Goal: Task Accomplishment & Management: Manage account settings

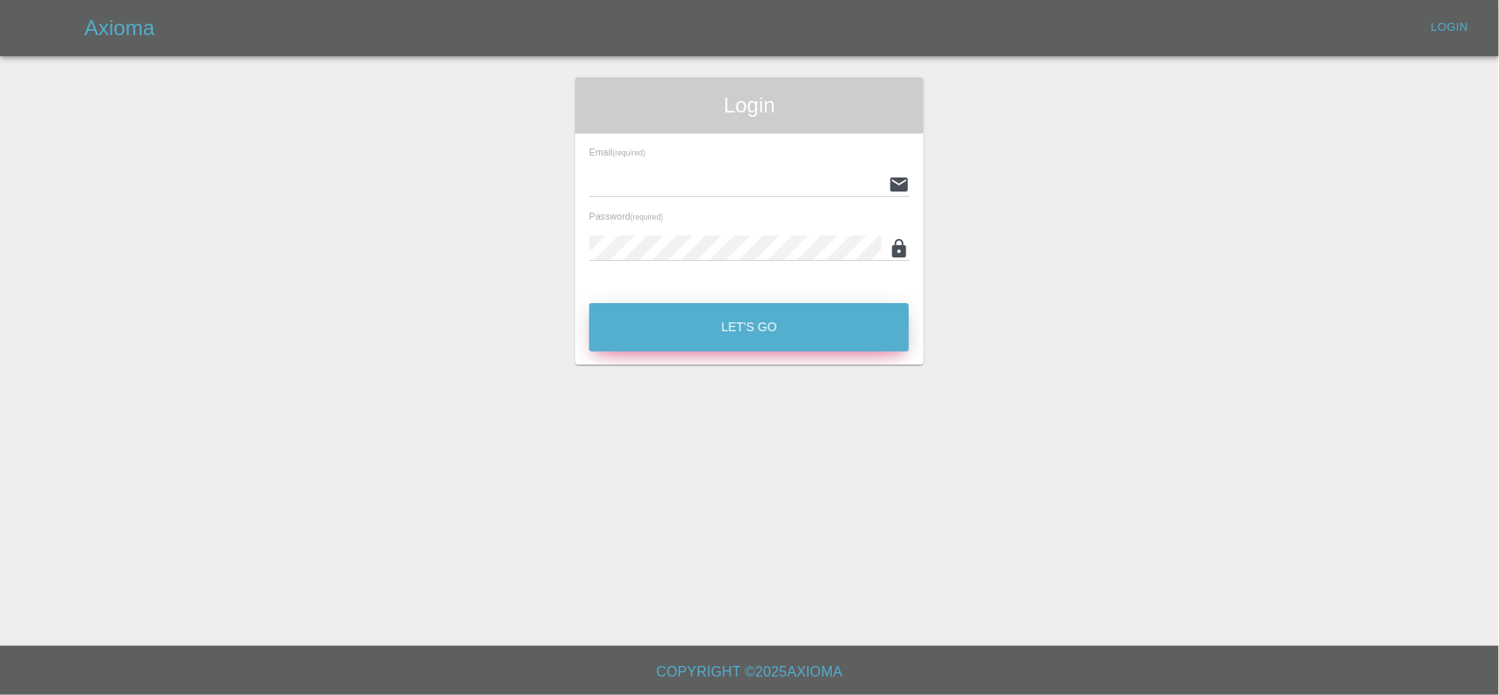
type input "ankur.mehta@axioma.co.uk"
click at [645, 336] on button "Let's Go" at bounding box center [749, 327] width 320 height 48
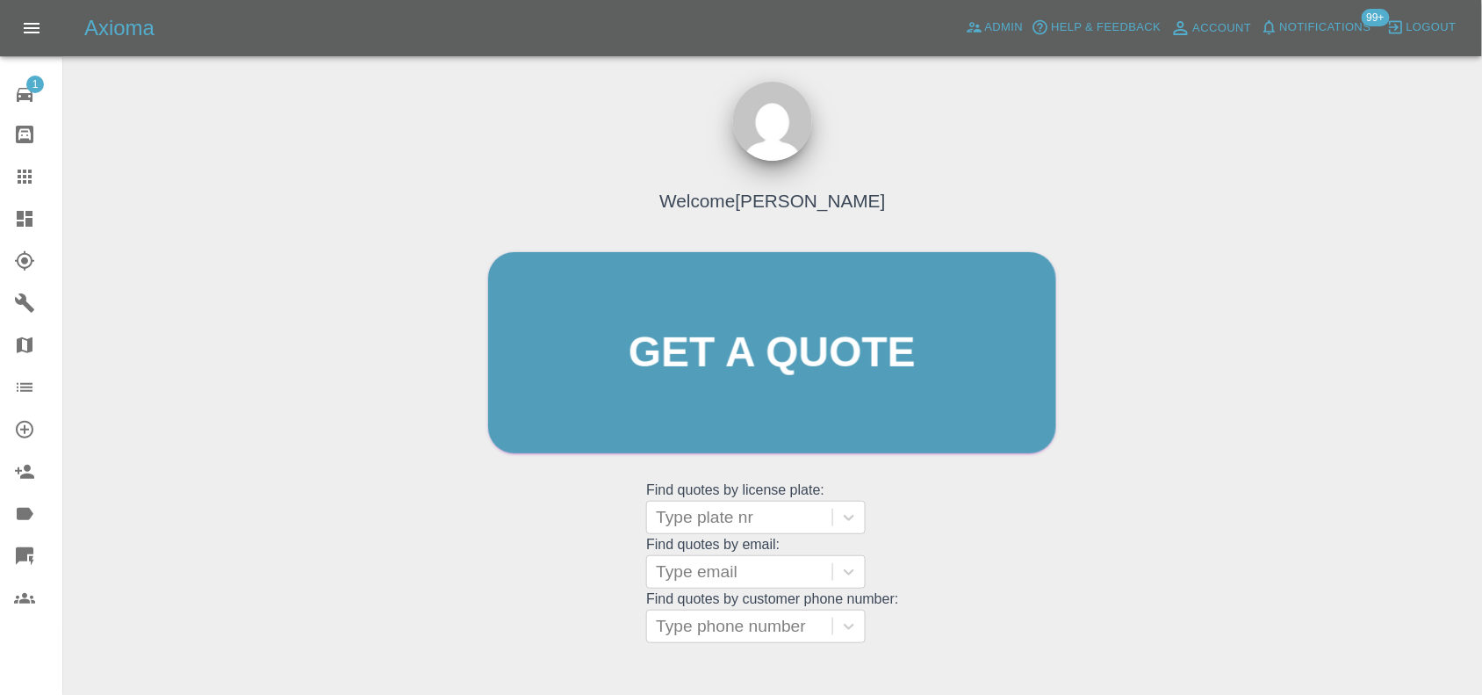
click at [50, 217] on div at bounding box center [38, 218] width 49 height 21
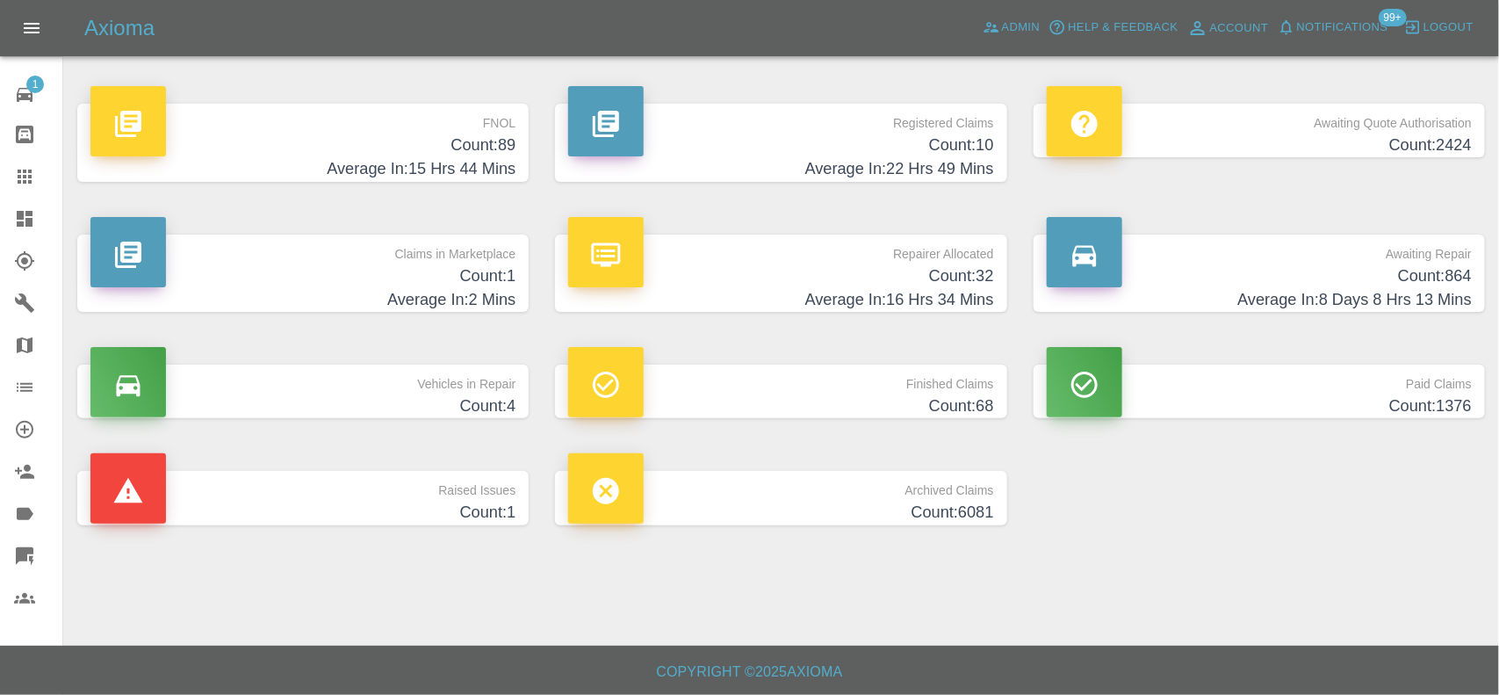
click at [911, 145] on h4 "Count: 10" at bounding box center [780, 145] width 425 height 24
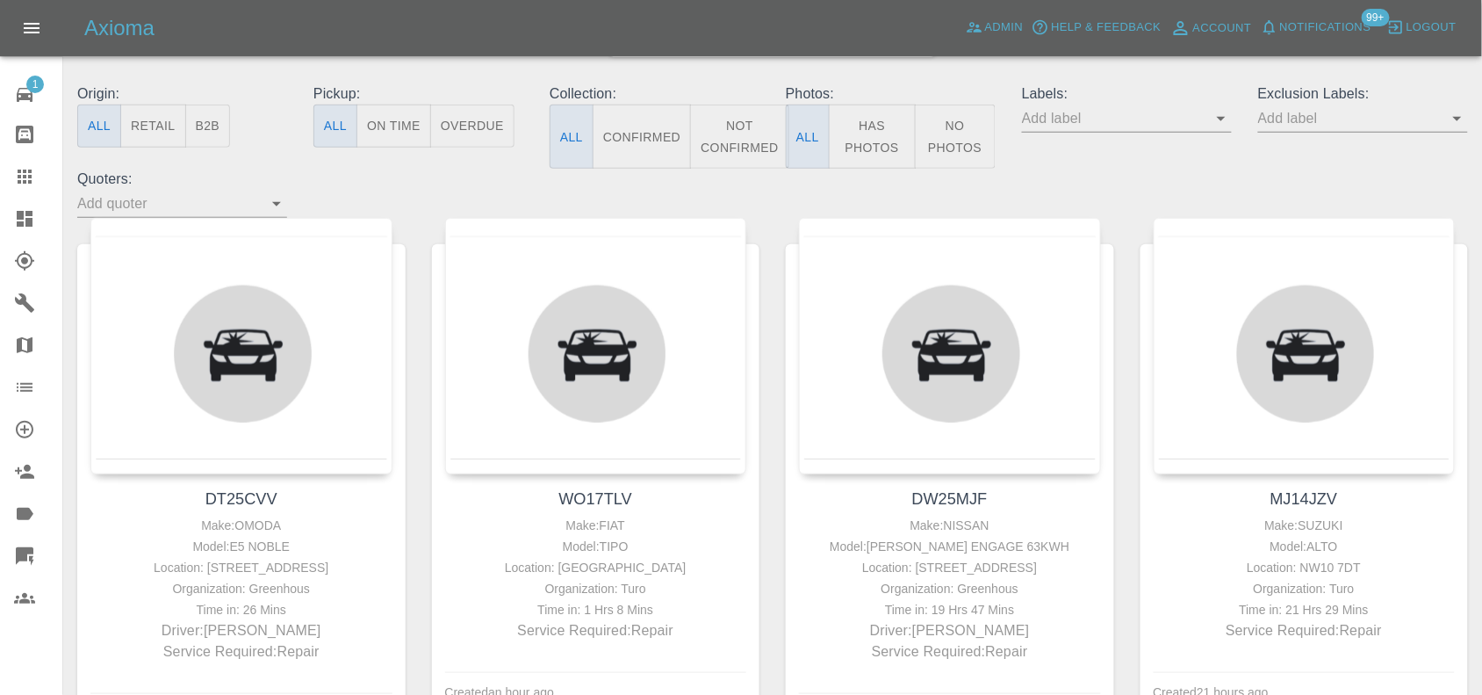
scroll to position [220, 0]
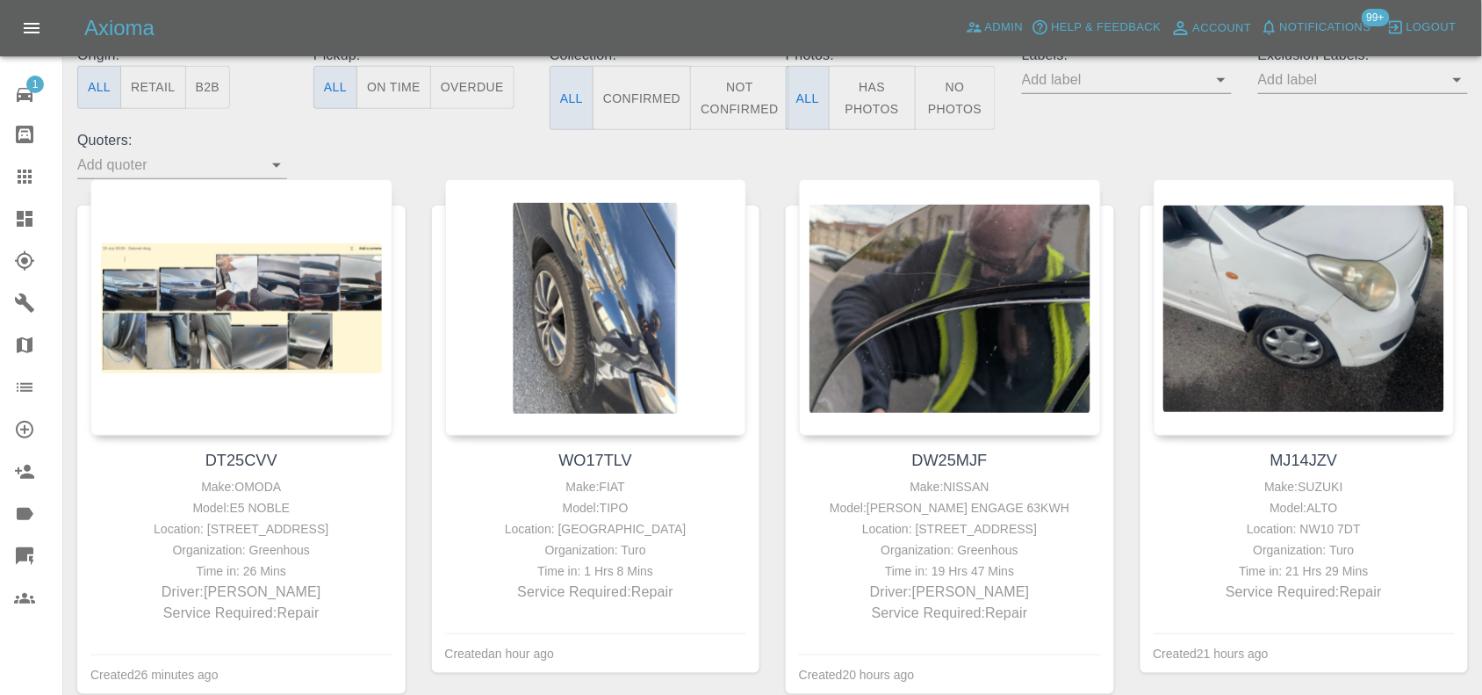
drag, startPoint x: 229, startPoint y: 273, endPoint x: 428, endPoint y: 159, distance: 228.9
click at [428, 159] on div "Origin: All Retail B2B Pickup: All On Time Overdue Collection: All Confirmed No…" at bounding box center [772, 112] width 1417 height 134
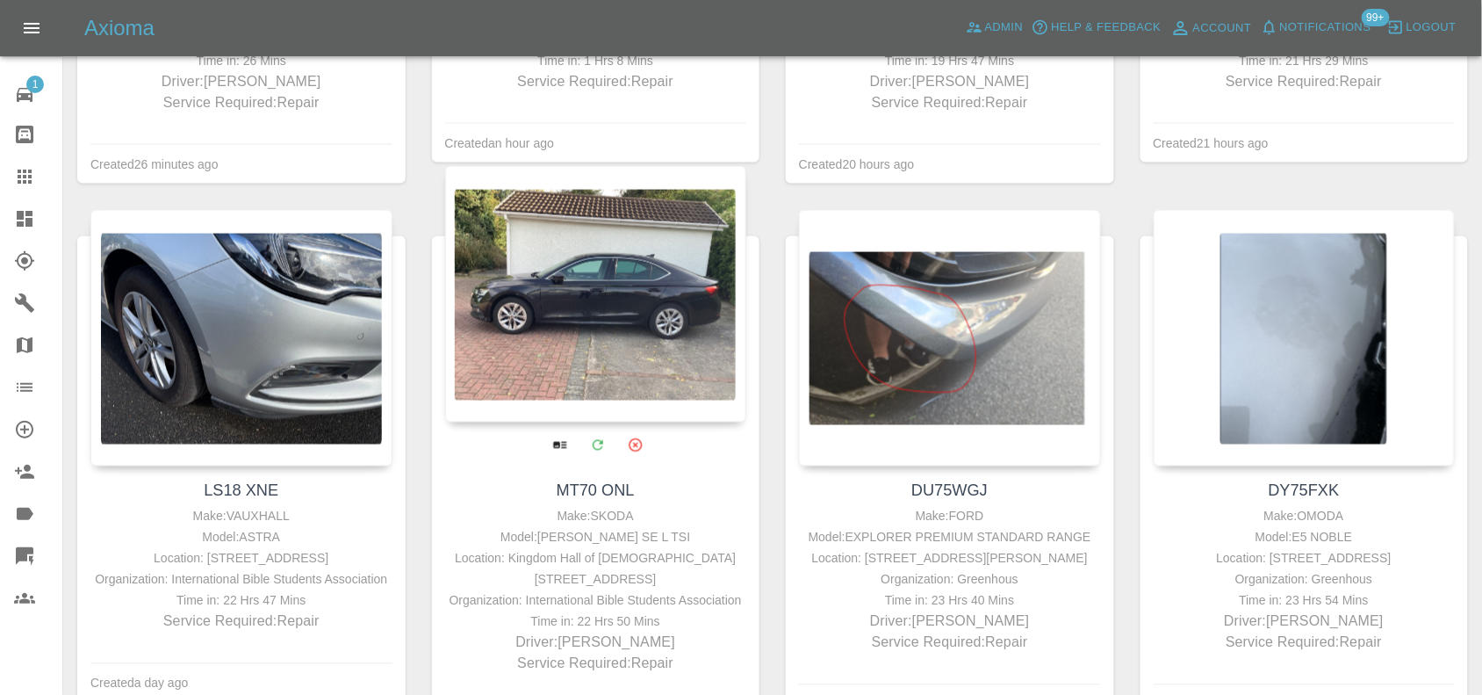
scroll to position [768, 0]
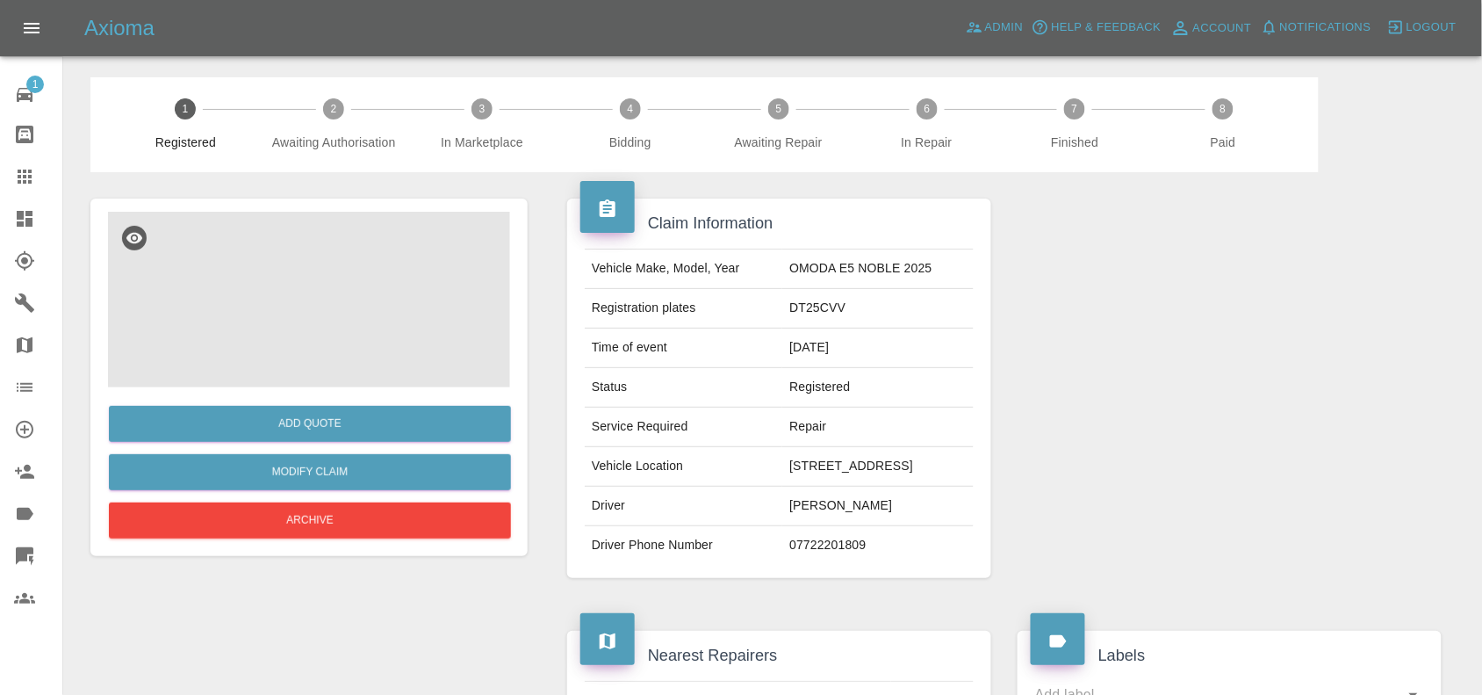
click at [373, 283] on img at bounding box center [309, 300] width 402 height 176
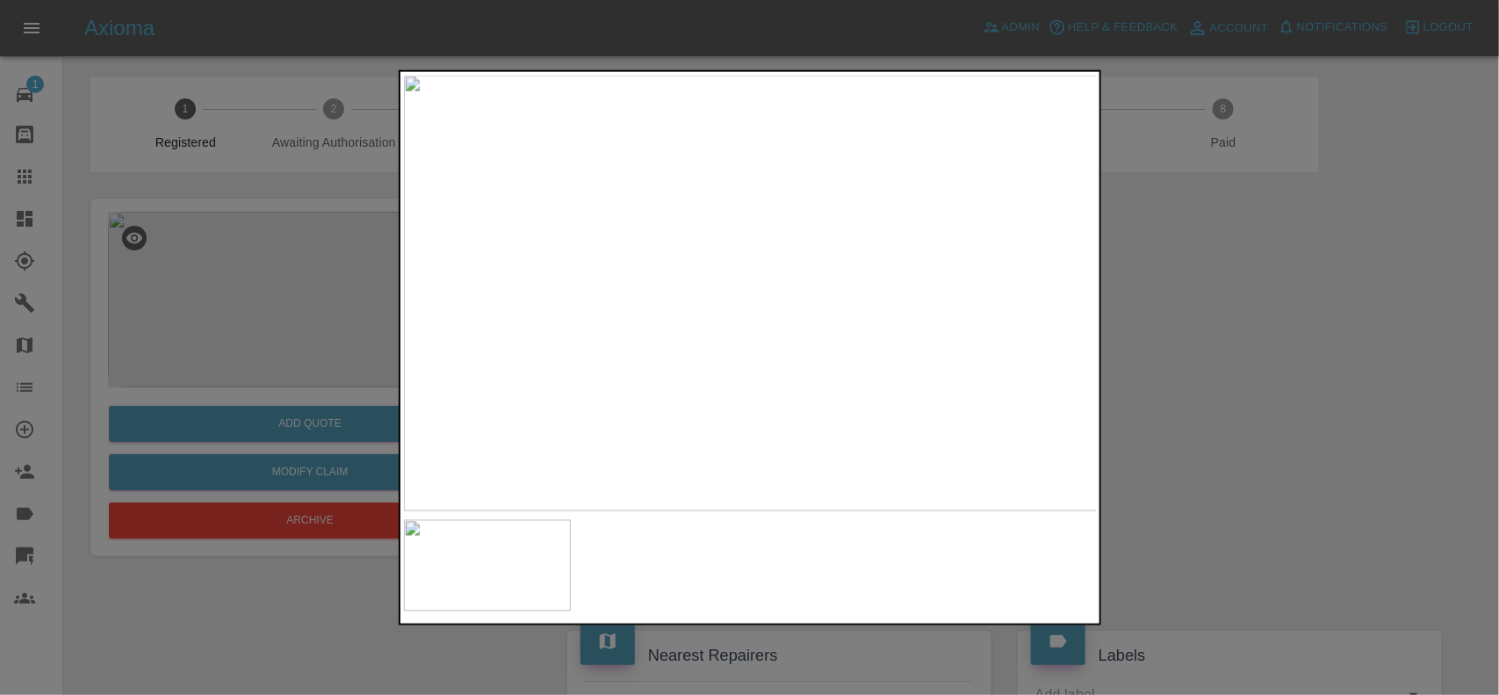
click at [730, 406] on img at bounding box center [751, 293] width 694 height 436
click at [177, 334] on div at bounding box center [749, 347] width 1499 height 695
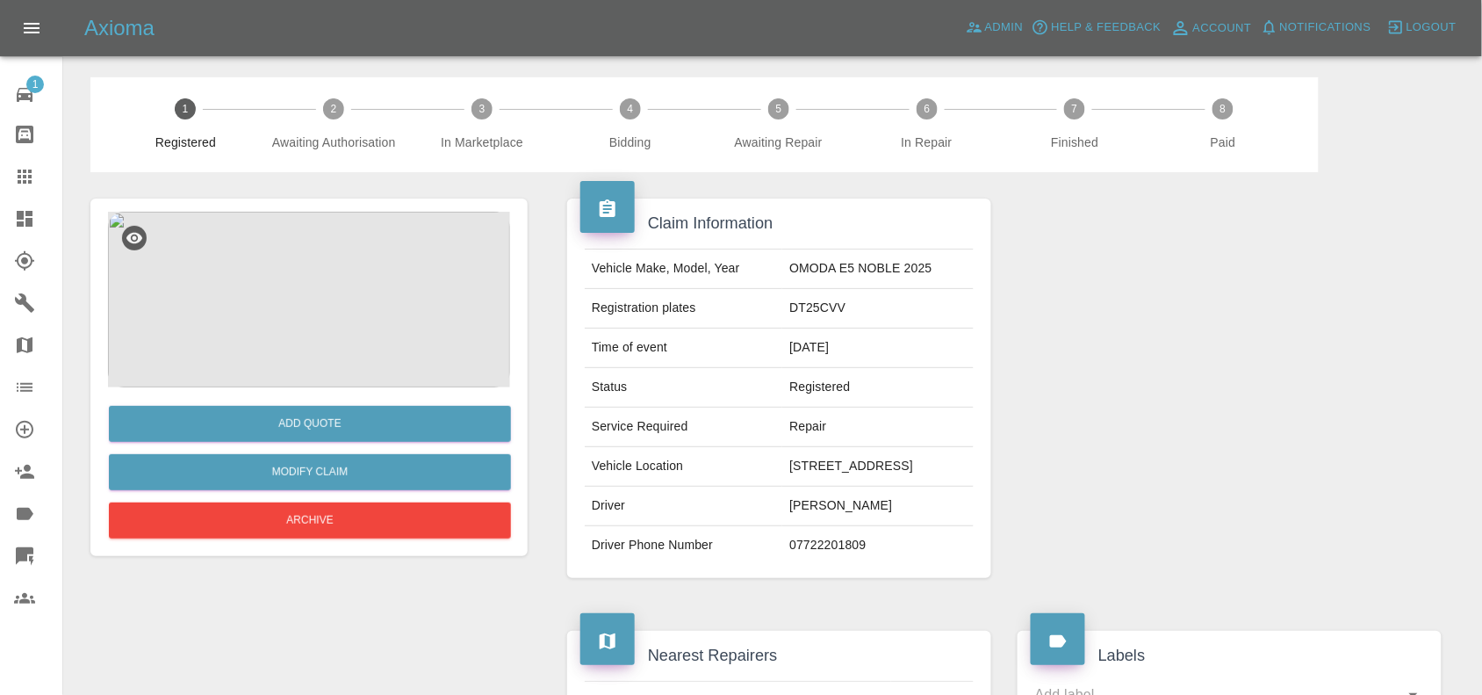
click at [300, 233] on img at bounding box center [309, 300] width 402 height 176
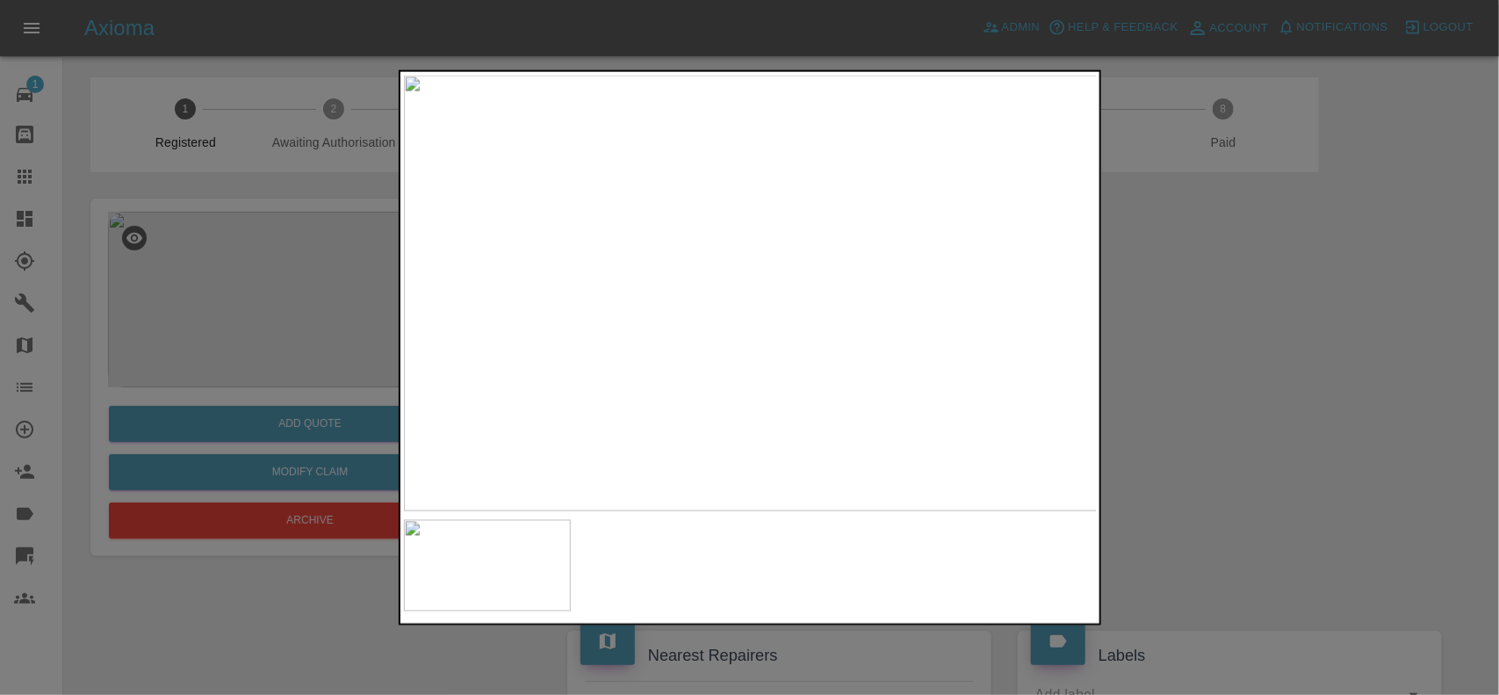
click at [580, 286] on img at bounding box center [751, 293] width 694 height 436
click at [576, 285] on img at bounding box center [751, 293] width 694 height 436
click at [505, 339] on img at bounding box center [1281, 382] width 2081 height 1308
click at [586, 354] on img at bounding box center [1056, 368] width 2081 height 1308
click at [585, 363] on img at bounding box center [843, 366] width 2081 height 1308
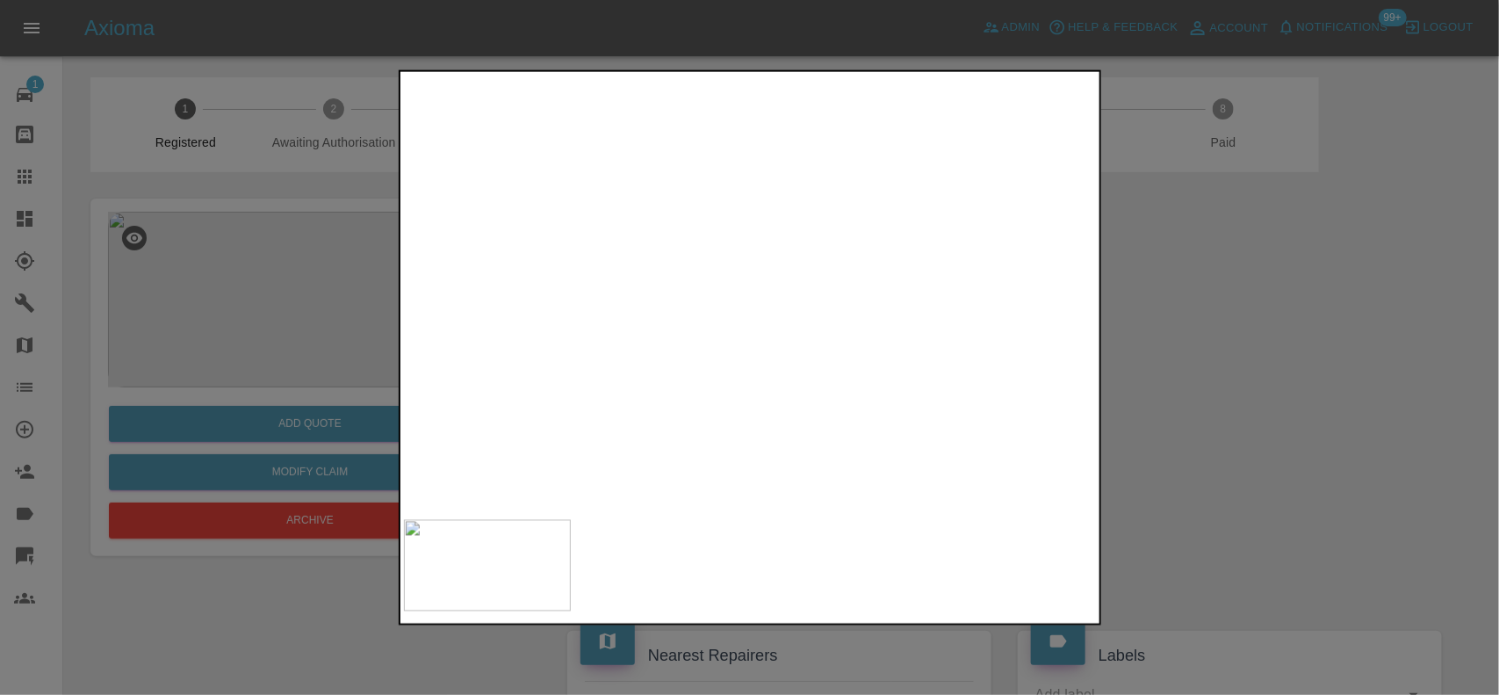
click at [766, 388] on img at bounding box center [621, 369] width 2081 height 1308
click at [774, 383] on img at bounding box center [520, 401] width 2081 height 1308
click at [731, 362] on img at bounding box center [395, 384] width 2081 height 1308
click at [738, 369] on img at bounding box center [393, 384] width 2081 height 1308
click at [733, 376] on img at bounding box center [163, 384] width 2081 height 1308
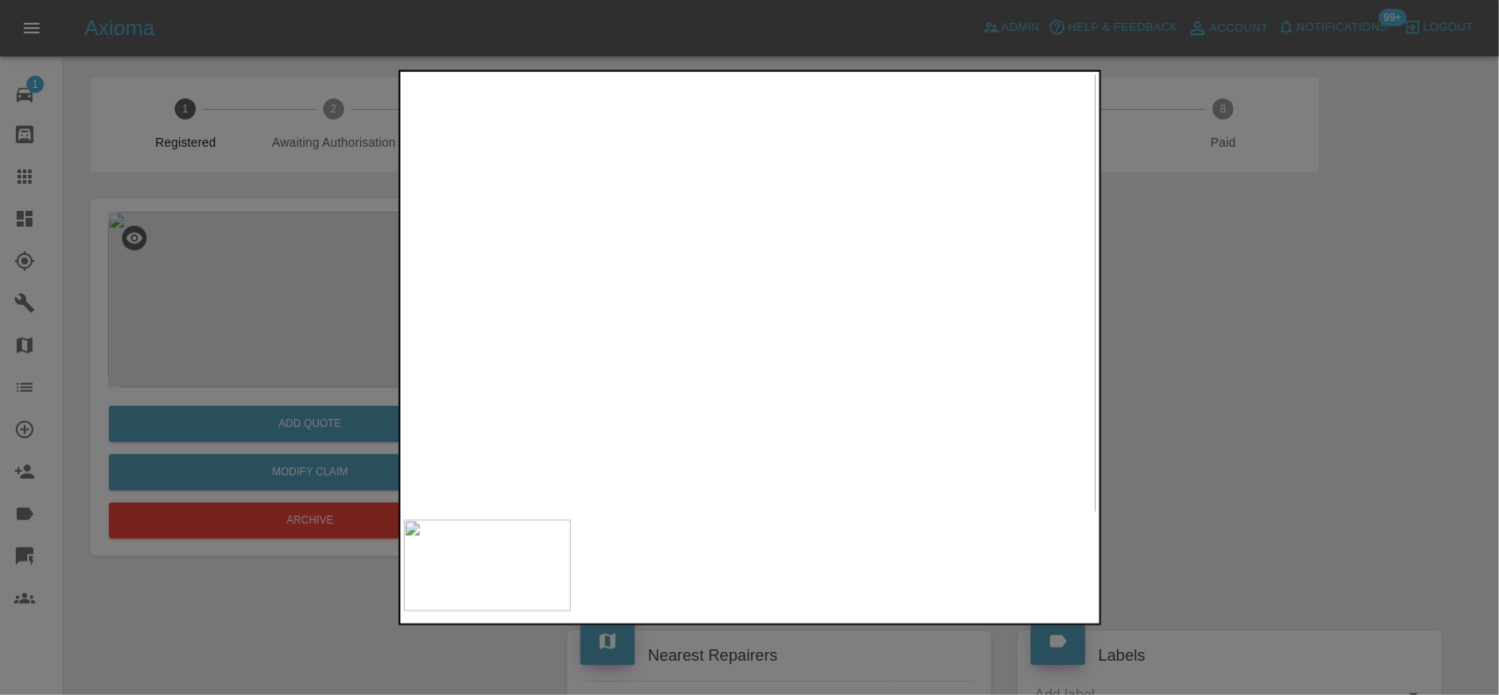
click at [712, 376] on img at bounding box center [57, 380] width 2081 height 1308
click at [961, 288] on img at bounding box center [59, 375] width 2081 height 1308
click at [664, 301] on img at bounding box center [518, 71] width 2081 height 1308
click at [523, 357] on img at bounding box center [324, 23] width 2081 height 1308
click at [660, 445] on img at bounding box center [356, 65] width 2081 height 1308
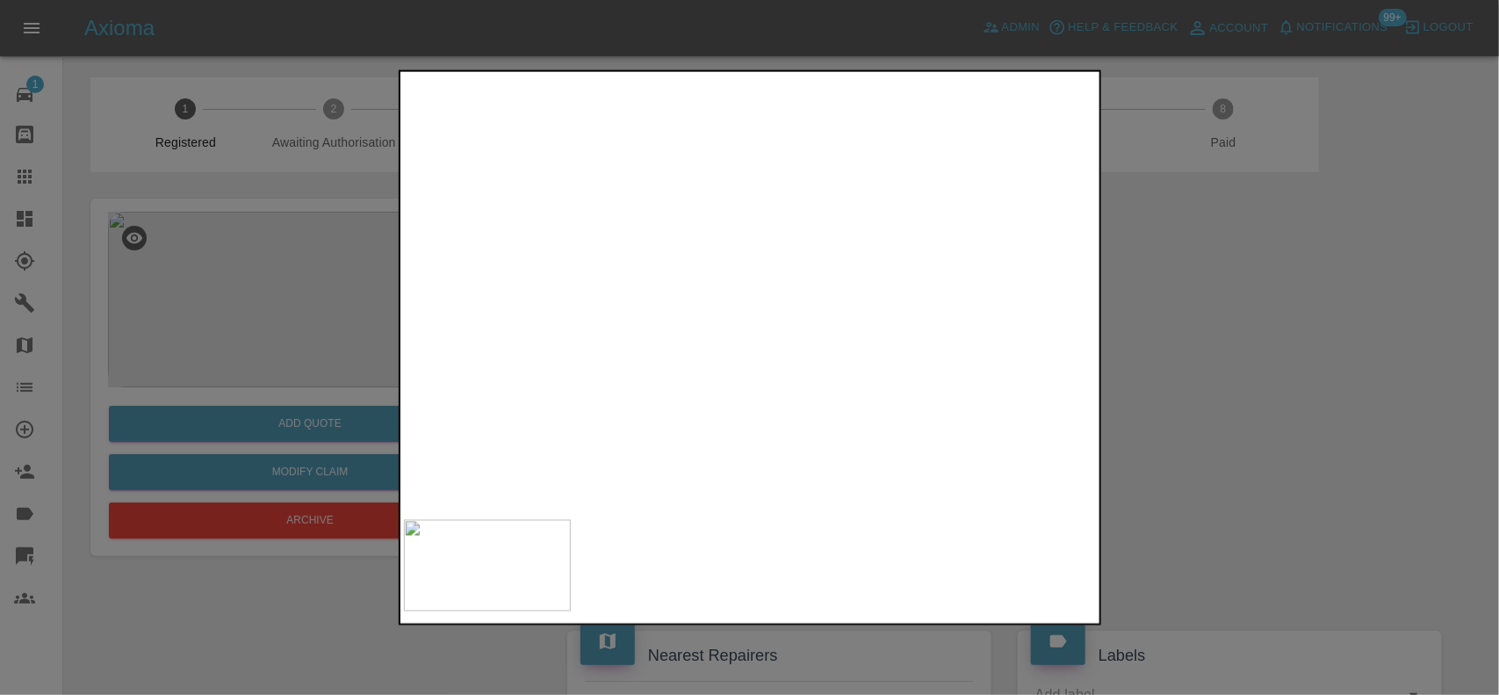
click at [628, 427] on img at bounding box center [452, 45] width 2081 height 1308
click at [716, 387] on img at bounding box center [559, 29] width 2081 height 1308
click at [762, 371] on img at bounding box center [910, 11] width 2081 height 1308
click at [617, 470] on img at bounding box center [914, 108] width 2081 height 1308
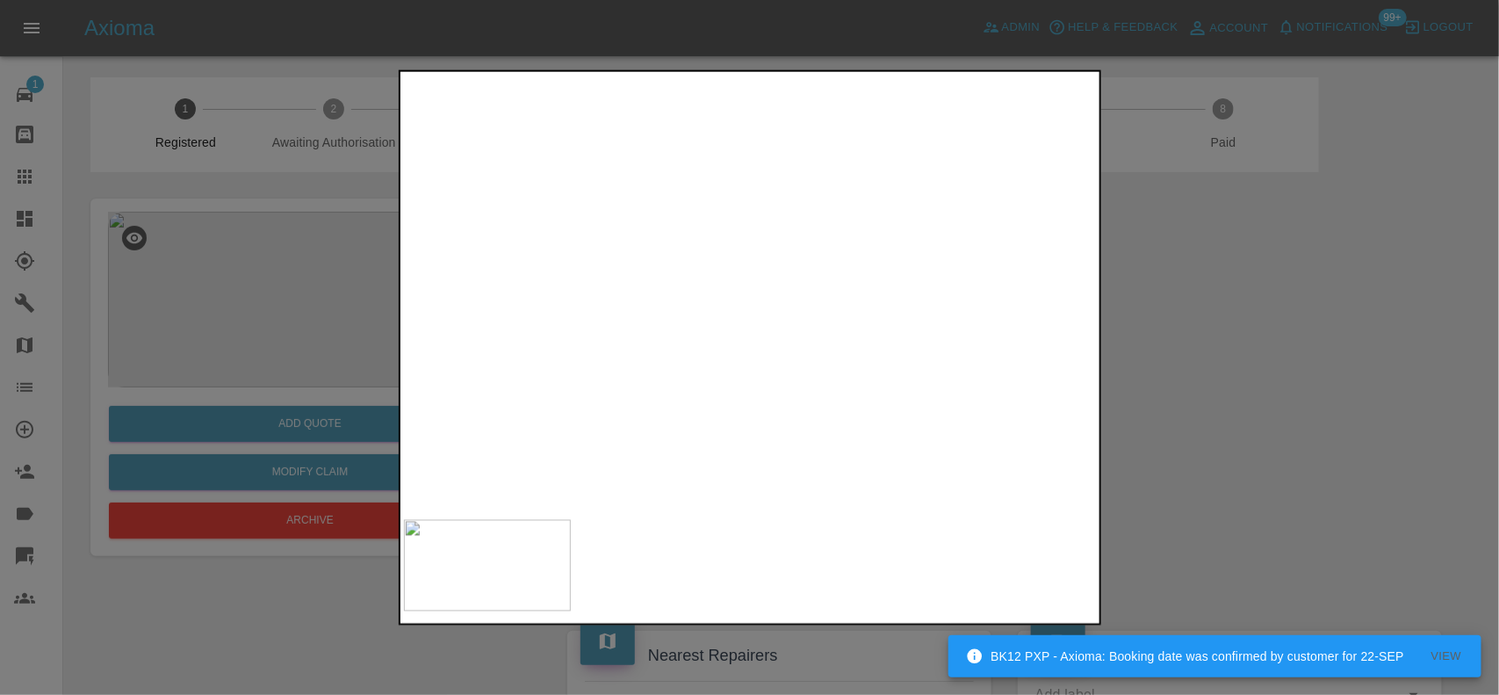
click at [757, 388] on img at bounding box center [1180, 191] width 2081 height 1308
click at [695, 423] on img at bounding box center [1267, 191] width 2081 height 1308
click at [762, 388] on img at bounding box center [1463, 107] width 2081 height 1308
click at [773, 371] on img at bounding box center [1474, 54] width 2081 height 1308
click at [215, 299] on div at bounding box center [749, 347] width 1499 height 695
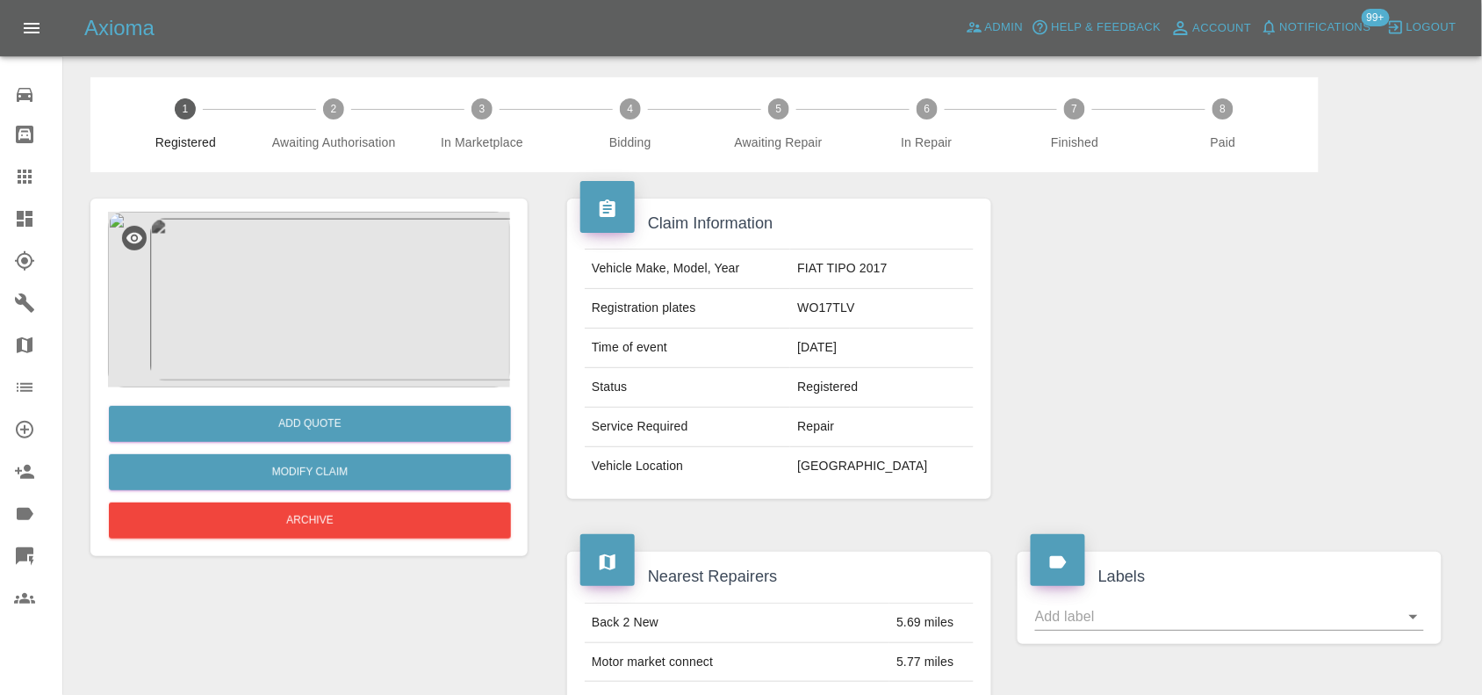
click at [300, 307] on img at bounding box center [309, 300] width 402 height 176
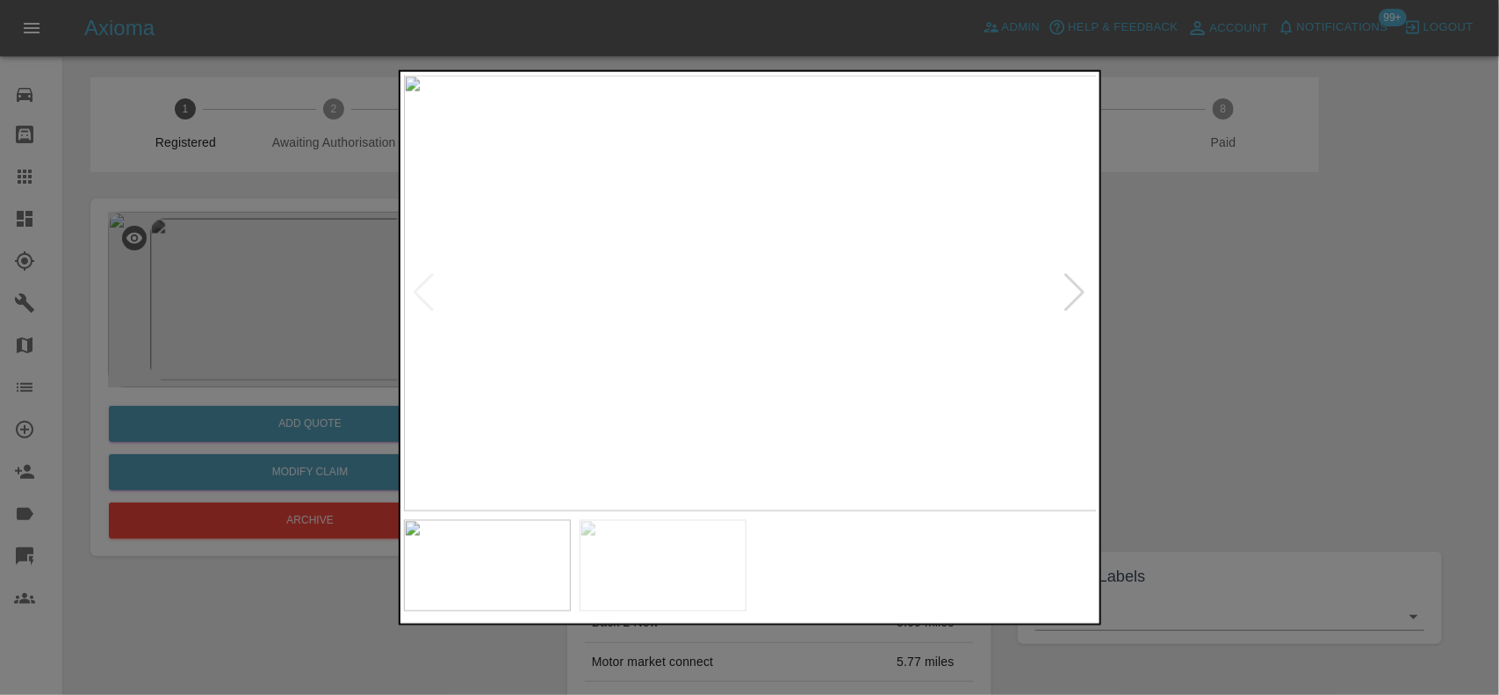
click at [723, 309] on img at bounding box center [751, 293] width 694 height 436
click at [853, 481] on img at bounding box center [867, 599] width 2081 height 1308
click at [962, 555] on div at bounding box center [750, 347] width 702 height 556
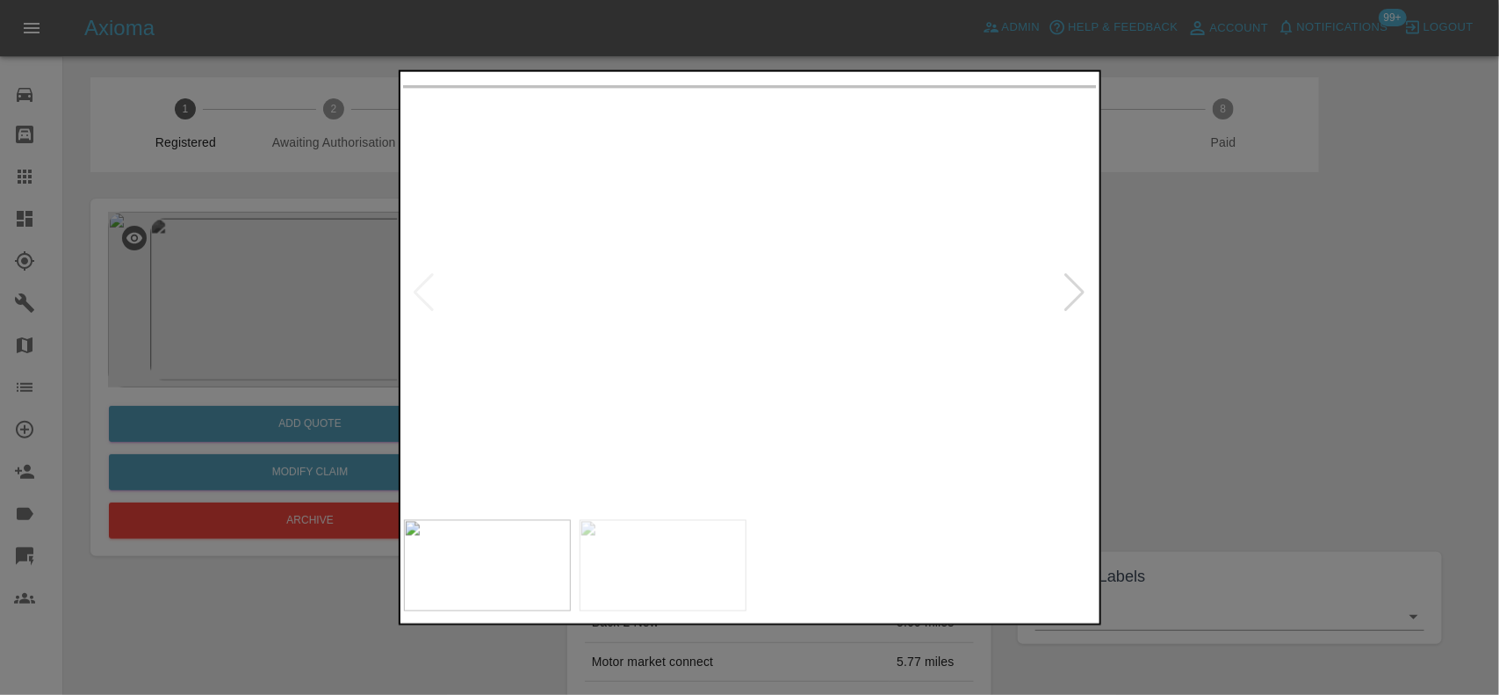
click at [731, 194] on img at bounding box center [735, 204] width 2081 height 1308
click at [723, 187] on img at bounding box center [668, 102] width 2081 height 1308
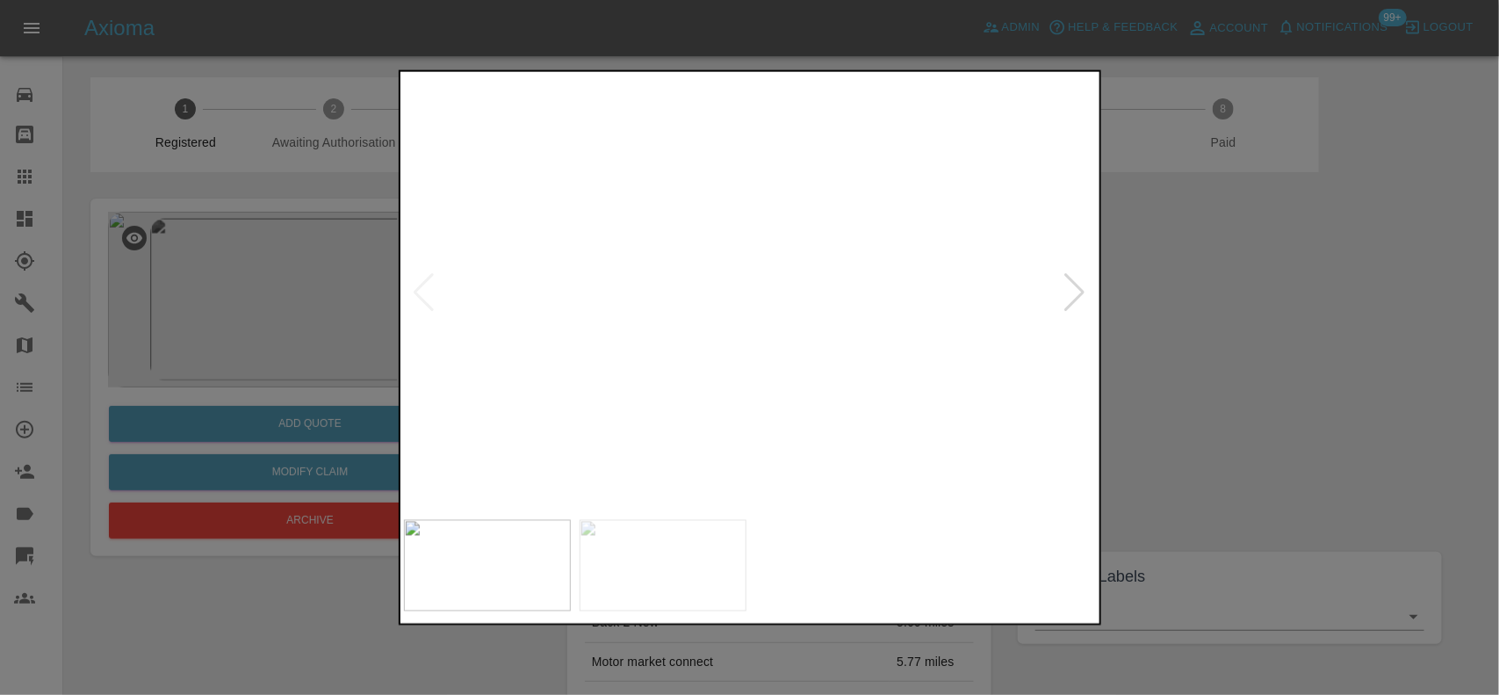
click at [714, 389] on img at bounding box center [751, 293] width 694 height 436
click at [747, 278] on img at bounding box center [751, 293] width 694 height 436
click at [827, 203] on img at bounding box center [802, 144] width 2081 height 1308
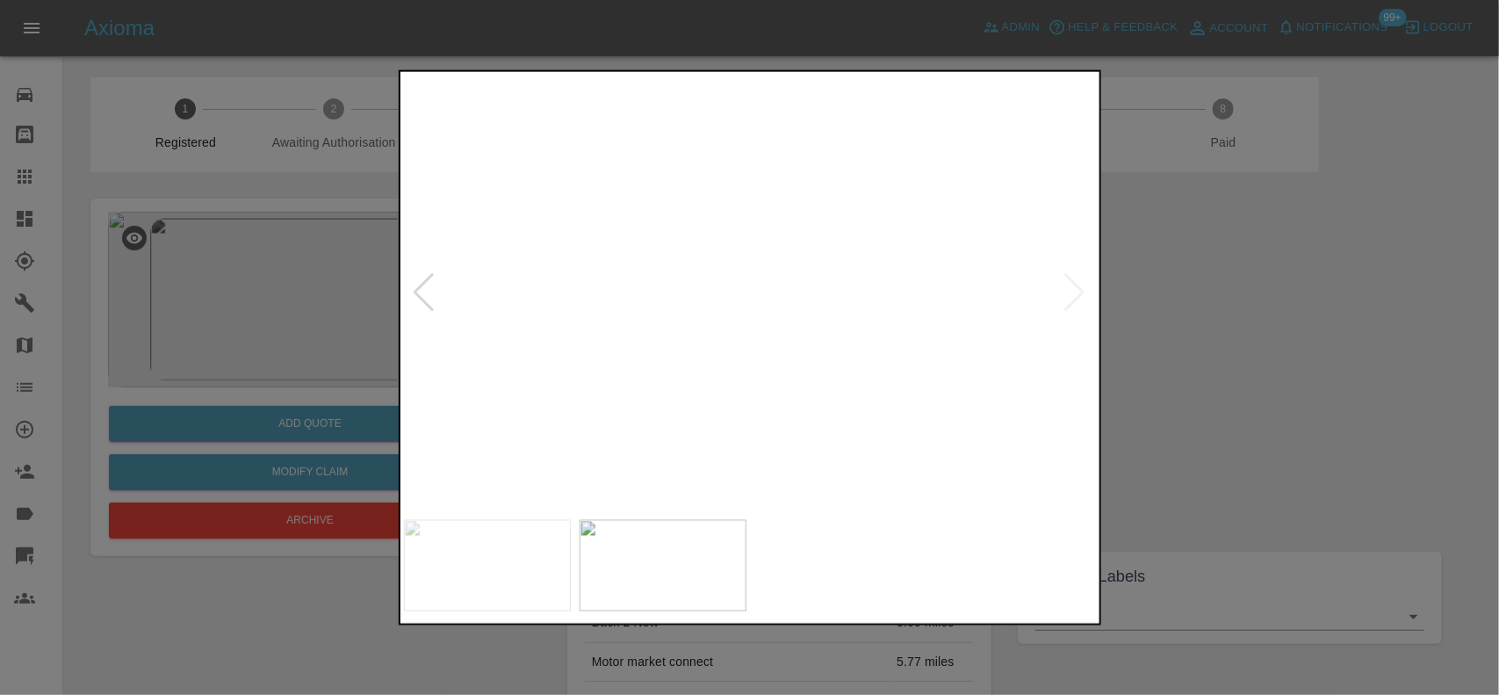
click at [933, 145] on img at bounding box center [802, 142] width 2081 height 1308
click at [963, 281] on img at bounding box center [596, 65] width 2081 height 1308
click at [769, 124] on img at bounding box center [668, 67] width 2081 height 1308
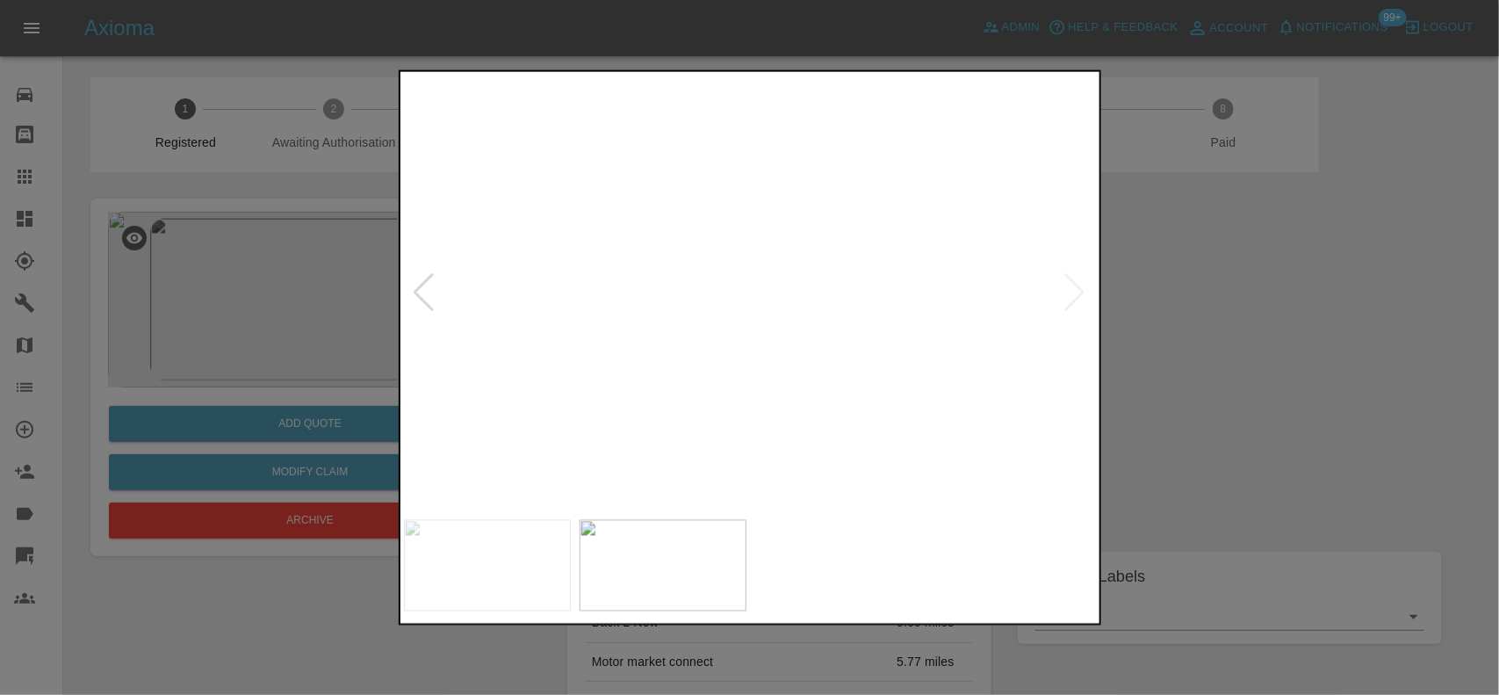
click at [812, 392] on img at bounding box center [720, 139] width 2081 height 1308
click at [920, 428] on img at bounding box center [1195, 267] width 2081 height 1308
click at [774, 371] on img at bounding box center [1267, 274] width 2081 height 1308
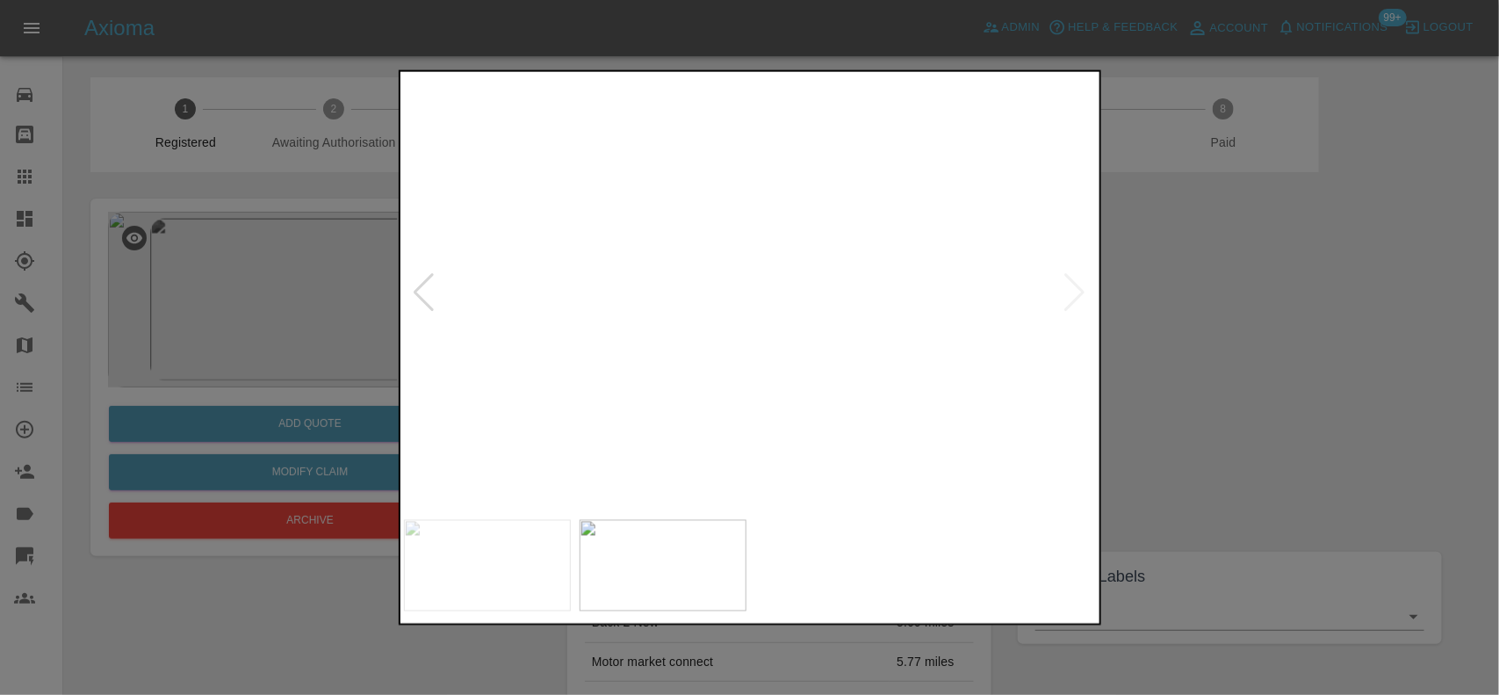
click at [774, 371] on img at bounding box center [1267, 274] width 2081 height 1308
click at [880, 392] on img at bounding box center [751, 293] width 694 height 436
click at [336, 331] on div at bounding box center [749, 347] width 1499 height 695
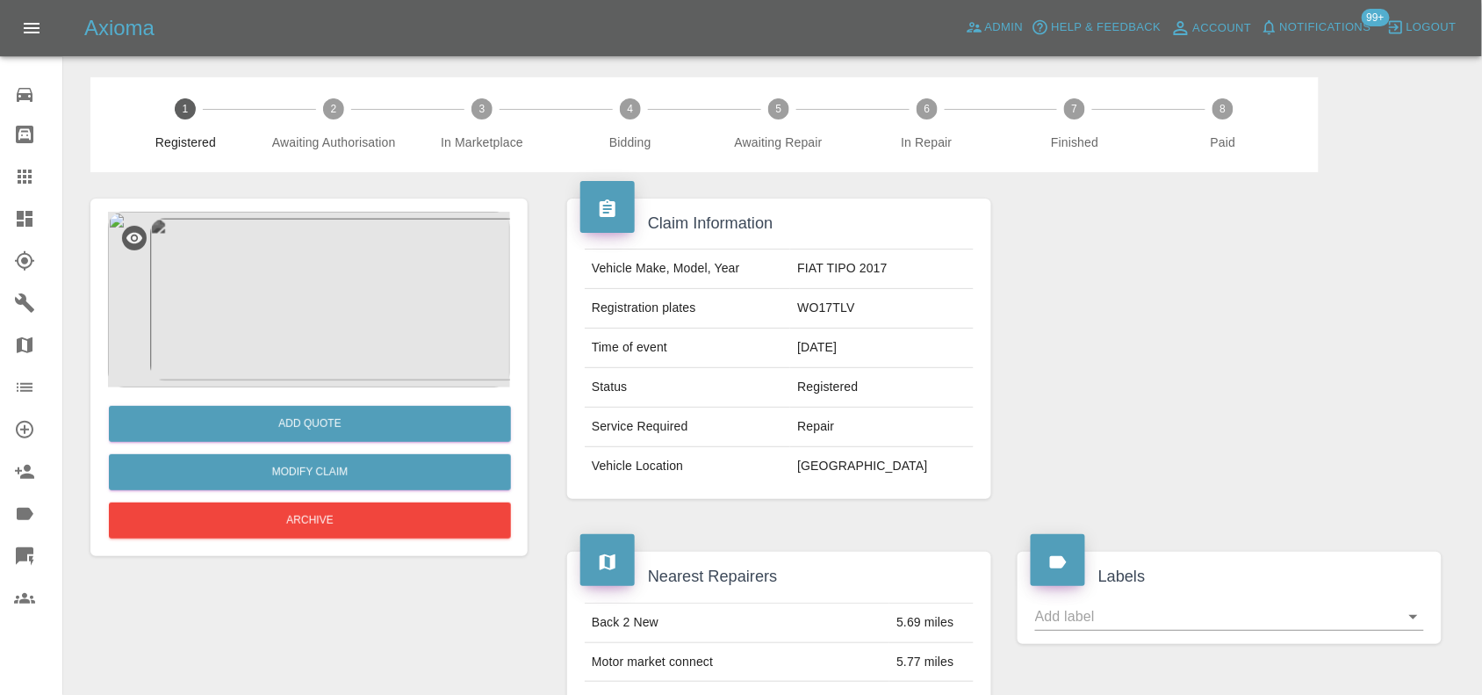
click at [841, 310] on td "WO17TLV" at bounding box center [882, 309] width 184 height 40
copy td "WO17TLV"
click at [844, 262] on td "FIAT TIPO 2017" at bounding box center [882, 269] width 184 height 40
click at [840, 261] on td "FIAT TIPO 2017" at bounding box center [882, 269] width 184 height 40
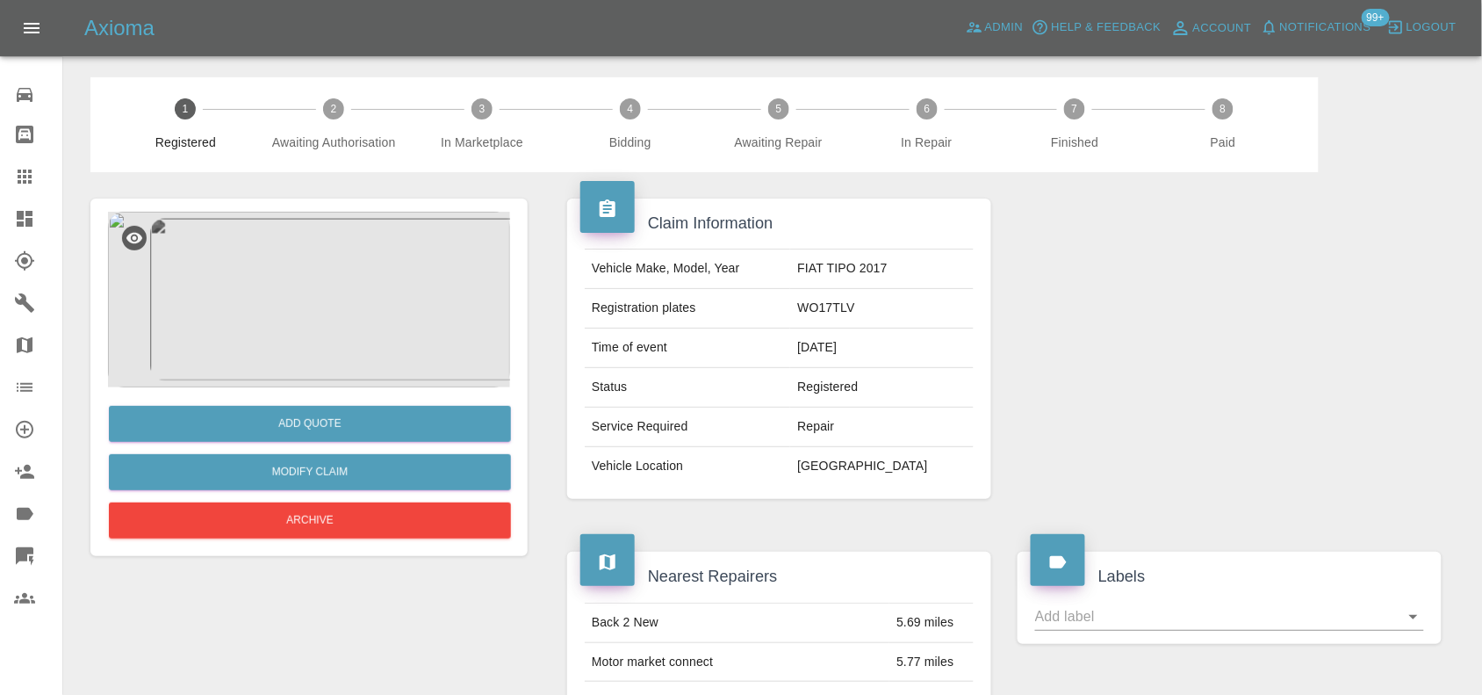
click at [835, 260] on td "FIAT TIPO 2017" at bounding box center [882, 269] width 184 height 40
copy td "FIAT"
click at [862, 231] on h4 "Claim Information" at bounding box center [779, 224] width 398 height 24
drag, startPoint x: 861, startPoint y: 269, endPoint x: 932, endPoint y: 283, distance: 71.6
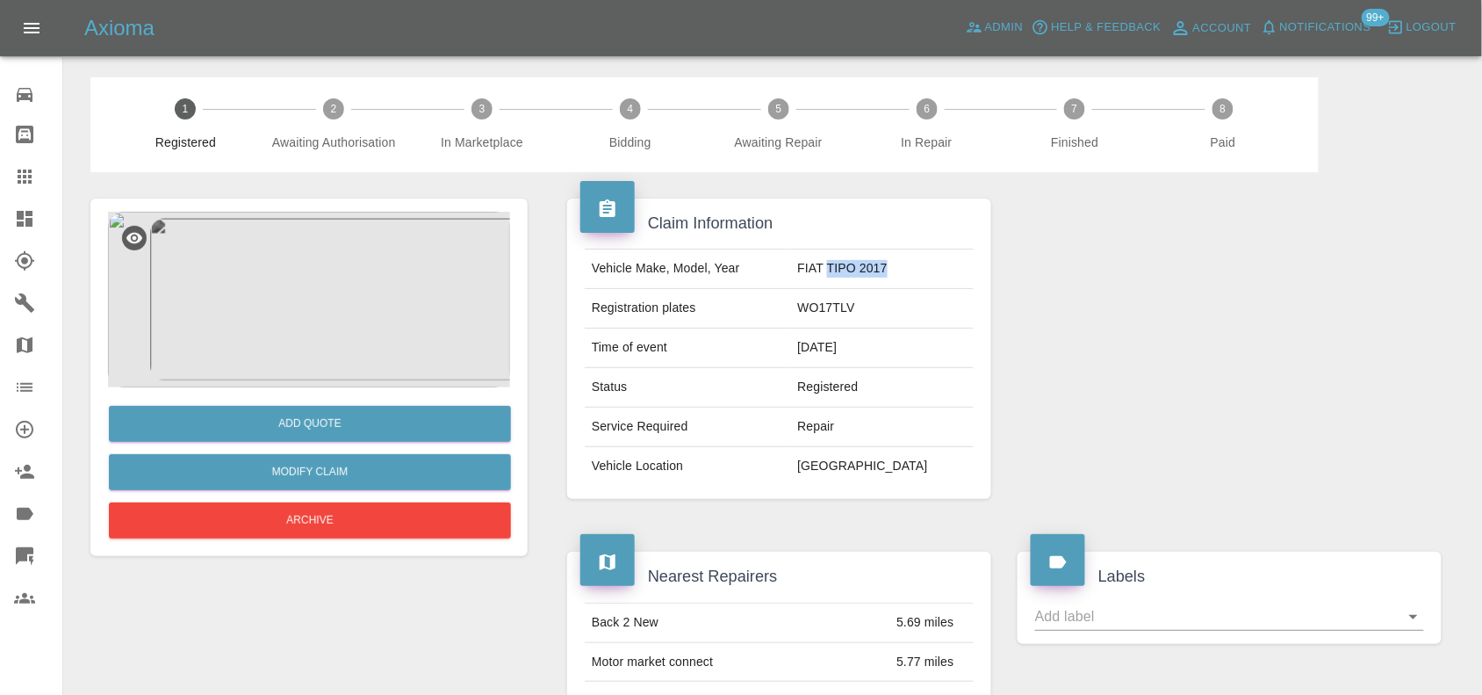
click at [932, 283] on td "FIAT TIPO 2017" at bounding box center [882, 269] width 184 height 40
copy td "TIPO 2017"
click at [309, 409] on button "Add Quote" at bounding box center [310, 424] width 402 height 36
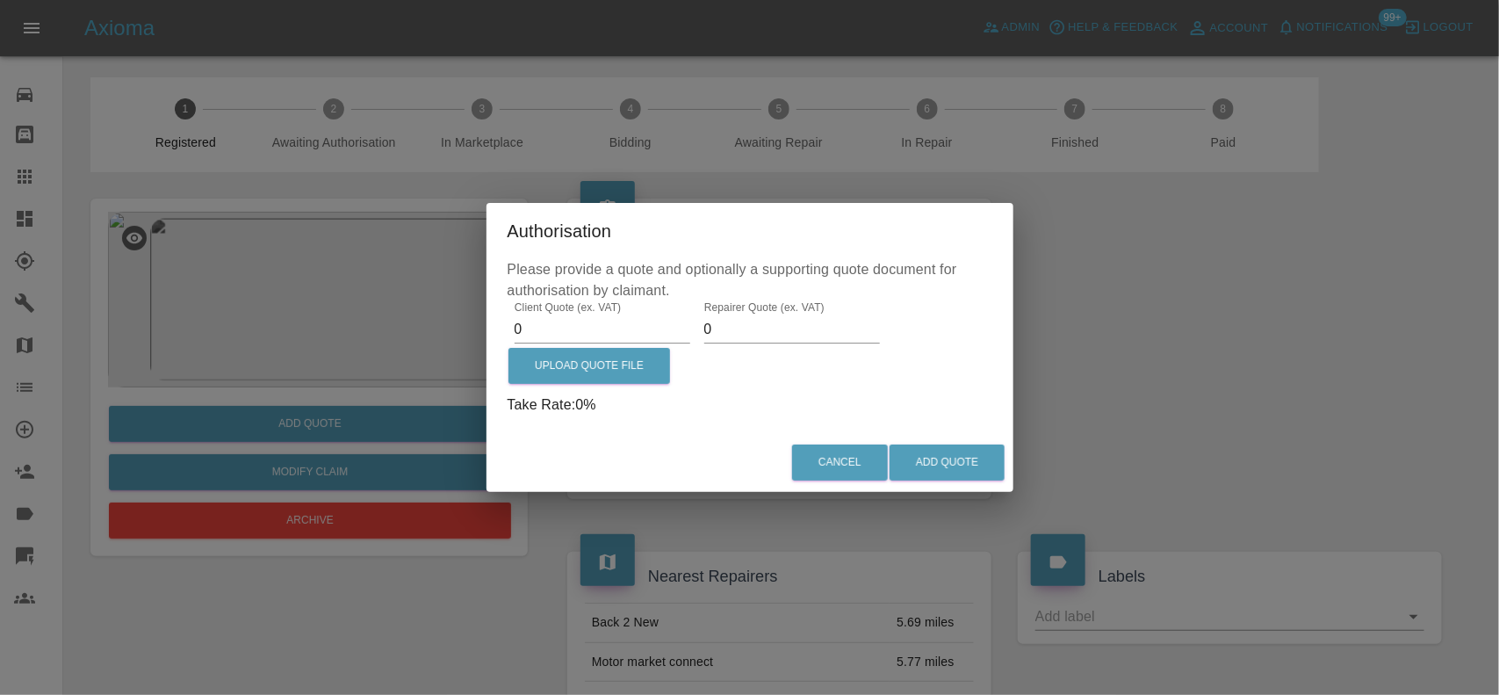
drag, startPoint x: 594, startPoint y: 340, endPoint x: 345, endPoint y: 339, distance: 248.5
click at [349, 339] on div "Authorisation Please provide a quote and optionally a supporting quote document…" at bounding box center [749, 347] width 1499 height 695
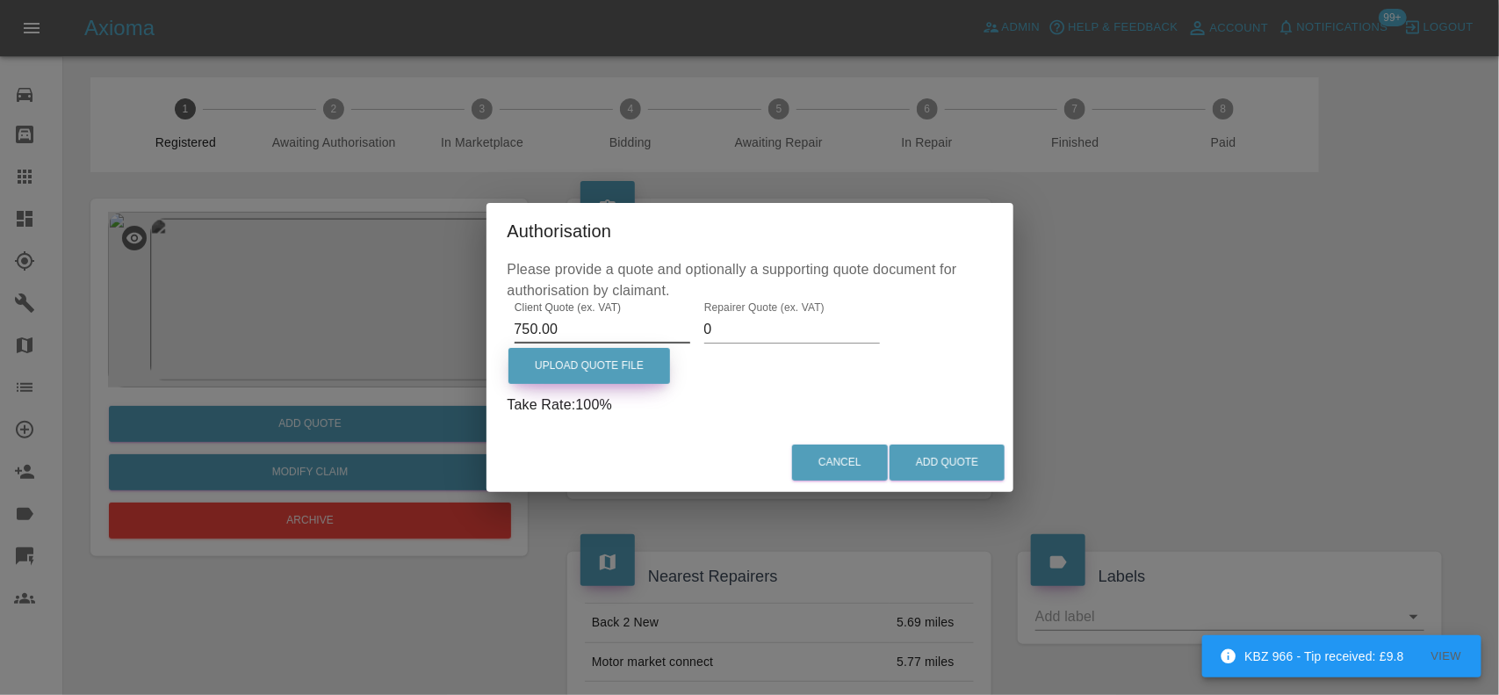
type input "750.00"
click at [580, 371] on label "Upload Quote File" at bounding box center [589, 366] width 162 height 36
click at [0, 0] on input "Upload Quote File" at bounding box center [0, 0] width 0 height 0
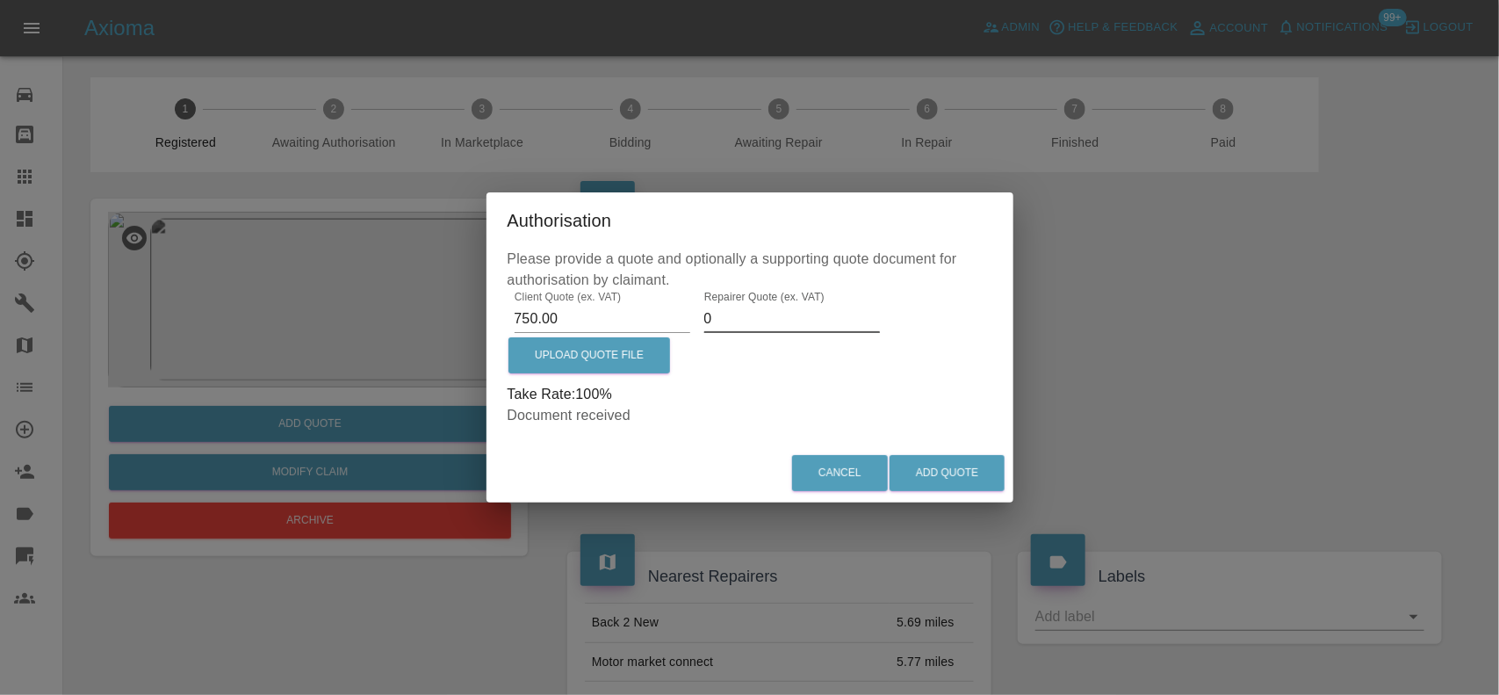
click at [735, 316] on input "0" at bounding box center [792, 319] width 176 height 28
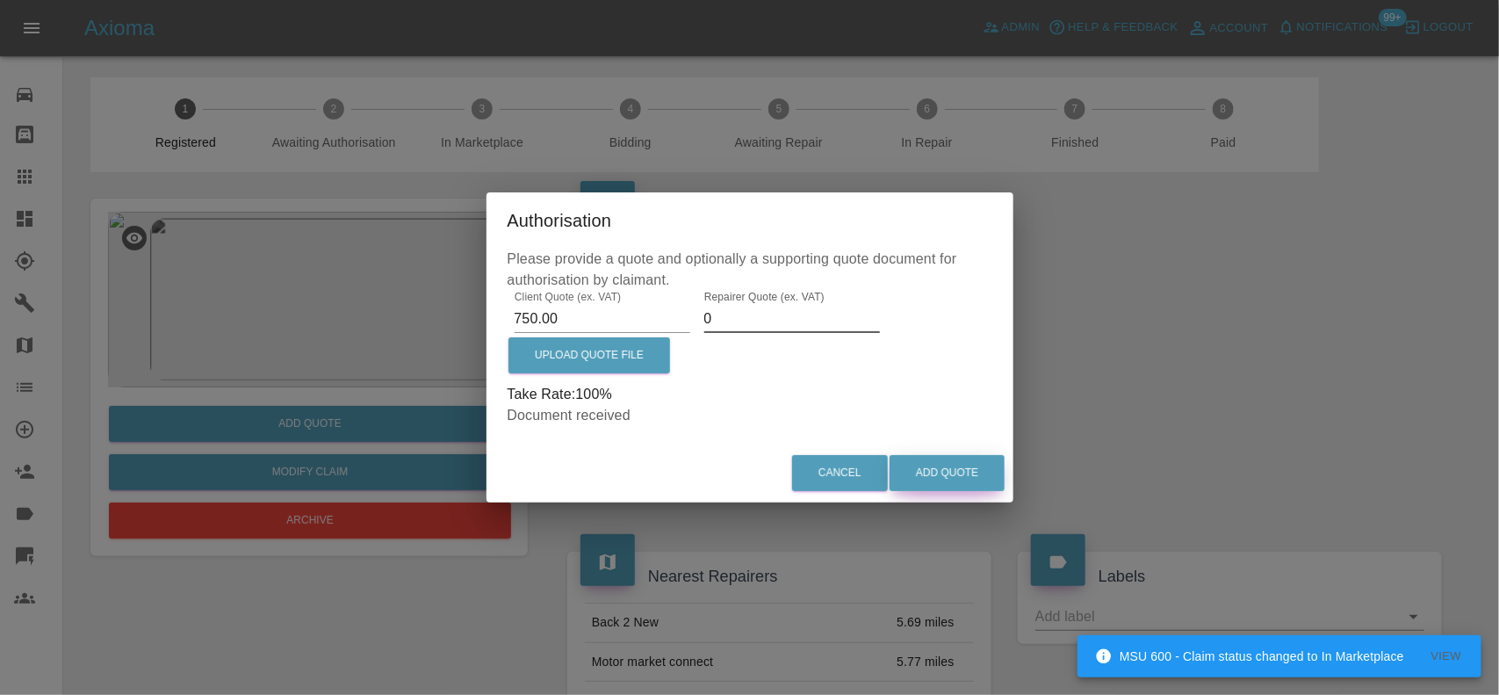
drag, startPoint x: 944, startPoint y: 457, endPoint x: 941, endPoint y: 472, distance: 14.3
click at [941, 472] on button "Add Quote" at bounding box center [946, 473] width 115 height 36
drag, startPoint x: 941, startPoint y: 472, endPoint x: 951, endPoint y: 689, distance: 218.0
click at [941, 474] on button "Add Quote" at bounding box center [946, 473] width 115 height 36
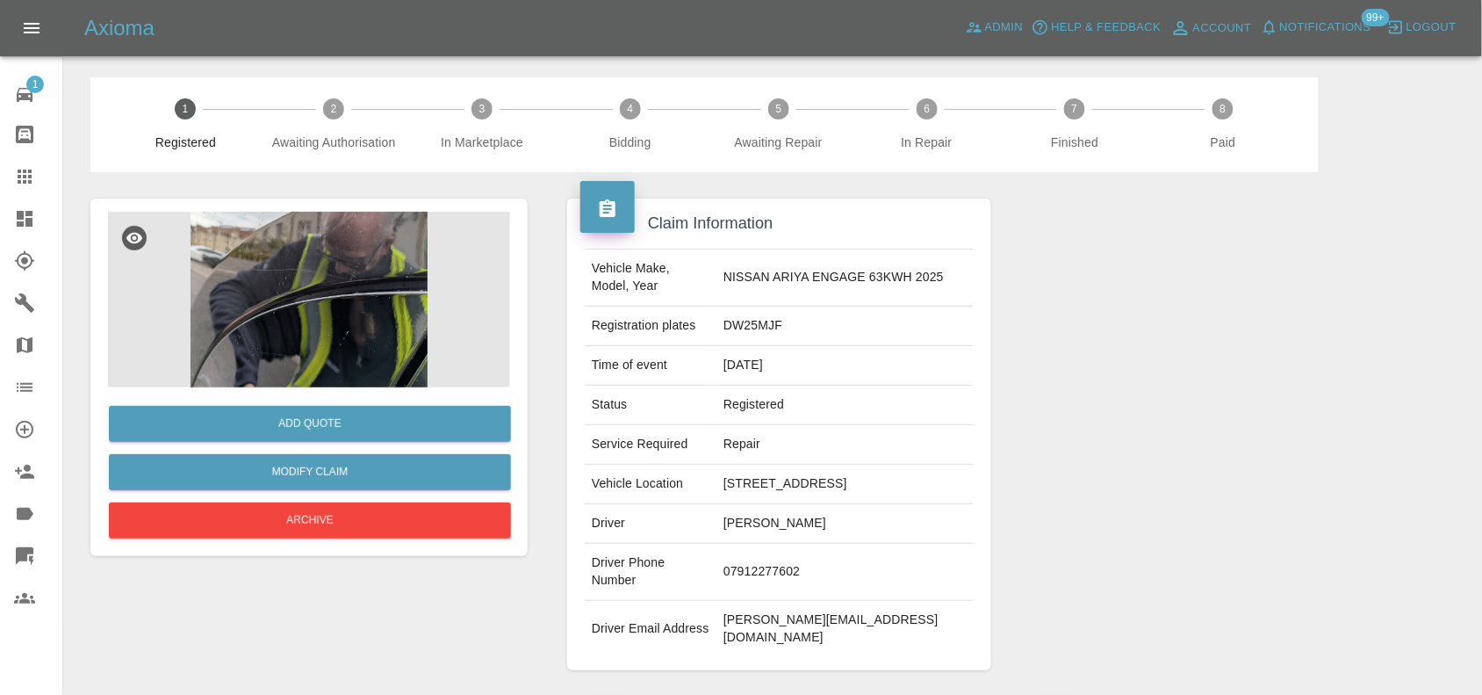
click at [339, 268] on img at bounding box center [309, 300] width 402 height 176
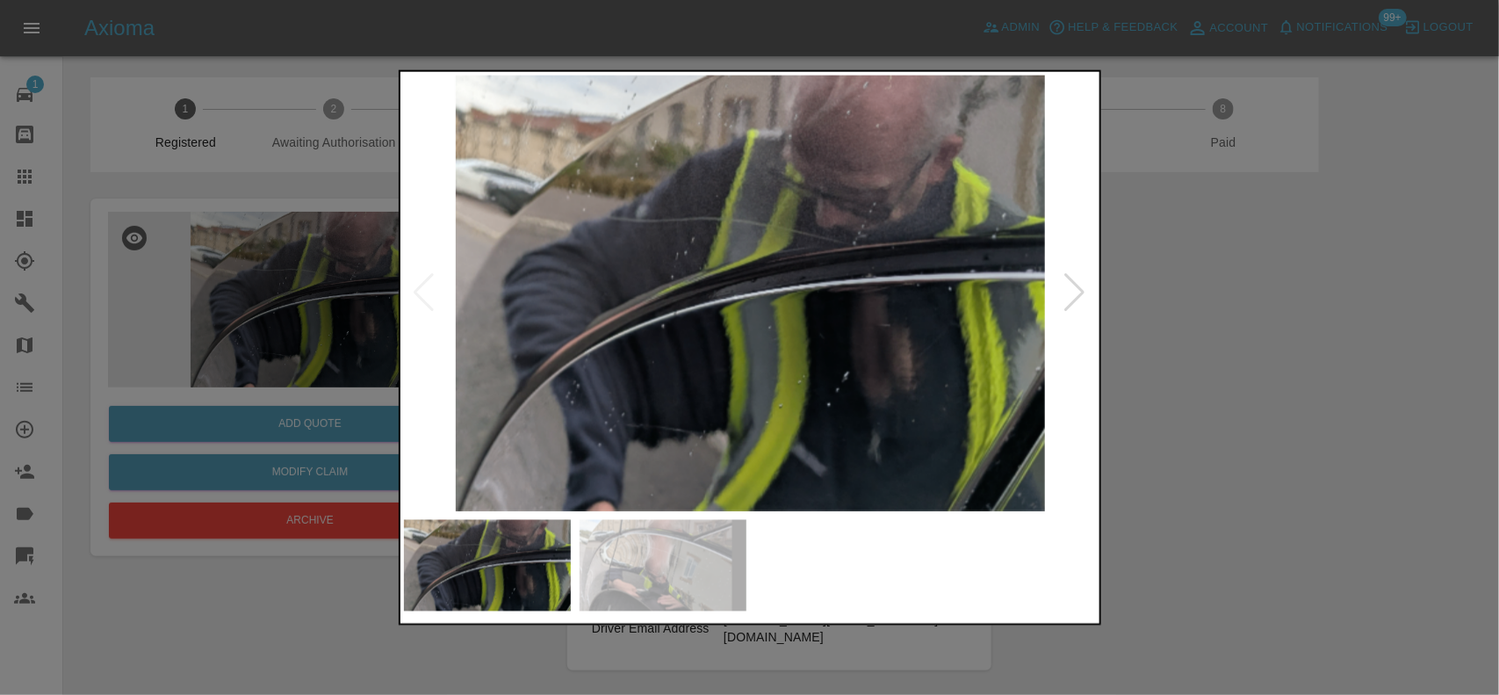
click at [702, 240] on img at bounding box center [751, 293] width 694 height 436
click at [702, 239] on img at bounding box center [751, 293] width 694 height 436
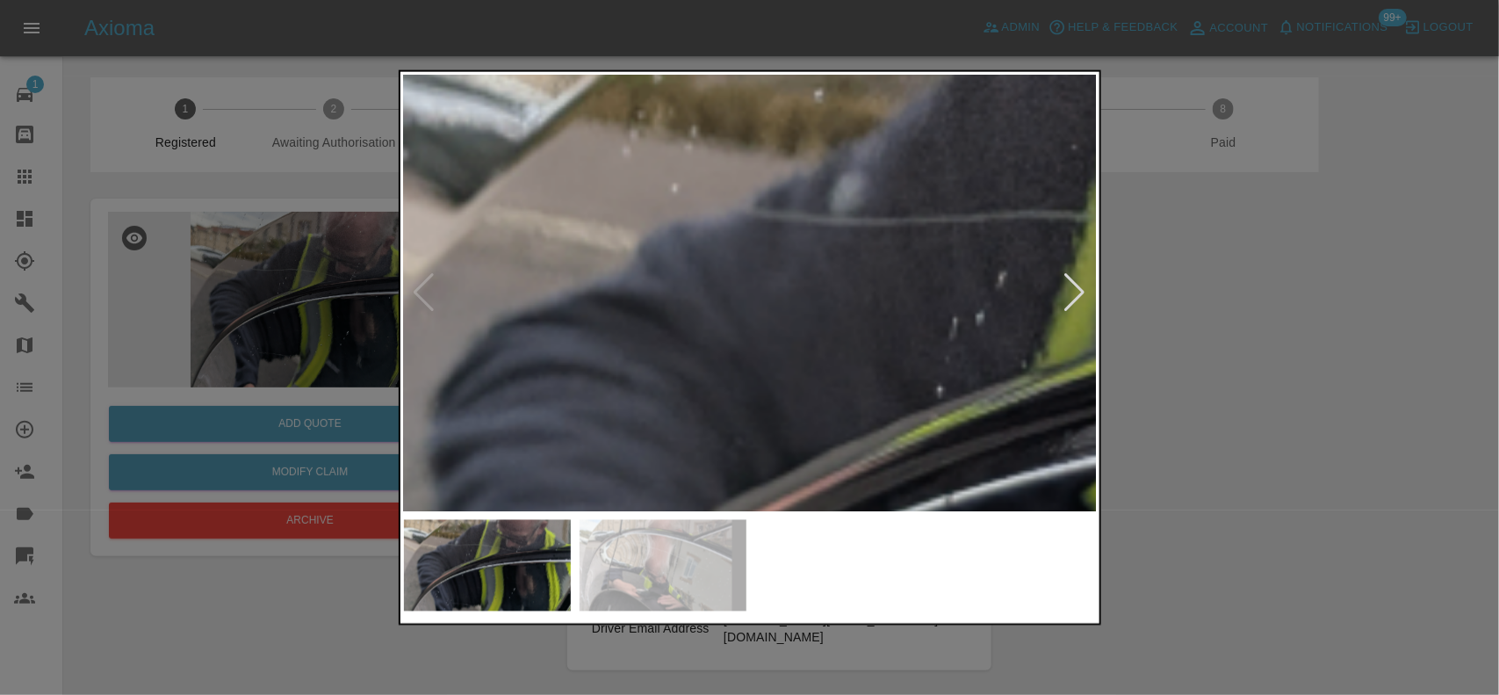
click at [902, 331] on img at bounding box center [1173, 438] width 2081 height 1308
click at [869, 325] on img at bounding box center [1174, 438] width 2081 height 1308
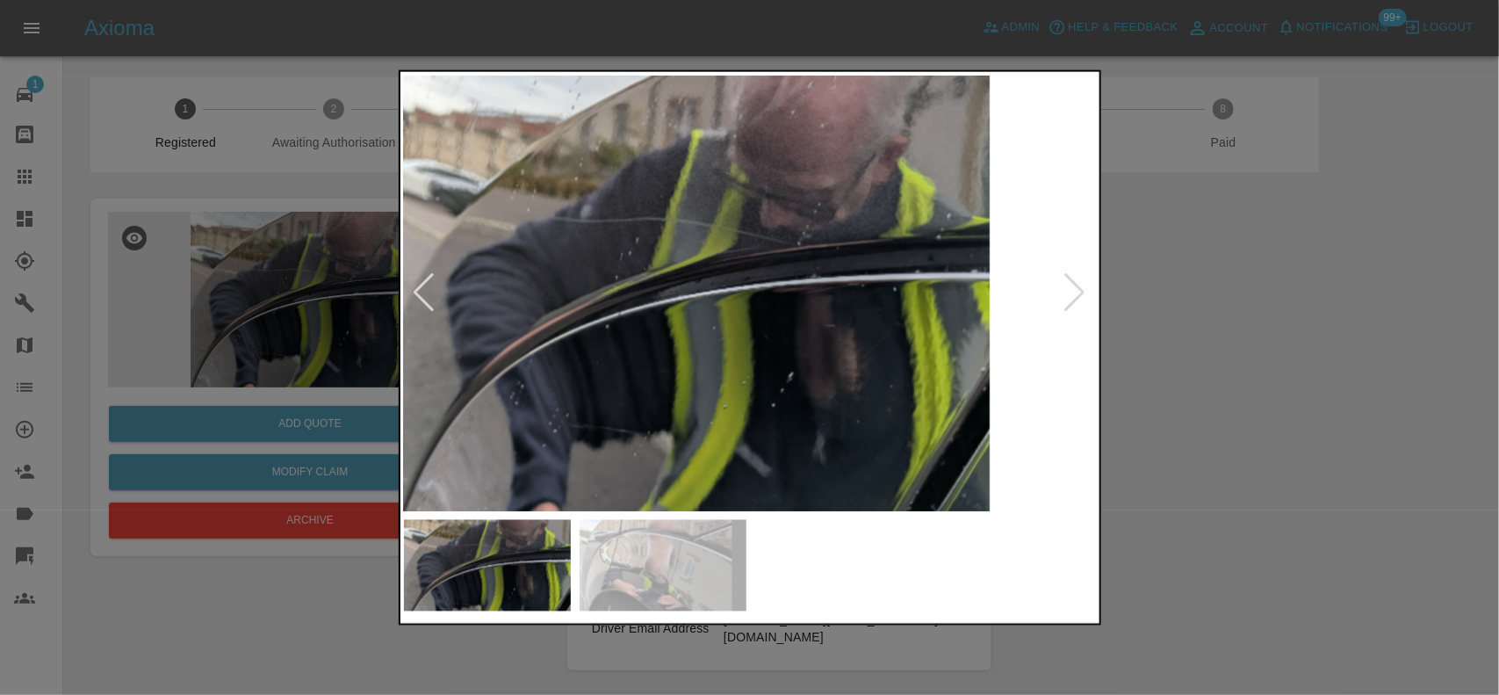
click at [676, 300] on img at bounding box center [695, 293] width 694 height 436
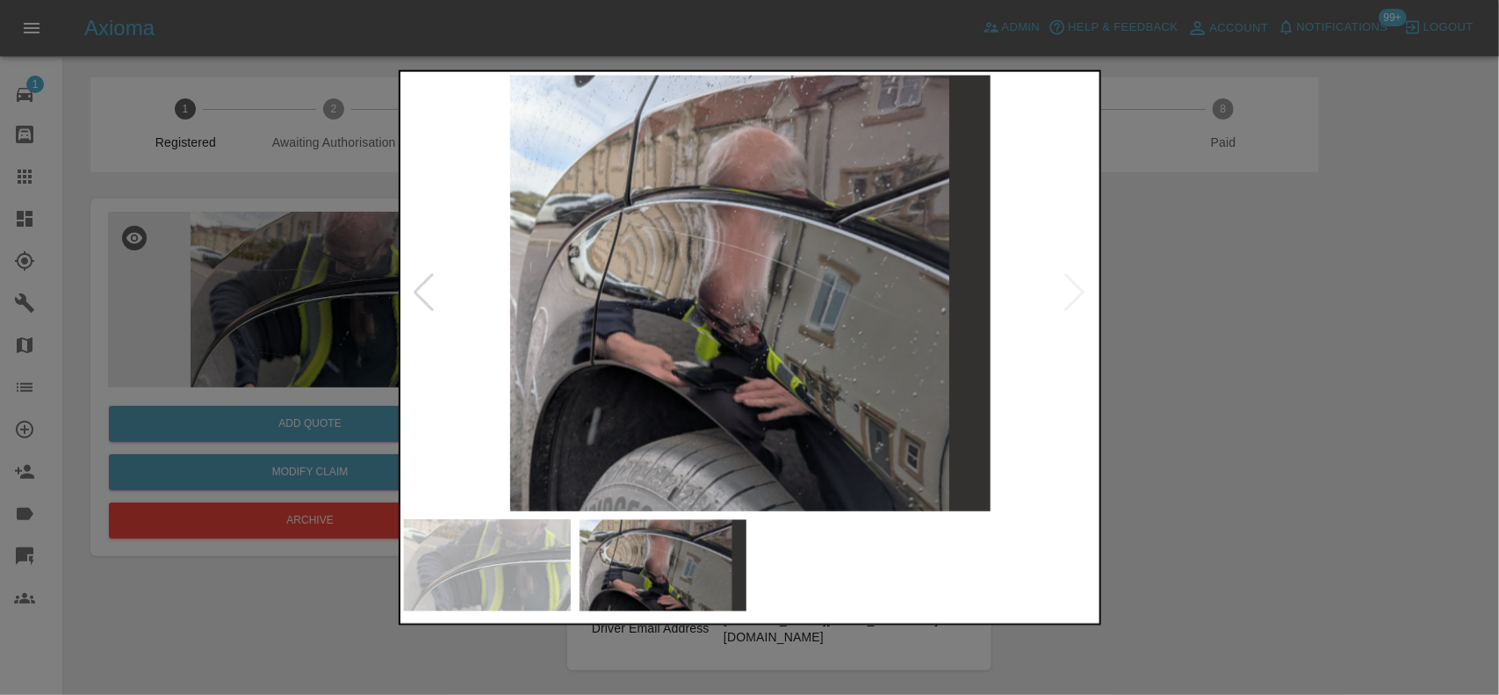
click at [774, 252] on img at bounding box center [751, 293] width 694 height 436
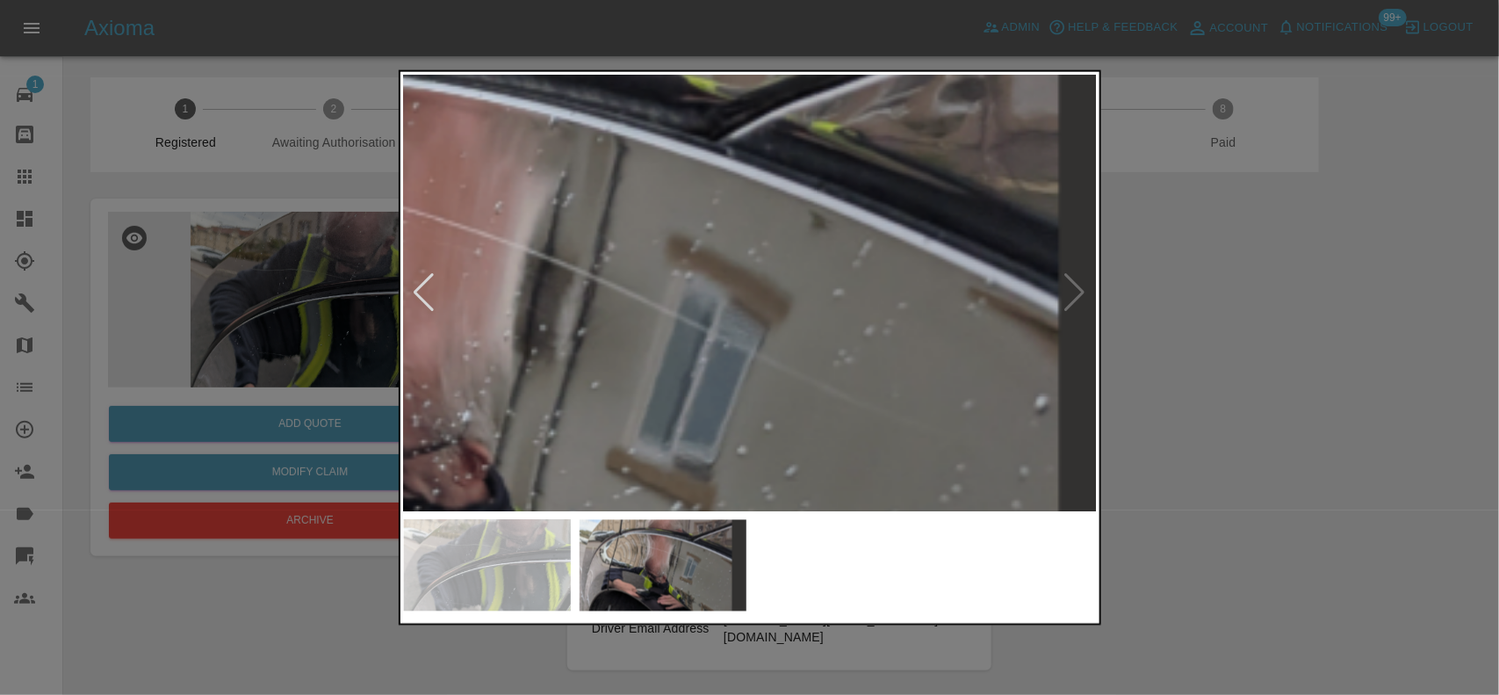
click at [611, 343] on img at bounding box center [460, 350] width 2081 height 1308
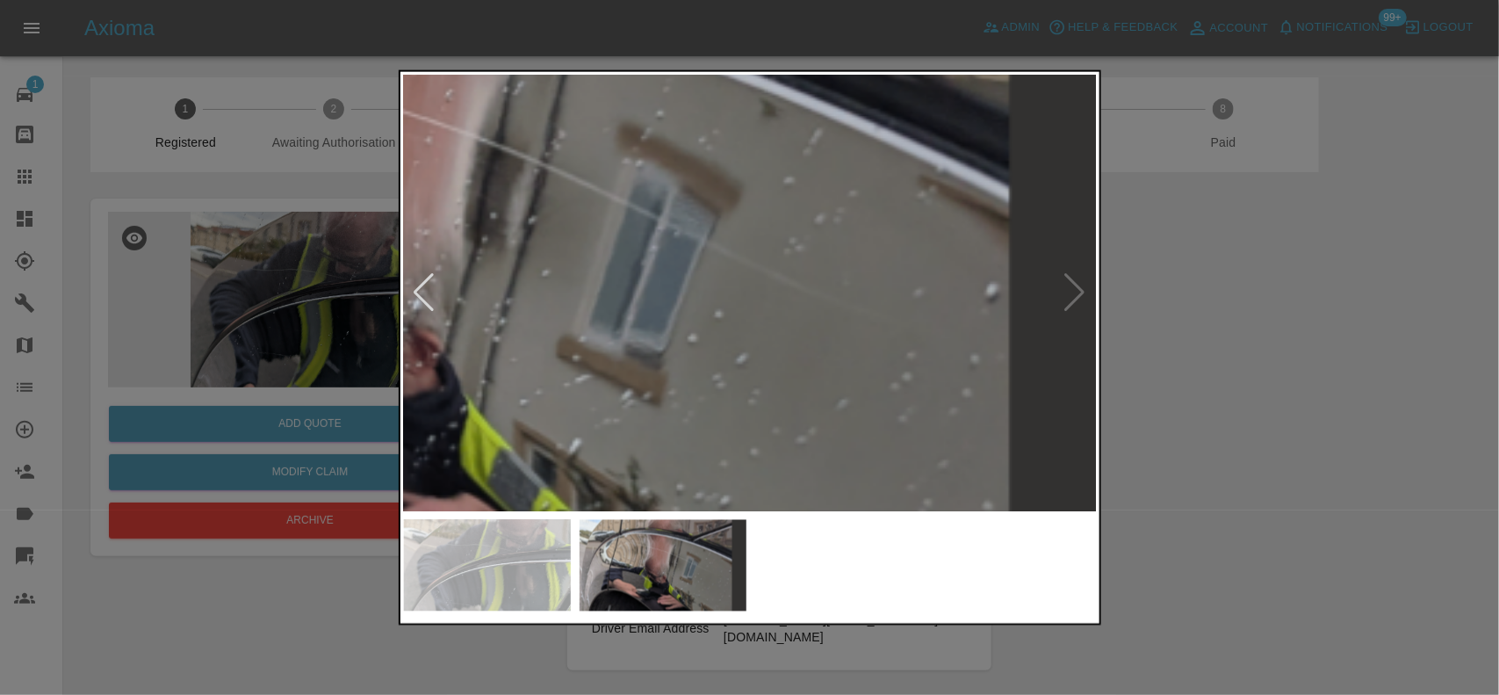
click at [578, 250] on img at bounding box center [410, 238] width 2081 height 1308
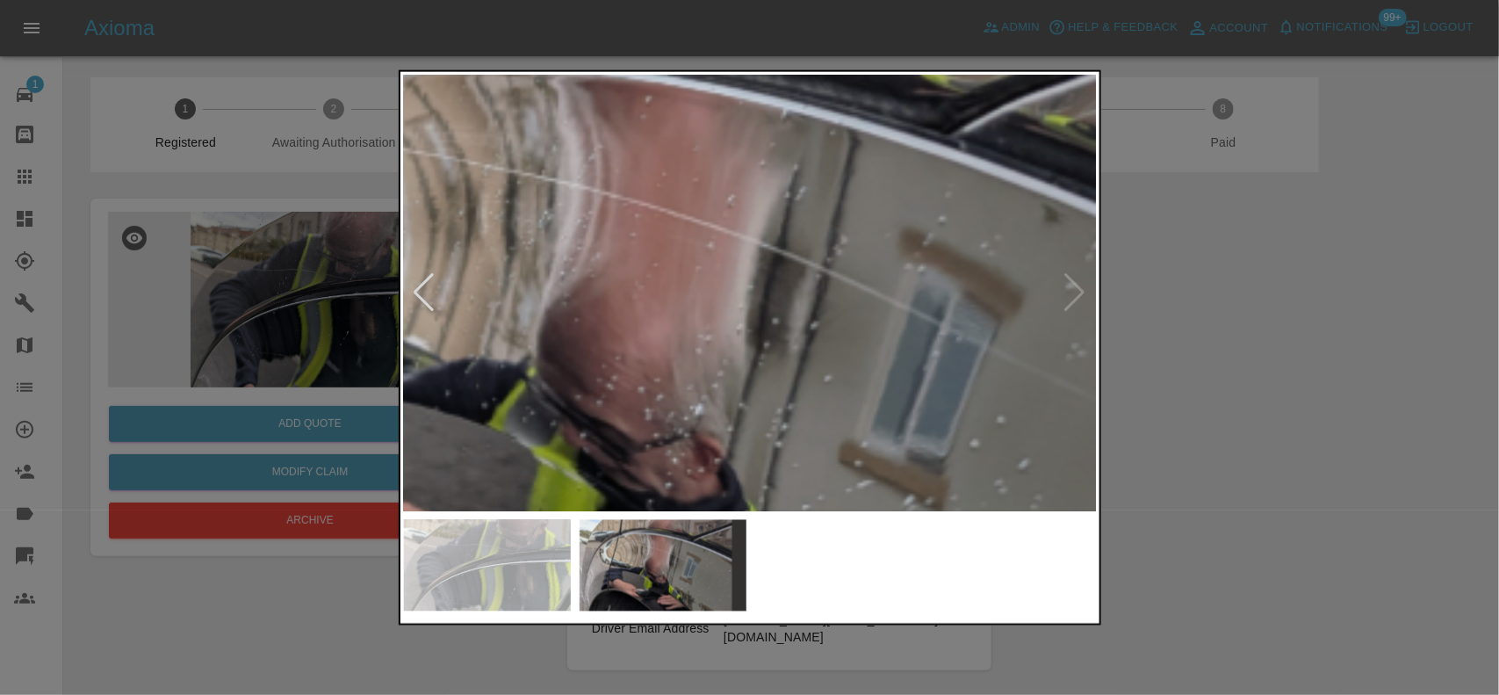
click at [853, 365] on img at bounding box center [692, 343] width 2081 height 1308
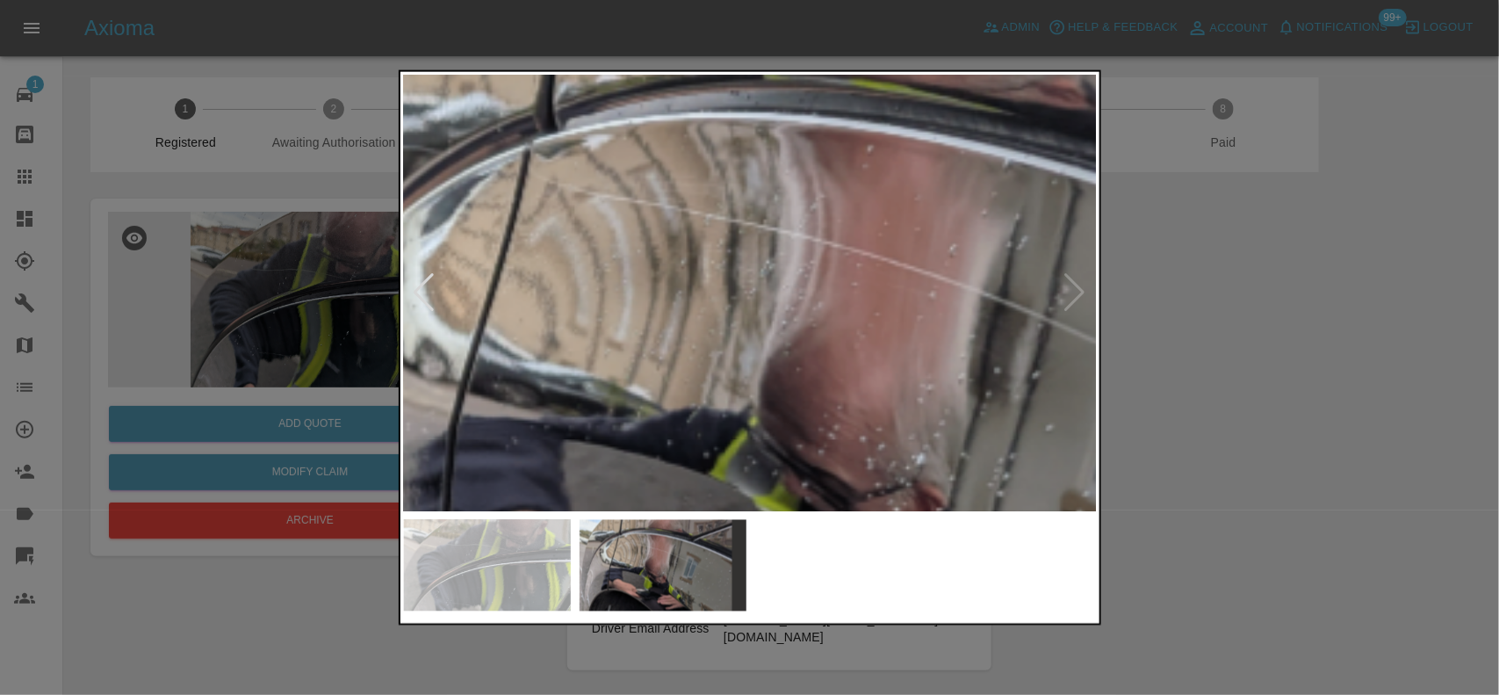
click at [771, 363] on img at bounding box center [914, 392] width 2081 height 1308
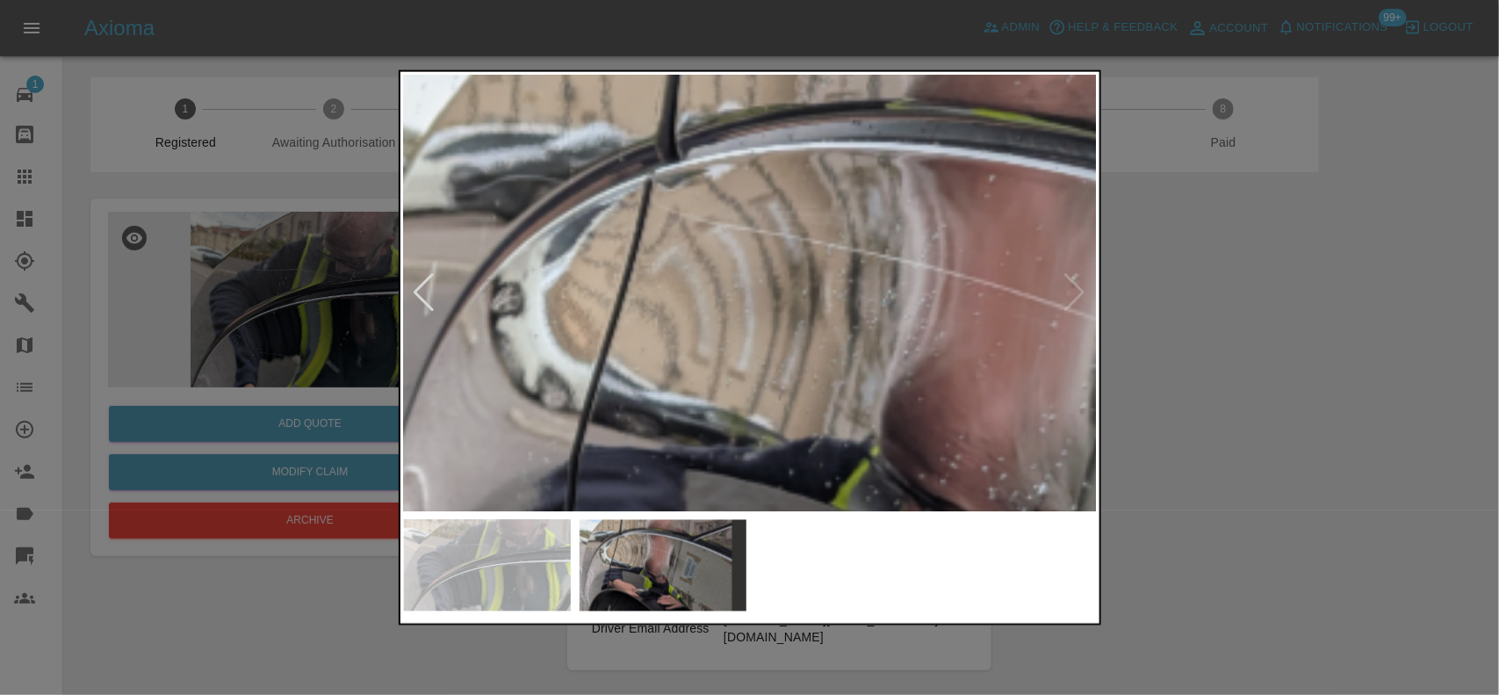
click at [716, 365] on img at bounding box center [1036, 422] width 2081 height 1308
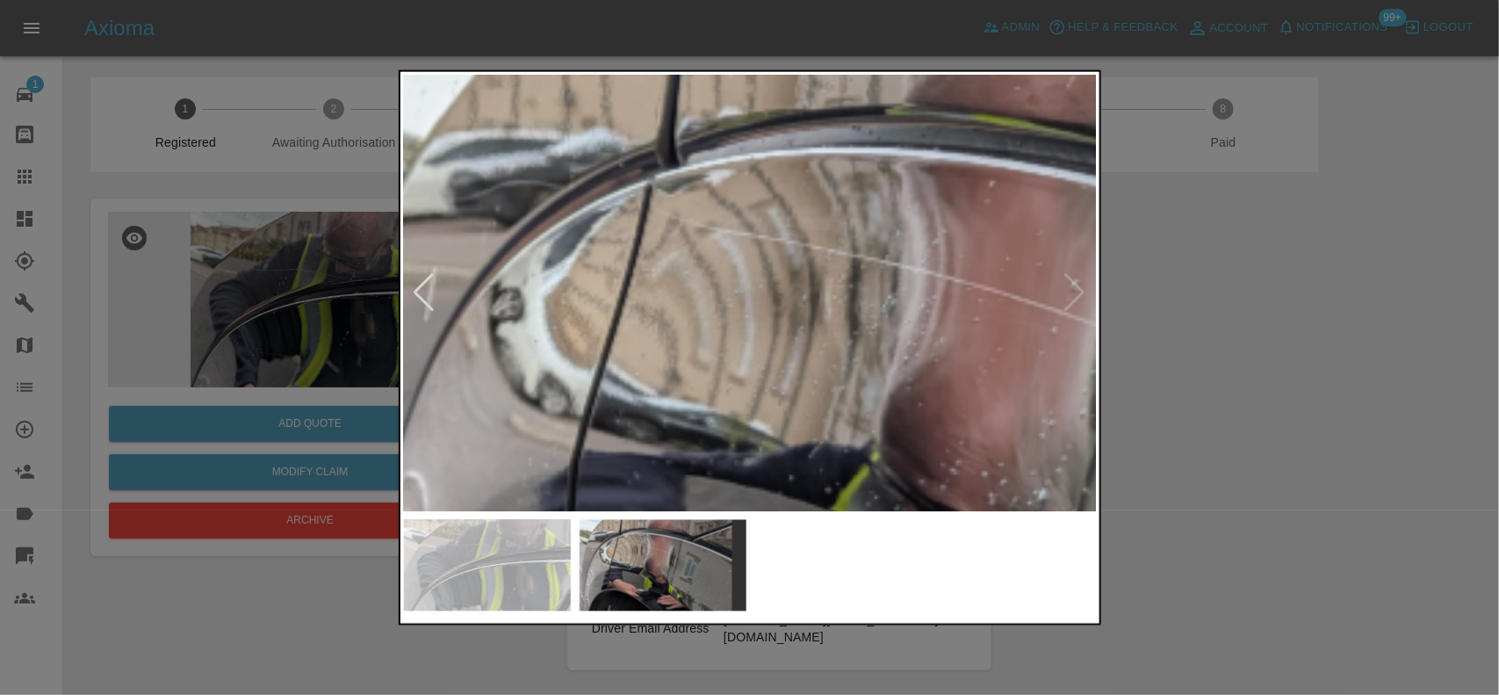
click at [743, 453] on img at bounding box center [1036, 427] width 2081 height 1308
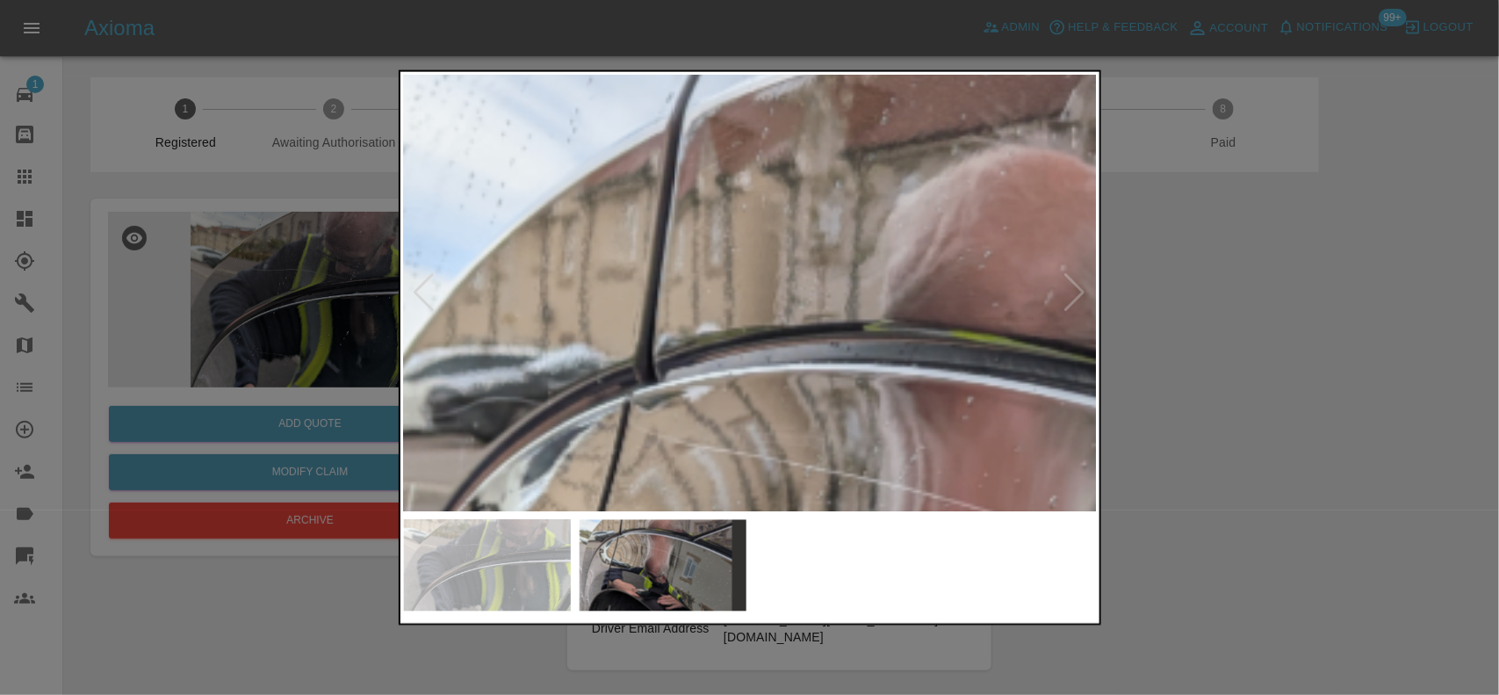
click at [721, 265] on img at bounding box center [1014, 644] width 2081 height 1308
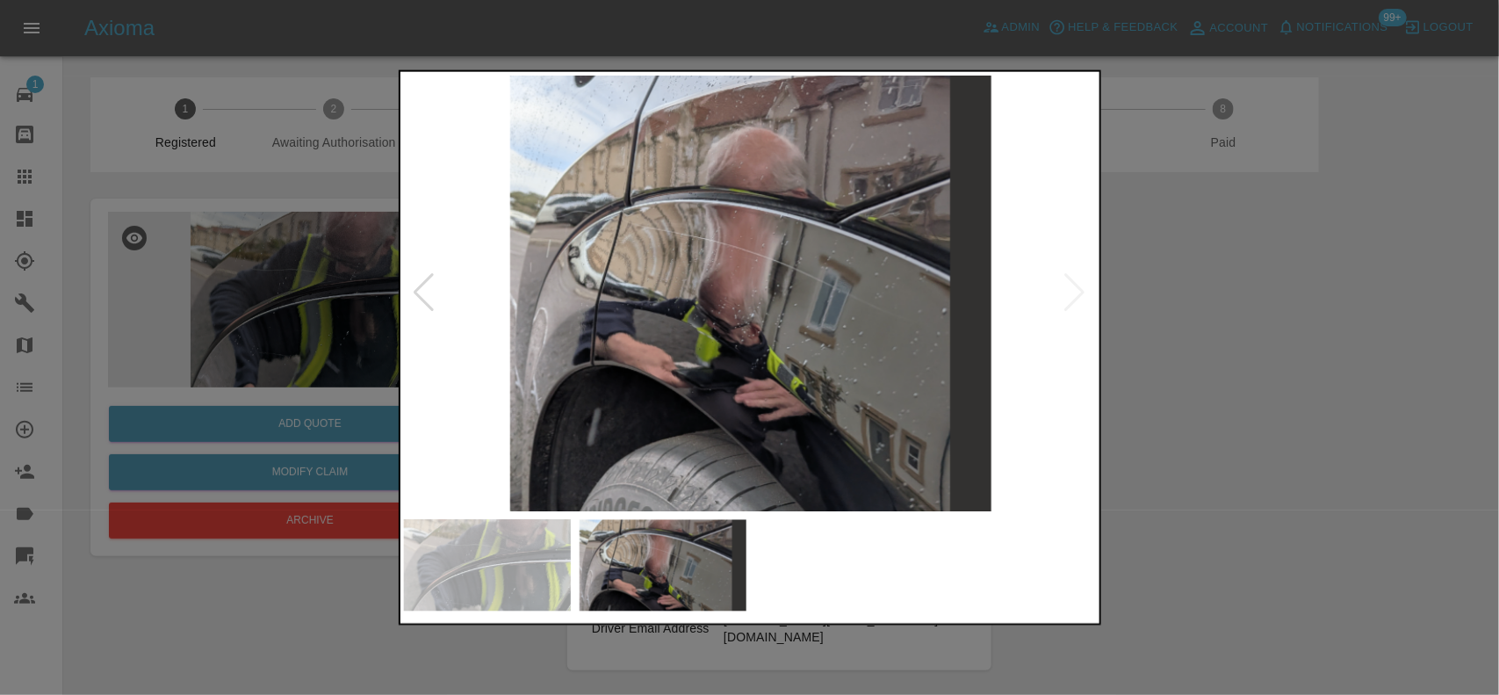
click at [840, 300] on img at bounding box center [751, 293] width 694 height 436
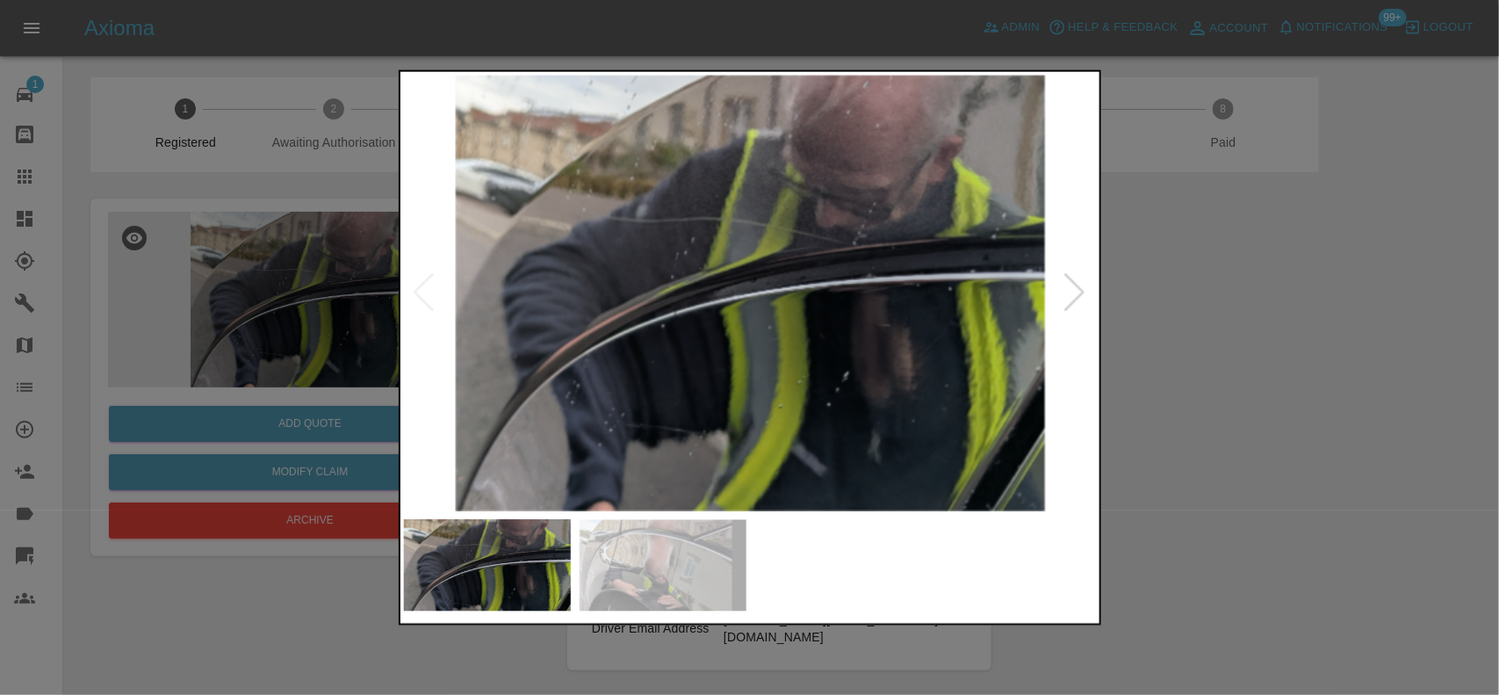
click at [679, 217] on img at bounding box center [751, 293] width 694 height 436
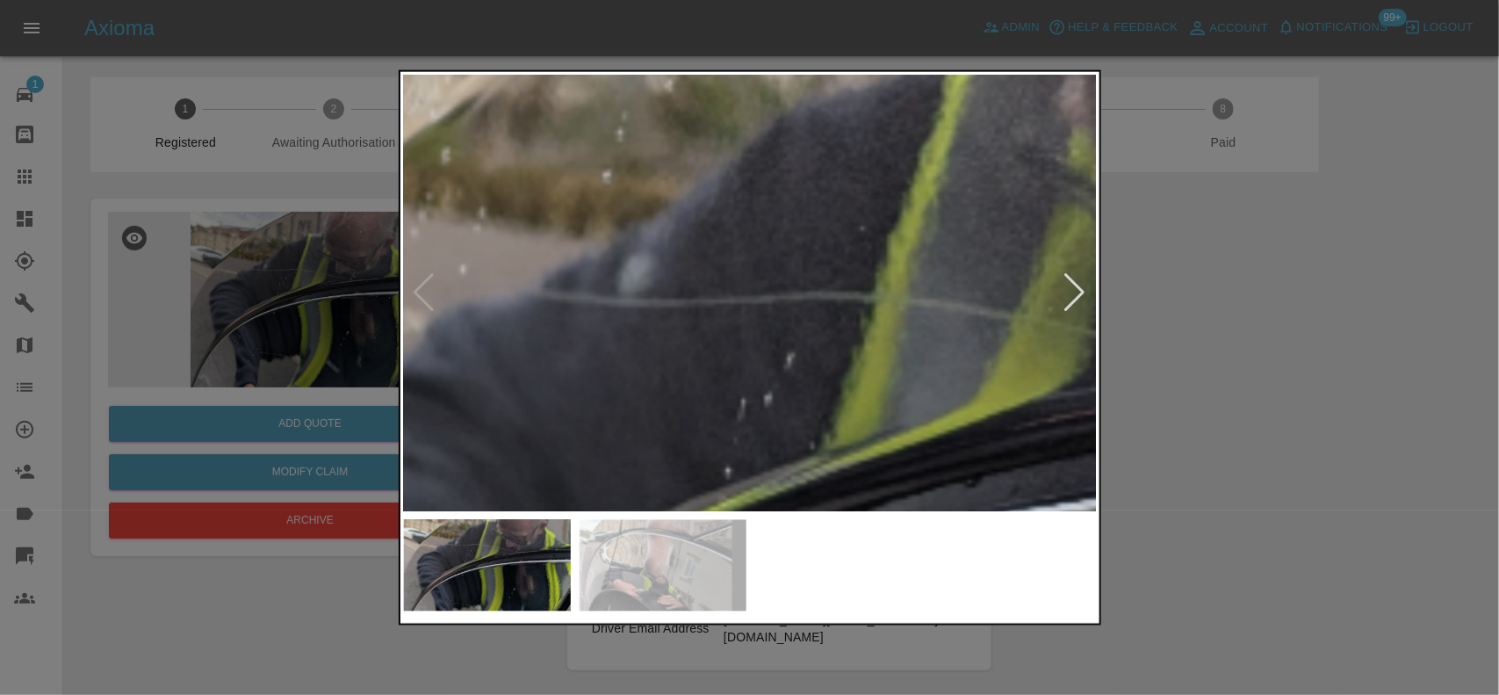
click at [727, 306] on img at bounding box center [961, 519] width 2081 height 1308
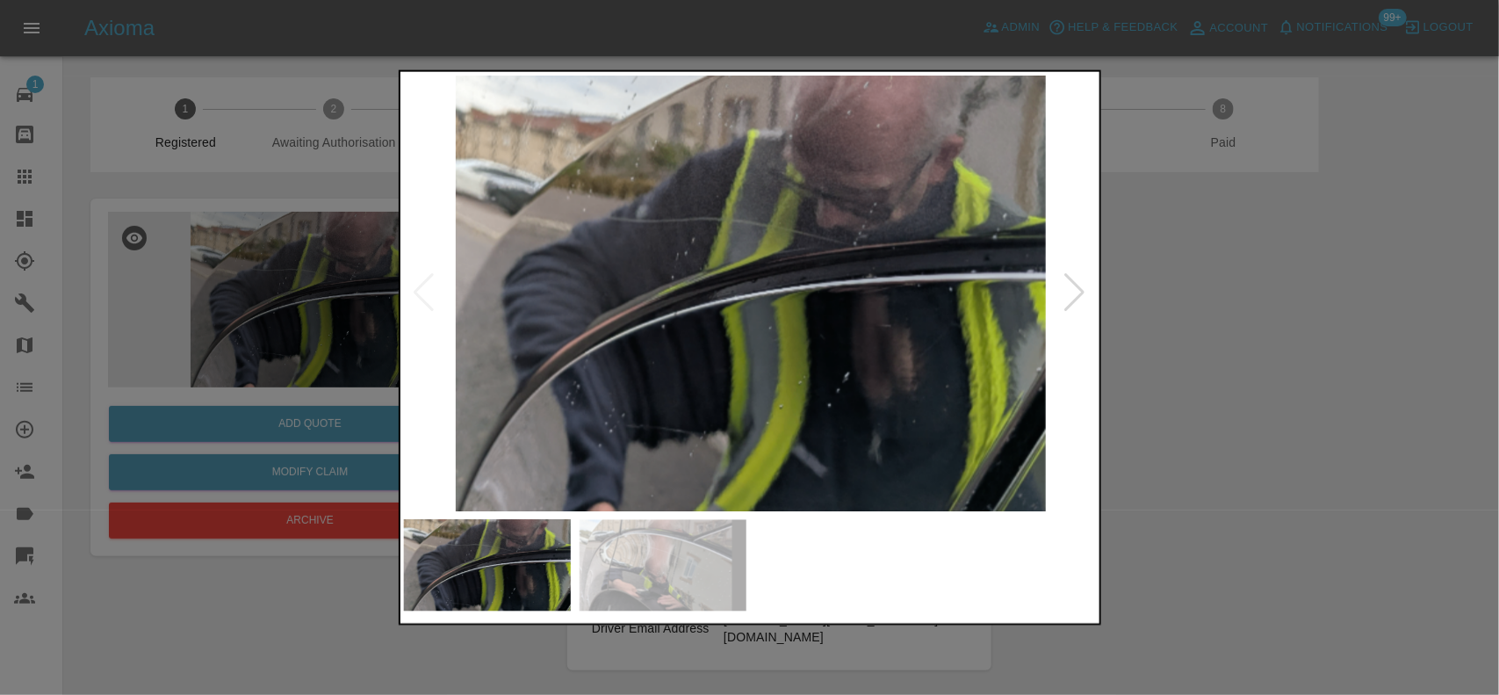
drag, startPoint x: 260, startPoint y: 304, endPoint x: 303, endPoint y: 400, distance: 104.9
click at [274, 313] on div at bounding box center [749, 347] width 1499 height 695
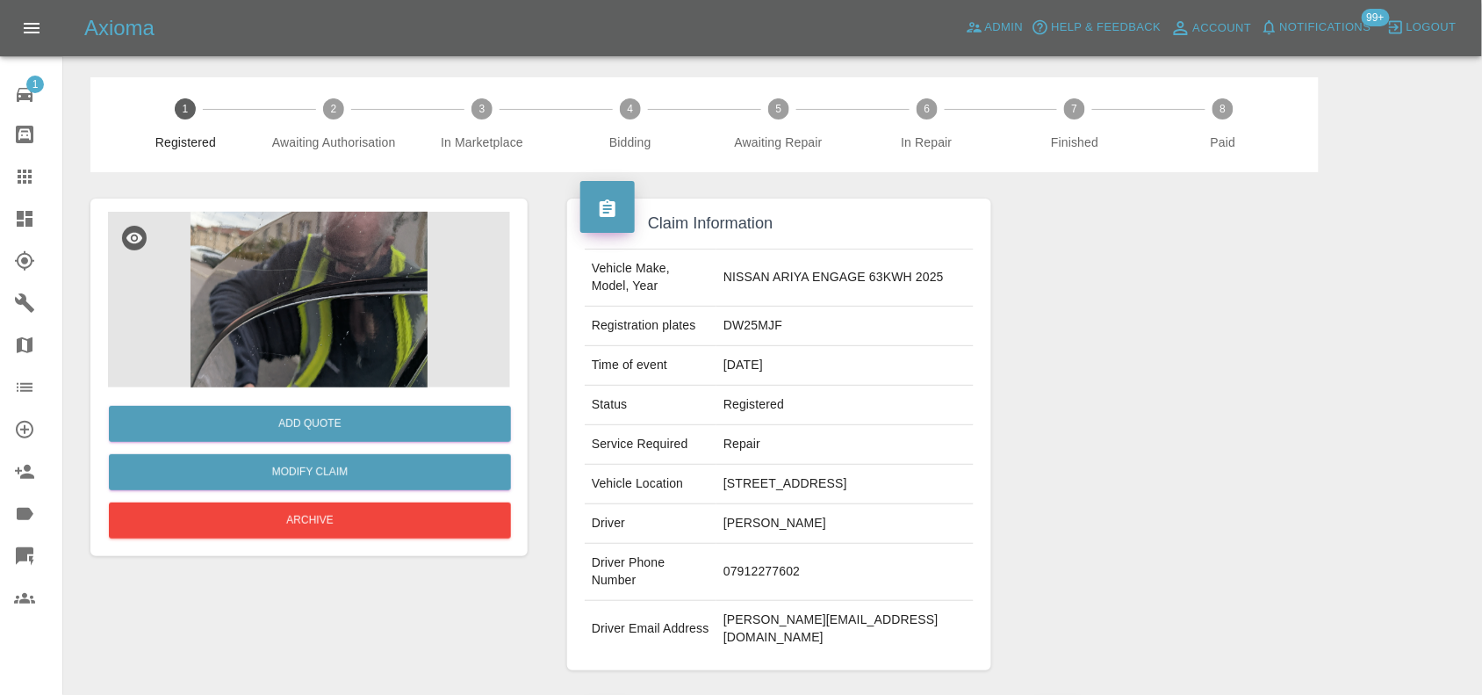
click at [282, 303] on img at bounding box center [309, 300] width 402 height 176
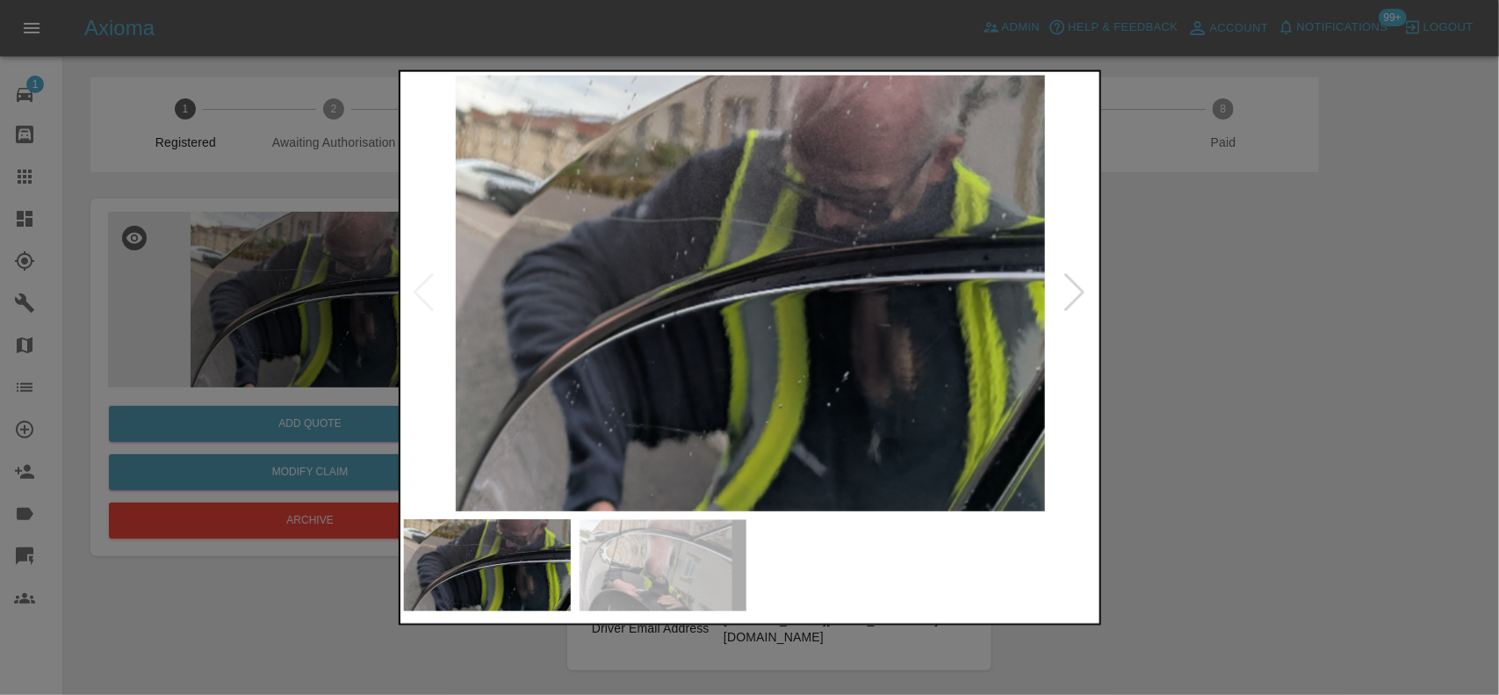
click at [700, 246] on img at bounding box center [751, 293] width 694 height 436
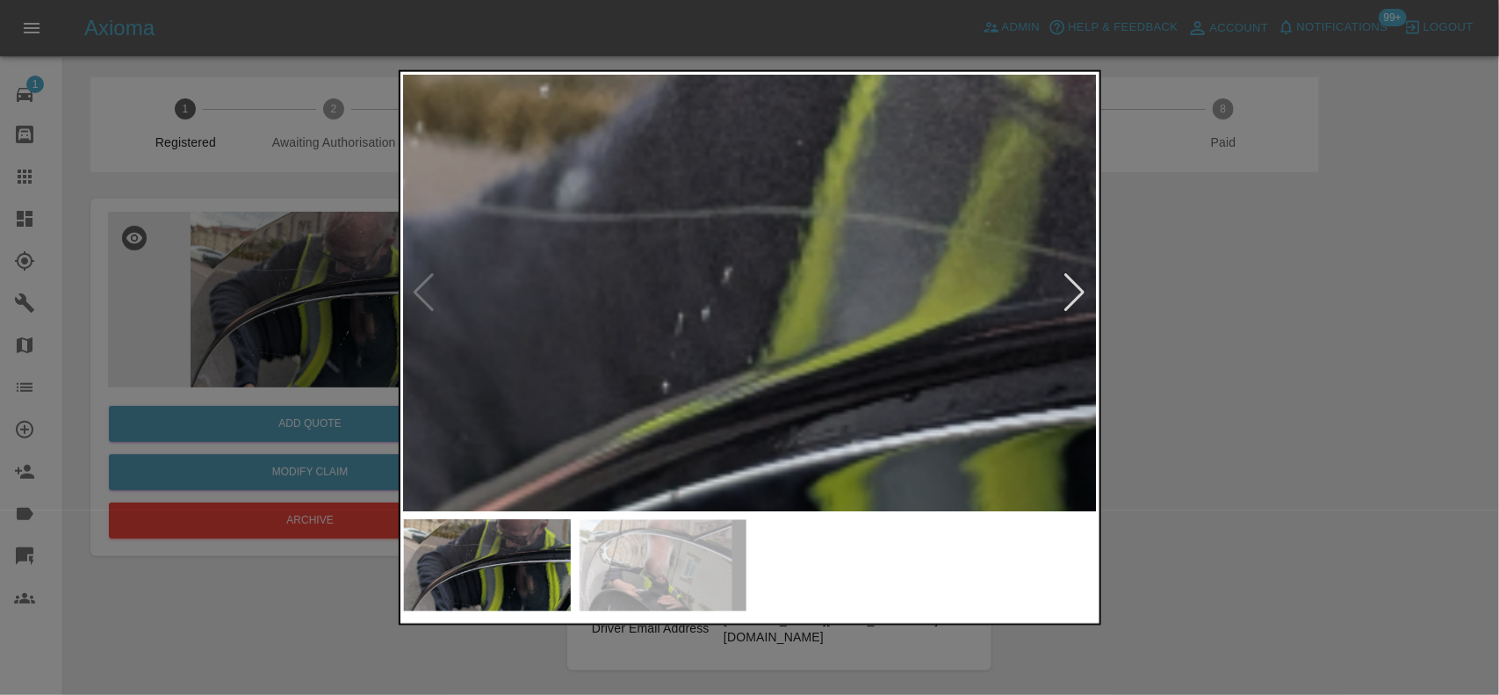
click at [700, 246] on img at bounding box center [899, 434] width 2081 height 1308
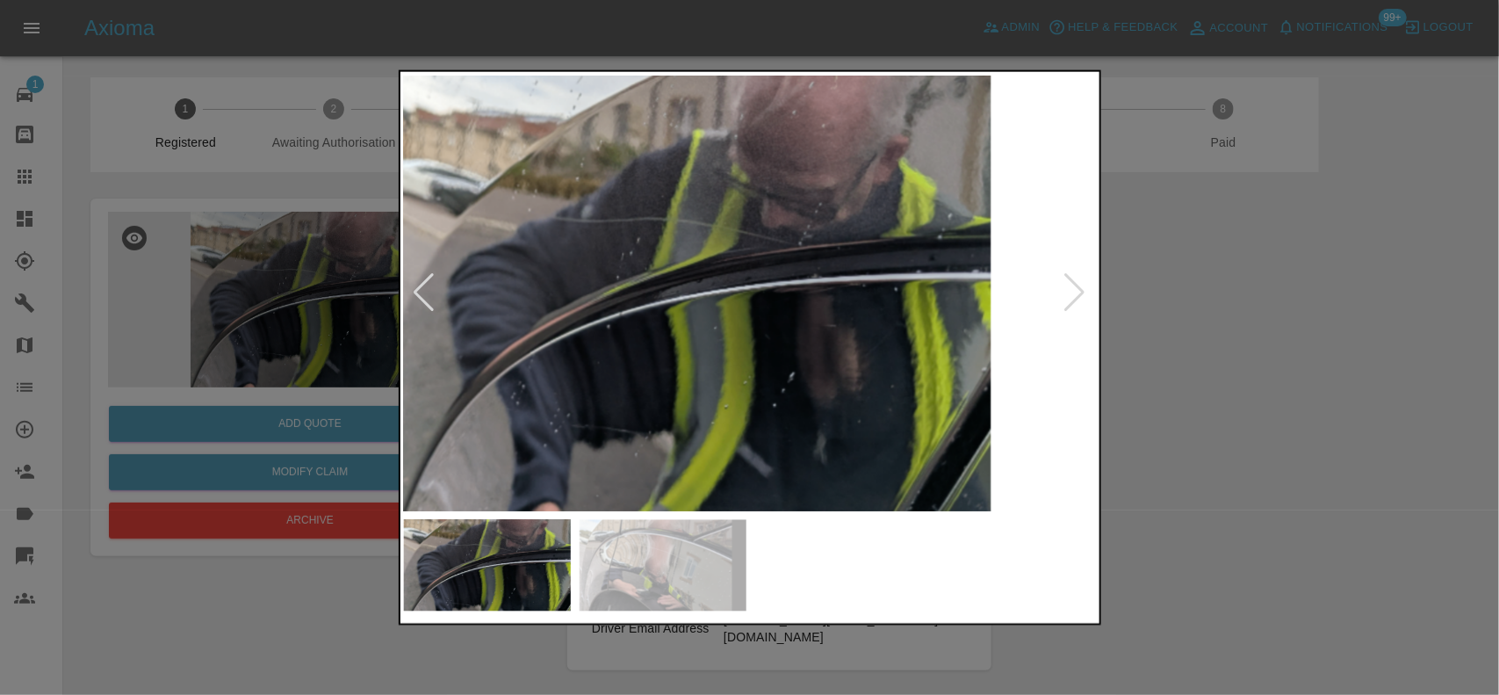
click at [611, 292] on img at bounding box center [696, 293] width 694 height 436
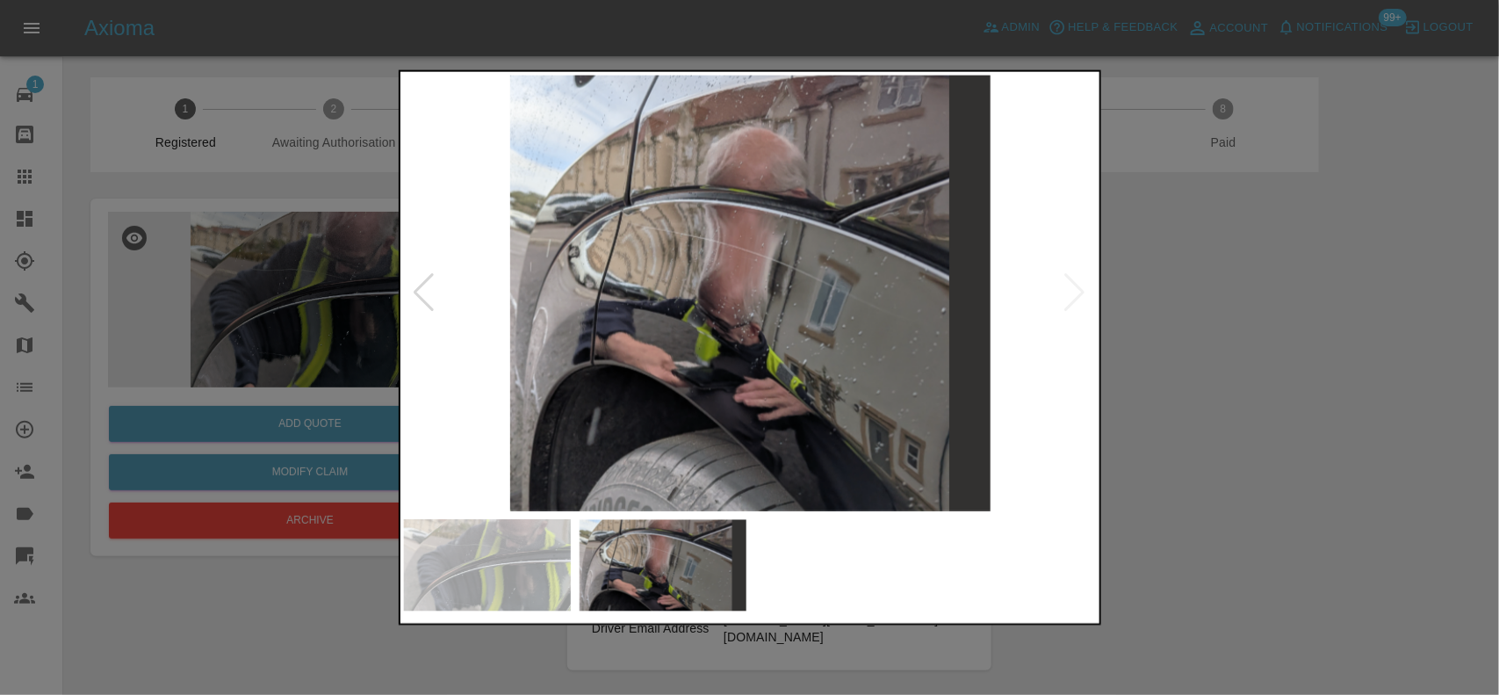
click at [760, 272] on img at bounding box center [751, 293] width 694 height 436
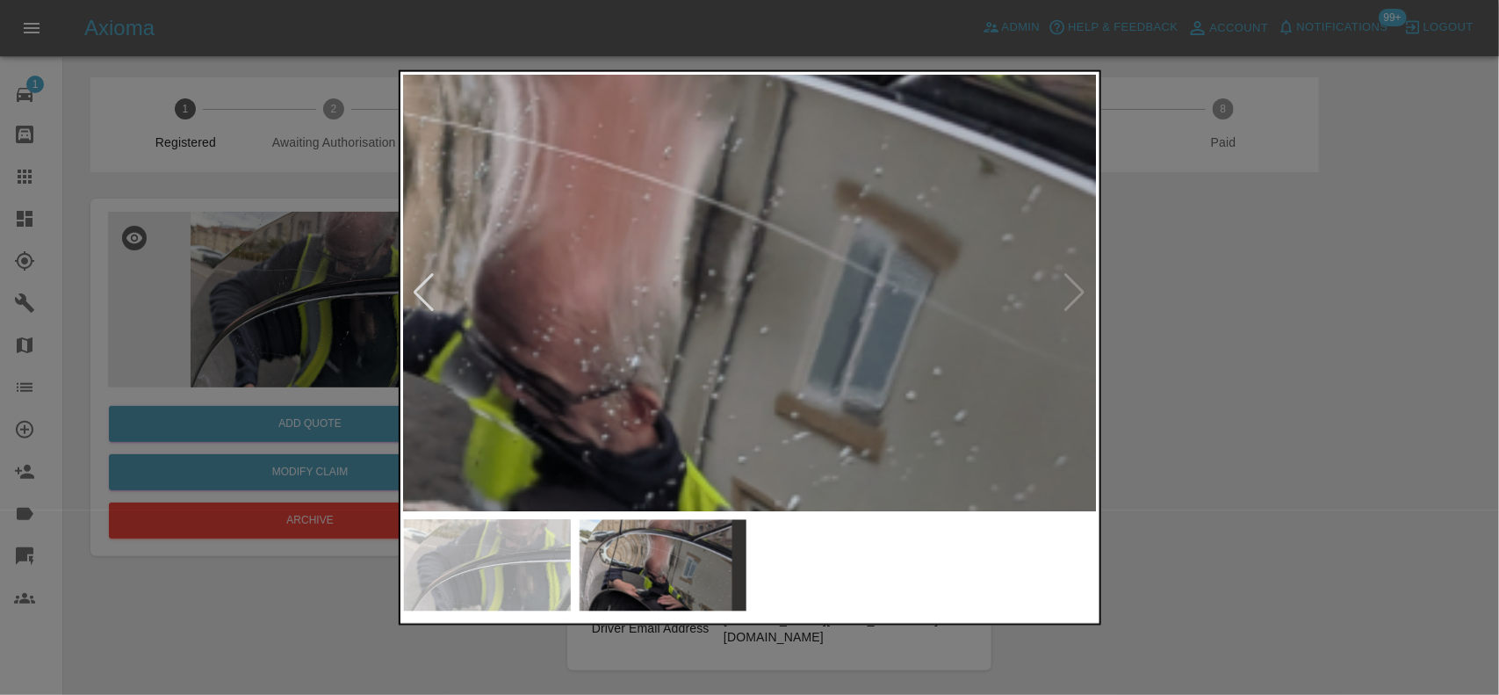
click at [661, 265] on img at bounding box center [628, 295] width 2081 height 1308
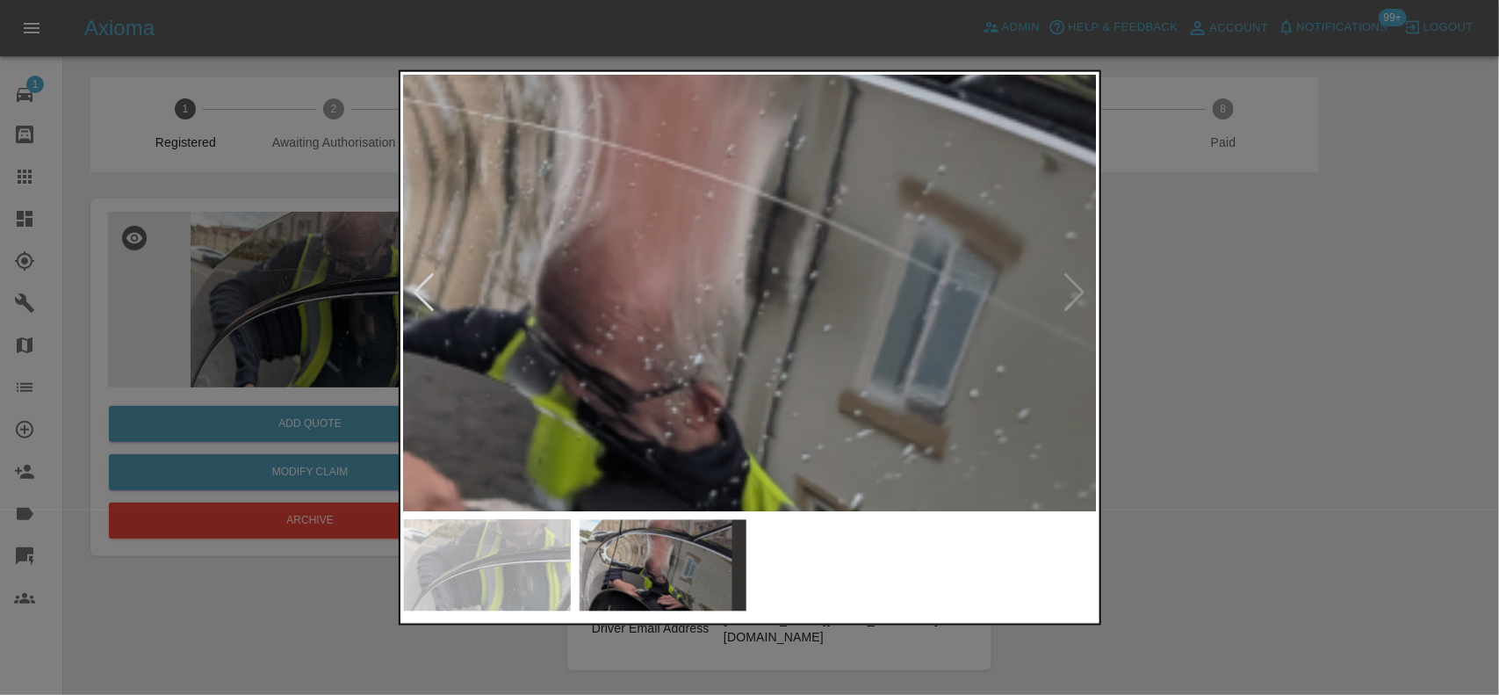
click at [532, 273] on img at bounding box center [692, 293] width 2081 height 1308
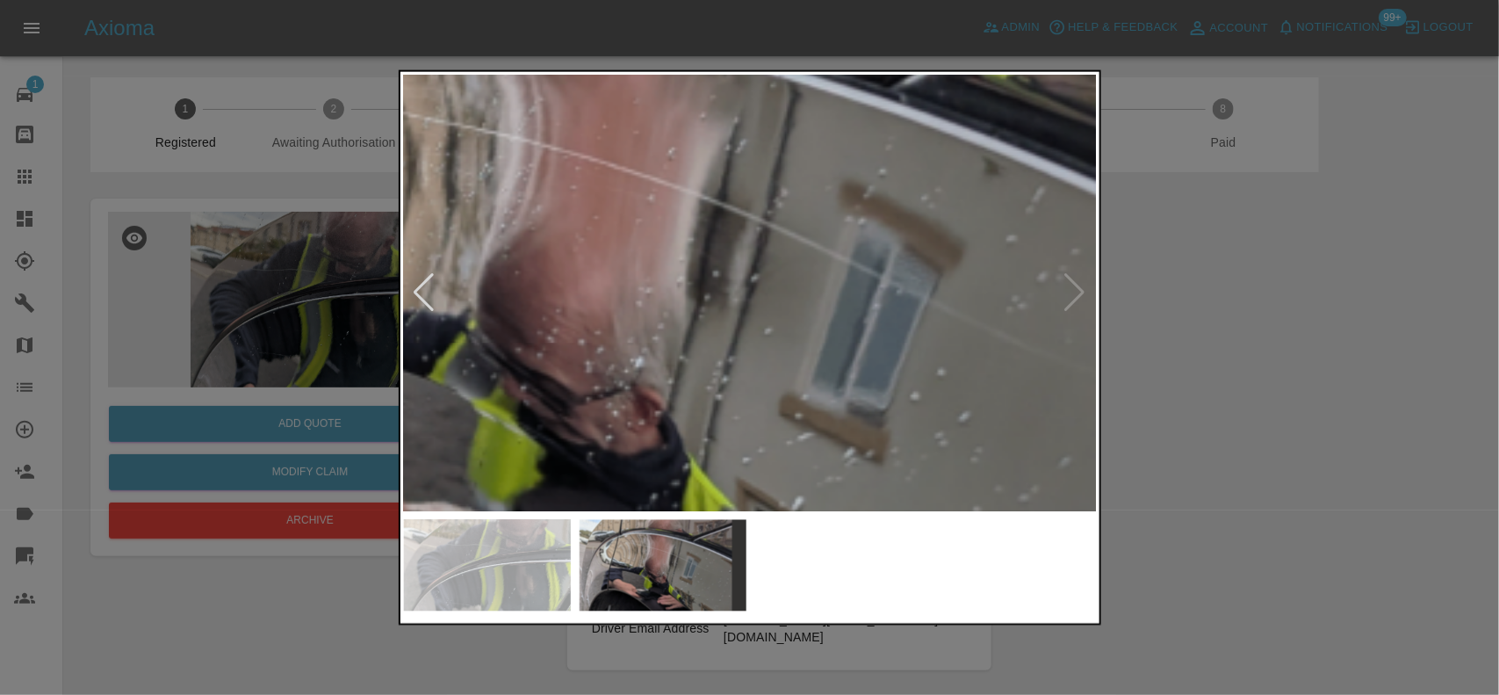
click at [263, 247] on div at bounding box center [749, 347] width 1499 height 695
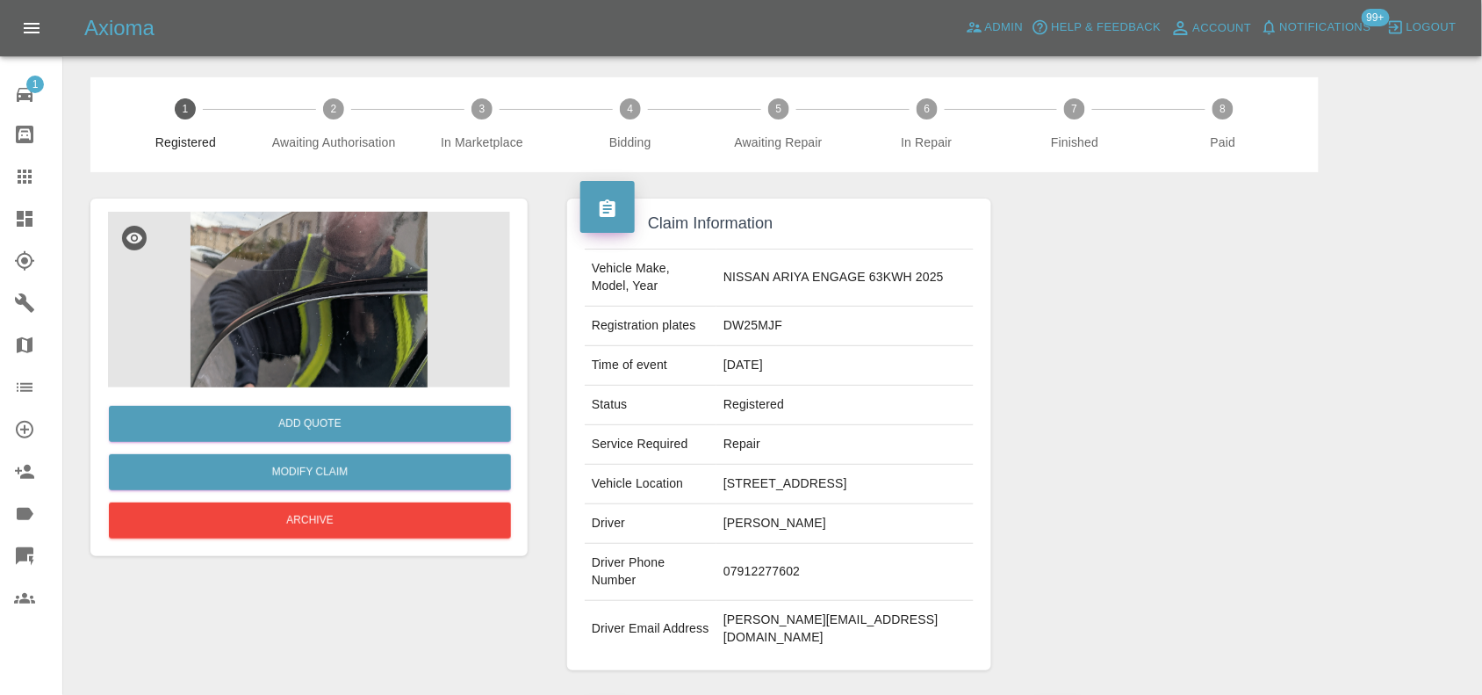
click at [783, 327] on td "DW25MJF" at bounding box center [844, 326] width 257 height 40
copy td "DW25MJF"
click at [760, 275] on td "NISSAN ARIYA ENGAGE 63KWH 2025" at bounding box center [844, 277] width 257 height 57
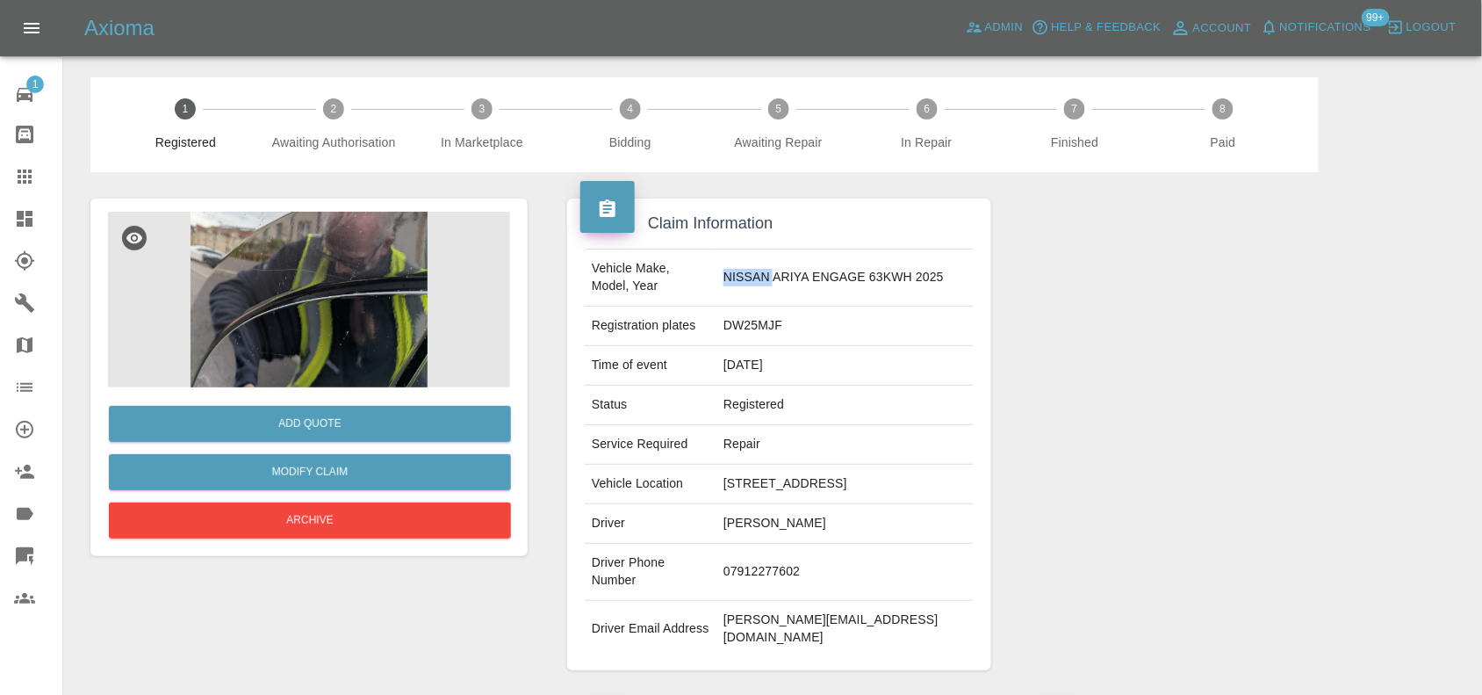
copy td "NISSAN"
drag, startPoint x: 769, startPoint y: 241, endPoint x: 828, endPoint y: 270, distance: 65.2
click at [782, 248] on div "Vehicle Make, Model, Year NISSAN ARIYA ENGAGE 63KWH 2025 Registration plates DW…" at bounding box center [779, 452] width 424 height 435
drag, startPoint x: 803, startPoint y: 272, endPoint x: 803, endPoint y: 292, distance: 20.2
click at [803, 292] on td "NISSAN ARIYA ENGAGE 63KWH 2025" at bounding box center [844, 277] width 257 height 57
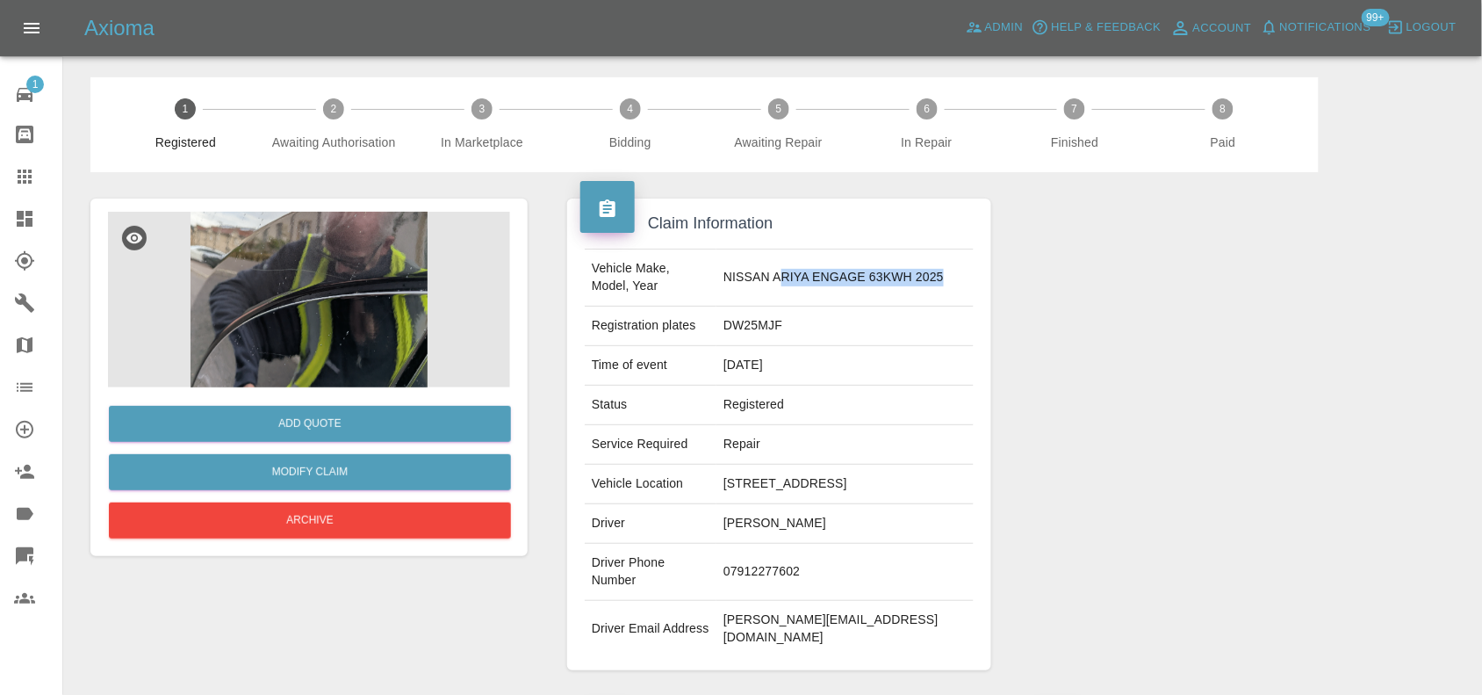
copy td "RIYA ENGAGE 63KWH 2025"
click at [788, 253] on table "Vehicle Make, Model, Year NISSAN ARIYA ENGAGE 63KWH 2025 Registration plates DW…" at bounding box center [779, 452] width 389 height 408
drag, startPoint x: 800, startPoint y: 269, endPoint x: 795, endPoint y: 288, distance: 19.8
click at [803, 294] on td "NISSAN ARIYA ENGAGE 63KWH 2025" at bounding box center [844, 277] width 257 height 57
copy td "ARIYA ENGAGE 63KWH 2025"
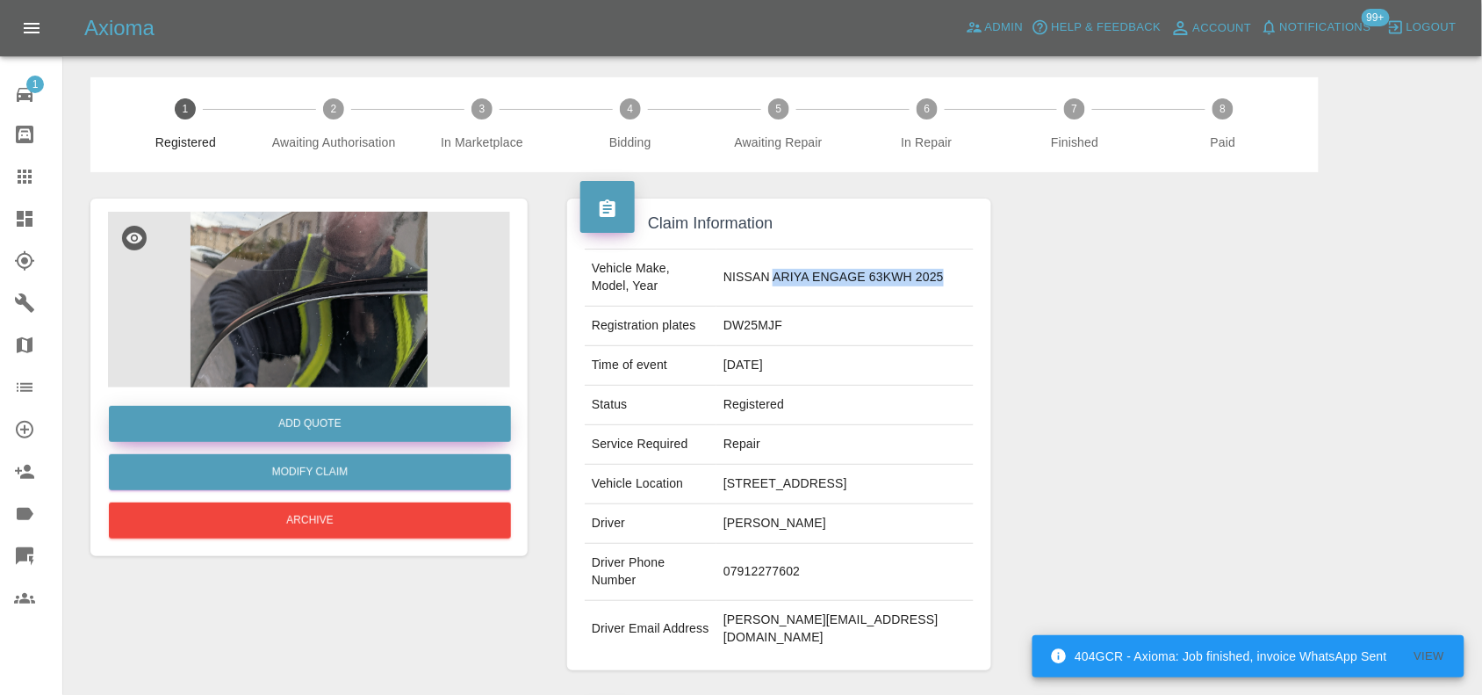
click at [292, 423] on button "Add Quote" at bounding box center [310, 424] width 402 height 36
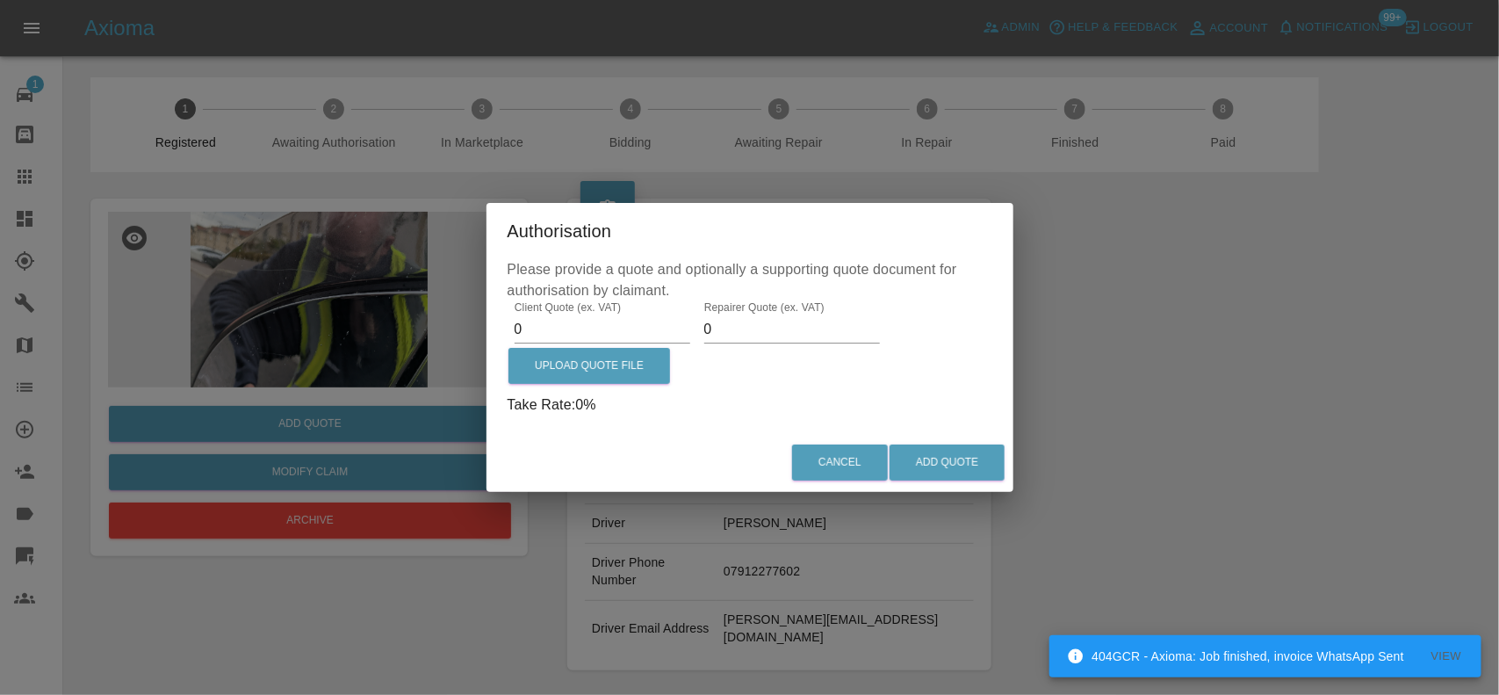
click at [294, 307] on div "Authorisation Please provide a quote and optionally a supporting quote document…" at bounding box center [749, 347] width 1499 height 695
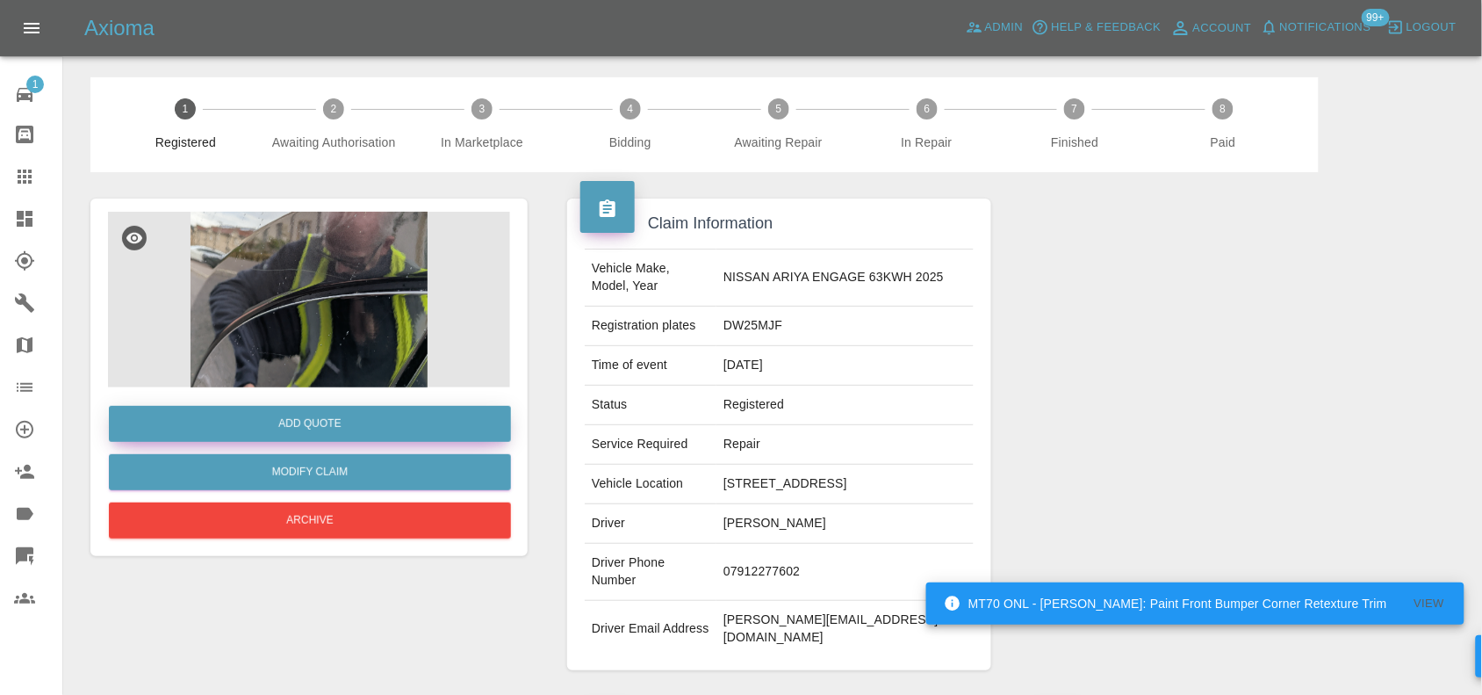
click at [367, 417] on button "Add Quote" at bounding box center [310, 424] width 402 height 36
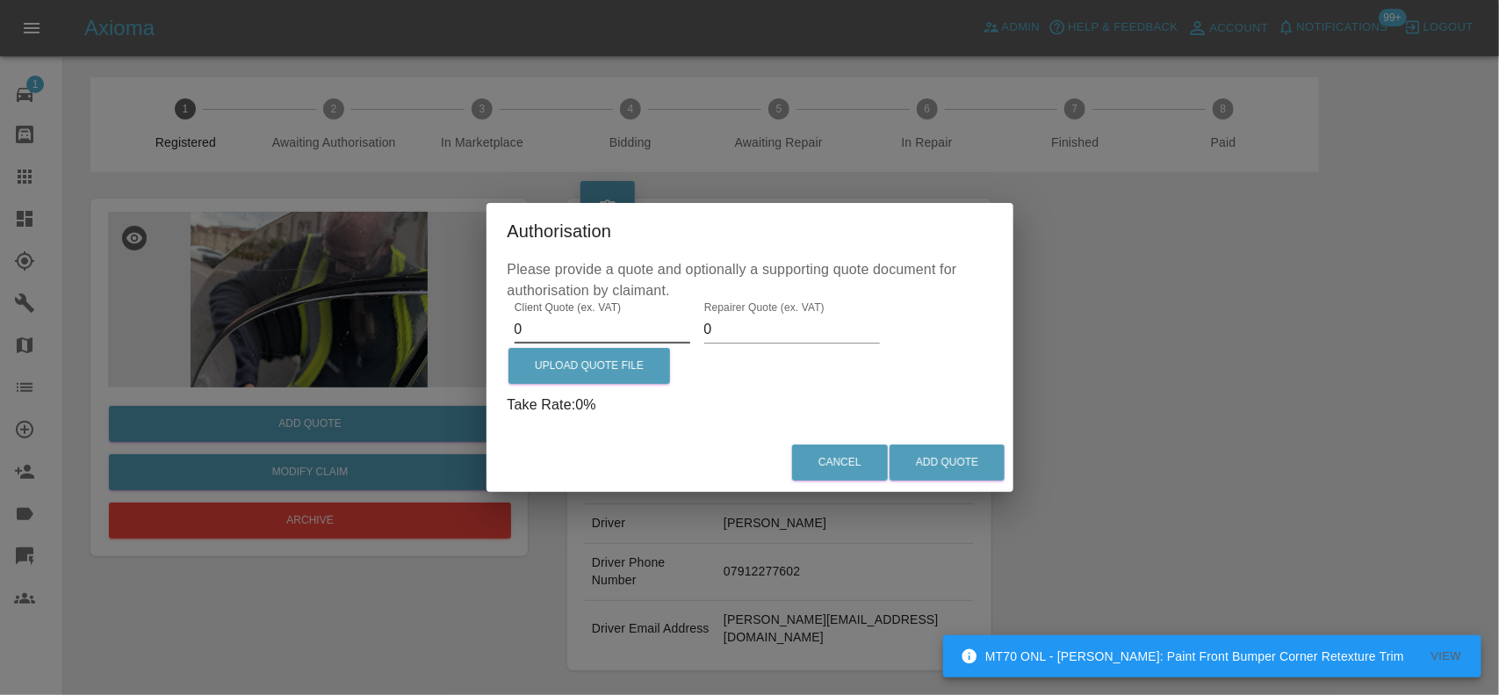
drag, startPoint x: 541, startPoint y: 327, endPoint x: 341, endPoint y: 291, distance: 203.4
click at [341, 291] on div "Authorisation Please provide a quote and optionally a supporting quote document…" at bounding box center [749, 347] width 1499 height 695
type input "4"
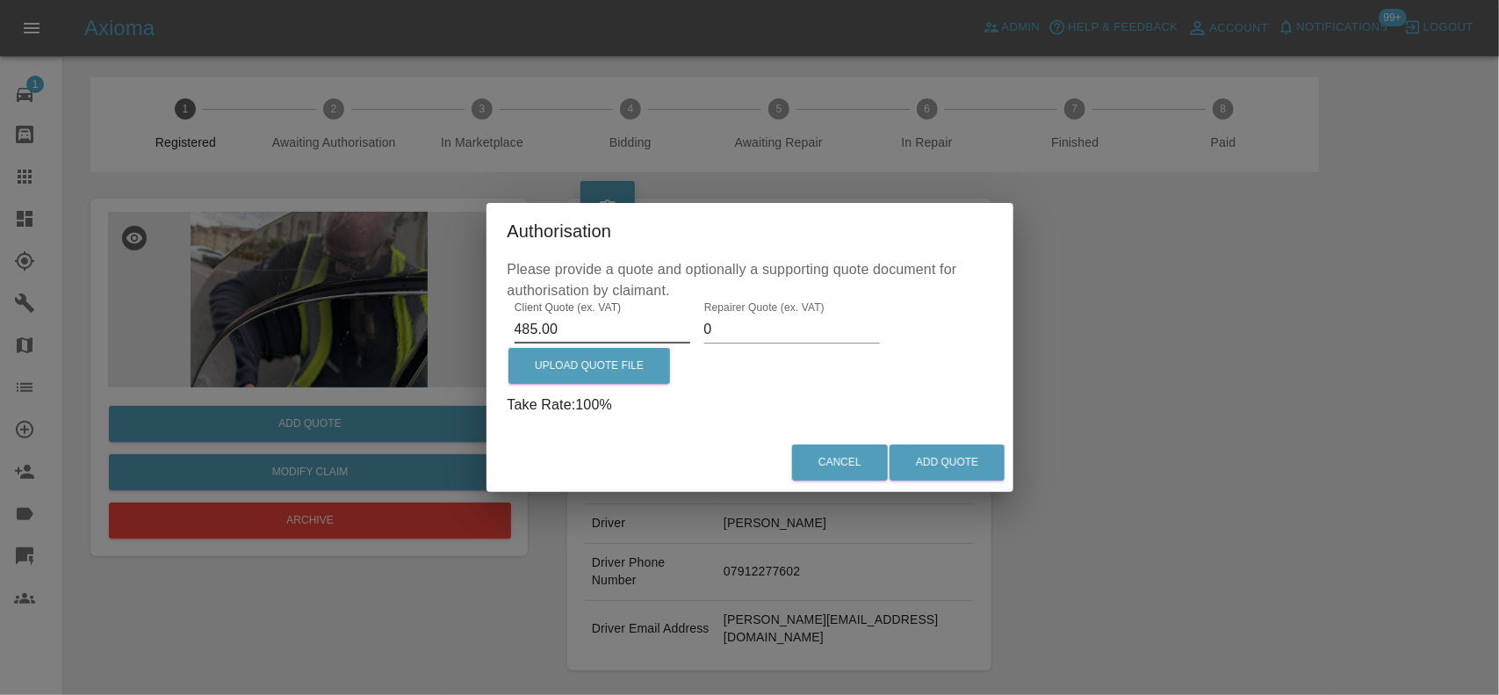
type input "485.00"
drag, startPoint x: 730, startPoint y: 342, endPoint x: 635, endPoint y: 318, distance: 98.0
click at [635, 318] on div "Client Quote (ex. VAT) 485.00 Repairer Quote (ex. VAT) 0 Upload Quote File Take…" at bounding box center [750, 358] width 485 height 114
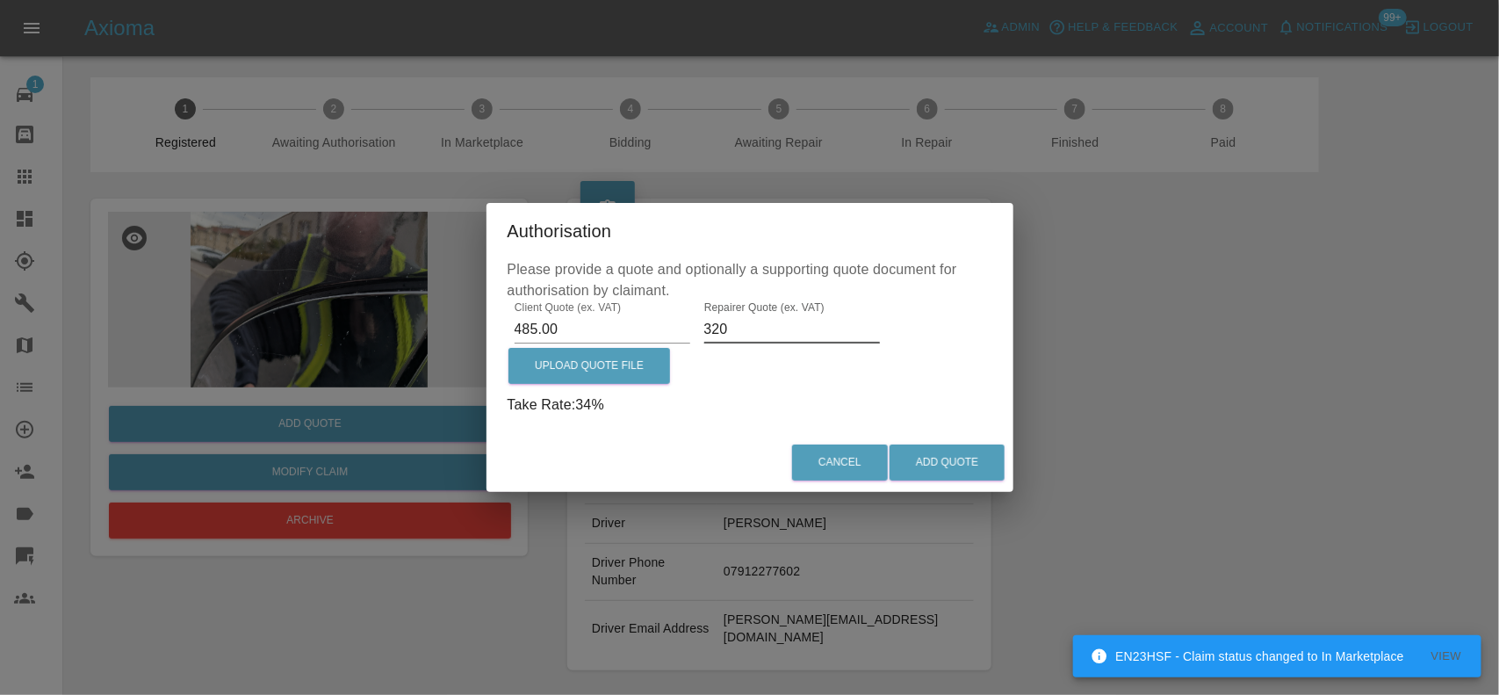
drag, startPoint x: 768, startPoint y: 314, endPoint x: 319, endPoint y: 273, distance: 451.4
click at [371, 304] on div "Authorisation Please provide a quote and optionally a supporting quote document…" at bounding box center [749, 347] width 1499 height 695
type input "295"
click at [959, 471] on button "Add Quote" at bounding box center [946, 462] width 115 height 36
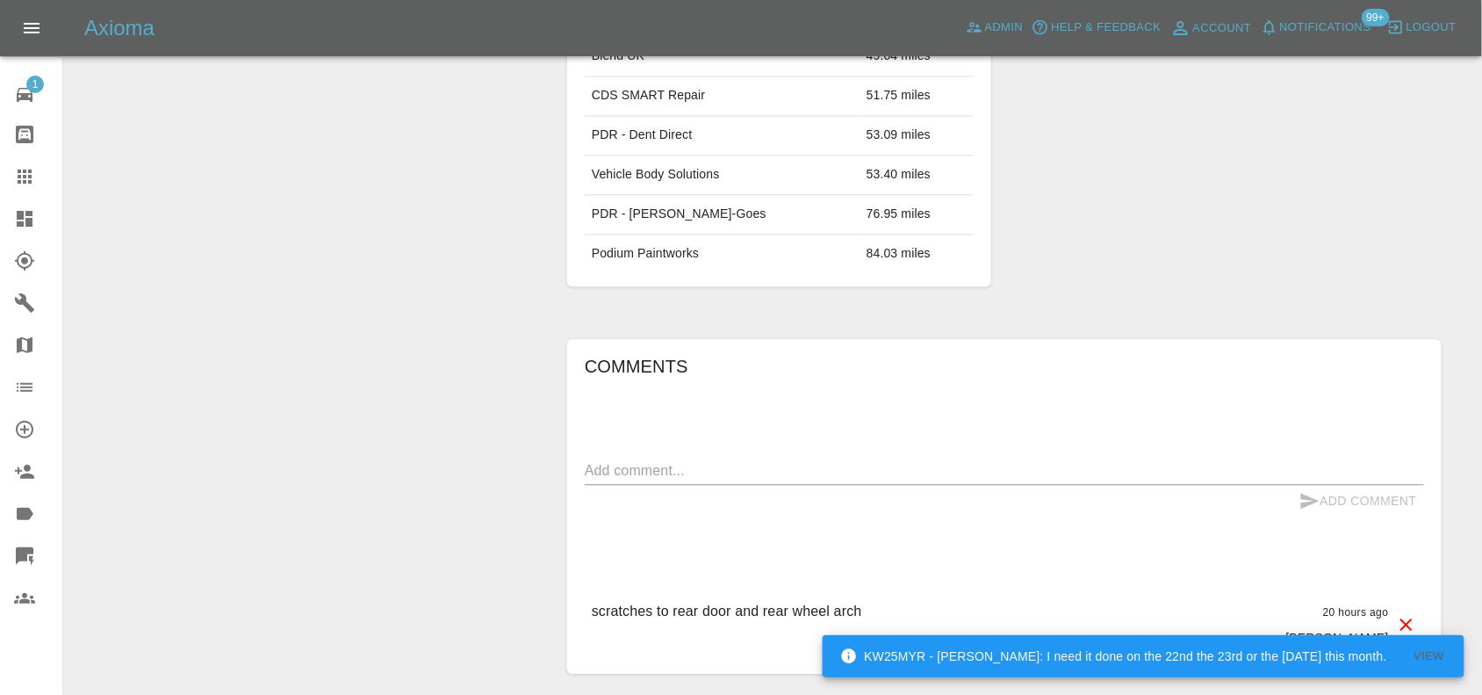
scroll to position [999, 0]
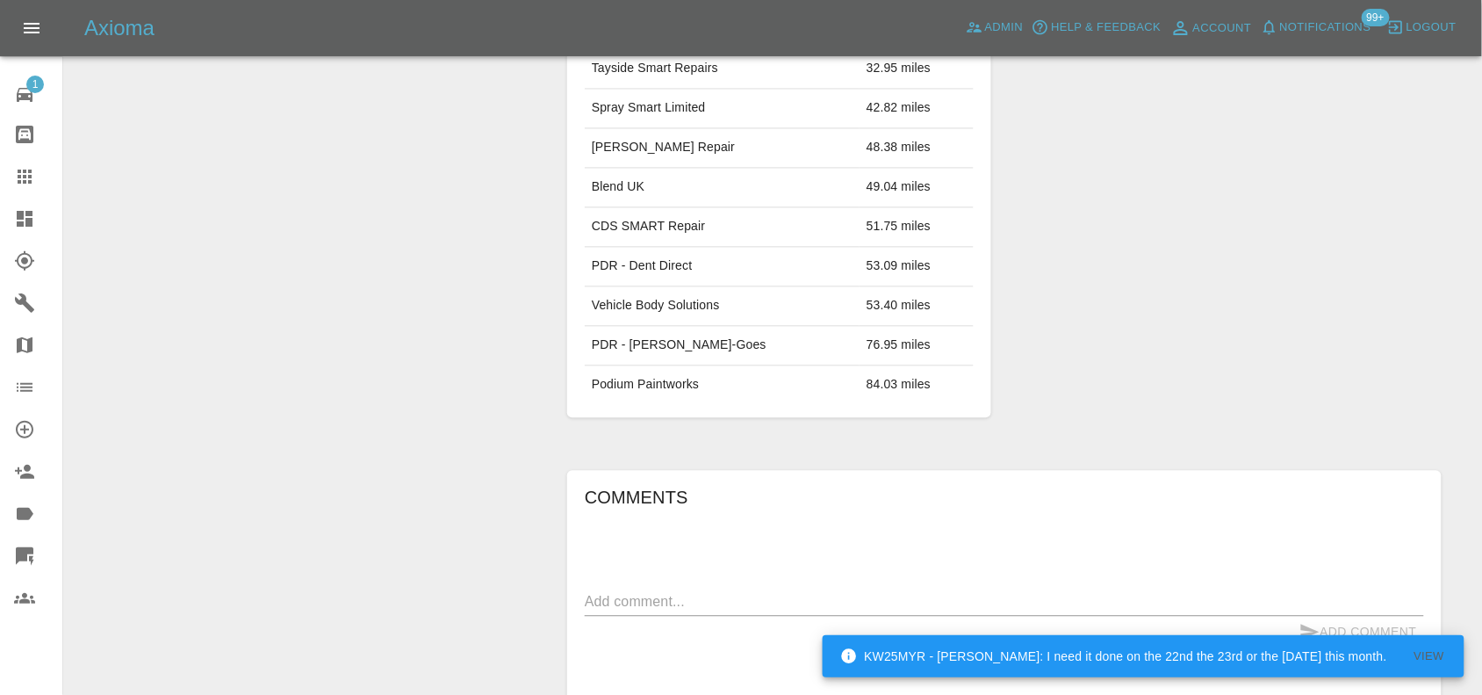
click at [637, 550] on div "Comments x Add Comment scratches to rear door and rear wheel arch 20 hours ago …" at bounding box center [1004, 637] width 839 height 309
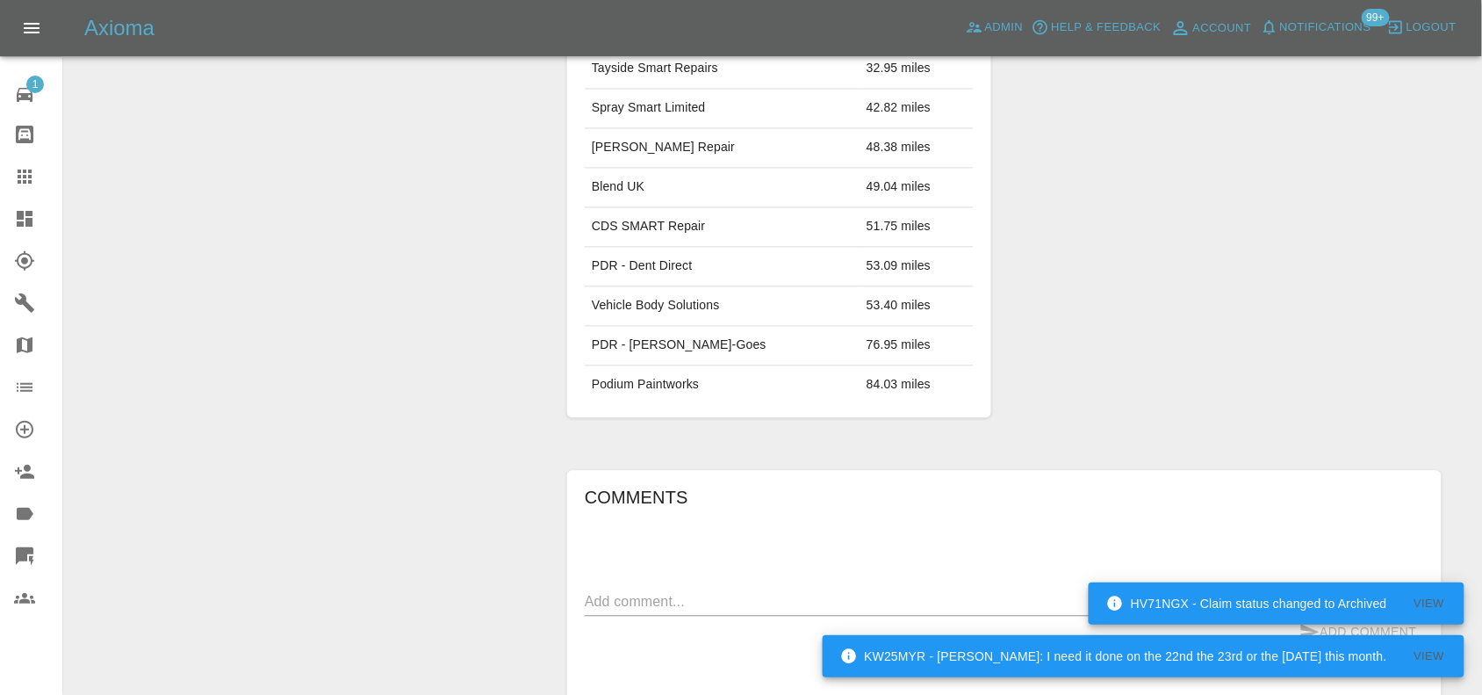
click at [637, 587] on div "x" at bounding box center [1004, 601] width 839 height 28
paste textarea "Single panel Paint - NSR door Painted trim (paint / repair and paint)"
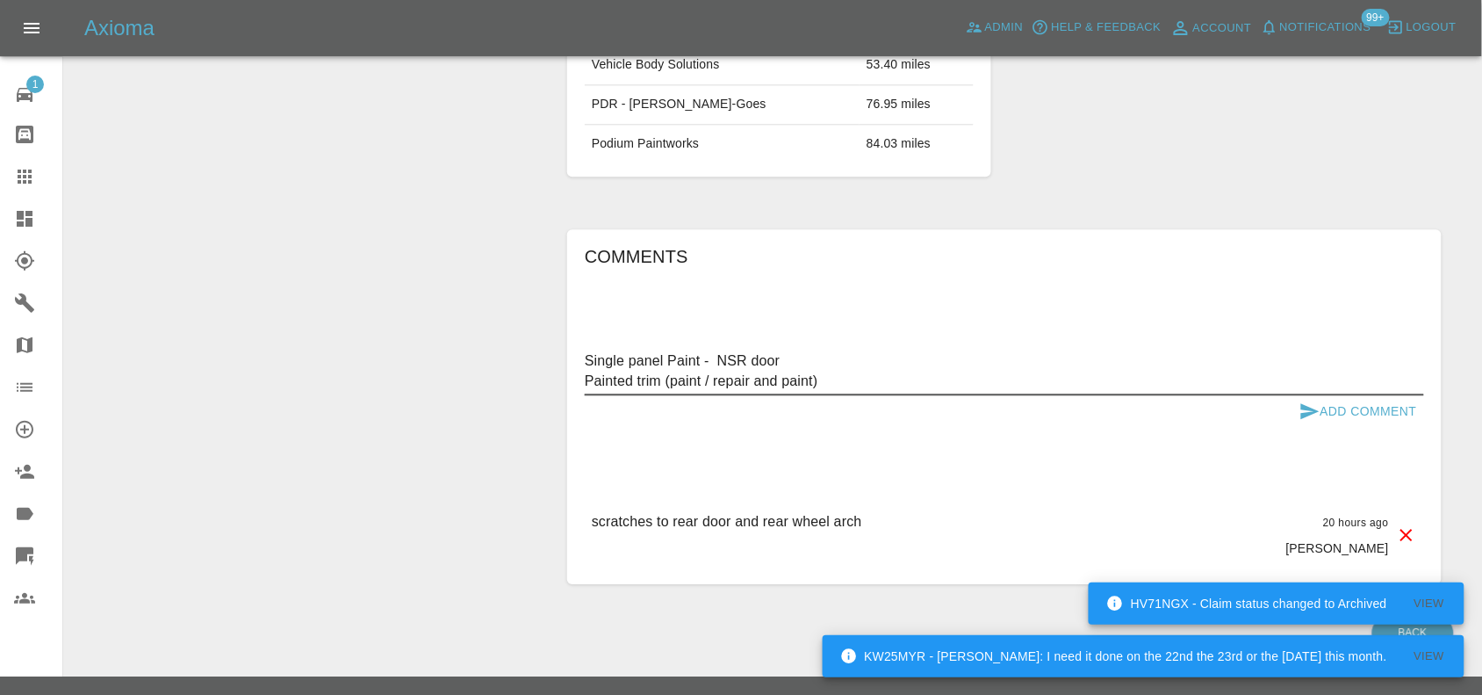
type textarea "Single panel Paint - NSR door Painted trim (paint / repair and paint)"
click at [1335, 395] on button "Add Comment" at bounding box center [1358, 411] width 132 height 32
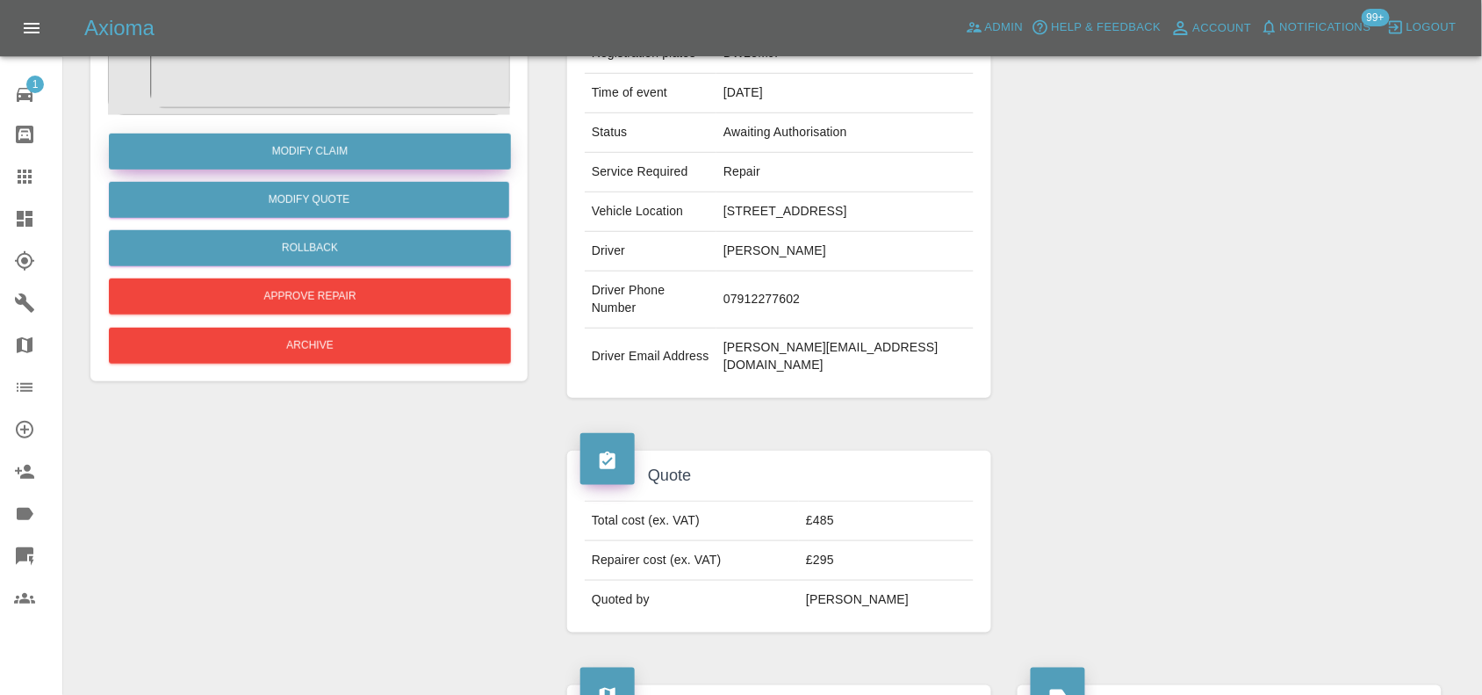
scroll to position [32, 0]
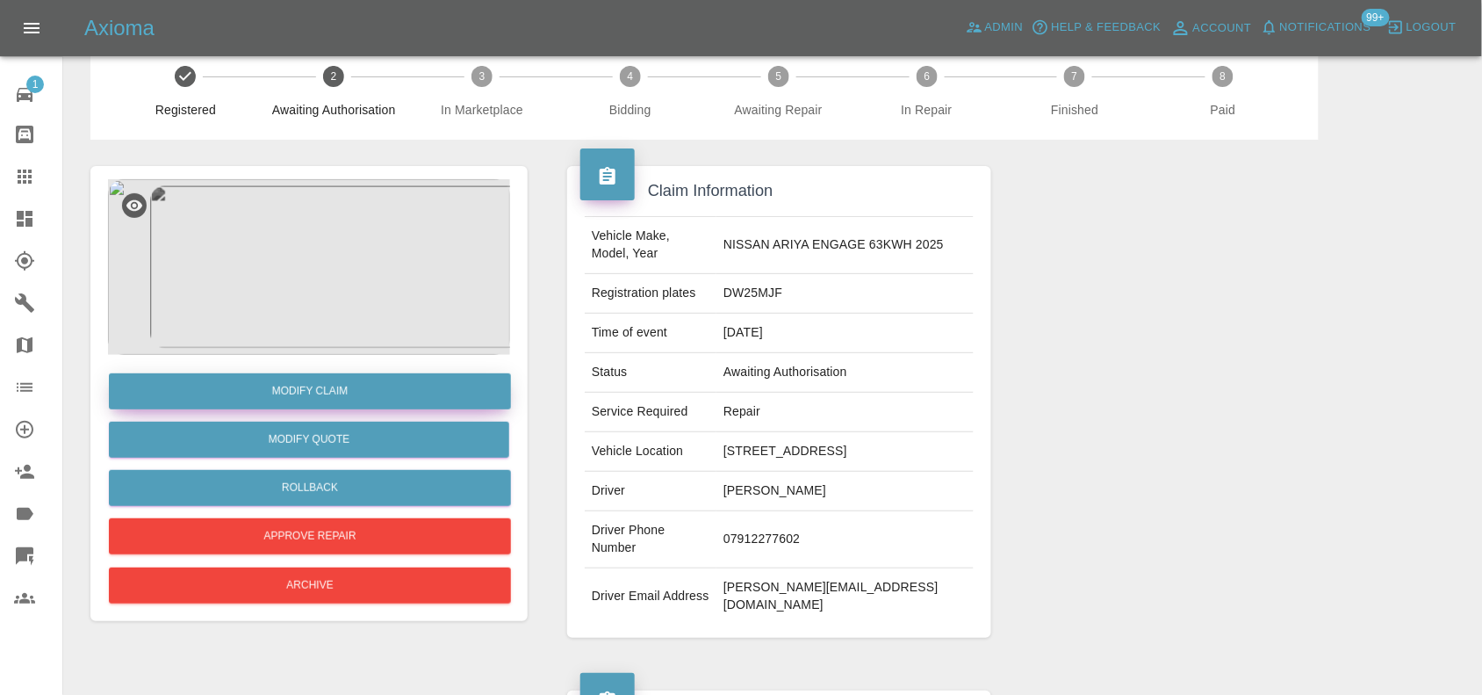
drag, startPoint x: 308, startPoint y: 391, endPoint x: 441, endPoint y: 556, distance: 211.7
click at [308, 391] on link "Modify Claim" at bounding box center [310, 391] width 402 height 36
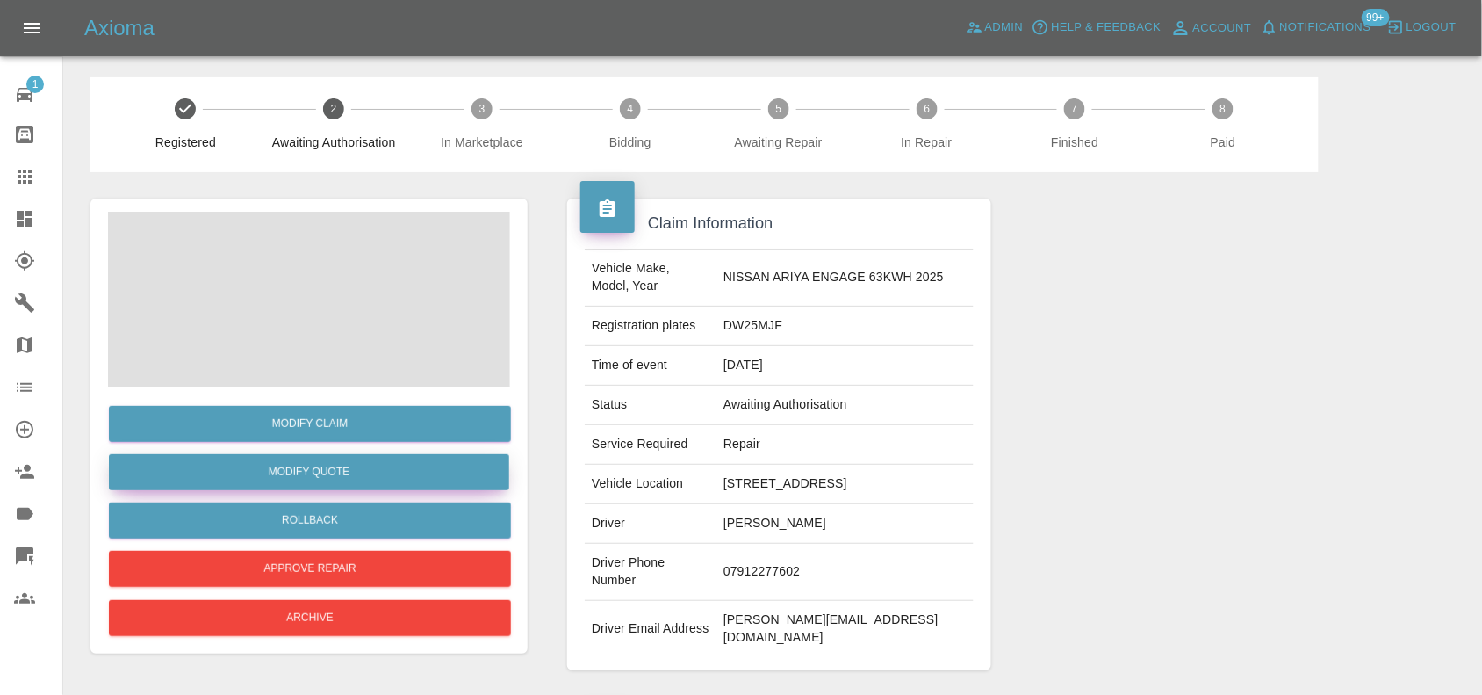
click at [329, 477] on button "Modify Quote" at bounding box center [309, 472] width 400 height 36
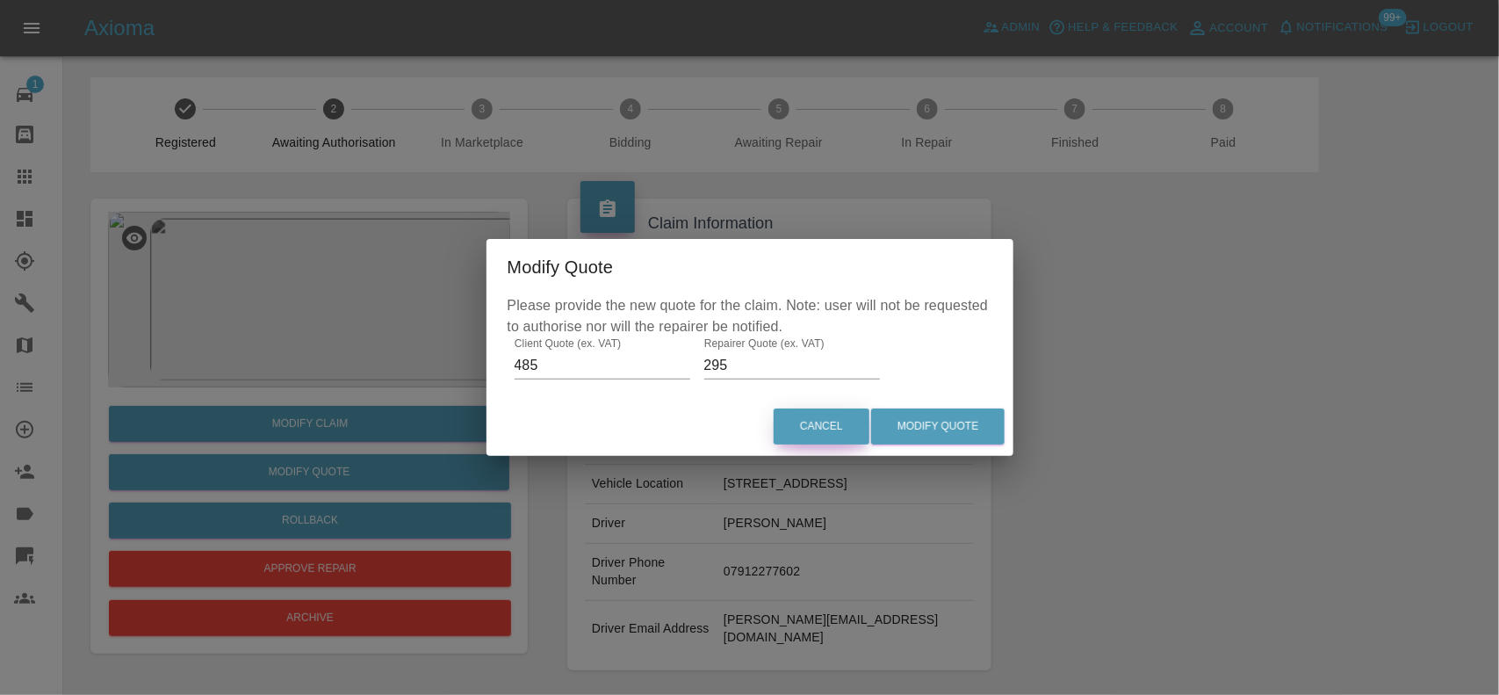
drag, startPoint x: 826, startPoint y: 427, endPoint x: 721, endPoint y: 433, distance: 105.5
click at [819, 427] on button "Cancel" at bounding box center [822, 426] width 96 height 36
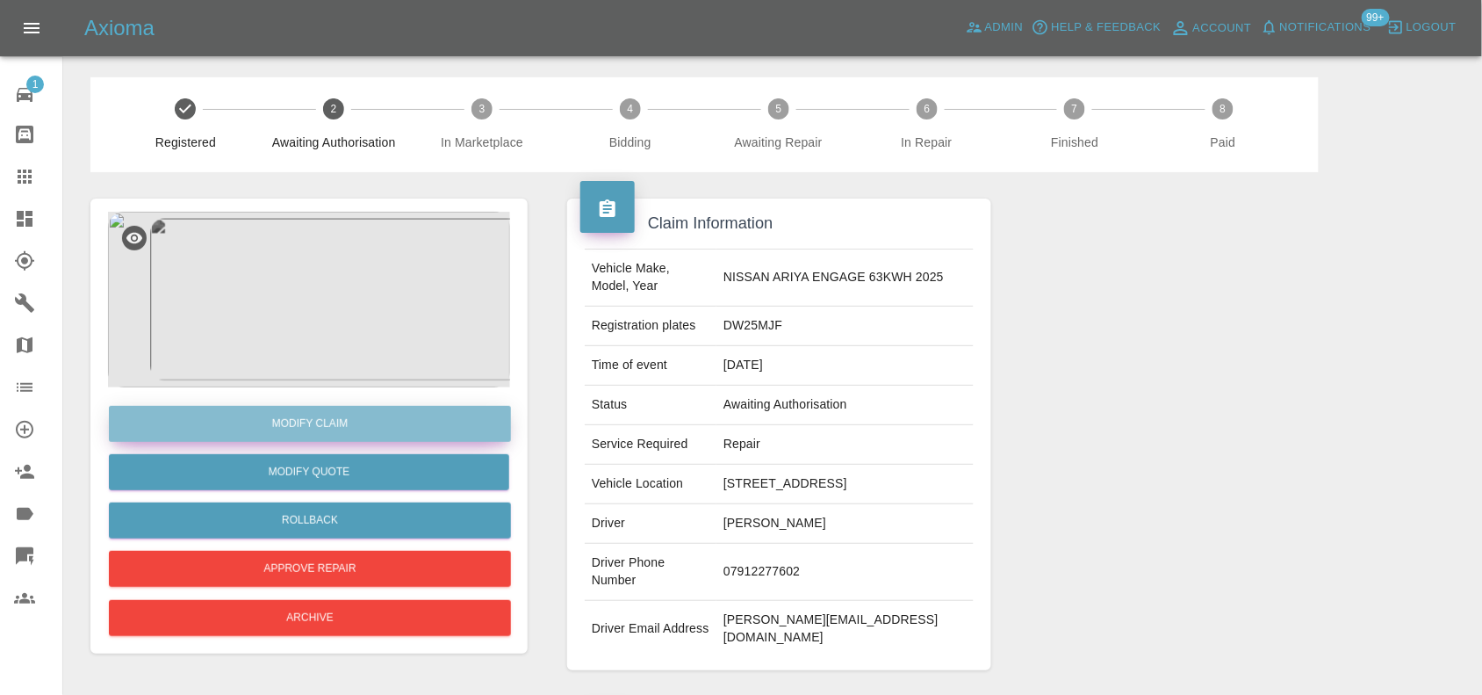
click at [331, 415] on link "Modify Claim" at bounding box center [310, 424] width 402 height 36
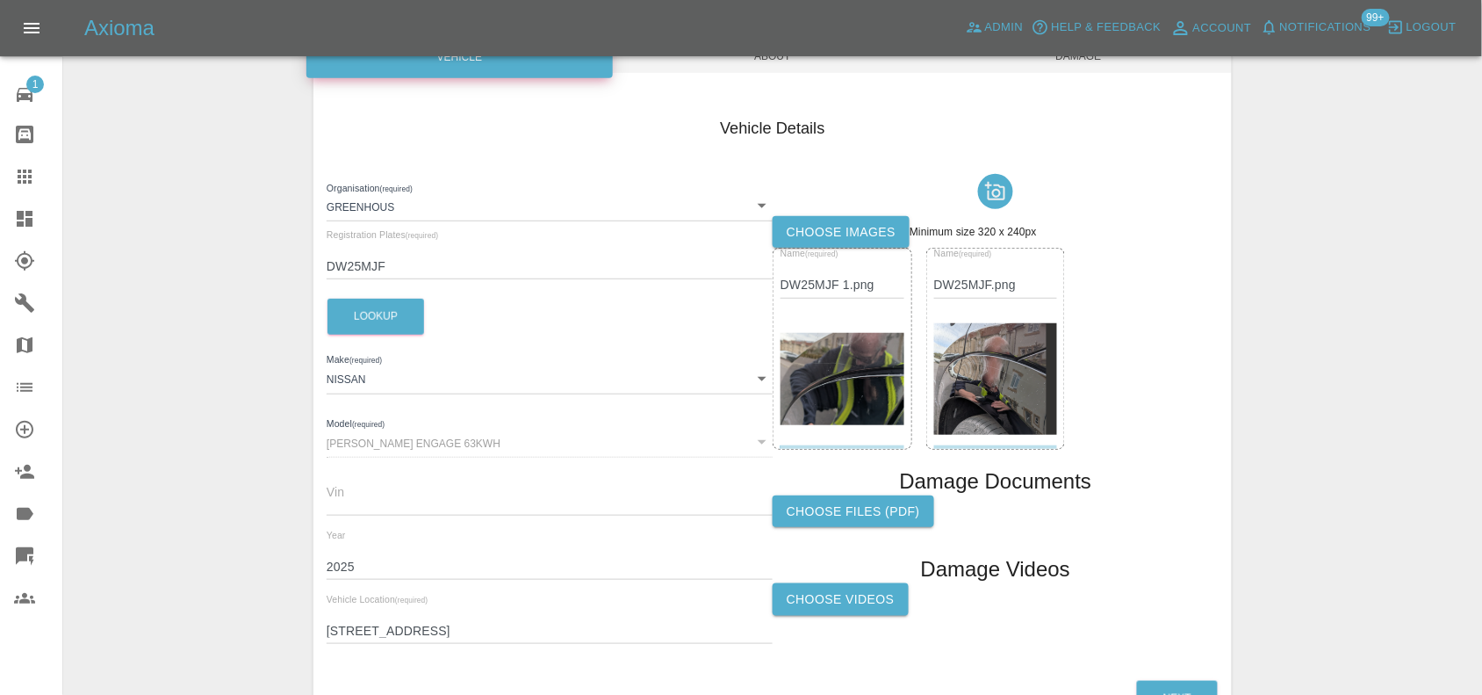
scroll to position [309, 0]
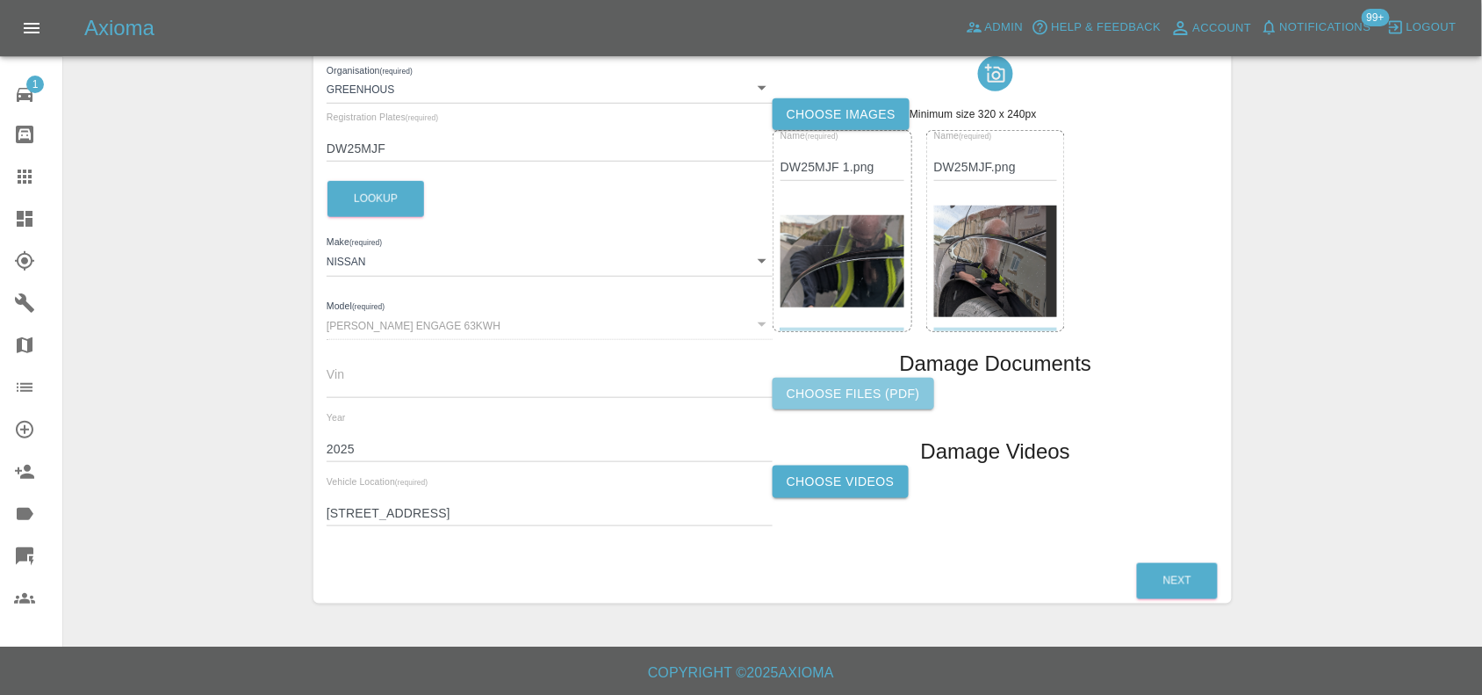
click at [871, 392] on label "Choose files (pdf)" at bounding box center [854, 394] width 162 height 32
click at [0, 0] on input "Choose files (pdf)" at bounding box center [0, 0] width 0 height 0
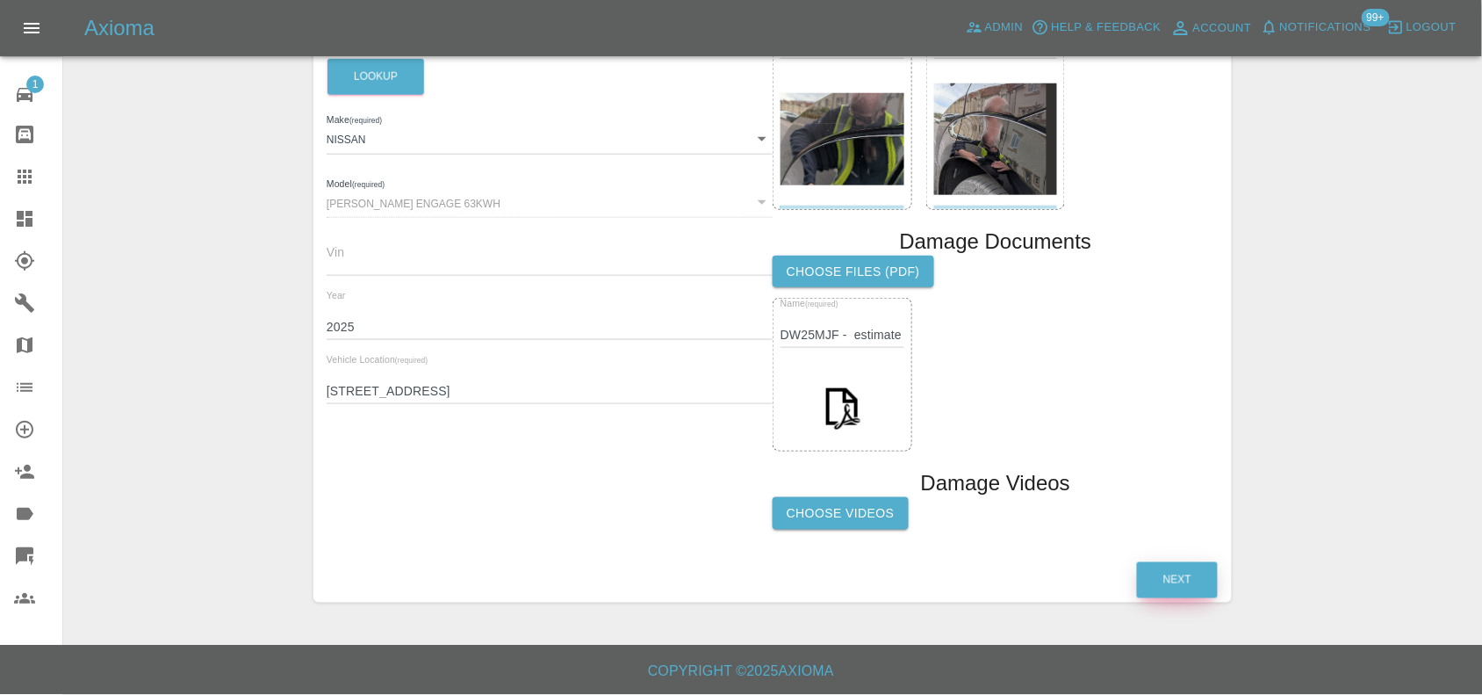
drag, startPoint x: 1174, startPoint y: 565, endPoint x: 1166, endPoint y: 580, distance: 16.9
click at [1174, 566] on button "Next" at bounding box center [1177, 580] width 81 height 36
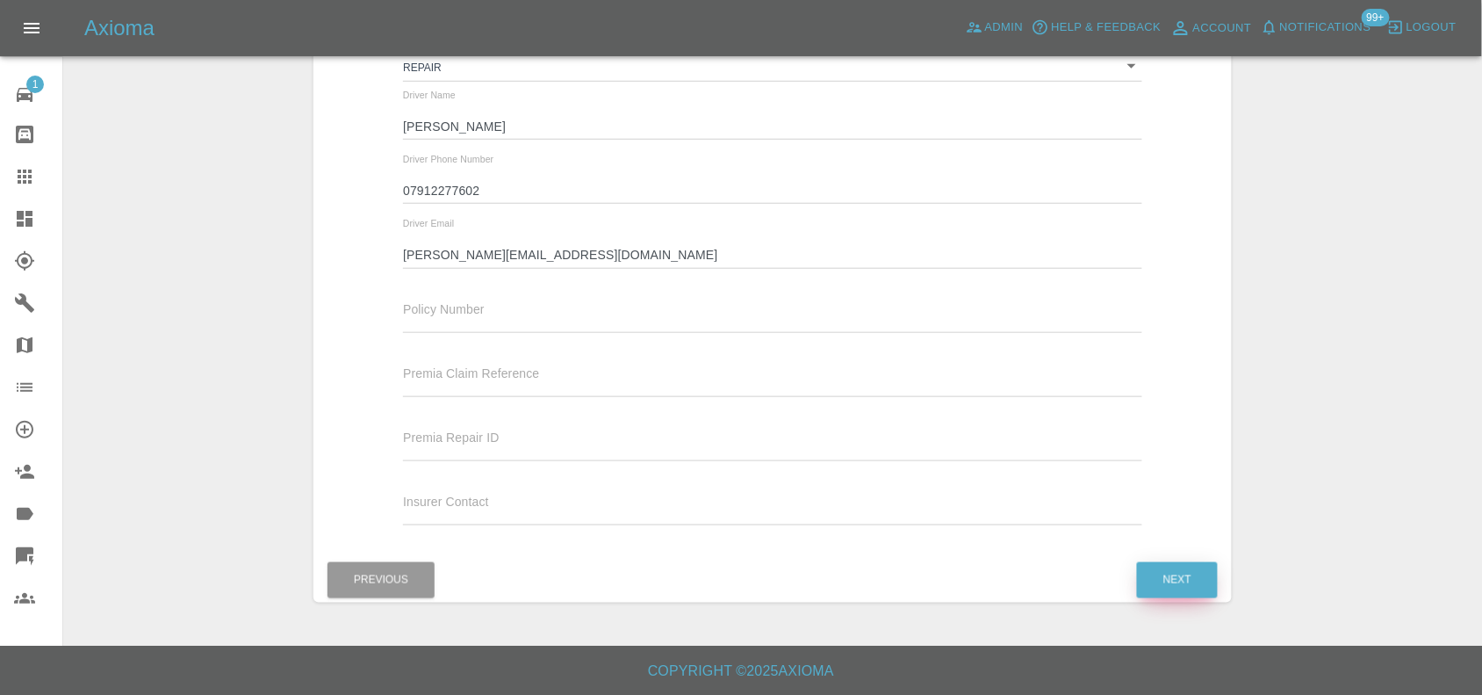
scroll to position [330, 0]
click at [1169, 584] on button "Next" at bounding box center [1177, 581] width 81 height 36
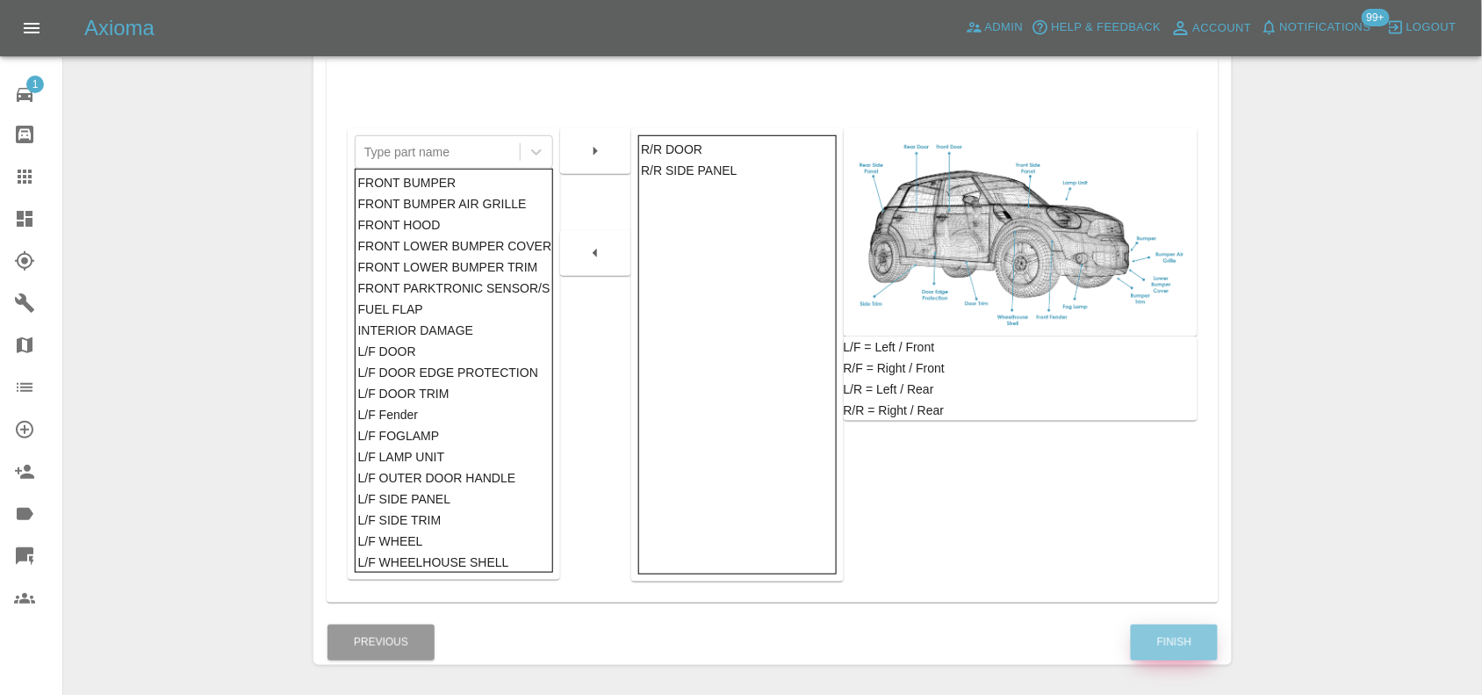
drag, startPoint x: 1172, startPoint y: 641, endPoint x: 1436, endPoint y: 578, distance: 271.7
click at [1170, 642] on button "Finish" at bounding box center [1174, 642] width 87 height 36
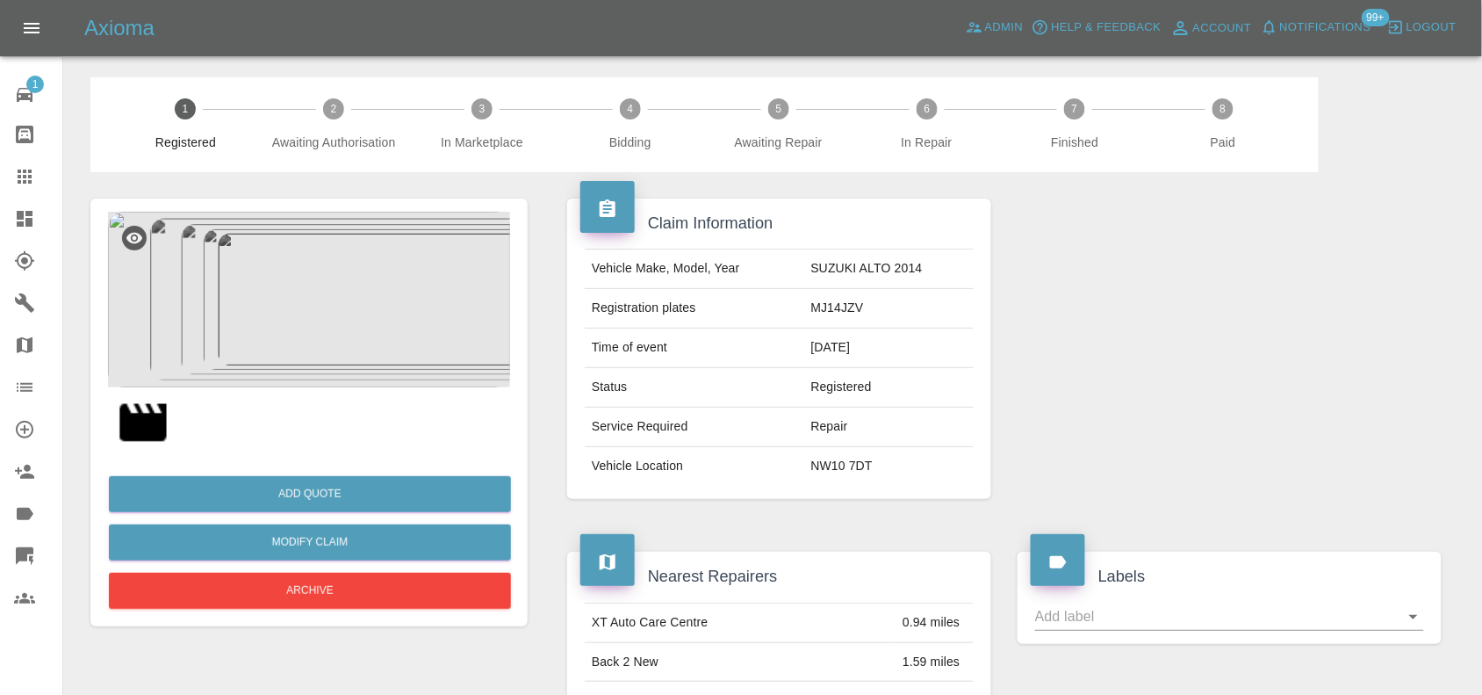
click at [378, 274] on img at bounding box center [309, 300] width 402 height 176
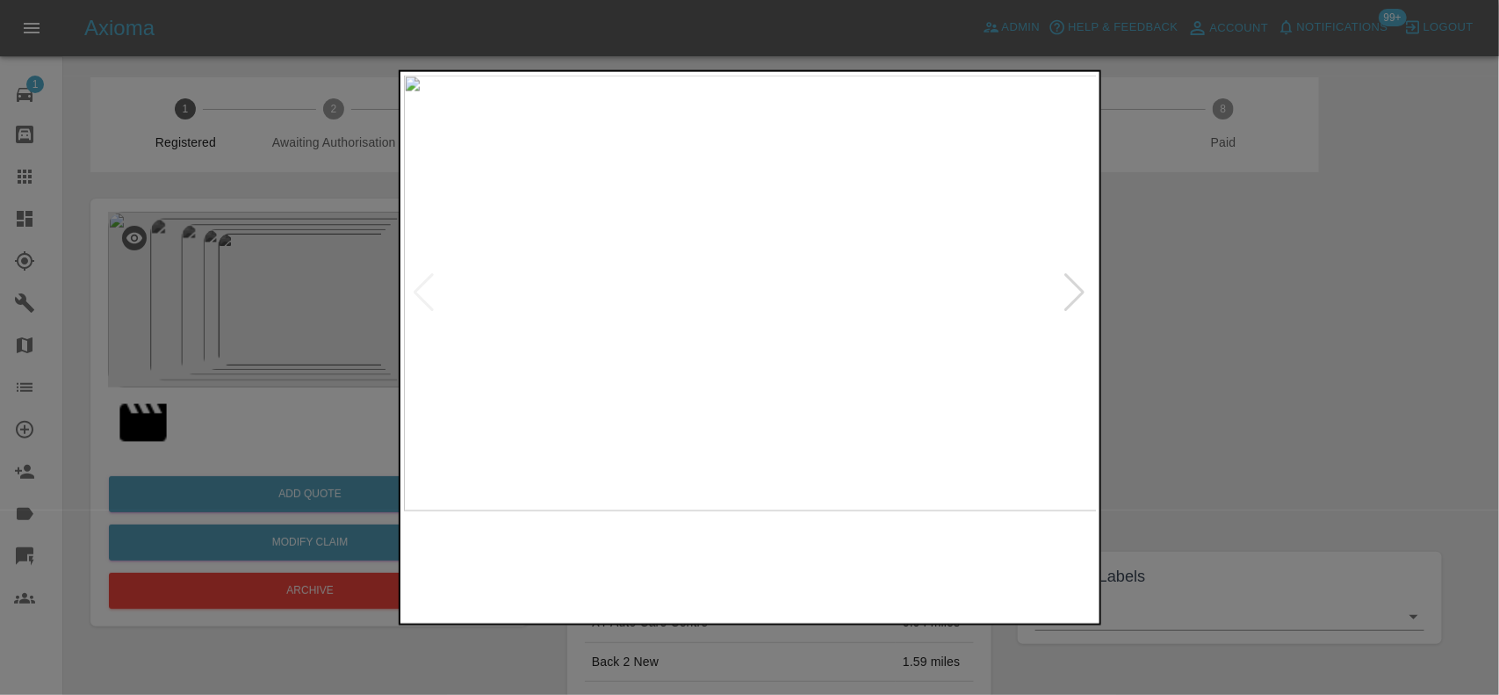
click at [731, 325] on img at bounding box center [751, 293] width 694 height 436
click at [731, 325] on img at bounding box center [803, 197] width 2081 height 1308
click at [716, 389] on img at bounding box center [751, 293] width 694 height 436
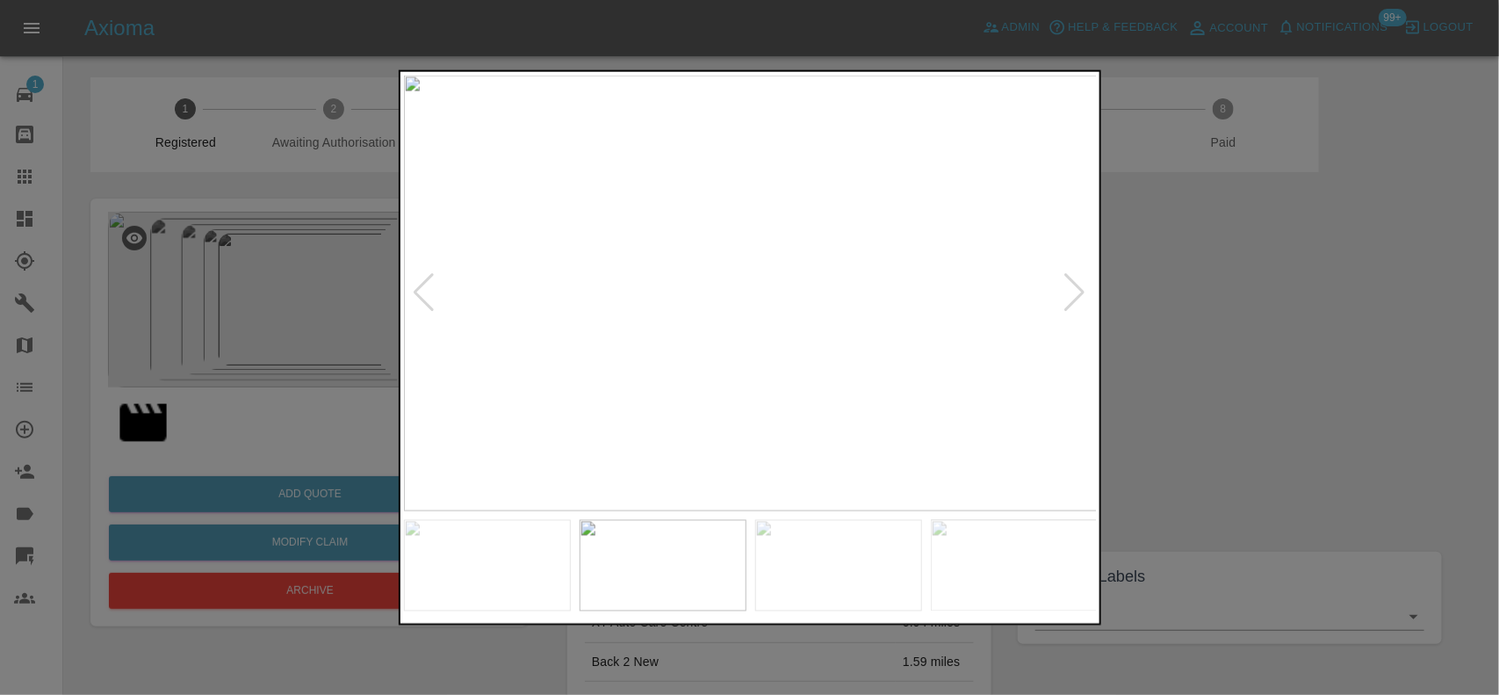
click at [726, 357] on img at bounding box center [751, 293] width 694 height 436
click at [818, 318] on img at bounding box center [751, 293] width 694 height 436
click at [815, 319] on img at bounding box center [751, 293] width 694 height 436
click at [803, 344] on img at bounding box center [543, 216] width 2081 height 1308
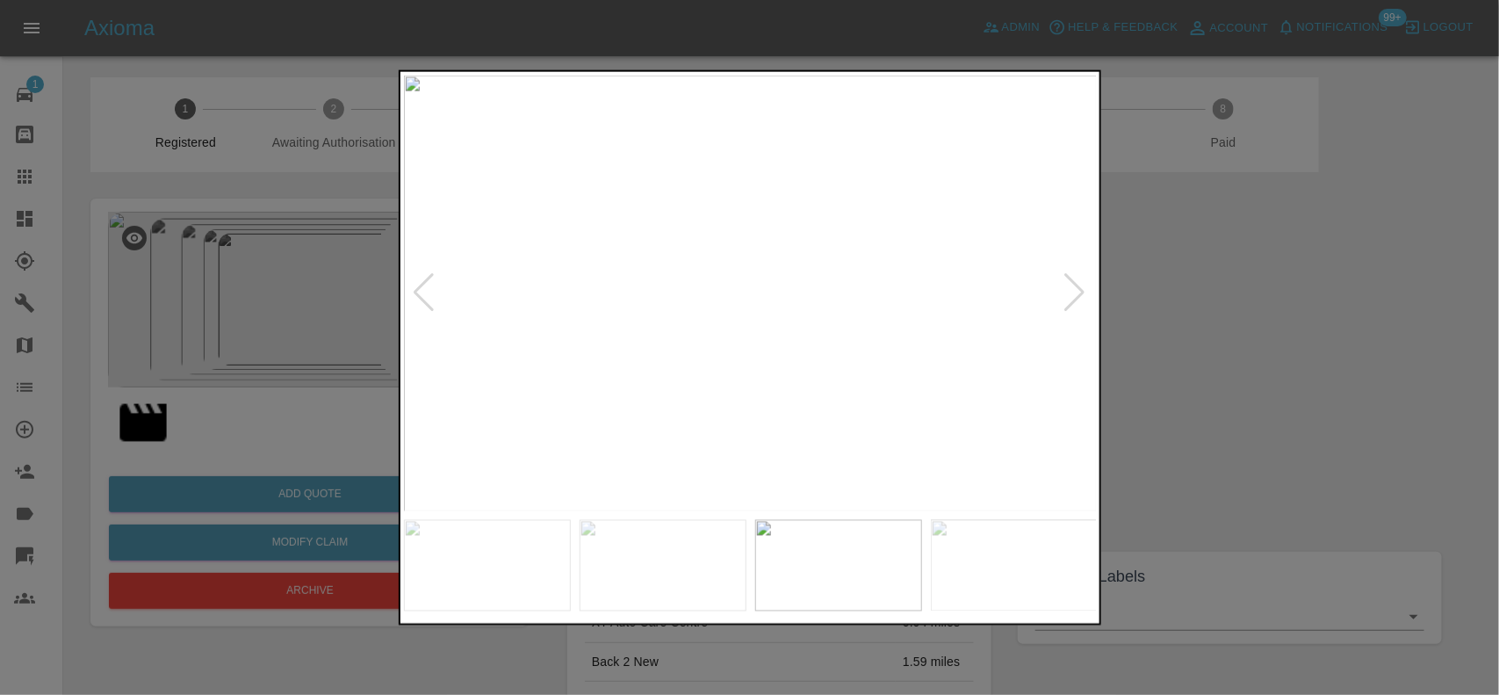
click at [661, 382] on img at bounding box center [751, 293] width 694 height 436
click at [628, 383] on img at bounding box center [751, 293] width 694 height 436
click at [584, 363] on img at bounding box center [751, 293] width 694 height 436
drag, startPoint x: 266, startPoint y: 314, endPoint x: 643, endPoint y: 25, distance: 475.2
click at [274, 310] on div at bounding box center [749, 347] width 1499 height 695
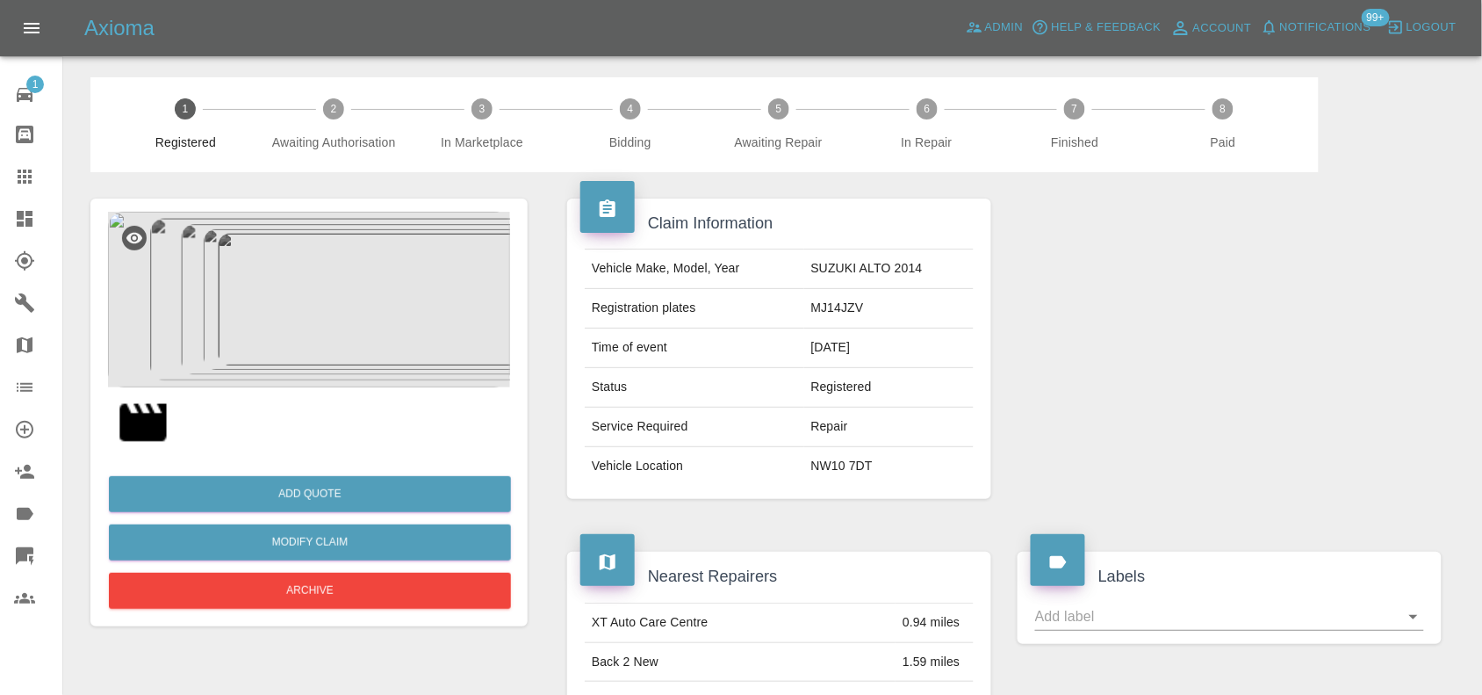
click at [379, 335] on img at bounding box center [309, 300] width 402 height 176
click at [340, 299] on img at bounding box center [309, 300] width 402 height 176
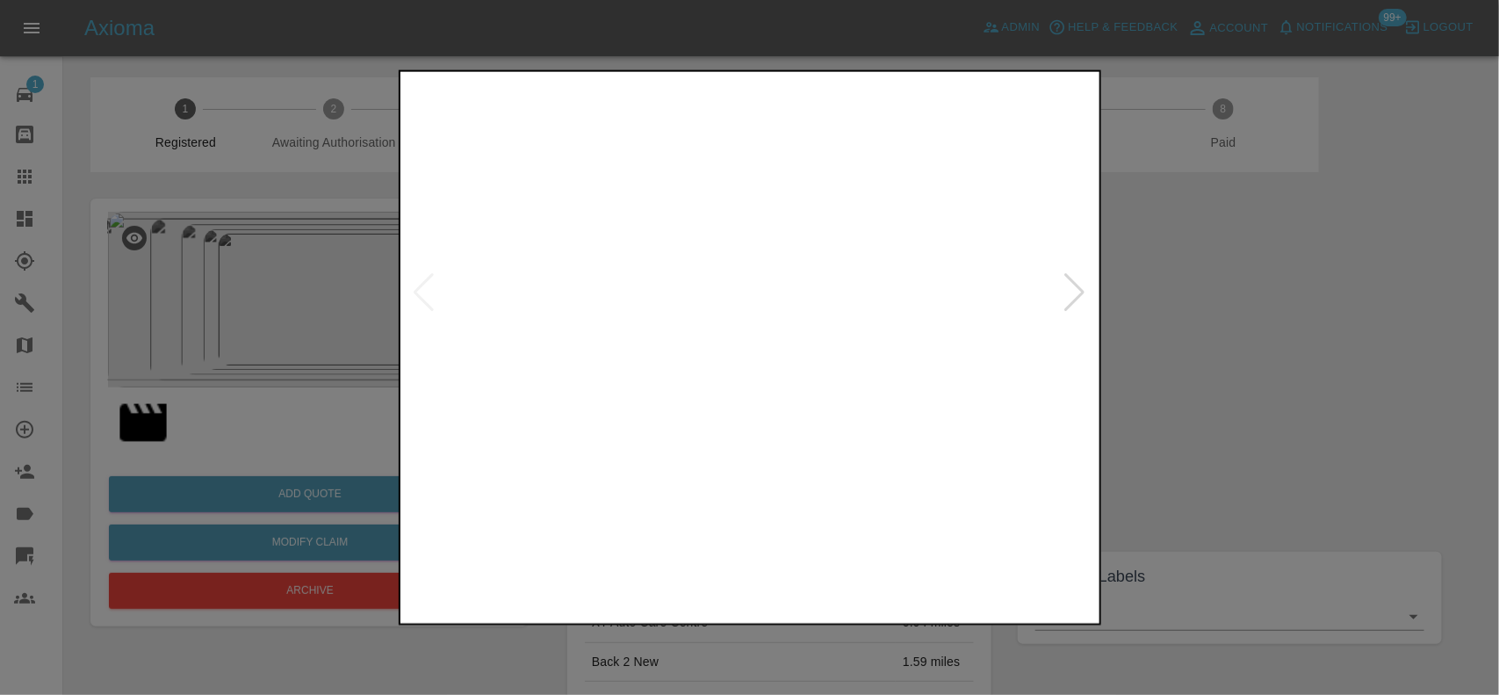
click at [558, 287] on img at bounding box center [751, 293] width 694 height 436
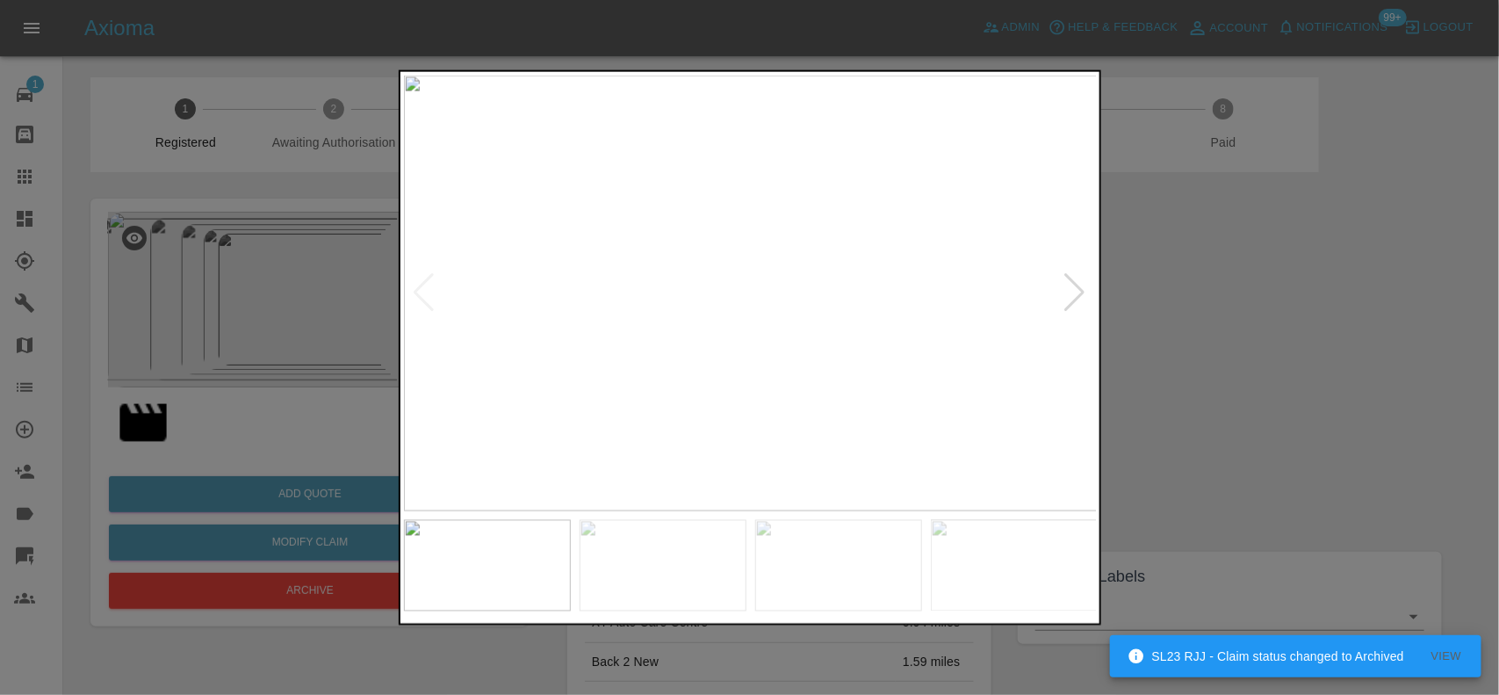
click at [577, 295] on img at bounding box center [751, 293] width 694 height 436
click at [680, 418] on img at bounding box center [1254, 400] width 2081 height 1308
click at [691, 406] on img at bounding box center [1254, 400] width 2081 height 1308
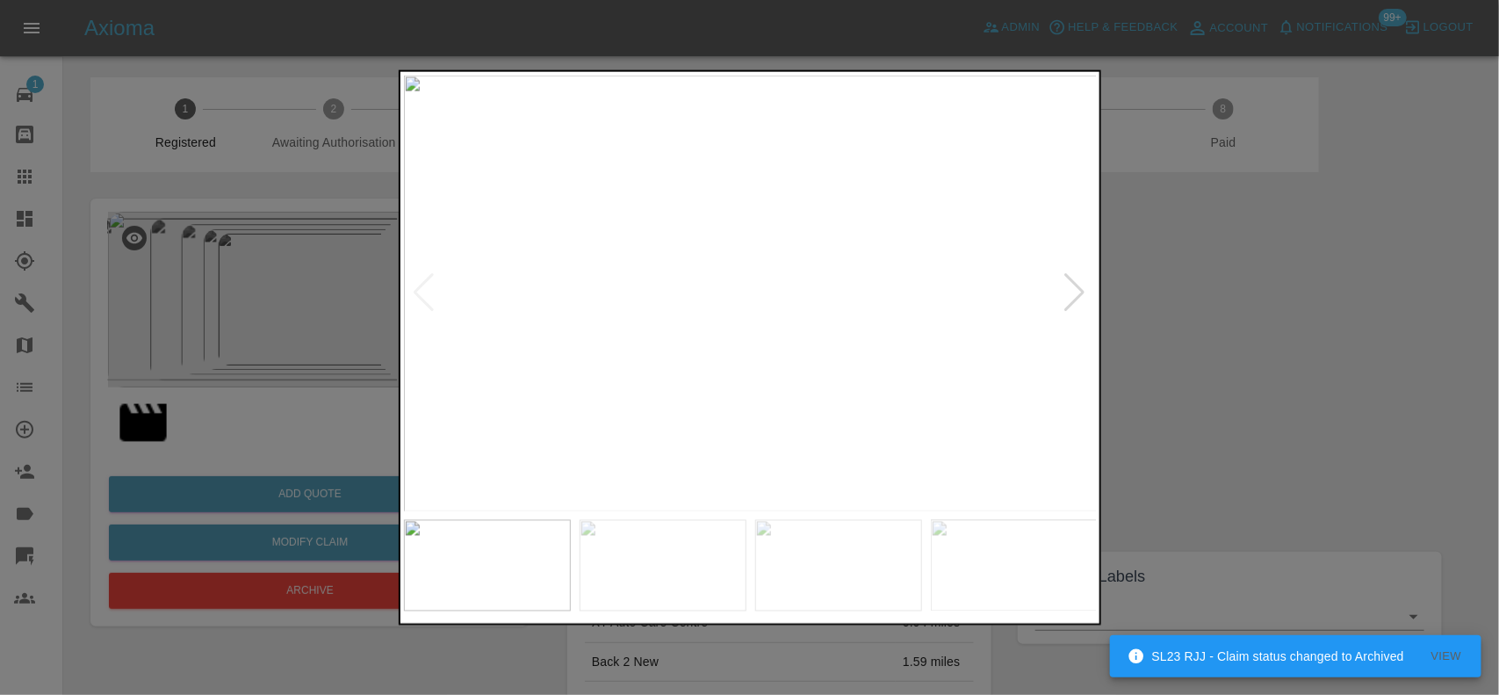
click at [676, 402] on img at bounding box center [751, 293] width 694 height 436
click at [604, 329] on img at bounding box center [751, 293] width 694 height 436
click at [500, 283] on img at bounding box center [751, 293] width 694 height 436
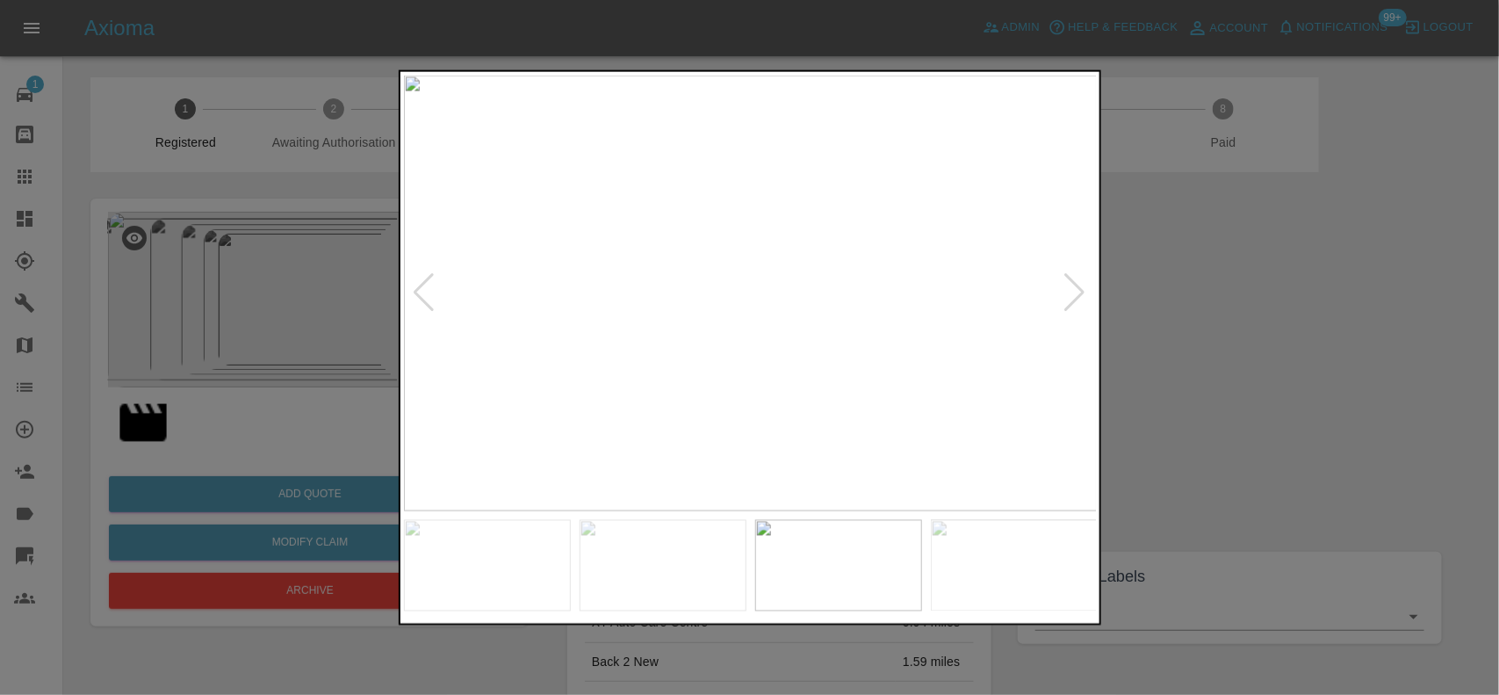
click at [506, 277] on img at bounding box center [751, 293] width 694 height 436
click at [455, 299] on img at bounding box center [751, 293] width 694 height 436
click at [221, 287] on div at bounding box center [749, 347] width 1499 height 695
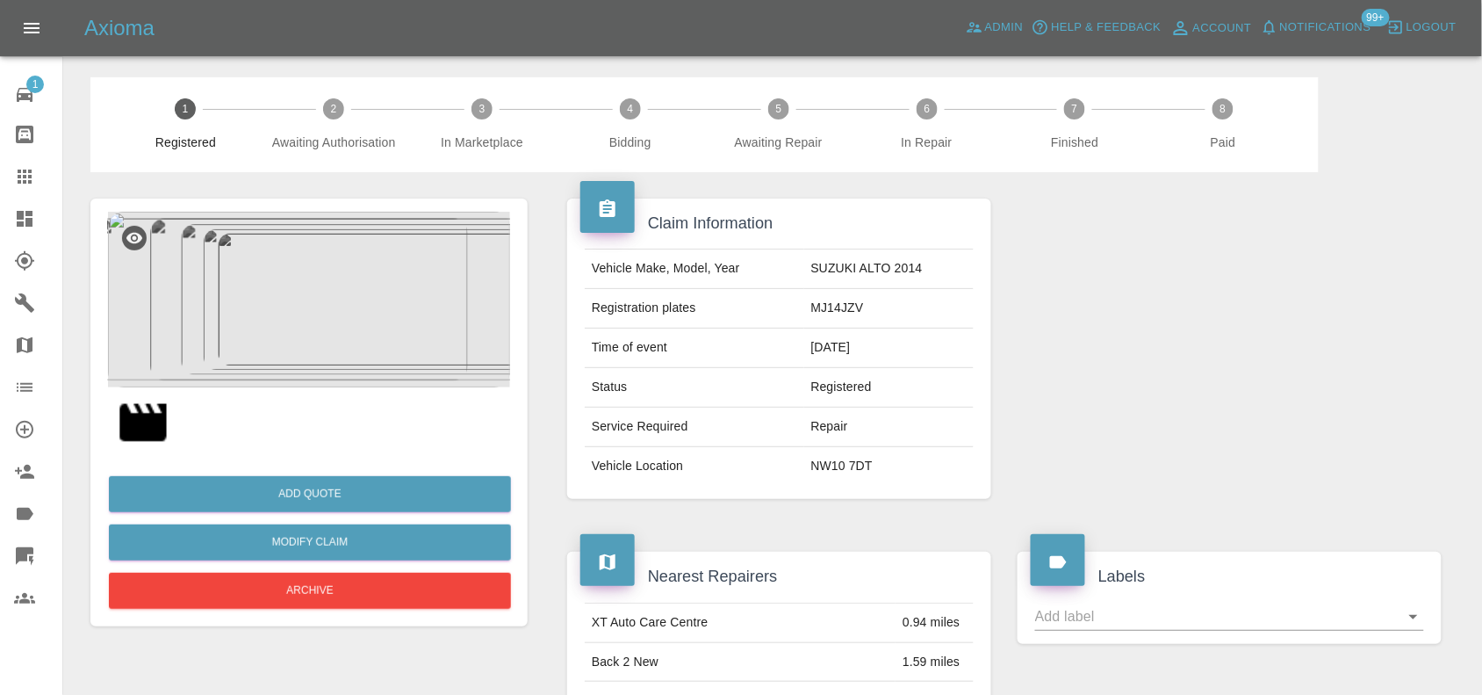
drag, startPoint x: 853, startPoint y: 312, endPoint x: 823, endPoint y: 313, distance: 30.8
click at [830, 313] on td "MJ14JZV" at bounding box center [888, 309] width 169 height 40
click at [810, 313] on td "MJ14JZV" at bounding box center [888, 309] width 169 height 40
click at [813, 312] on td "MJ14JZV" at bounding box center [888, 309] width 169 height 40
click at [814, 312] on td "MJ14JZV" at bounding box center [888, 309] width 169 height 40
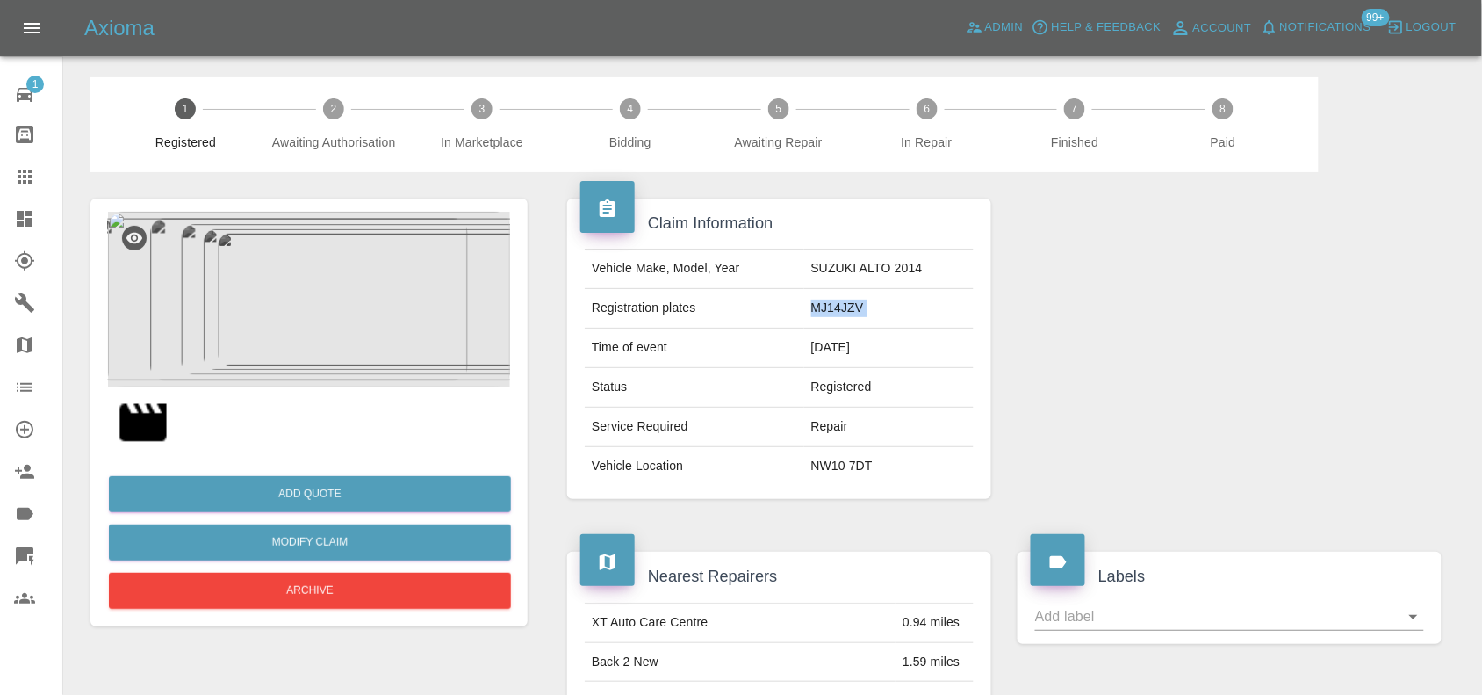
copy td "MJ14JZV"
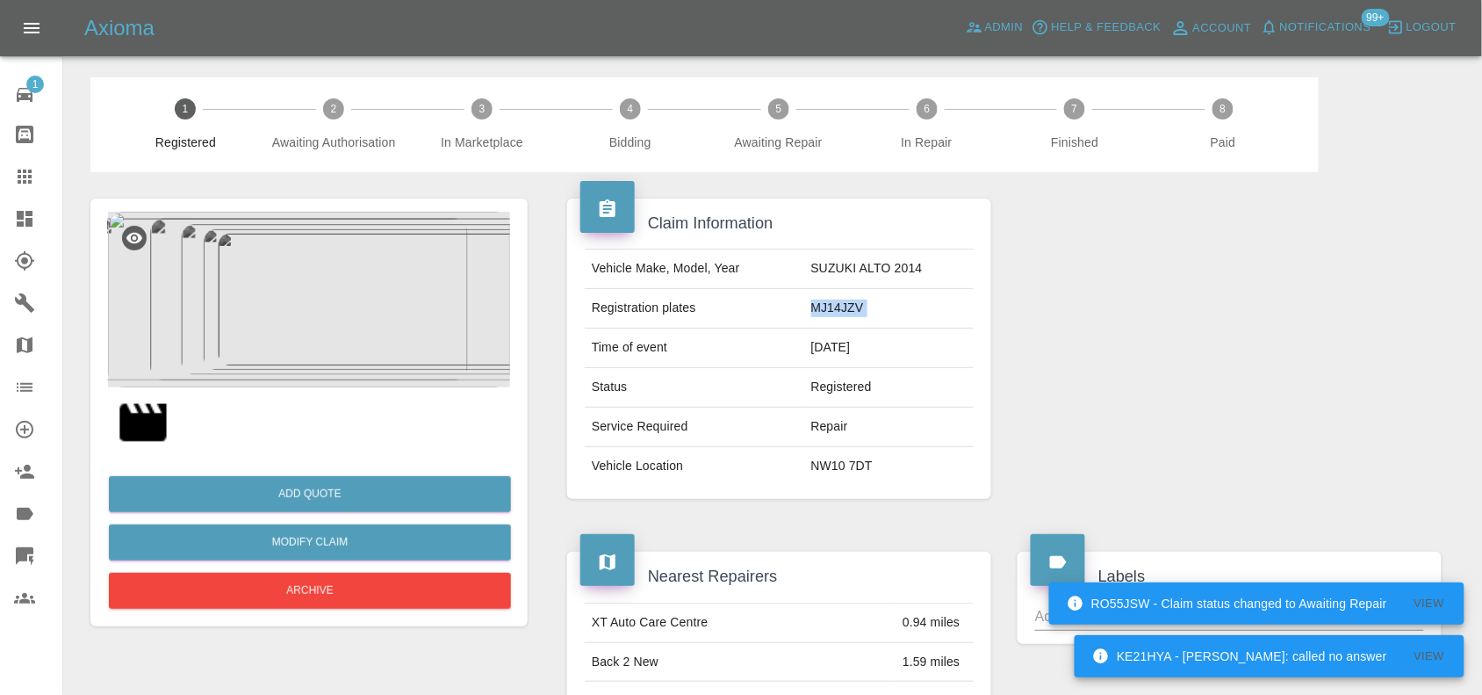
click at [288, 287] on img at bounding box center [309, 300] width 402 height 176
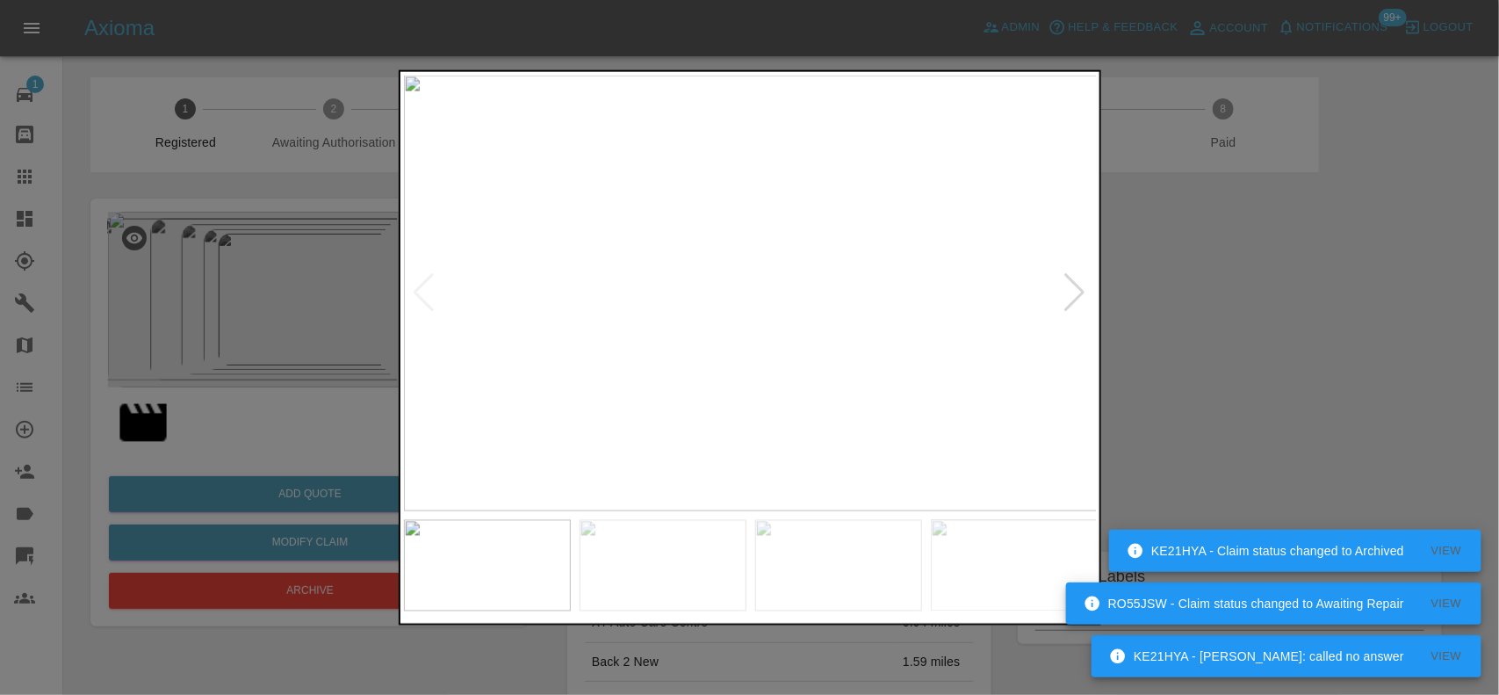
click at [565, 279] on img at bounding box center [751, 293] width 694 height 436
click at [558, 278] on img at bounding box center [751, 293] width 694 height 436
drag, startPoint x: 304, startPoint y: 288, endPoint x: 279, endPoint y: 367, distance: 82.8
click at [300, 313] on div at bounding box center [749, 347] width 1499 height 695
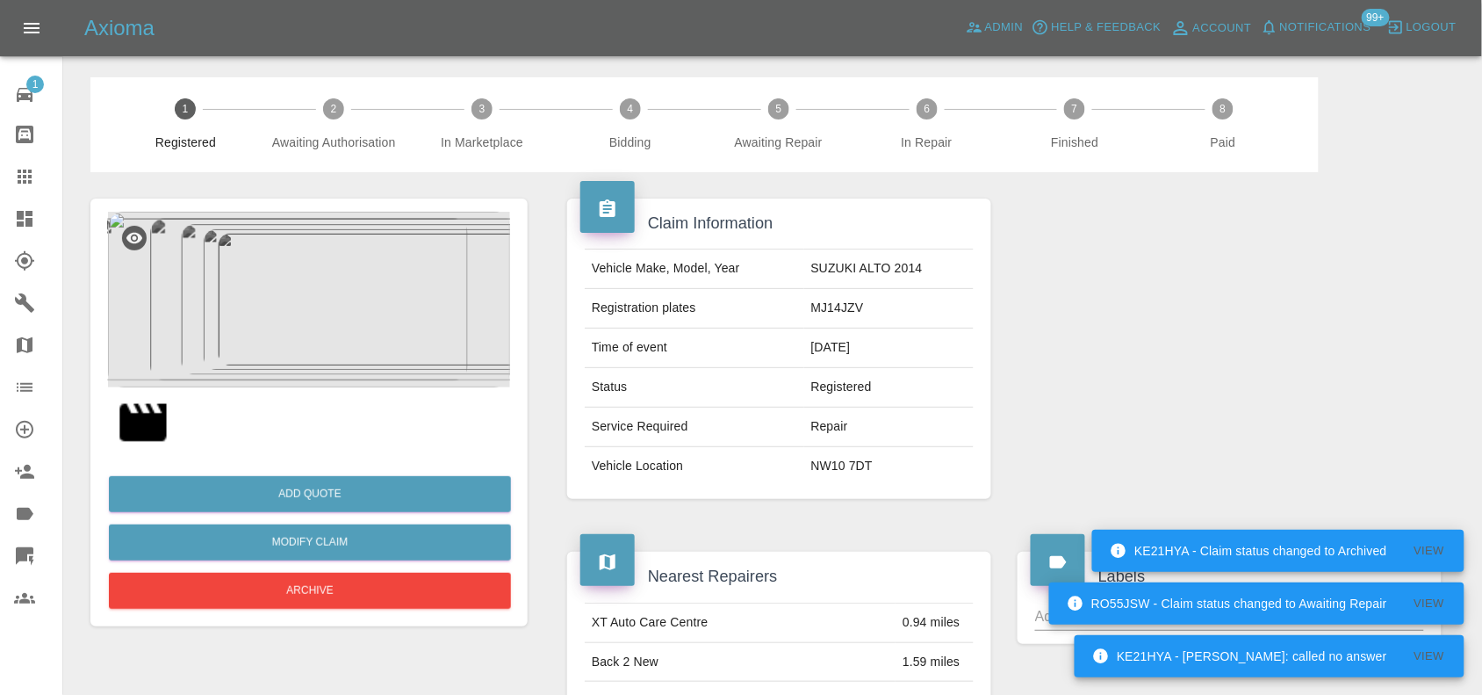
click at [317, 308] on img at bounding box center [309, 300] width 402 height 176
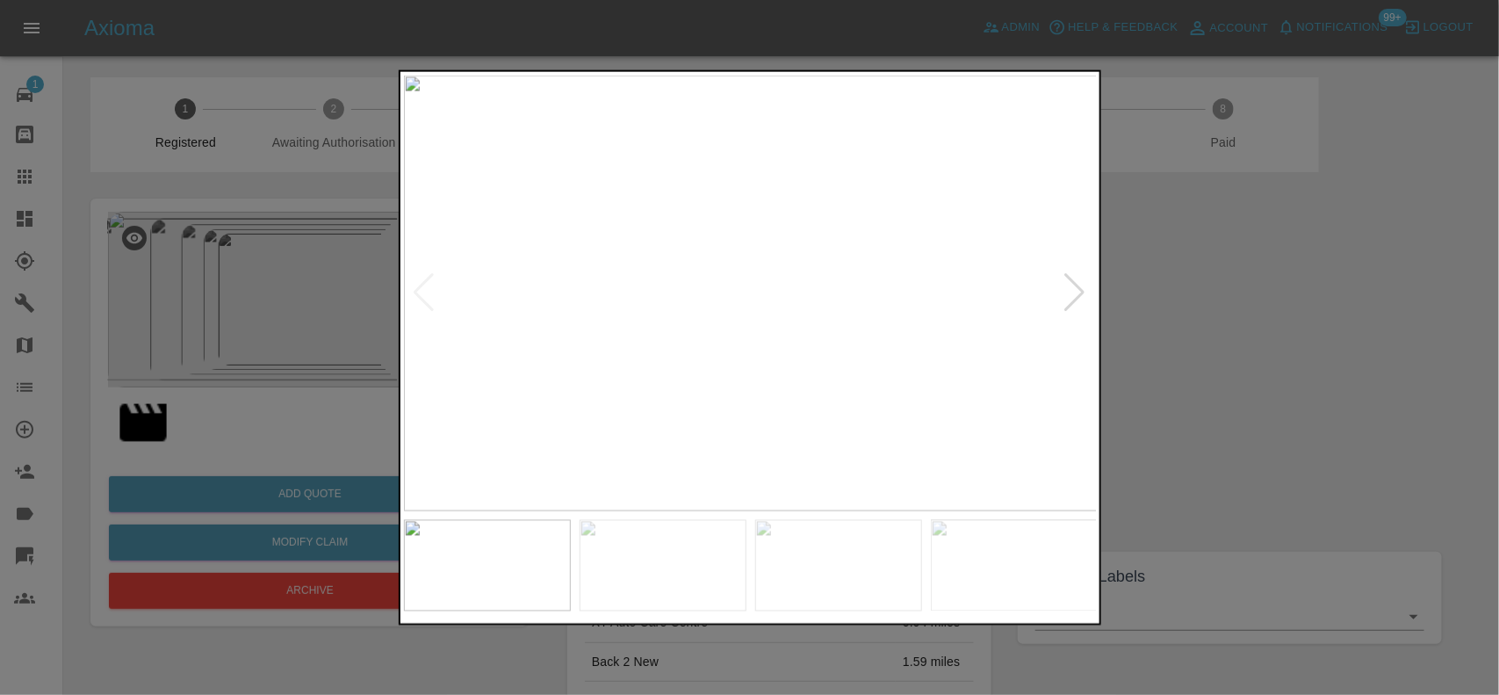
click at [319, 269] on div at bounding box center [749, 347] width 1499 height 695
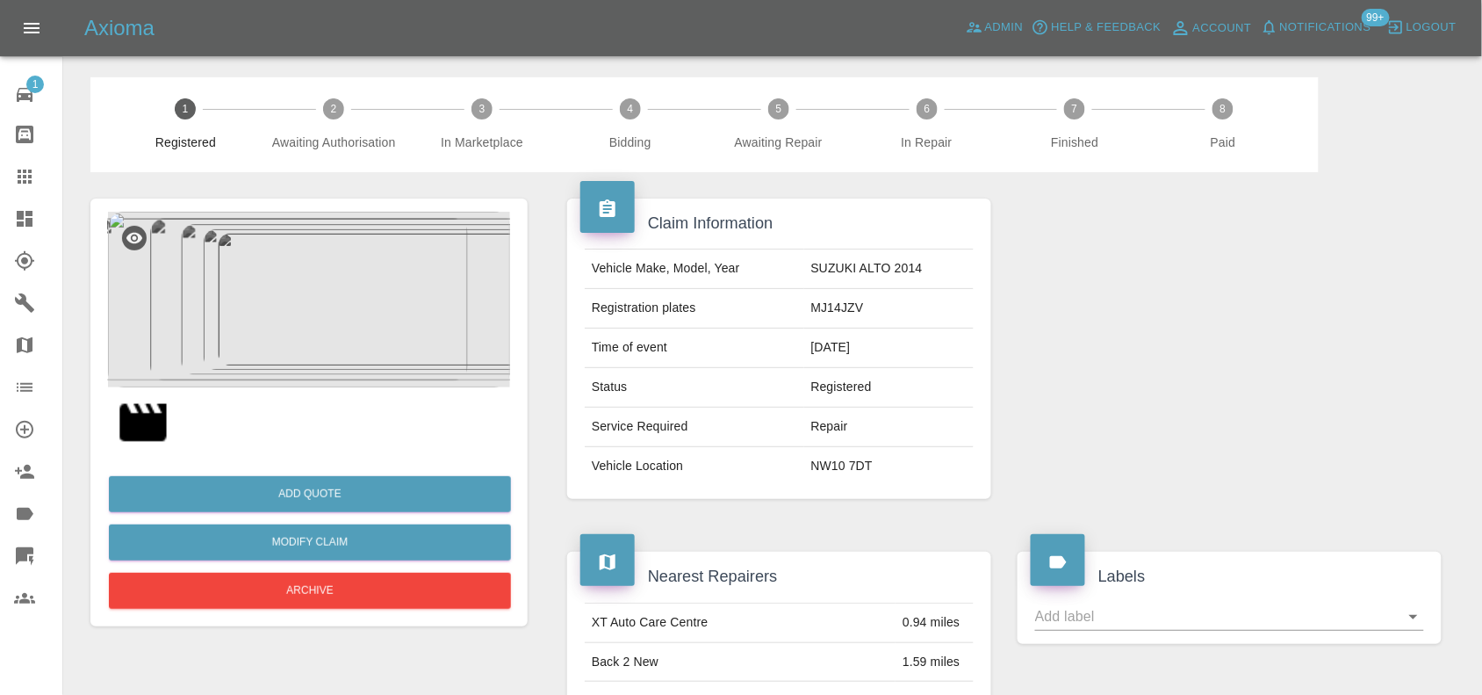
click at [815, 281] on td "SUZUKI ALTO 2014" at bounding box center [888, 269] width 169 height 40
click at [823, 314] on td "MJ14JZV" at bounding box center [888, 309] width 169 height 40
copy td "MJ14JZV"
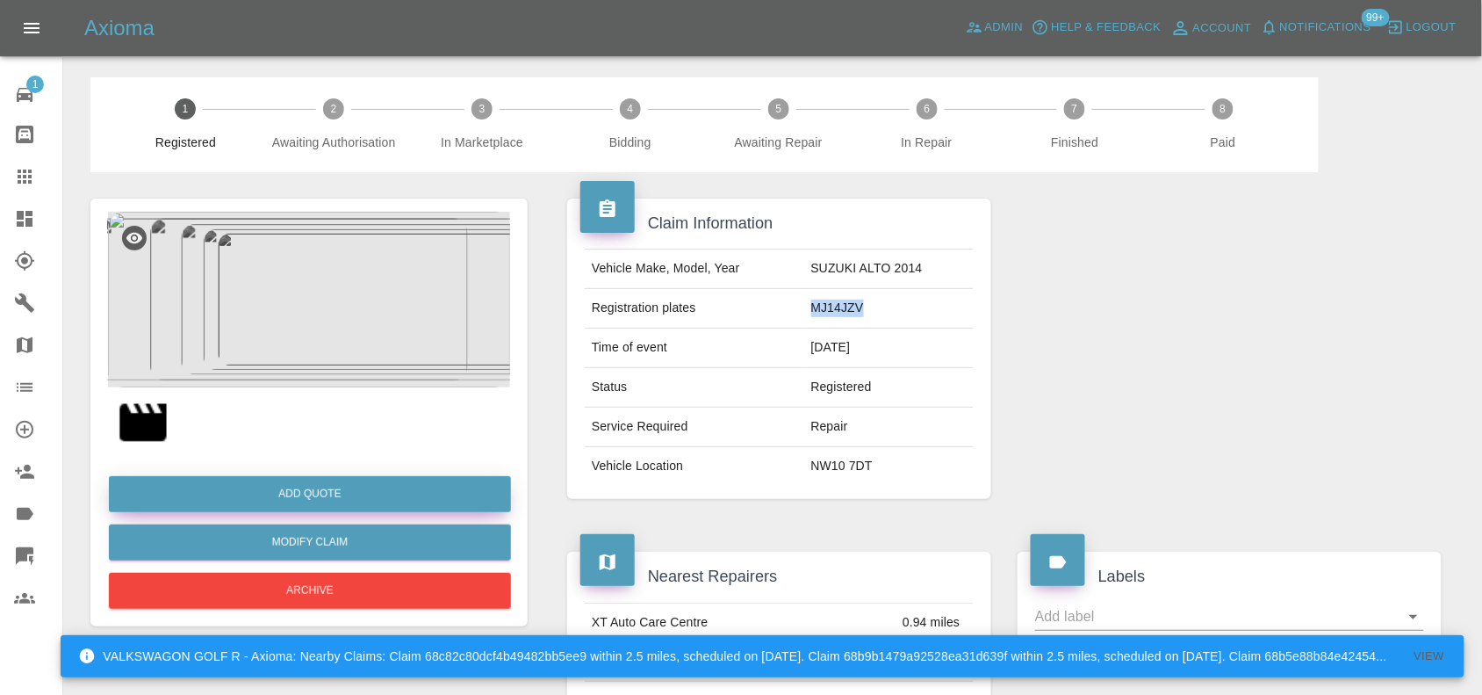
click at [303, 496] on button "Add Quote" at bounding box center [310, 494] width 402 height 36
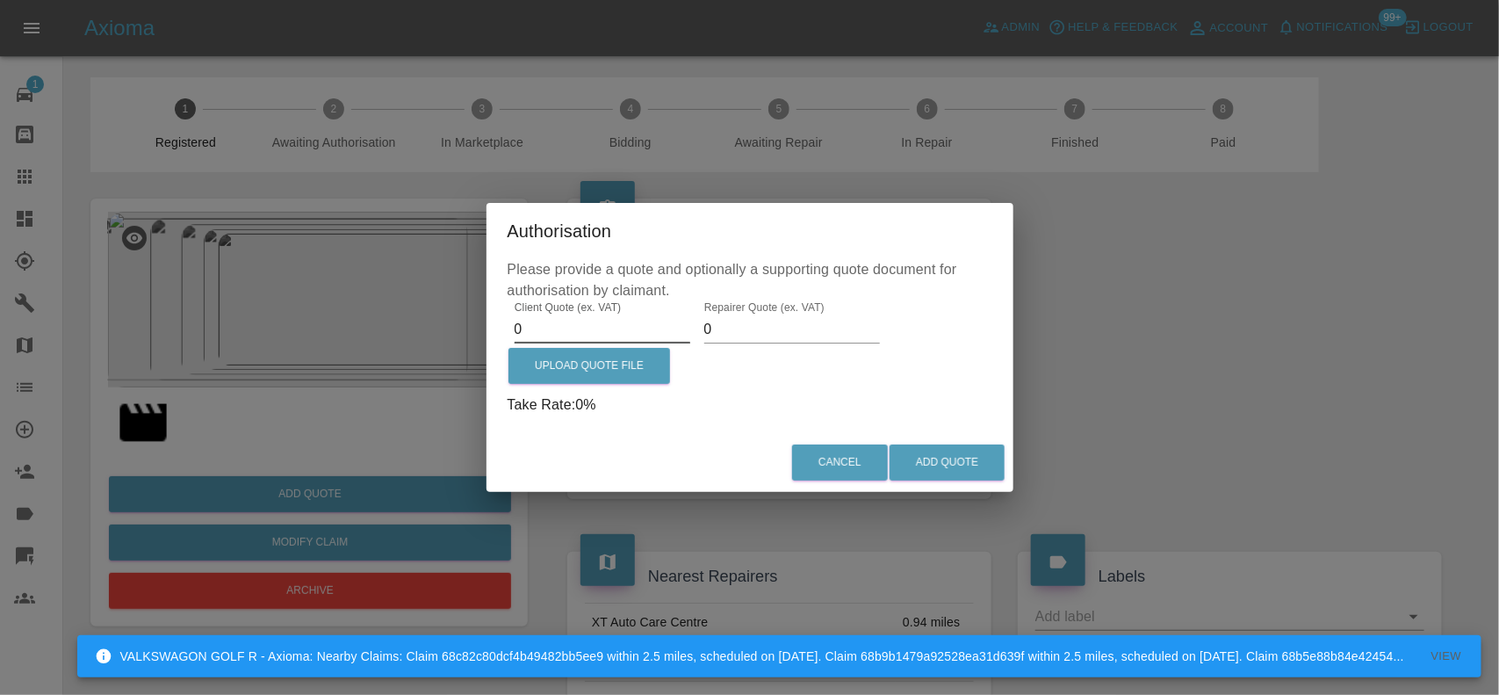
drag, startPoint x: 538, startPoint y: 323, endPoint x: 374, endPoint y: 310, distance: 164.7
click at [406, 319] on div "Authorisation Please provide a quote and optionally a supporting quote document…" at bounding box center [749, 347] width 1499 height 695
paste input "1524.09"
type input "1524.09"
click at [534, 371] on label "Upload Quote File" at bounding box center [589, 366] width 162 height 36
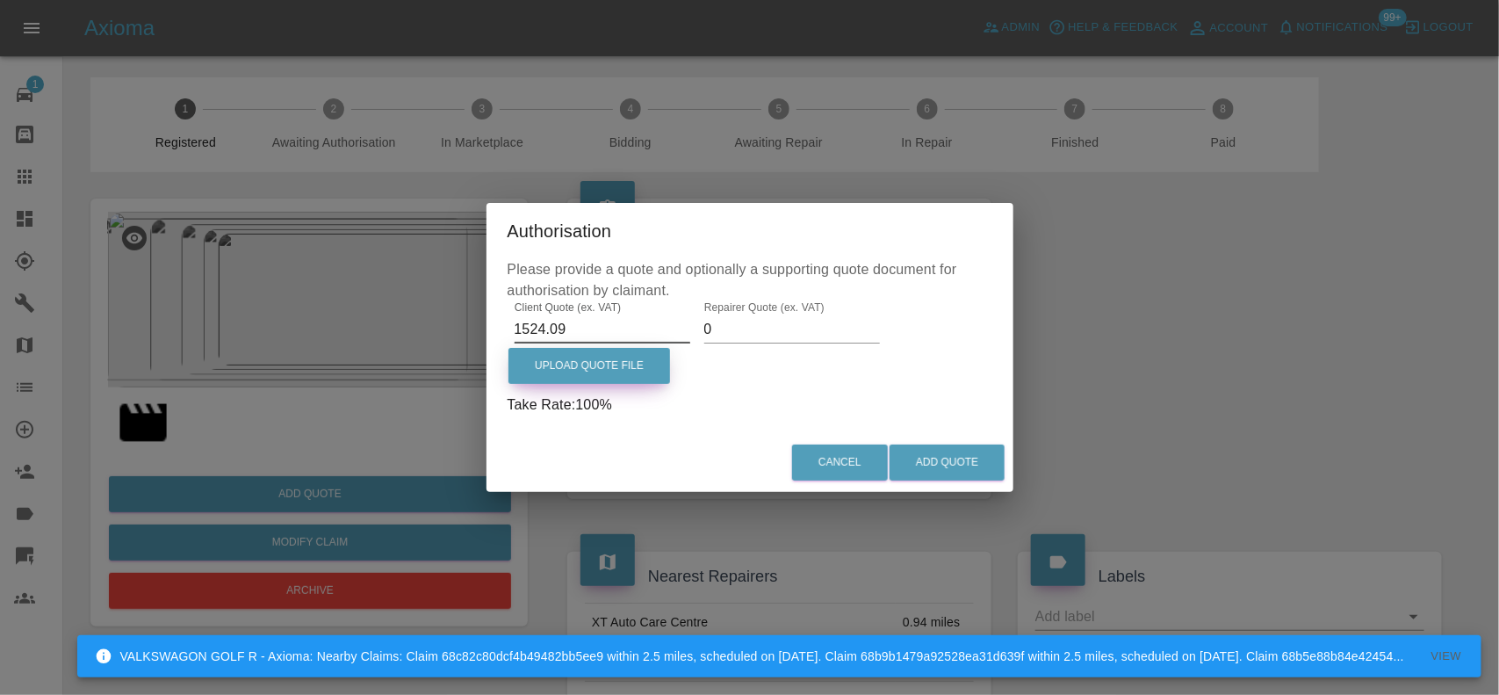
click at [0, 0] on input "Upload Quote File" at bounding box center [0, 0] width 0 height 0
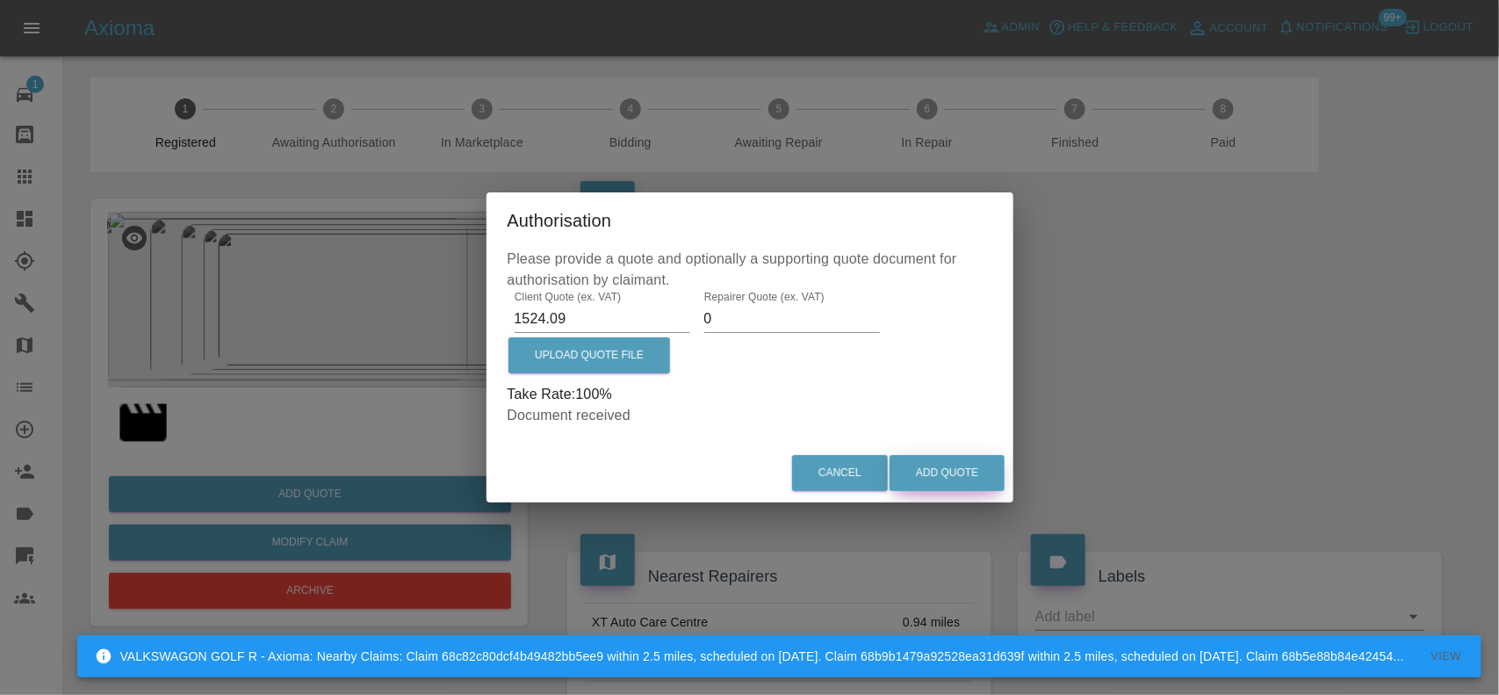
click at [971, 481] on button "Add Quote" at bounding box center [946, 473] width 115 height 36
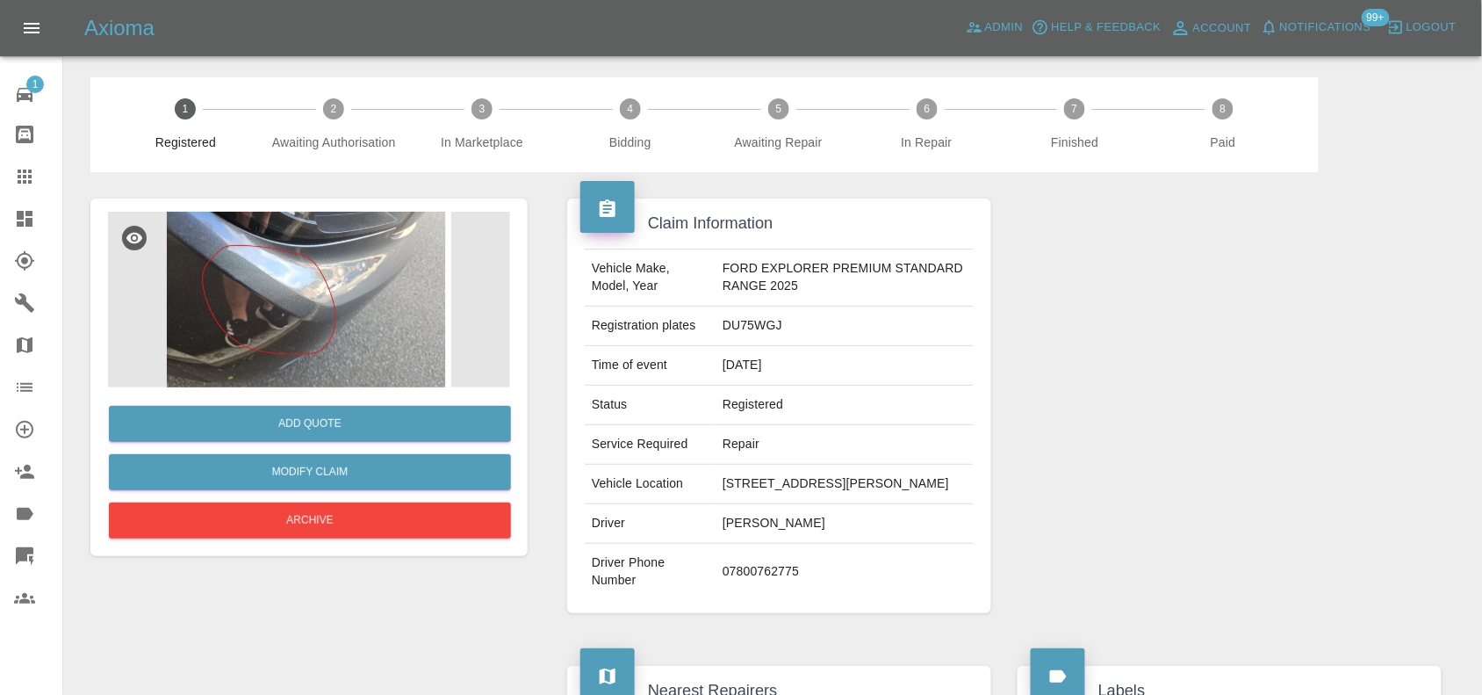
click at [270, 326] on img at bounding box center [309, 300] width 402 height 176
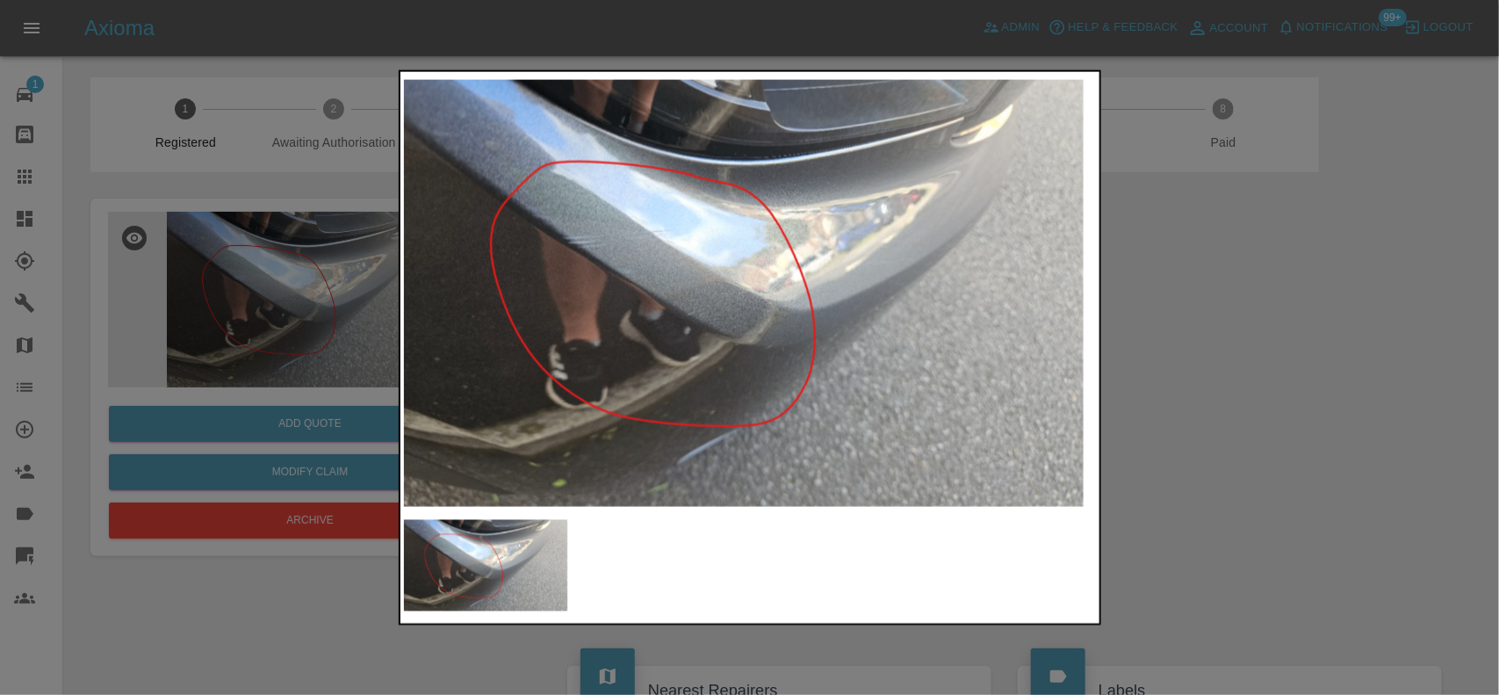
click at [652, 277] on img at bounding box center [751, 293] width 694 height 436
click at [563, 264] on img at bounding box center [751, 293] width 694 height 436
click at [565, 264] on img at bounding box center [751, 293] width 694 height 436
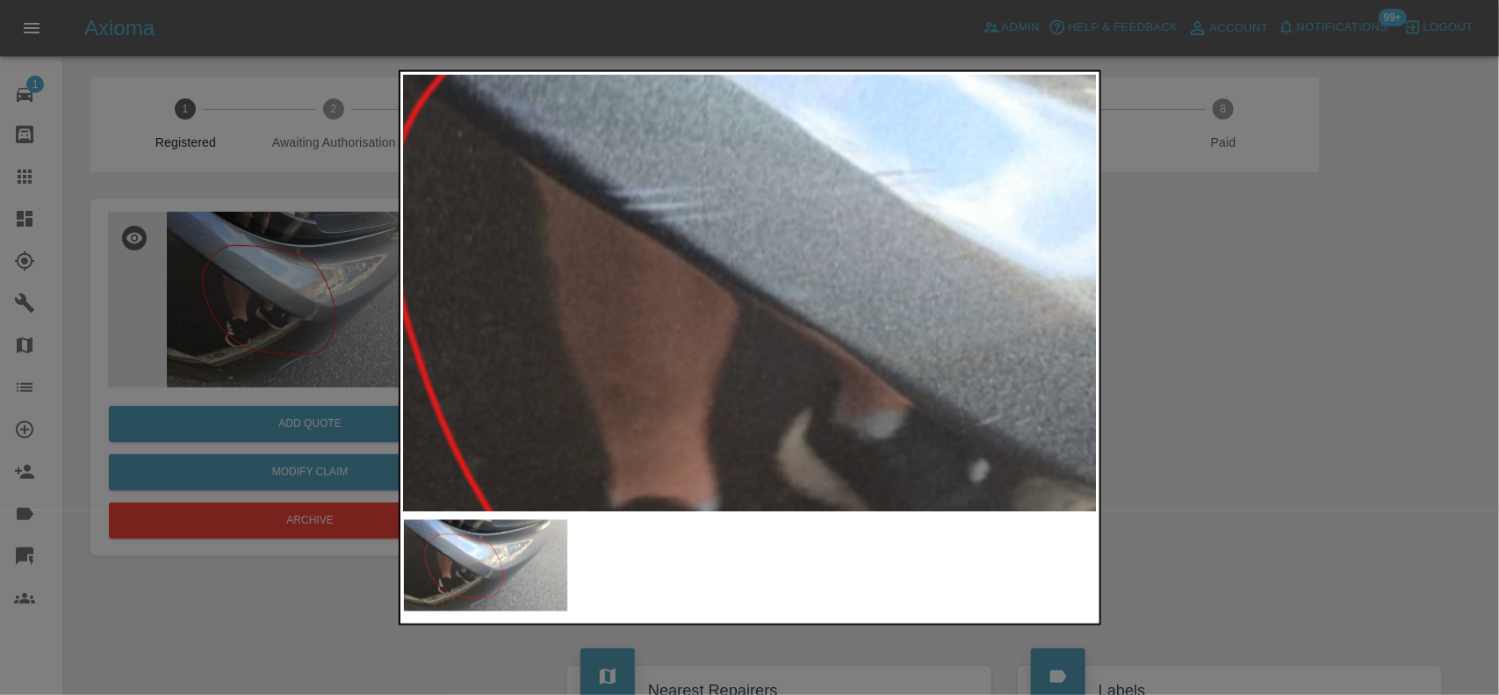
click at [612, 277] on img at bounding box center [1168, 359] width 2081 height 1308
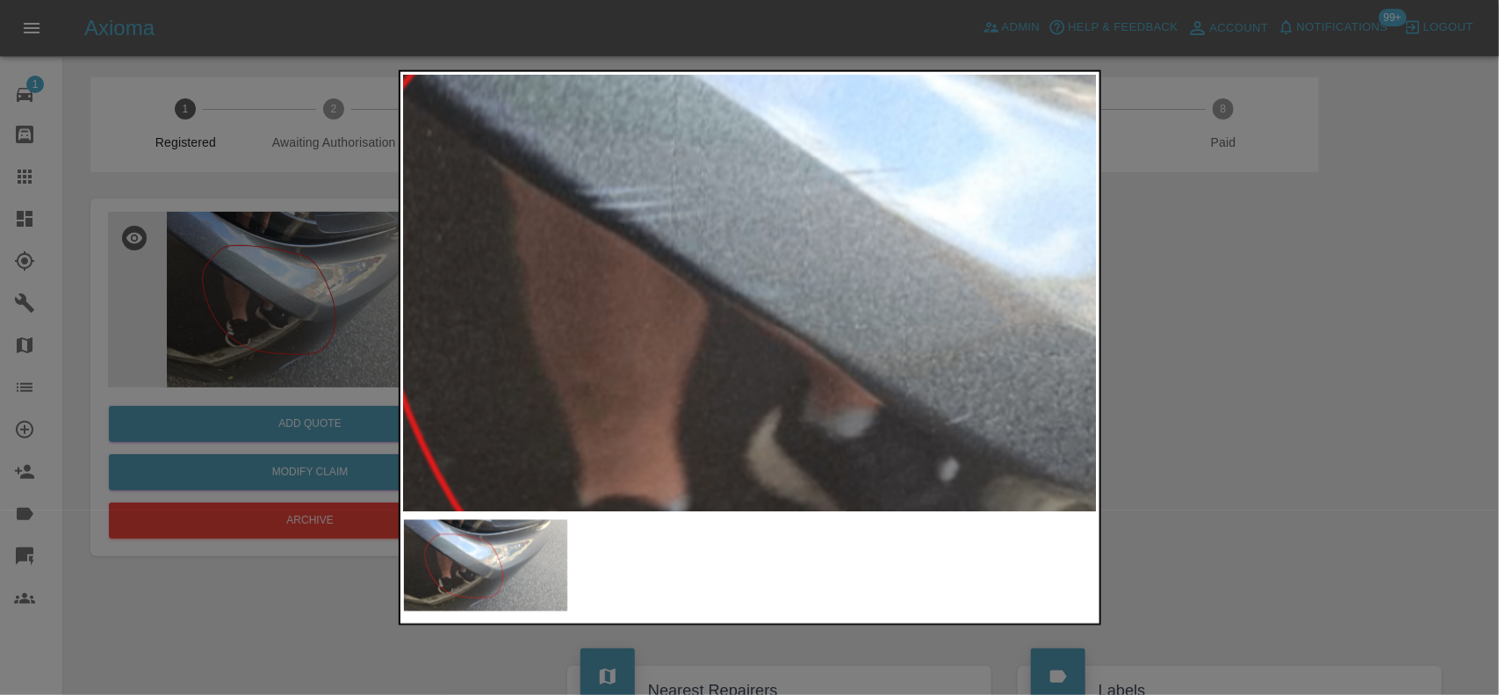
click at [659, 273] on img at bounding box center [1138, 357] width 2081 height 1308
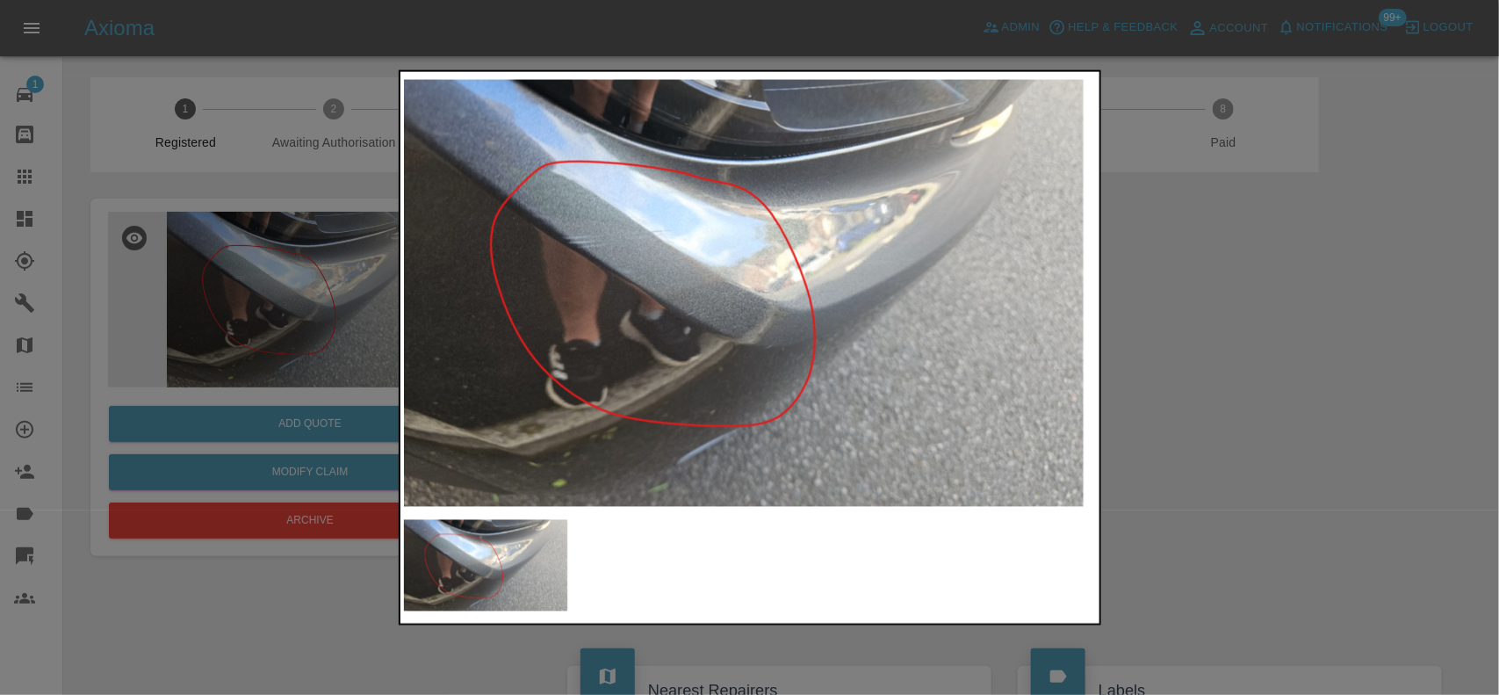
click at [488, 321] on img at bounding box center [751, 293] width 694 height 436
click at [428, 328] on img at bounding box center [751, 293] width 694 height 436
click at [207, 301] on div at bounding box center [749, 347] width 1499 height 695
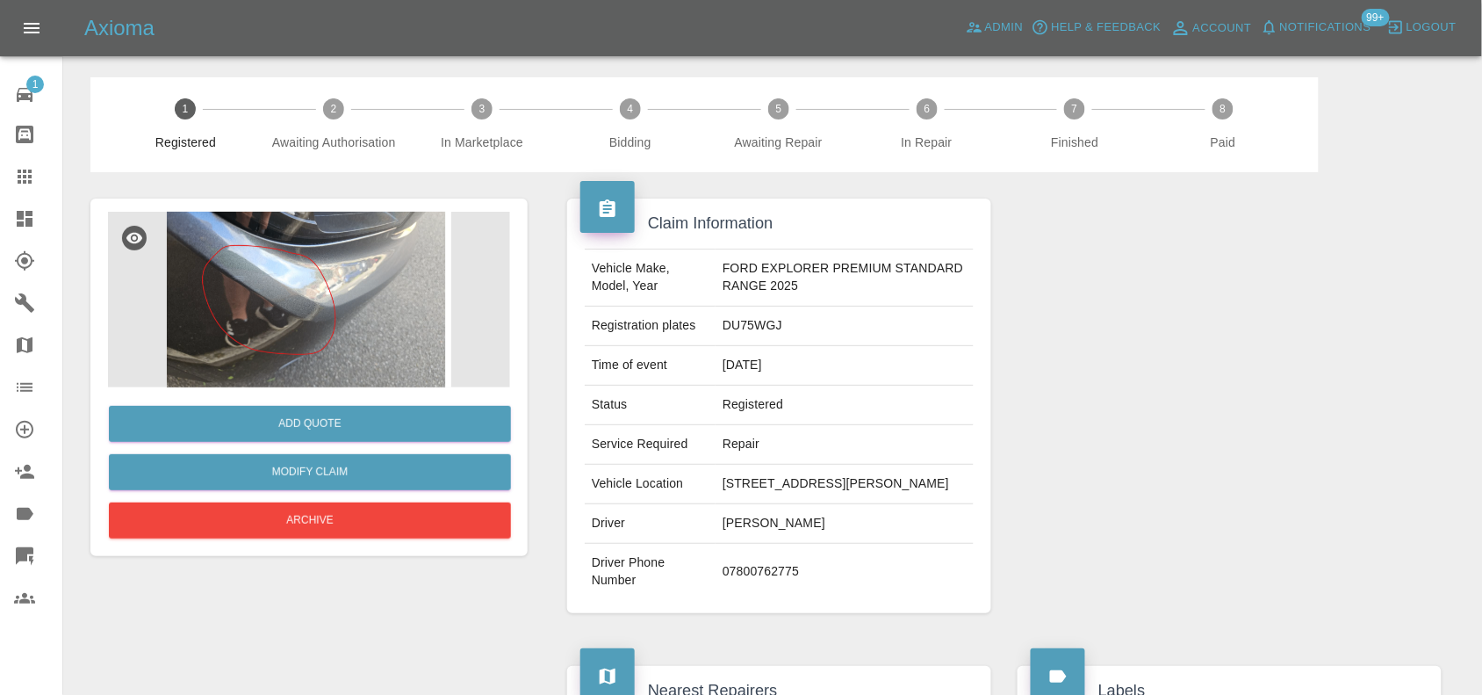
click at [760, 323] on td "DU75WGJ" at bounding box center [845, 326] width 258 height 40
copy td "DU75WGJ"
click at [743, 270] on td "FORD EXPLORER PREMIUM STANDARD RANGE 2025" at bounding box center [845, 277] width 258 height 57
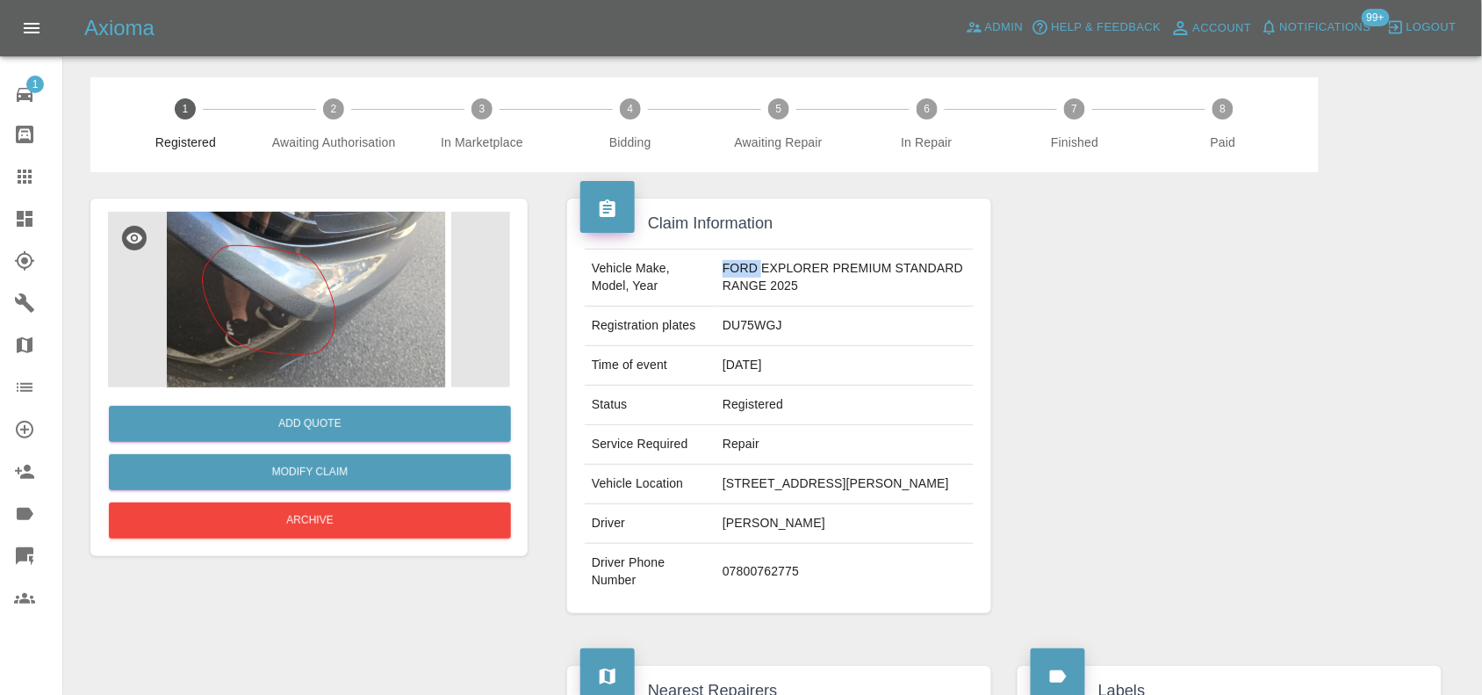
copy td "FORD"
drag, startPoint x: 844, startPoint y: 263, endPoint x: 788, endPoint y: 270, distance: 55.8
click at [817, 270] on td "FORD EXPLORER PREMIUM STANDARD RANGE 2025" at bounding box center [845, 277] width 258 height 57
drag, startPoint x: 762, startPoint y: 269, endPoint x: 880, endPoint y: 287, distance: 119.1
click at [896, 287] on td "FORD EXPLORER PREMIUM STANDARD RANGE 2025" at bounding box center [845, 277] width 258 height 57
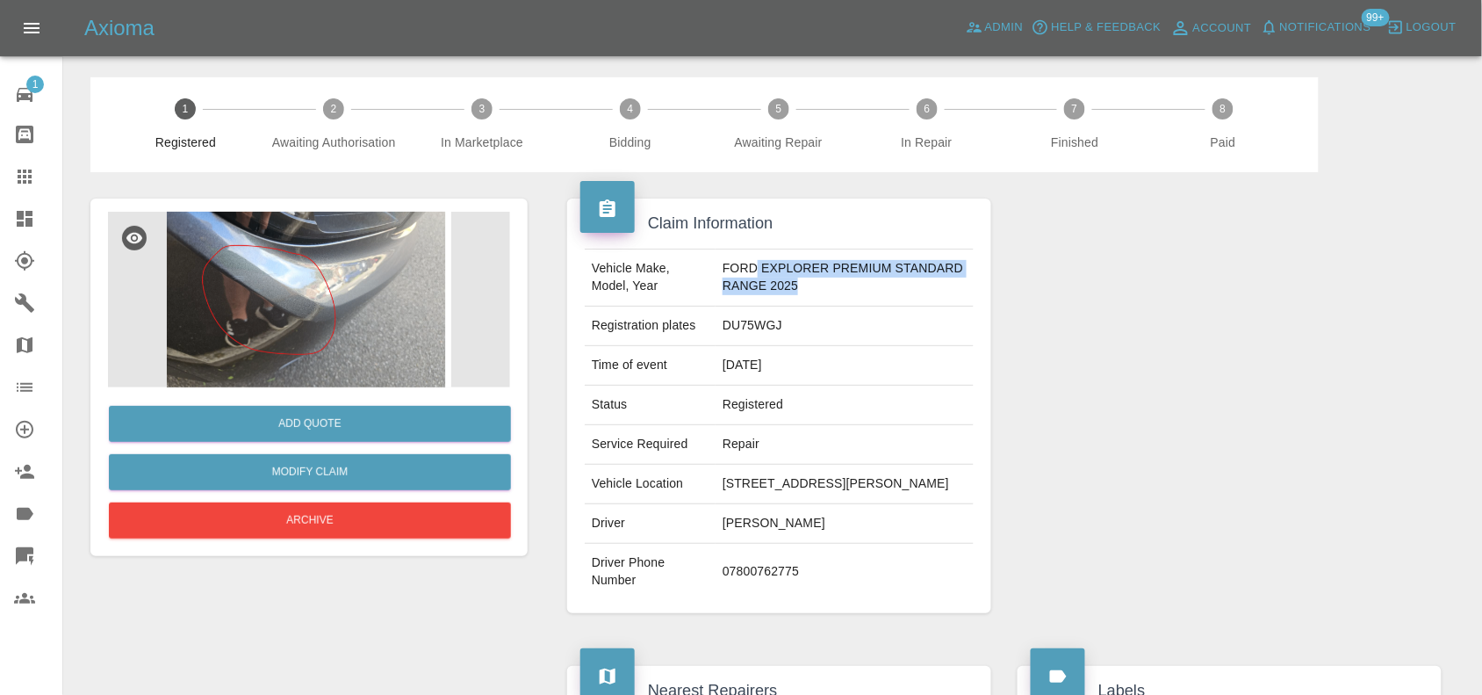
copy td "EXPLORER PREMIUM STANDARD RANGE 2025"
click at [242, 299] on img at bounding box center [309, 300] width 402 height 176
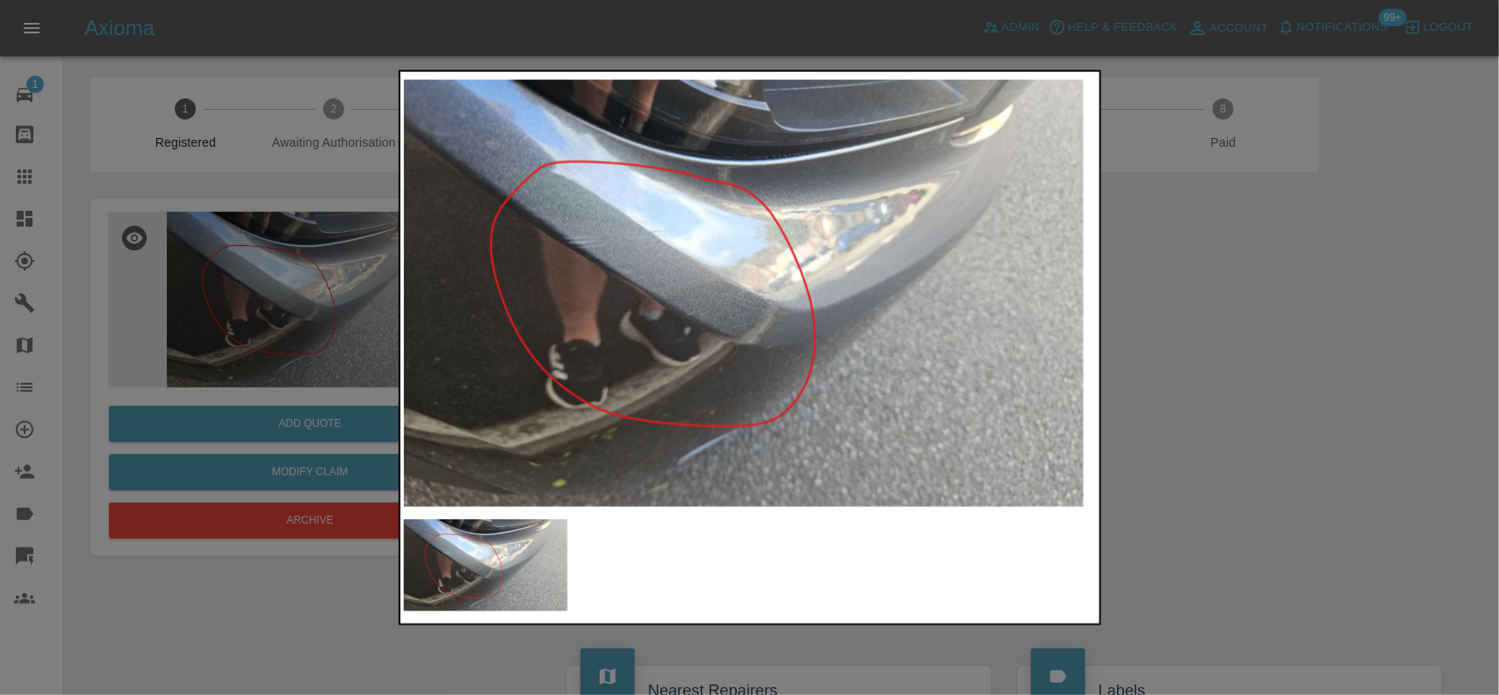
click at [551, 246] on img at bounding box center [751, 293] width 694 height 436
click at [572, 246] on img at bounding box center [751, 293] width 694 height 436
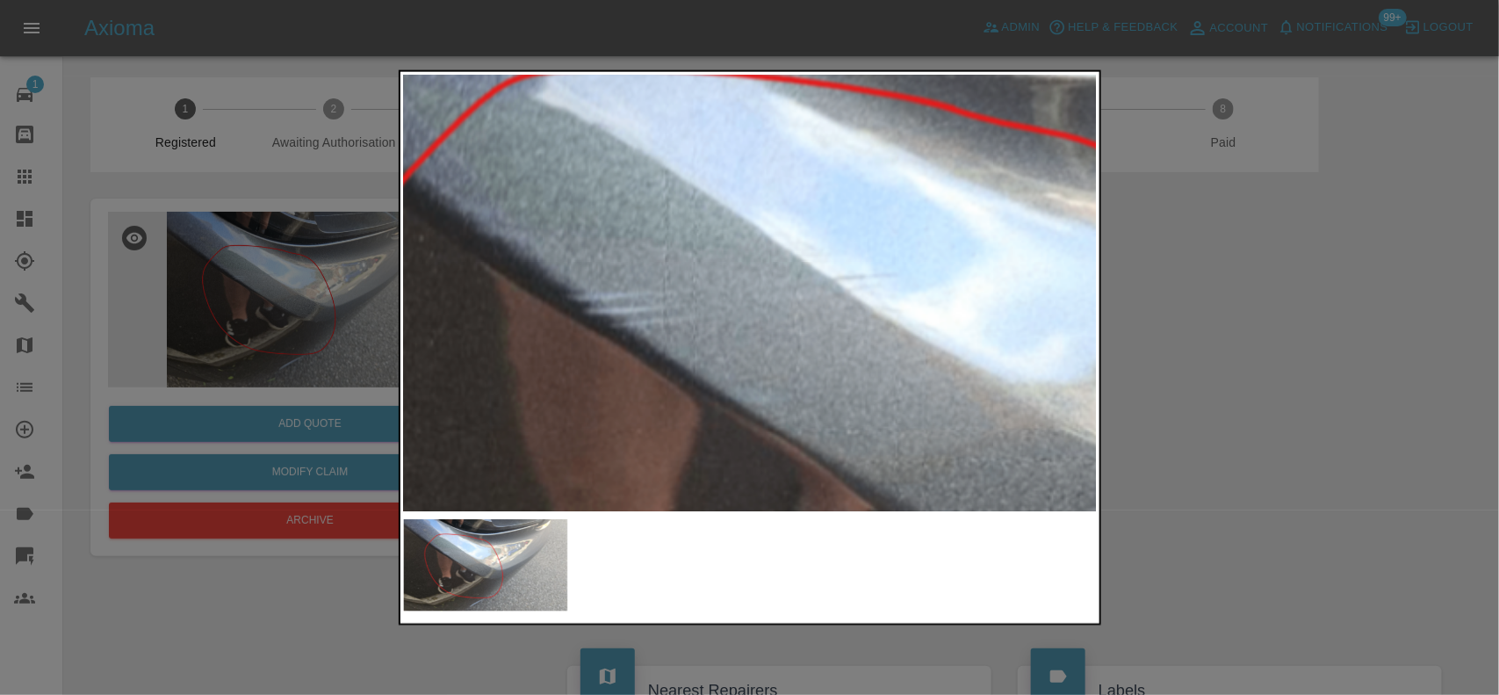
click at [613, 370] on img at bounding box center [1130, 463] width 2081 height 1308
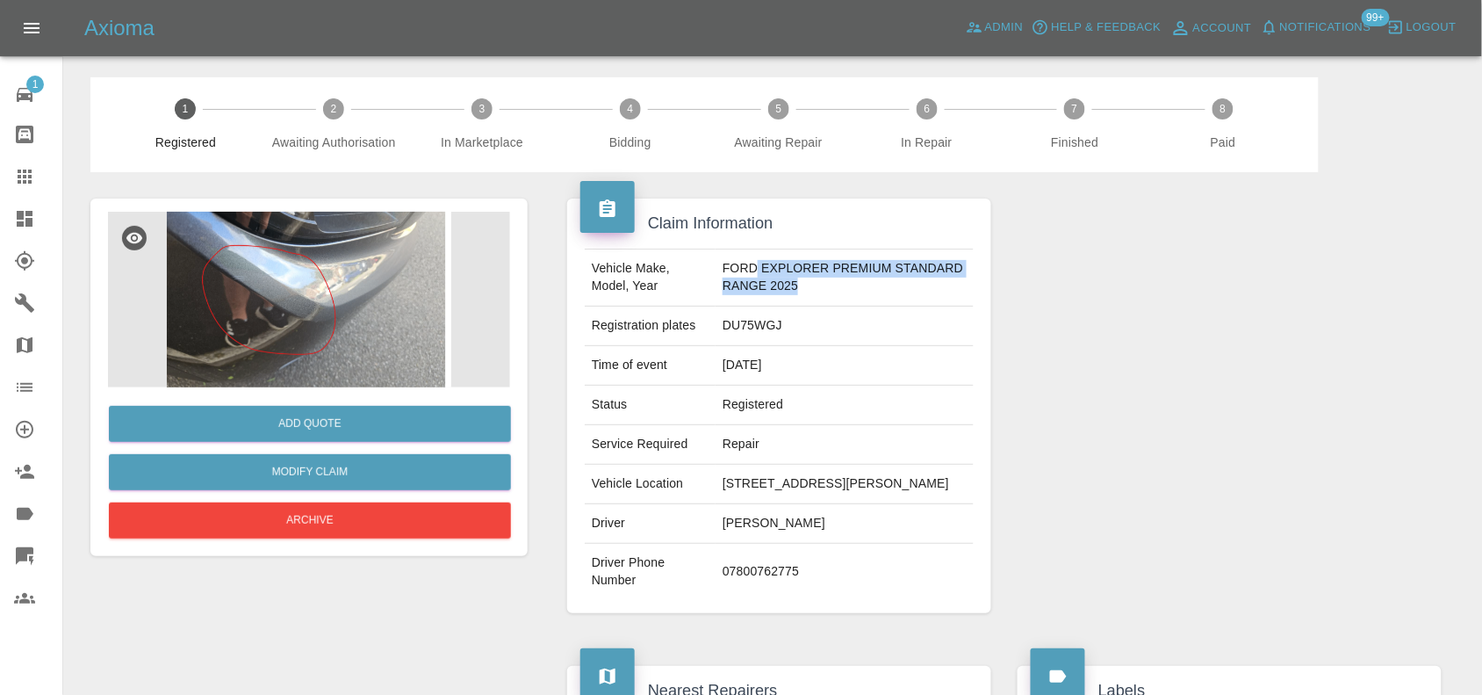
click at [260, 273] on img at bounding box center [309, 300] width 402 height 176
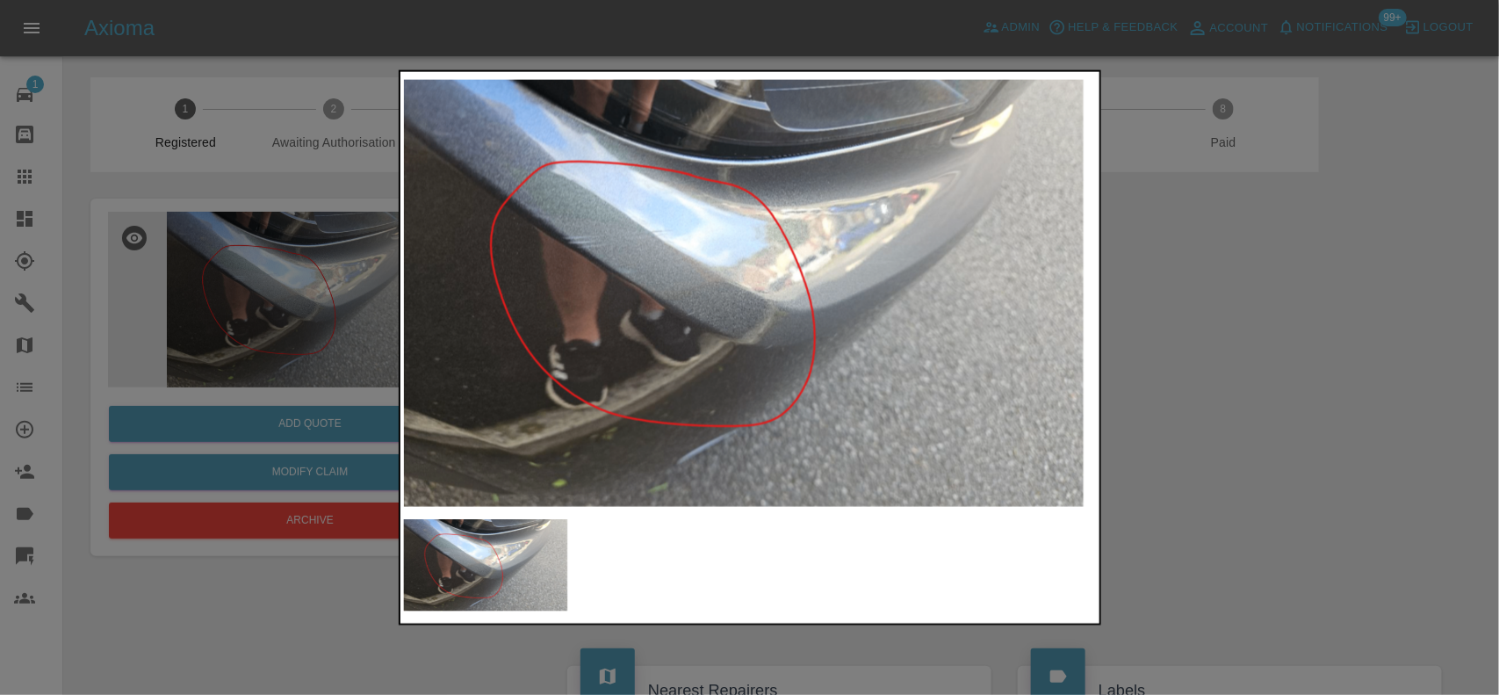
click at [178, 268] on div at bounding box center [749, 347] width 1499 height 695
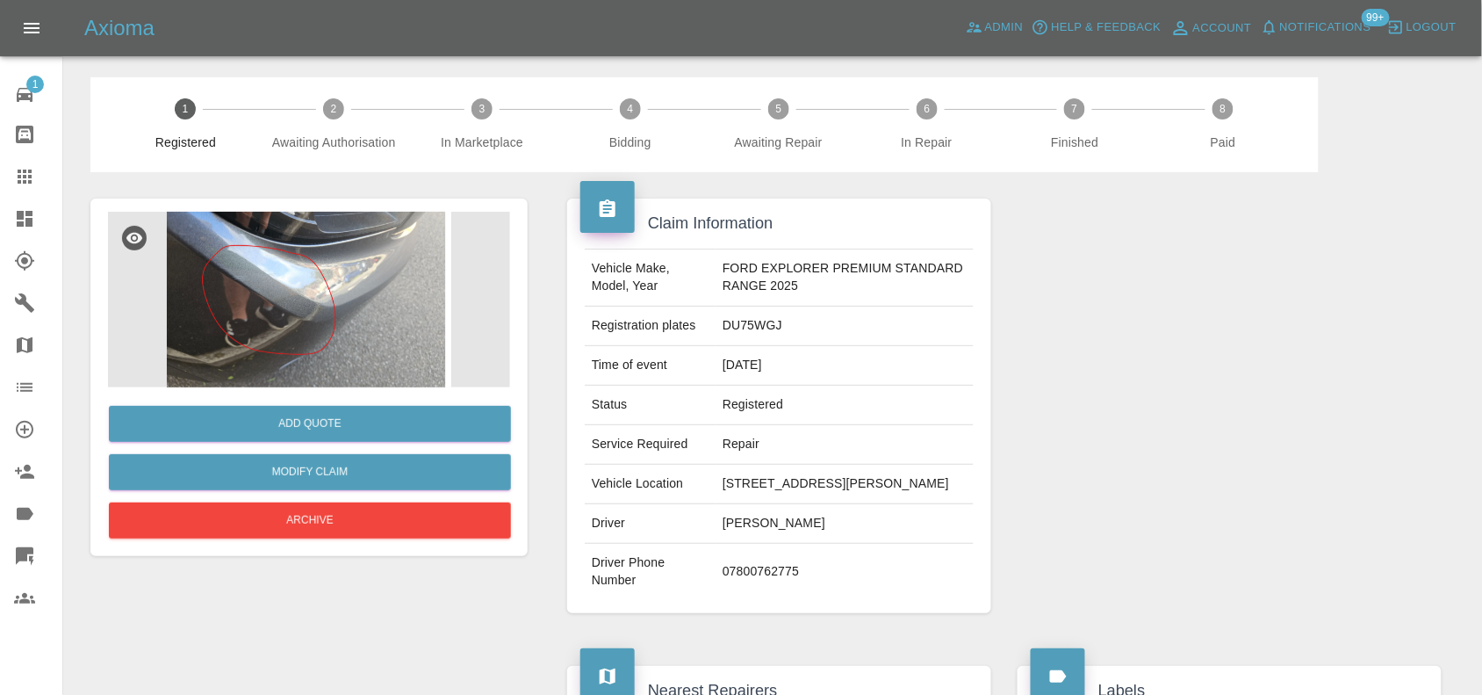
click at [211, 242] on img at bounding box center [309, 300] width 402 height 176
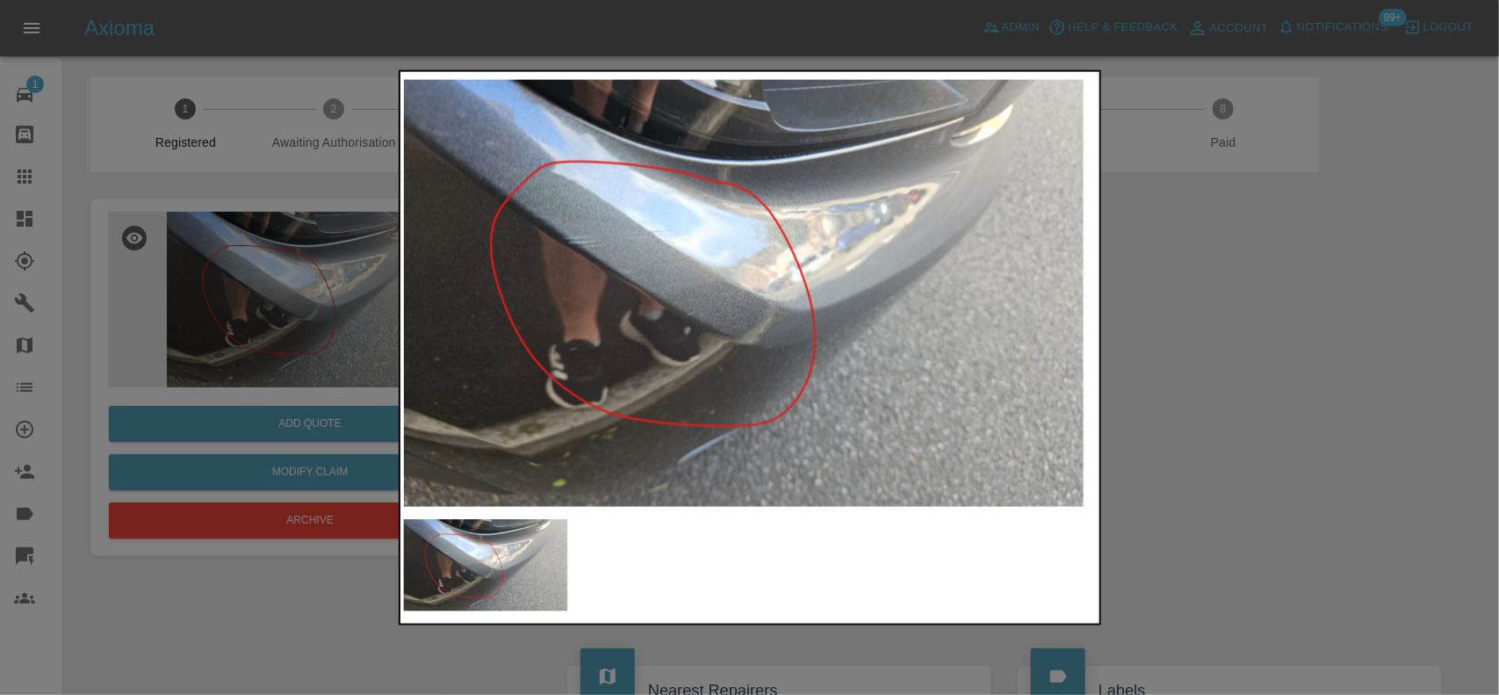
click at [582, 242] on img at bounding box center [751, 293] width 694 height 436
click at [584, 226] on img at bounding box center [751, 293] width 694 height 436
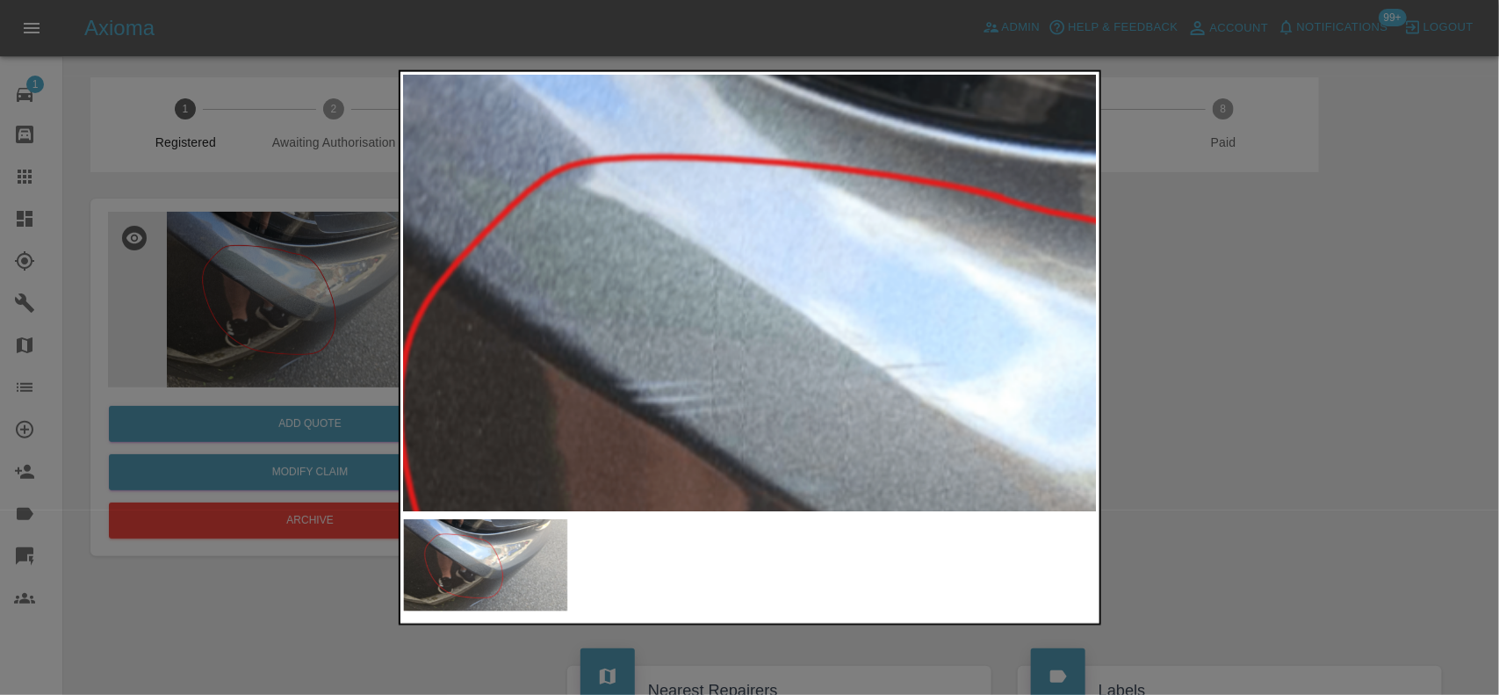
click at [516, 335] on img at bounding box center [1179, 552] width 2081 height 1308
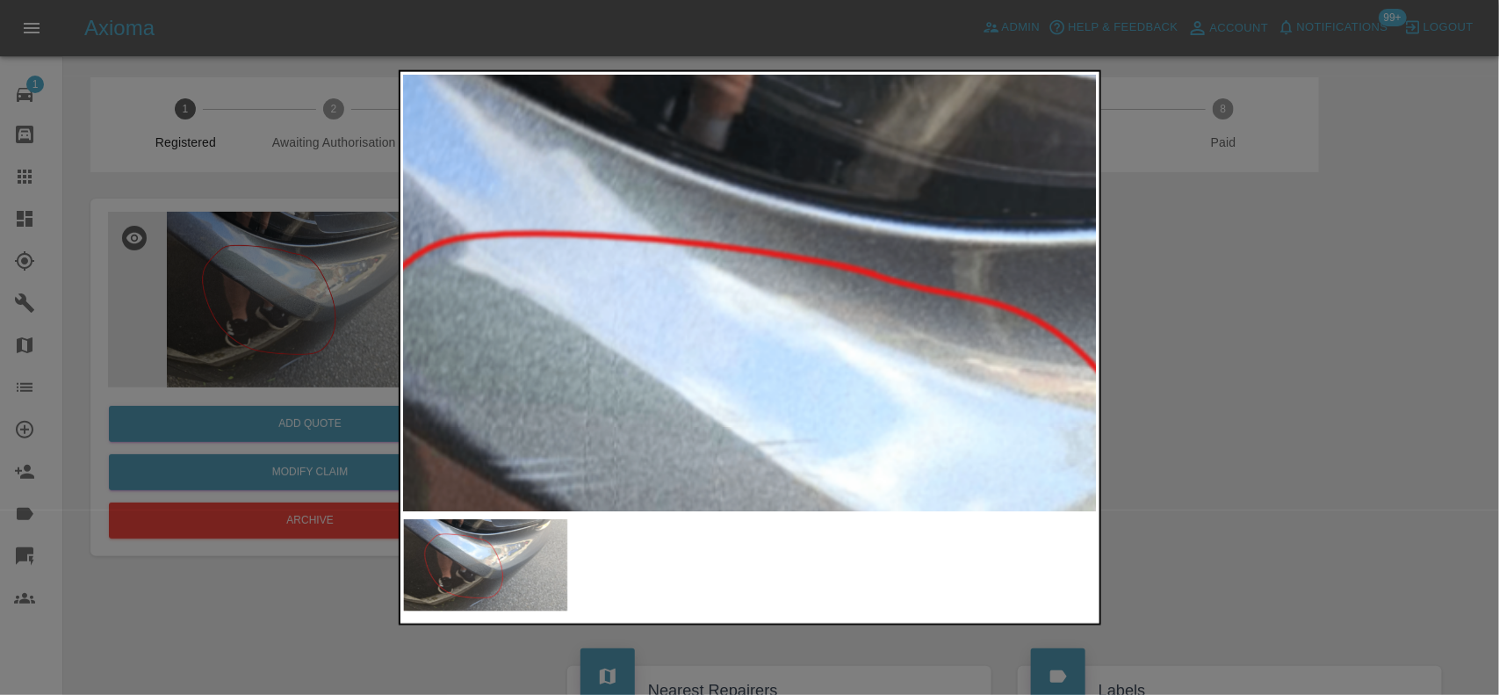
click at [652, 373] on img at bounding box center [1051, 629] width 2081 height 1308
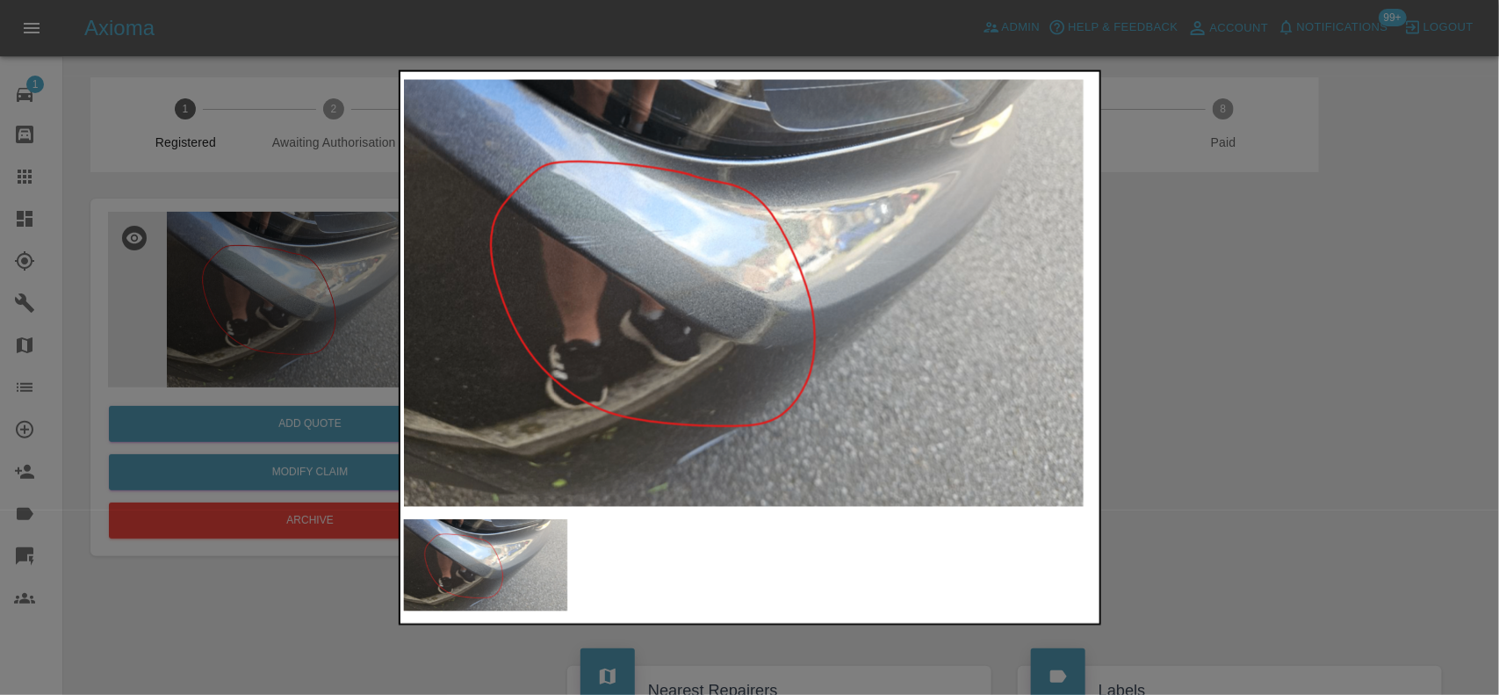
drag, startPoint x: 269, startPoint y: 191, endPoint x: 962, endPoint y: 248, distance: 695.9
click at [304, 200] on div at bounding box center [749, 347] width 1499 height 695
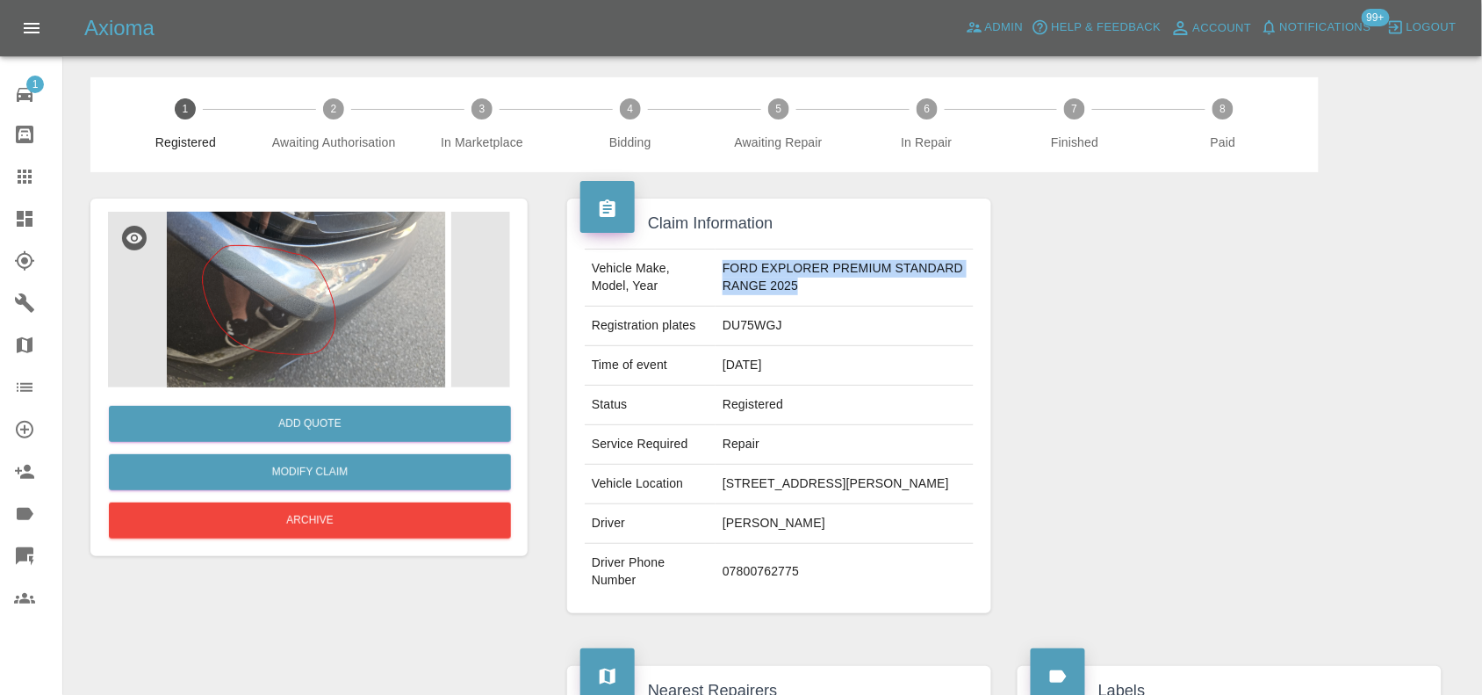
drag, startPoint x: 725, startPoint y: 265, endPoint x: 777, endPoint y: 32, distance: 239.2
click at [911, 292] on td "FORD EXPLORER PREMIUM STANDARD RANGE 2025" at bounding box center [845, 277] width 258 height 57
copy td "FORD EXPLORER PREMIUM STANDARD RANGE 2025"
click at [316, 301] on img at bounding box center [309, 300] width 402 height 176
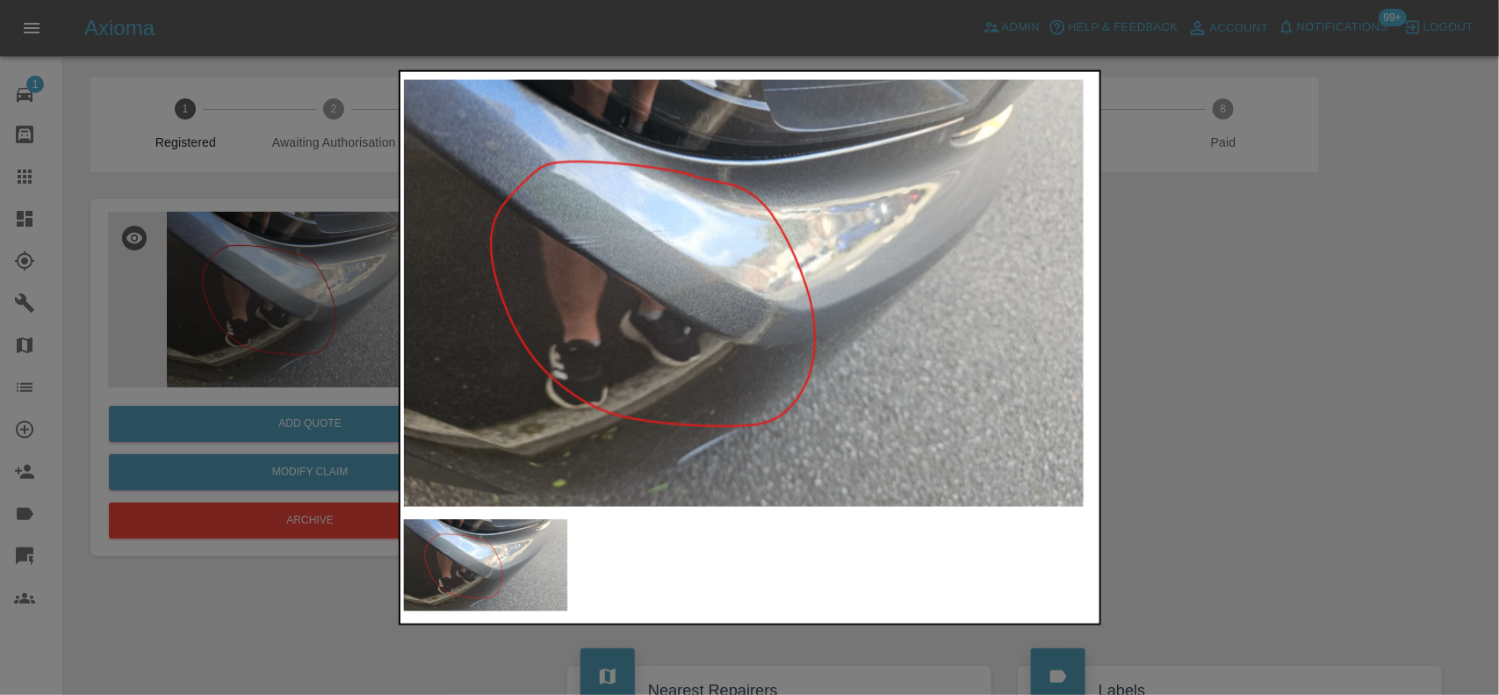
click at [619, 292] on img at bounding box center [751, 293] width 694 height 436
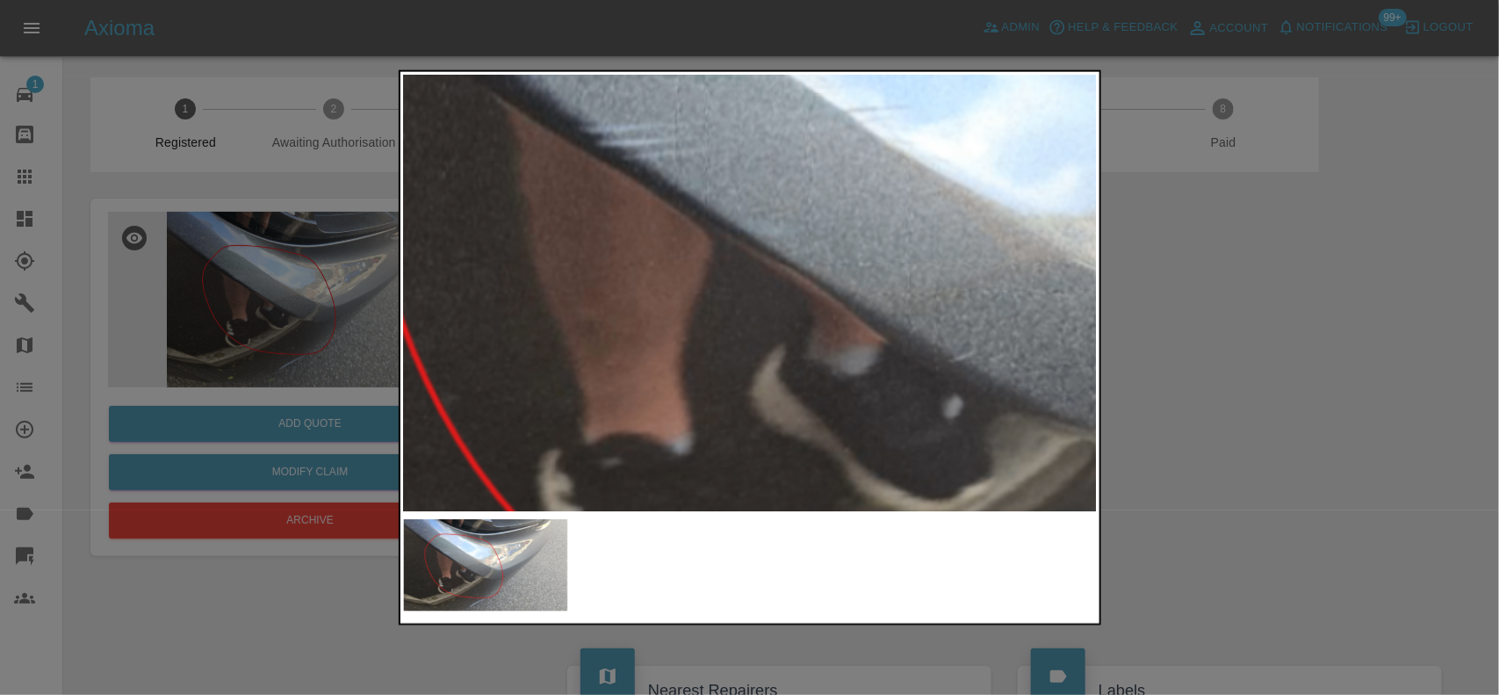
click at [567, 255] on img at bounding box center [1142, 295] width 2081 height 1308
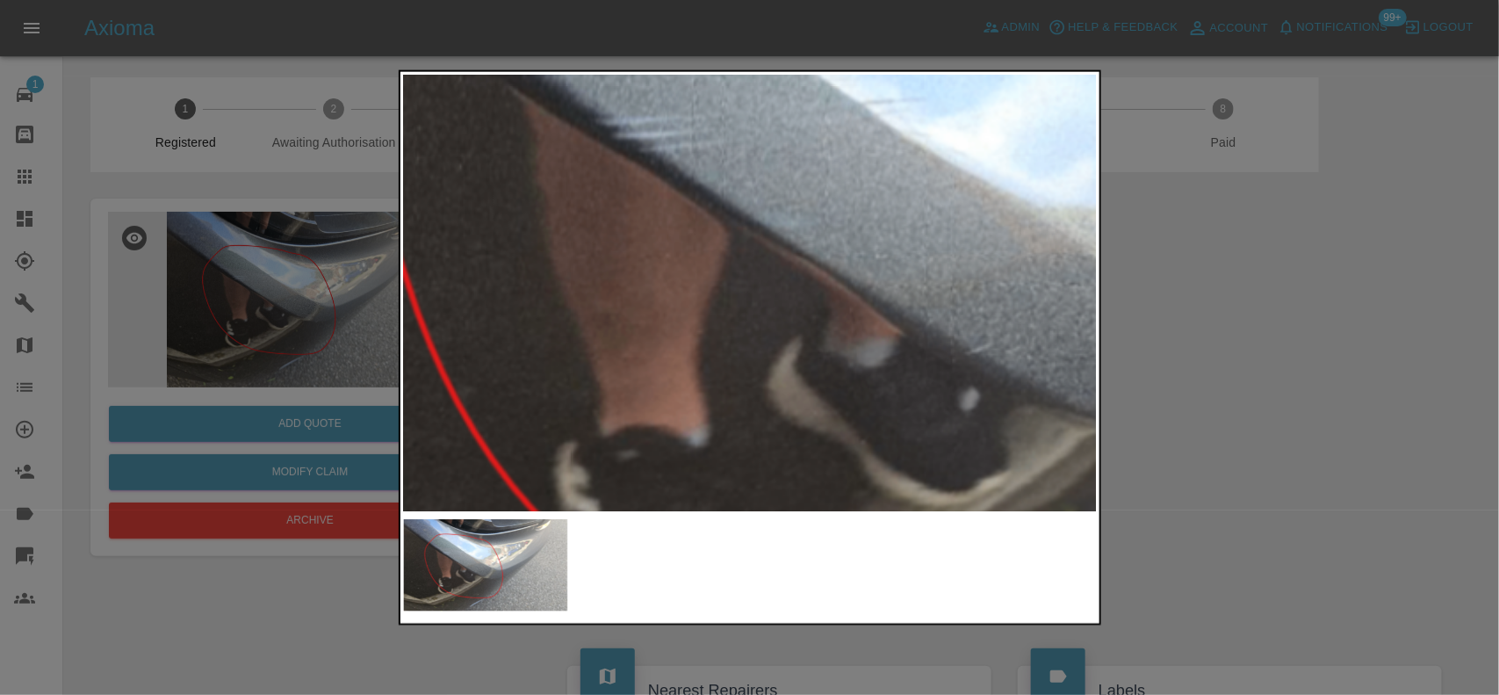
click at [607, 227] on img at bounding box center [1159, 287] width 2081 height 1308
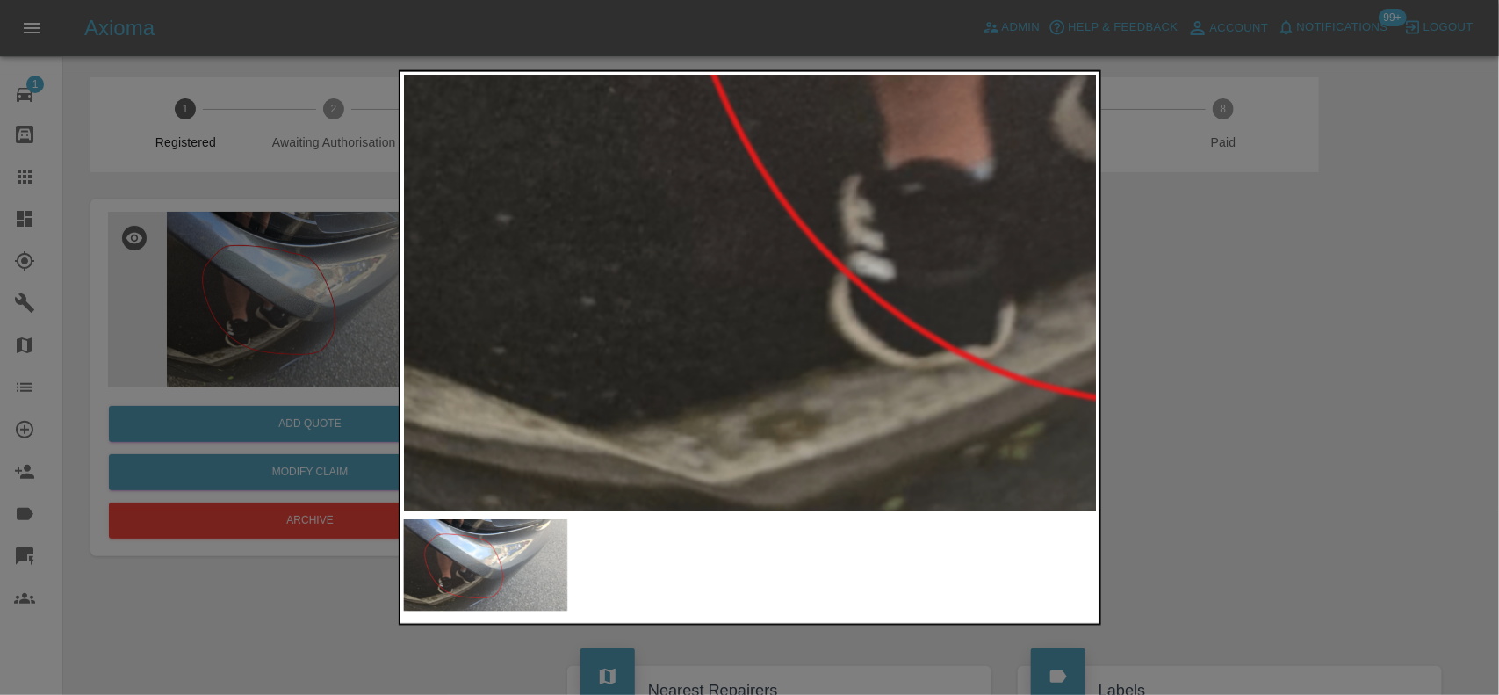
click at [686, 272] on img at bounding box center [1444, 21] width 2081 height 1308
click at [686, 272] on img at bounding box center [1443, 21] width 2081 height 1308
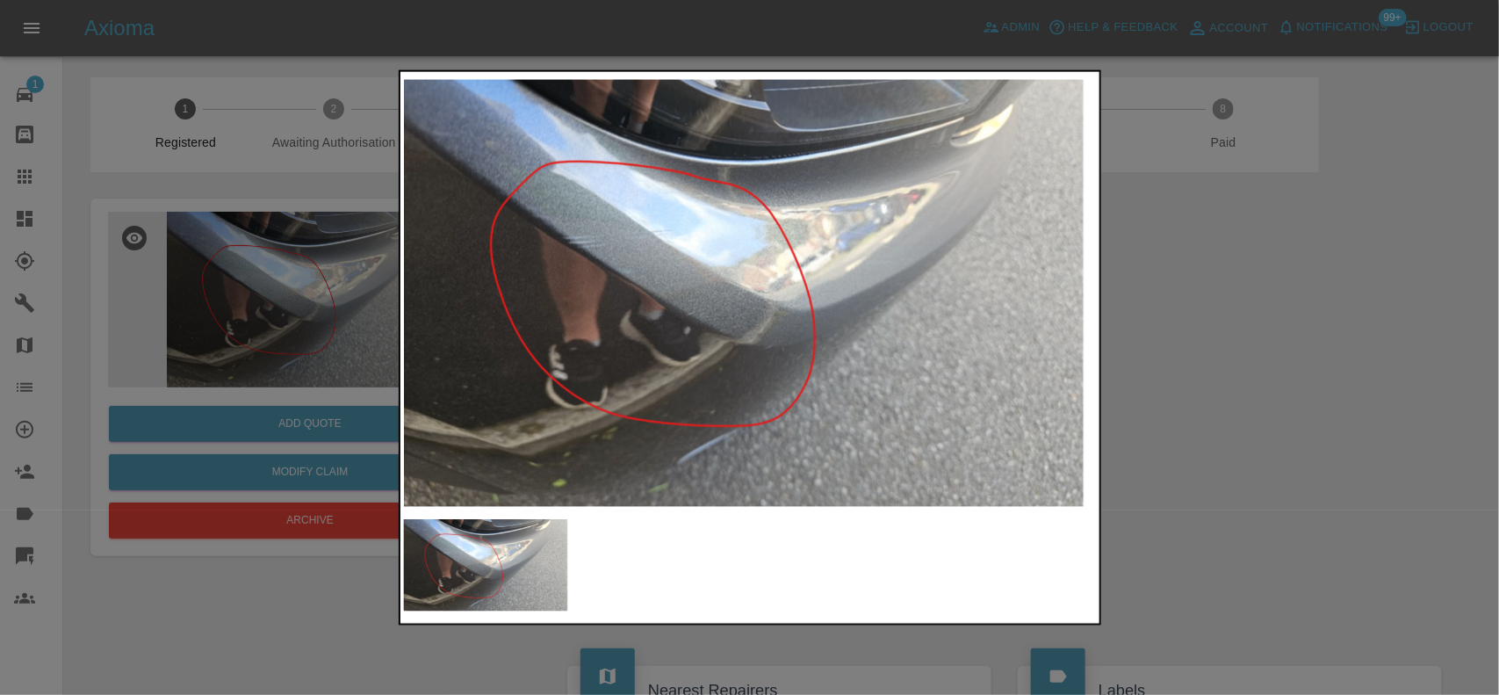
click at [749, 164] on img at bounding box center [751, 293] width 694 height 436
click at [749, 163] on img at bounding box center [751, 293] width 694 height 436
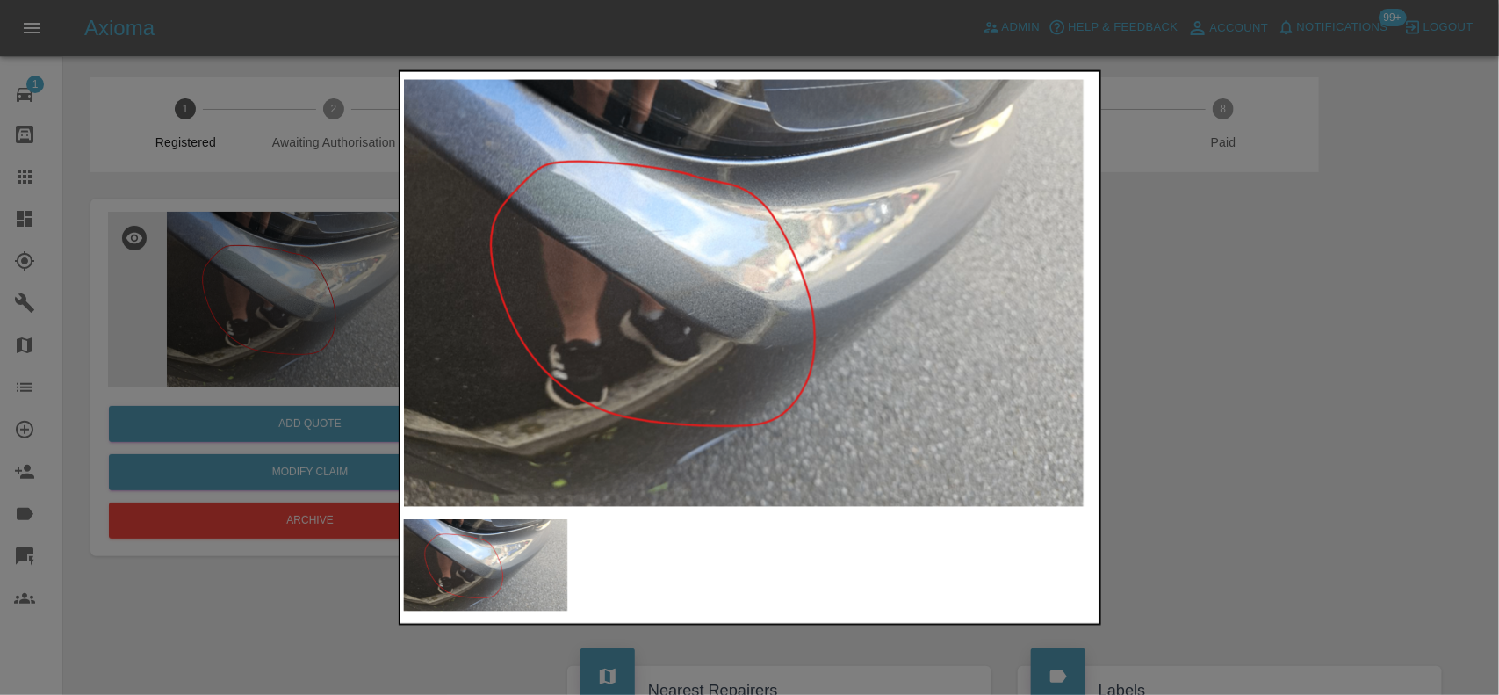
click at [688, 228] on img at bounding box center [751, 293] width 694 height 436
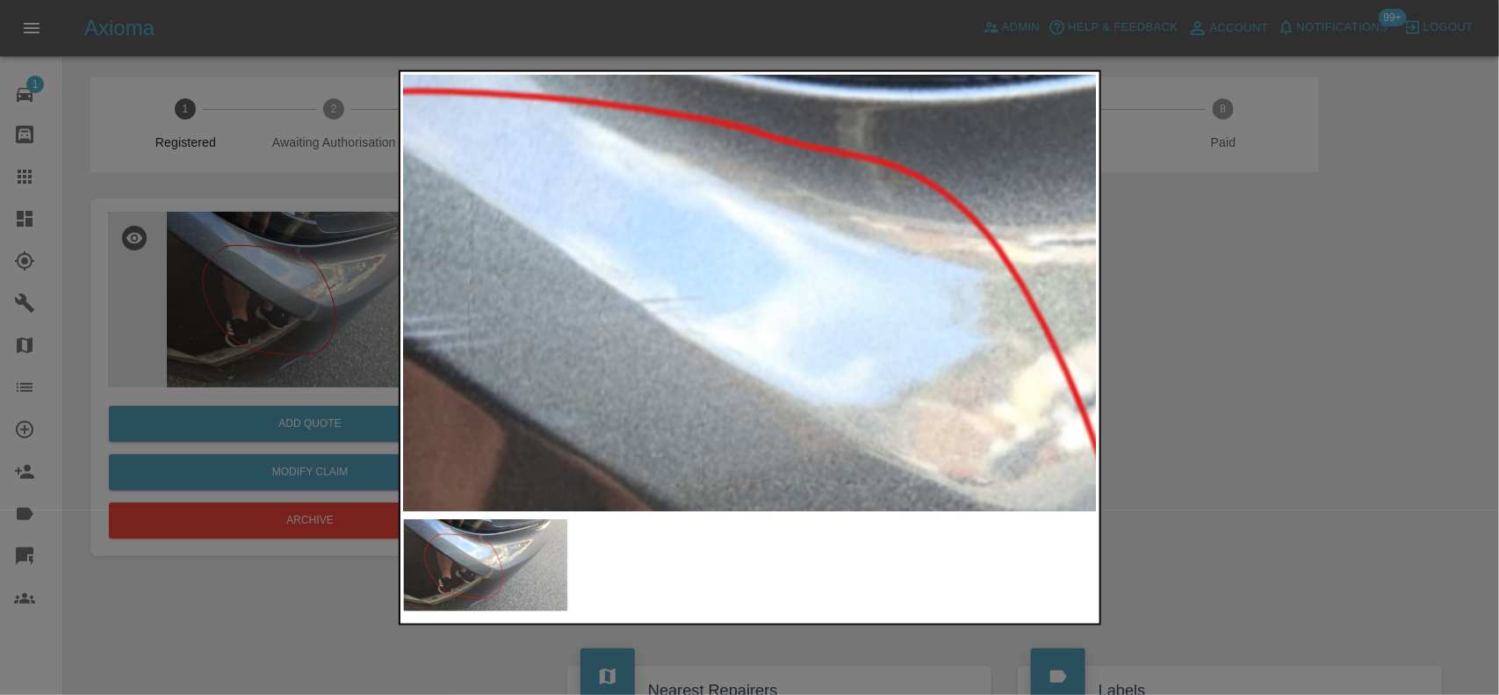
click at [688, 228] on img at bounding box center [935, 486] width 2081 height 1308
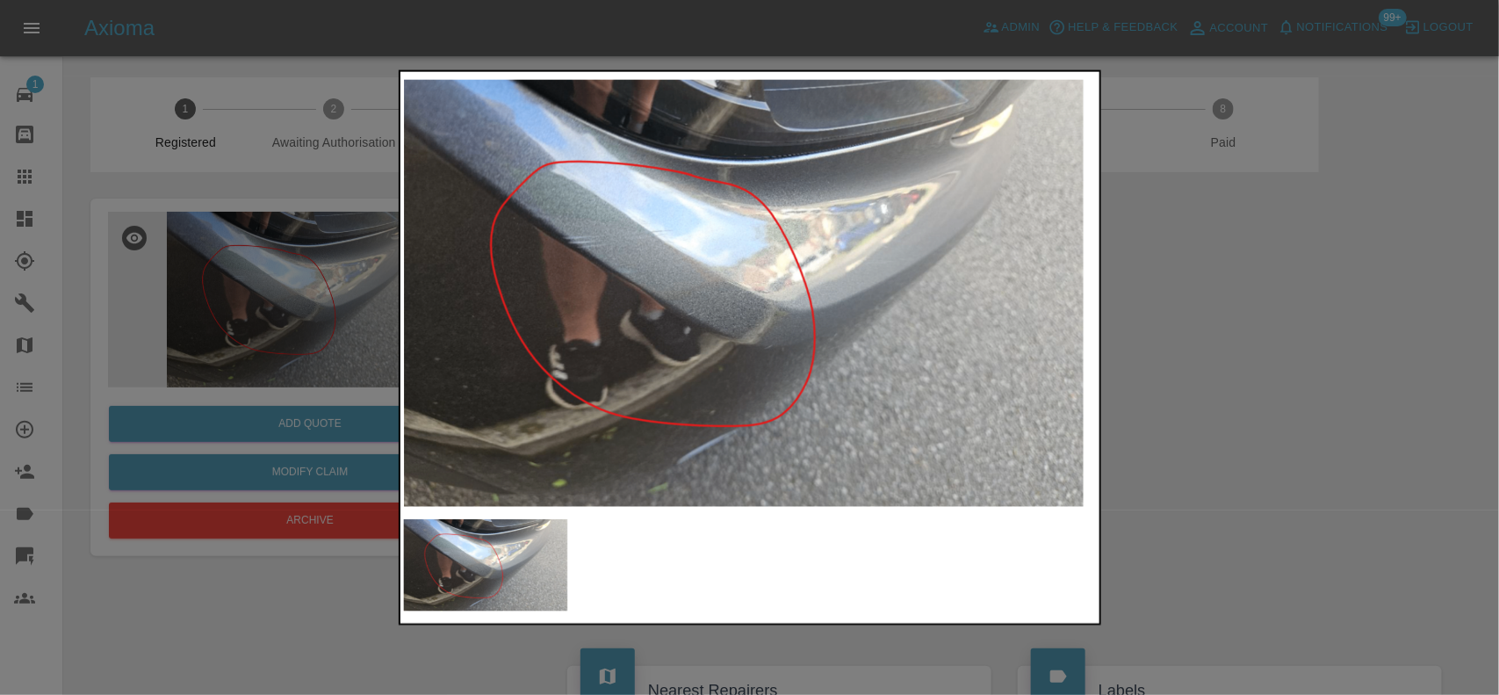
click at [695, 313] on img at bounding box center [751, 293] width 694 height 436
click at [929, 117] on img at bounding box center [751, 293] width 694 height 436
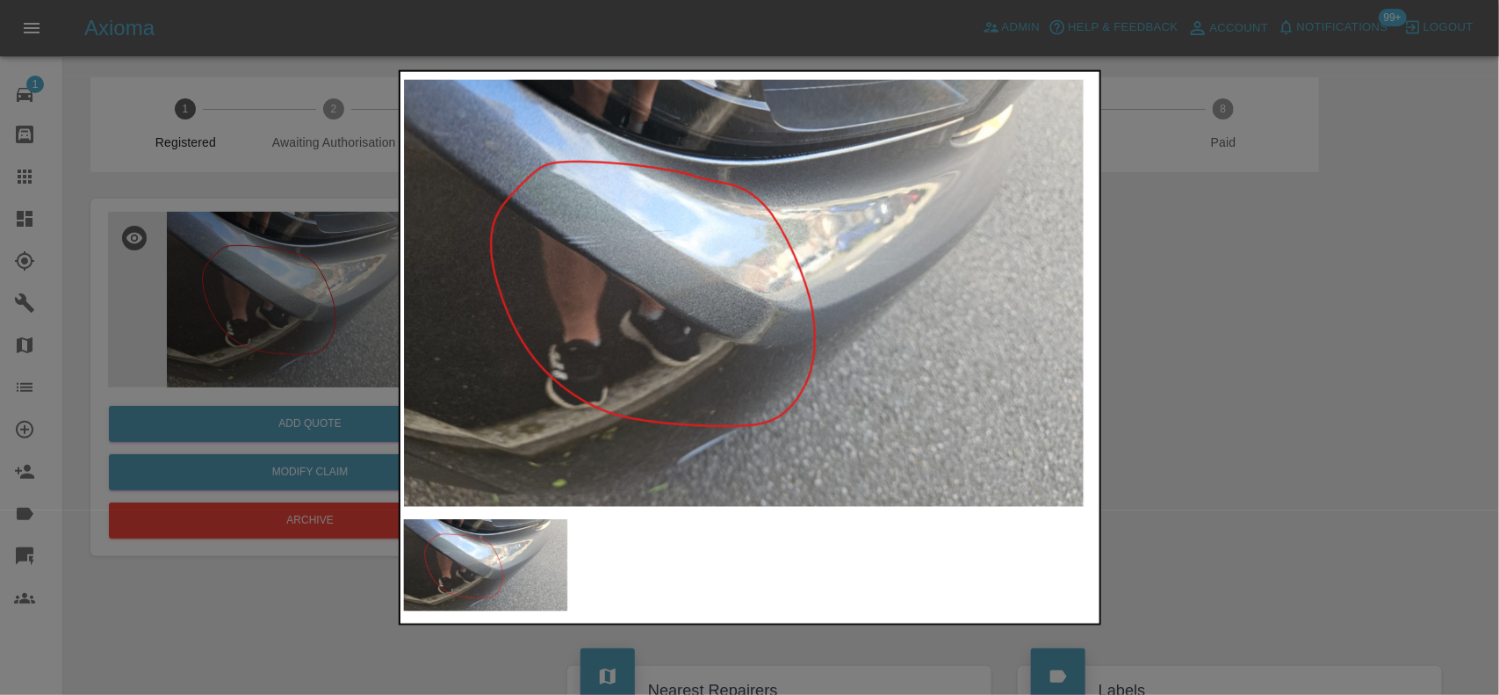
drag, startPoint x: 115, startPoint y: 155, endPoint x: 167, endPoint y: 220, distance: 82.4
click at [115, 158] on div at bounding box center [749, 347] width 1499 height 695
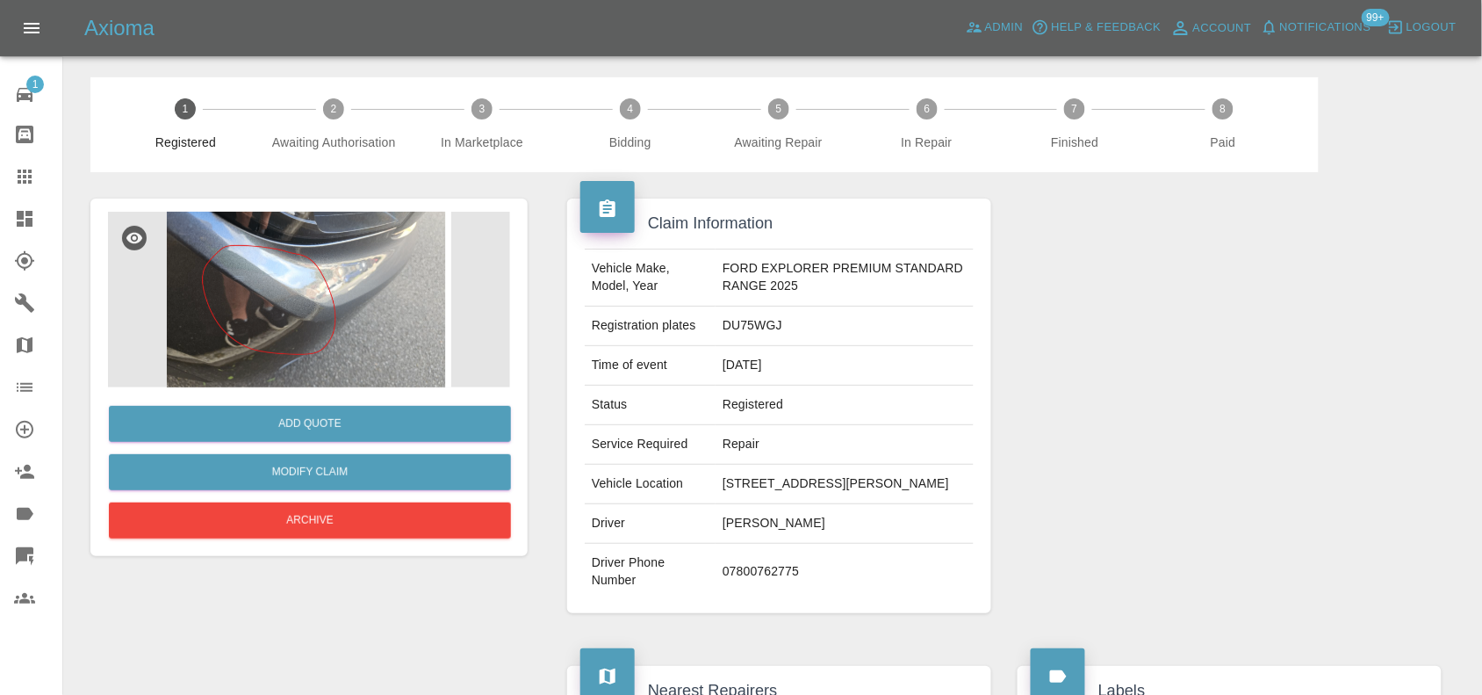
click at [228, 296] on img at bounding box center [309, 300] width 402 height 176
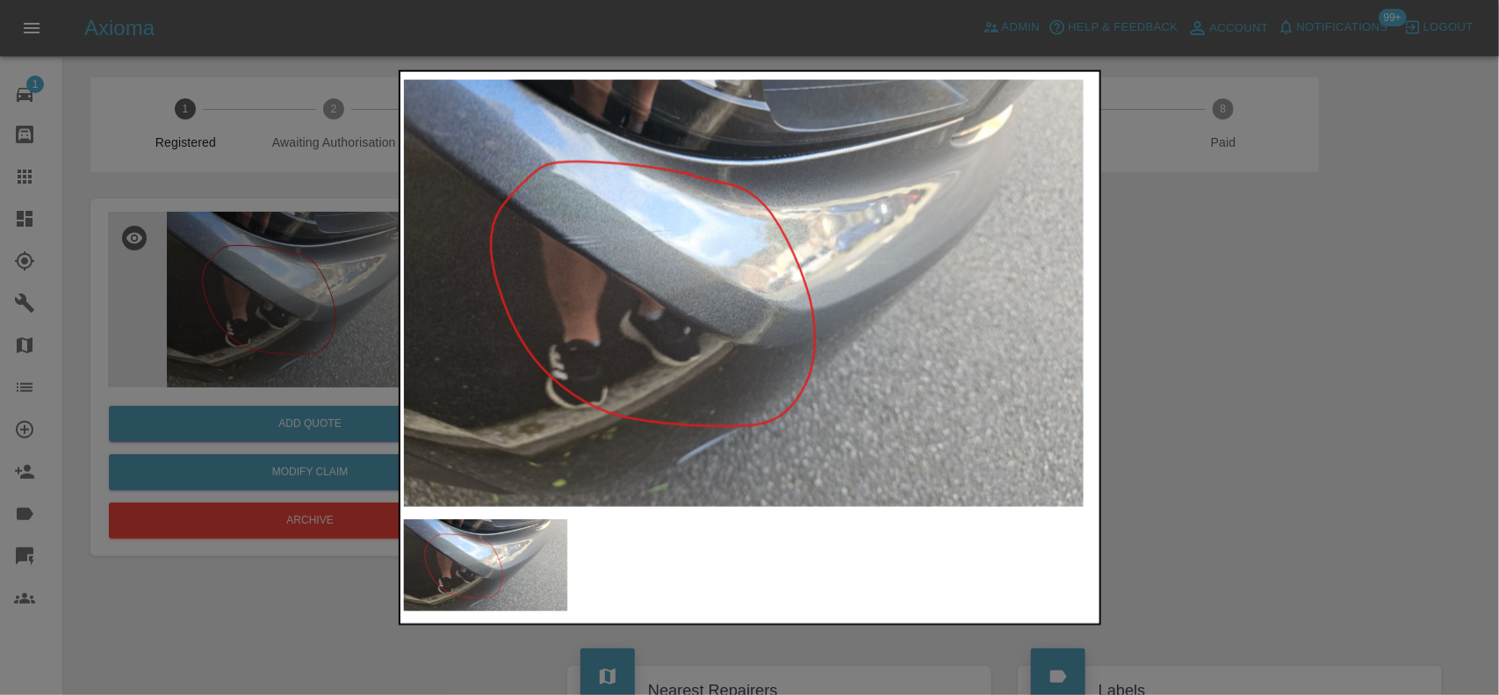
click at [338, 283] on div at bounding box center [749, 347] width 1499 height 695
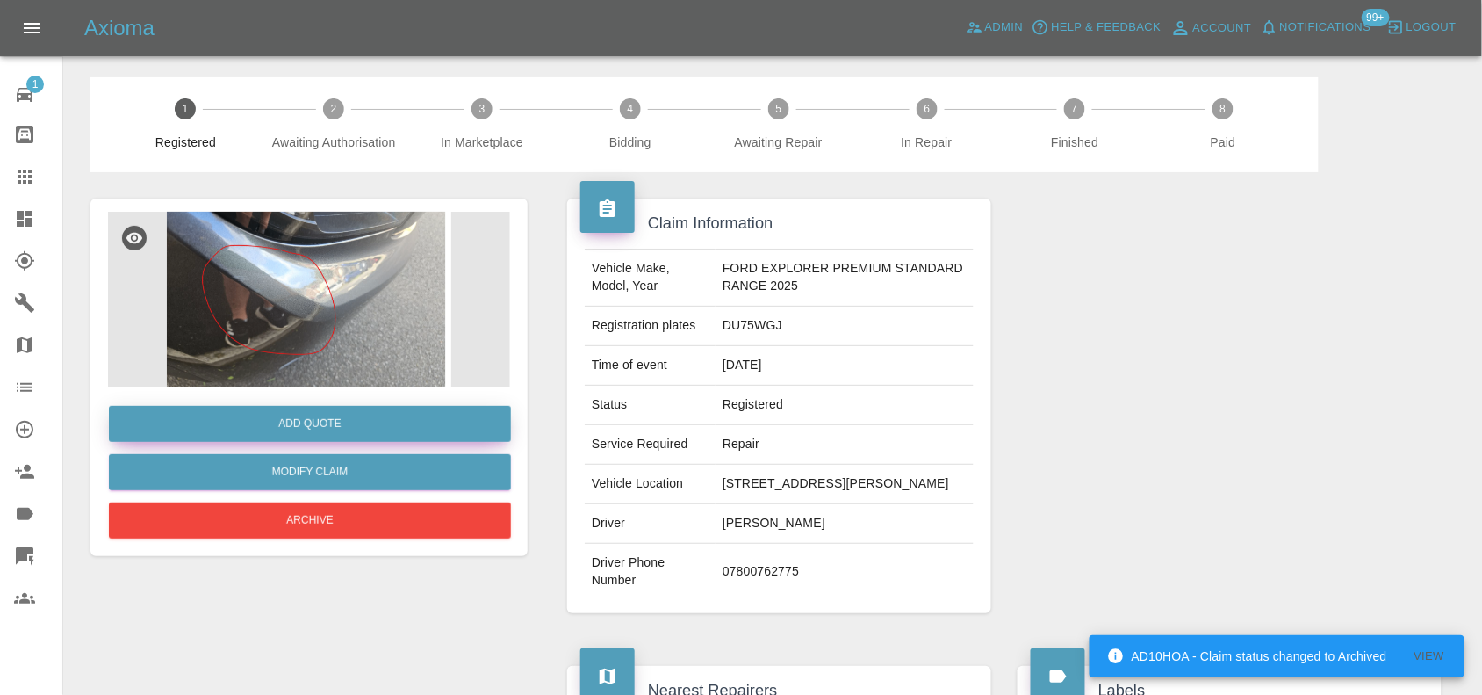
click at [300, 427] on button "Add Quote" at bounding box center [310, 424] width 402 height 36
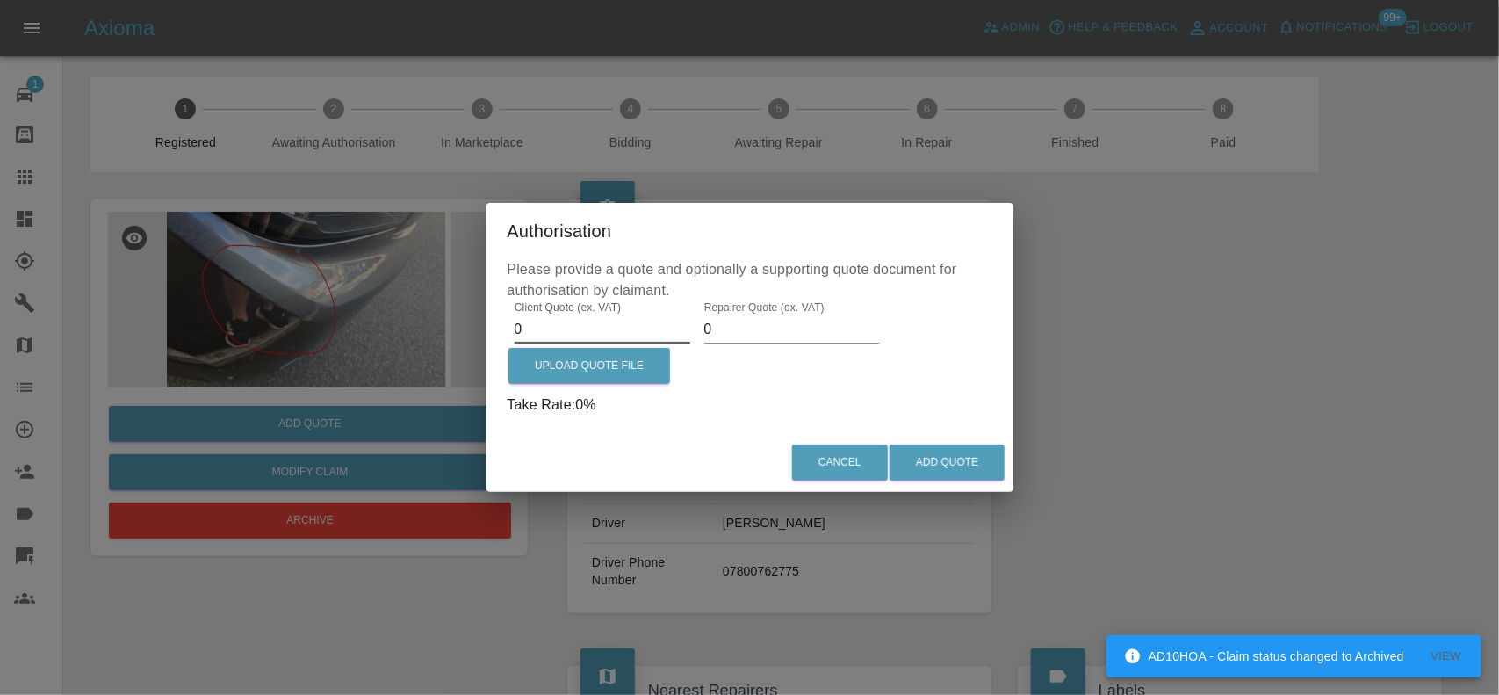
drag, startPoint x: 529, startPoint y: 335, endPoint x: 356, endPoint y: 340, distance: 173.1
click at [357, 340] on div "Authorisation Please provide a quote and optionally a supporting quote document…" at bounding box center [749, 347] width 1499 height 695
type input "250.00"
click at [581, 357] on label "Upload Quote File" at bounding box center [589, 366] width 162 height 36
click at [0, 0] on input "Upload Quote File" at bounding box center [0, 0] width 0 height 0
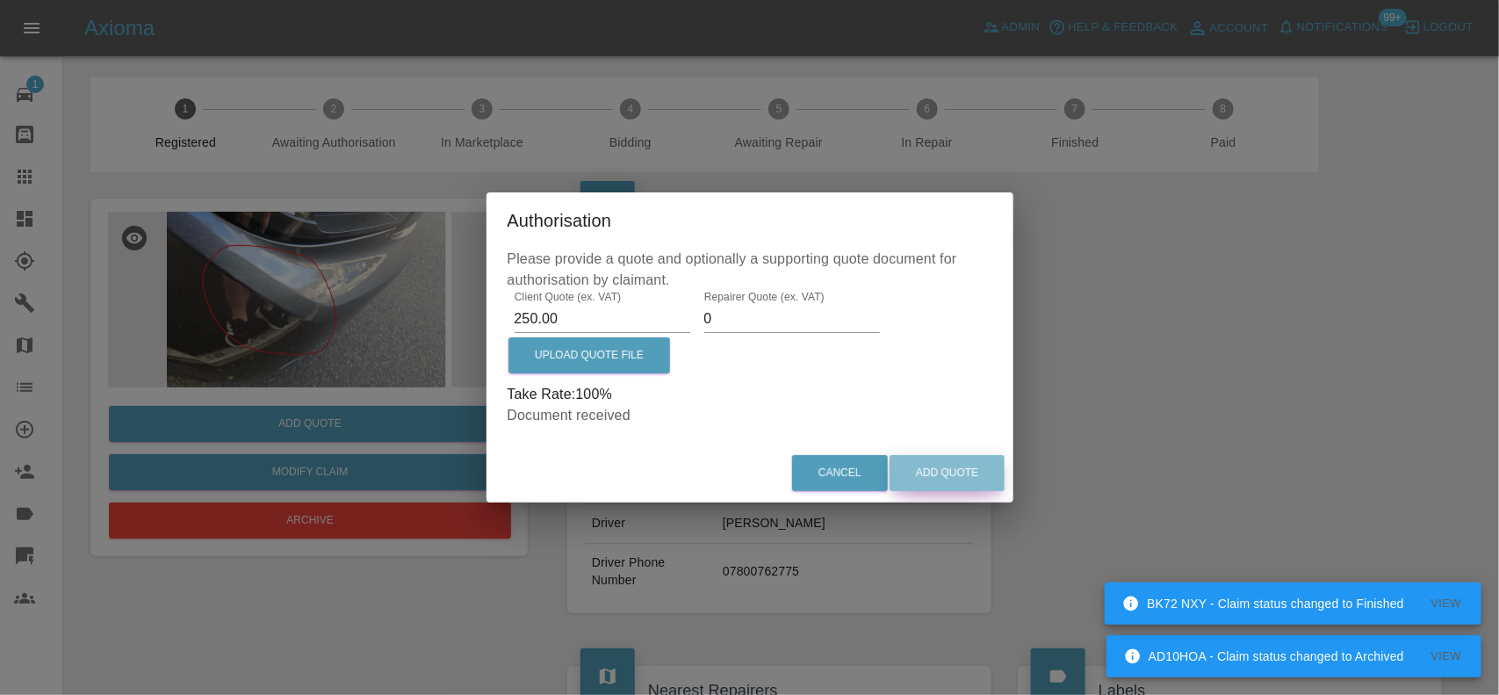
click at [918, 467] on button "Add Quote" at bounding box center [946, 473] width 115 height 36
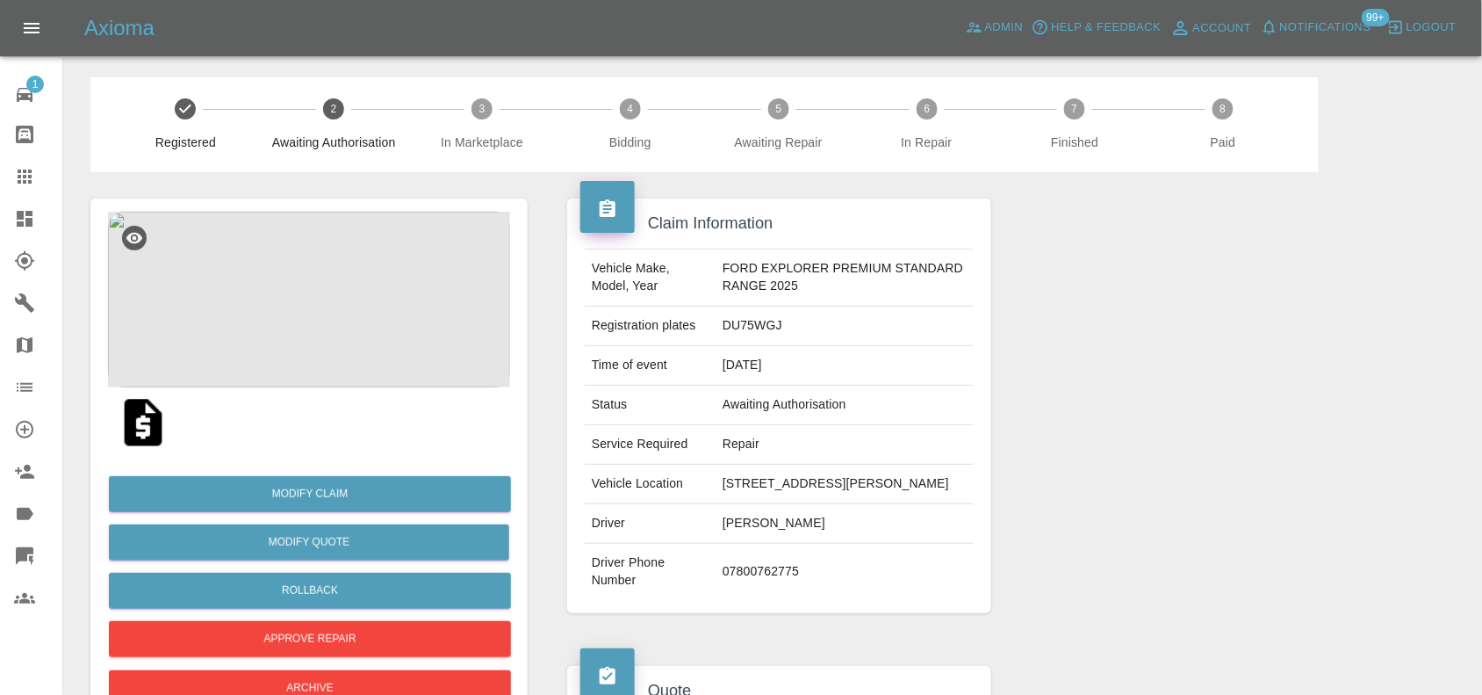
click at [155, 432] on img at bounding box center [143, 422] width 56 height 56
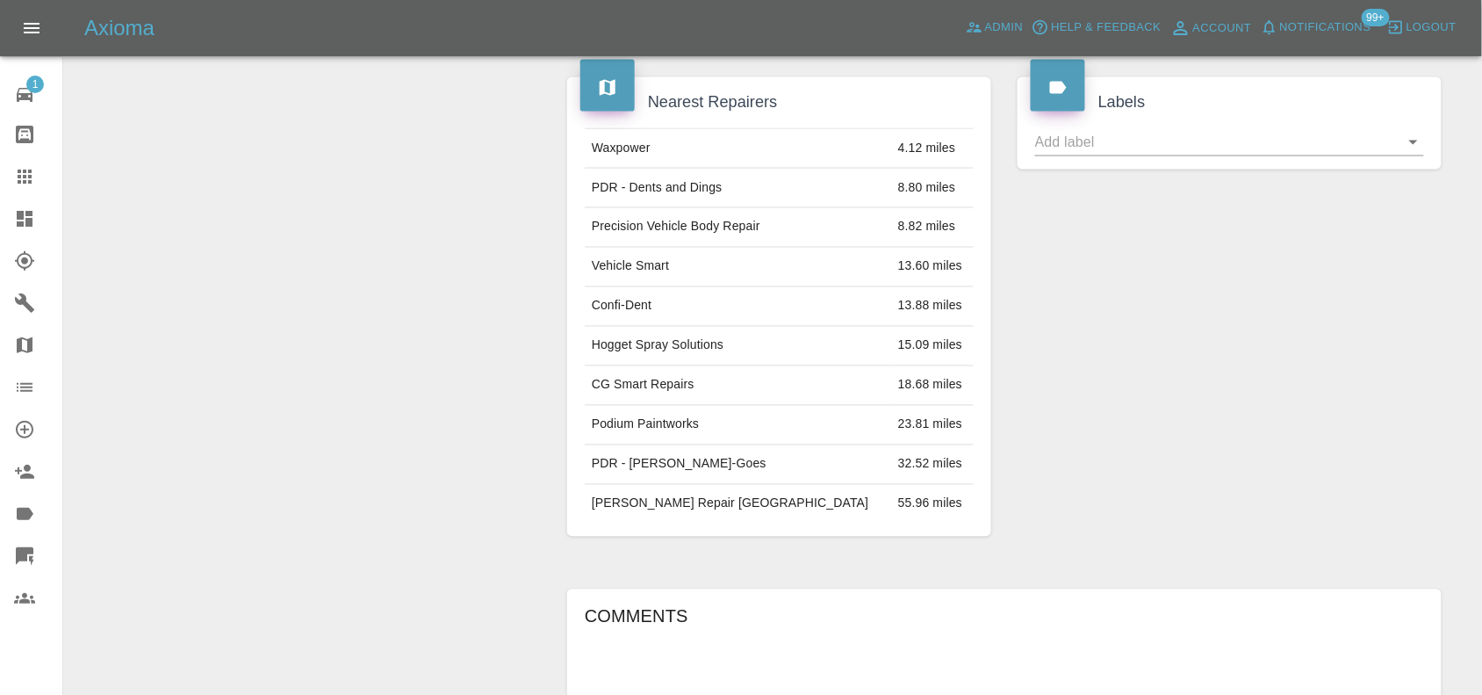
scroll to position [407, 0]
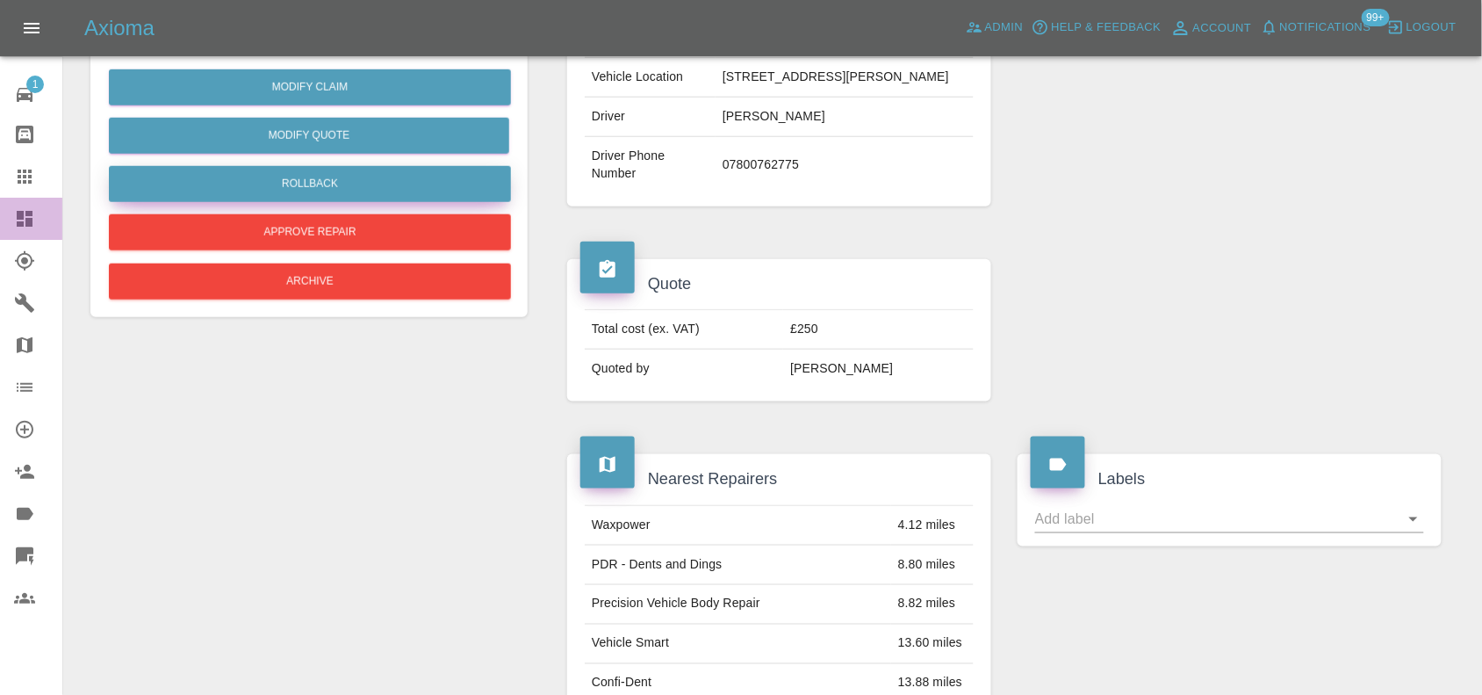
drag, startPoint x: 36, startPoint y: 220, endPoint x: 470, endPoint y: 180, distance: 435.5
click at [36, 220] on div at bounding box center [38, 218] width 49 height 21
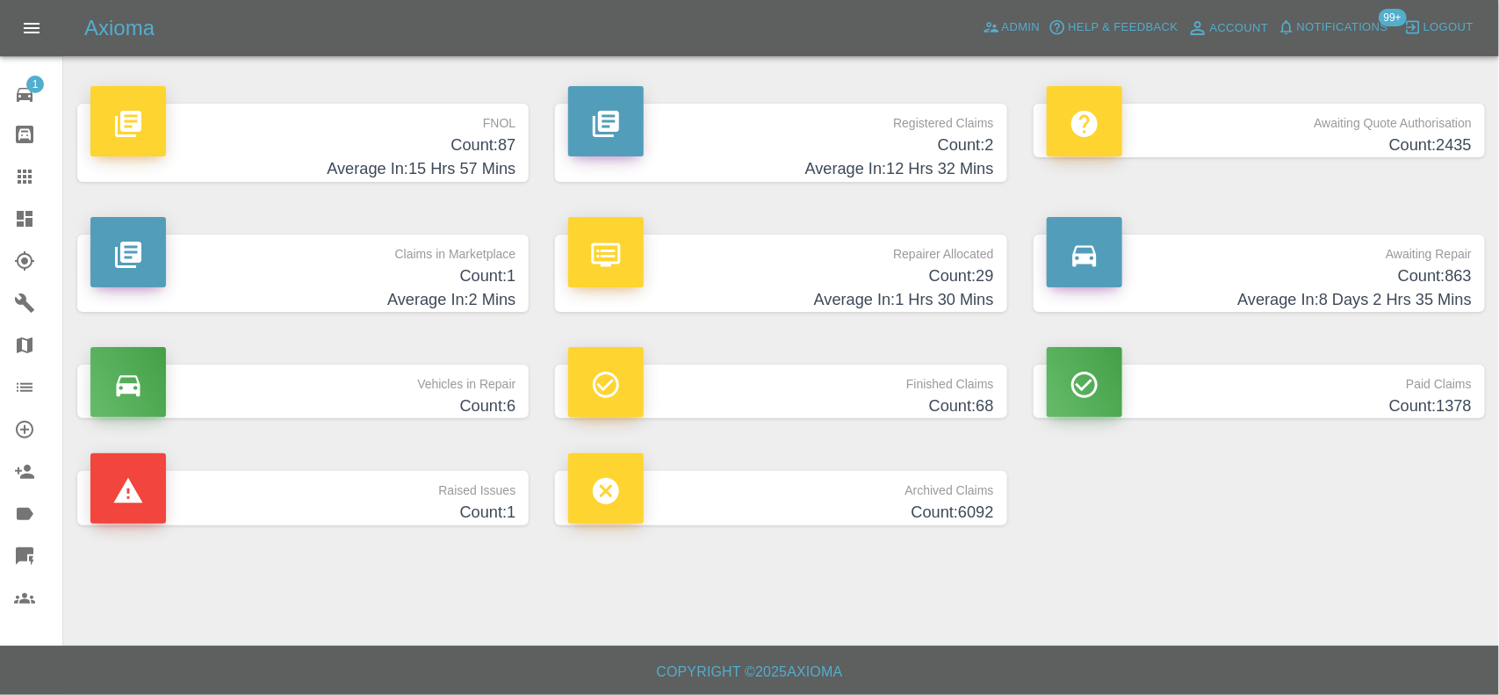
click at [1383, 117] on p "Awaiting Quote Authorisation" at bounding box center [1259, 119] width 425 height 30
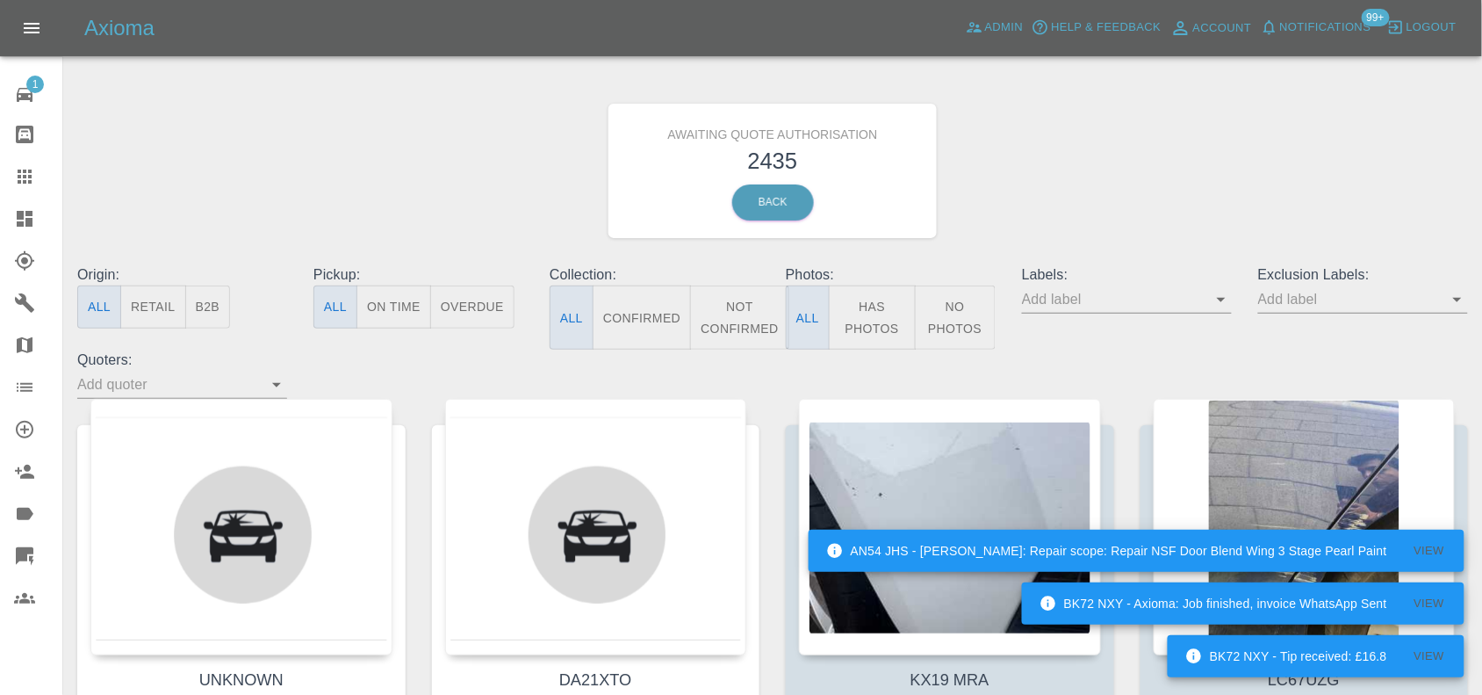
click at [204, 313] on button "B2B" at bounding box center [208, 306] width 46 height 43
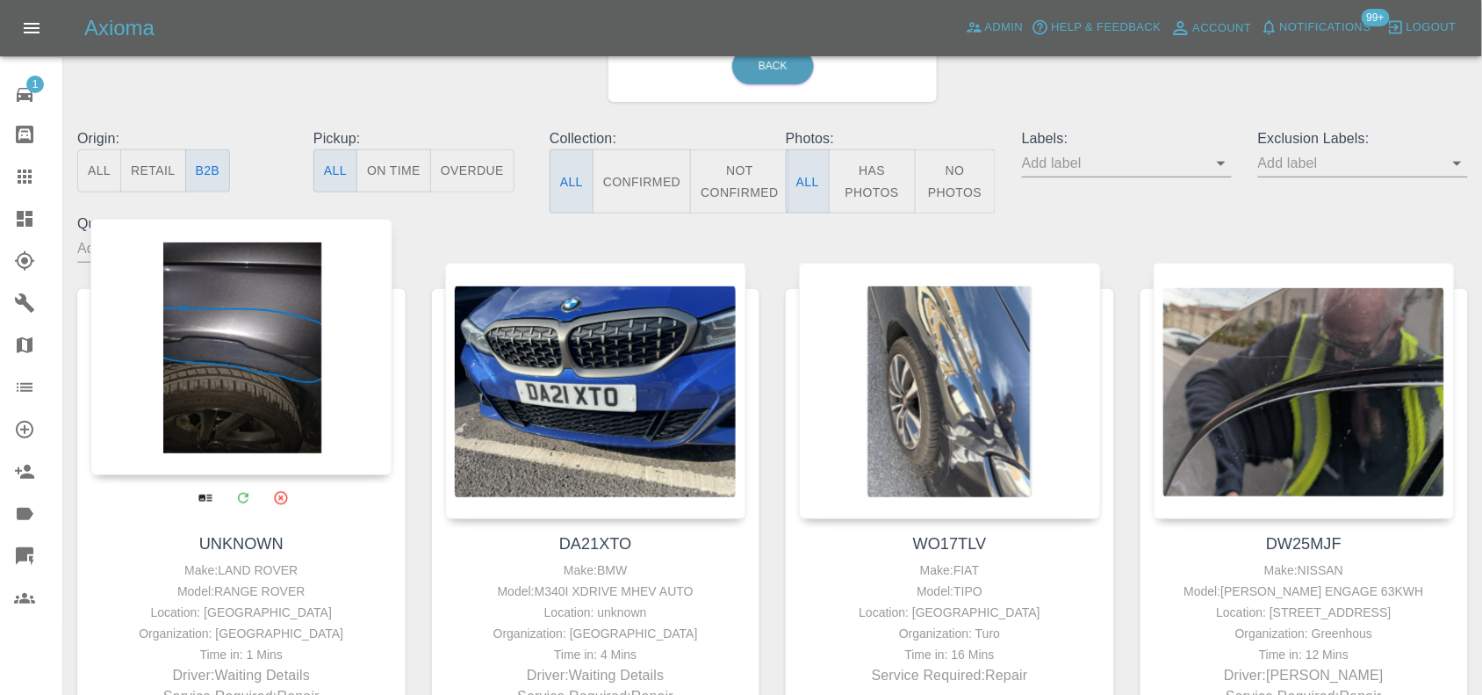
scroll to position [110, 0]
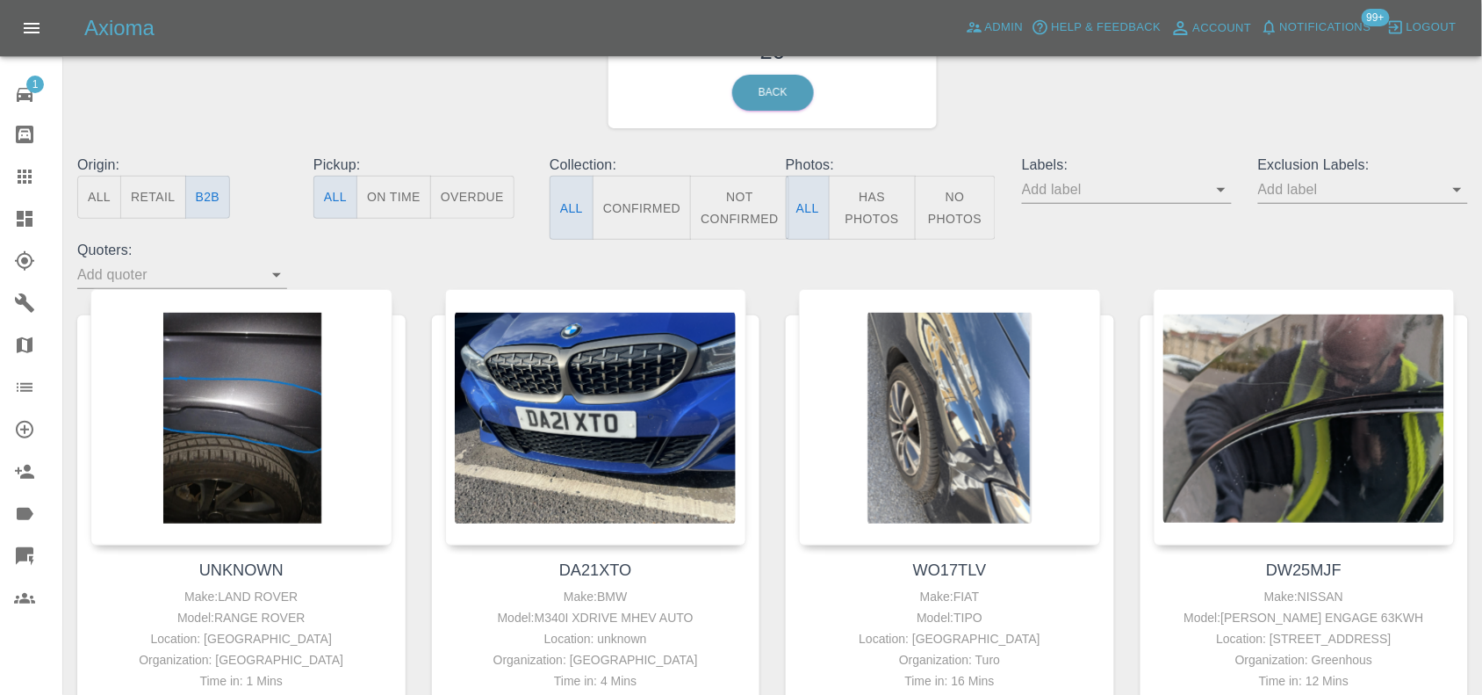
click at [20, 217] on icon at bounding box center [25, 219] width 16 height 16
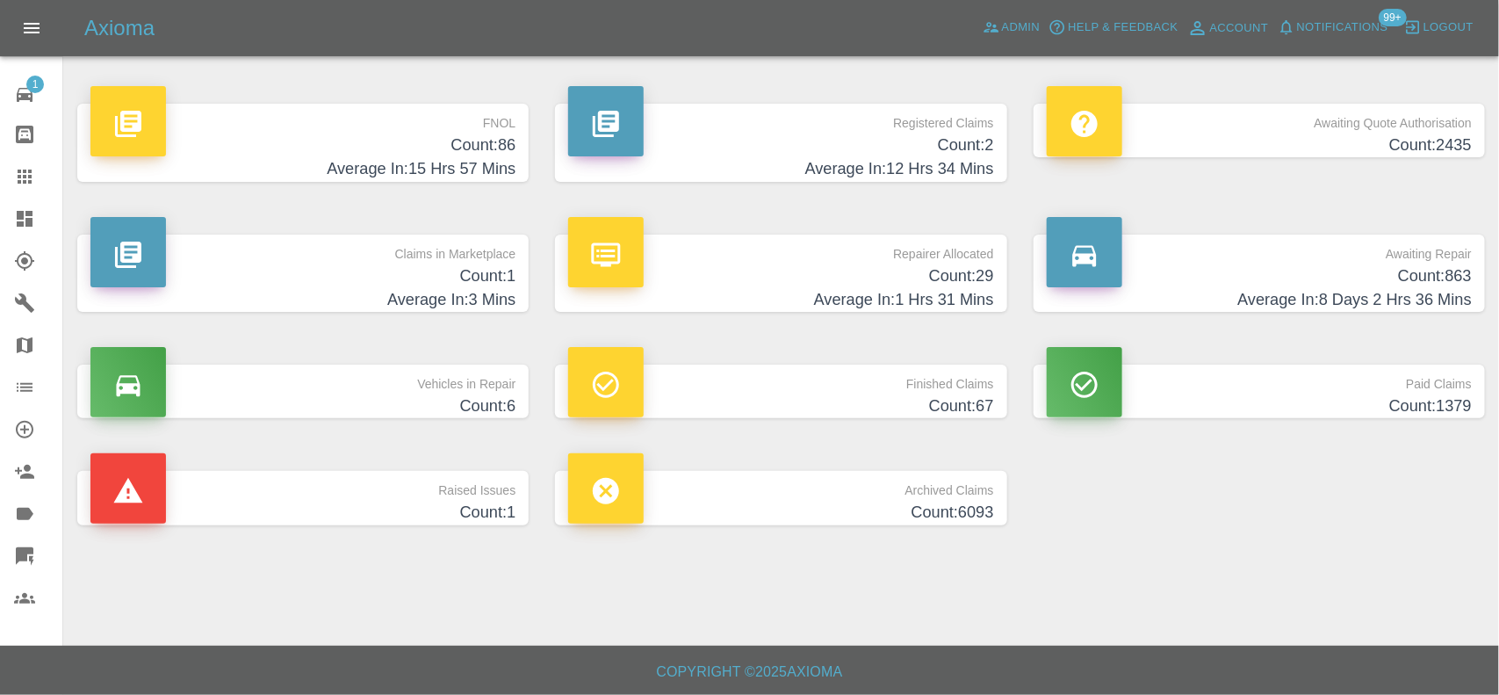
click at [958, 270] on h4 "Count: 29" at bounding box center [780, 276] width 425 height 24
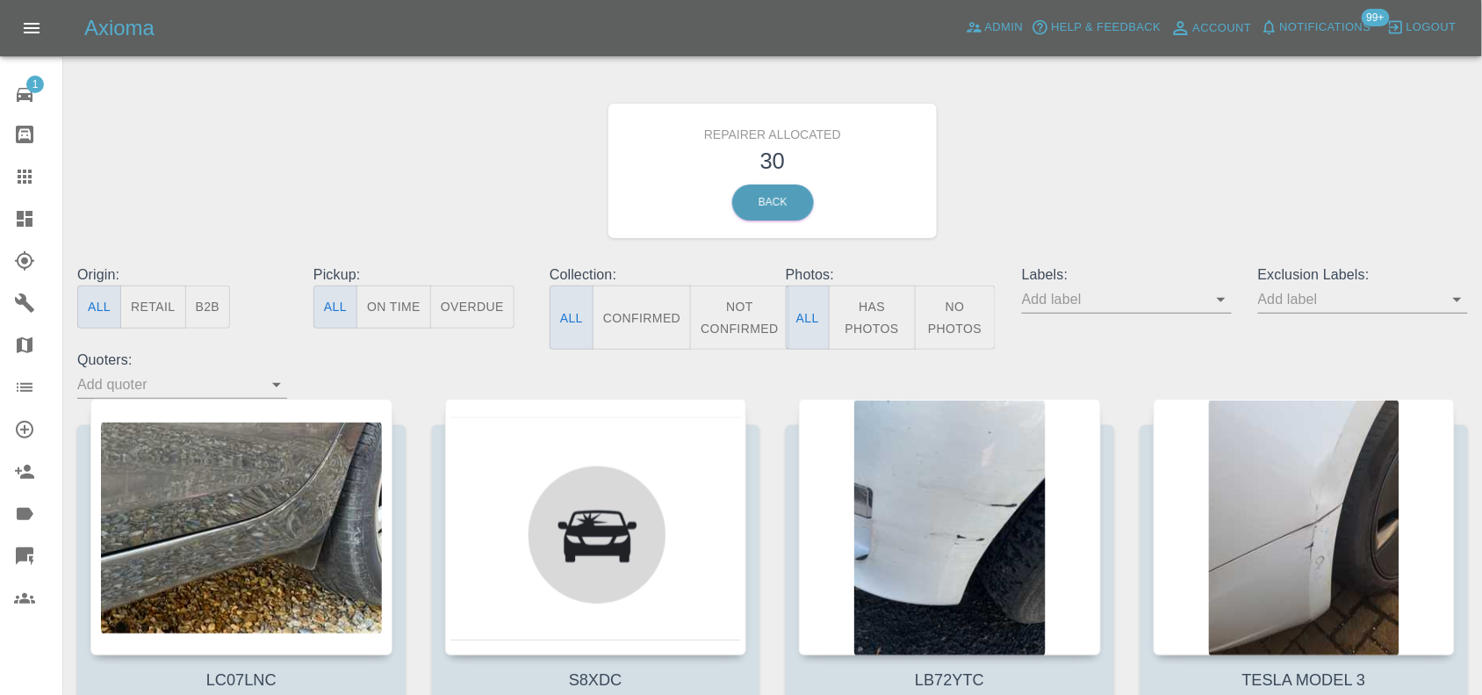
click at [860, 312] on button "Has Photos" at bounding box center [872, 317] width 87 height 64
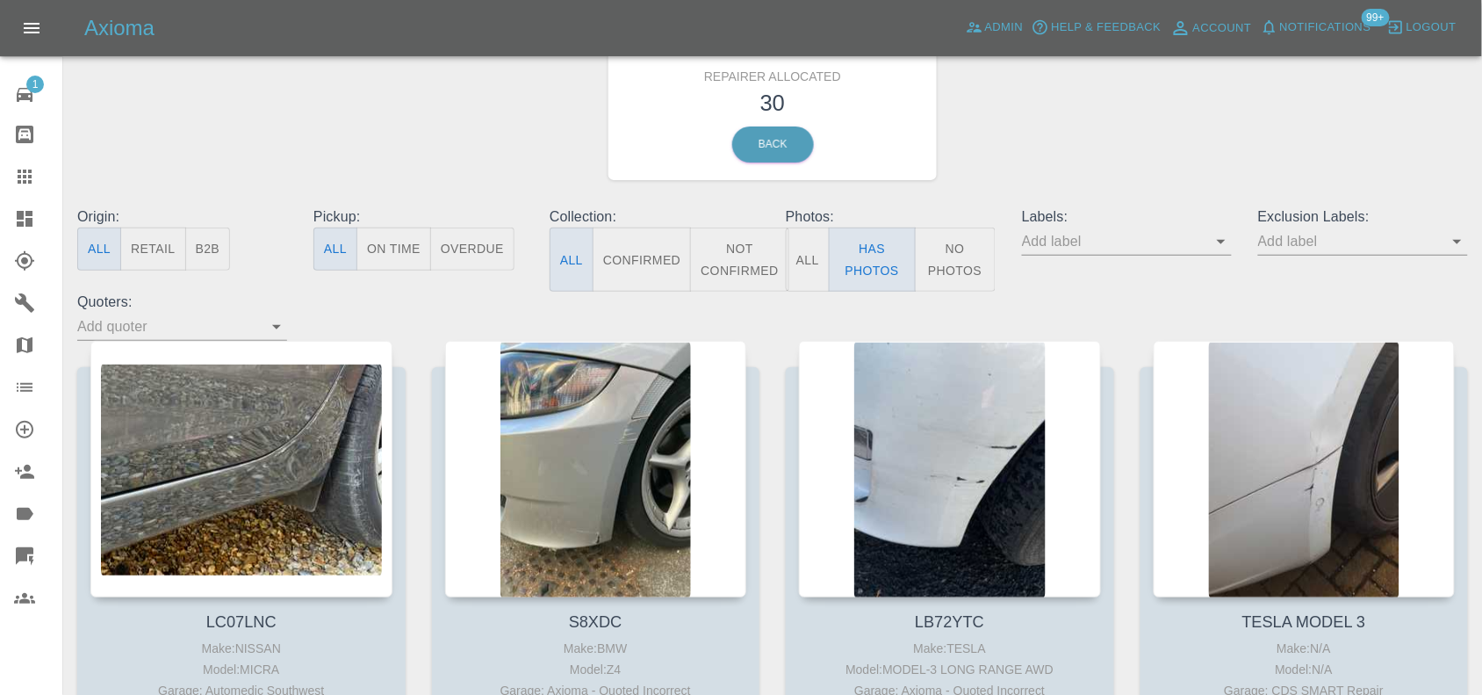
scroll to position [110, 0]
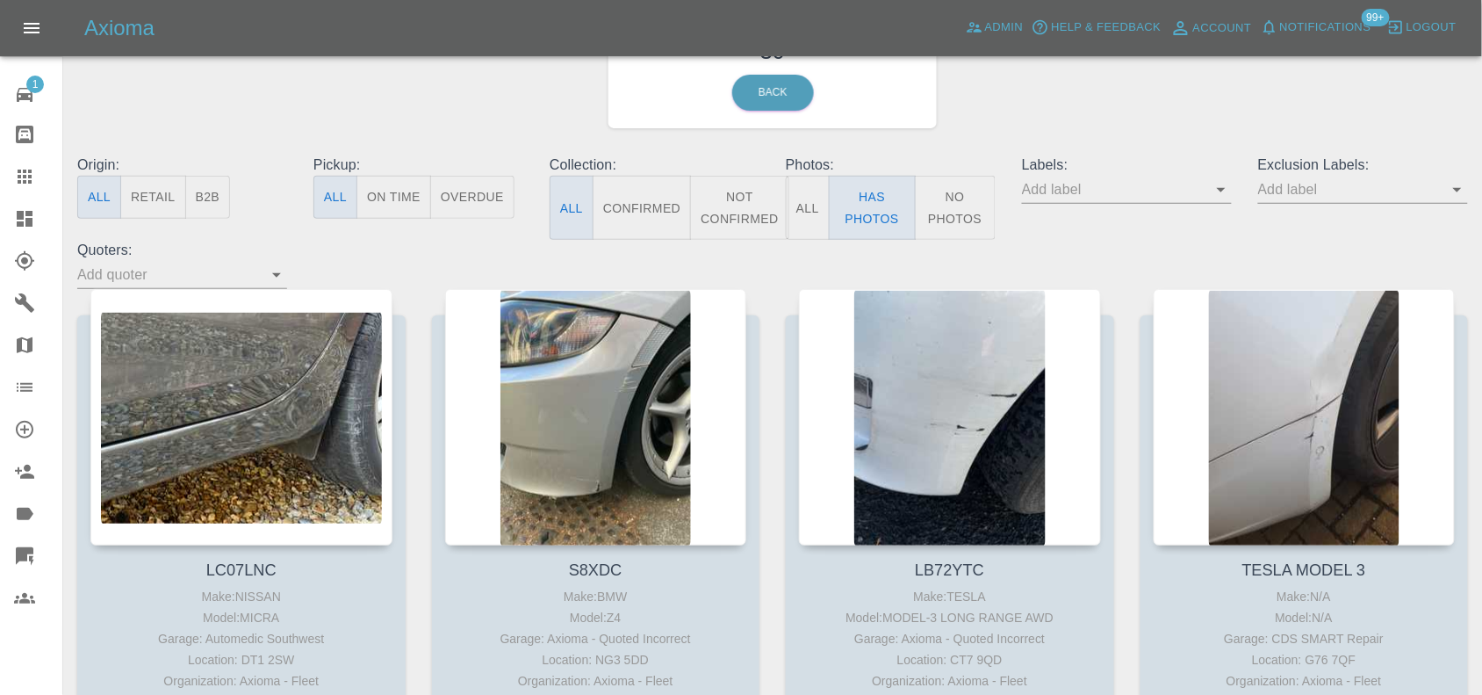
click at [206, 209] on button "B2B" at bounding box center [208, 197] width 46 height 43
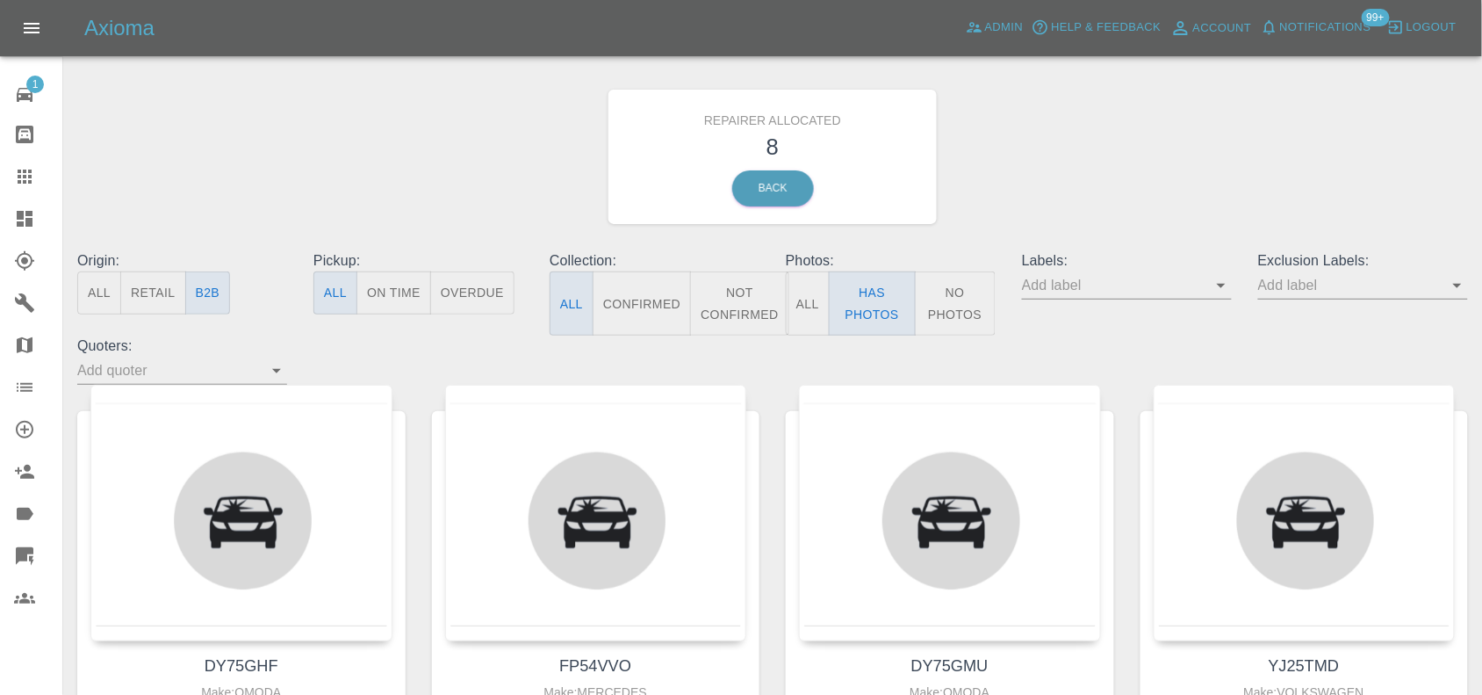
scroll to position [220, 0]
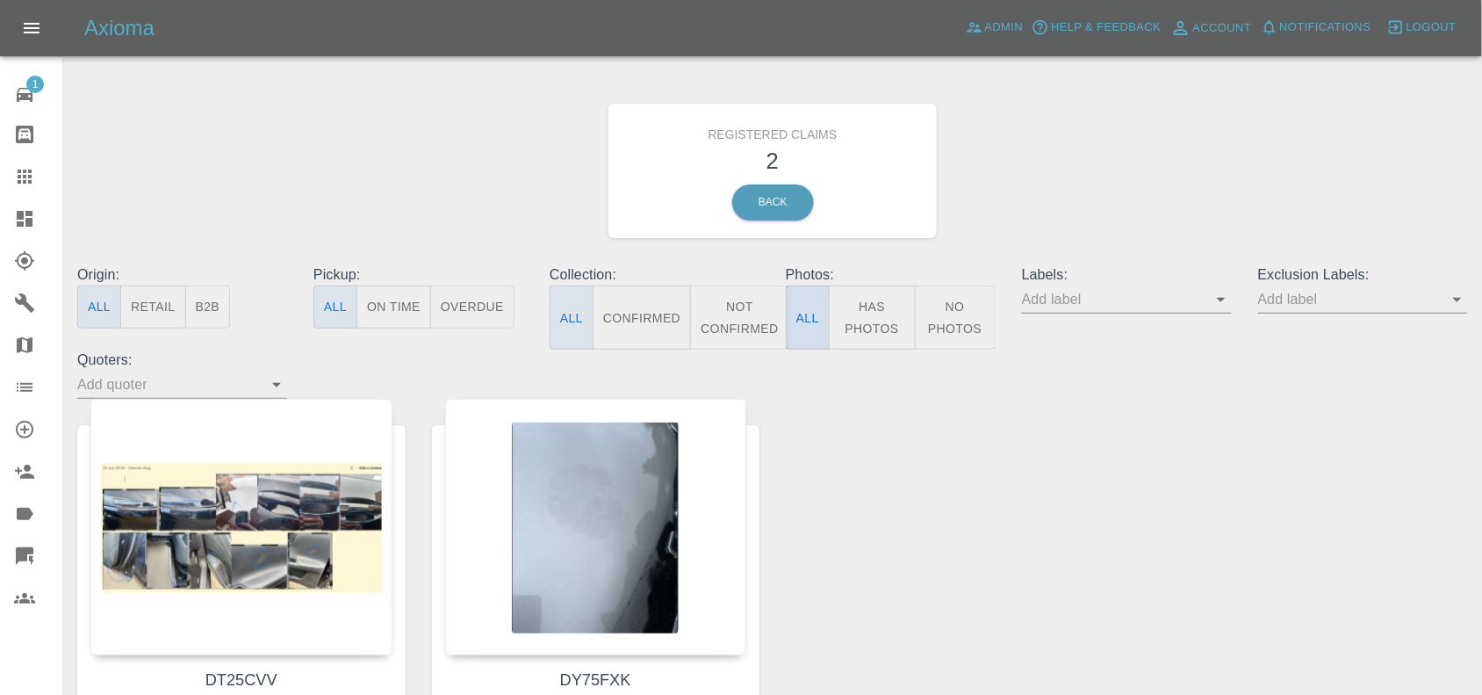
click at [863, 325] on button "Has Photos" at bounding box center [872, 317] width 87 height 64
click at [16, 221] on icon at bounding box center [24, 218] width 21 height 21
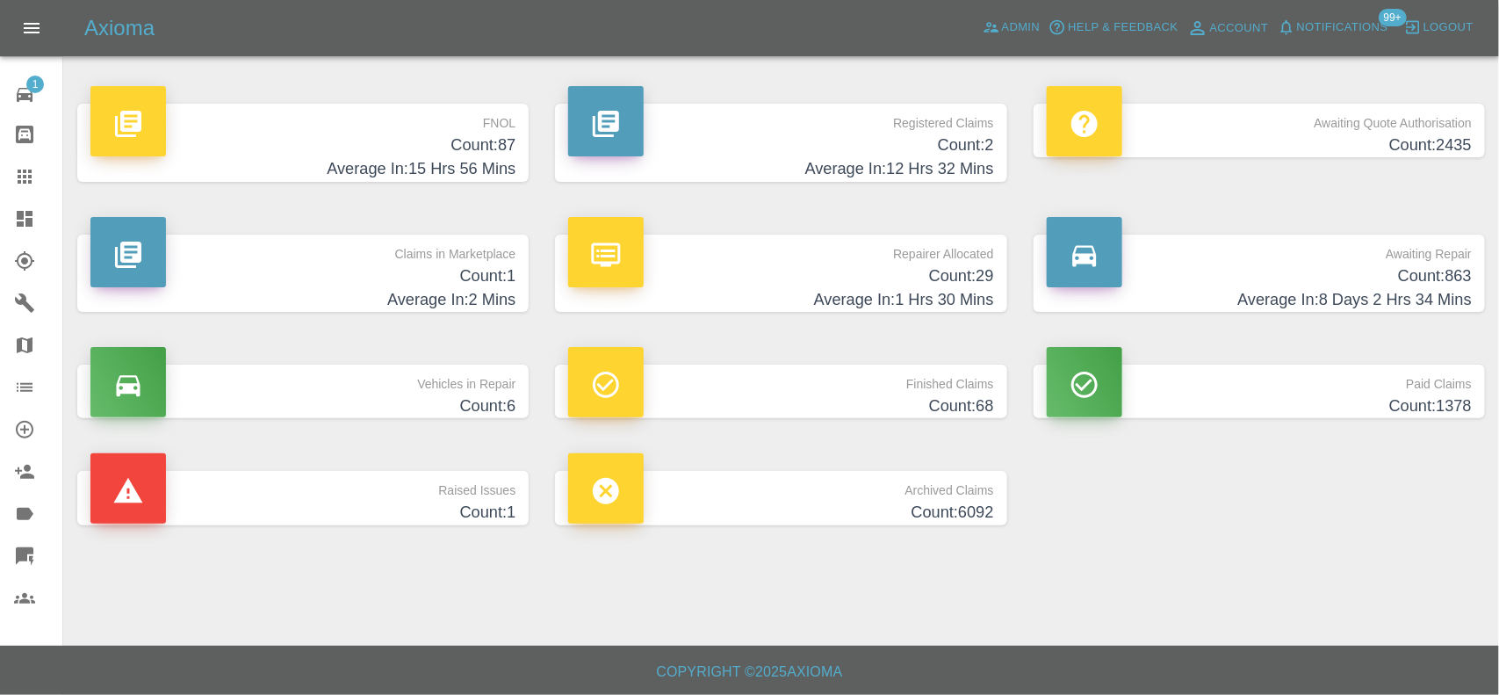
click at [958, 143] on h4 "Count: 2" at bounding box center [780, 145] width 425 height 24
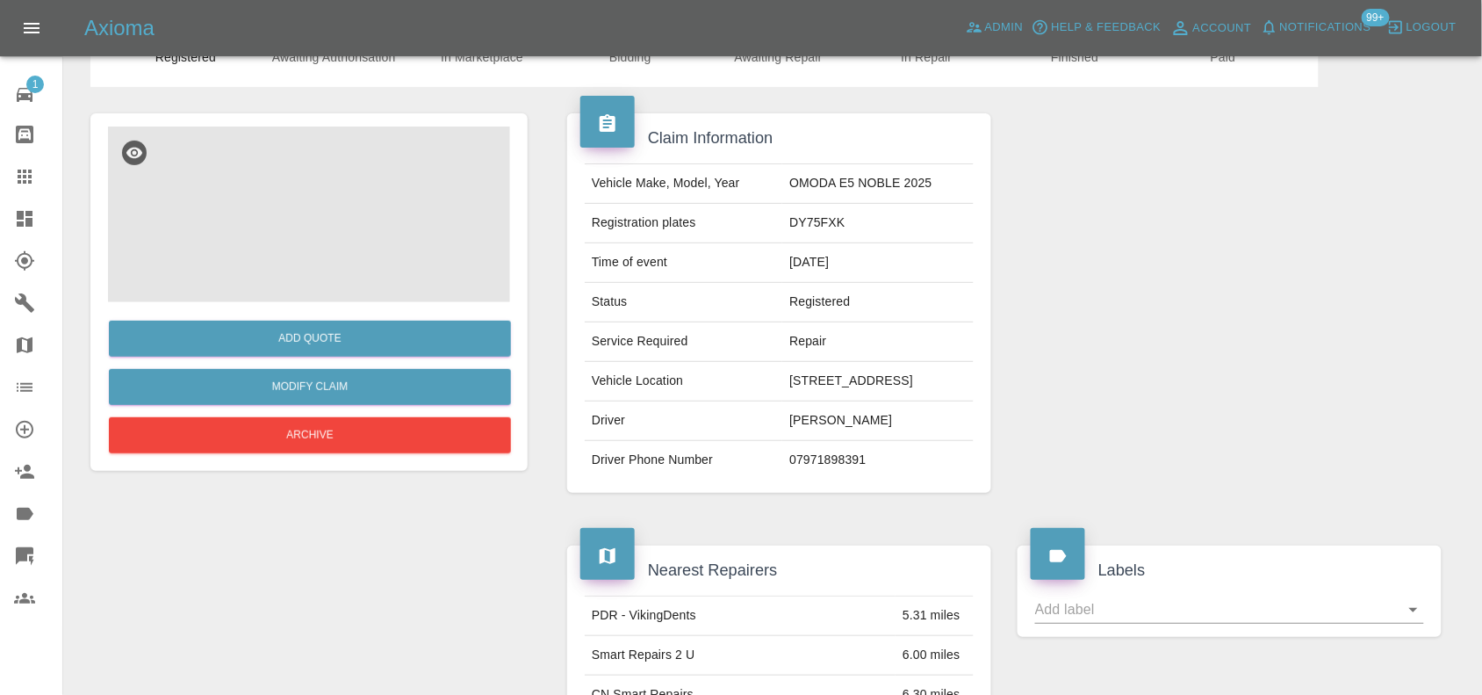
scroll to position [84, 0]
click at [313, 203] on img at bounding box center [309, 215] width 402 height 176
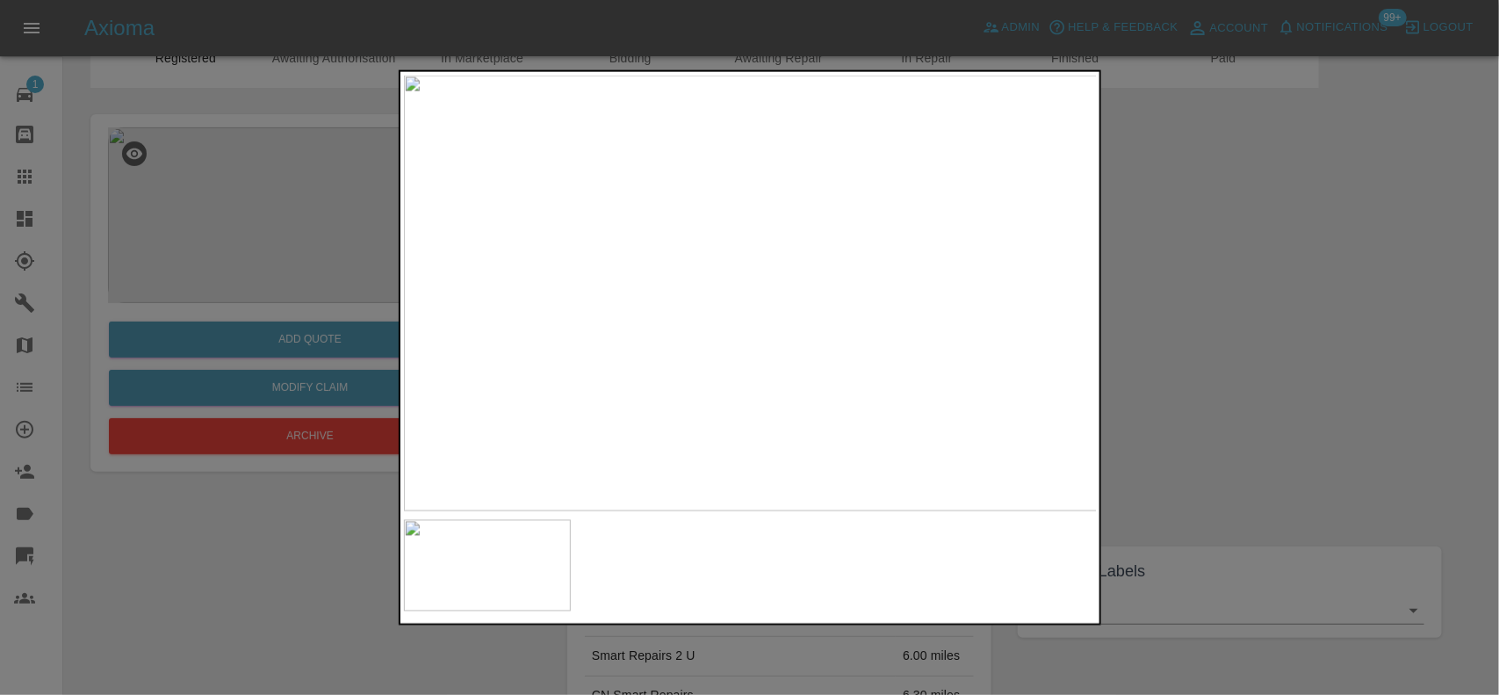
click at [718, 212] on img at bounding box center [751, 293] width 694 height 436
click at [718, 213] on img at bounding box center [751, 293] width 694 height 436
click at [647, 257] on img at bounding box center [735, 440] width 2081 height 1308
click at [674, 300] on img at bounding box center [735, 440] width 2081 height 1308
click at [674, 305] on img at bounding box center [735, 440] width 2081 height 1308
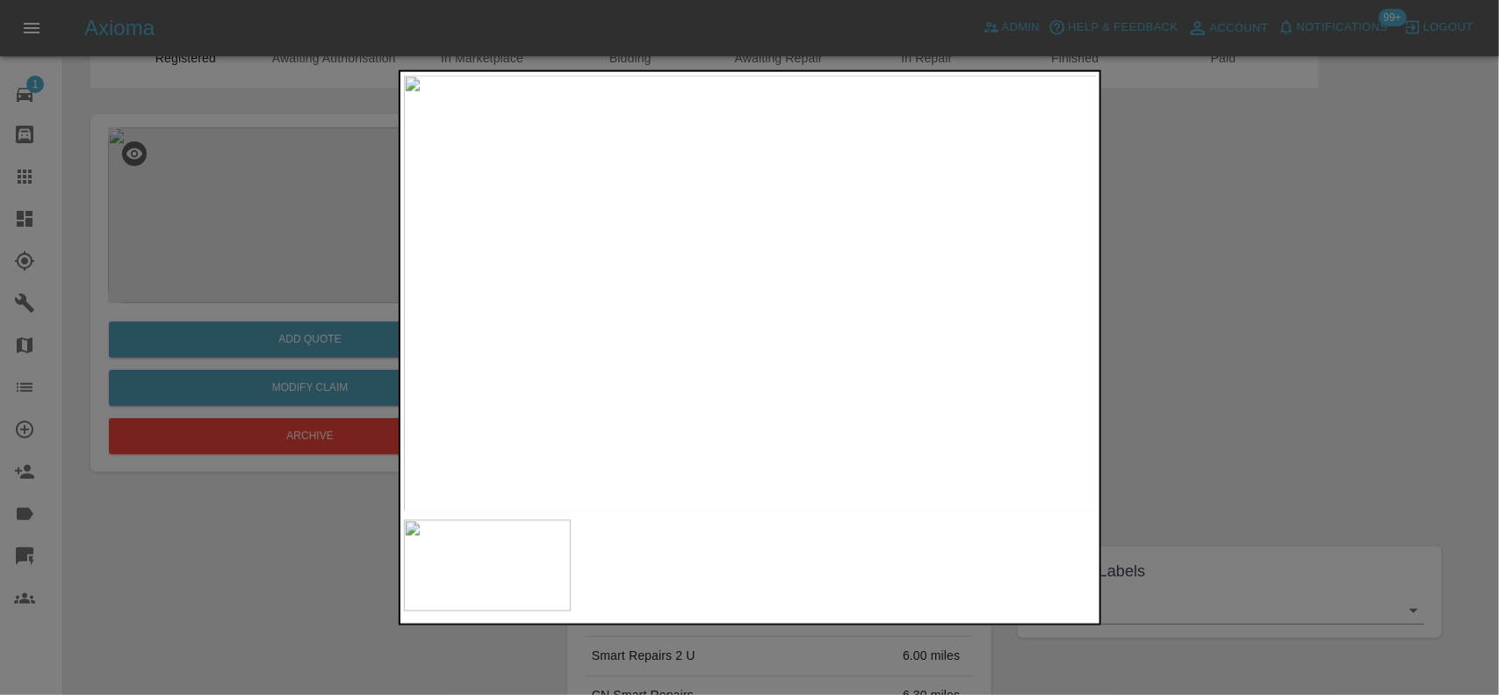
click at [613, 336] on img at bounding box center [751, 293] width 694 height 436
drag, startPoint x: 296, startPoint y: 306, endPoint x: 489, endPoint y: 29, distance: 337.4
click at [295, 300] on div at bounding box center [749, 347] width 1499 height 695
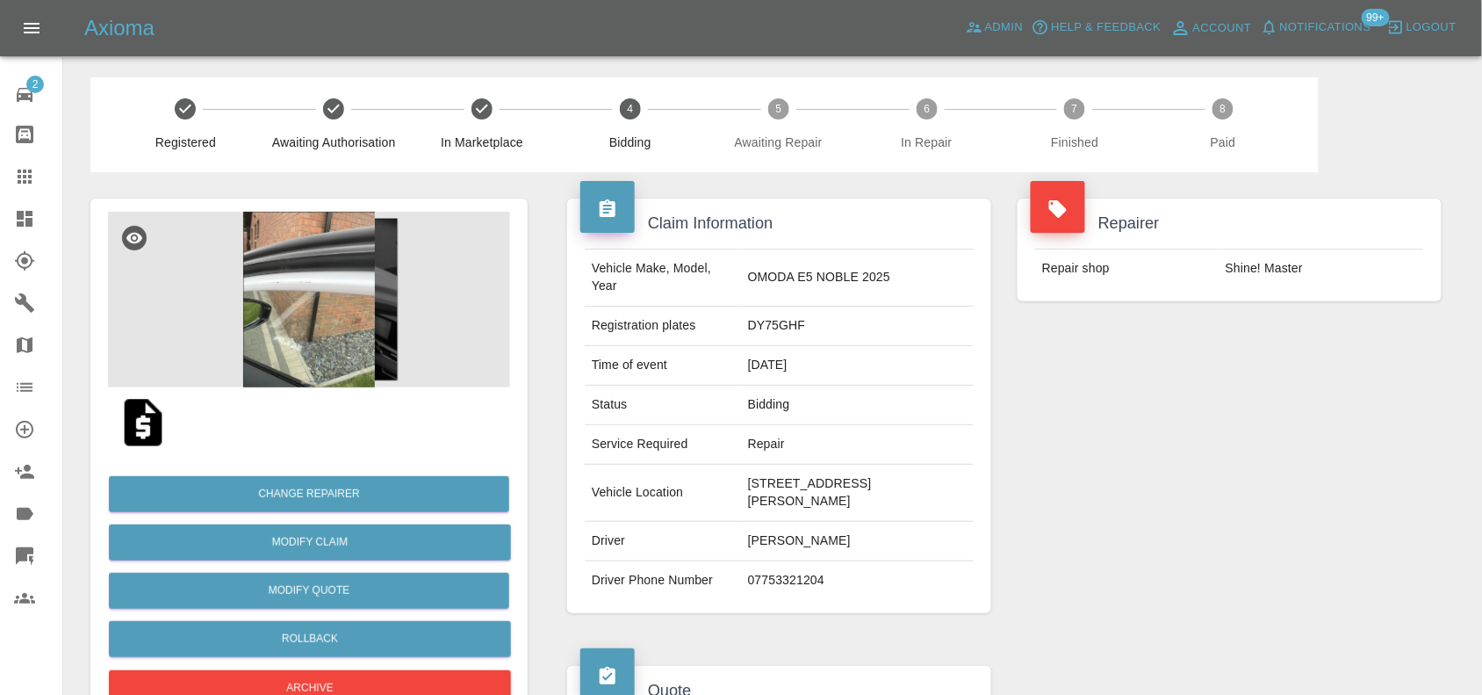
click at [299, 301] on img at bounding box center [309, 300] width 402 height 176
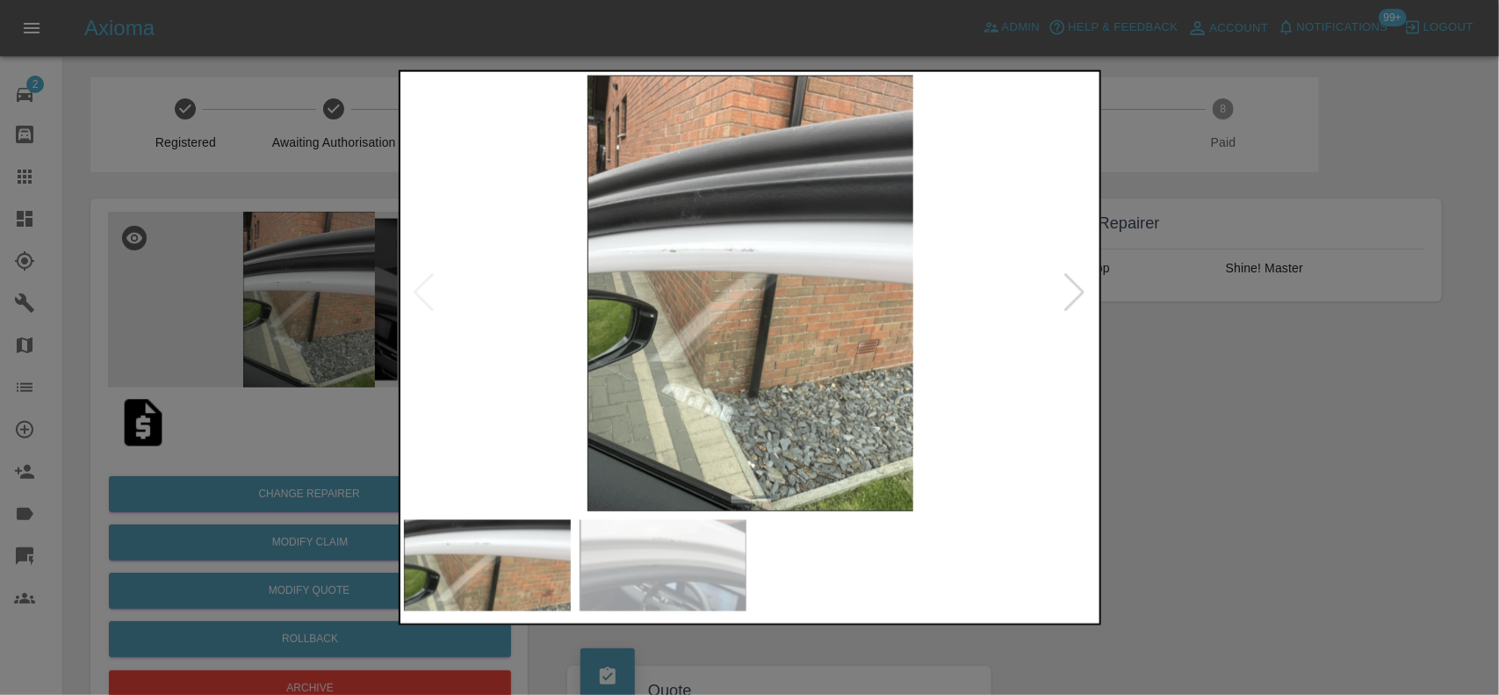
click at [701, 345] on img at bounding box center [751, 293] width 694 height 436
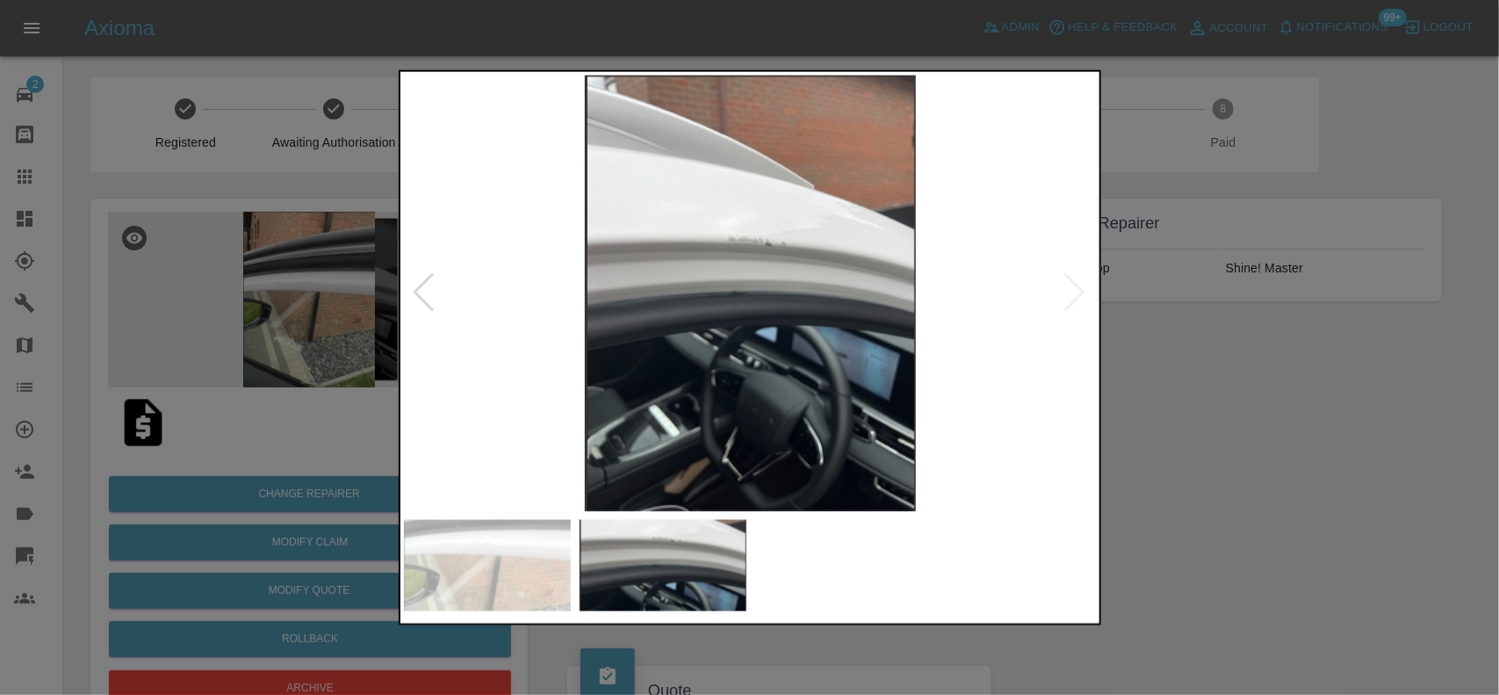
click at [673, 319] on img at bounding box center [751, 293] width 694 height 436
click at [196, 272] on div at bounding box center [749, 347] width 1499 height 695
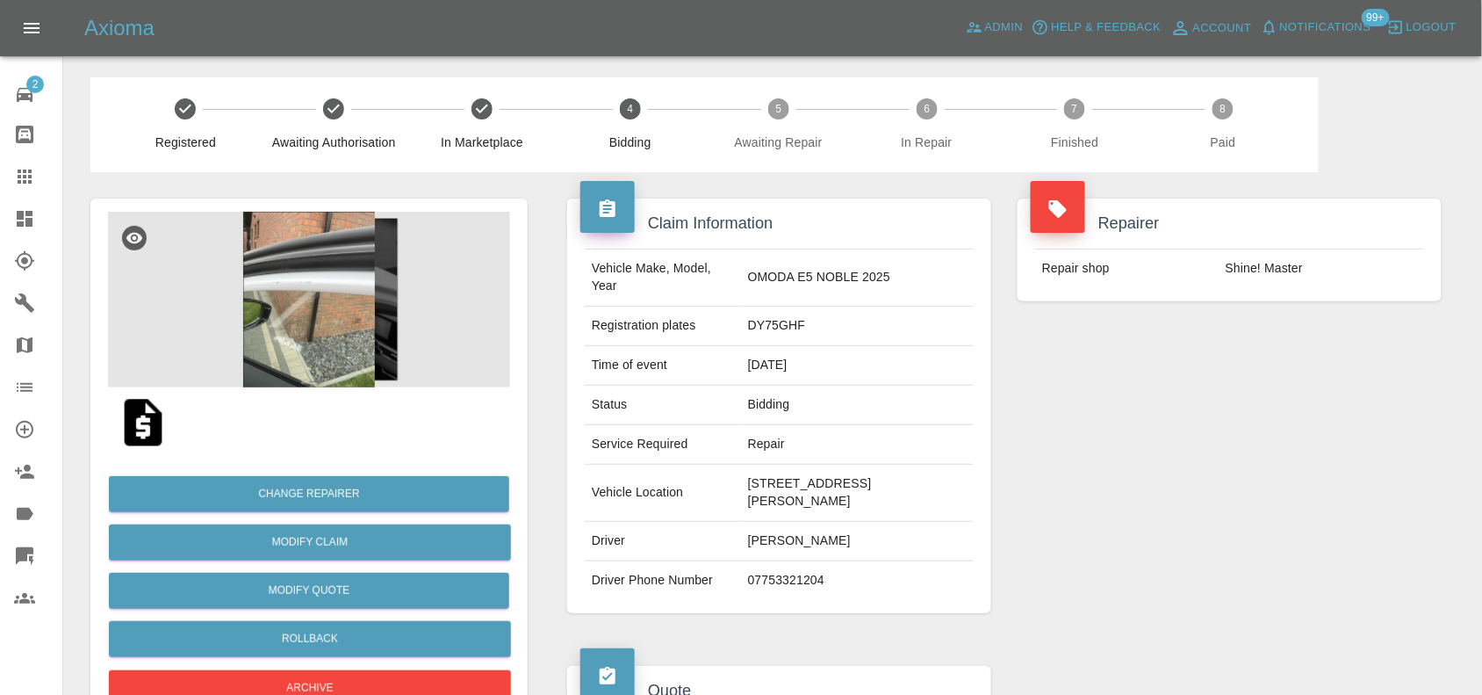
click at [220, 255] on img at bounding box center [309, 300] width 402 height 176
click at [278, 264] on img at bounding box center [309, 300] width 402 height 176
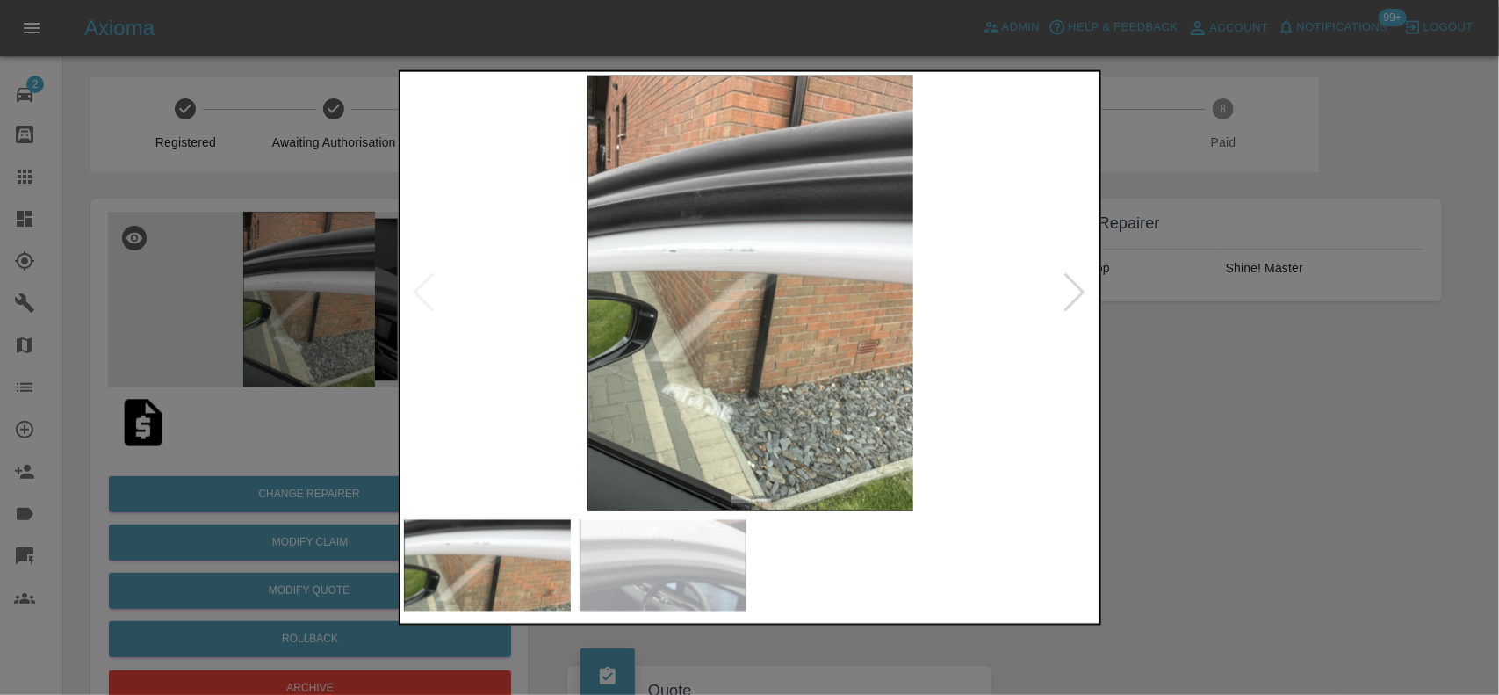
drag, startPoint x: 336, startPoint y: 272, endPoint x: 769, endPoint y: 183, distance: 442.0
click at [1067, 290] on div at bounding box center [1075, 292] width 24 height 39
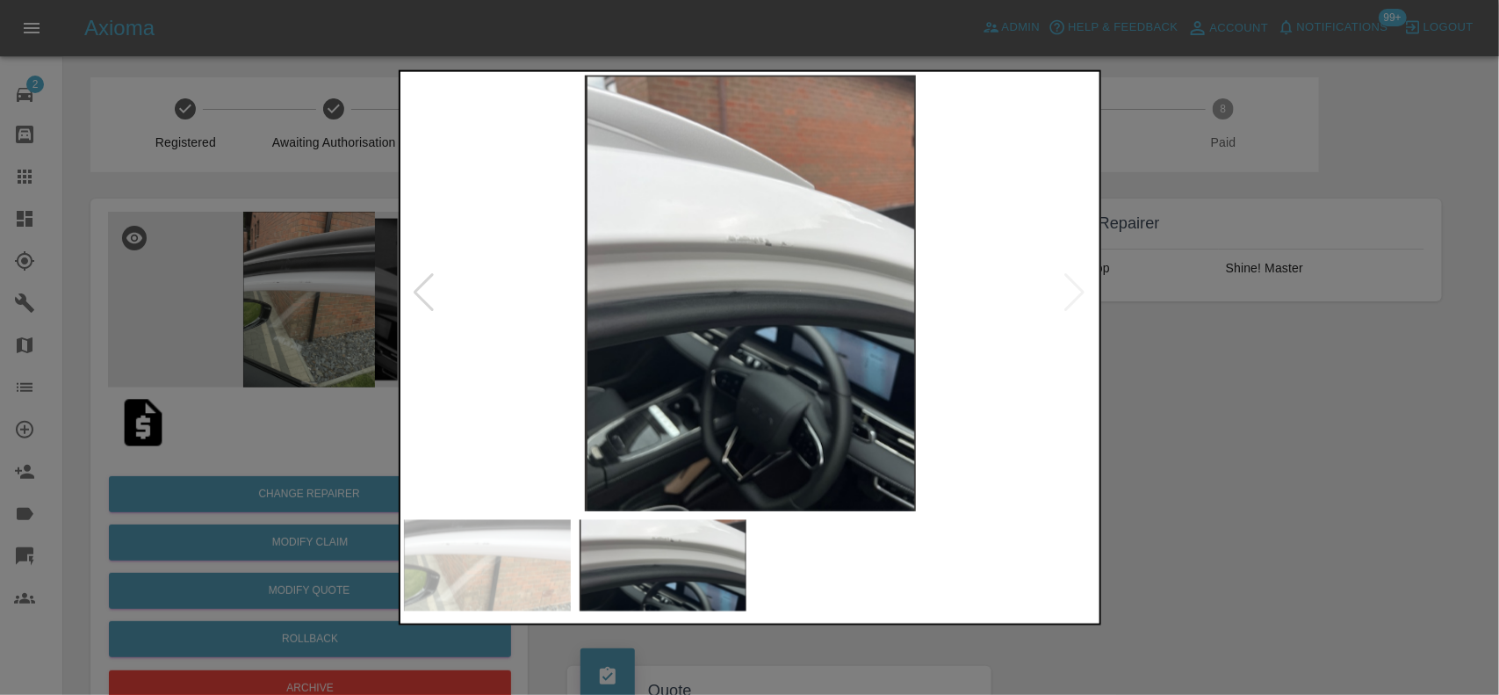
click at [239, 244] on div at bounding box center [749, 347] width 1499 height 695
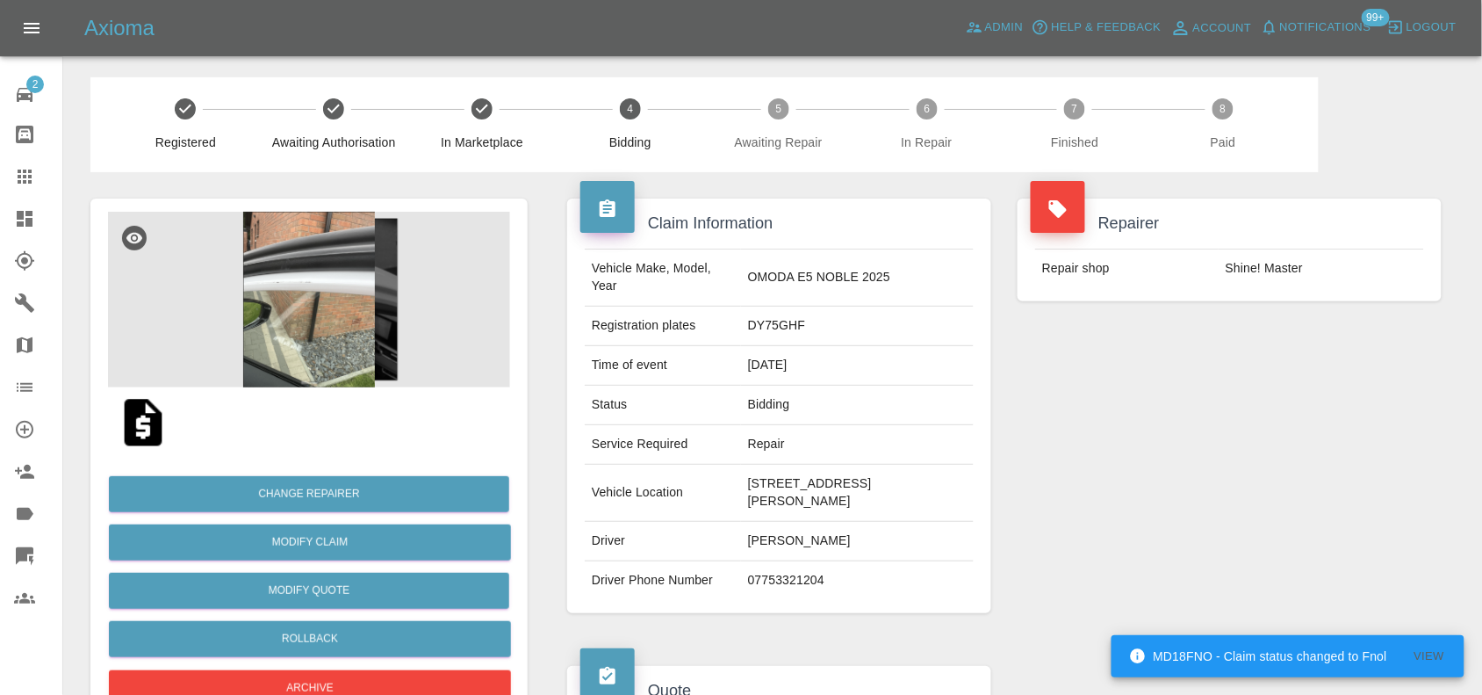
click at [767, 328] on td "DY75GHF" at bounding box center [857, 326] width 233 height 40
click at [765, 328] on td "DY75GHF" at bounding box center [857, 326] width 233 height 40
copy td "DY75GHF"
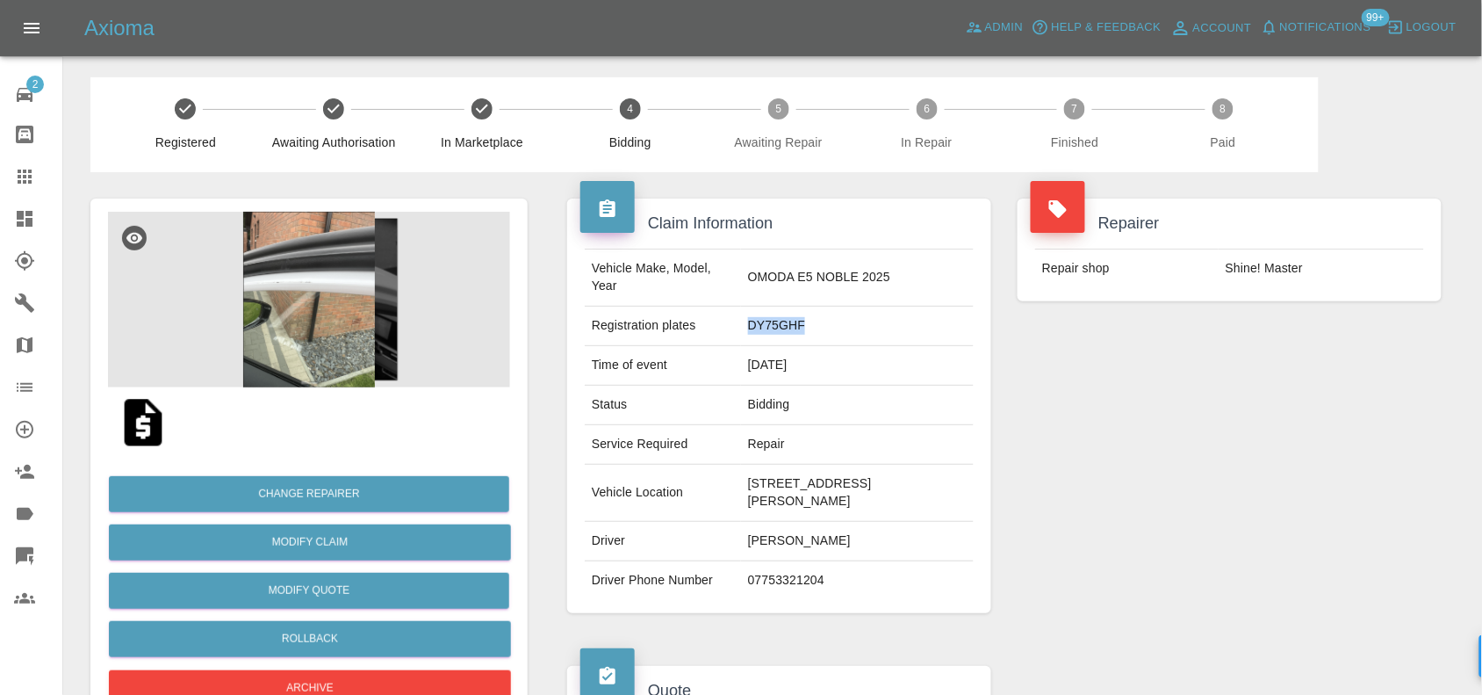
click at [319, 305] on img at bounding box center [309, 300] width 402 height 176
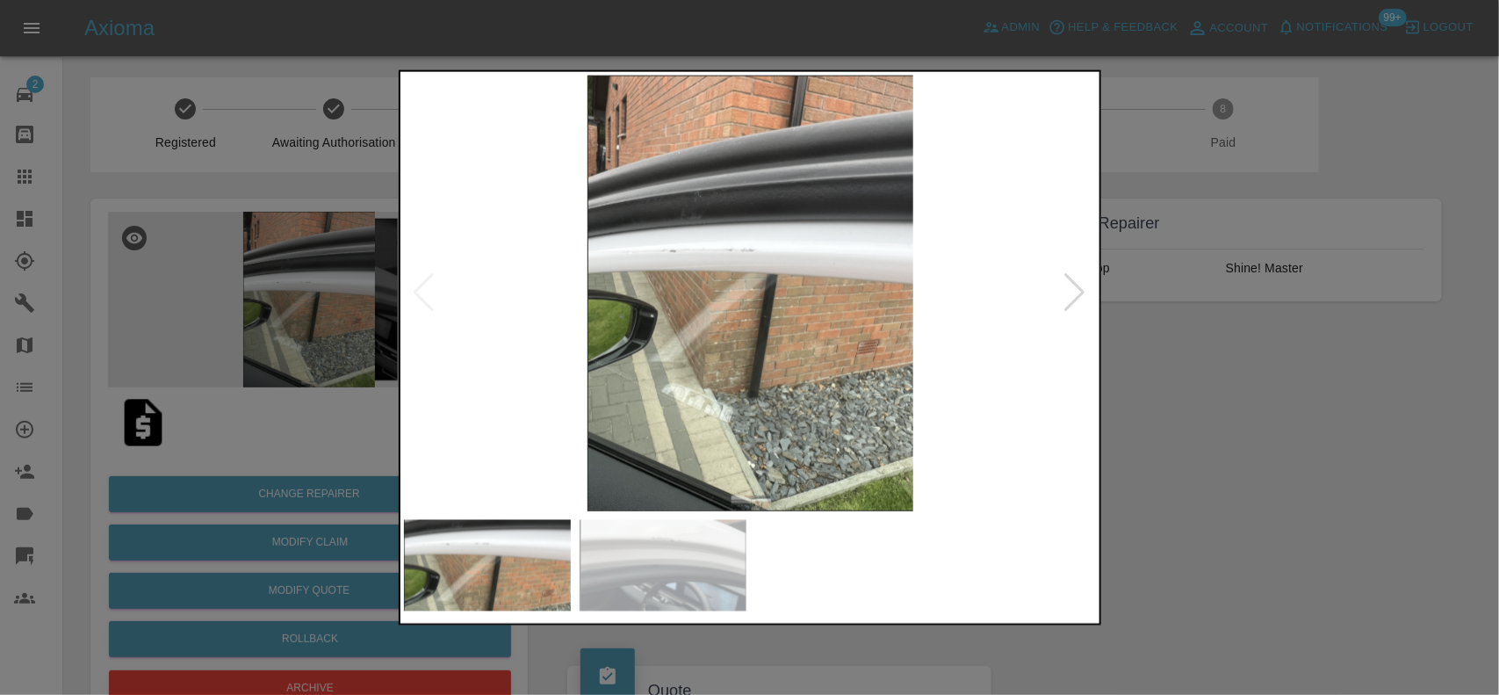
click at [704, 278] on img at bounding box center [751, 293] width 694 height 436
click at [729, 287] on img at bounding box center [751, 293] width 694 height 436
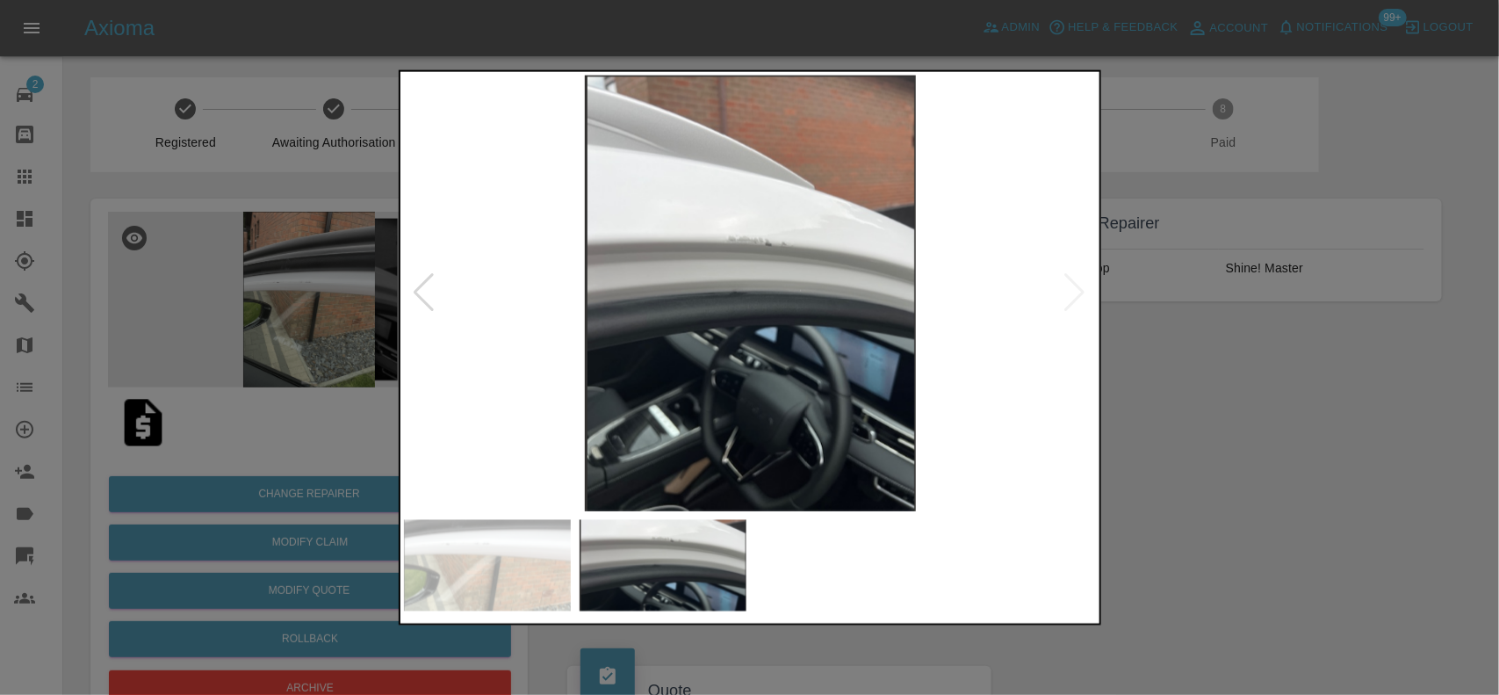
click at [683, 277] on img at bounding box center [751, 293] width 694 height 436
click at [731, 253] on img at bounding box center [751, 293] width 694 height 436
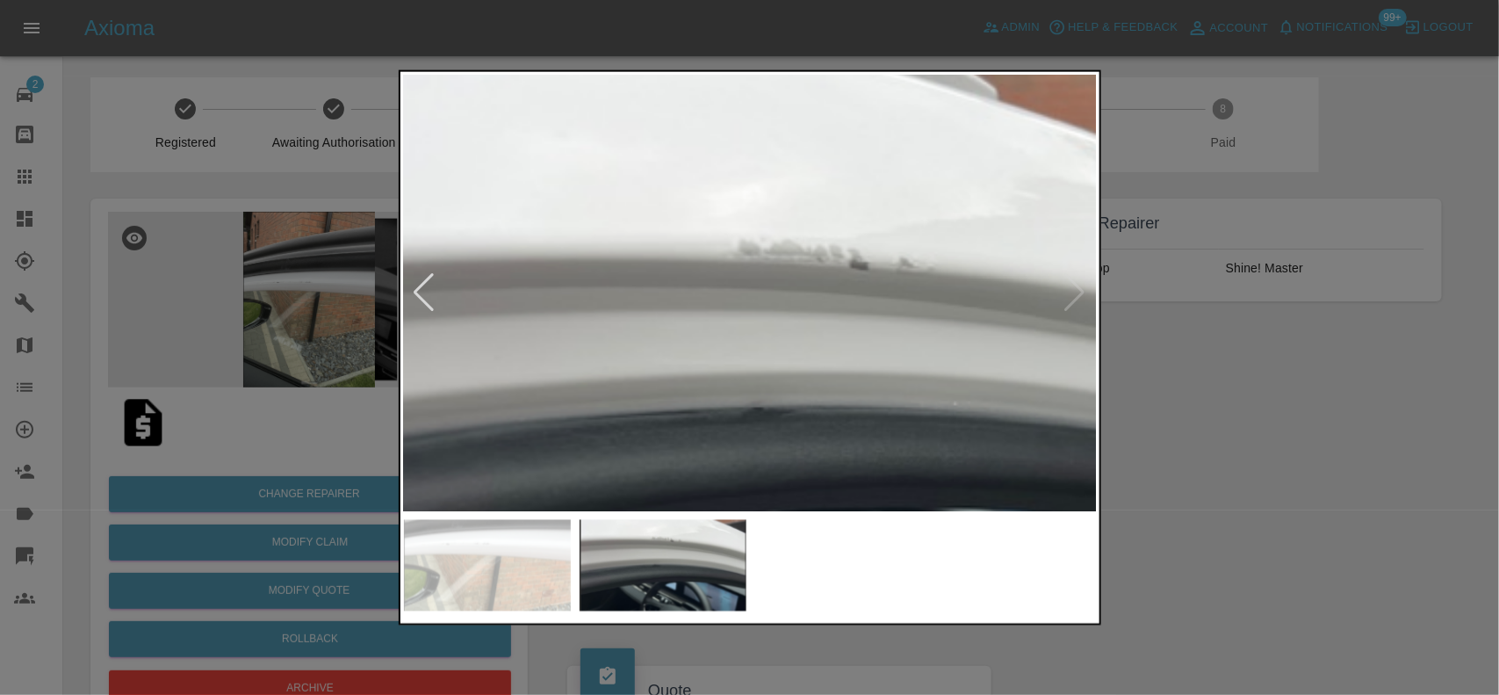
click at [731, 253] on img at bounding box center [803, 410] width 2081 height 1308
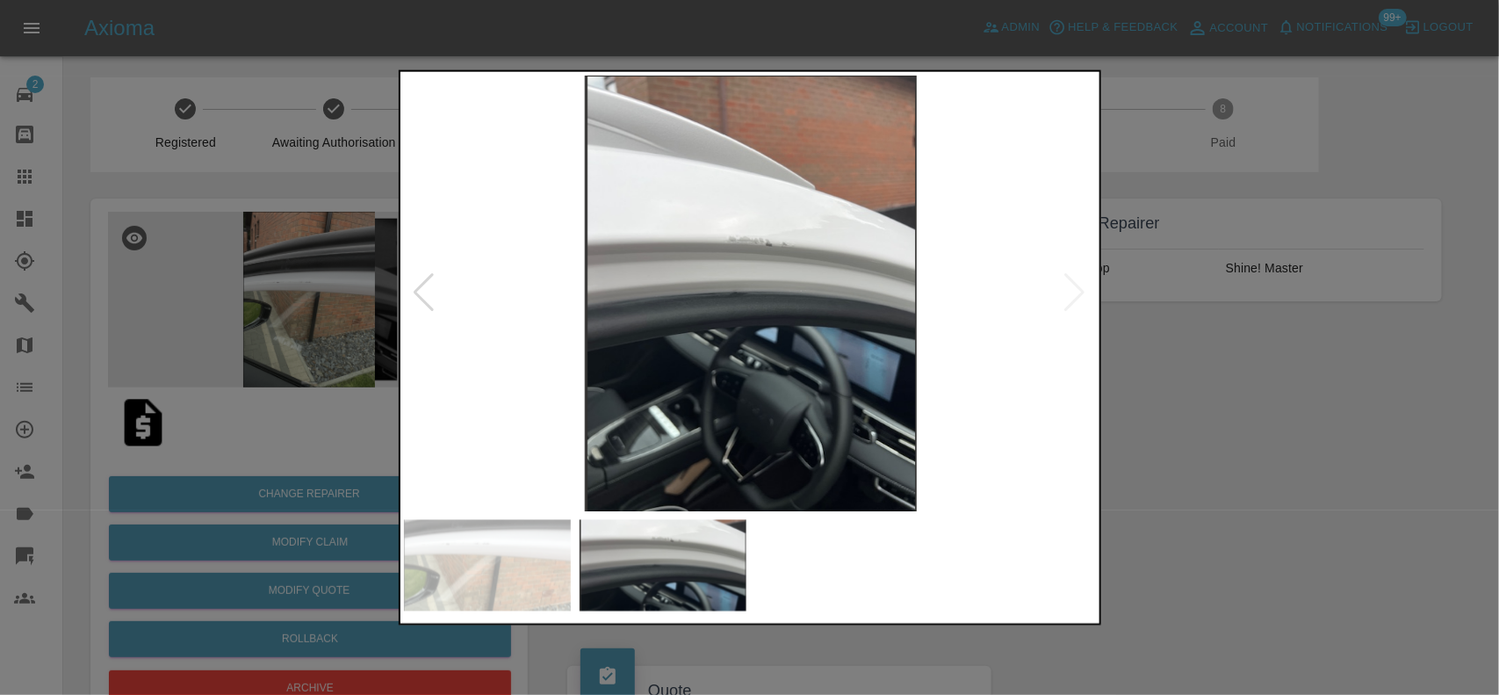
click at [834, 325] on img at bounding box center [751, 293] width 694 height 436
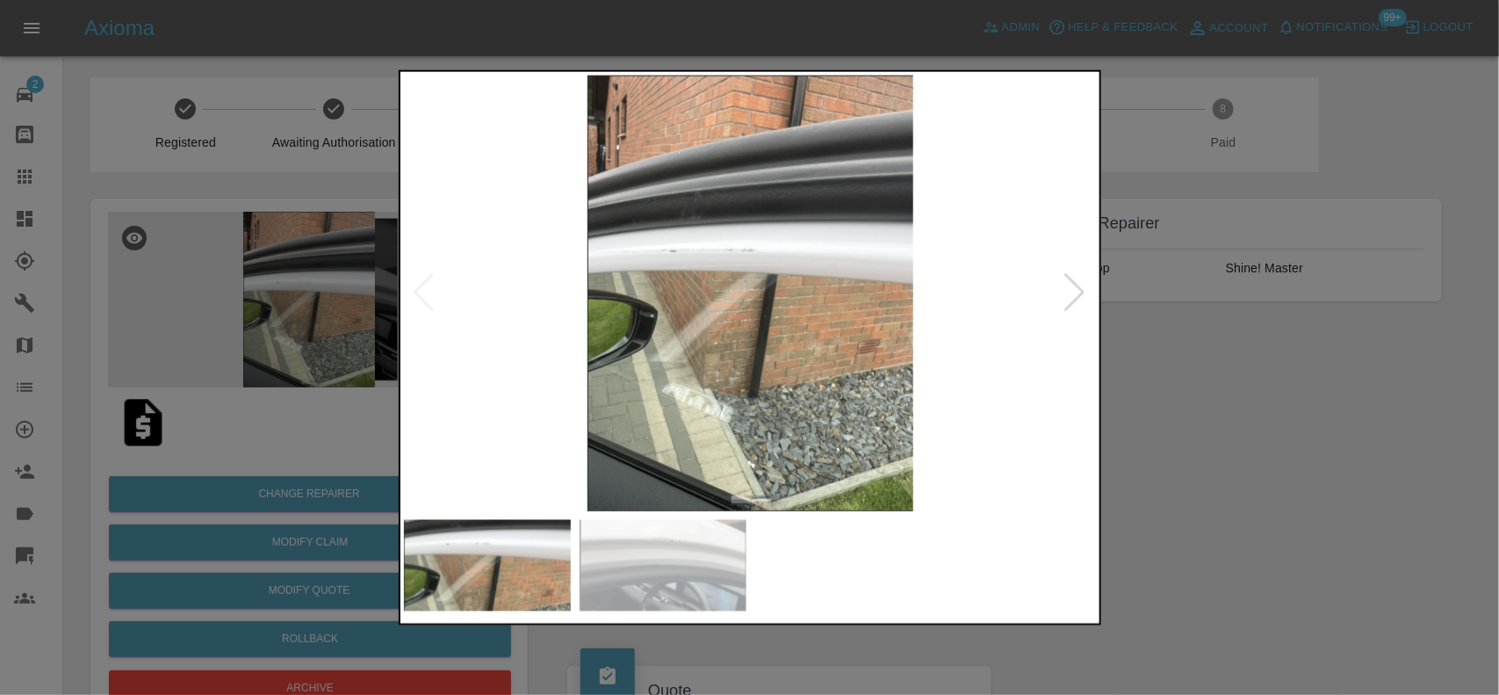
click at [753, 266] on img at bounding box center [751, 293] width 694 height 436
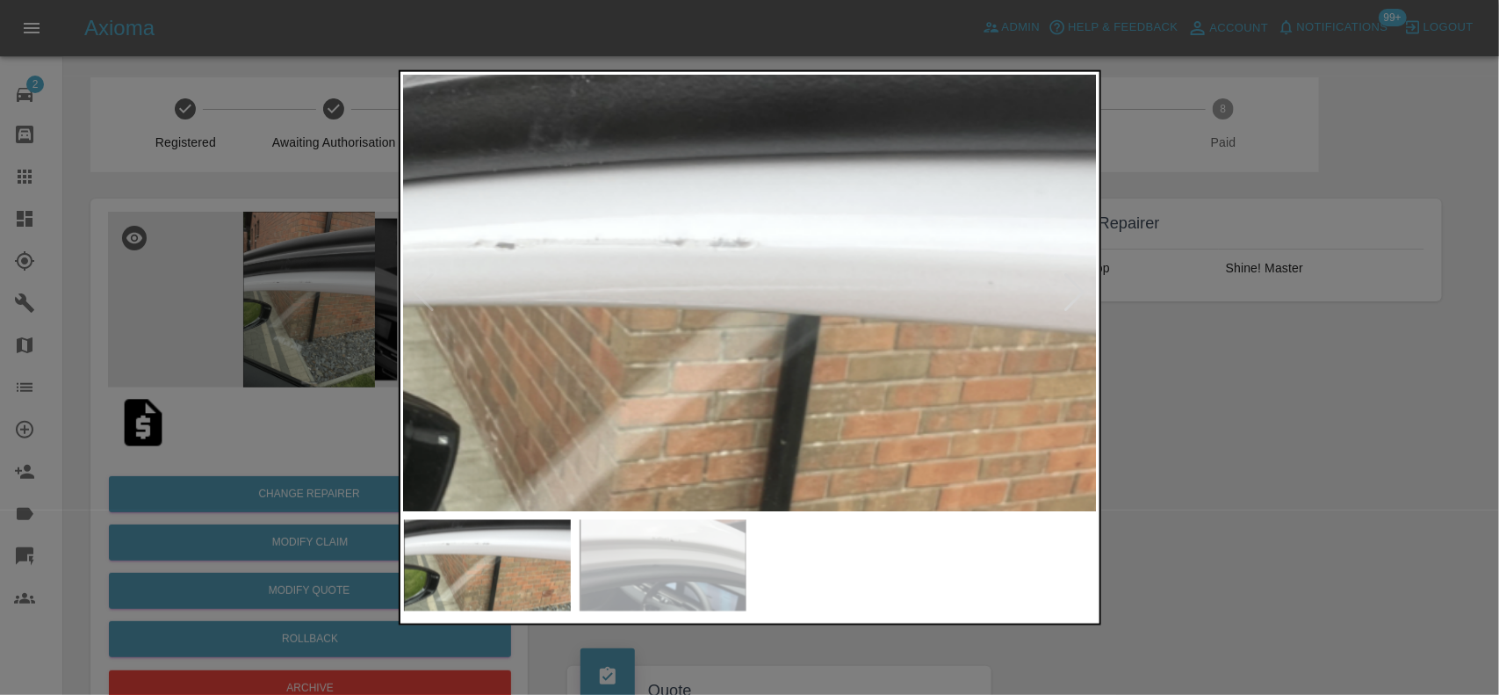
click at [707, 265] on img at bounding box center [737, 370] width 2081 height 1308
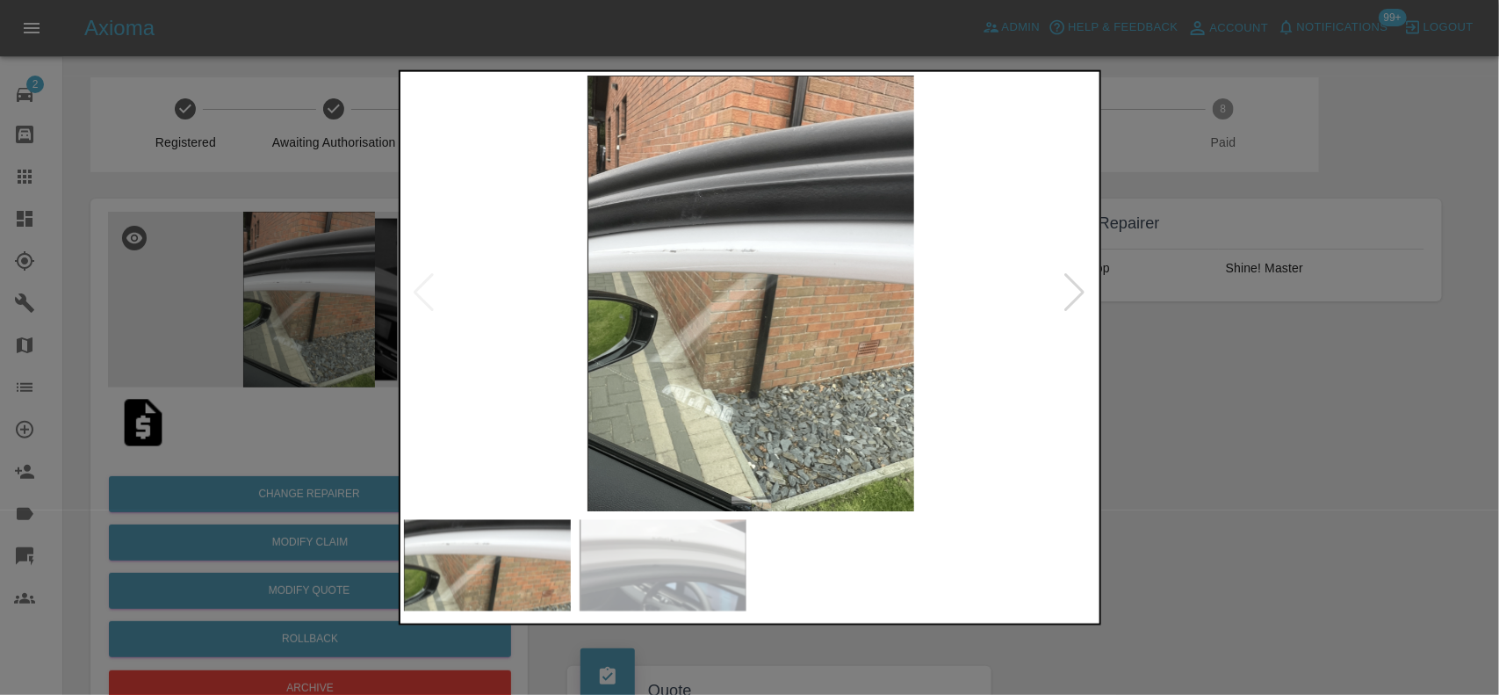
click at [623, 294] on img at bounding box center [751, 293] width 694 height 436
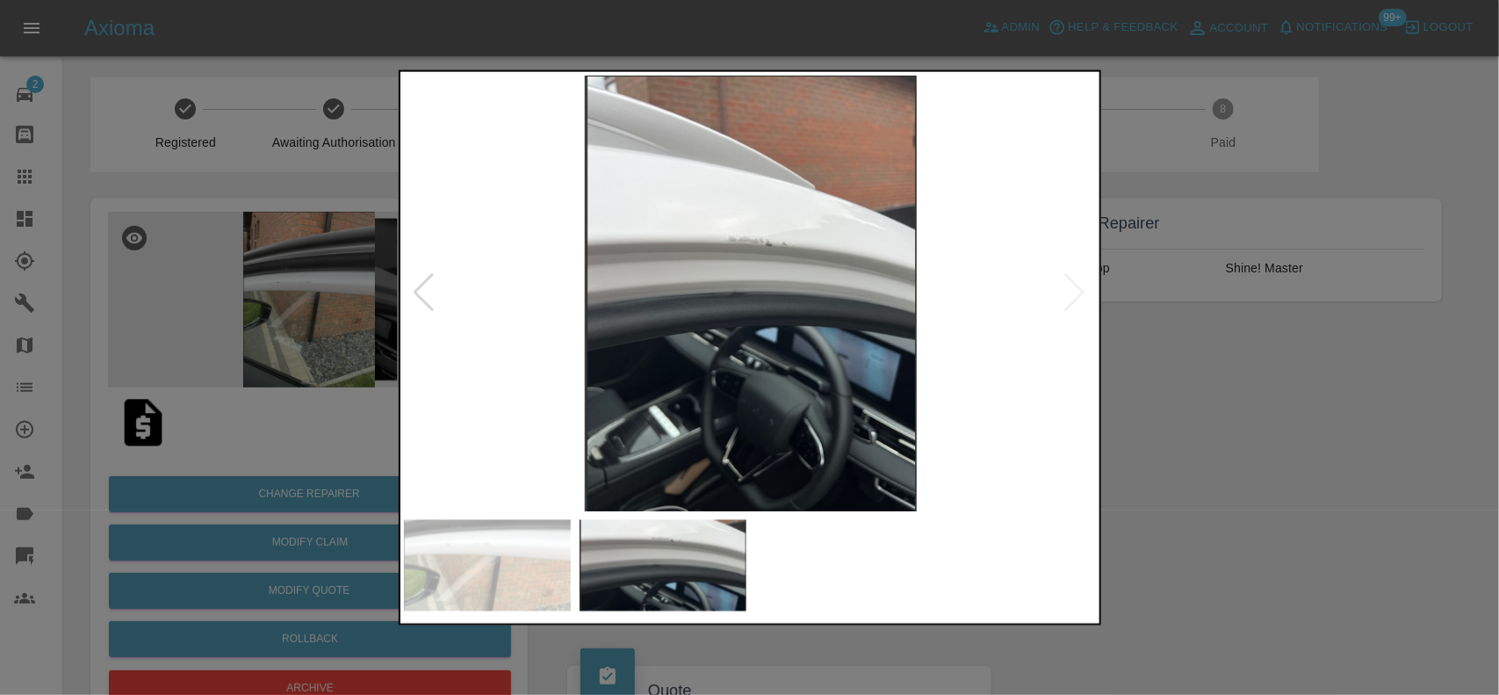
click at [281, 212] on div at bounding box center [749, 347] width 1499 height 695
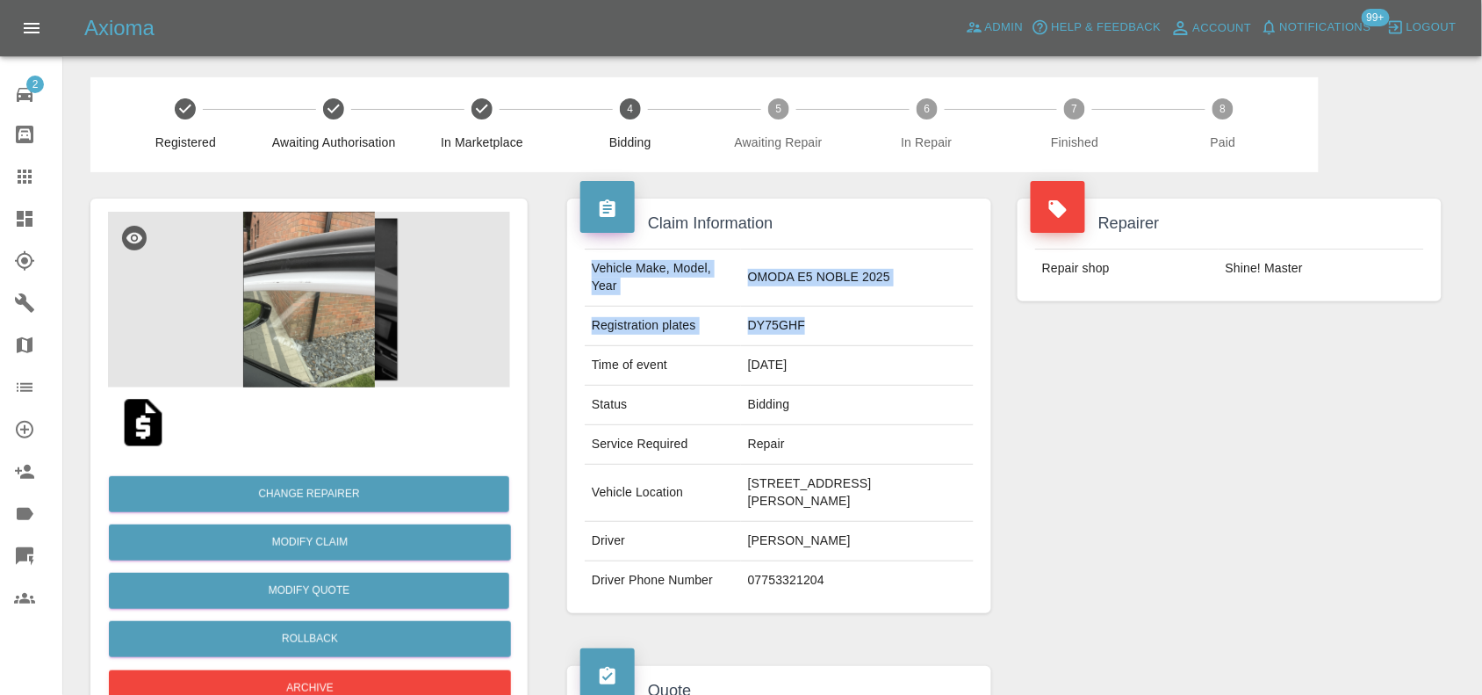
drag, startPoint x: 587, startPoint y: 265, endPoint x: 787, endPoint y: 323, distance: 208.4
click at [787, 323] on tbody "Vehicle Make, Model, Year OMODA E5 NOBLE 2025 Registration plates DY75GHF Time …" at bounding box center [779, 424] width 389 height 350
copy tbody "Vehicle Make, Model, Year OMODA E5 NOBLE 2025 Registration plates DY75GHF"
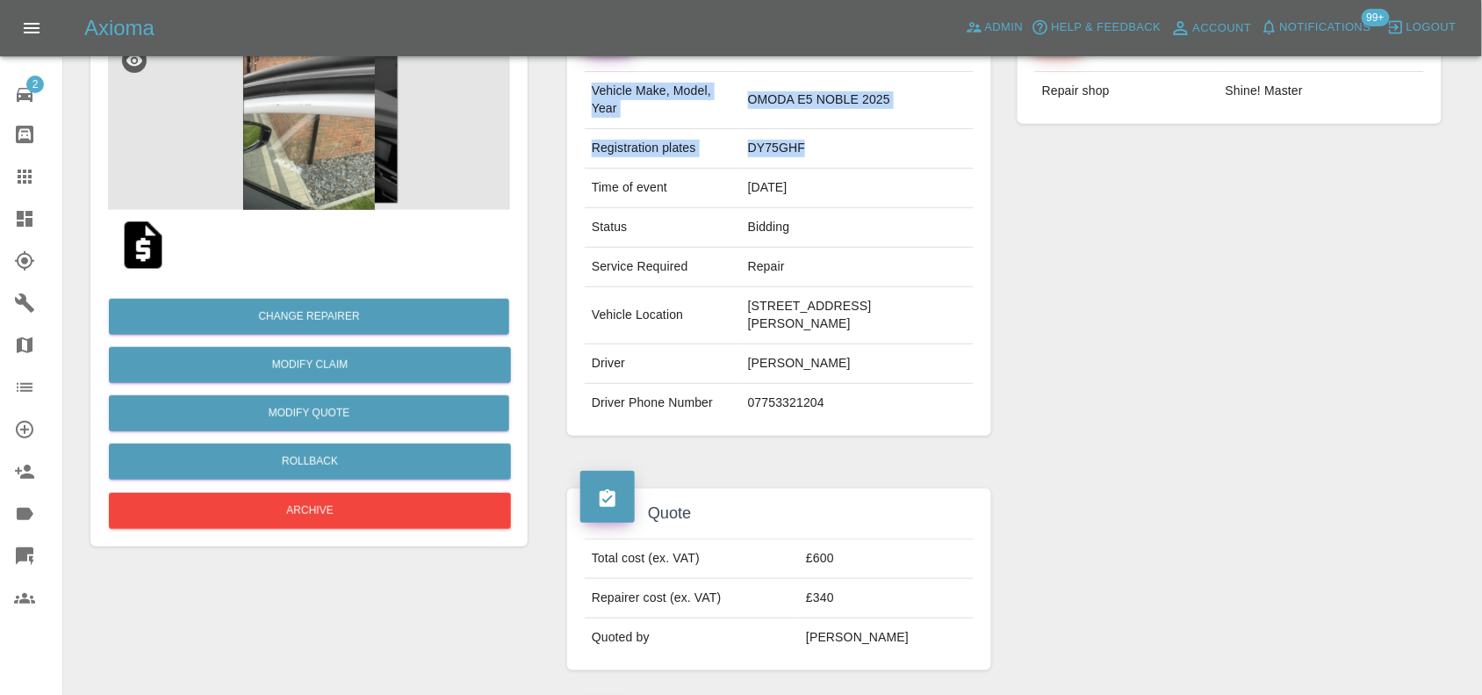
scroll to position [220, 0]
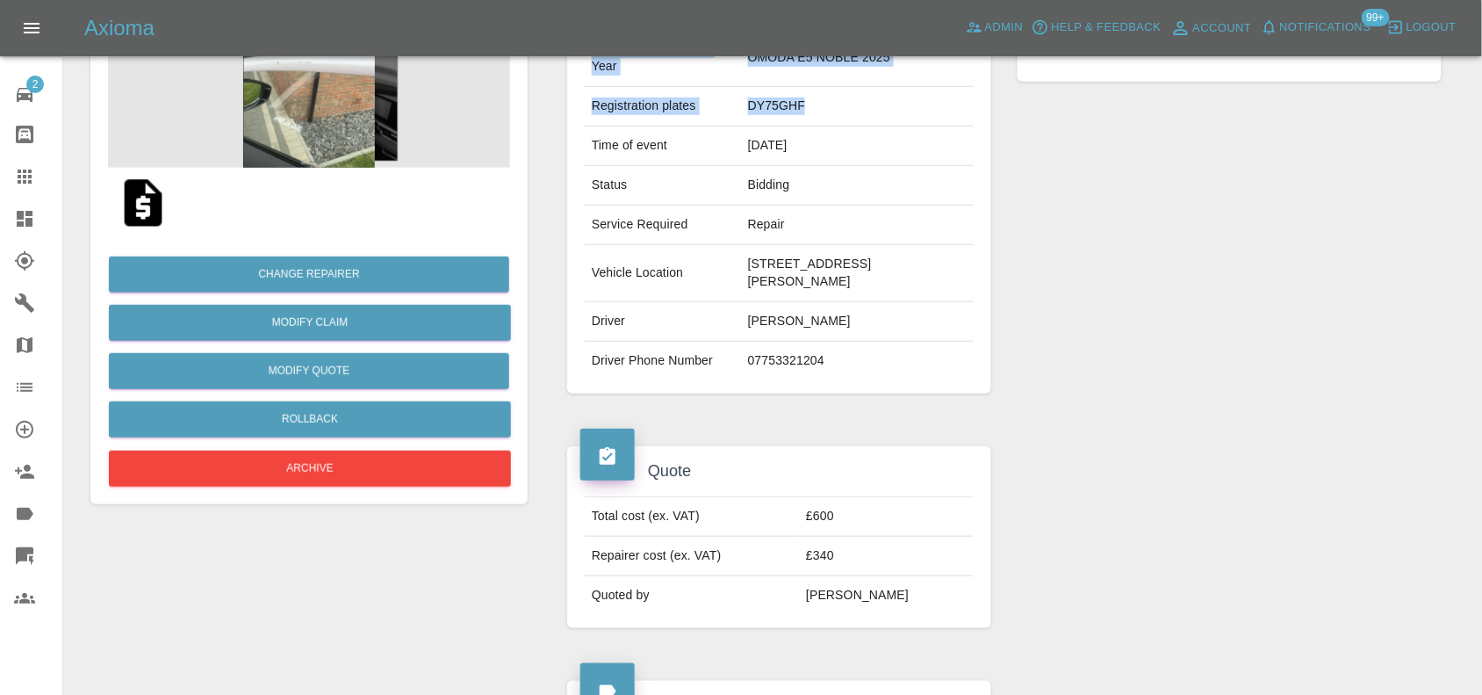
drag, startPoint x: 587, startPoint y: 272, endPoint x: 826, endPoint y: 365, distance: 257.1
click at [831, 375] on tbody "Vehicle Make, Model, Year OMODA E5 NOBLE 2025 Registration plates DY75GHF Time …" at bounding box center [779, 205] width 389 height 350
copy tbody "Vehicle Location 12 Caroline Gardens, Mid Calder, Livingston, EH53 0SX Driver J…"
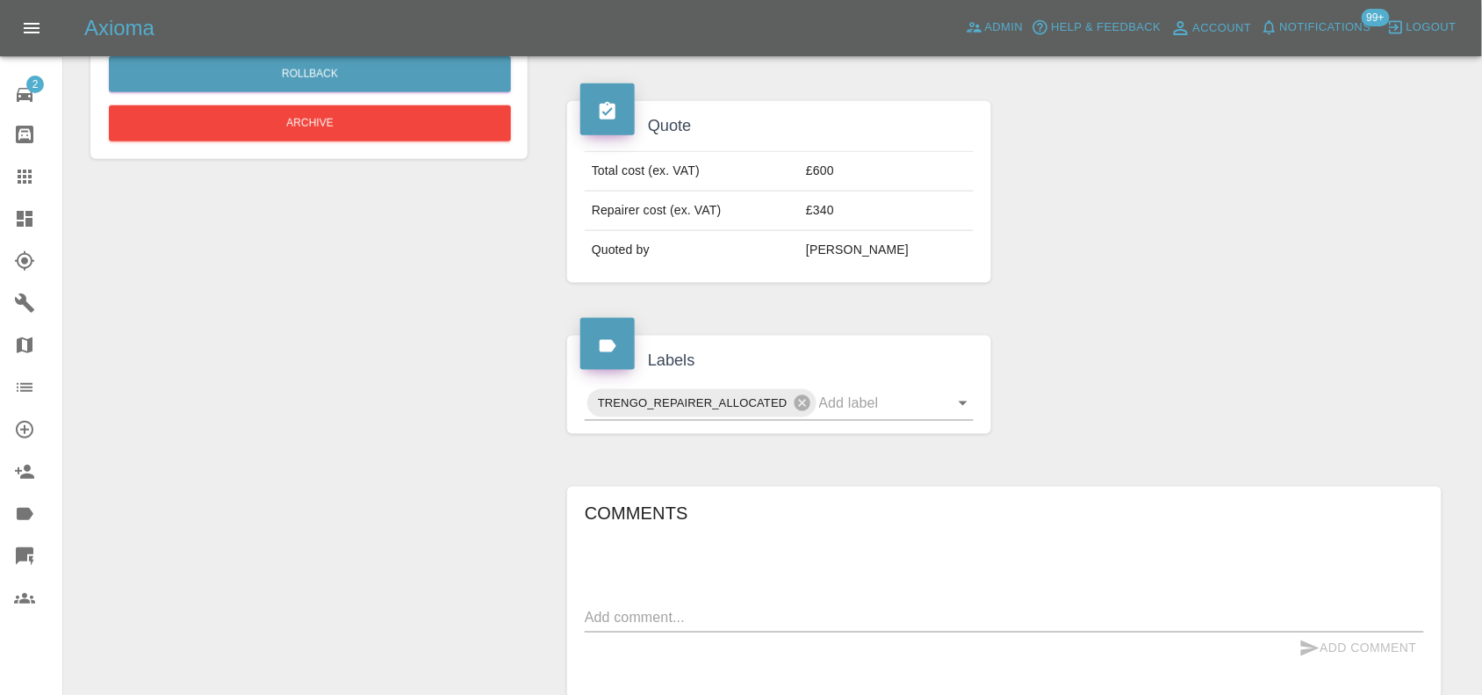
scroll to position [910, 0]
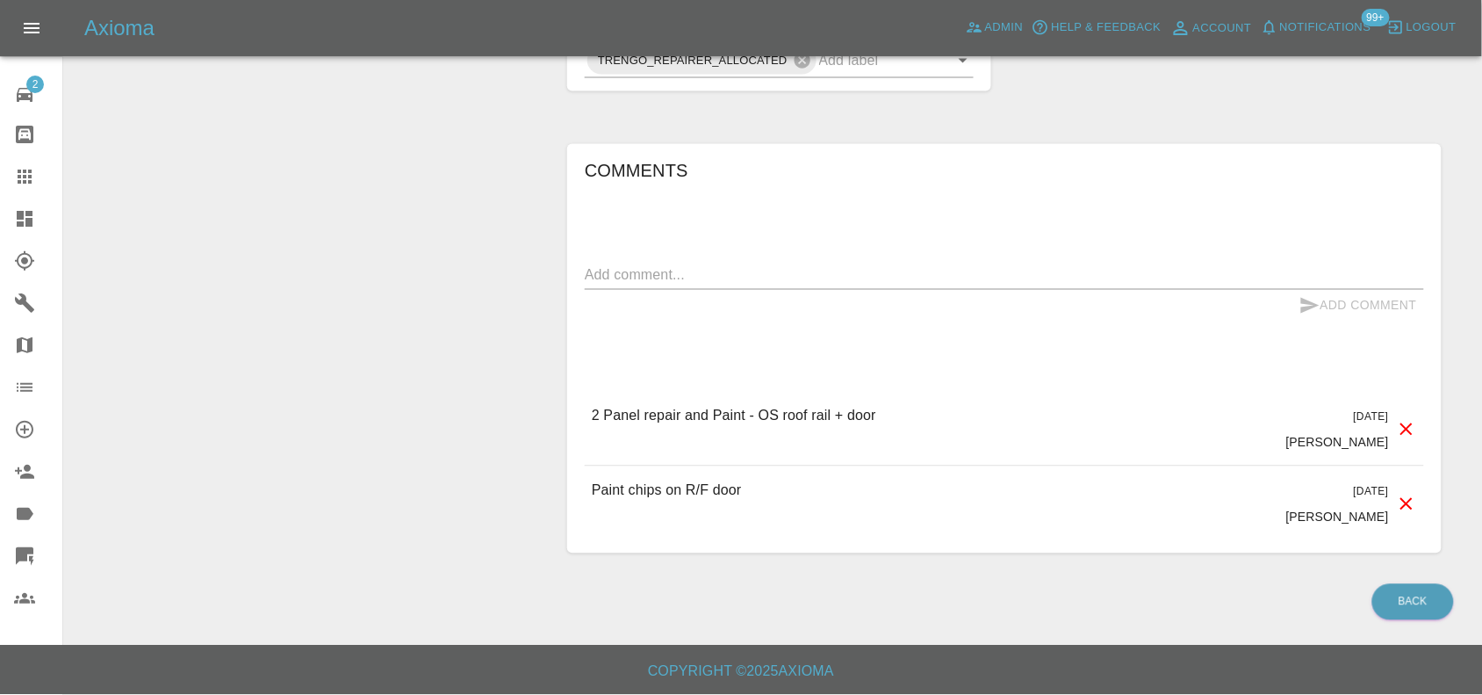
drag, startPoint x: 573, startPoint y: 421, endPoint x: 927, endPoint y: 433, distance: 354.0
click at [927, 433] on div "Comments x Add Comment 2 Panel repair and Paint - OS roof rail + door 2 days ag…" at bounding box center [1004, 349] width 875 height 410
copy p "2 Panel repair and Paint - OS roof rail + door"
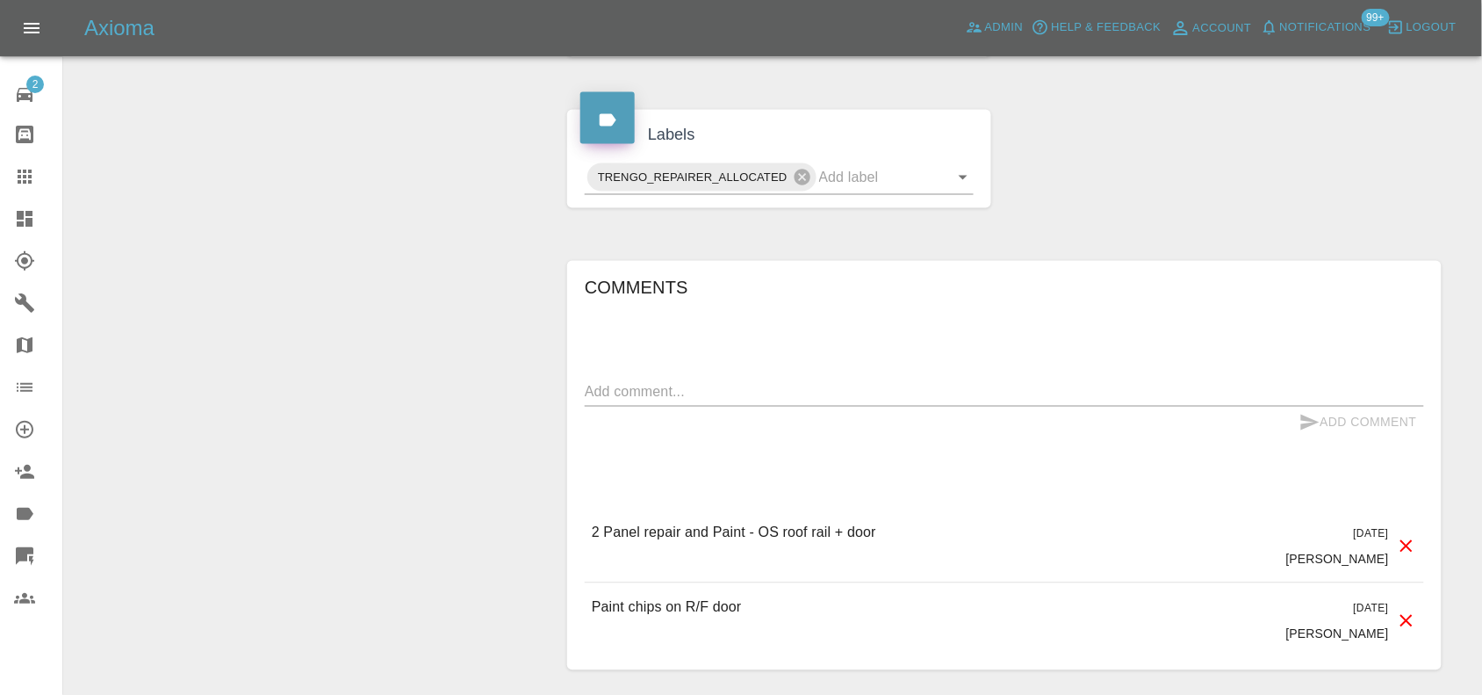
scroll to position [471, 0]
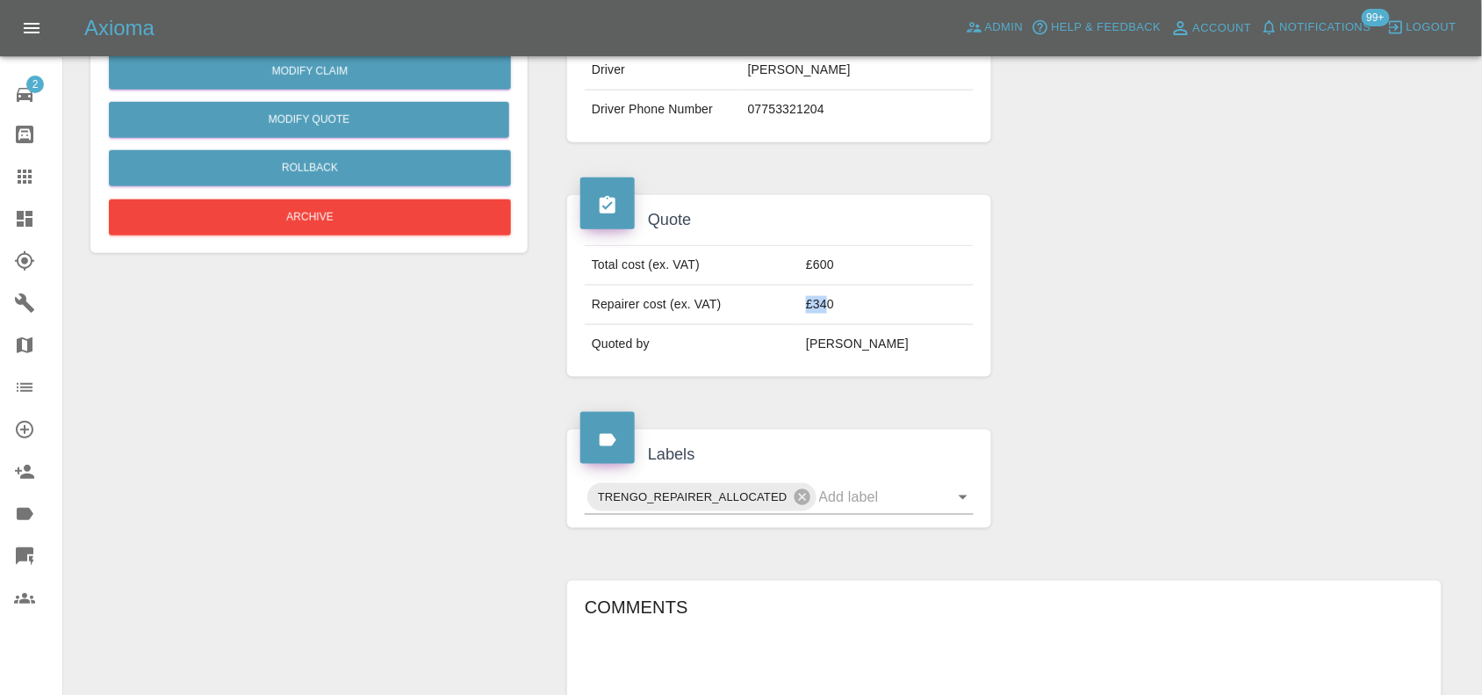
drag, startPoint x: 859, startPoint y: 305, endPoint x: 836, endPoint y: 313, distance: 24.5
click at [836, 313] on td "£340" at bounding box center [886, 305] width 175 height 40
copy td "£34"
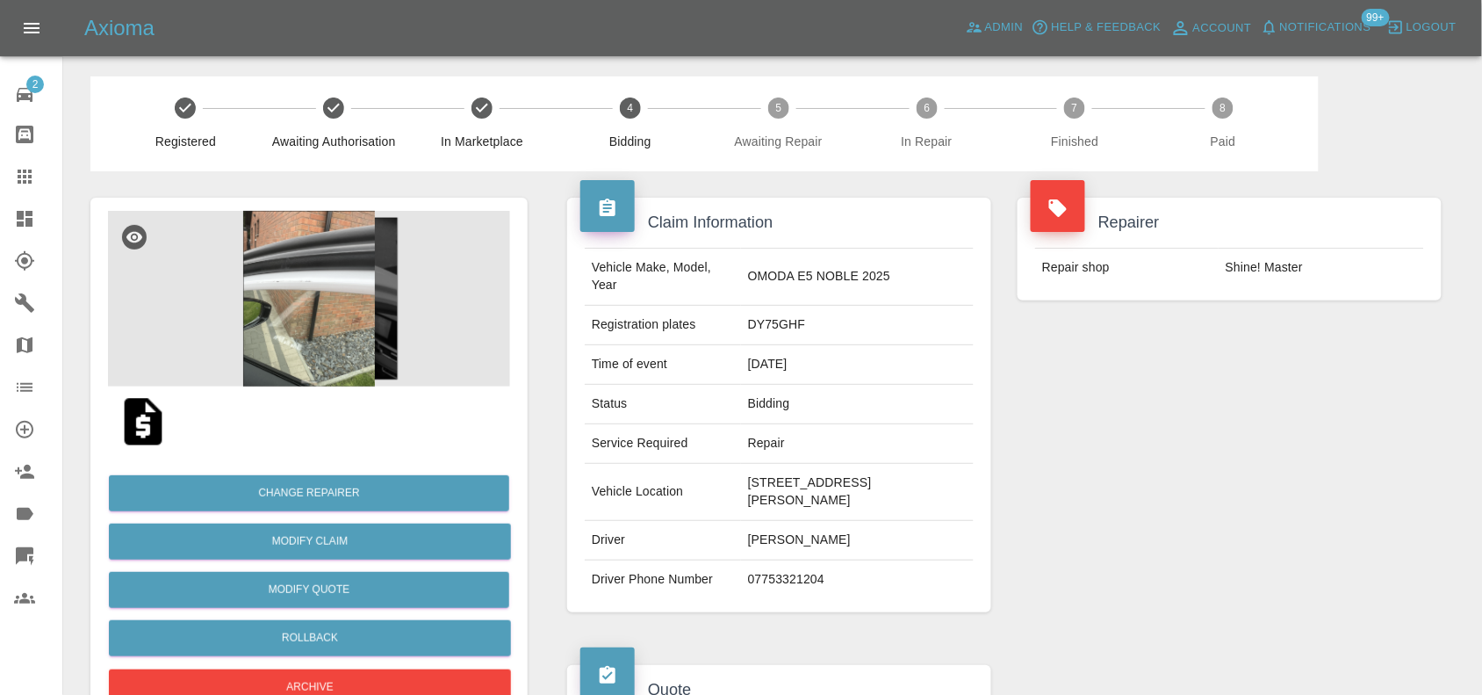
scroll to position [0, 0]
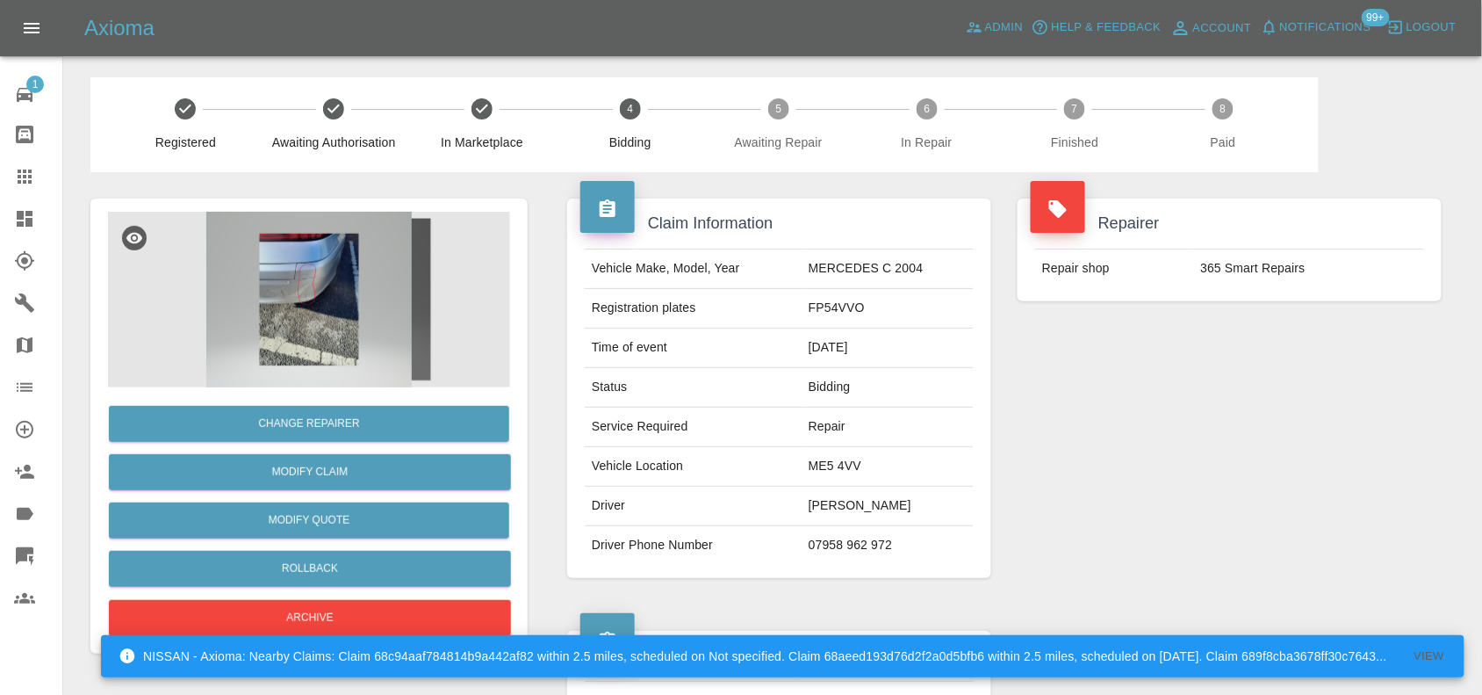
click at [286, 305] on img at bounding box center [309, 300] width 402 height 176
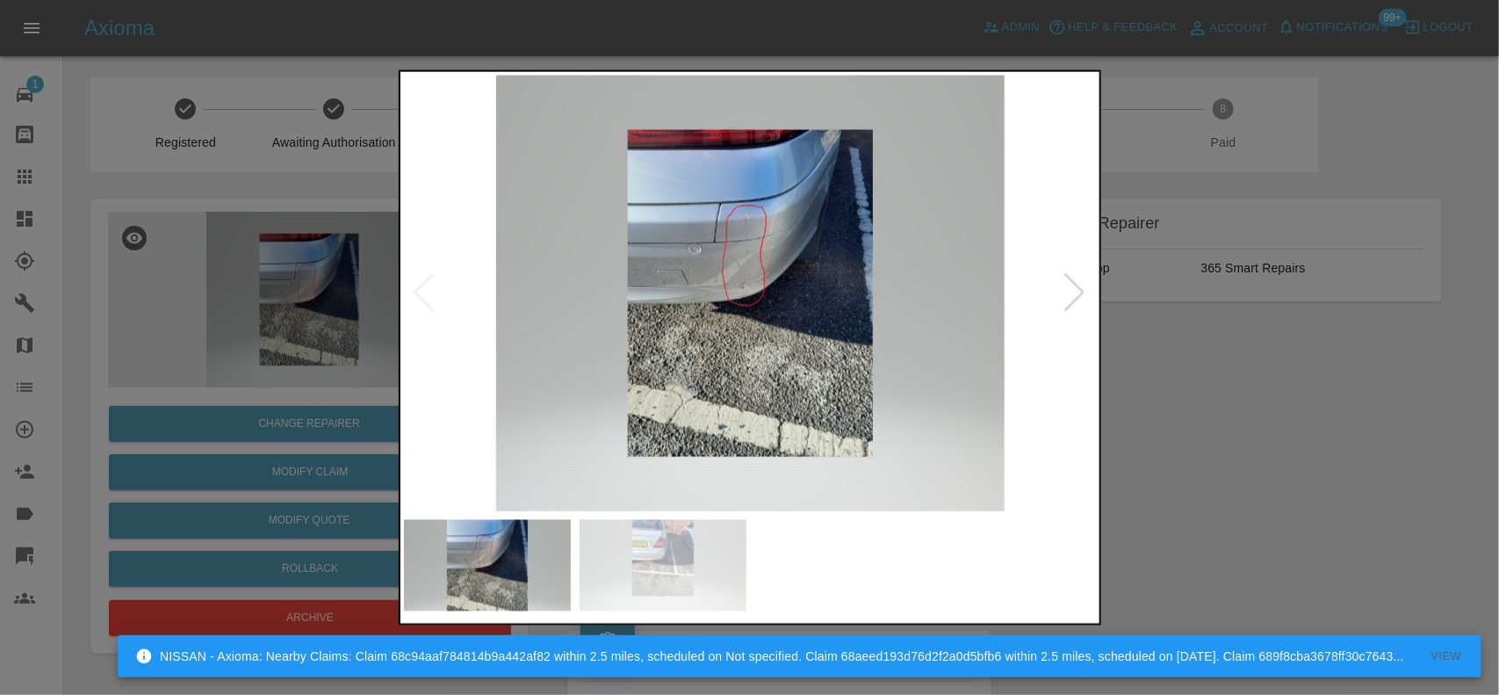
click at [742, 216] on img at bounding box center [751, 293] width 694 height 436
click at [739, 216] on img at bounding box center [751, 293] width 694 height 436
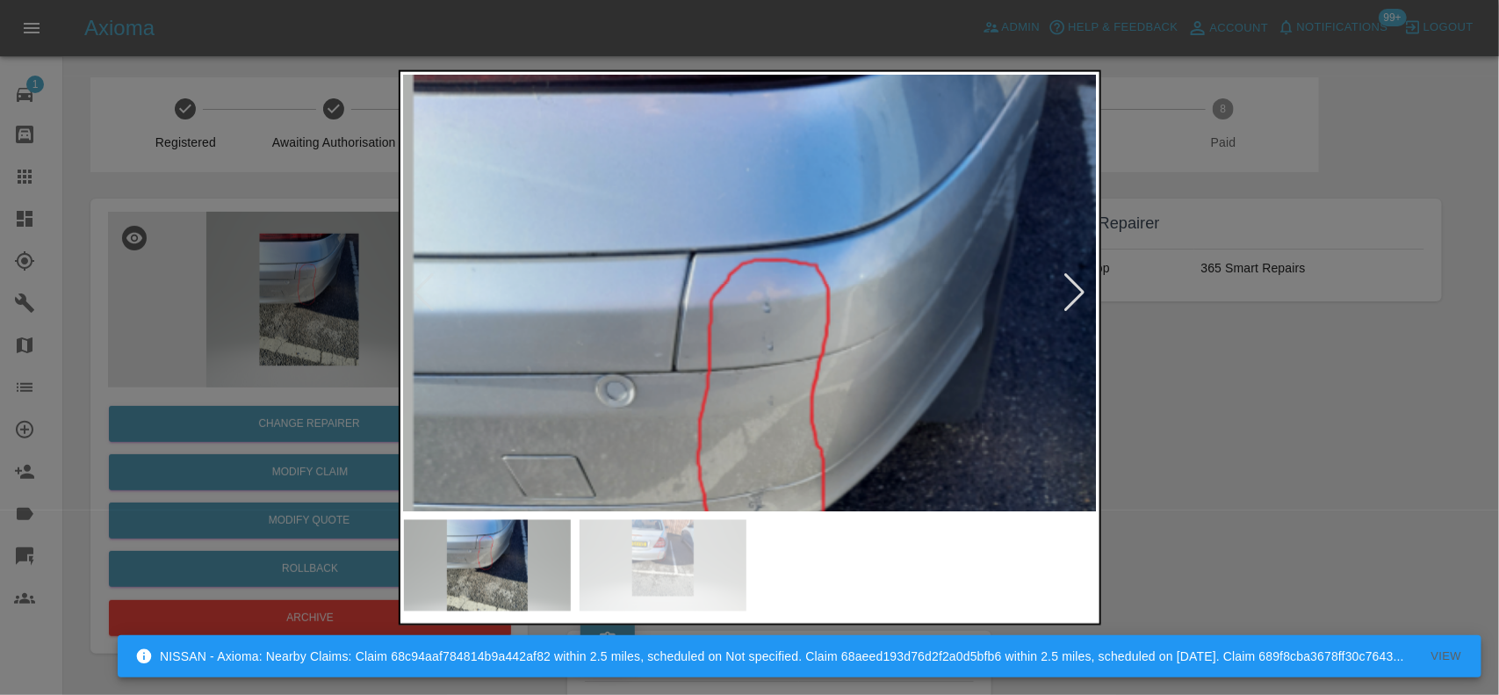
click at [784, 392] on img at bounding box center [780, 522] width 2081 height 1308
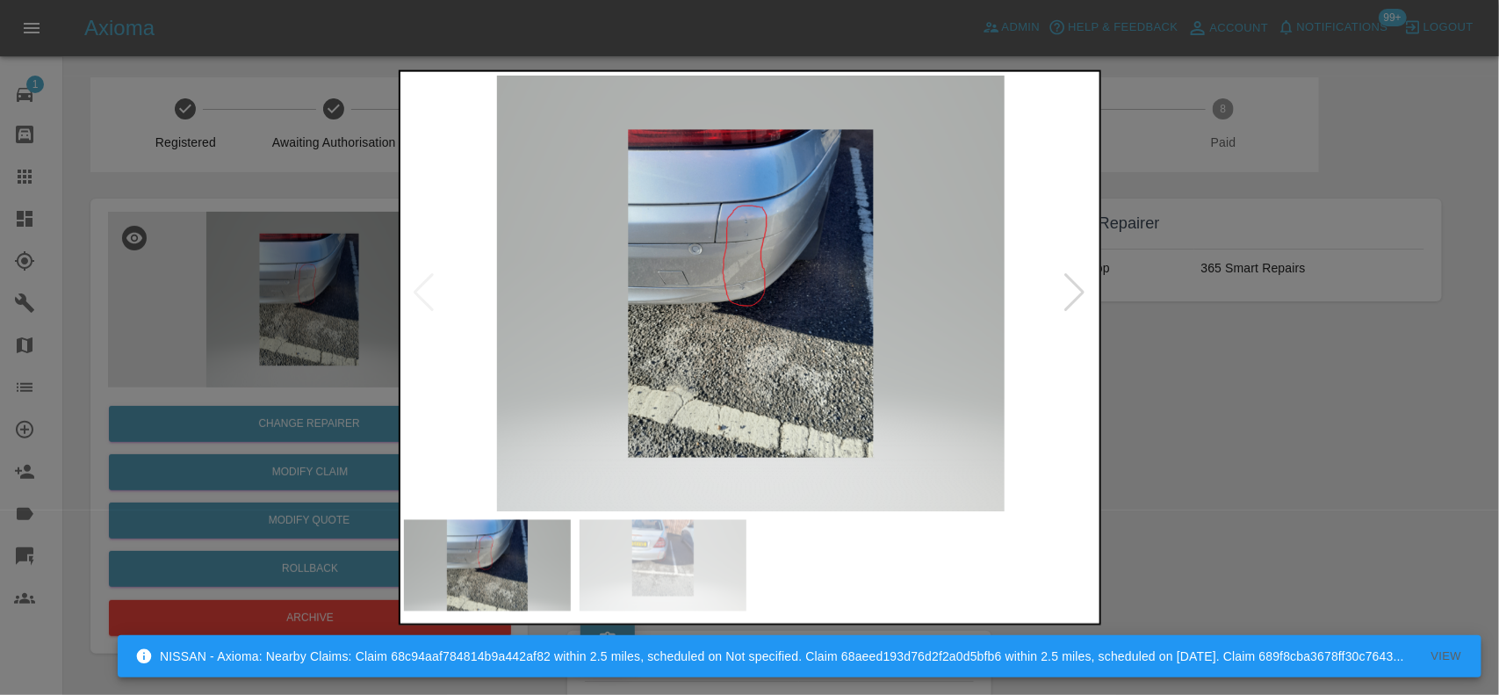
click at [647, 373] on img at bounding box center [751, 293] width 694 height 436
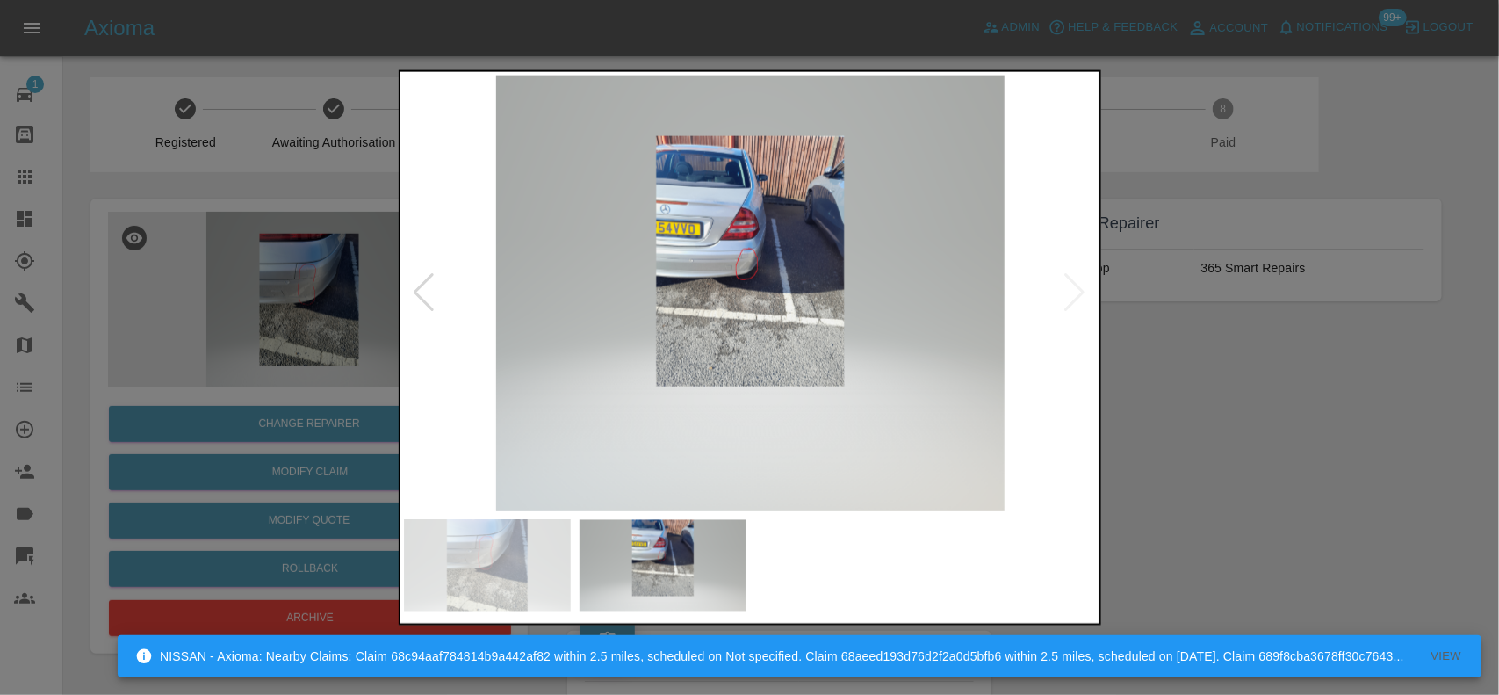
click at [727, 292] on img at bounding box center [751, 293] width 694 height 436
click at [729, 292] on img at bounding box center [751, 293] width 694 height 436
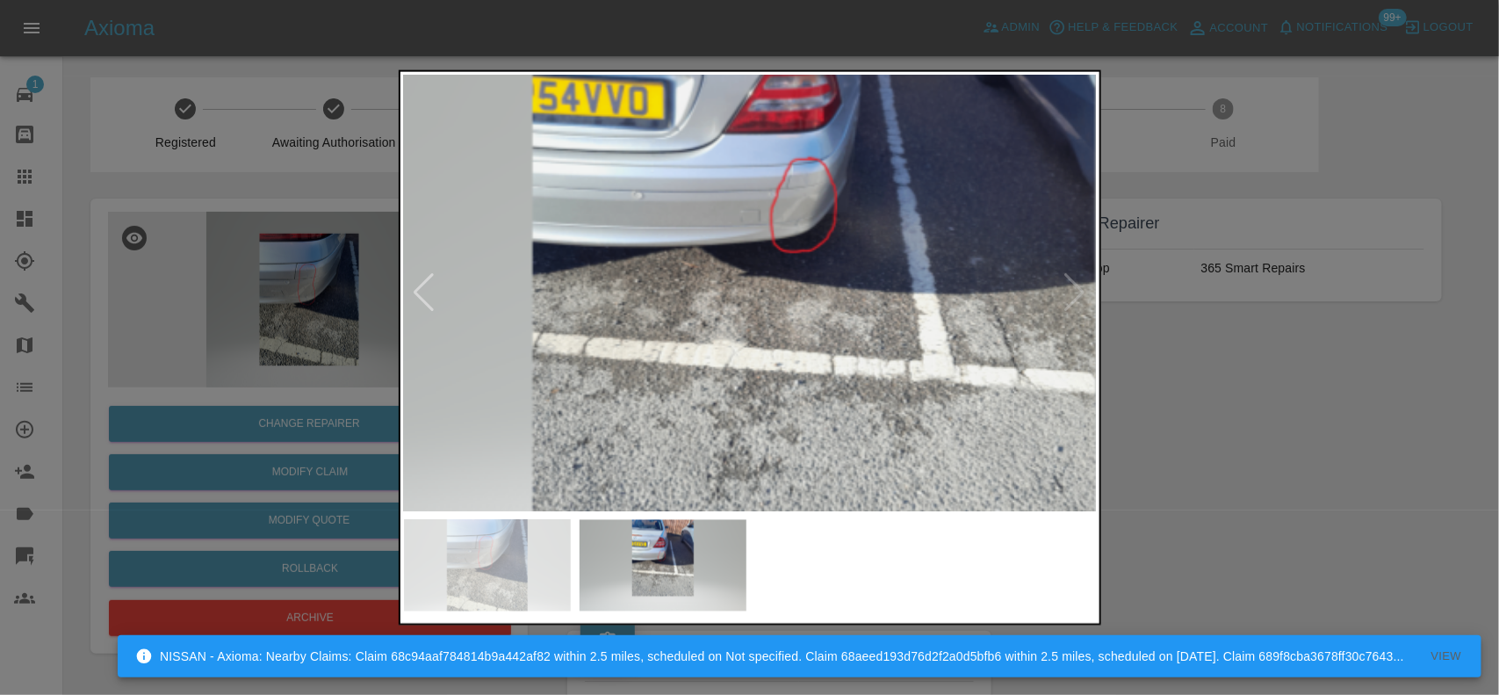
click at [729, 291] on img at bounding box center [813, 291] width 2081 height 1308
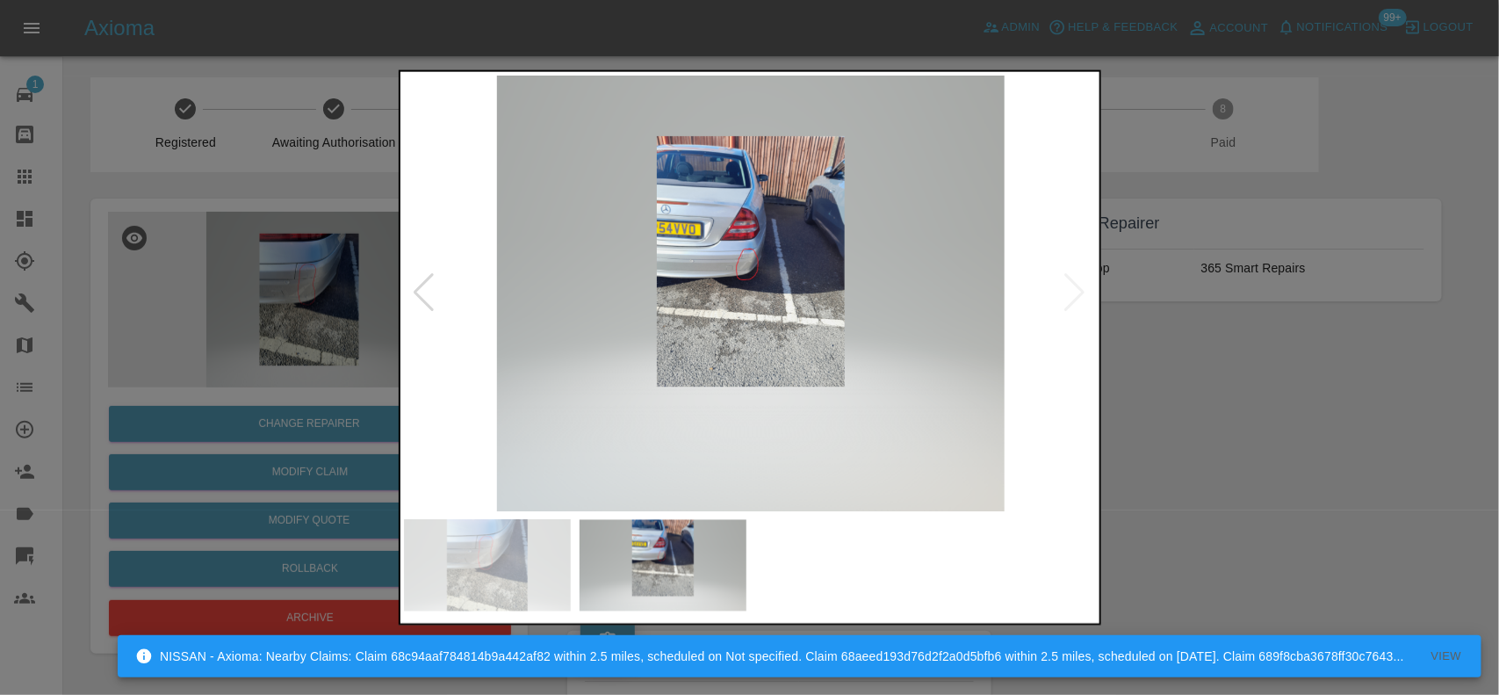
click at [837, 332] on img at bounding box center [751, 293] width 694 height 436
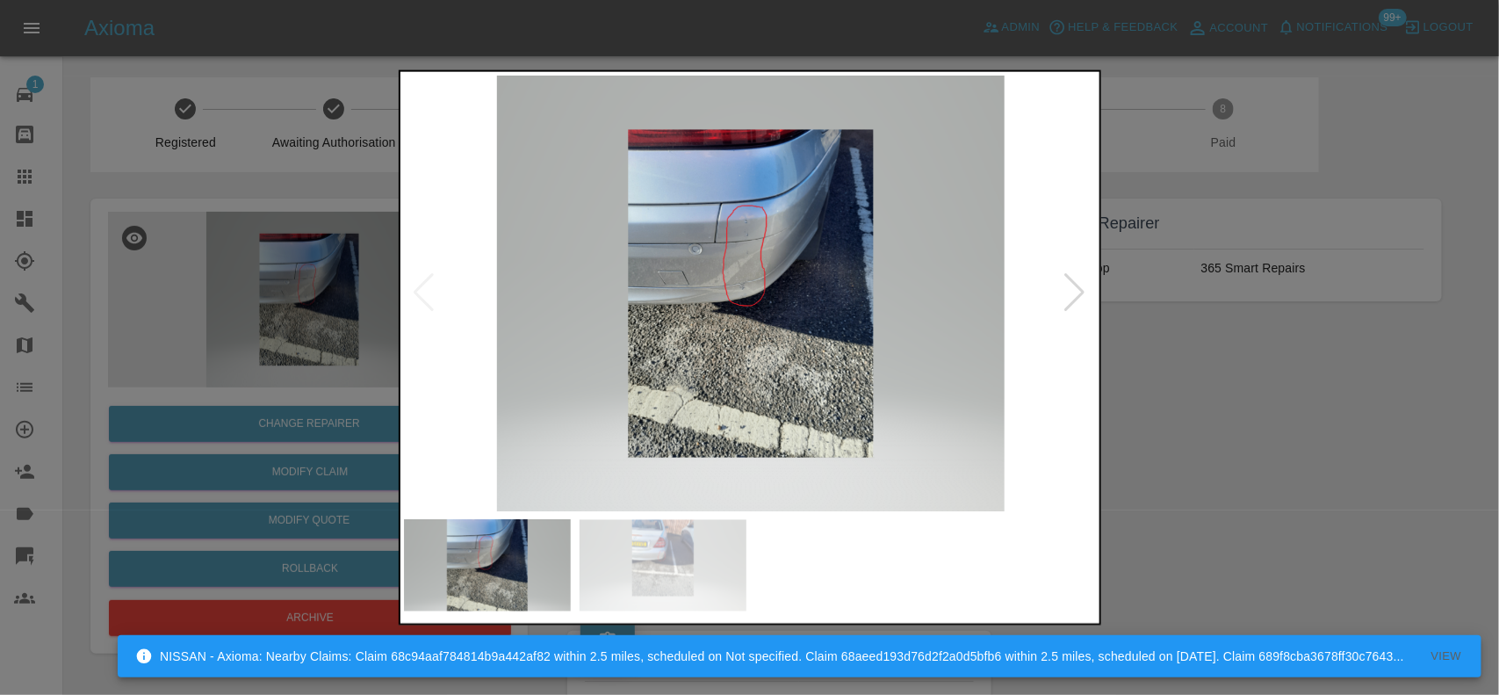
click at [770, 316] on img at bounding box center [751, 293] width 694 height 436
click at [767, 316] on img at bounding box center [751, 293] width 694 height 436
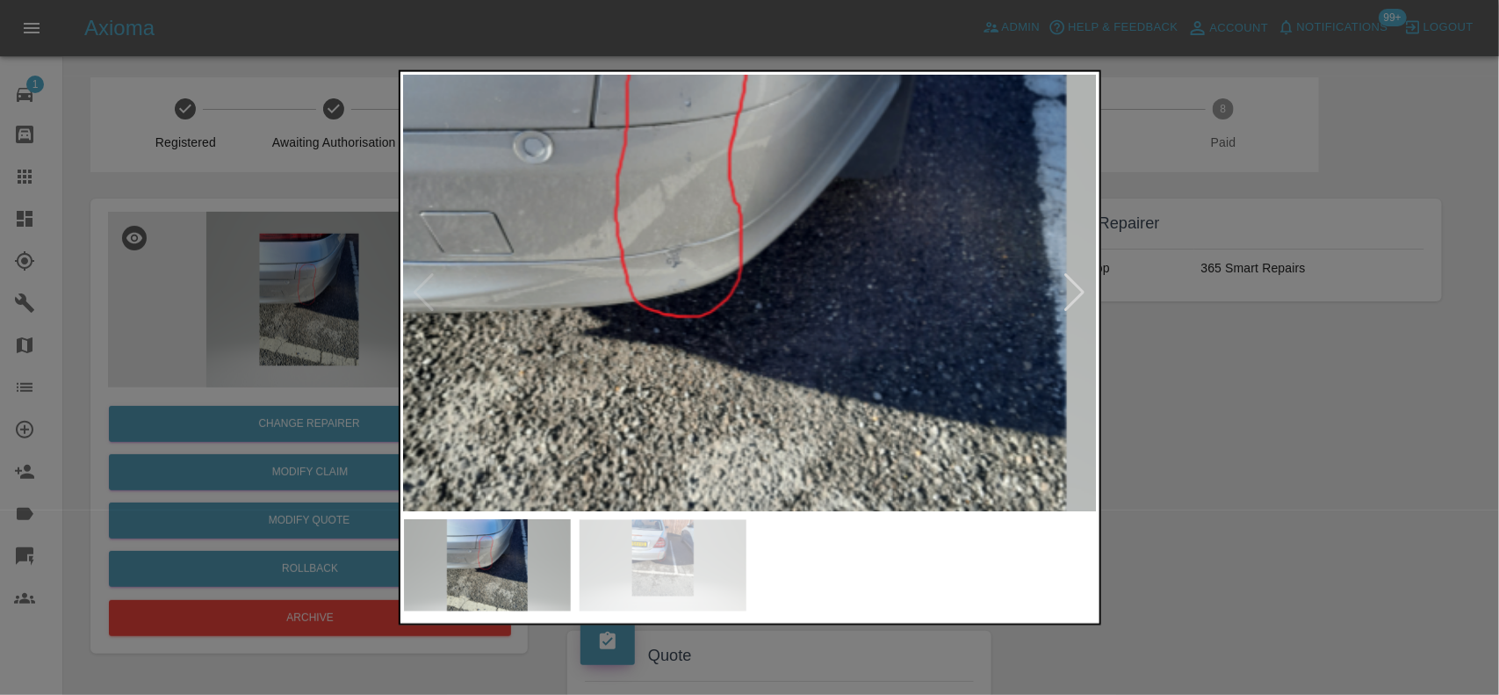
click at [686, 374] on img at bounding box center [698, 278] width 2081 height 1308
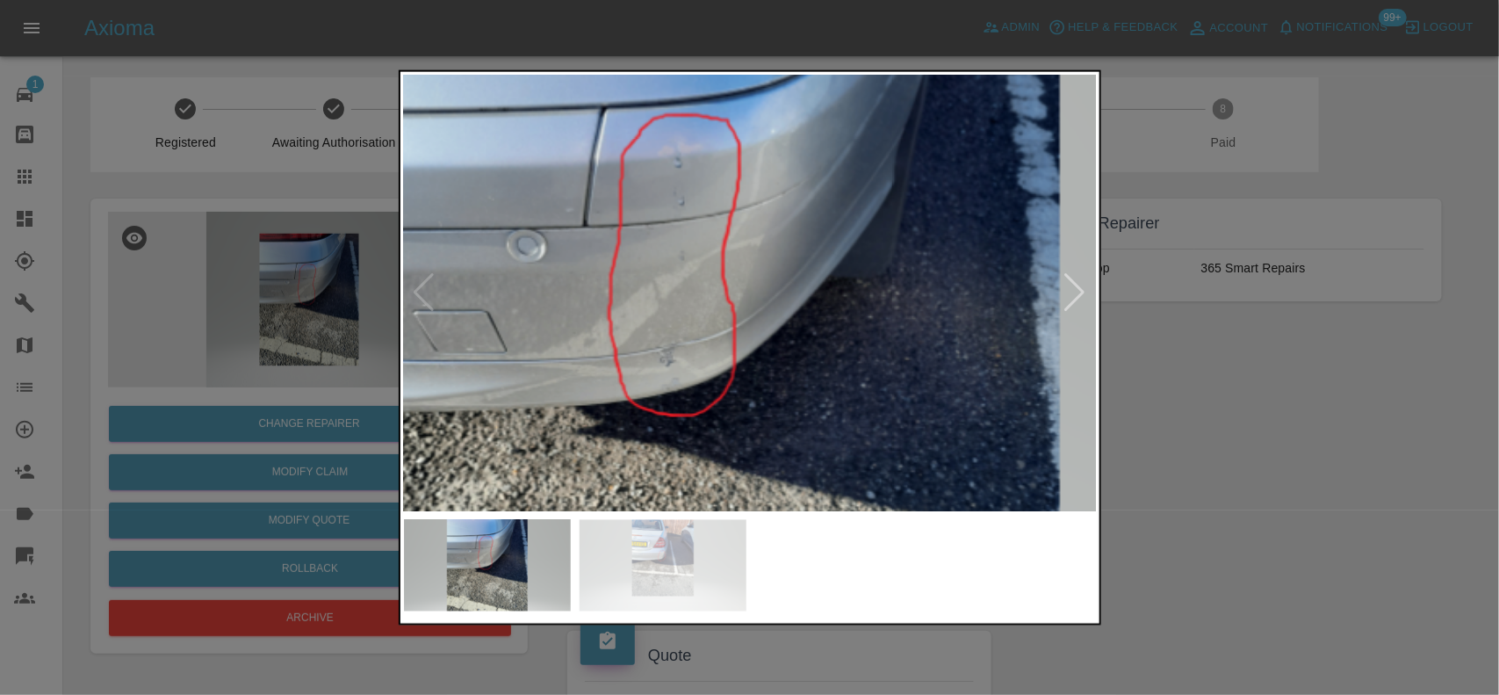
click at [1148, 407] on div at bounding box center [749, 347] width 1499 height 695
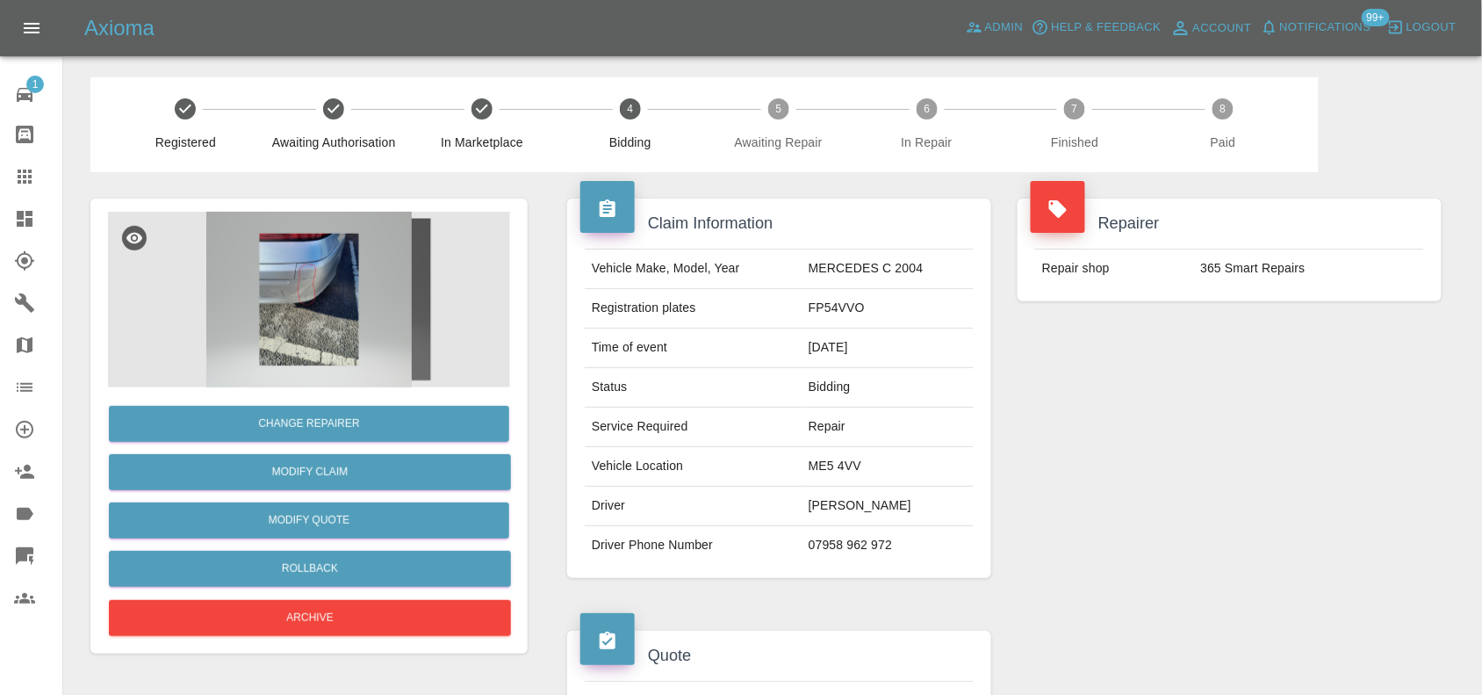
click at [316, 278] on img at bounding box center [309, 300] width 402 height 176
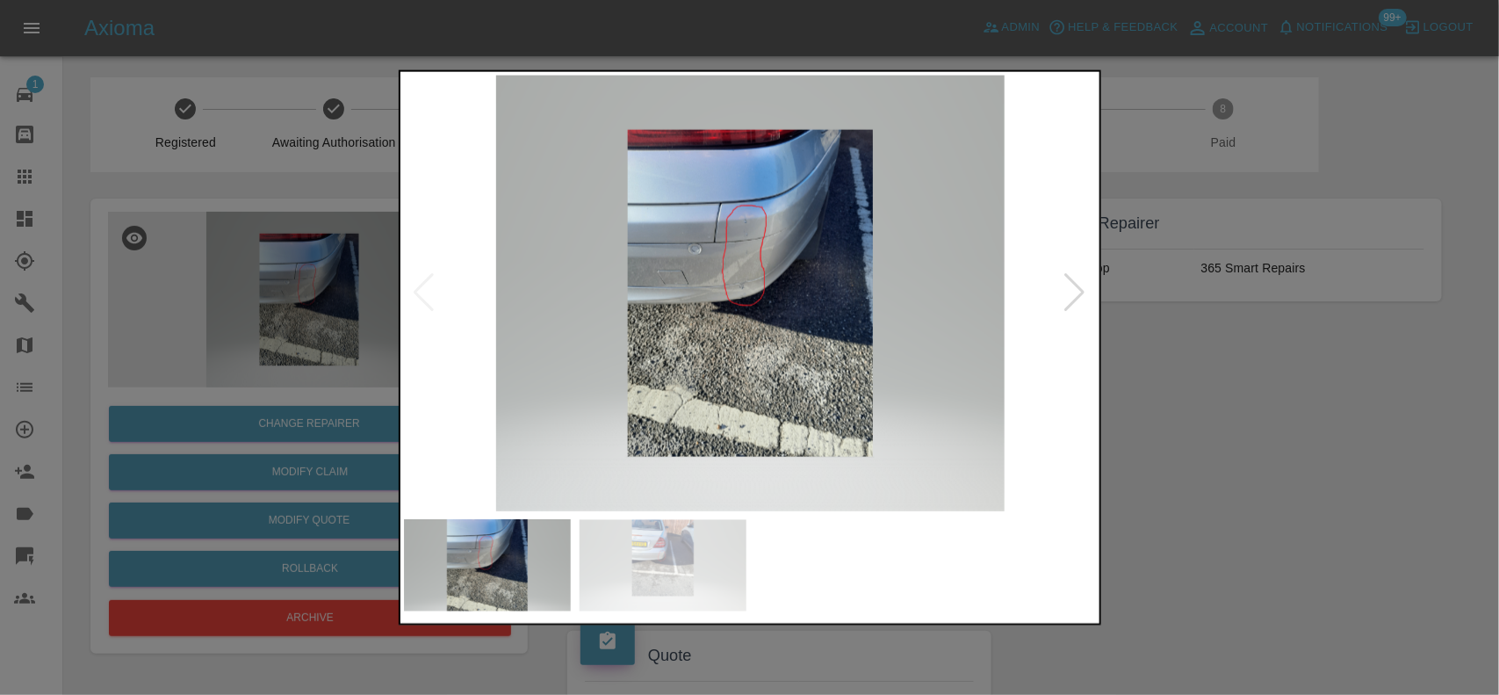
click at [738, 252] on img at bounding box center [751, 293] width 694 height 436
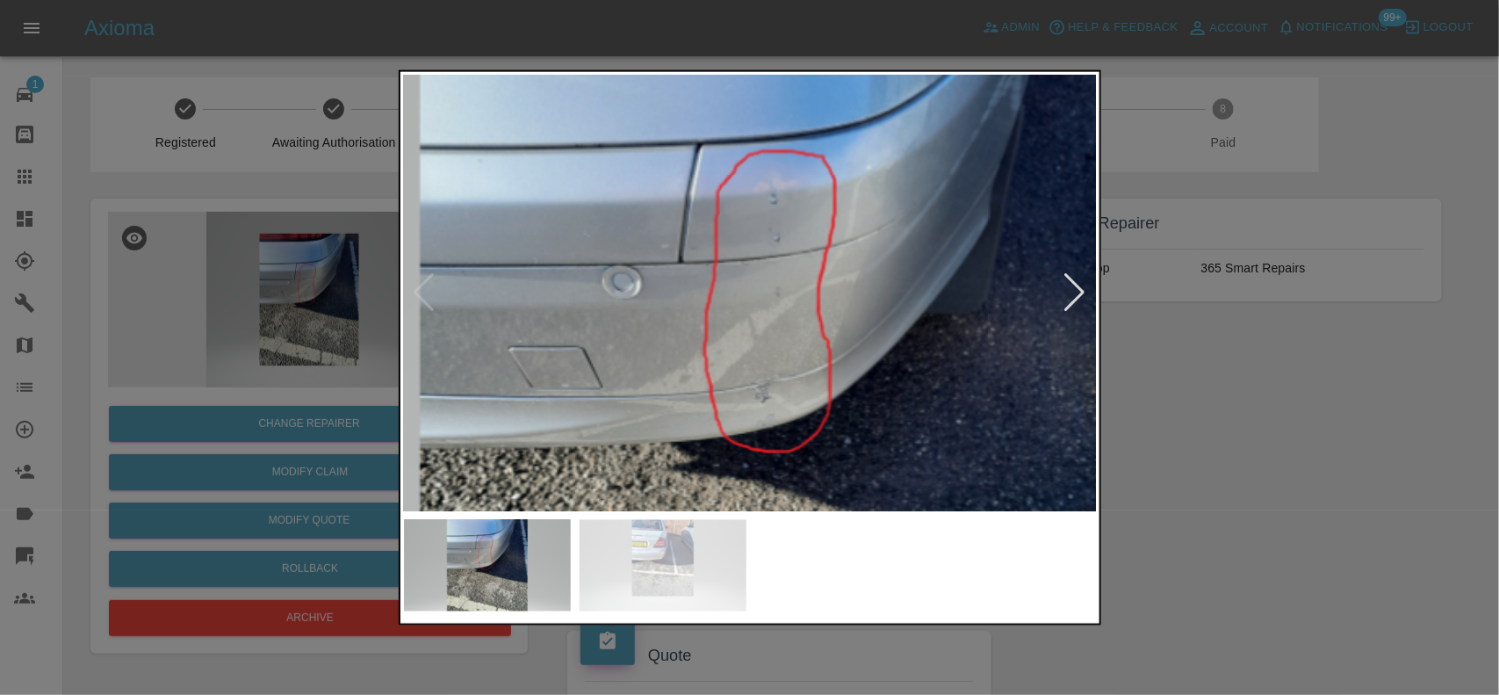
click at [735, 309] on img at bounding box center [786, 413] width 2081 height 1308
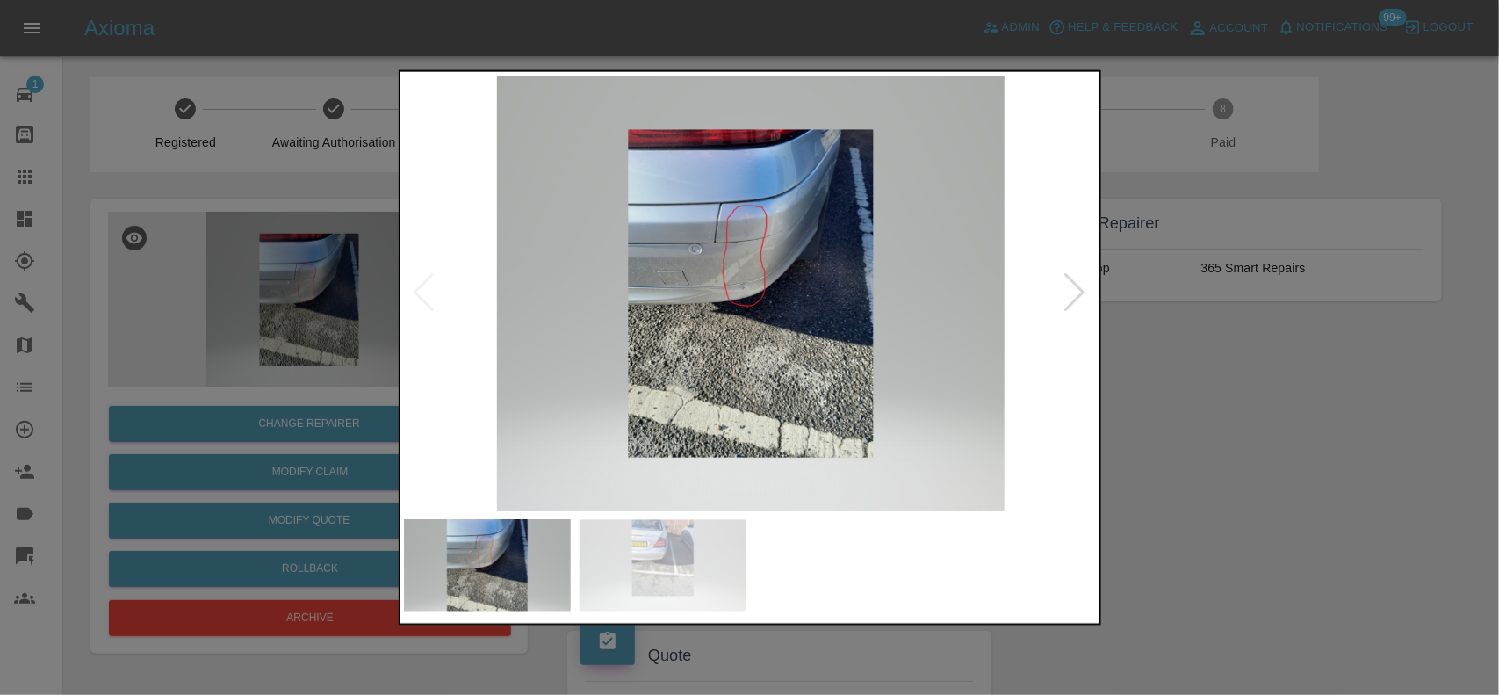
click at [1227, 448] on div at bounding box center [749, 347] width 1499 height 695
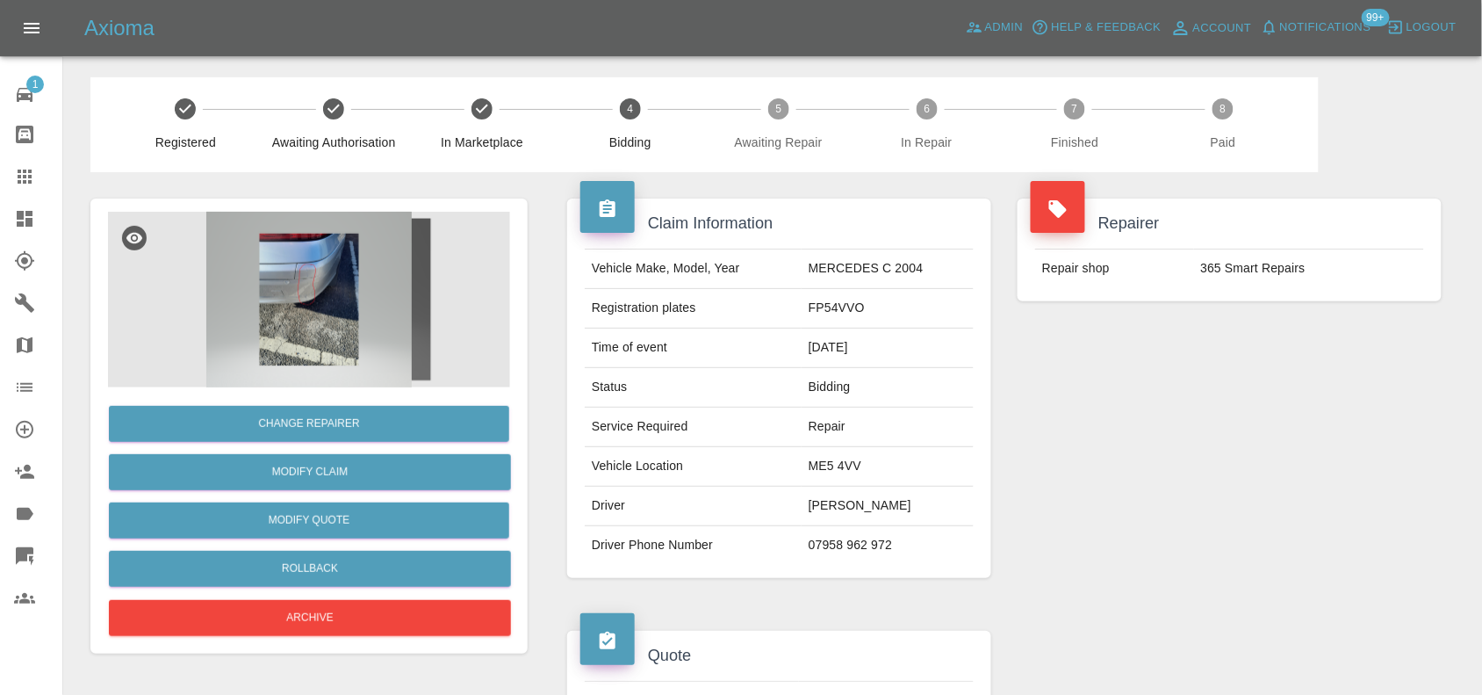
click at [310, 292] on img at bounding box center [309, 300] width 402 height 176
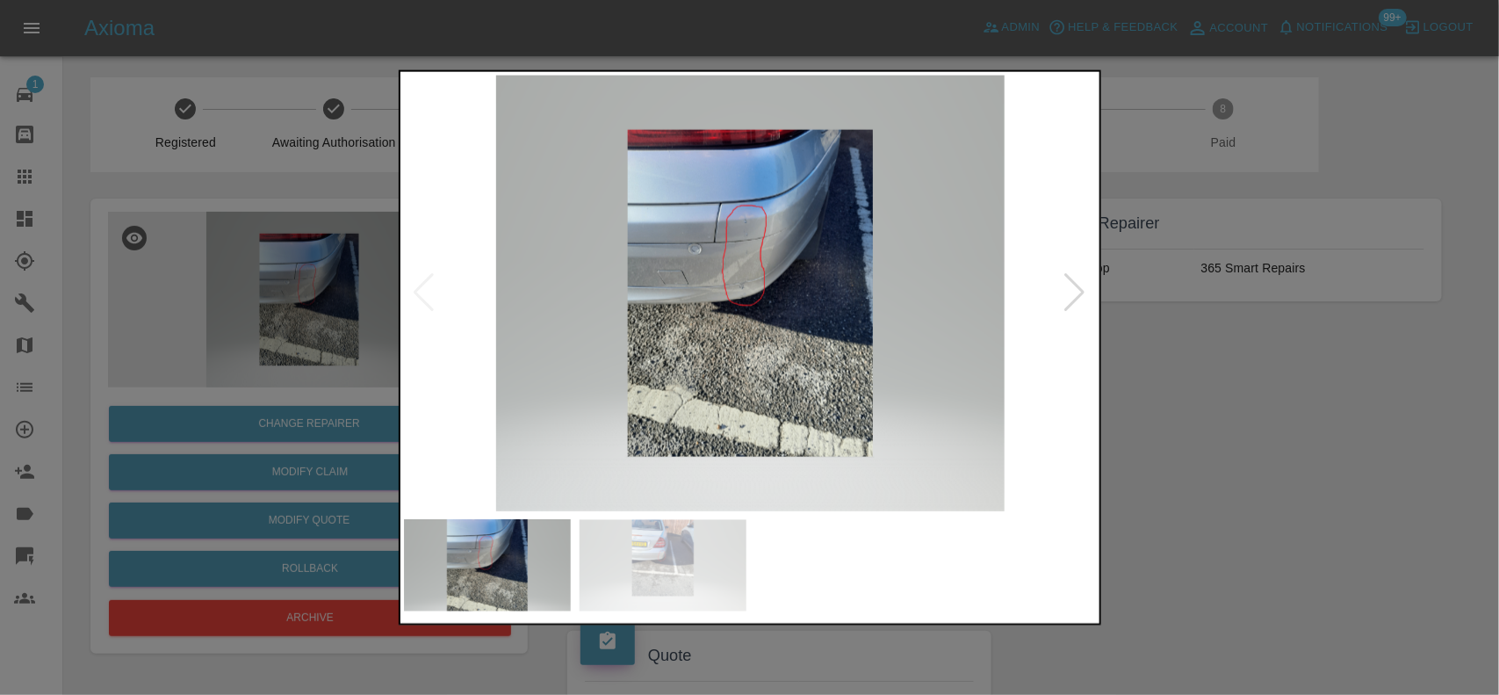
click at [288, 259] on div at bounding box center [749, 347] width 1499 height 695
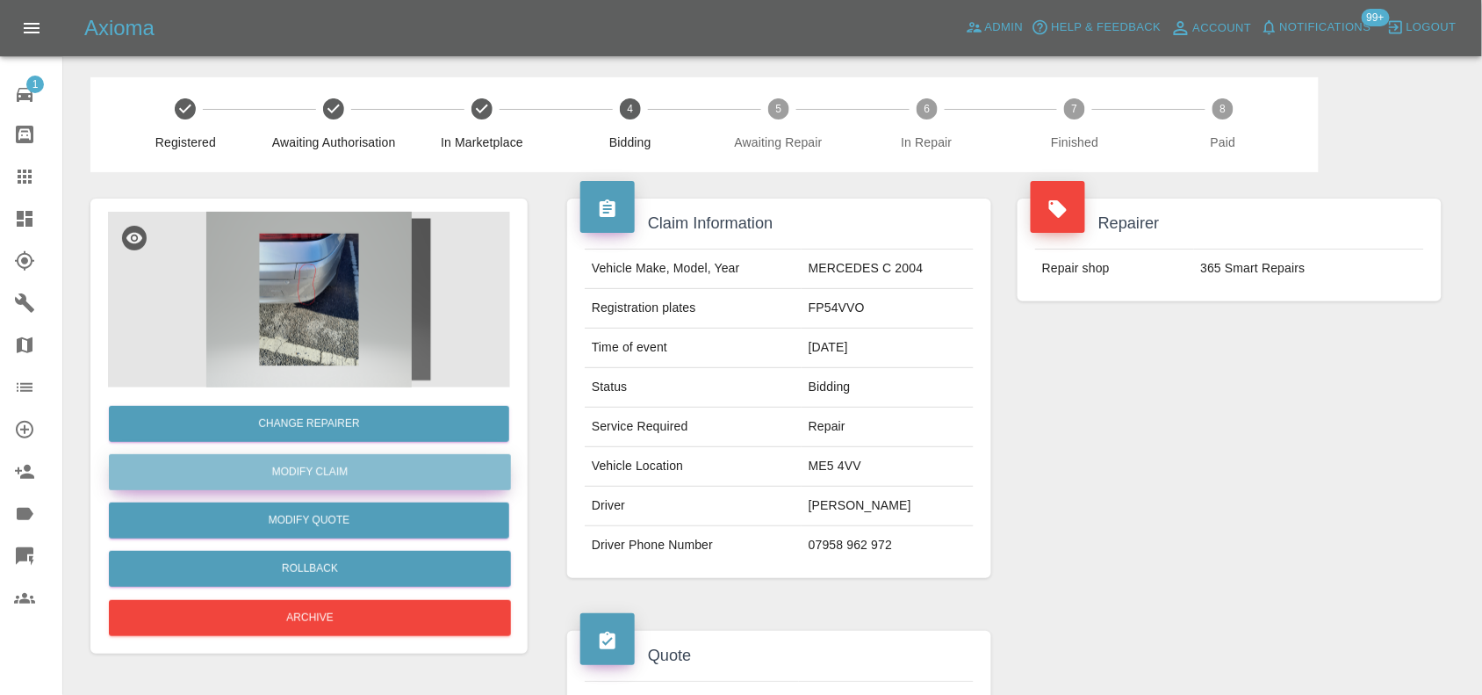
click at [320, 468] on link "Modify Claim" at bounding box center [310, 472] width 402 height 36
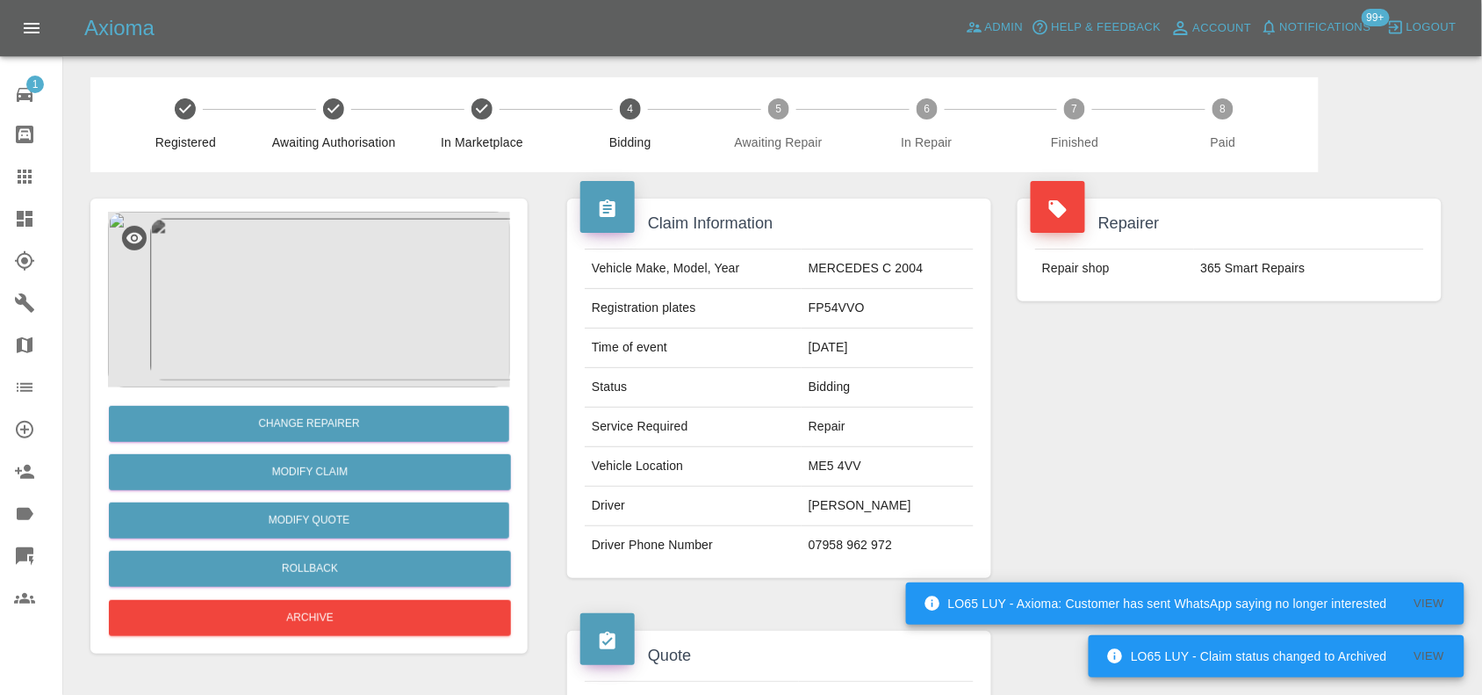
click at [327, 272] on img at bounding box center [309, 300] width 402 height 176
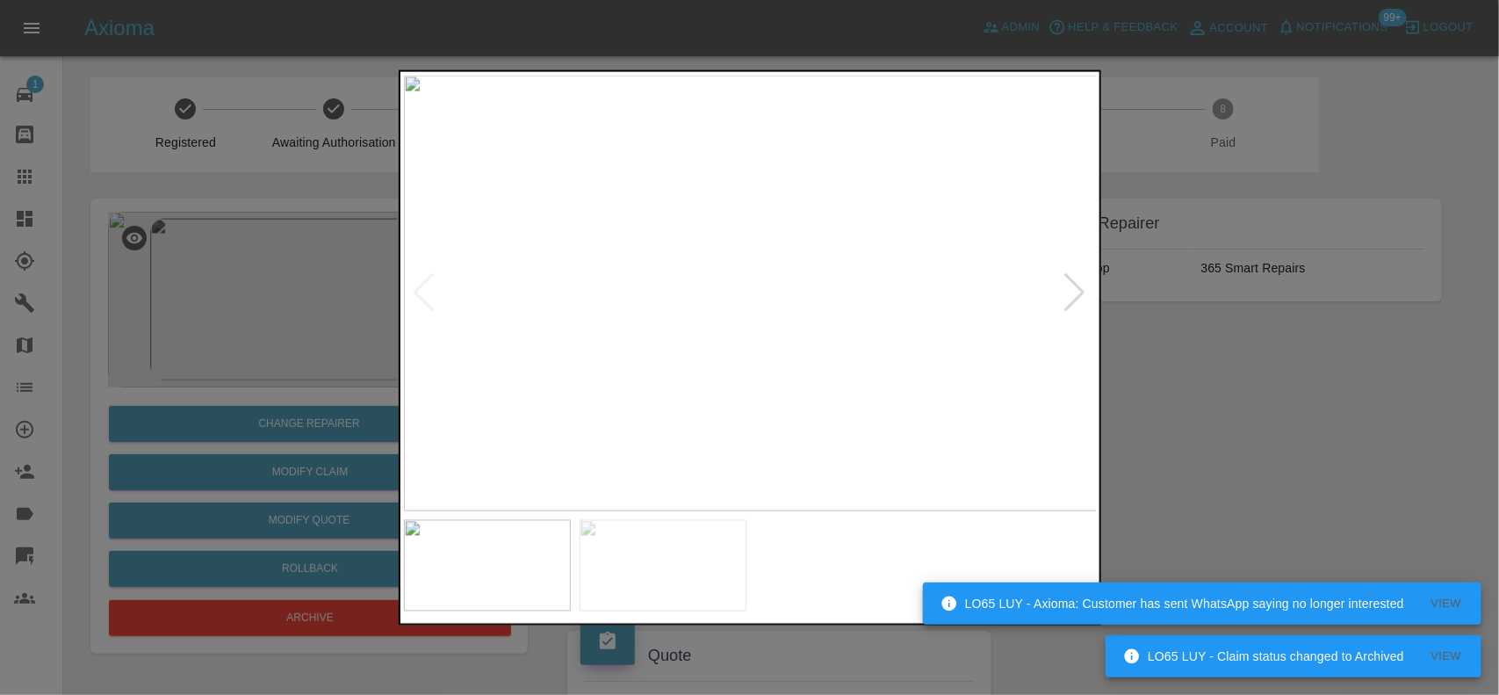
click at [760, 264] on img at bounding box center [751, 293] width 694 height 436
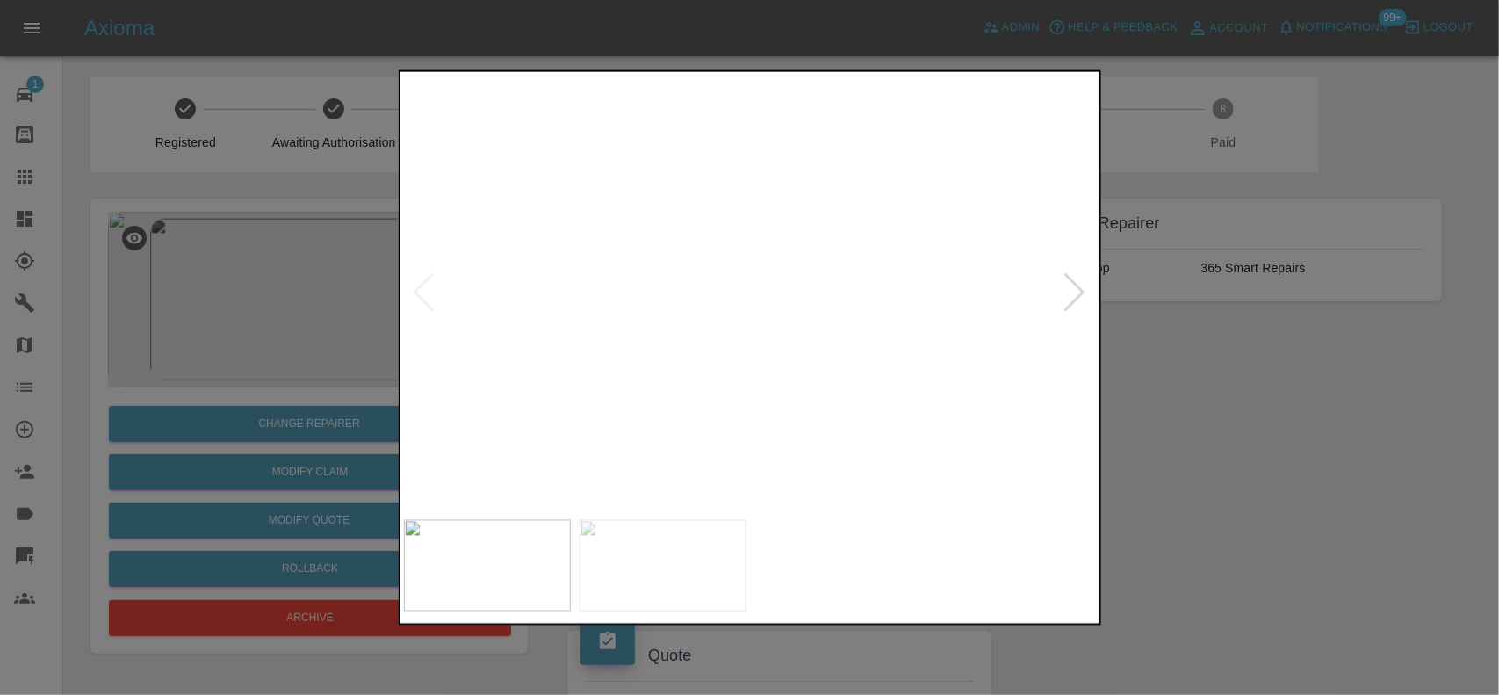
click at [738, 299] on img at bounding box center [720, 377] width 2081 height 1308
click at [727, 299] on img at bounding box center [720, 377] width 2081 height 1308
click at [310, 294] on div at bounding box center [749, 347] width 1499 height 695
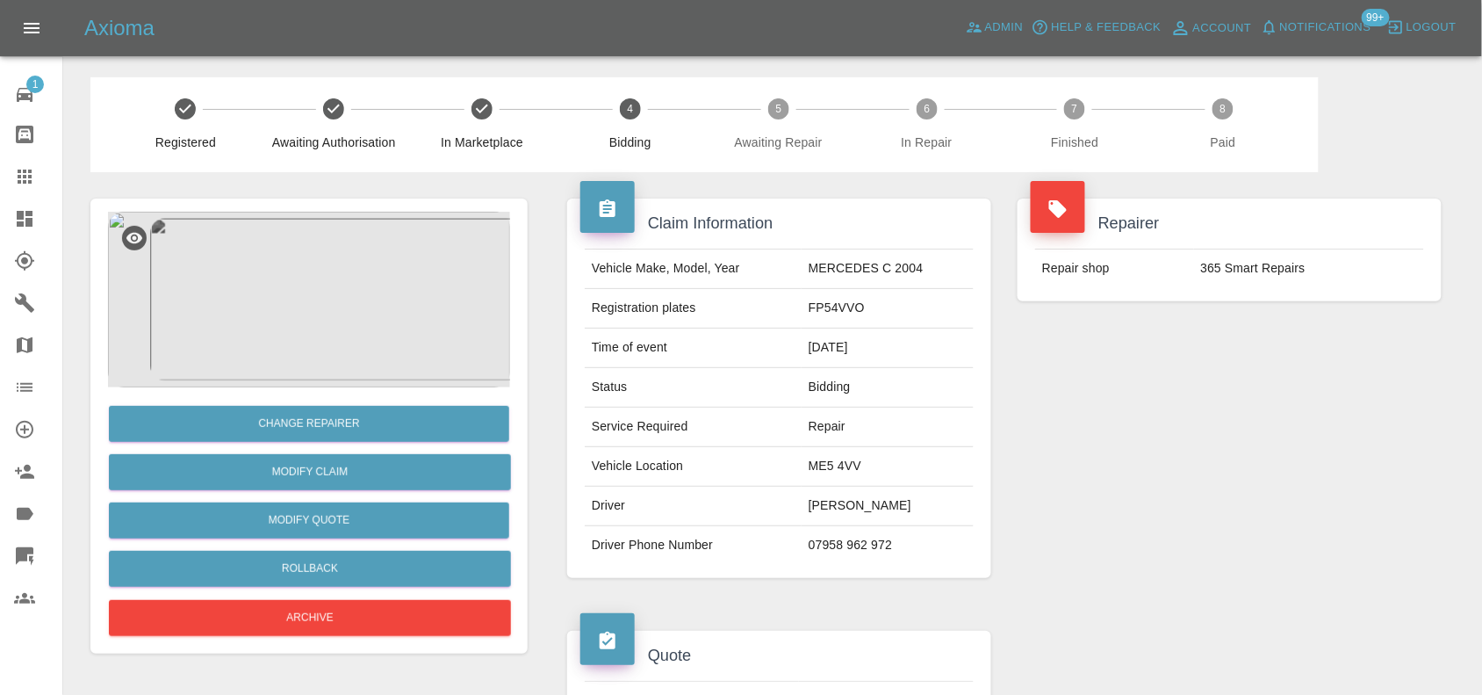
click at [313, 320] on img at bounding box center [309, 300] width 402 height 176
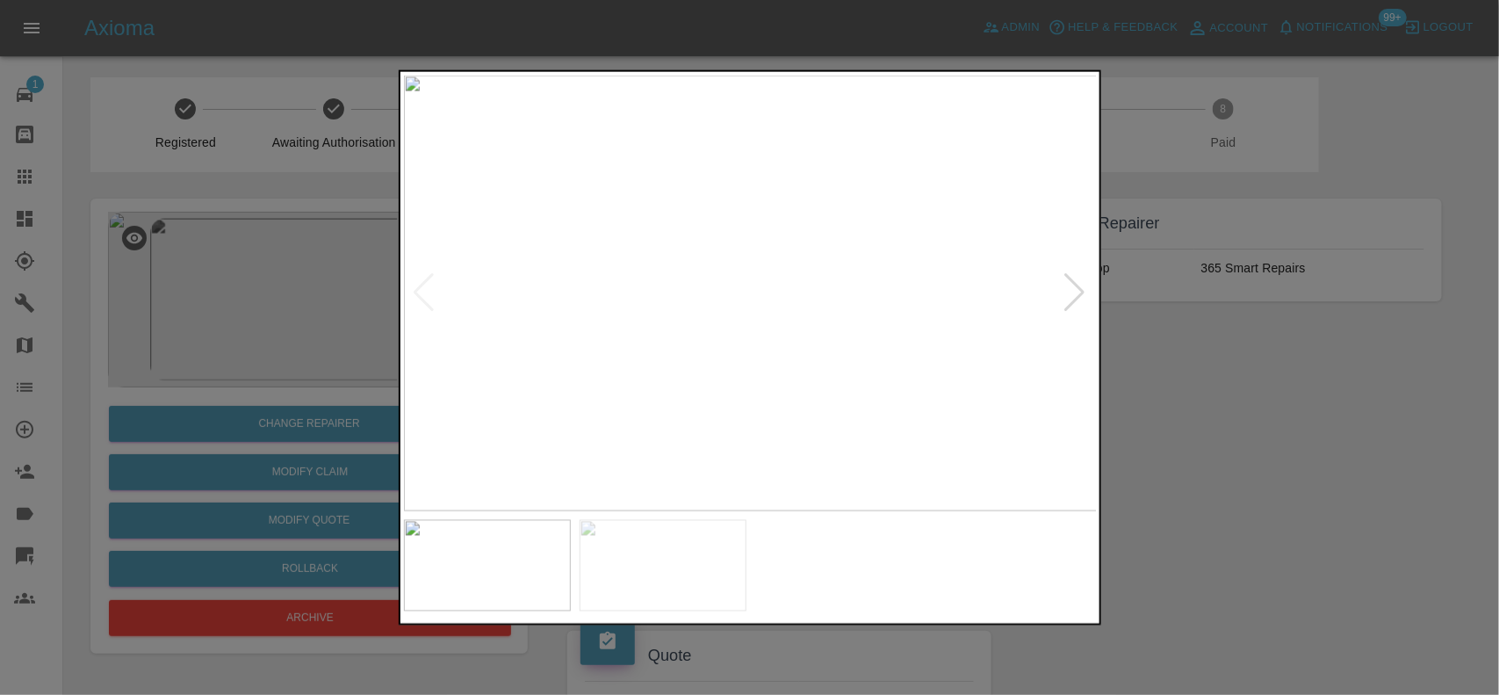
click at [547, 323] on img at bounding box center [751, 293] width 694 height 436
click at [825, 290] on img at bounding box center [751, 293] width 694 height 436
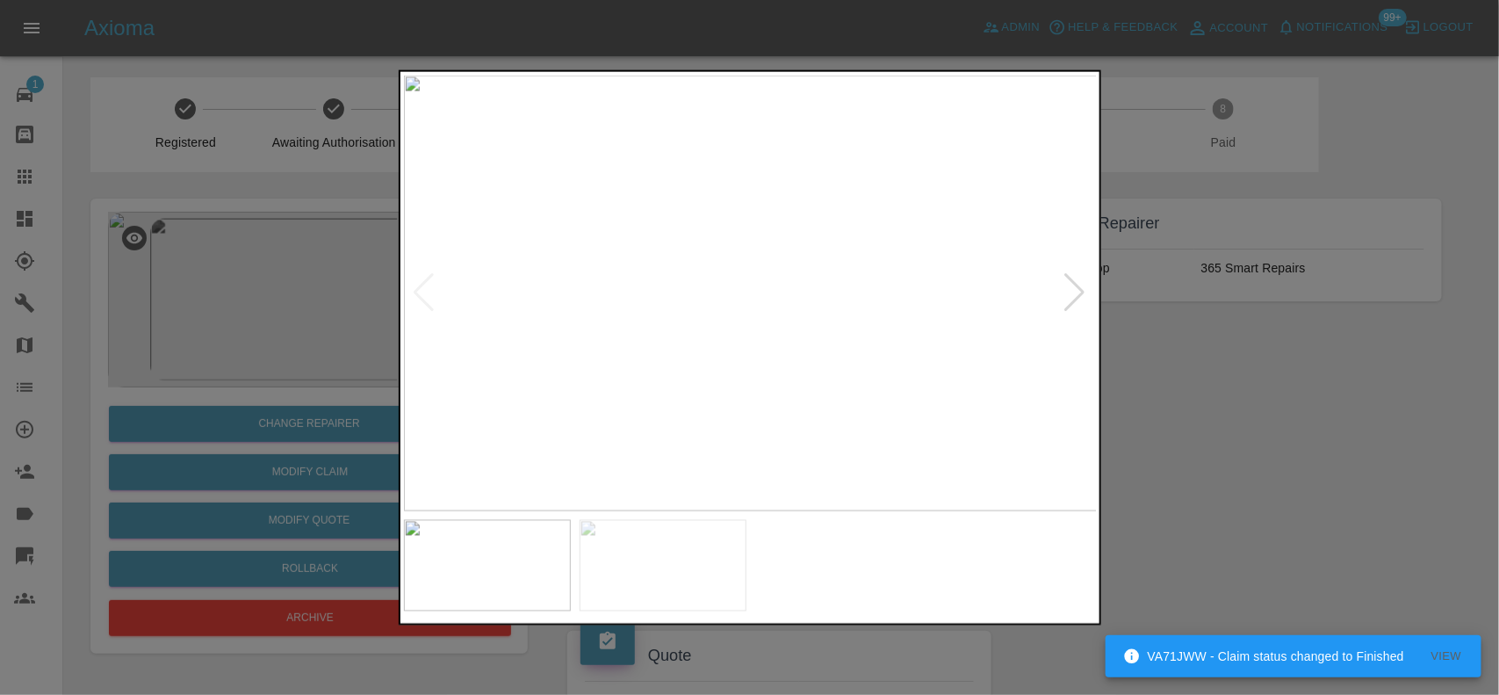
click at [1162, 421] on div at bounding box center [749, 347] width 1499 height 695
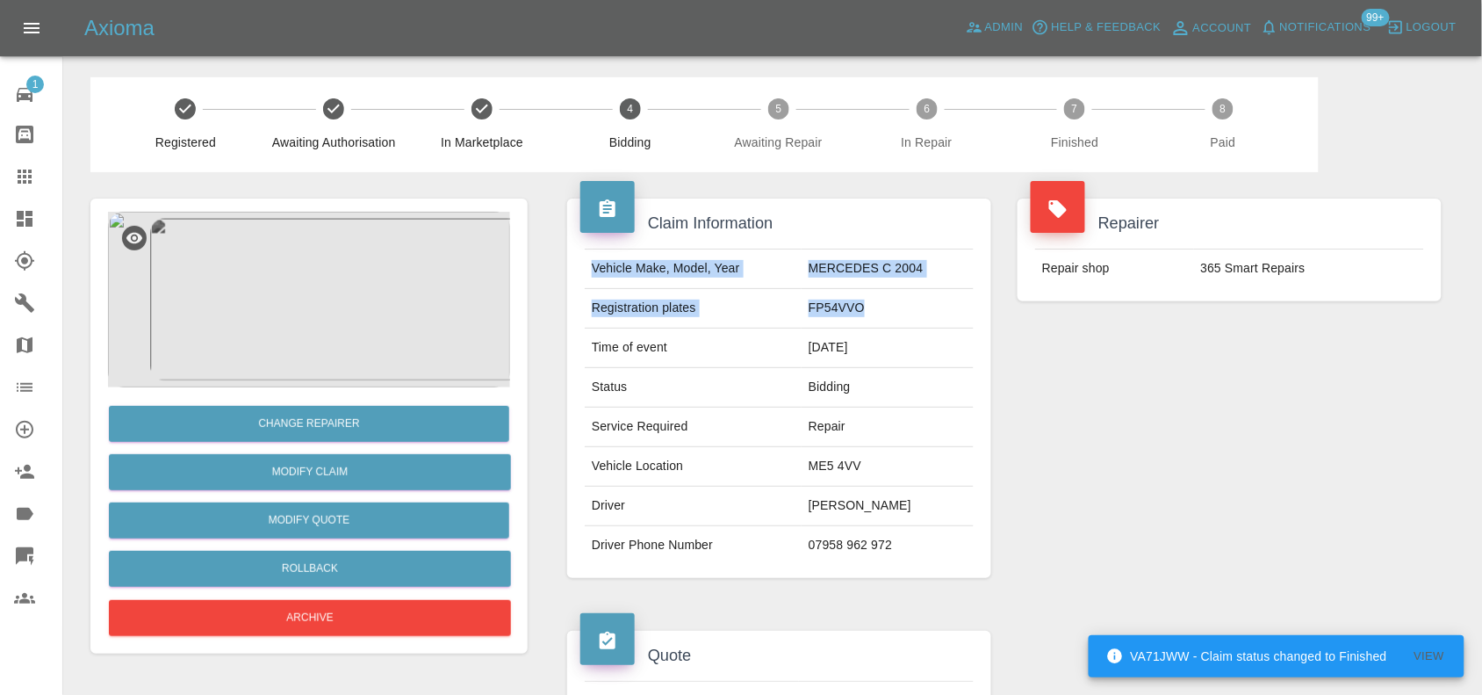
drag, startPoint x: 593, startPoint y: 262, endPoint x: 875, endPoint y: 312, distance: 286.3
click at [875, 312] on tbody "Vehicle Make, Model, Year MERCEDES C 2004 Registration plates FP54VVO Time of e…" at bounding box center [779, 406] width 389 height 315
copy tbody "Vehicle Make, Model, Year MERCEDES C 2004 Registration plates FP54VVO"
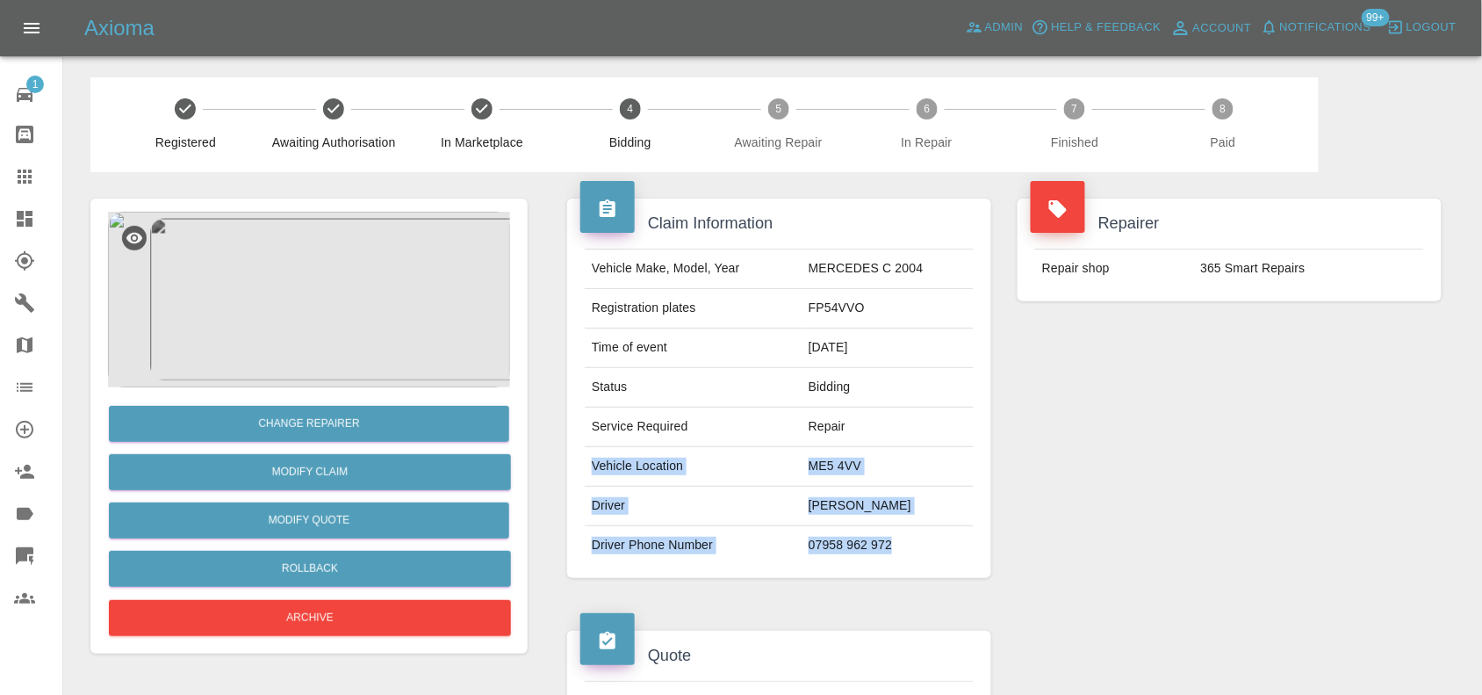
drag, startPoint x: 589, startPoint y: 464, endPoint x: 910, endPoint y: 547, distance: 331.2
click at [910, 547] on tbody "Vehicle Make, Model, Year MERCEDES C 2004 Registration plates FP54VVO Time of e…" at bounding box center [779, 406] width 389 height 315
copy tbody "Vehicle Location ME5 4VV Driver COPLAND Driver Phone Number 07958 962 972"
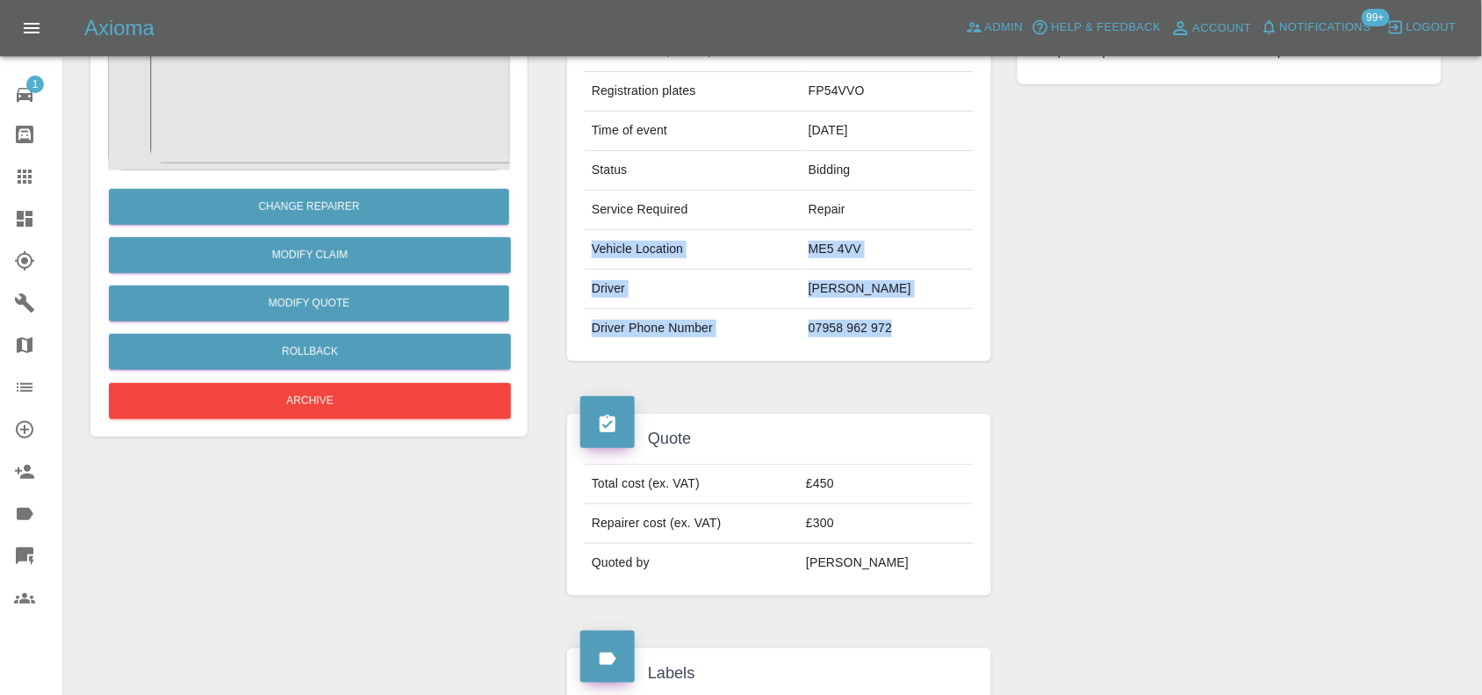
scroll to position [220, 0]
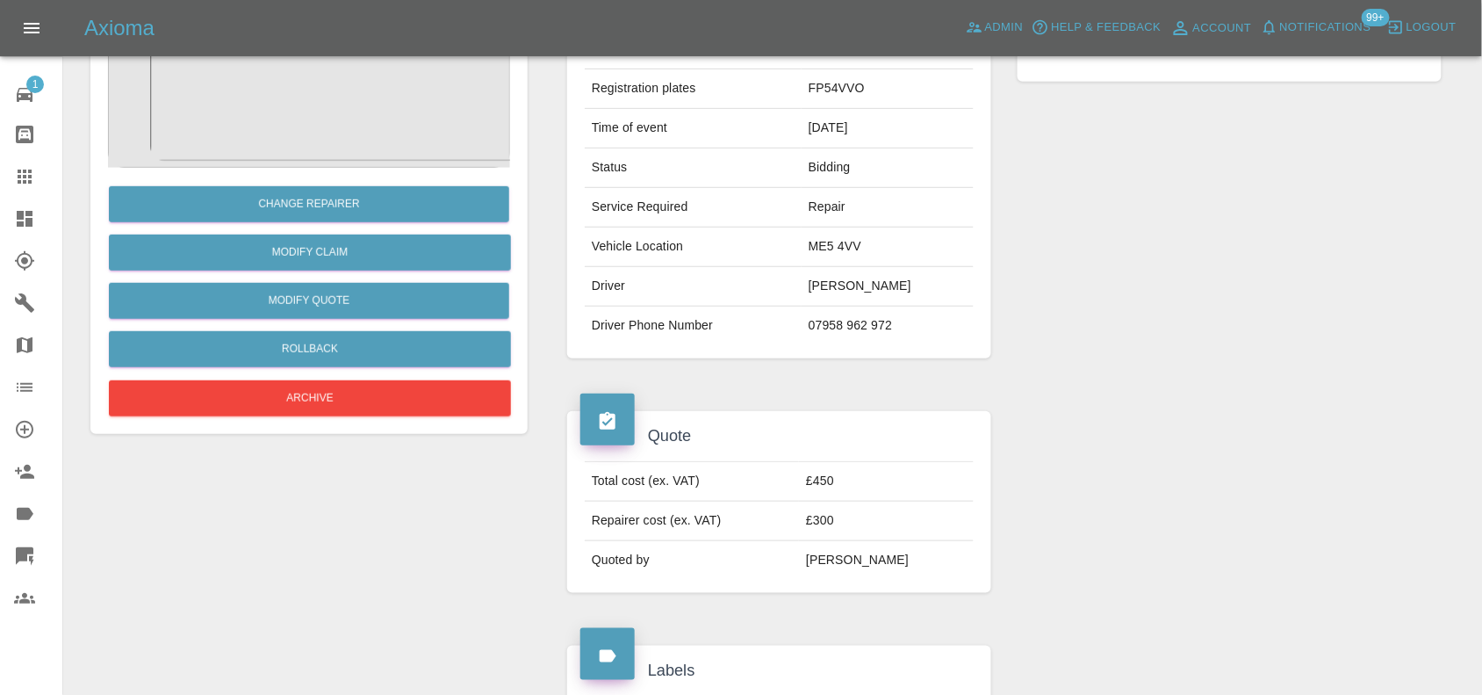
click at [1102, 476] on div at bounding box center [1229, 502] width 450 height 234
click at [852, 523] on td "£300" at bounding box center [886, 521] width 175 height 40
click at [853, 522] on td "£300" at bounding box center [886, 521] width 175 height 40
copy td "£300"
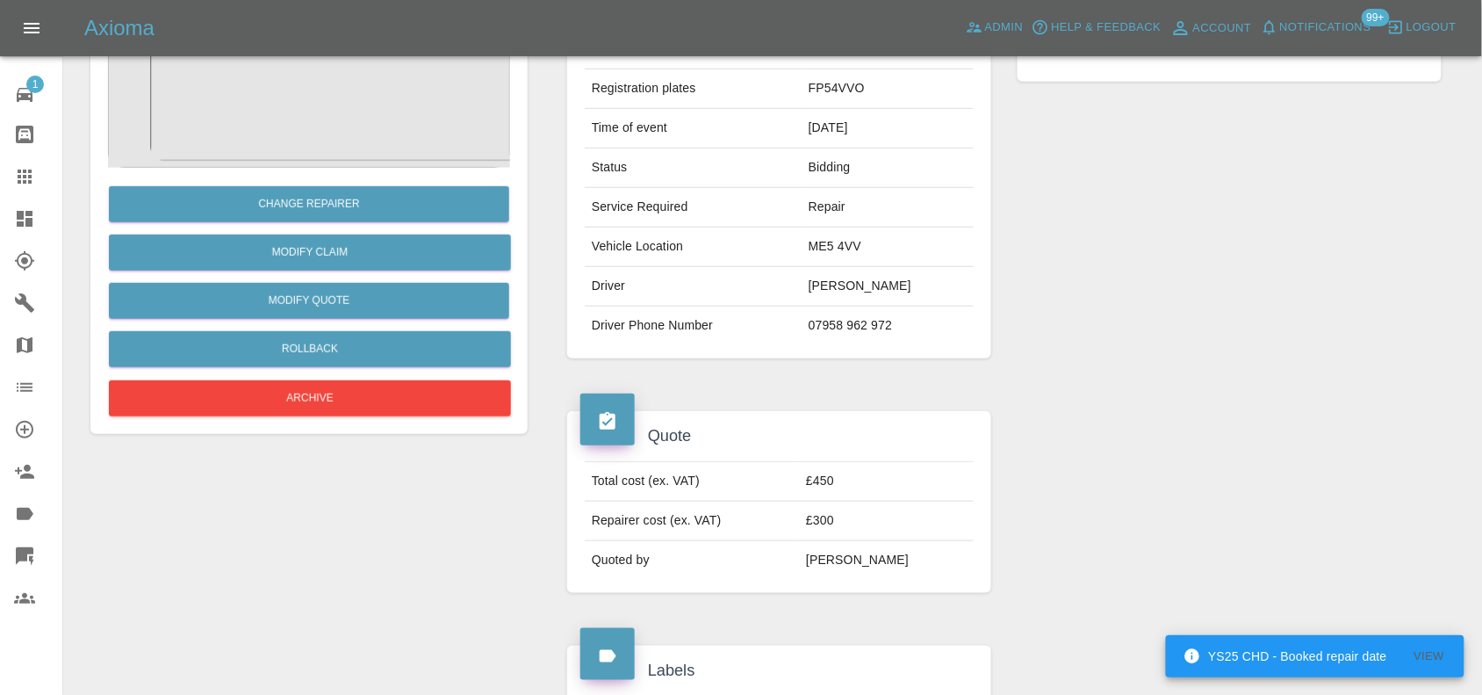
click at [1046, 475] on div at bounding box center [1229, 502] width 450 height 234
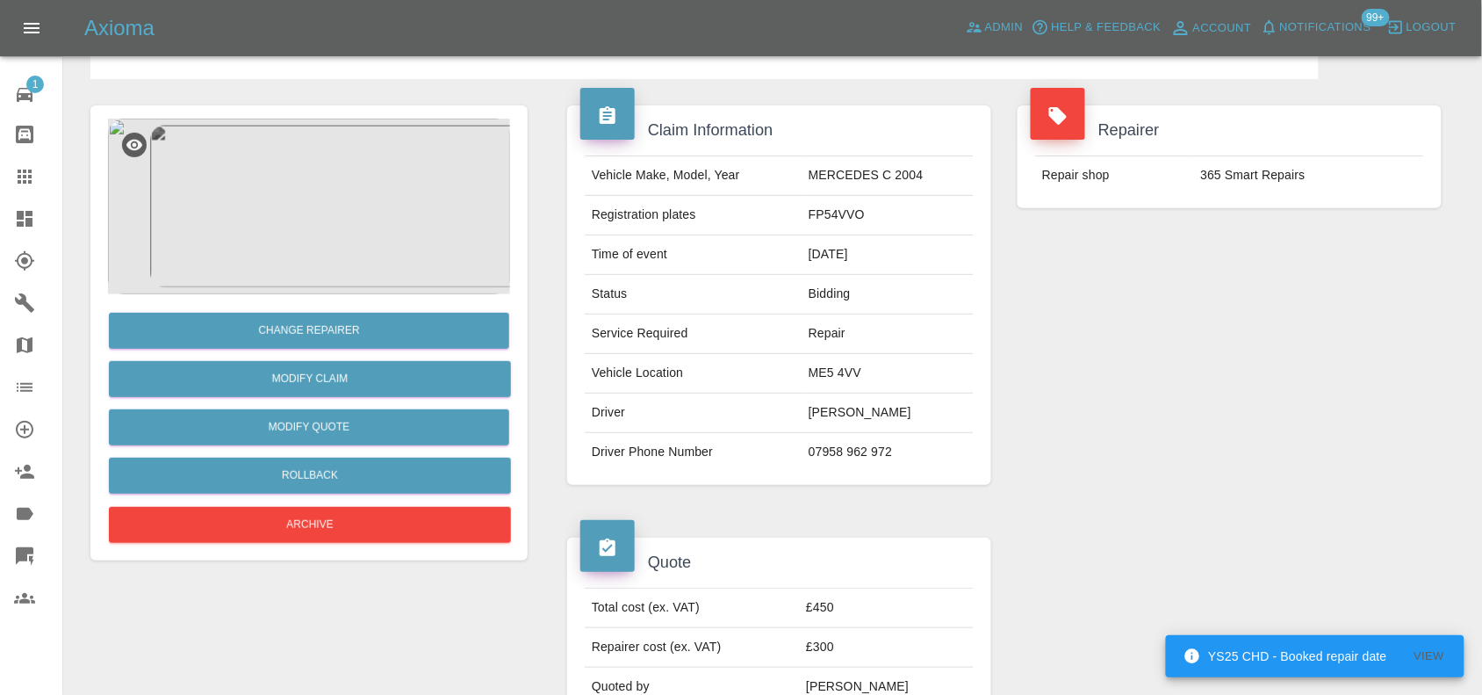
scroll to position [0, 0]
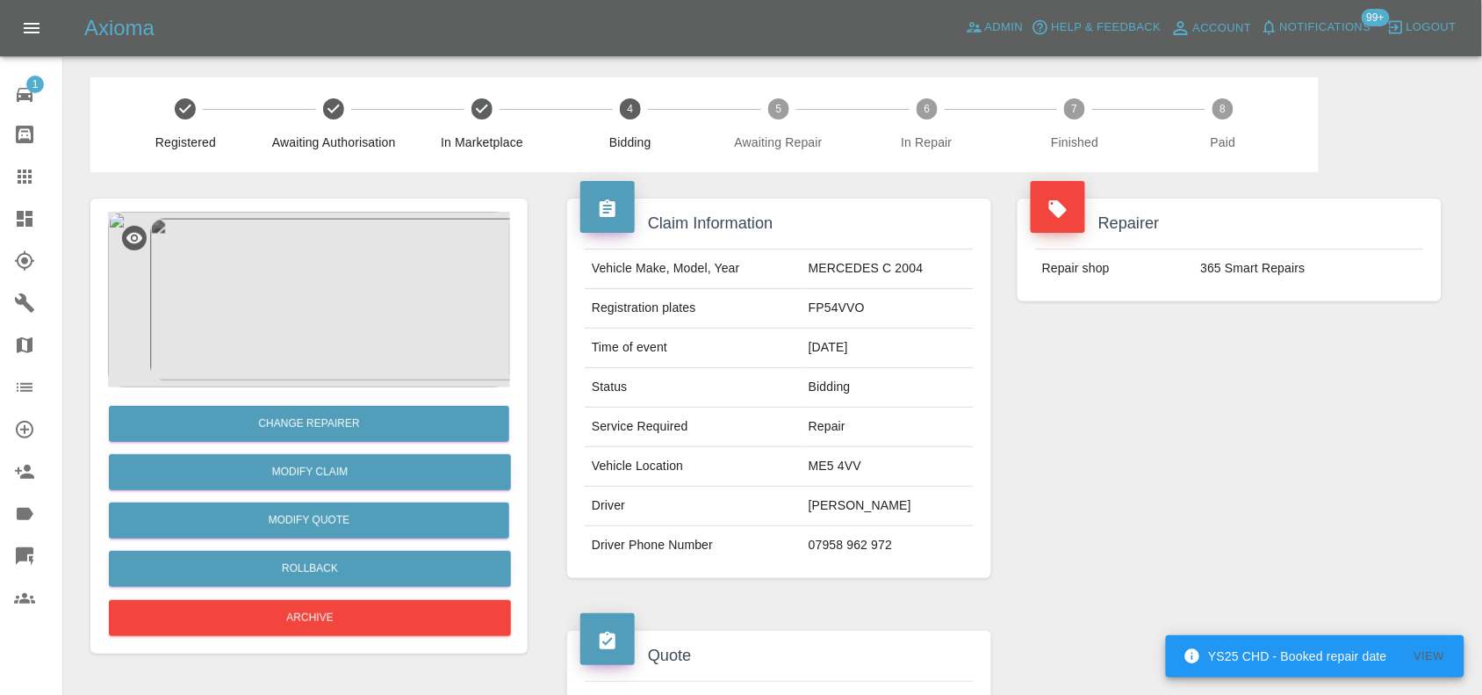
click at [330, 281] on img at bounding box center [309, 300] width 402 height 176
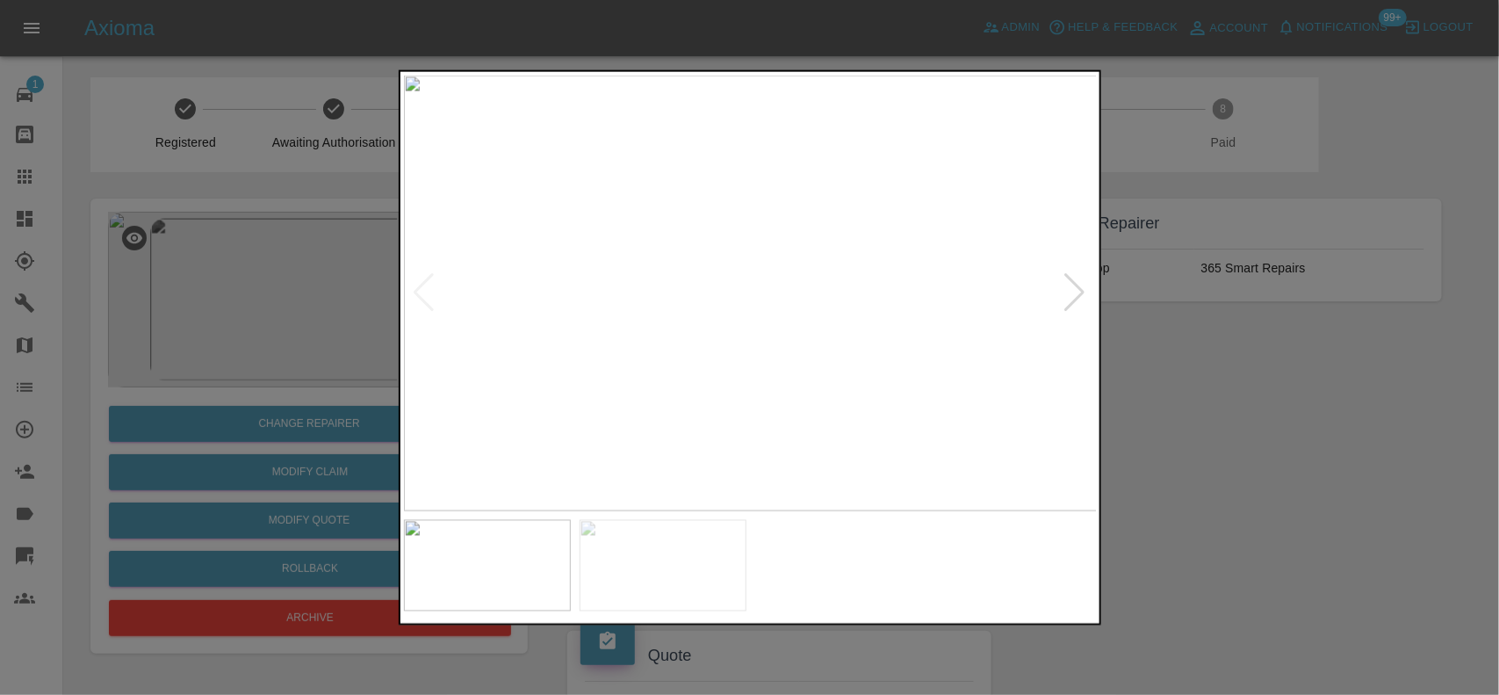
click at [718, 252] on img at bounding box center [751, 293] width 694 height 436
click at [663, 379] on img at bounding box center [749, 377] width 2081 height 1308
click at [670, 388] on img at bounding box center [730, 377] width 2081 height 1308
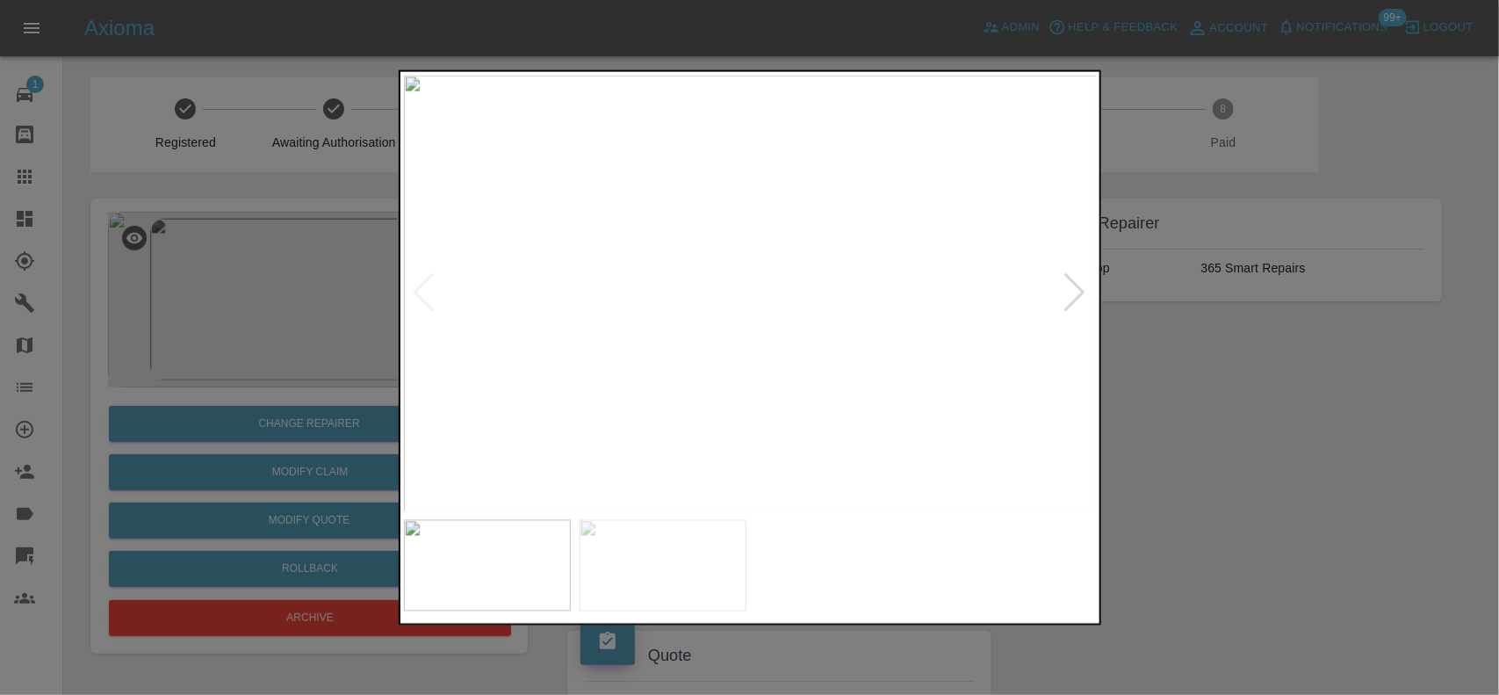
click at [696, 303] on img at bounding box center [751, 293] width 694 height 436
click at [867, 288] on img at bounding box center [751, 293] width 694 height 436
click at [701, 285] on img at bounding box center [751, 293] width 694 height 436
click at [735, 273] on img at bounding box center [751, 293] width 694 height 436
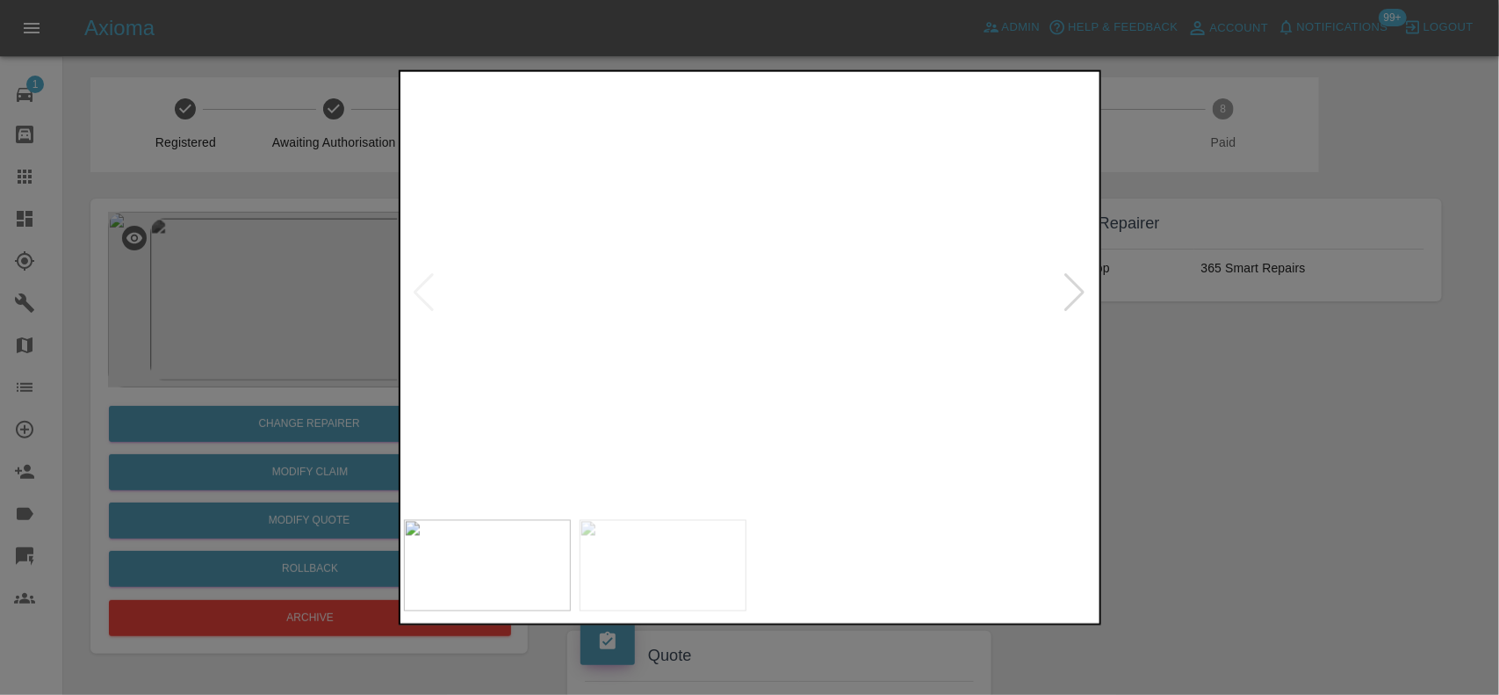
click at [1090, 299] on img at bounding box center [793, 351] width 2081 height 1308
click at [878, 290] on img at bounding box center [792, 352] width 2081 height 1308
click at [876, 288] on img at bounding box center [792, 352] width 2081 height 1308
drag, startPoint x: 1064, startPoint y: 287, endPoint x: 857, endPoint y: 319, distance: 209.6
click at [1064, 288] on div at bounding box center [1075, 292] width 24 height 39
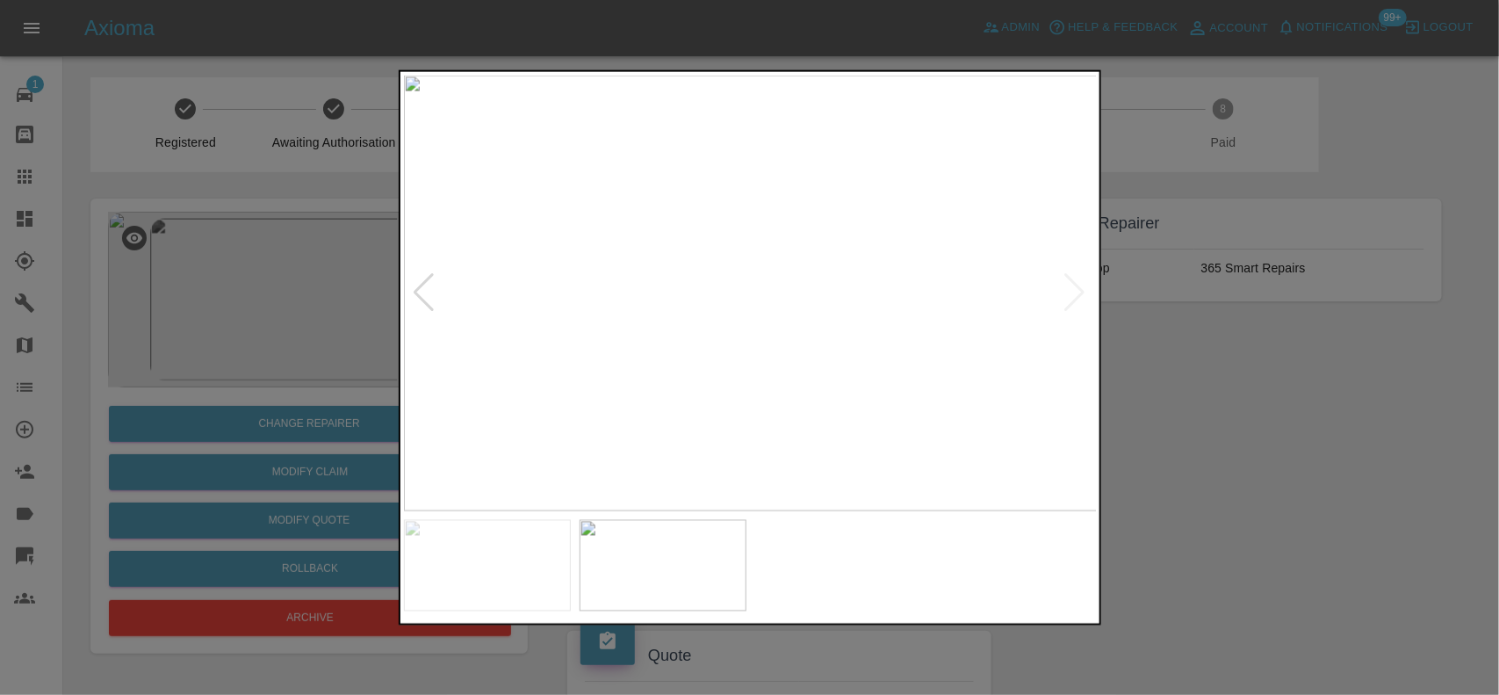
drag, startPoint x: 1282, startPoint y: 422, endPoint x: 1197, endPoint y: 464, distance: 94.6
click at [1275, 424] on div at bounding box center [749, 347] width 1499 height 695
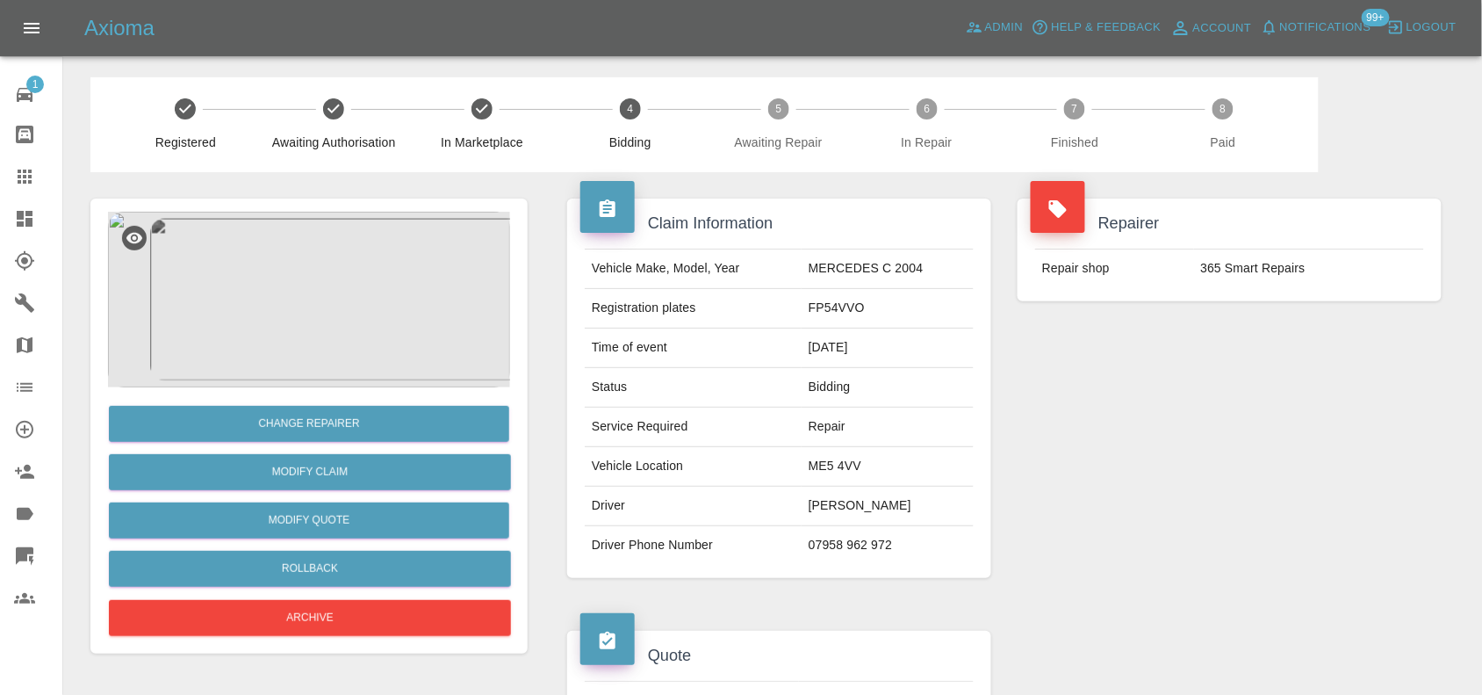
click at [834, 464] on td "ME5 4VV" at bounding box center [888, 467] width 172 height 40
copy td "ME5 4VV"
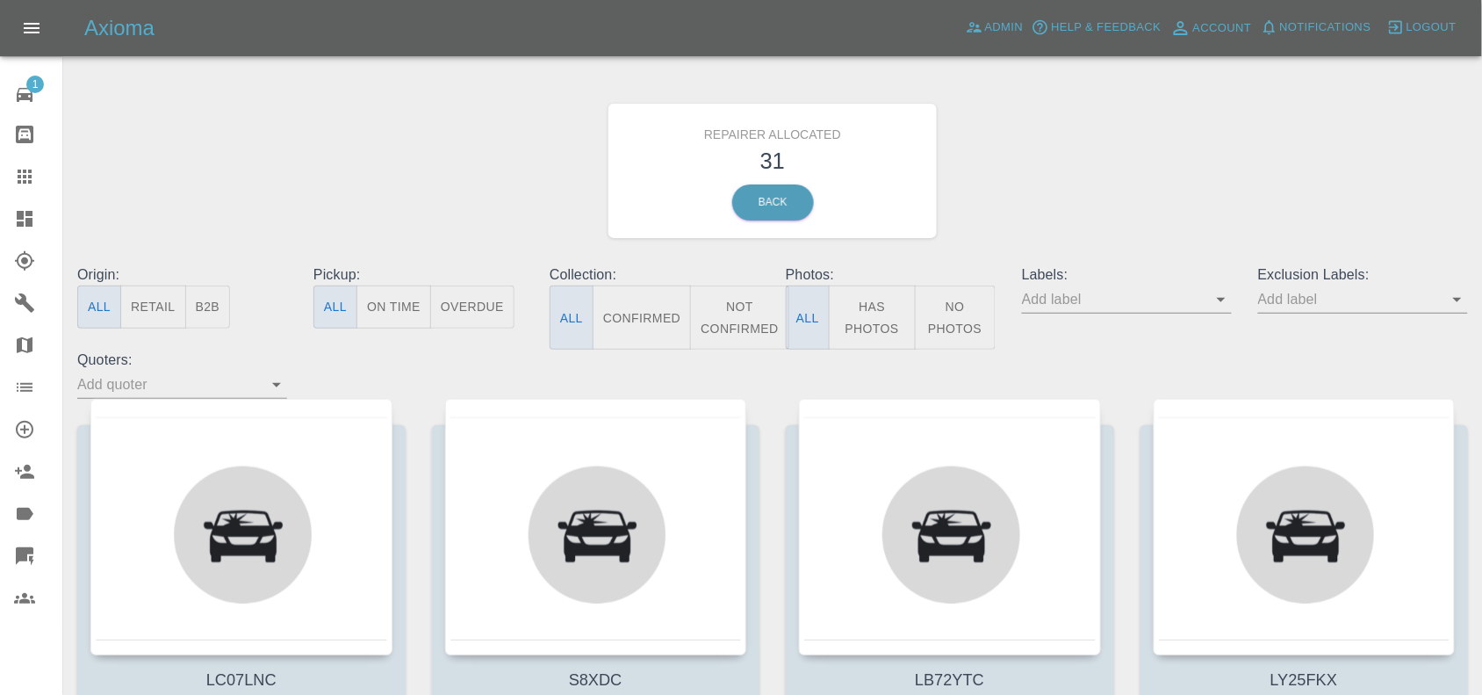
click at [881, 323] on button "Has Photos" at bounding box center [872, 317] width 87 height 64
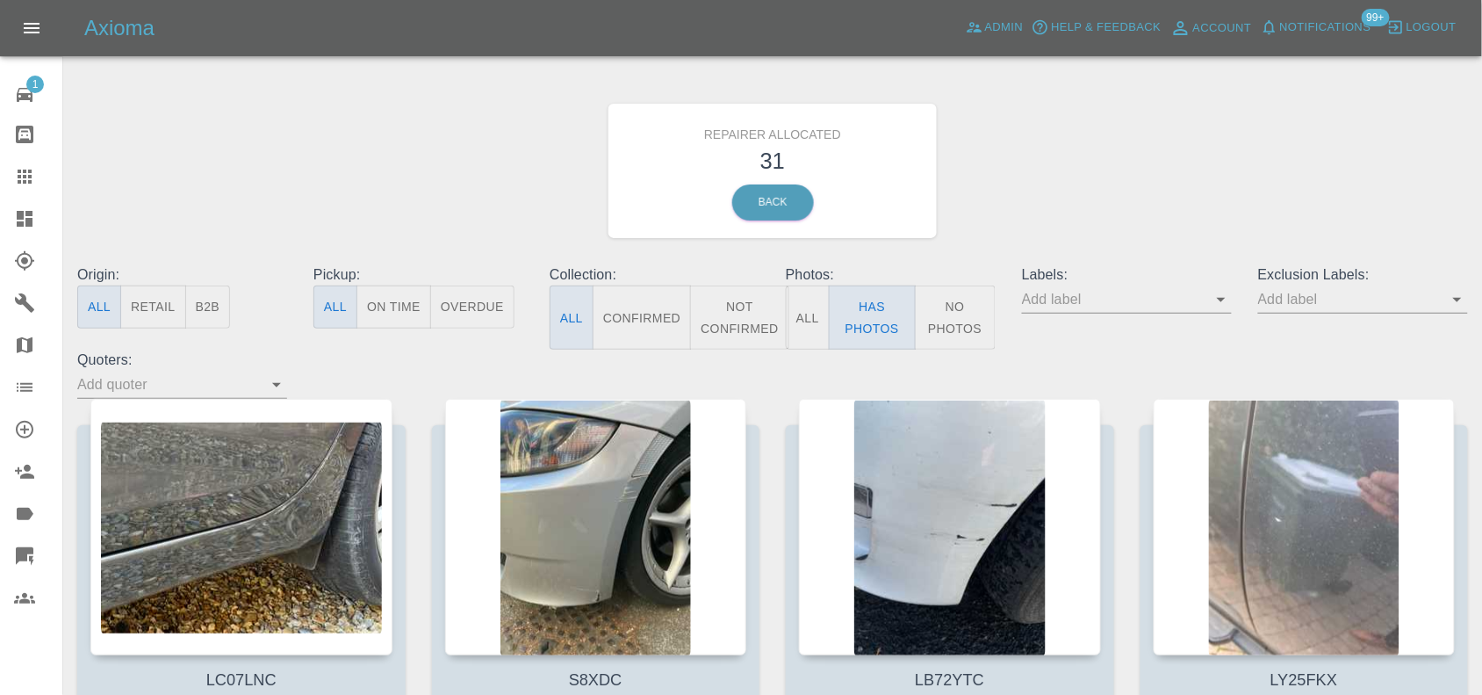
click at [193, 304] on button "B2B" at bounding box center [208, 306] width 46 height 43
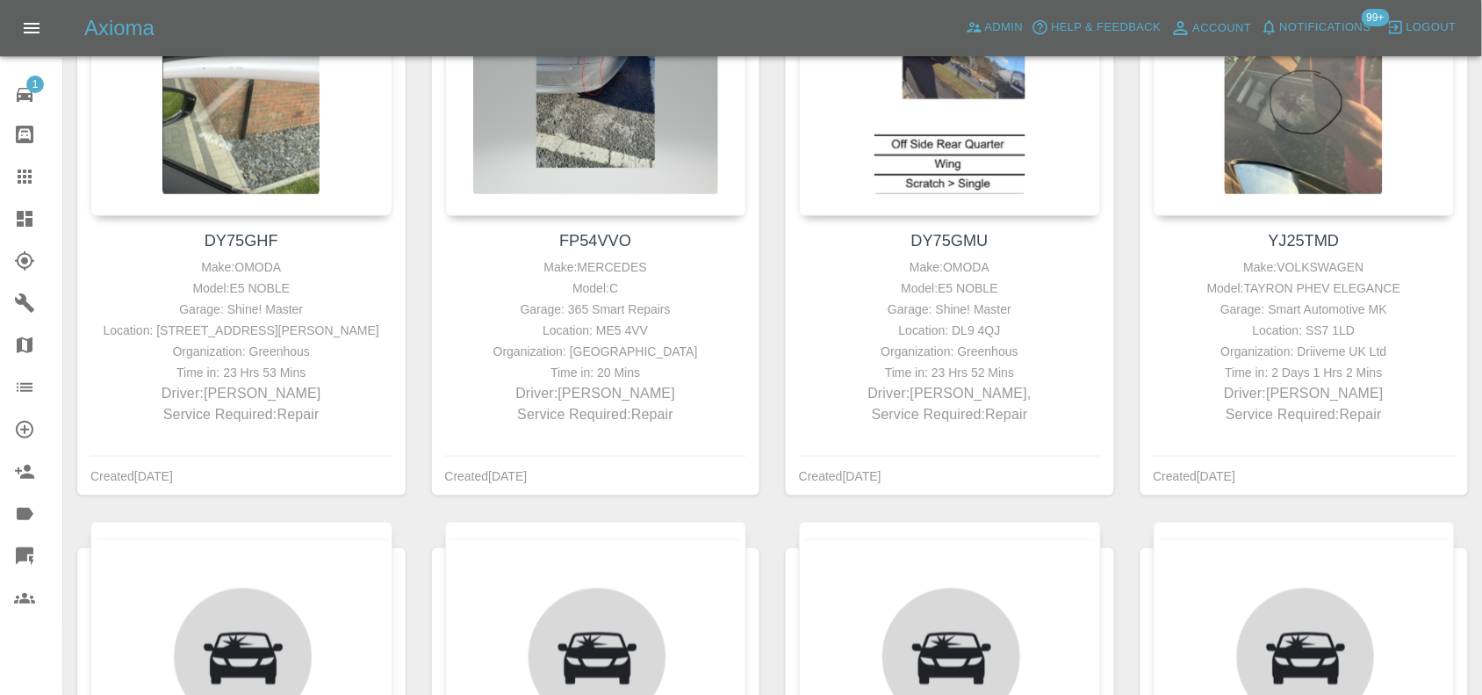
scroll to position [329, 0]
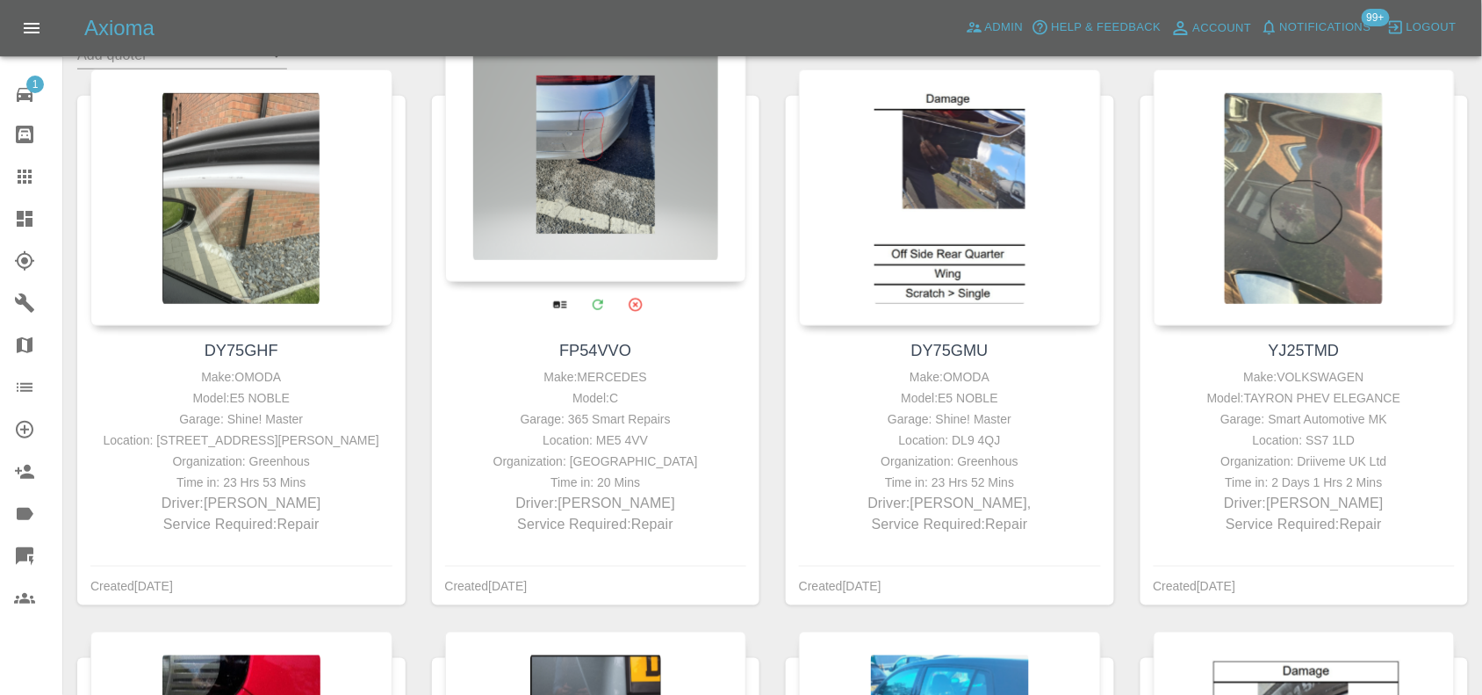
type button "b2b"
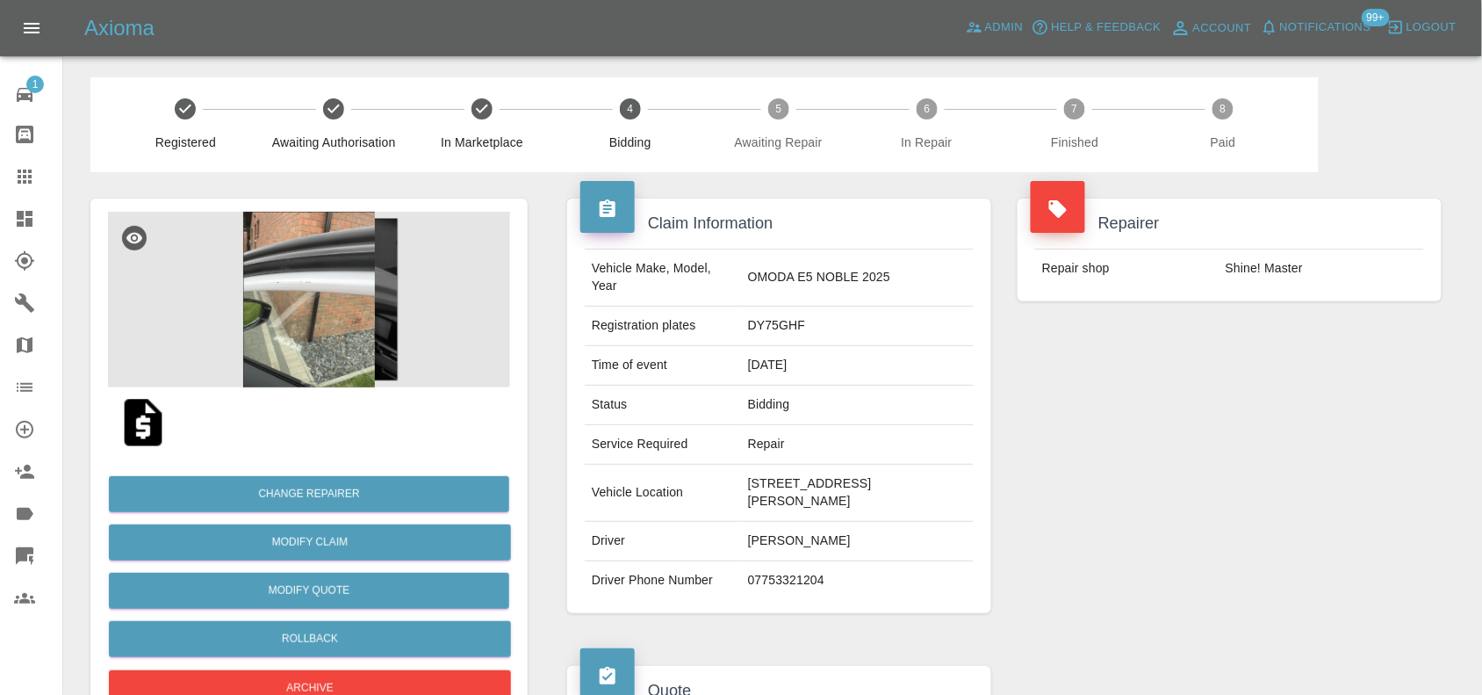
click at [330, 303] on img at bounding box center [309, 300] width 402 height 176
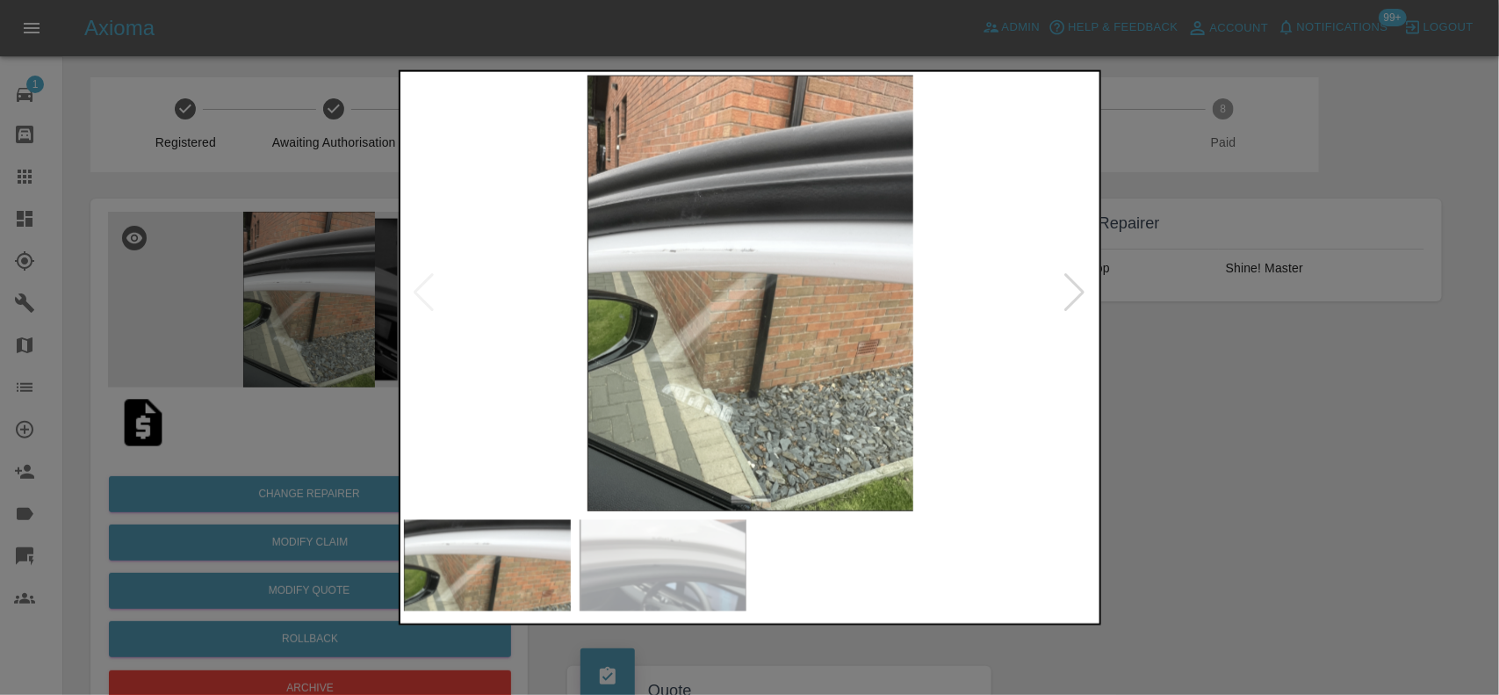
click at [700, 349] on img at bounding box center [751, 293] width 694 height 436
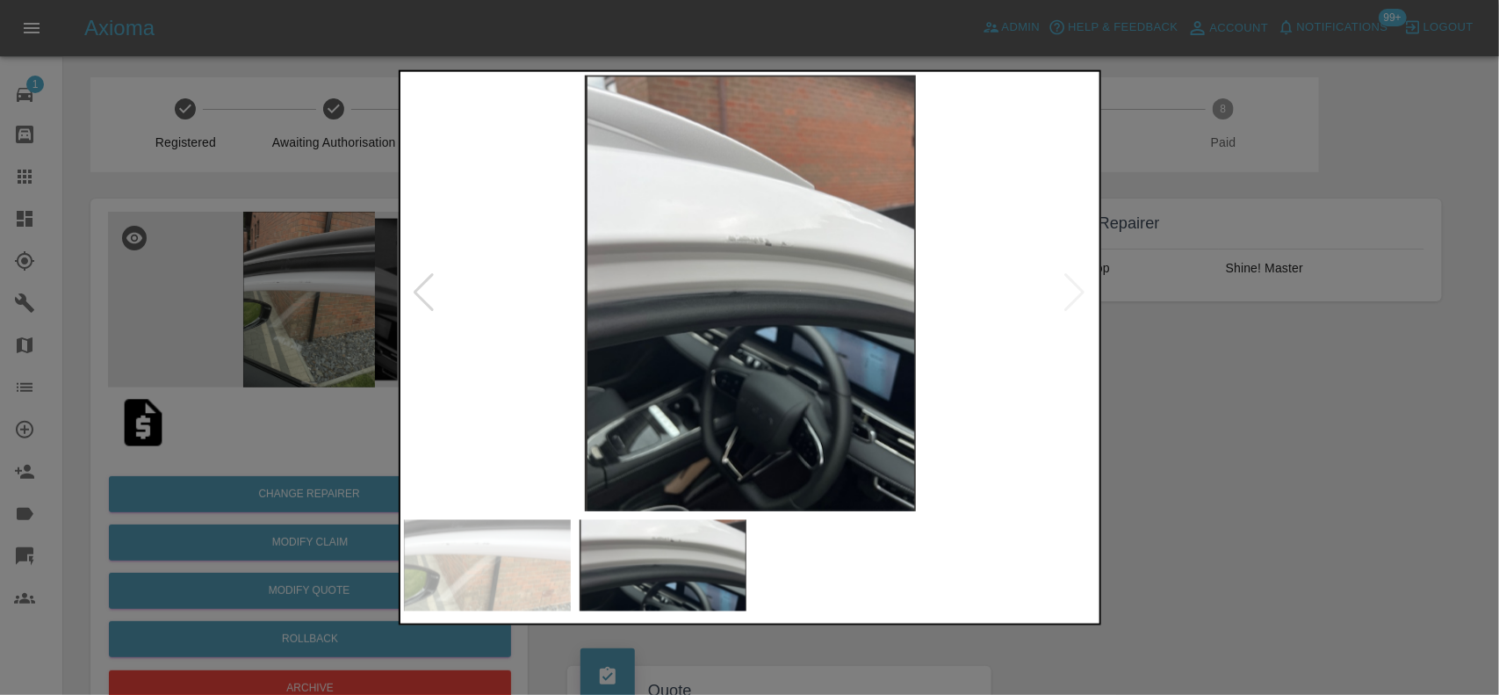
click at [572, 331] on img at bounding box center [751, 293] width 694 height 436
click at [241, 255] on div at bounding box center [749, 347] width 1499 height 695
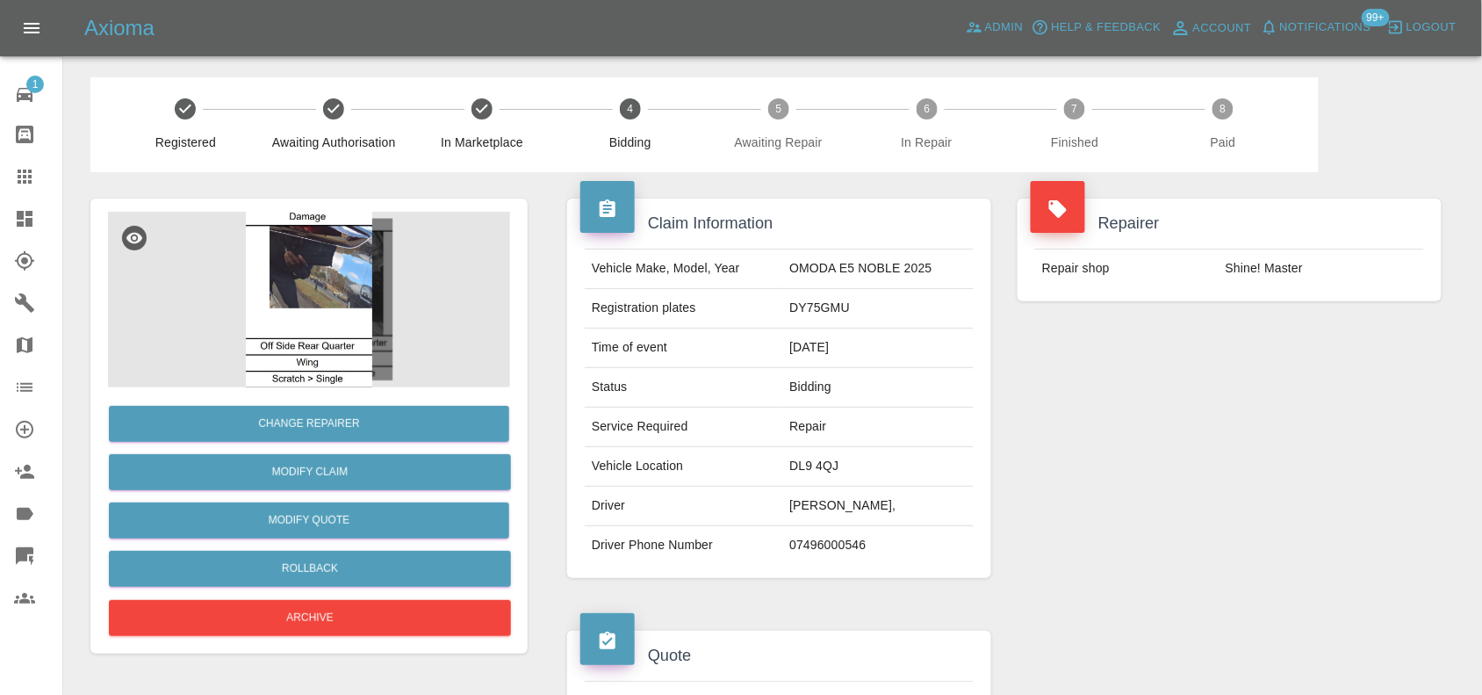
click at [323, 295] on img at bounding box center [309, 300] width 402 height 176
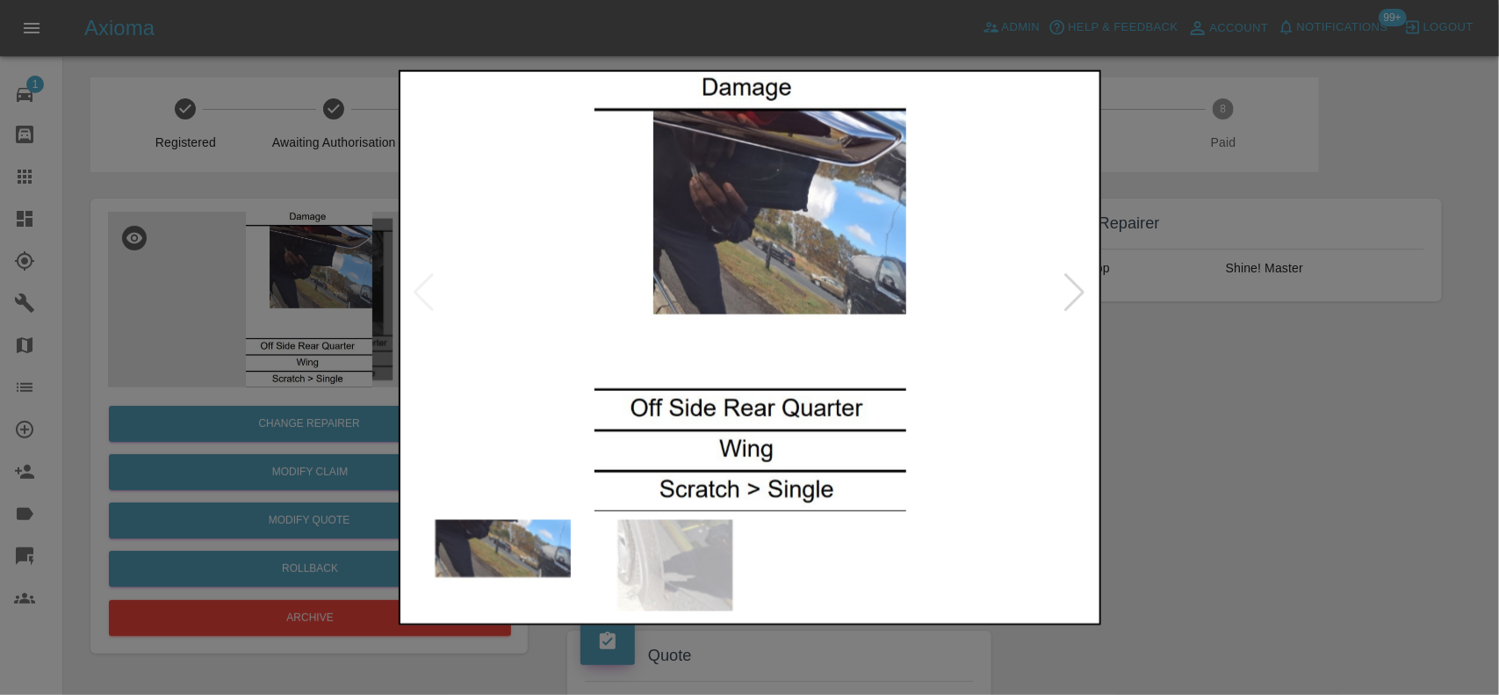
click at [650, 322] on img at bounding box center [751, 293] width 694 height 436
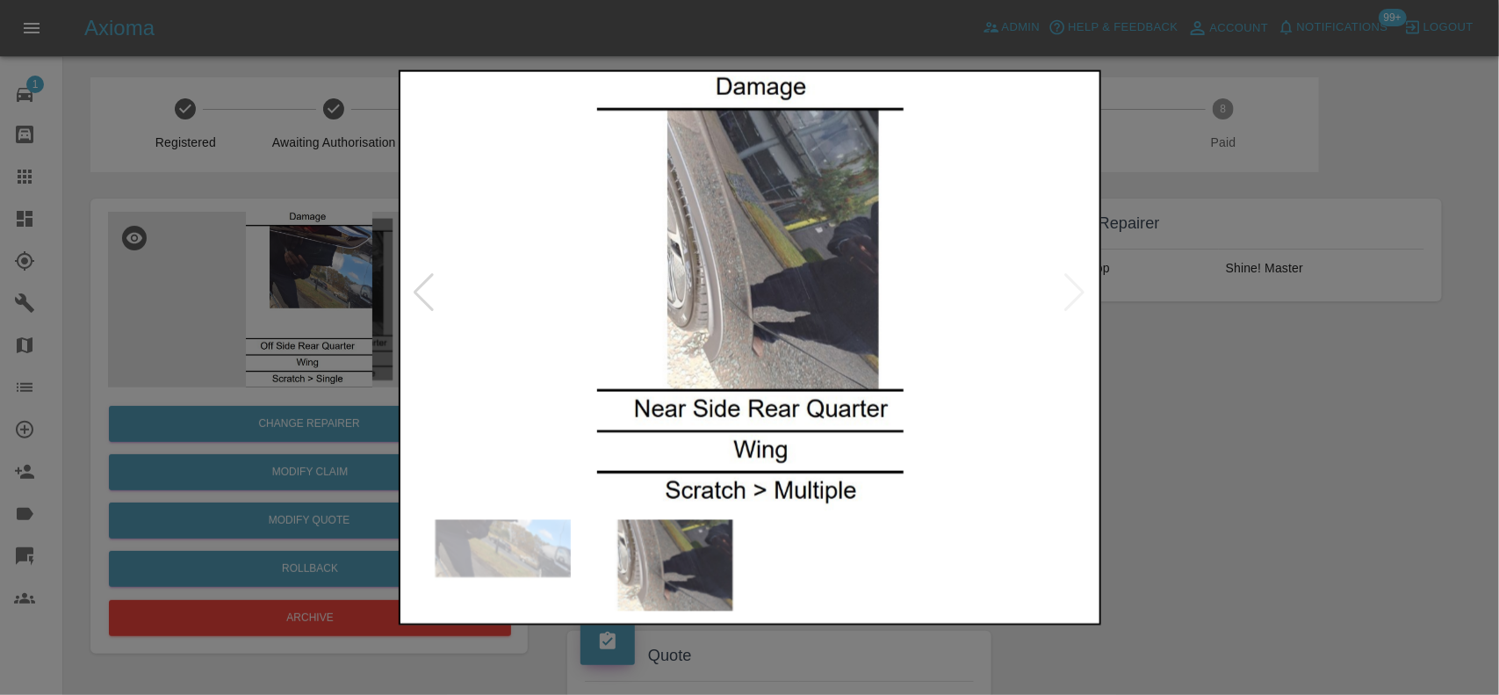
click at [665, 299] on img at bounding box center [751, 293] width 694 height 436
click at [676, 268] on img at bounding box center [751, 293] width 694 height 436
click at [730, 225] on img at bounding box center [751, 293] width 694 height 436
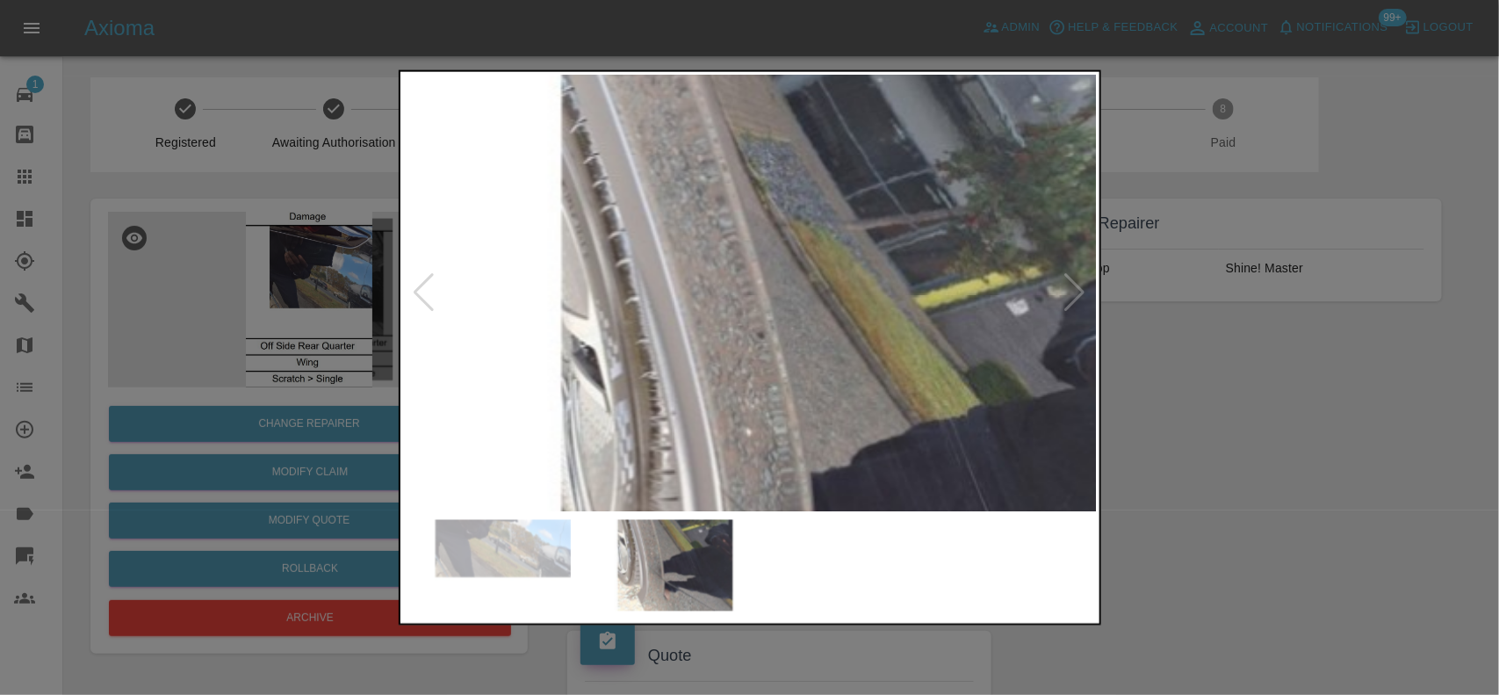
click at [812, 253] on img at bounding box center [810, 496] width 2081 height 1308
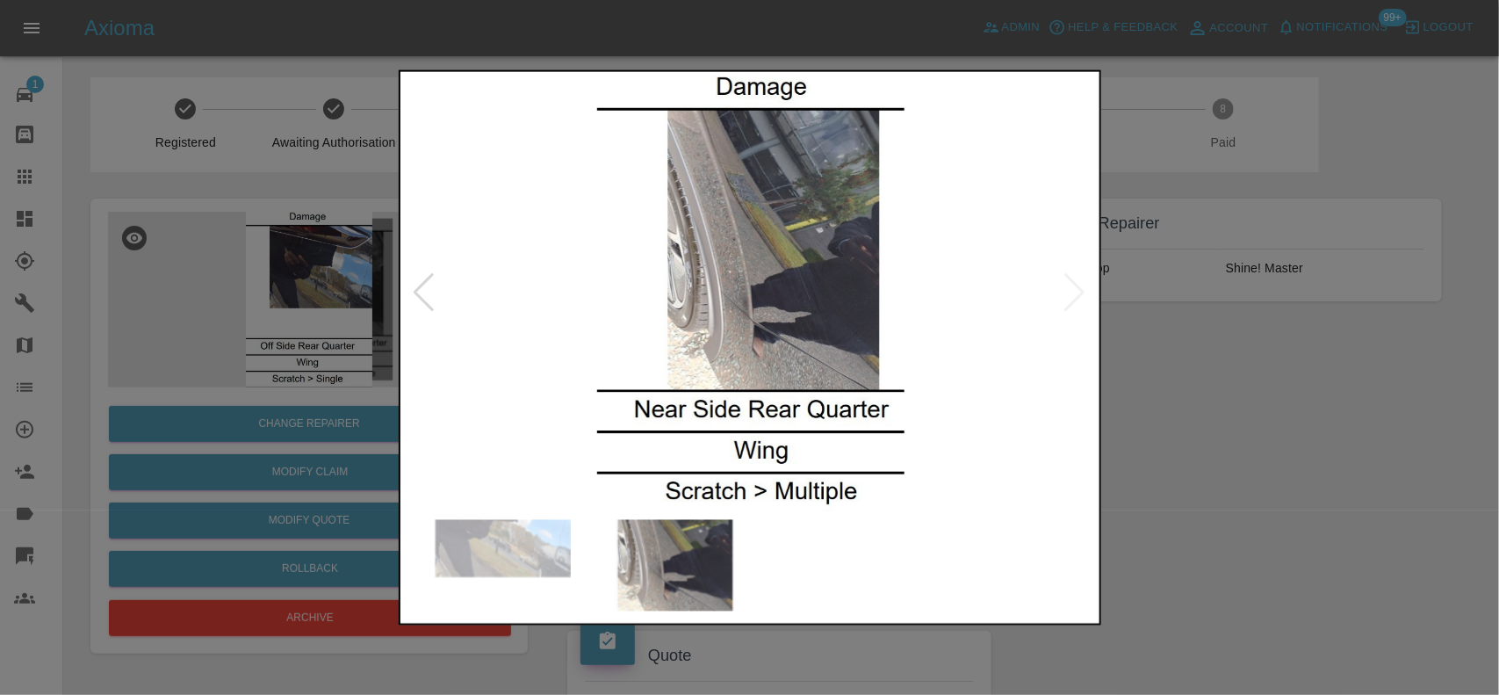
click at [673, 325] on img at bounding box center [751, 293] width 694 height 436
click at [862, 334] on img at bounding box center [751, 293] width 694 height 436
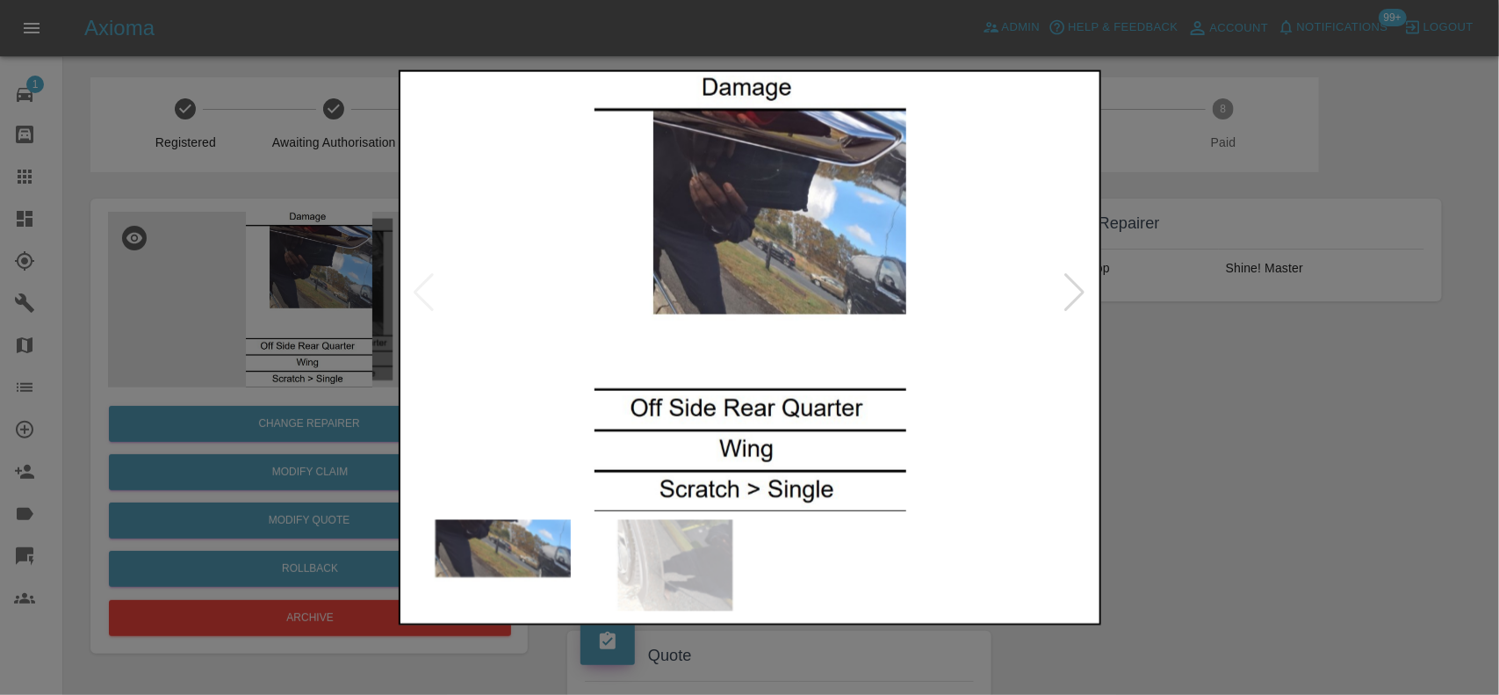
click at [918, 331] on img at bounding box center [751, 293] width 694 height 436
drag, startPoint x: 361, startPoint y: 285, endPoint x: 357, endPoint y: 313, distance: 27.4
click at [361, 290] on div at bounding box center [749, 347] width 1499 height 695
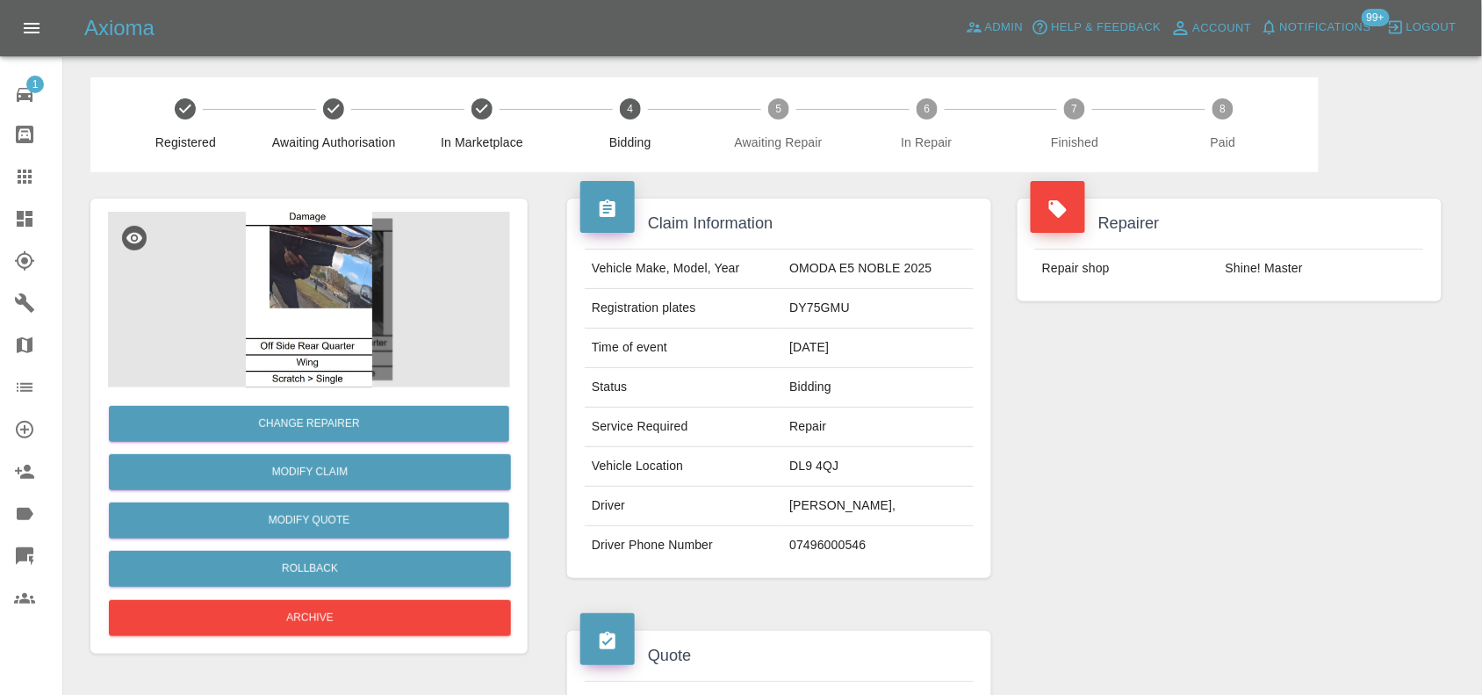
click at [306, 295] on img at bounding box center [309, 300] width 402 height 176
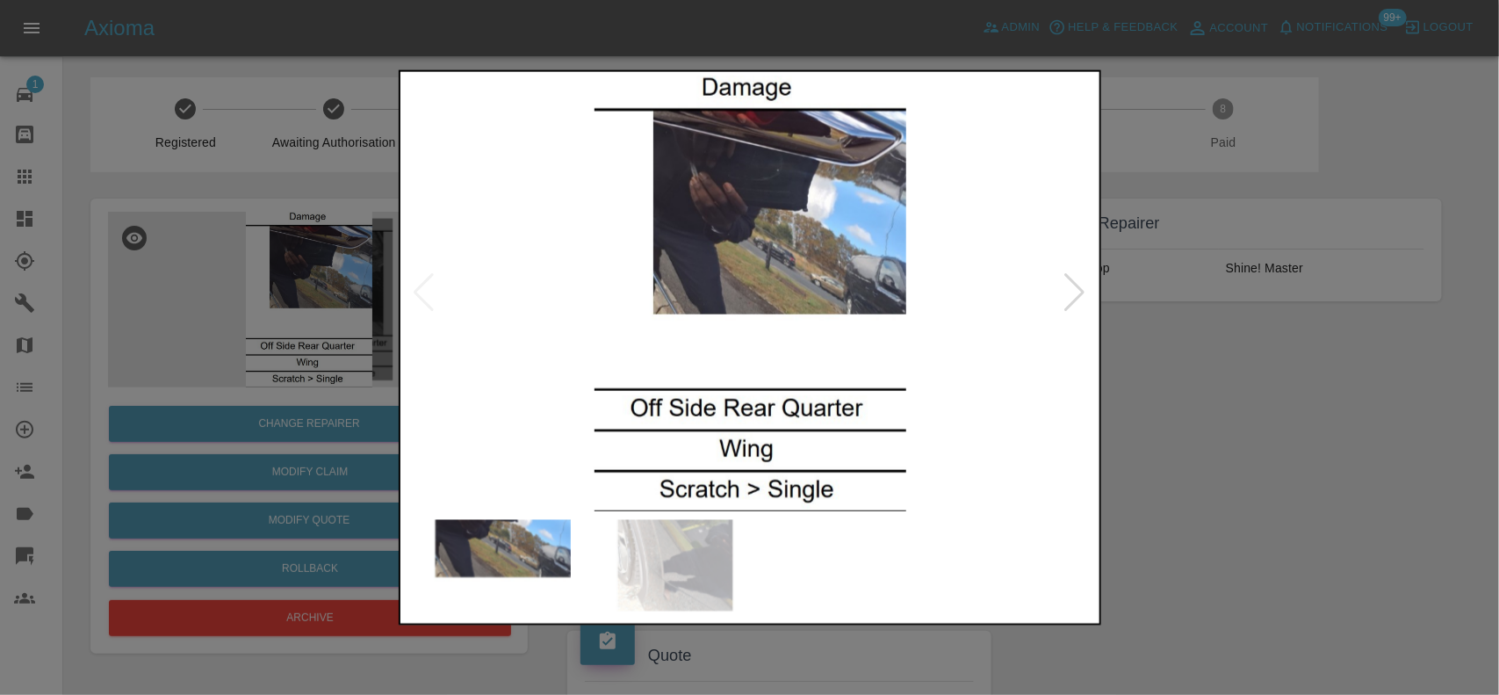
drag, startPoint x: 809, startPoint y: 224, endPoint x: 793, endPoint y: 212, distance: 19.5
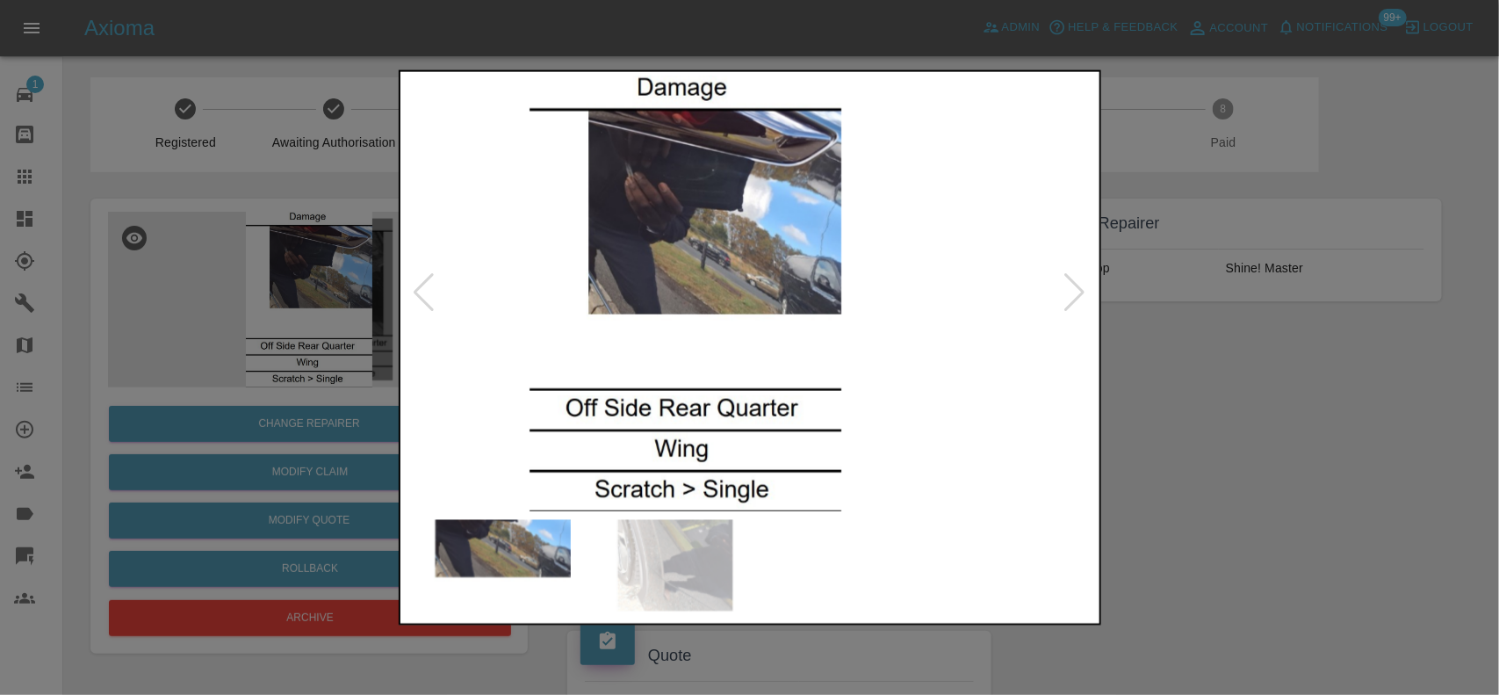
click at [696, 261] on img at bounding box center [686, 293] width 694 height 436
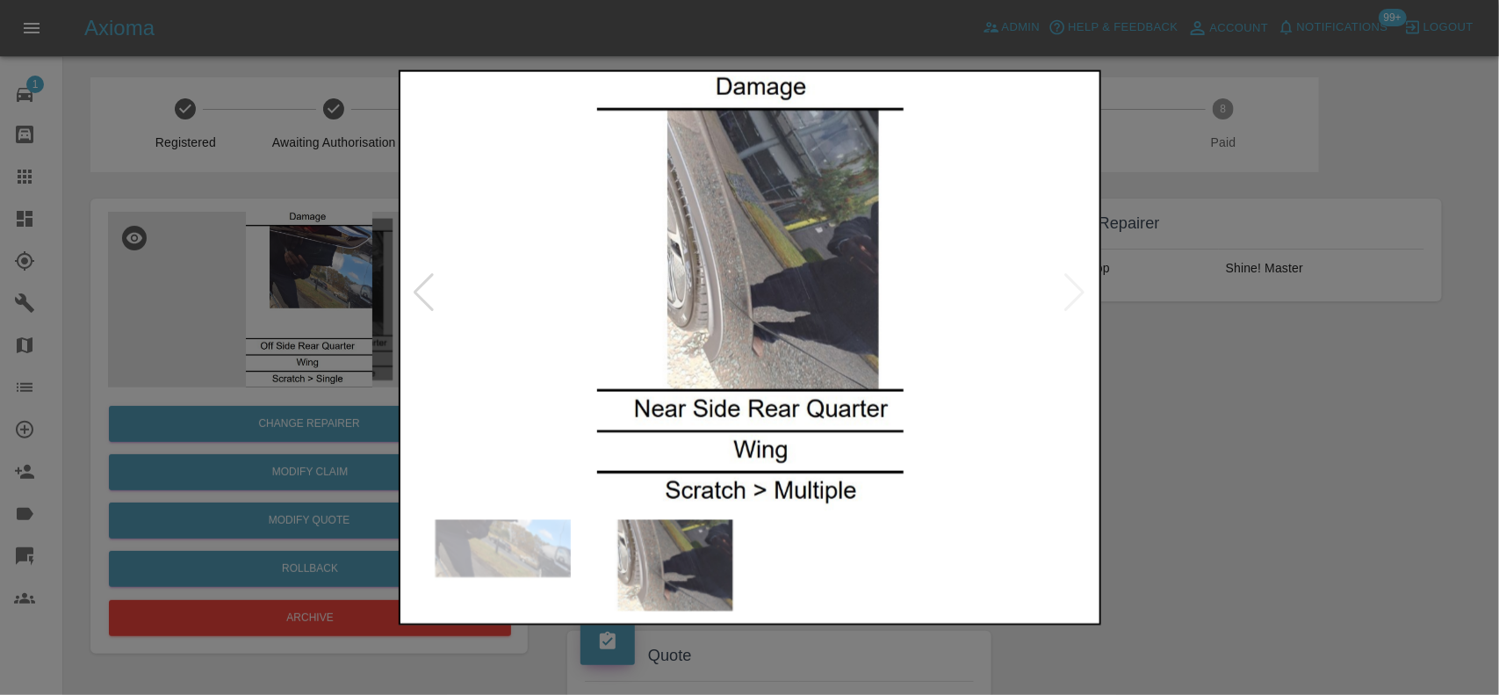
click at [161, 243] on div at bounding box center [749, 347] width 1499 height 695
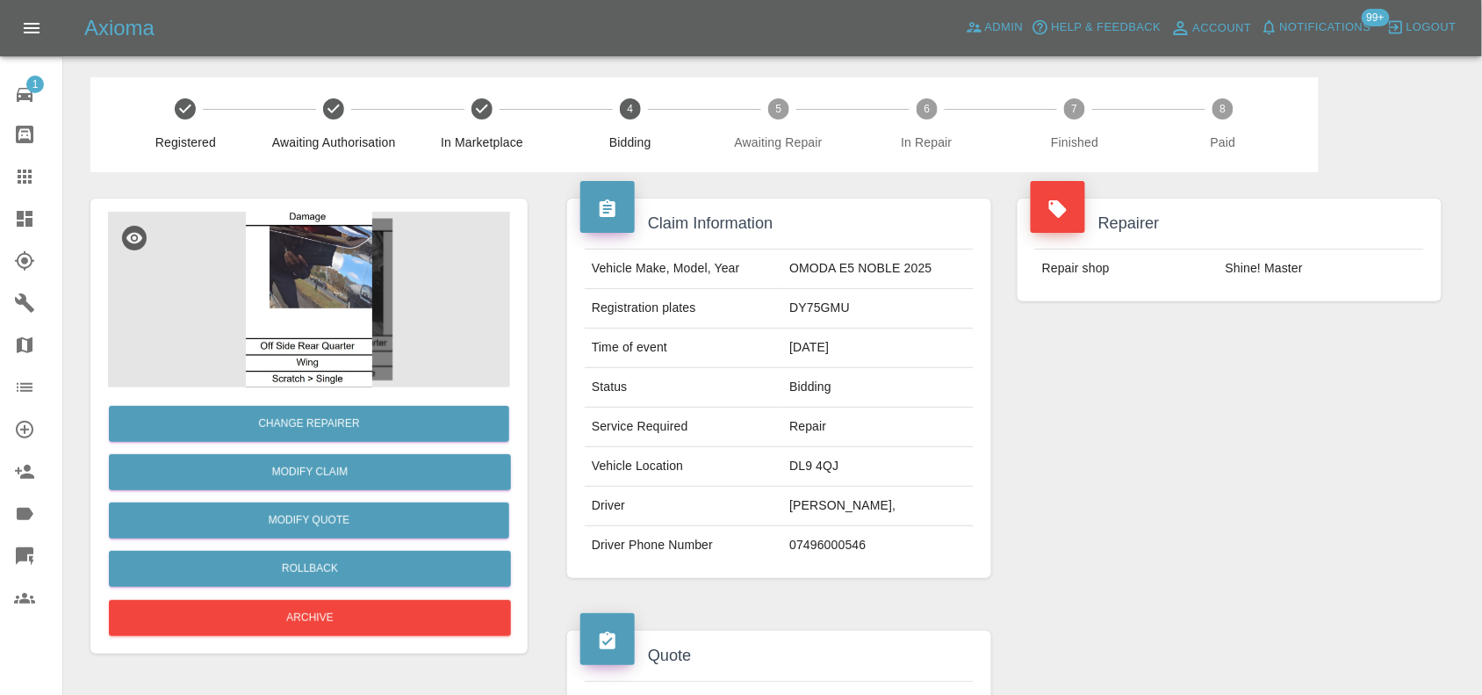
click at [837, 308] on td "DY75GMU" at bounding box center [877, 309] width 191 height 40
click at [835, 308] on td "DY75GMU" at bounding box center [877, 309] width 191 height 40
copy td "DY75GMU"
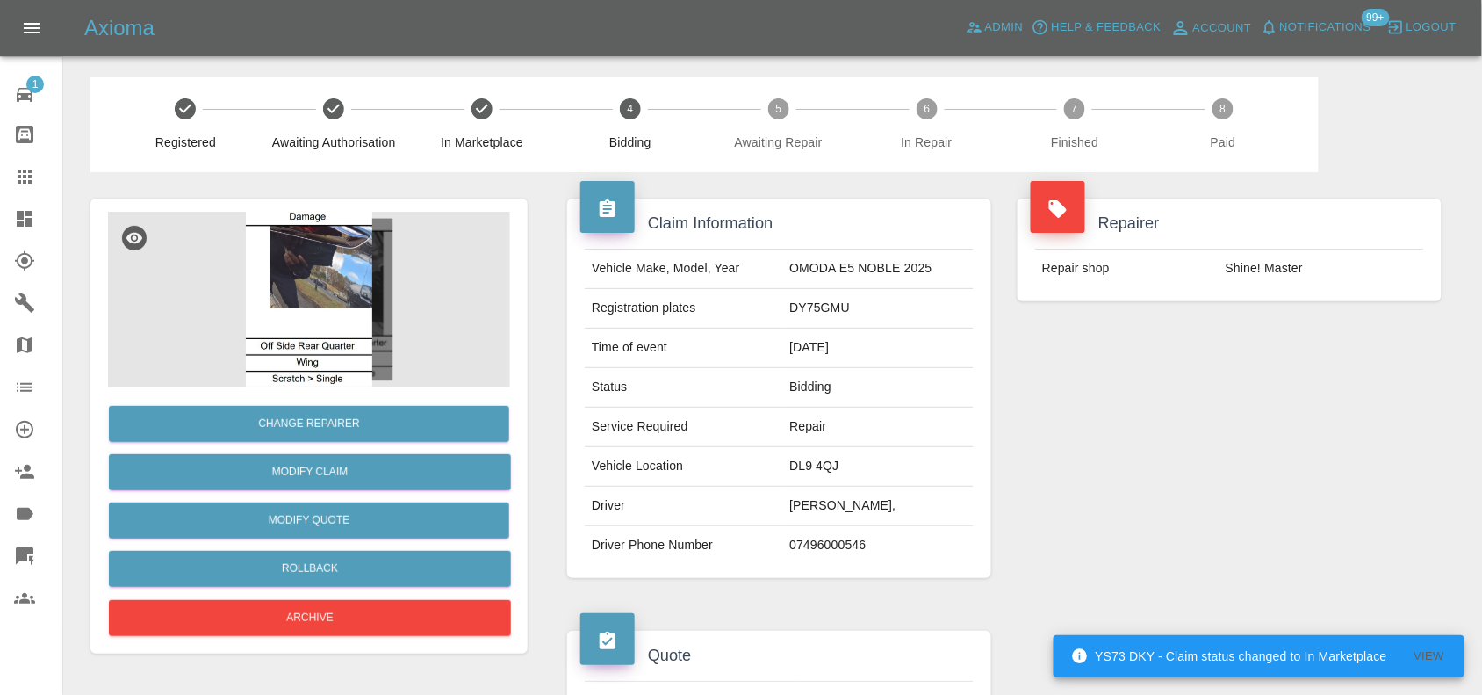
drag, startPoint x: 928, startPoint y: 361, endPoint x: 685, endPoint y: 299, distance: 251.1
click at [919, 358] on td "[DATE]" at bounding box center [877, 348] width 191 height 40
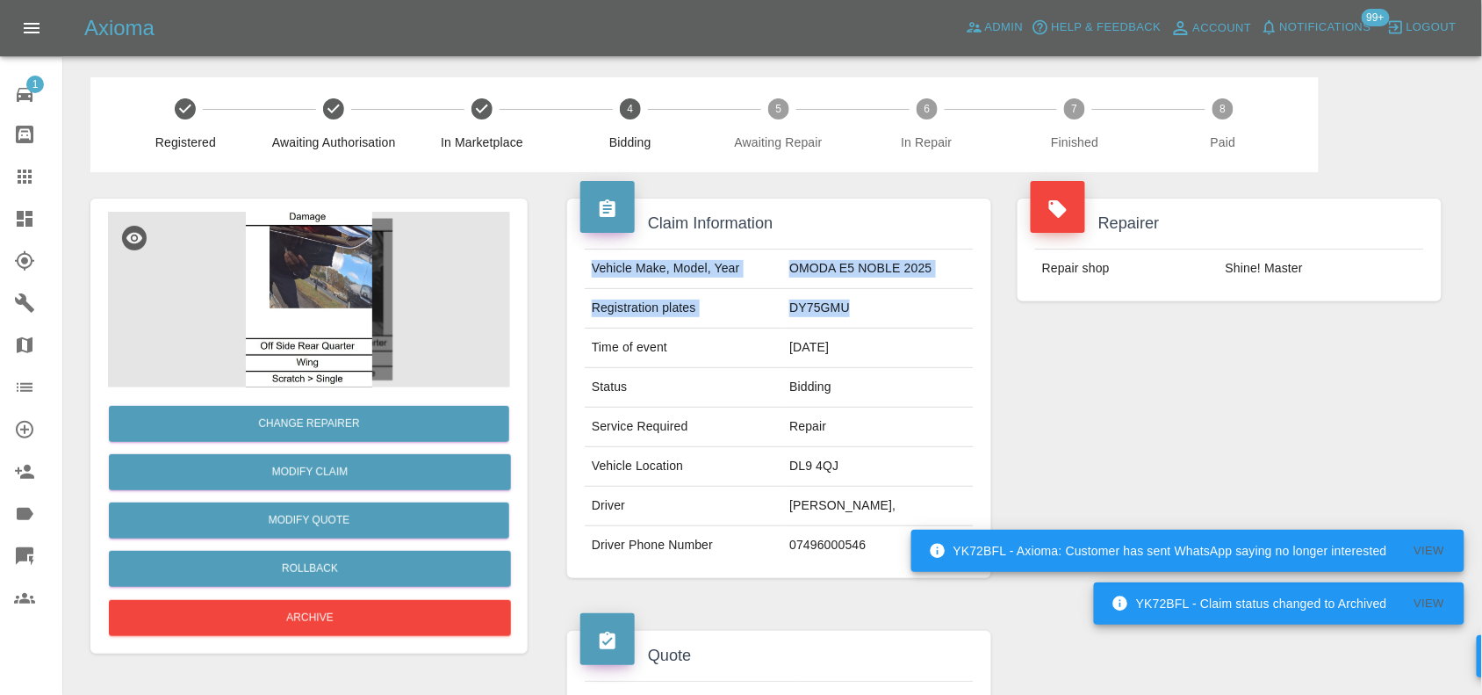
drag, startPoint x: 852, startPoint y: 312, endPoint x: 563, endPoint y: 257, distance: 294.0
click at [563, 257] on div "Claim Information Vehicle Make, Model, Year OMODA E5 NOBLE 2025 Registration pl…" at bounding box center [779, 388] width 450 height 432
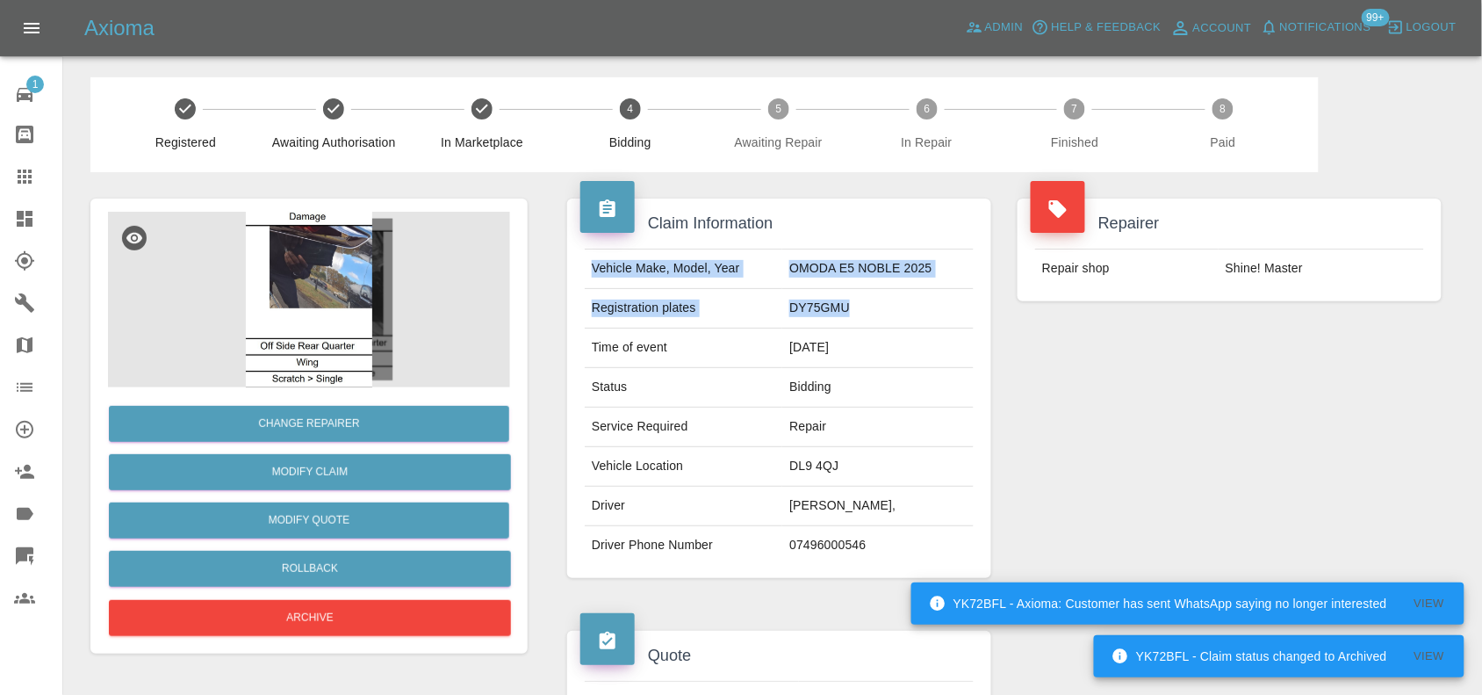
copy tbody "Vehicle Make, Model, Year OMODA E5 NOBLE 2025 Registration plates DY75GMU"
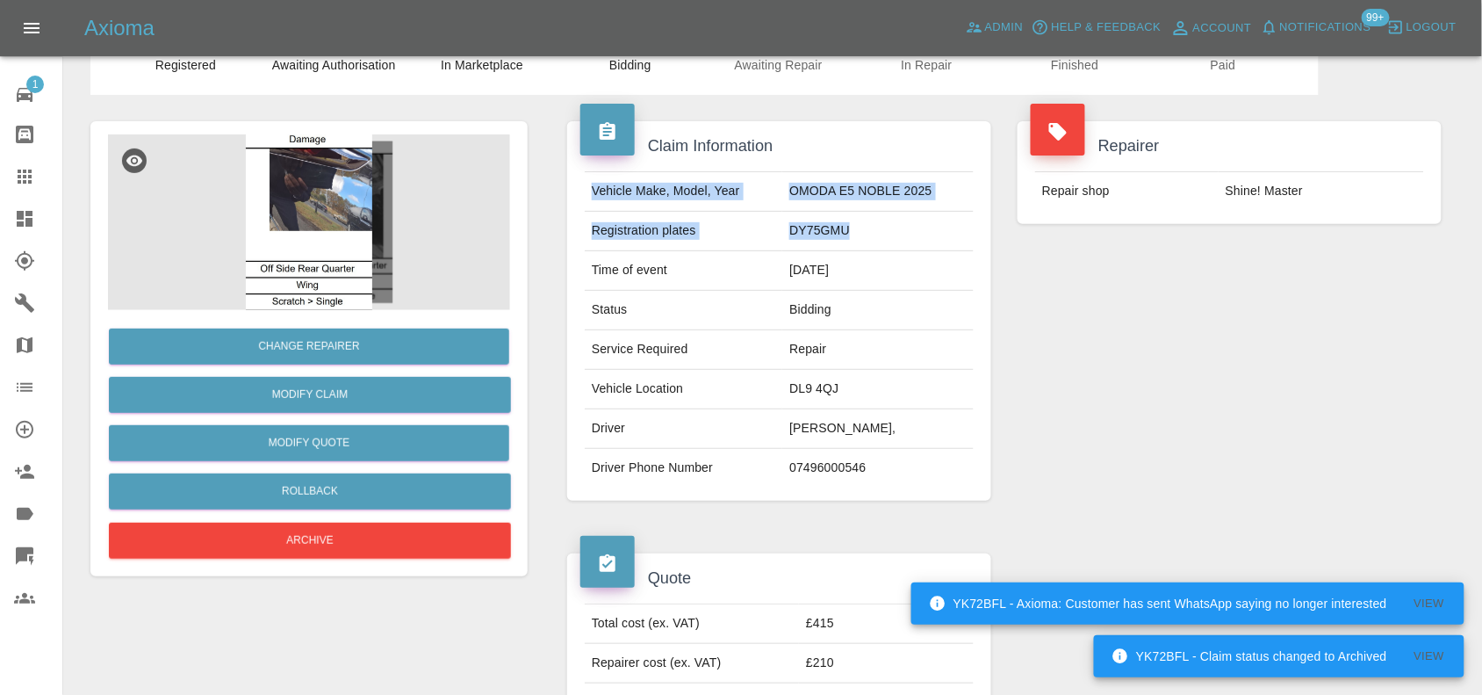
scroll to position [110, 0]
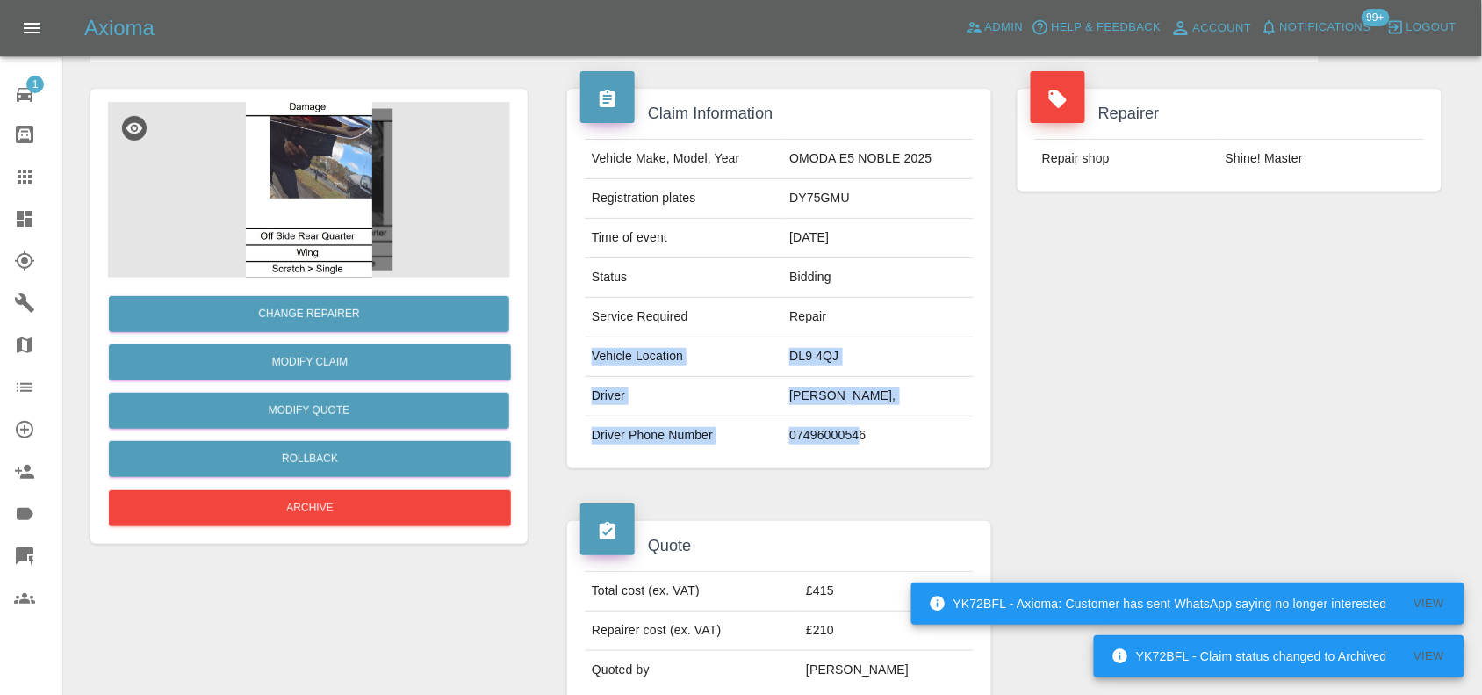
drag, startPoint x: 862, startPoint y: 439, endPoint x: 586, endPoint y: 362, distance: 287.2
click at [586, 362] on tbody "Vehicle Make, Model, Year OMODA E5 NOBLE 2025 Registration plates DY75GMU Time …" at bounding box center [779, 297] width 389 height 315
copy tbody "Vehicle Location DL9 4QJ Driver [PERSON_NAME], Driver Phone Number [PHONE_NUMBE…"
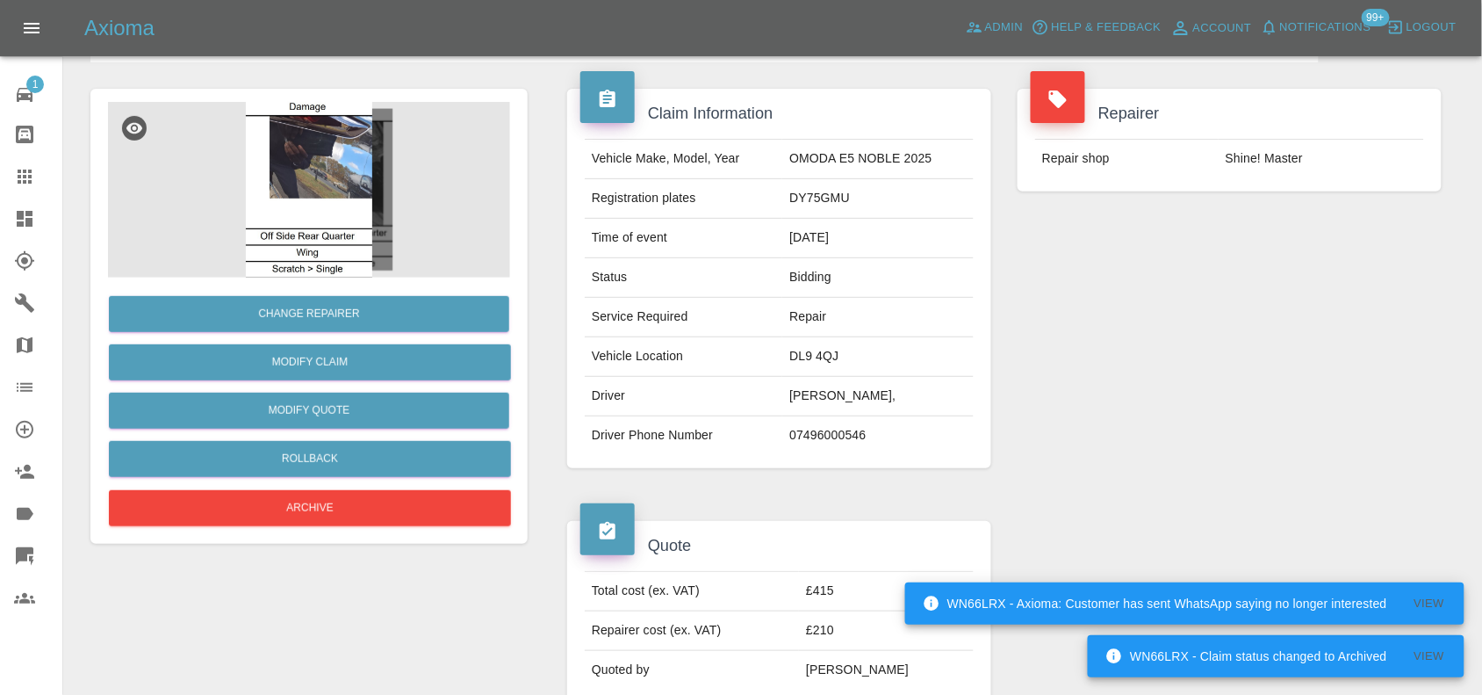
drag, startPoint x: 963, startPoint y: 450, endPoint x: 849, endPoint y: 446, distance: 114.2
click at [900, 448] on td "07496000546" at bounding box center [877, 435] width 191 height 39
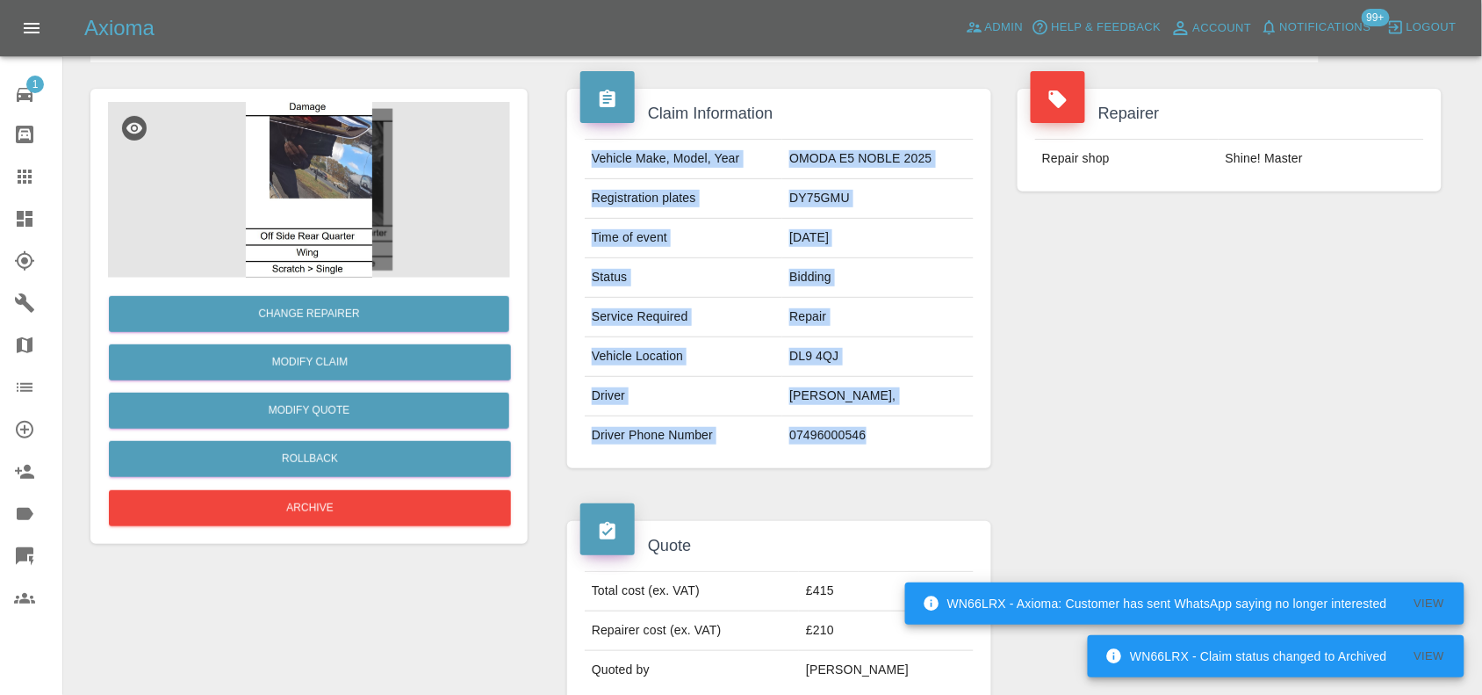
drag, startPoint x: 876, startPoint y: 437, endPoint x: 576, endPoint y: 356, distance: 311.2
click at [580, 356] on div "Vehicle Make, Model, Year OMODA E5 NOBLE 2025 Registration plates DY75GMU Time …" at bounding box center [779, 297] width 415 height 316
click at [616, 358] on td "Vehicle Location" at bounding box center [684, 357] width 198 height 40
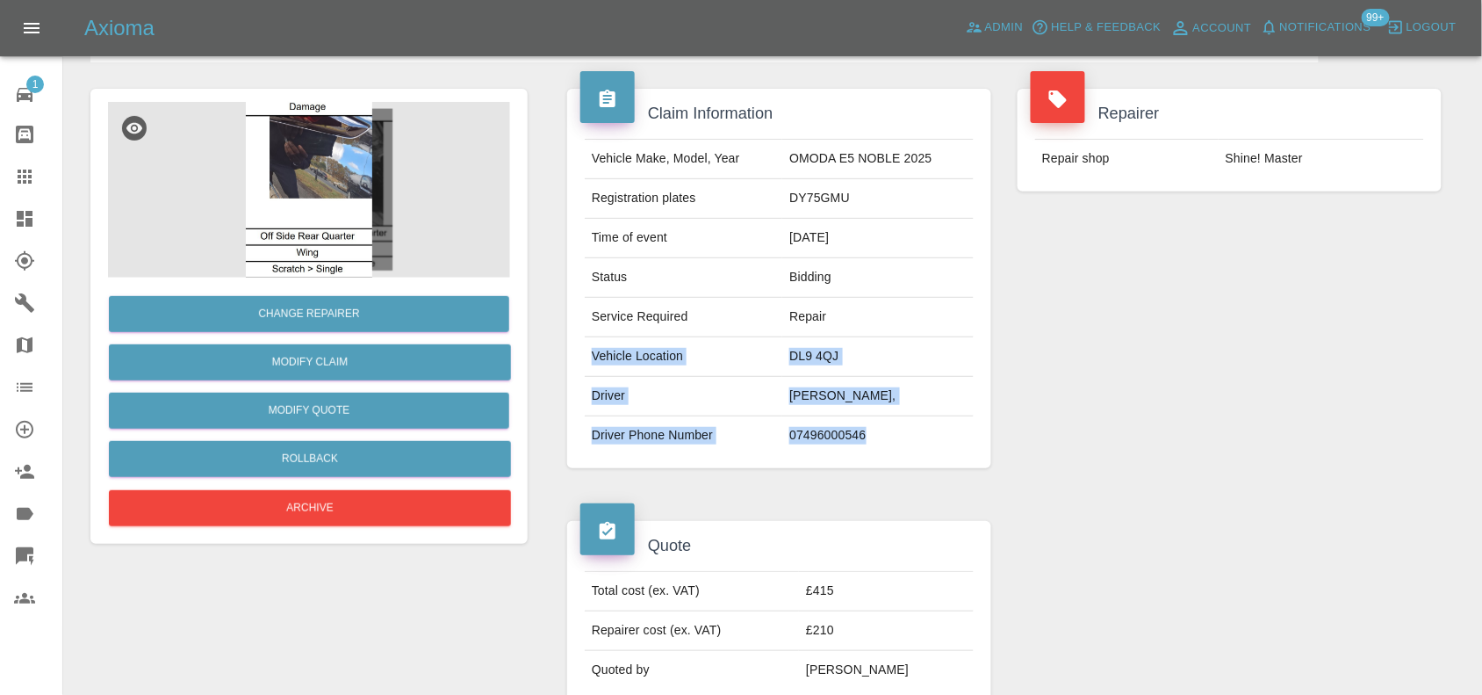
drag, startPoint x: 594, startPoint y: 356, endPoint x: 891, endPoint y: 442, distance: 308.8
click at [891, 442] on tbody "Vehicle Make, Model, Year OMODA E5 NOBLE 2025 Registration plates DY75GMU Time …" at bounding box center [779, 297] width 389 height 315
copy tbody "Vehicle Location DL9 4QJ Driver [PERSON_NAME], Driver Phone Number [PHONE_NUMBE…"
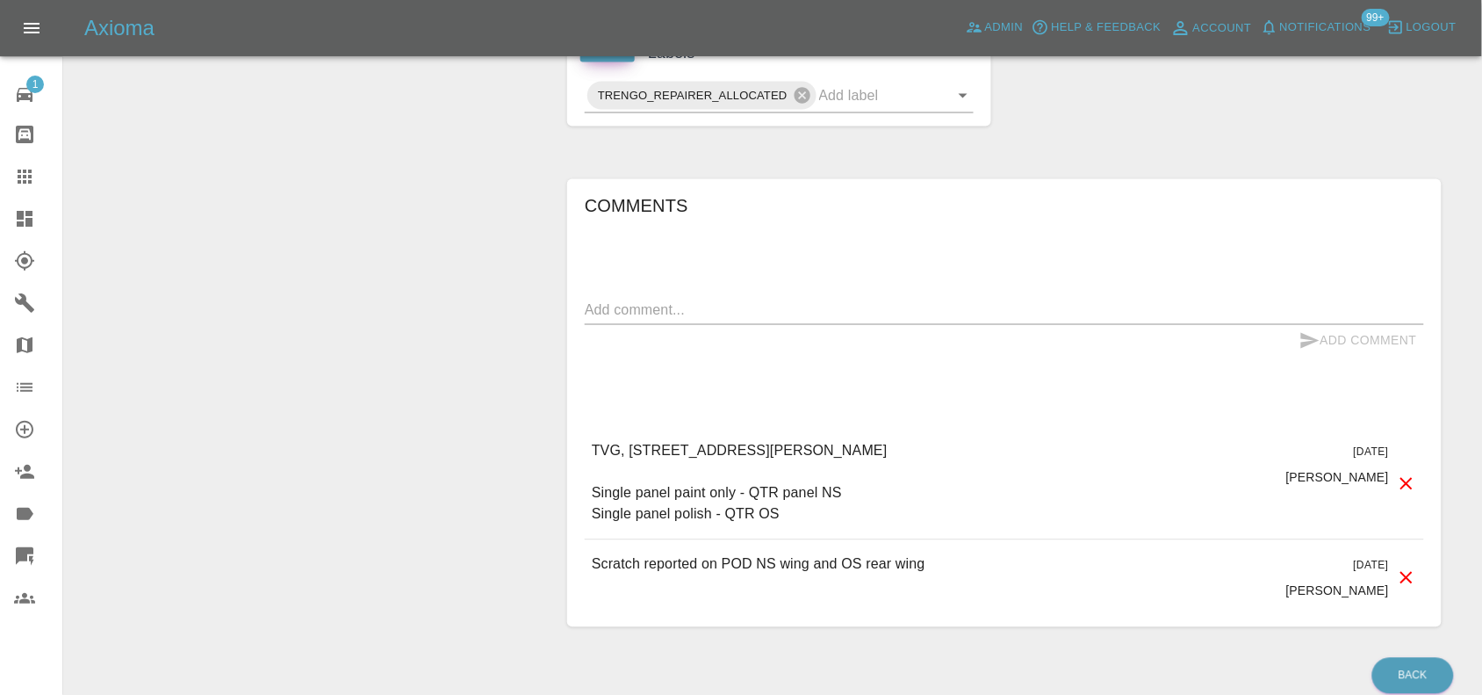
scroll to position [913, 0]
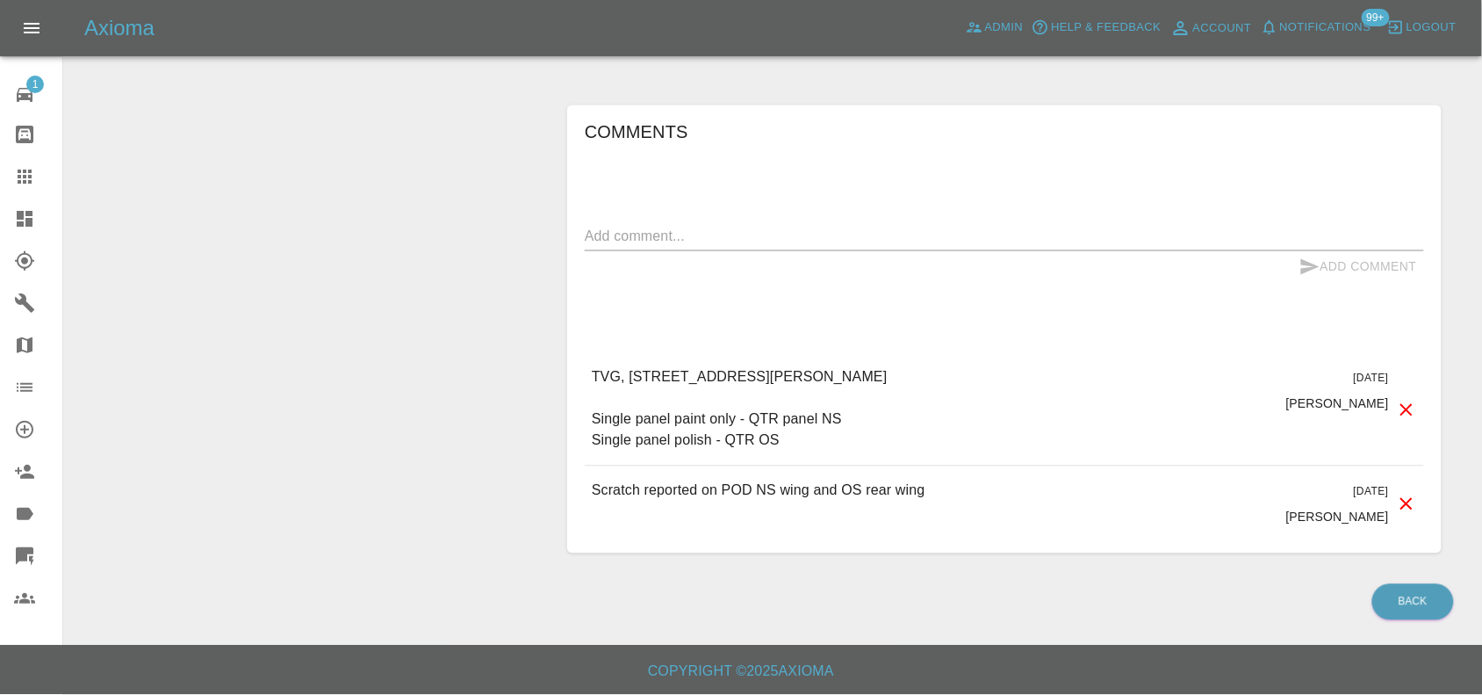
drag, startPoint x: 594, startPoint y: 417, endPoint x: 815, endPoint y: 453, distance: 223.3
click at [818, 455] on div "TVG, [STREET_ADDRESS][PERSON_NAME] Single panel paint only - QTR panel NS Singl…" at bounding box center [1004, 409] width 839 height 112
copy p "Single panel paint only - QTR panel NS Single panel polish - QTR OS"
click at [670, 375] on p "TVG, [STREET_ADDRESS][PERSON_NAME] Single panel paint only - QTR panel NS Singl…" at bounding box center [873, 409] width 562 height 84
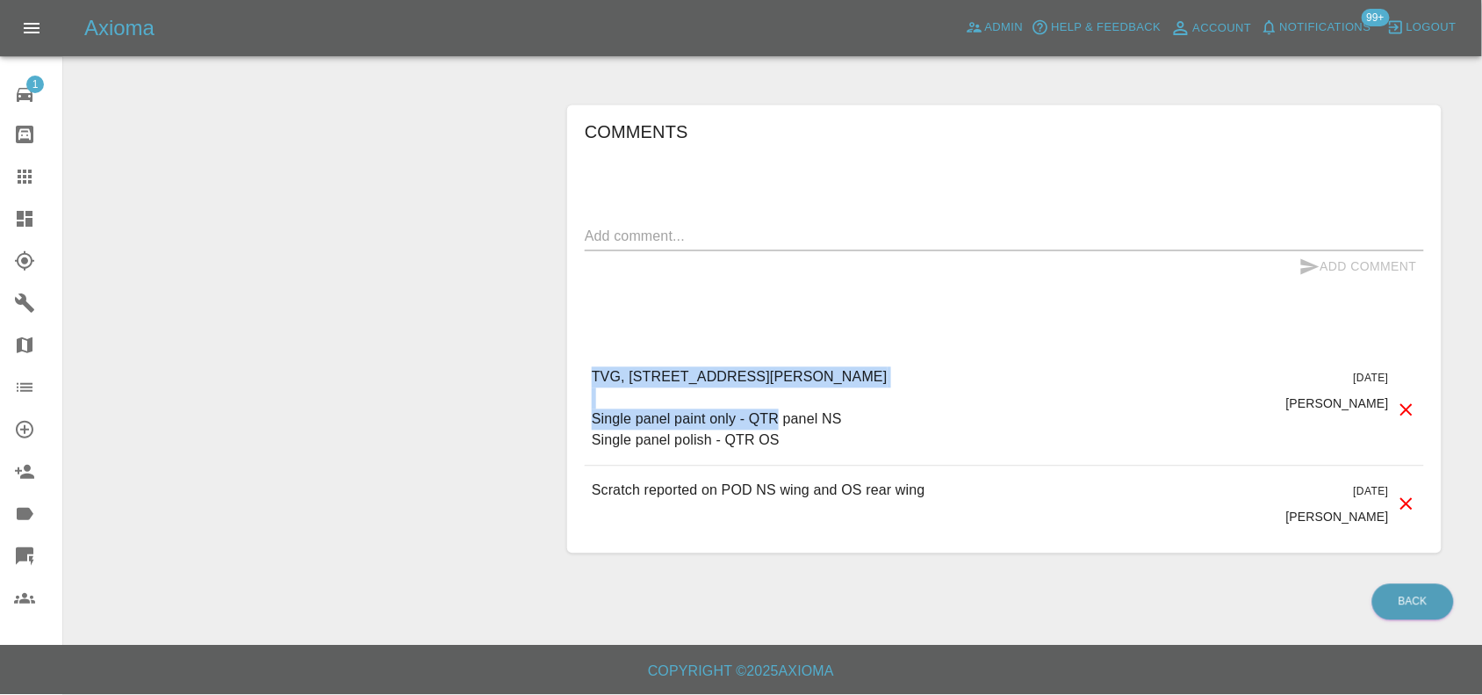
click at [670, 375] on p "TVG, [STREET_ADDRESS][PERSON_NAME] Single panel paint only - QTR panel NS Singl…" at bounding box center [873, 409] width 562 height 84
copy p "TVG, [STREET_ADDRESS][PERSON_NAME]"
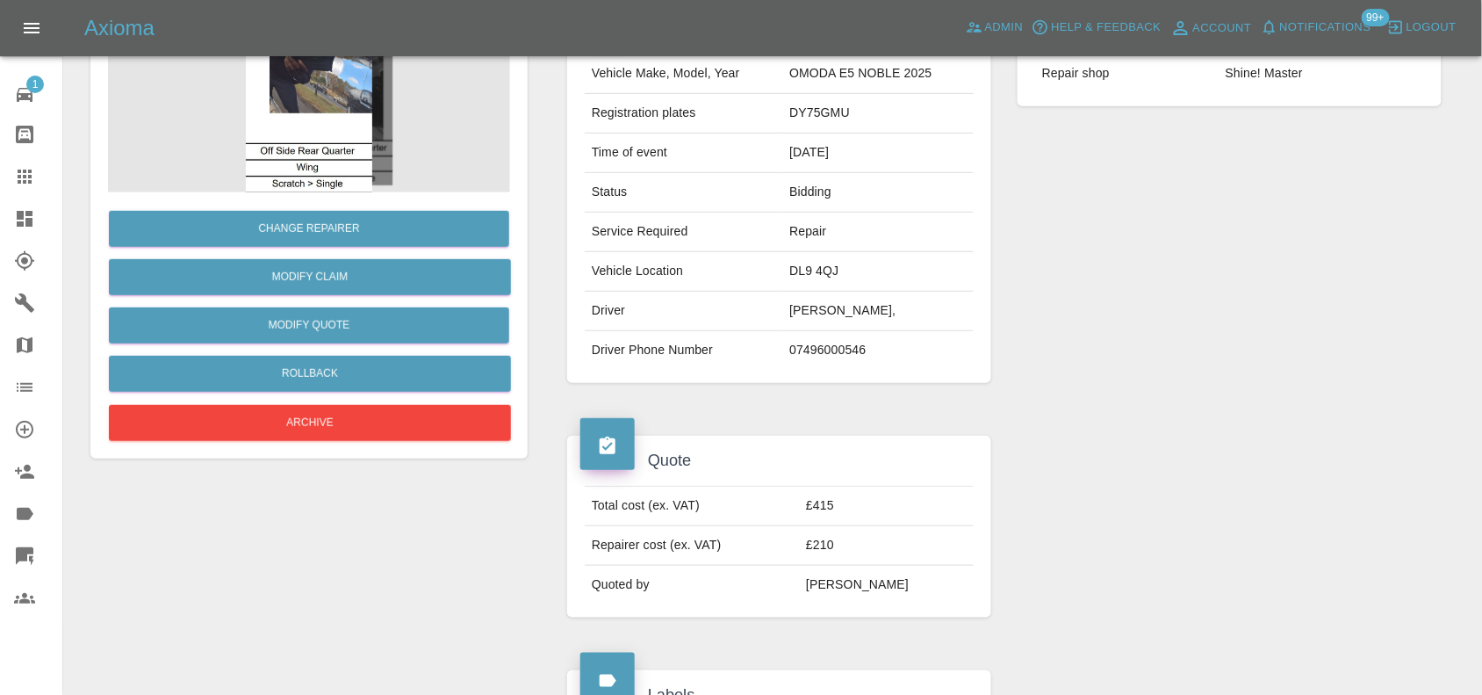
scroll to position [0, 0]
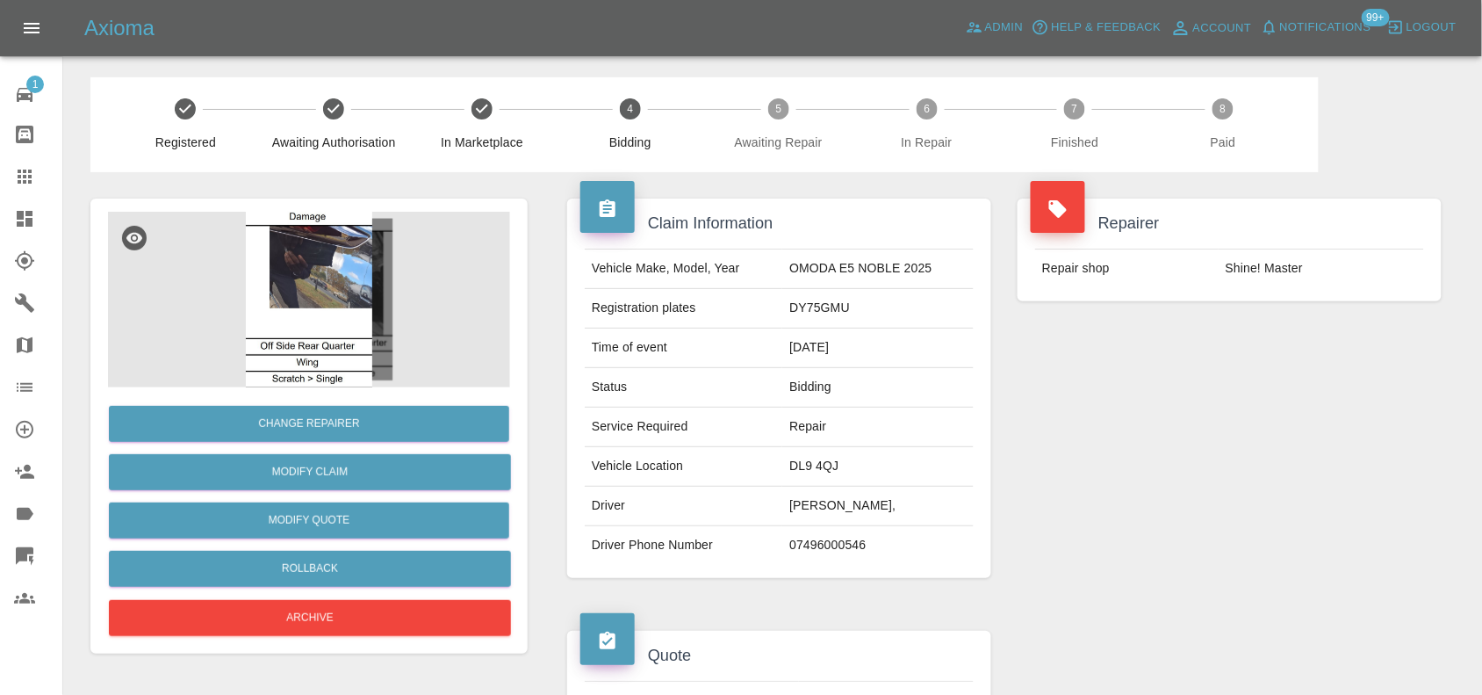
click at [942, 465] on td "DL9 4QJ" at bounding box center [877, 467] width 191 height 40
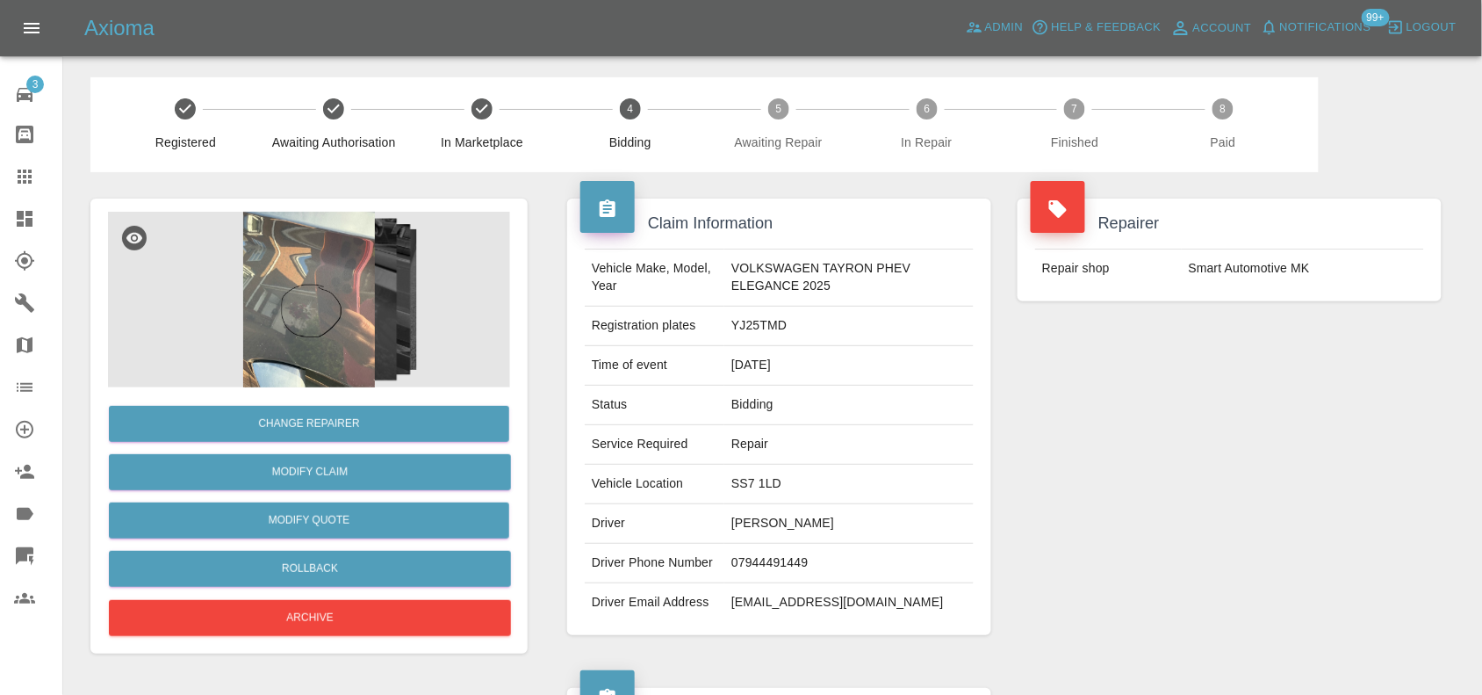
click at [288, 291] on img at bounding box center [309, 300] width 402 height 176
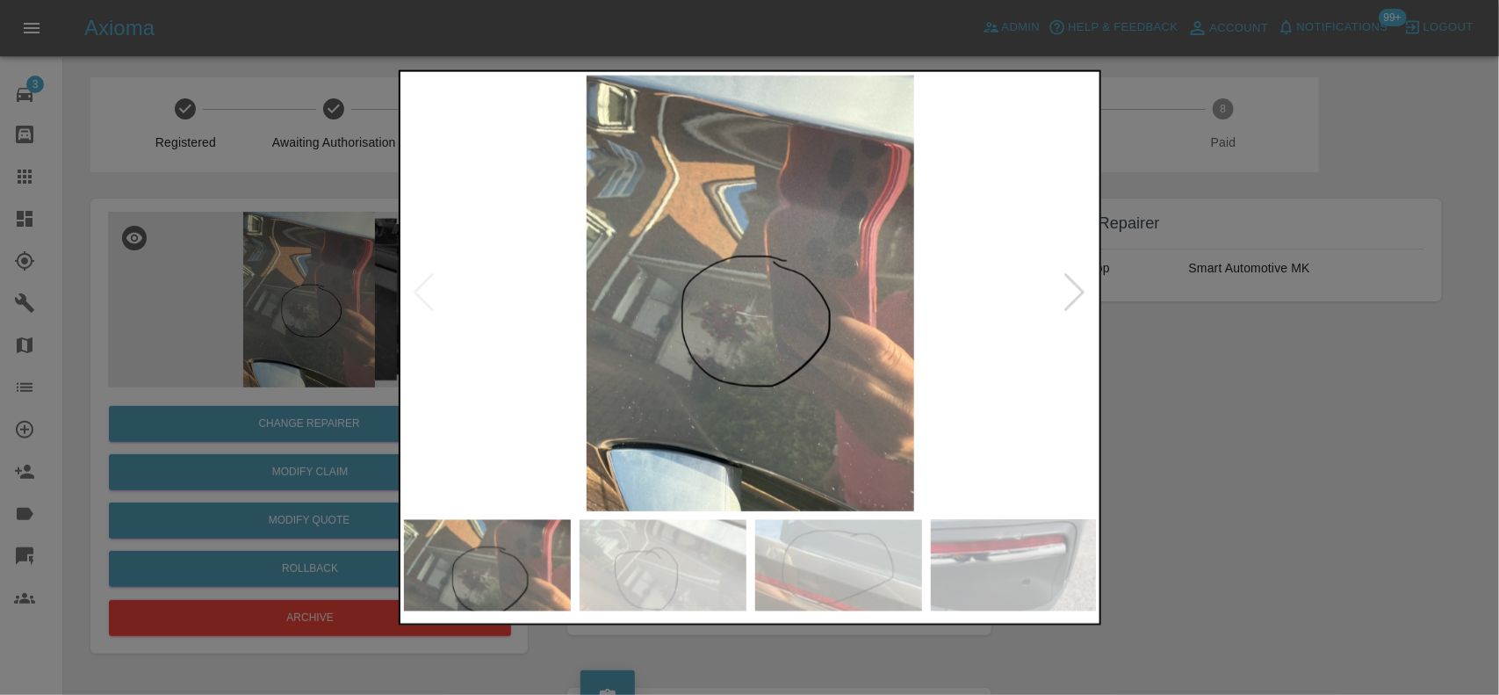
click at [619, 362] on img at bounding box center [751, 293] width 694 height 436
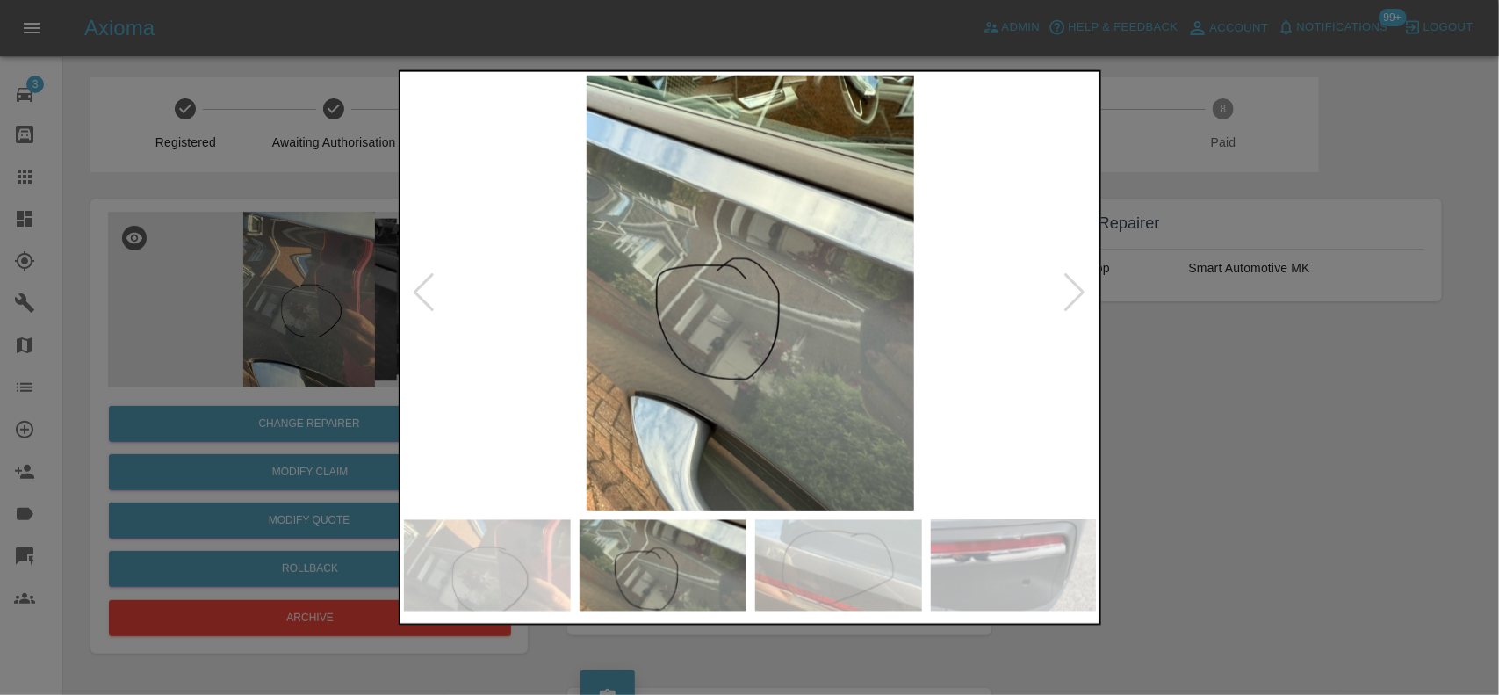
click at [493, 348] on img at bounding box center [751, 293] width 694 height 436
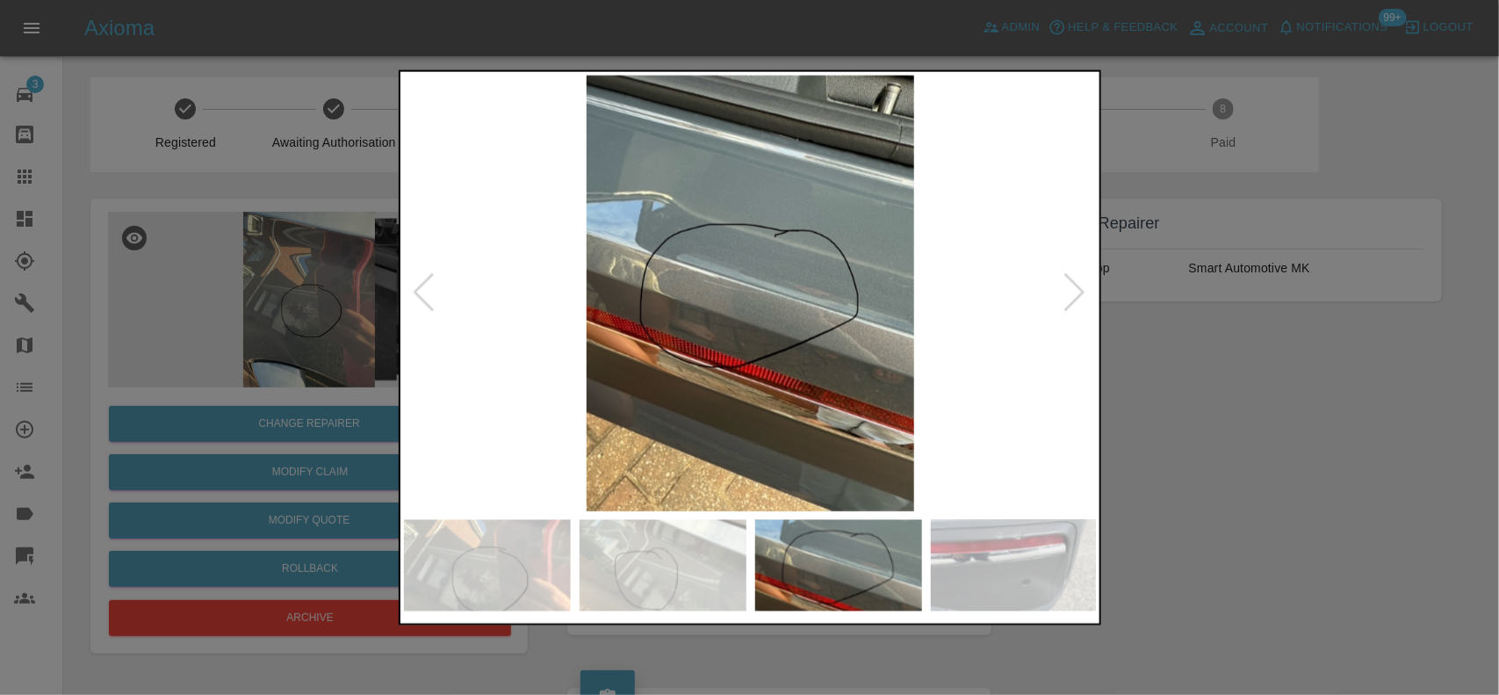
click at [638, 380] on img at bounding box center [751, 293] width 694 height 436
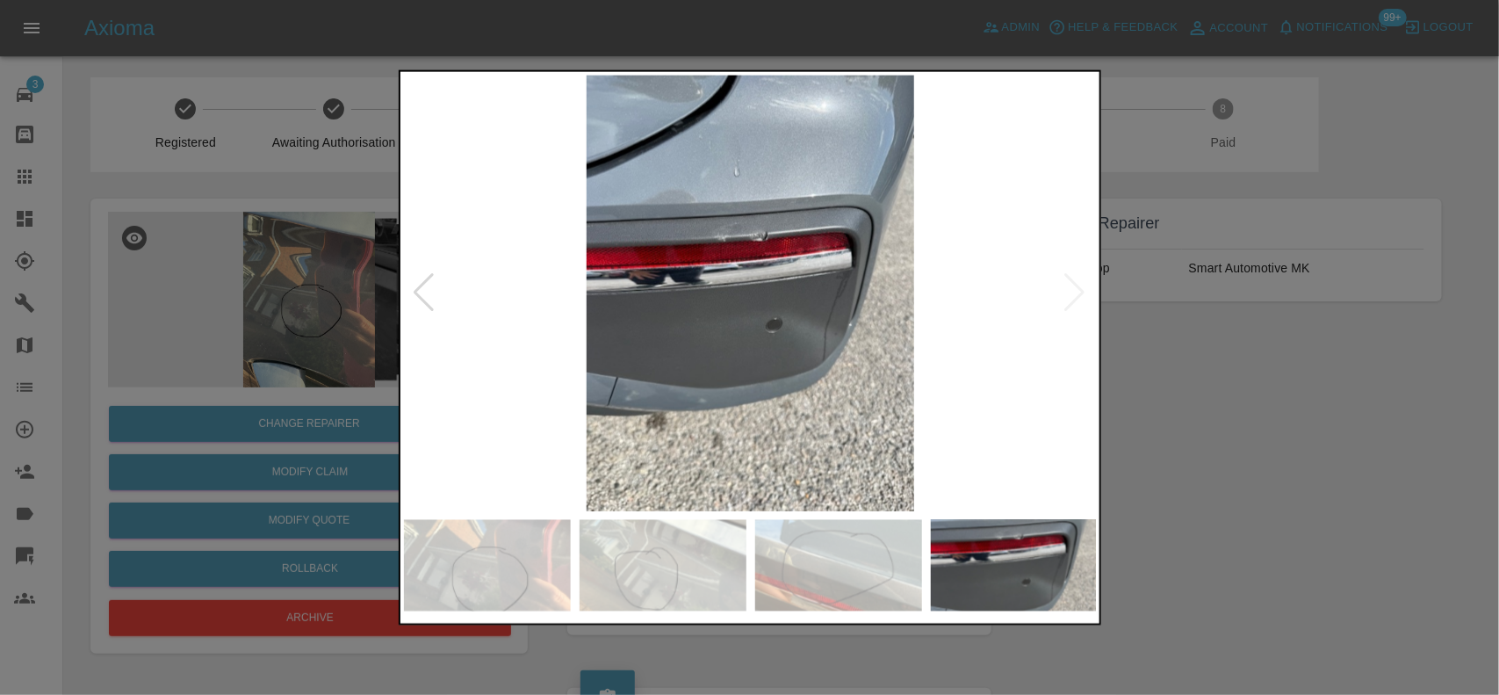
click at [528, 396] on img at bounding box center [751, 293] width 694 height 436
click at [367, 334] on div at bounding box center [749, 347] width 1499 height 695
drag, startPoint x: 169, startPoint y: 278, endPoint x: 466, endPoint y: 120, distance: 337.0
click at [171, 277] on div at bounding box center [749, 347] width 1499 height 695
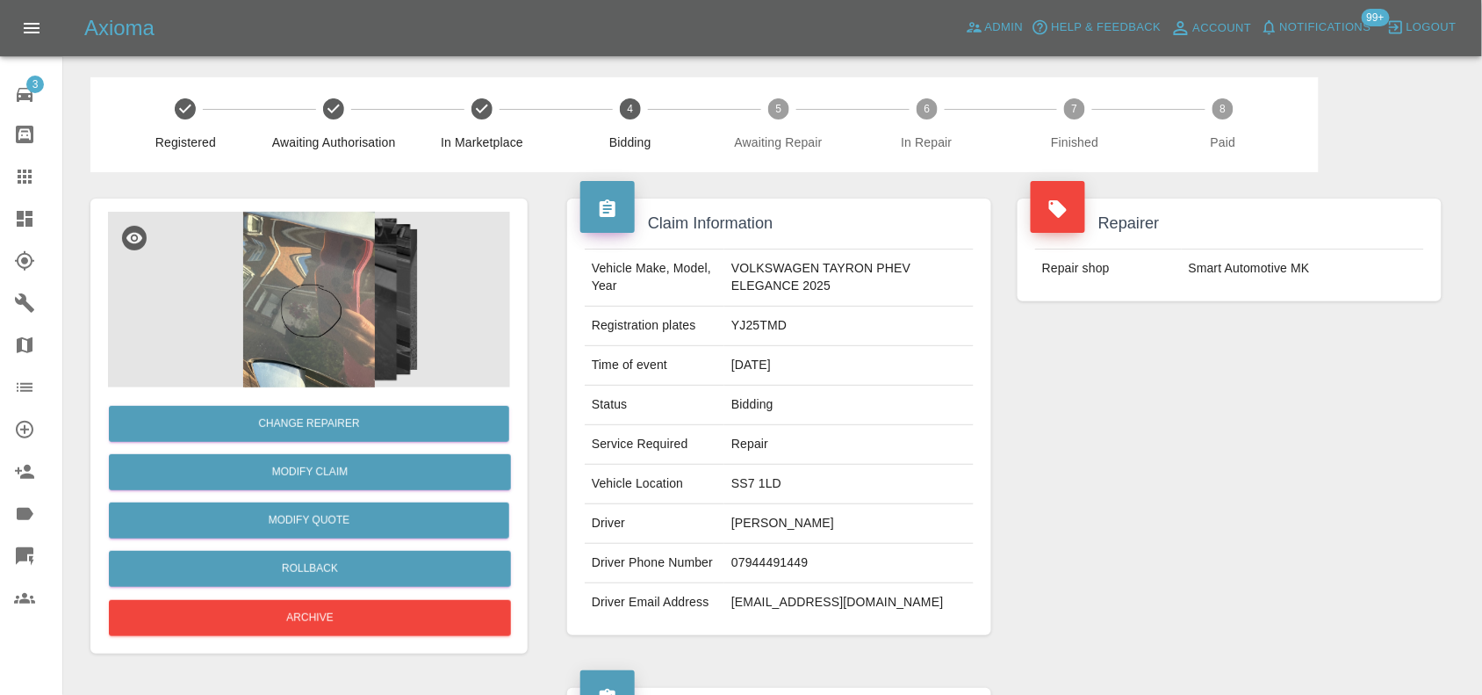
click at [753, 323] on td "YJ25TMD" at bounding box center [848, 326] width 249 height 40
copy td "YJ25TMD"
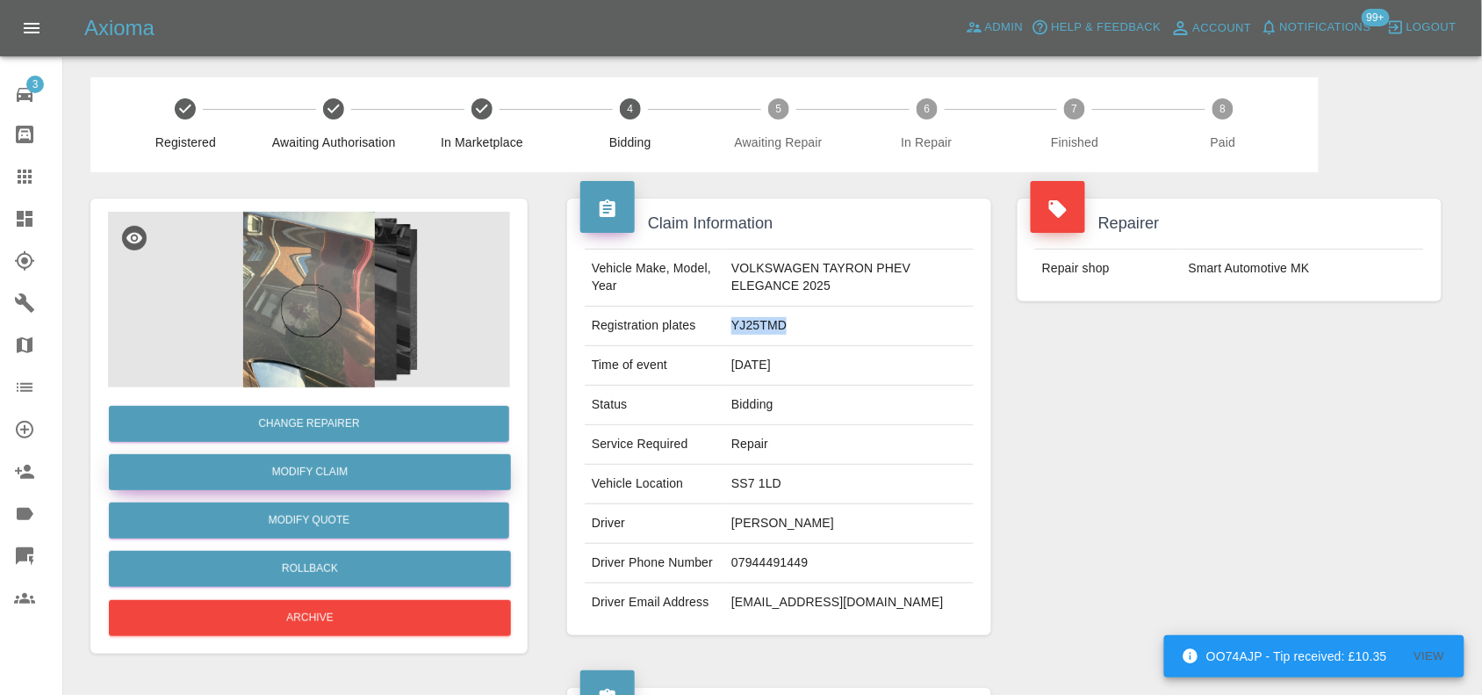
click at [342, 479] on link "Modify Claim" at bounding box center [310, 472] width 402 height 36
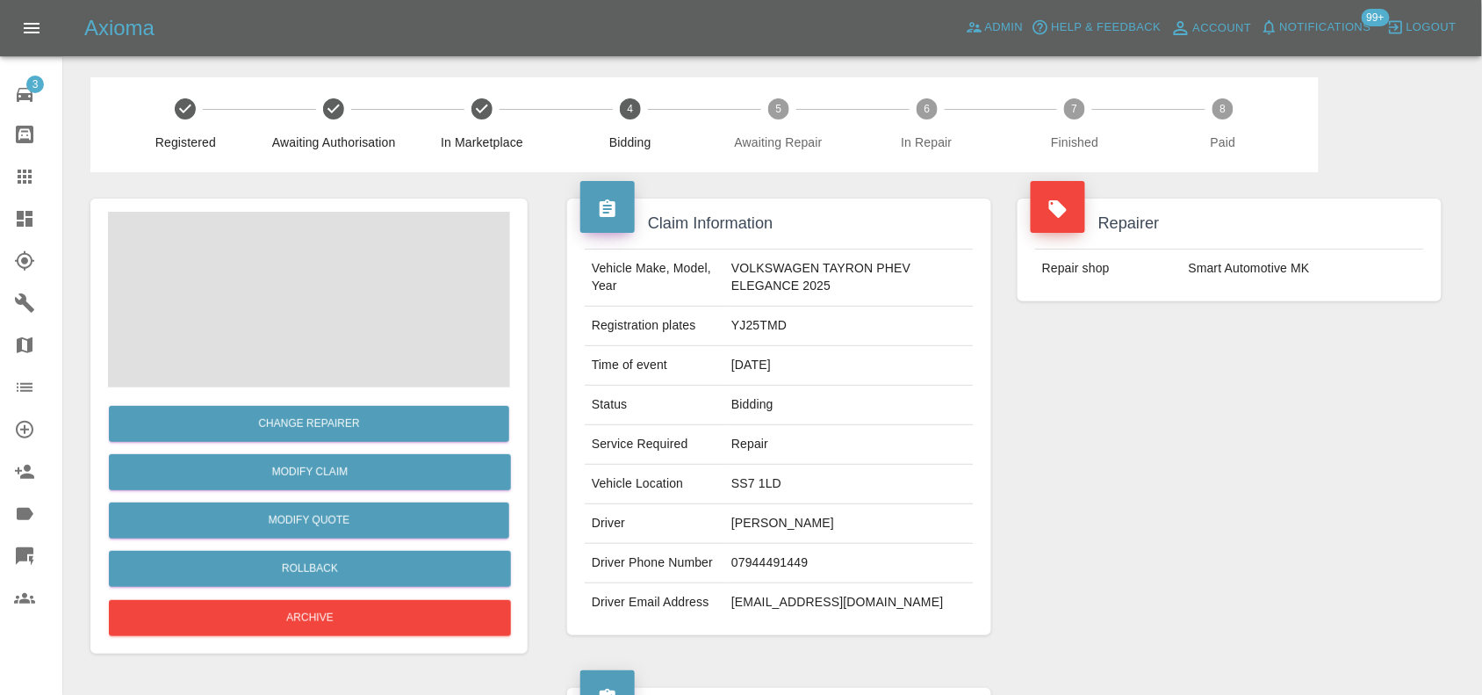
click at [1081, 401] on div "Repairer Repair shop Smart Automotive MK" at bounding box center [1229, 416] width 450 height 489
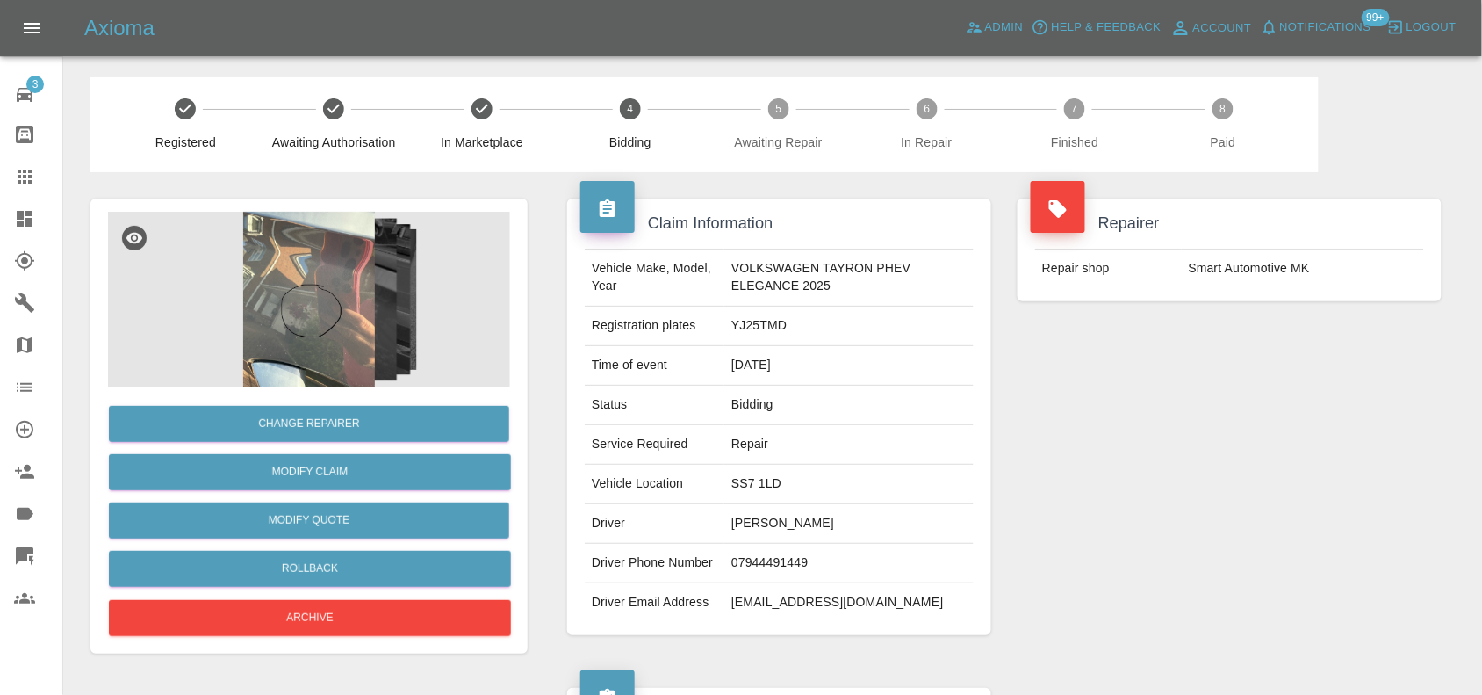
click at [334, 306] on img at bounding box center [309, 300] width 402 height 176
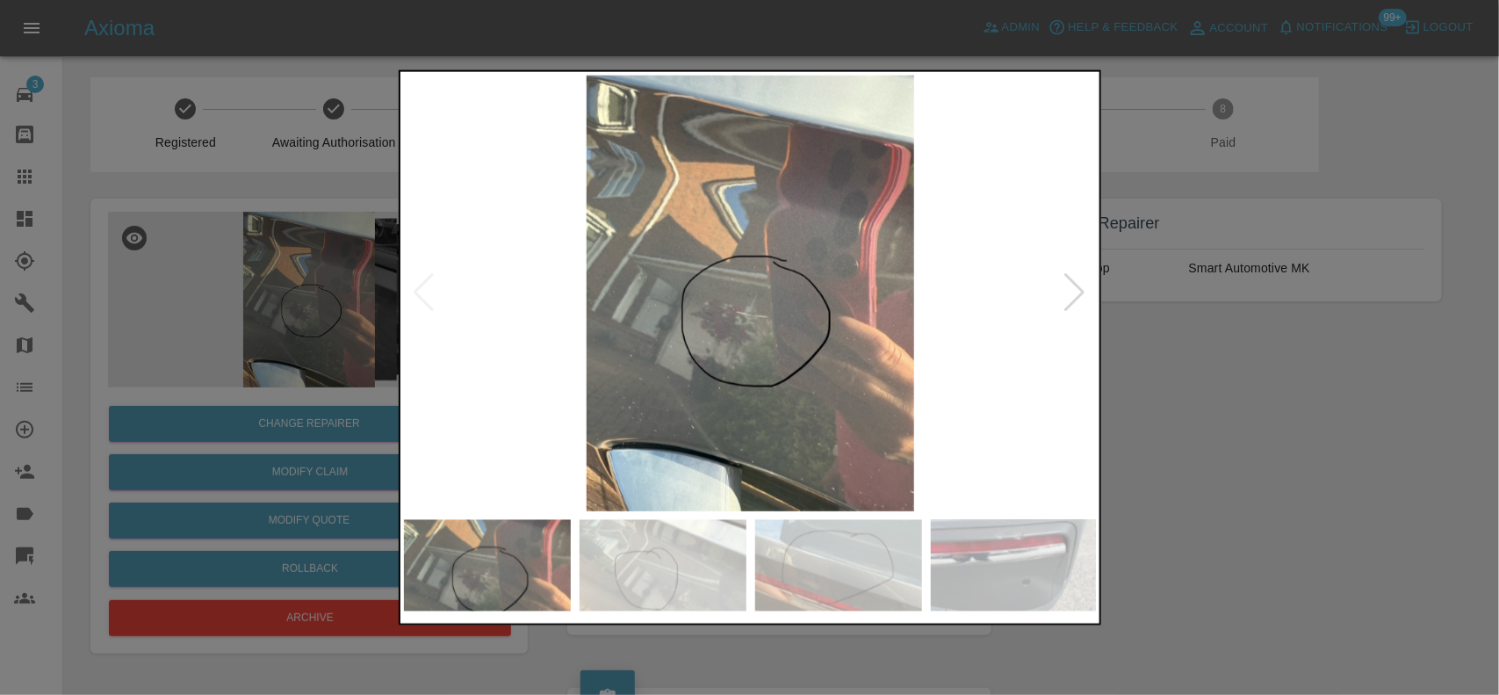
click at [621, 375] on img at bounding box center [751, 293] width 694 height 436
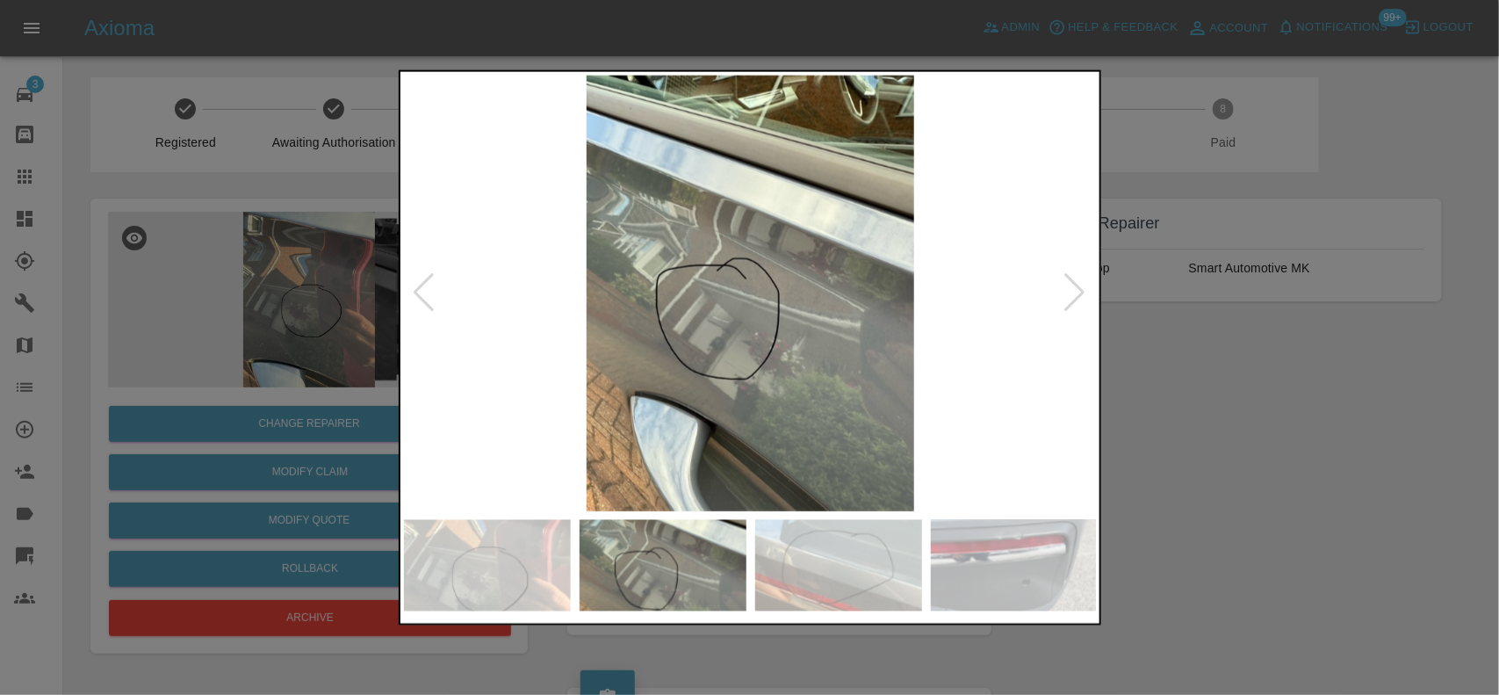
click at [647, 389] on img at bounding box center [751, 293] width 694 height 436
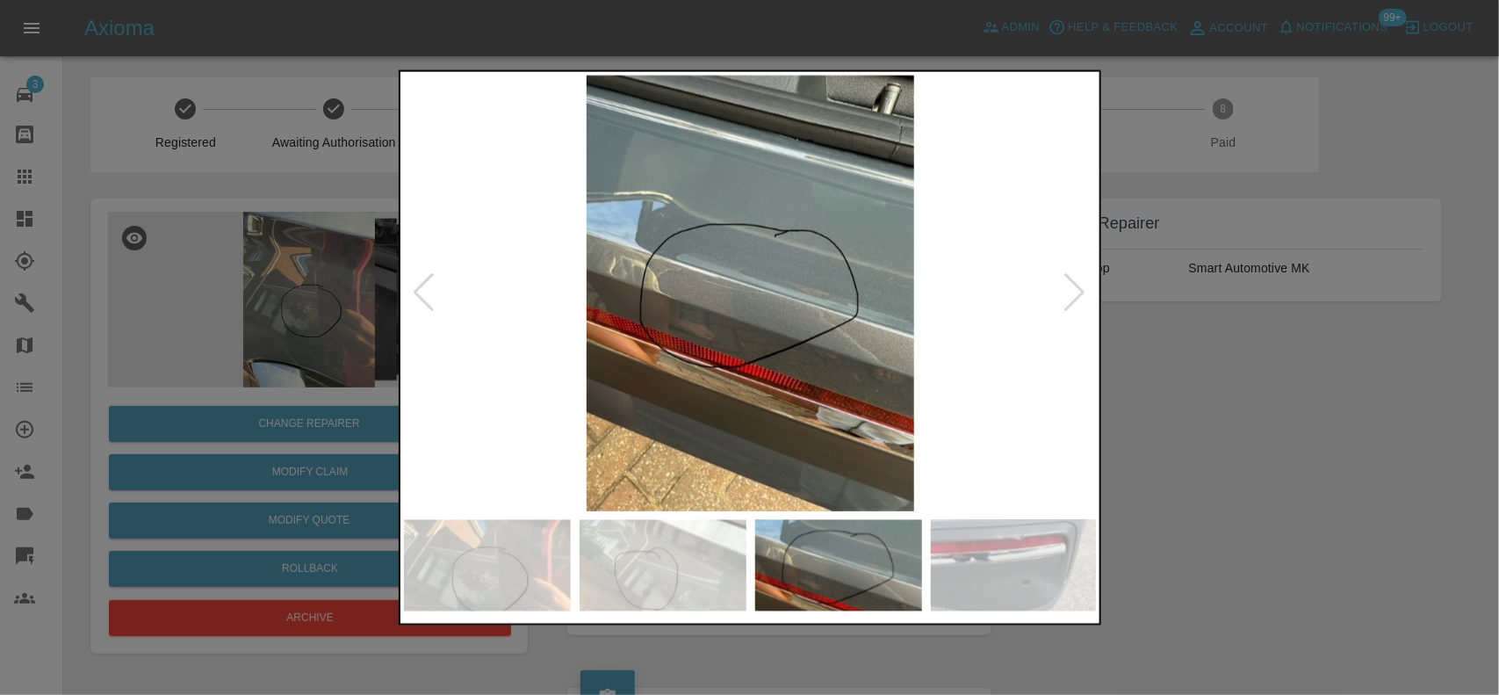
click at [680, 358] on img at bounding box center [751, 293] width 694 height 436
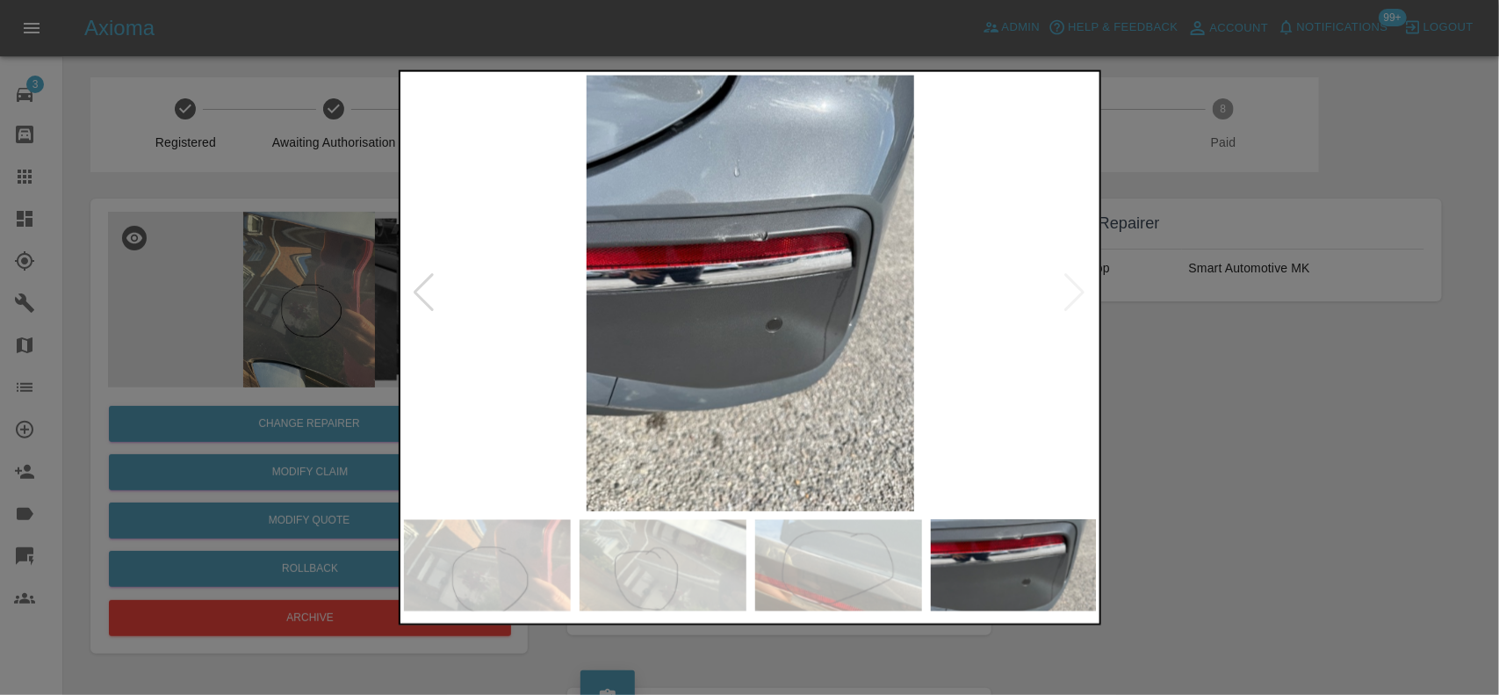
click at [616, 282] on img at bounding box center [751, 293] width 694 height 436
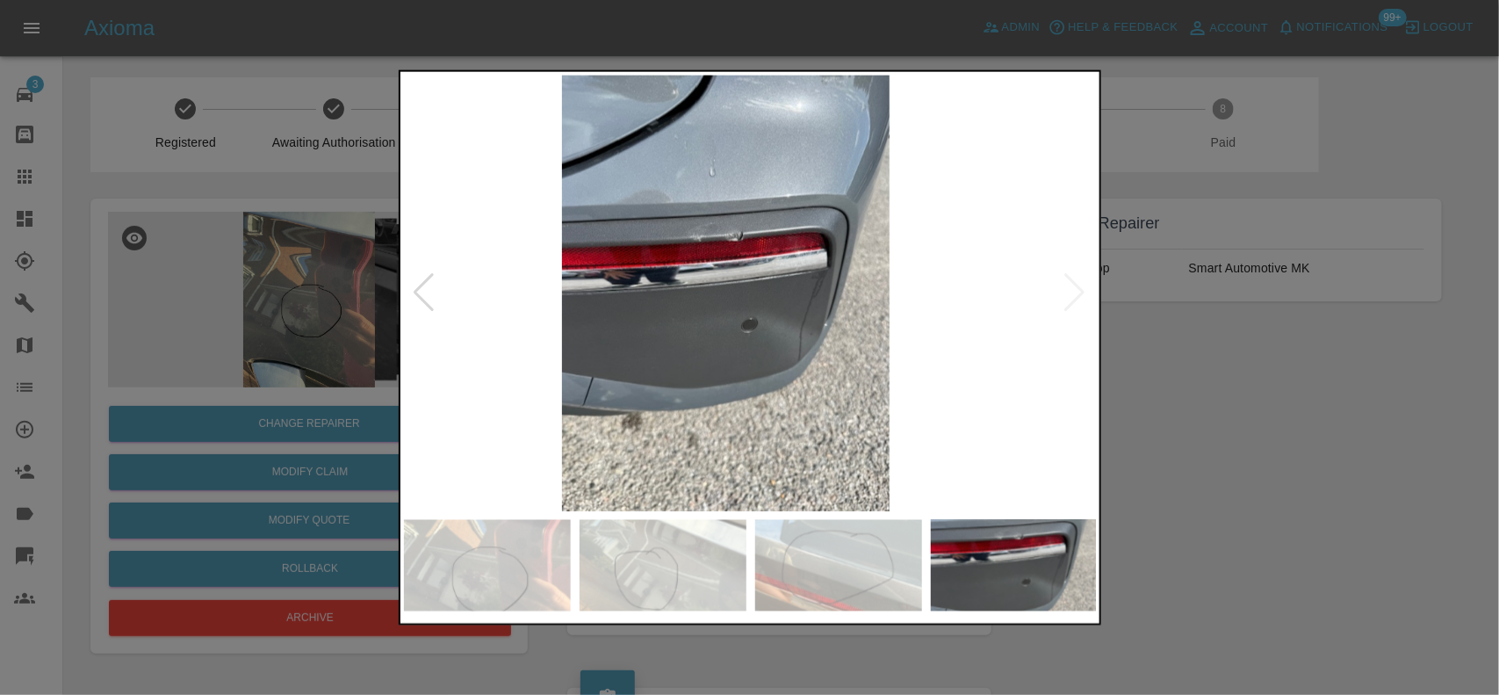
click at [713, 247] on img at bounding box center [726, 293] width 694 height 436
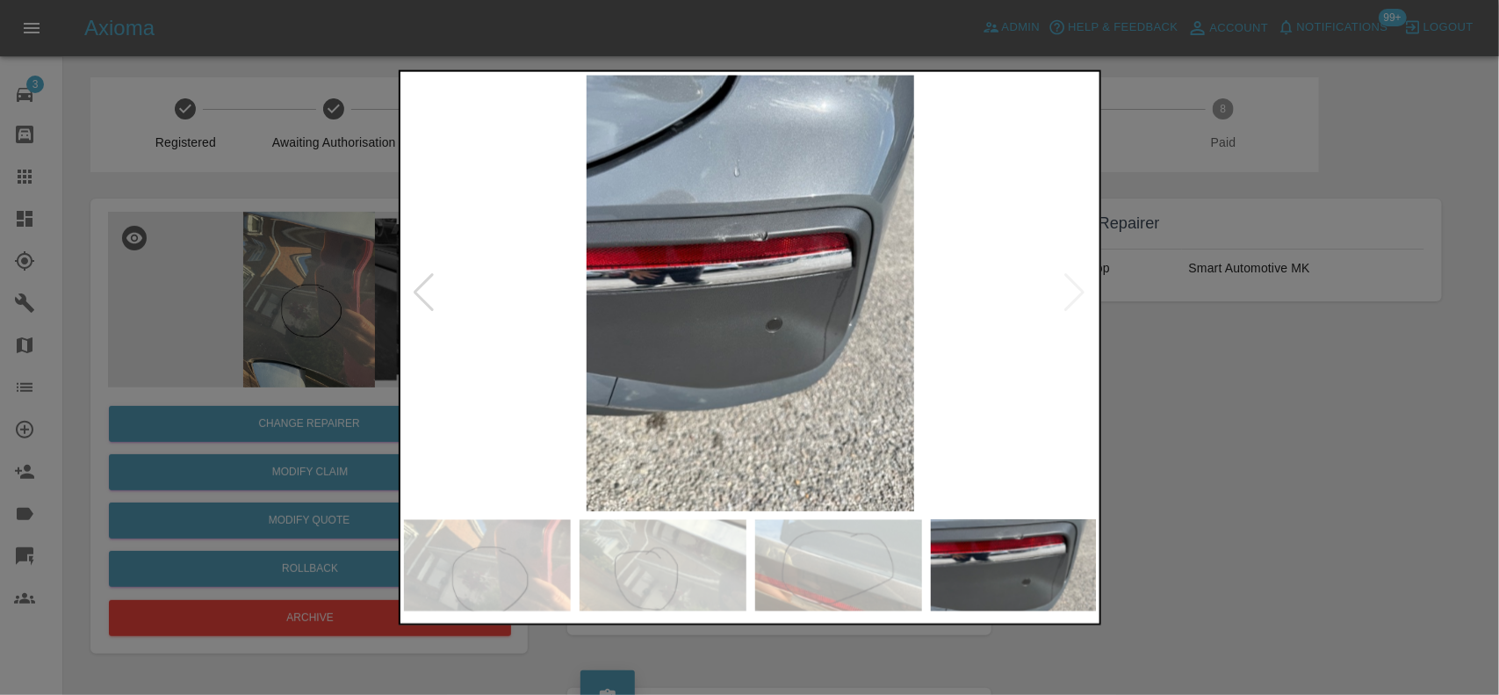
click at [717, 233] on img at bounding box center [751, 293] width 694 height 436
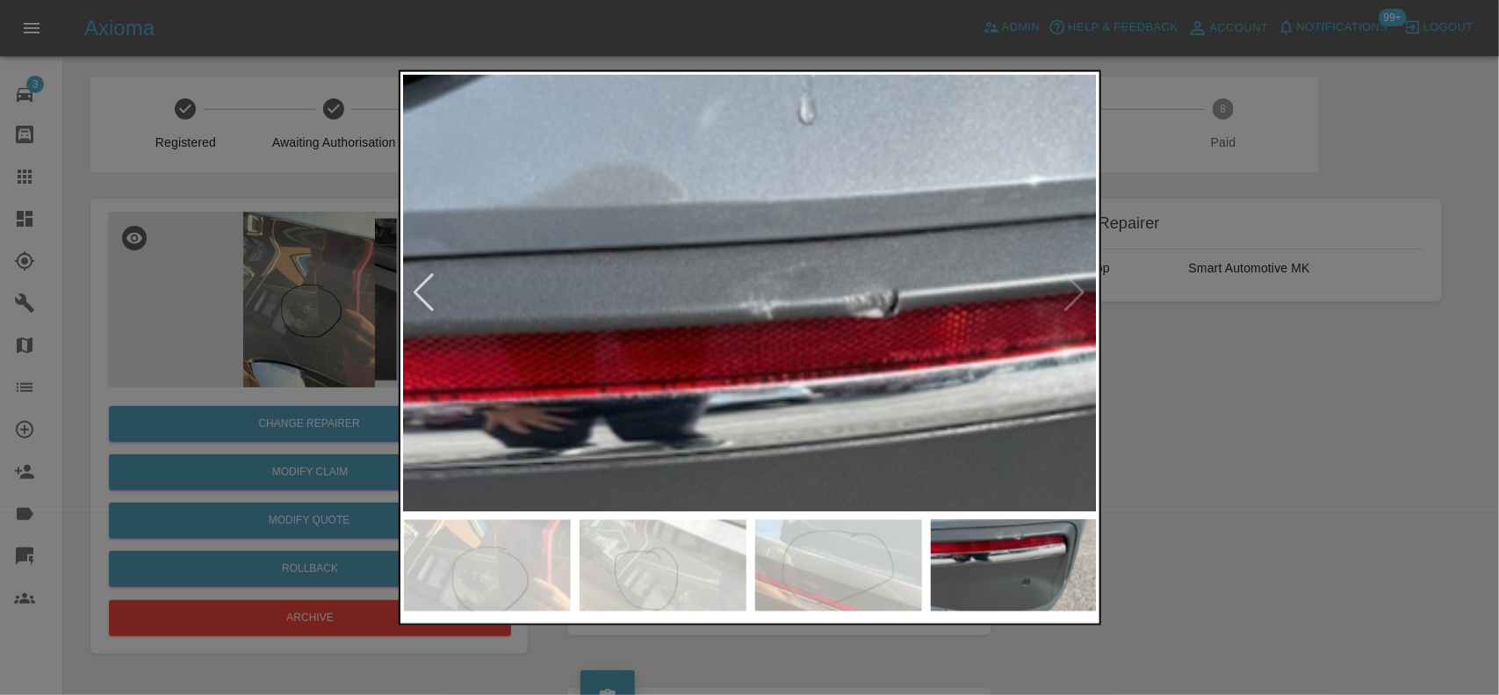
click at [723, 256] on img at bounding box center [846, 473] width 2081 height 1308
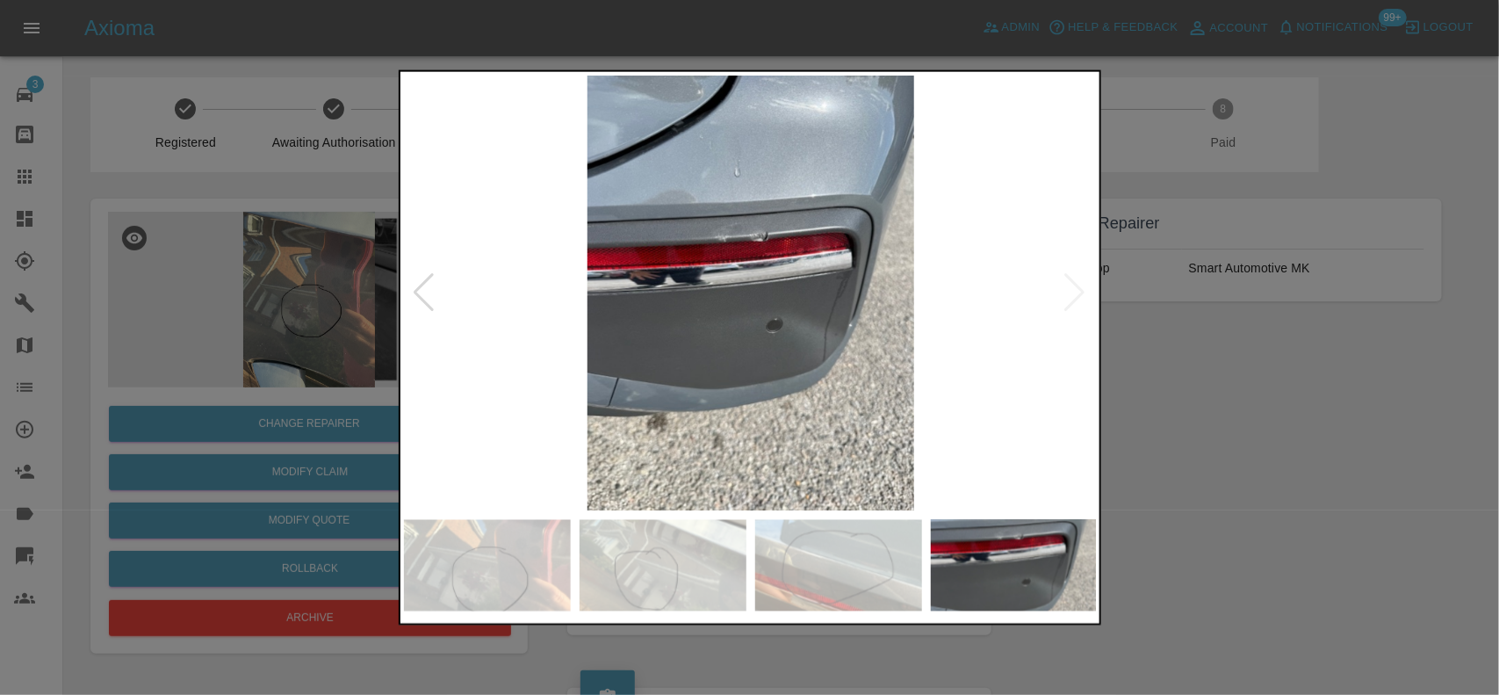
click at [792, 338] on img at bounding box center [751, 293] width 694 height 436
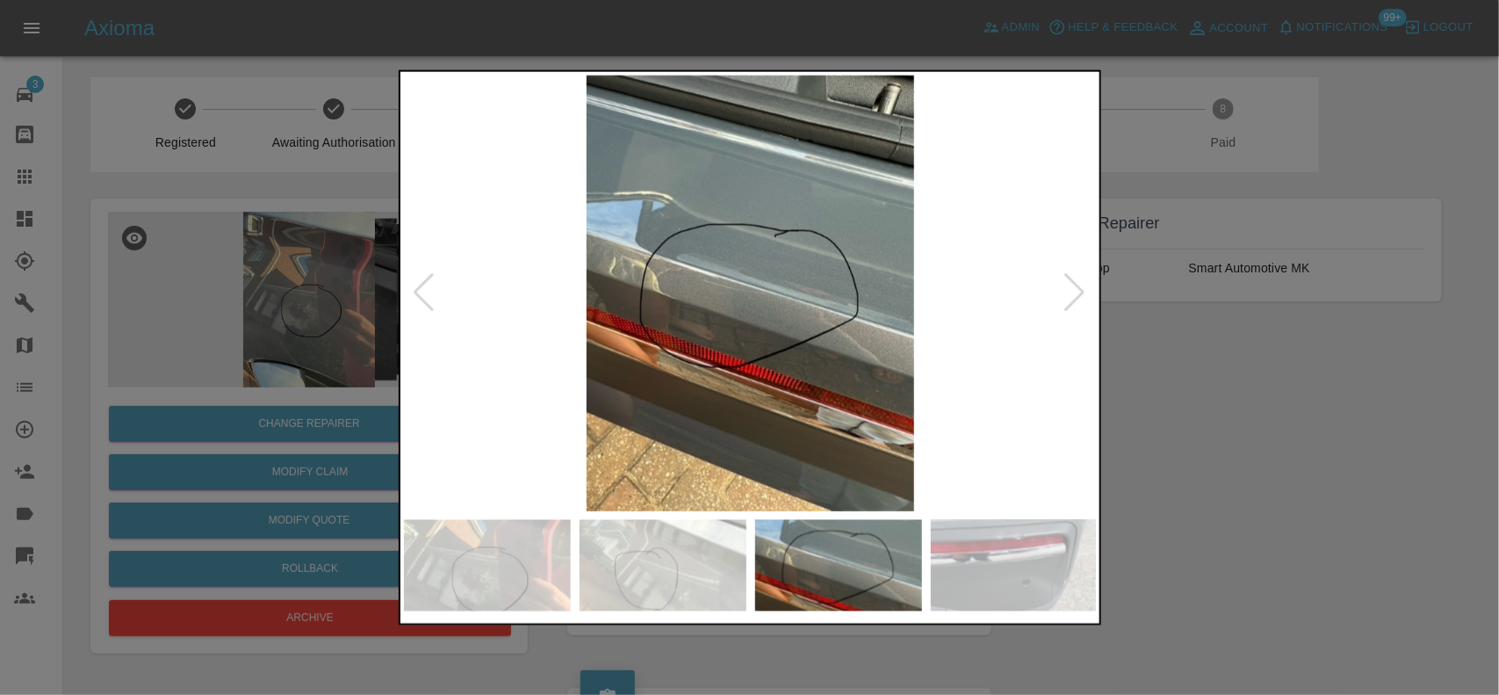
click at [718, 282] on img at bounding box center [751, 293] width 694 height 436
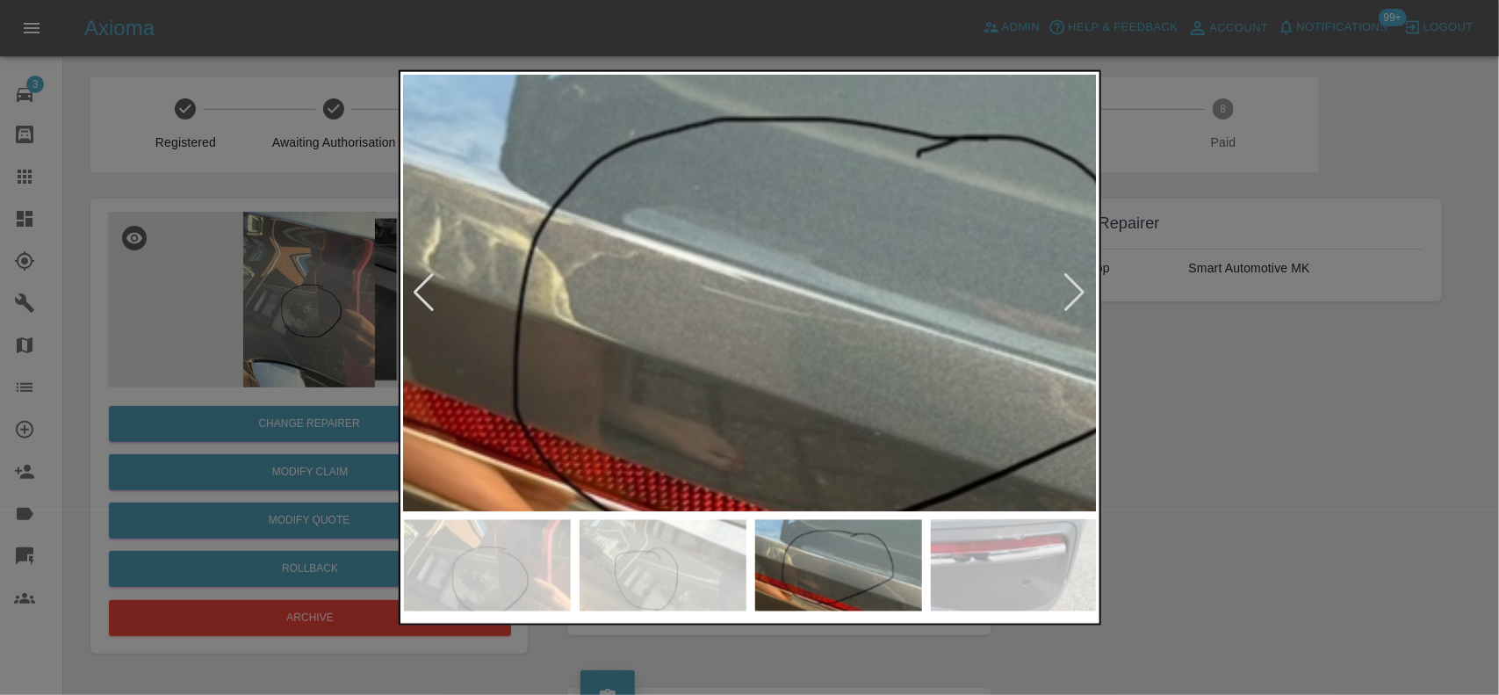
click at [718, 282] on img at bounding box center [842, 325] width 2081 height 1308
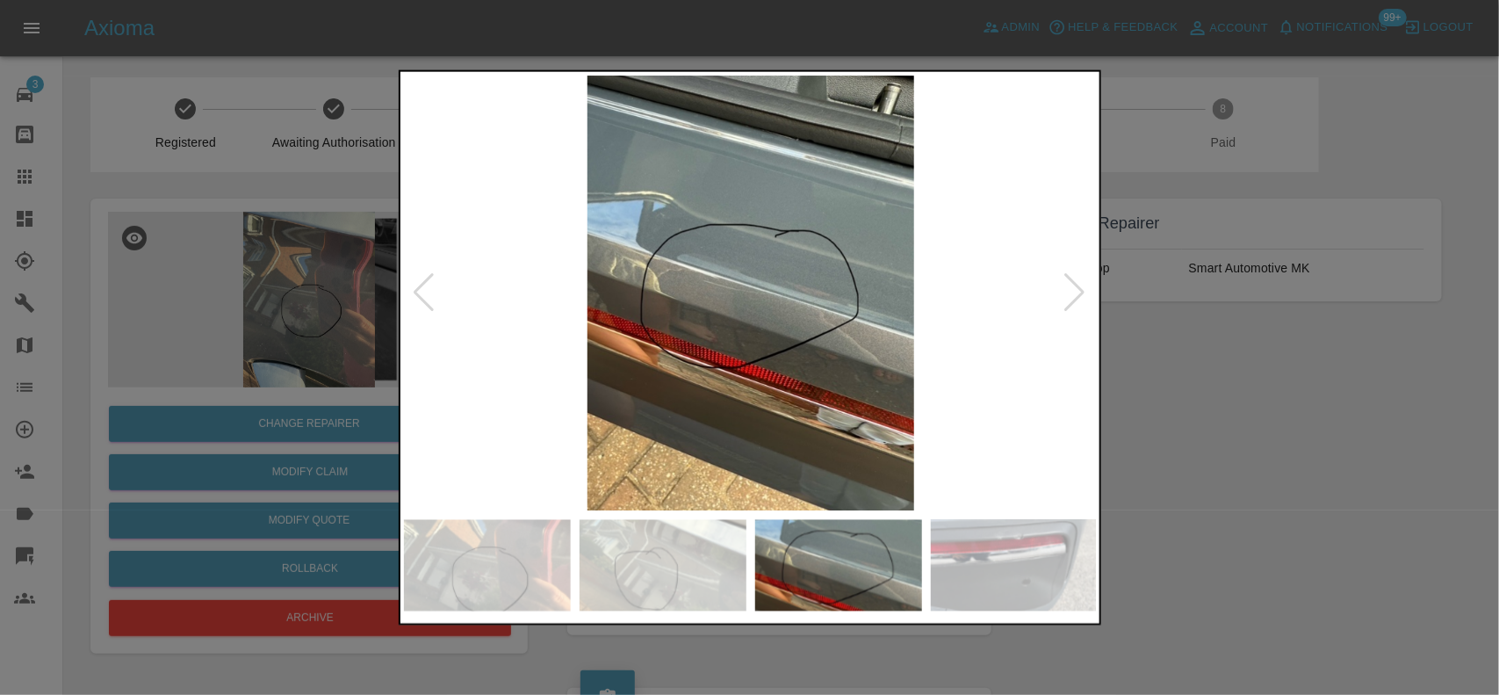
click at [714, 295] on img at bounding box center [751, 293] width 694 height 436
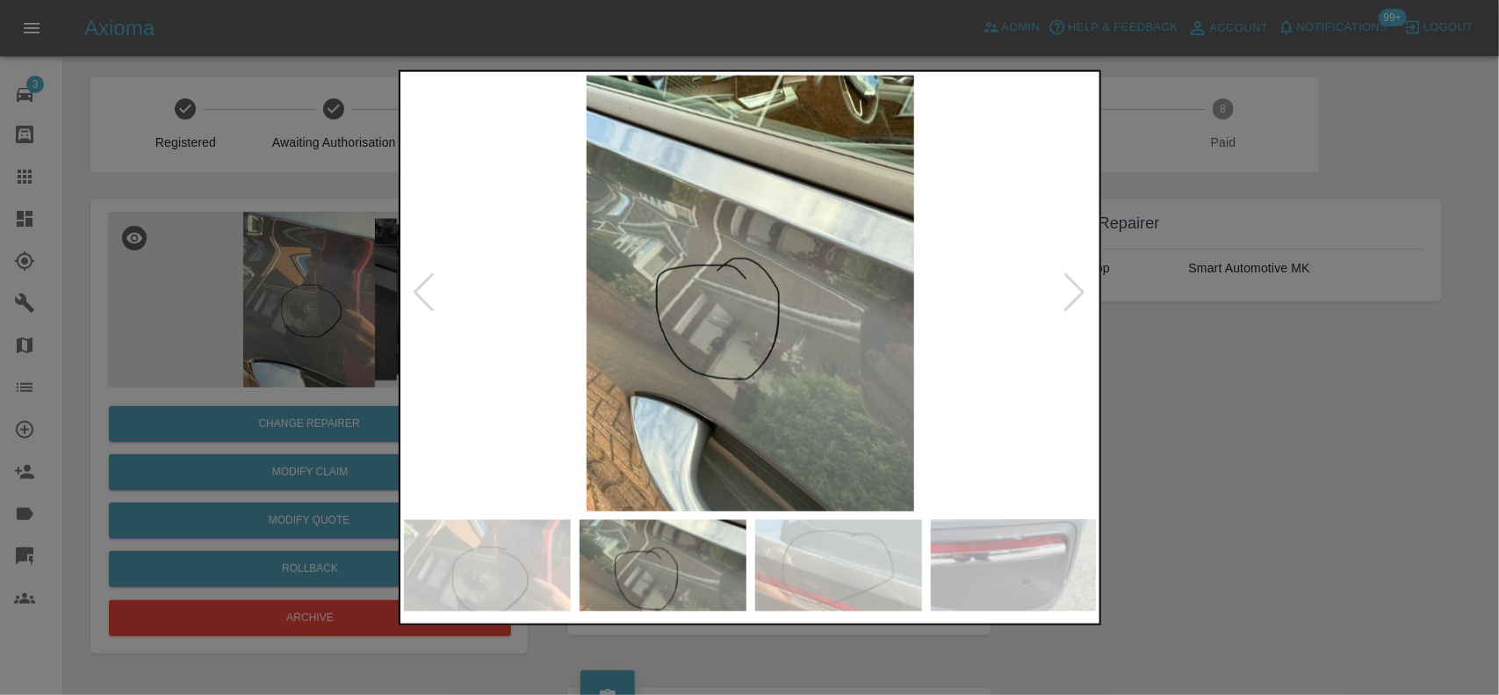
click at [705, 297] on img at bounding box center [751, 293] width 694 height 436
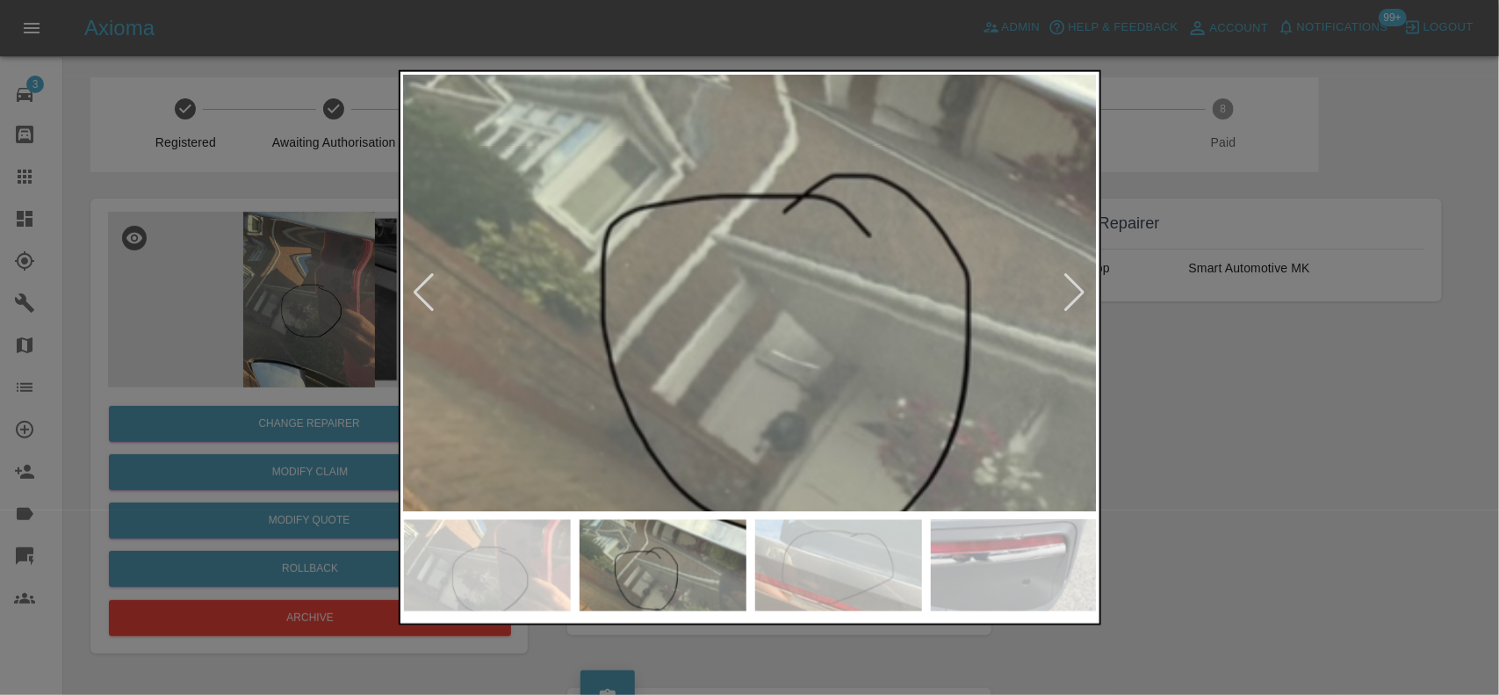
click at [705, 303] on img at bounding box center [882, 278] width 2081 height 1308
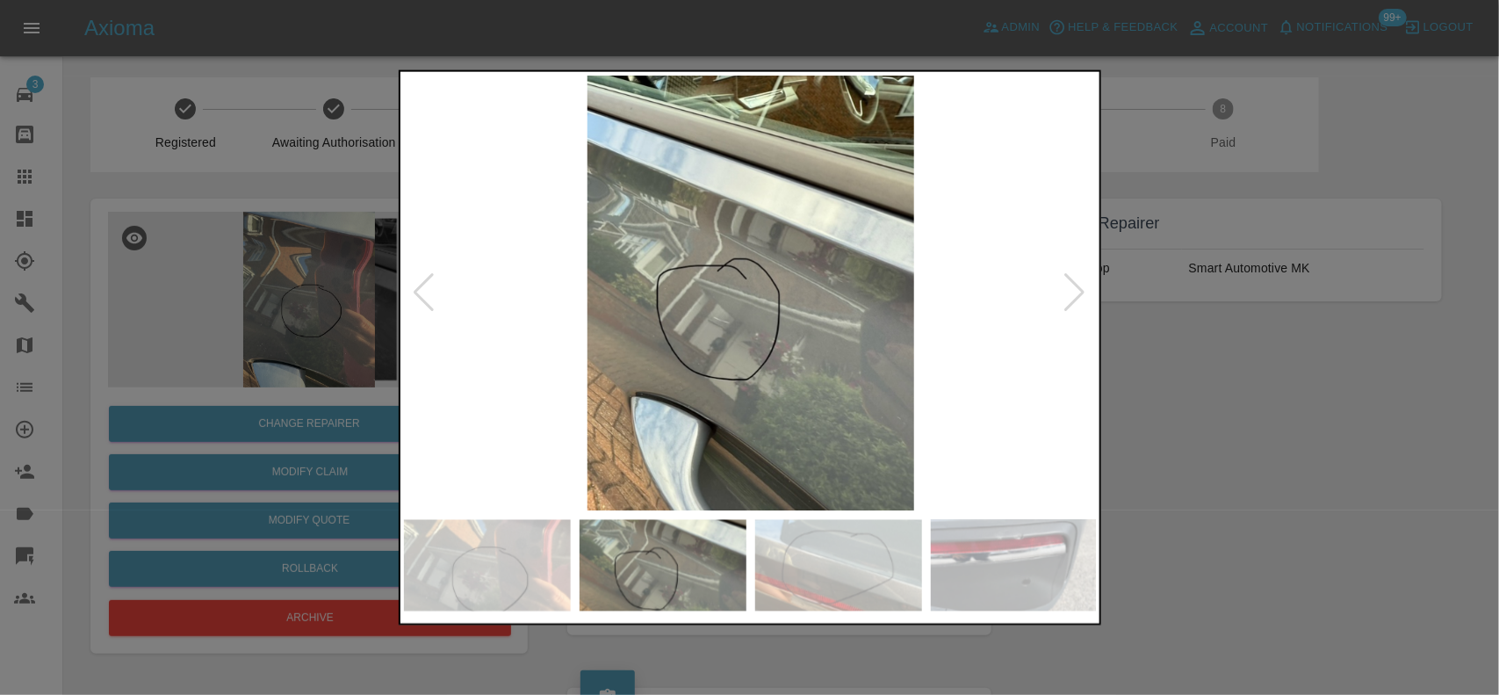
click at [824, 327] on img at bounding box center [751, 293] width 694 height 436
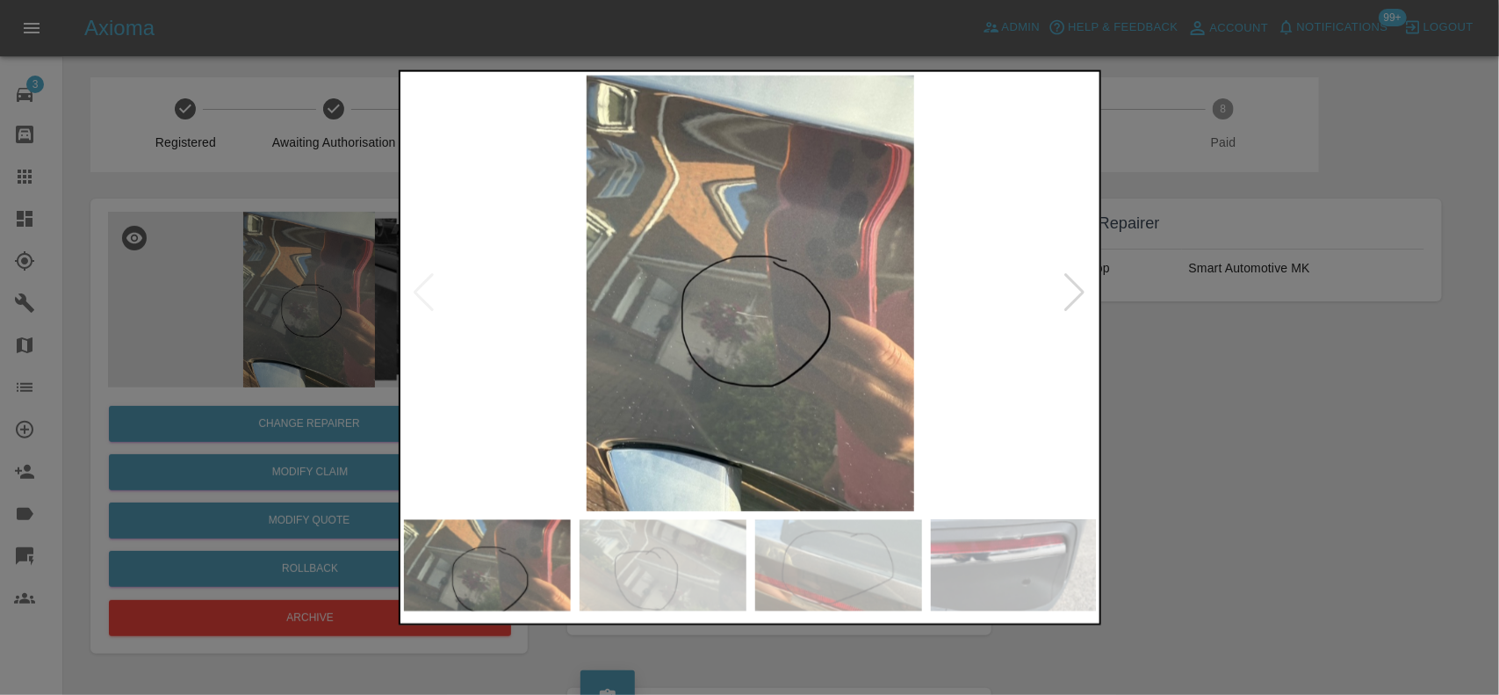
click at [843, 313] on img at bounding box center [751, 293] width 694 height 436
click at [753, 330] on img at bounding box center [751, 293] width 694 height 436
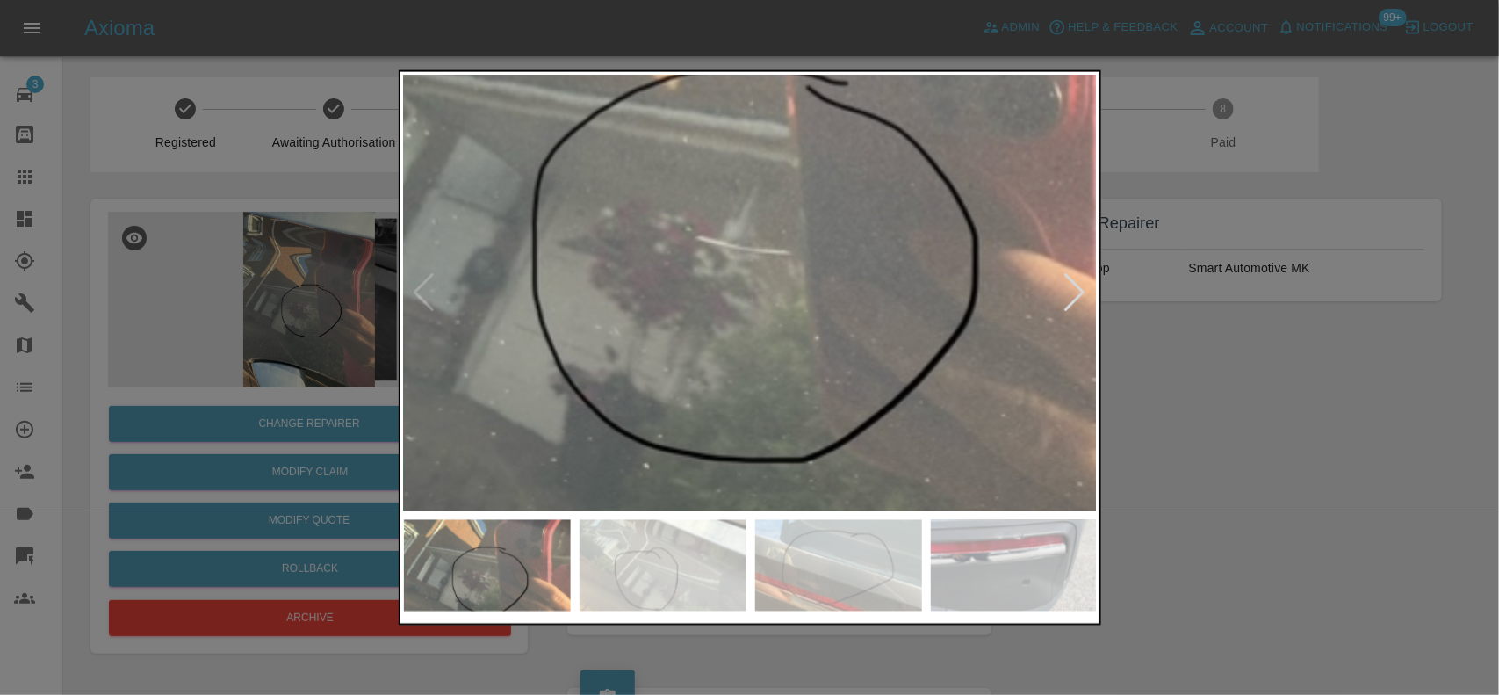
click at [749, 335] on img at bounding box center [737, 180] width 2081 height 1308
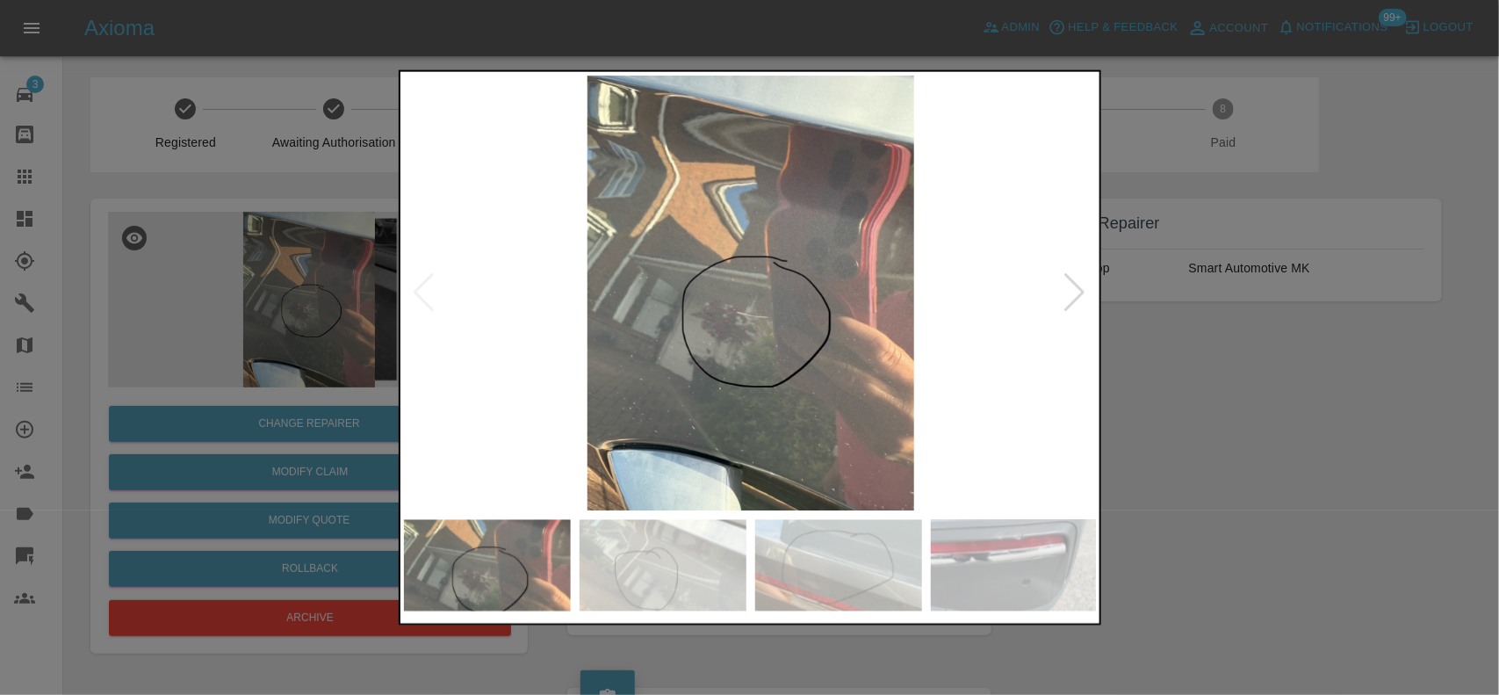
click at [193, 342] on div at bounding box center [749, 347] width 1499 height 695
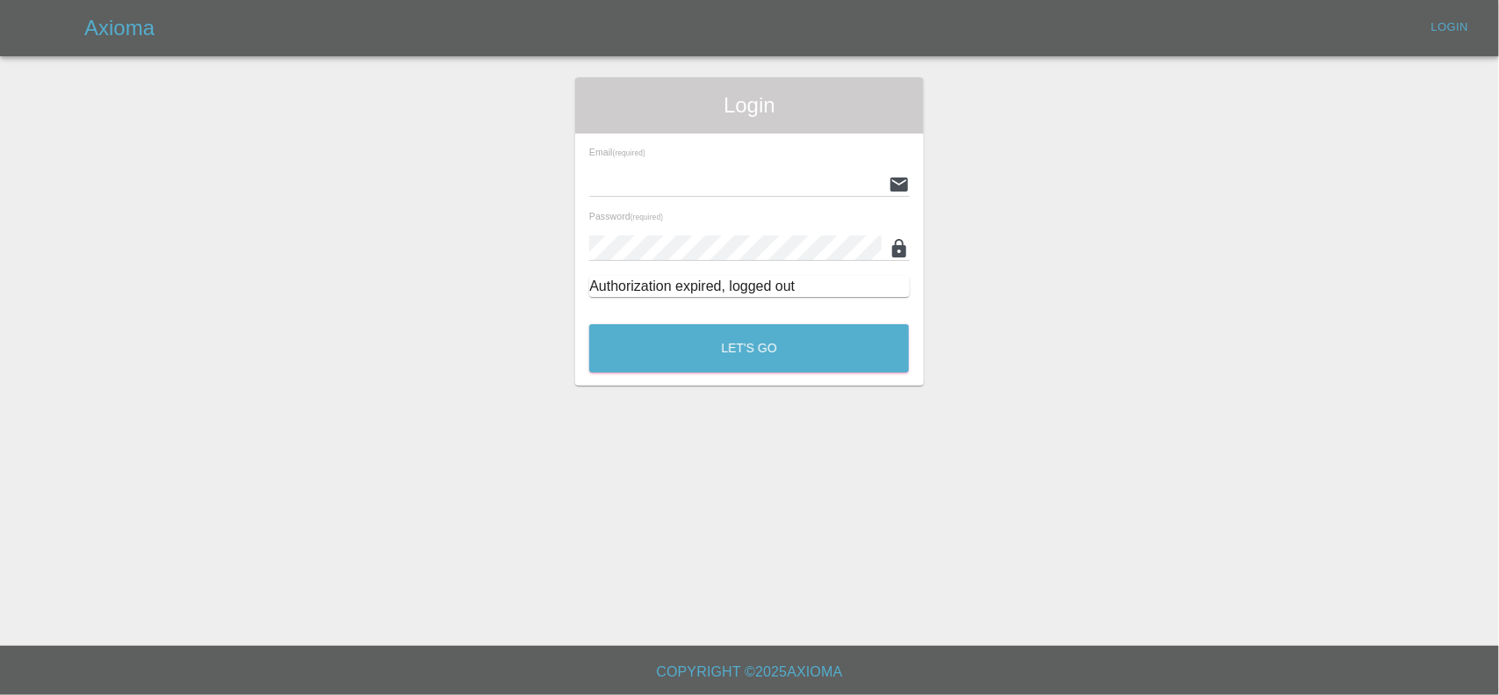
type input "[EMAIL_ADDRESS][DOMAIN_NAME]"
drag, startPoint x: 736, startPoint y: 317, endPoint x: 735, endPoint y: 334, distance: 16.7
click at [736, 318] on div "Let's Go" at bounding box center [748, 344] width 321 height 66
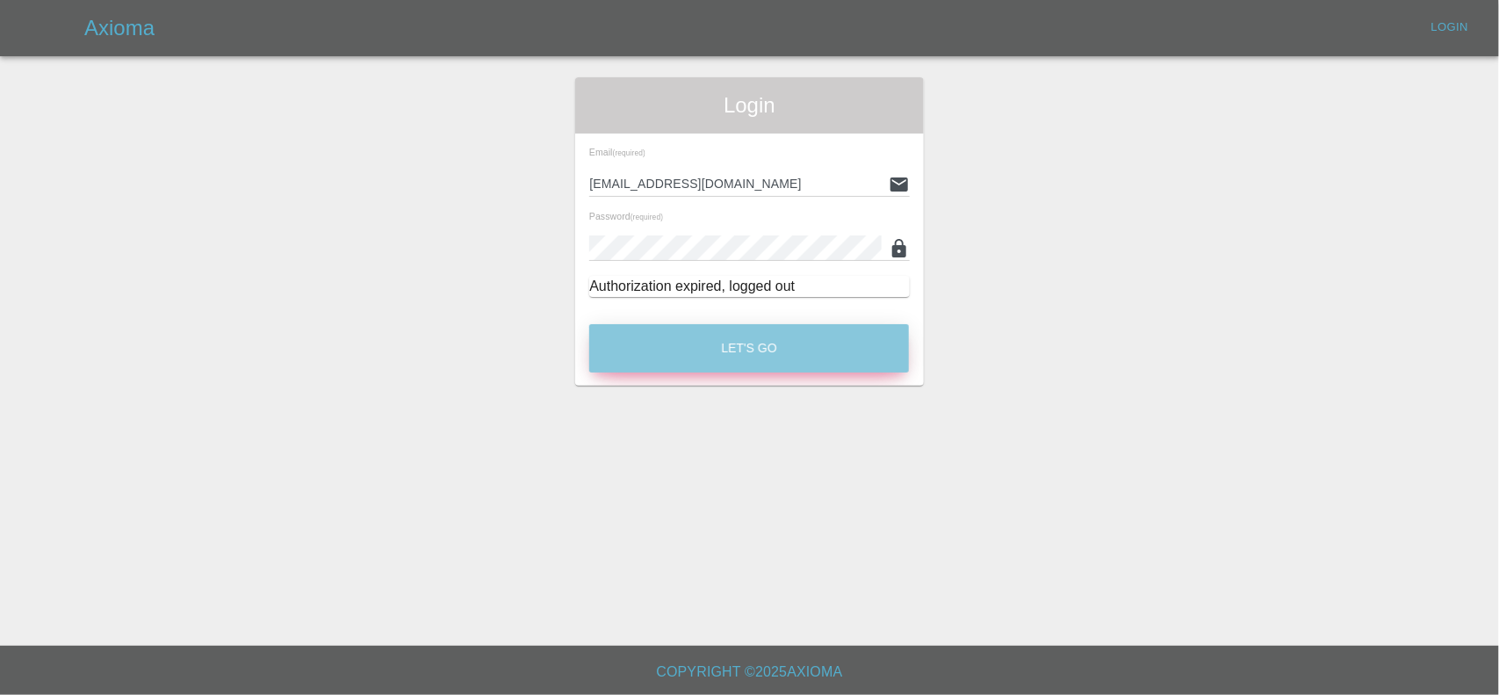
click at [733, 345] on button "Let's Go" at bounding box center [749, 348] width 320 height 48
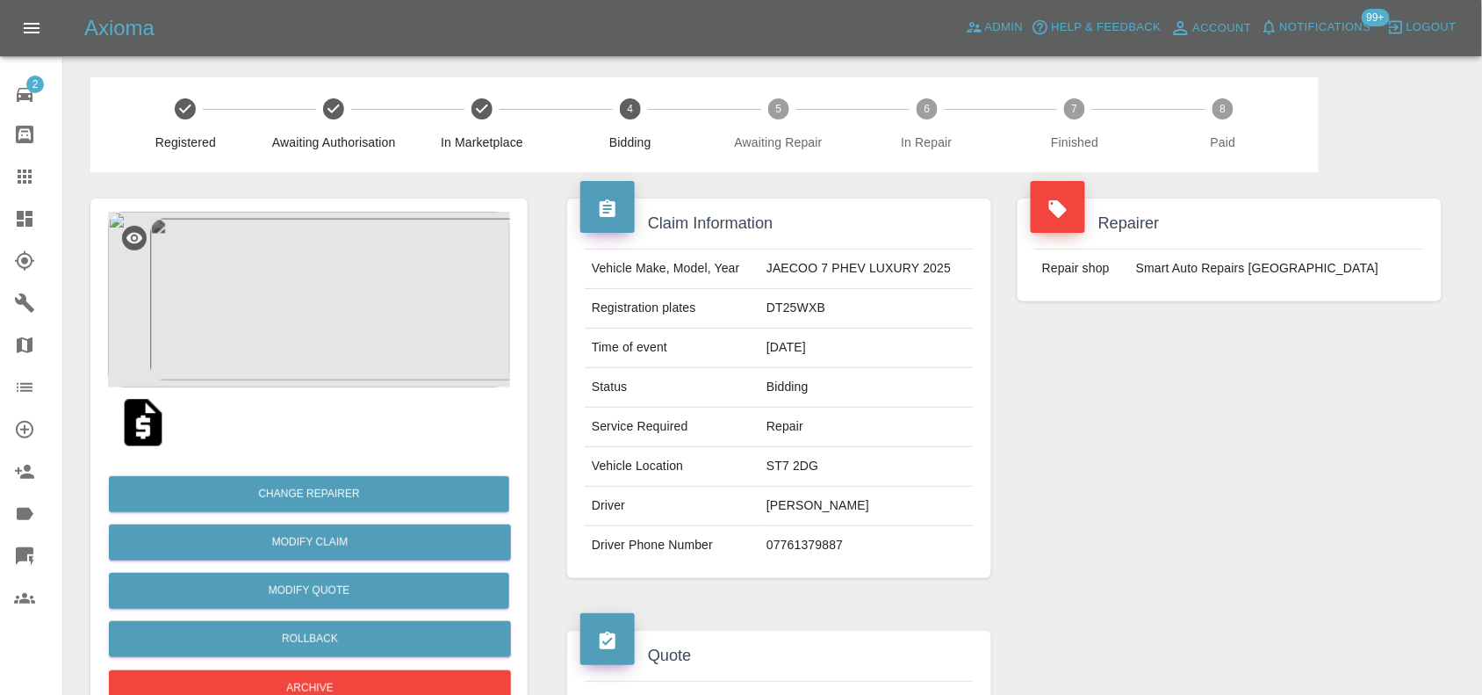
click at [328, 309] on img at bounding box center [309, 300] width 402 height 176
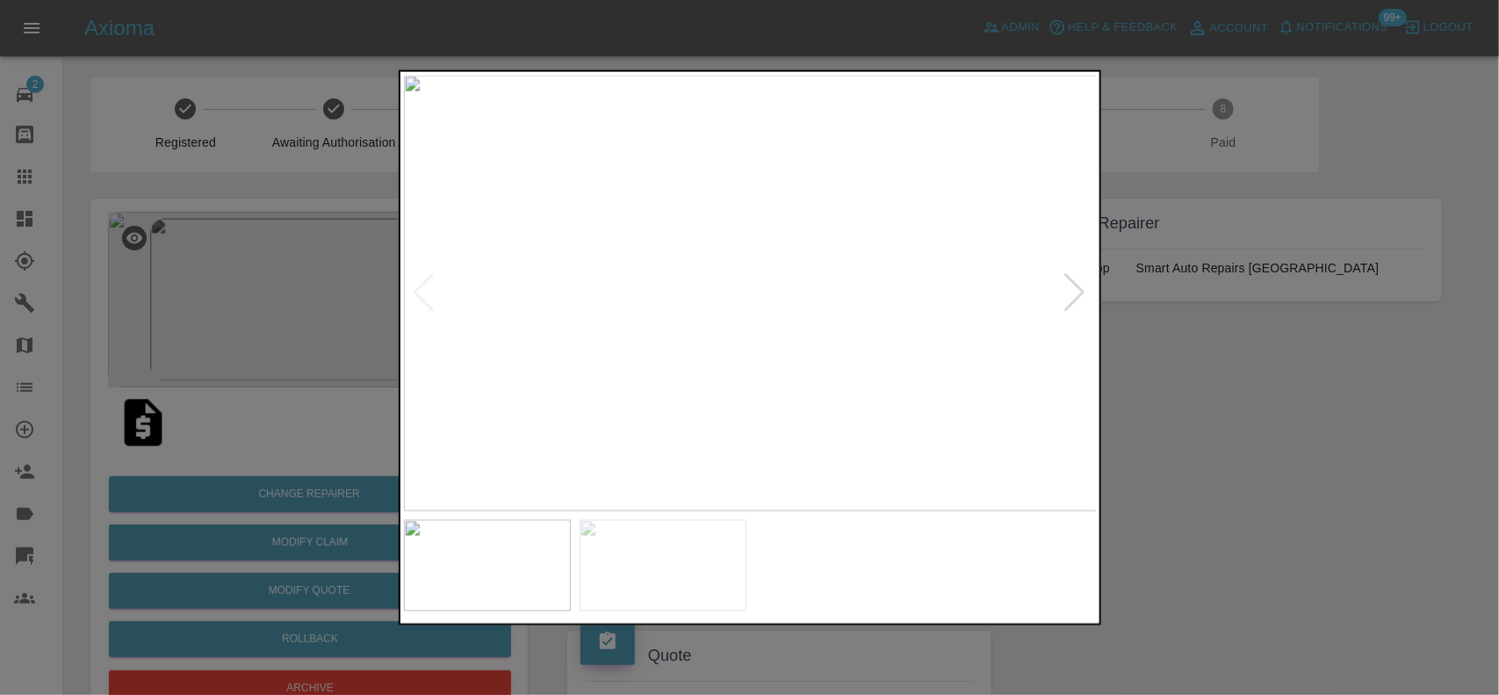
click at [784, 348] on img at bounding box center [751, 293] width 694 height 436
click at [275, 313] on div at bounding box center [749, 347] width 1499 height 695
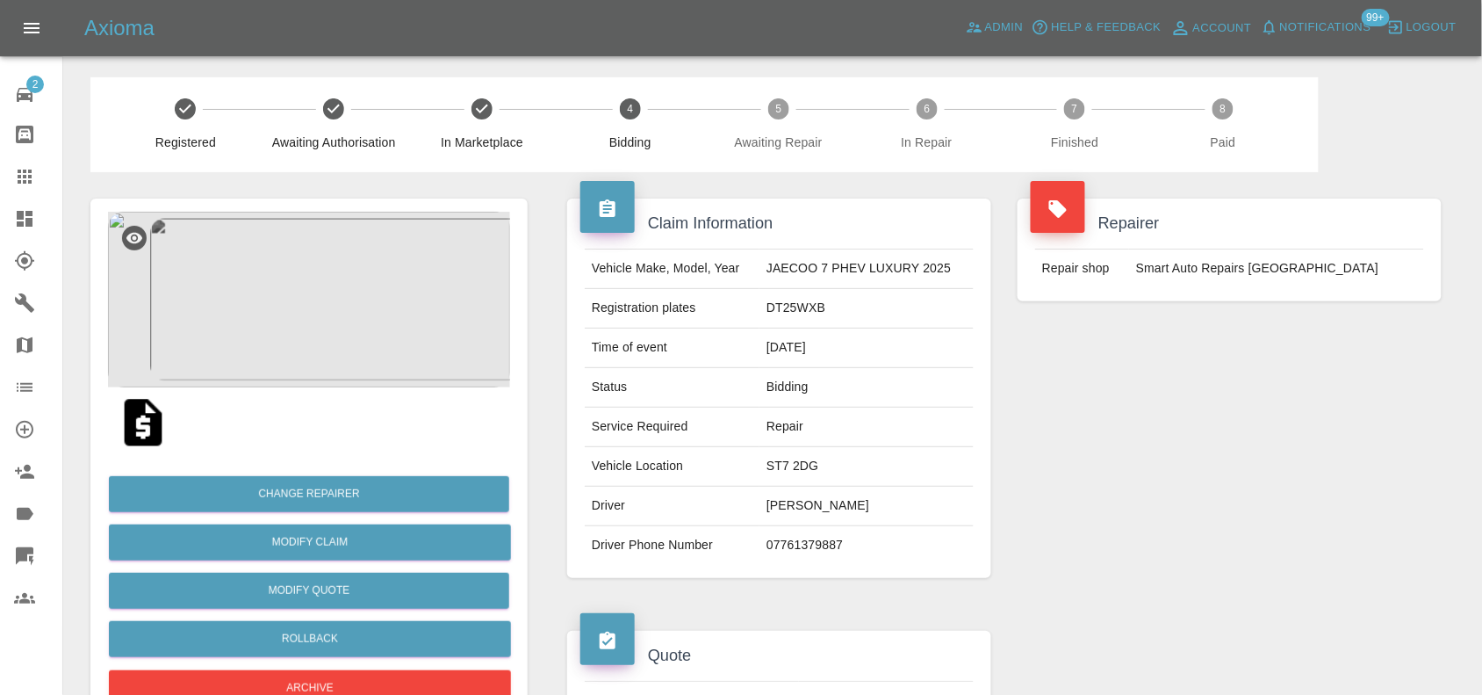
click at [277, 246] on img at bounding box center [309, 300] width 402 height 176
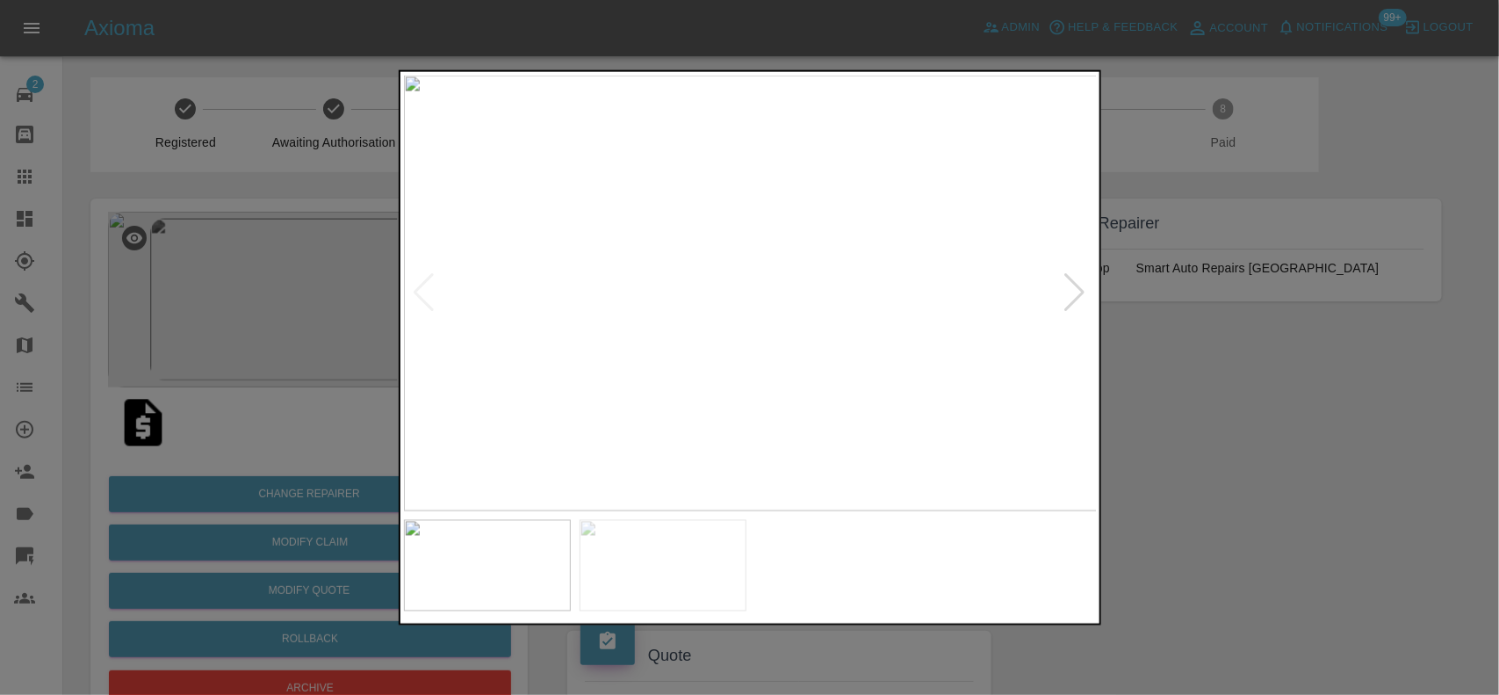
click at [762, 247] on img at bounding box center [751, 293] width 694 height 436
click at [743, 117] on img at bounding box center [683, 283] width 2081 height 1308
click at [768, 198] on img at bounding box center [680, 223] width 2081 height 1308
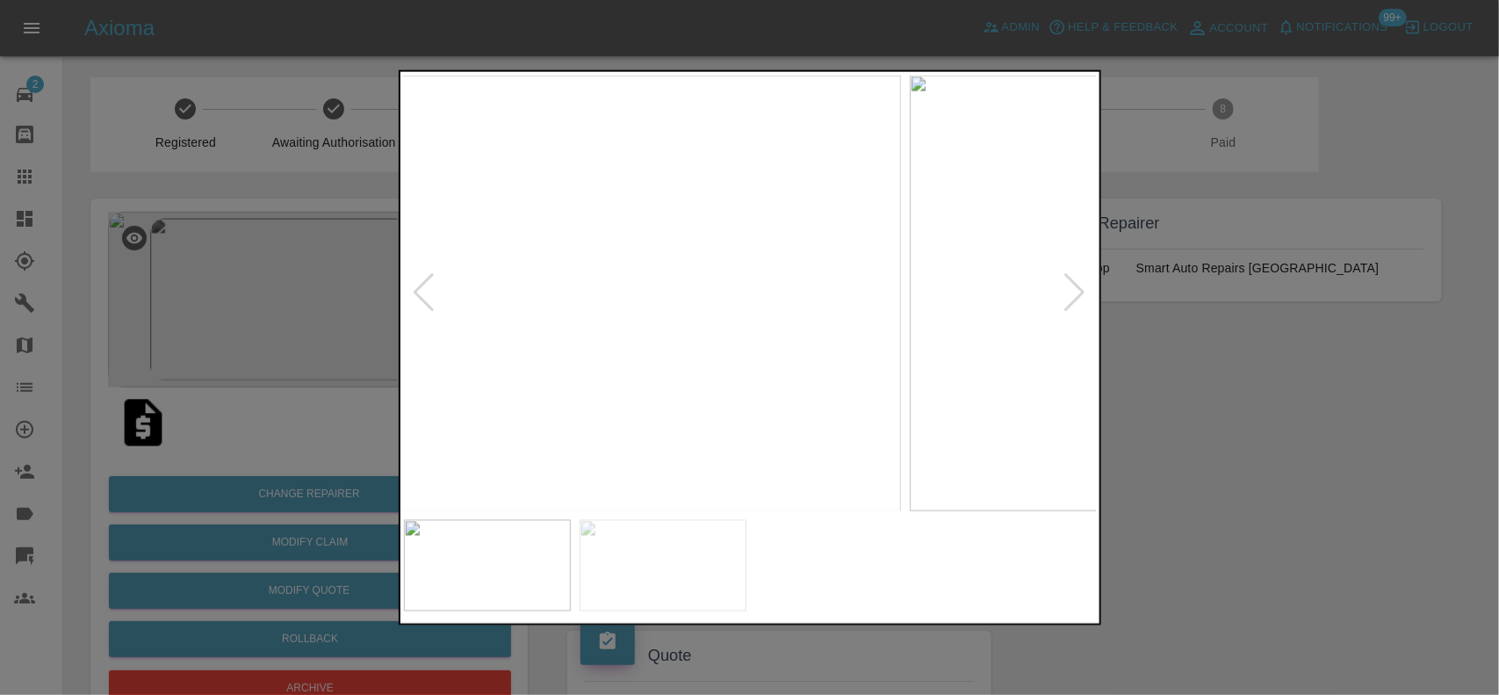
click at [580, 320] on img at bounding box center [554, 293] width 694 height 436
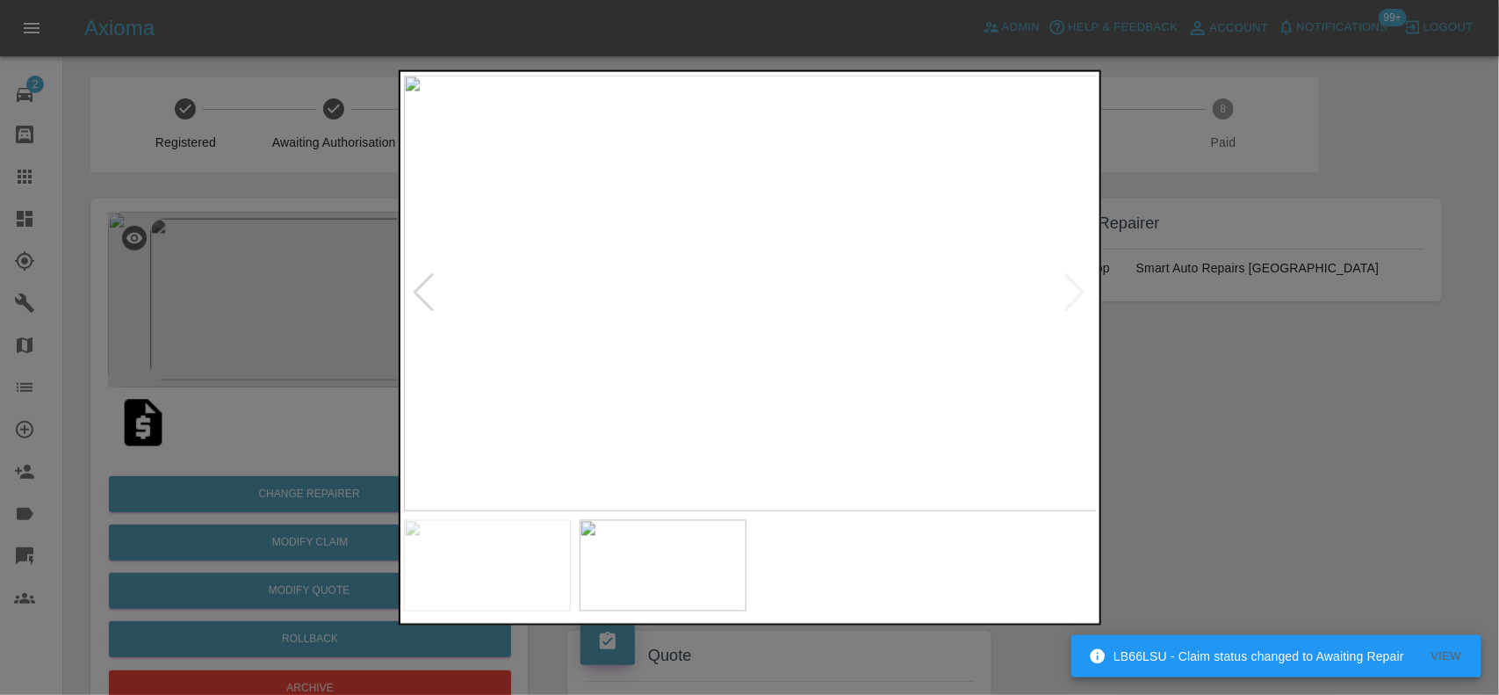
click at [753, 325] on img at bounding box center [751, 293] width 694 height 436
click at [752, 375] on img at bounding box center [737, 197] width 2081 height 1308
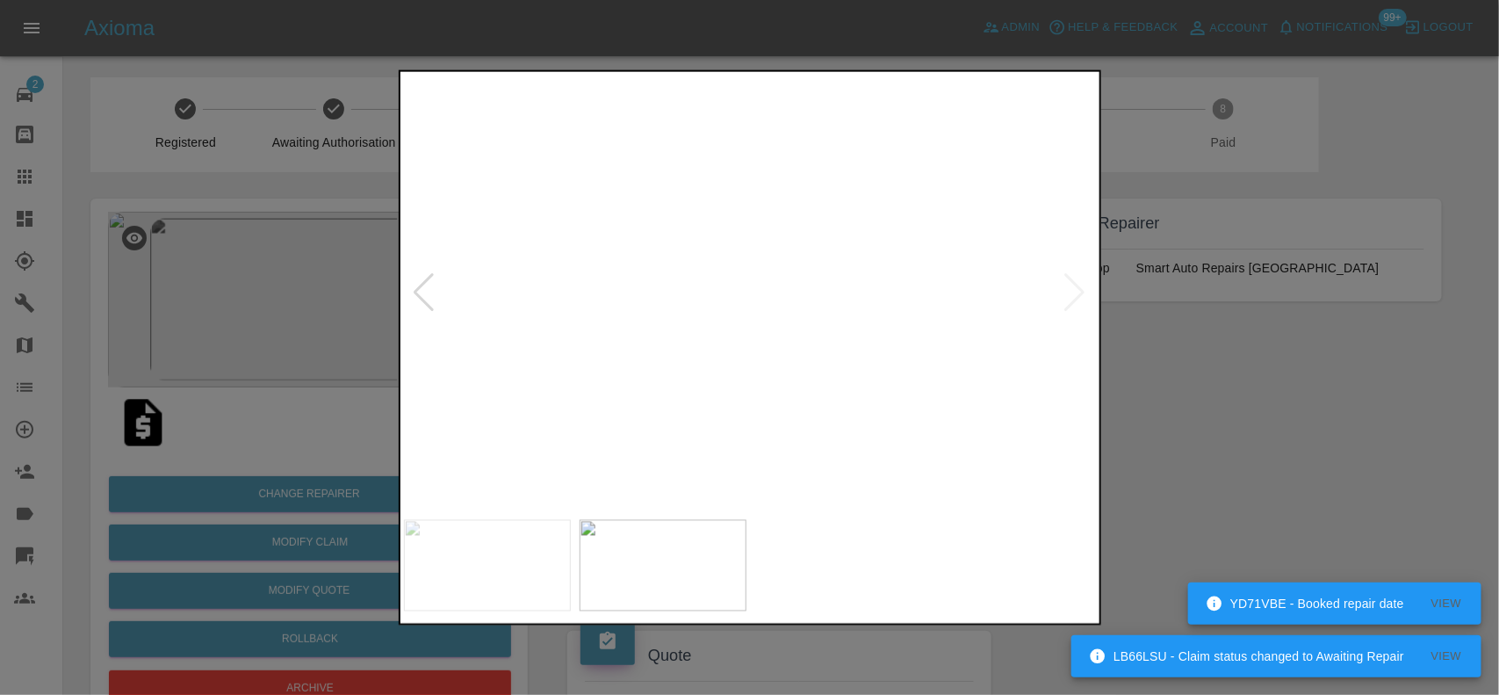
click at [749, 375] on img at bounding box center [736, 209] width 2081 height 1308
click at [621, 379] on img at bounding box center [751, 293] width 694 height 436
click at [554, 342] on img at bounding box center [751, 293] width 694 height 436
click at [566, 336] on img at bounding box center [751, 293] width 694 height 436
click at [562, 332] on img at bounding box center [751, 293] width 694 height 436
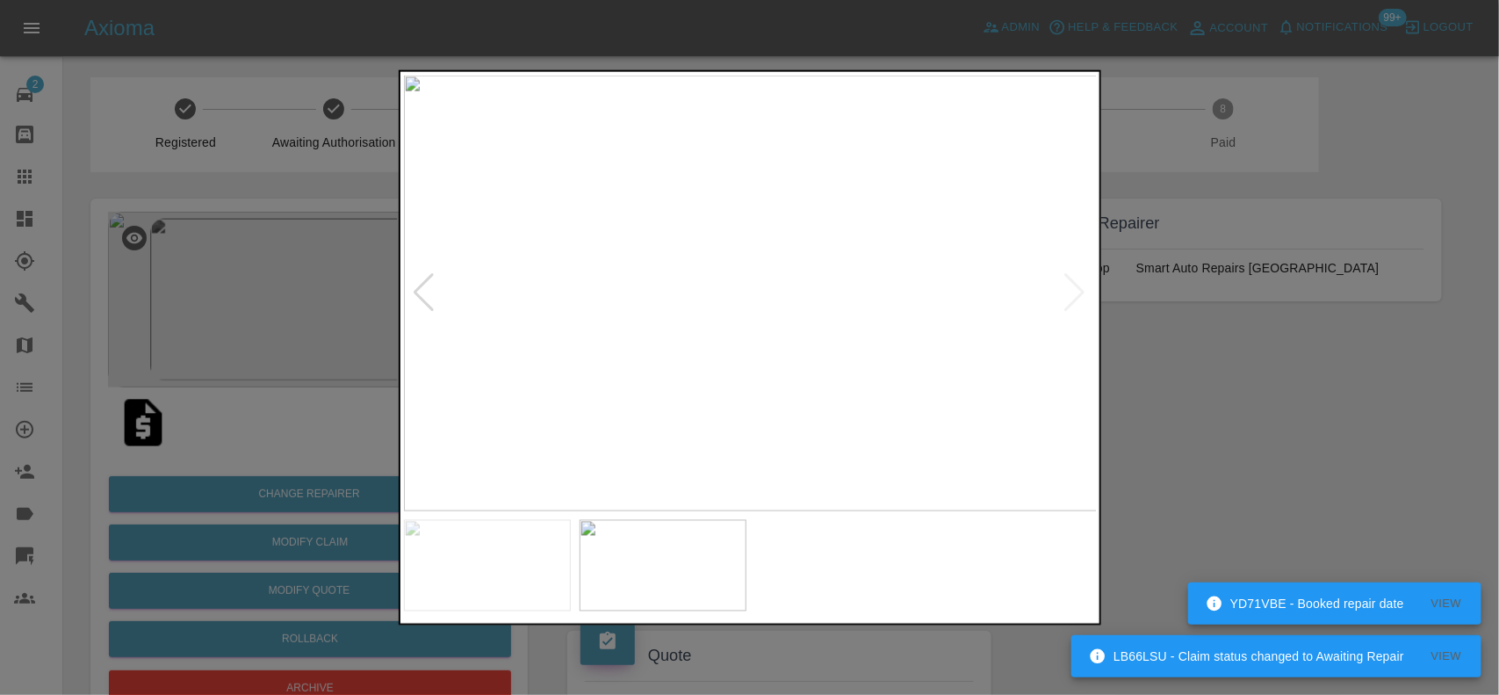
click at [729, 347] on img at bounding box center [751, 293] width 694 height 436
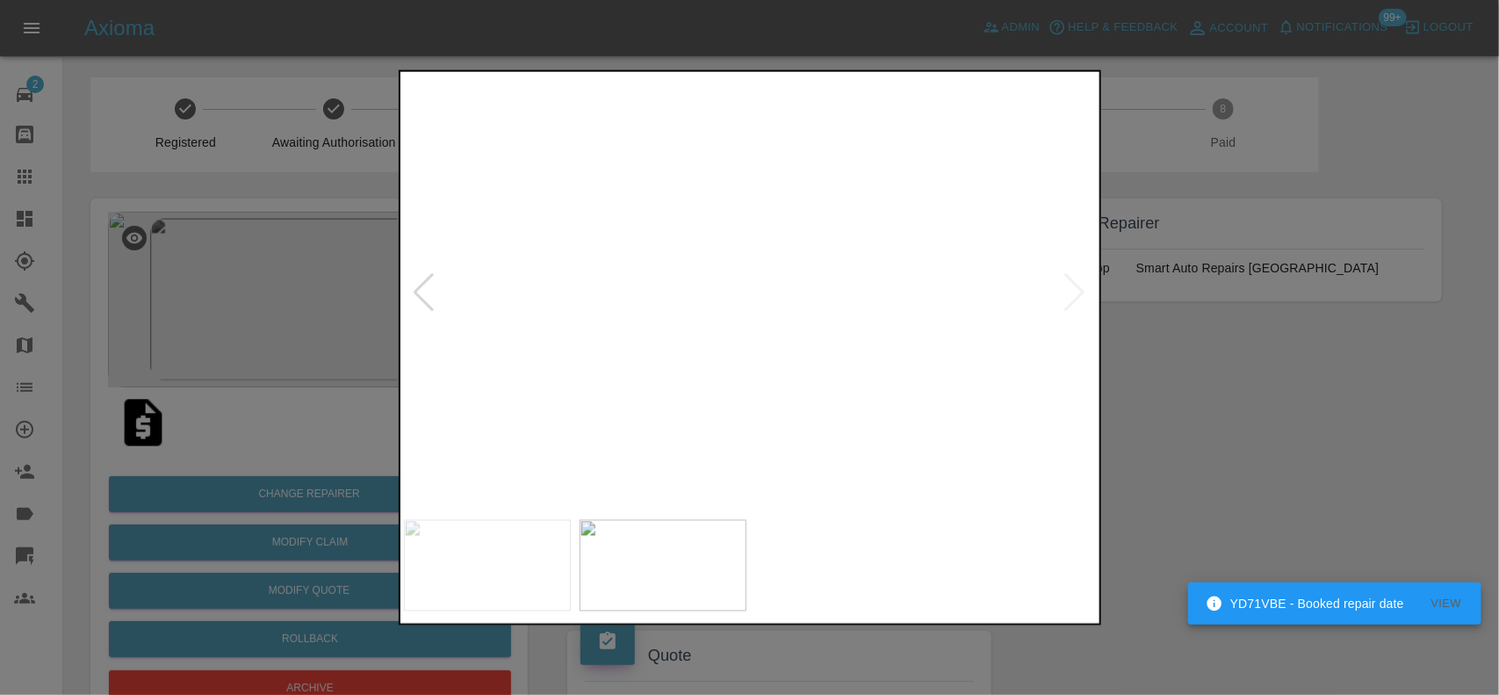
click at [729, 347] on img at bounding box center [813, 131] width 2081 height 1308
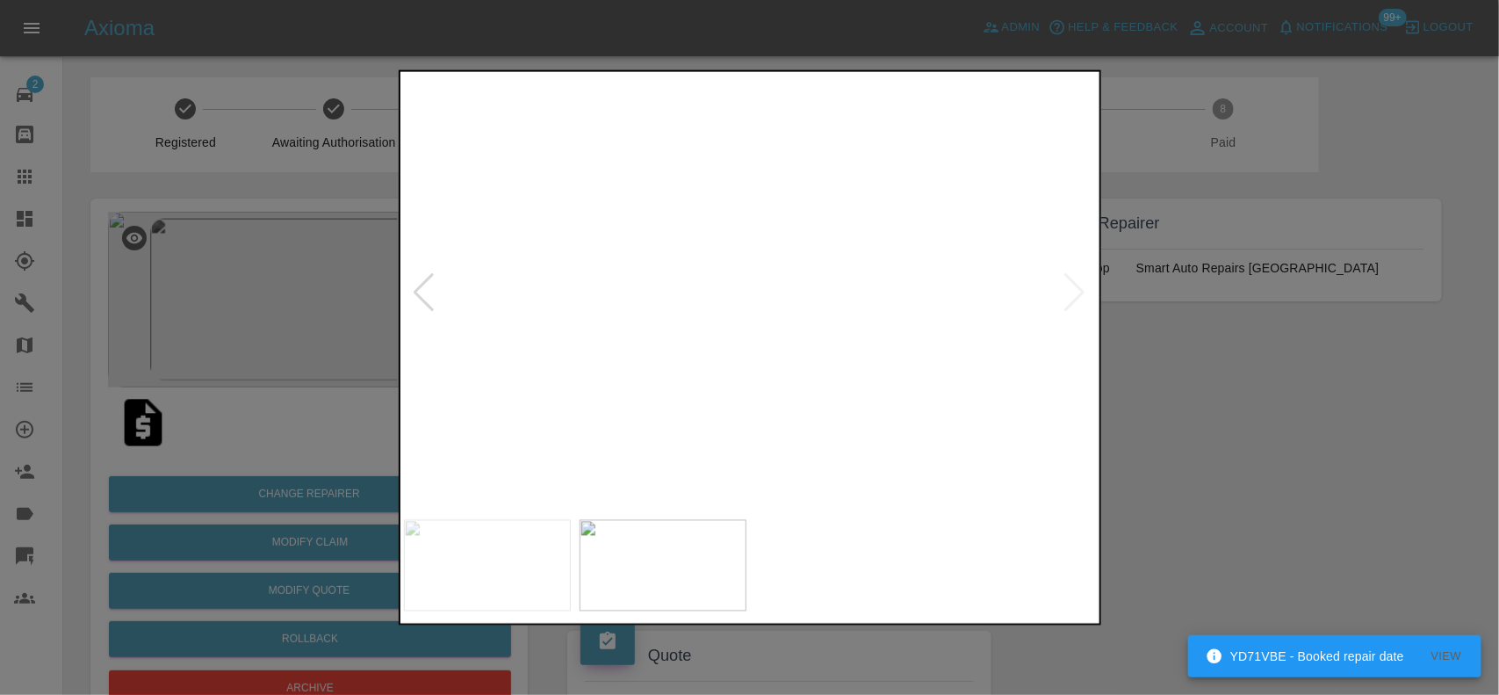
click at [729, 347] on img at bounding box center [813, 131] width 2081 height 1308
click at [792, 364] on img at bounding box center [751, 293] width 694 height 436
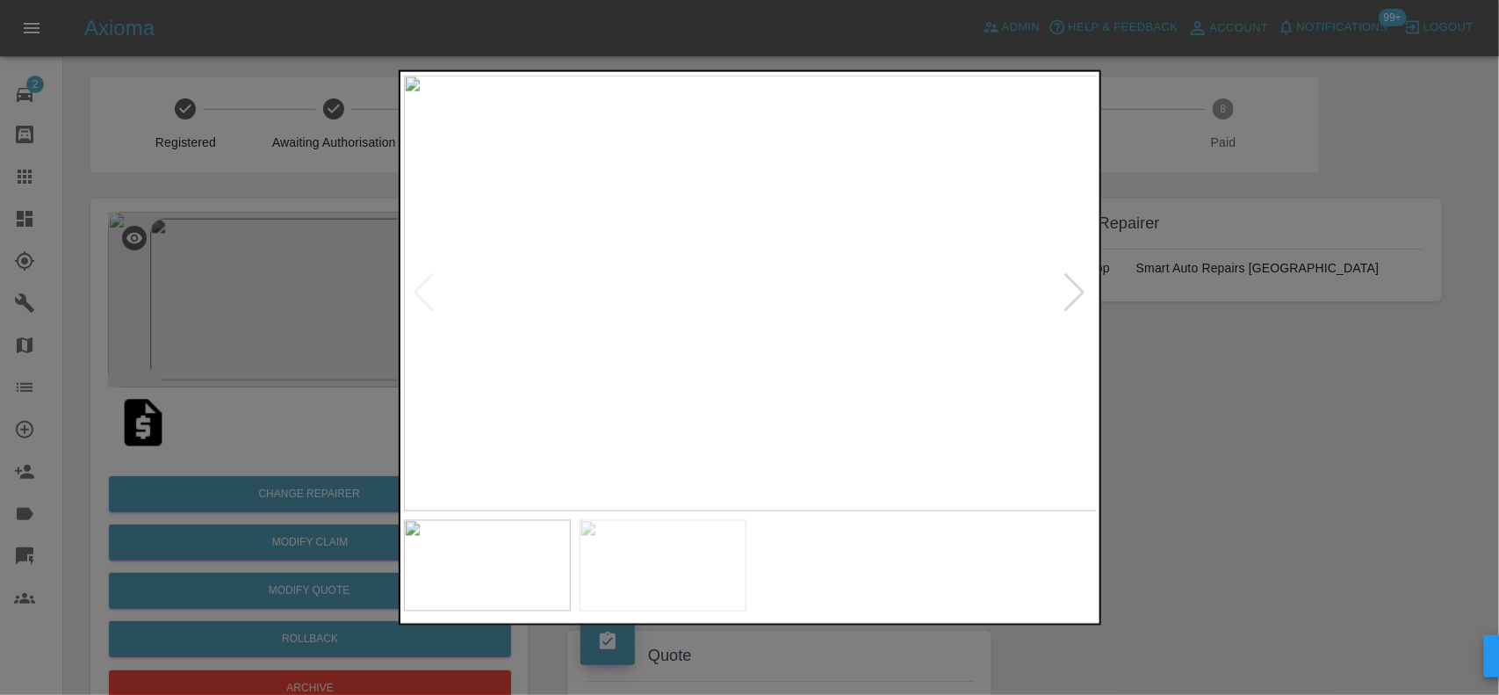
click at [730, 345] on img at bounding box center [751, 293] width 694 height 436
click at [780, 317] on img at bounding box center [810, 133] width 2081 height 1308
click at [788, 316] on img at bounding box center [751, 293] width 694 height 436
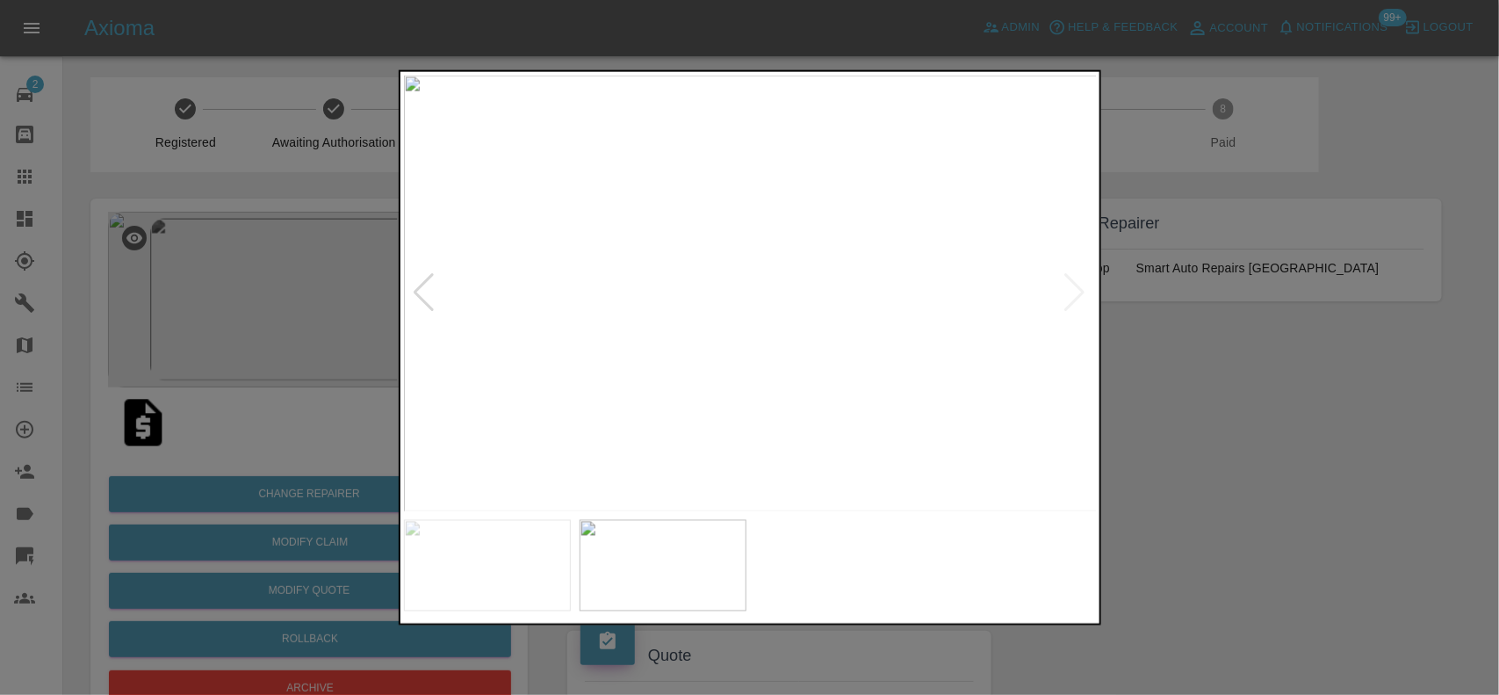
click at [643, 305] on img at bounding box center [751, 293] width 694 height 436
click at [748, 309] on img at bounding box center [751, 293] width 694 height 436
click at [739, 297] on img at bounding box center [751, 293] width 694 height 436
click at [738, 296] on img at bounding box center [751, 293] width 694 height 436
click at [255, 344] on div at bounding box center [749, 347] width 1499 height 695
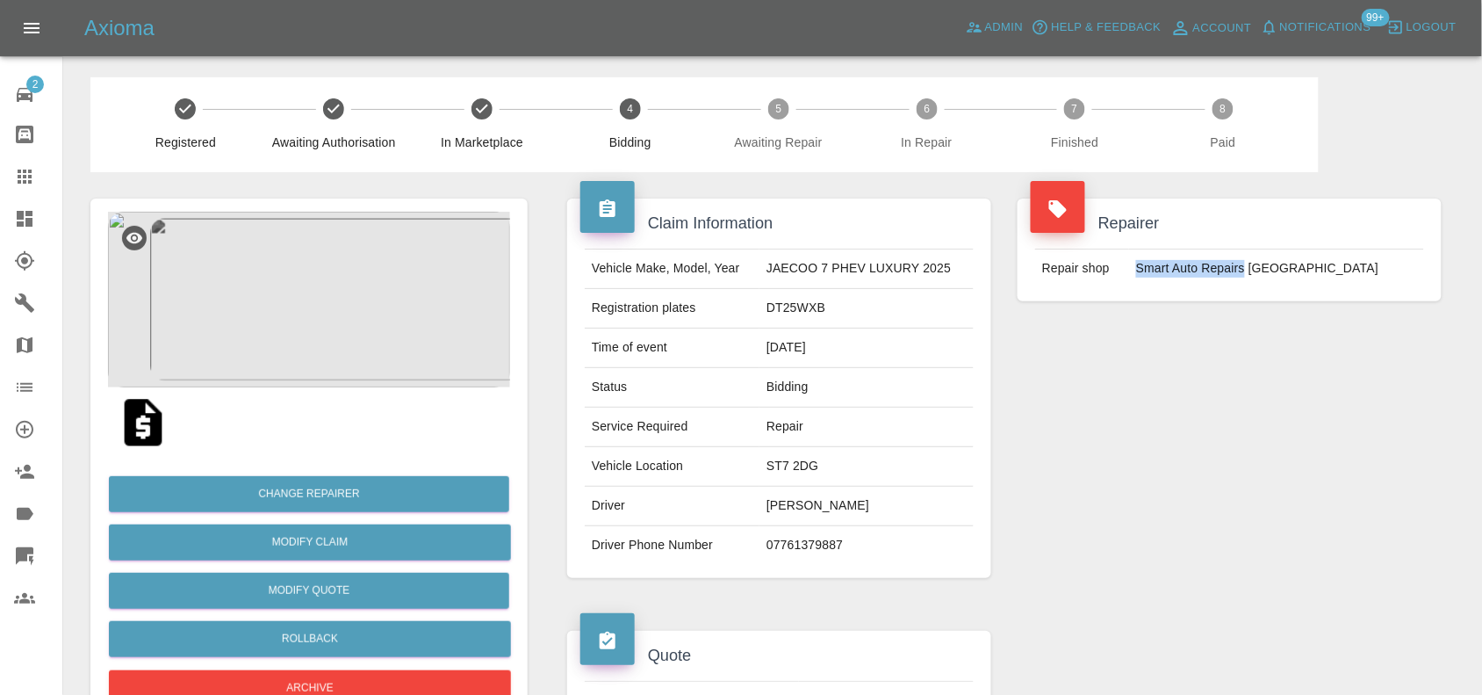
drag, startPoint x: 1162, startPoint y: 264, endPoint x: 1275, endPoint y: 274, distance: 113.7
click at [1275, 274] on td "Smart Auto Repairs [GEOGRAPHIC_DATA]" at bounding box center [1276, 268] width 295 height 39
copy td "Smart Auto Repairs"
click at [788, 307] on td "DT25WXB" at bounding box center [867, 309] width 214 height 40
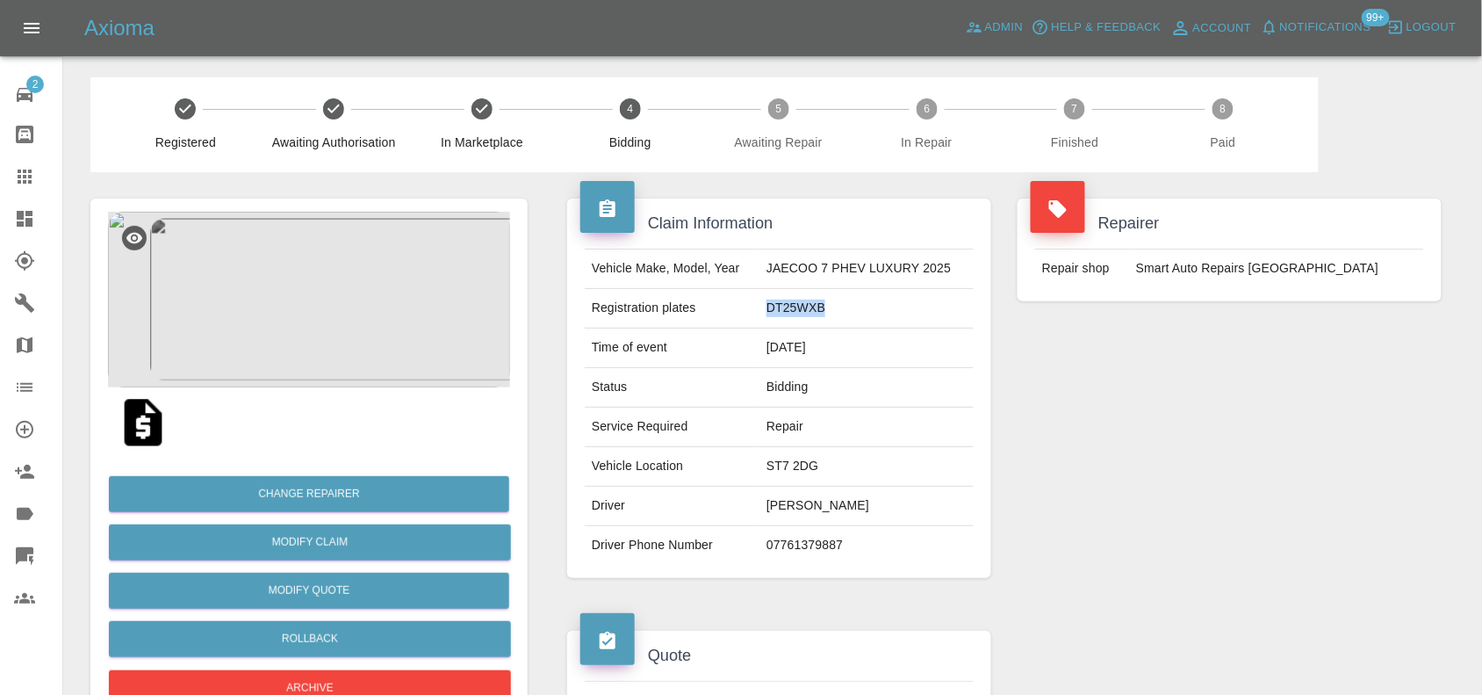
copy td "DT25WXB"
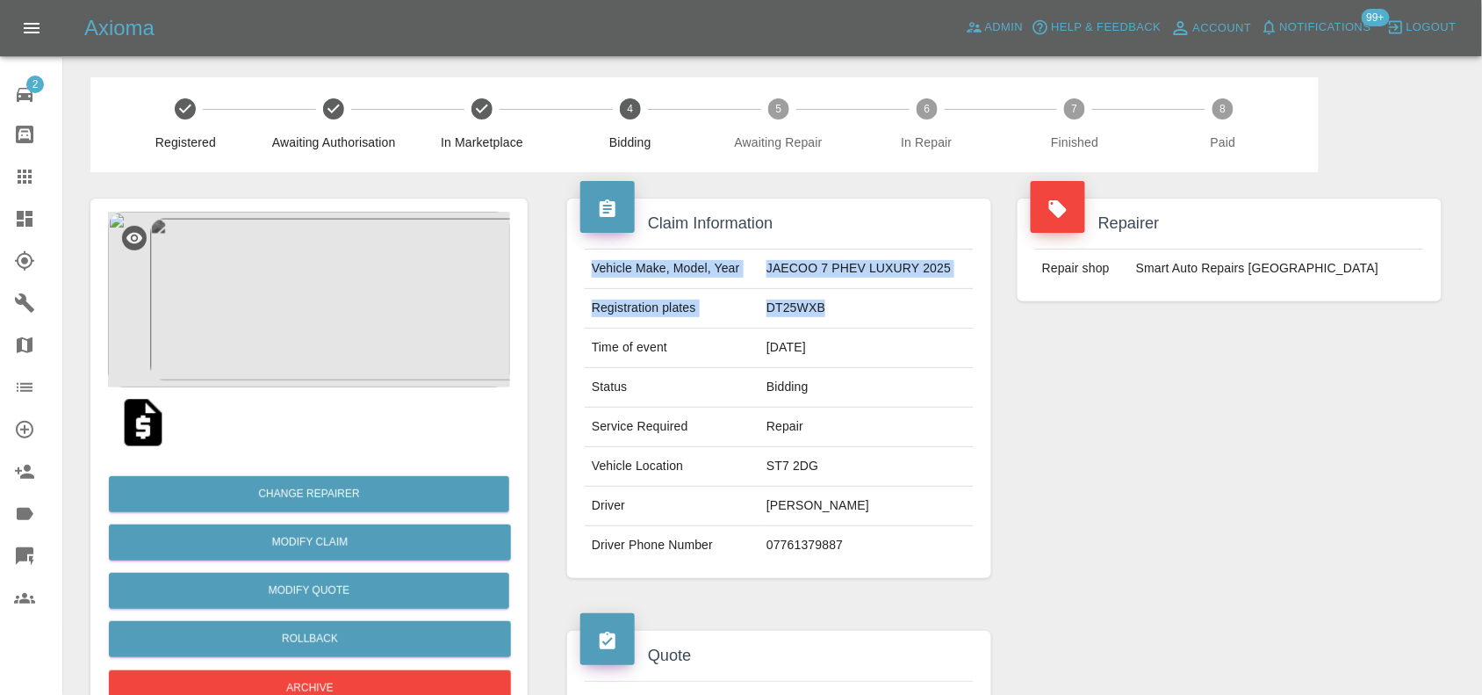
drag, startPoint x: 594, startPoint y: 270, endPoint x: 848, endPoint y: 322, distance: 260.0
click at [848, 322] on tbody "Vehicle Make, Model, Year JAECOO 7 PHEV LUXURY 2025 Registration plates DT25WXB…" at bounding box center [779, 406] width 389 height 315
copy tbody "Vehicle Make, Model, Year JAECOO 7 PHEV LUXURY 2025 Registration plates DT25WXB"
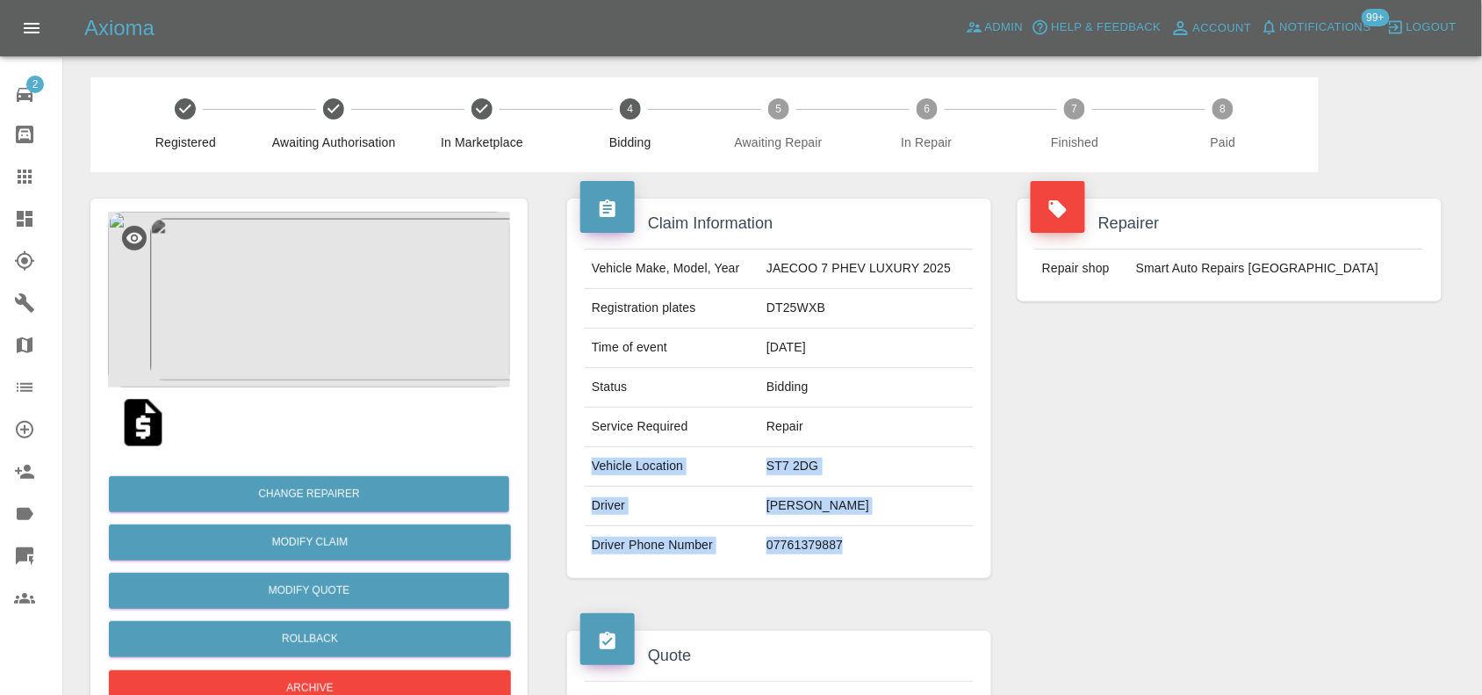
drag, startPoint x: 594, startPoint y: 466, endPoint x: 850, endPoint y: 558, distance: 271.6
click at [850, 558] on tbody "Vehicle Make, Model, Year JAECOO 7 PHEV LUXURY 2025 Registration plates DT25WXB…" at bounding box center [779, 406] width 389 height 315
copy tbody "Vehicle Location ST7 2DG Driver MELANIE O'ROURKE Driver Phone Number 07761379887"
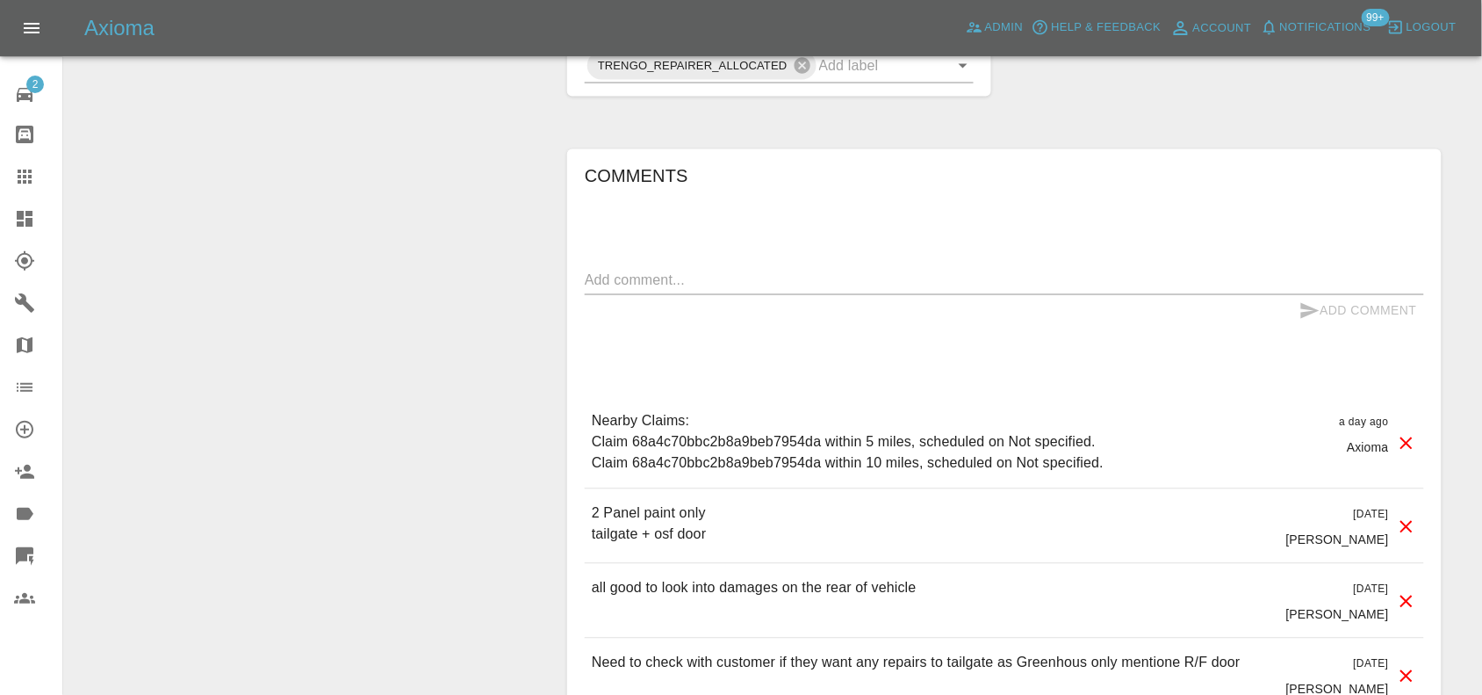
scroll to position [1116, 0]
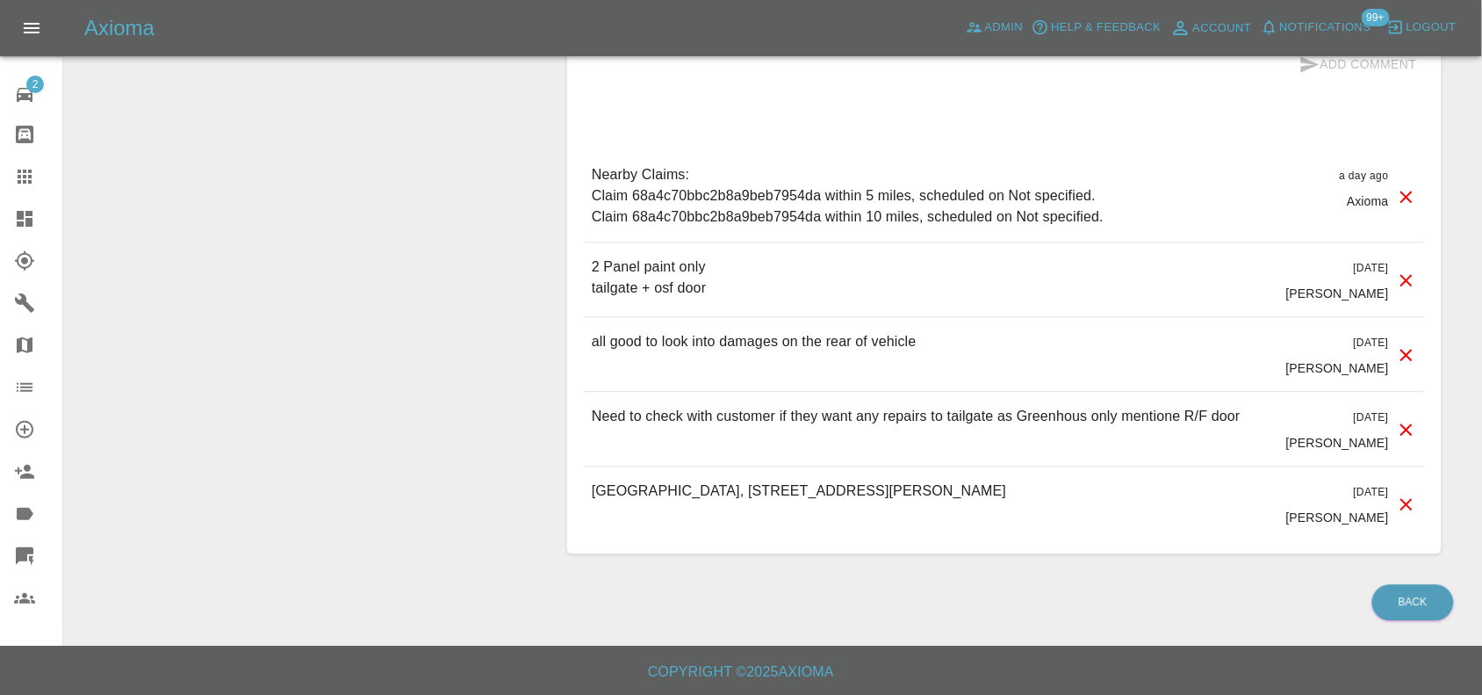
click at [836, 497] on p "OAKVILLE, 183 CREWE ROAD, CHURCH LAWTON, STOKE-ON-TRENT, ST7 2DG" at bounding box center [799, 490] width 415 height 21
copy p "OAKVILLE, 183 CREWE ROAD, CHURCH LAWTON, STOKE-ON-TRENT, ST7 2DG"
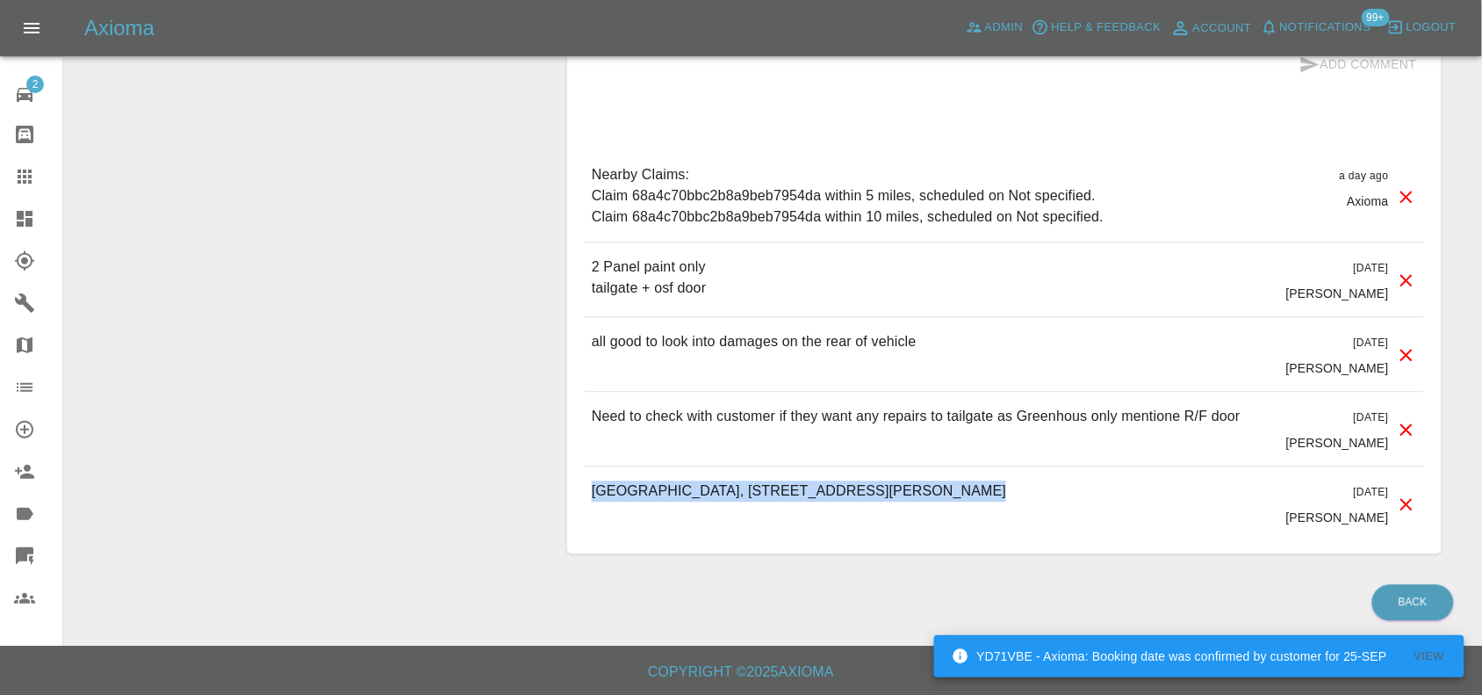
copy p "OAKVILLE, 183 CREWE ROAD, CHURCH LAWTON, STOKE-ON-TRENT, ST7 2DG"
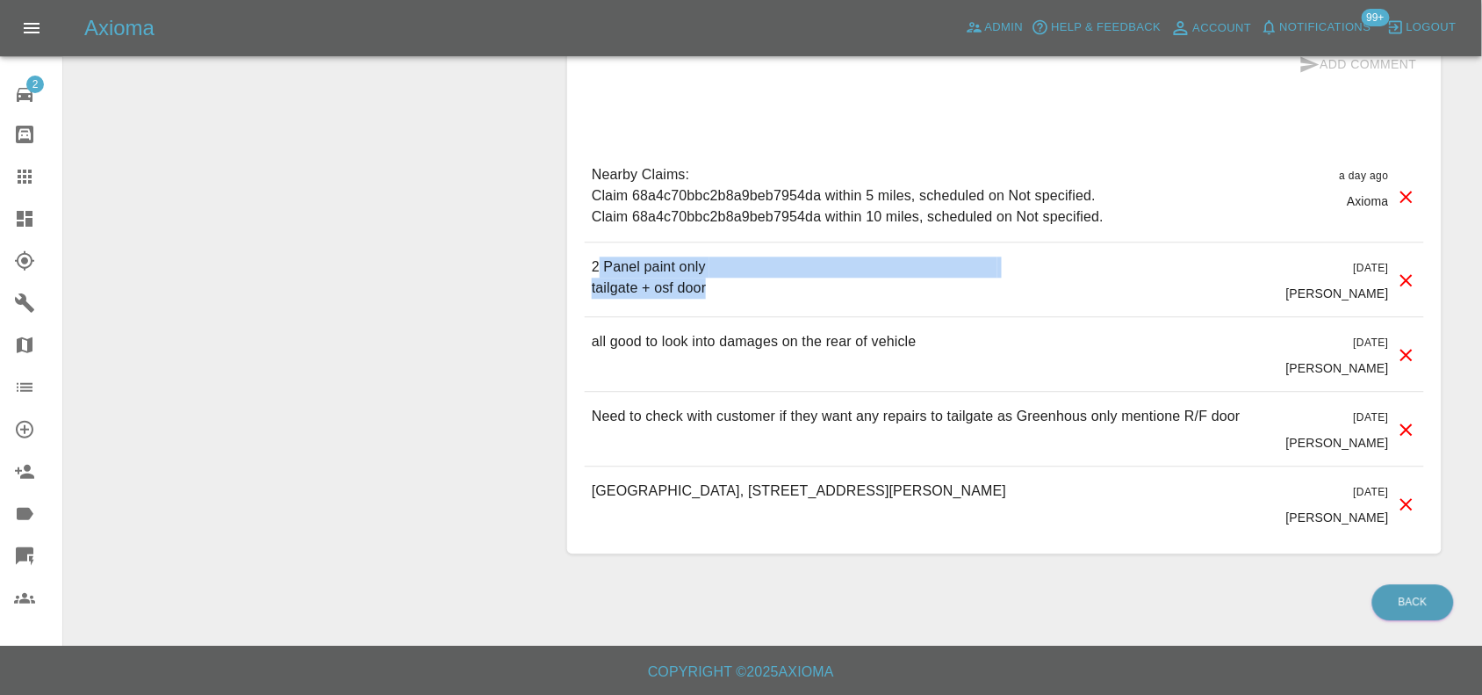
drag, startPoint x: 595, startPoint y: 261, endPoint x: 698, endPoint y: 291, distance: 107.0
click at [704, 285] on p "2 Panel paint only tailgate + osf door" at bounding box center [795, 277] width 406 height 42
click at [708, 294] on p "2 Panel paint only tailgate + osf door" at bounding box center [795, 277] width 406 height 42
drag, startPoint x: 708, startPoint y: 288, endPoint x: 562, endPoint y: 263, distance: 147.8
click at [562, 263] on div "Comments x Add Comment Nearby Claims: Claim 68a4c70bbc2b8a9beb7954da within 5 m…" at bounding box center [1004, 228] width 901 height 704
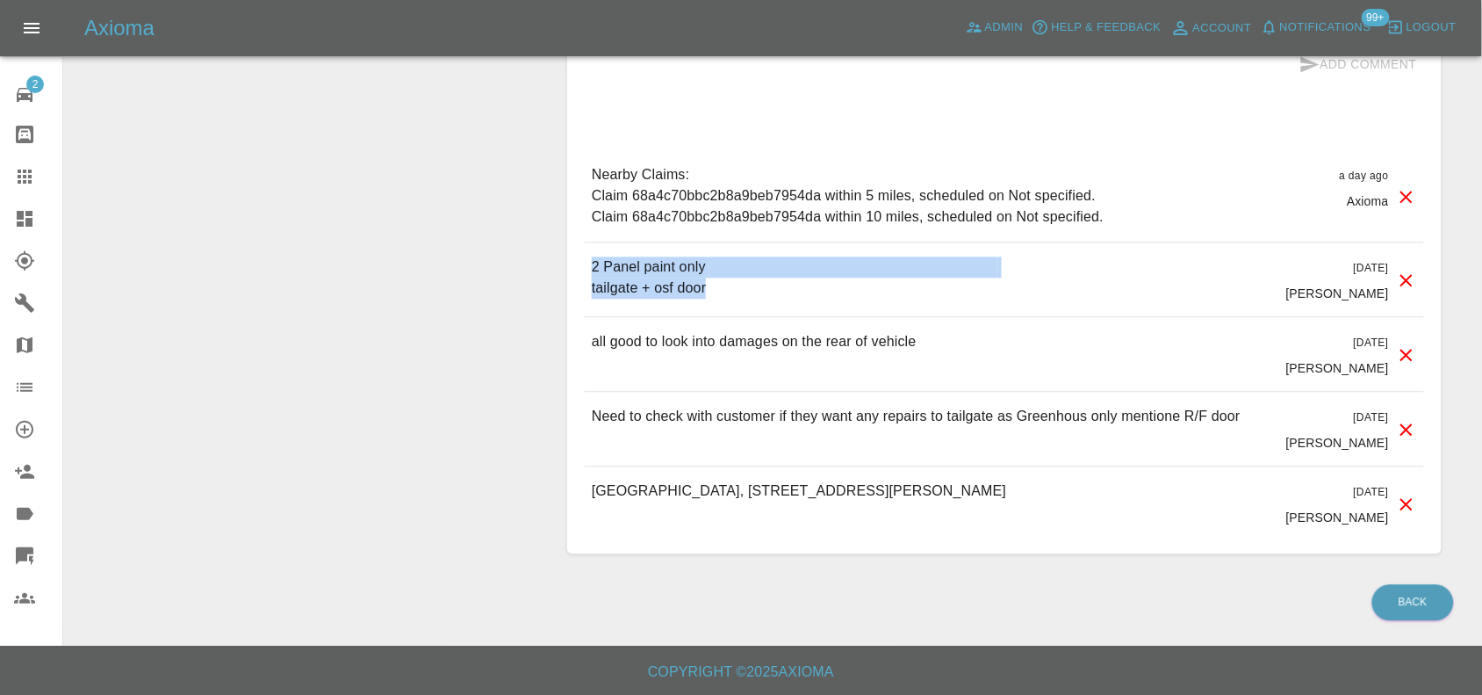
copy p "2 Panel paint only tailgate + osf door"
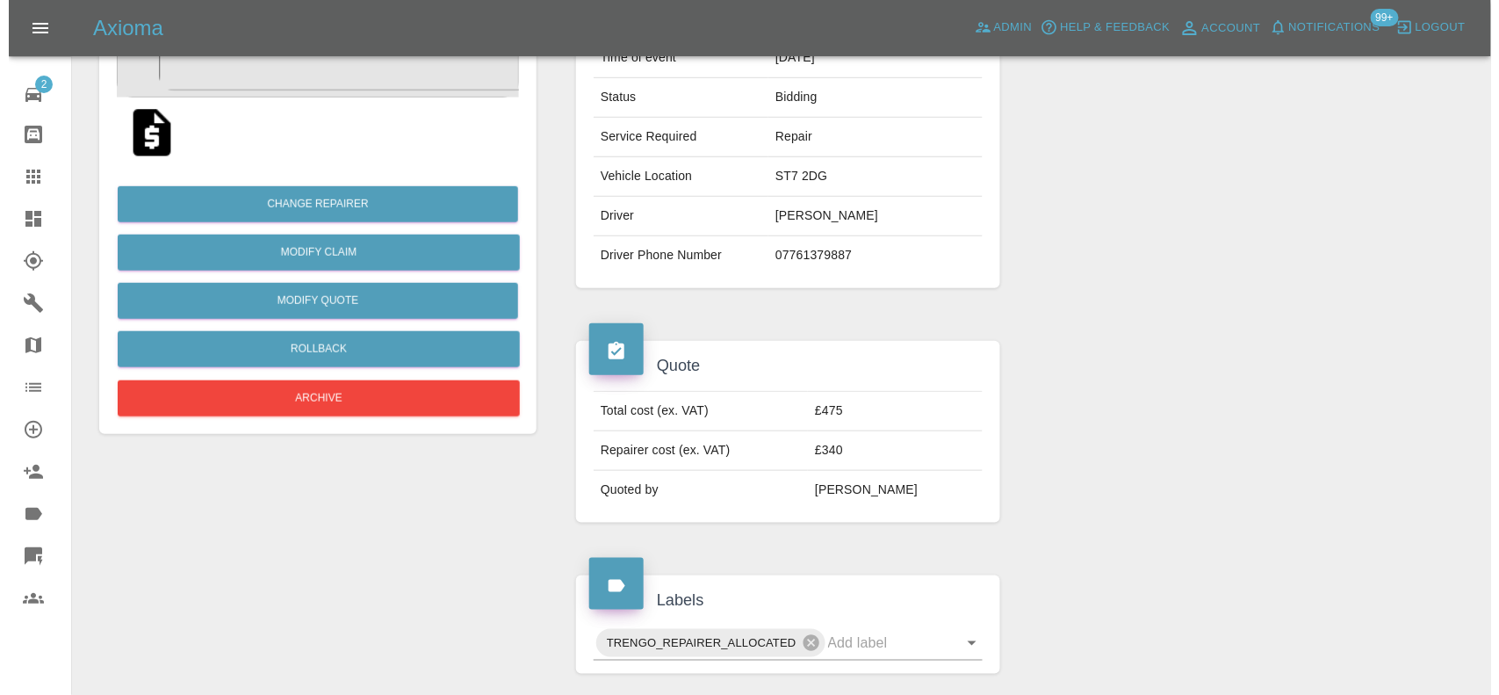
scroll to position [348, 0]
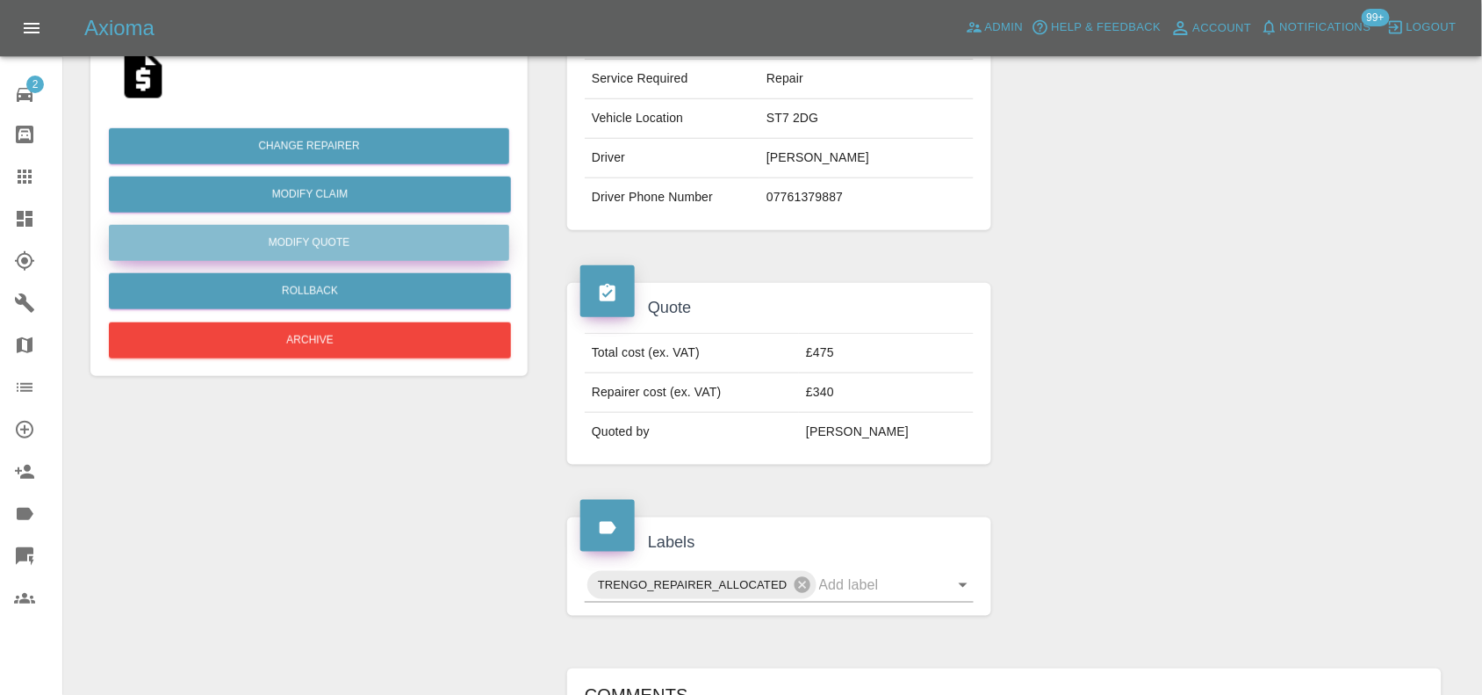
click at [308, 248] on button "Modify Quote" at bounding box center [309, 243] width 400 height 36
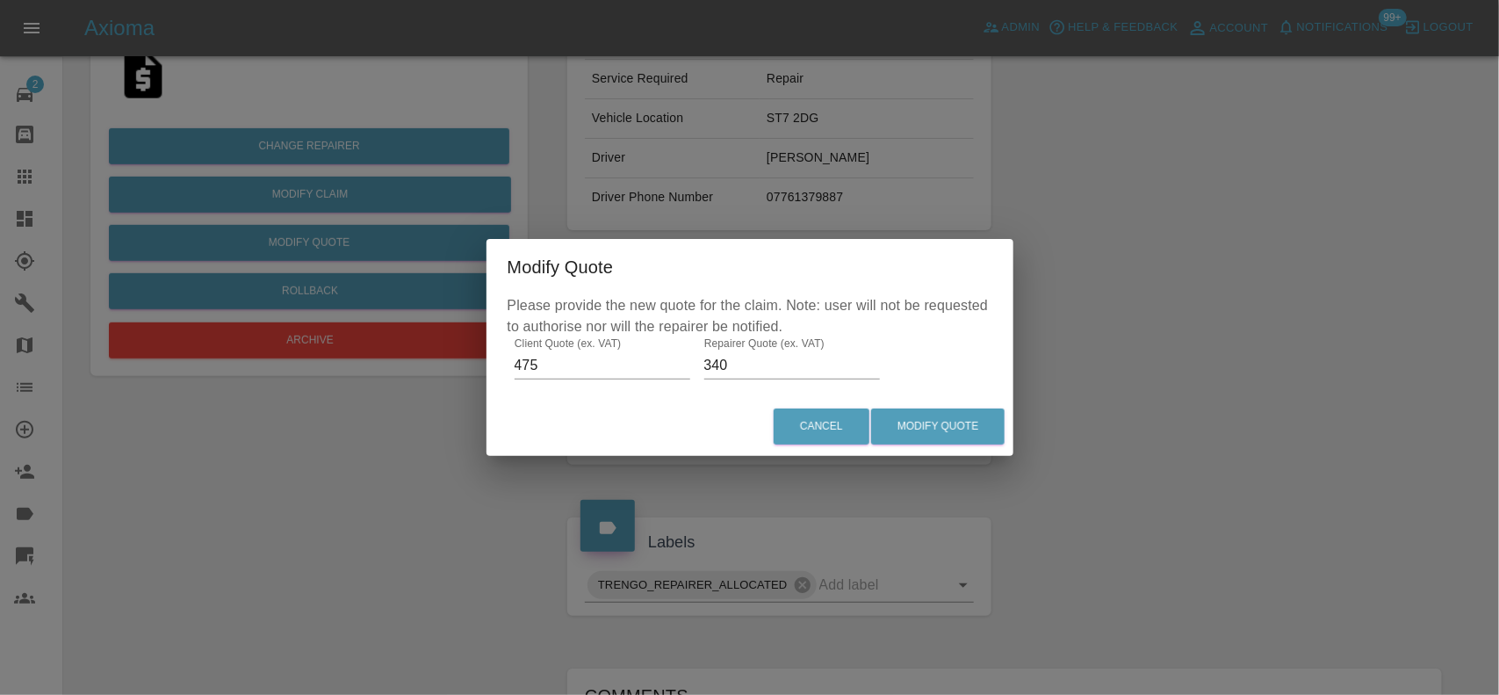
drag, startPoint x: 742, startPoint y: 358, endPoint x: 466, endPoint y: 345, distance: 276.0
click at [479, 356] on div "Modify Quote Please provide the new quote for the claim. Note: user will not be…" at bounding box center [749, 347] width 1499 height 695
type input "350"
drag, startPoint x: 962, startPoint y: 409, endPoint x: 949, endPoint y: 411, distance: 13.3
click at [960, 409] on button "Modify Quote" at bounding box center [937, 426] width 133 height 36
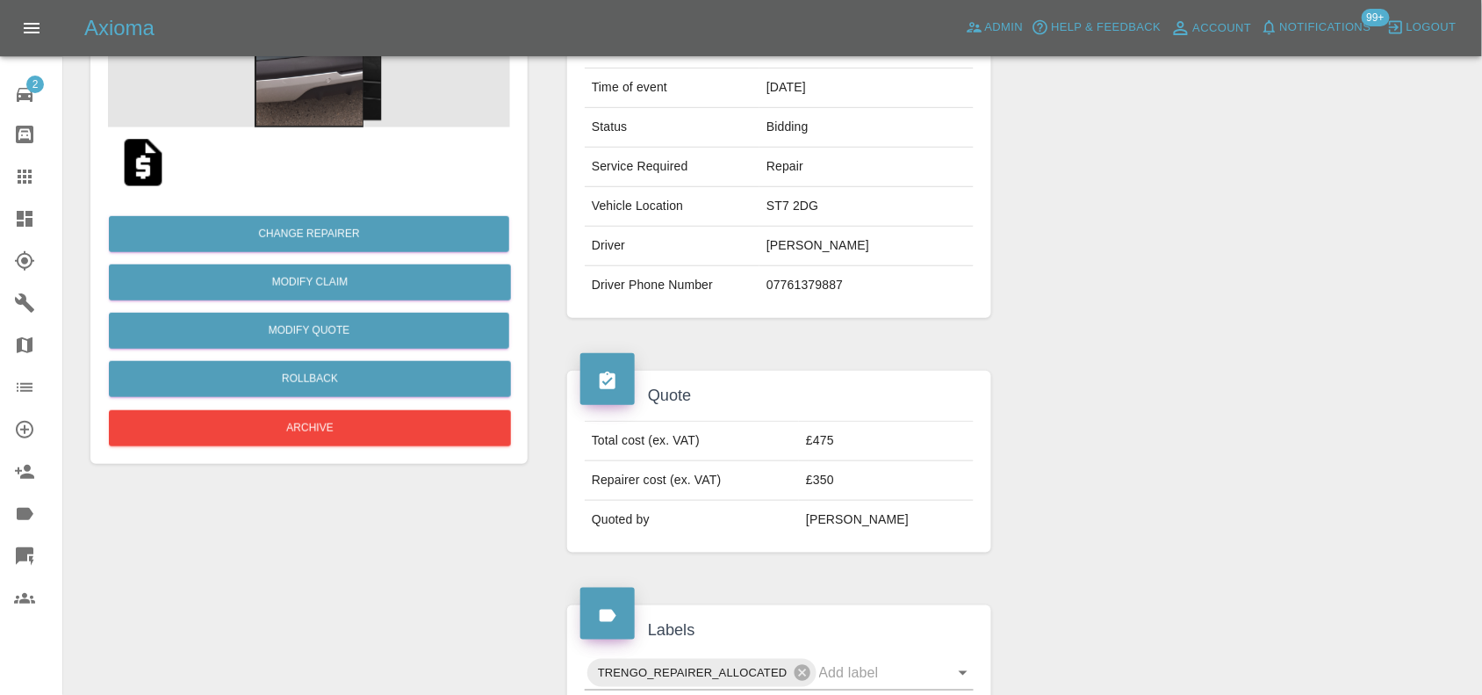
scroll to position [128, 0]
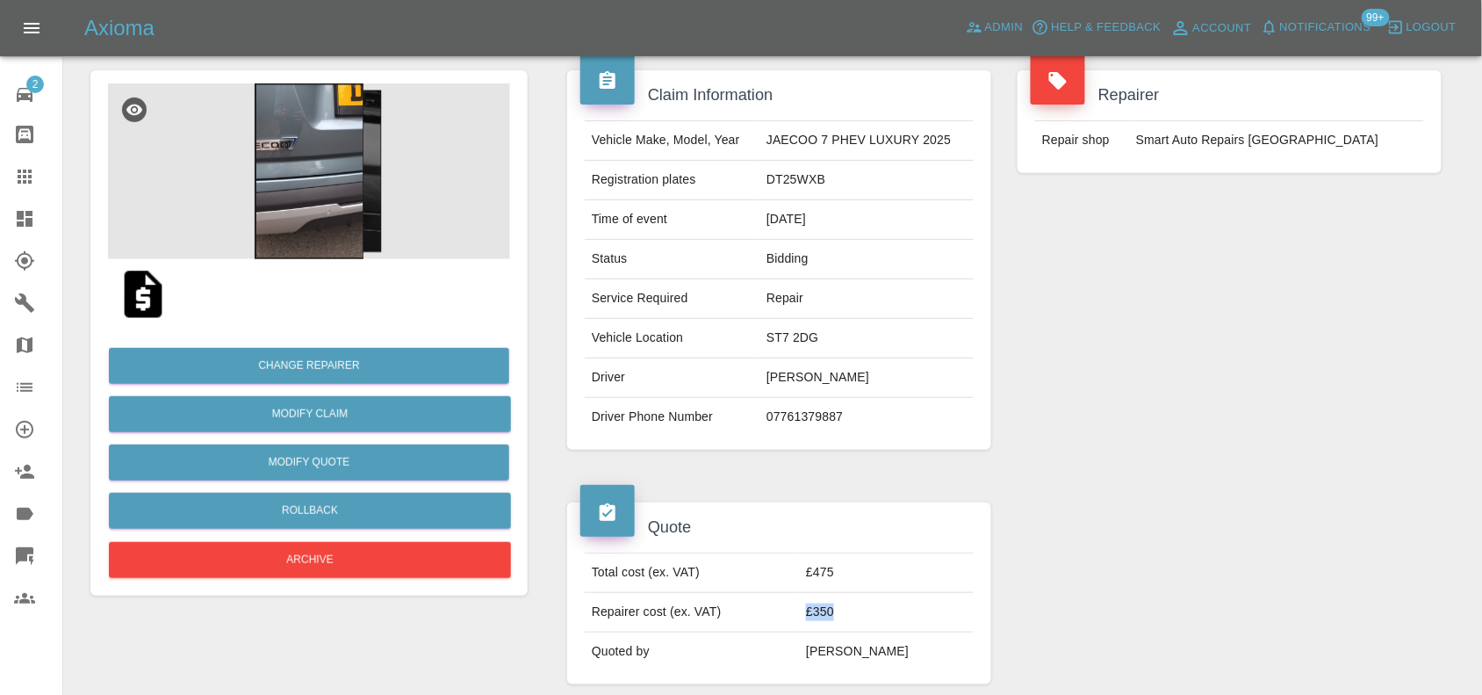
drag, startPoint x: 869, startPoint y: 619, endPoint x: 837, endPoint y: 608, distance: 34.2
click at [837, 608] on td "£350" at bounding box center [886, 613] width 175 height 40
copy td "£350"
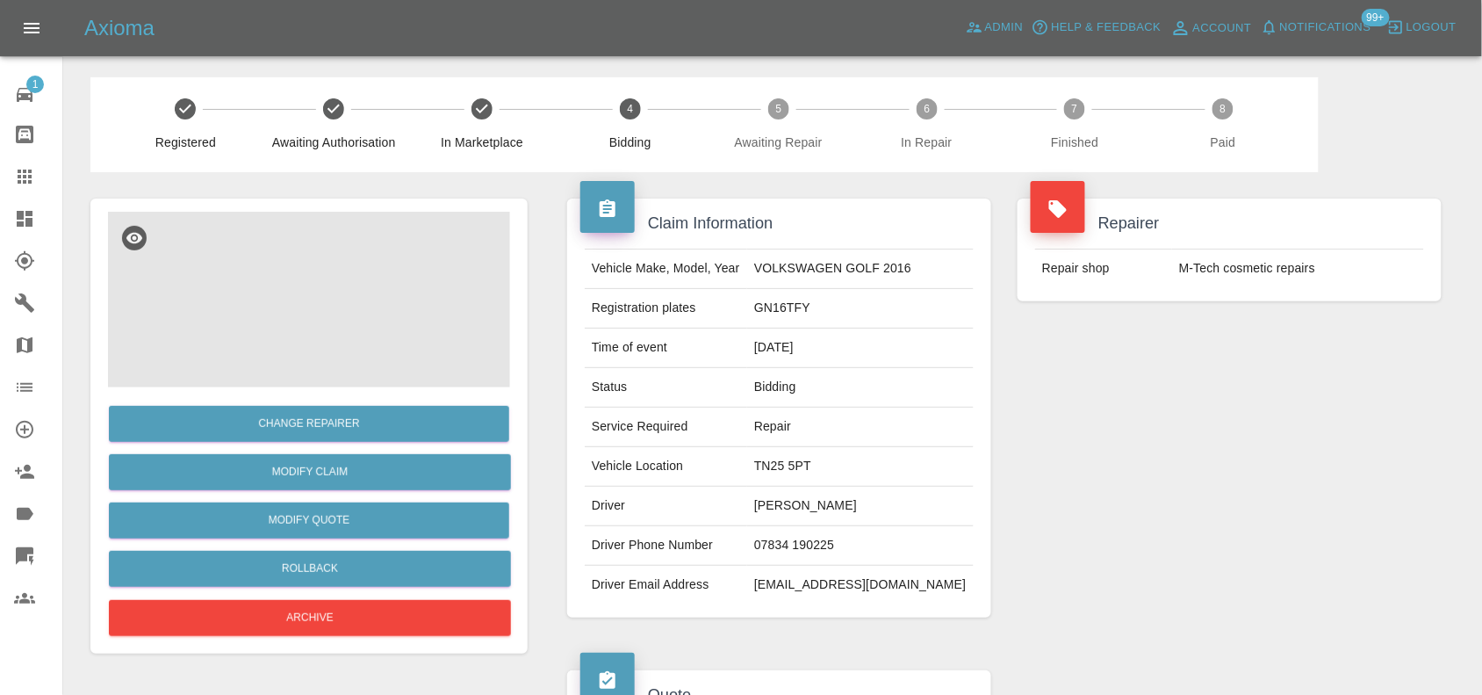
click at [291, 273] on img at bounding box center [309, 300] width 402 height 176
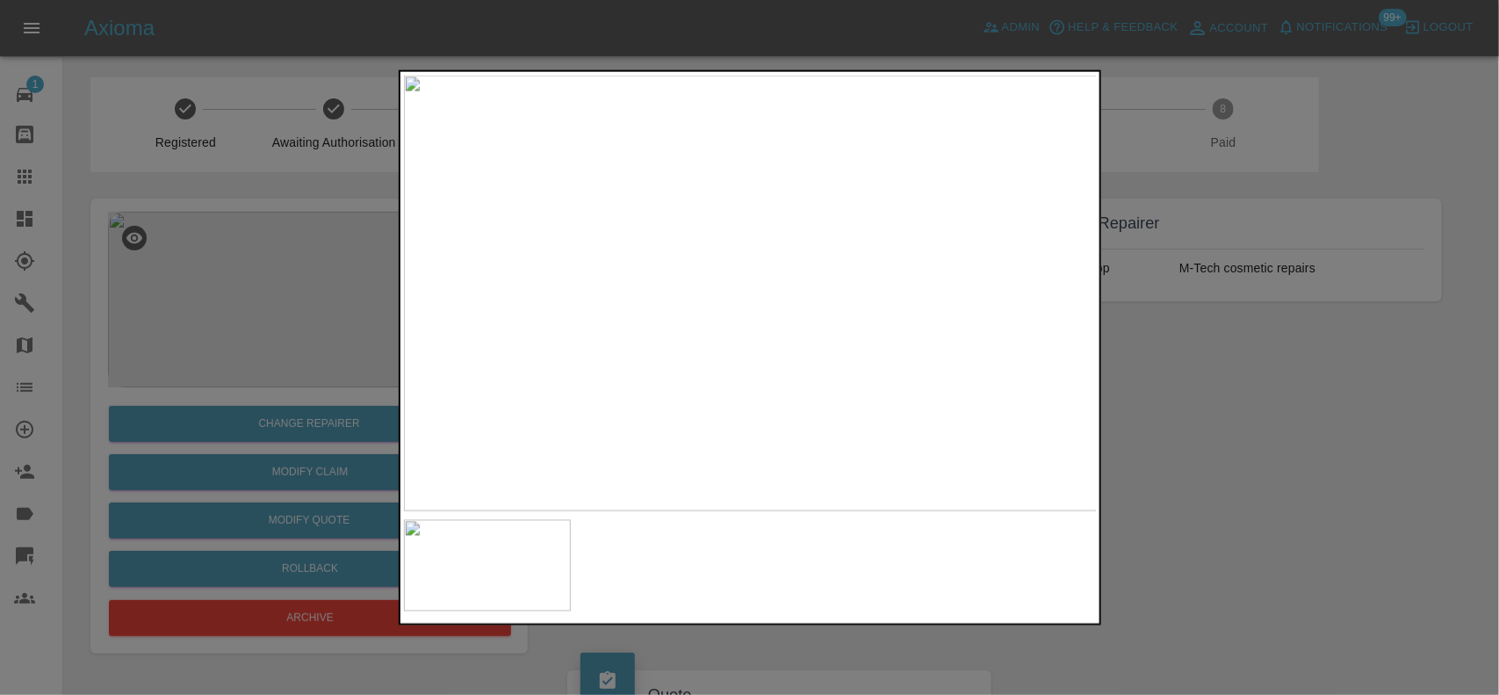
click at [768, 318] on img at bounding box center [751, 293] width 694 height 436
click at [769, 317] on img at bounding box center [751, 293] width 694 height 436
click at [768, 317] on img at bounding box center [691, 219] width 2081 height 1308
click at [755, 317] on img at bounding box center [691, 219] width 2081 height 1308
drag, startPoint x: 357, startPoint y: 292, endPoint x: 343, endPoint y: 292, distance: 14.0
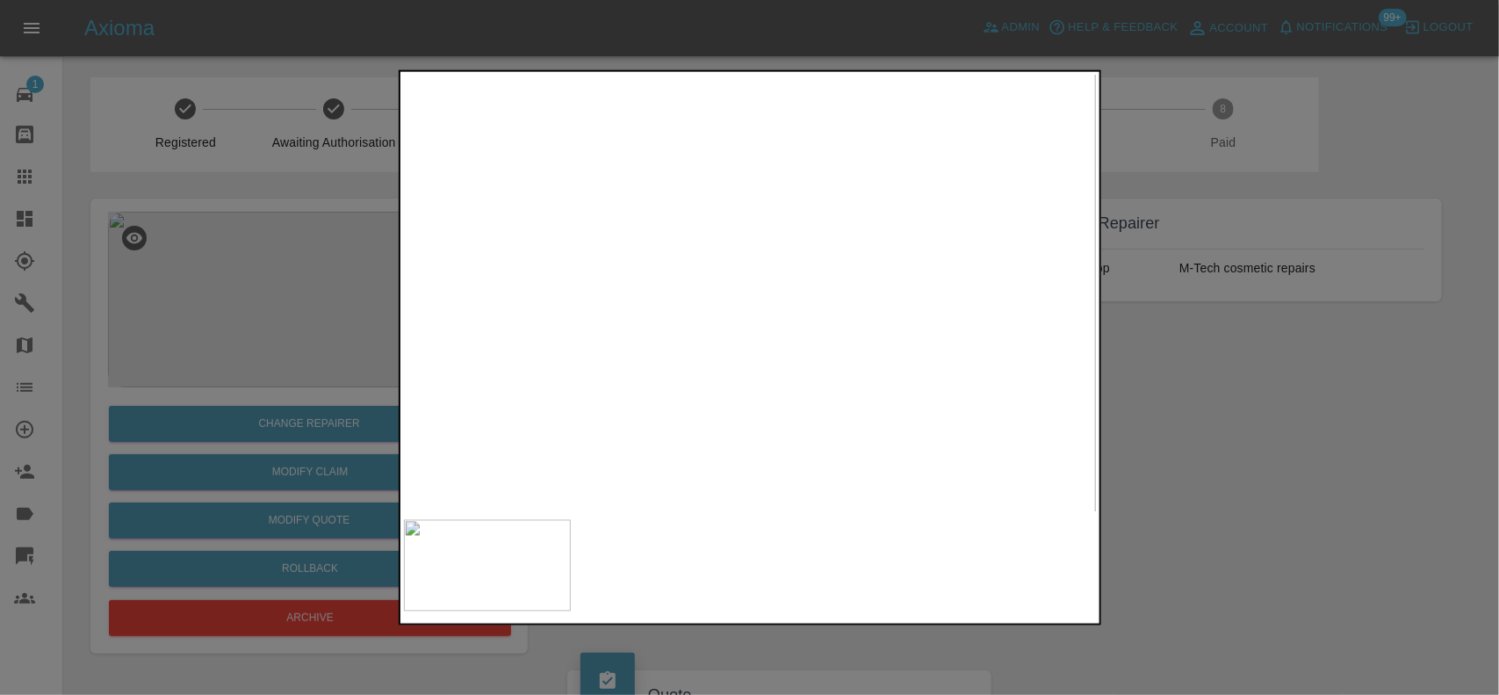
click at [356, 292] on div at bounding box center [749, 347] width 1499 height 695
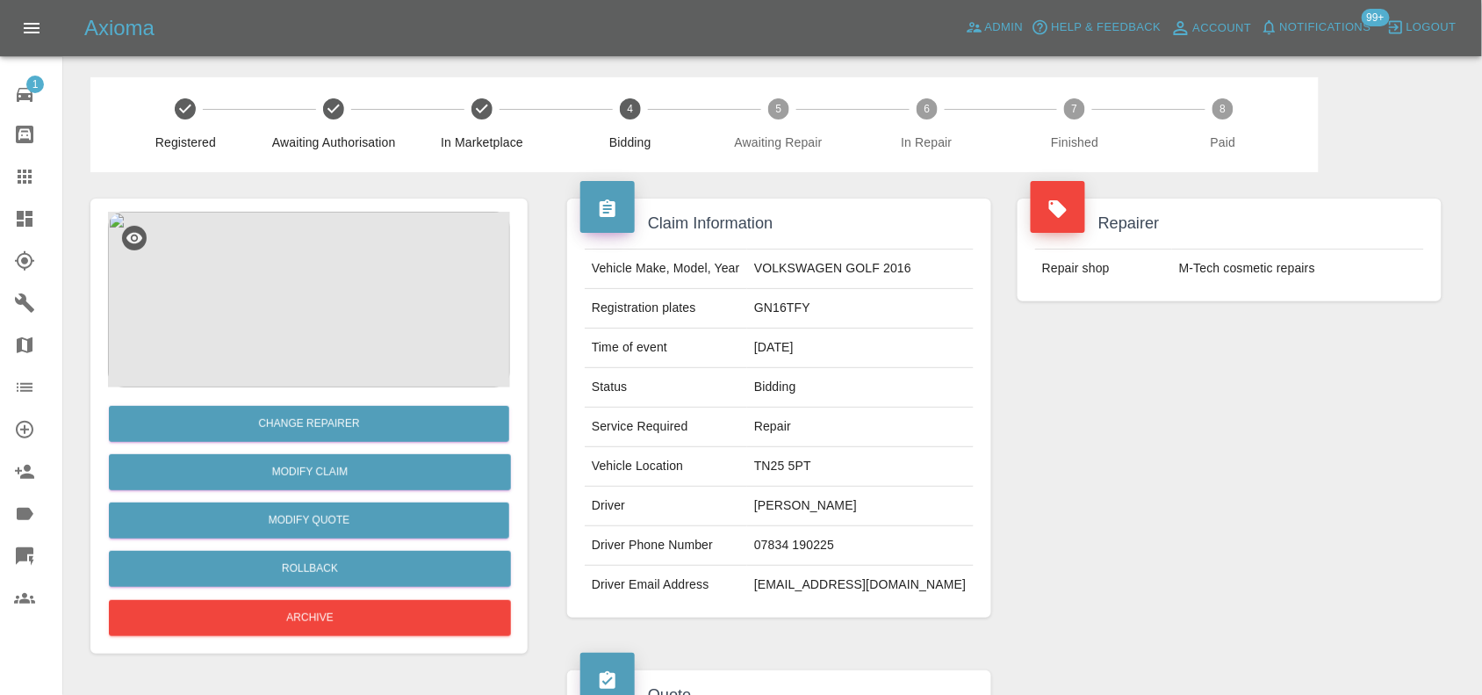
click at [773, 320] on td "GN16TFY" at bounding box center [860, 309] width 227 height 40
copy td "GN16TFY"
drag, startPoint x: 33, startPoint y: 173, endPoint x: 777, endPoint y: 575, distance: 845.5
click at [33, 176] on icon at bounding box center [24, 176] width 21 height 21
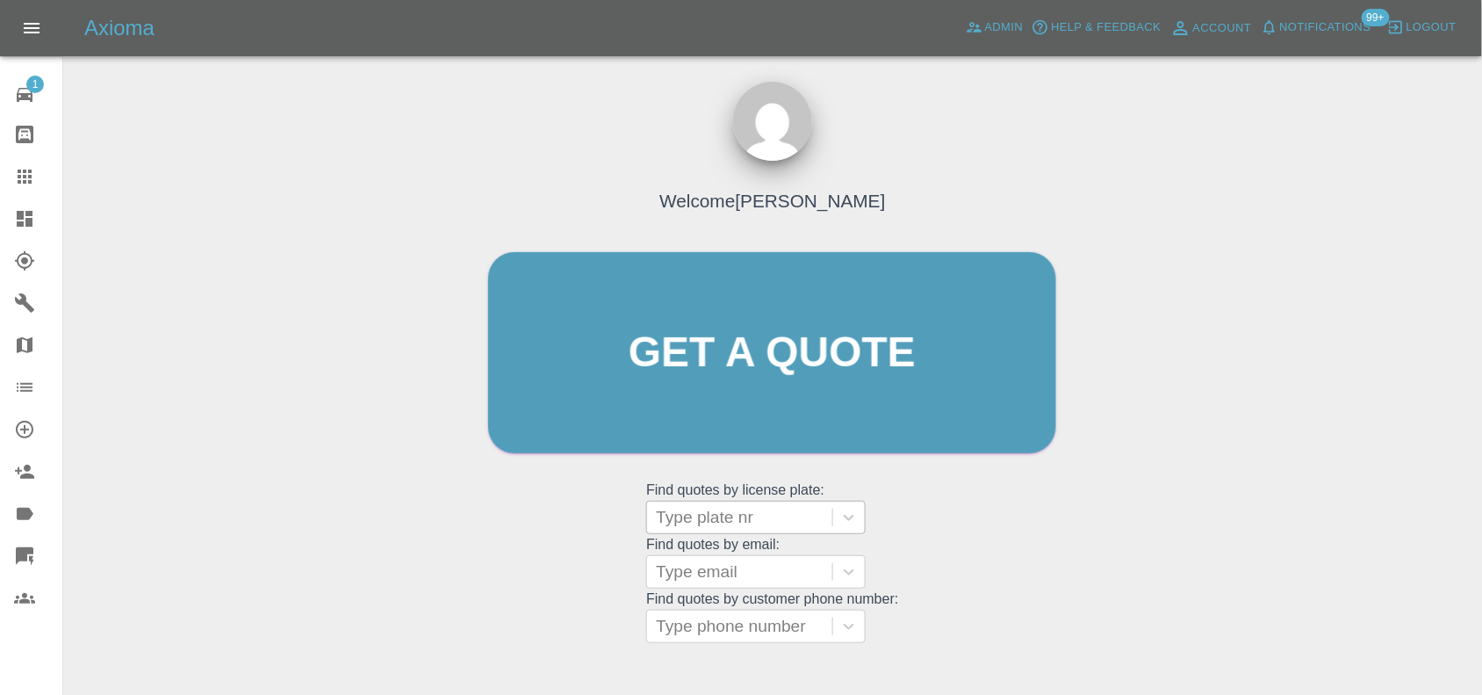
click at [726, 525] on div at bounding box center [740, 517] width 168 height 25
paste input "HF19fsz"
type input "HF19fsz"
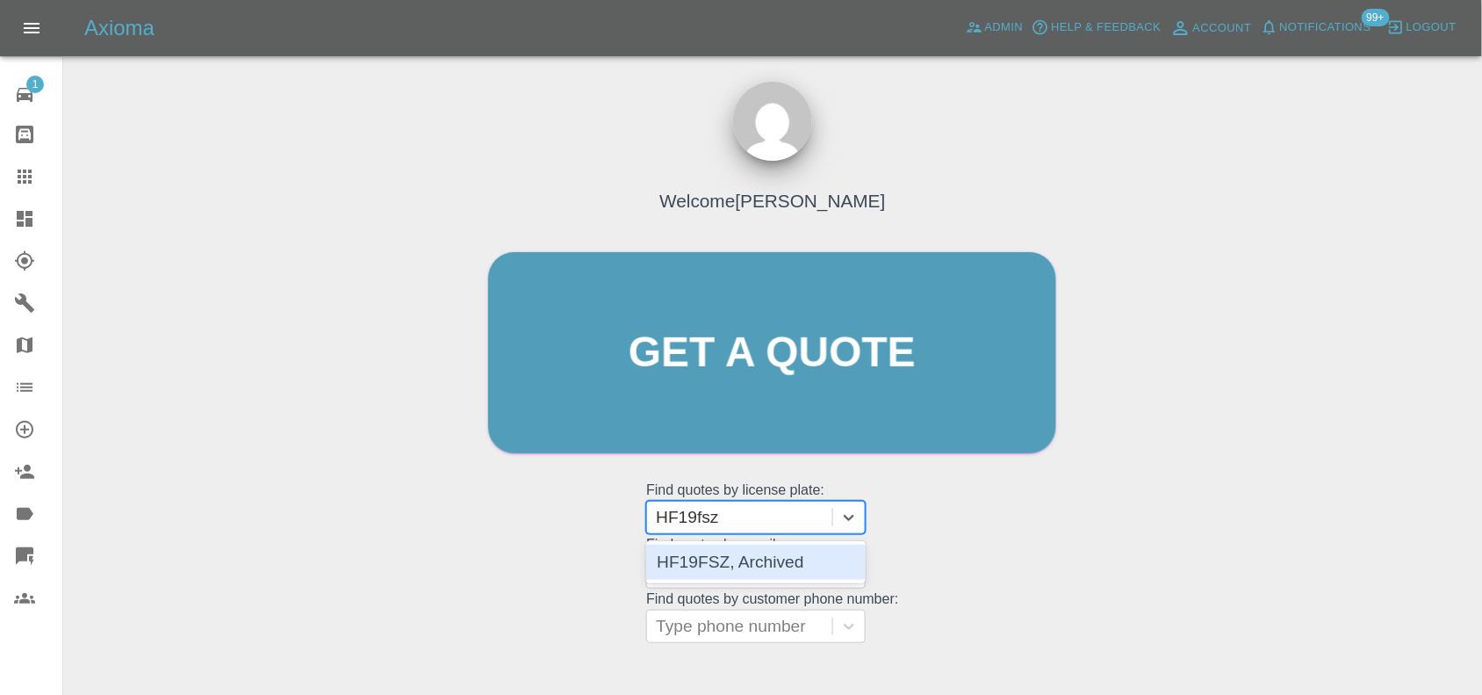
click at [734, 567] on div "HF19FSZ, Archived" at bounding box center [756, 561] width 220 height 35
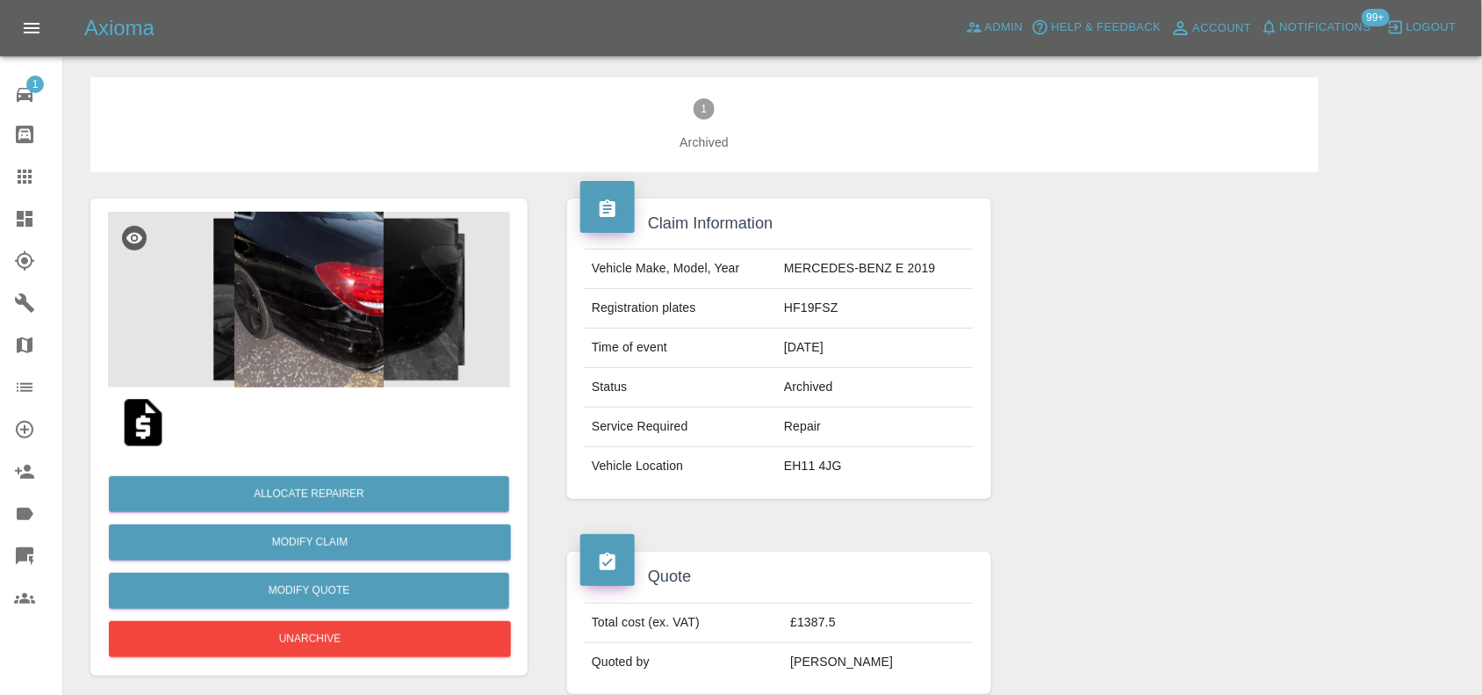
click at [312, 332] on img at bounding box center [309, 300] width 402 height 176
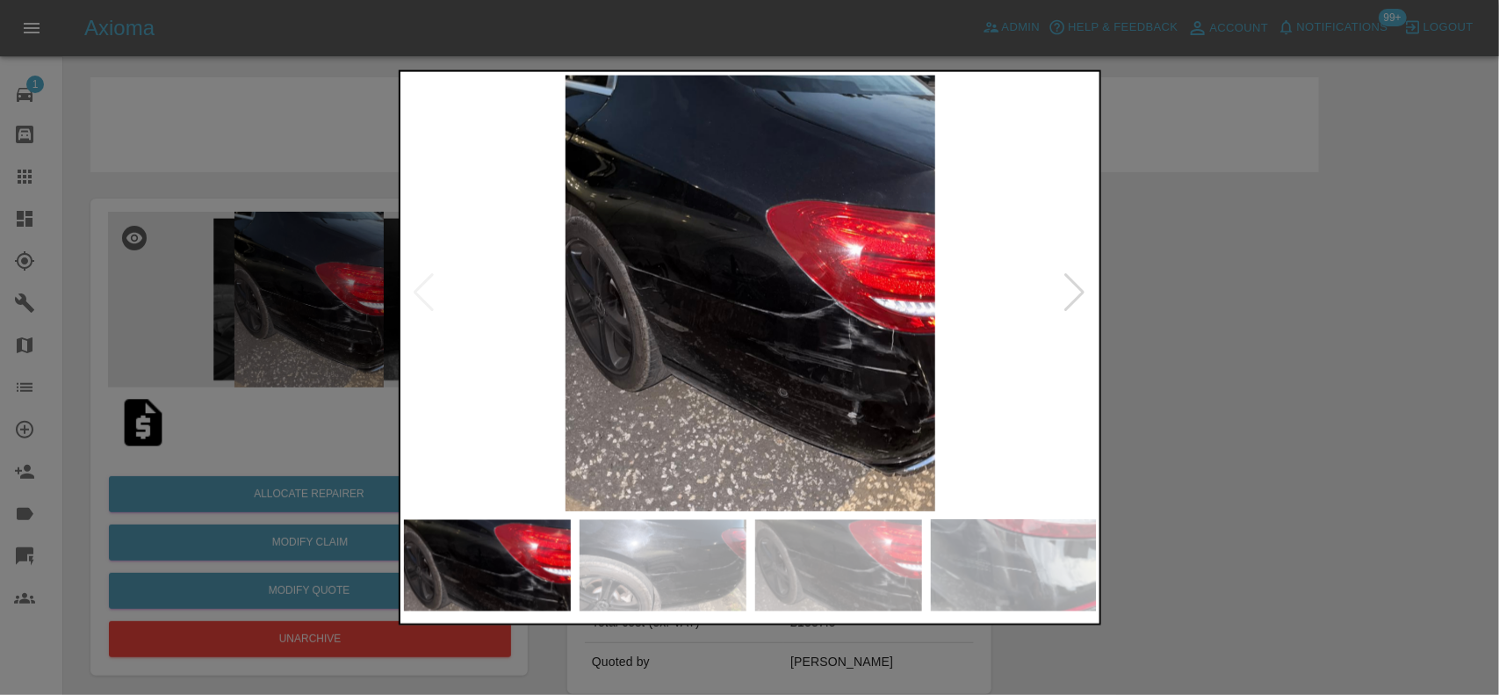
click at [777, 322] on img at bounding box center [751, 293] width 694 height 436
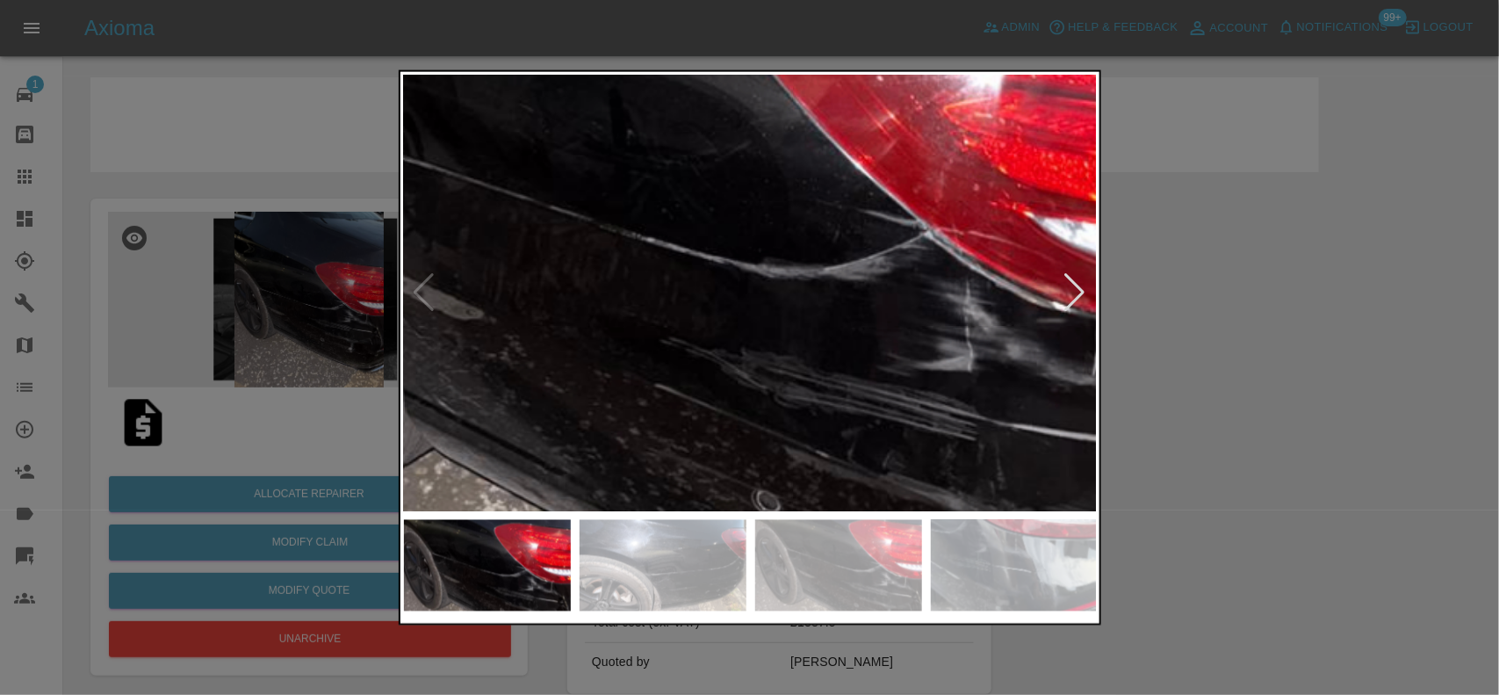
click at [779, 323] on img at bounding box center [668, 203] width 2081 height 1308
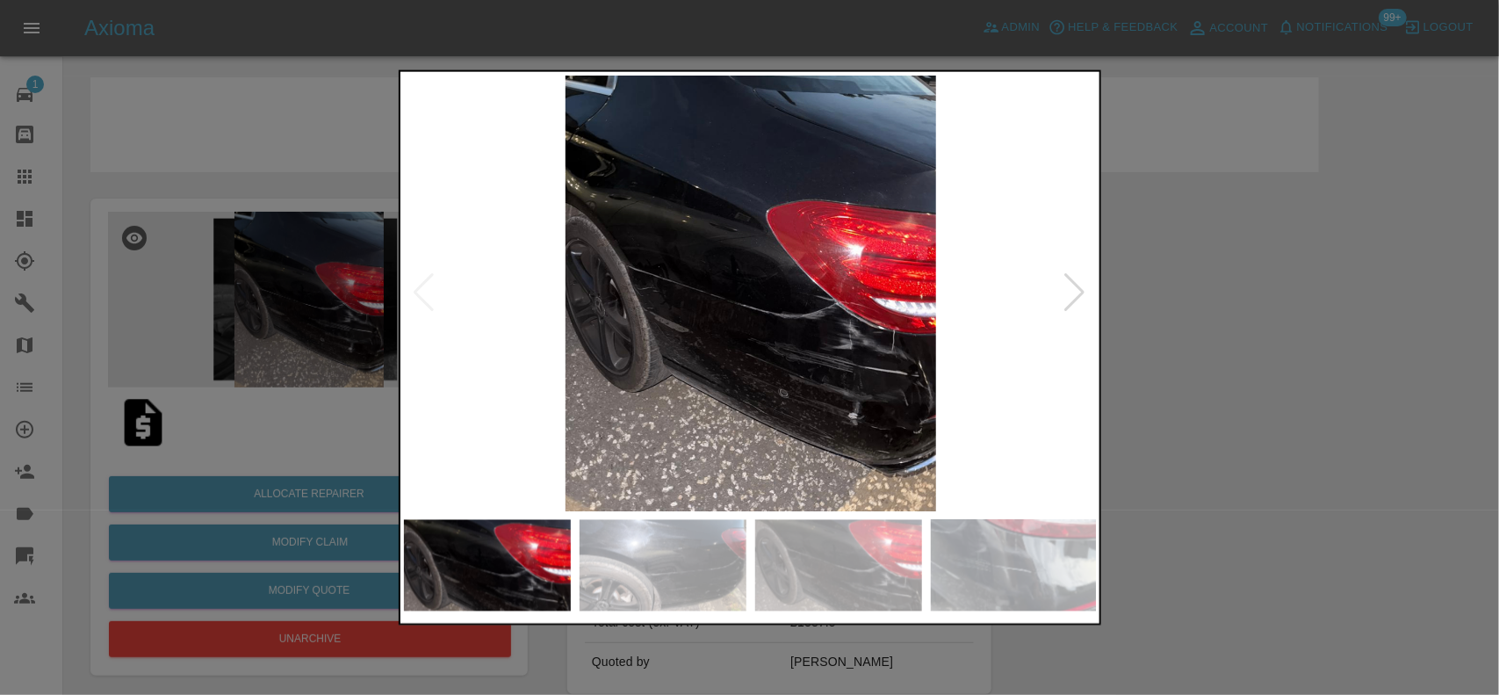
click at [704, 344] on img at bounding box center [751, 293] width 694 height 436
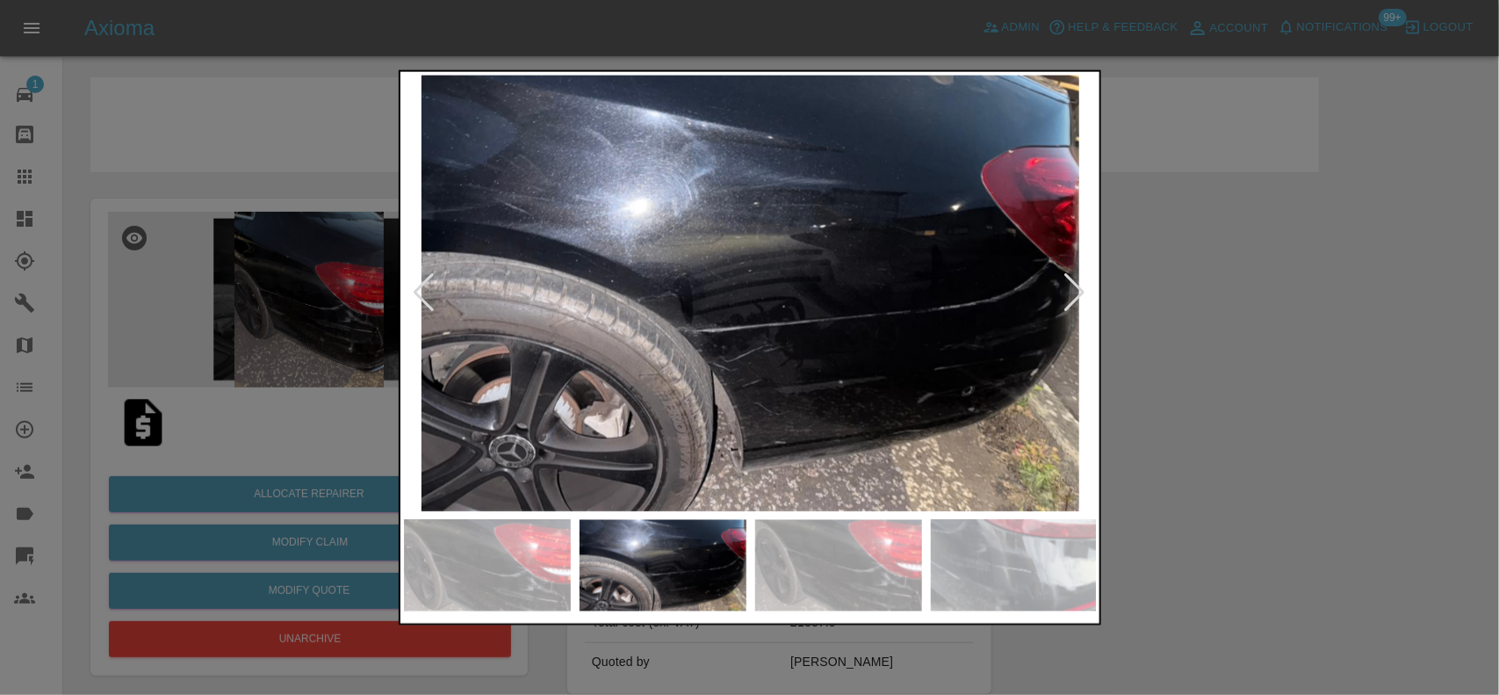
click at [738, 326] on img at bounding box center [751, 293] width 694 height 436
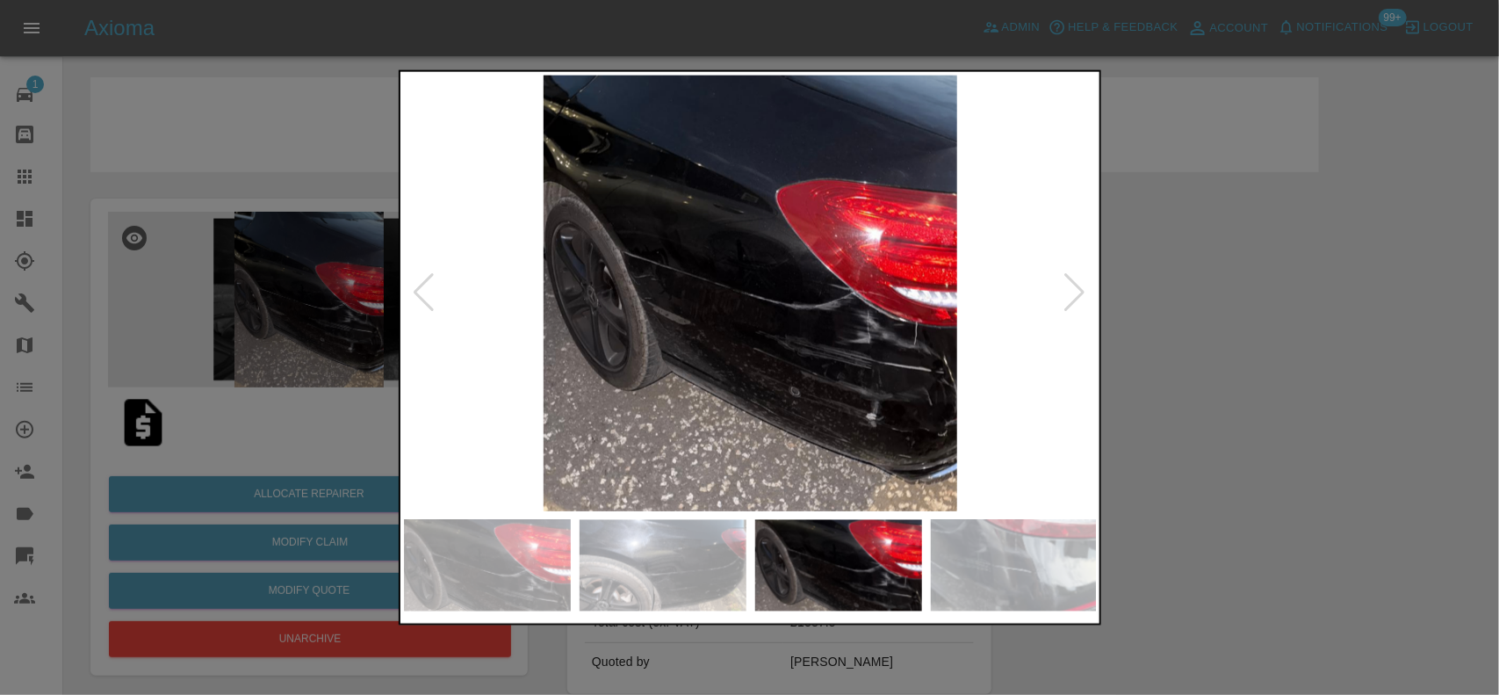
click at [645, 320] on img at bounding box center [751, 293] width 694 height 436
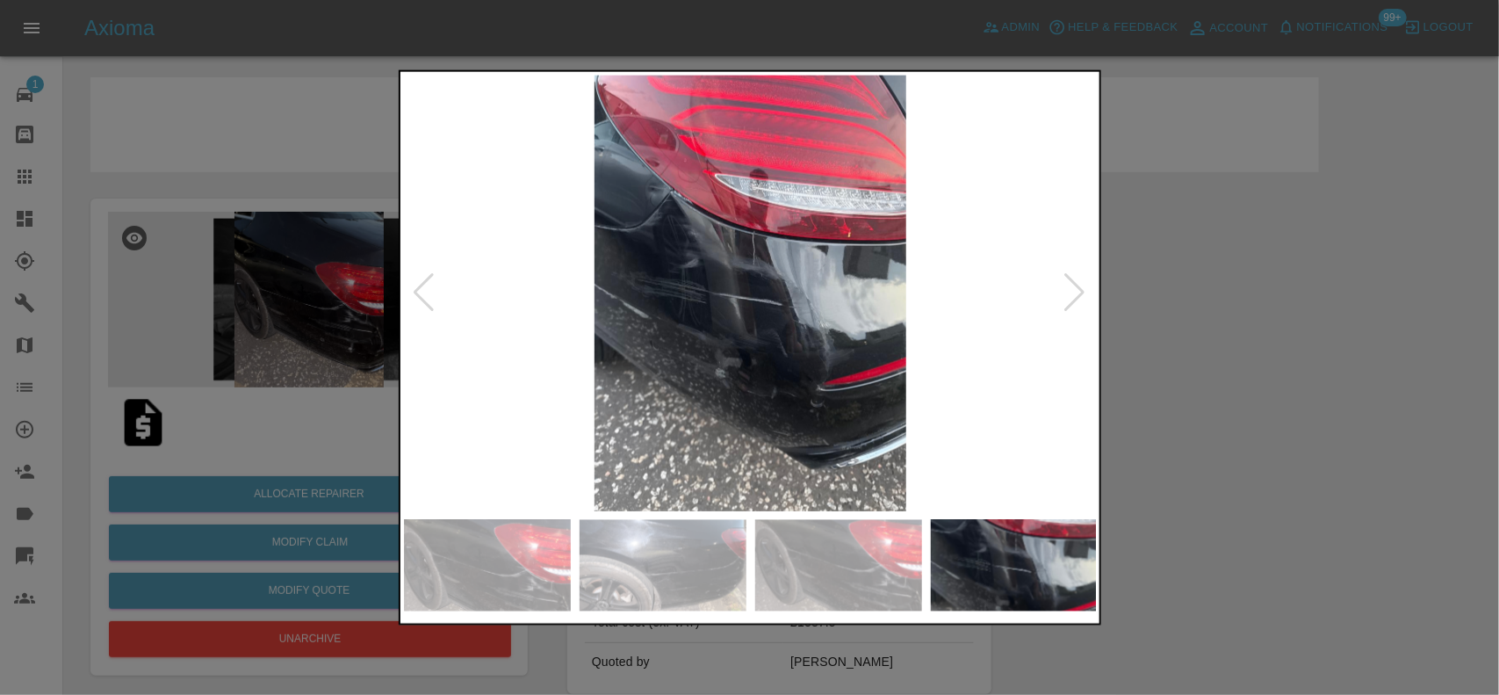
click at [551, 320] on img at bounding box center [751, 293] width 694 height 436
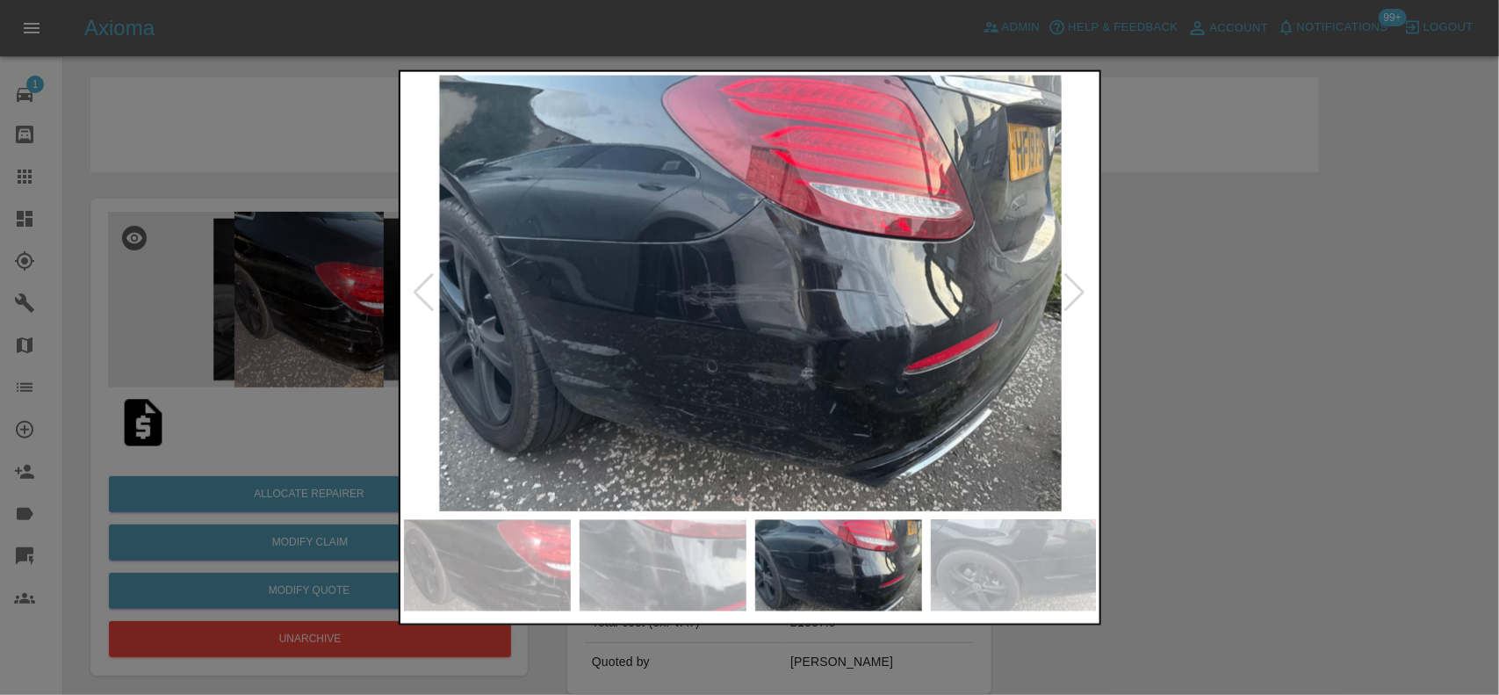
click at [453, 303] on img at bounding box center [751, 293] width 694 height 436
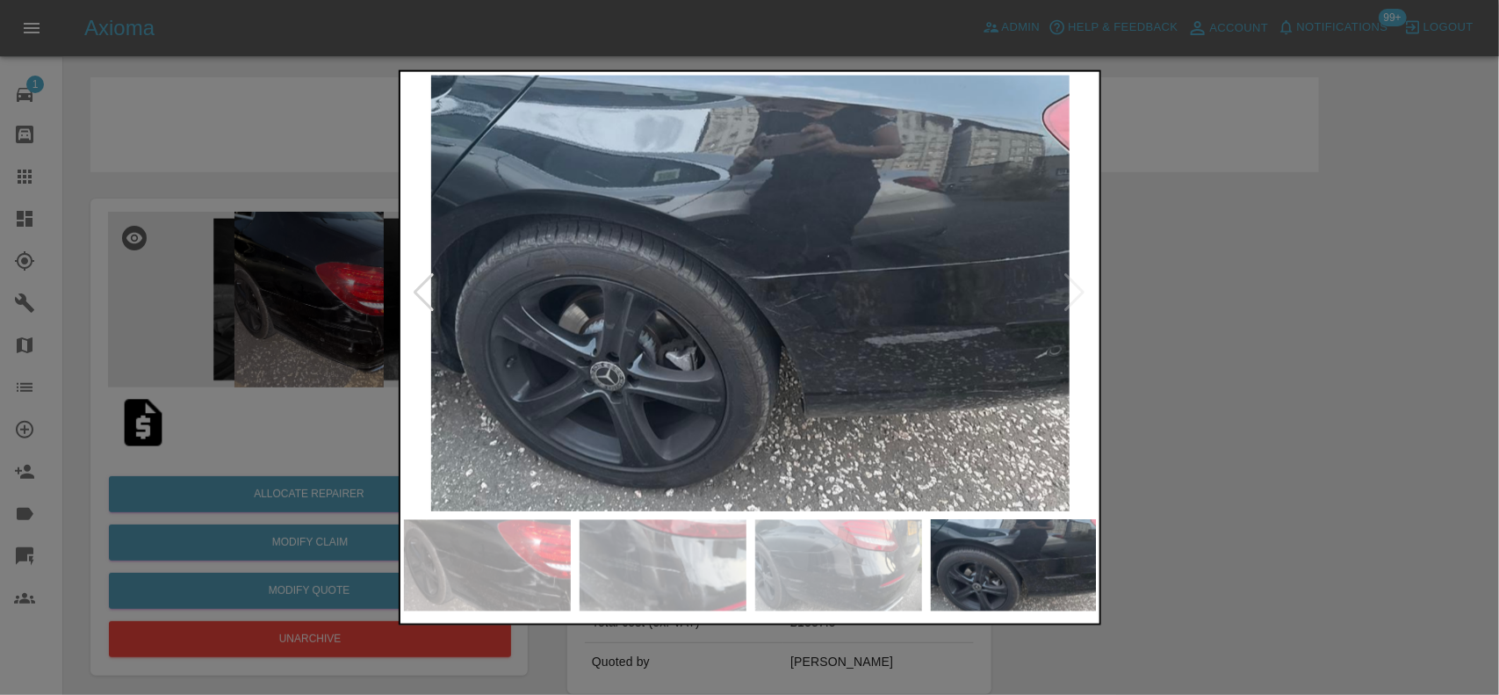
click at [471, 309] on img at bounding box center [751, 293] width 694 height 436
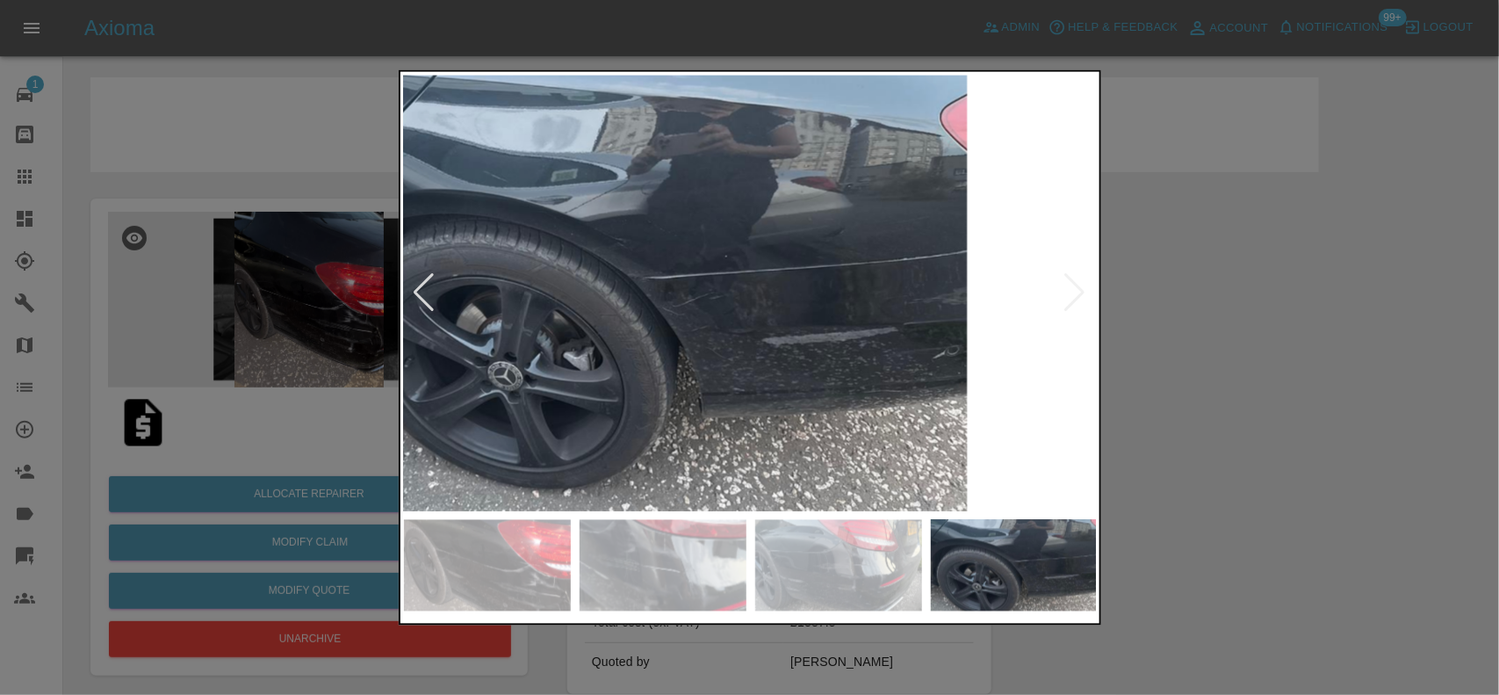
click at [382, 275] on div at bounding box center [749, 347] width 1499 height 695
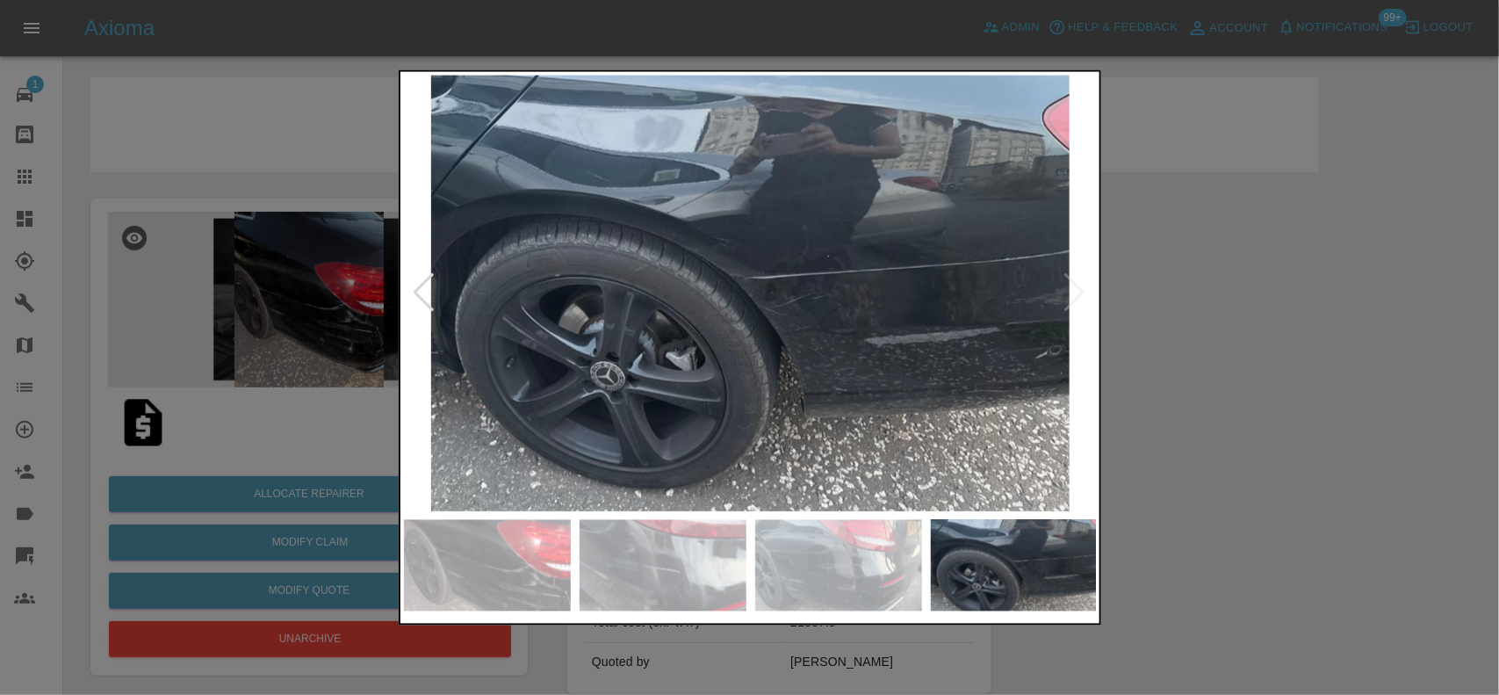
drag, startPoint x: 89, startPoint y: 234, endPoint x: 310, endPoint y: 299, distance: 230.9
click at [119, 235] on div at bounding box center [749, 347] width 1499 height 695
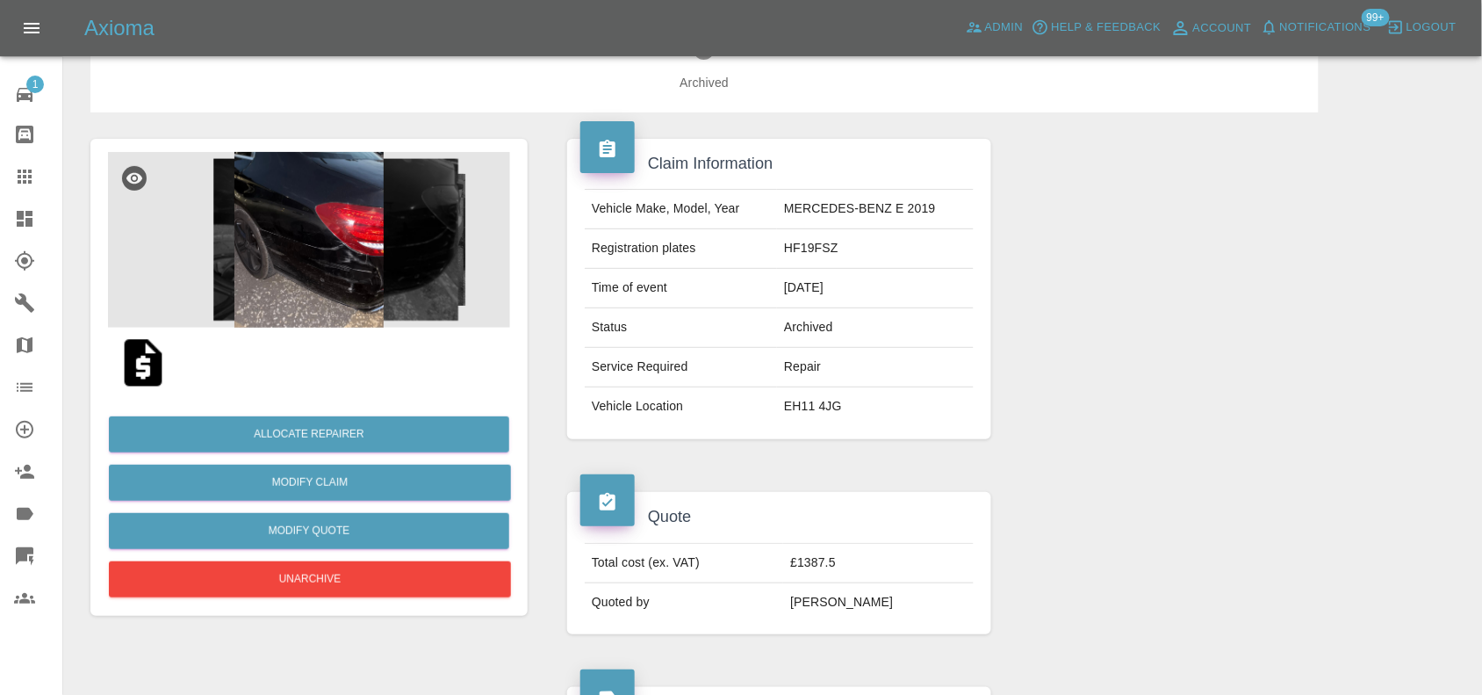
scroll to position [110, 0]
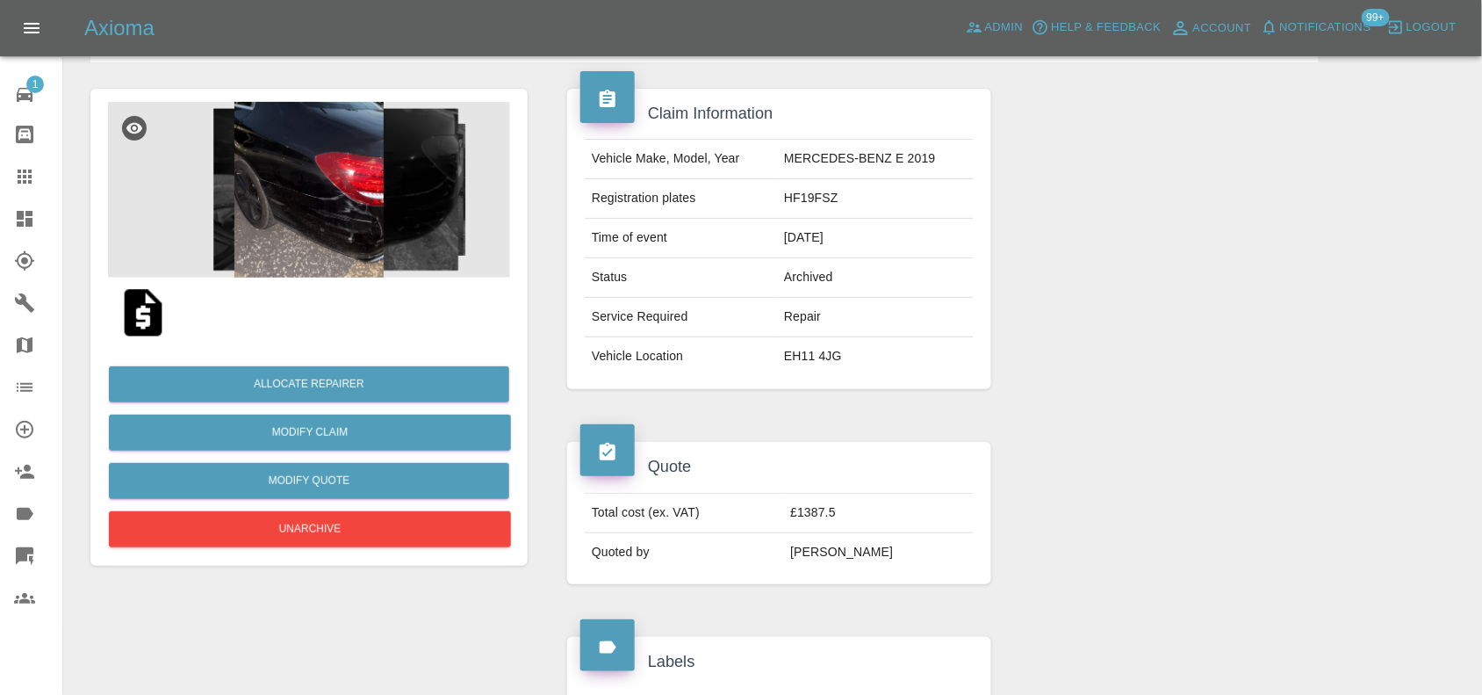
click at [146, 312] on img at bounding box center [143, 312] width 56 height 56
click at [386, 237] on img at bounding box center [309, 190] width 402 height 176
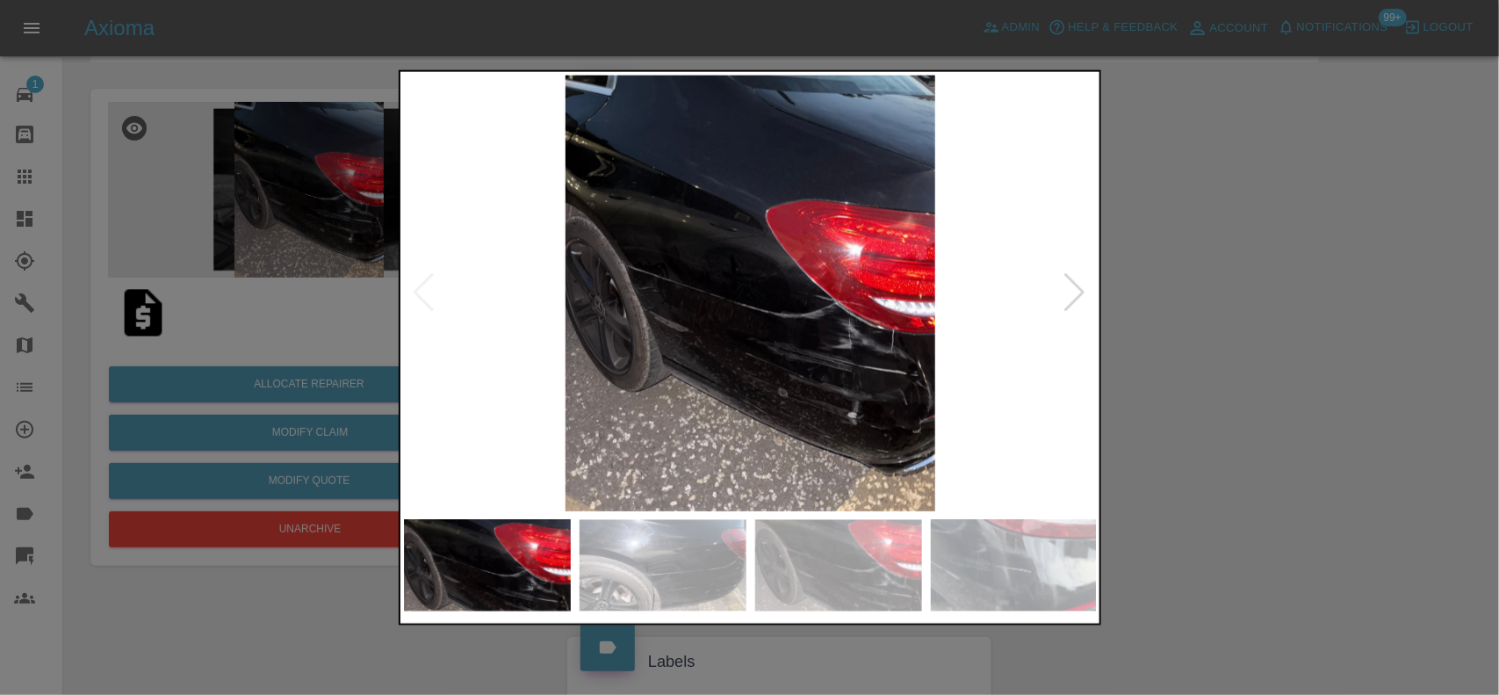
click at [823, 320] on img at bounding box center [751, 293] width 694 height 436
click at [821, 319] on img at bounding box center [751, 293] width 694 height 436
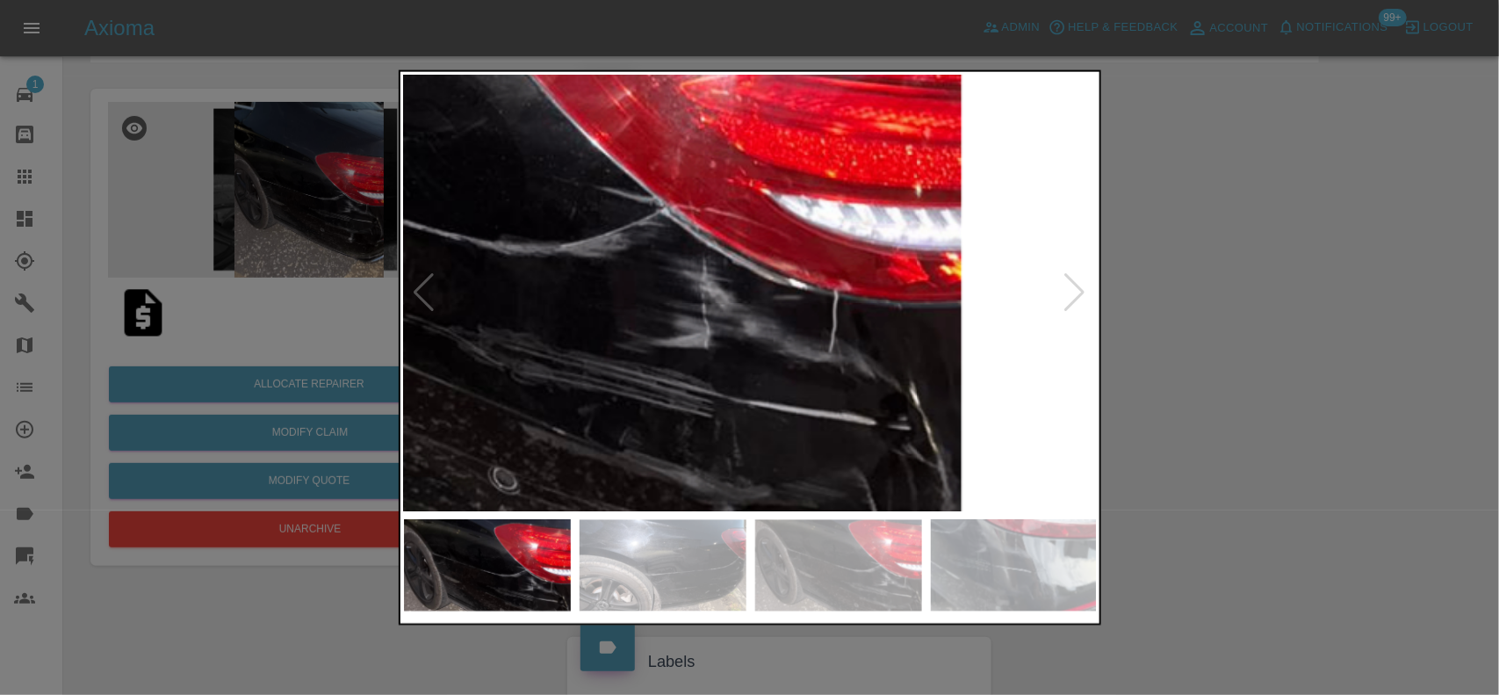
click at [767, 354] on img at bounding box center [404, 180] width 2081 height 1308
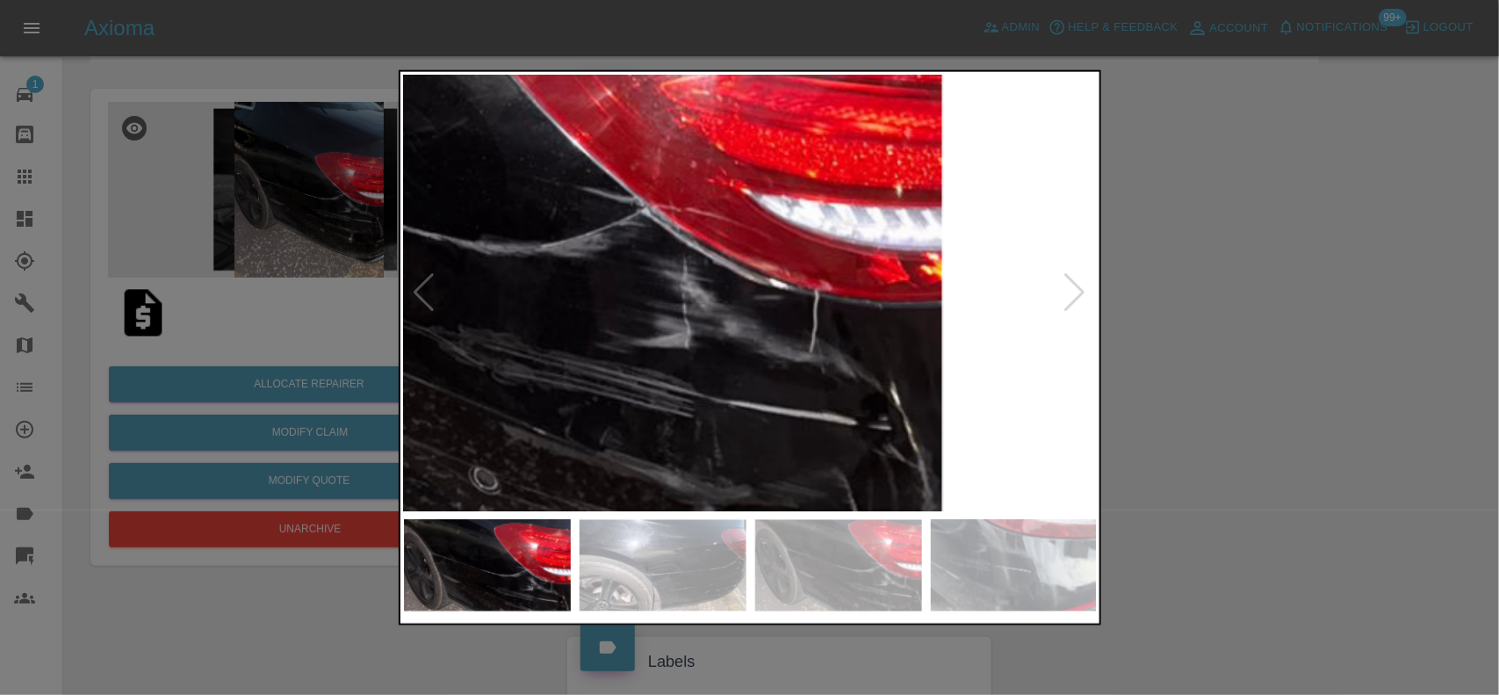
click at [773, 371] on img at bounding box center [385, 180] width 2081 height 1308
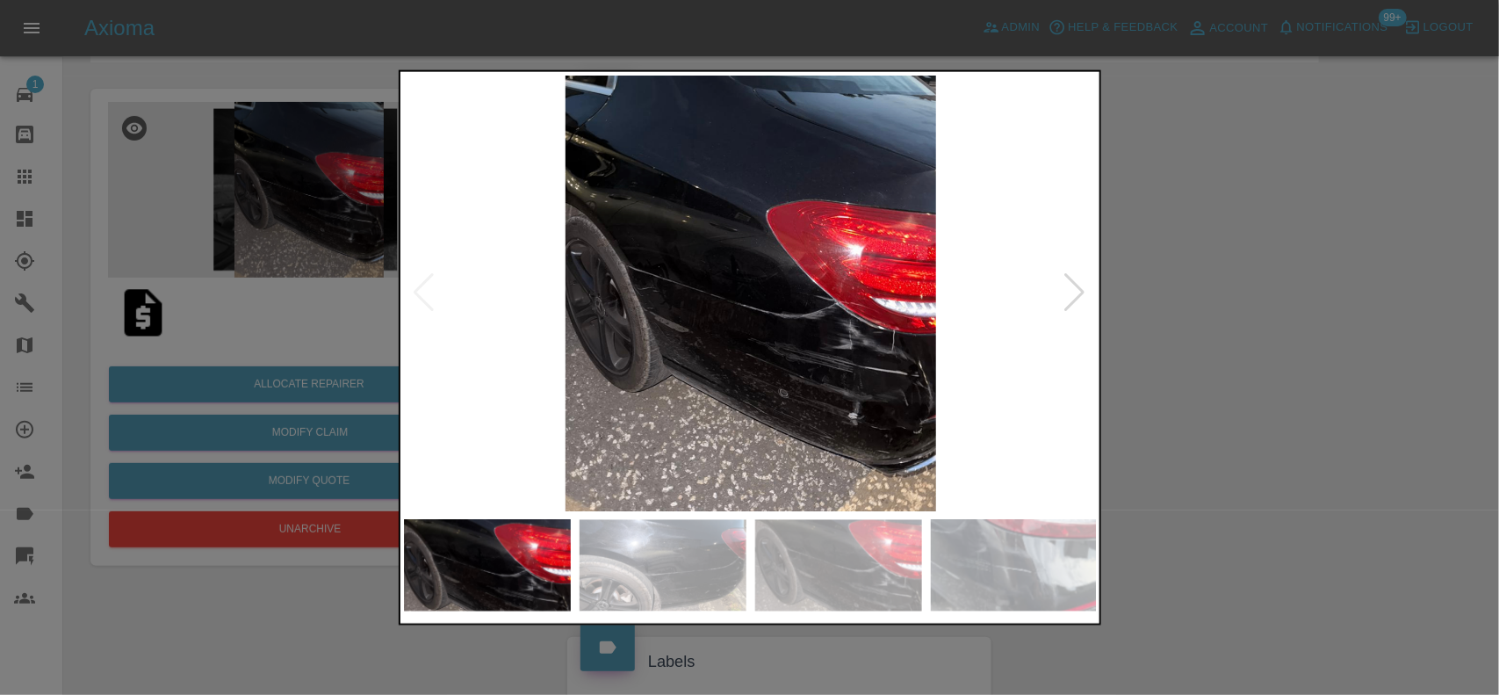
click at [704, 363] on img at bounding box center [751, 293] width 694 height 436
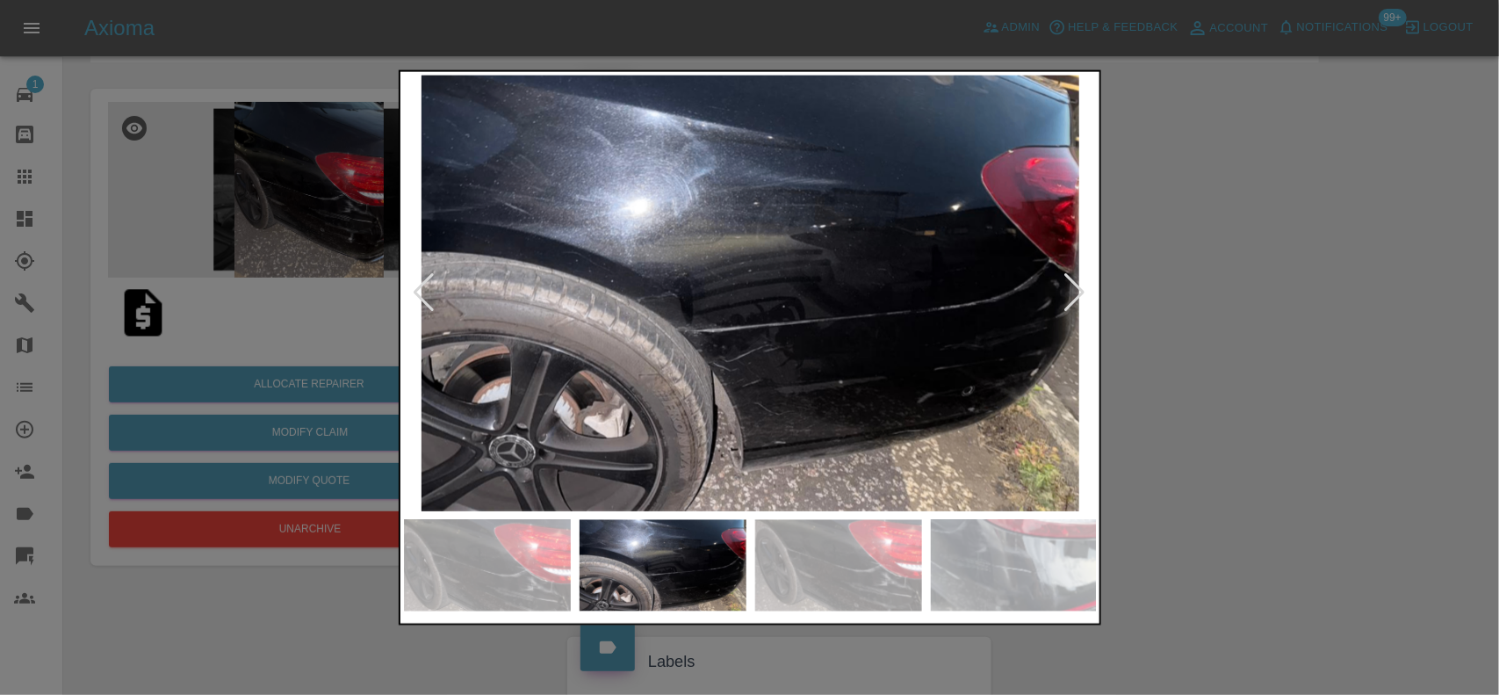
click at [788, 344] on img at bounding box center [751, 293] width 694 height 436
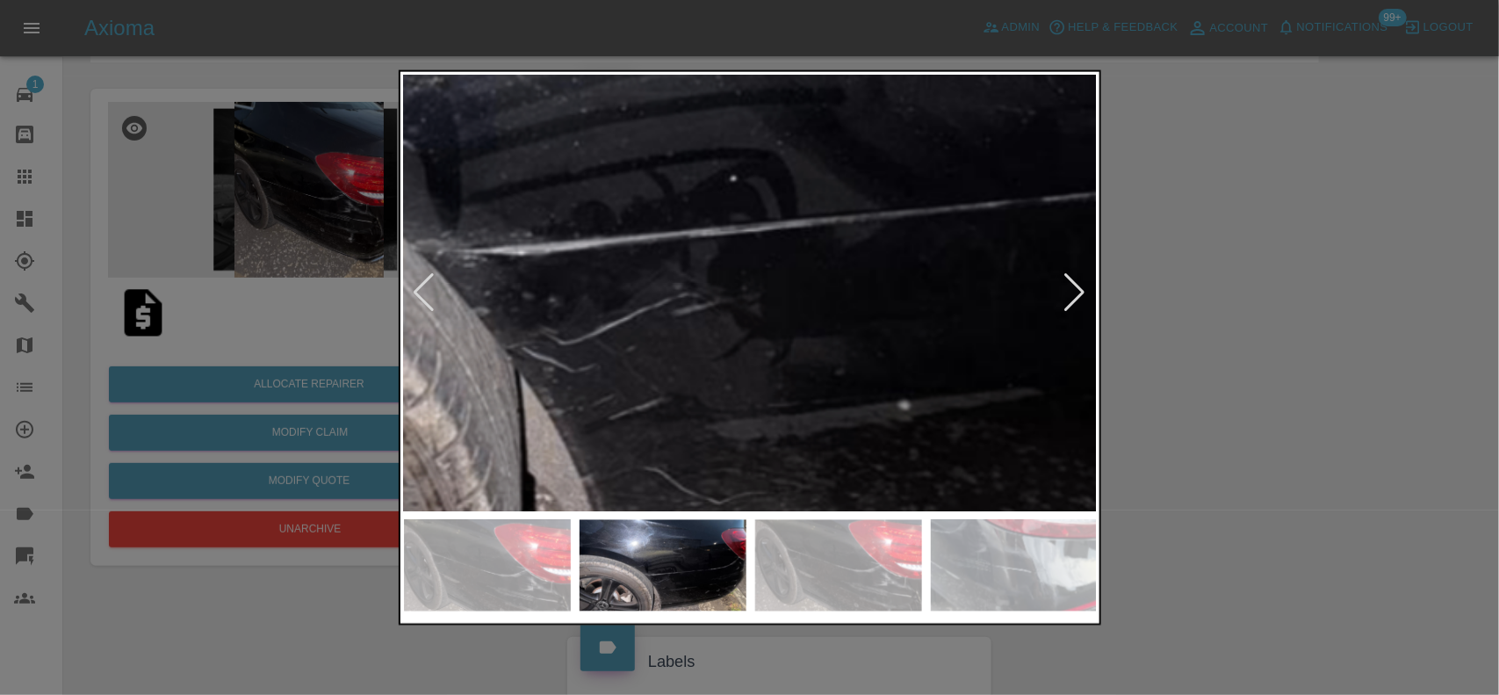
click at [792, 344] on img at bounding box center [632, 137] width 2081 height 1308
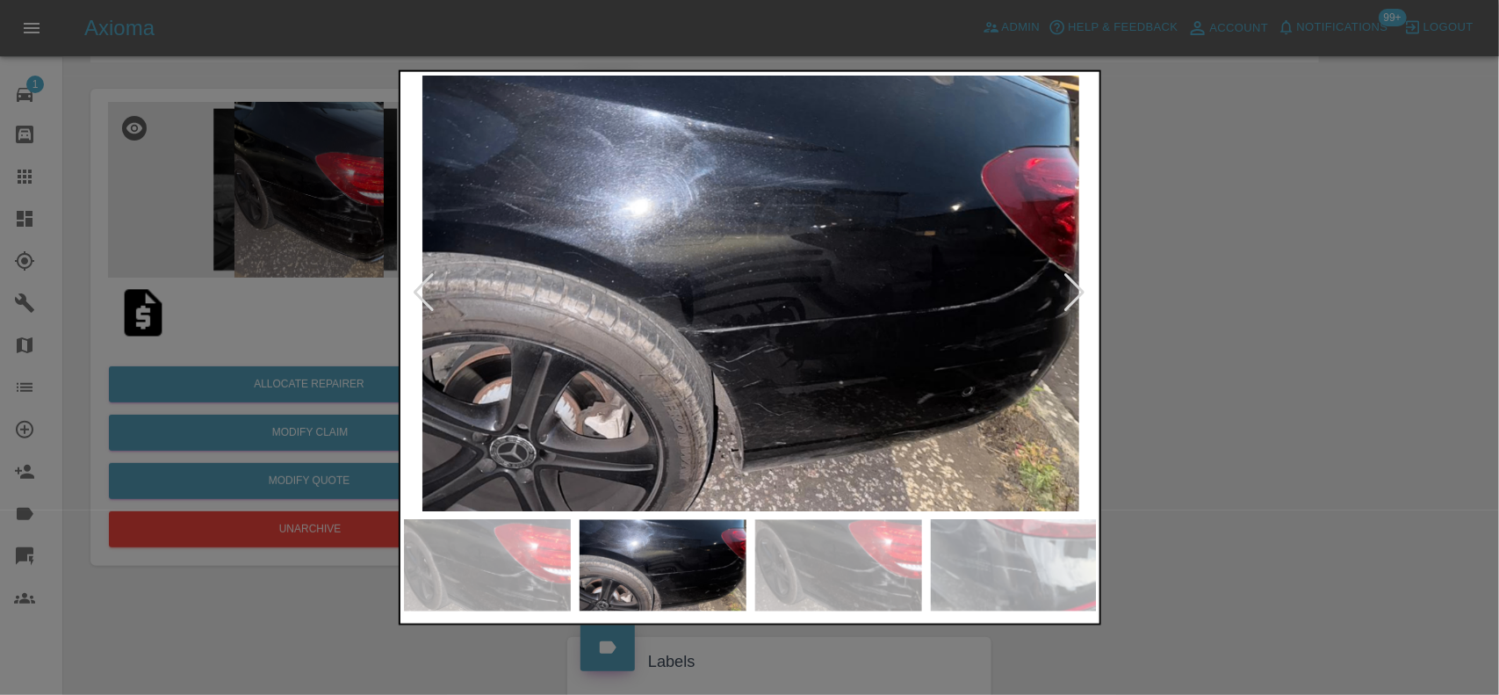
click at [690, 325] on img at bounding box center [751, 293] width 694 height 436
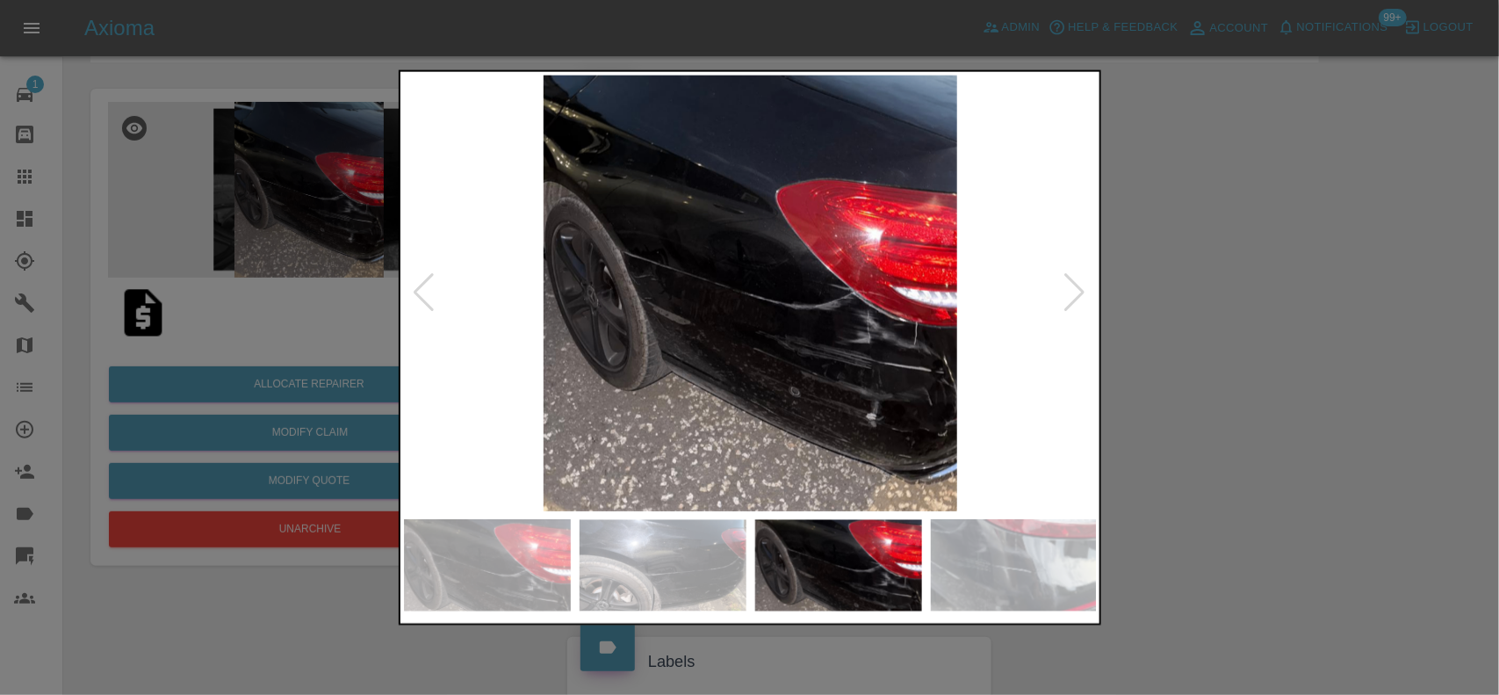
click at [847, 342] on img at bounding box center [751, 293] width 694 height 436
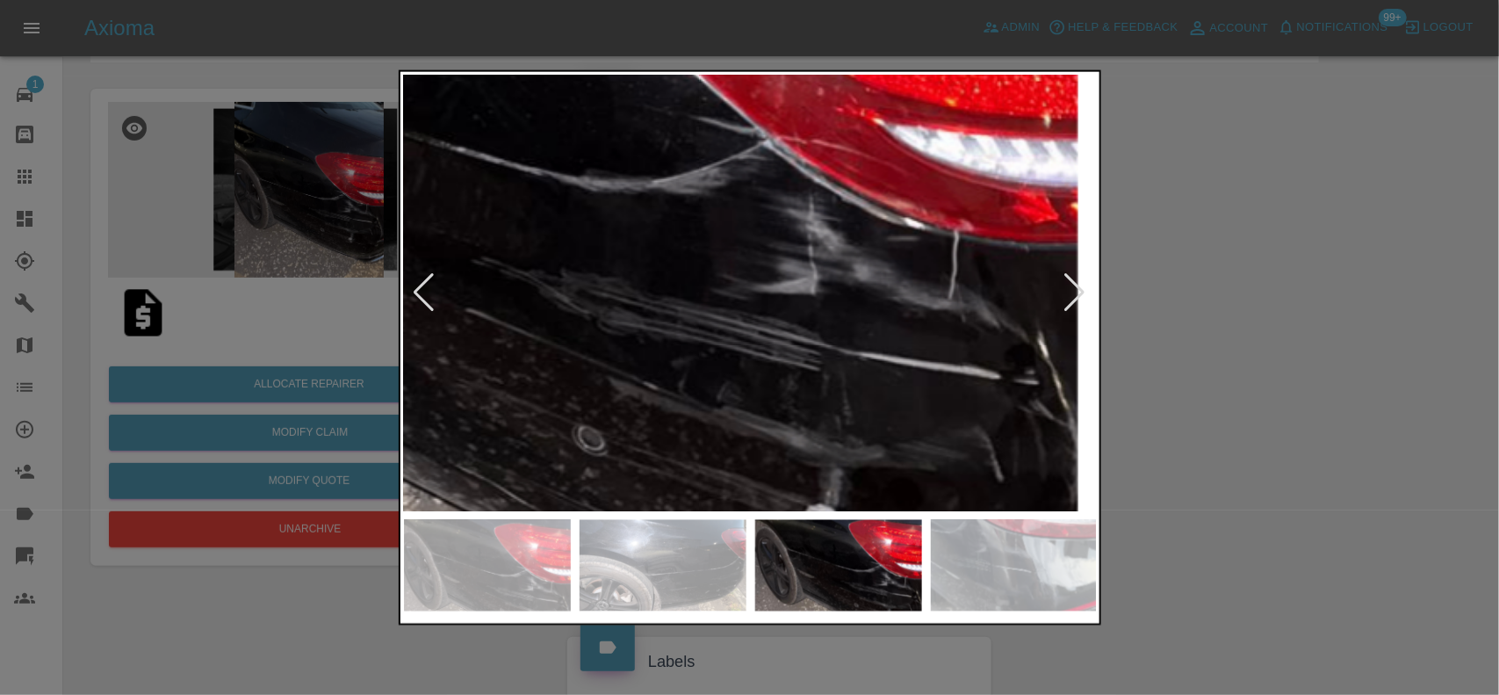
click at [758, 339] on img at bounding box center [455, 142] width 2081 height 1308
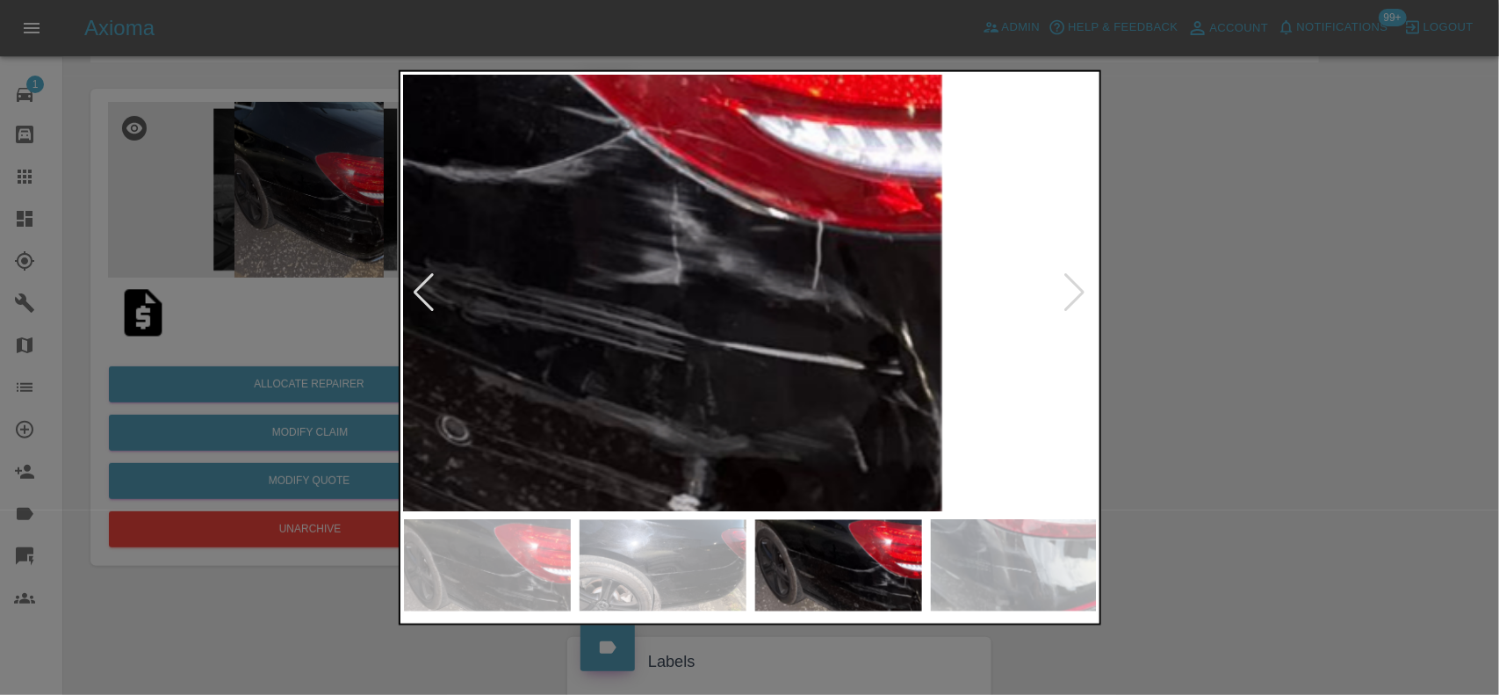
click at [758, 339] on img at bounding box center [319, 132] width 2081 height 1308
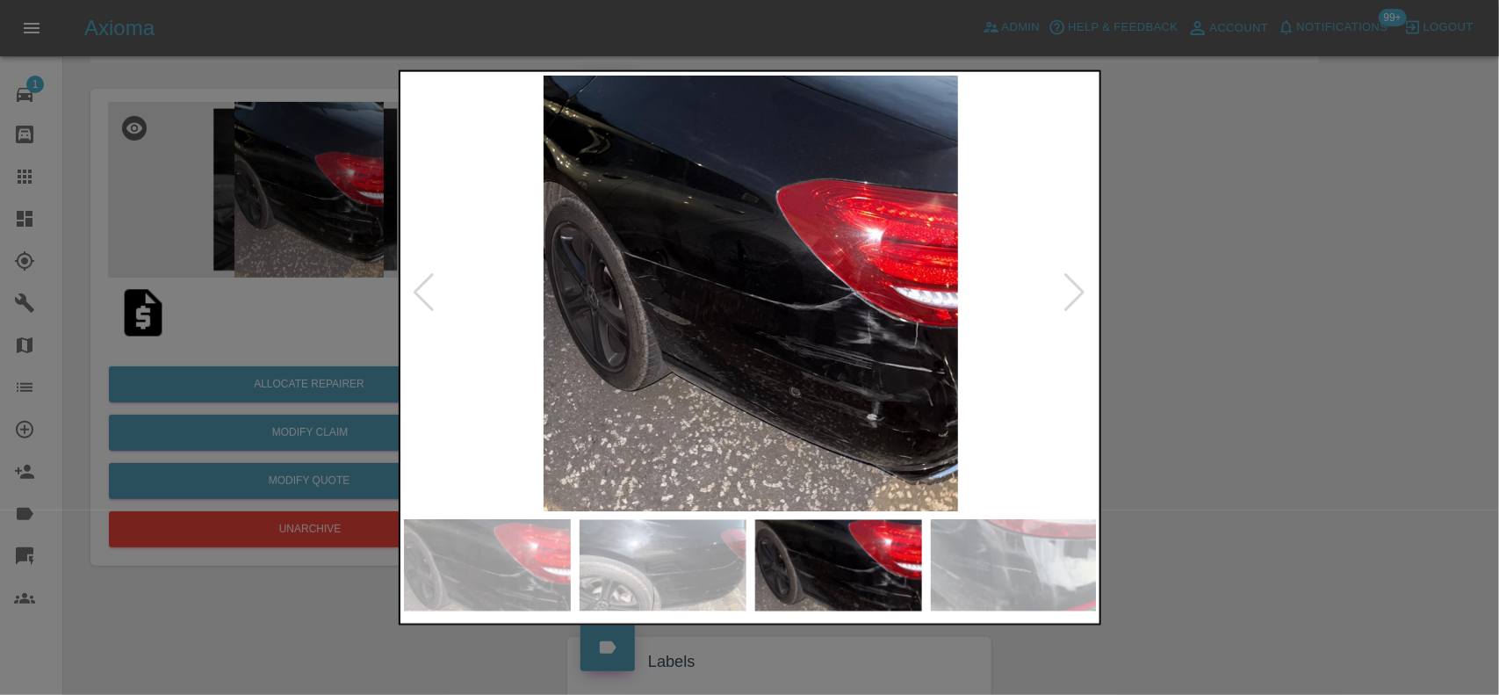
click at [702, 334] on img at bounding box center [751, 293] width 694 height 436
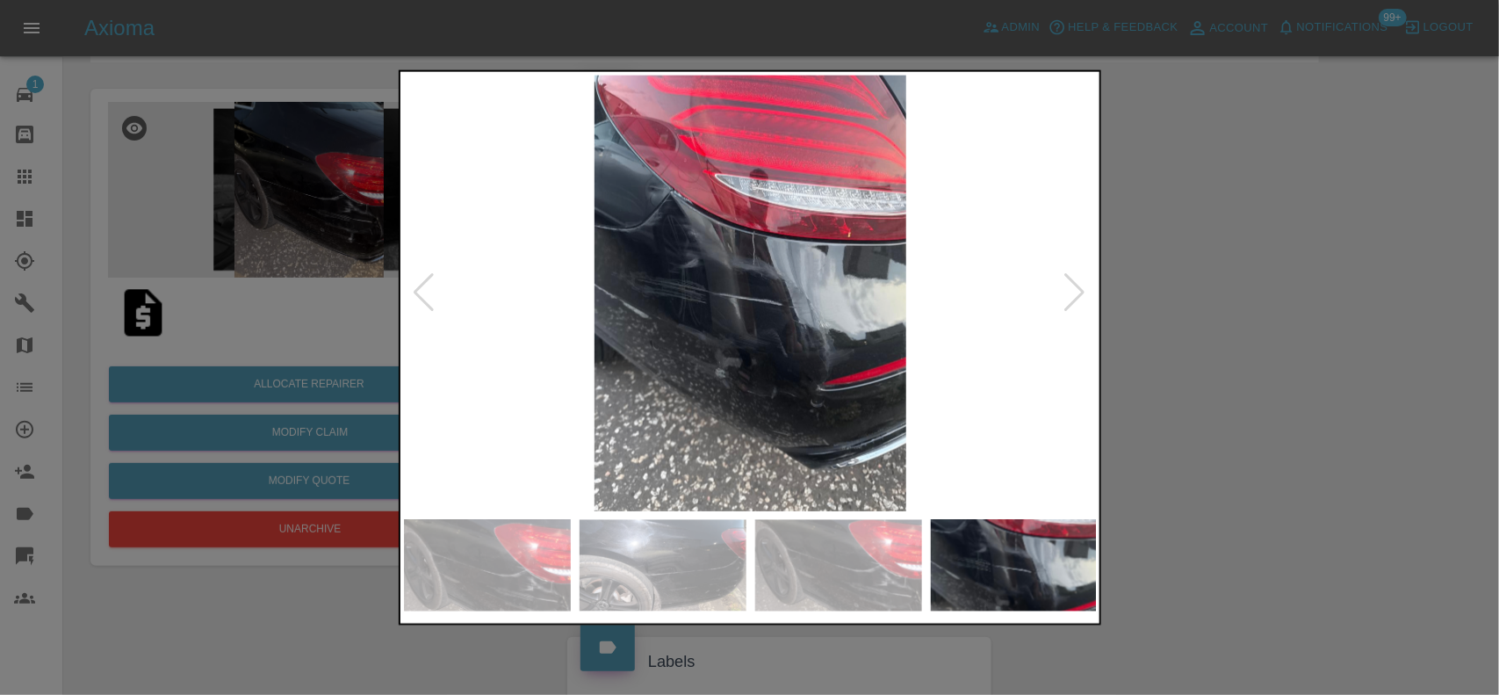
click at [780, 354] on img at bounding box center [751, 293] width 694 height 436
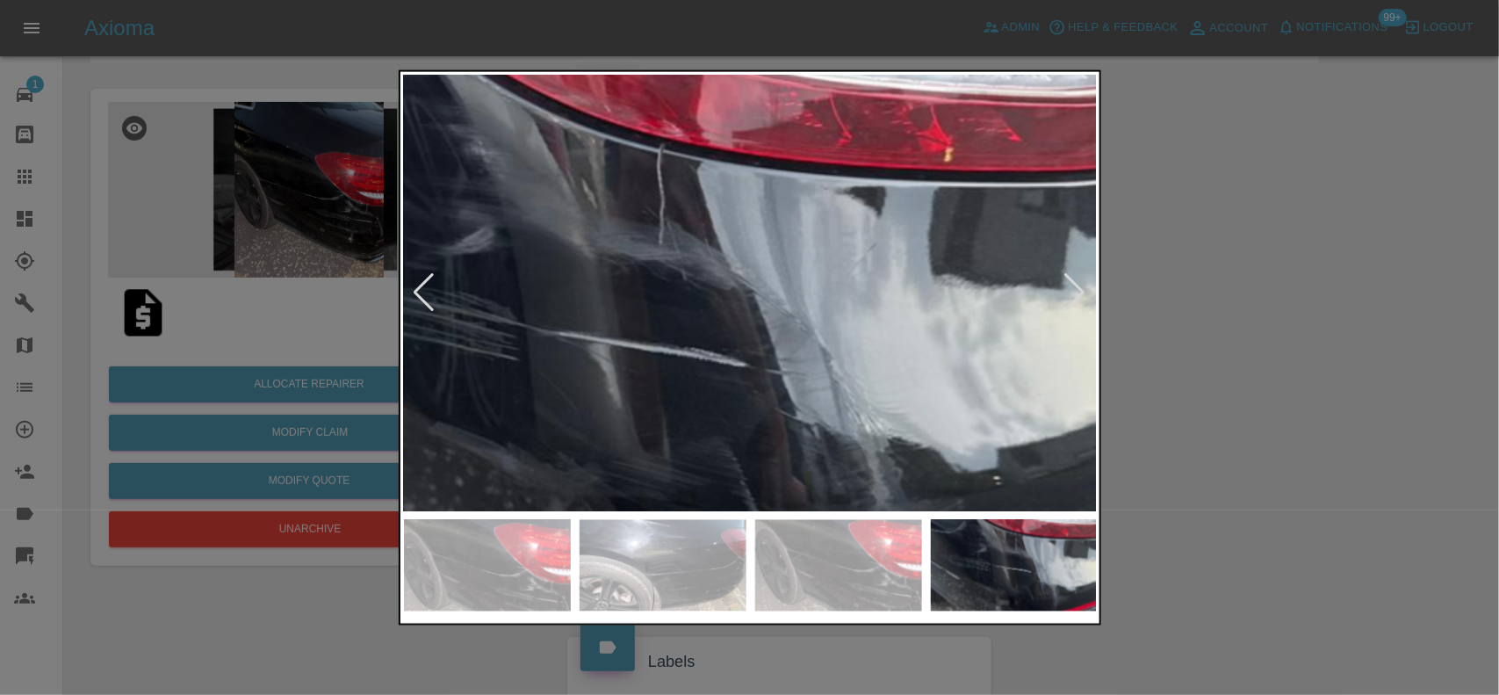
click at [725, 380] on img at bounding box center [649, 329] width 2081 height 1308
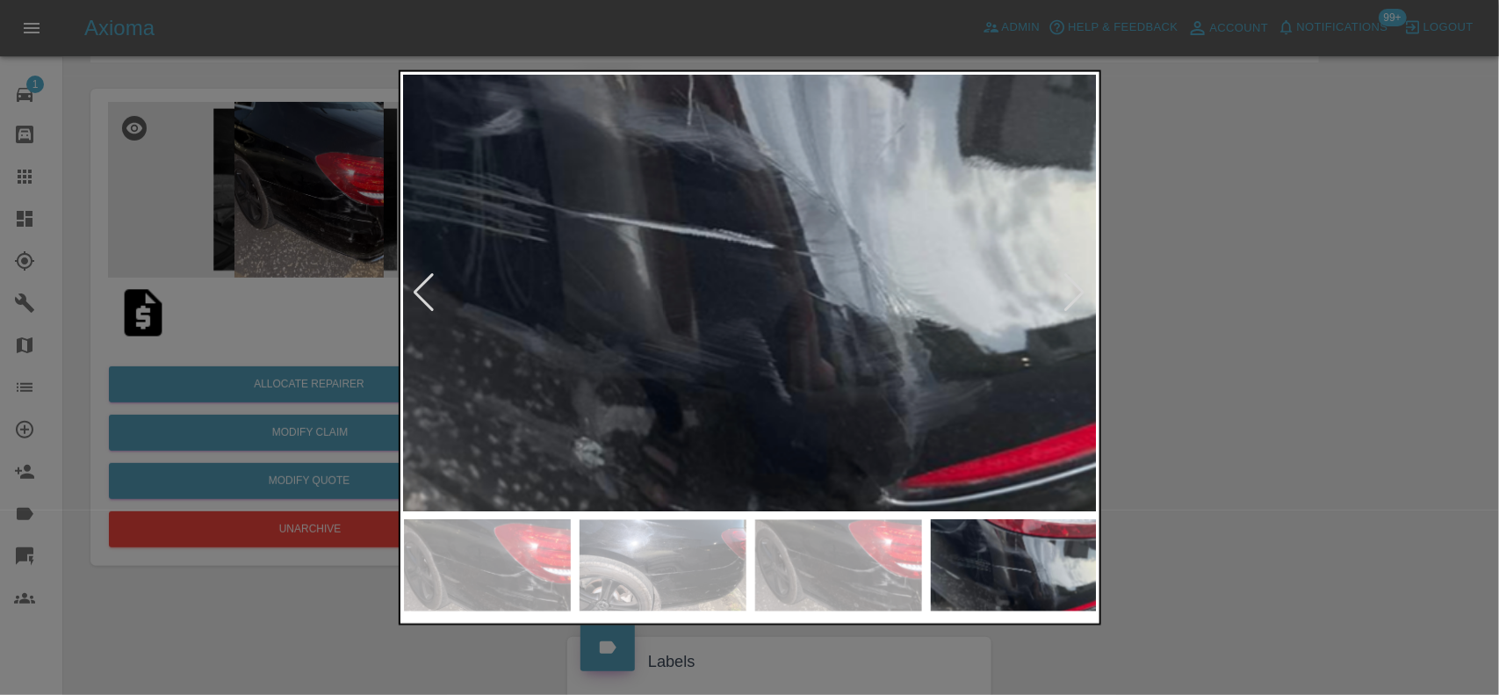
click at [779, 110] on img at bounding box center [678, 211] width 2081 height 1308
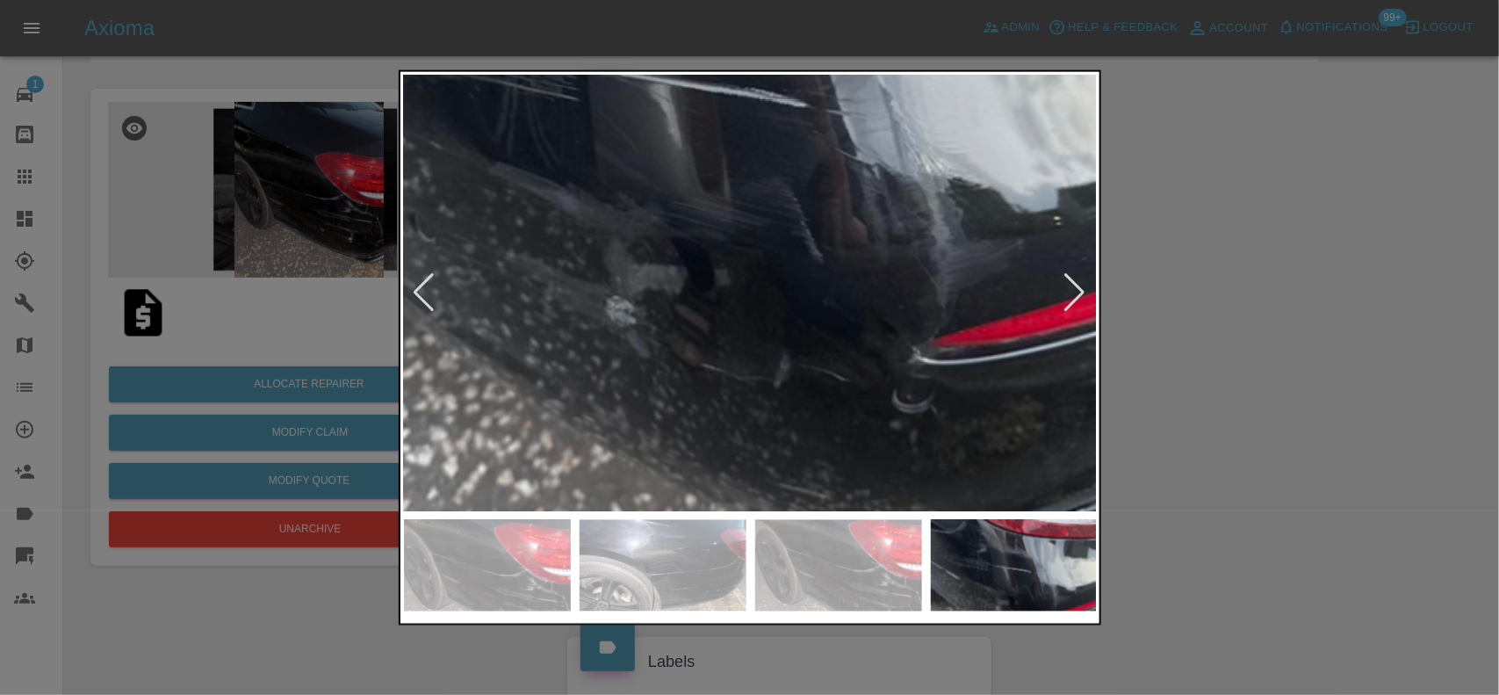
click at [780, 172] on img at bounding box center [710, 69] width 2081 height 1308
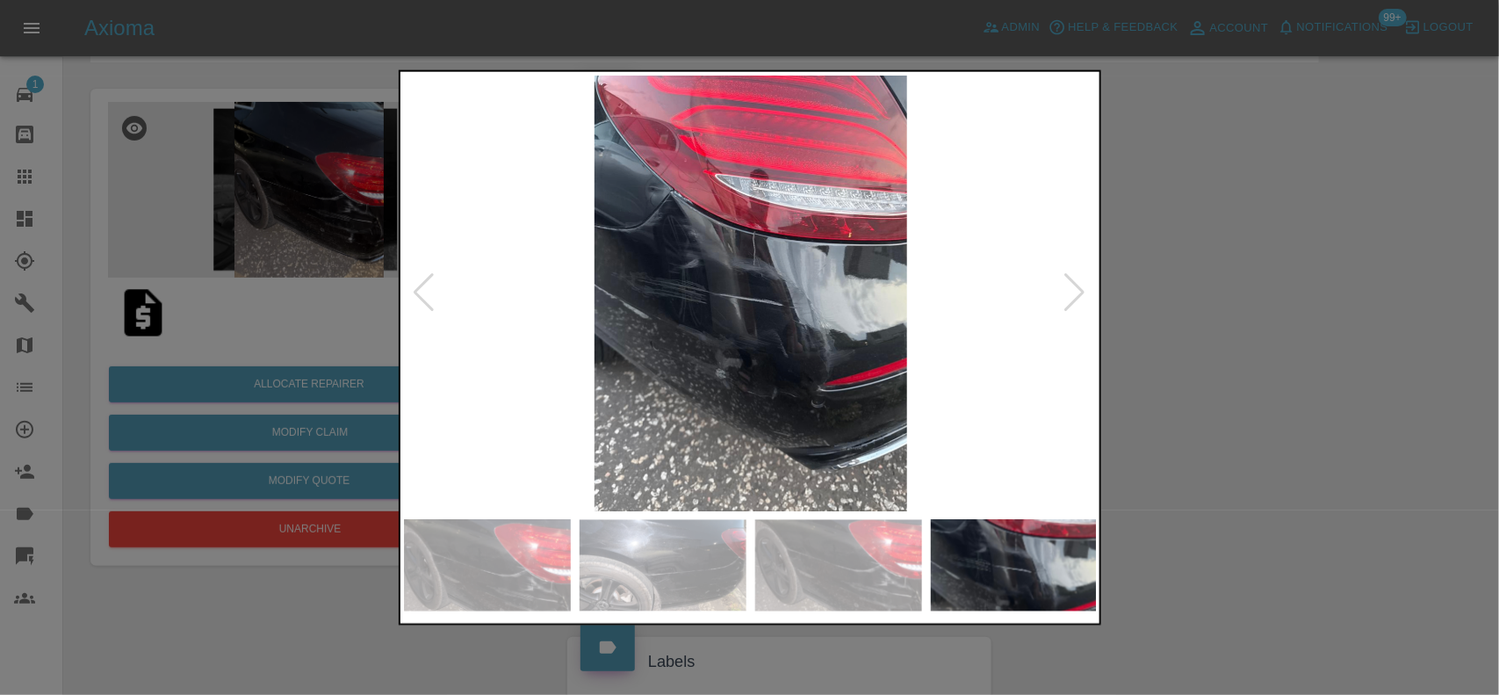
click at [651, 256] on img at bounding box center [751, 293] width 694 height 436
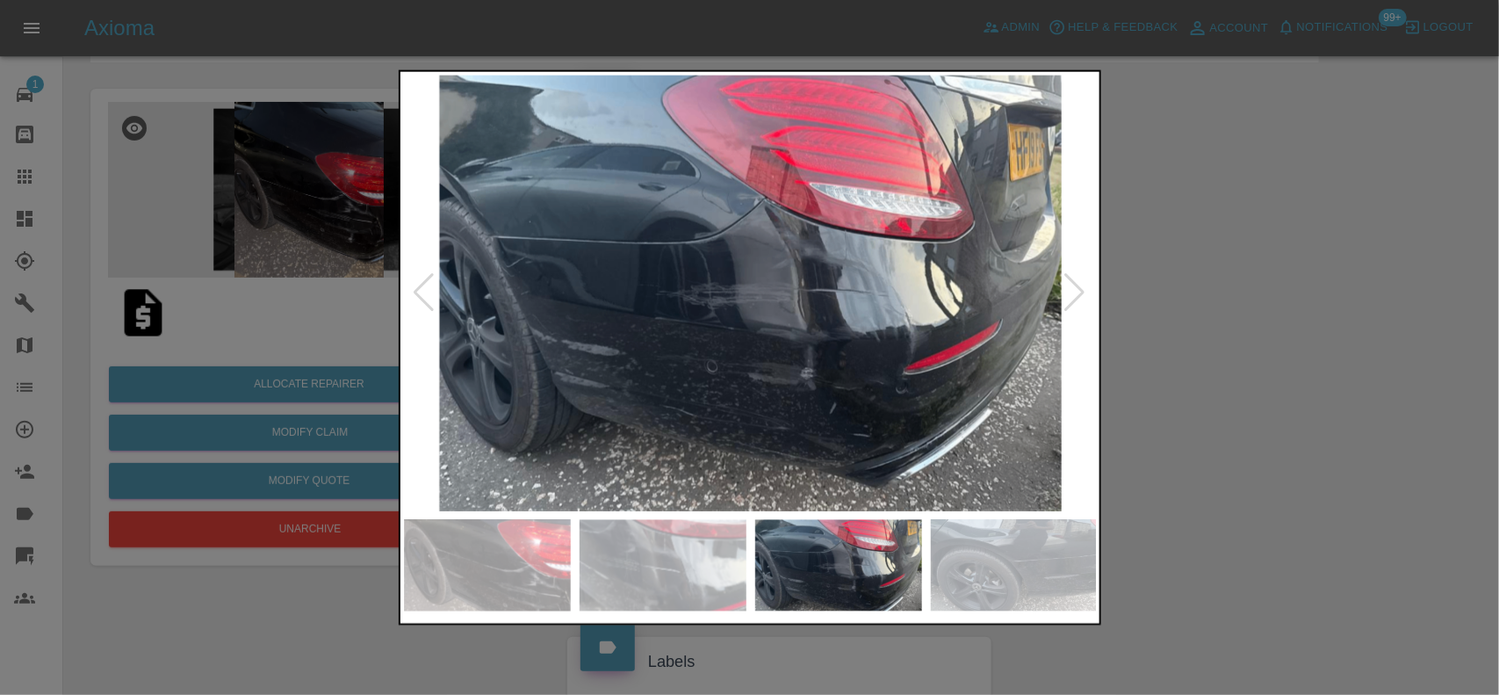
click at [867, 285] on img at bounding box center [751, 293] width 694 height 436
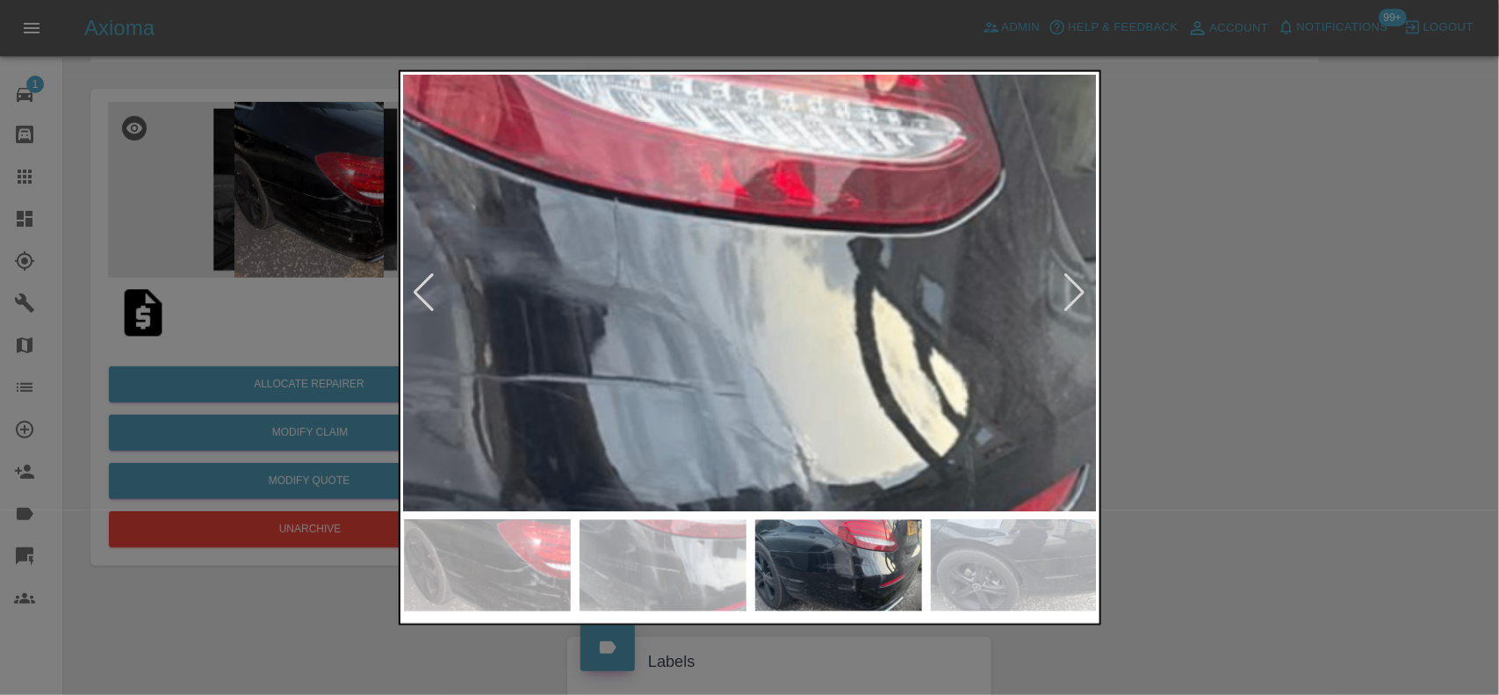
click at [954, 385] on img at bounding box center [329, 386] width 2081 height 1308
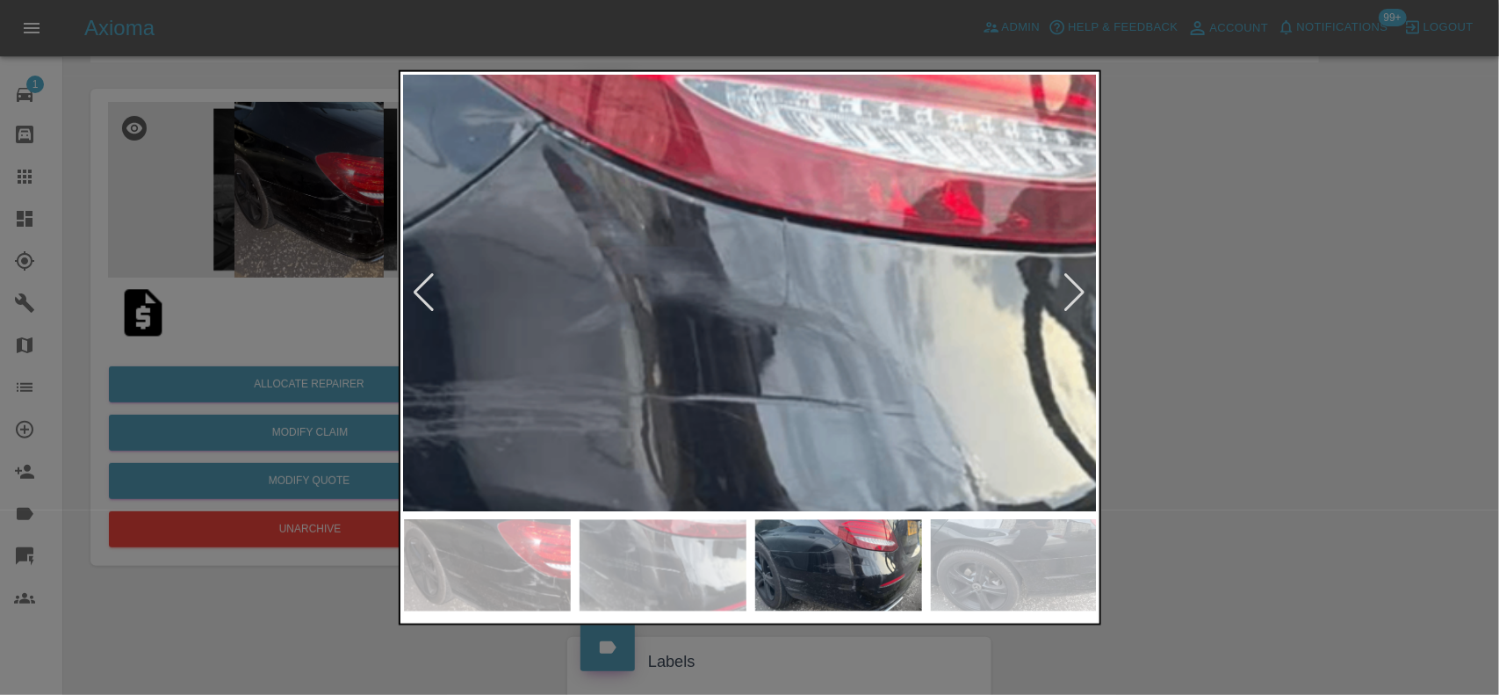
click at [932, 340] on img at bounding box center [498, 406] width 2081 height 1308
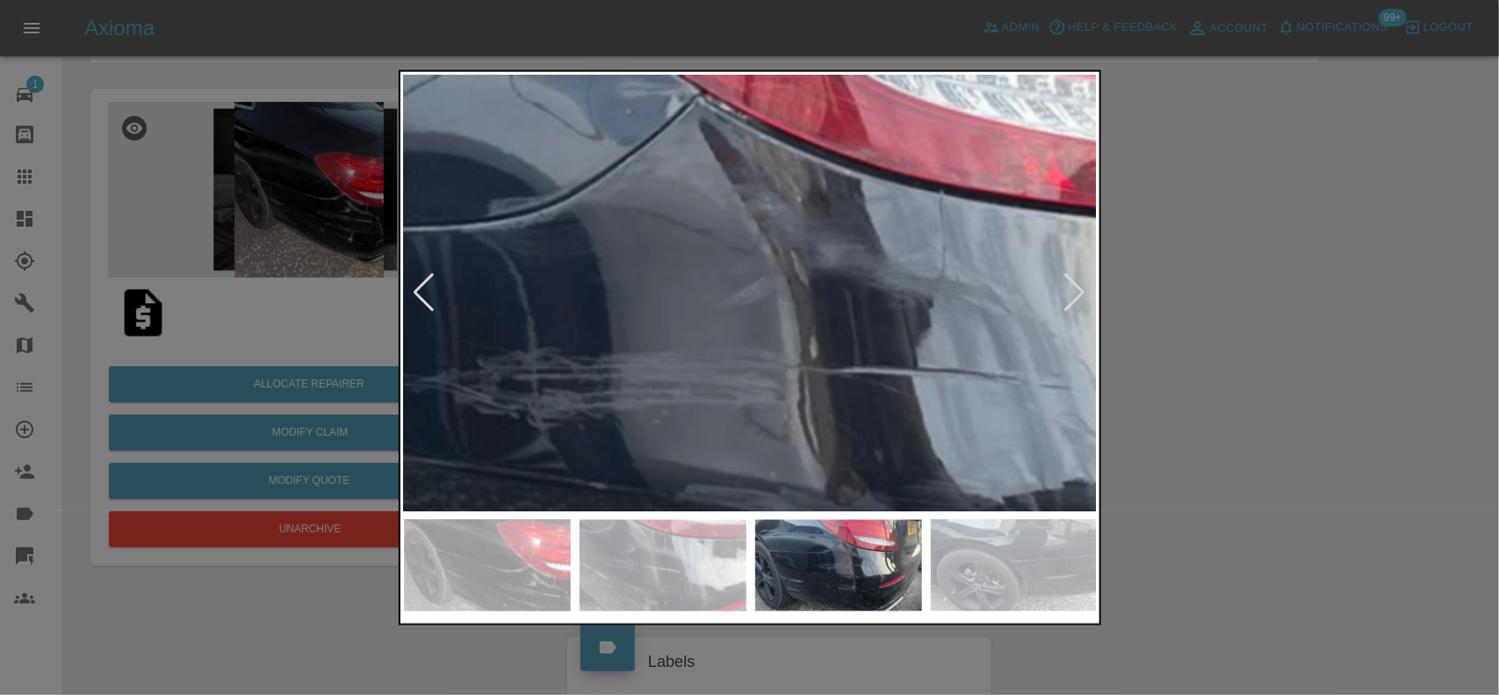
click at [825, 269] on img at bounding box center [655, 378] width 2081 height 1308
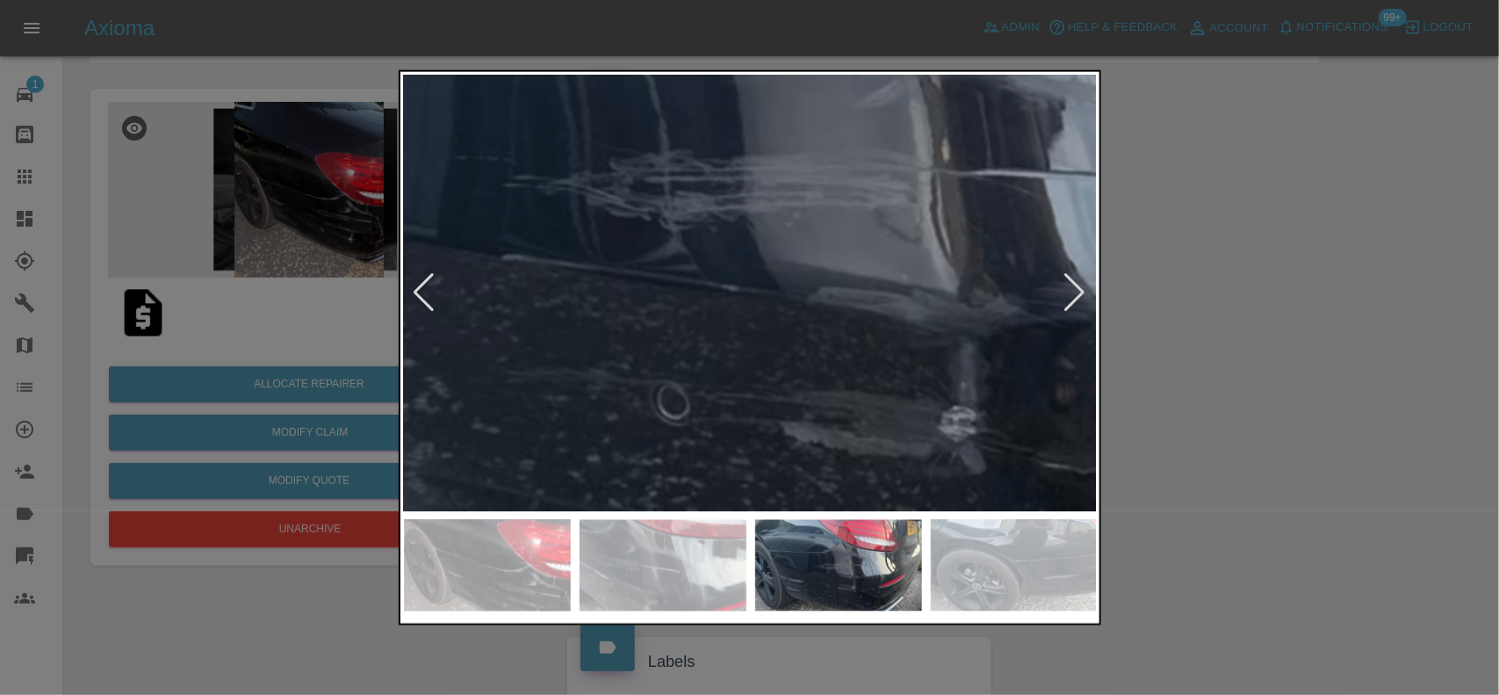
click at [558, 251] on img at bounding box center [787, 181] width 2081 height 1308
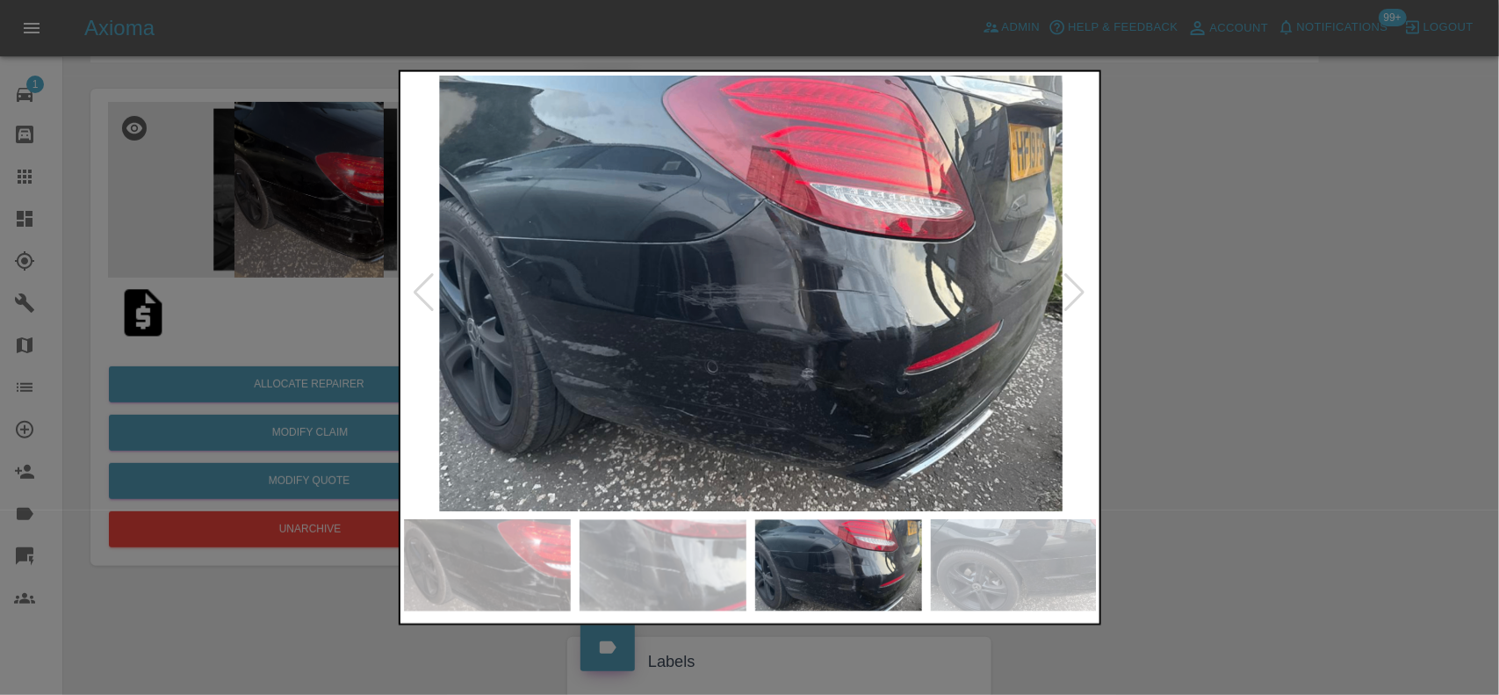
click at [687, 389] on img at bounding box center [751, 293] width 694 height 436
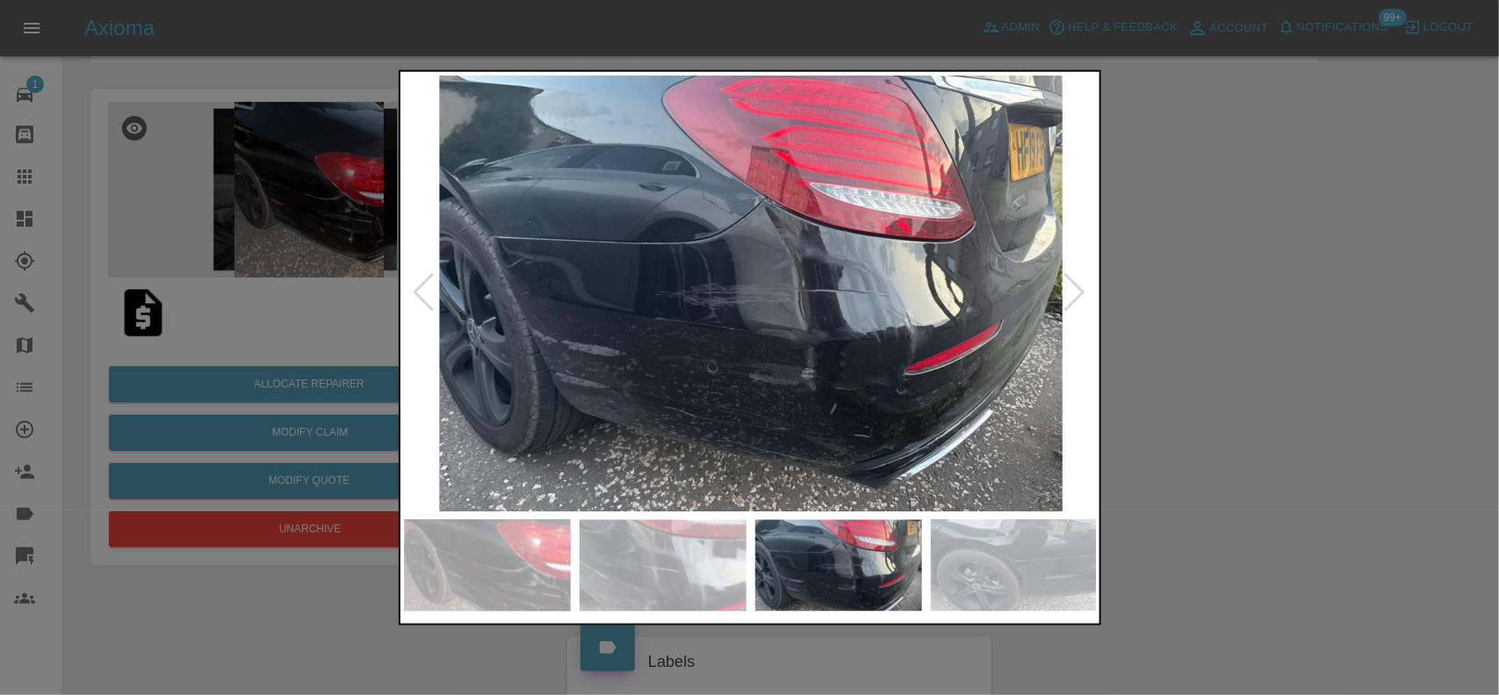
click at [795, 244] on img at bounding box center [751, 293] width 694 height 436
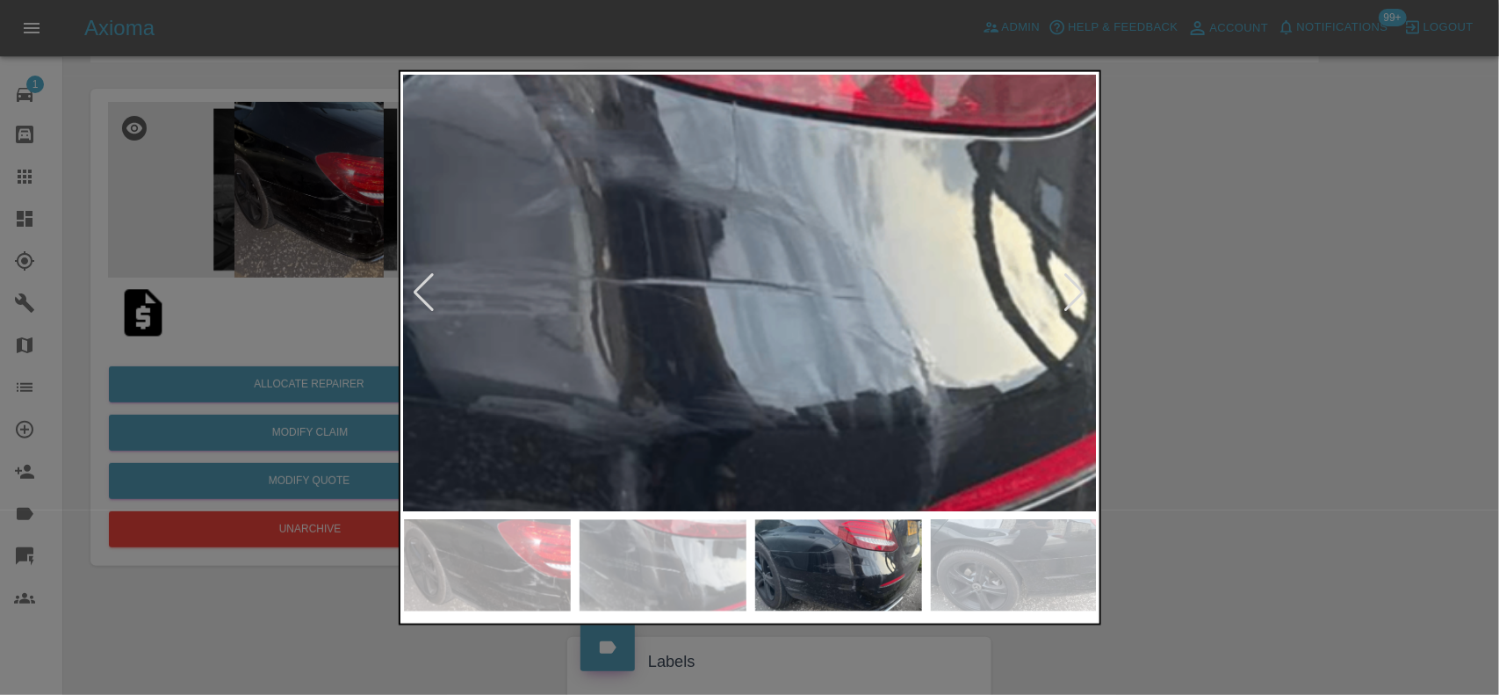
click at [628, 123] on img at bounding box center [447, 290] width 2081 height 1308
click at [694, 199] on img at bounding box center [447, 290] width 2081 height 1308
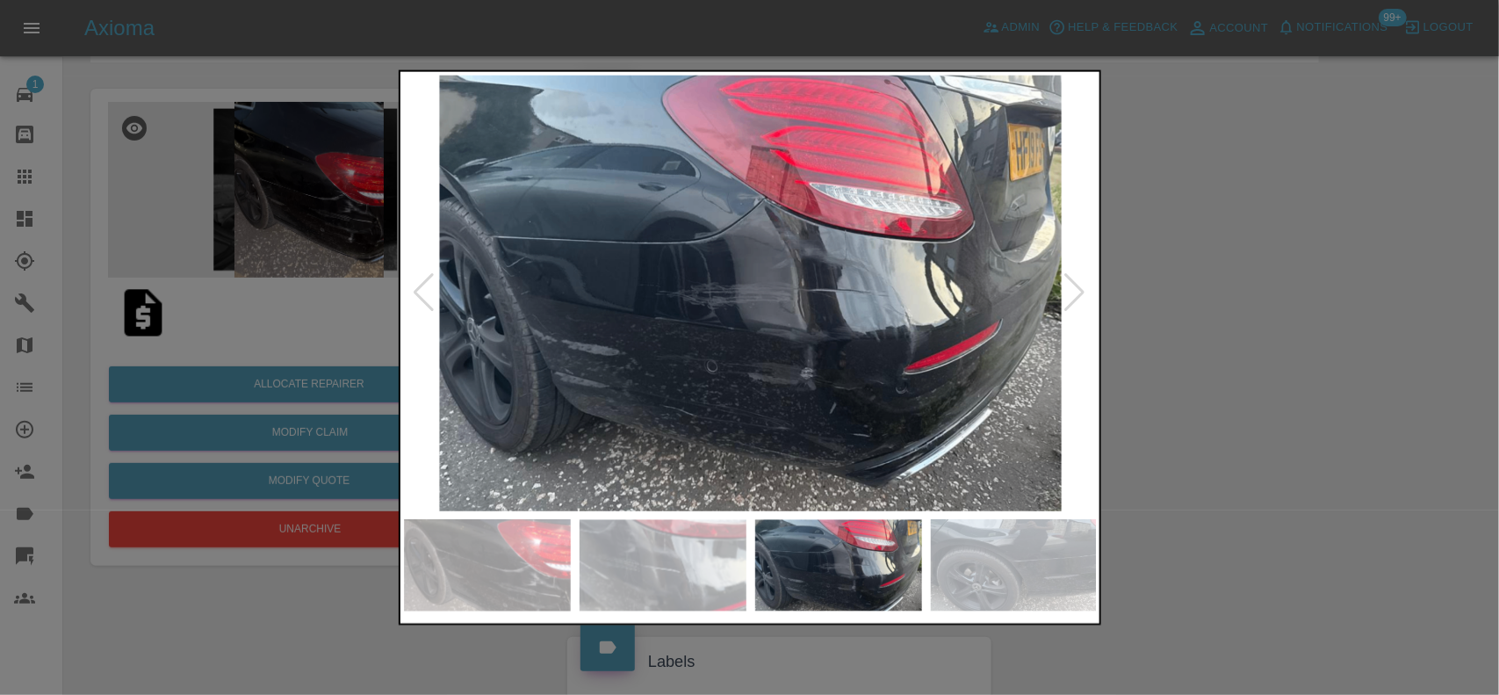
click at [668, 244] on img at bounding box center [751, 293] width 694 height 436
click at [274, 257] on div at bounding box center [749, 347] width 1499 height 695
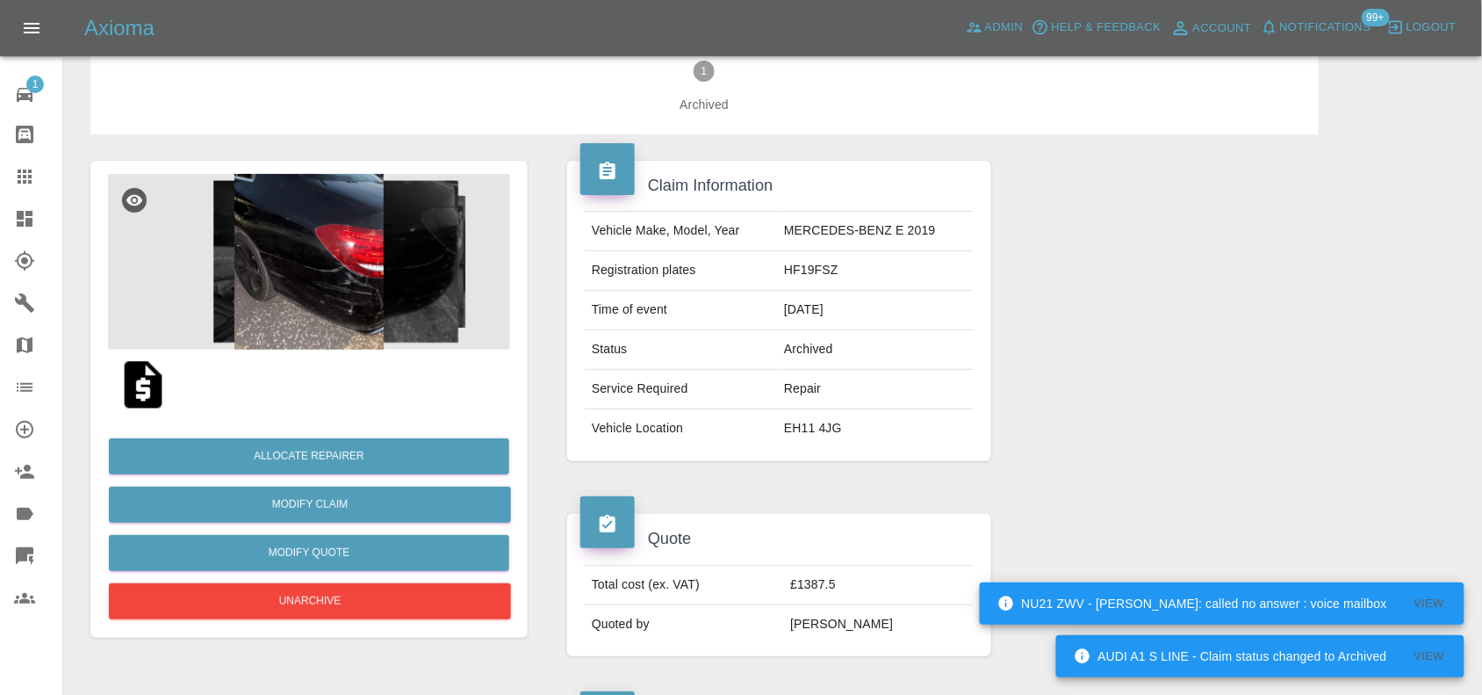
scroll to position [0, 0]
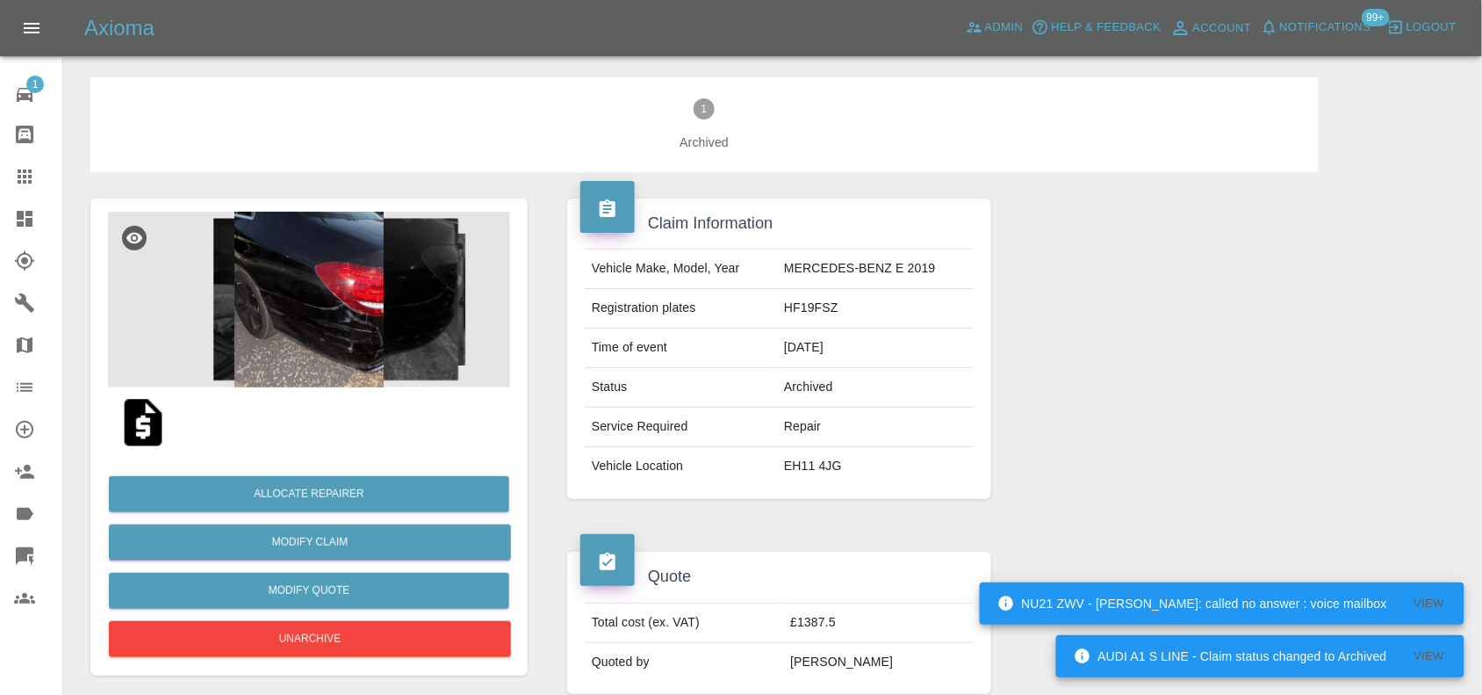
click at [806, 305] on td "HF19FSZ" at bounding box center [875, 309] width 197 height 40
copy td "HF19FSZ"
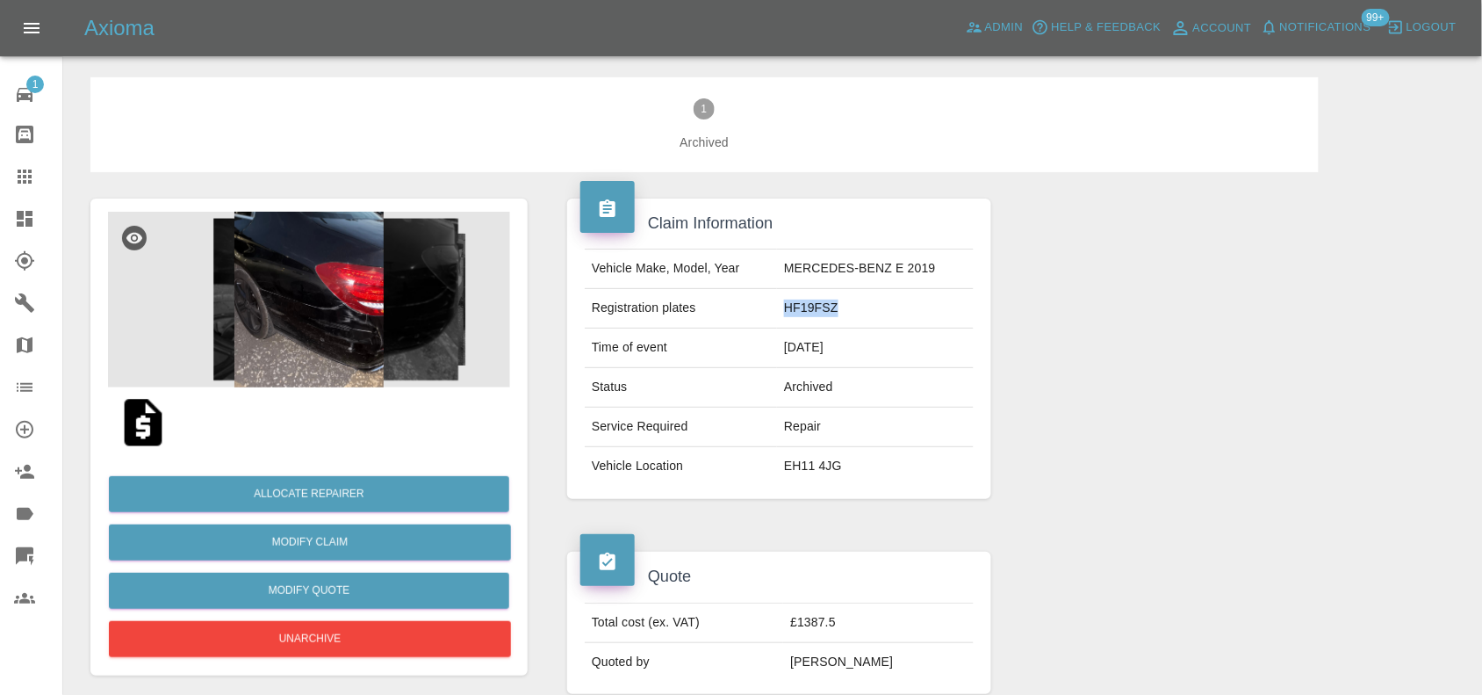
click at [273, 243] on img at bounding box center [309, 300] width 402 height 176
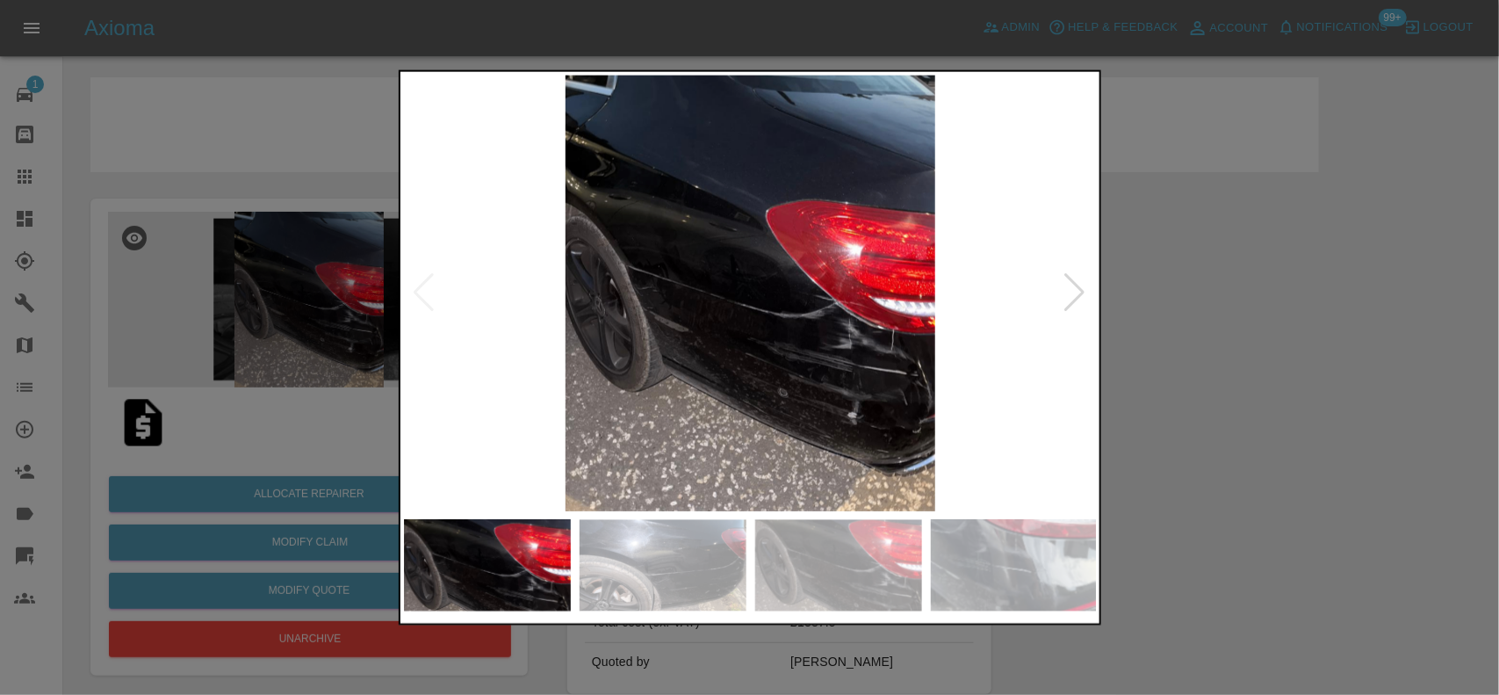
click at [594, 349] on img at bounding box center [751, 293] width 694 height 436
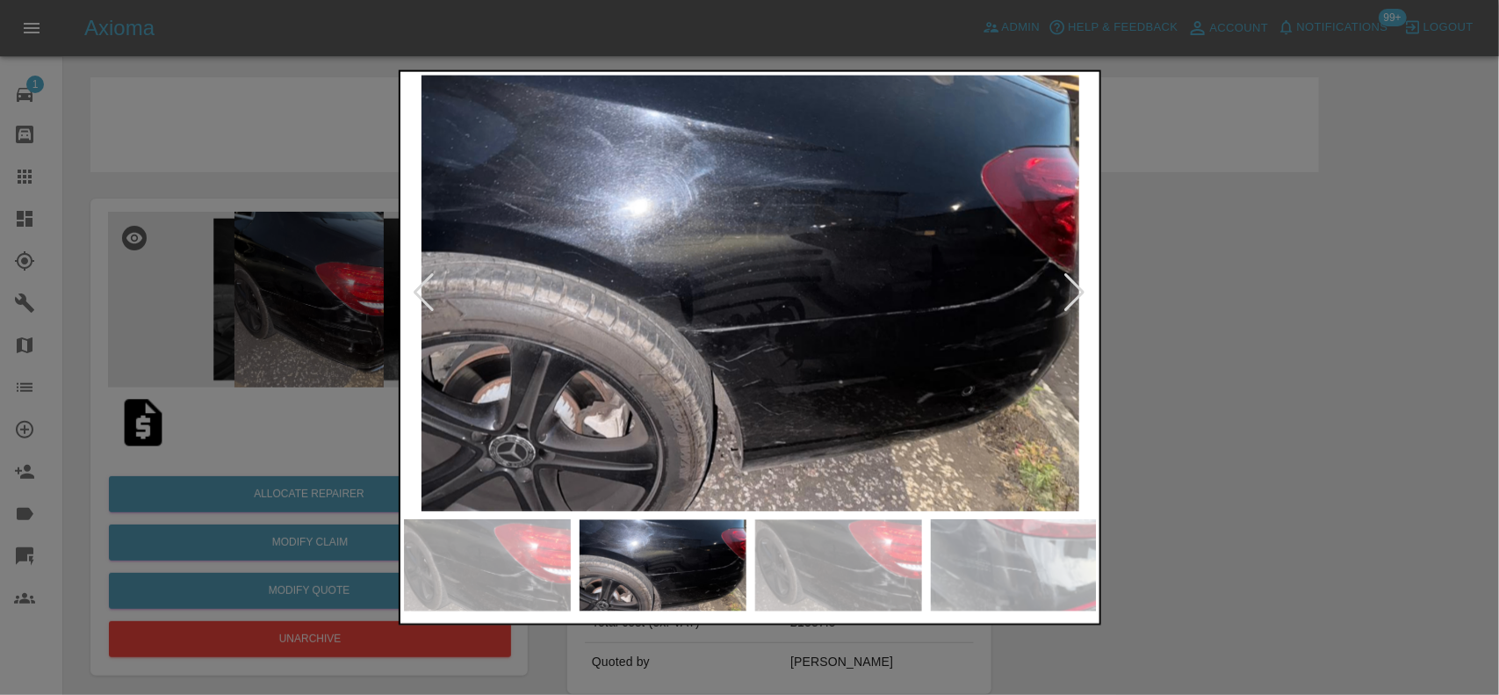
click at [676, 299] on img at bounding box center [751, 293] width 694 height 436
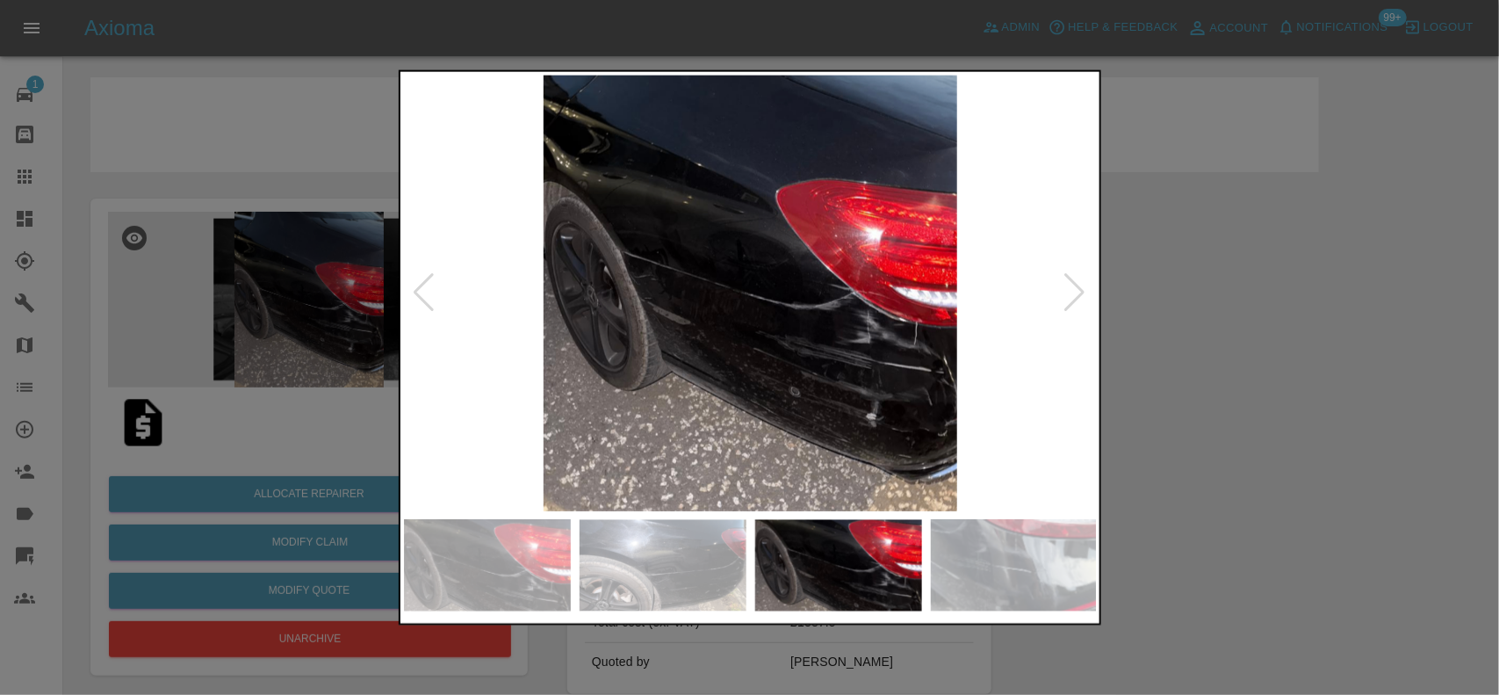
click at [626, 313] on img at bounding box center [751, 293] width 694 height 436
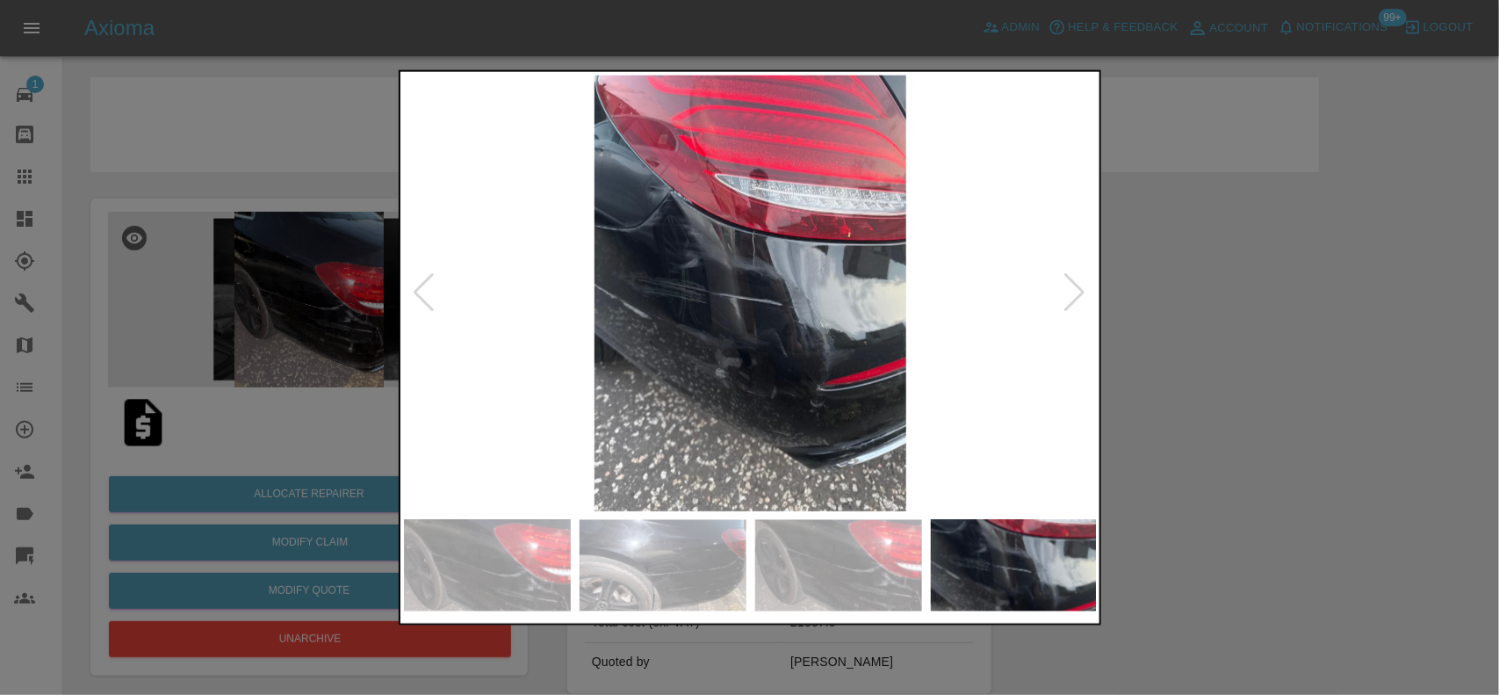
click at [633, 193] on img at bounding box center [751, 293] width 694 height 436
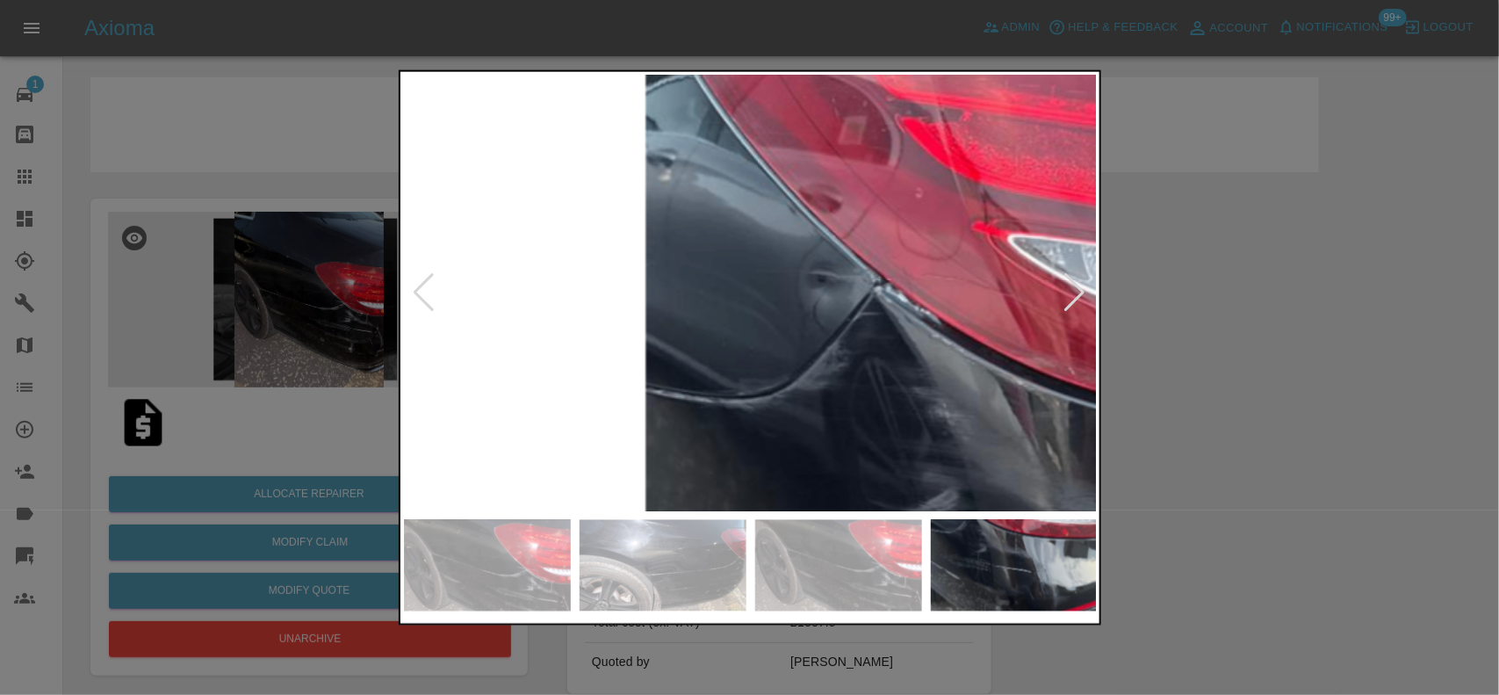
click at [806, 335] on img at bounding box center [1114, 592] width 2081 height 1308
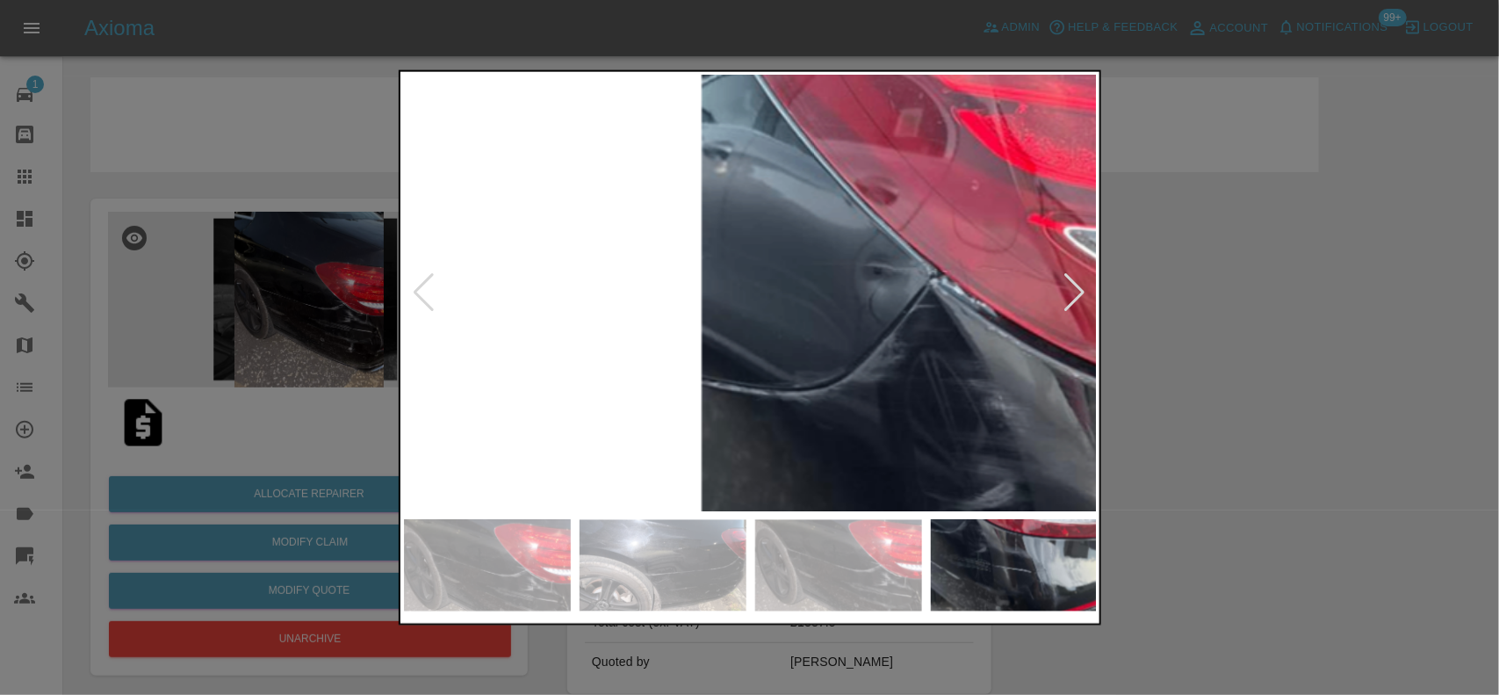
click at [791, 332] on img at bounding box center [1170, 584] width 2081 height 1308
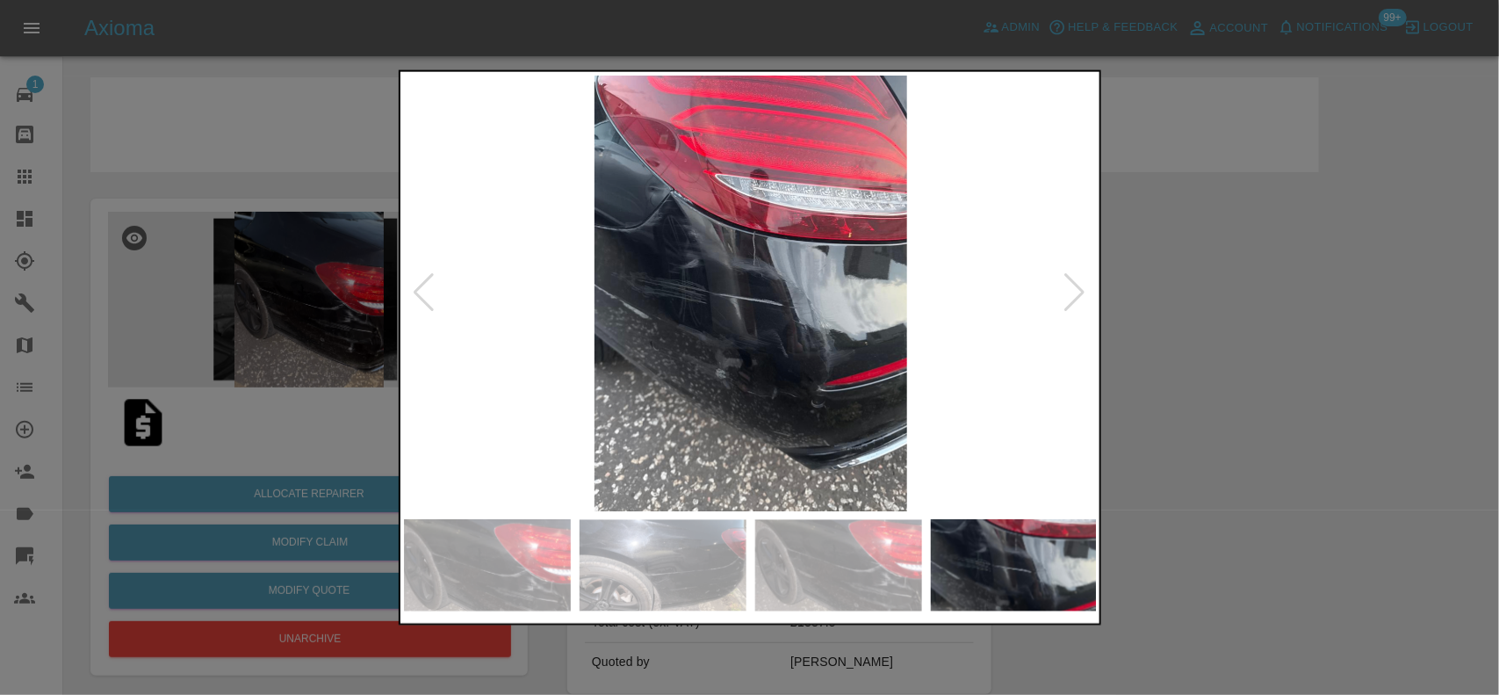
click at [800, 356] on img at bounding box center [751, 293] width 694 height 436
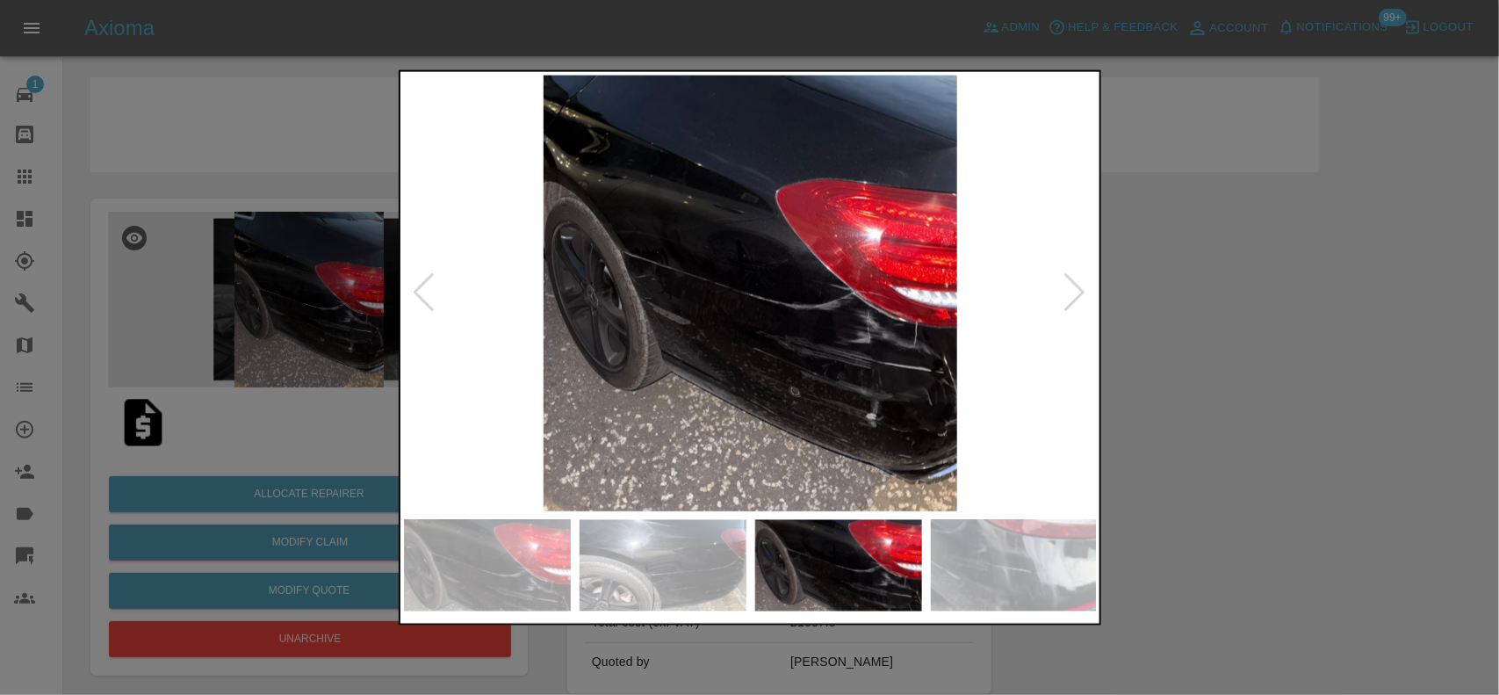
click at [790, 292] on img at bounding box center [751, 293] width 694 height 436
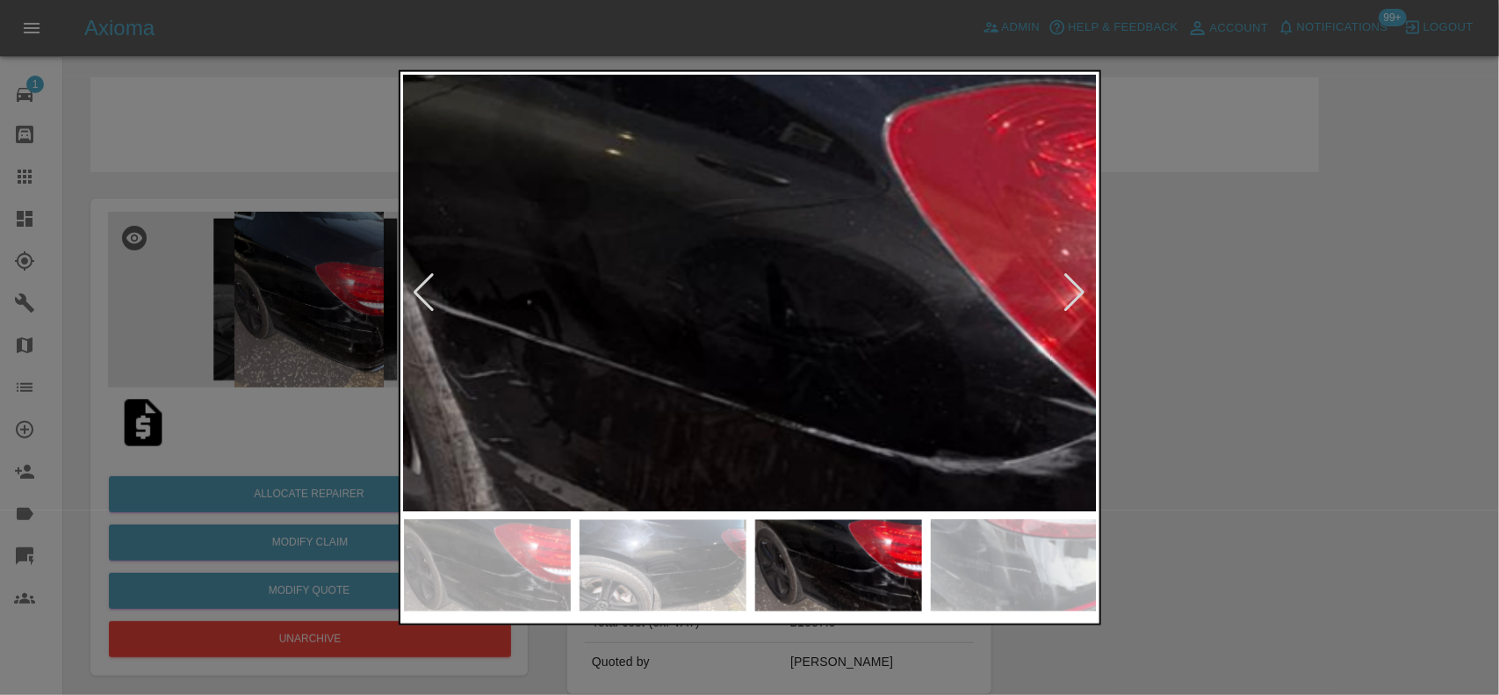
click at [988, 386] on img at bounding box center [806, 423] width 2081 height 1308
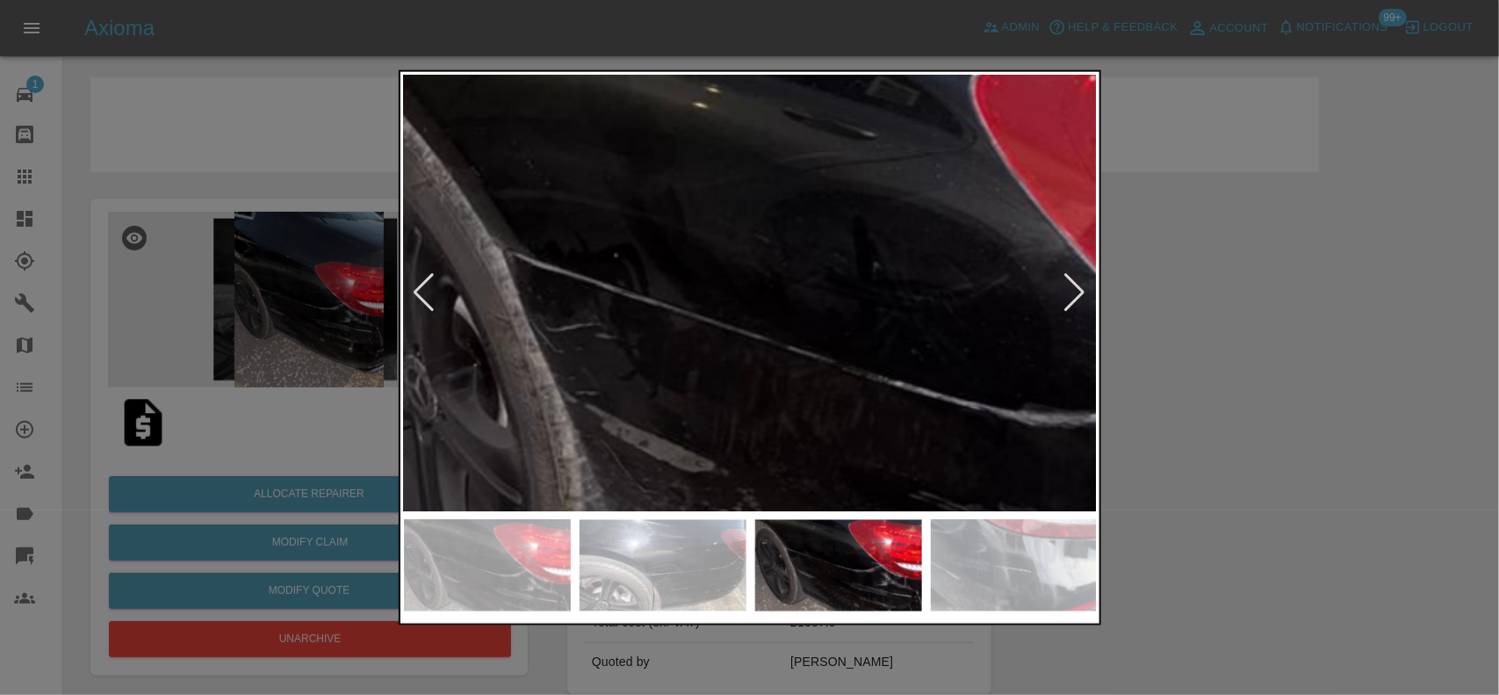
click at [938, 435] on img at bounding box center [893, 377] width 2081 height 1308
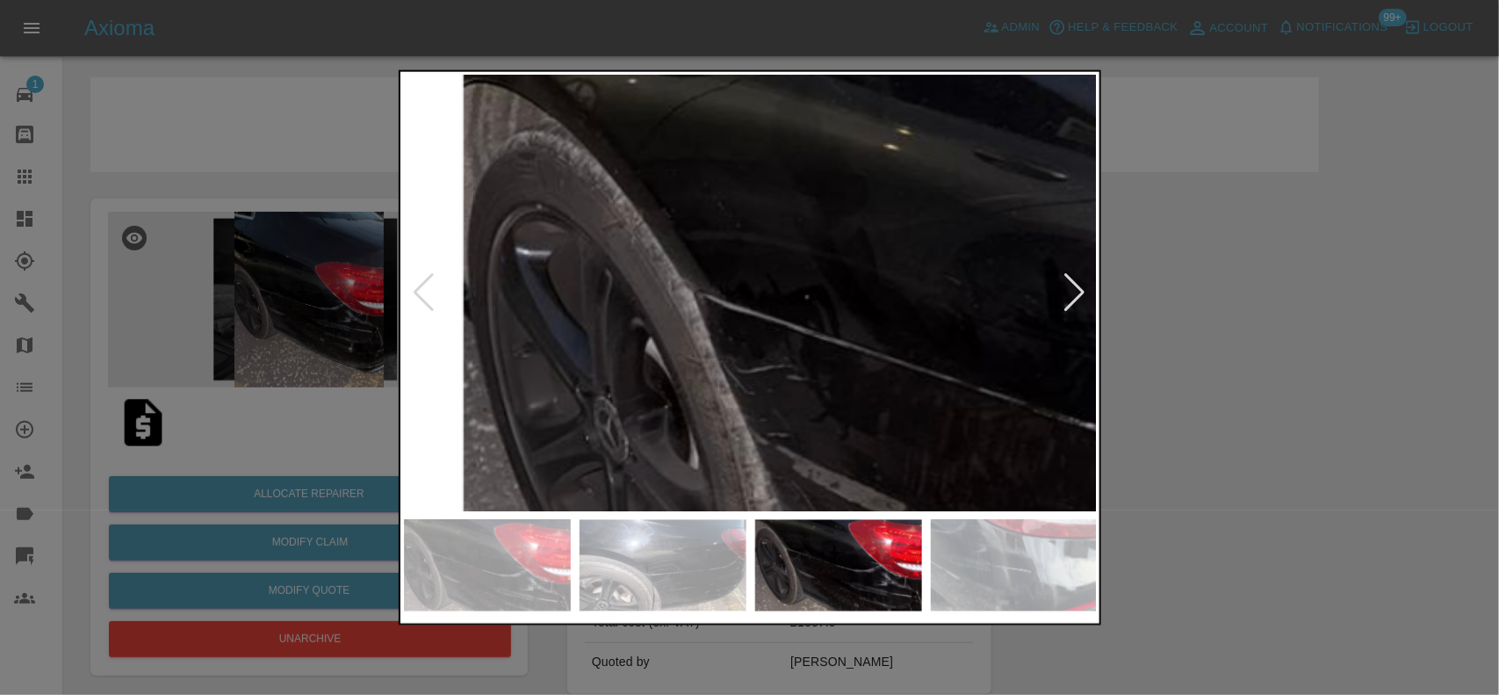
click at [865, 383] on img at bounding box center [1084, 419] width 2081 height 1308
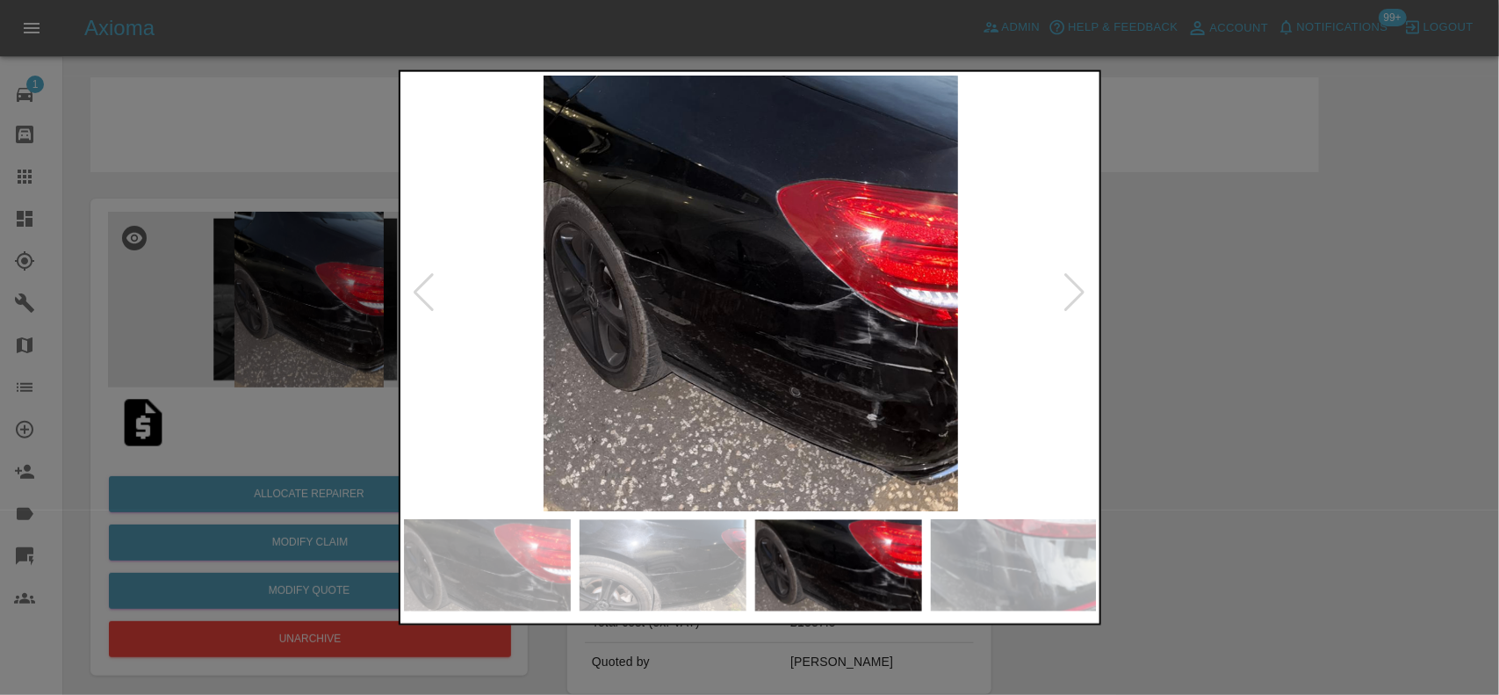
click at [696, 301] on img at bounding box center [751, 293] width 694 height 436
click at [521, 217] on img at bounding box center [751, 293] width 694 height 436
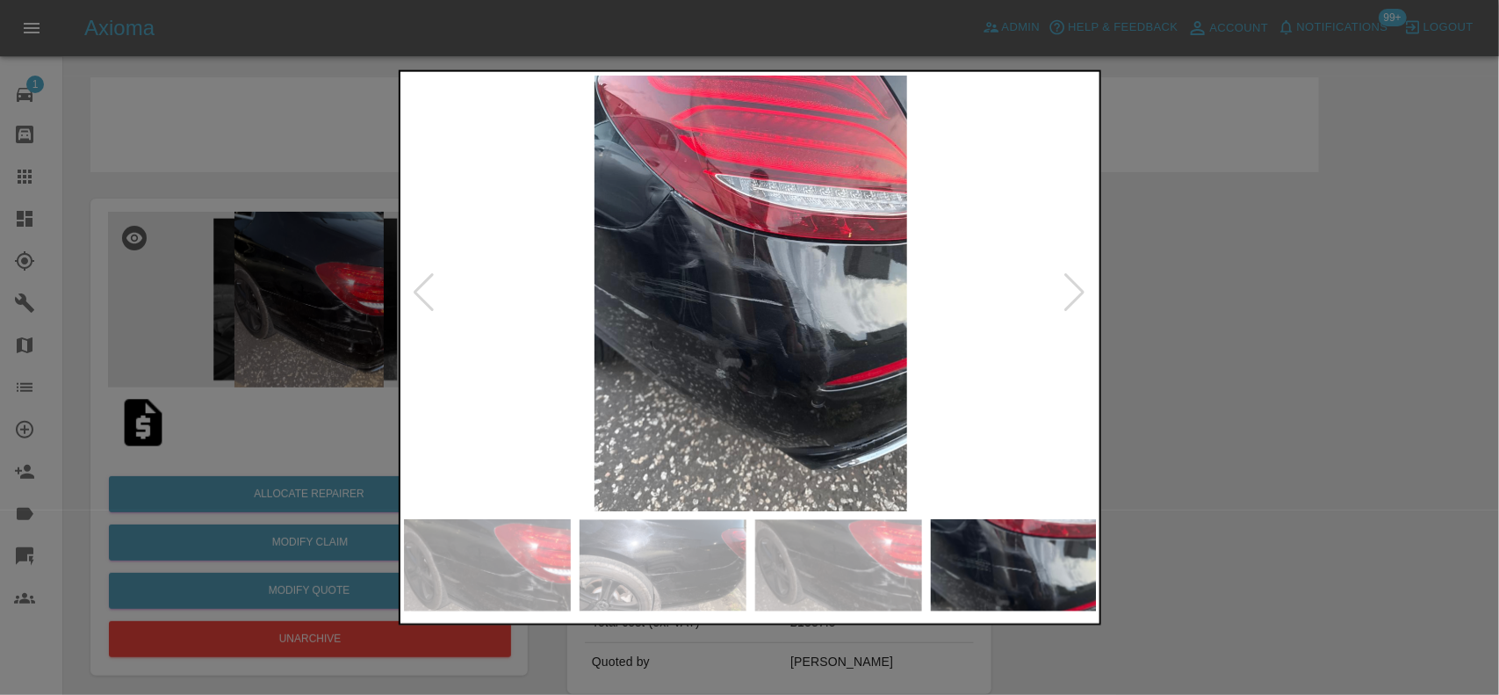
click at [688, 239] on img at bounding box center [751, 293] width 694 height 436
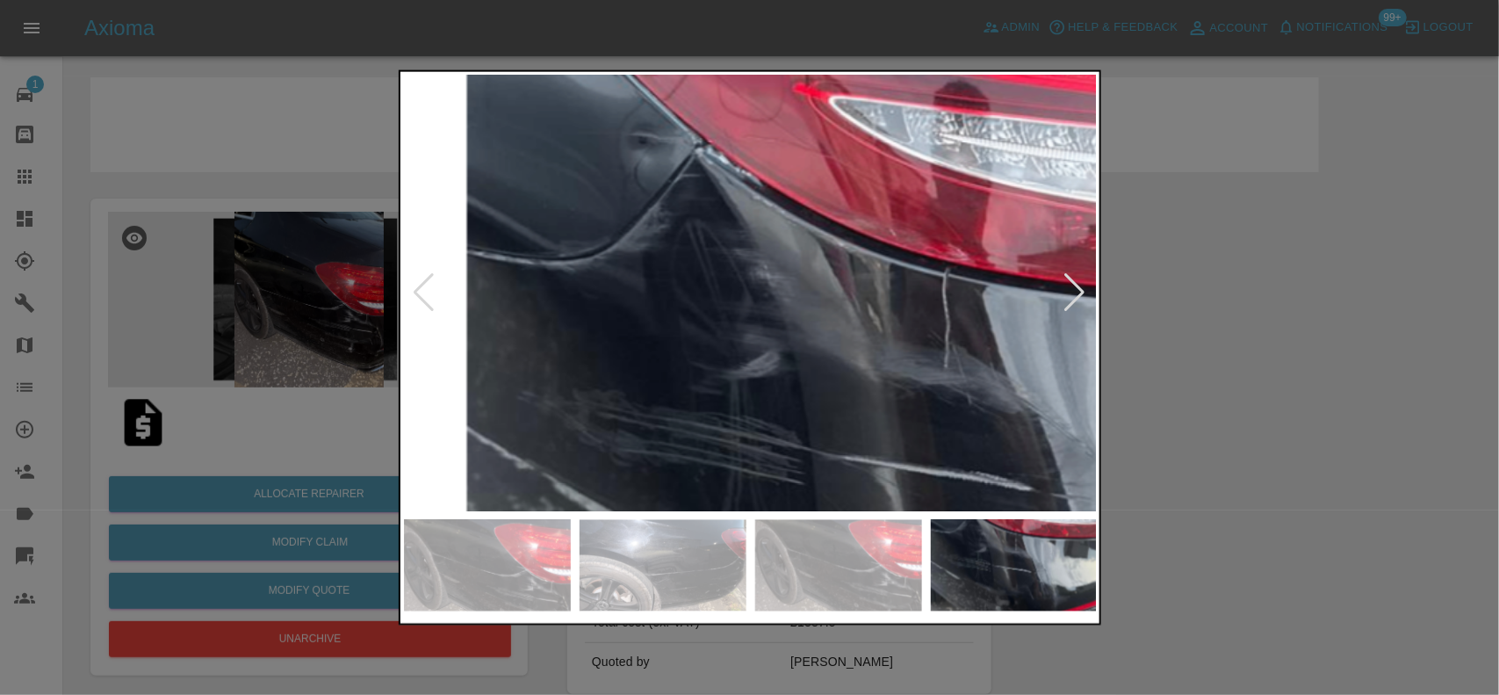
click at [680, 204] on img at bounding box center [935, 453] width 2081 height 1308
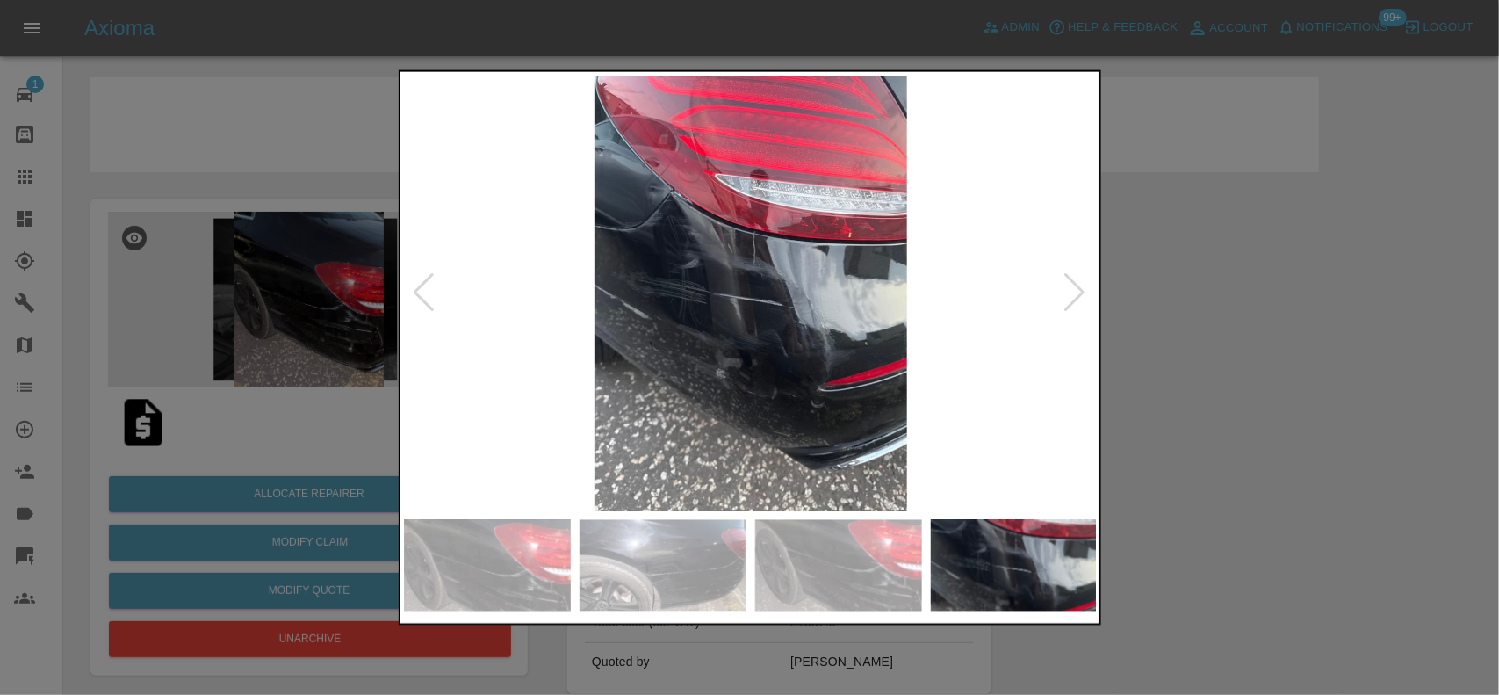
click at [497, 218] on img at bounding box center [751, 293] width 694 height 436
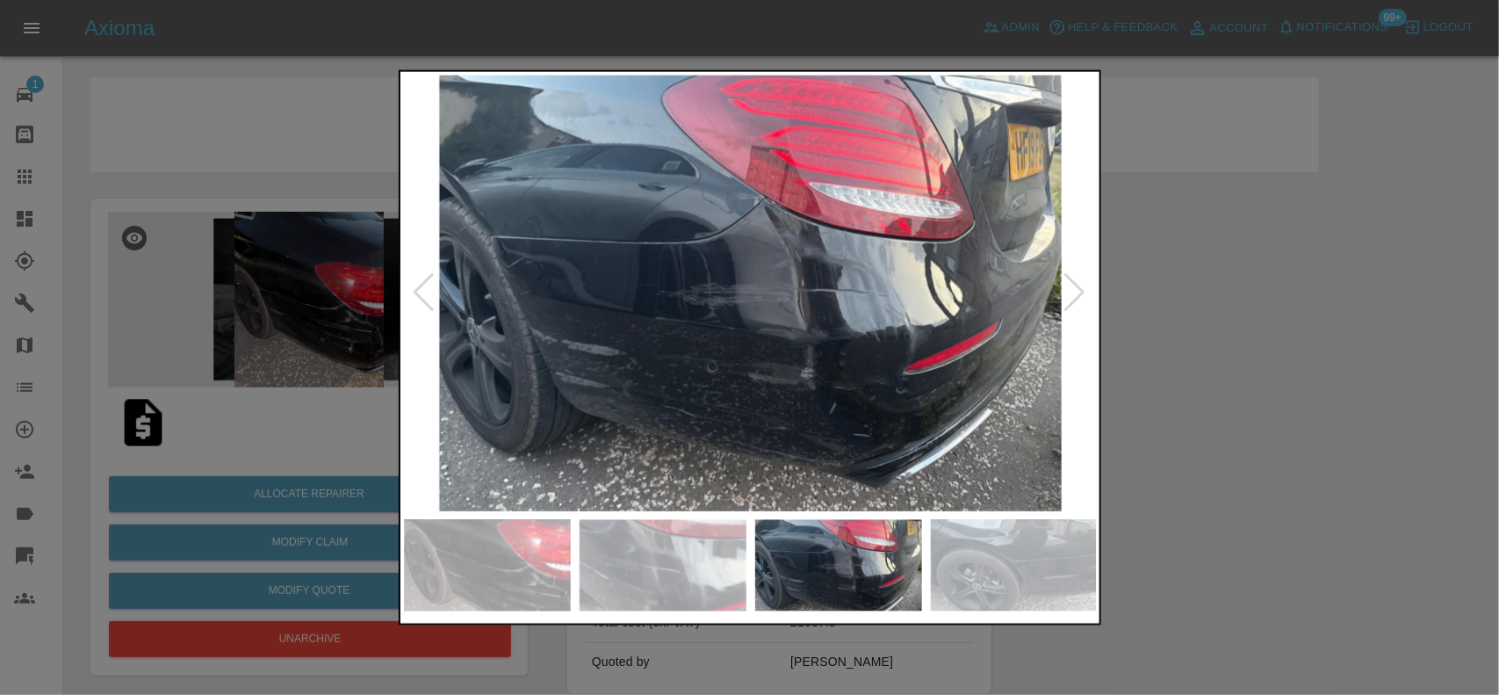
click at [716, 242] on img at bounding box center [751, 293] width 694 height 436
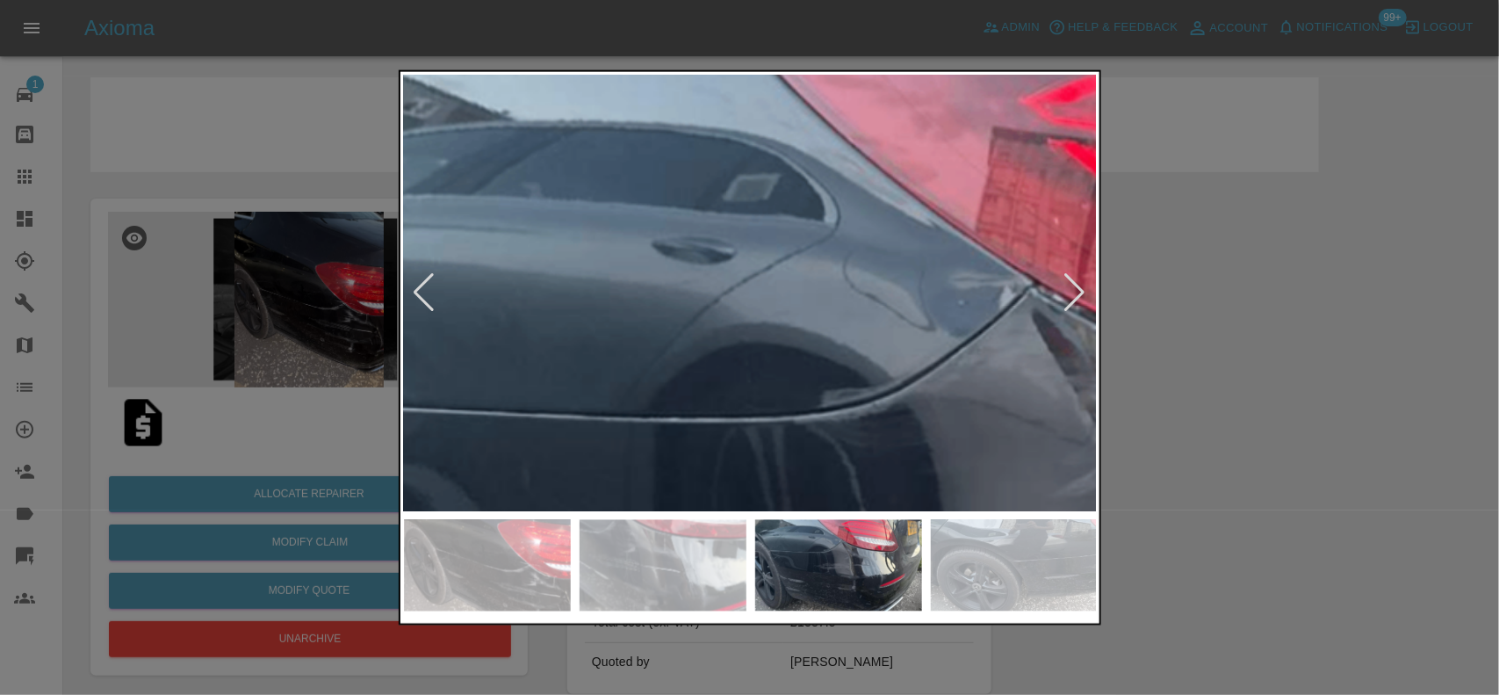
click at [853, 367] on img at bounding box center [987, 570] width 2081 height 1308
click at [1030, 340] on img at bounding box center [987, 568] width 2081 height 1308
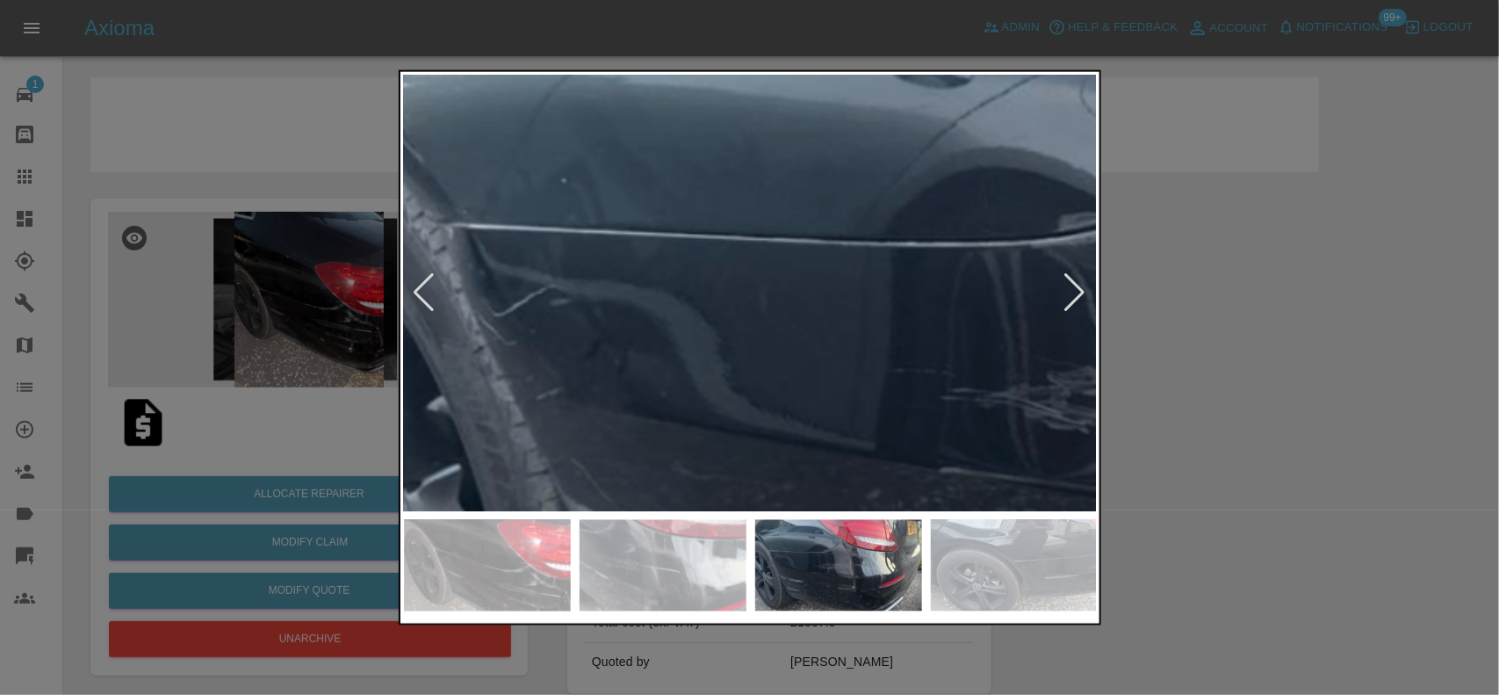
click at [1030, 339] on img at bounding box center [1224, 393] width 2081 height 1308
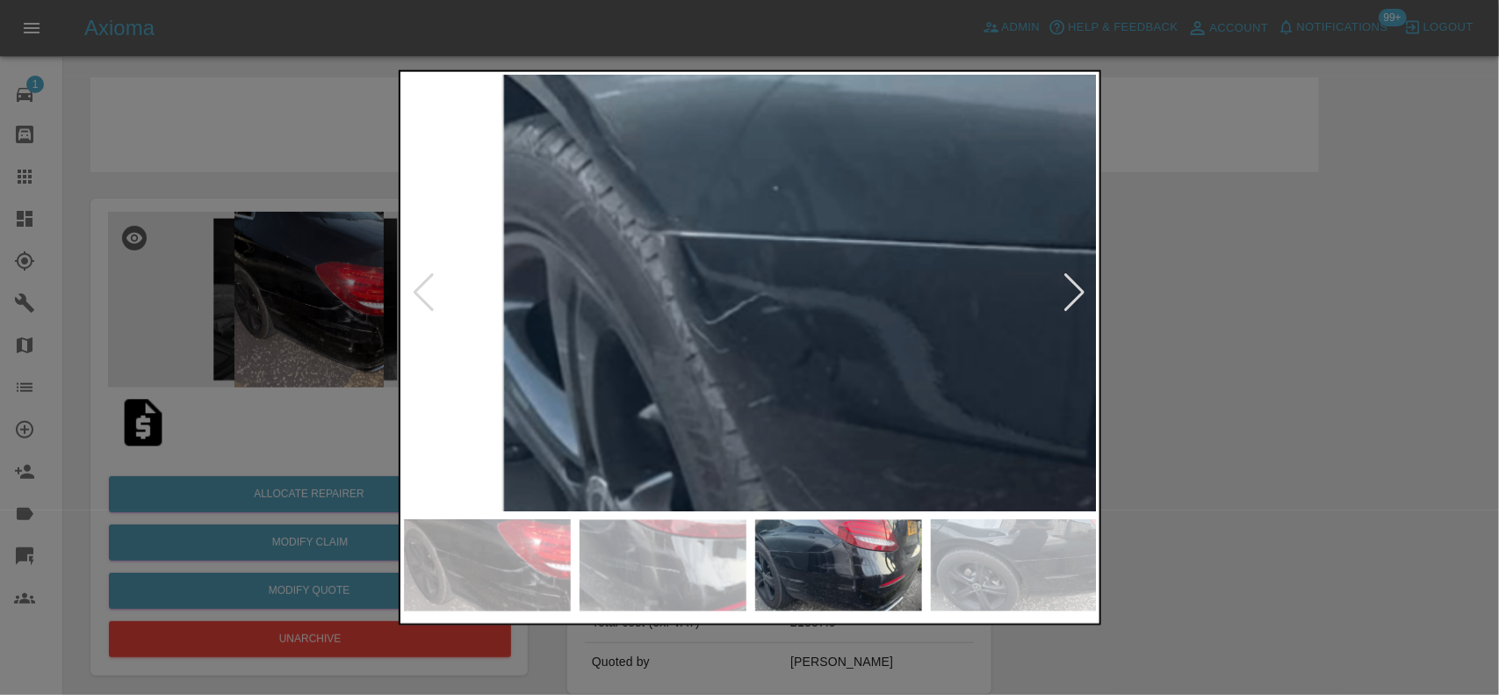
click at [747, 351] on img at bounding box center [1437, 401] width 2081 height 1308
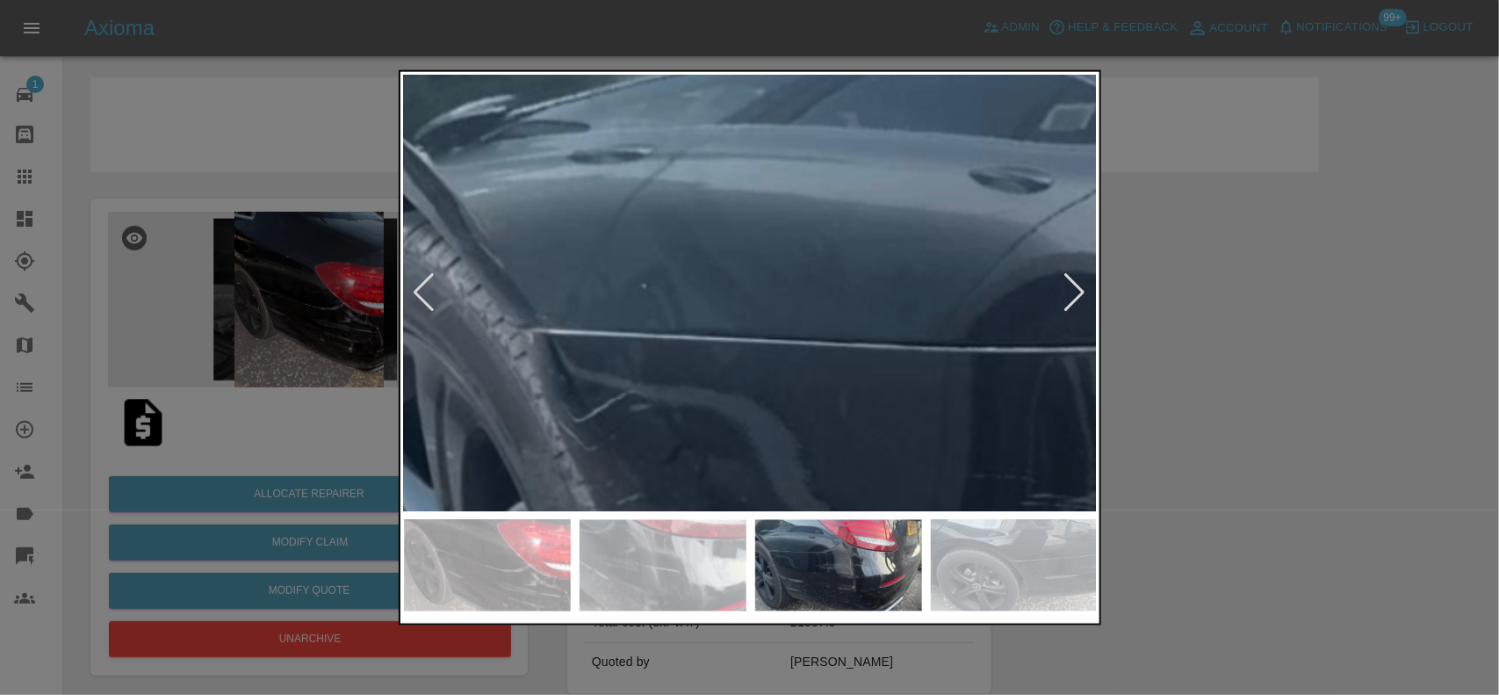
click at [762, 440] on img at bounding box center [1305, 499] width 2081 height 1308
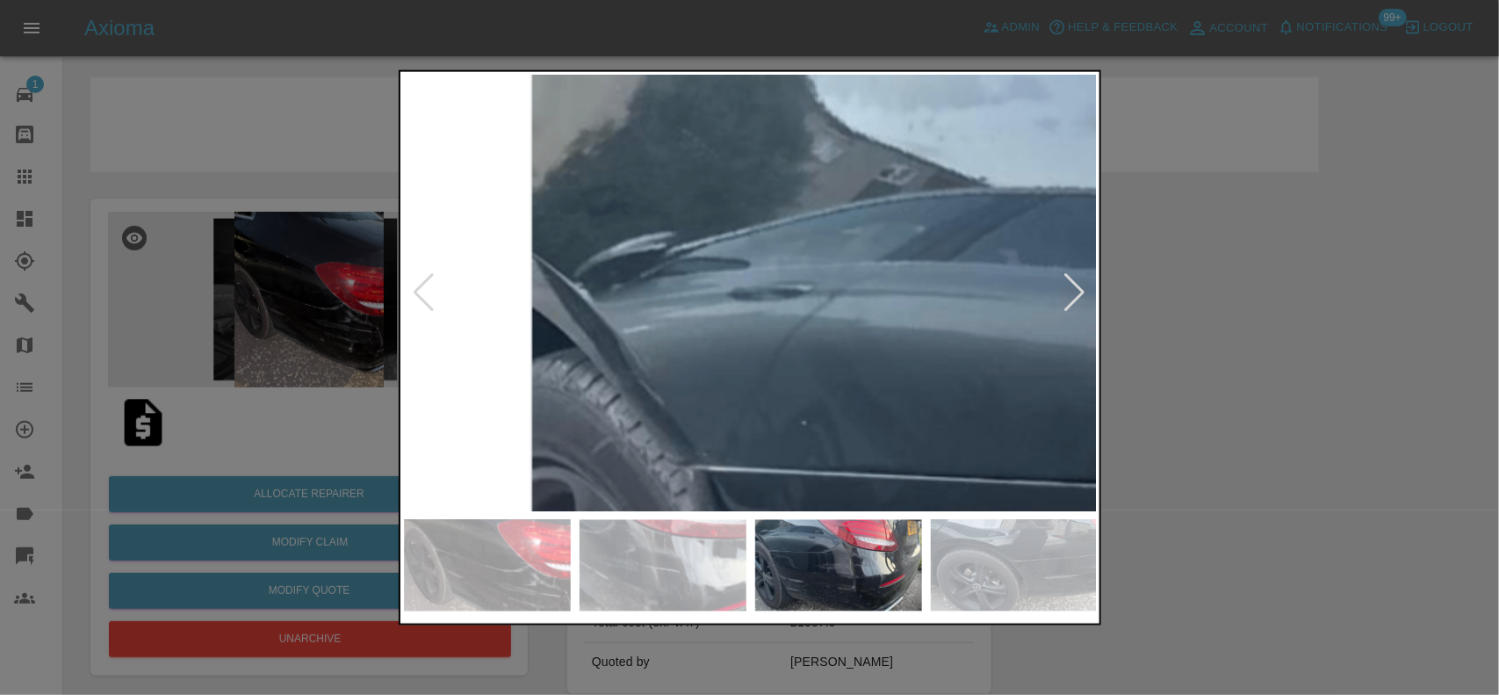
click at [862, 433] on img at bounding box center [1465, 636] width 2081 height 1308
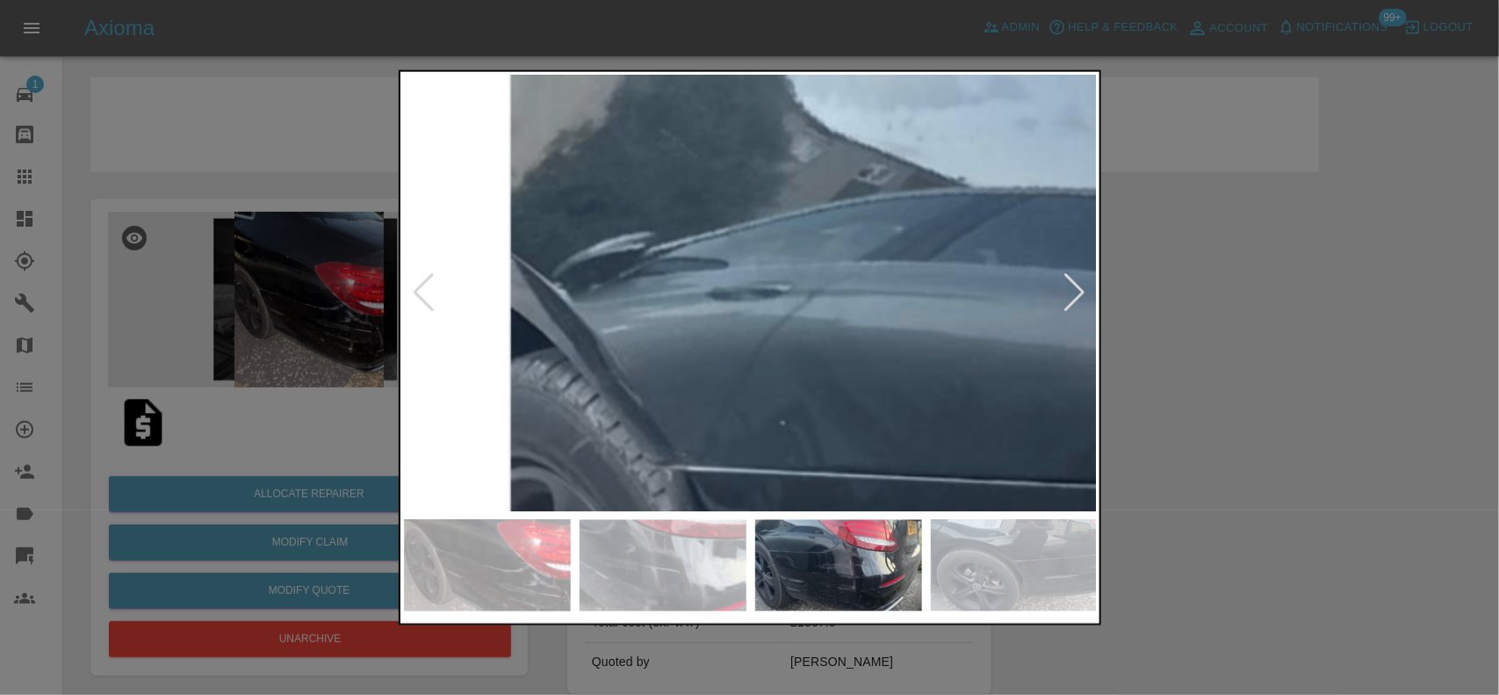
click at [847, 435] on img at bounding box center [1444, 636] width 2081 height 1308
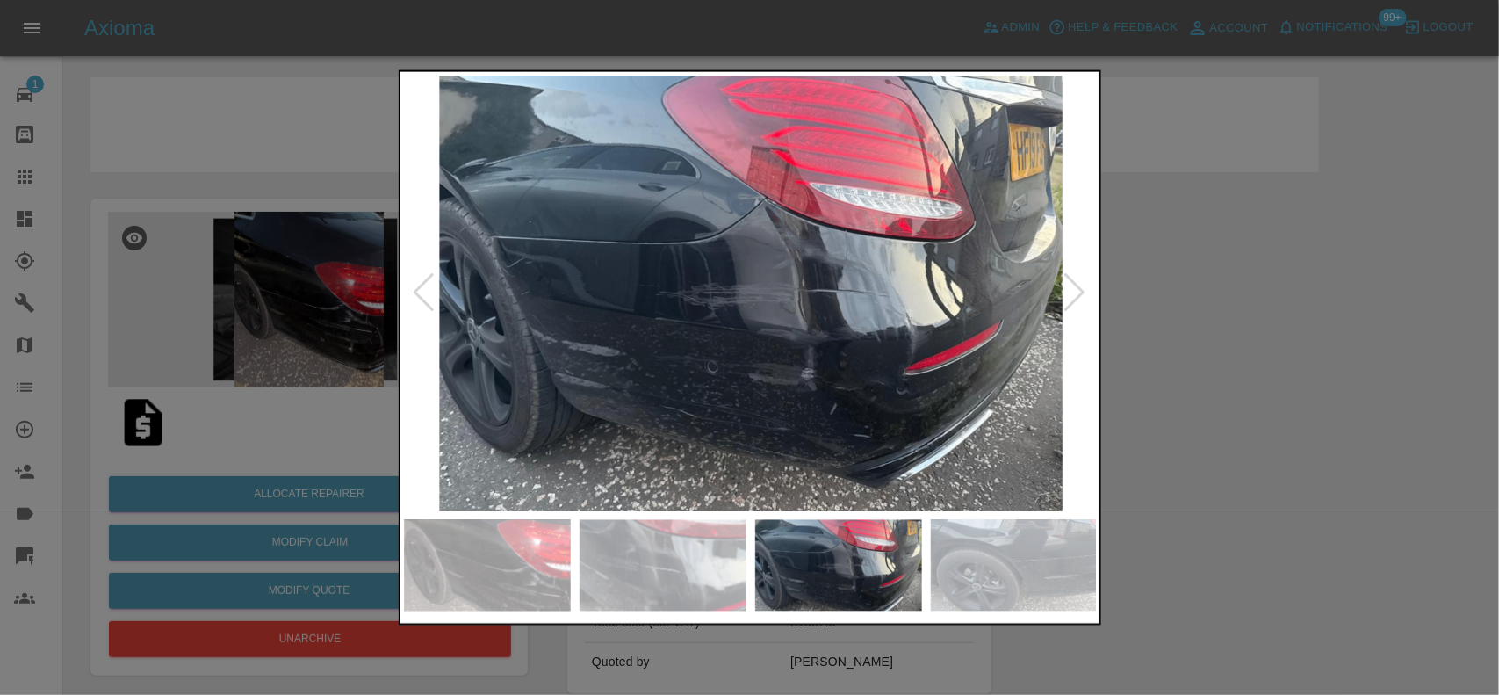
drag, startPoint x: 351, startPoint y: 414, endPoint x: 343, endPoint y: 435, distance: 22.5
click at [351, 417] on div at bounding box center [749, 347] width 1499 height 695
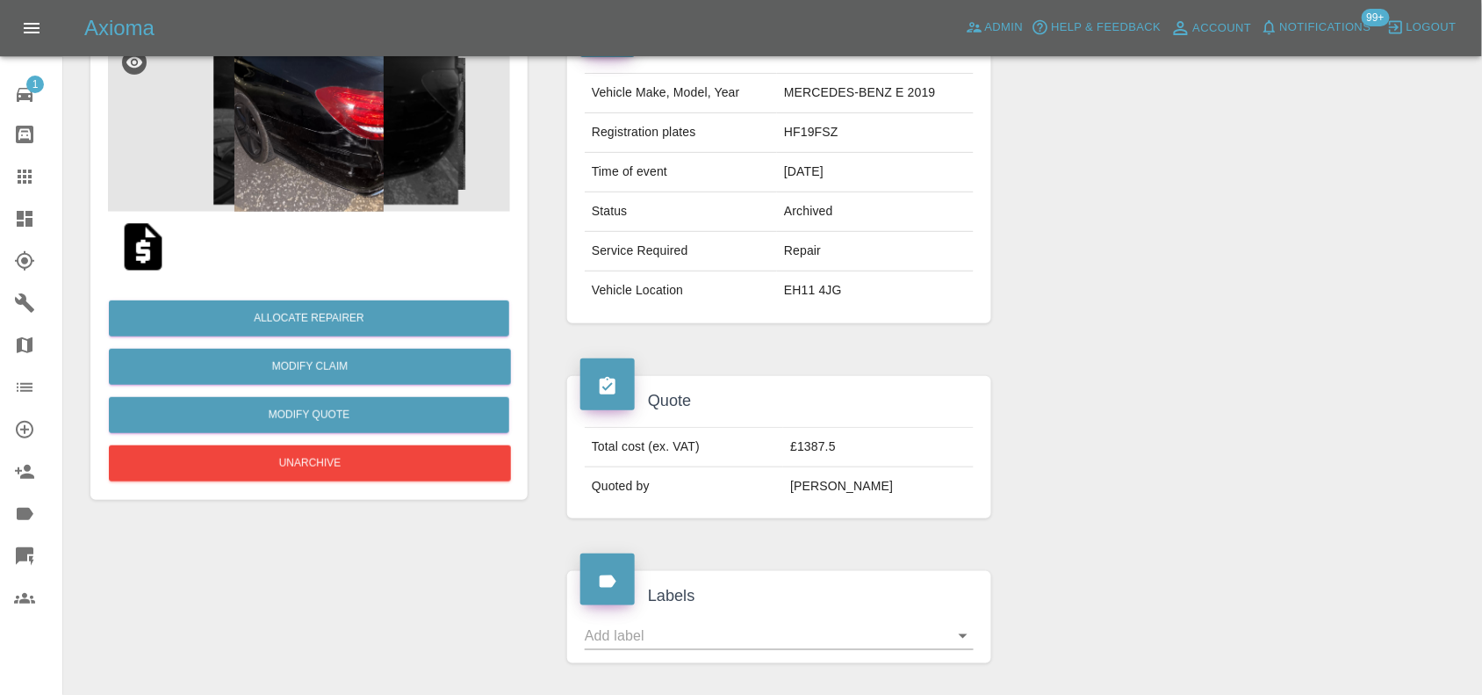
scroll to position [220, 0]
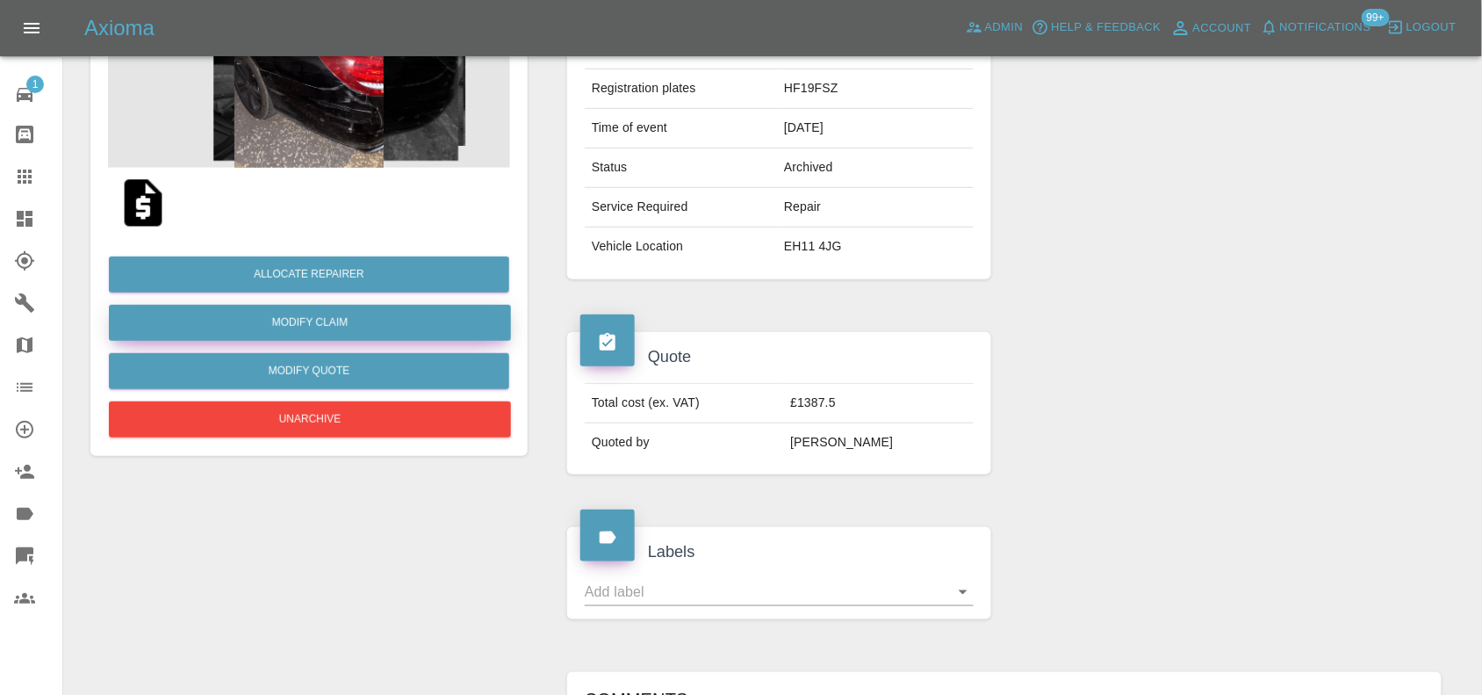
click at [301, 326] on link "Modify Claim" at bounding box center [310, 323] width 402 height 36
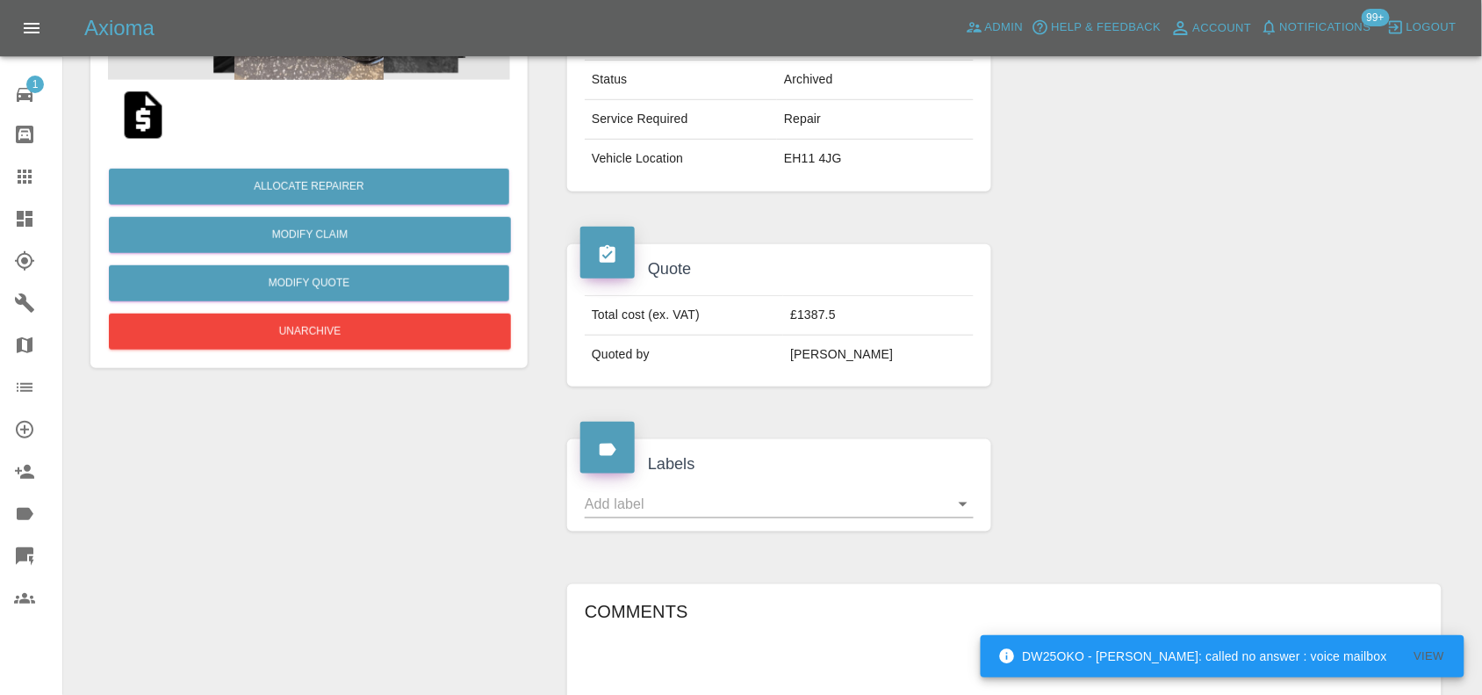
scroll to position [329, 0]
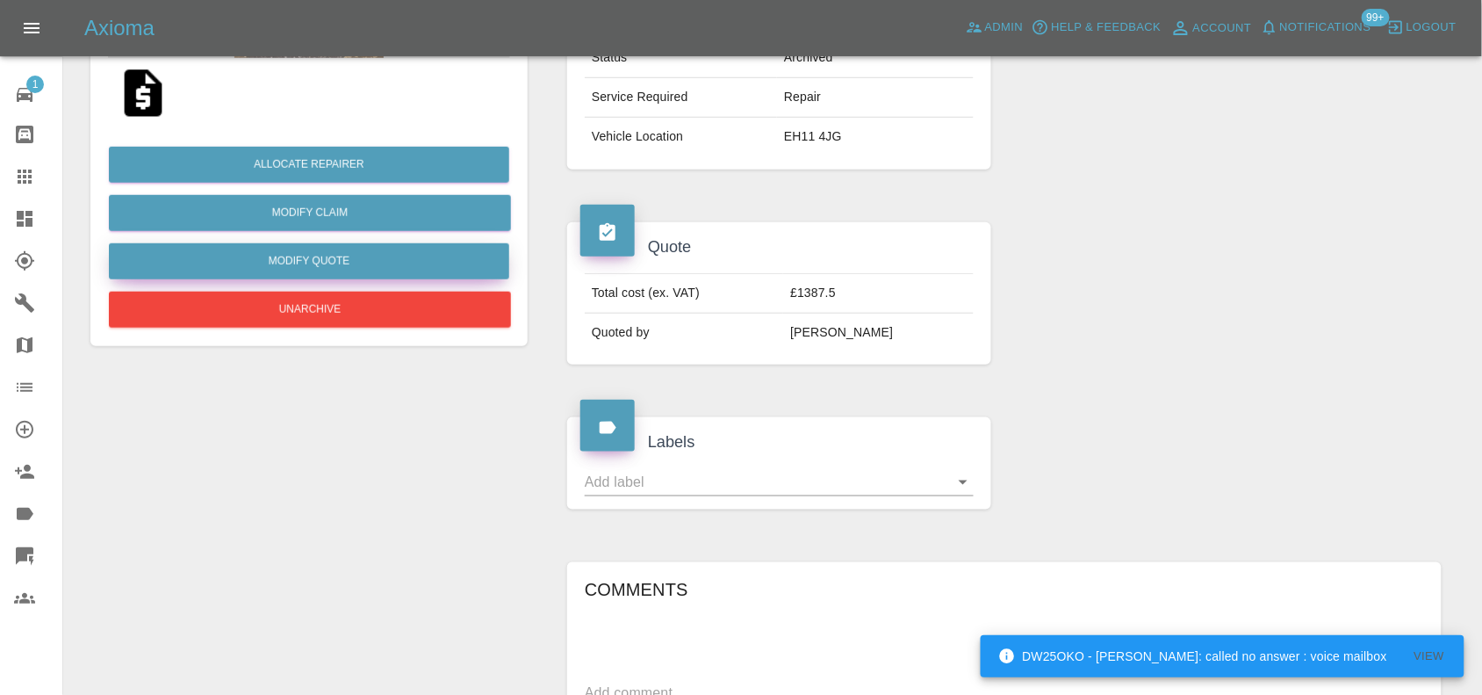
click at [299, 255] on button "Modify Quote" at bounding box center [309, 261] width 400 height 36
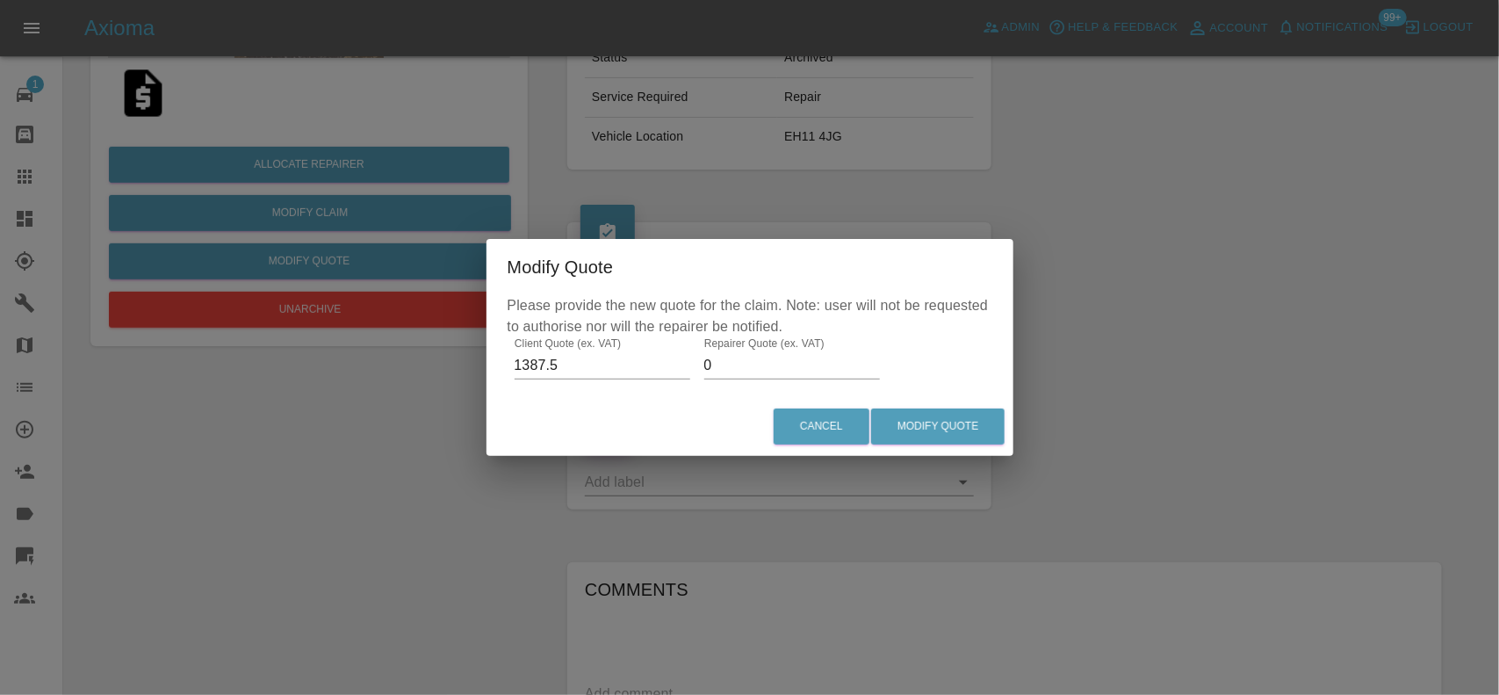
drag, startPoint x: 576, startPoint y: 362, endPoint x: 405, endPoint y: 344, distance: 172.1
click at [415, 348] on div "Modify Quote Please provide the new quote for the claim. Note: user will not be…" at bounding box center [749, 347] width 1499 height 695
paste input "941.00"
type input "1941.00"
drag, startPoint x: 927, startPoint y: 420, endPoint x: 867, endPoint y: 616, distance: 205.8
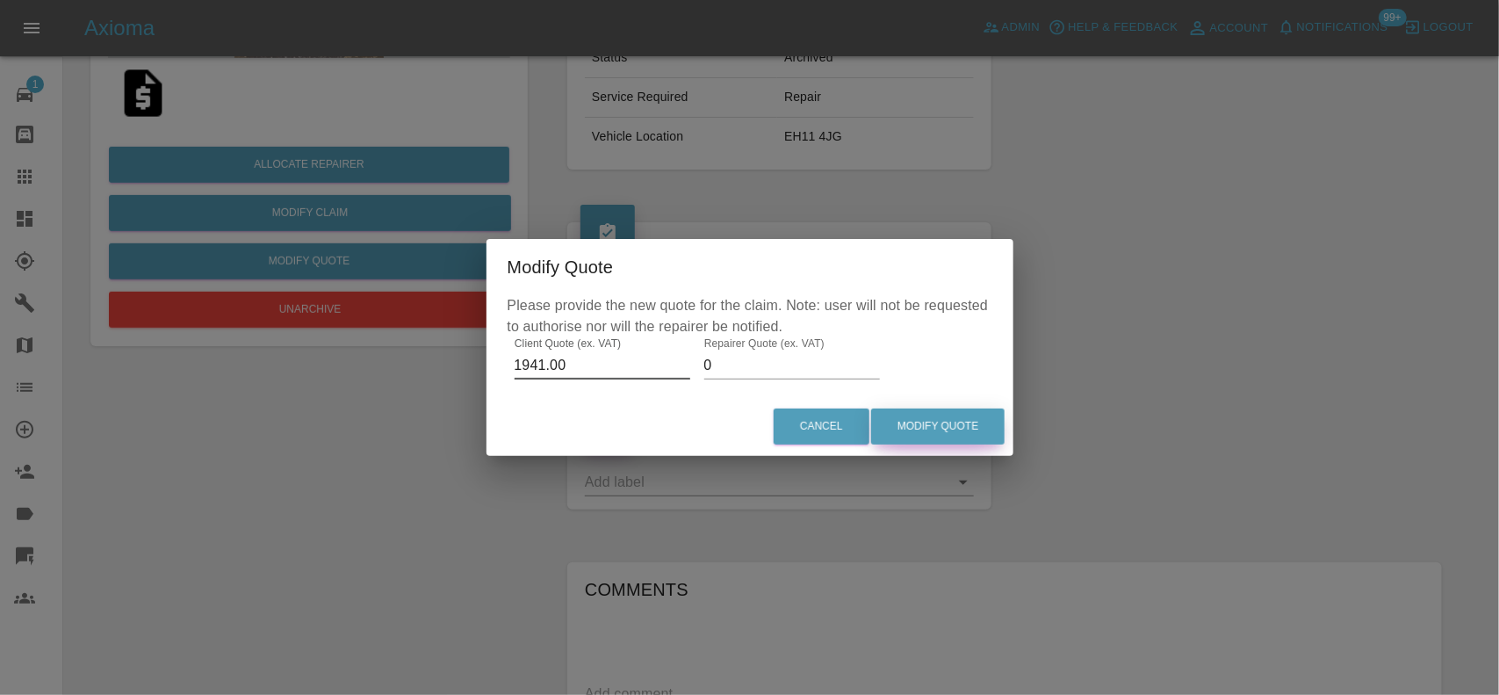
click at [926, 419] on button "Modify Quote" at bounding box center [937, 426] width 133 height 36
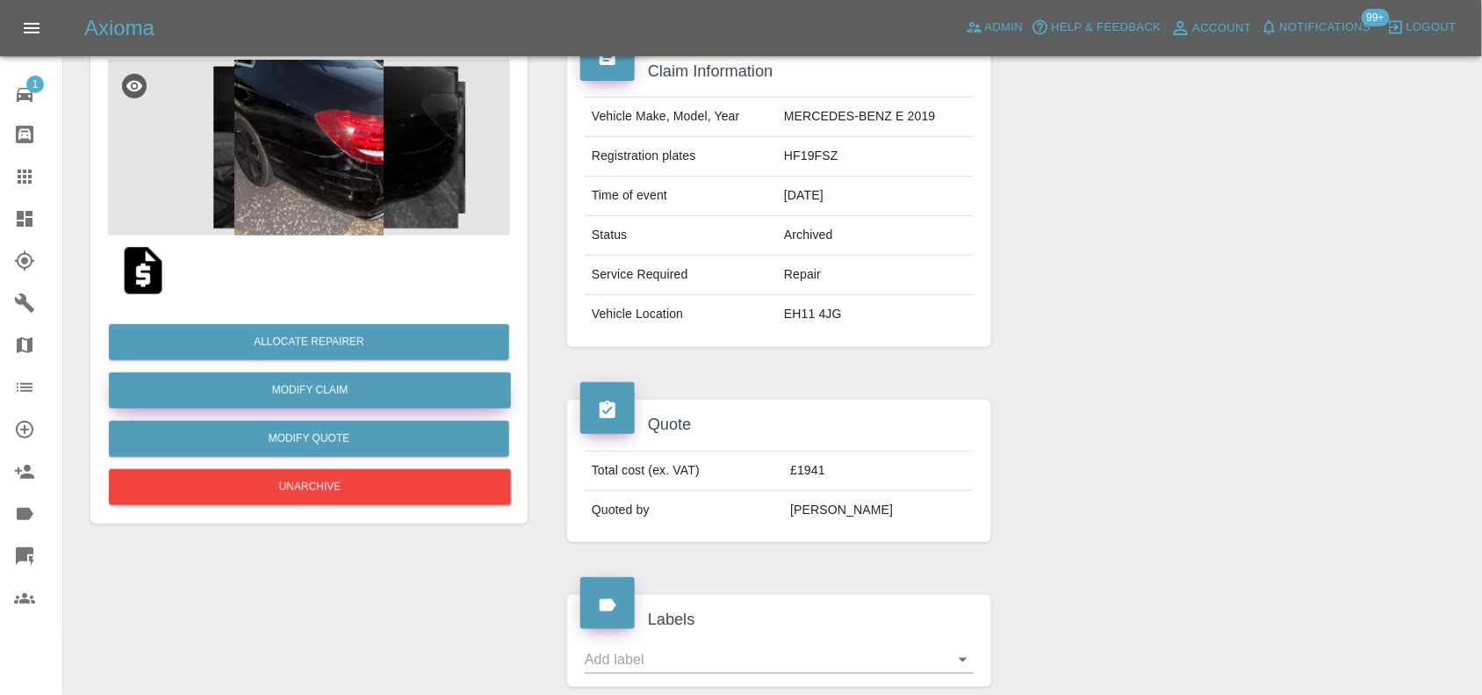
scroll to position [0, 0]
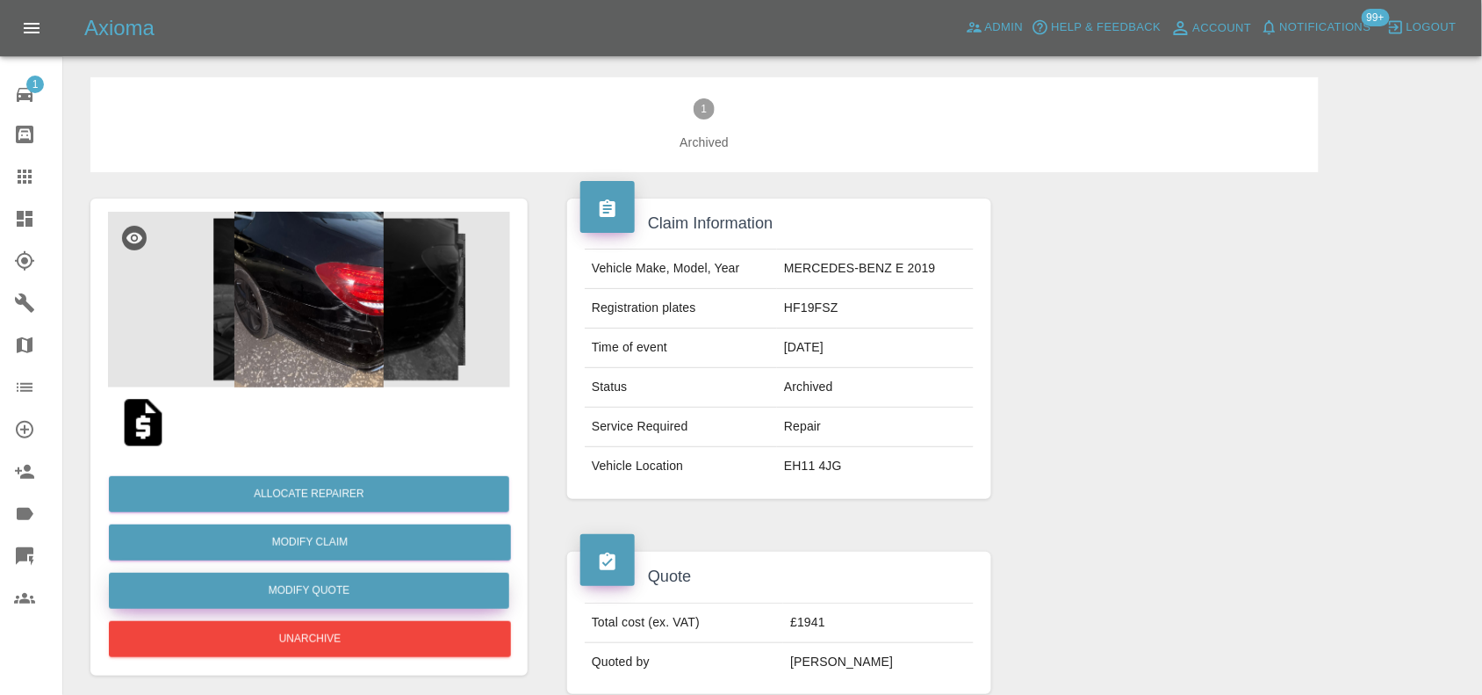
click at [297, 582] on button "Modify Quote" at bounding box center [309, 590] width 400 height 36
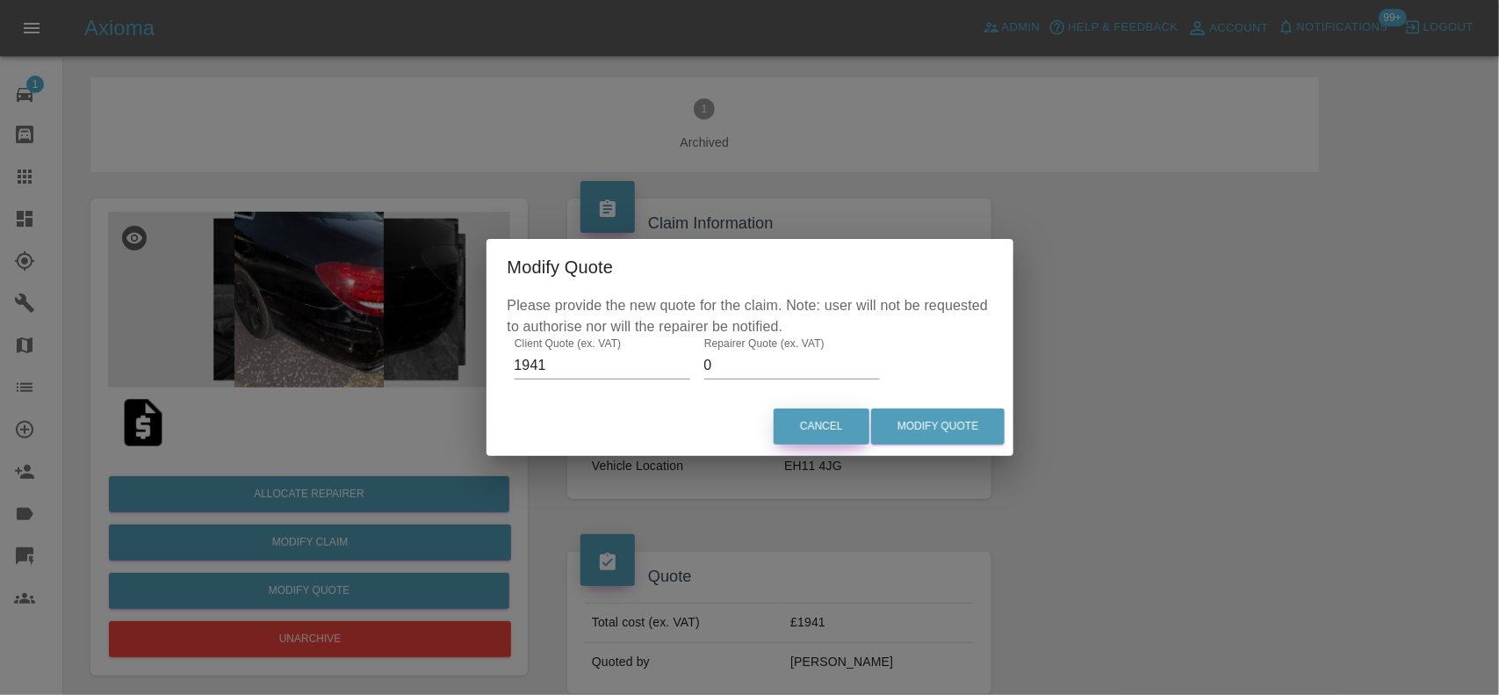
drag, startPoint x: 823, startPoint y: 420, endPoint x: 365, endPoint y: 565, distance: 479.8
click at [793, 428] on button "Cancel" at bounding box center [822, 426] width 96 height 36
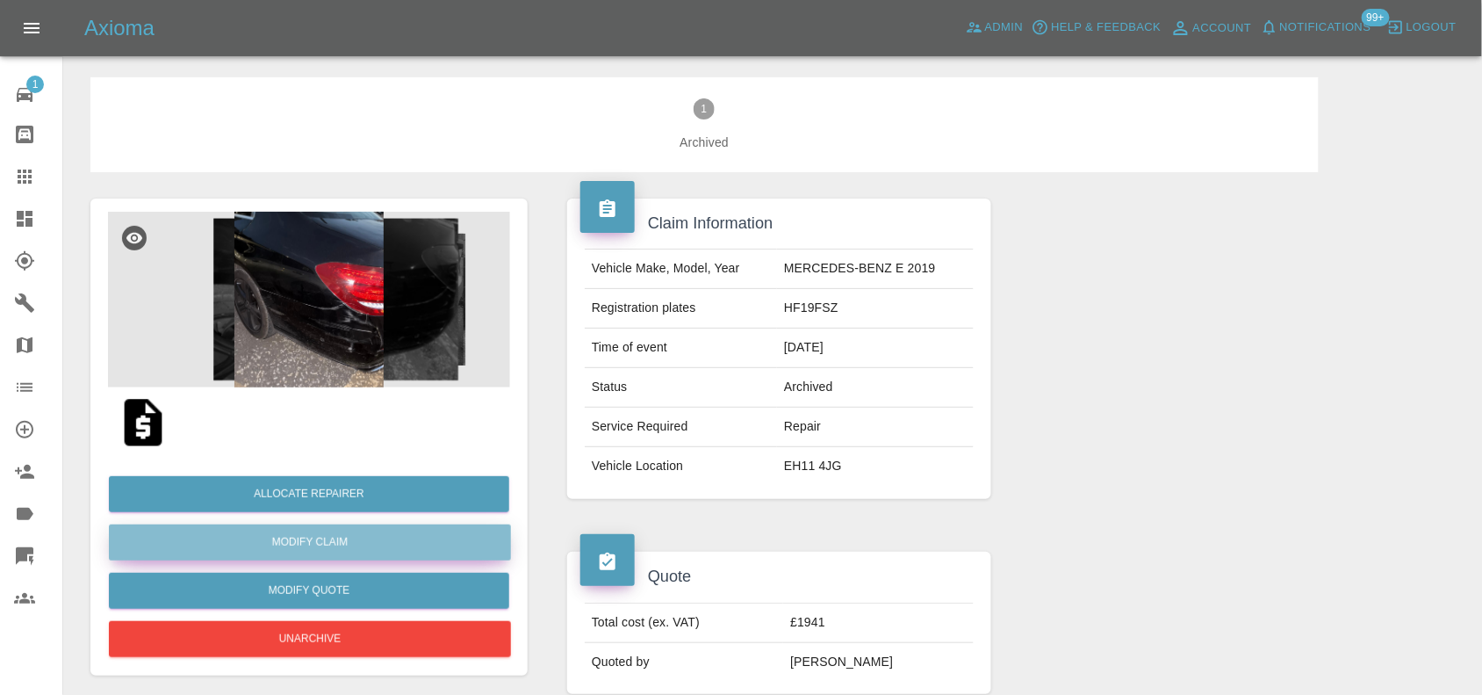
click at [328, 550] on link "Modify Claim" at bounding box center [310, 542] width 402 height 36
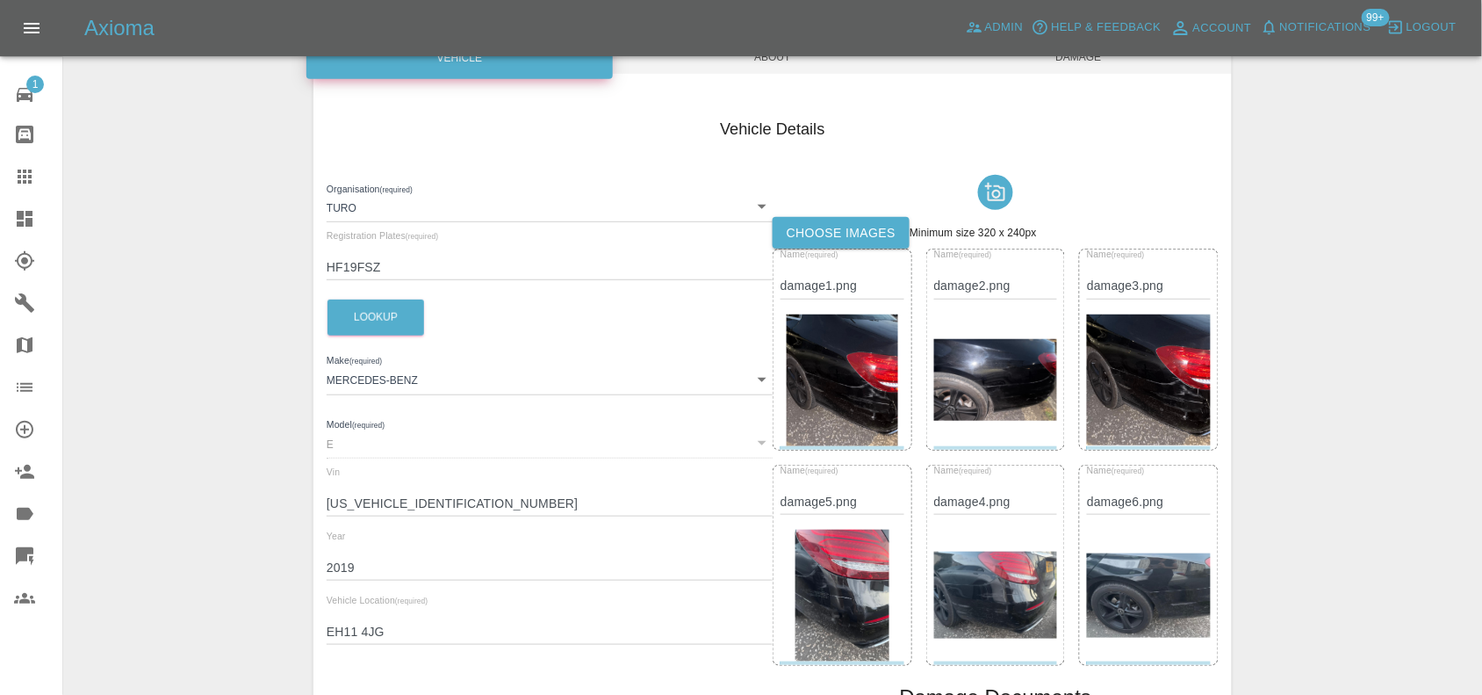
scroll to position [493, 0]
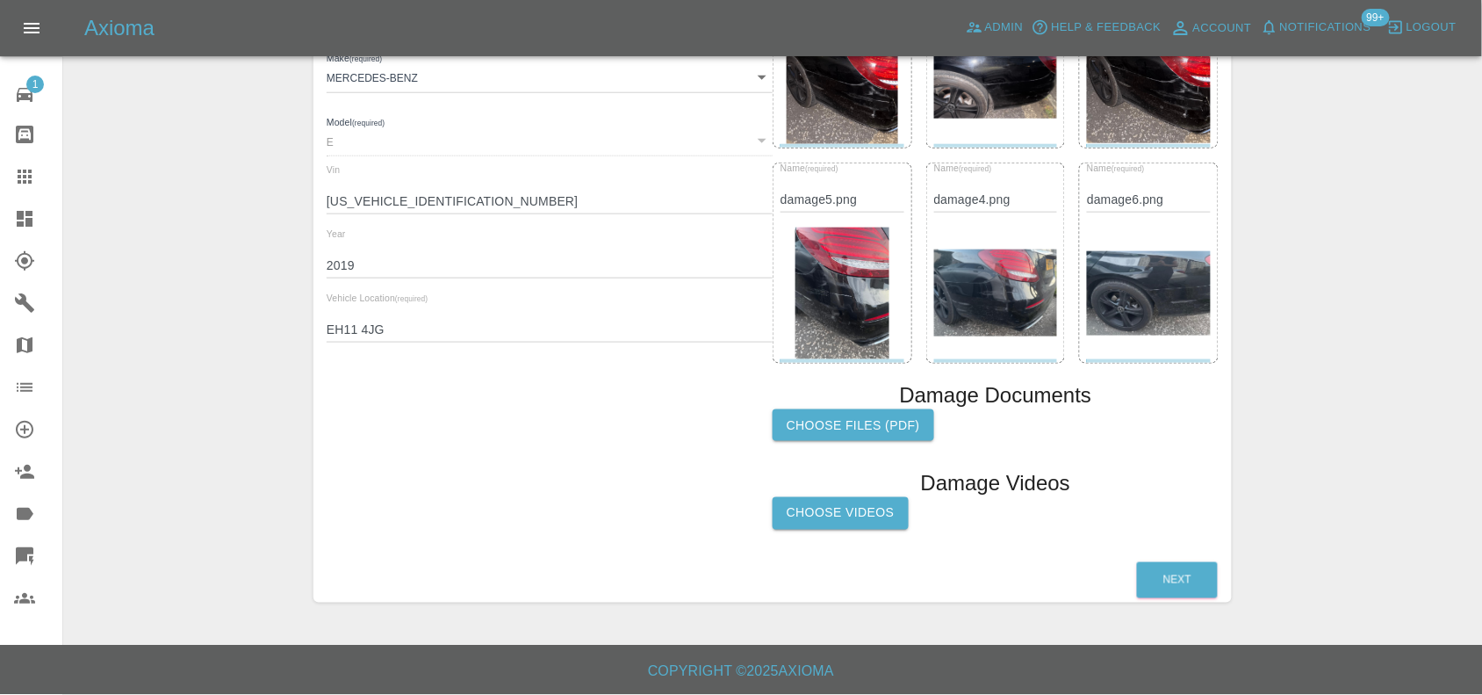
click at [839, 418] on label "Choose files (pdf)" at bounding box center [854, 425] width 162 height 32
click at [0, 0] on input "Choose files (pdf)" at bounding box center [0, 0] width 0 height 0
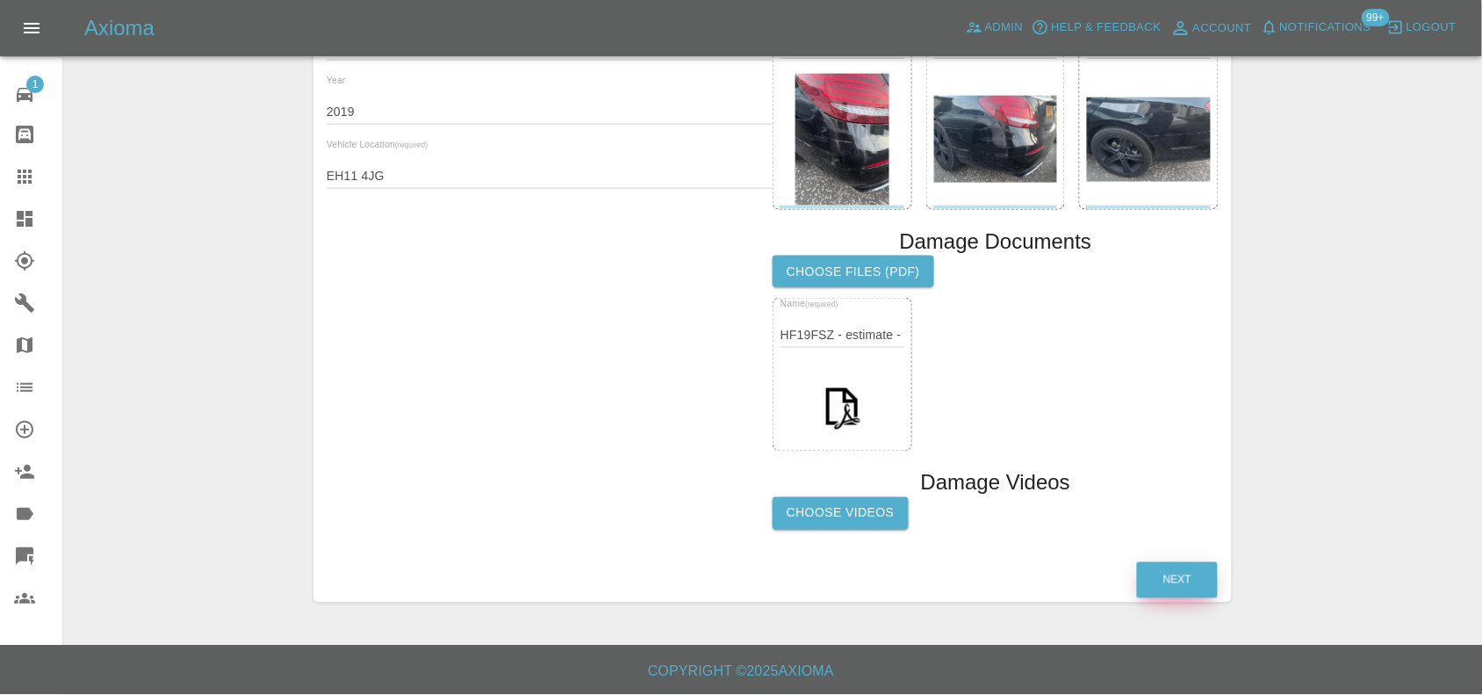
click at [1168, 566] on button "Next" at bounding box center [1177, 580] width 81 height 36
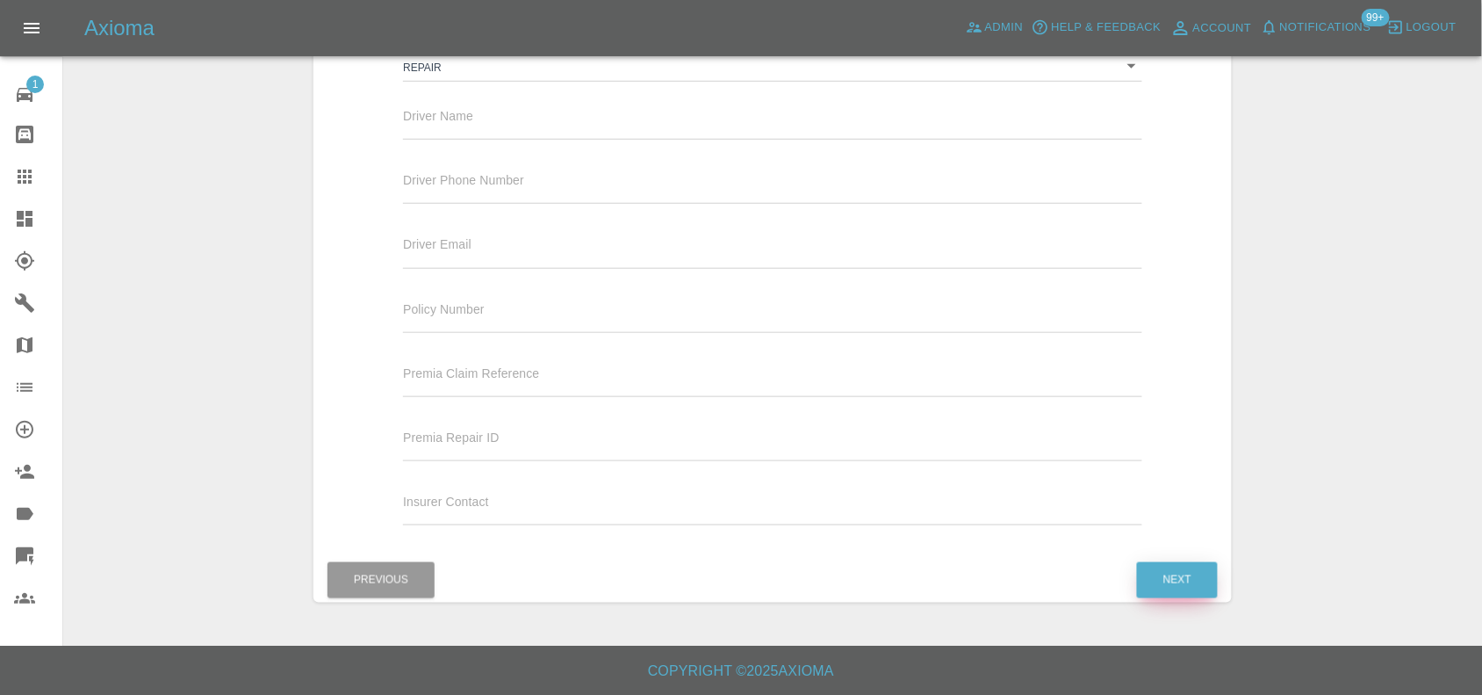
scroll to position [330, 0]
click at [1168, 572] on button "Next" at bounding box center [1177, 581] width 81 height 36
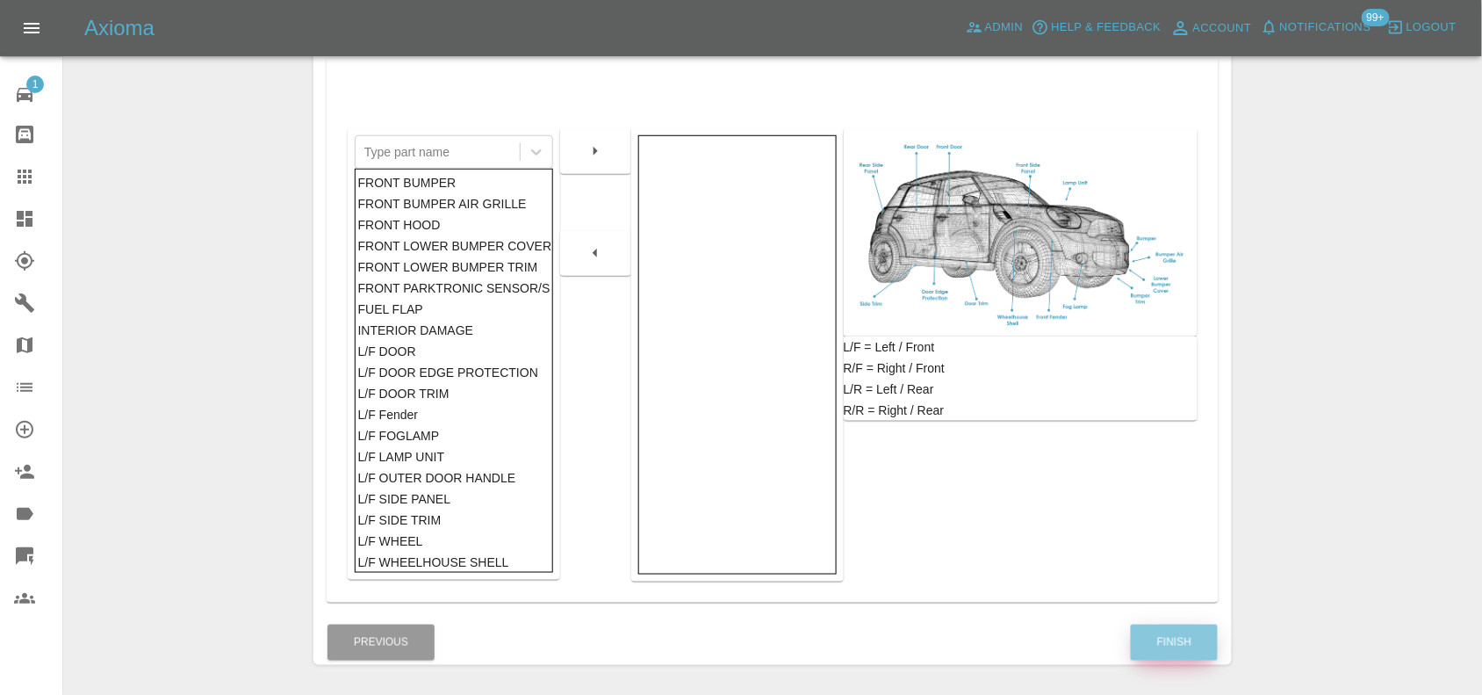
drag, startPoint x: 1170, startPoint y: 654, endPoint x: 1161, endPoint y: 654, distance: 9.7
click at [1169, 654] on button "Finish" at bounding box center [1174, 642] width 87 height 36
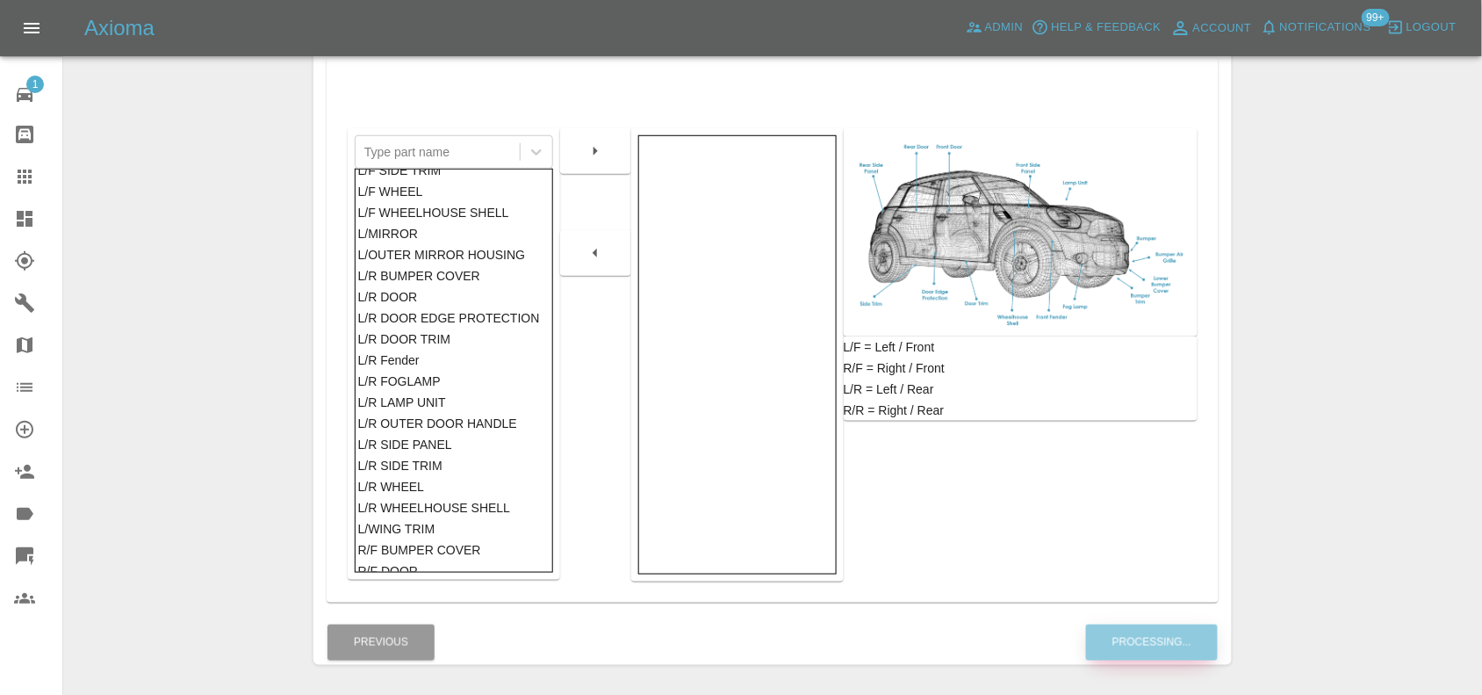
scroll to position [549, 0]
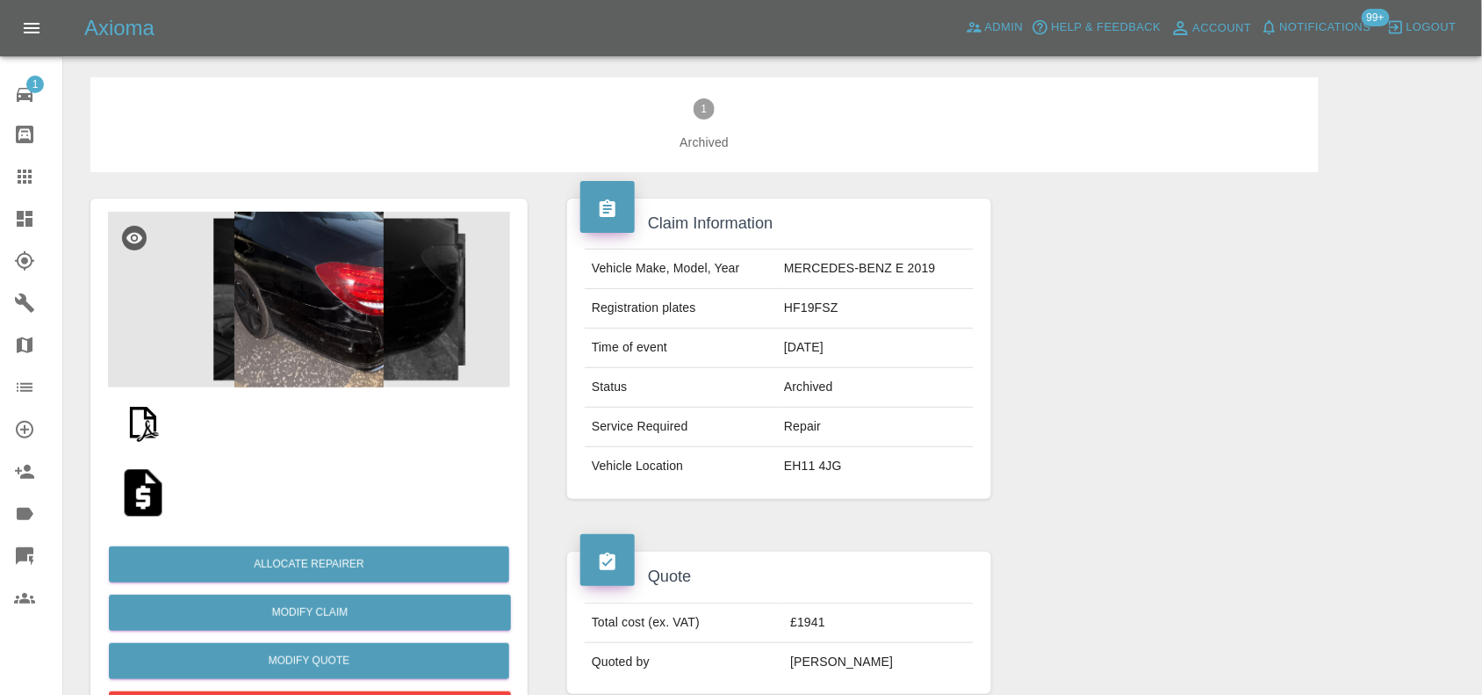
click at [343, 304] on img at bounding box center [309, 300] width 402 height 176
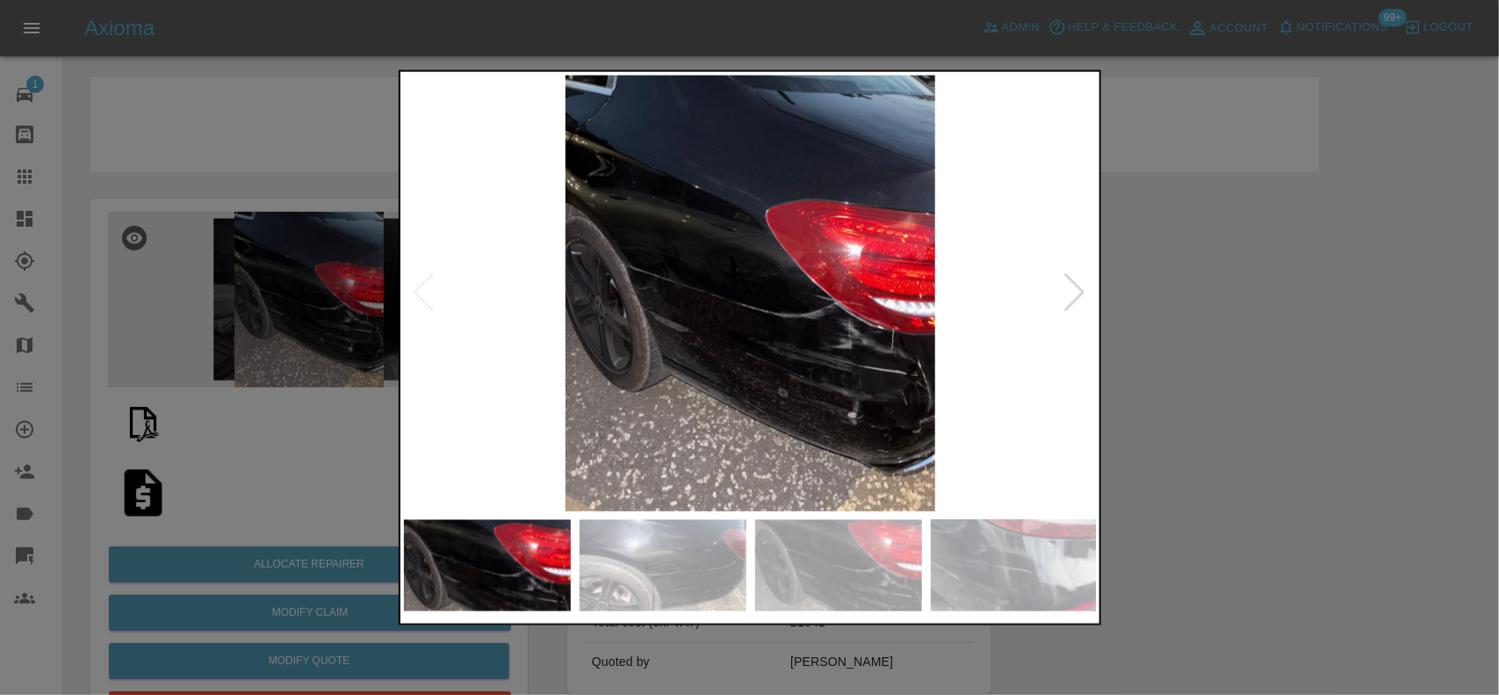
click at [840, 373] on img at bounding box center [751, 293] width 694 height 436
click at [837, 373] on img at bounding box center [751, 293] width 694 height 436
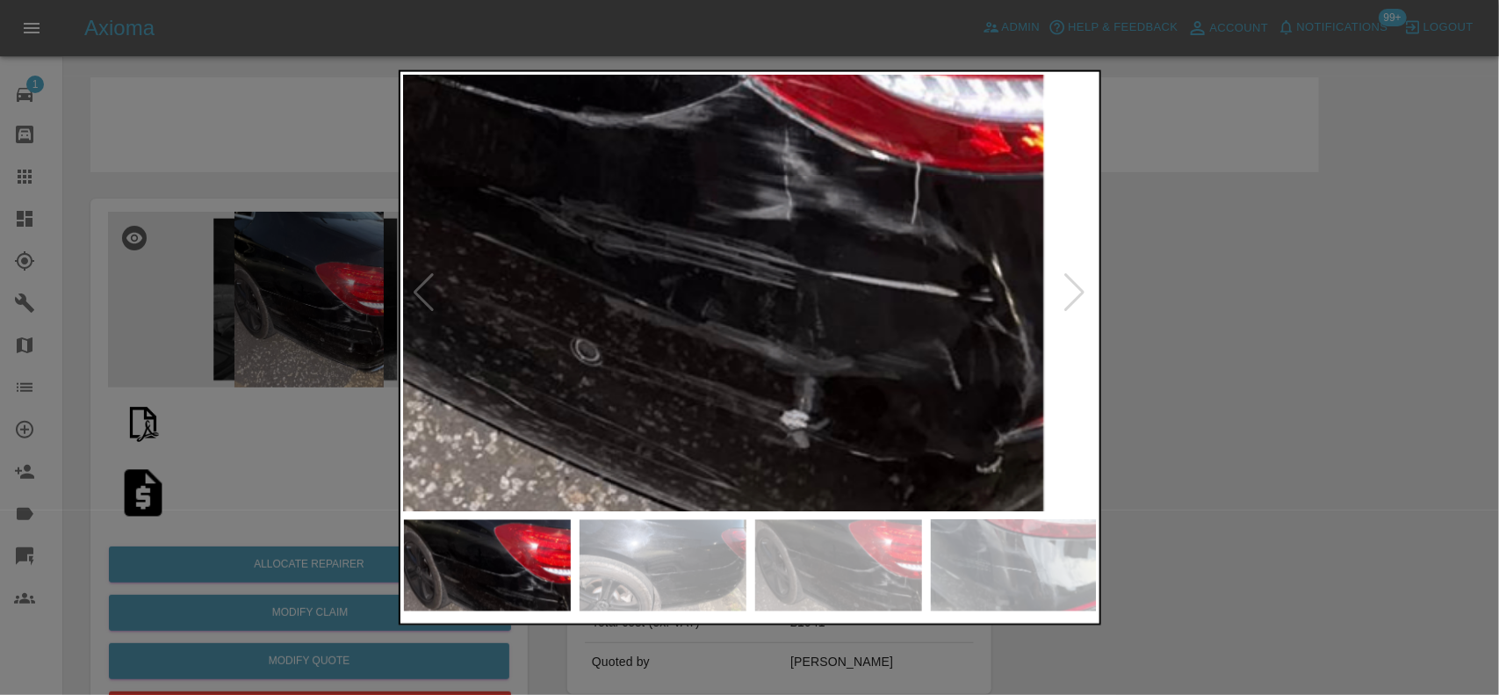
click at [837, 369] on img at bounding box center [487, 52] width 2081 height 1308
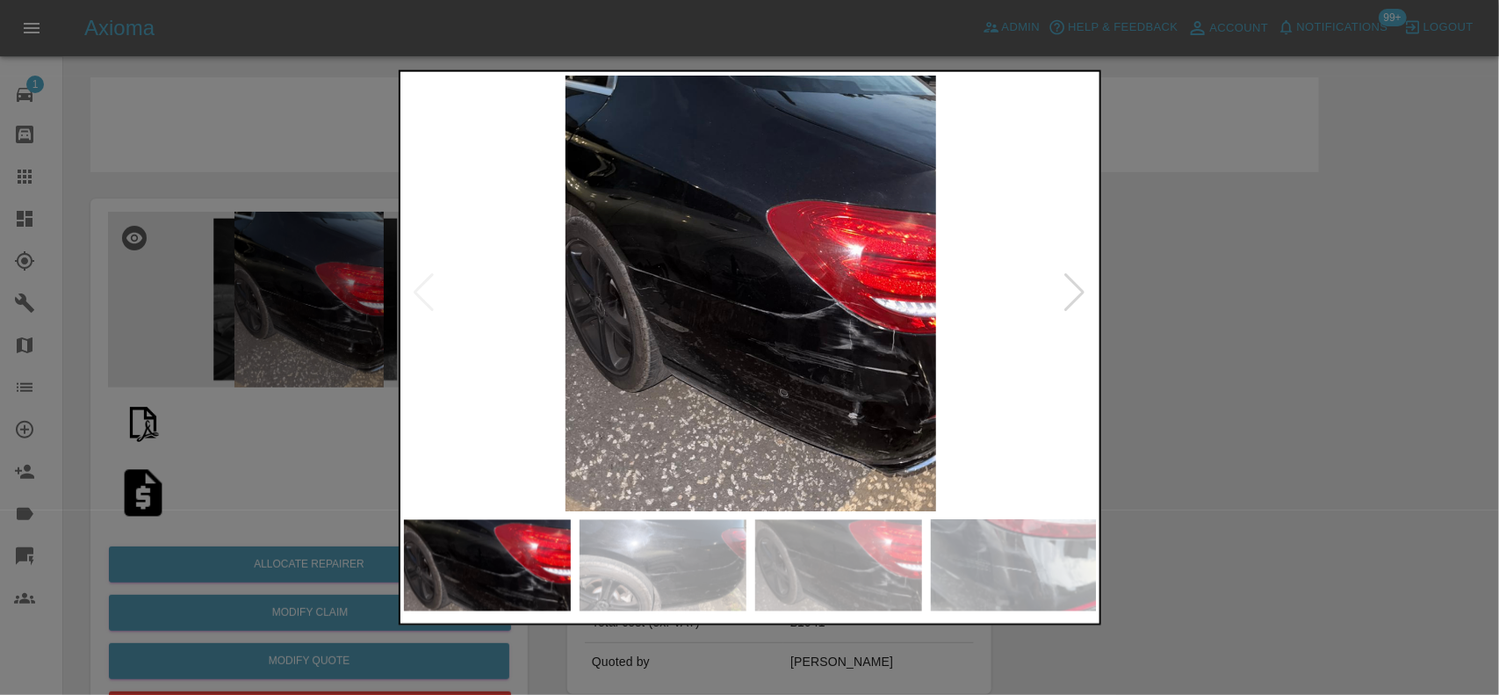
click at [629, 356] on img at bounding box center [751, 293] width 694 height 436
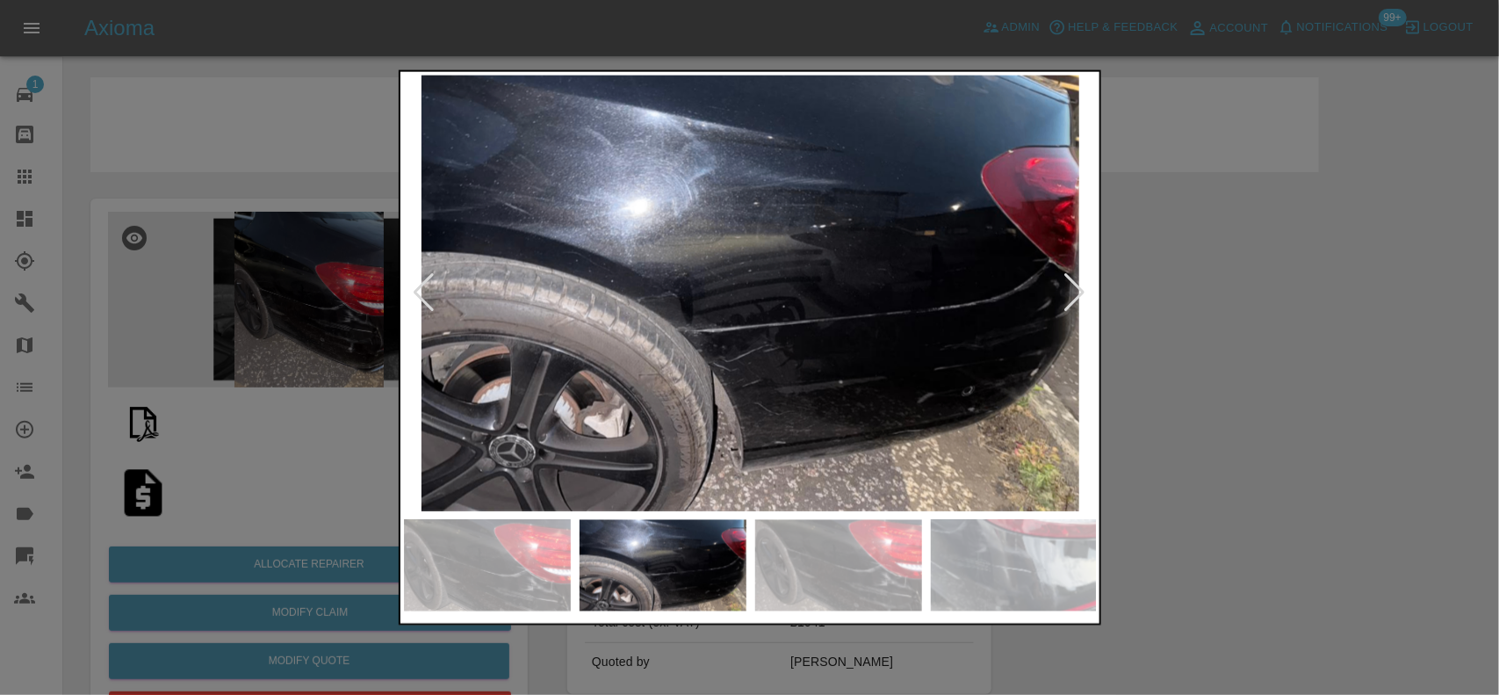
click at [496, 332] on img at bounding box center [751, 293] width 694 height 436
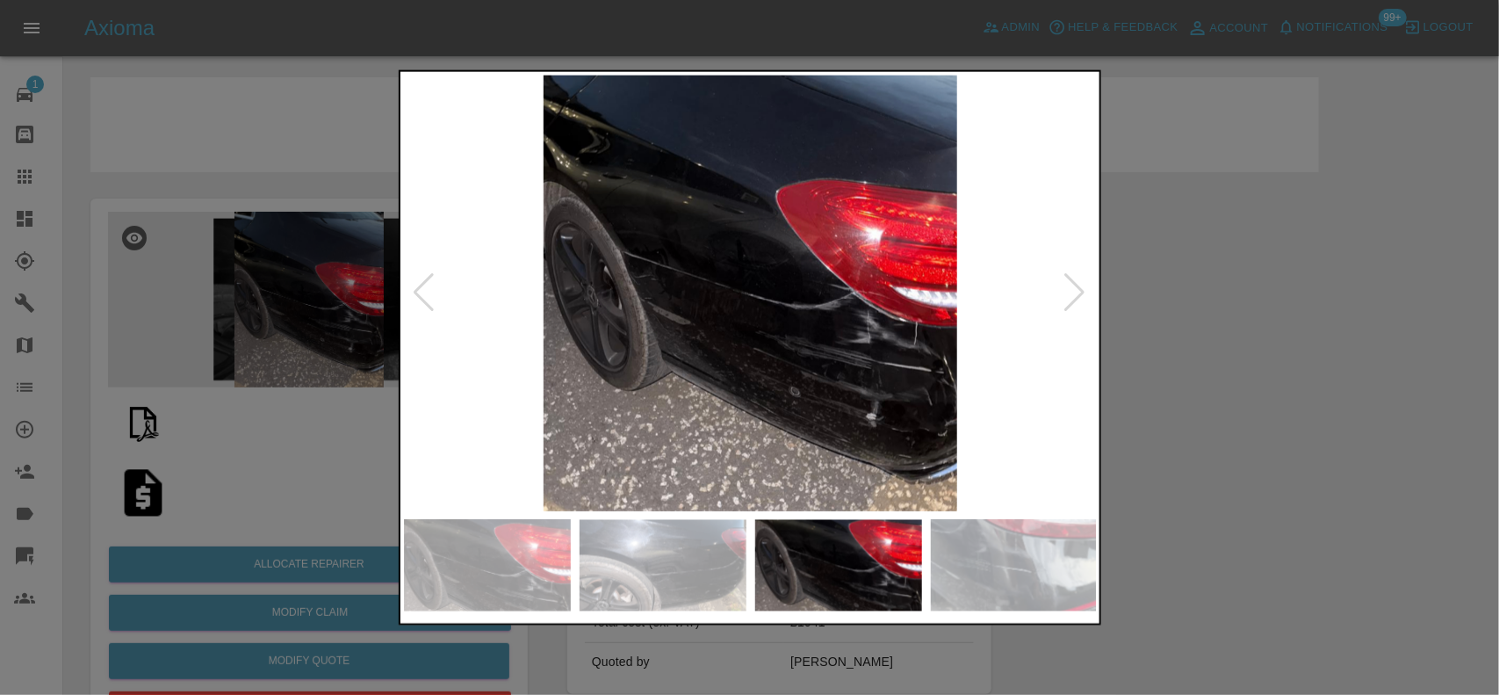
click at [619, 338] on img at bounding box center [751, 293] width 694 height 436
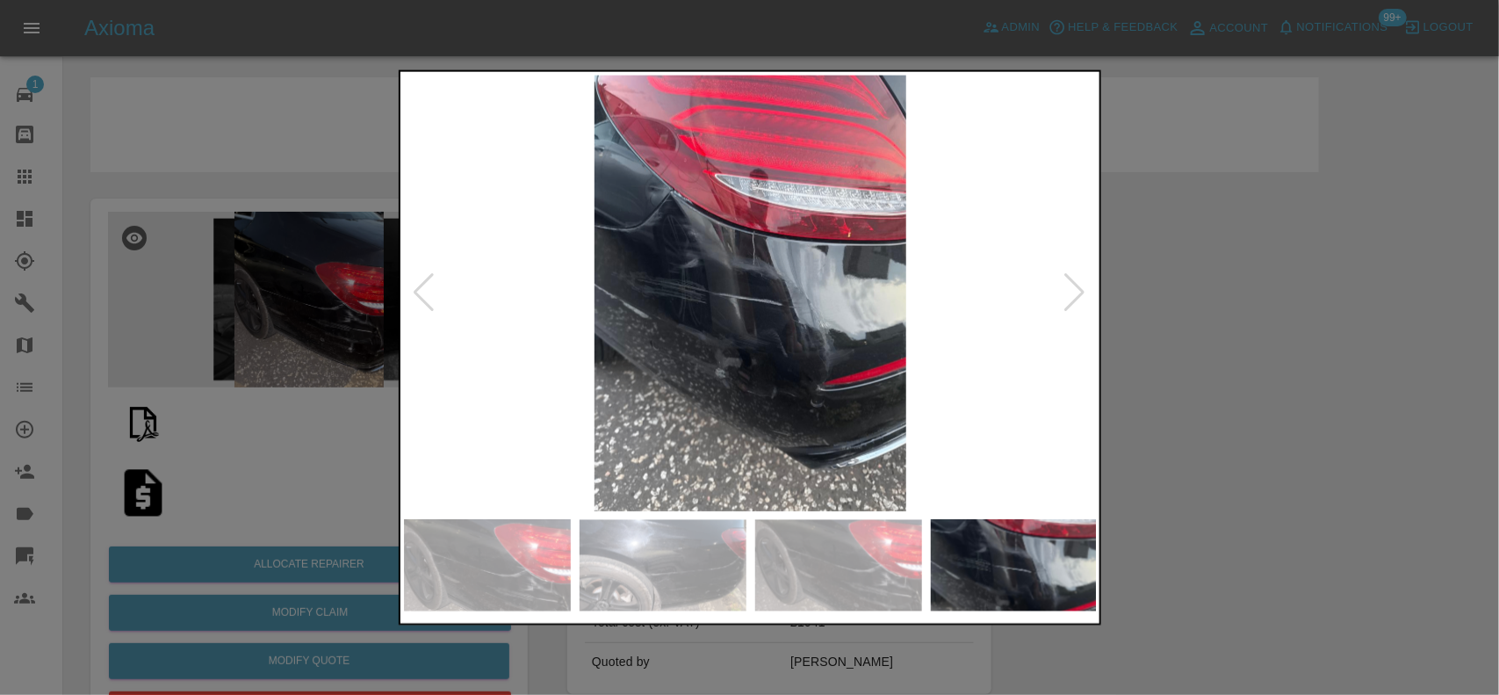
click at [494, 316] on img at bounding box center [751, 293] width 694 height 436
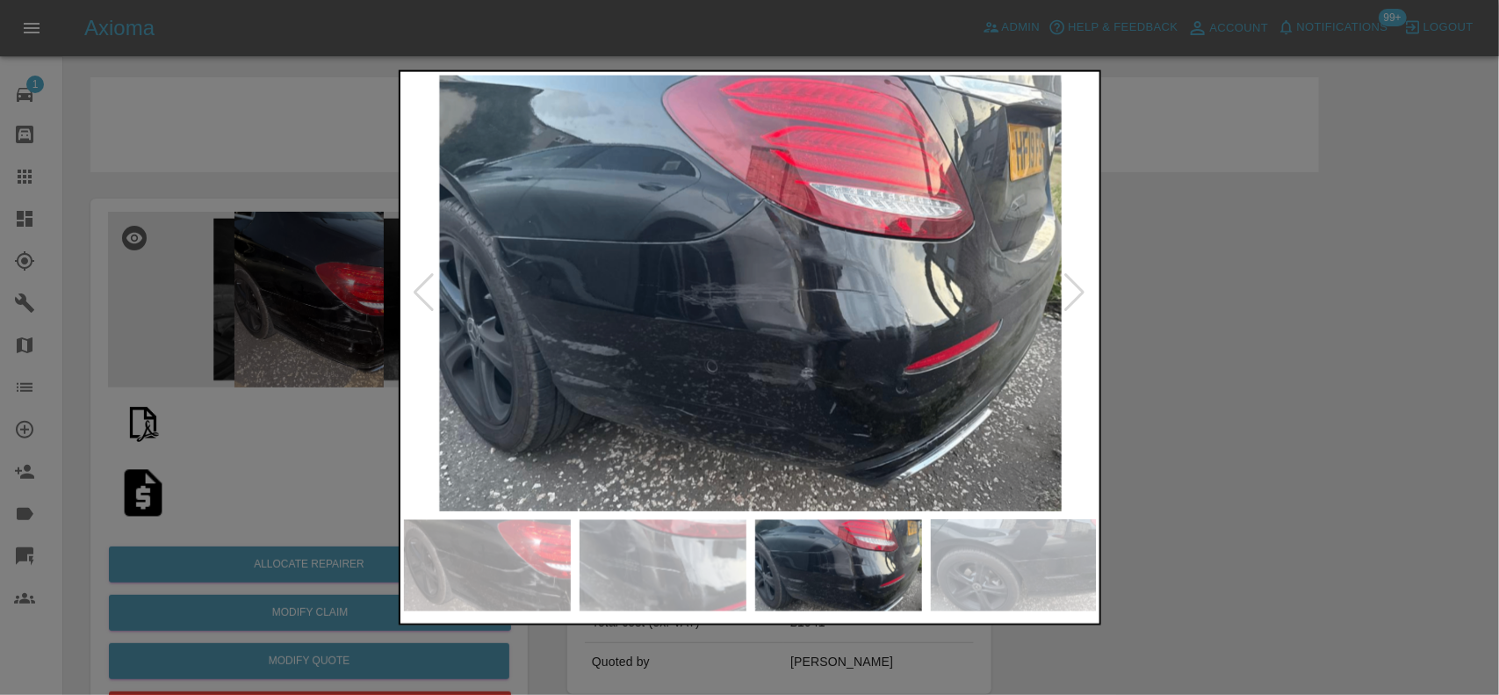
click at [545, 294] on img at bounding box center [751, 293] width 694 height 436
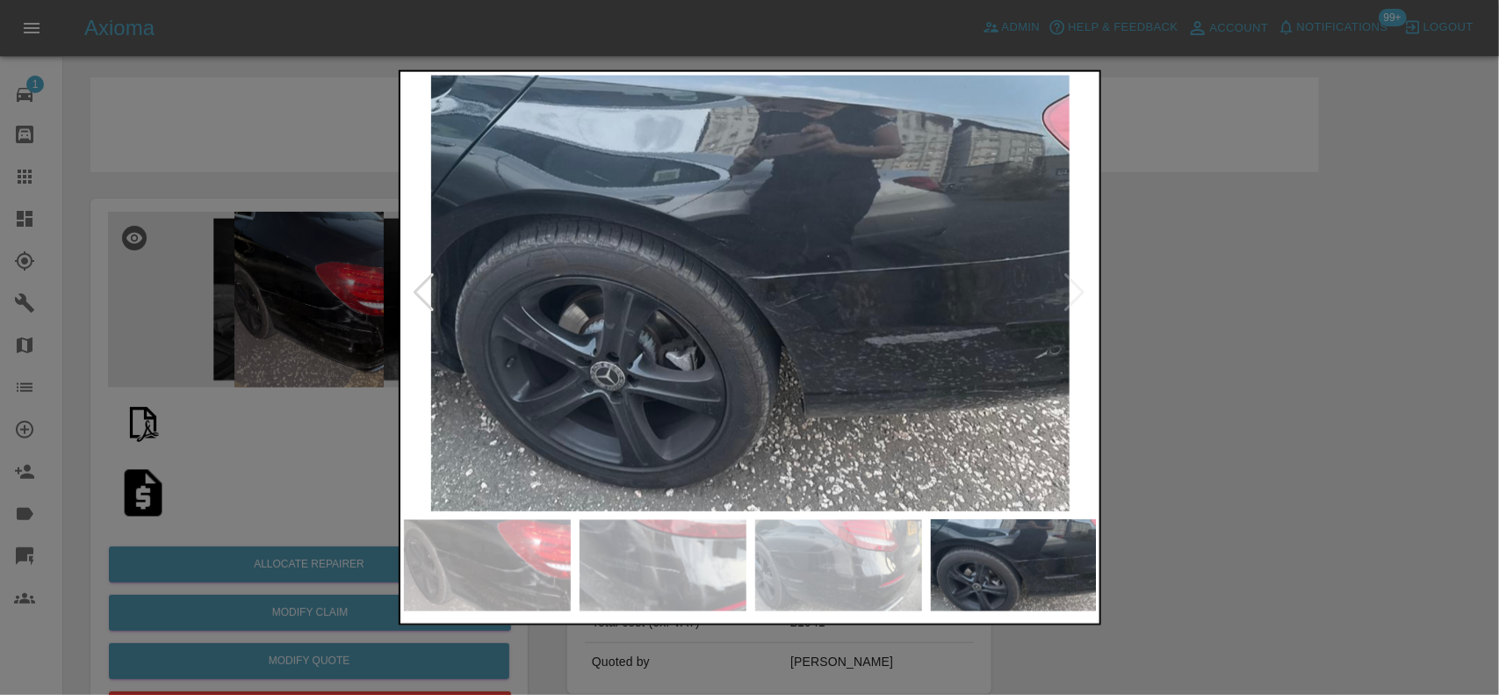
click at [494, 307] on img at bounding box center [751, 293] width 694 height 436
click at [757, 330] on img at bounding box center [751, 293] width 694 height 436
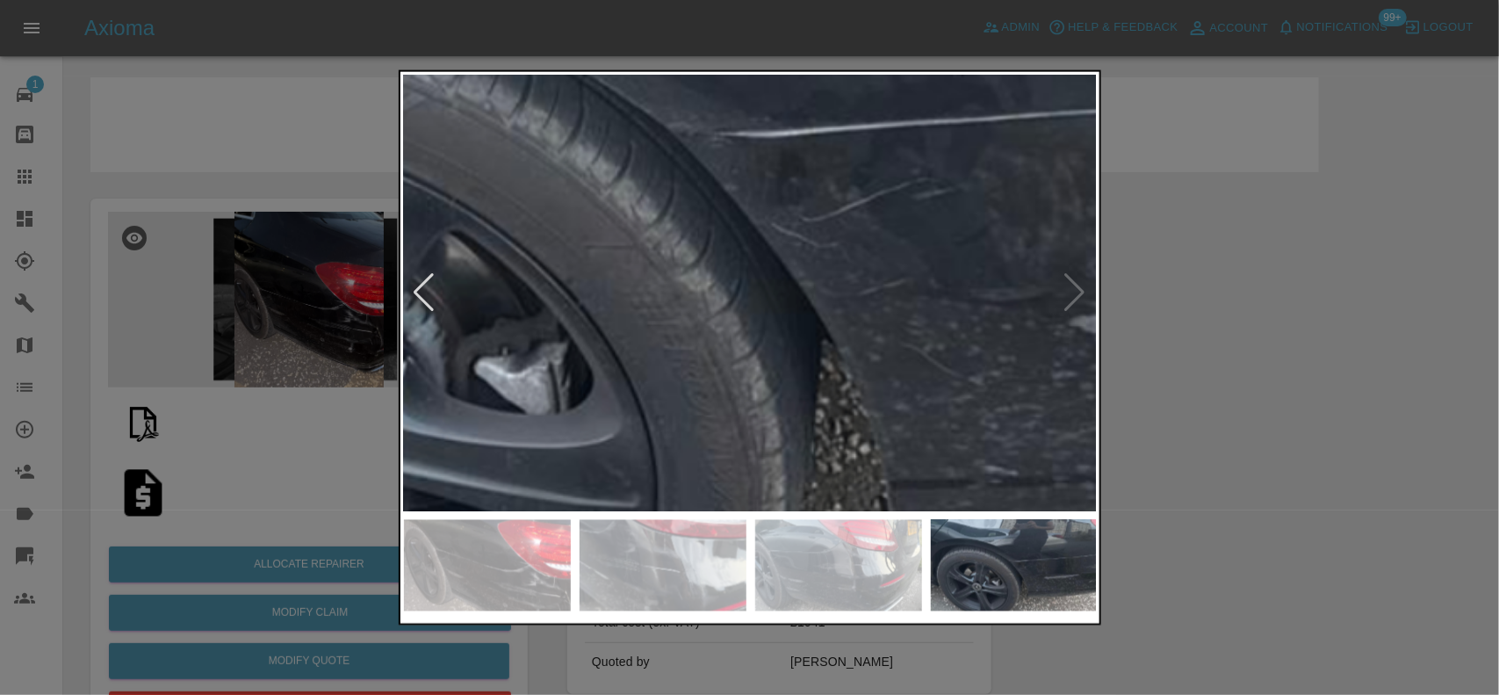
drag, startPoint x: 168, startPoint y: 281, endPoint x: 169, endPoint y: 325, distance: 43.9
click at [169, 291] on div at bounding box center [749, 347] width 1499 height 695
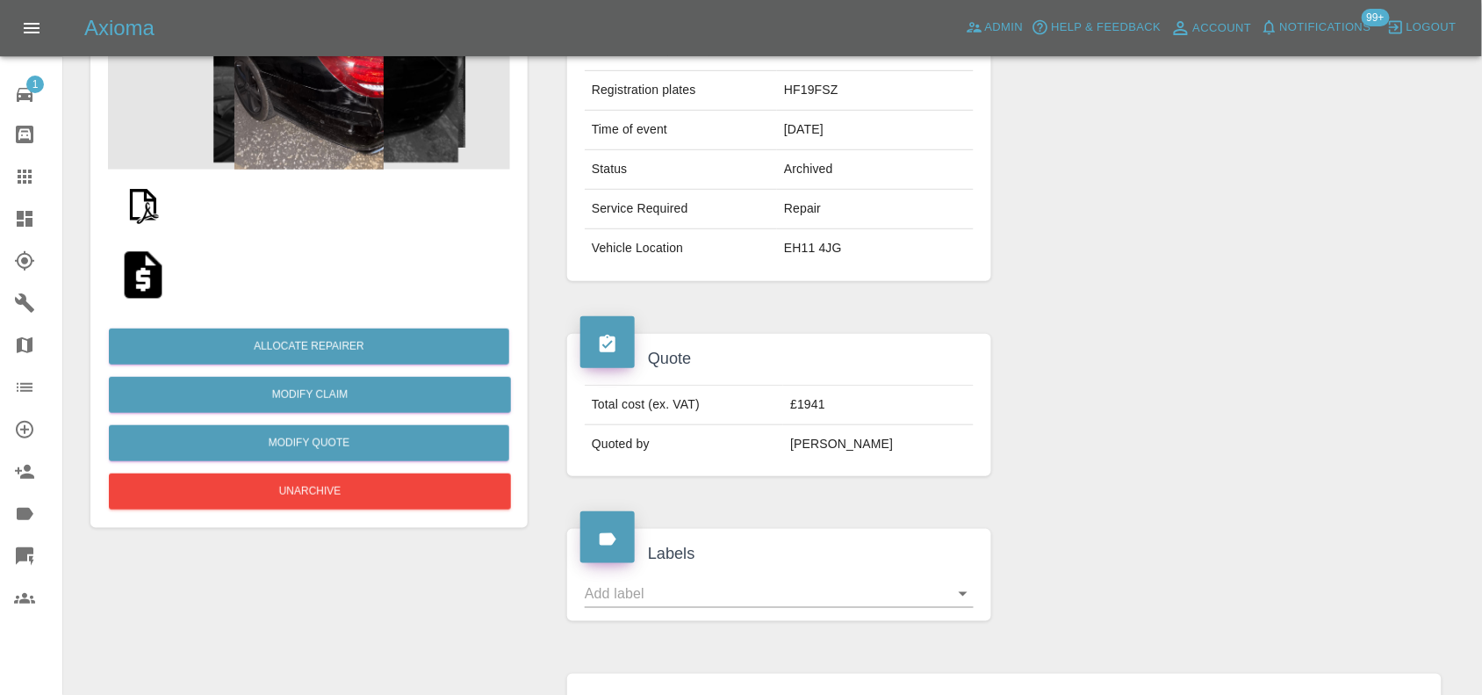
scroll to position [220, 0]
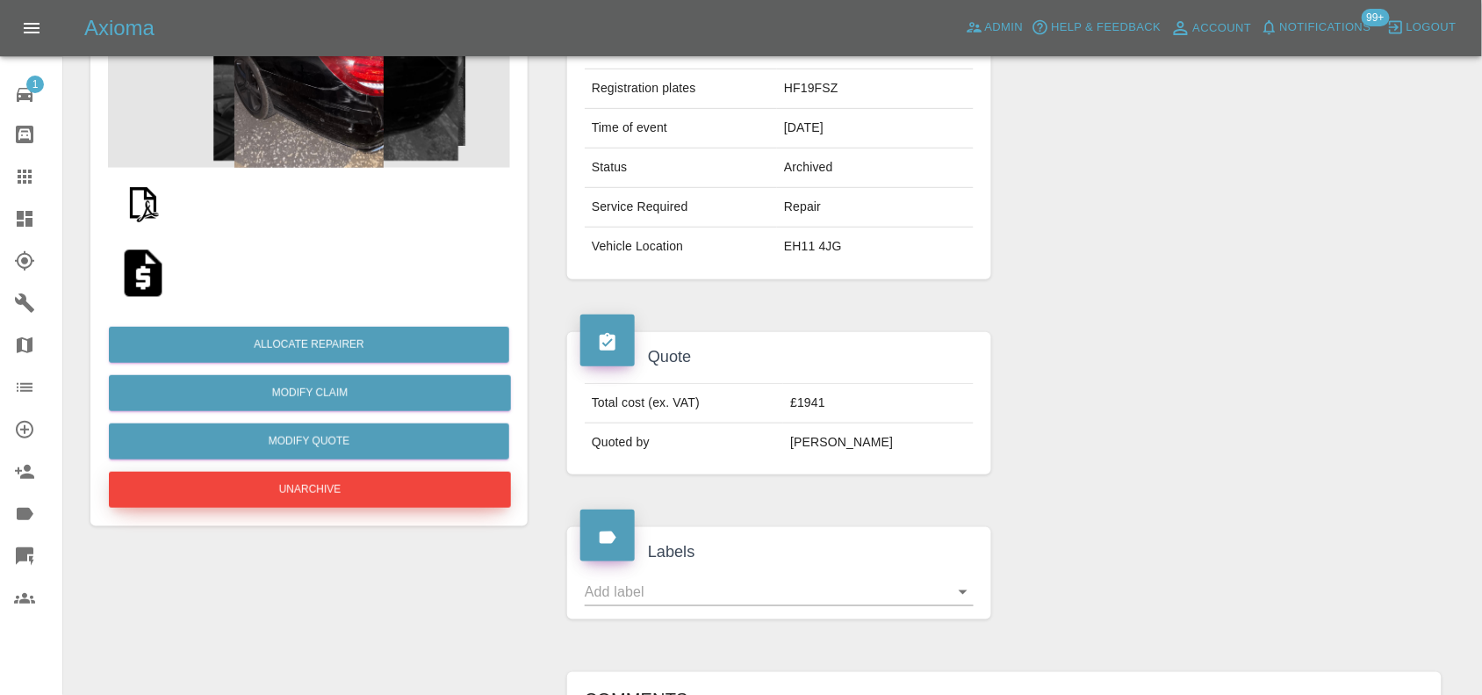
click at [284, 488] on button "Unarchive" at bounding box center [310, 490] width 402 height 36
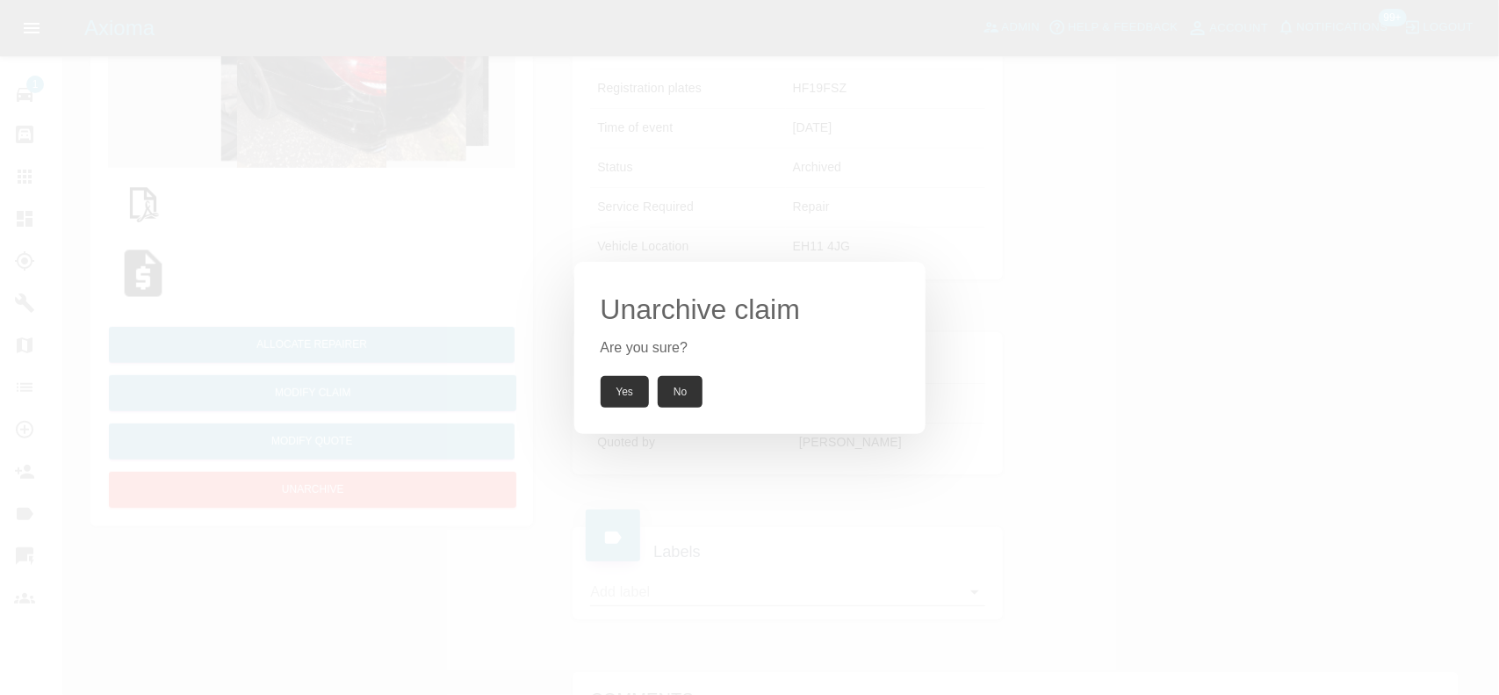
drag, startPoint x: 624, startPoint y: 401, endPoint x: 608, endPoint y: 419, distance: 24.2
click at [624, 402] on button "Yes" at bounding box center [625, 392] width 49 height 32
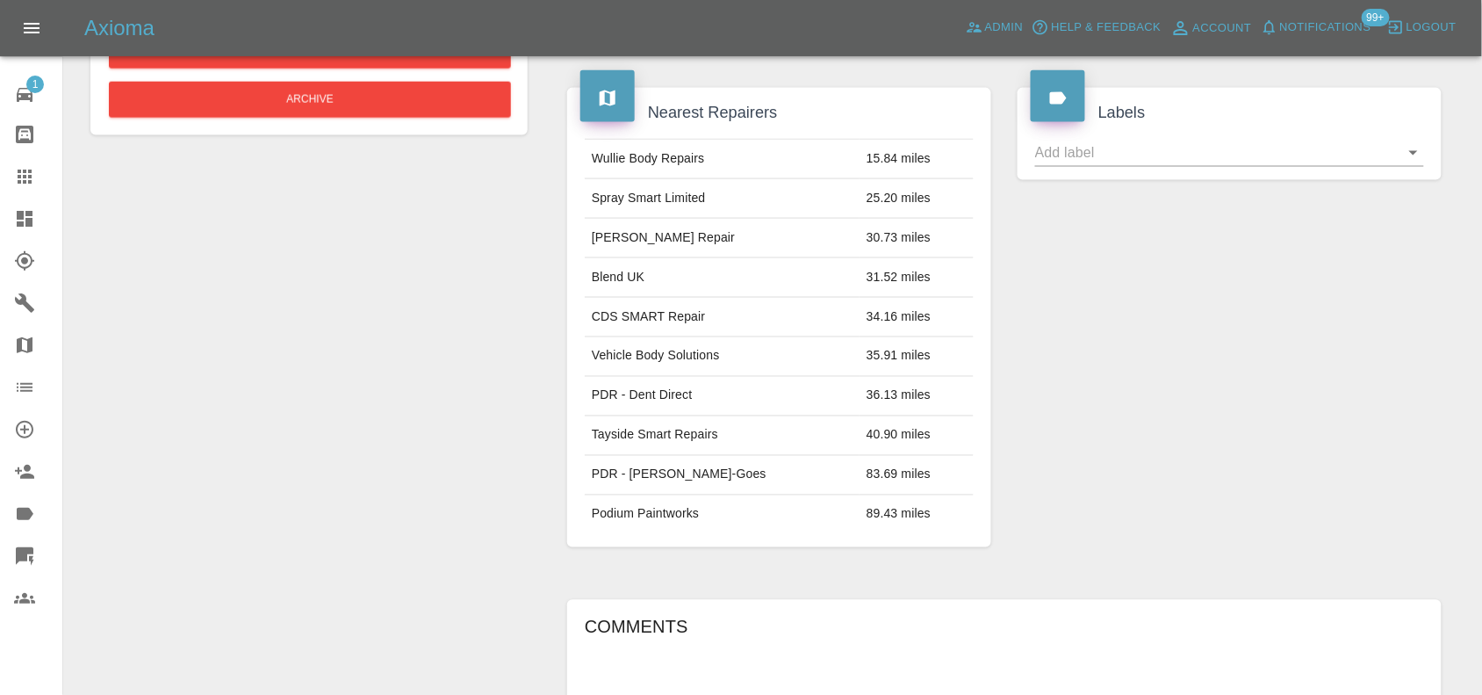
scroll to position [1103, 0]
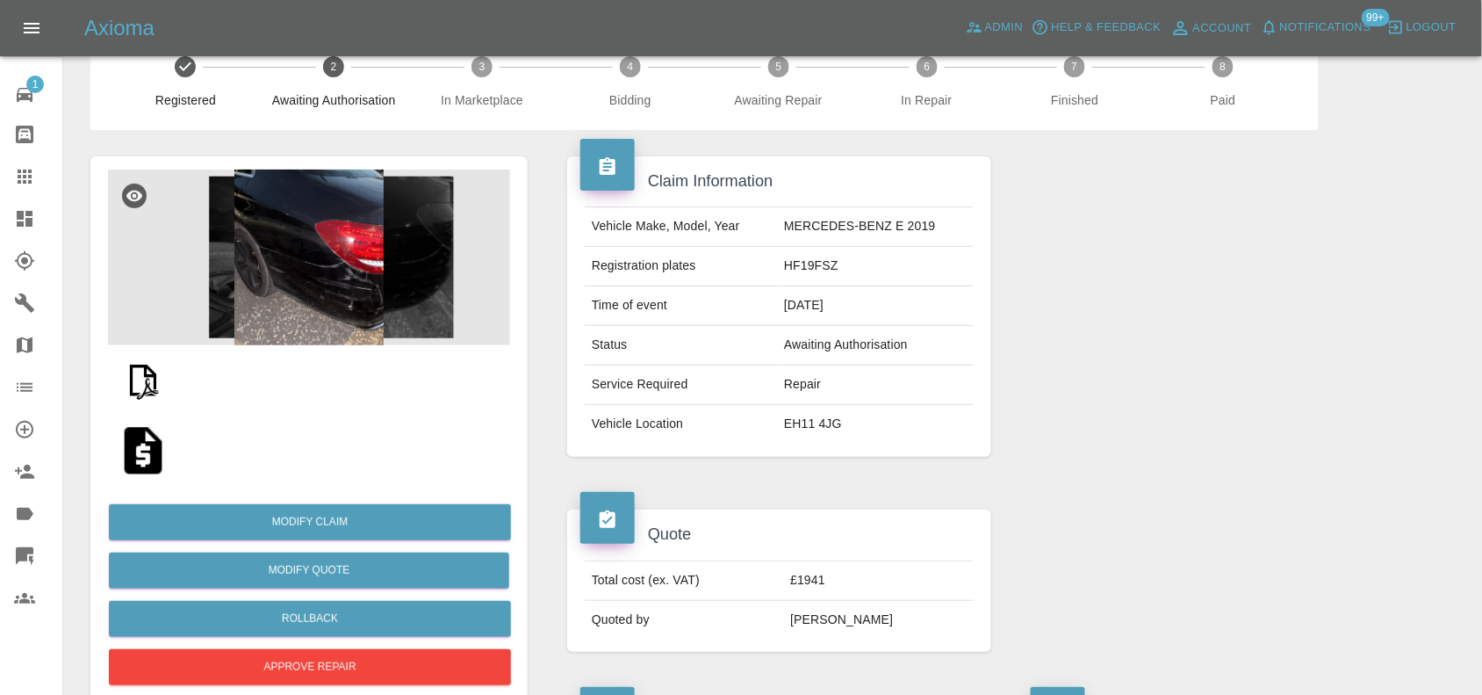
scroll to position [0, 0]
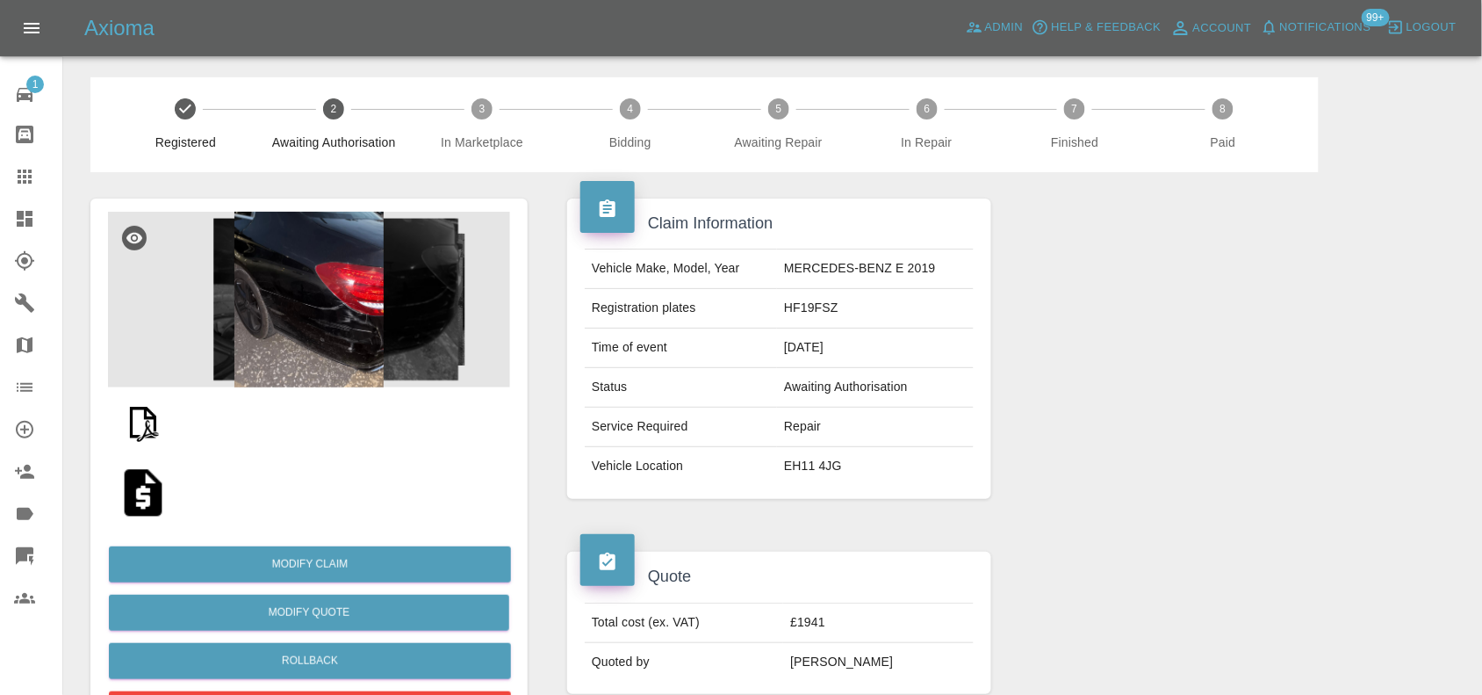
click at [44, 229] on link "Dashboard" at bounding box center [31, 219] width 62 height 42
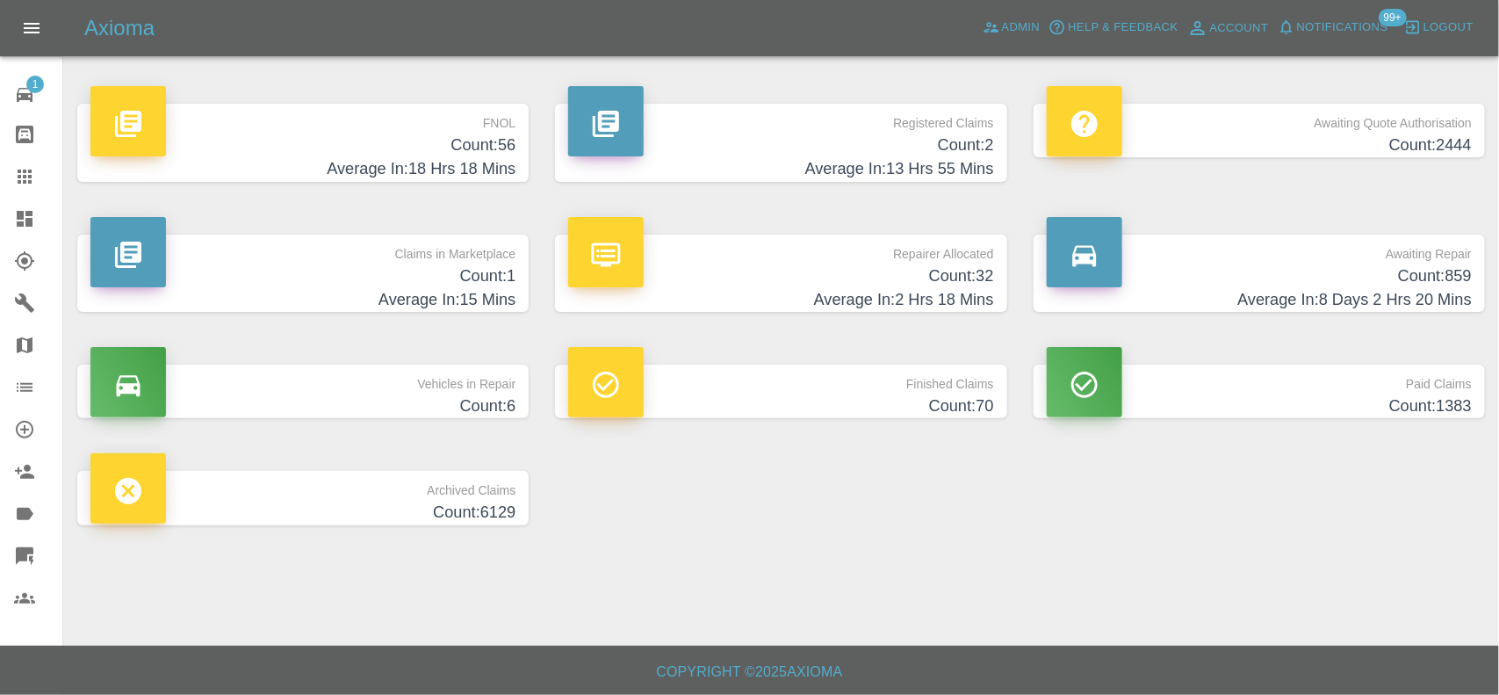
click at [929, 161] on h4 "Average In: 13 Hrs 55 Mins" at bounding box center [780, 169] width 425 height 24
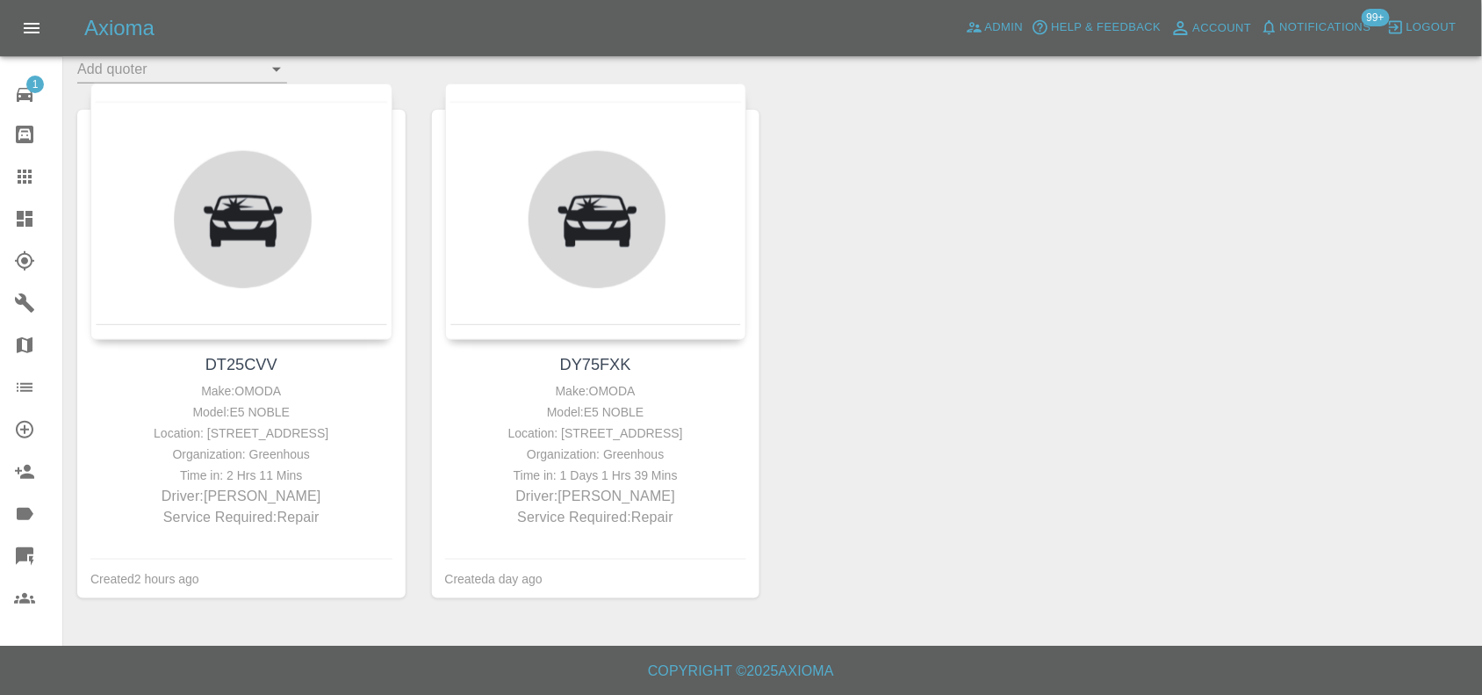
scroll to position [329, 0]
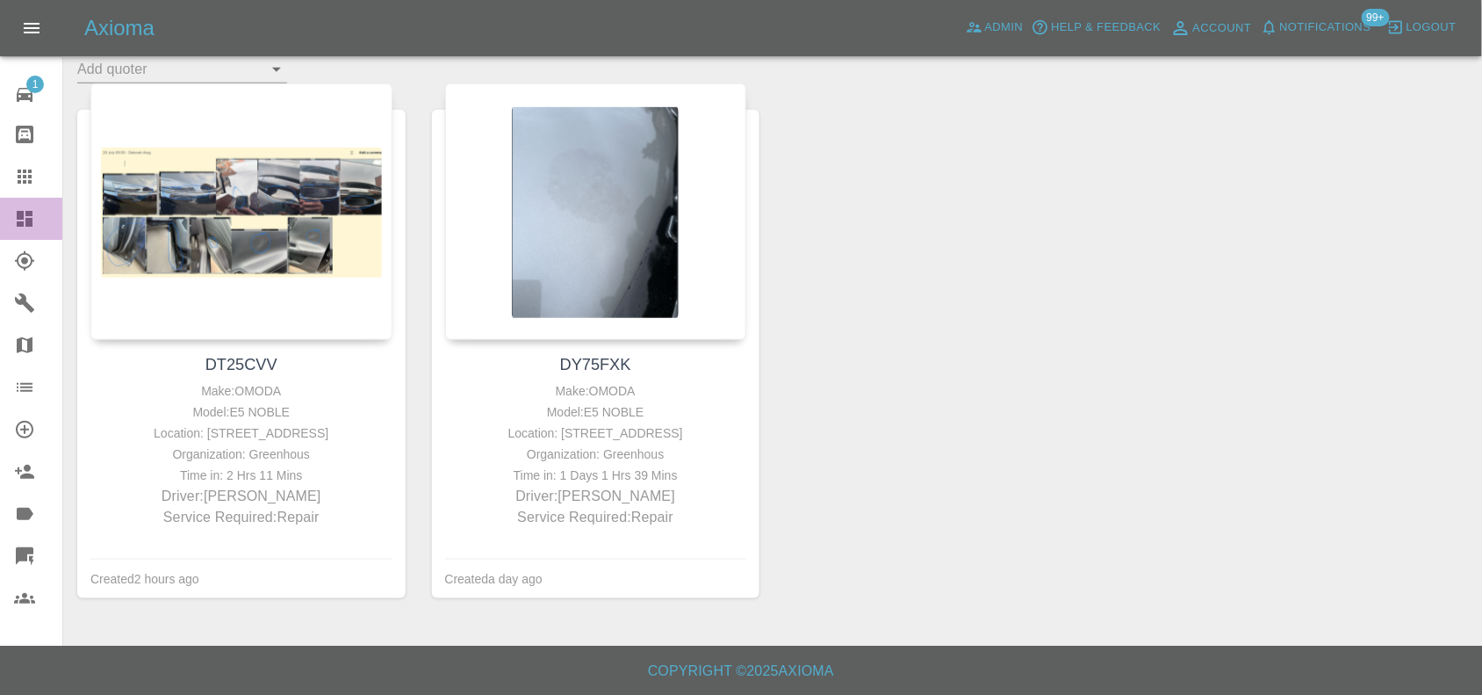
click at [25, 215] on icon at bounding box center [24, 218] width 21 height 21
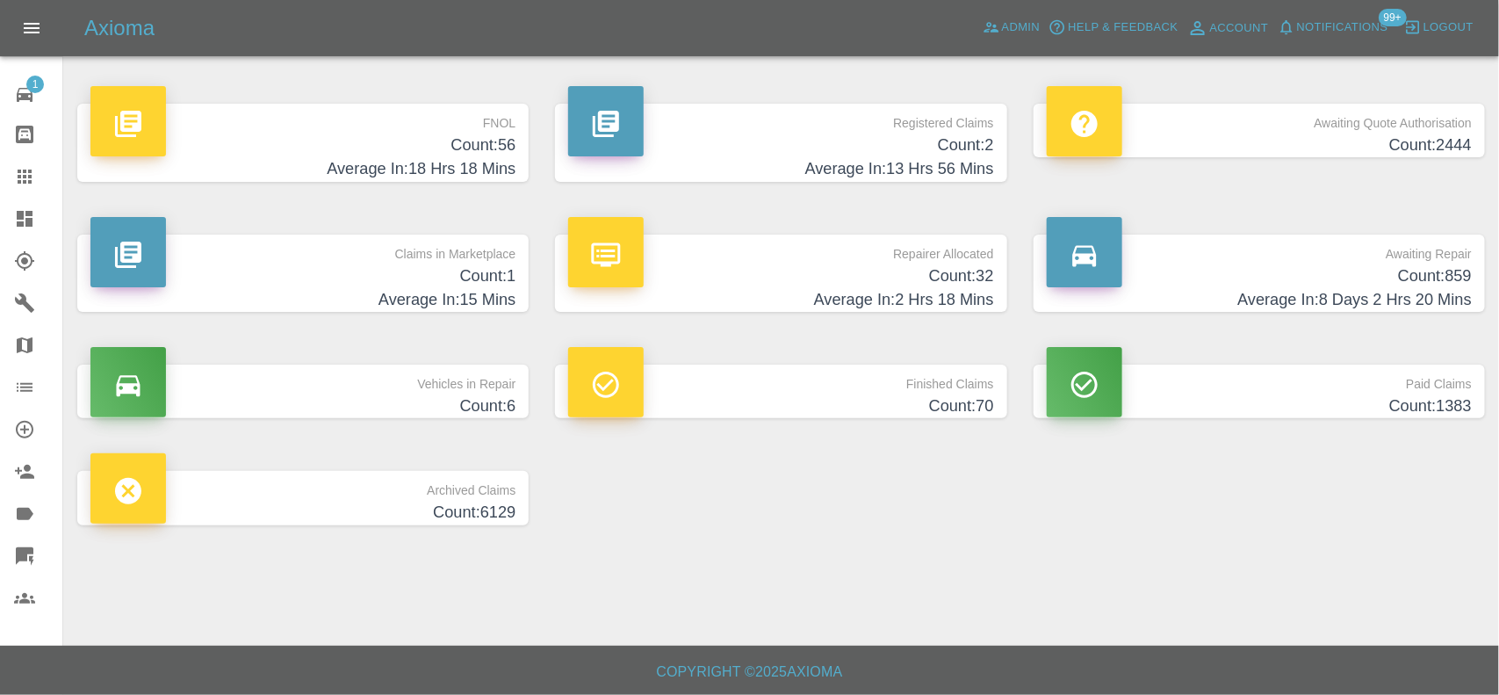
click at [442, 157] on h4 "Average In: 18 Hrs 18 Mins" at bounding box center [302, 169] width 425 height 24
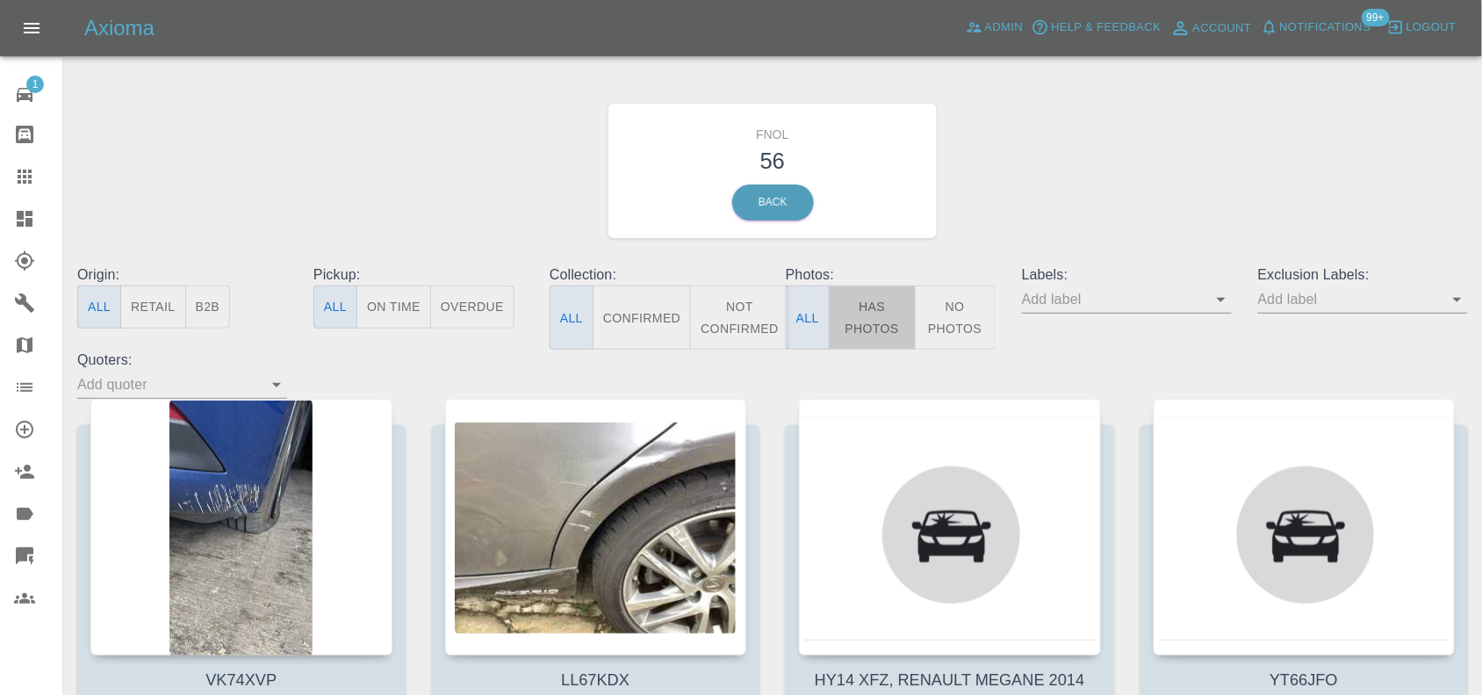
click at [875, 300] on button "Has Photos" at bounding box center [872, 317] width 87 height 64
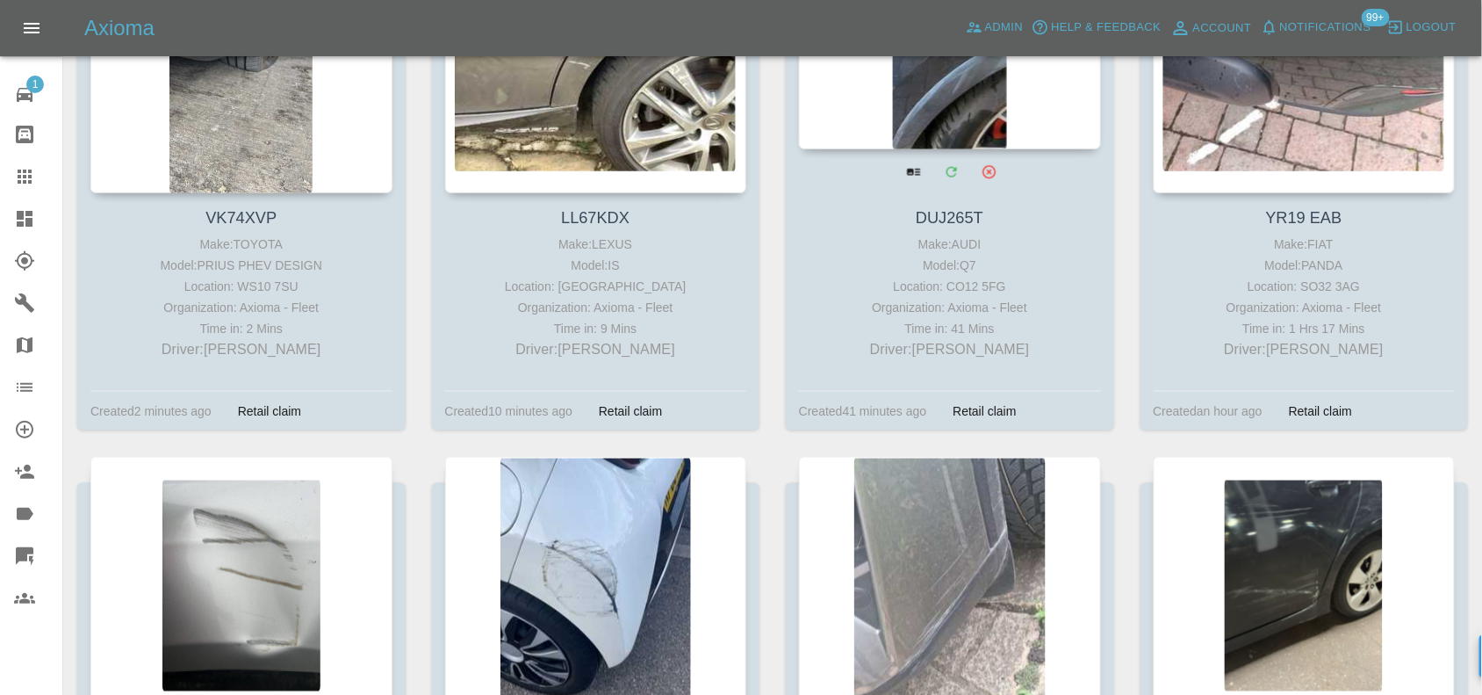
scroll to position [768, 0]
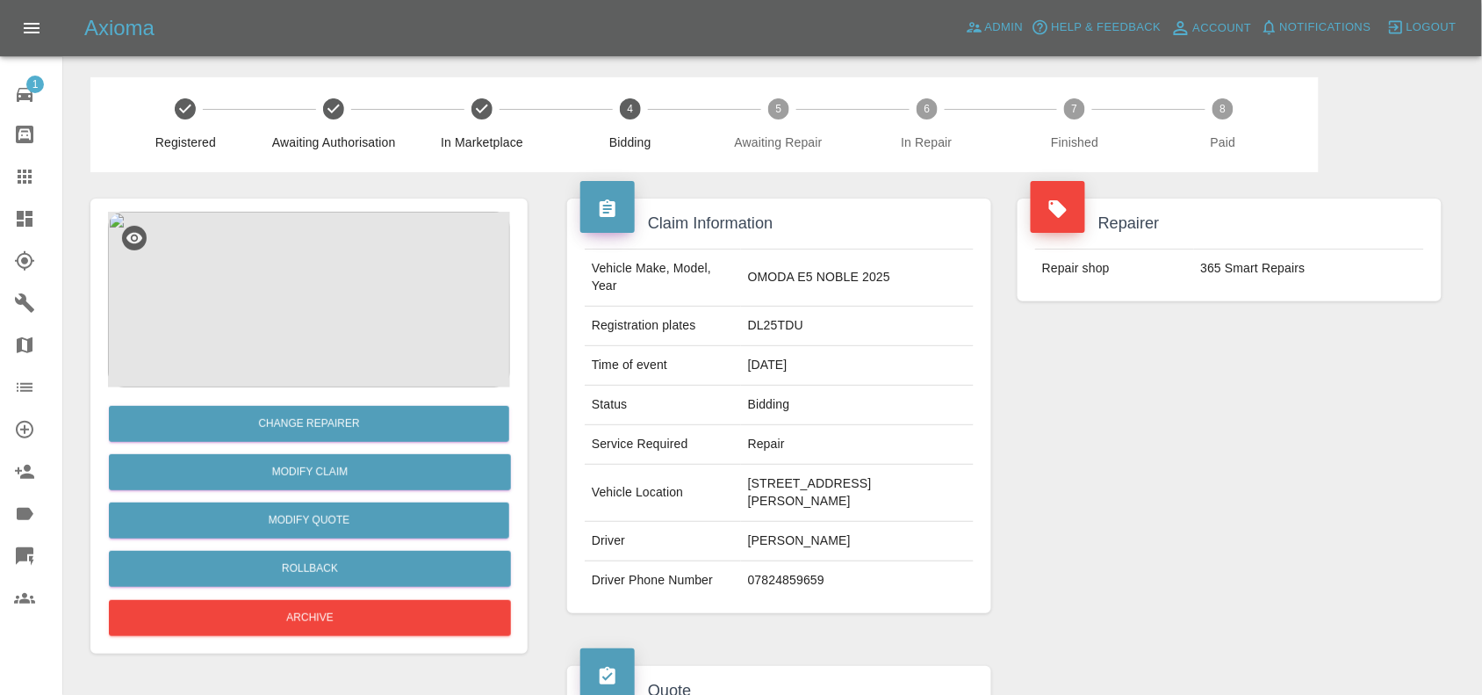
click at [760, 325] on td "DL25TDU" at bounding box center [857, 326] width 233 height 40
copy td "DL25TDU"
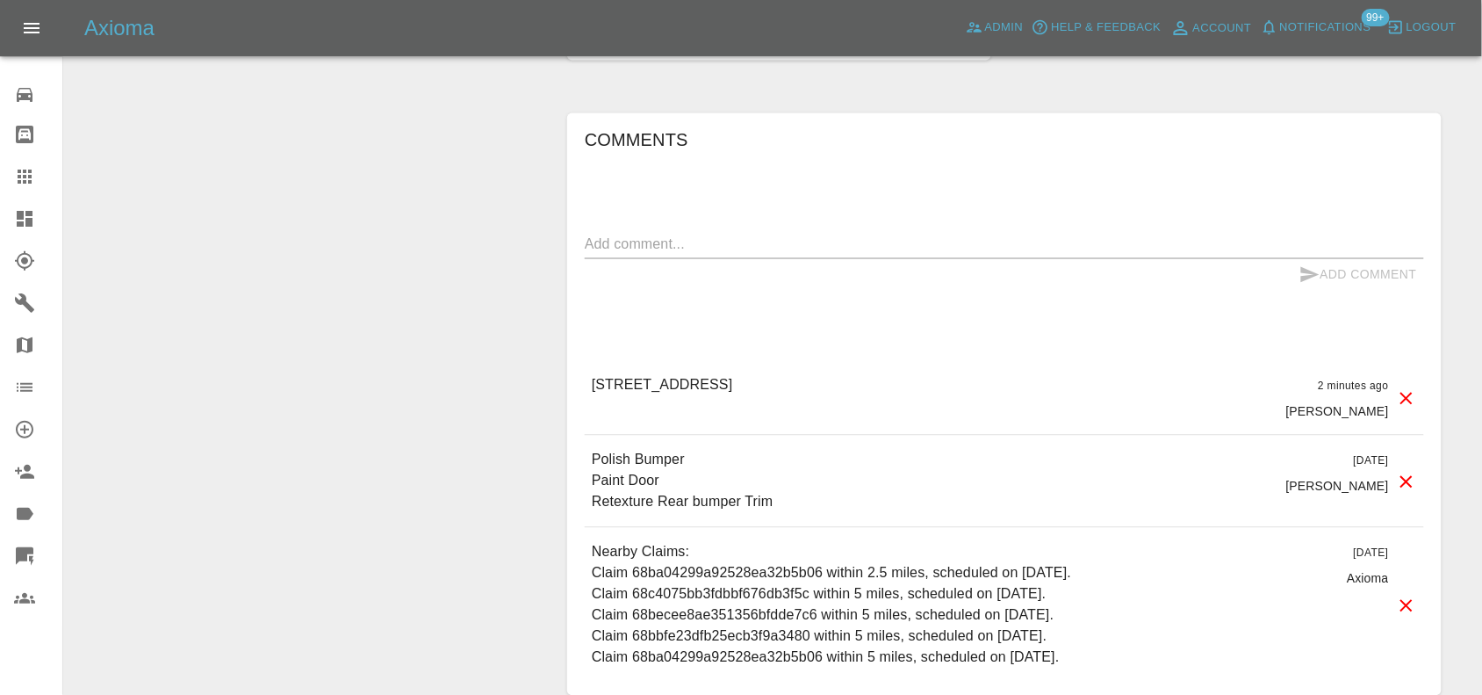
scroll to position [1105, 0]
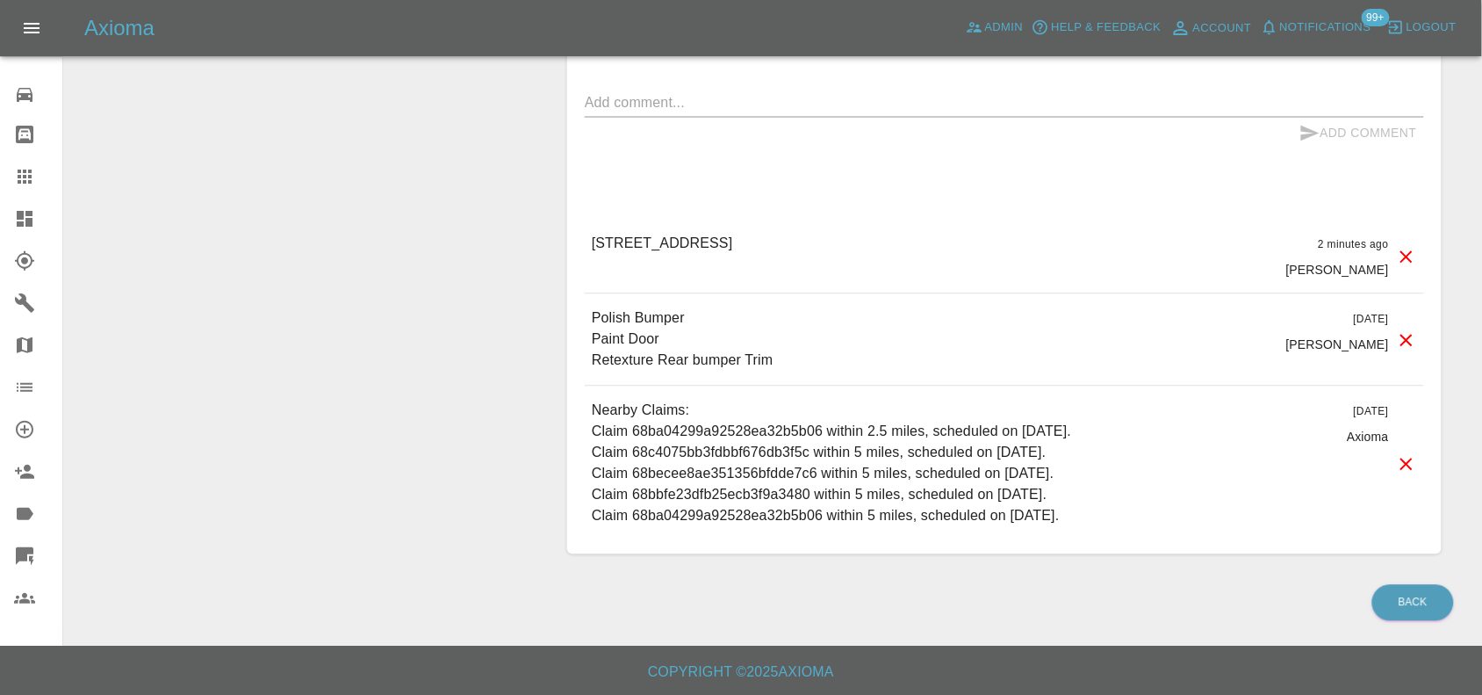
click at [661, 246] on p "[STREET_ADDRESS]" at bounding box center [662, 243] width 141 height 21
click at [660, 246] on p "[STREET_ADDRESS]" at bounding box center [662, 243] width 141 height 21
copy p "[STREET_ADDRESS]"
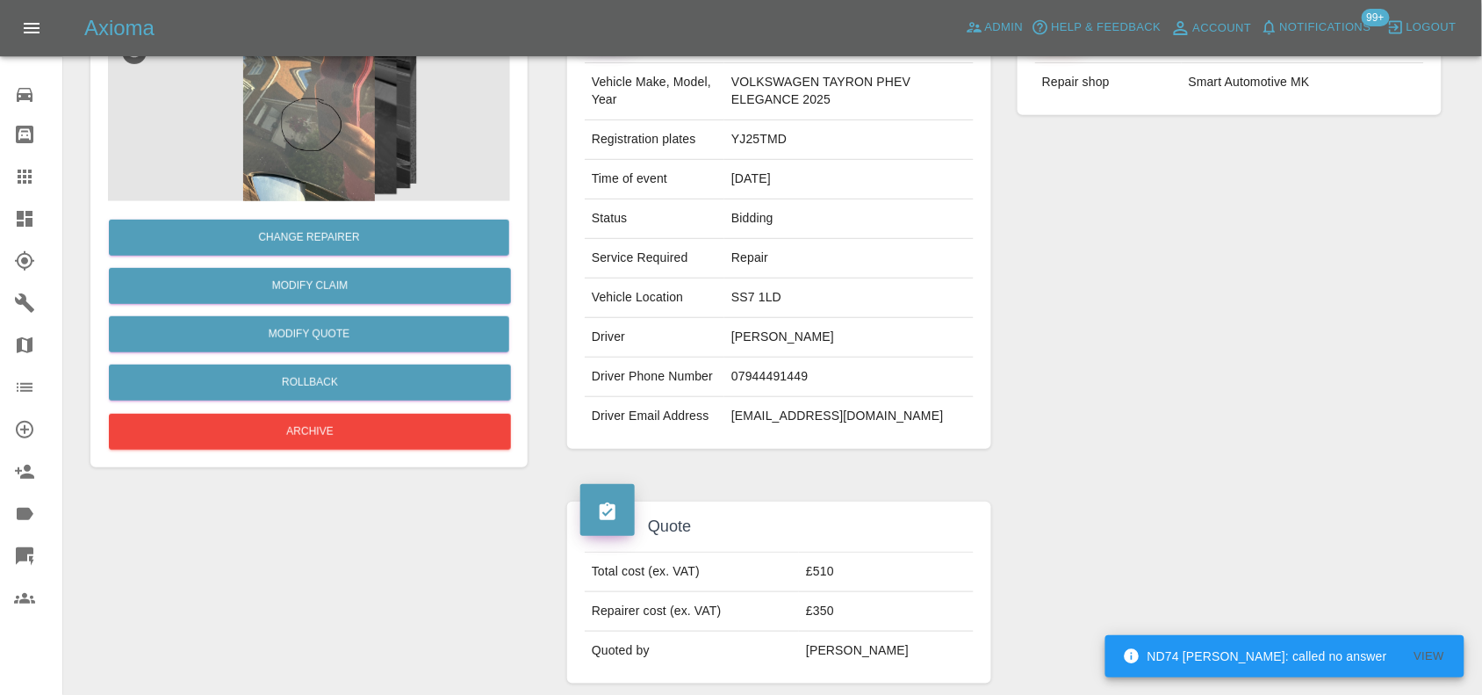
scroll to position [0, 0]
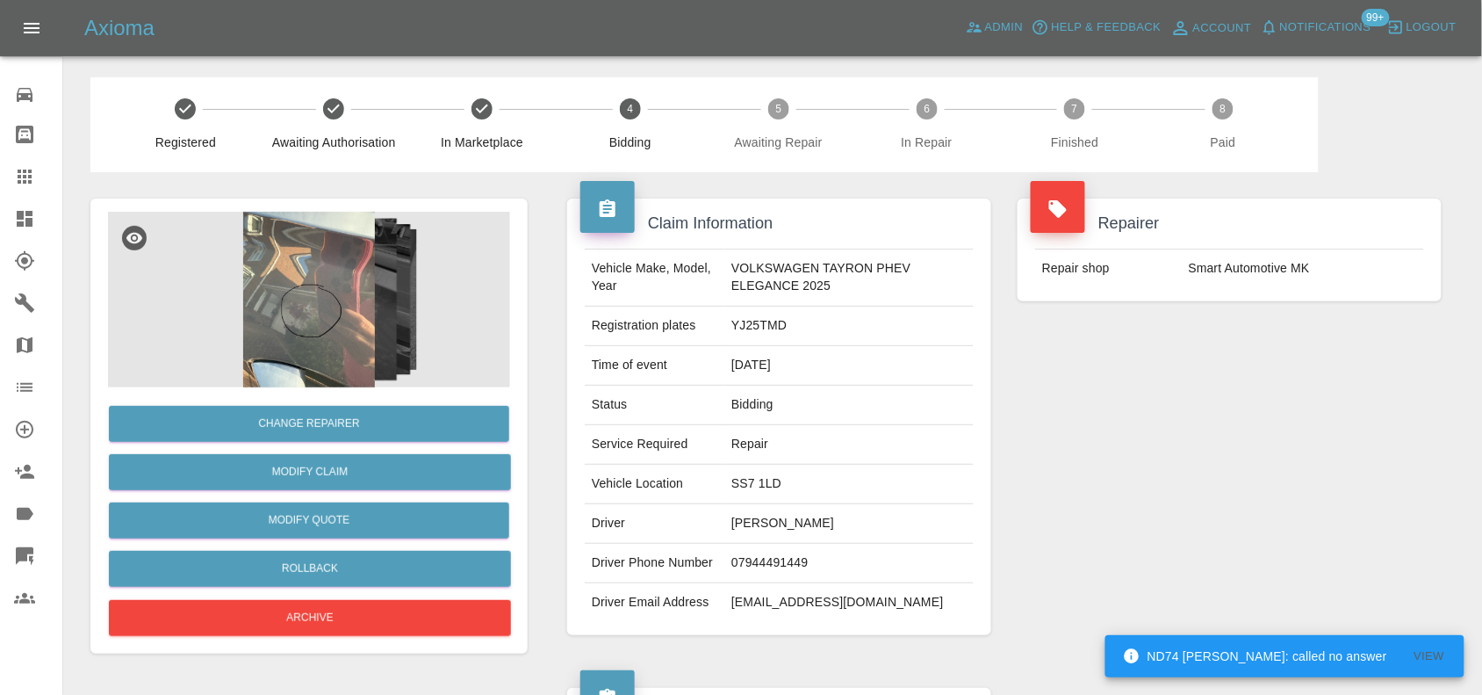
click at [744, 330] on td "YJ25TMD" at bounding box center [848, 326] width 249 height 40
copy td "YJ25TMD"
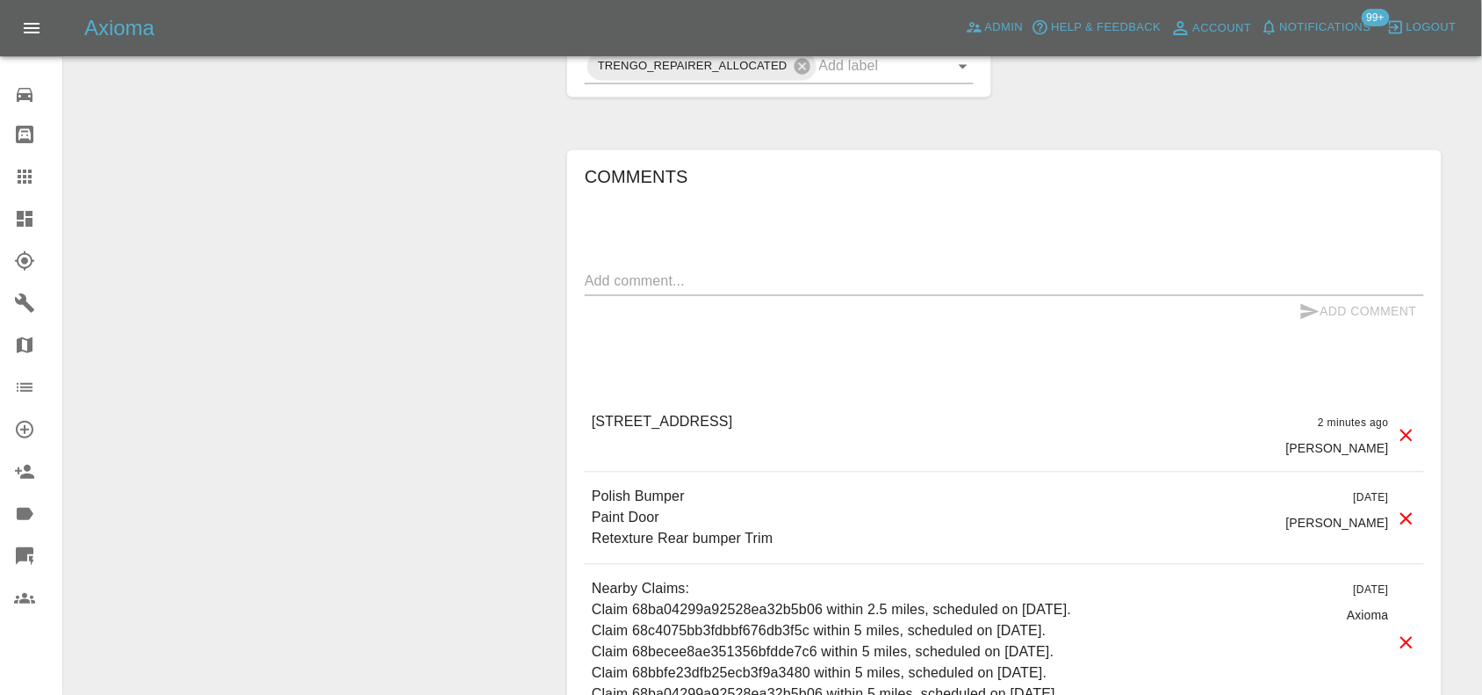
scroll to position [1105, 0]
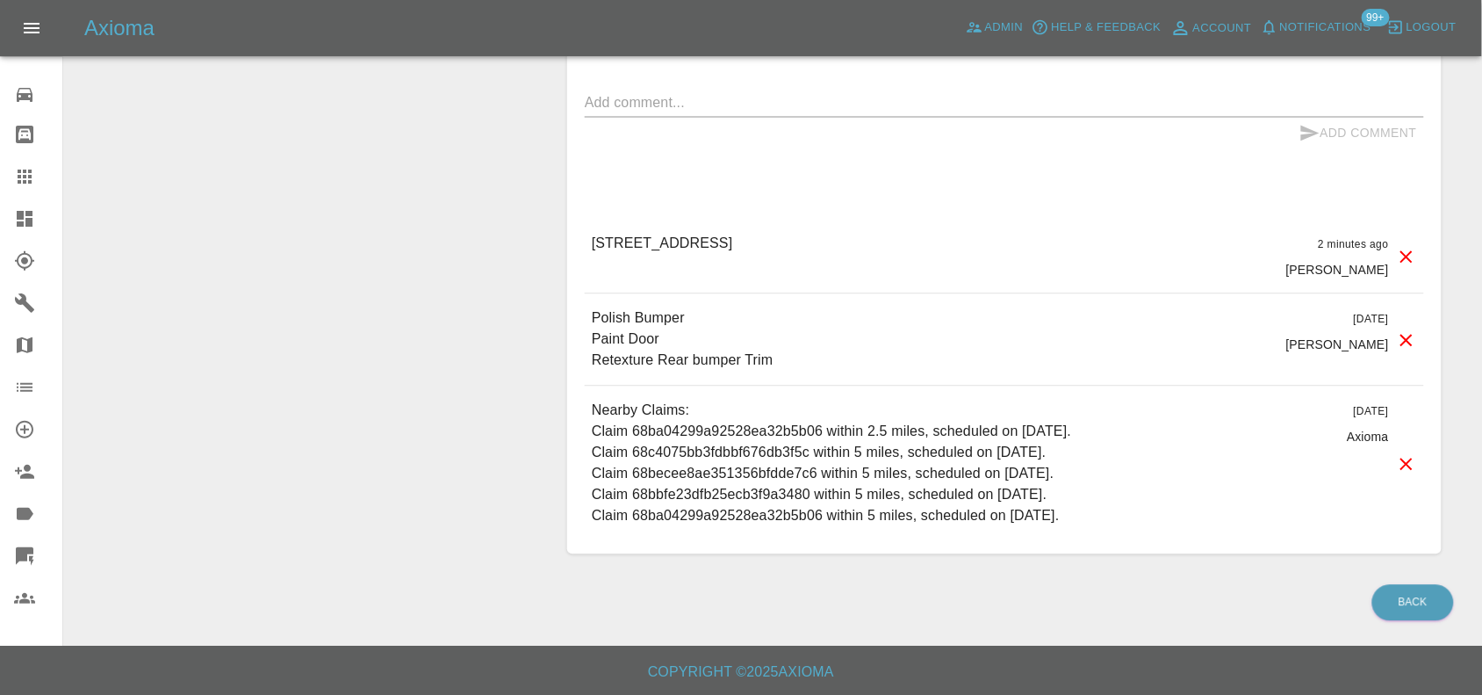
click at [652, 250] on p "15 greenwood avenue" at bounding box center [662, 243] width 141 height 21
click at [652, 248] on p "15 greenwood avenue" at bounding box center [662, 243] width 141 height 21
click at [652, 247] on p "15 greenwood avenue" at bounding box center [662, 243] width 141 height 21
copy p "15 greenwood avenue"
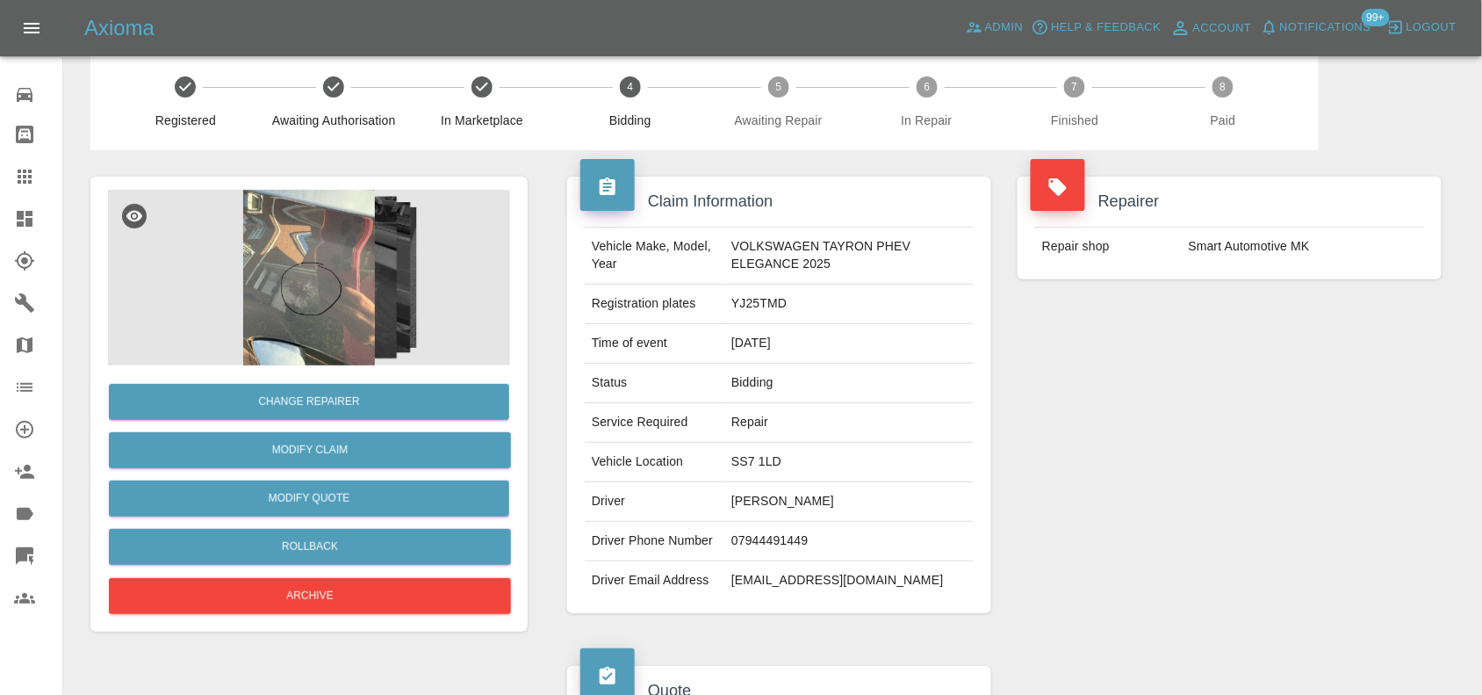
scroll to position [7, 0]
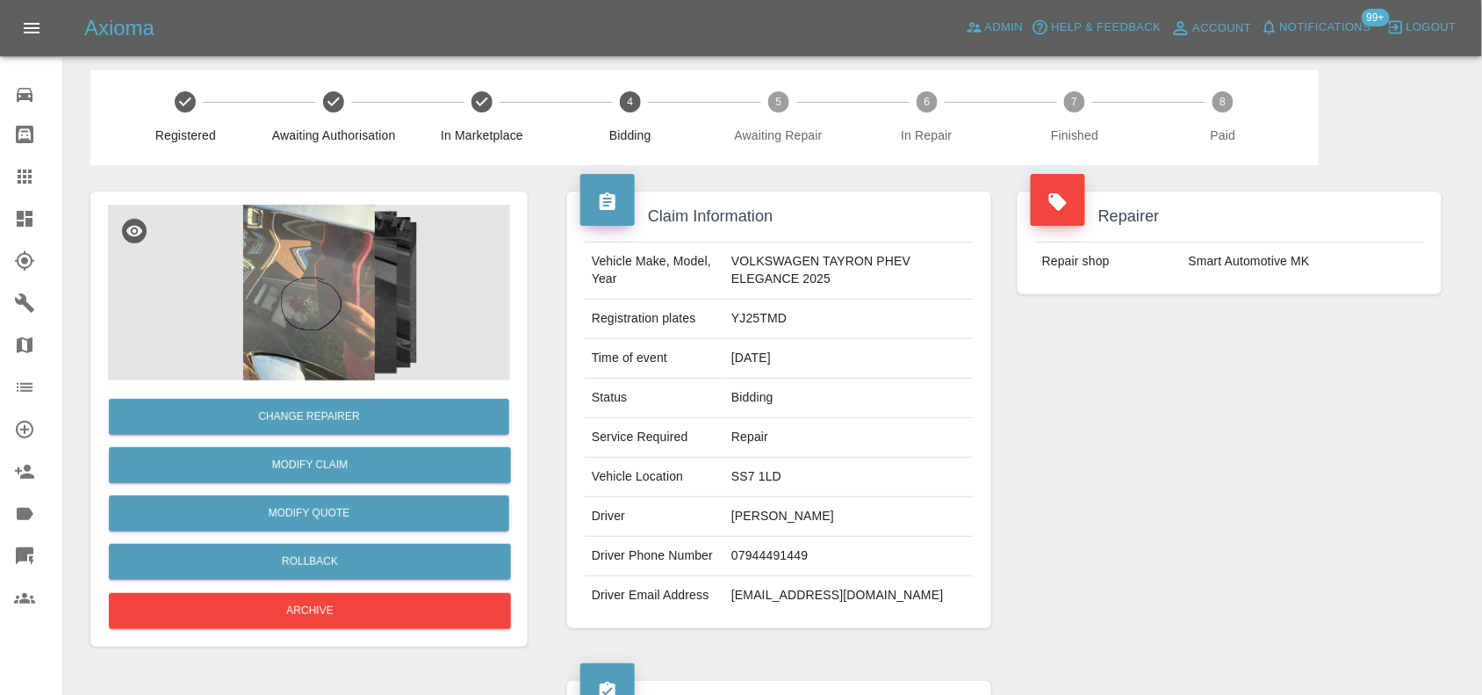
click at [738, 479] on td "SS7 1LD" at bounding box center [848, 477] width 249 height 40
copy td "SS7 1LD"
drag, startPoint x: 889, startPoint y: 489, endPoint x: 872, endPoint y: 486, distance: 17.9
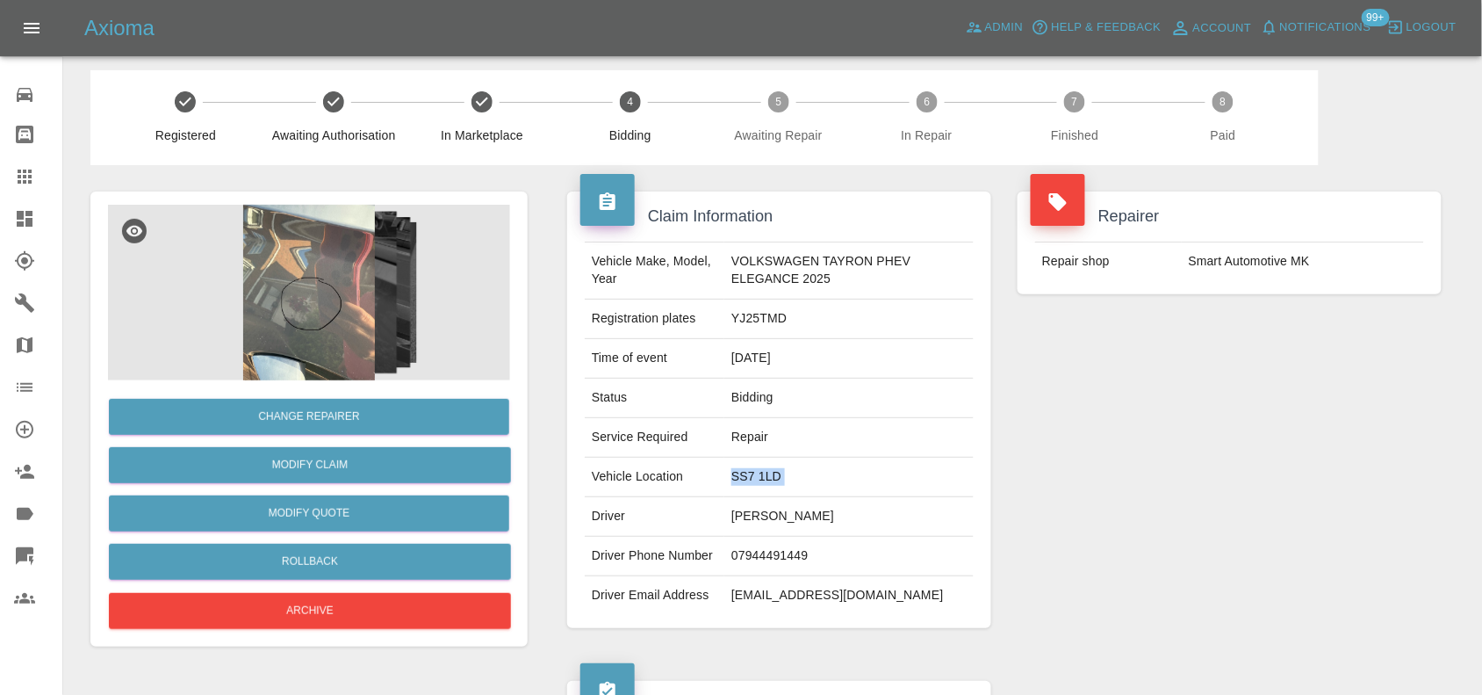
click at [889, 489] on td "SS7 1LD" at bounding box center [848, 477] width 249 height 40
click at [769, 481] on td "SS7 1LD" at bounding box center [848, 477] width 249 height 40
click at [760, 474] on td "SS7 1LD" at bounding box center [848, 477] width 249 height 40
click at [760, 475] on td "SS7 1LD" at bounding box center [848, 477] width 249 height 40
drag, startPoint x: 795, startPoint y: 474, endPoint x: 779, endPoint y: 472, distance: 15.9
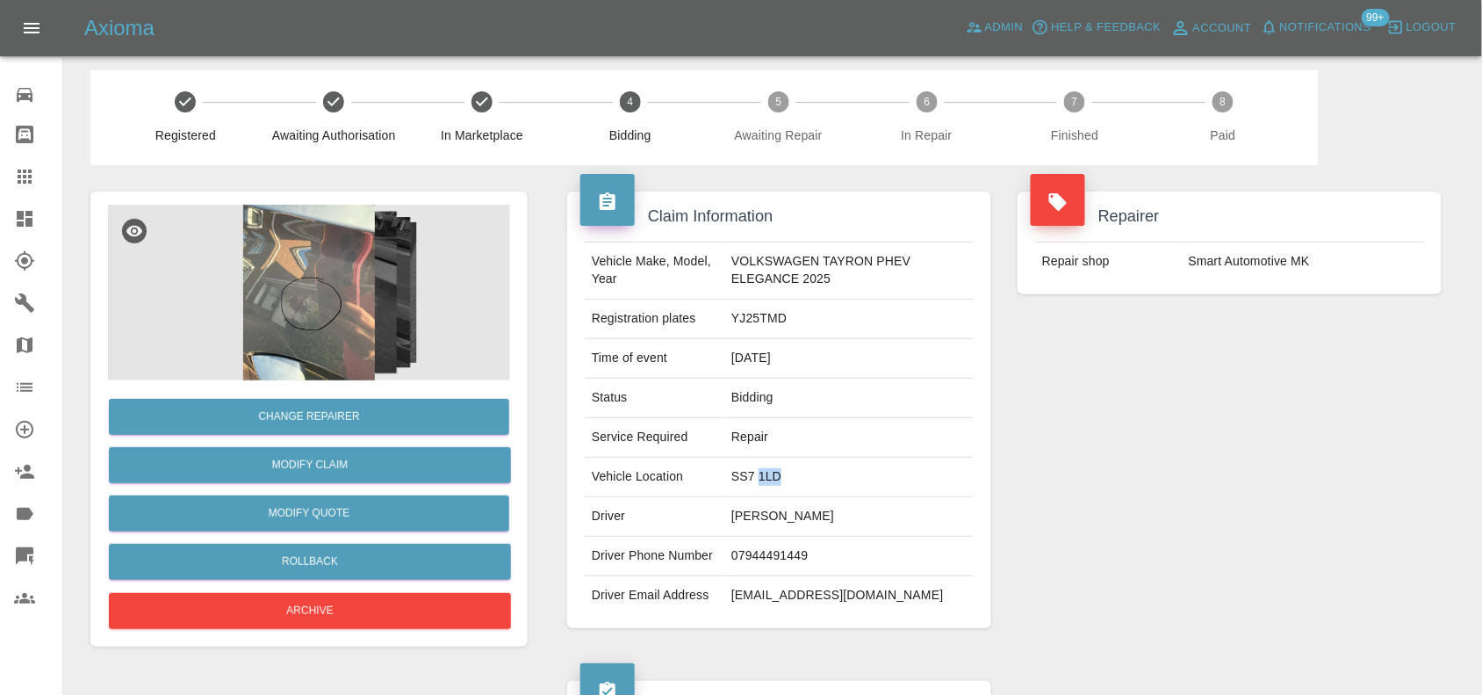
click at [793, 472] on td "SS7 1LD" at bounding box center [848, 477] width 249 height 40
click at [777, 472] on td "SS7 1LD" at bounding box center [848, 477] width 249 height 40
drag, startPoint x: 779, startPoint y: 472, endPoint x: 726, endPoint y: 484, distance: 53.9
click at [726, 484] on td "SS7 1LD" at bounding box center [848, 477] width 249 height 40
copy td "SS7 1LD"
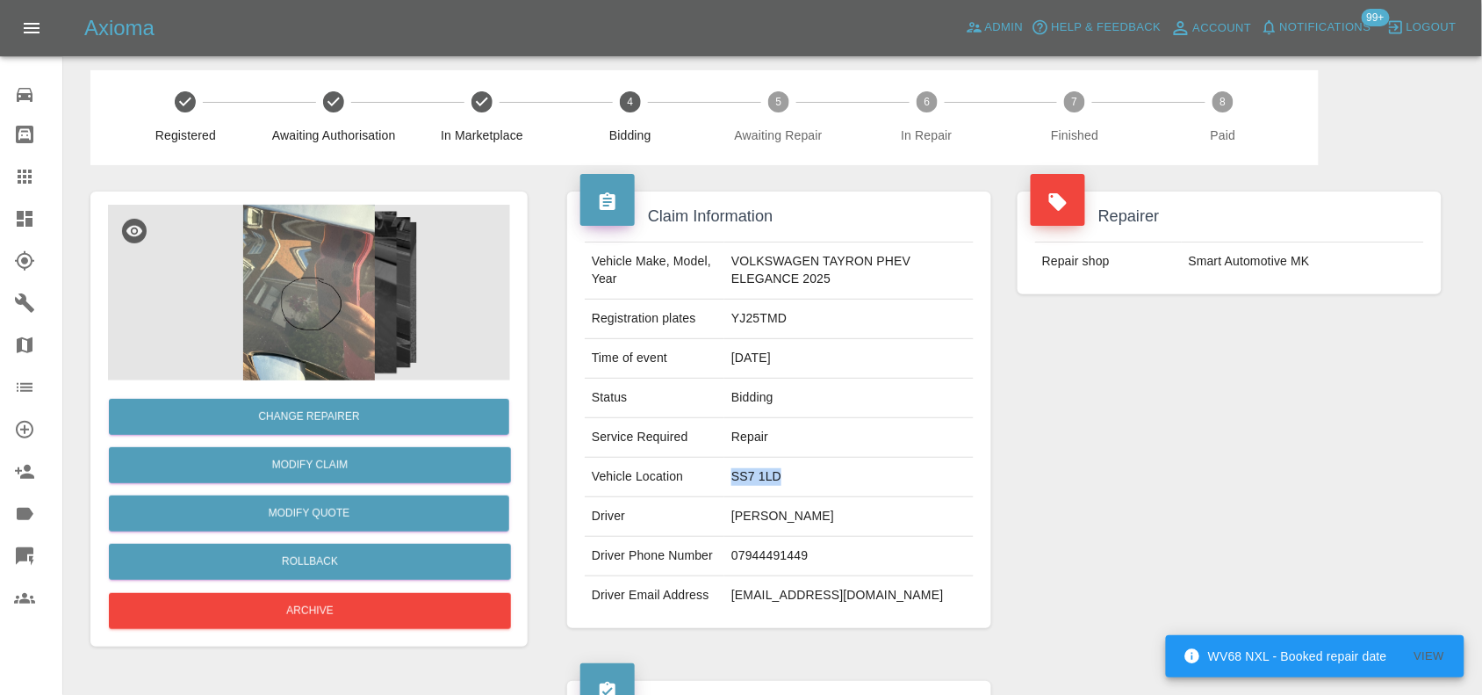
click at [27, 154] on link "Bodyshop home" at bounding box center [31, 134] width 62 height 42
click at [23, 162] on link "Claims" at bounding box center [31, 176] width 62 height 42
click at [26, 176] on icon at bounding box center [24, 176] width 21 height 21
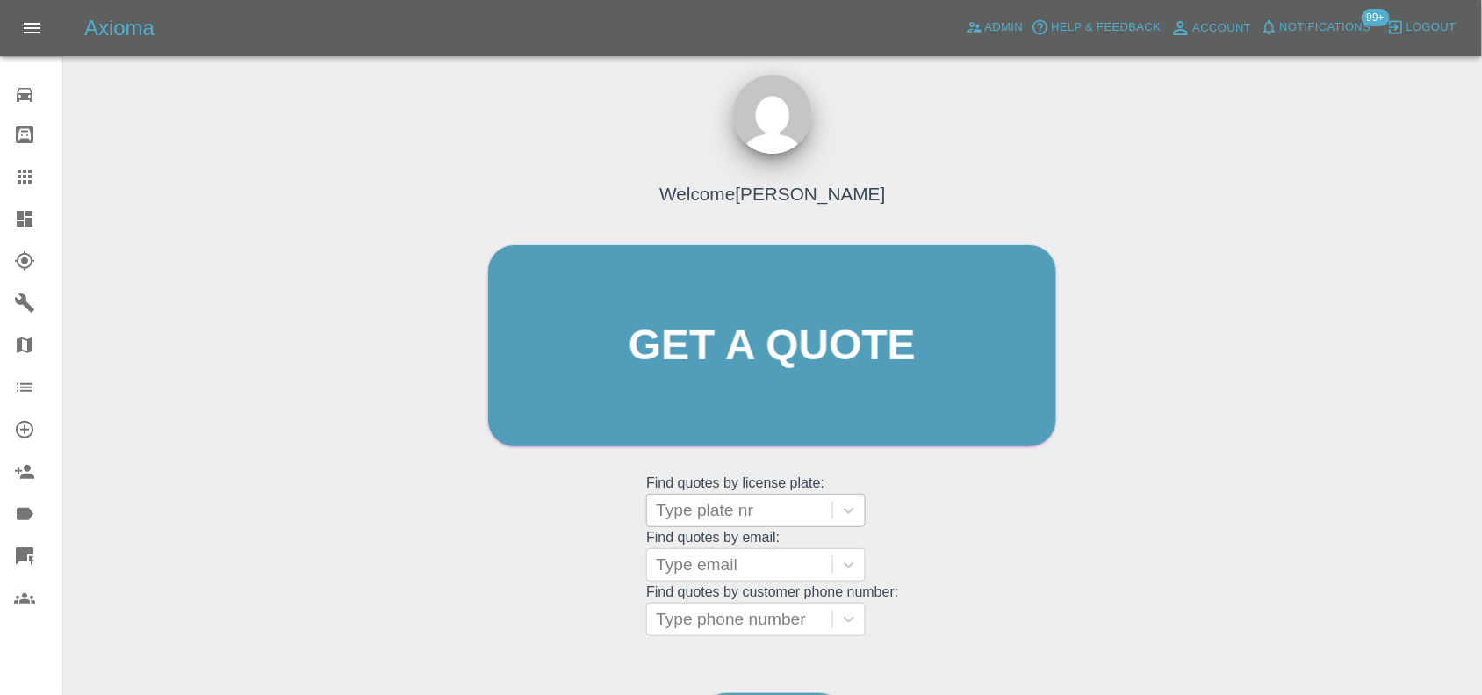
click at [731, 509] on div at bounding box center [740, 510] width 168 height 25
paste input "DT25WXB"
type input "DT25WXB"
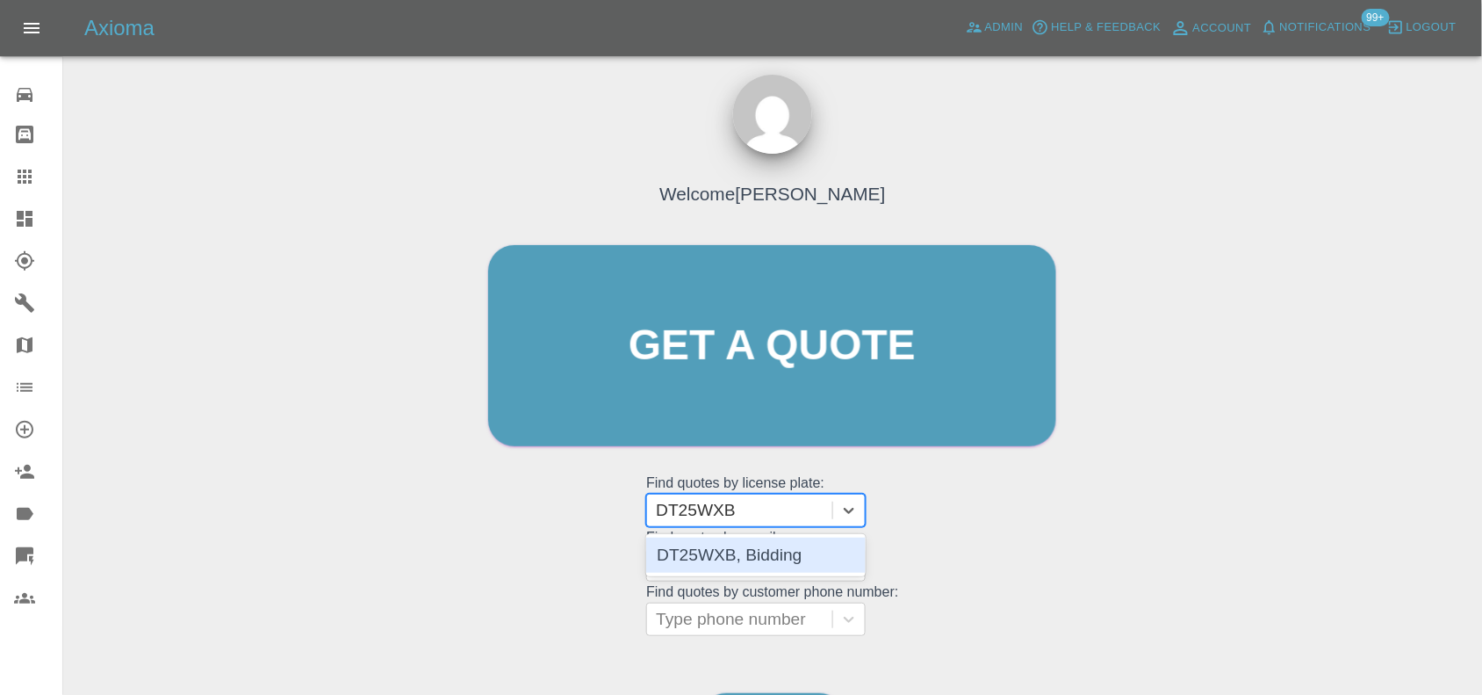
click at [791, 558] on div "DT25WXB, Bidding" at bounding box center [756, 554] width 220 height 35
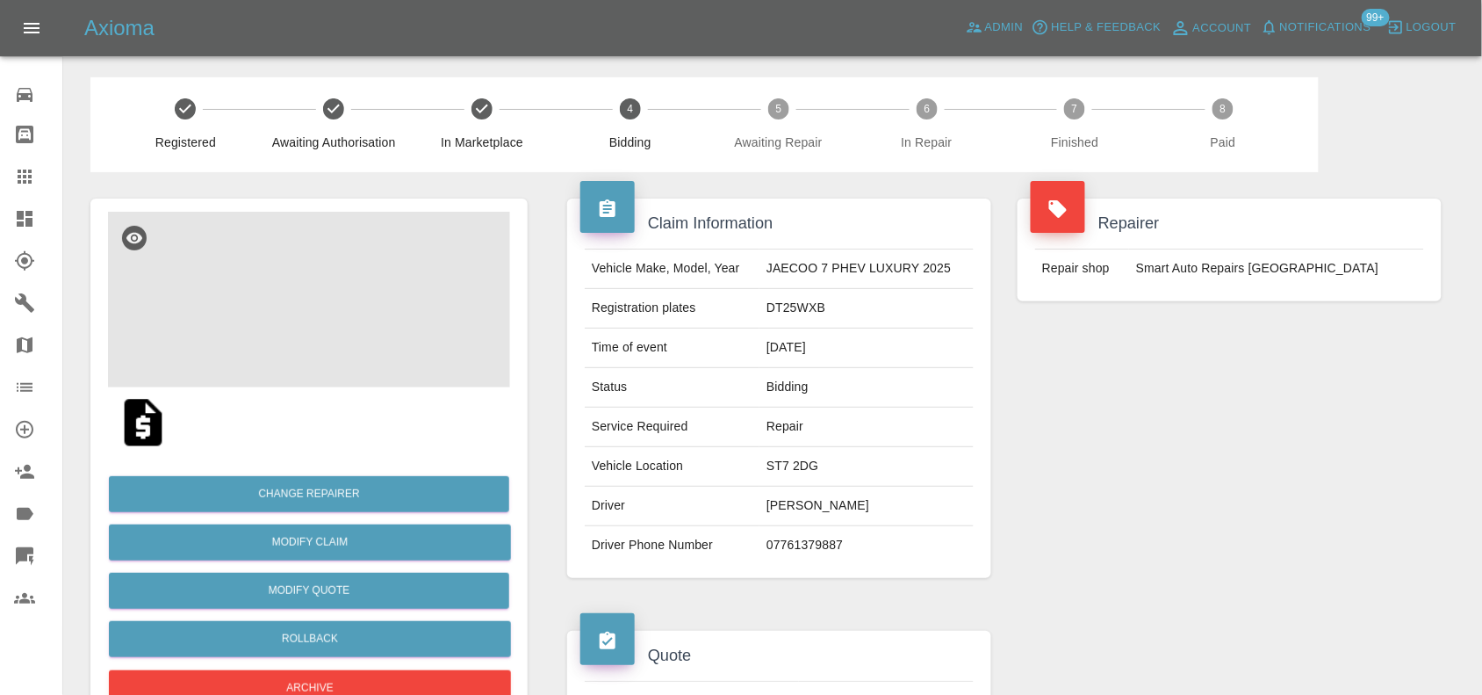
click at [328, 292] on img at bounding box center [309, 300] width 402 height 176
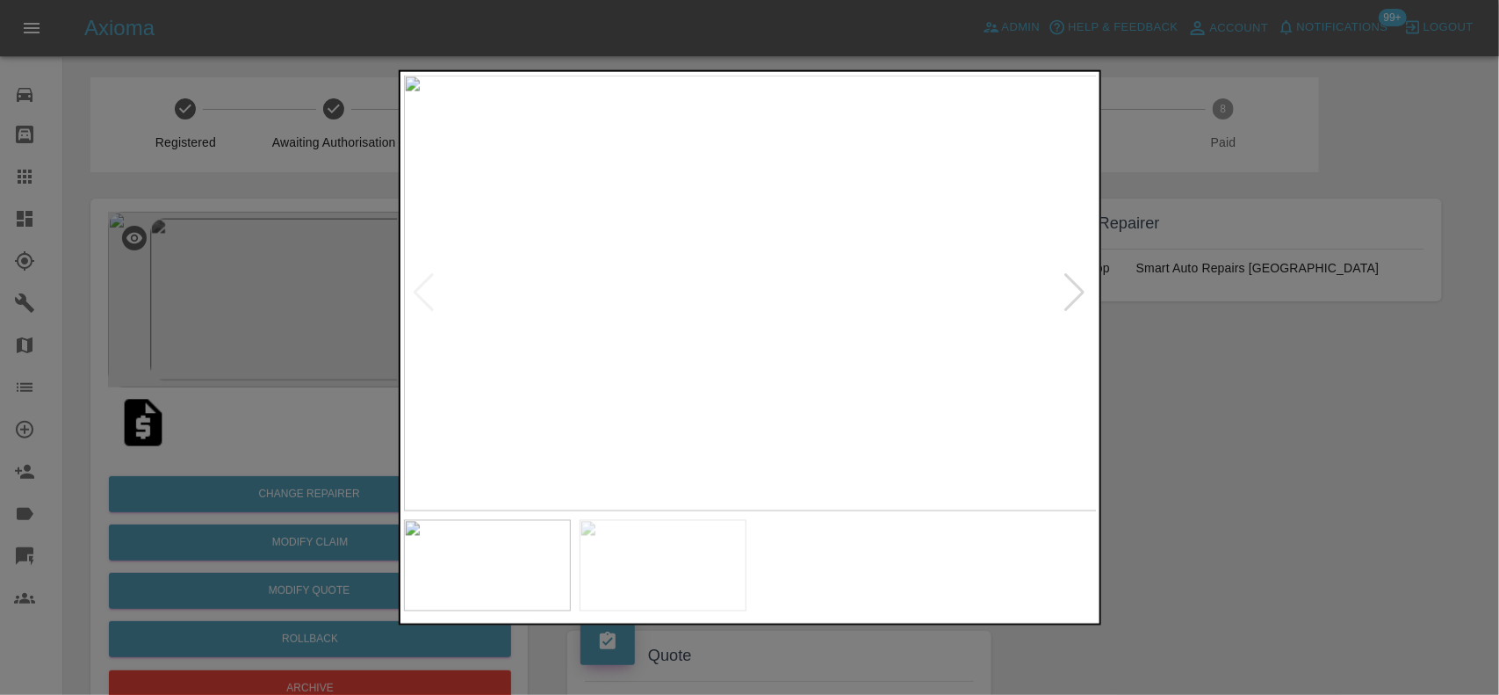
click at [654, 320] on img at bounding box center [751, 293] width 694 height 436
click at [567, 436] on img at bounding box center [751, 293] width 694 height 436
click at [334, 228] on div at bounding box center [749, 347] width 1499 height 695
click at [900, 310] on img at bounding box center [751, 293] width 694 height 436
click at [1227, 476] on div at bounding box center [749, 347] width 1499 height 695
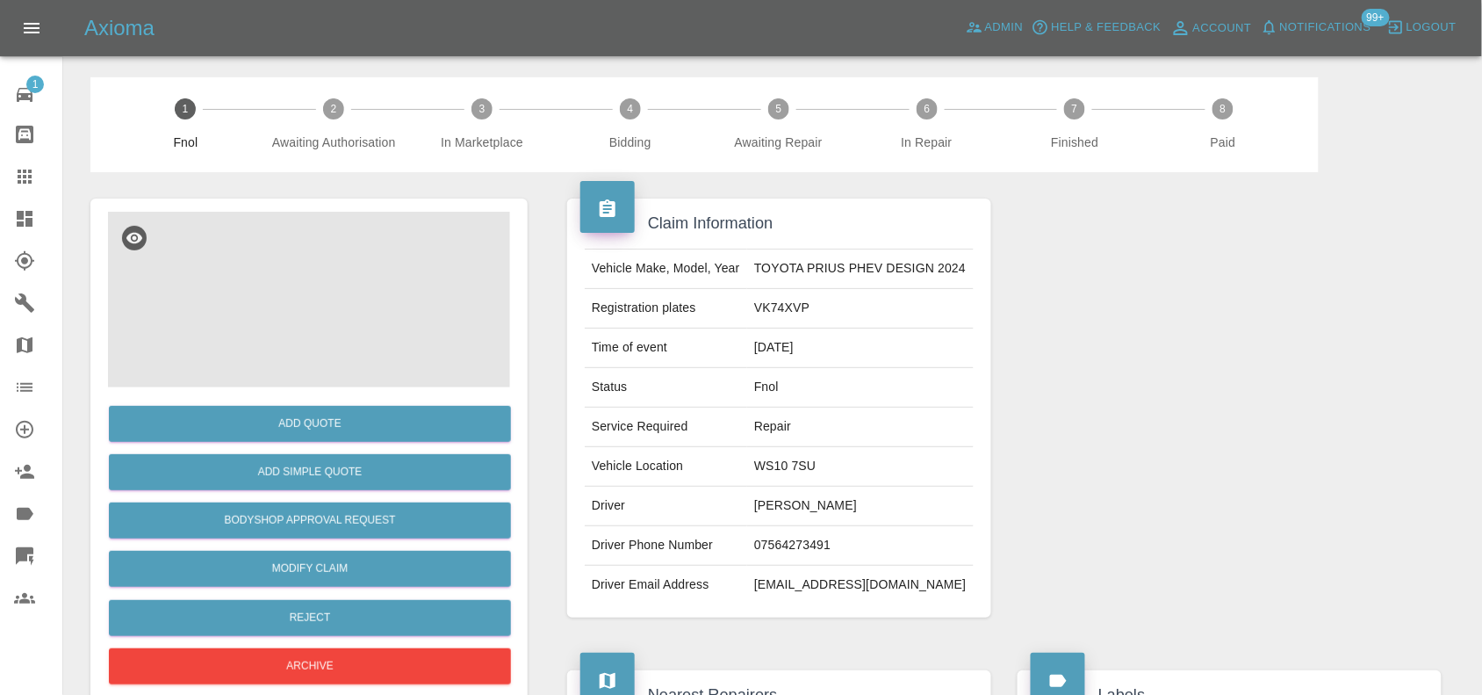
click at [301, 290] on img at bounding box center [309, 300] width 402 height 176
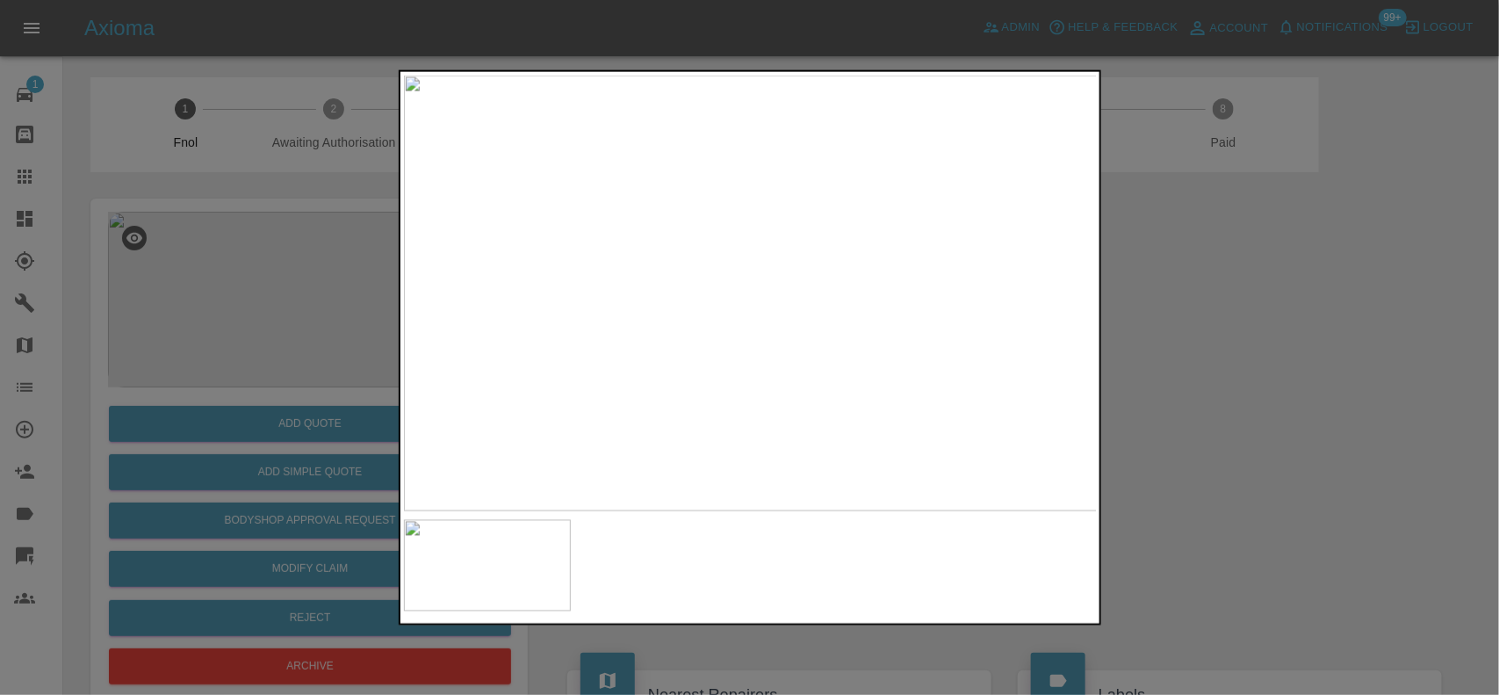
click at [712, 274] on img at bounding box center [751, 293] width 694 height 436
click at [716, 274] on img at bounding box center [751, 293] width 694 height 436
click at [743, 256] on img at bounding box center [852, 348] width 2081 height 1308
click at [611, 299] on img at bounding box center [751, 293] width 694 height 436
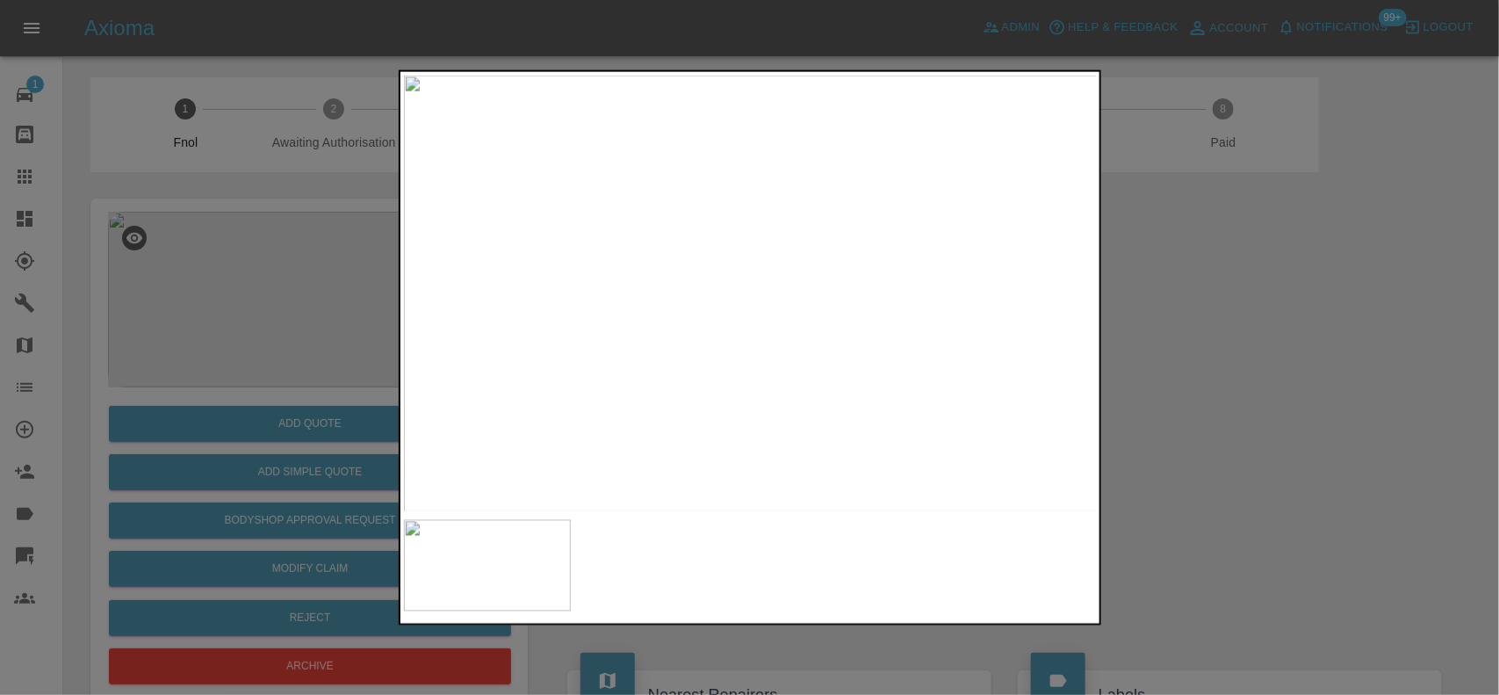
click at [783, 295] on img at bounding box center [751, 293] width 694 height 436
click at [781, 294] on img at bounding box center [751, 293] width 694 height 436
drag, startPoint x: 325, startPoint y: 279, endPoint x: 234, endPoint y: 454, distance: 196.7
click at [320, 292] on div at bounding box center [749, 347] width 1499 height 695
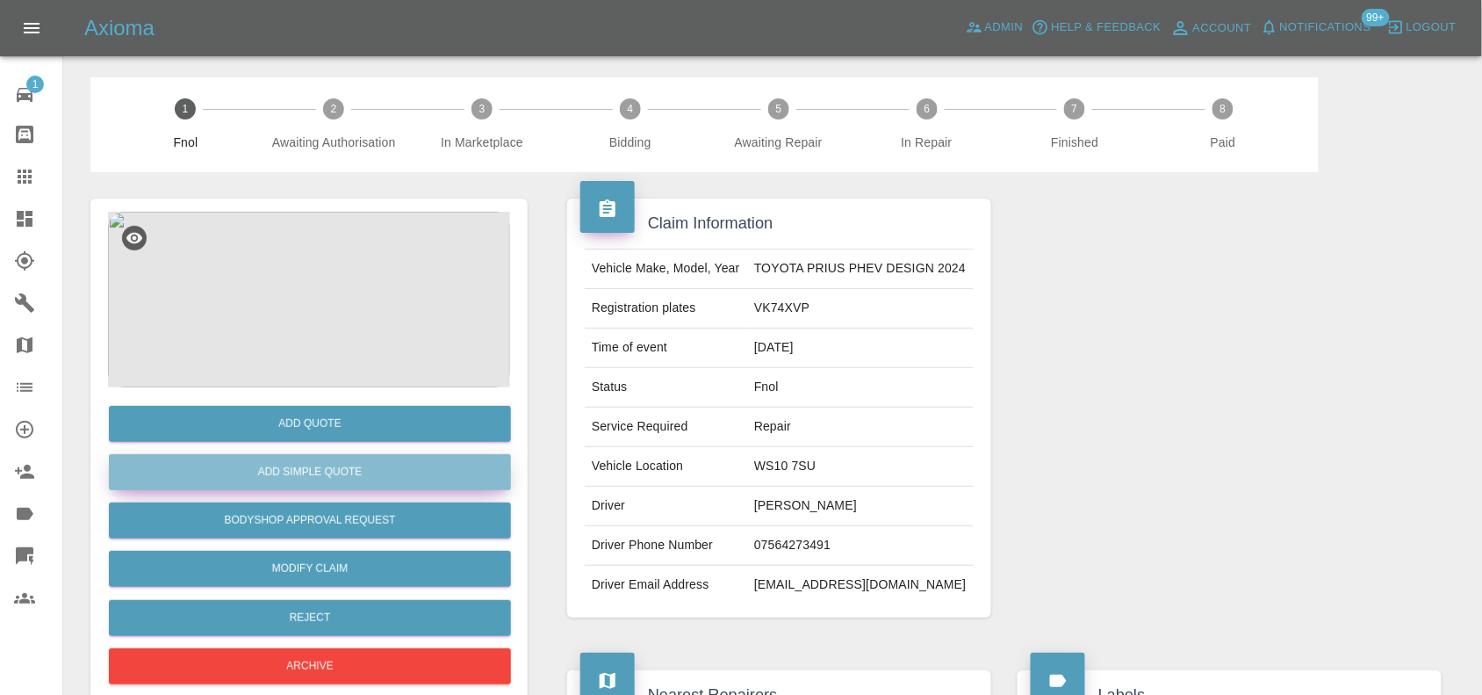
click at [256, 475] on button "Add Simple Quote" at bounding box center [310, 472] width 402 height 36
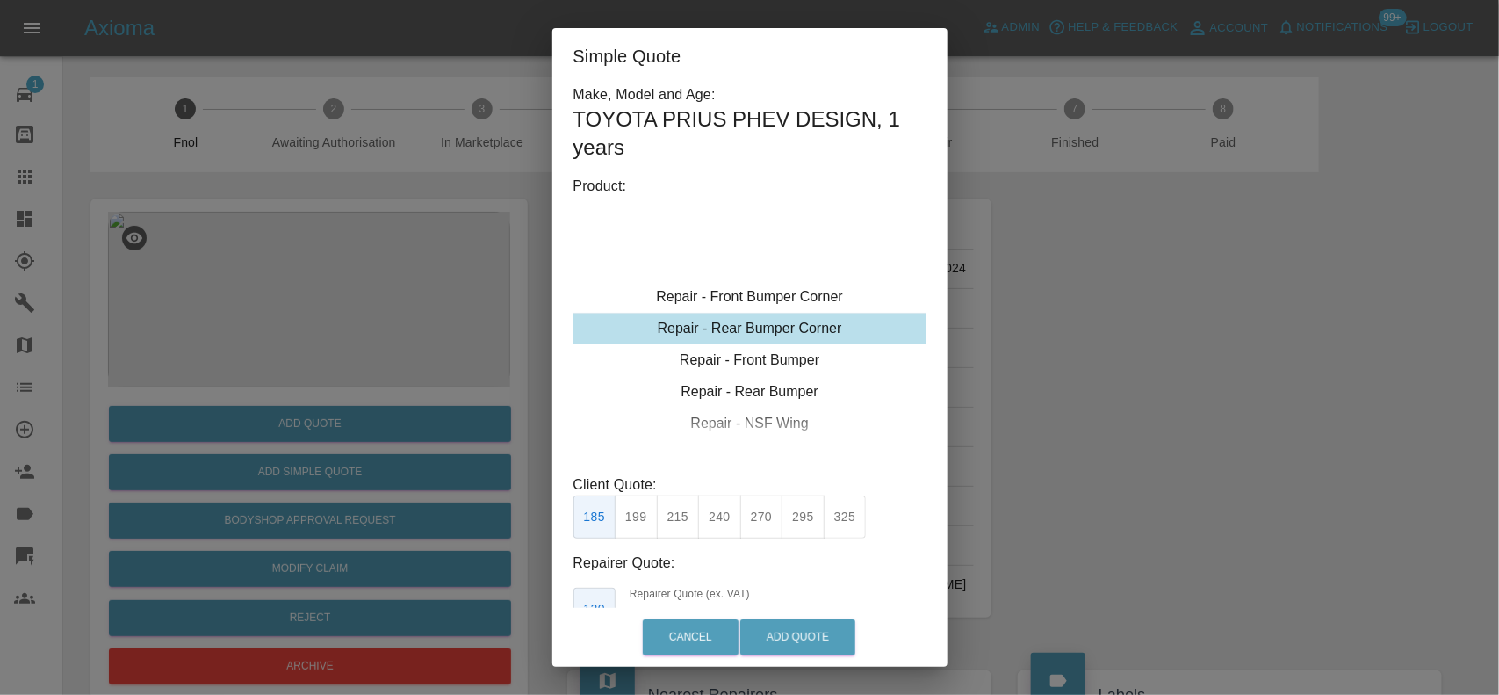
click at [704, 319] on div "Repair - Rear Bumper Corner" at bounding box center [749, 329] width 353 height 32
click at [812, 511] on button "295" at bounding box center [802, 516] width 43 height 43
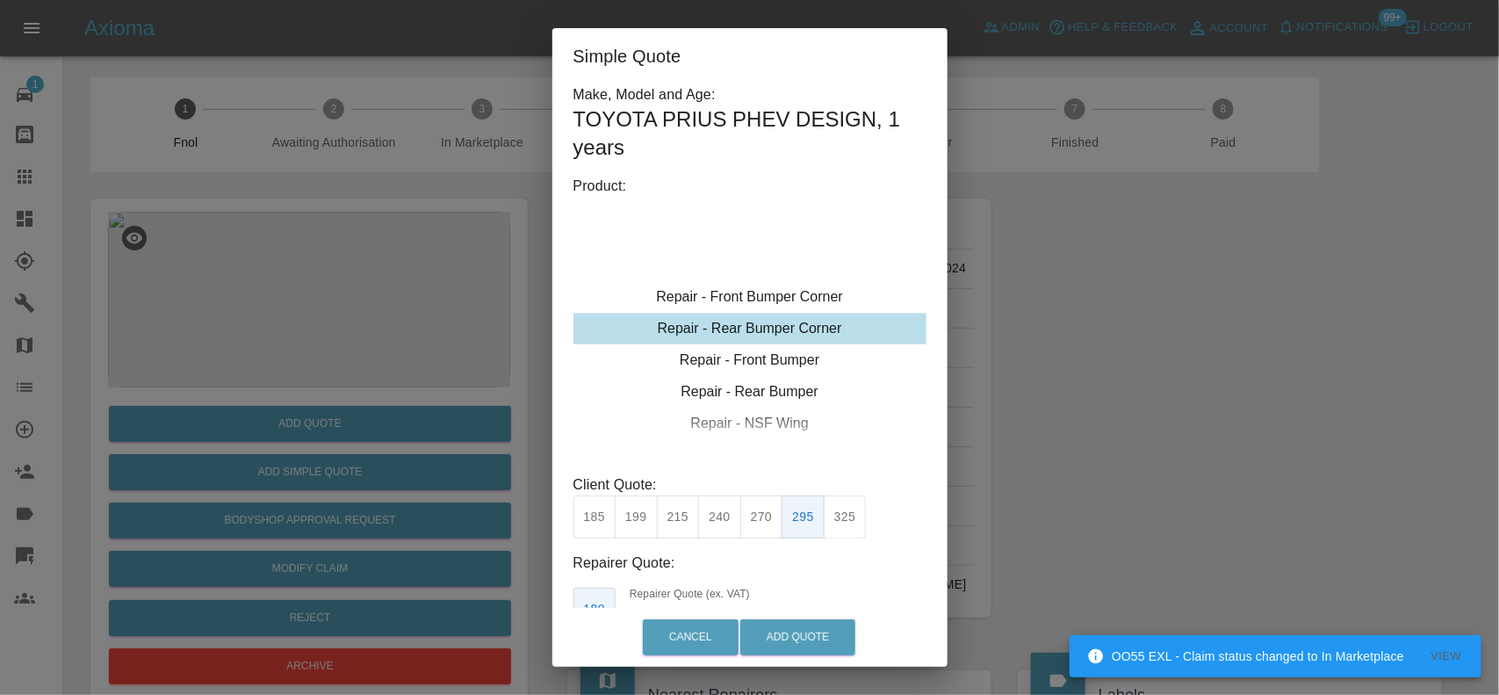
scroll to position [75, 0]
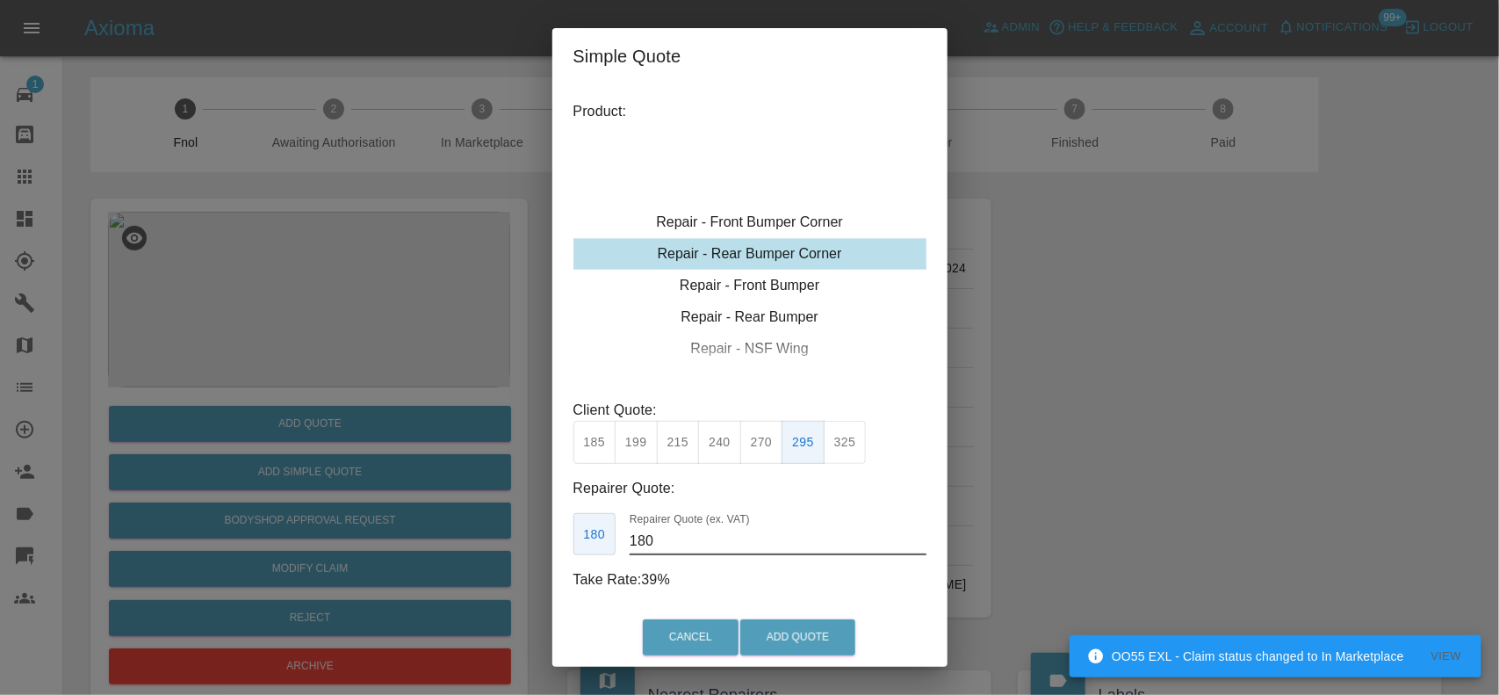
drag, startPoint x: 718, startPoint y: 545, endPoint x: 225, endPoint y: 440, distance: 504.6
click at [290, 493] on div "Simple Quote Make, Model and Age: TOYOTA PRIUS PHEV DESIGN , 1 years Product: R…" at bounding box center [749, 347] width 1499 height 695
type input "170"
click at [837, 634] on button "Add Quote" at bounding box center [797, 637] width 115 height 36
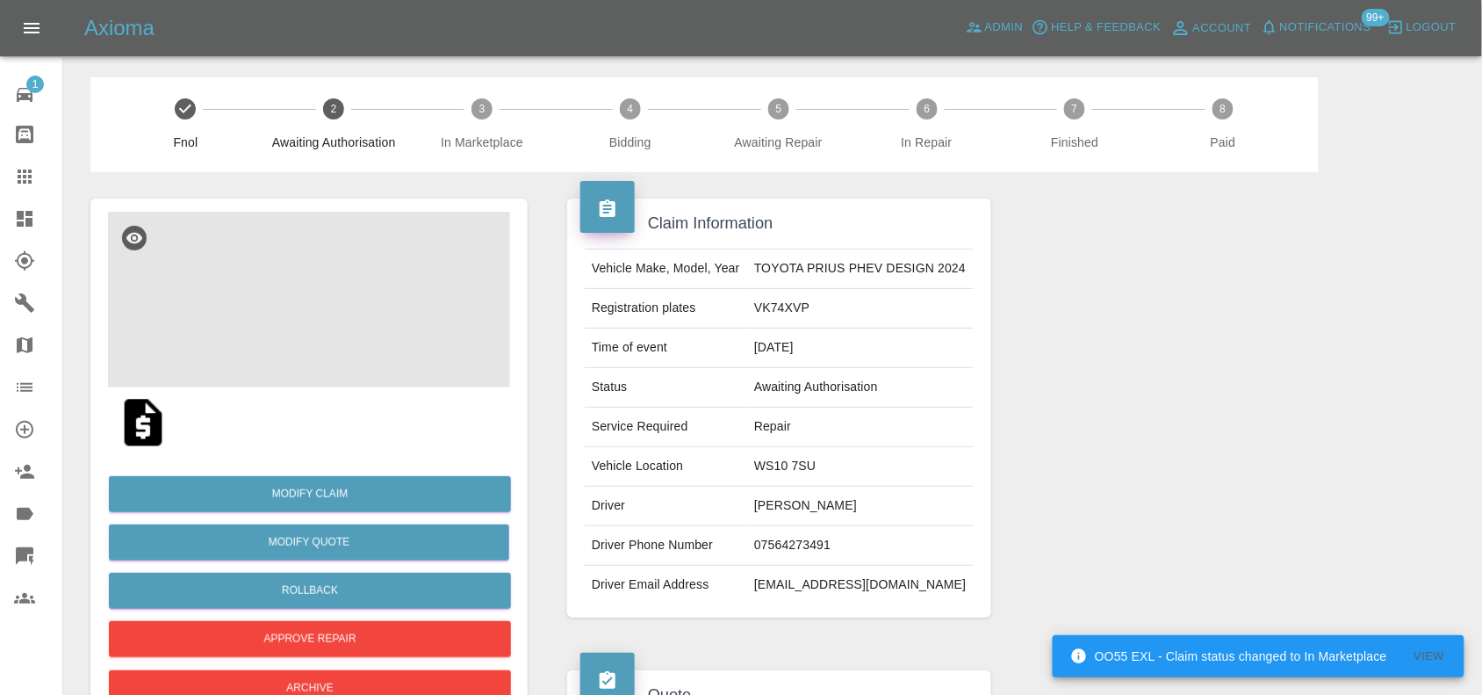
click at [351, 294] on img at bounding box center [309, 300] width 402 height 176
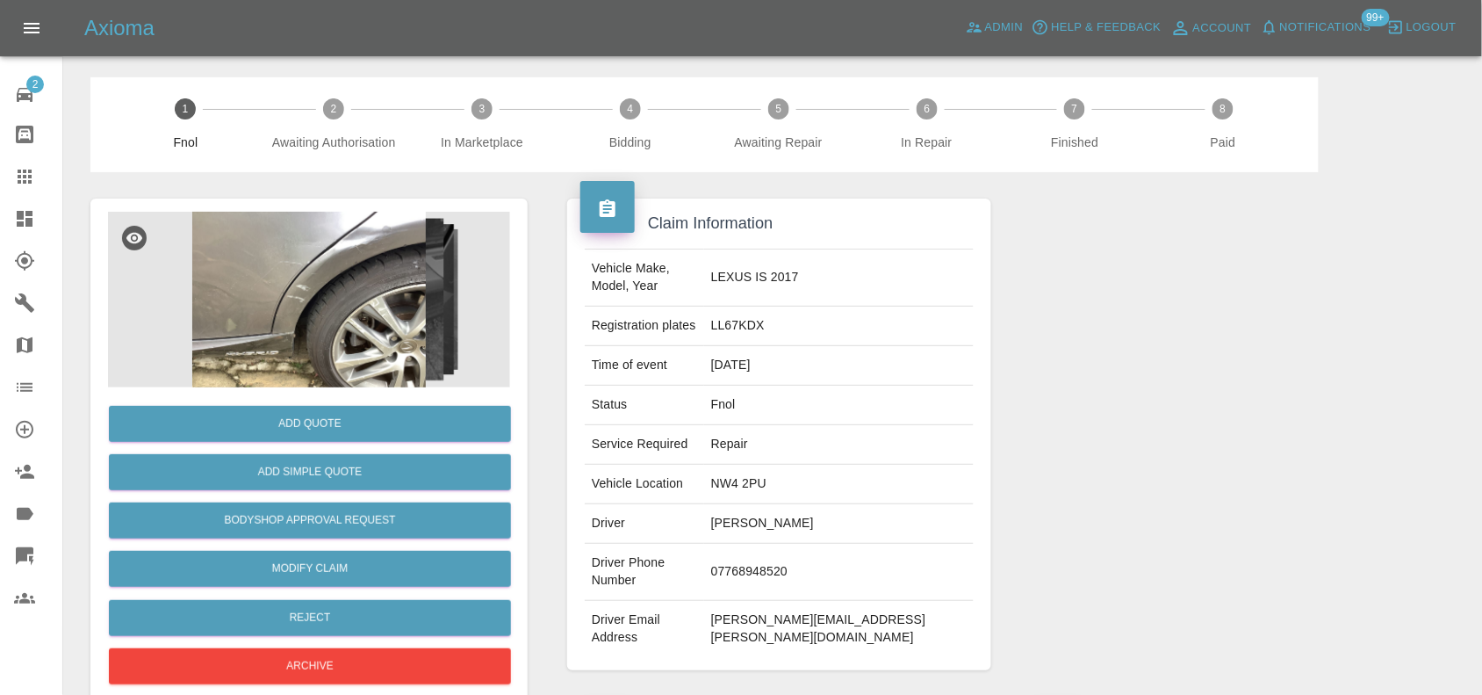
click at [319, 341] on img at bounding box center [309, 300] width 402 height 176
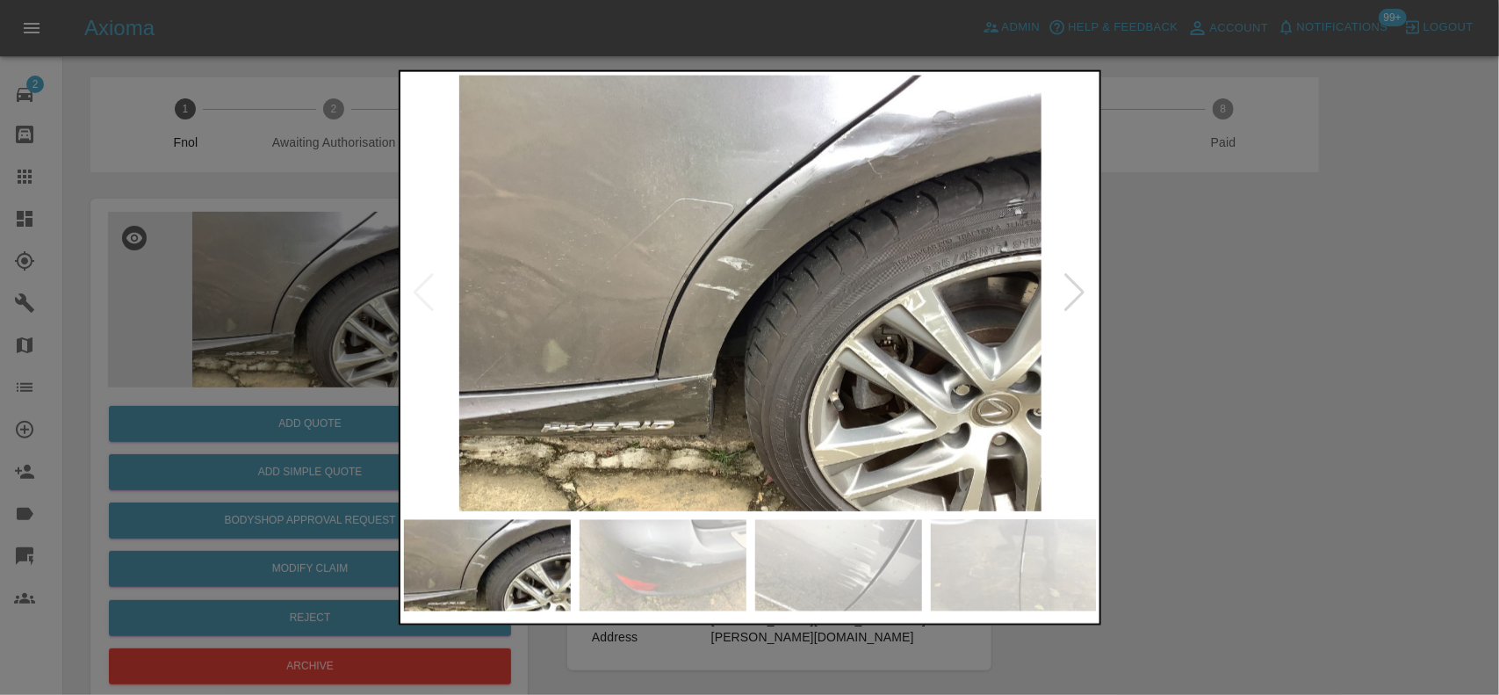
click at [648, 246] on img at bounding box center [751, 293] width 694 height 436
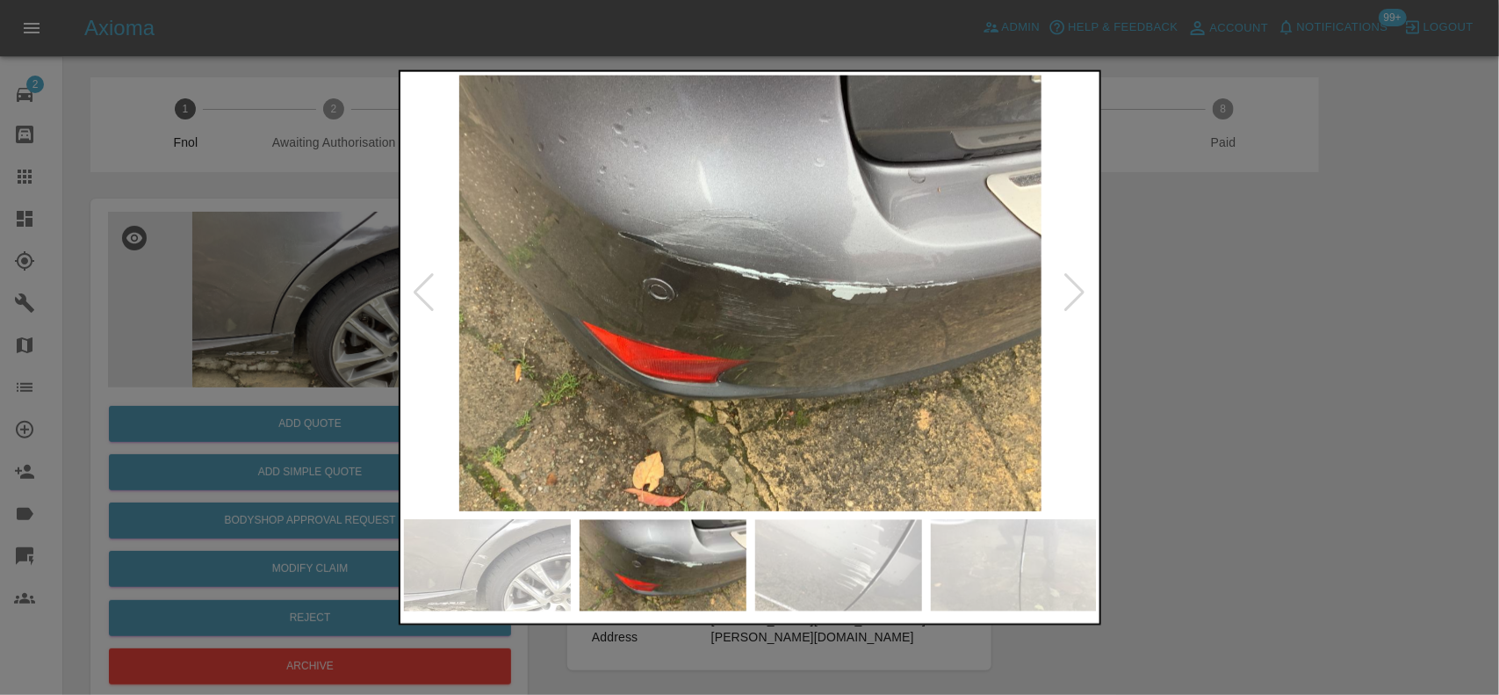
click at [555, 255] on img at bounding box center [751, 293] width 694 height 436
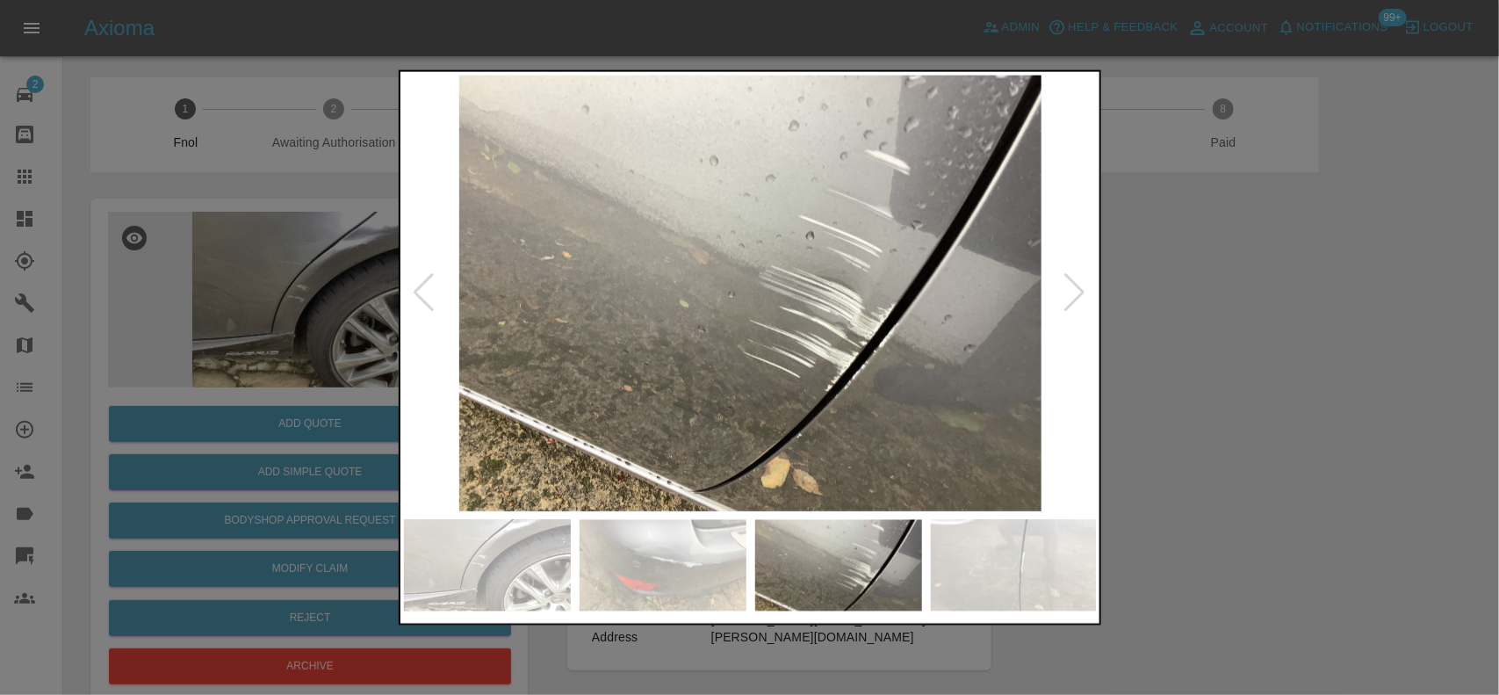
click at [516, 272] on img at bounding box center [751, 293] width 694 height 436
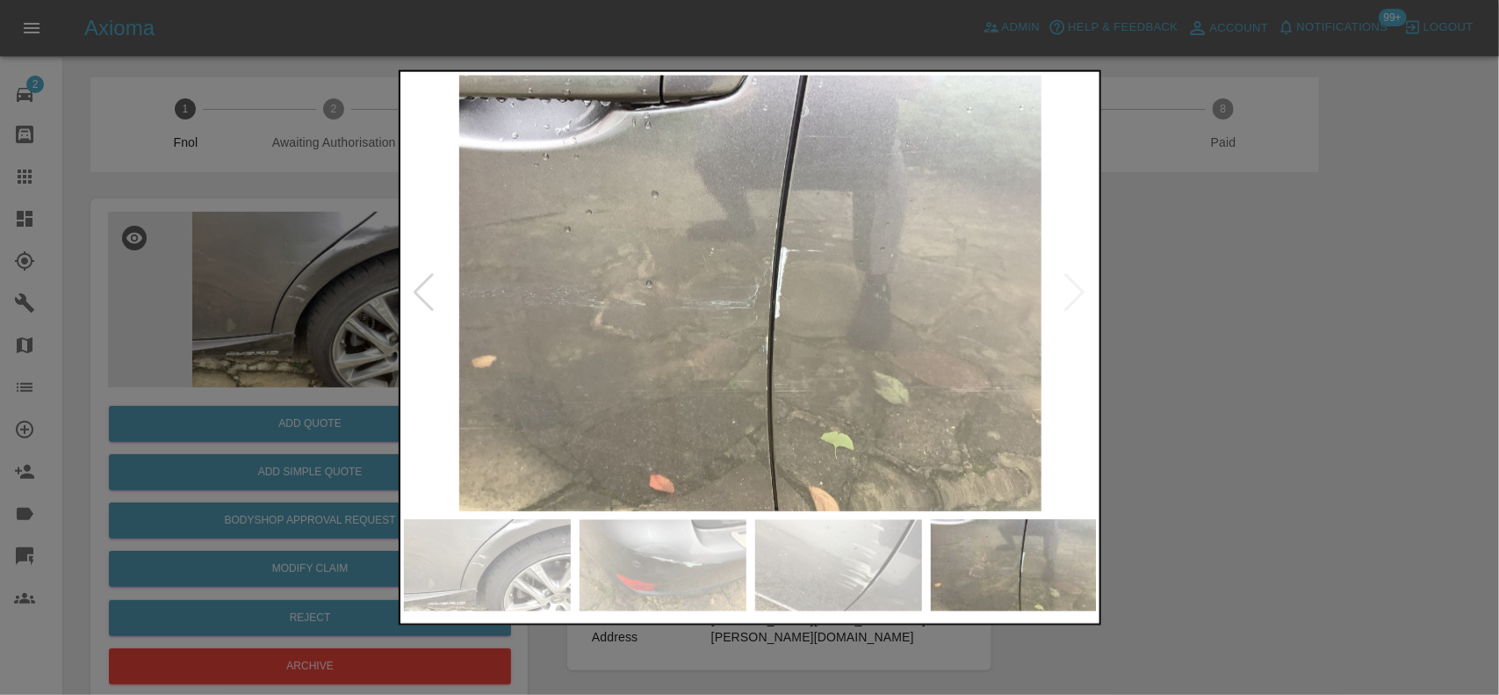
click at [428, 132] on img at bounding box center [751, 293] width 694 height 436
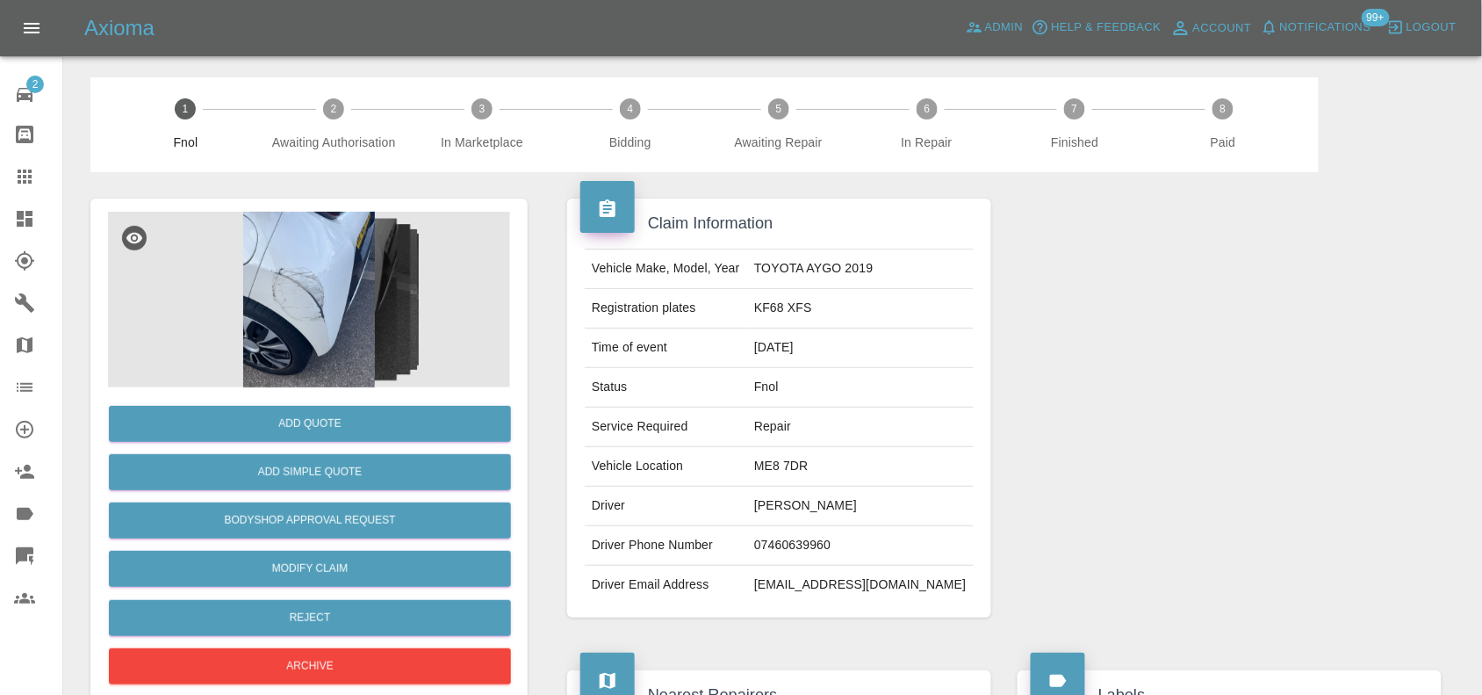
click at [248, 285] on img at bounding box center [309, 300] width 402 height 176
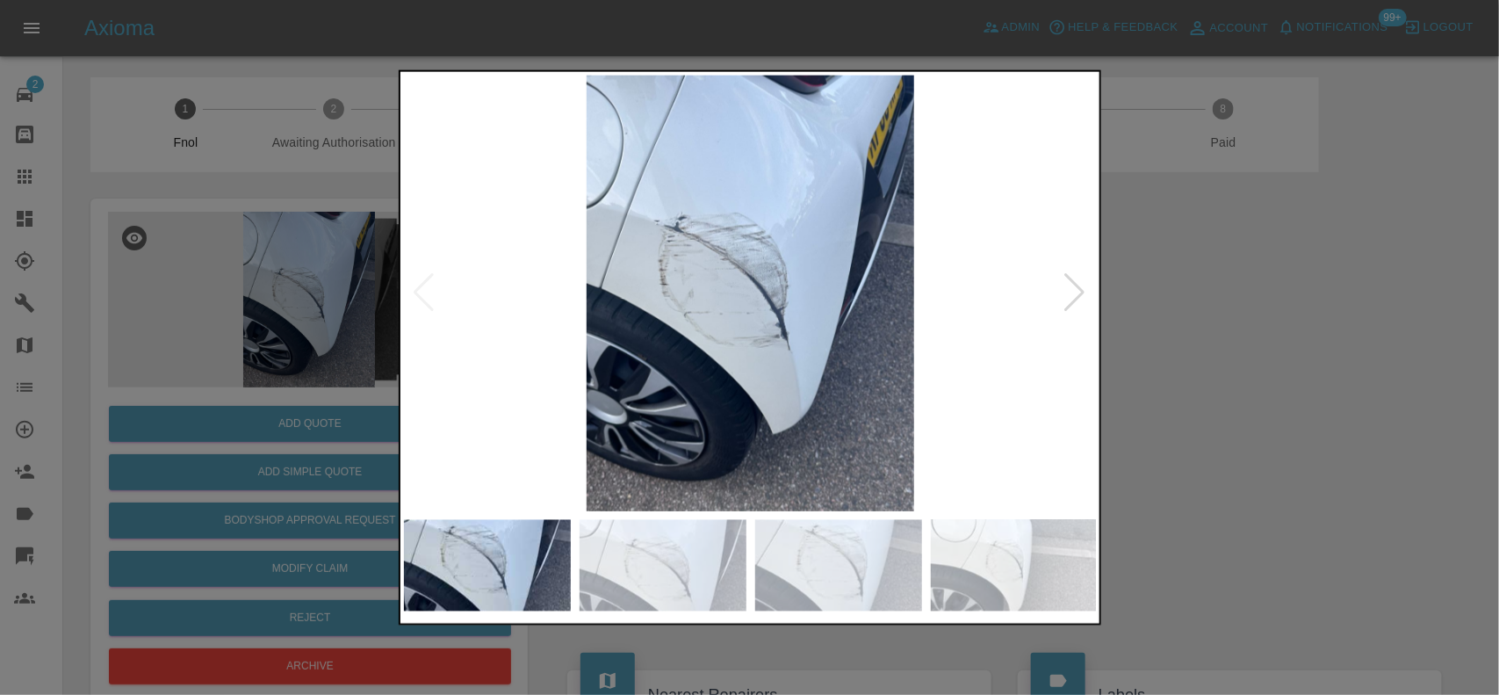
click at [725, 303] on img at bounding box center [751, 293] width 694 height 436
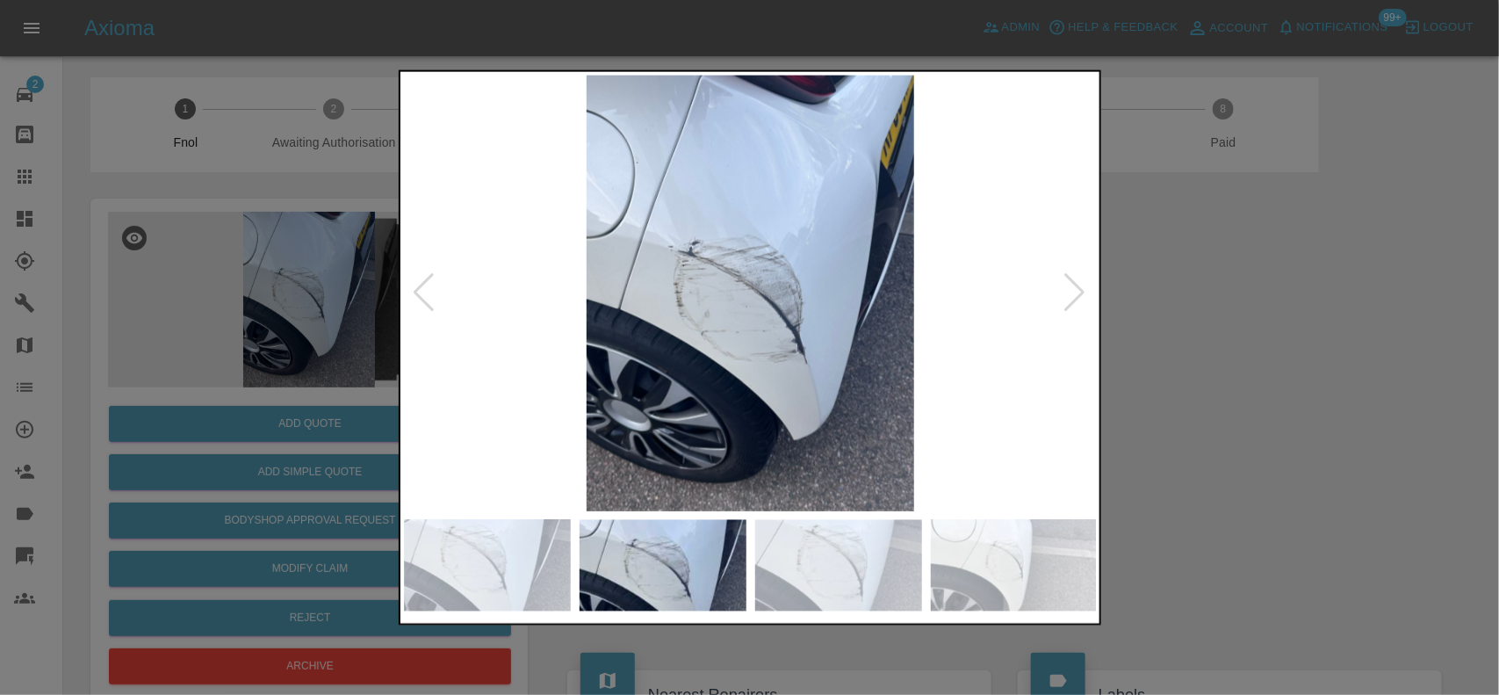
click at [584, 305] on img at bounding box center [751, 293] width 694 height 436
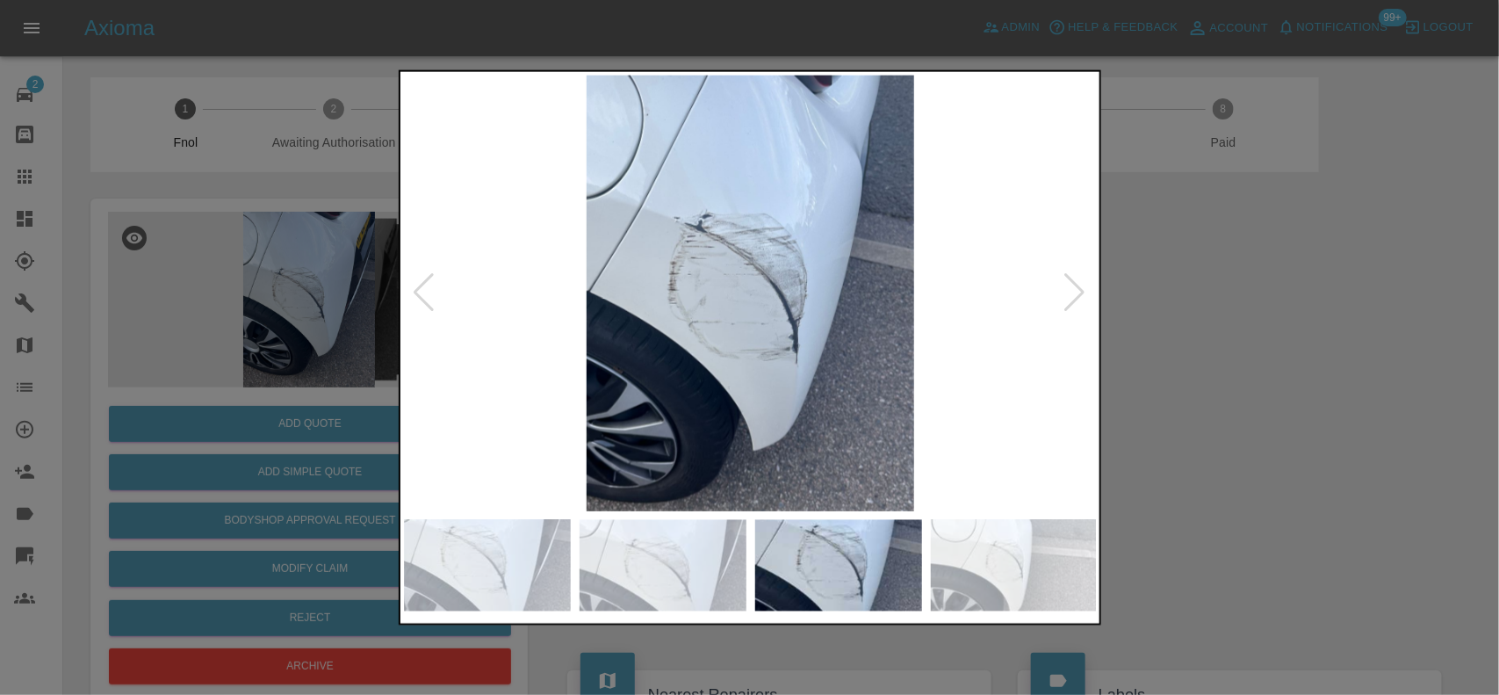
click at [527, 266] on img at bounding box center [751, 293] width 694 height 436
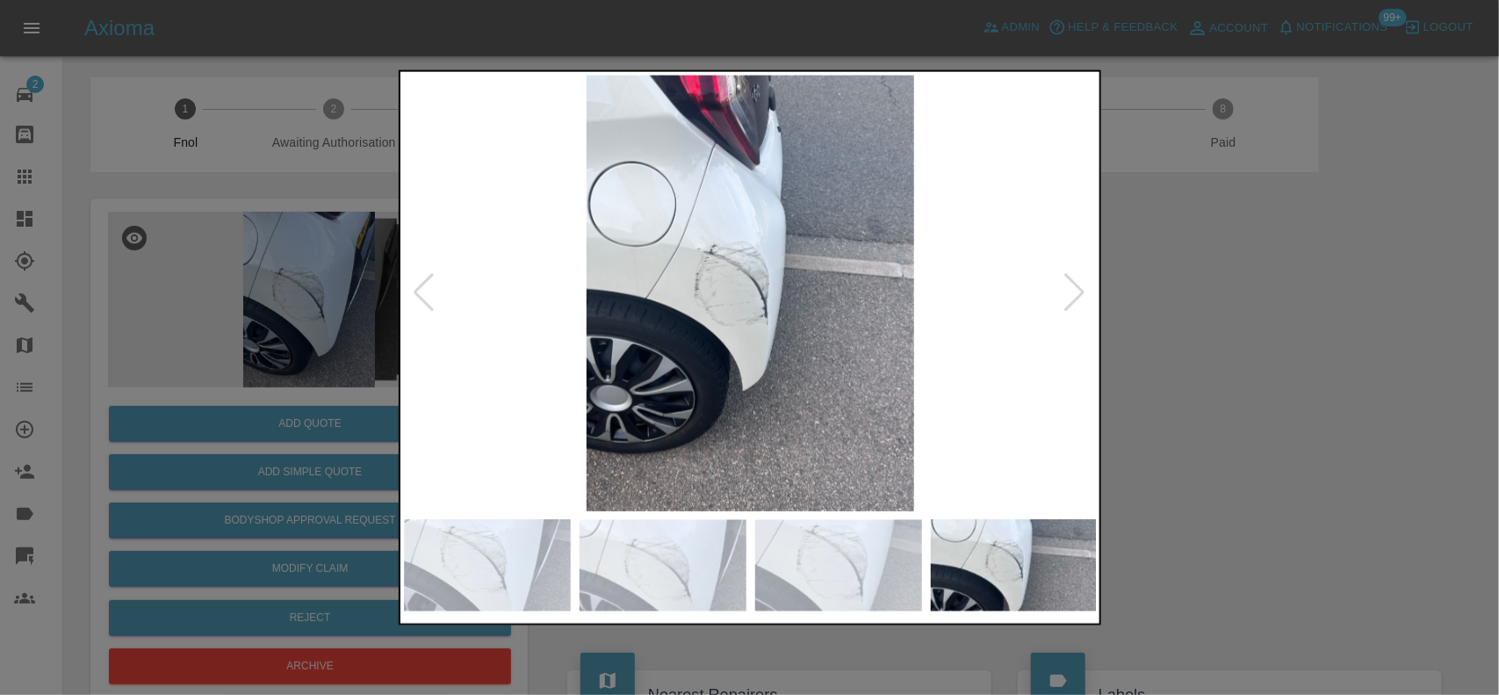
click at [427, 244] on img at bounding box center [751, 293] width 694 height 436
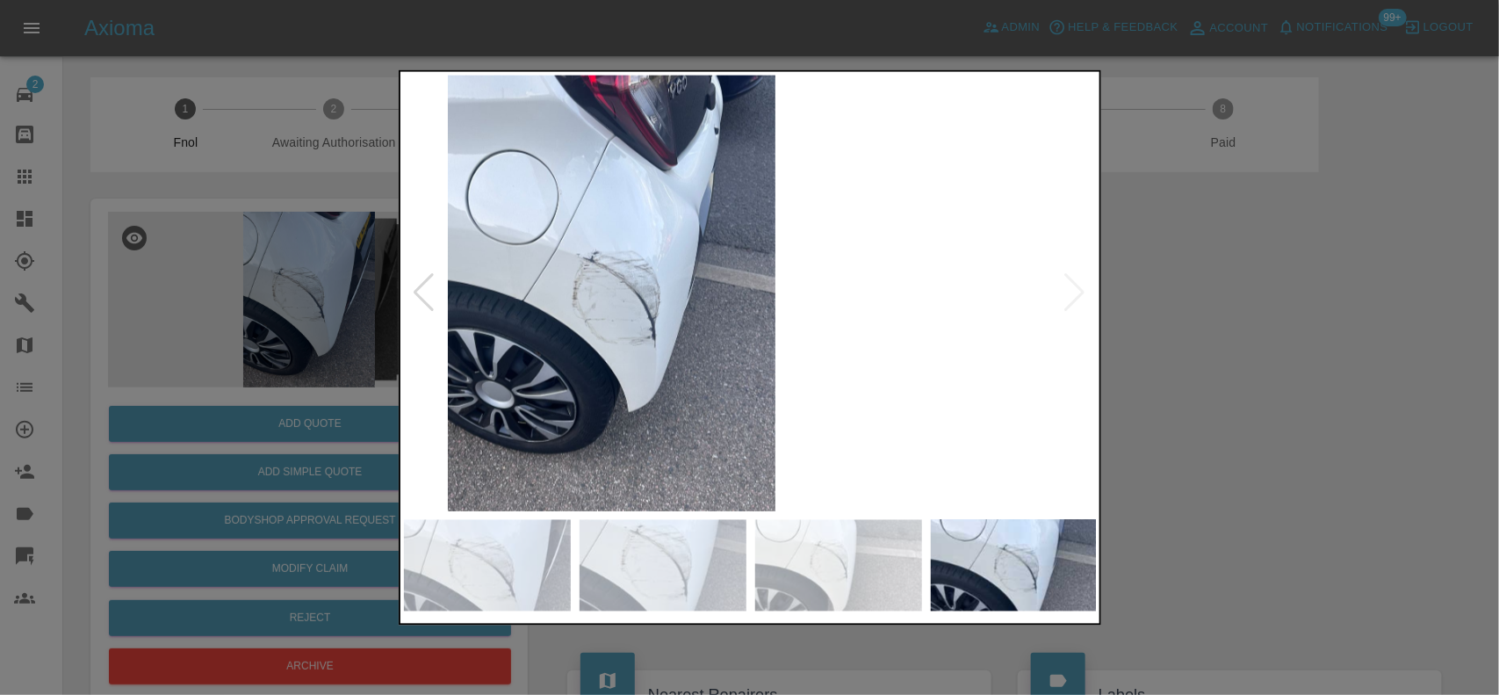
click at [274, 202] on div at bounding box center [749, 347] width 1499 height 695
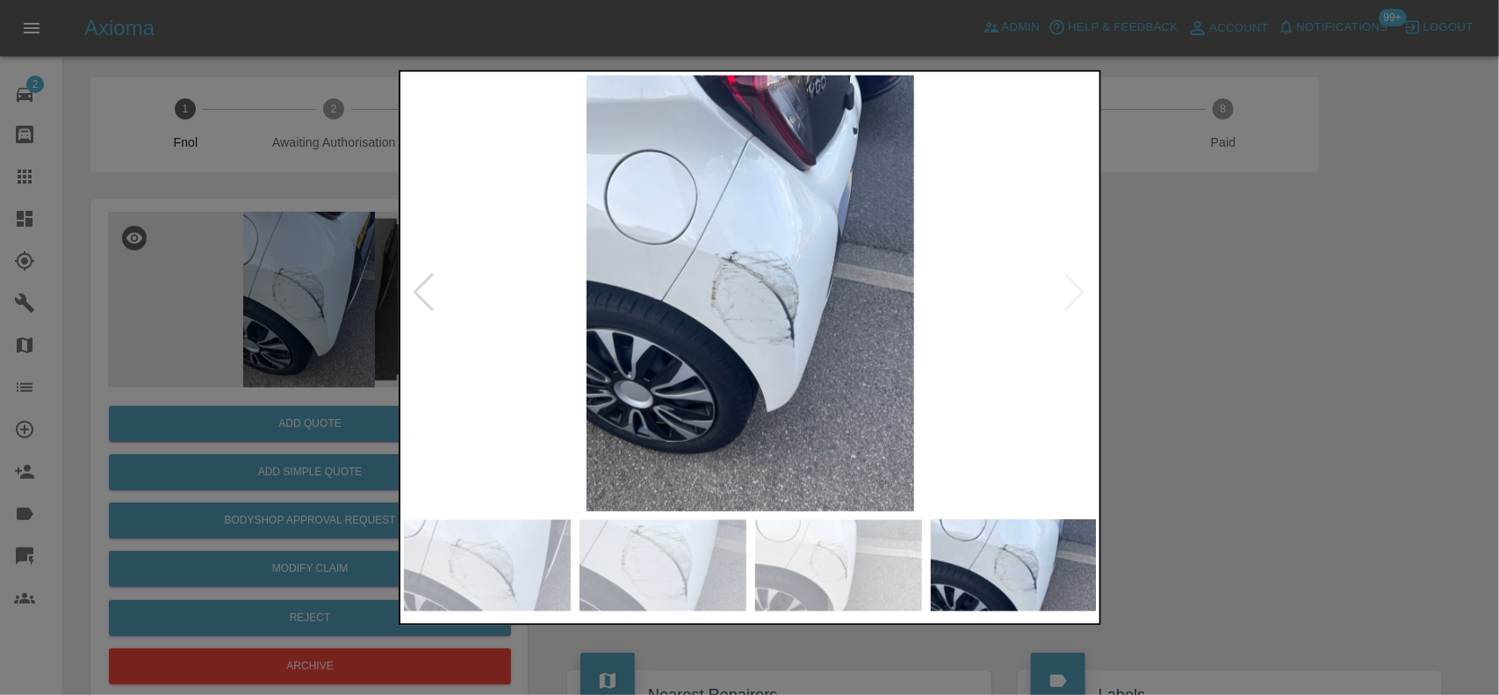
drag, startPoint x: 1164, startPoint y: 322, endPoint x: 1155, endPoint y: 325, distance: 9.2
click at [1160, 321] on div at bounding box center [749, 347] width 1499 height 695
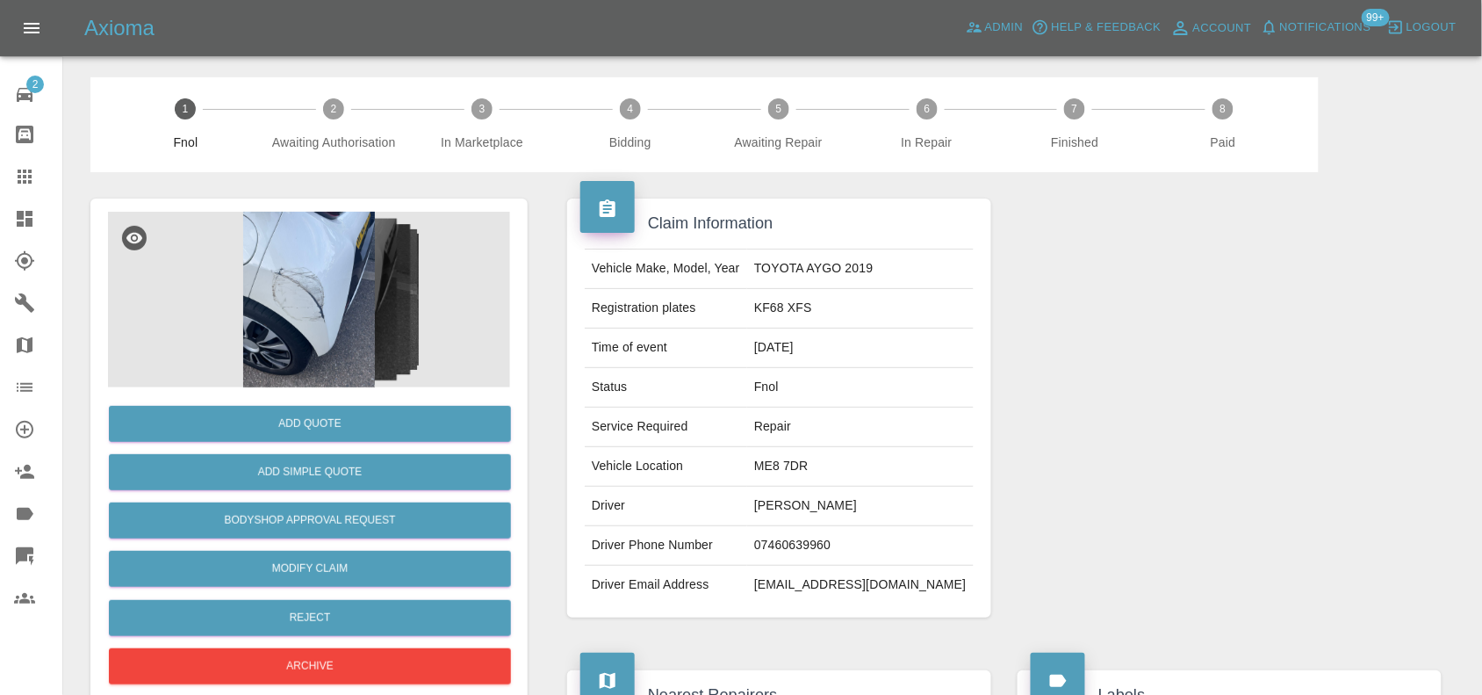
click at [233, 256] on img at bounding box center [309, 300] width 402 height 176
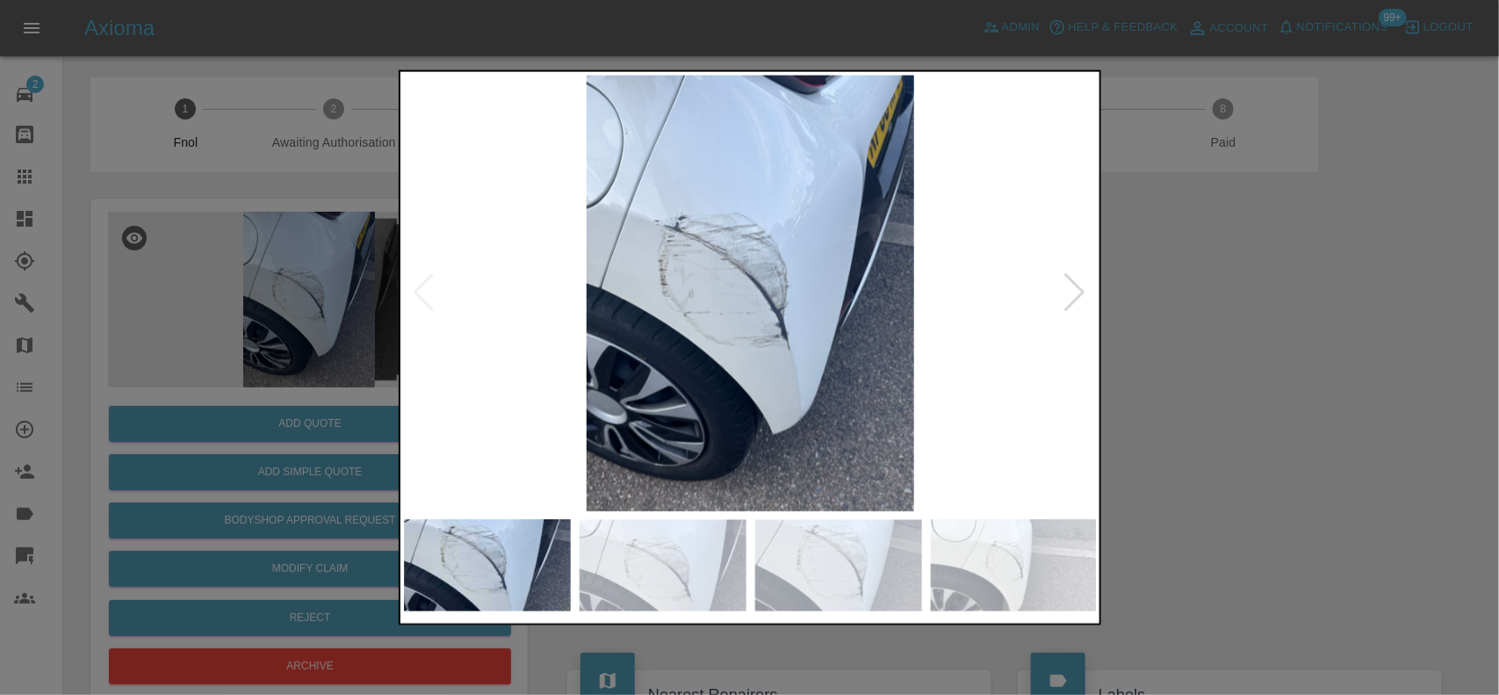
click at [301, 281] on div at bounding box center [749, 347] width 1499 height 695
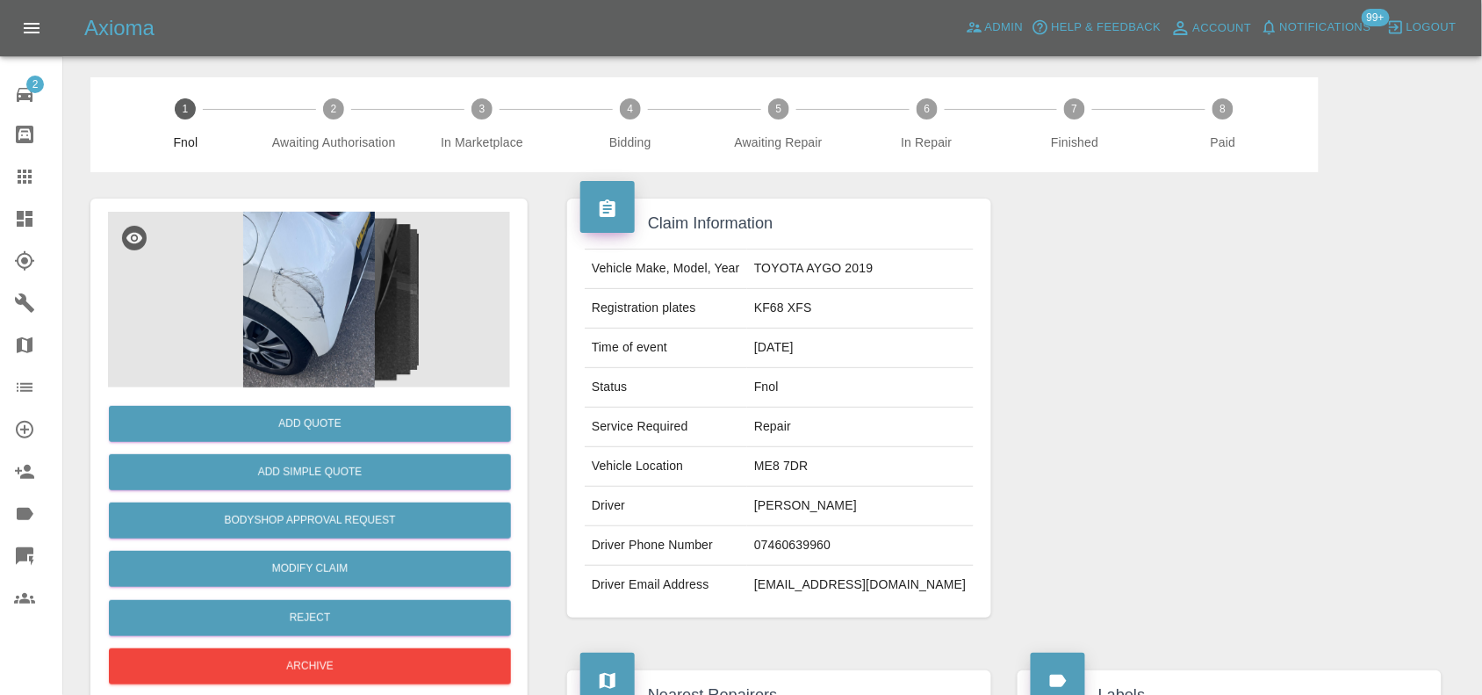
click at [378, 274] on img at bounding box center [309, 300] width 402 height 176
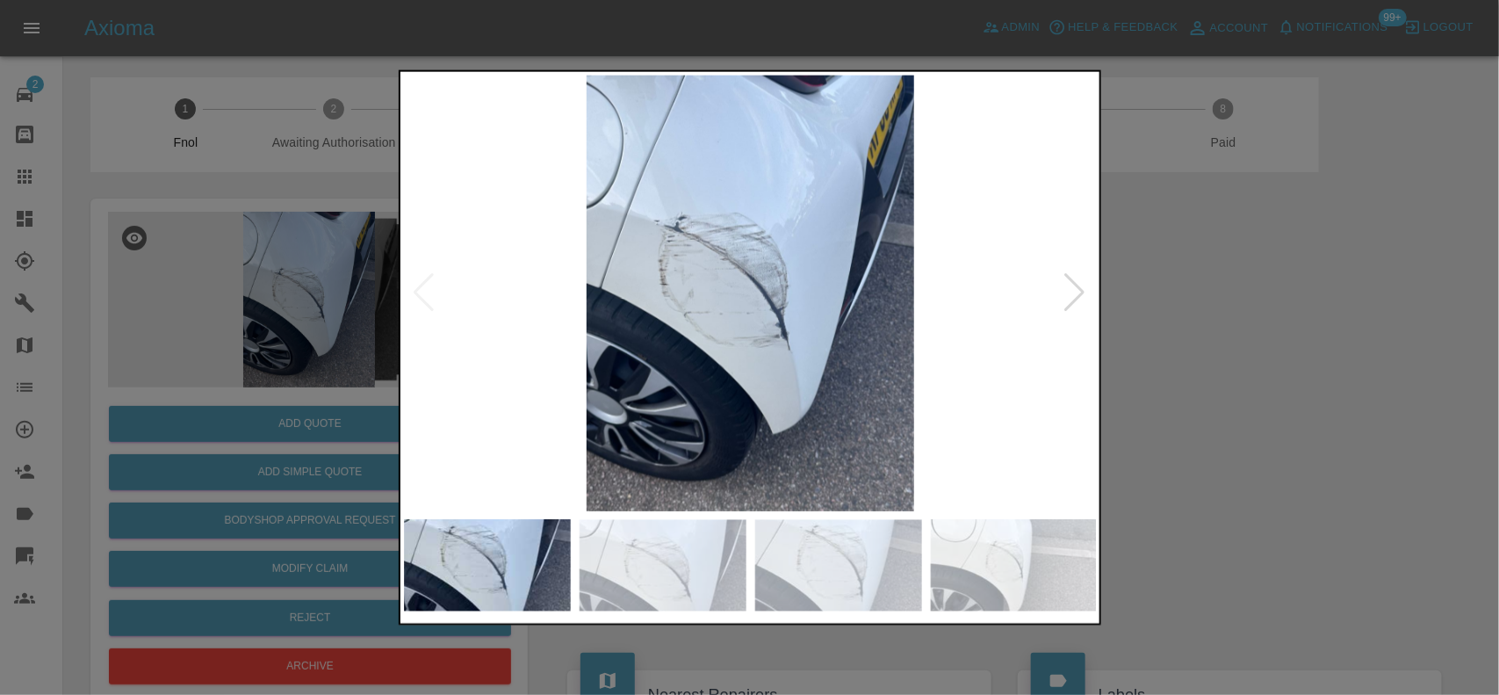
click at [797, 325] on img at bounding box center [751, 293] width 694 height 436
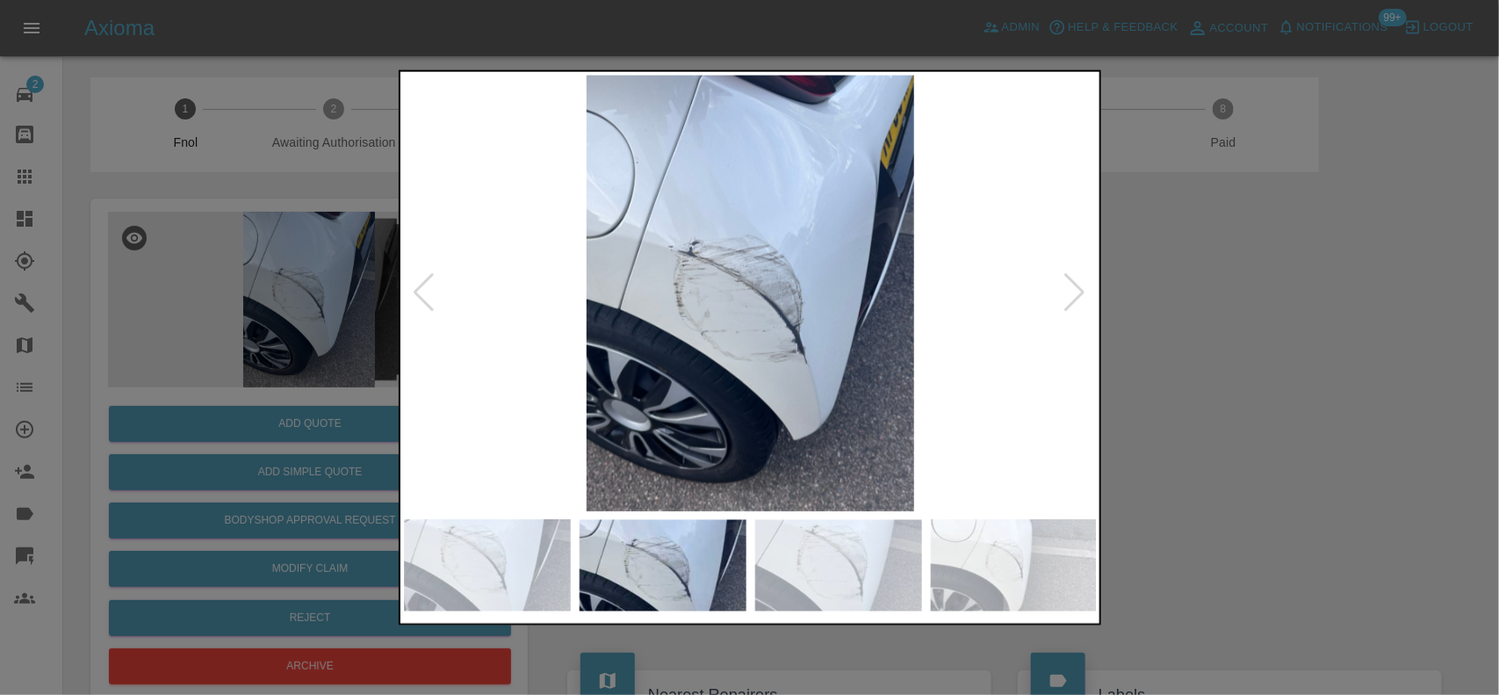
click at [760, 313] on img at bounding box center [751, 293] width 694 height 436
click at [704, 285] on img at bounding box center [751, 293] width 694 height 436
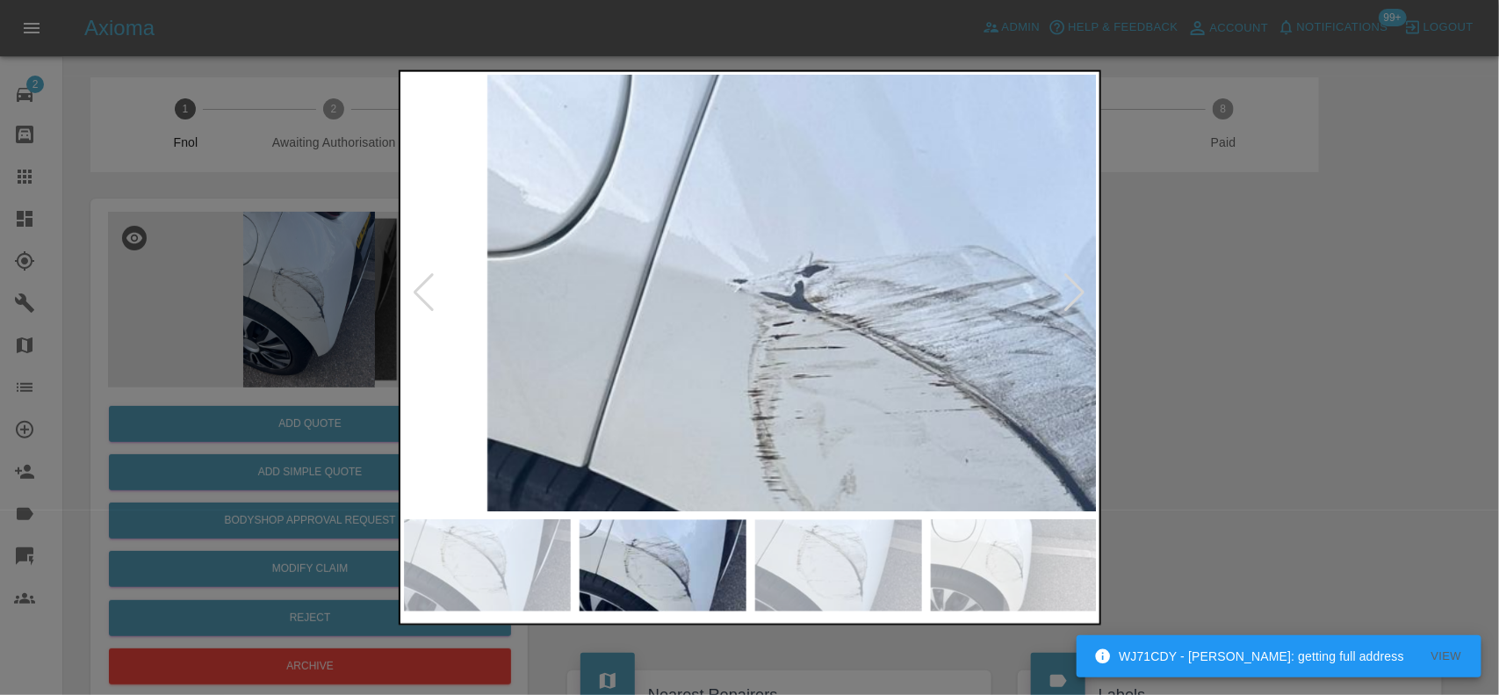
click at [788, 387] on img at bounding box center [977, 419] width 2081 height 1308
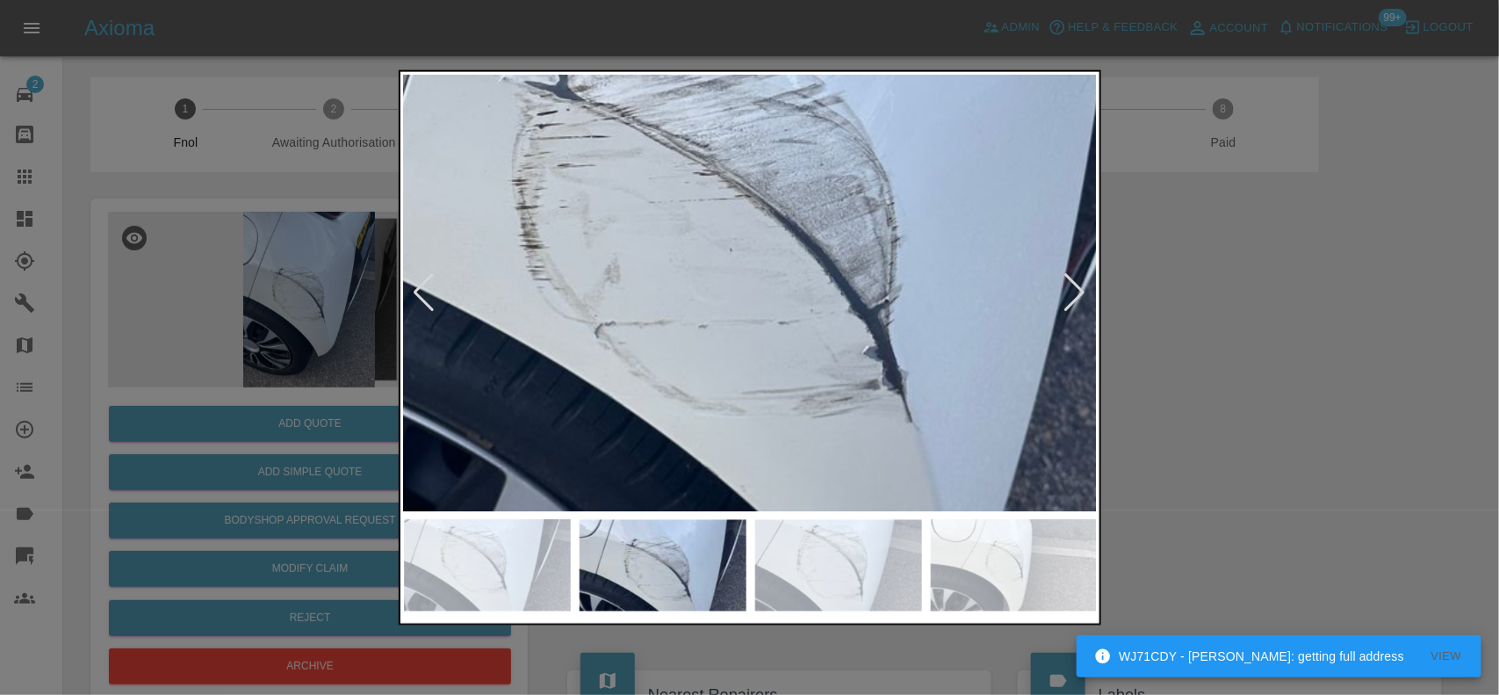
click at [524, 142] on img at bounding box center [741, 208] width 2081 height 1308
click at [594, 198] on img at bounding box center [741, 208] width 2081 height 1308
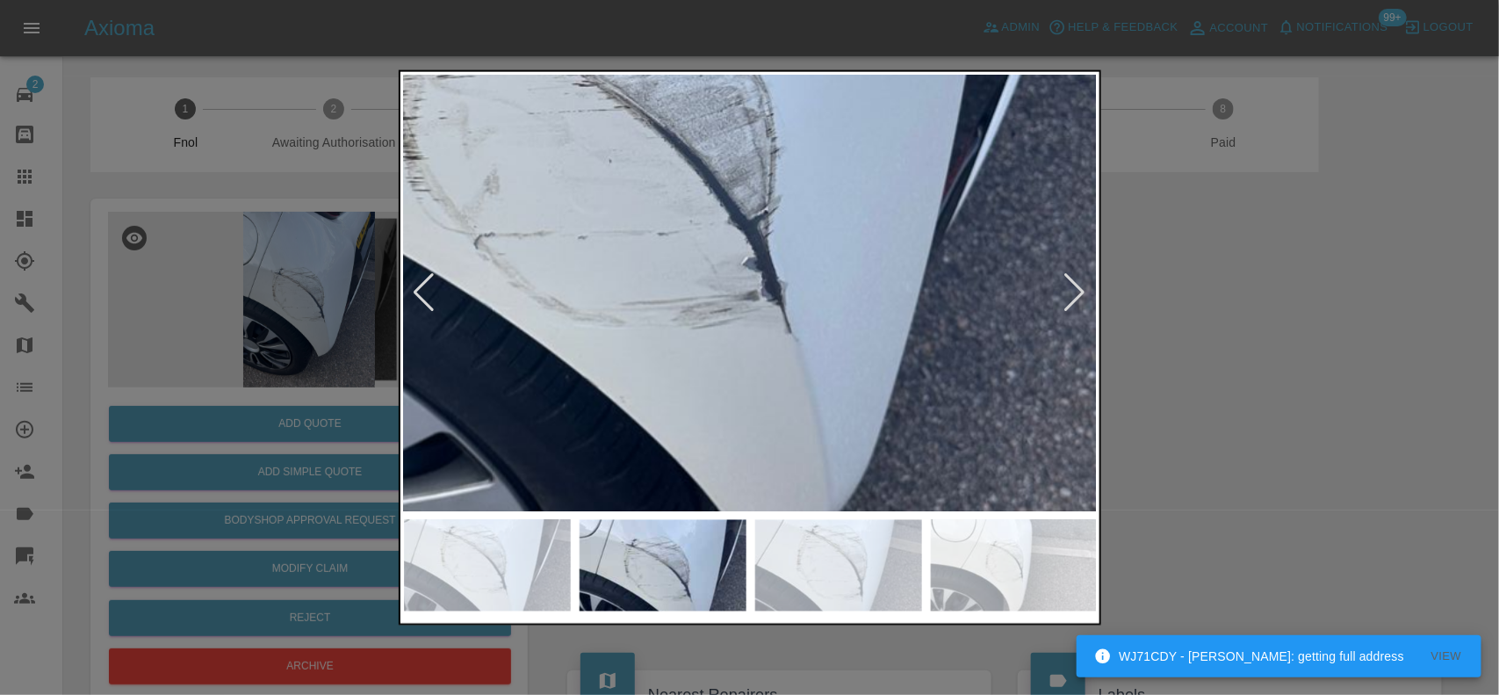
click at [674, 282] on img at bounding box center [619, 119] width 2081 height 1308
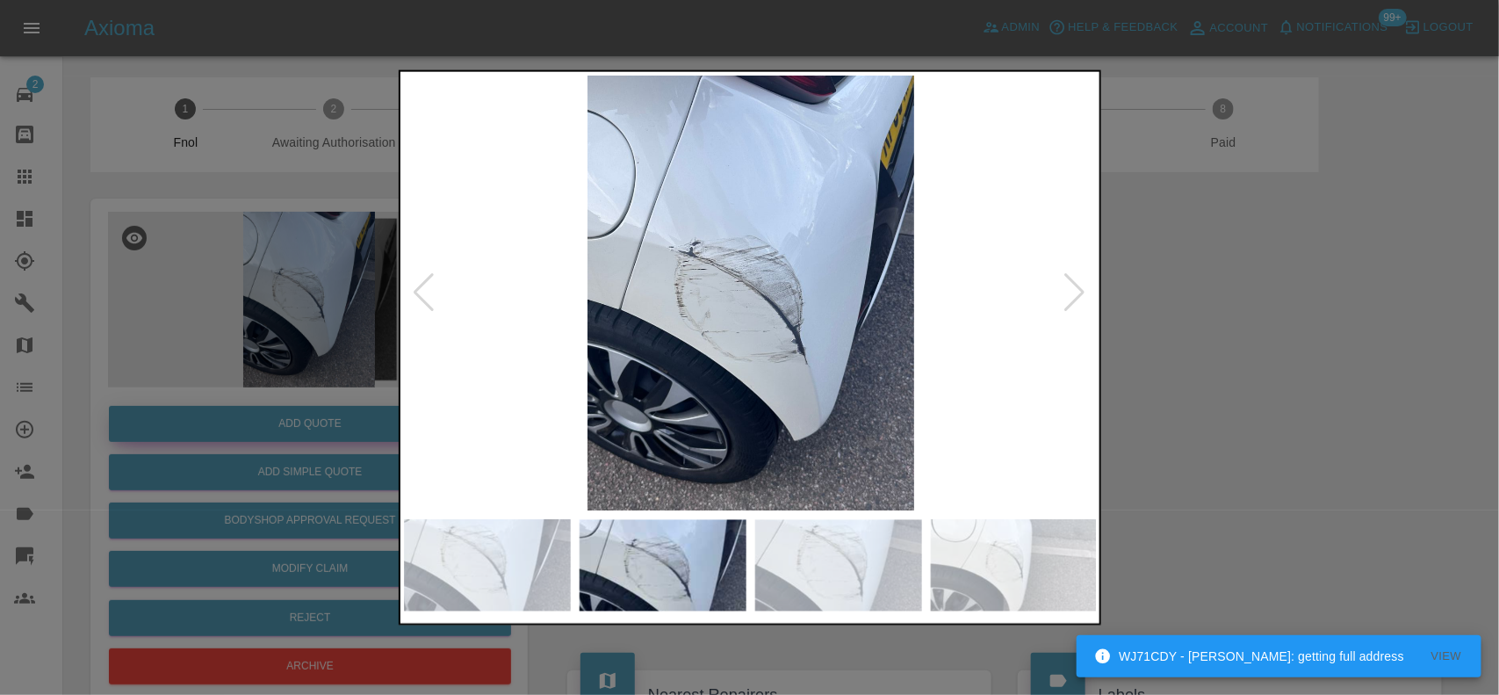
drag, startPoint x: 367, startPoint y: 343, endPoint x: 345, endPoint y: 439, distance: 98.2
click at [371, 376] on div at bounding box center [749, 347] width 1499 height 695
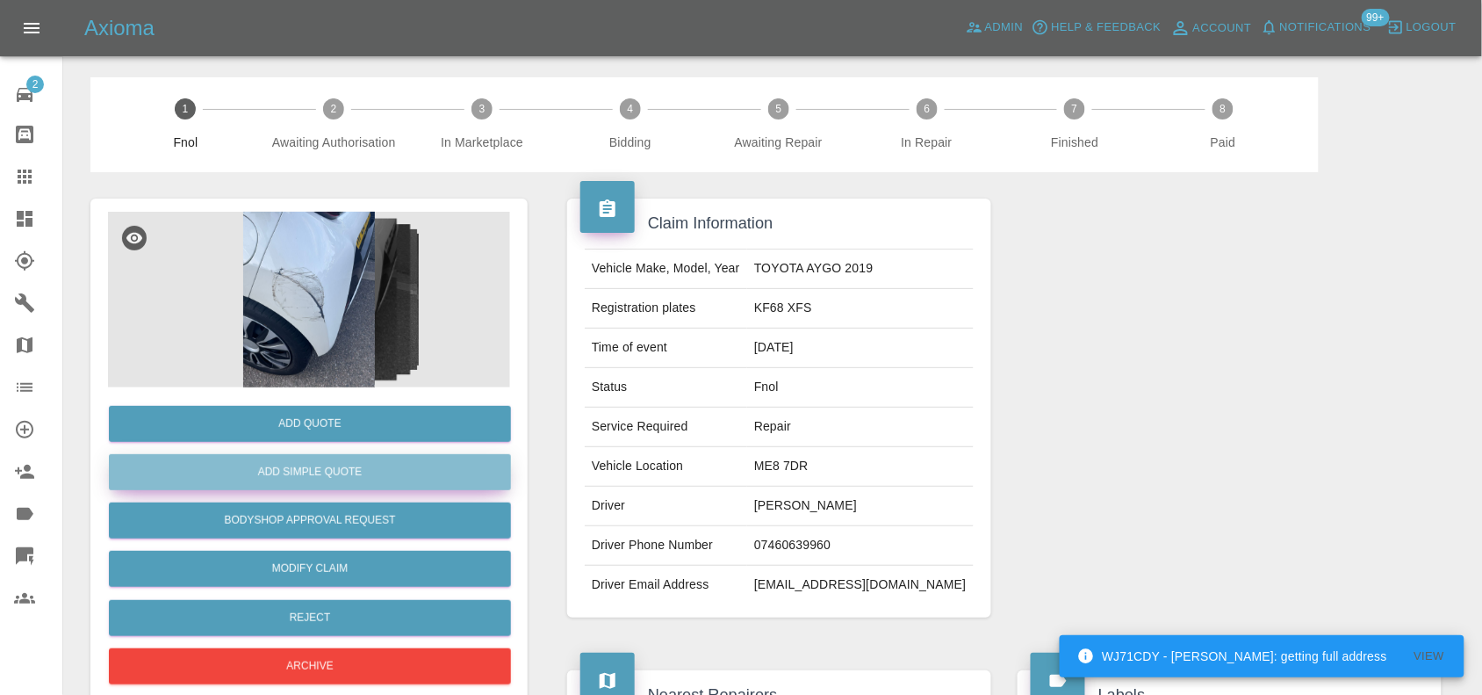
click at [339, 463] on button "Add Simple Quote" at bounding box center [310, 472] width 402 height 36
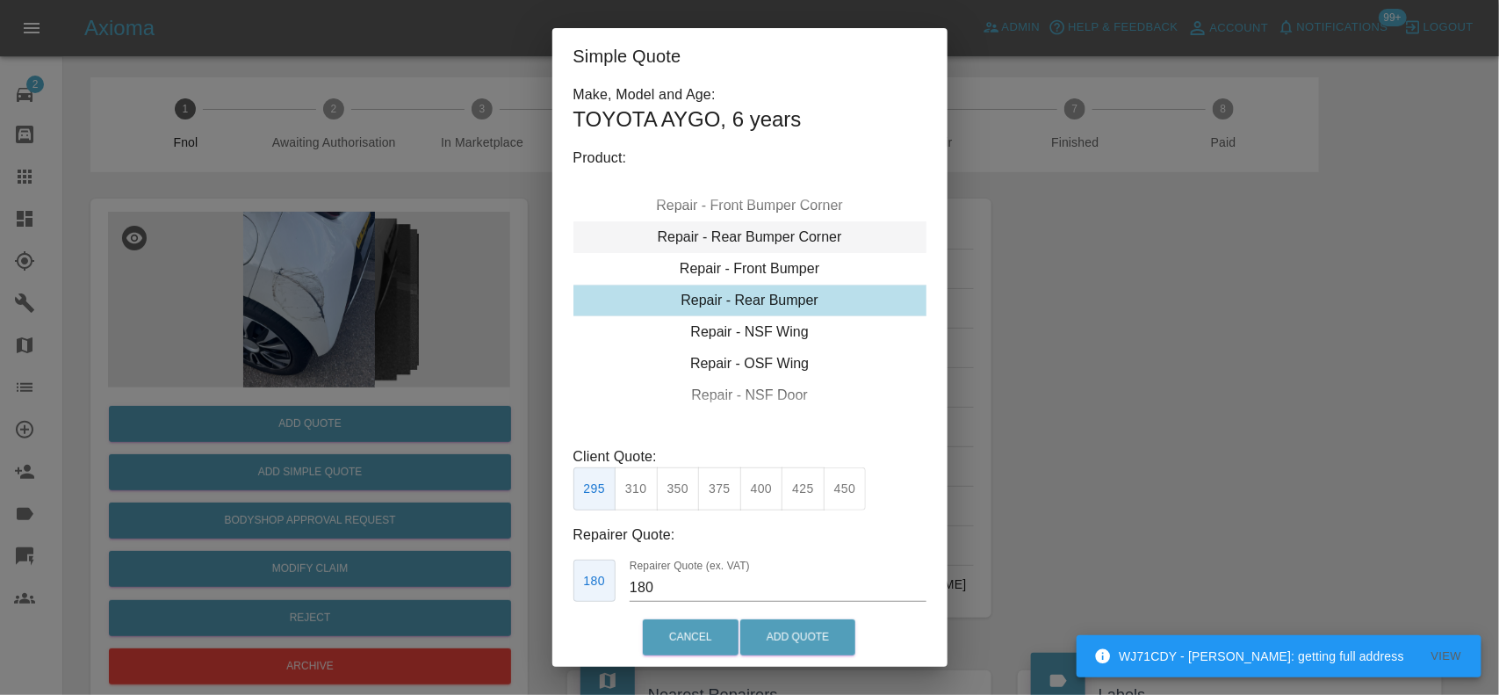
click at [753, 234] on div "Repair - Rear Bumper Corner" at bounding box center [749, 237] width 353 height 32
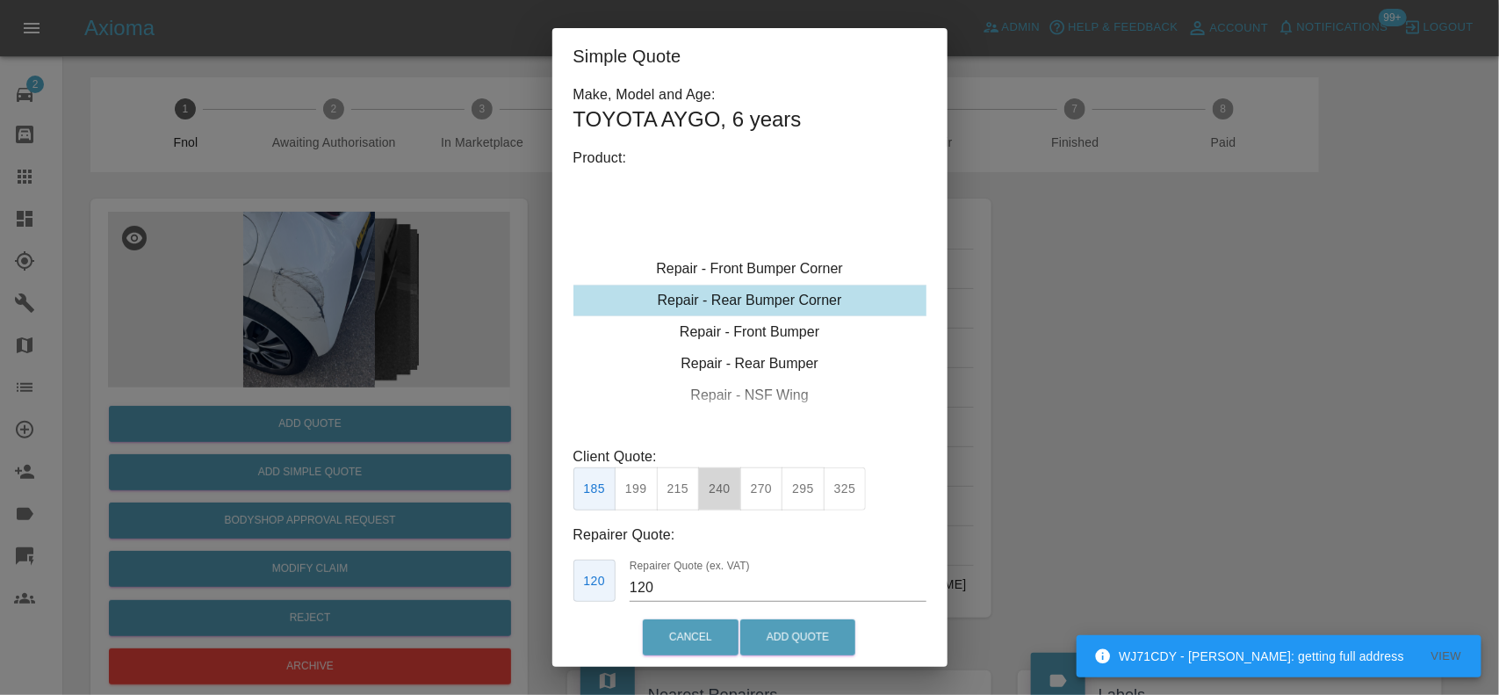
drag, startPoint x: 724, startPoint y: 485, endPoint x: 928, endPoint y: 475, distance: 203.9
click at [723, 486] on button "240" at bounding box center [719, 488] width 43 height 43
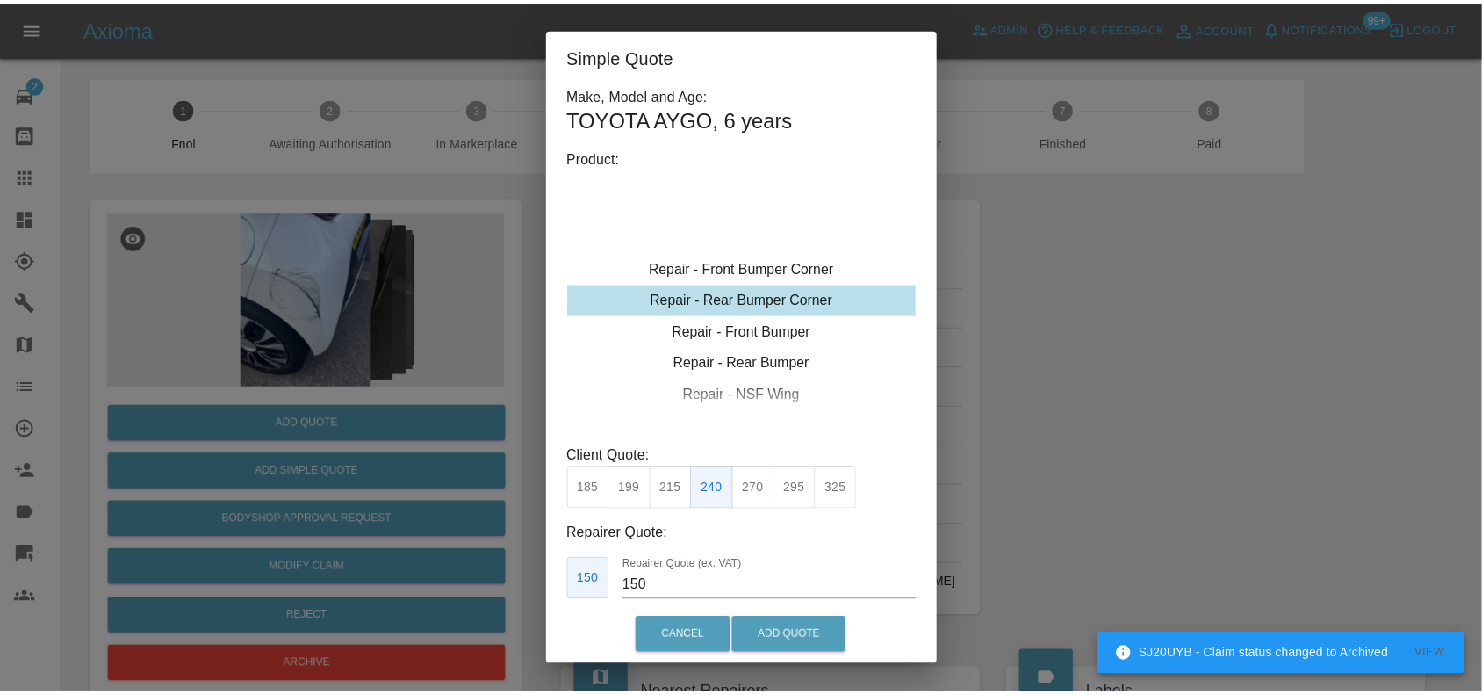
scroll to position [47, 0]
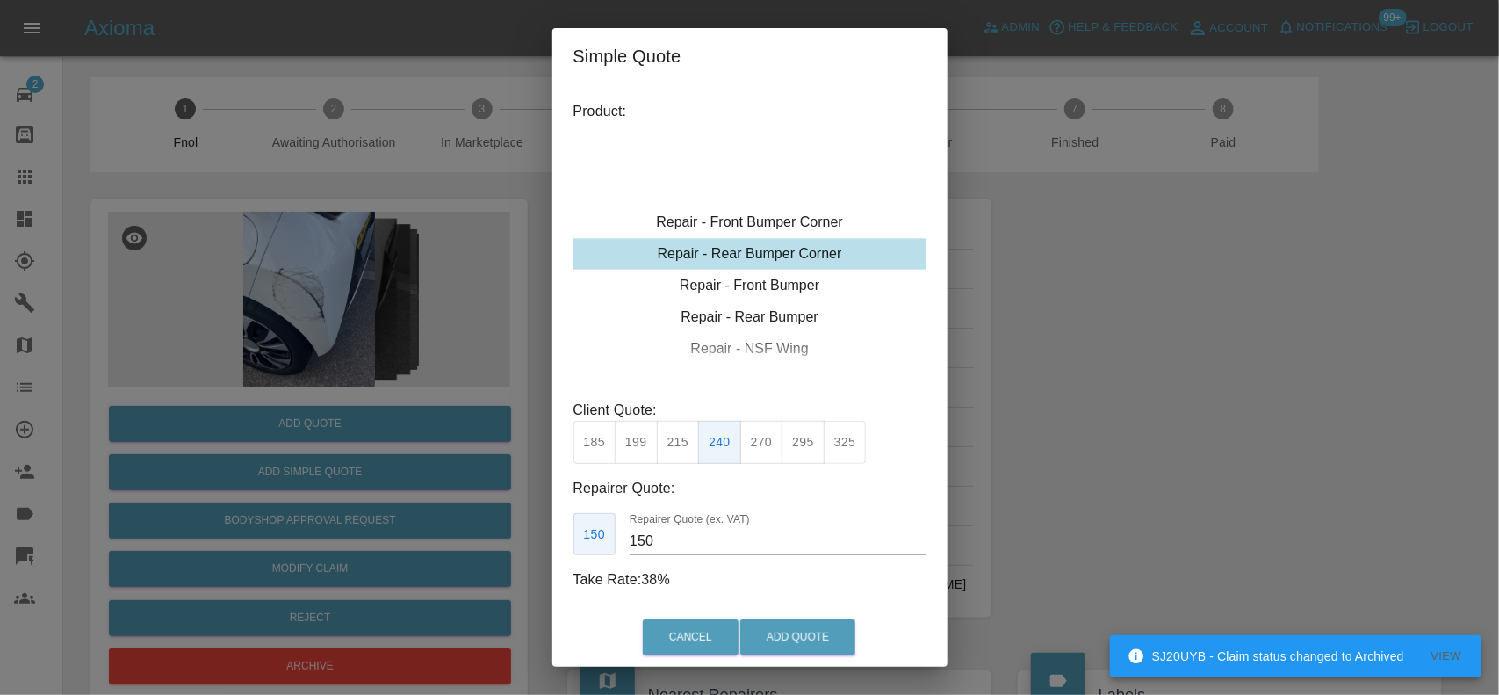
drag, startPoint x: 704, startPoint y: 532, endPoint x: 521, endPoint y: 483, distance: 190.0
click at [529, 507] on div "Simple Quote Make, Model and Age: TOYOTA AYGO , 6 years Product: Repair - Front…" at bounding box center [749, 347] width 1499 height 695
type input "140"
click at [778, 634] on button "Add Quote" at bounding box center [797, 637] width 115 height 36
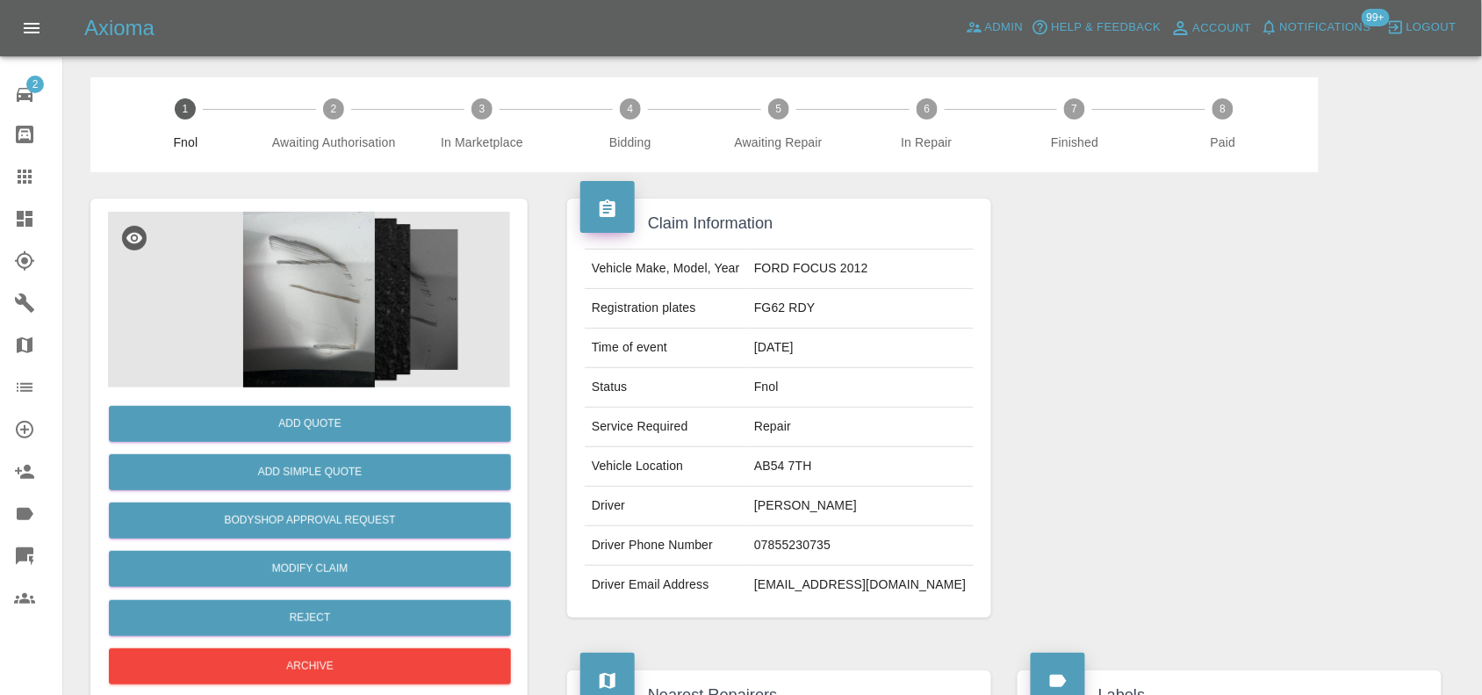
click at [332, 341] on img at bounding box center [309, 300] width 402 height 176
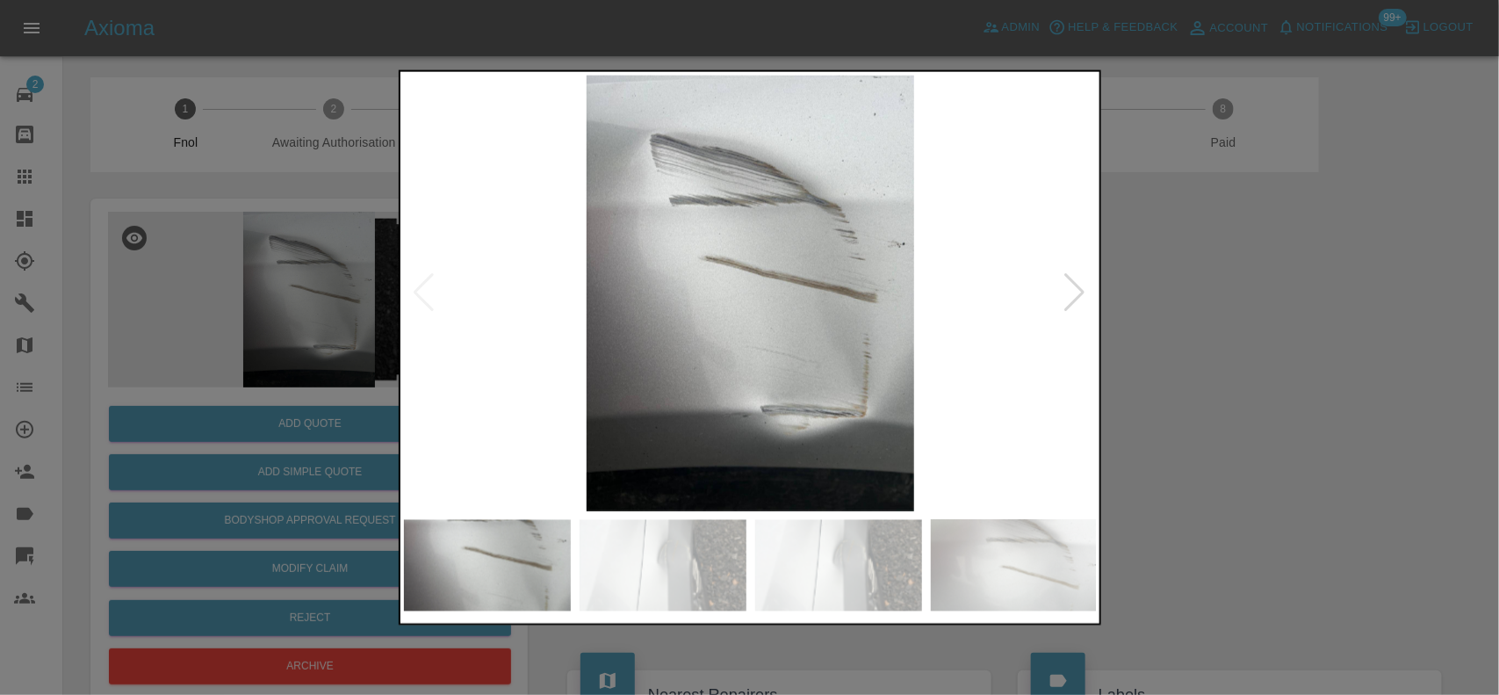
click at [657, 297] on img at bounding box center [751, 293] width 694 height 436
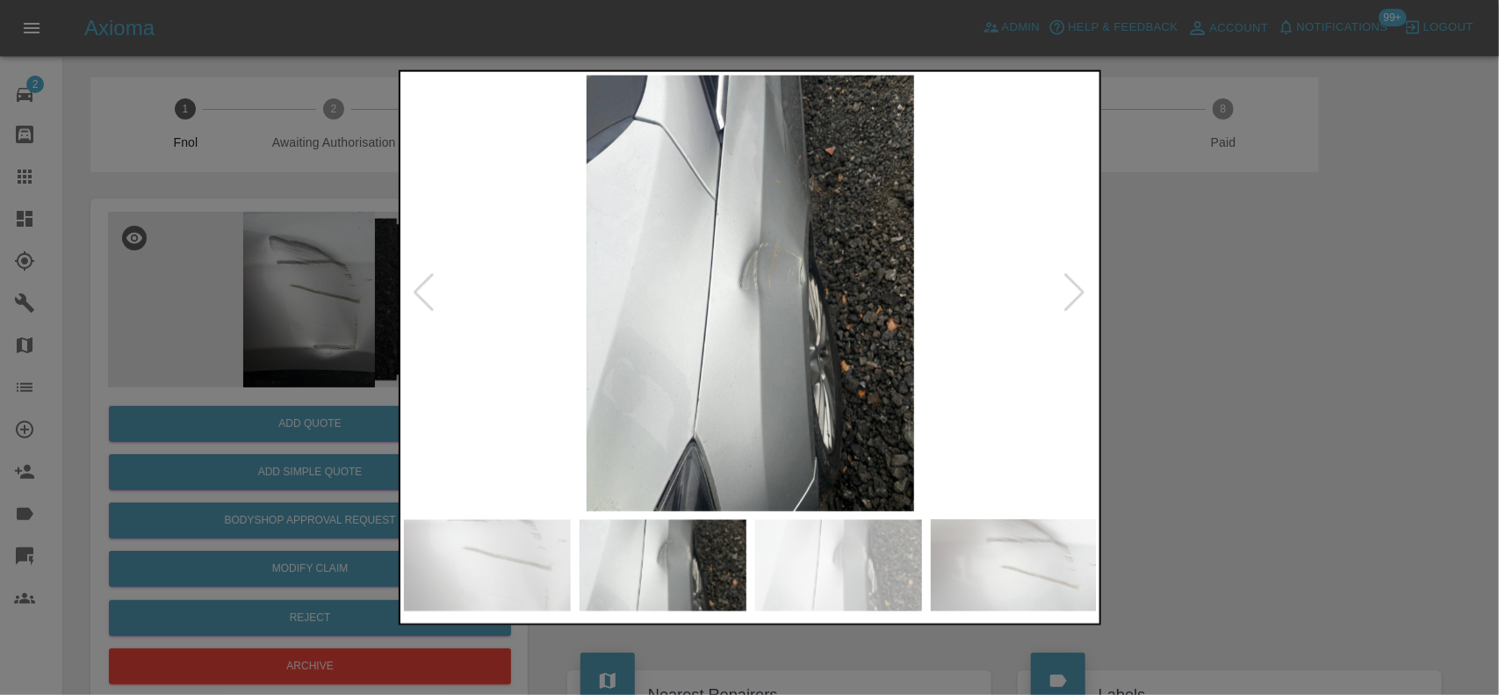
click at [602, 294] on img at bounding box center [751, 293] width 694 height 436
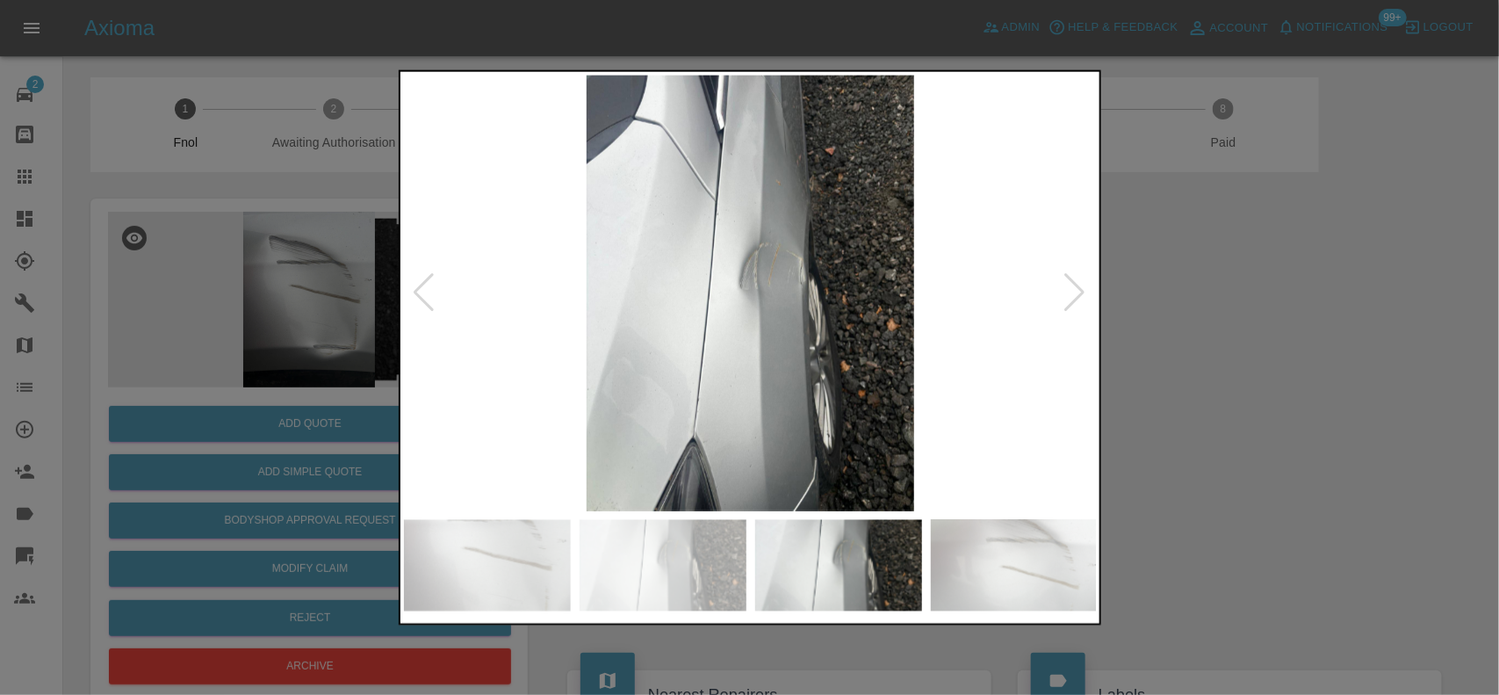
click at [472, 287] on img at bounding box center [751, 293] width 694 height 436
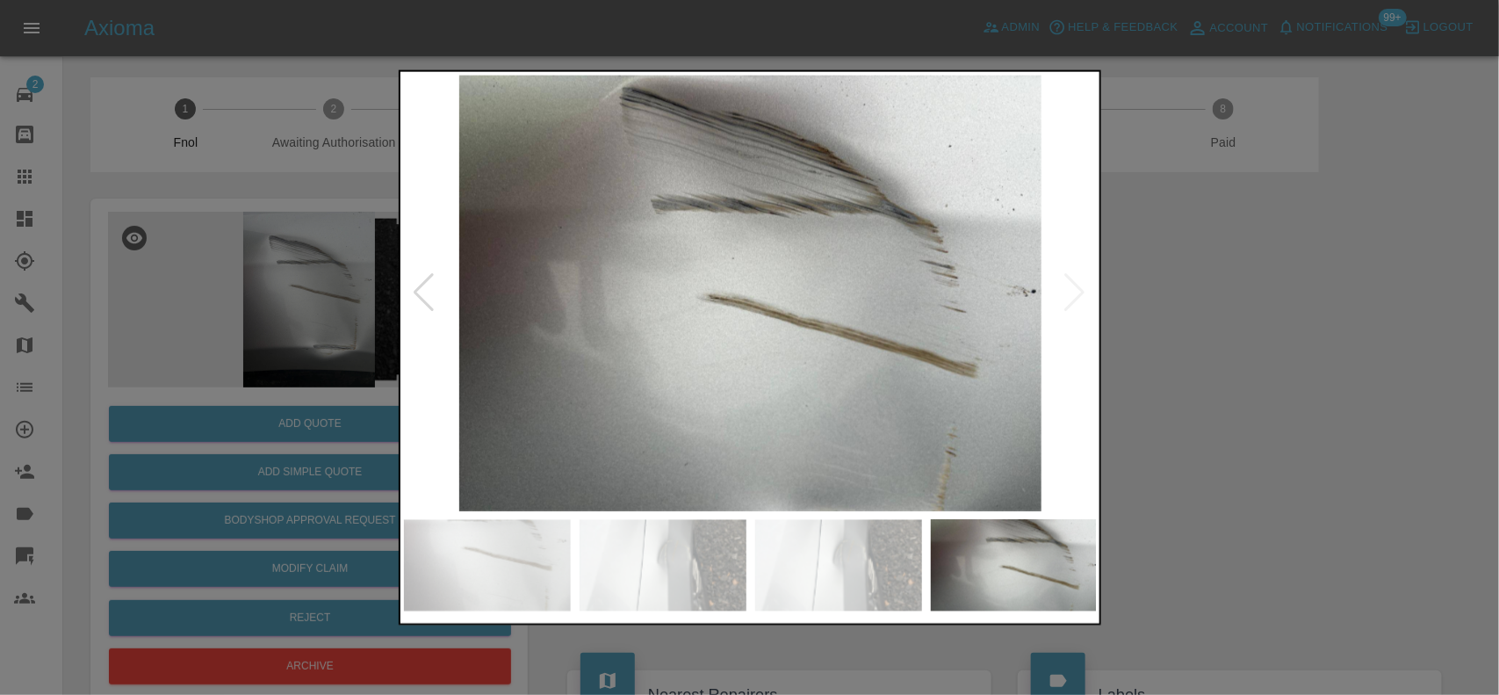
click at [527, 240] on img at bounding box center [751, 293] width 694 height 436
click at [815, 274] on img at bounding box center [751, 293] width 694 height 436
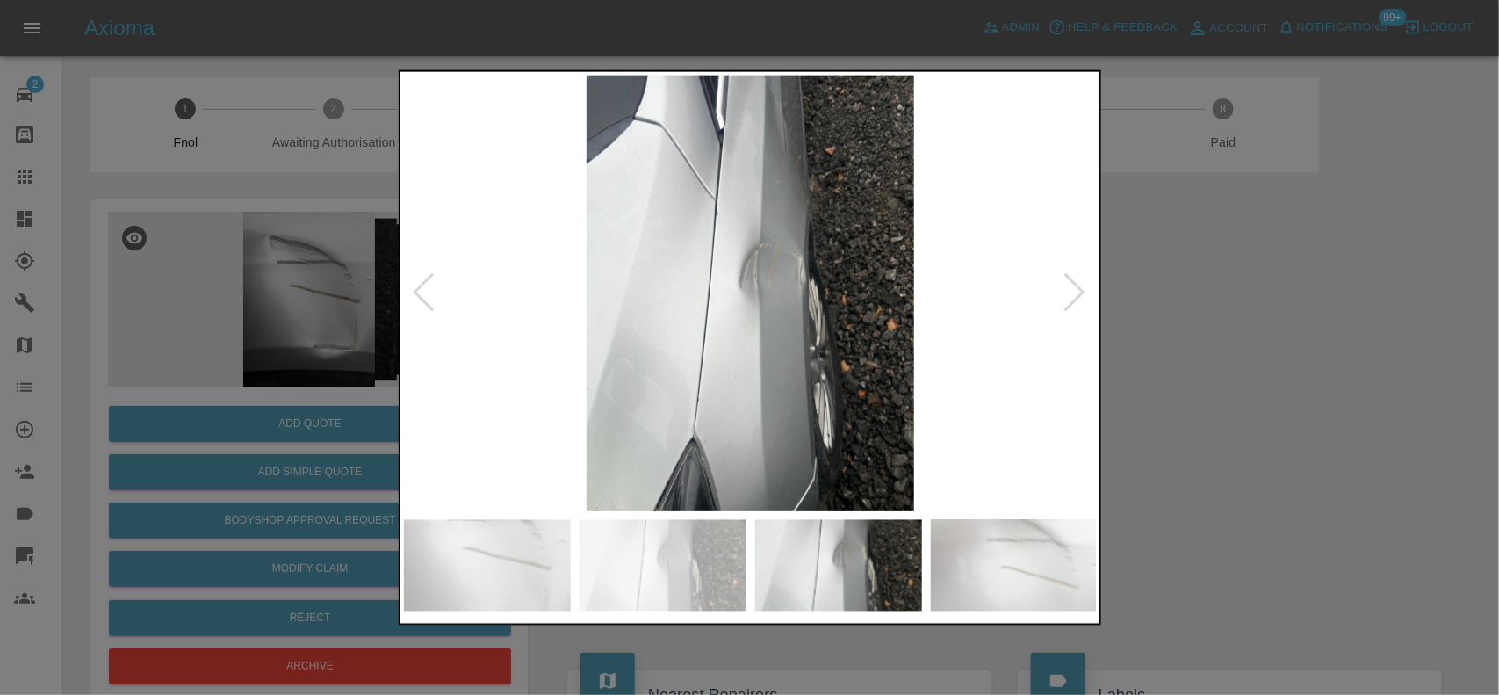
click at [738, 265] on img at bounding box center [751, 293] width 694 height 436
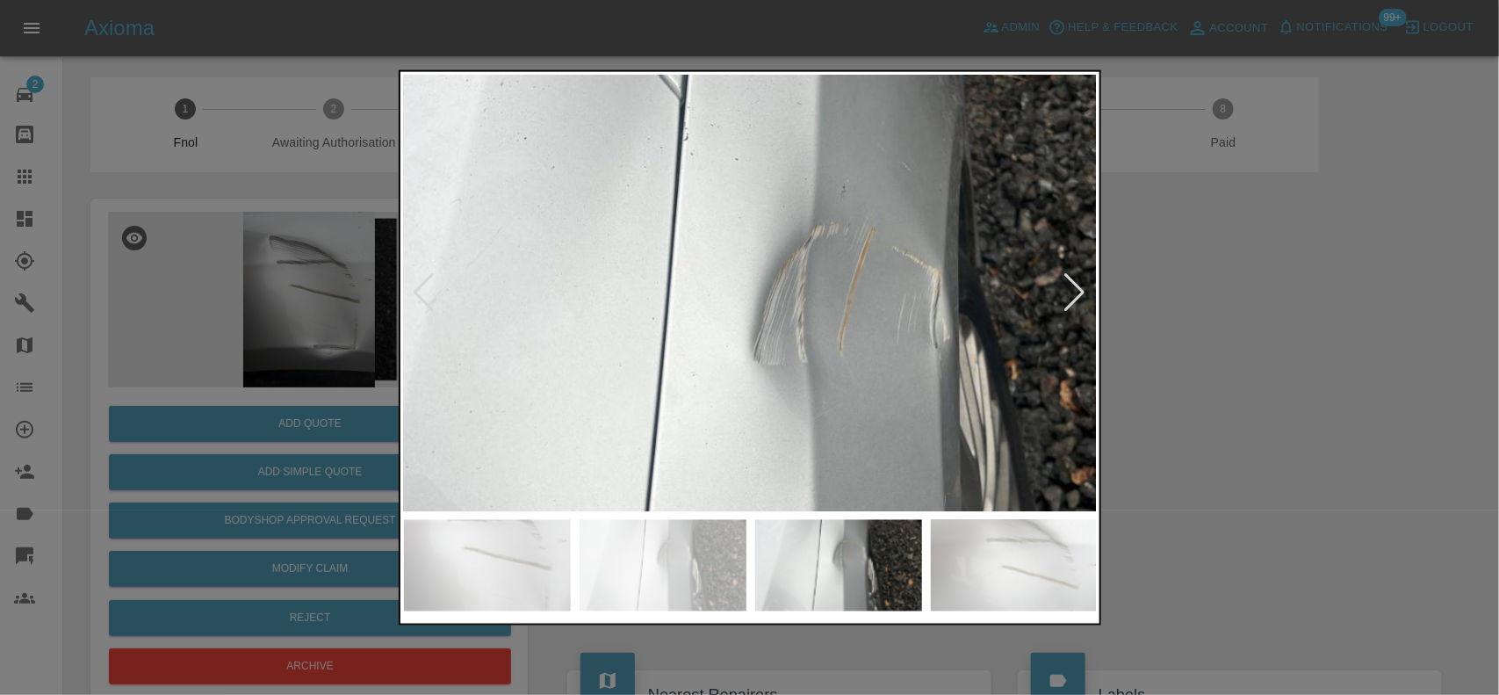
click at [744, 281] on img at bounding box center [784, 374] width 2081 height 1308
click at [744, 281] on img at bounding box center [784, 375] width 2081 height 1308
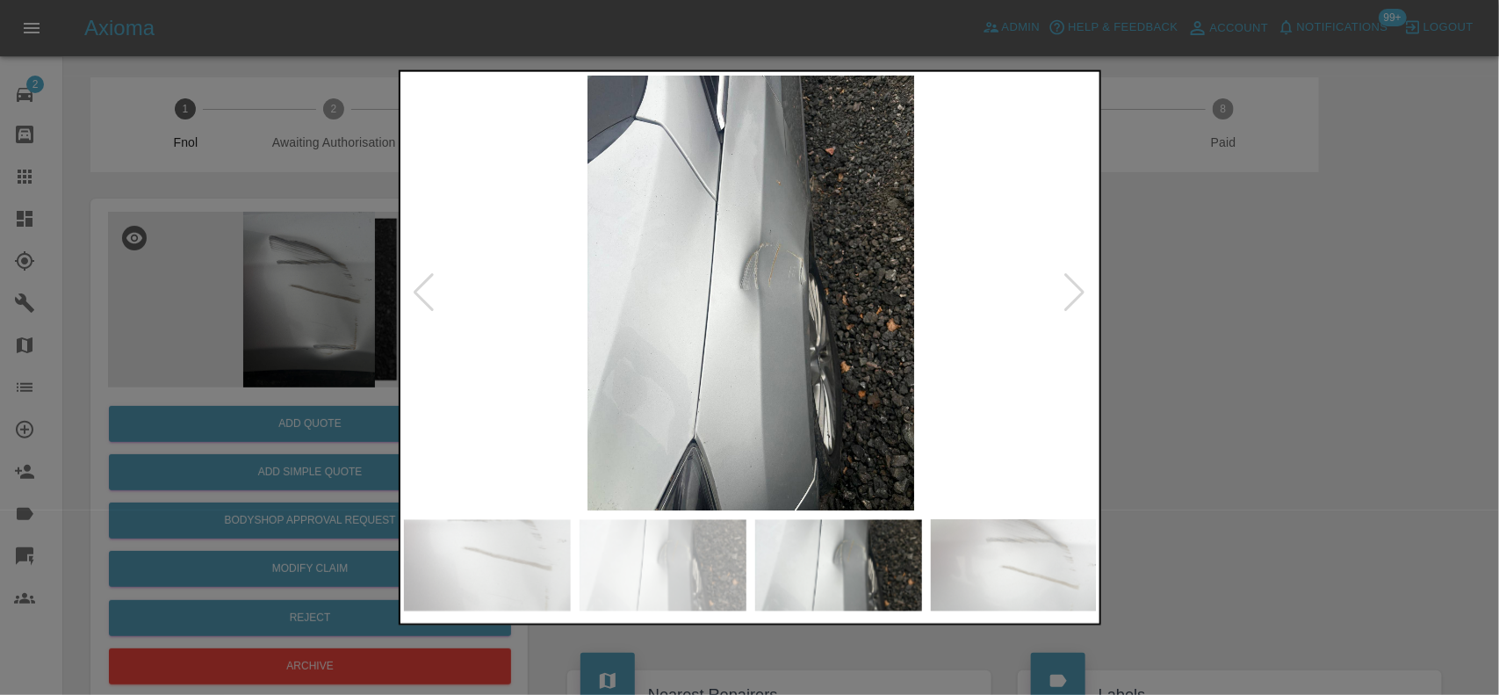
click at [1170, 371] on div at bounding box center [749, 347] width 1499 height 695
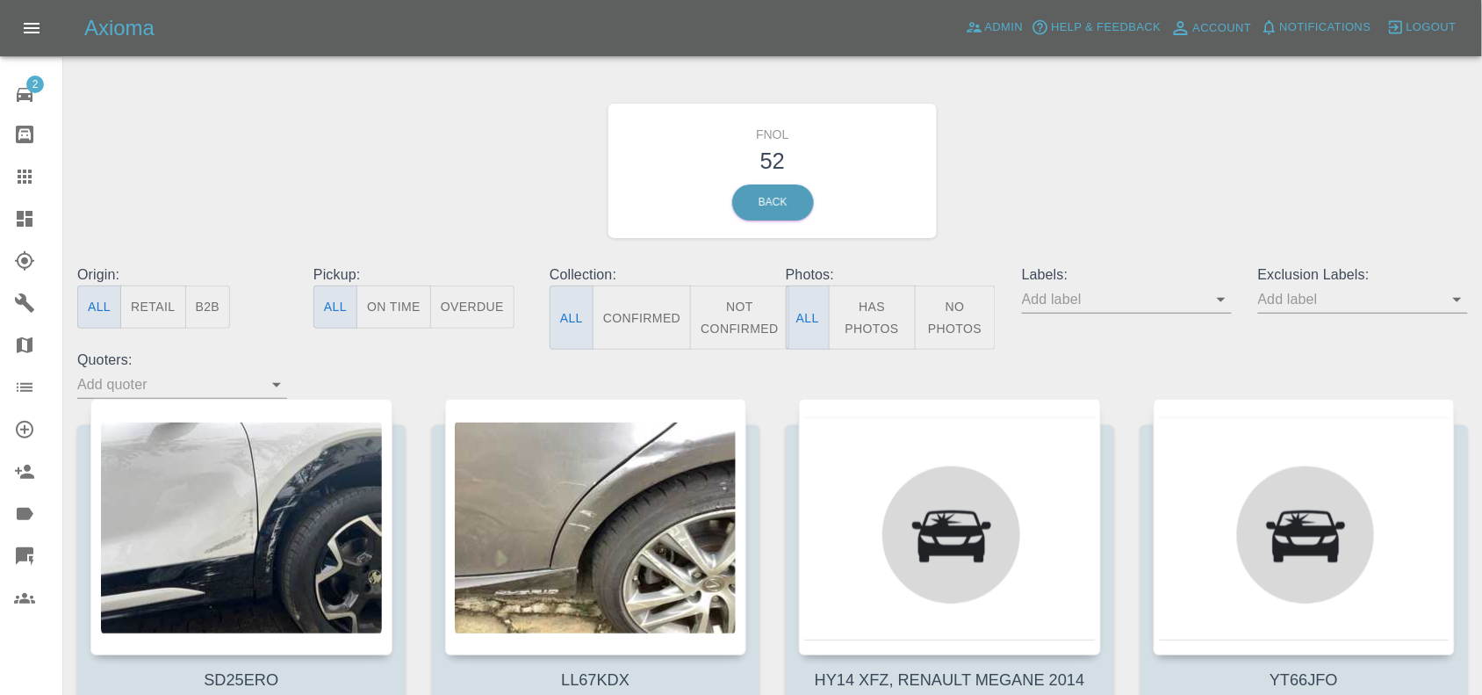
click at [897, 299] on button "Has Photos" at bounding box center [872, 317] width 87 height 64
click at [1343, 301] on input "text" at bounding box center [1350, 298] width 184 height 27
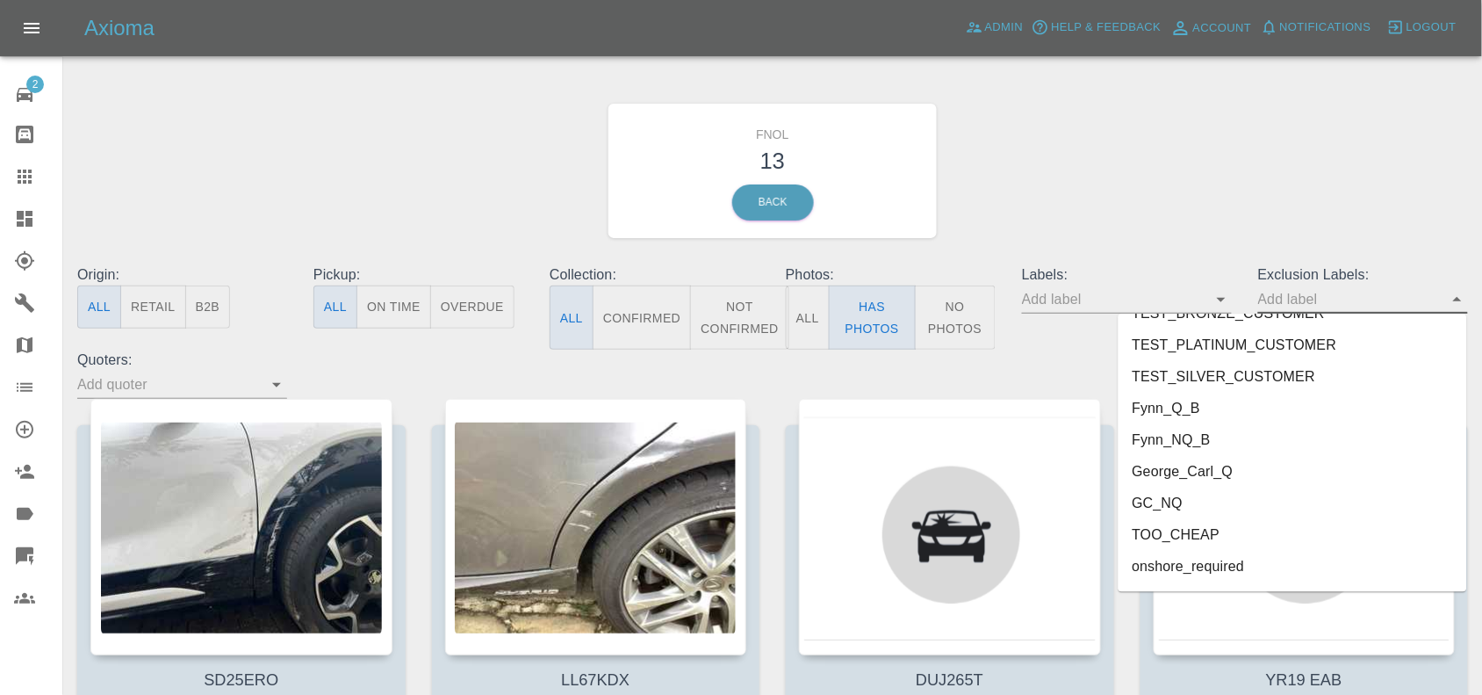
scroll to position [3874, 0]
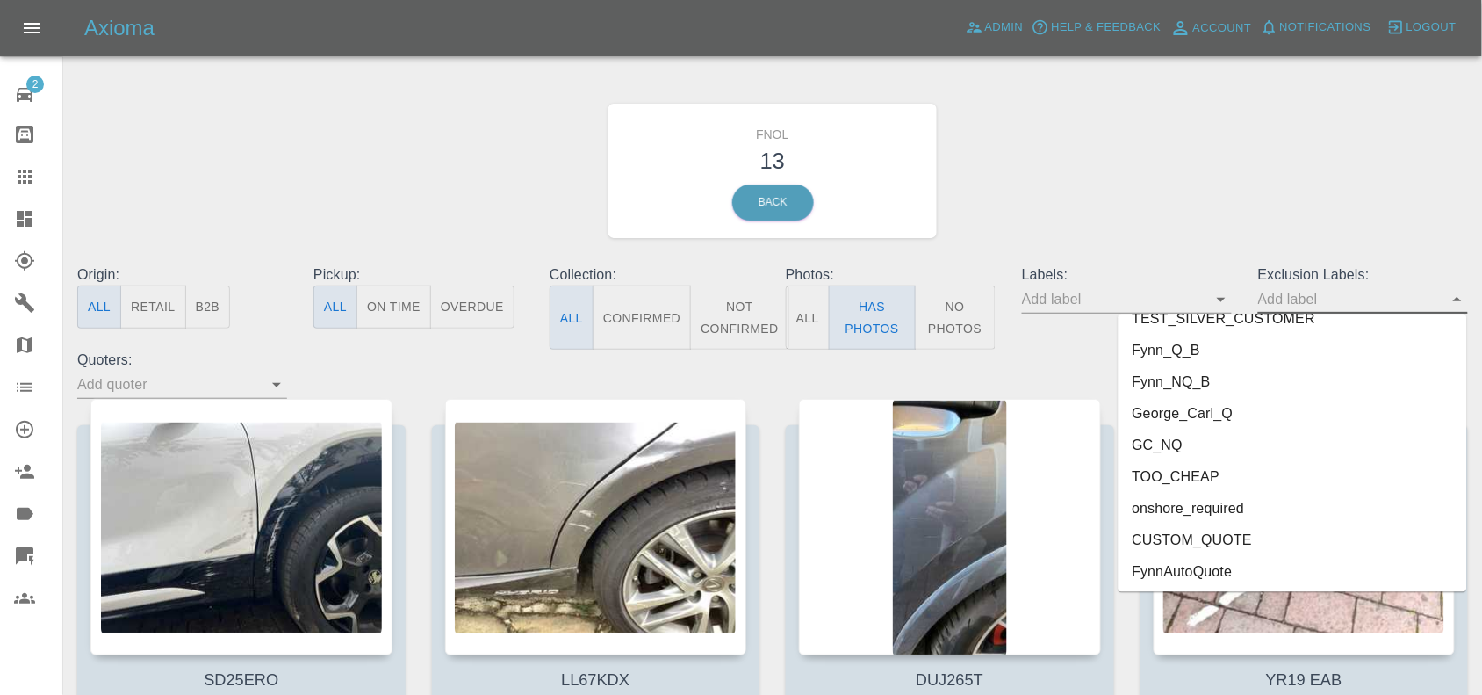
click at [1210, 500] on li "onshore_required" at bounding box center [1293, 509] width 349 height 32
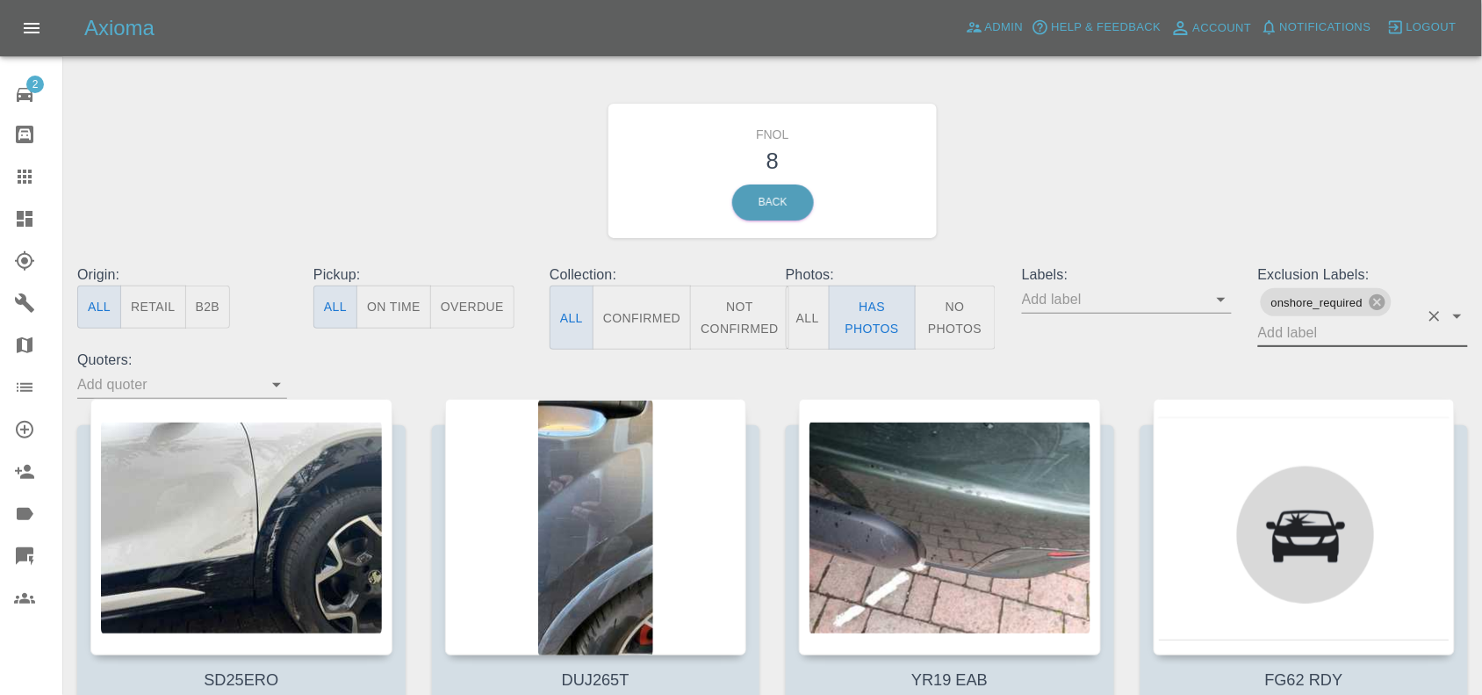
click at [1305, 342] on input "text" at bounding box center [1338, 332] width 161 height 27
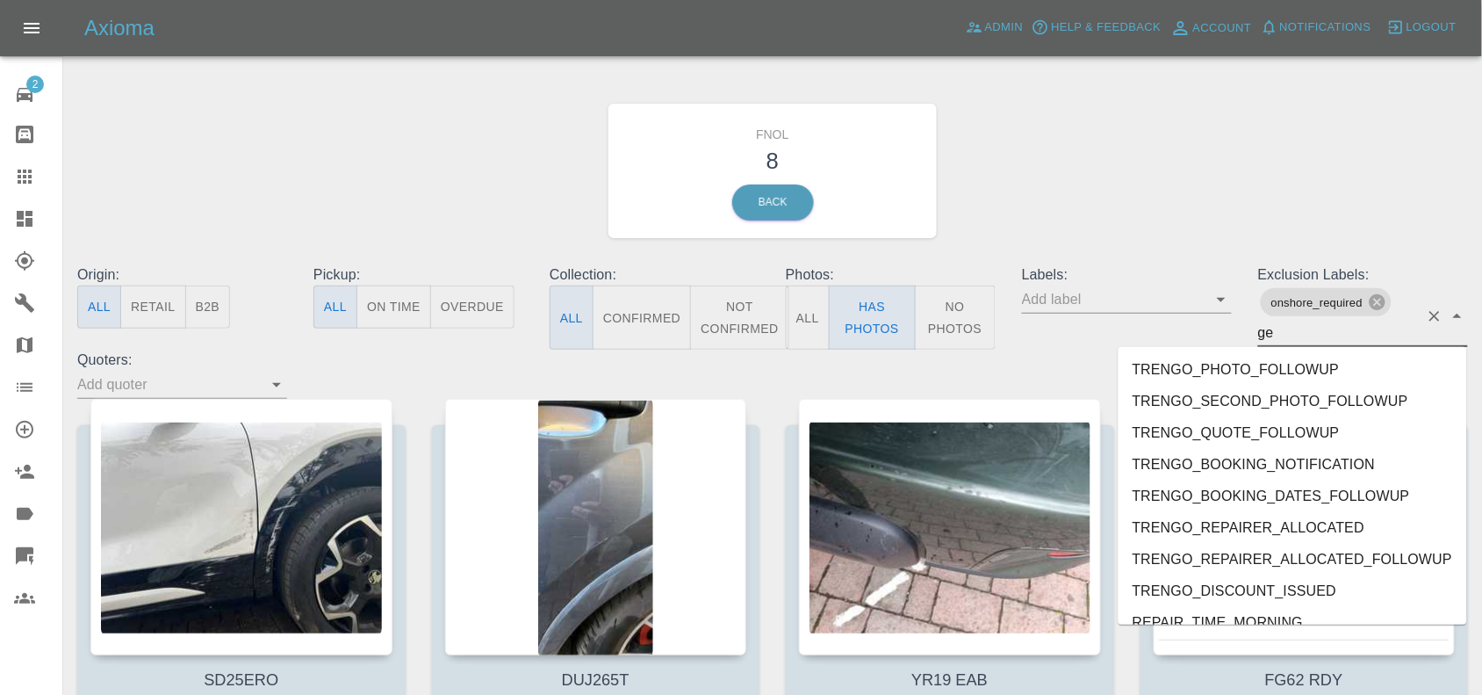
type input "geo"
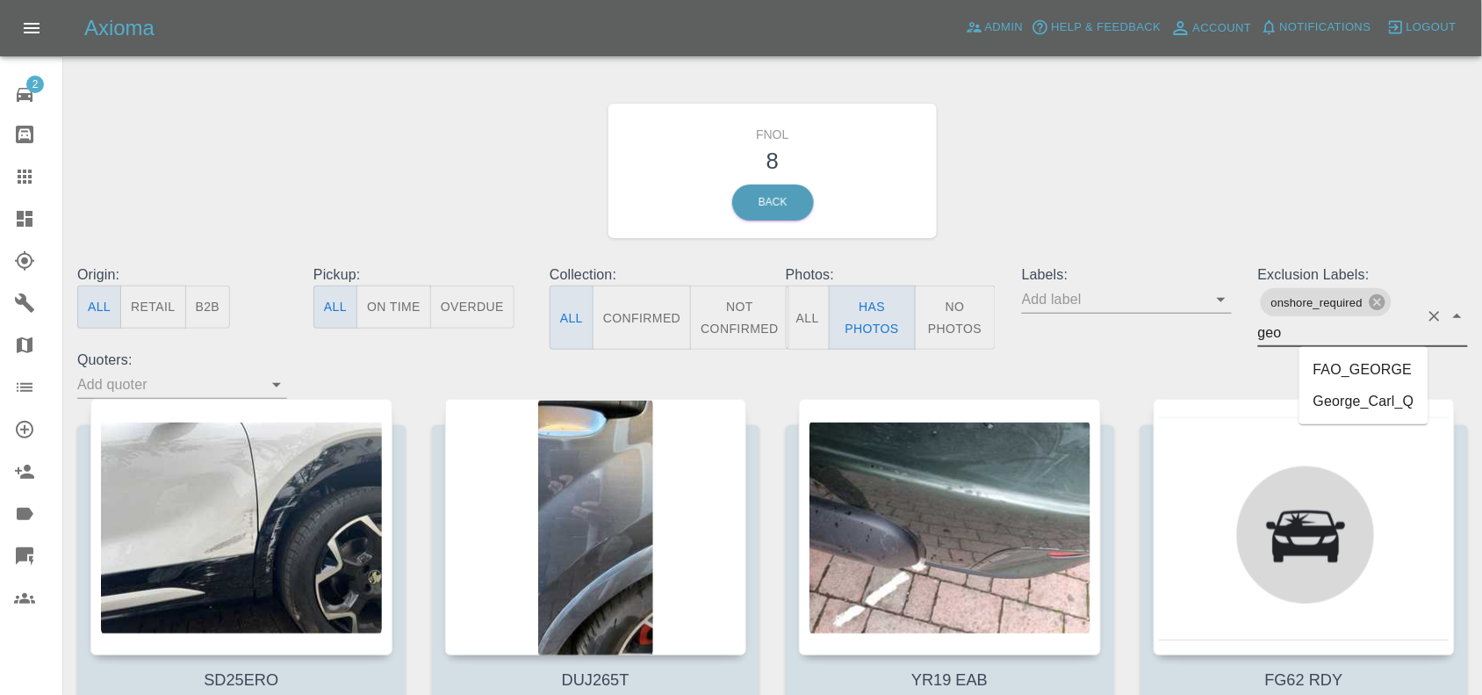
click at [1355, 405] on li "George_Carl_Q" at bounding box center [1363, 401] width 129 height 32
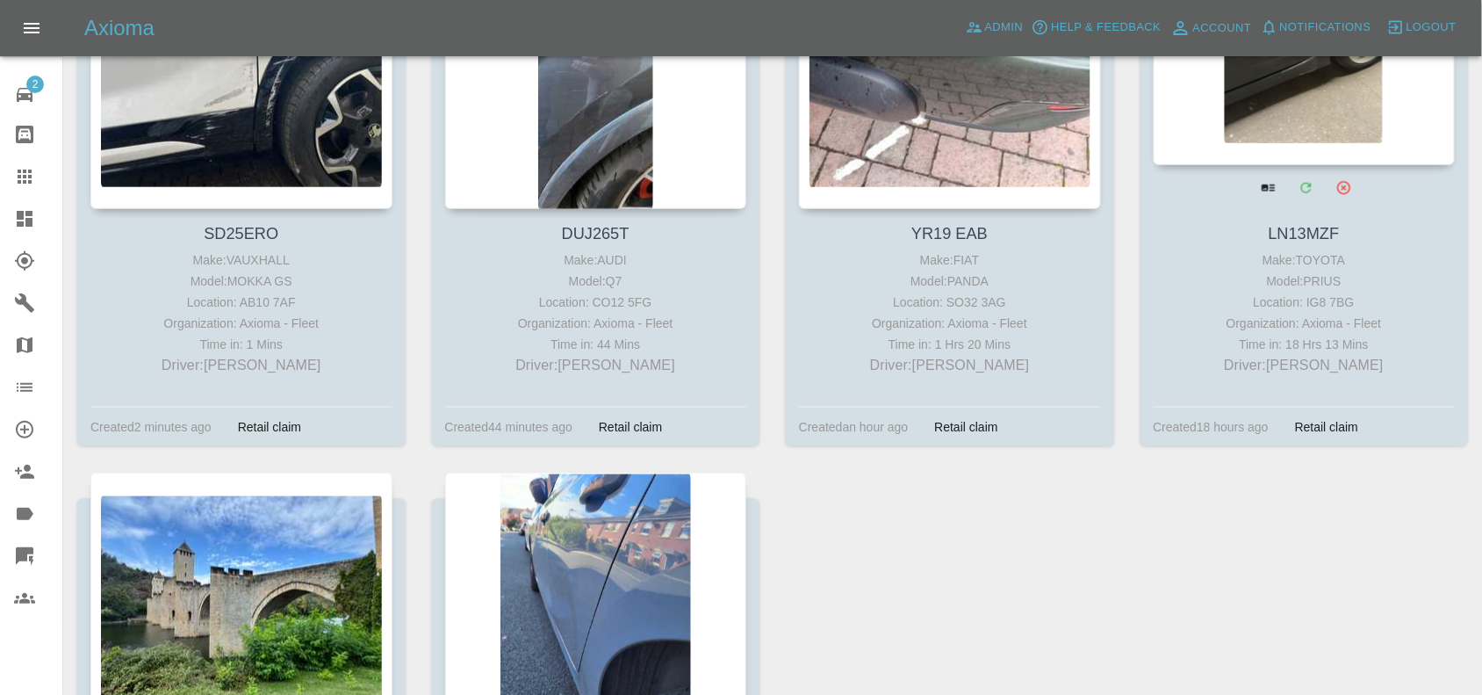
scroll to position [220, 0]
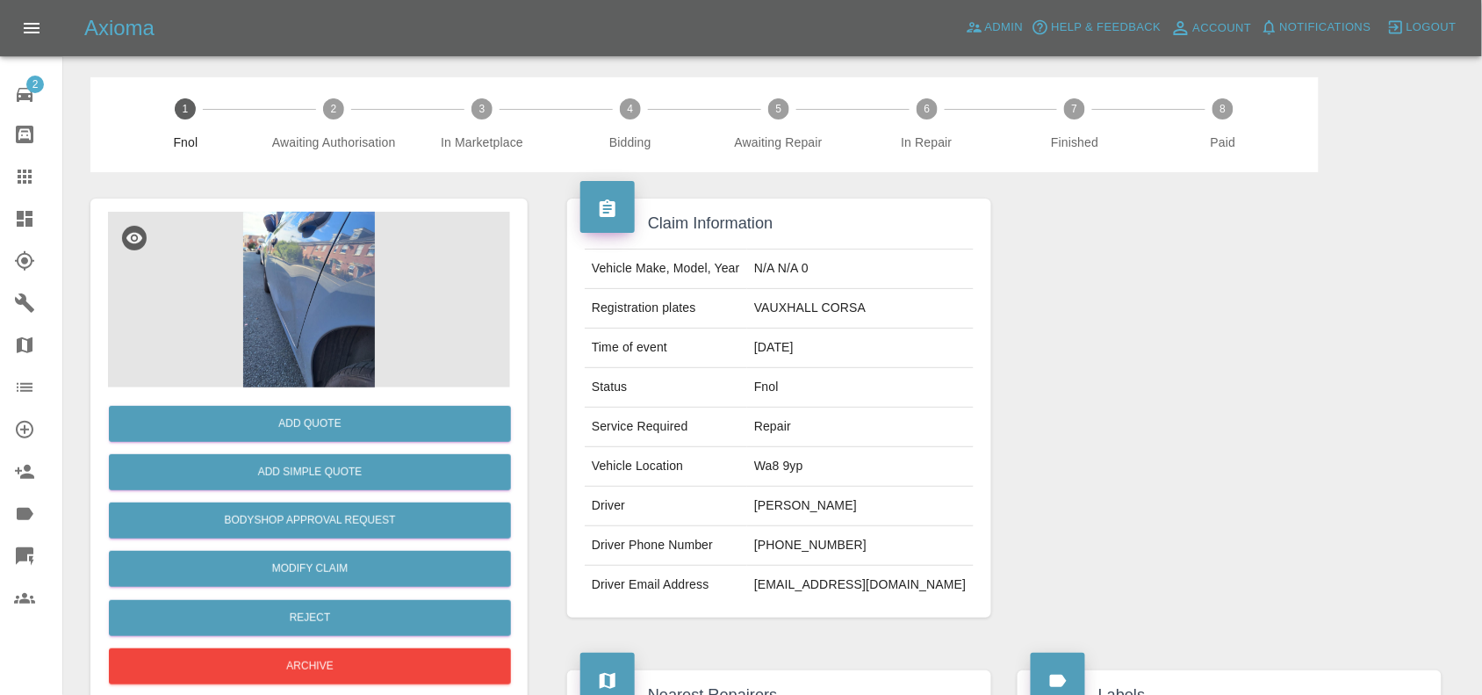
click at [341, 331] on img at bounding box center [309, 300] width 402 height 176
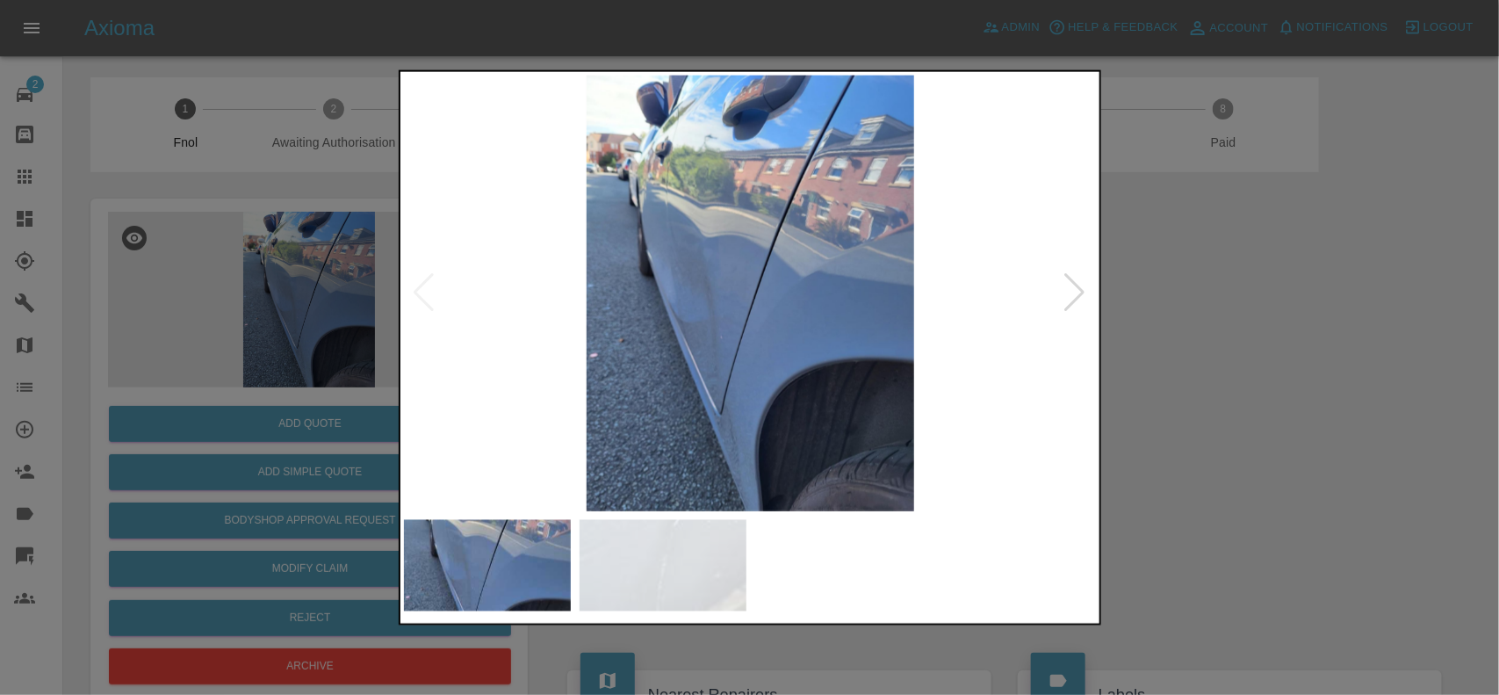
click at [668, 299] on img at bounding box center [751, 293] width 694 height 436
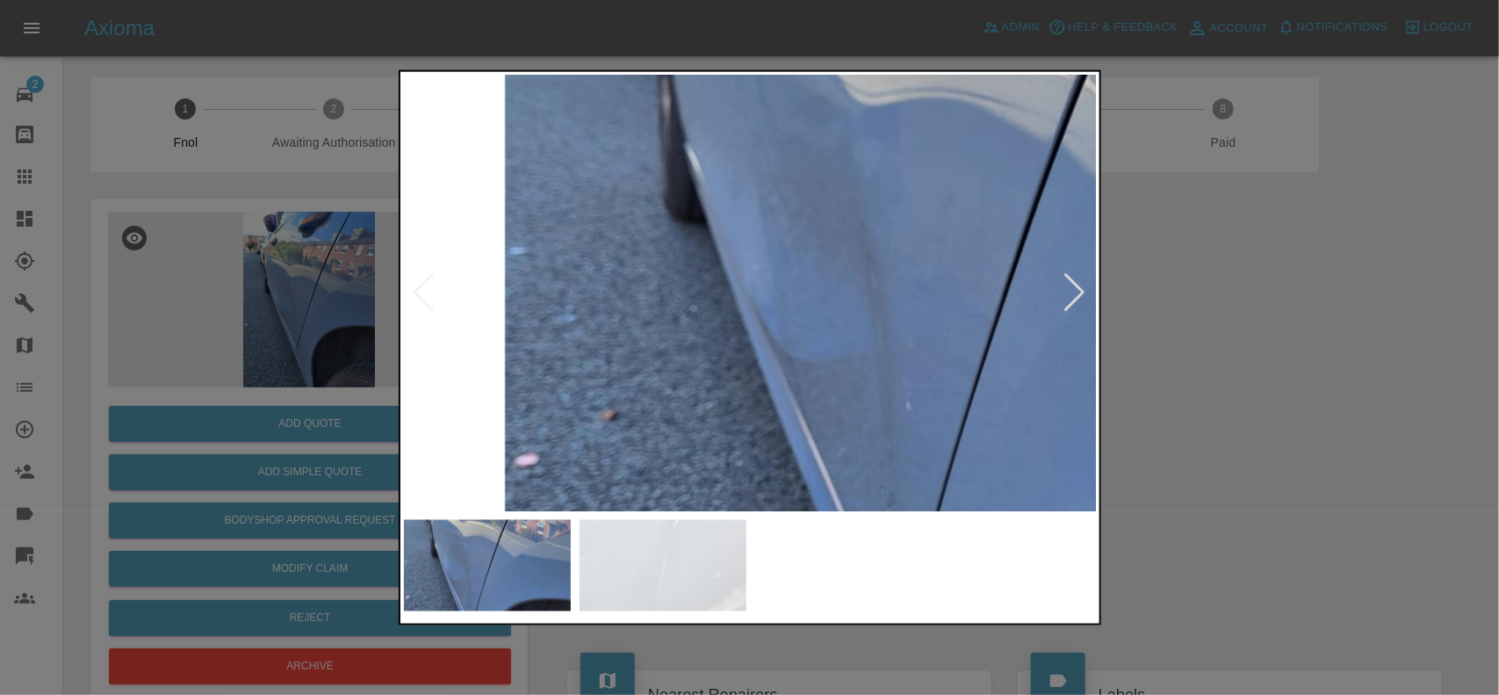
click at [810, 321] on img at bounding box center [994, 272] width 2081 height 1308
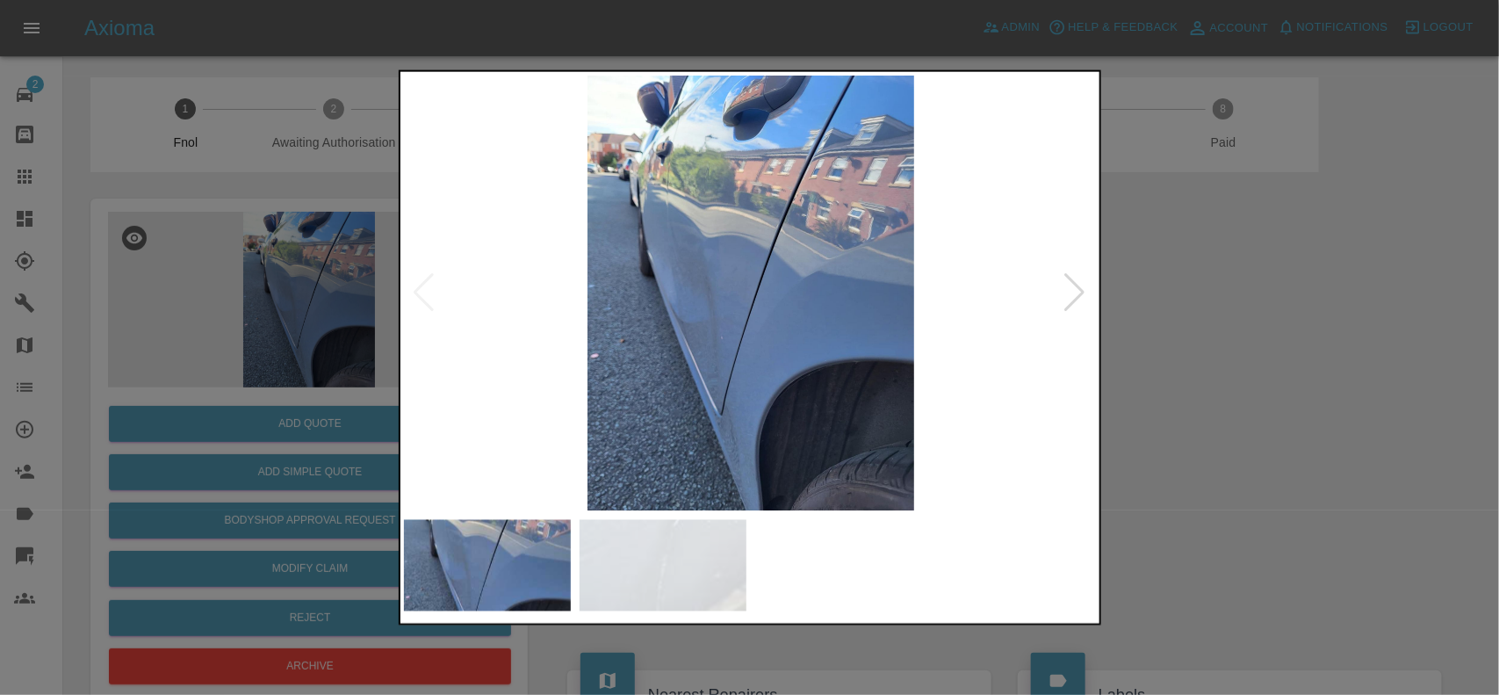
click at [659, 307] on img at bounding box center [751, 293] width 694 height 436
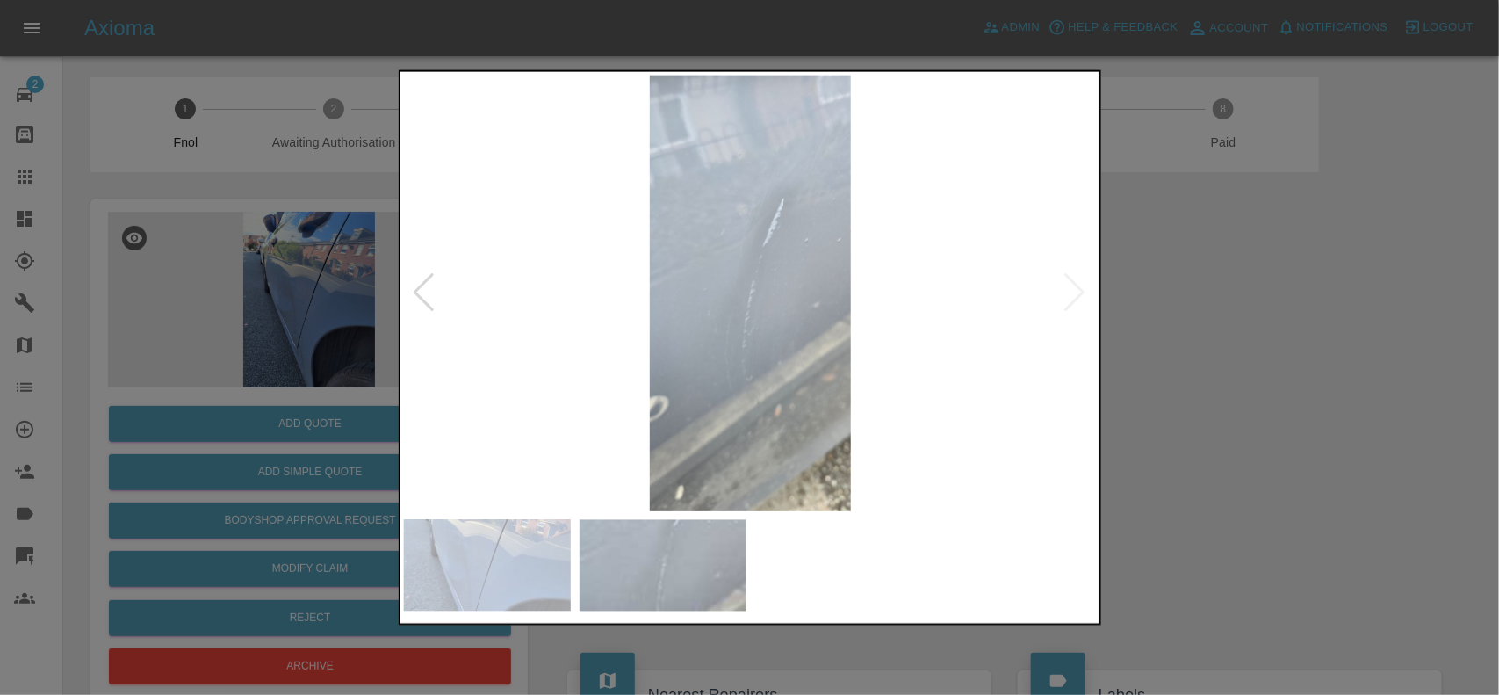
click at [549, 300] on img at bounding box center [751, 293] width 694 height 436
click at [604, 297] on img at bounding box center [751, 293] width 694 height 436
click at [804, 316] on img at bounding box center [751, 293] width 694 height 436
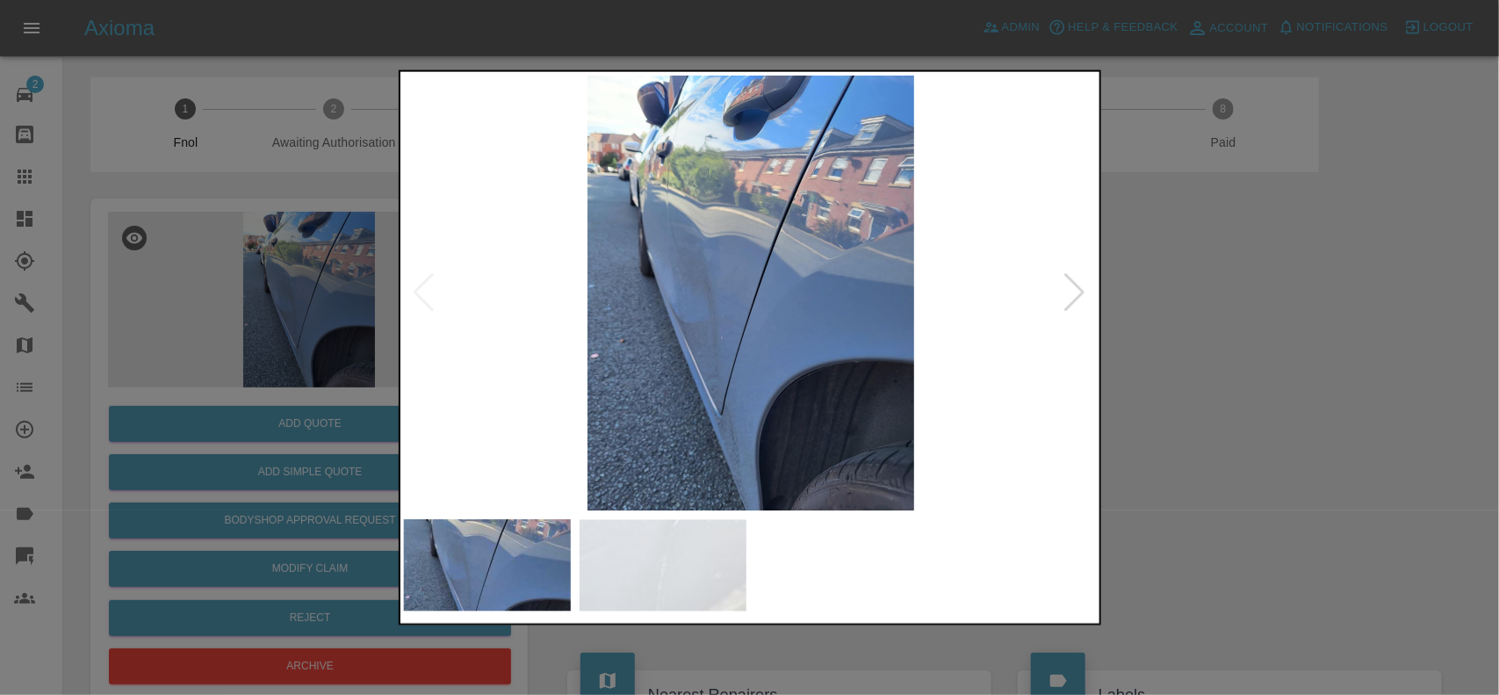
click at [701, 305] on img at bounding box center [751, 293] width 694 height 436
click at [699, 305] on img at bounding box center [751, 293] width 694 height 436
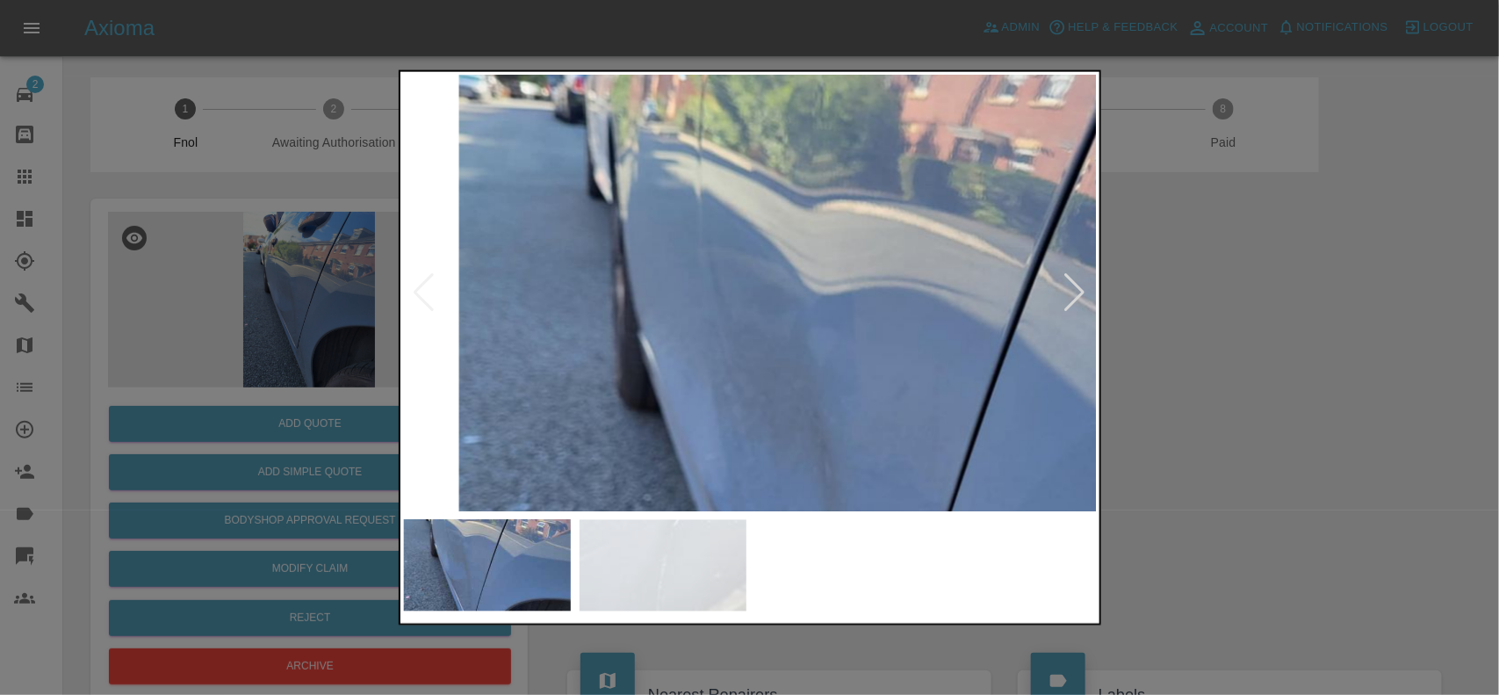
click at [784, 400] on img at bounding box center [948, 461] width 2081 height 1308
click at [771, 380] on img at bounding box center [948, 461] width 2081 height 1308
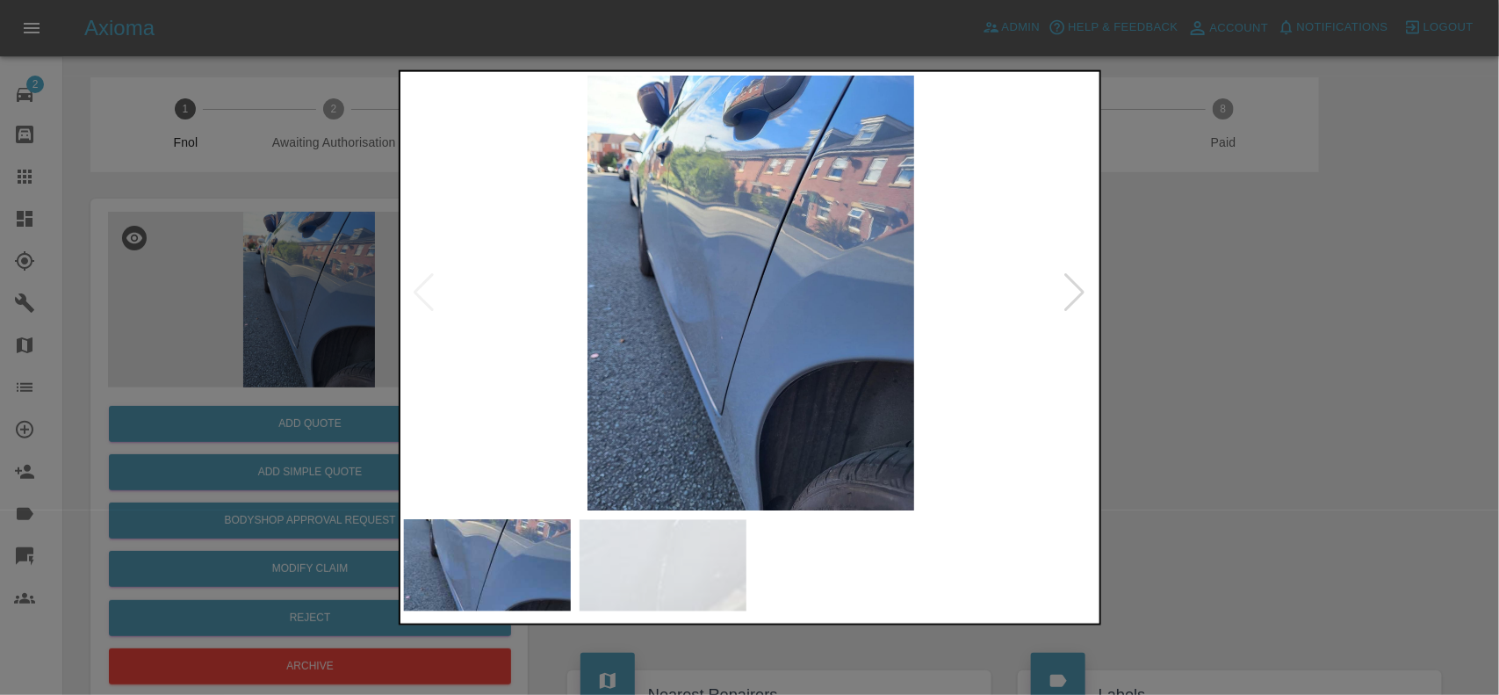
click at [770, 382] on img at bounding box center [751, 293] width 694 height 436
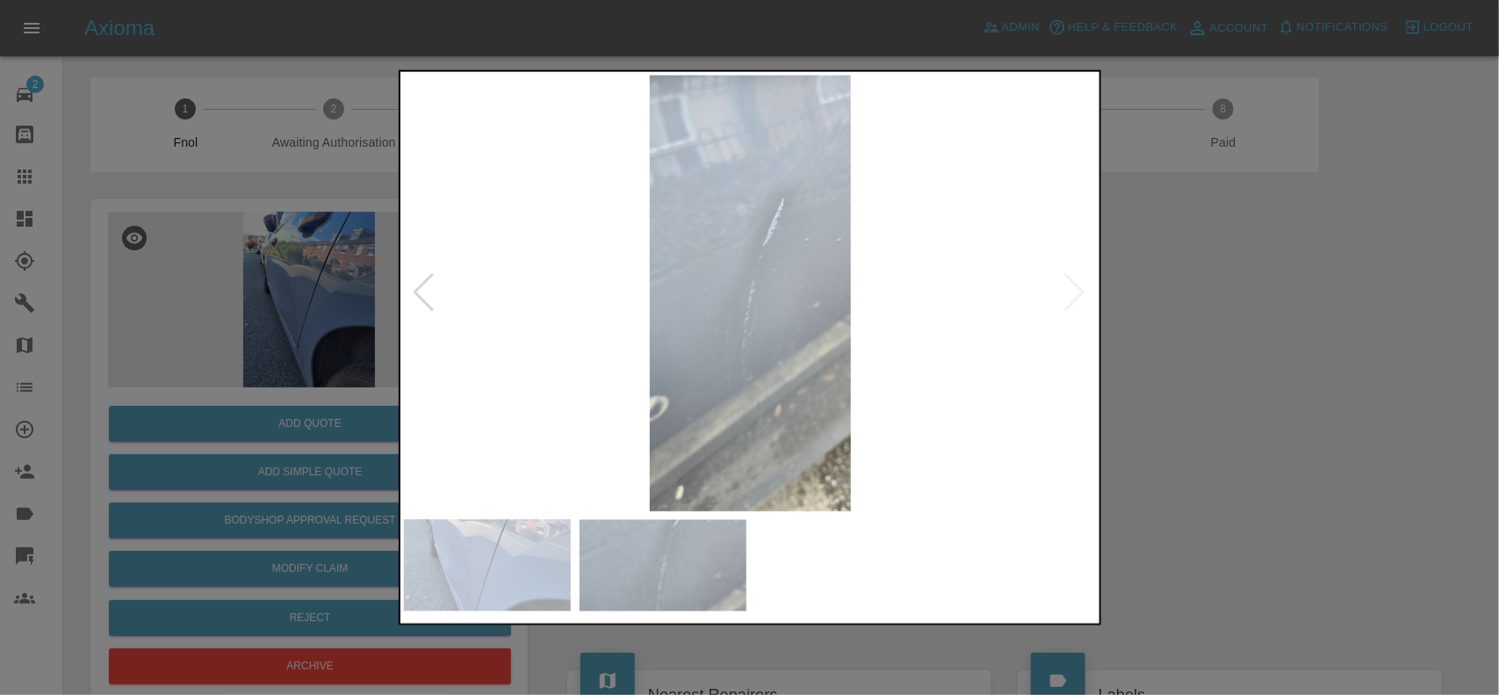
click at [543, 342] on img at bounding box center [751, 293] width 694 height 436
click at [282, 246] on div at bounding box center [749, 347] width 1499 height 695
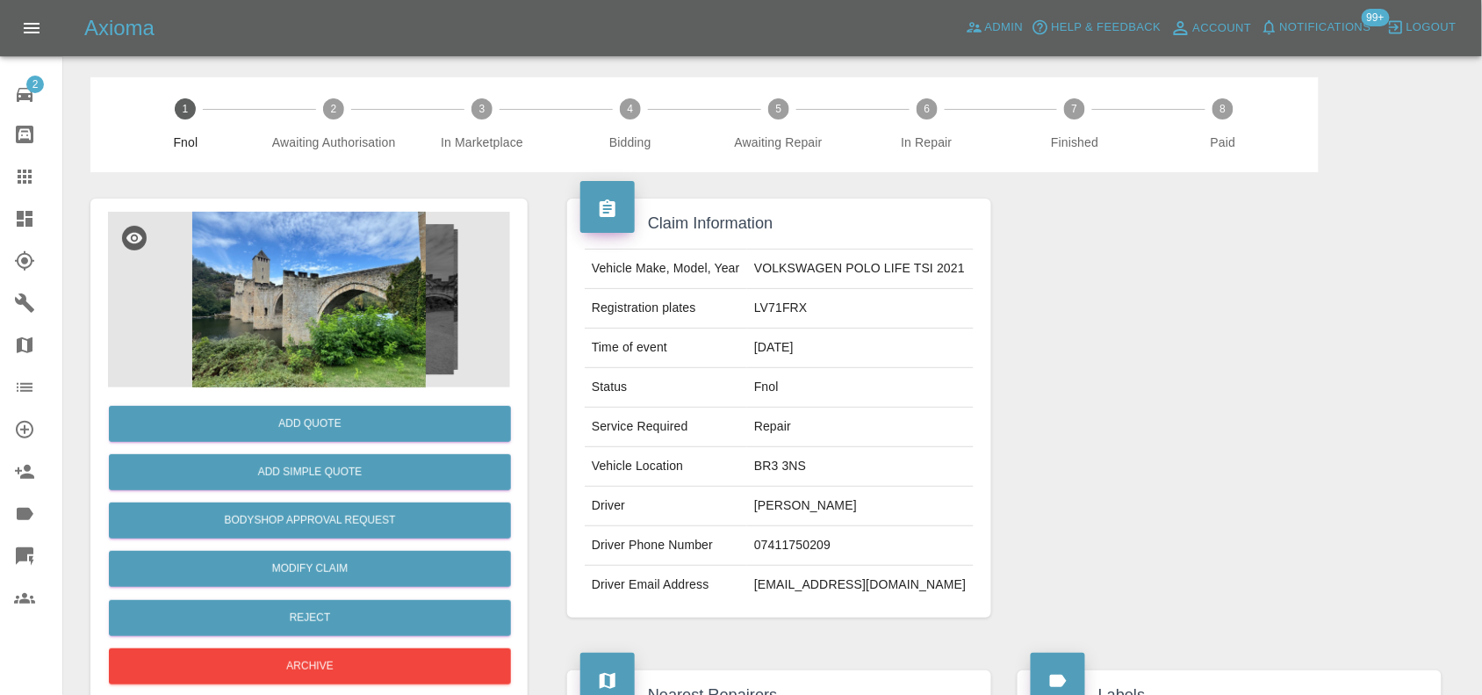
click at [277, 323] on img at bounding box center [309, 300] width 402 height 176
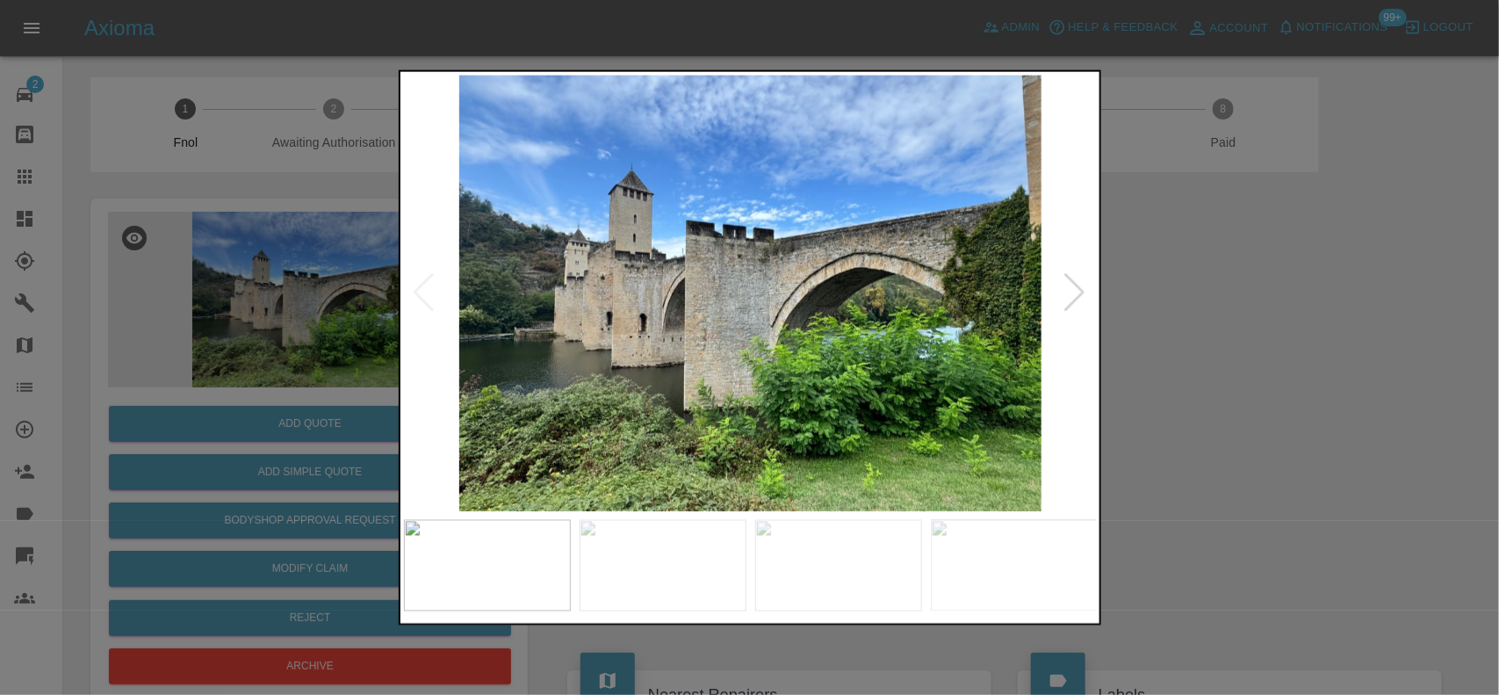
click at [522, 340] on img at bounding box center [751, 293] width 694 height 436
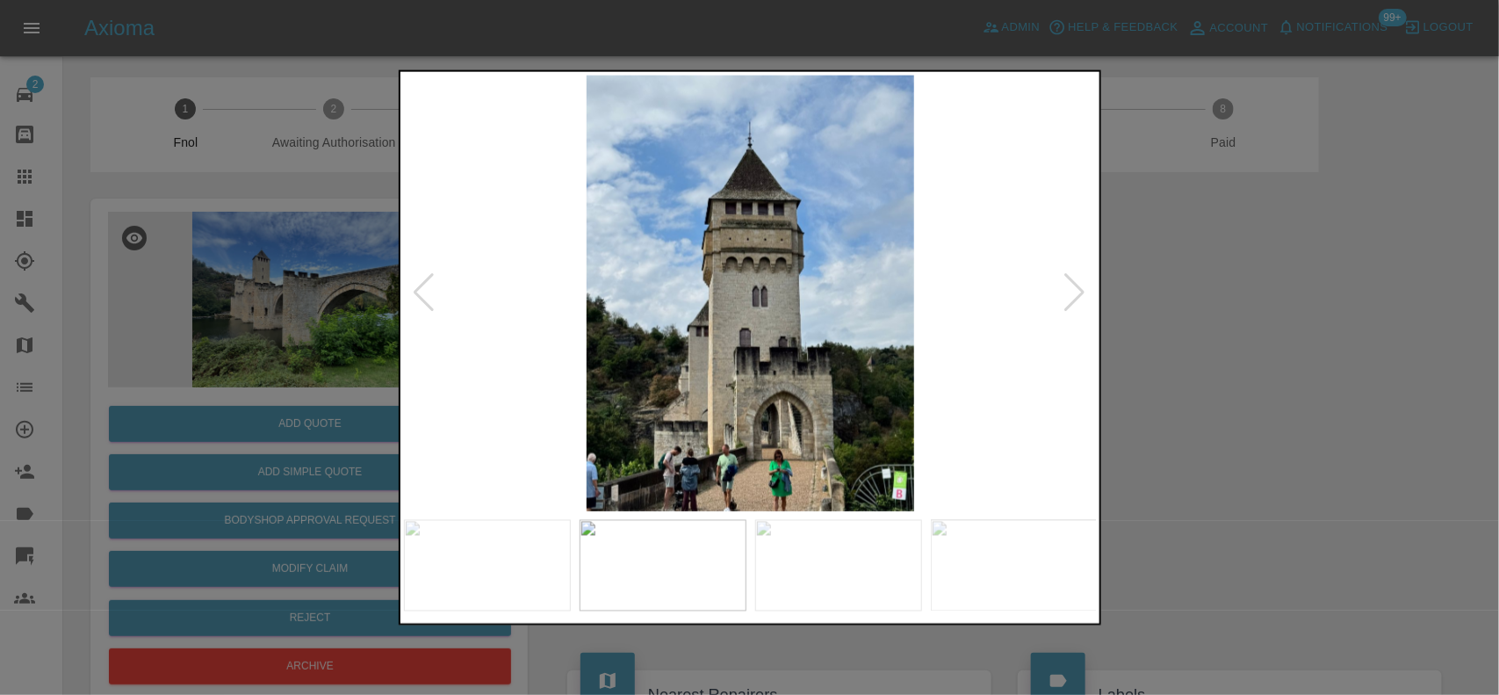
click at [622, 375] on img at bounding box center [751, 293] width 694 height 436
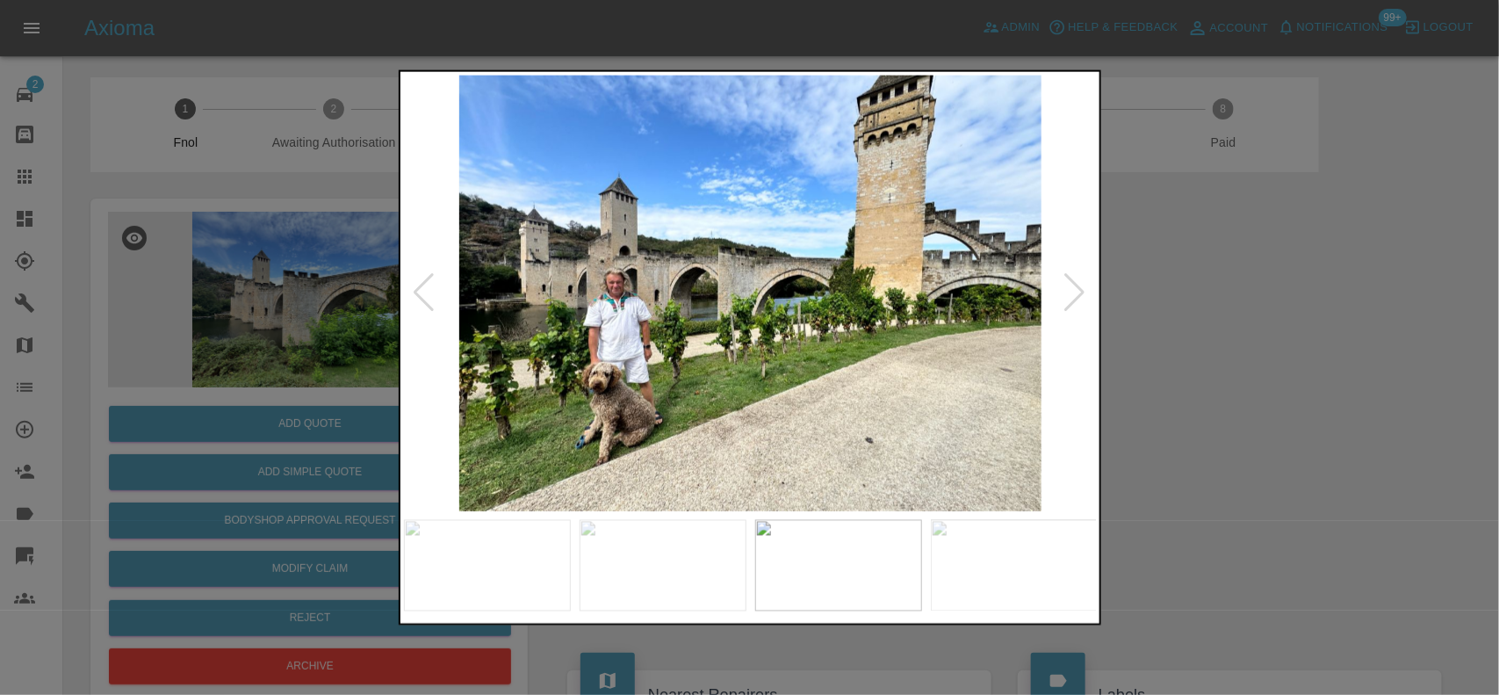
click at [650, 391] on img at bounding box center [751, 293] width 694 height 436
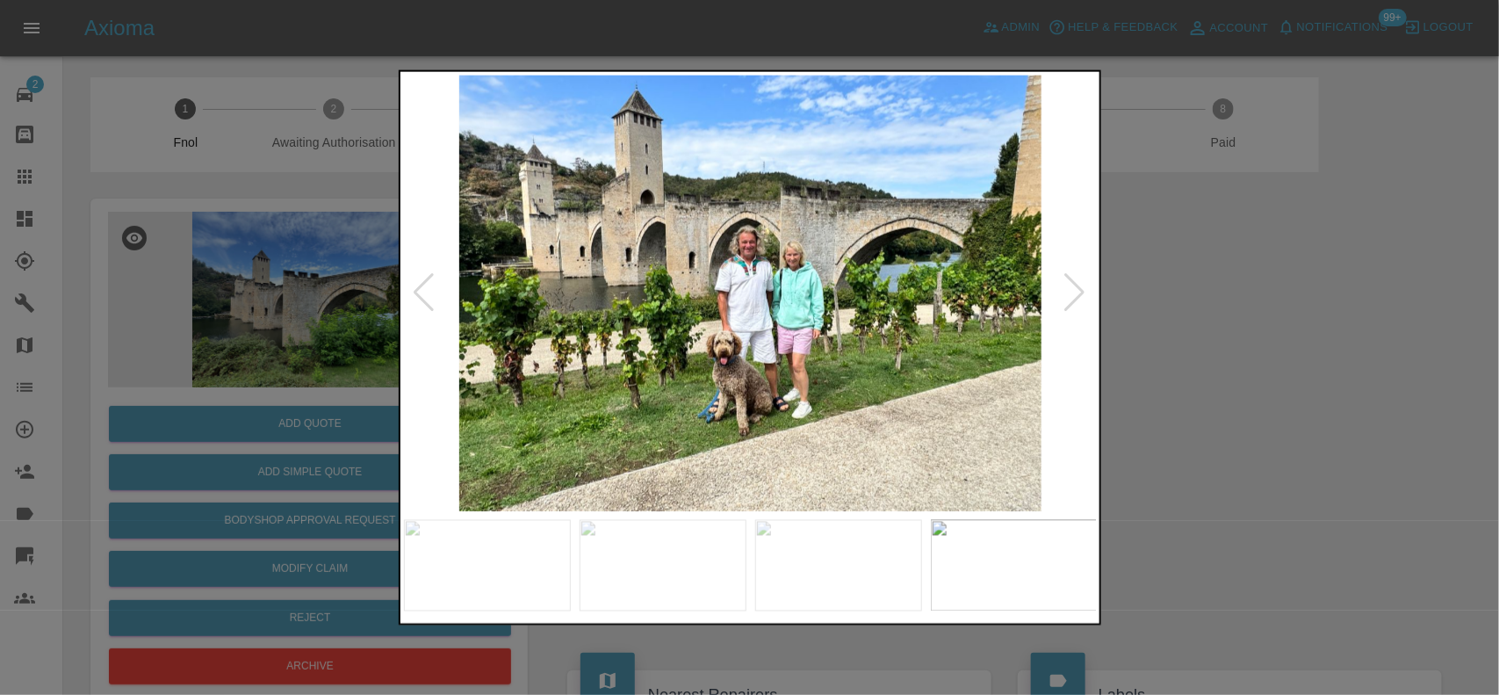
click at [769, 365] on img at bounding box center [751, 293] width 694 height 436
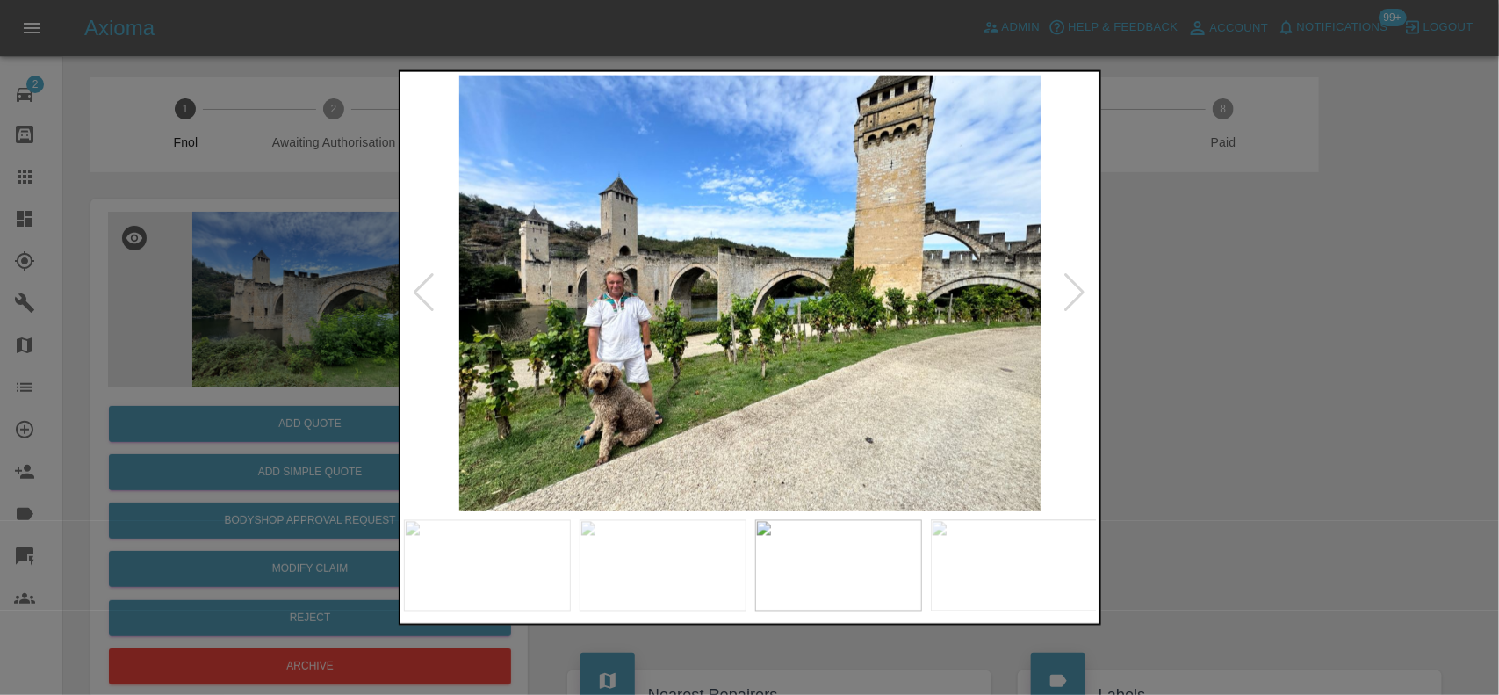
click at [590, 331] on img at bounding box center [751, 293] width 694 height 436
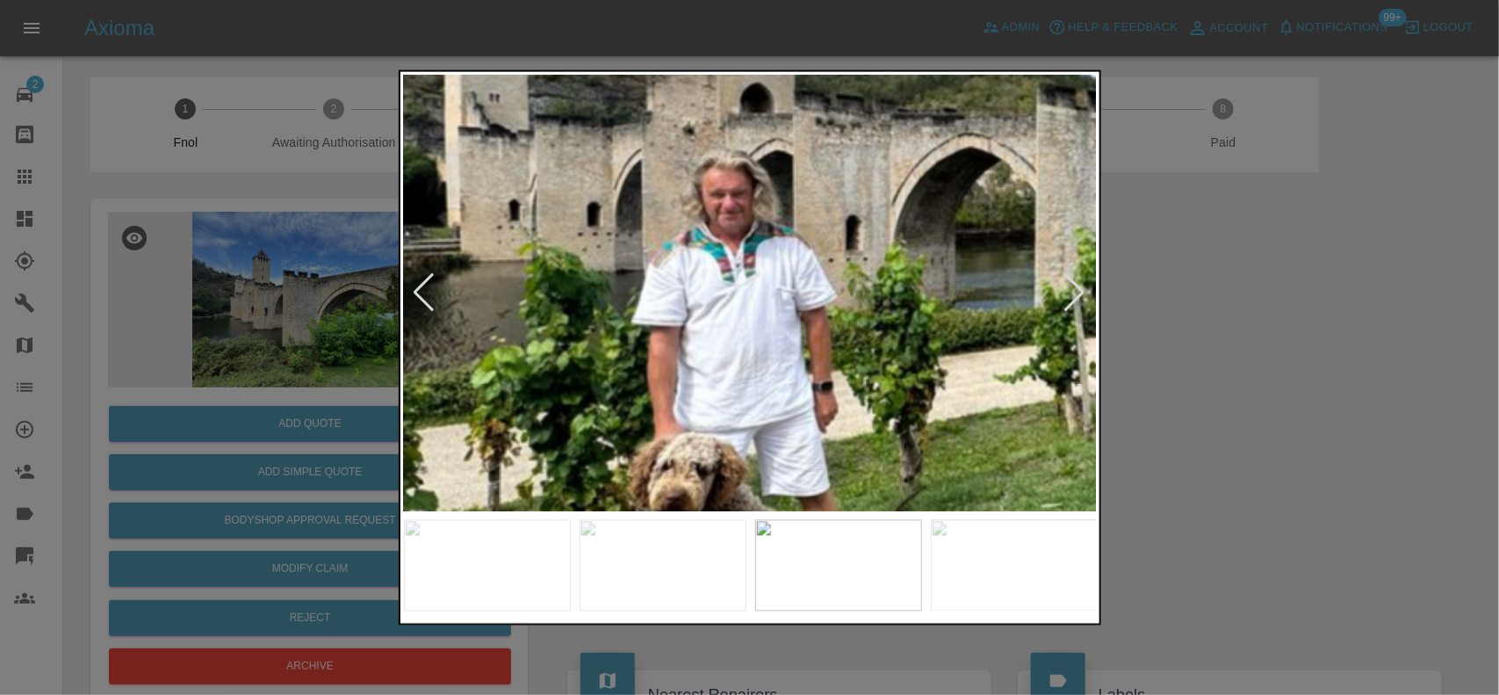
click at [701, 312] on img at bounding box center [1131, 225] width 2081 height 1308
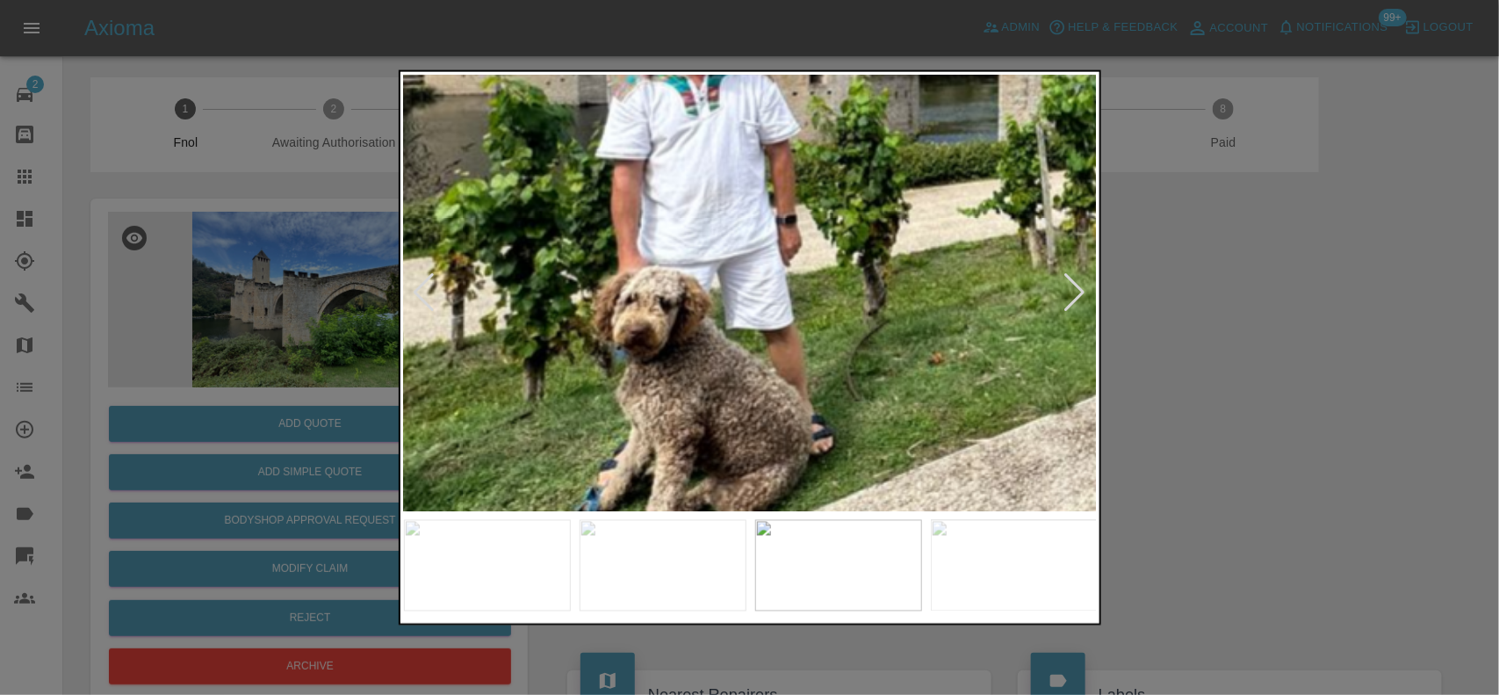
click at [714, 366] on img at bounding box center [1095, 59] width 2081 height 1308
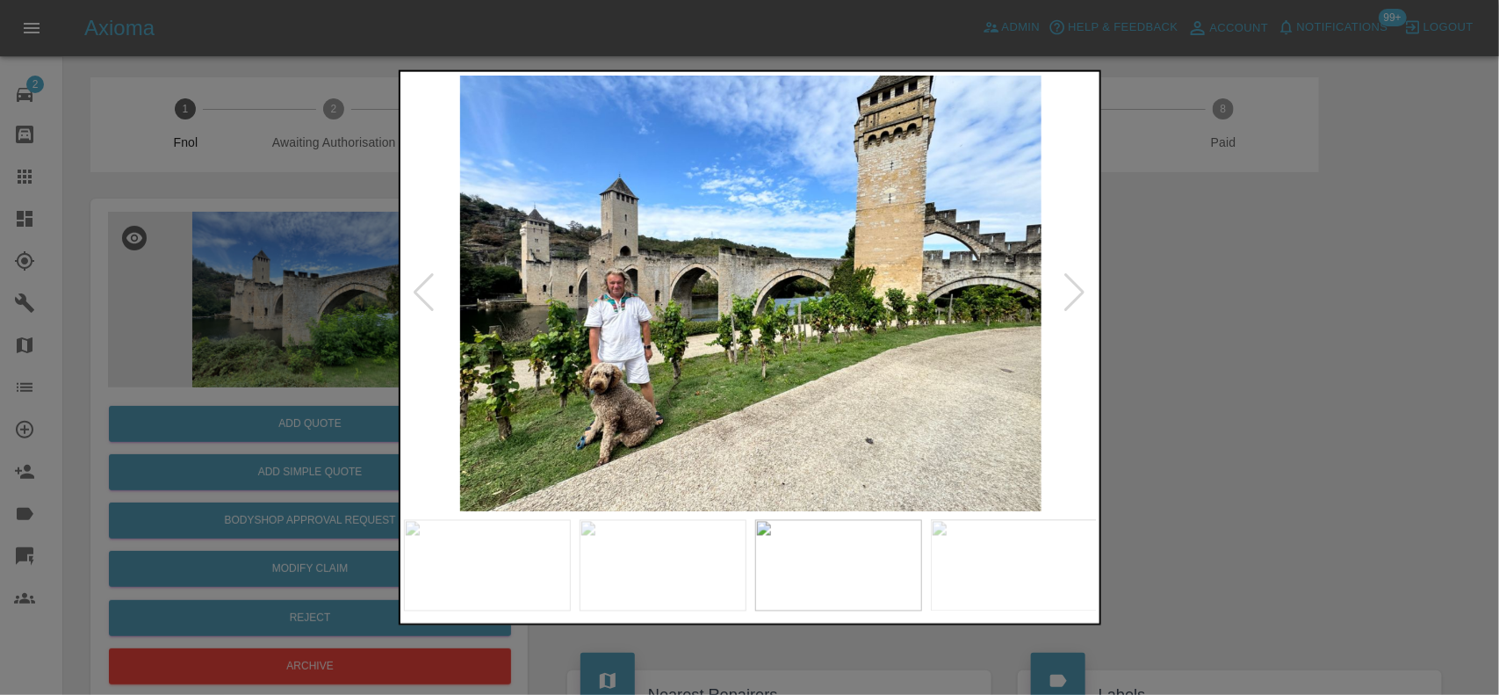
click at [639, 376] on img at bounding box center [751, 293] width 694 height 436
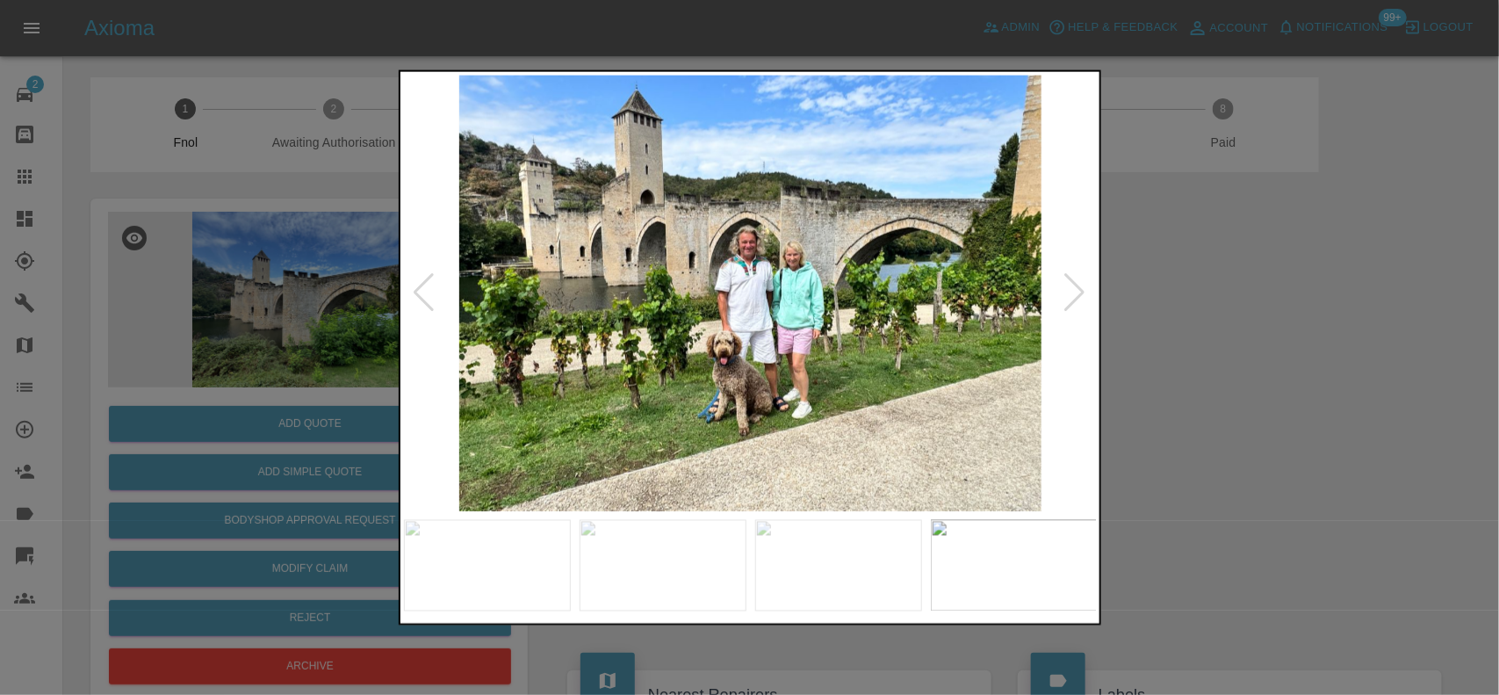
click at [810, 352] on img at bounding box center [751, 293] width 694 height 436
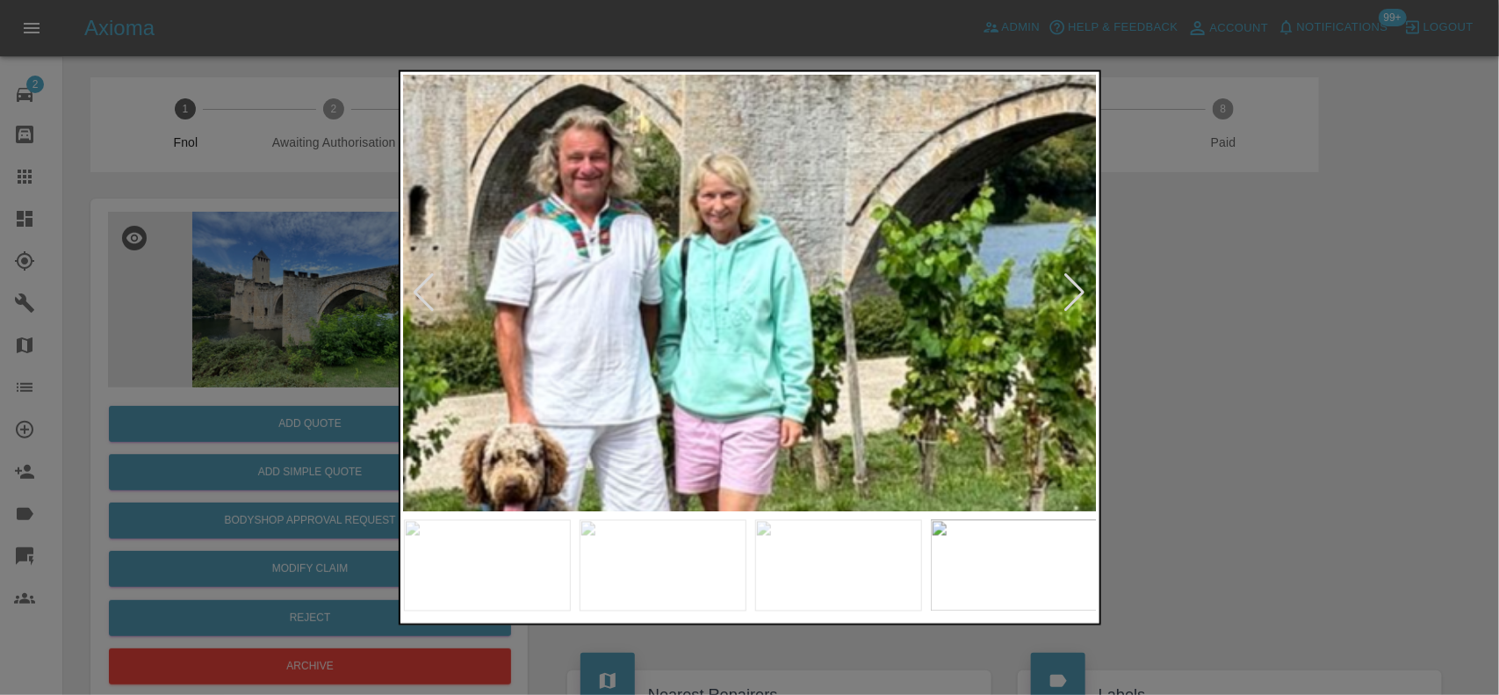
click at [828, 475] on img at bounding box center [591, 309] width 2081 height 1308
click at [828, 475] on img at bounding box center [591, 311] width 2081 height 1308
click at [830, 475] on img at bounding box center [591, 311] width 2081 height 1308
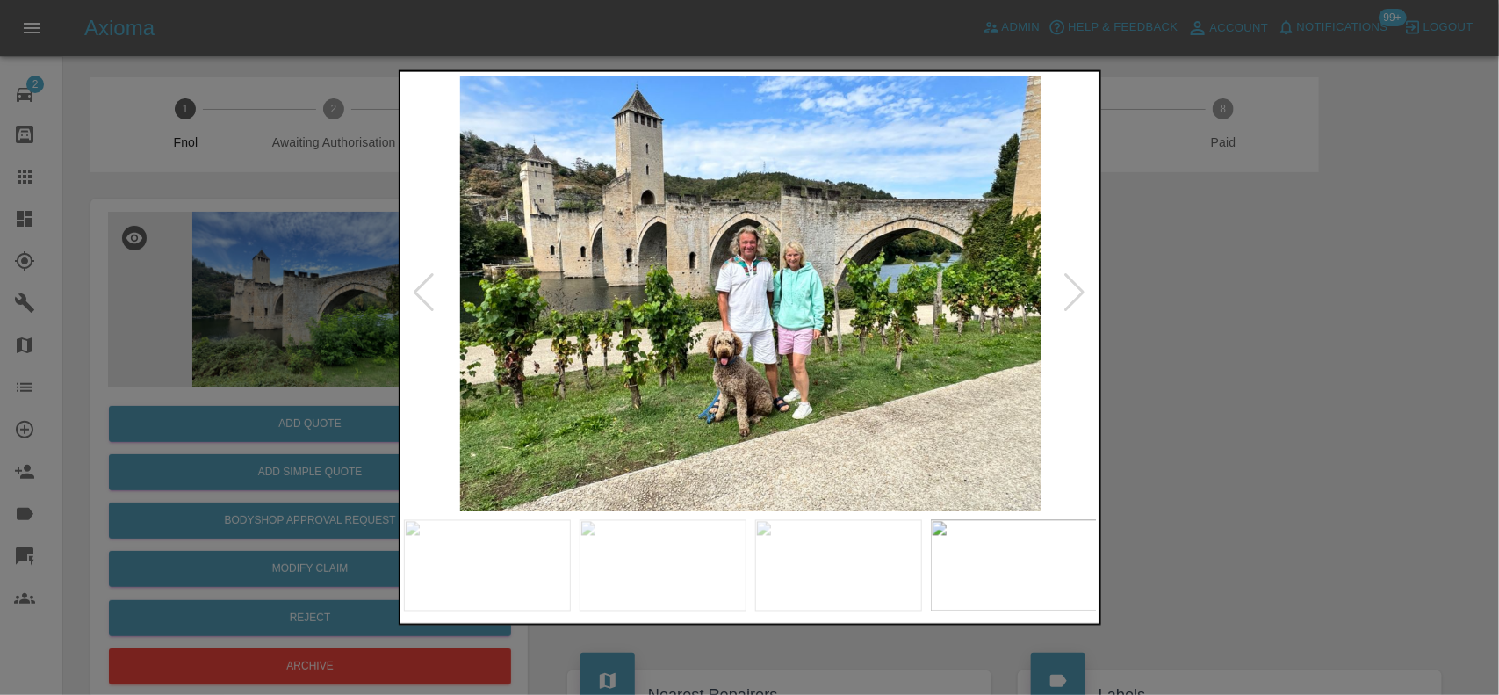
click at [638, 423] on img at bounding box center [751, 293] width 694 height 436
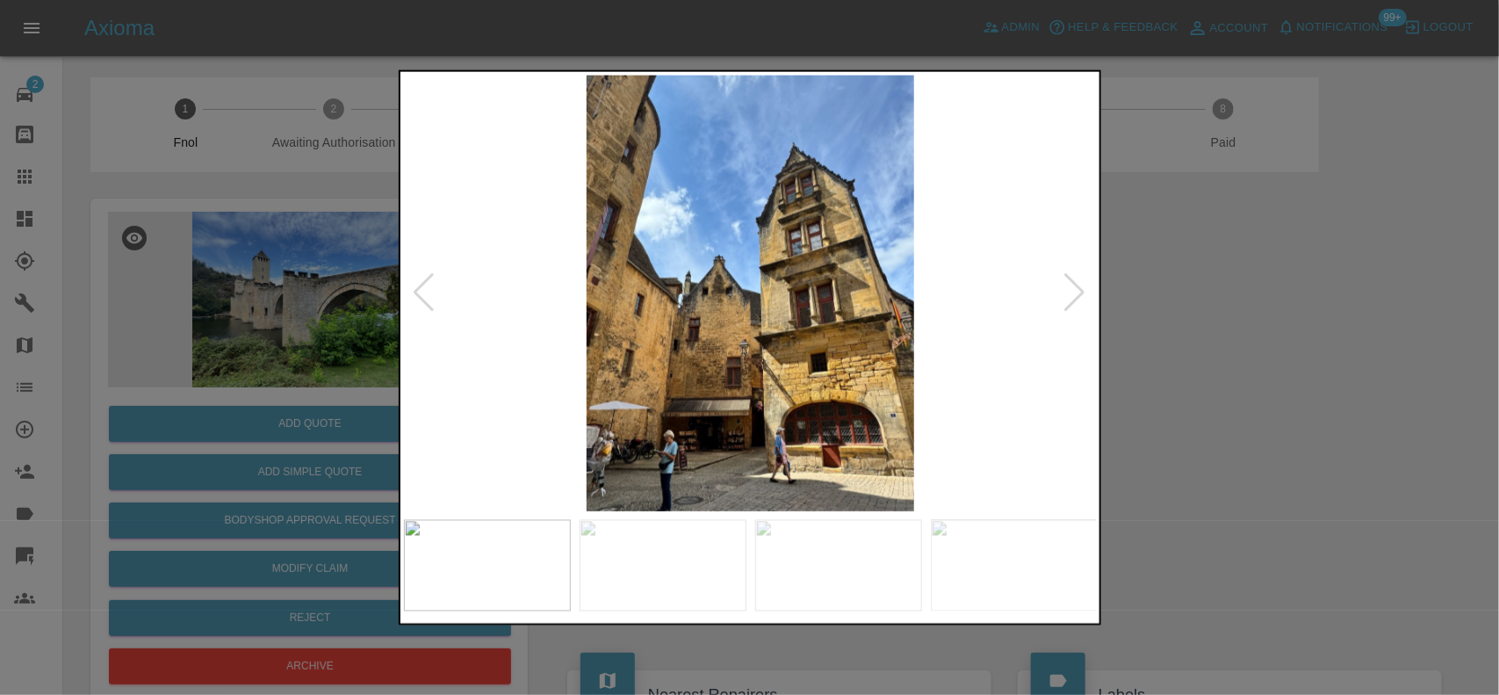
click at [690, 397] on img at bounding box center [751, 293] width 694 height 436
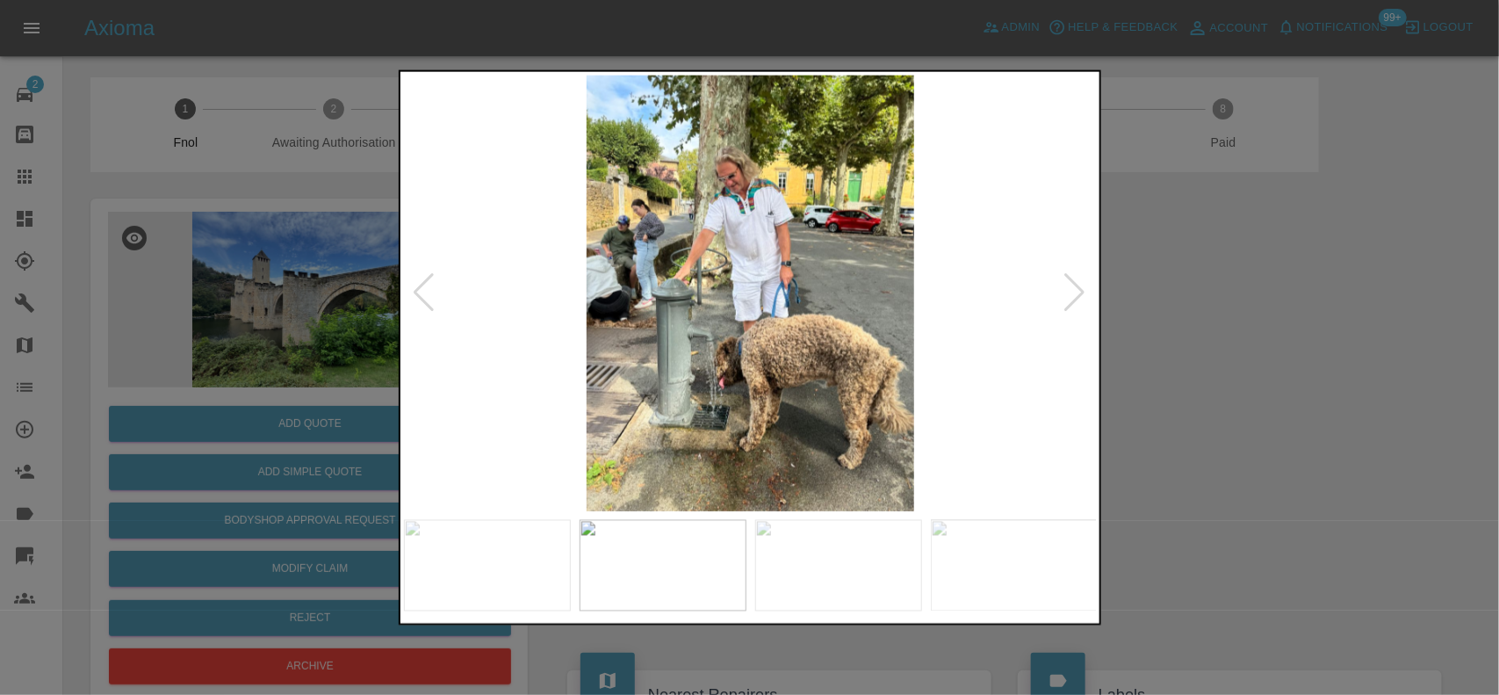
click at [809, 371] on img at bounding box center [751, 293] width 694 height 436
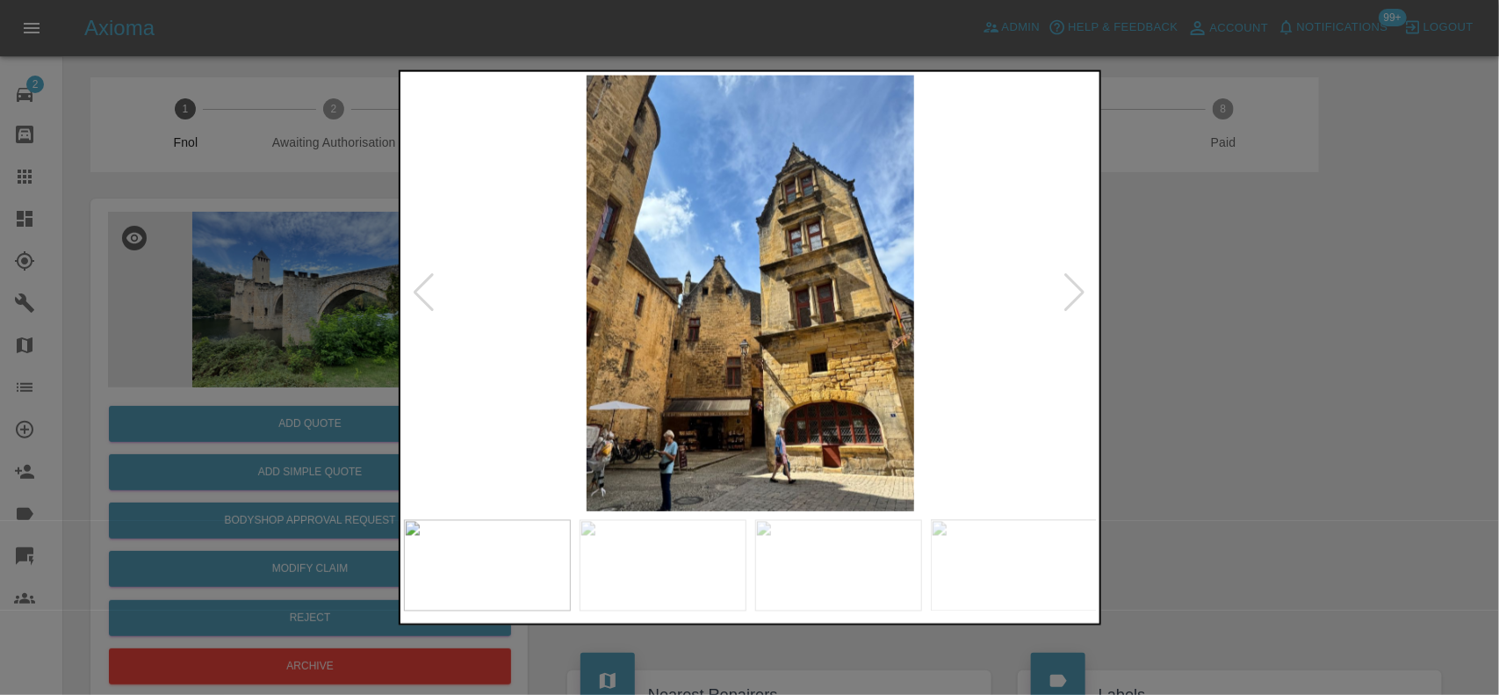
click at [748, 360] on img at bounding box center [751, 293] width 694 height 436
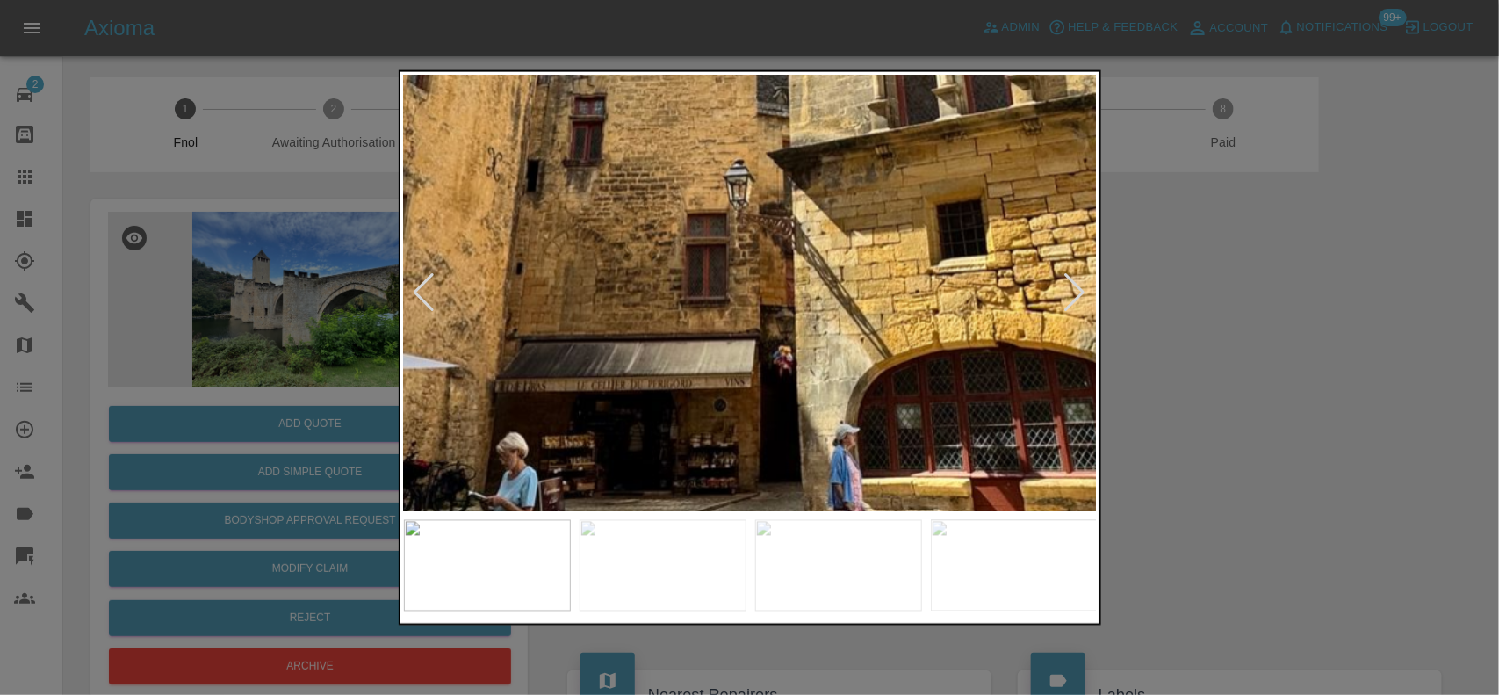
click at [734, 199] on img at bounding box center [755, 19] width 2081 height 1308
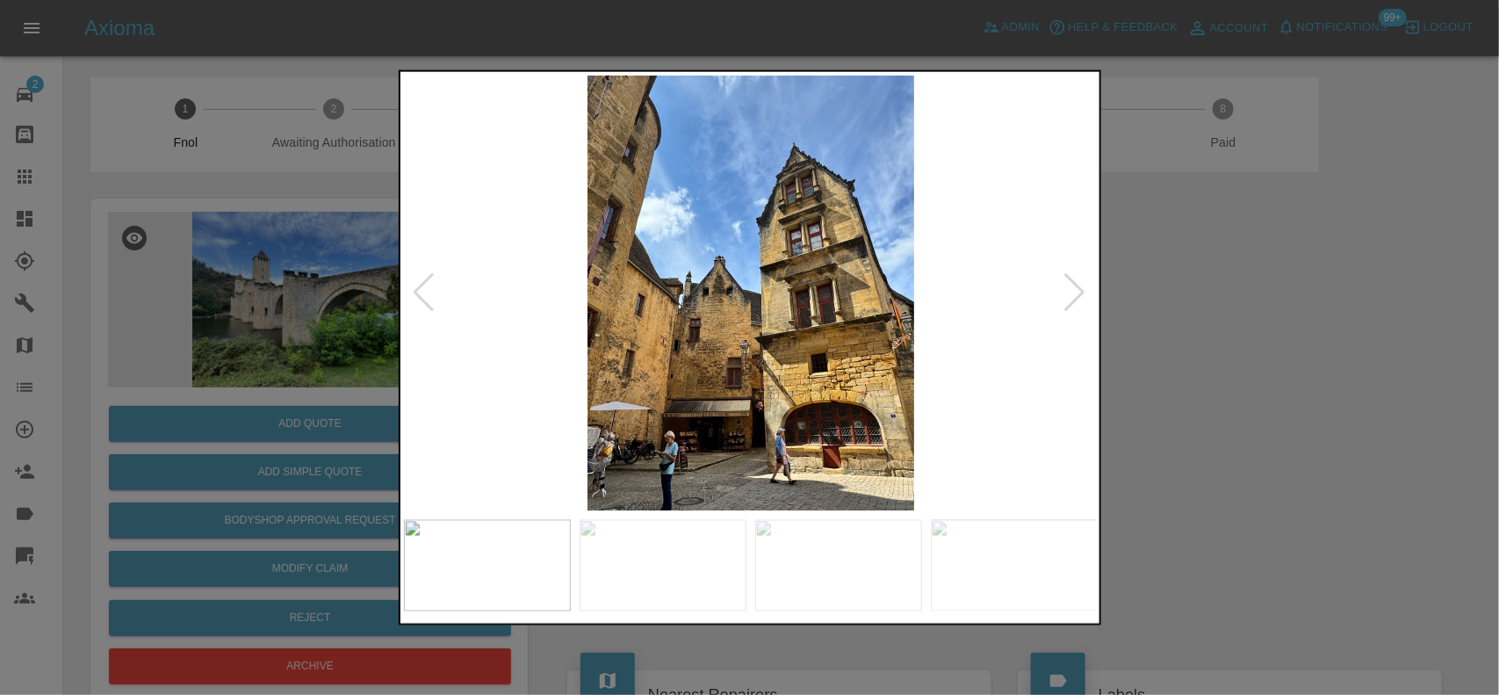
click at [656, 339] on img at bounding box center [751, 293] width 694 height 436
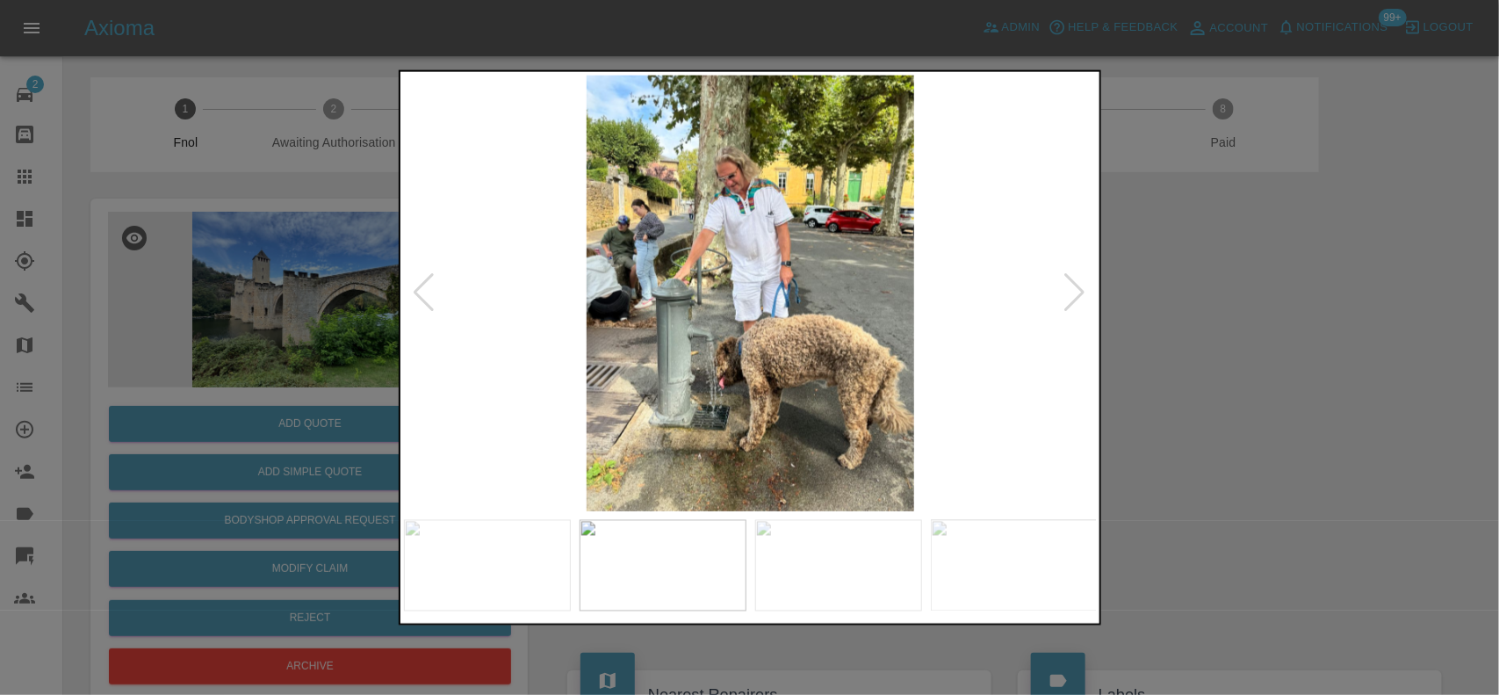
click at [625, 343] on img at bounding box center [751, 293] width 694 height 436
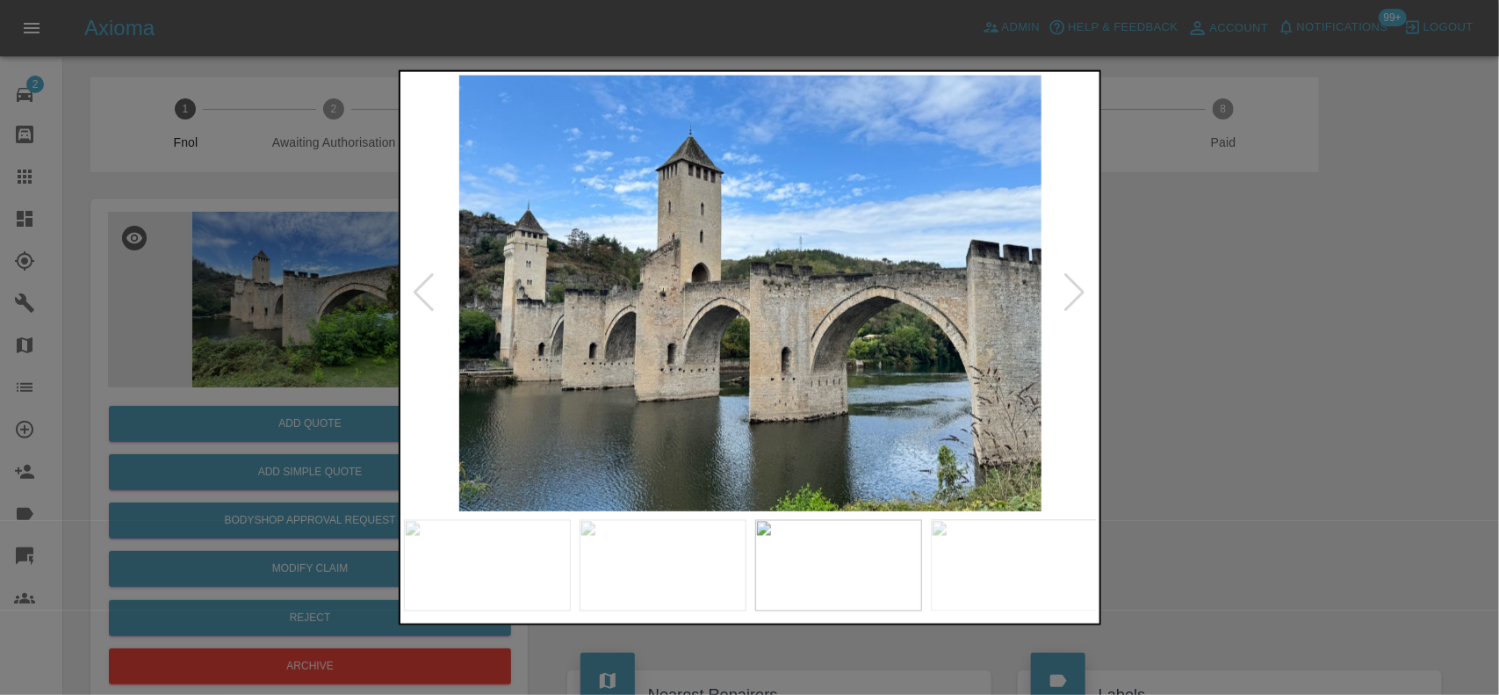
click at [457, 299] on img at bounding box center [751, 293] width 694 height 436
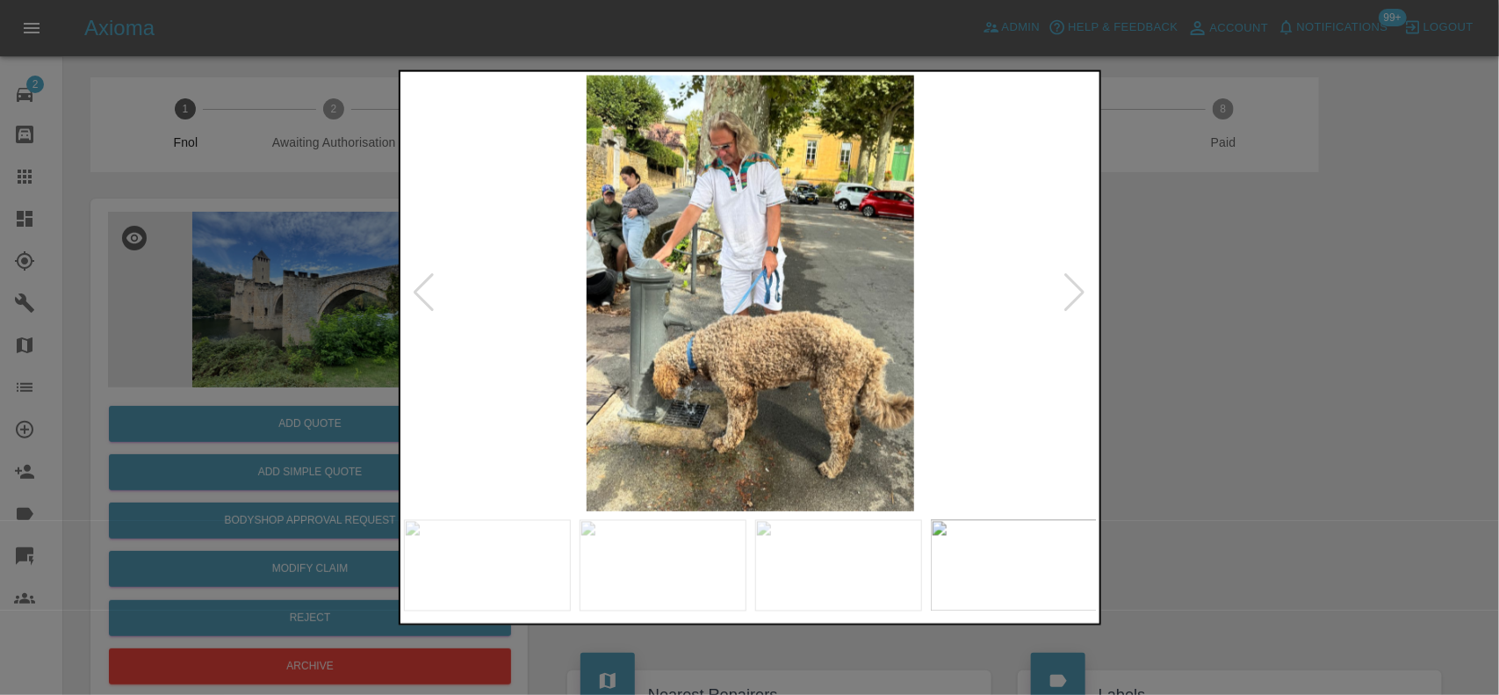
click at [712, 335] on img at bounding box center [751, 293] width 694 height 436
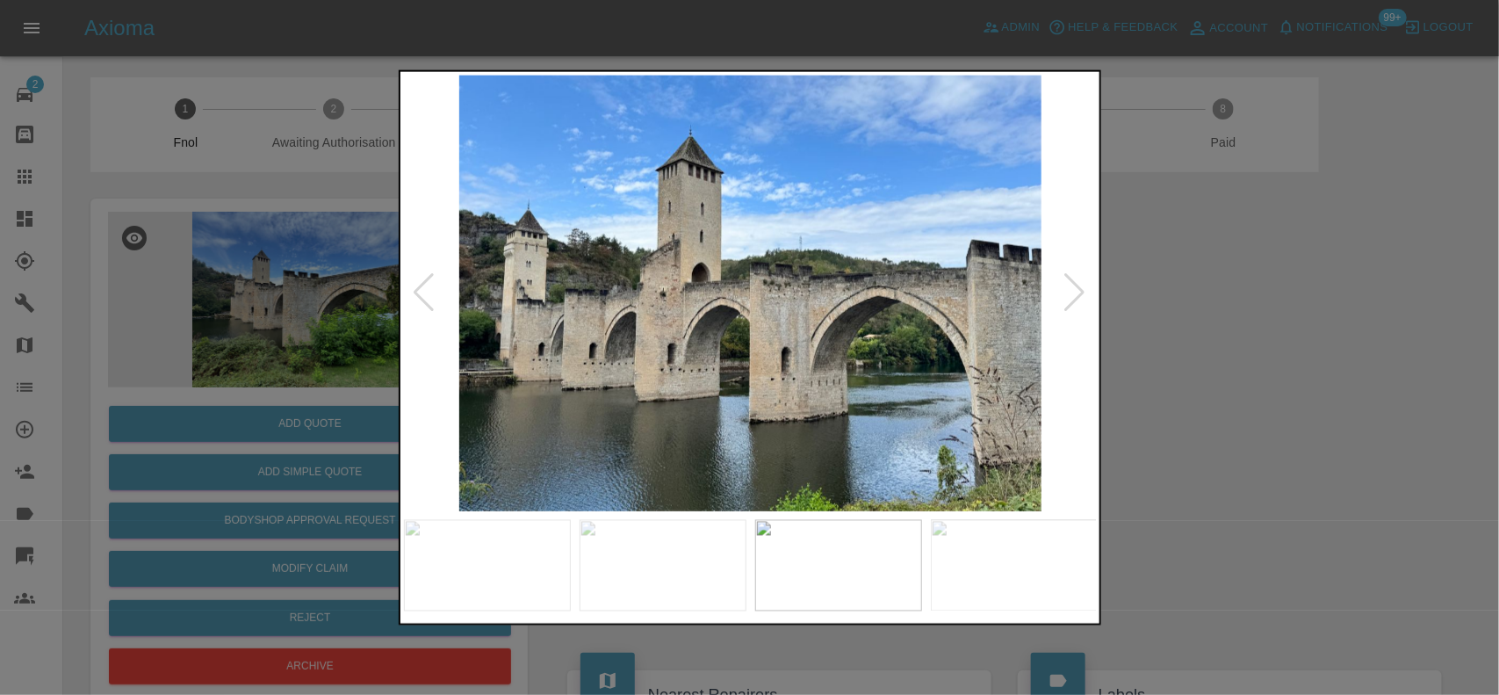
click at [688, 313] on img at bounding box center [751, 293] width 694 height 436
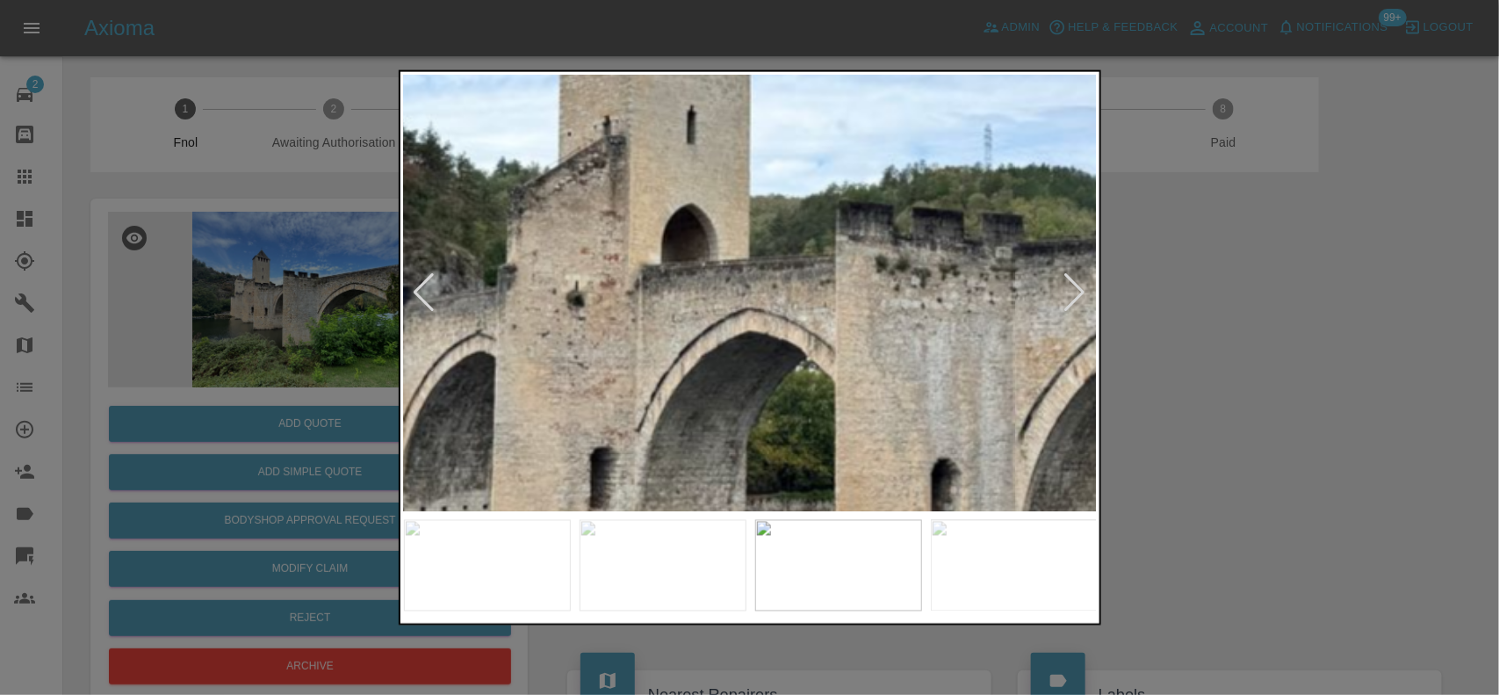
click at [578, 411] on img at bounding box center [836, 295] width 2081 height 1308
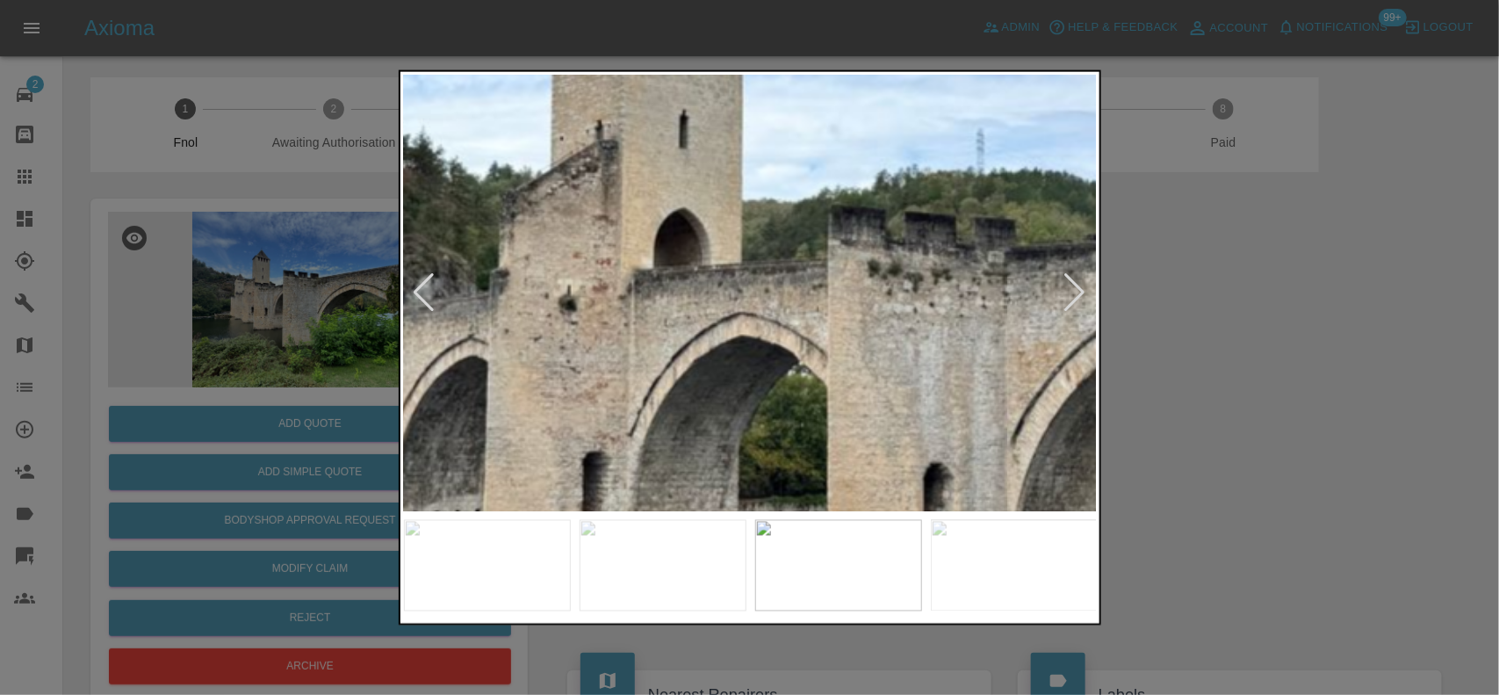
click at [573, 398] on img at bounding box center [828, 299] width 2081 height 1308
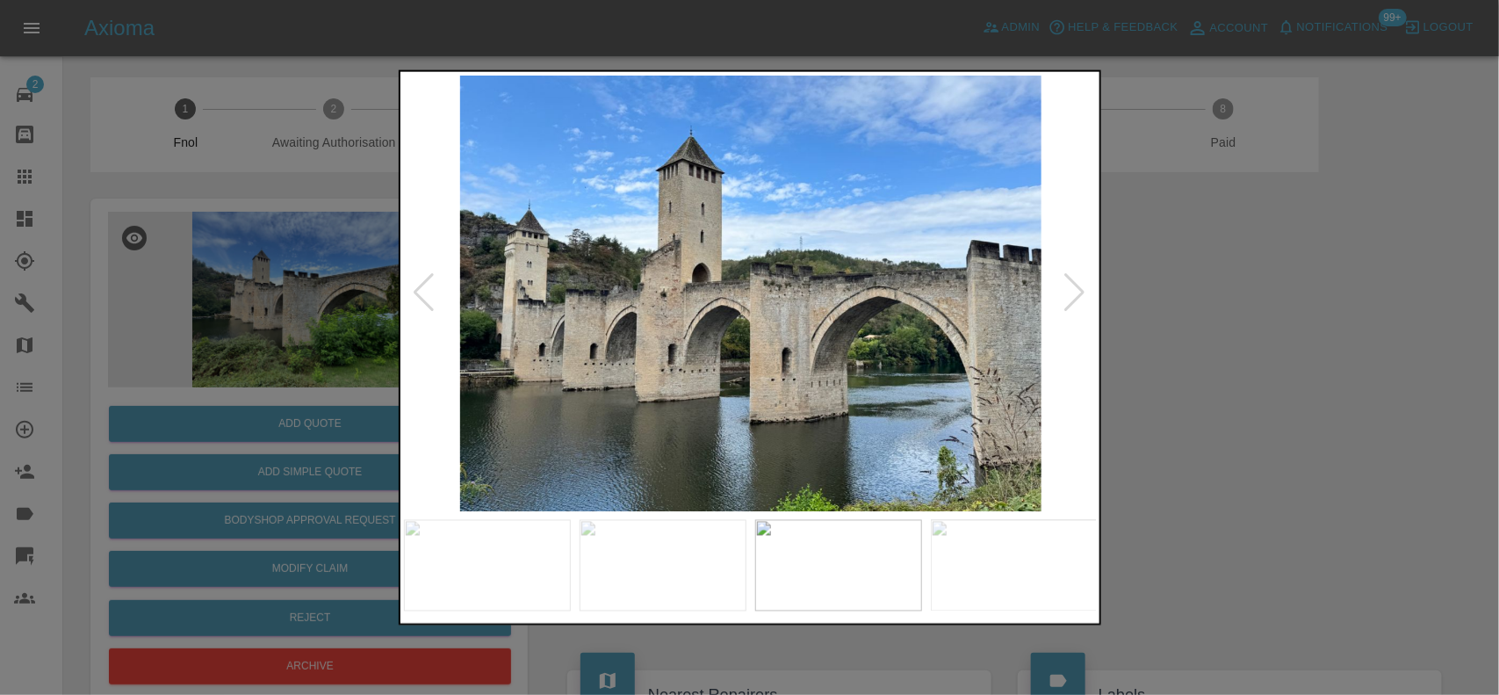
click at [622, 393] on img at bounding box center [751, 293] width 694 height 436
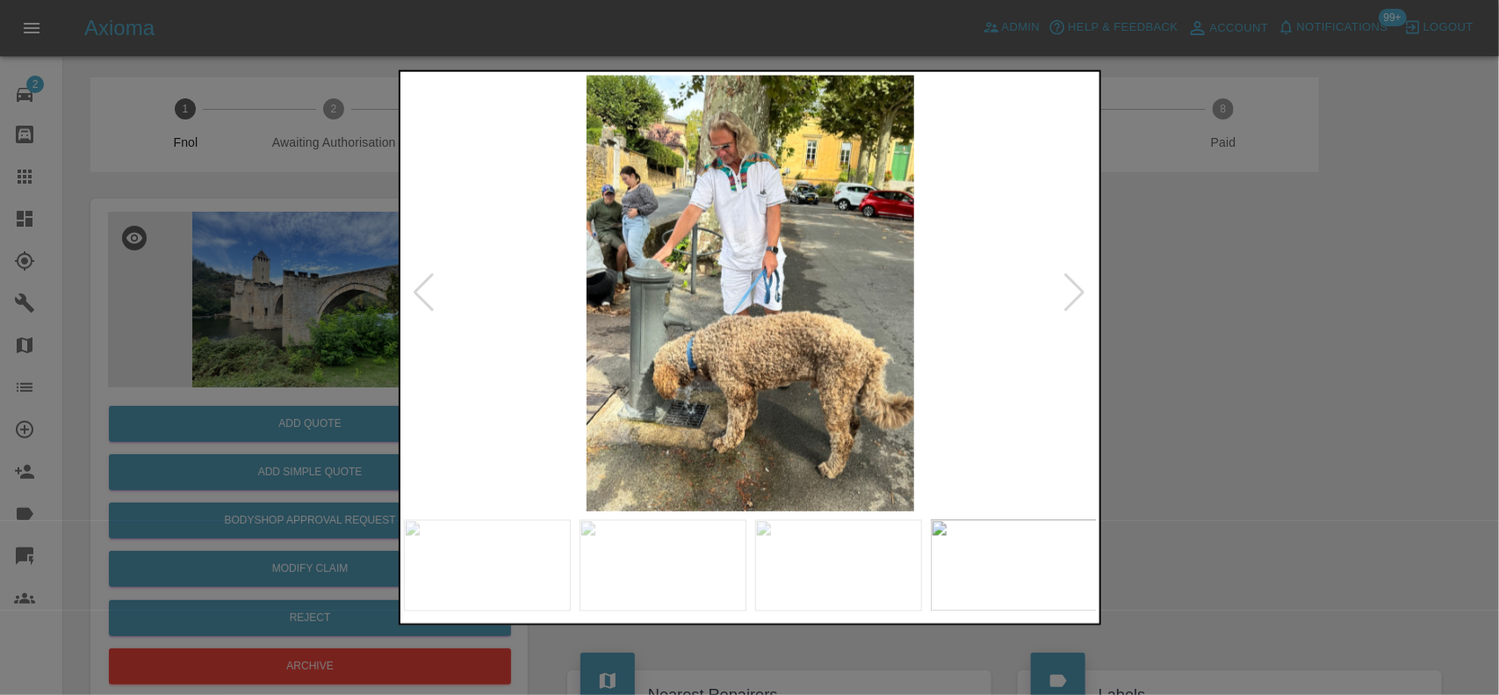
click at [659, 380] on img at bounding box center [751, 293] width 694 height 436
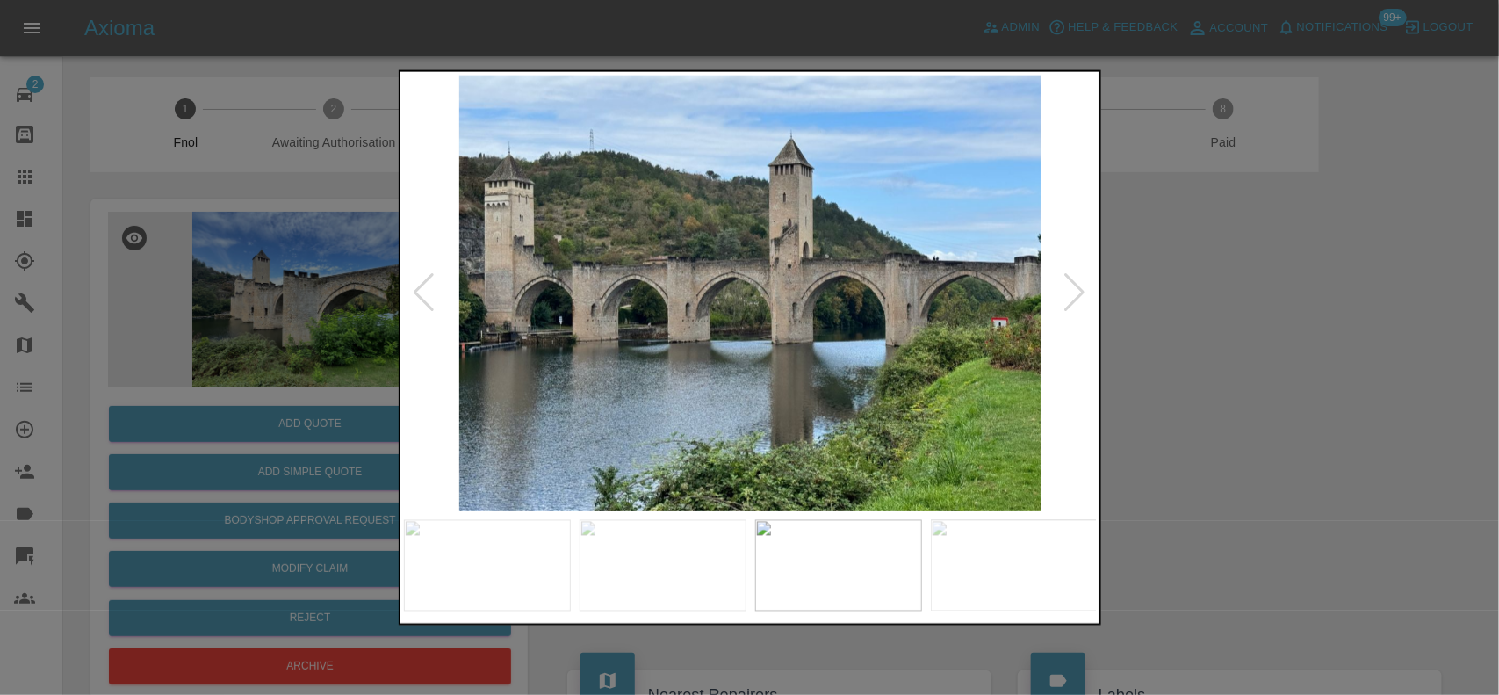
click at [549, 338] on img at bounding box center [751, 293] width 694 height 436
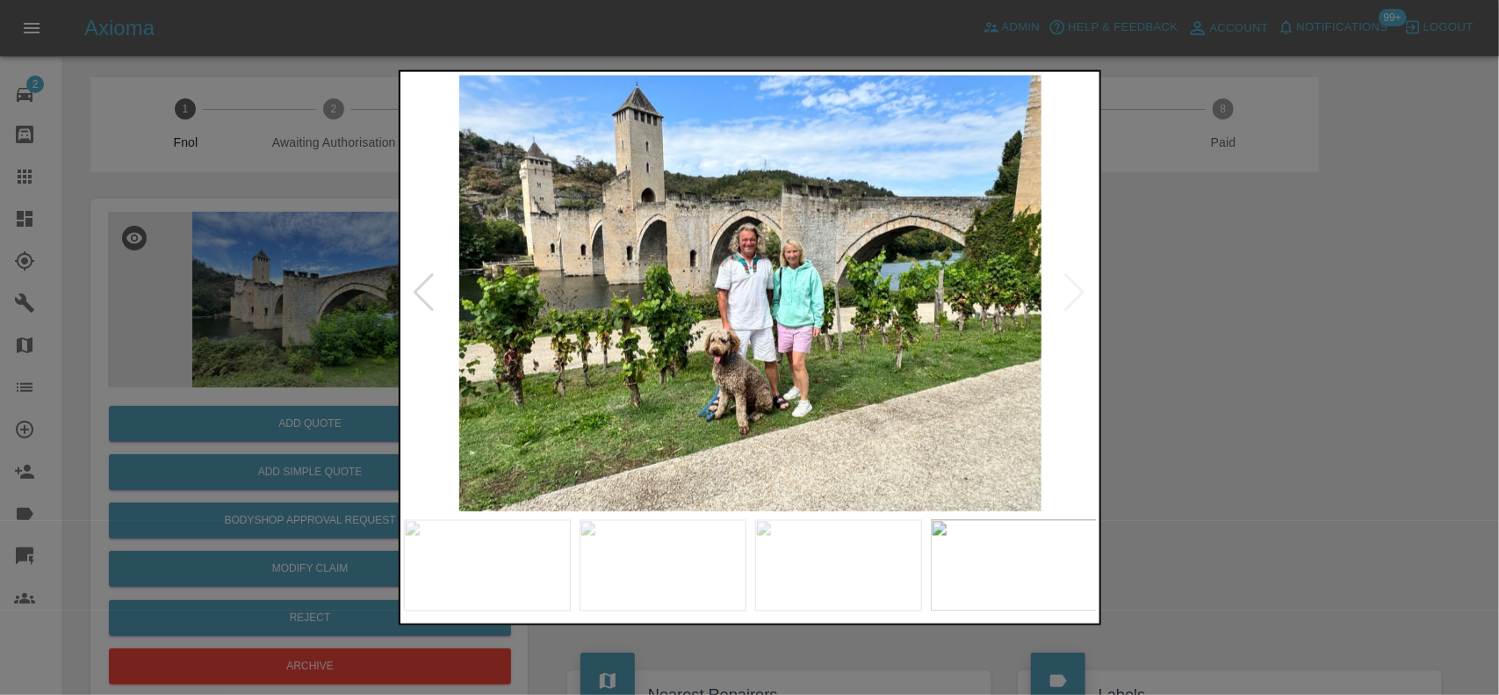
click at [523, 312] on img at bounding box center [751, 293] width 694 height 436
click at [498, 294] on img at bounding box center [751, 293] width 694 height 436
drag, startPoint x: 1201, startPoint y: 371, endPoint x: 514, endPoint y: 291, distance: 692.1
click at [1177, 371] on div at bounding box center [749, 347] width 1499 height 695
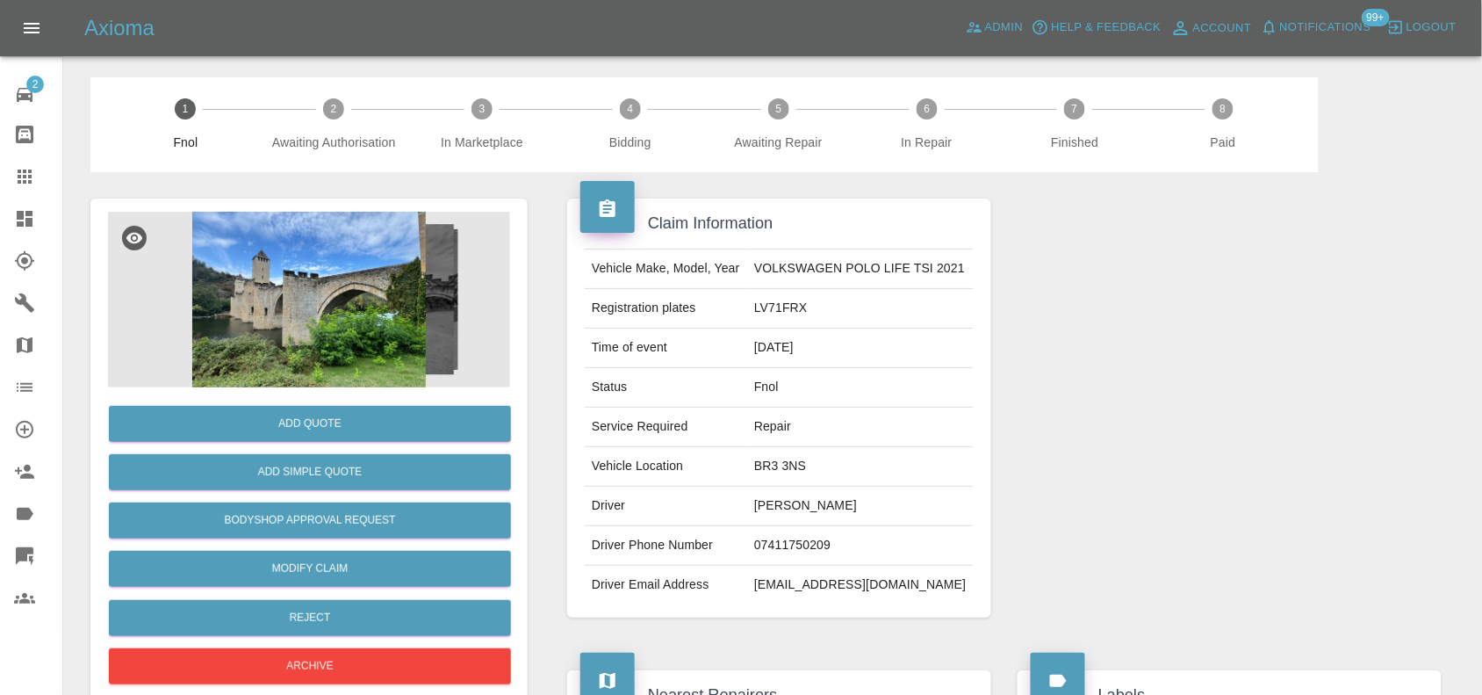
scroll to position [110, 0]
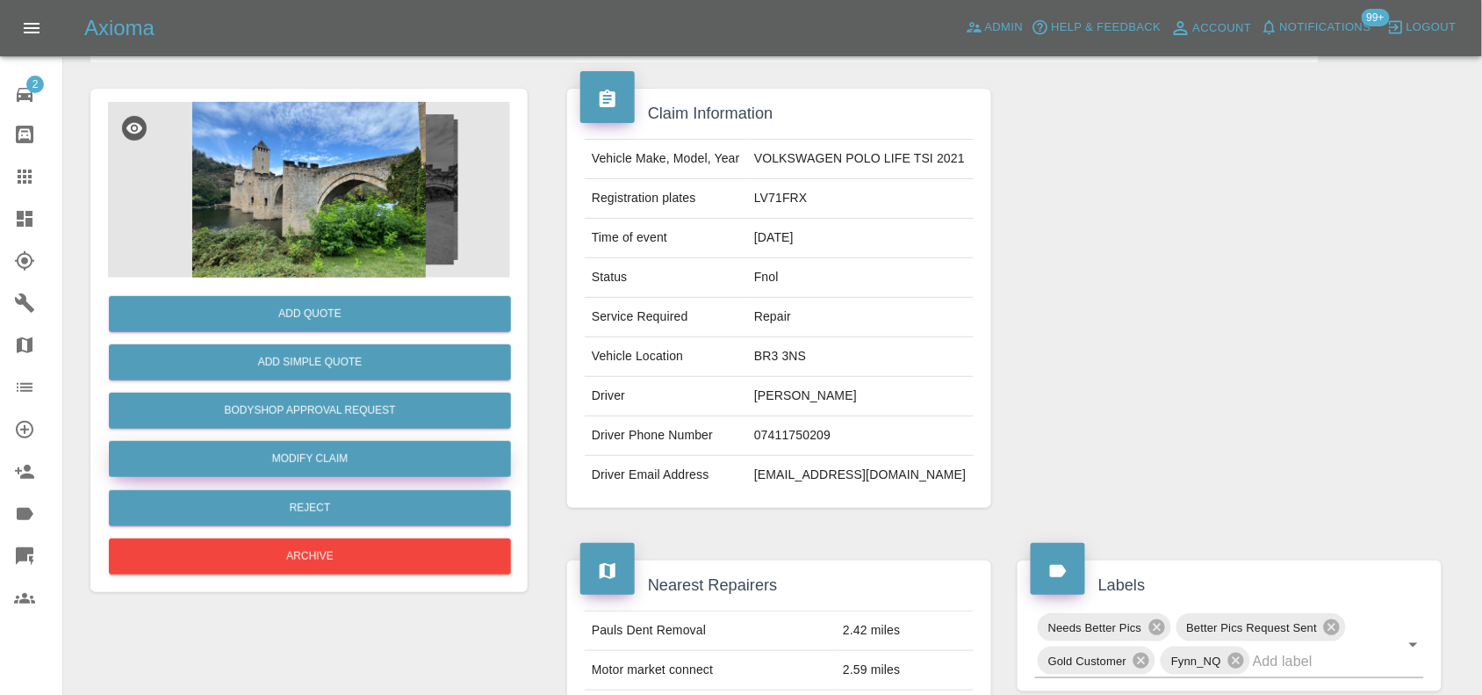
drag, startPoint x: 335, startPoint y: 450, endPoint x: 652, endPoint y: 410, distance: 319.5
click at [335, 450] on link "Modify Claim" at bounding box center [310, 459] width 402 height 36
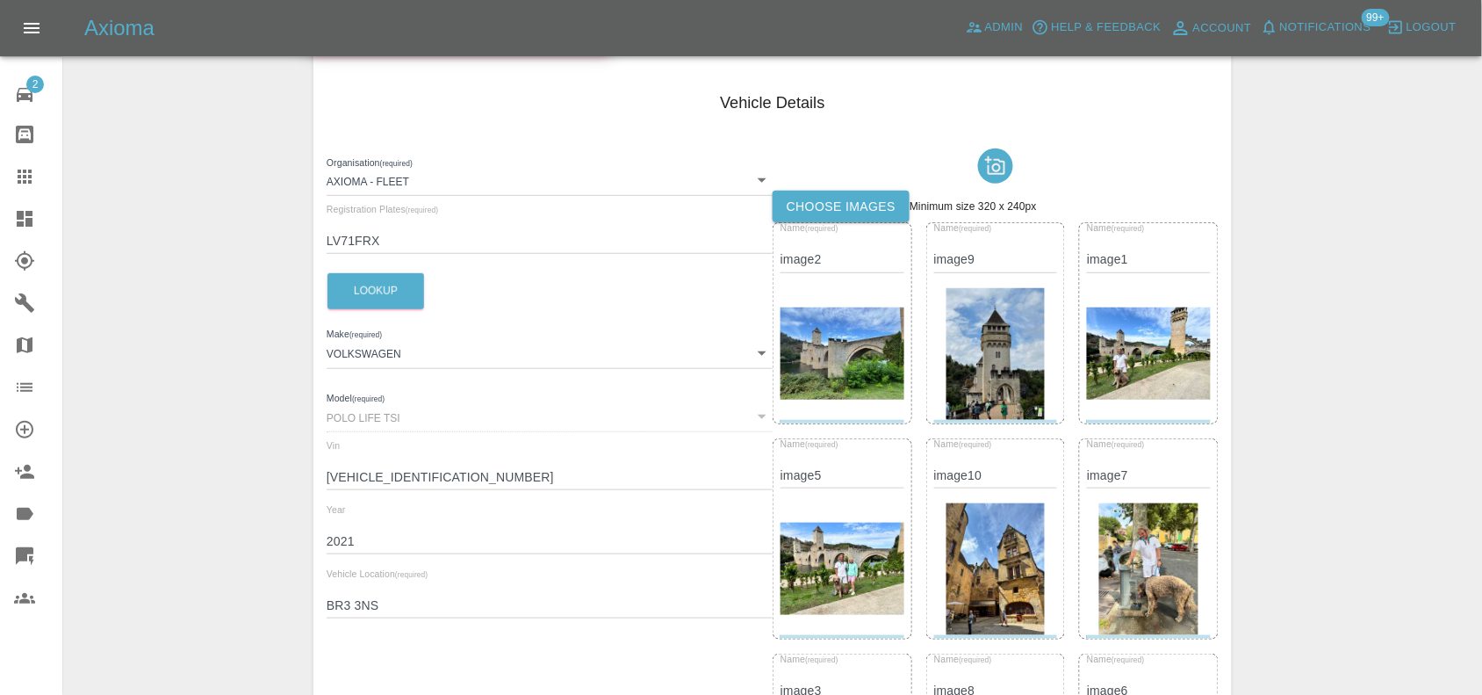
scroll to position [220, 0]
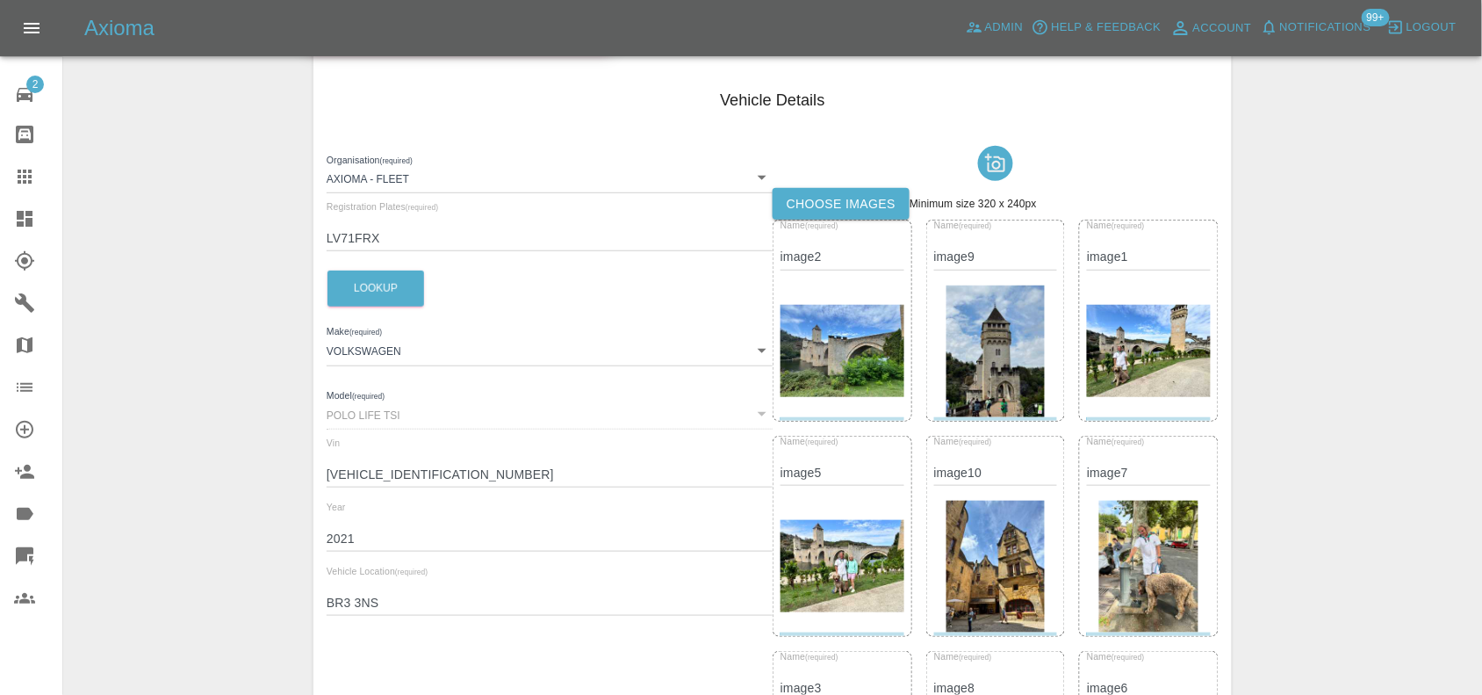
click at [844, 335] on img at bounding box center [843, 351] width 124 height 92
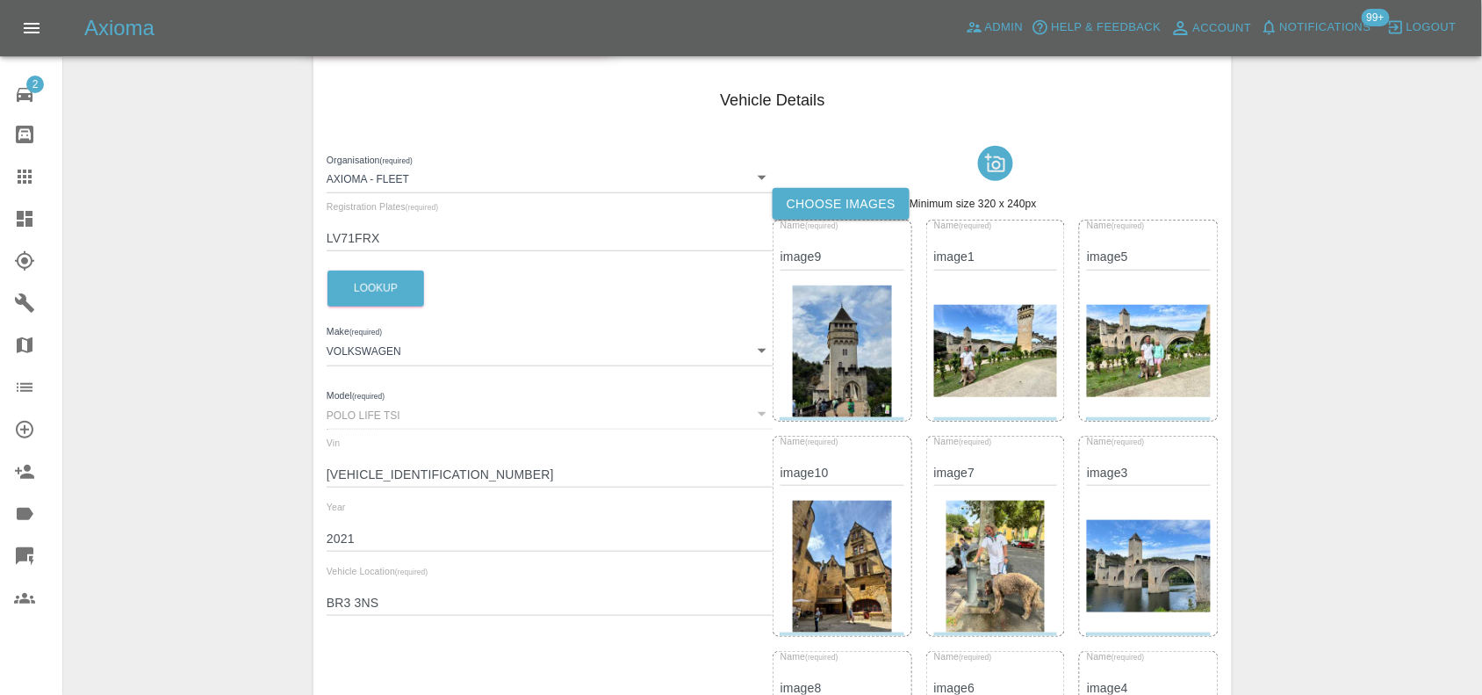
click at [844, 335] on img at bounding box center [842, 351] width 99 height 132
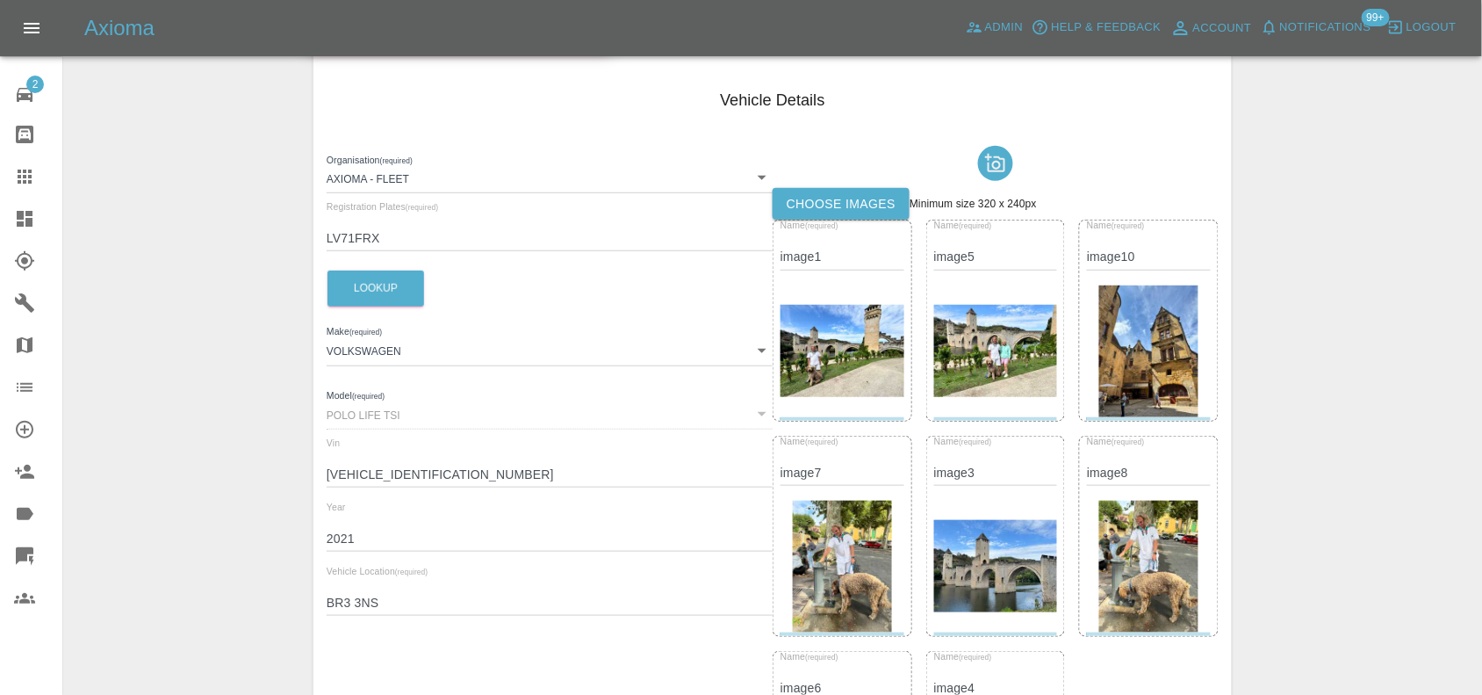
click at [843, 335] on img at bounding box center [843, 351] width 124 height 92
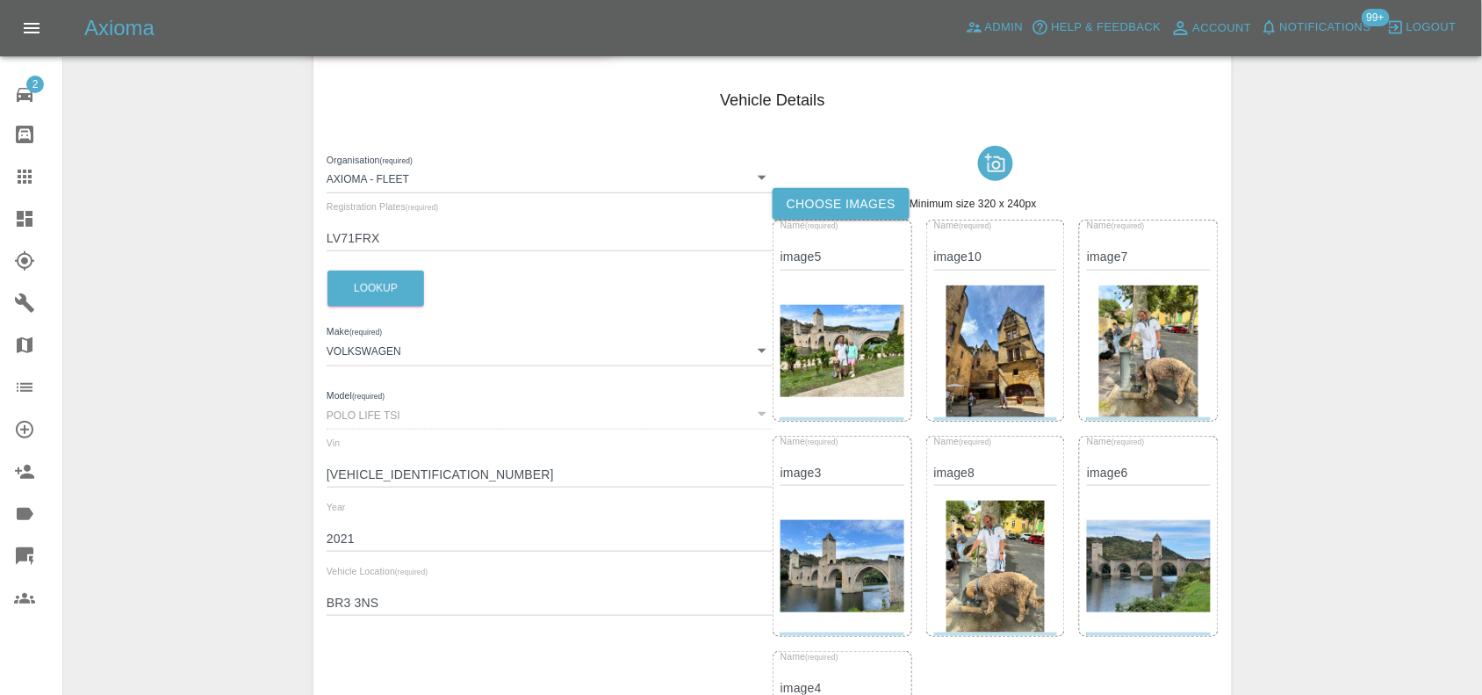
click at [843, 336] on img at bounding box center [843, 351] width 124 height 92
click at [947, 336] on img at bounding box center [996, 351] width 99 height 132
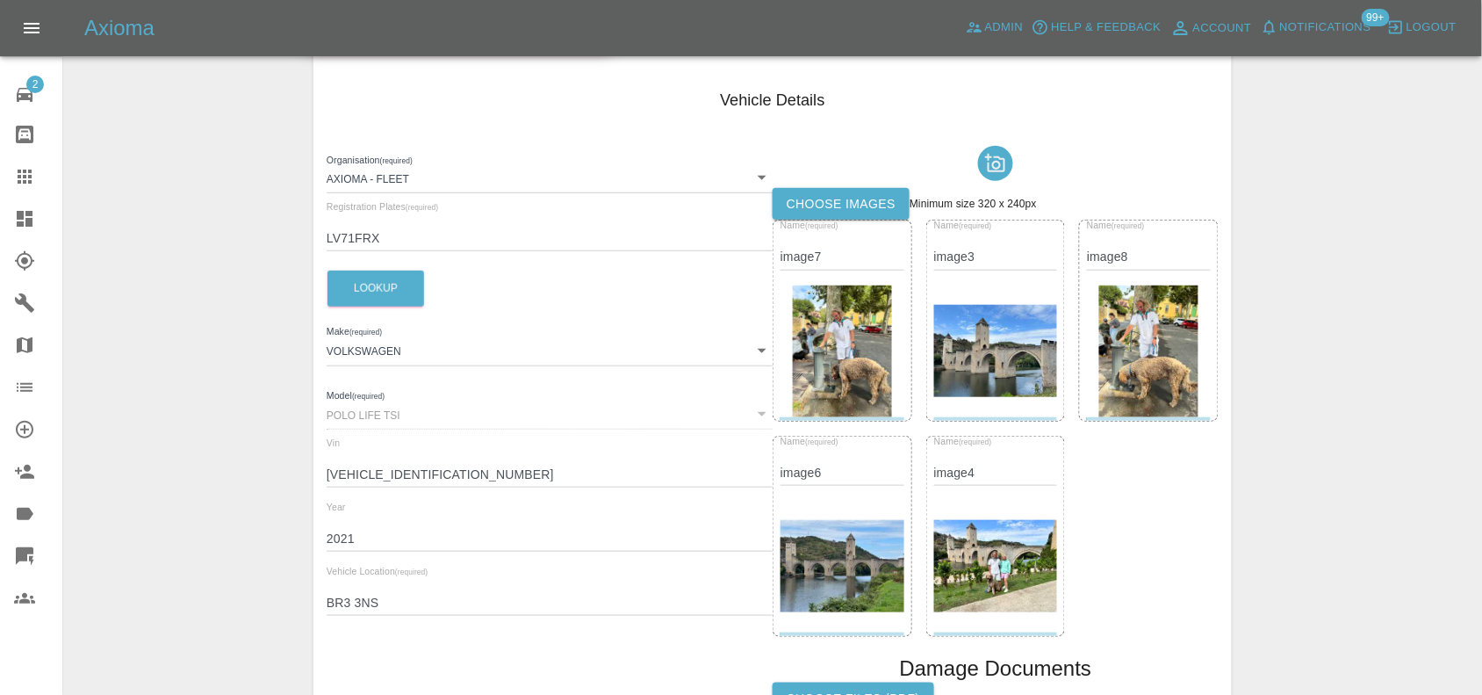
click at [843, 338] on img at bounding box center [842, 351] width 99 height 132
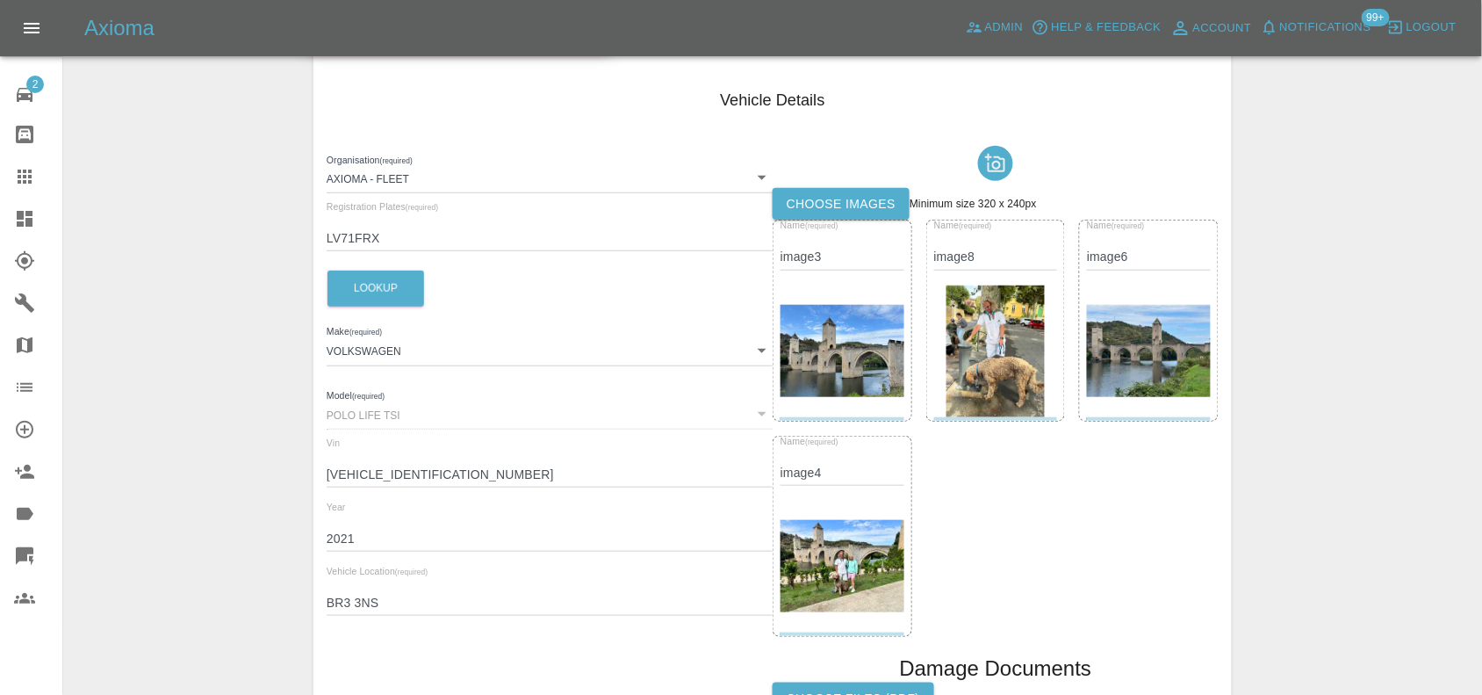
click at [843, 342] on img at bounding box center [843, 351] width 124 height 92
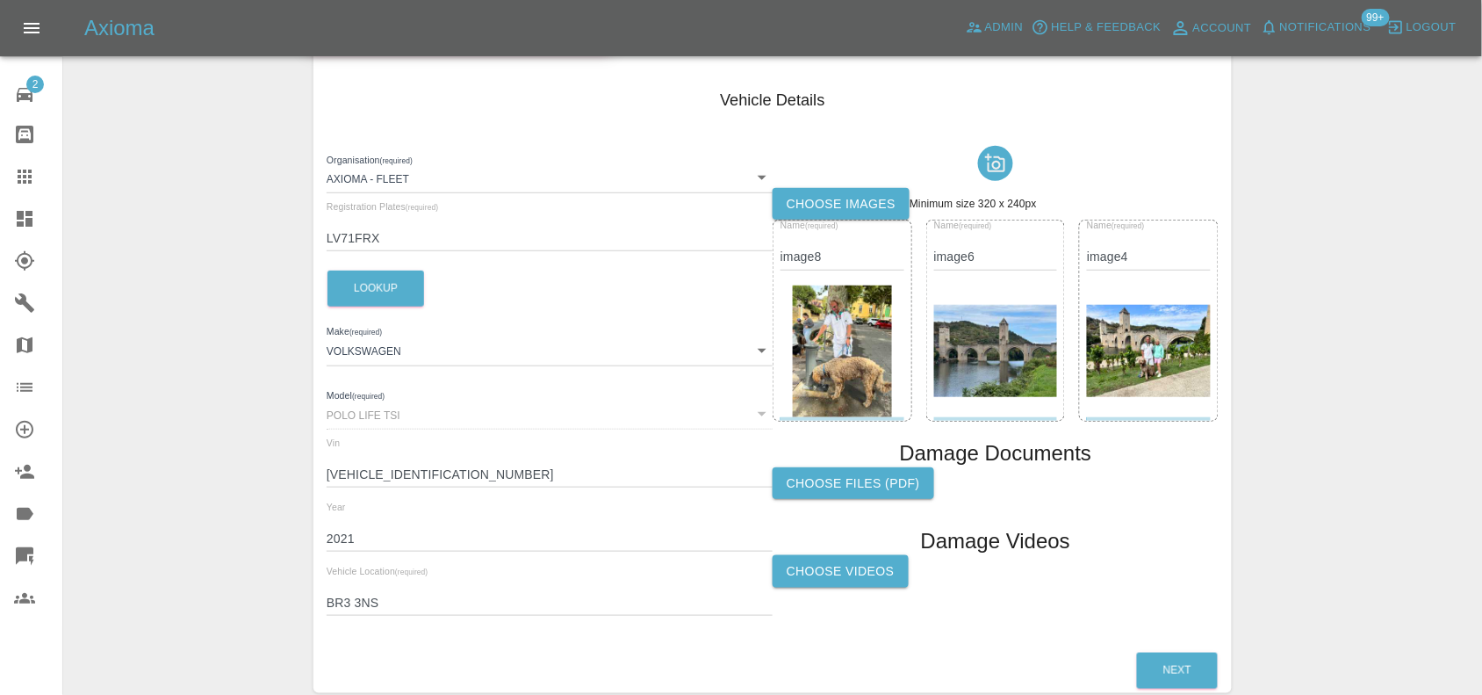
click at [843, 342] on img at bounding box center [842, 351] width 99 height 132
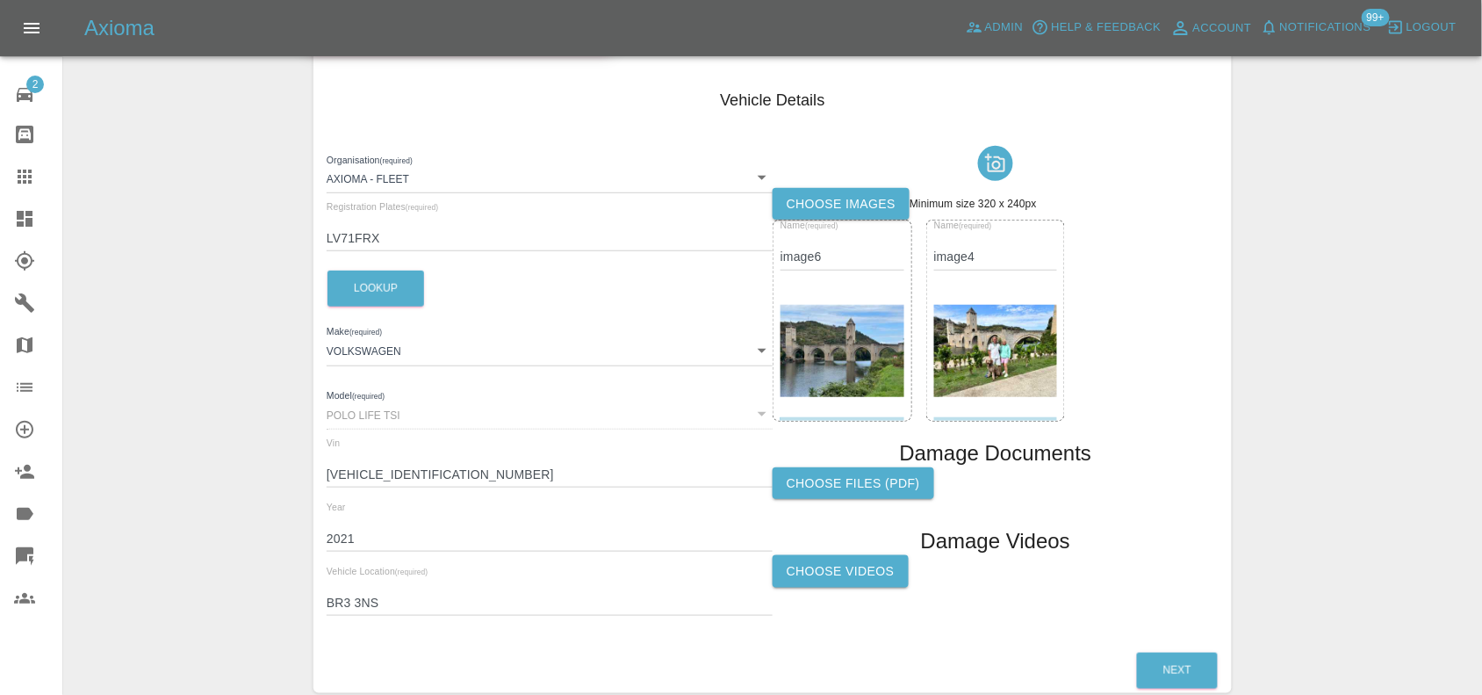
click at [843, 342] on img at bounding box center [843, 351] width 124 height 92
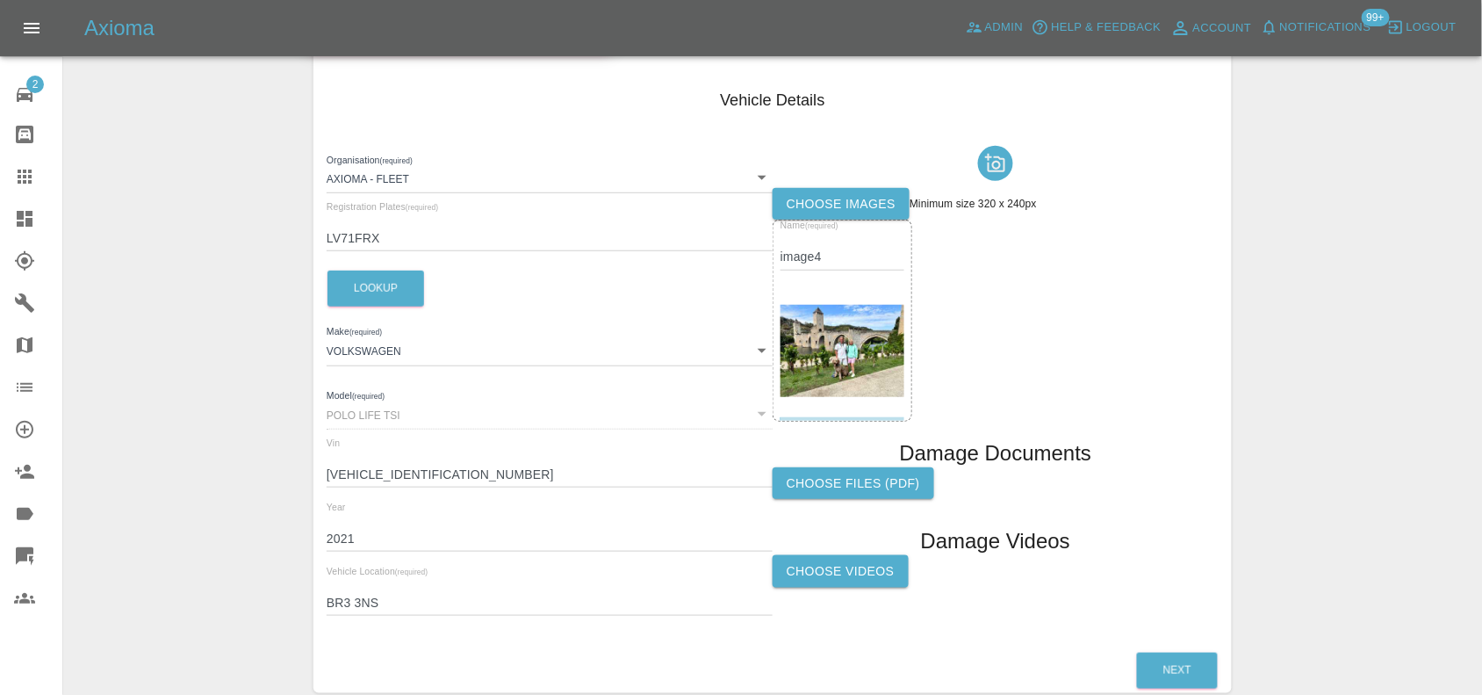
click at [843, 342] on img at bounding box center [843, 351] width 124 height 92
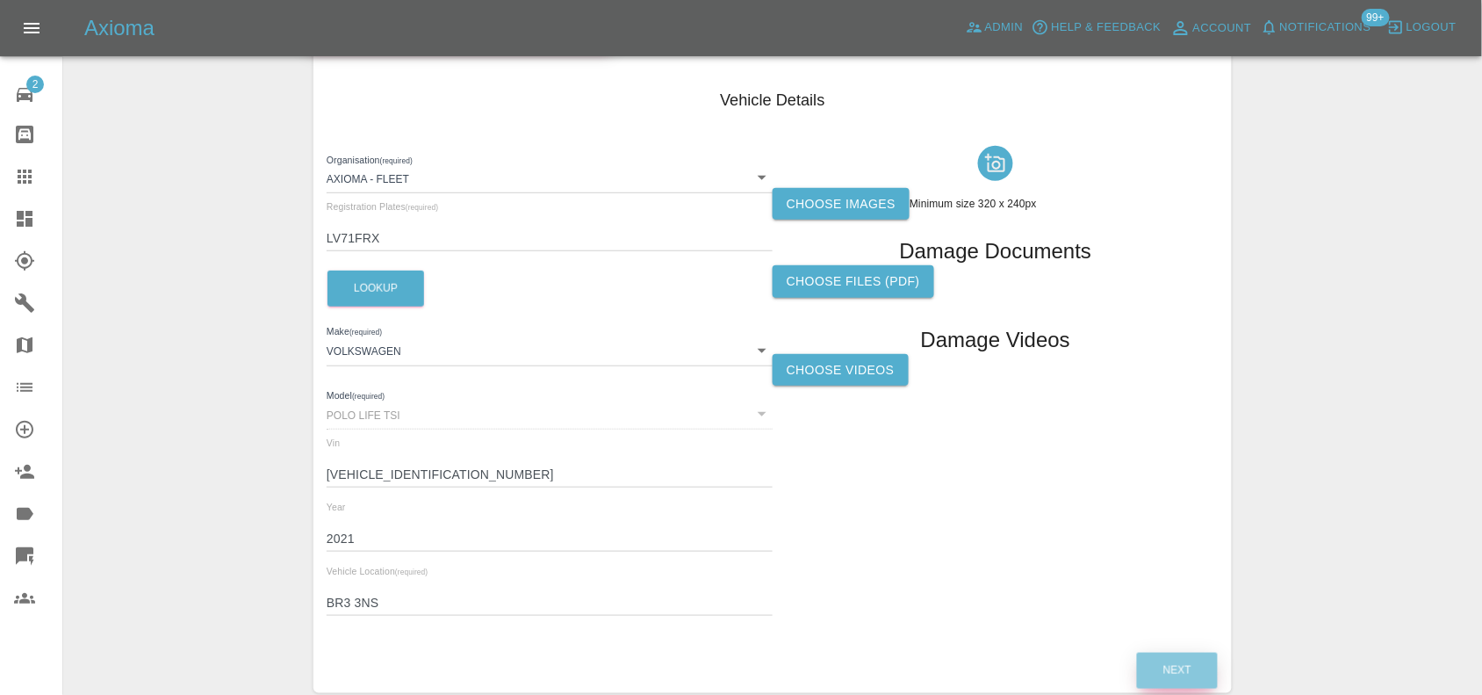
click at [1150, 656] on button "Next" at bounding box center [1177, 670] width 81 height 36
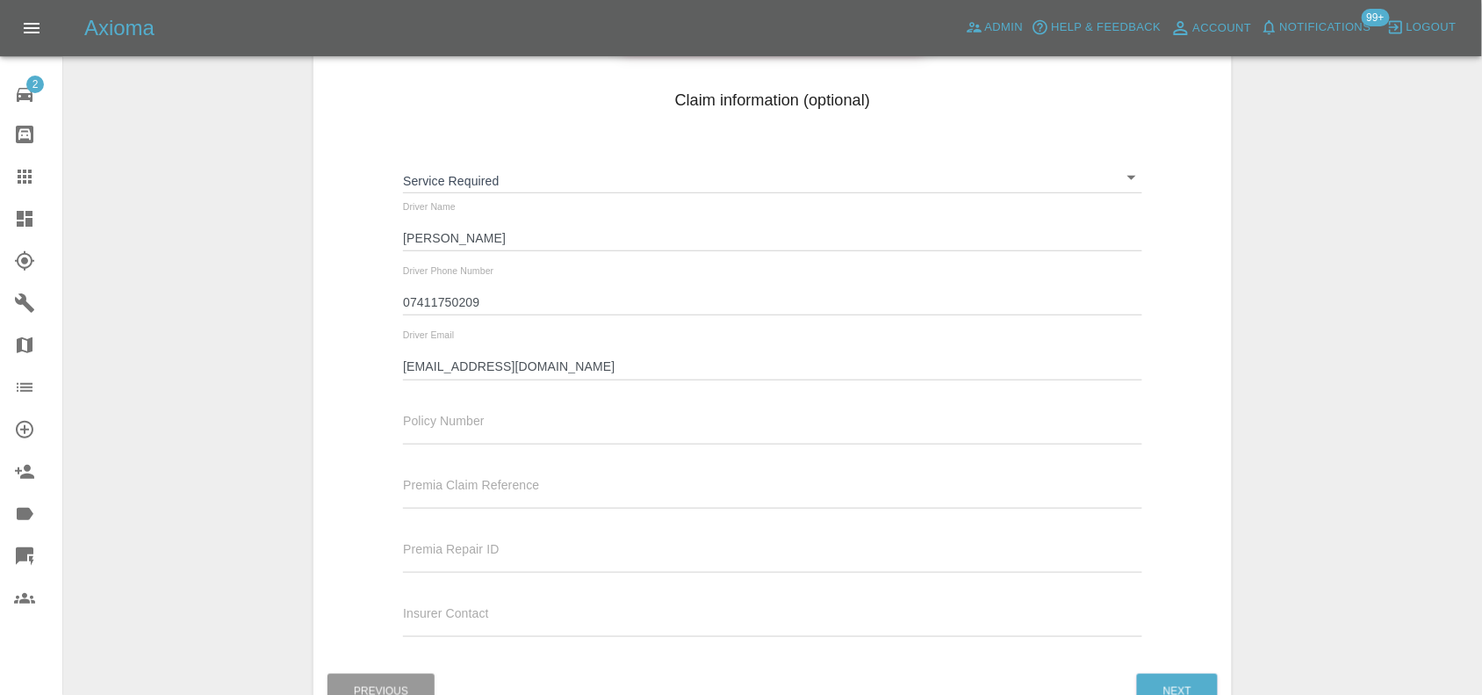
click at [1152, 660] on div "Claim information (optional) Service Required ​ Driver Name Gary Kelly Driver P…" at bounding box center [772, 365] width 918 height 607
click at [1161, 682] on button "Next" at bounding box center [1177, 691] width 81 height 36
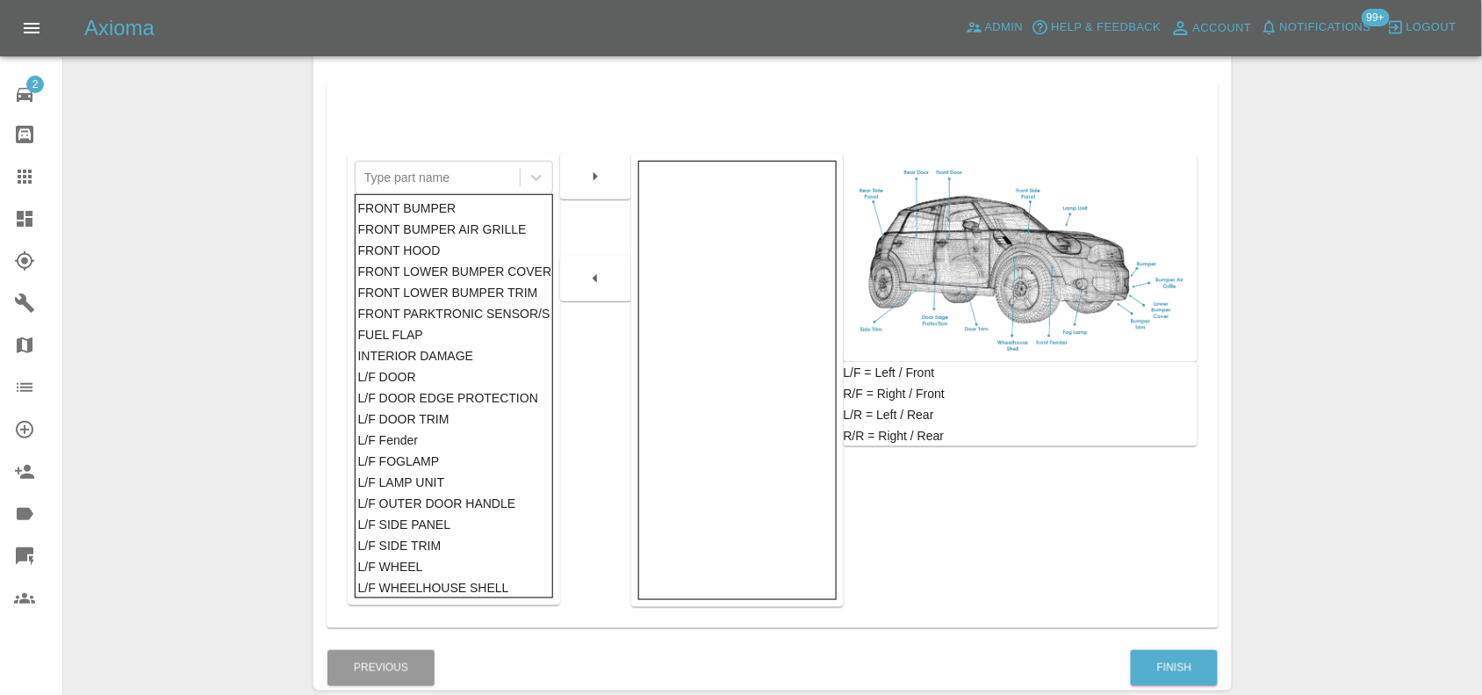
scroll to position [392, 0]
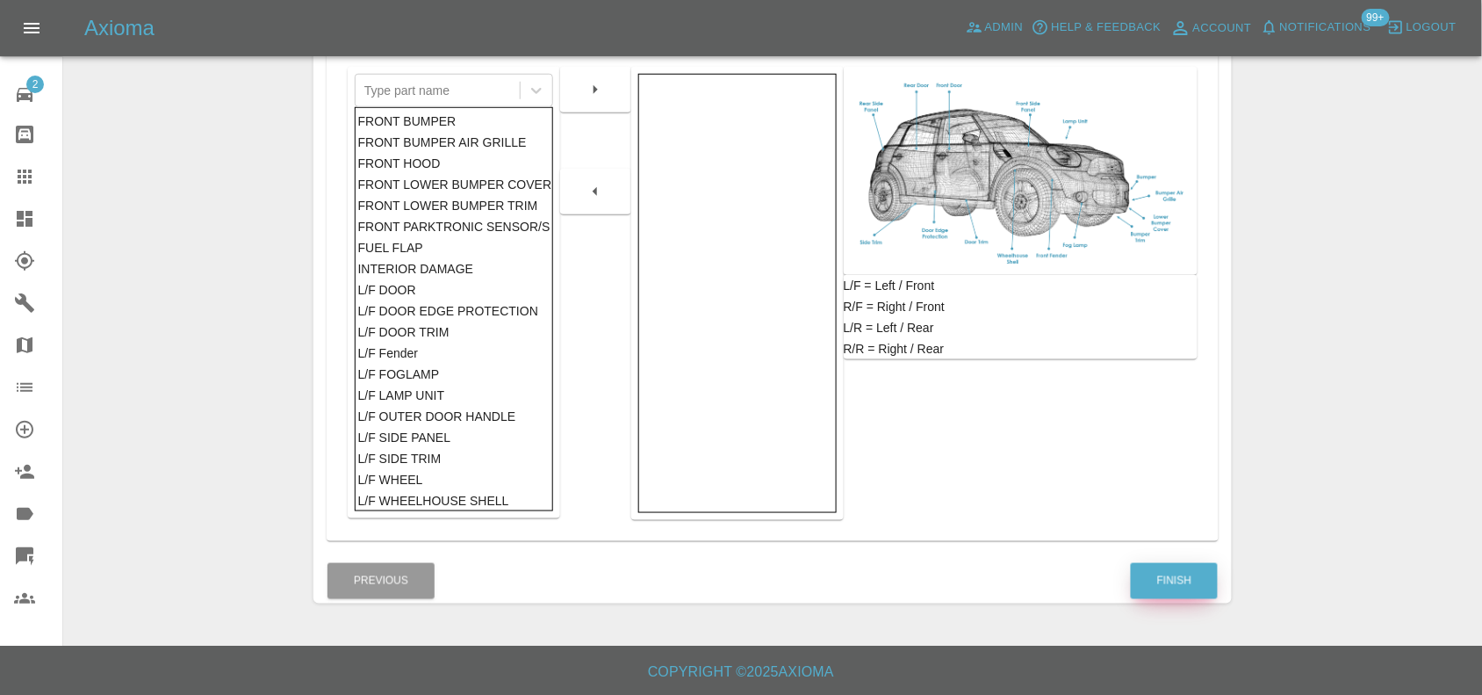
click at [1191, 588] on button "Finish" at bounding box center [1174, 581] width 87 height 36
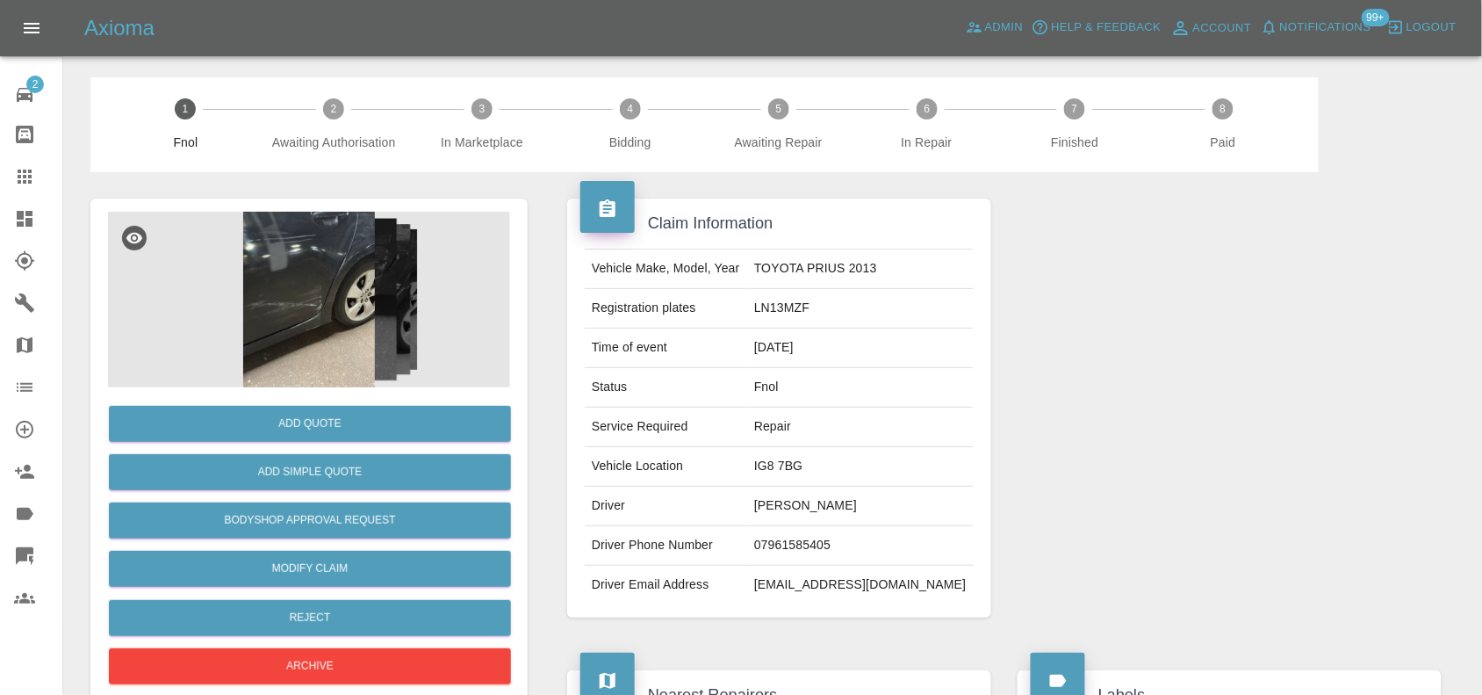
click at [354, 255] on img at bounding box center [309, 300] width 402 height 176
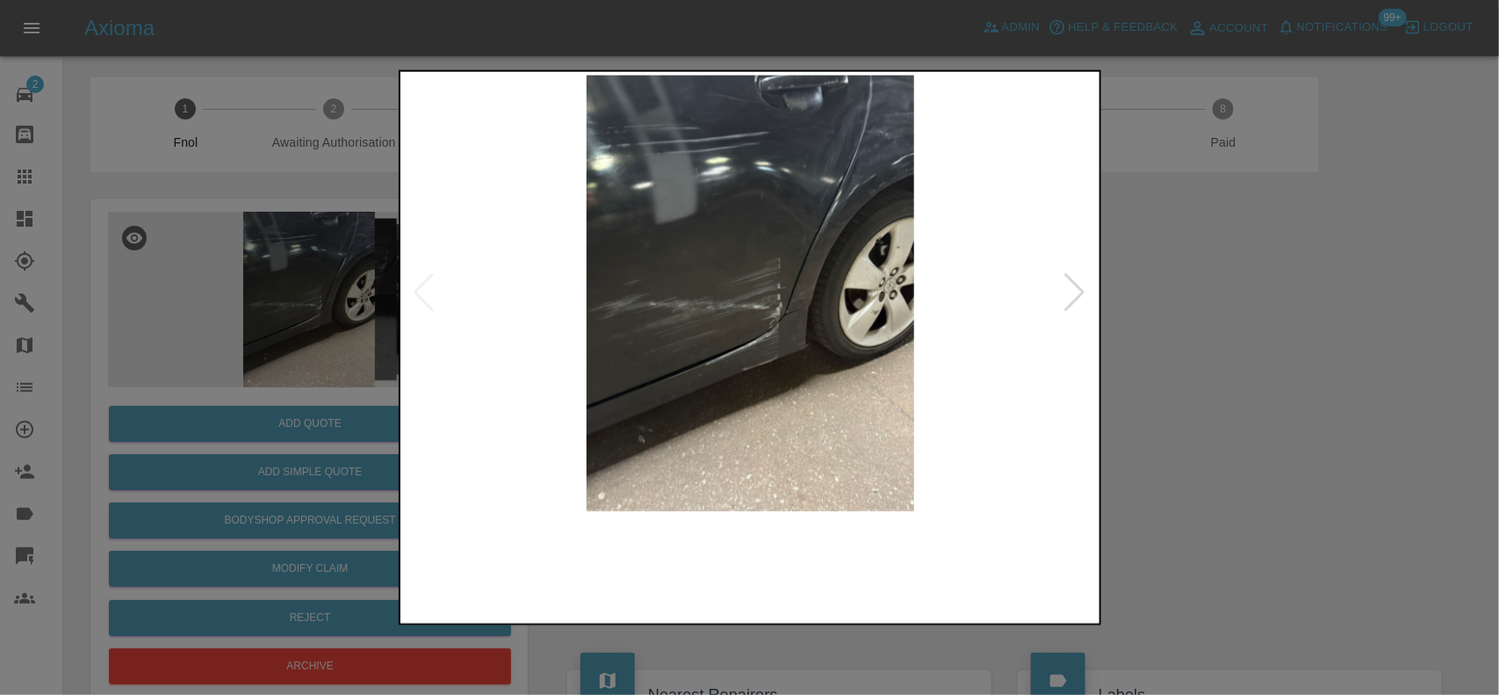
click at [819, 365] on img at bounding box center [751, 293] width 694 height 436
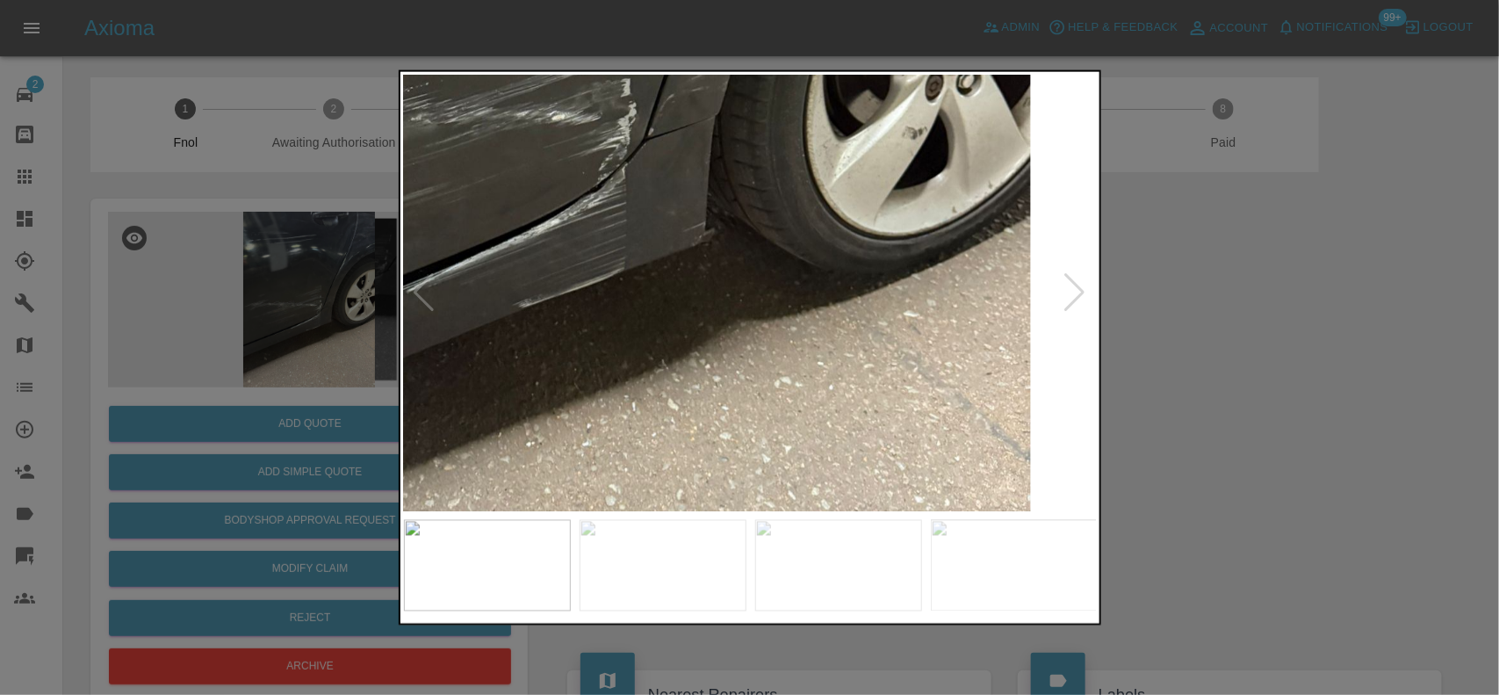
click at [743, 282] on img at bounding box center [540, 74] width 2081 height 1308
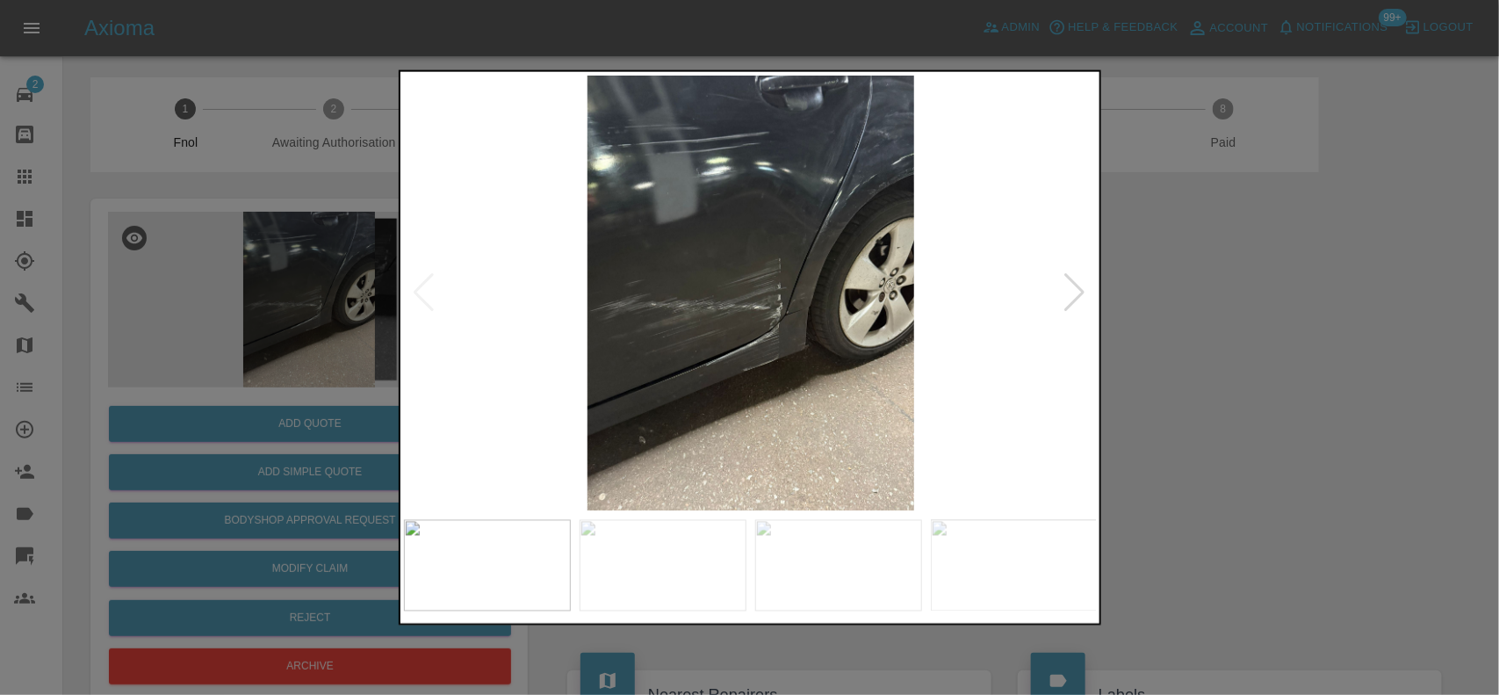
click at [708, 322] on img at bounding box center [751, 293] width 694 height 436
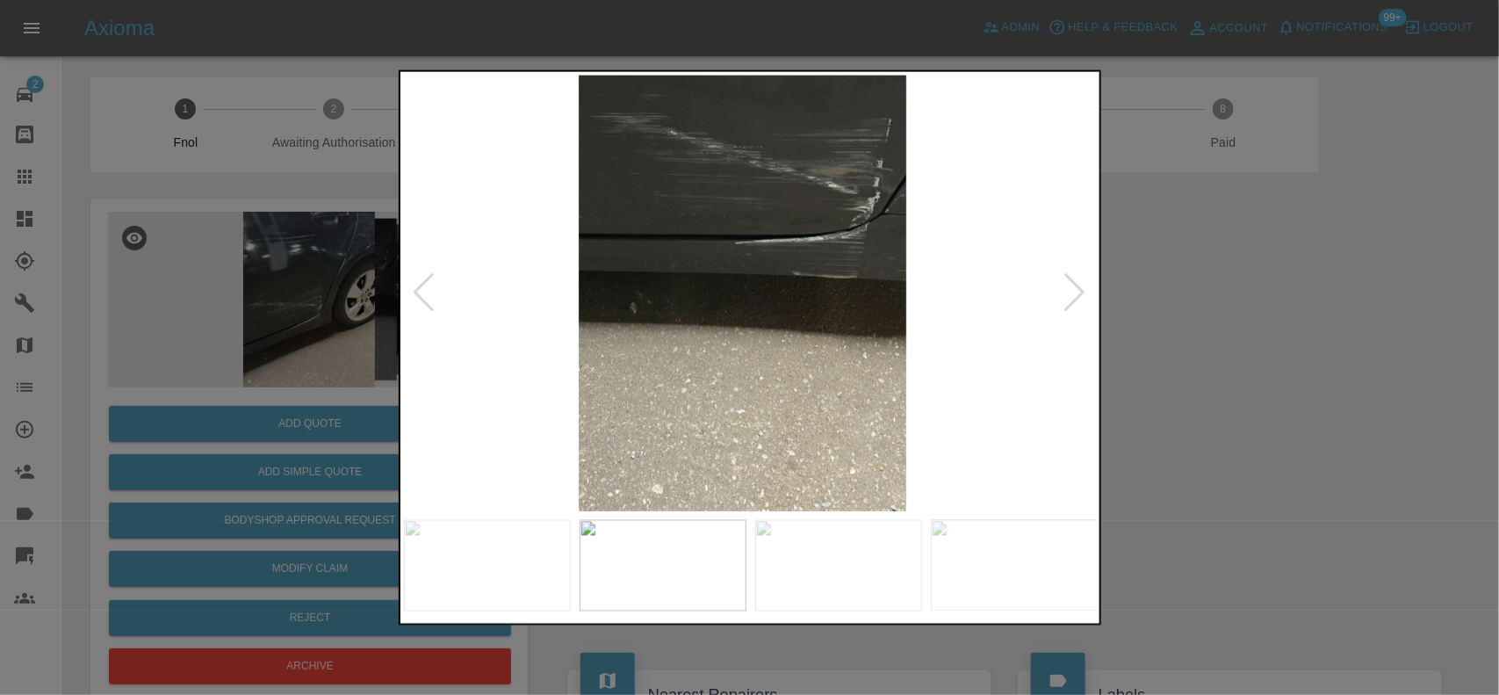
click at [682, 330] on img at bounding box center [743, 293] width 694 height 436
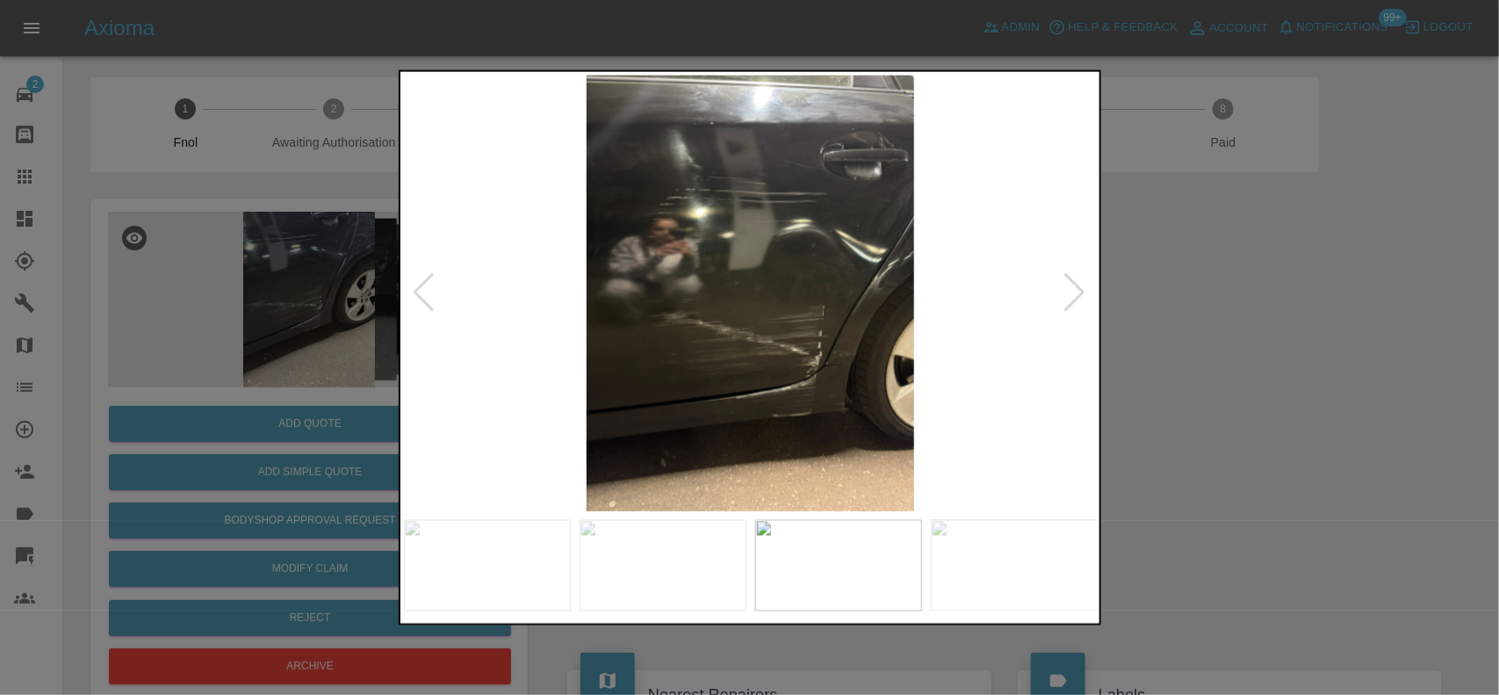
click at [761, 325] on img at bounding box center [751, 293] width 694 height 436
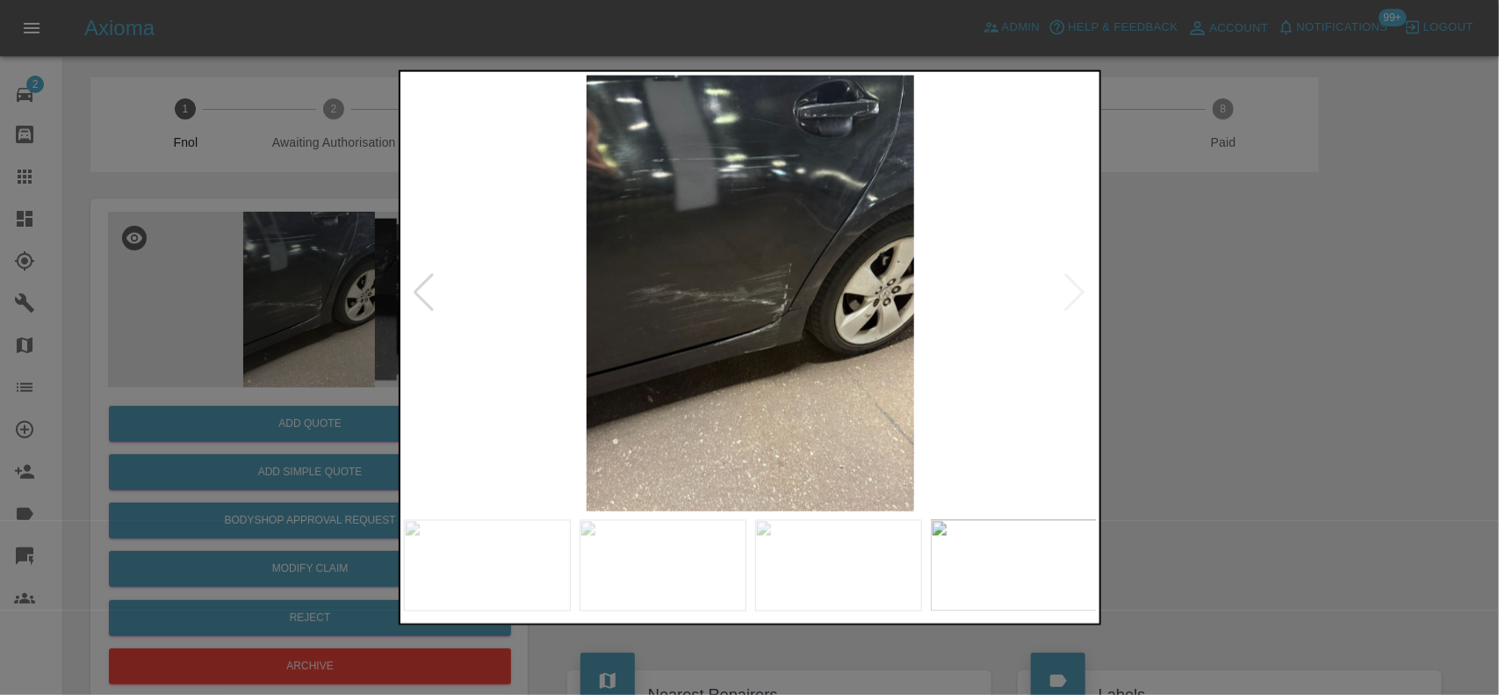
click at [1337, 413] on div at bounding box center [749, 347] width 1499 height 695
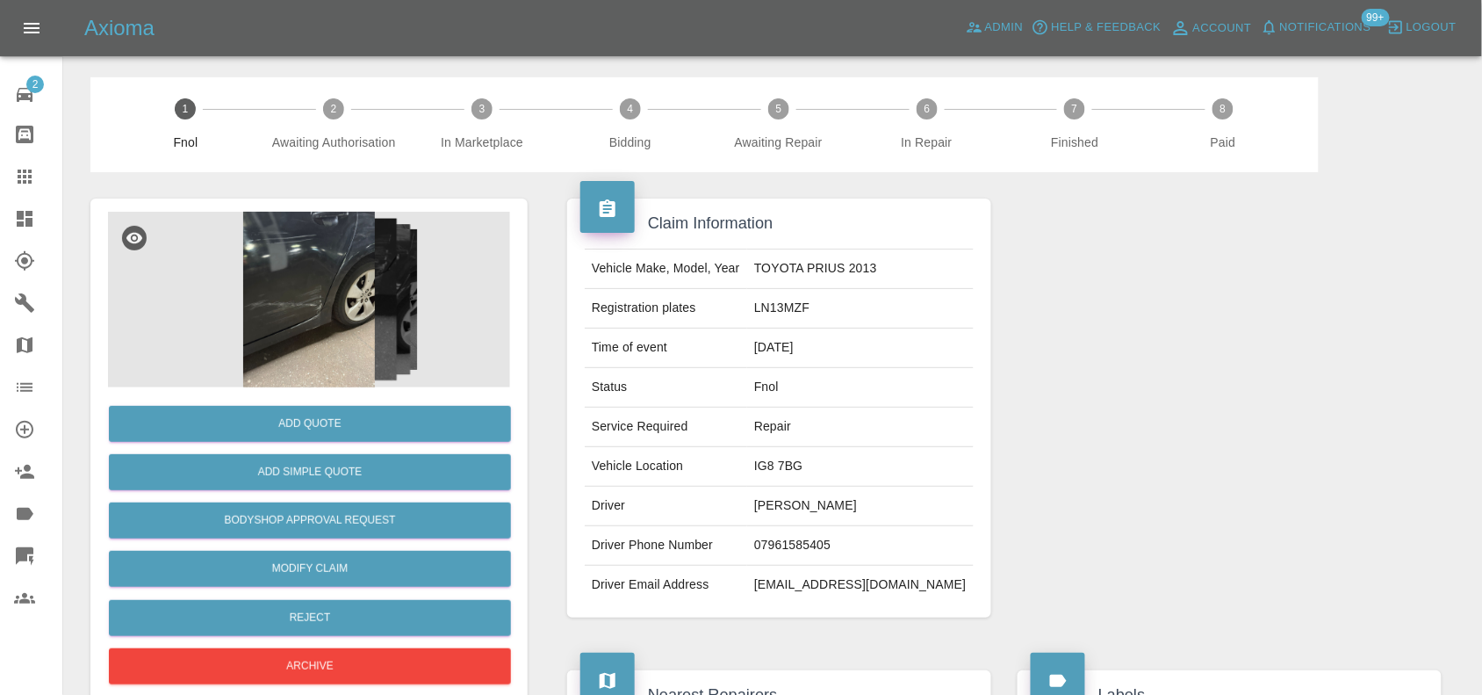
click at [343, 283] on img at bounding box center [309, 300] width 402 height 176
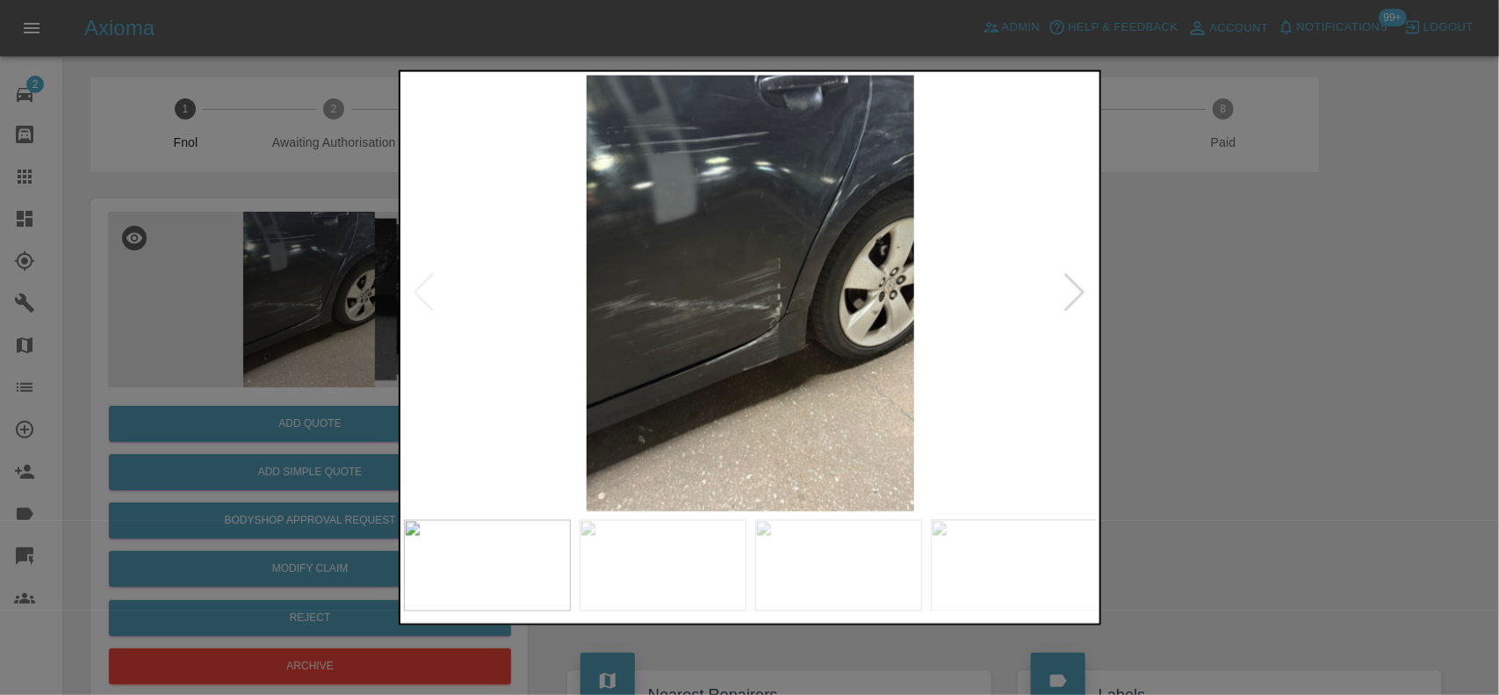
click at [777, 330] on img at bounding box center [751, 293] width 694 height 436
click at [777, 329] on img at bounding box center [751, 293] width 694 height 436
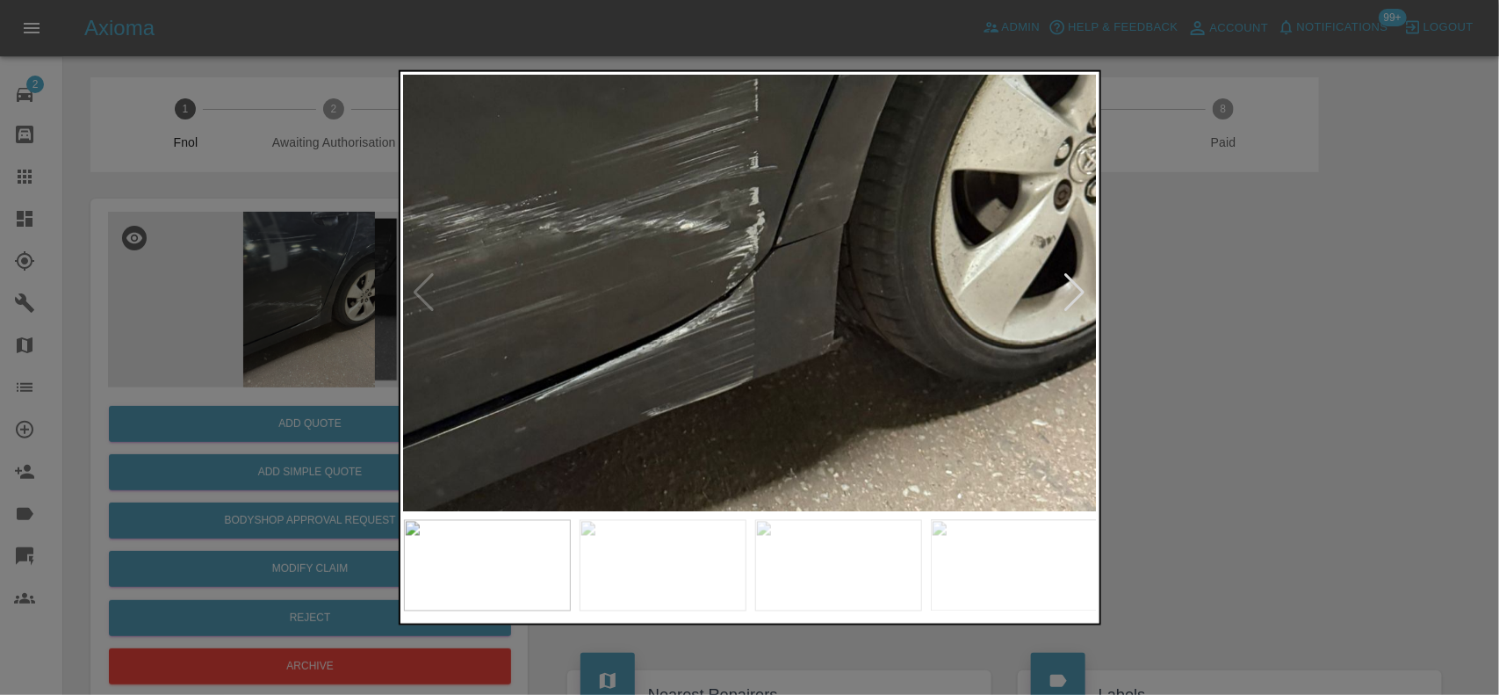
click at [828, 554] on div at bounding box center [750, 347] width 702 height 556
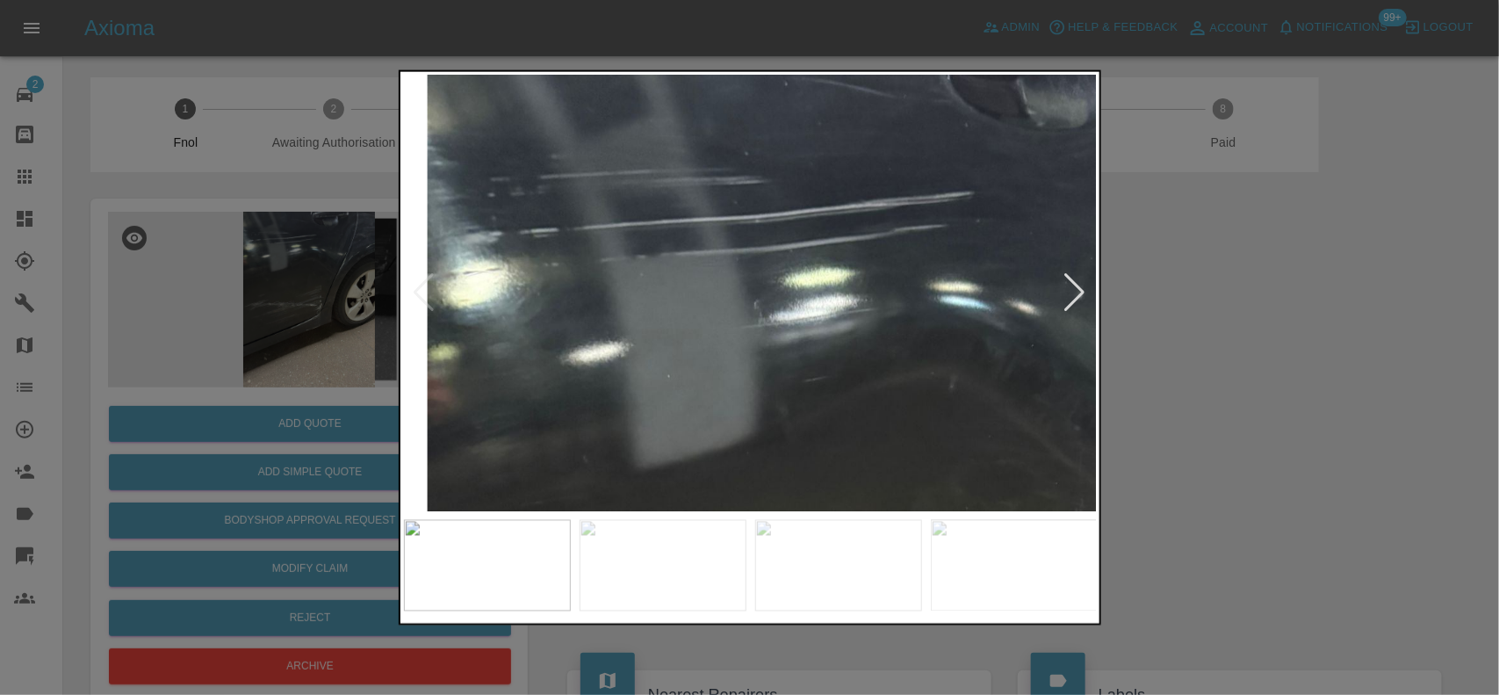
click at [897, 387] on img at bounding box center [916, 675] width 2081 height 1308
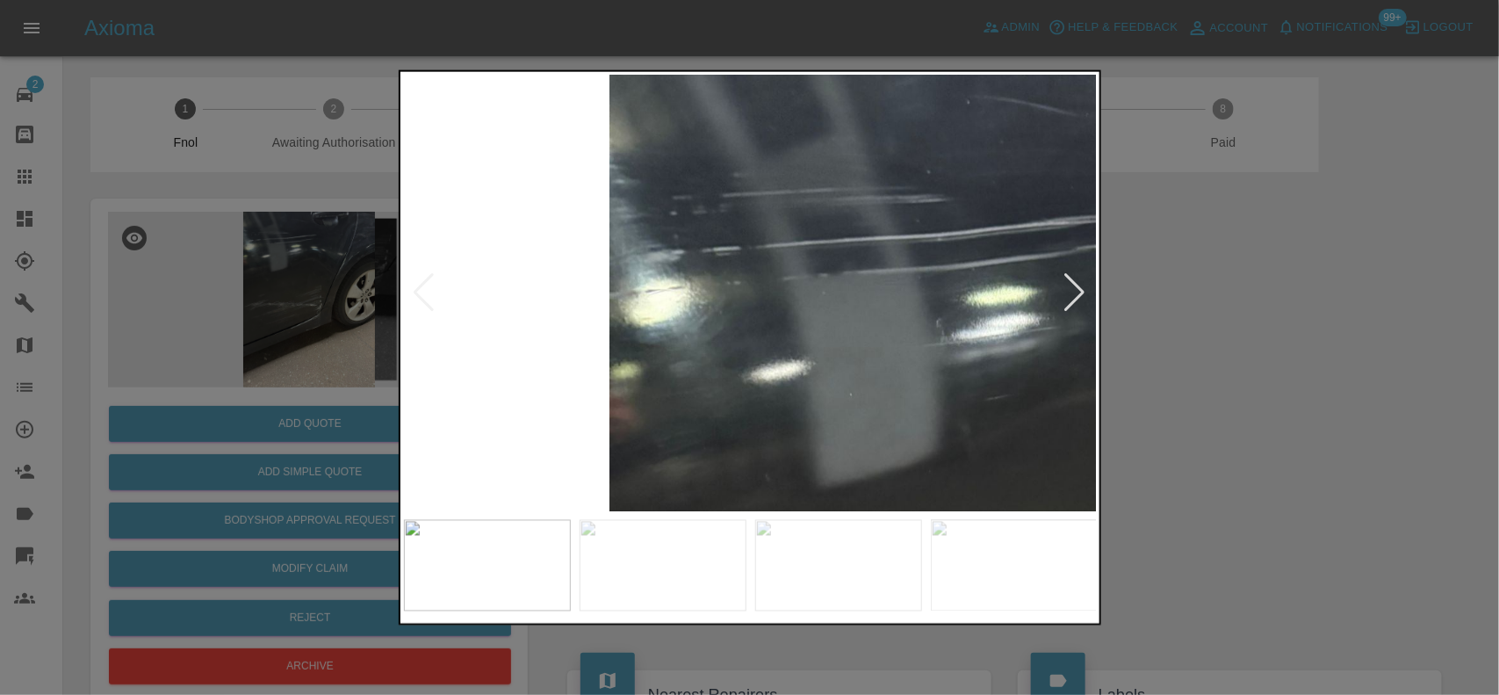
click at [730, 309] on img at bounding box center [1099, 694] width 2081 height 1308
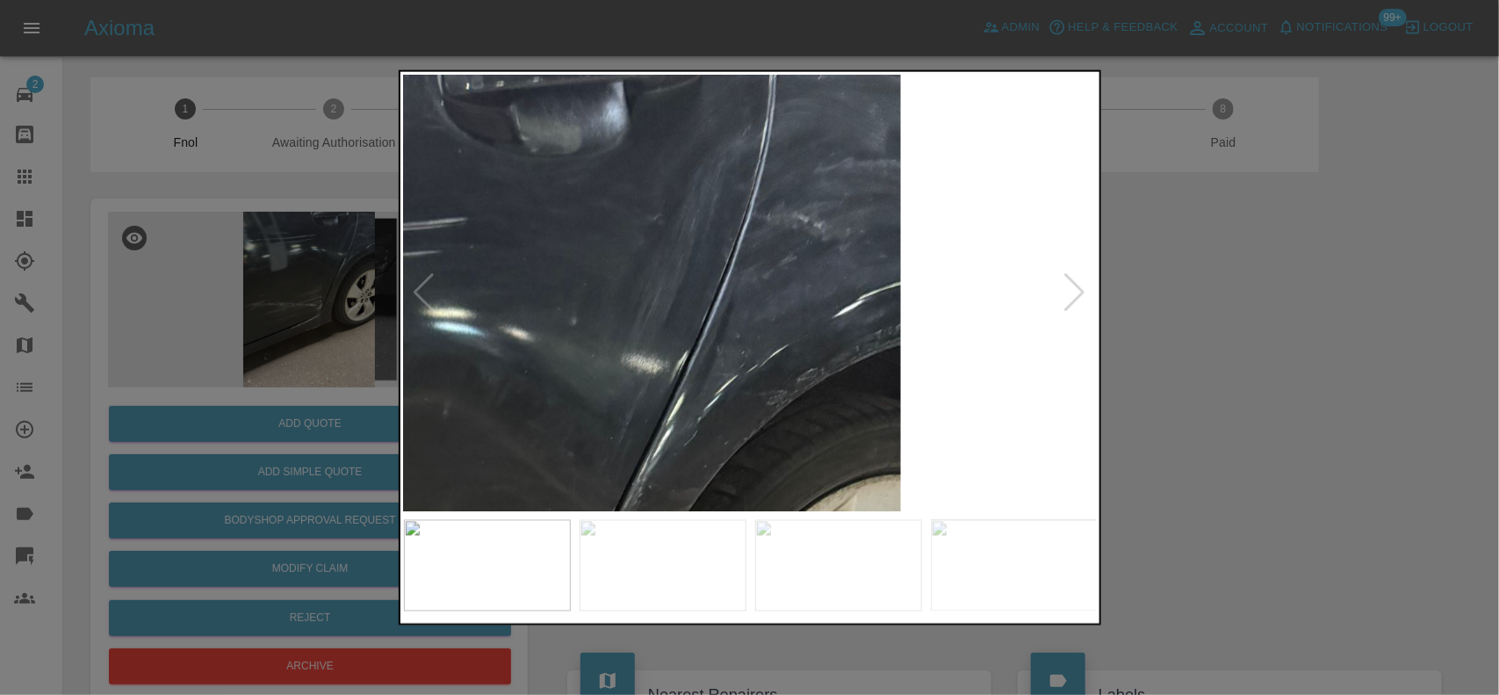
click at [580, 314] on img at bounding box center [410, 701] width 2081 height 1308
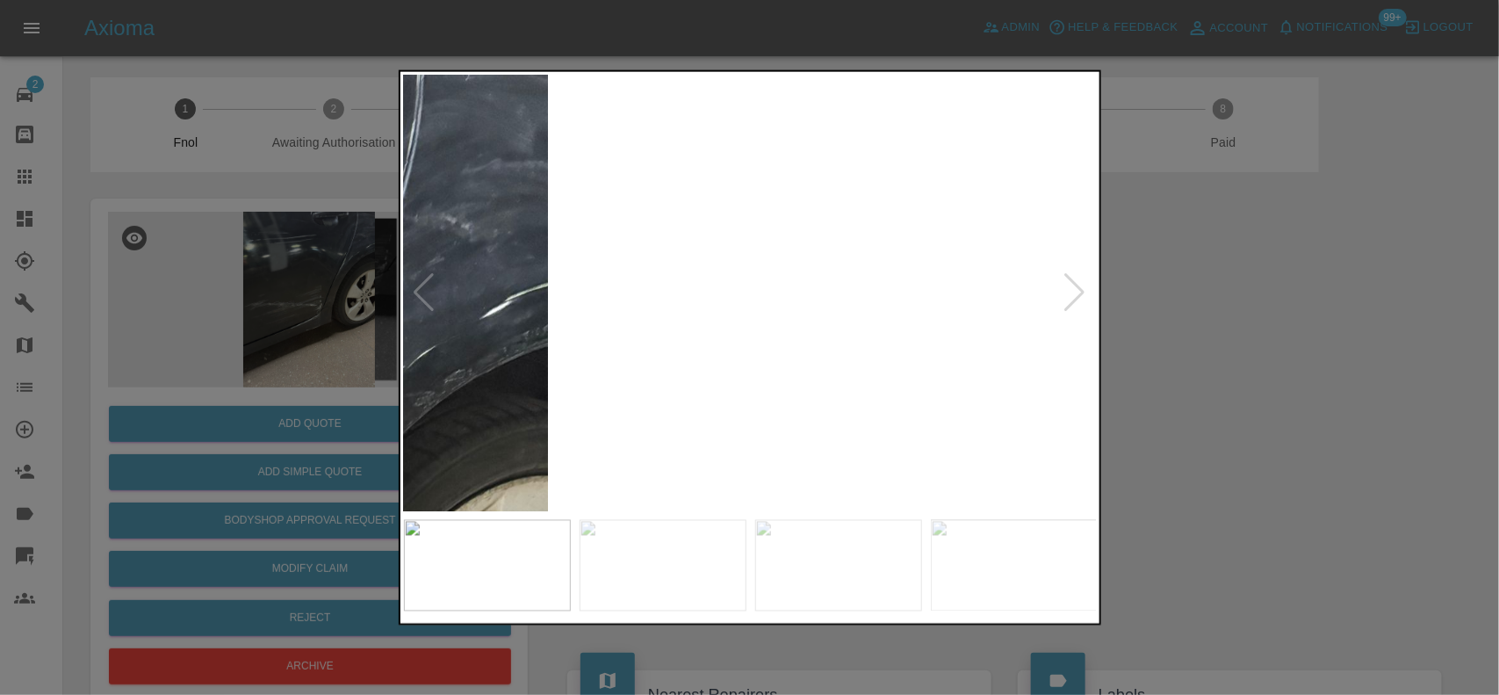
click at [611, 309] on img at bounding box center [57, 702] width 2081 height 1308
click at [808, 305] on img at bounding box center [57, 702] width 2081 height 1308
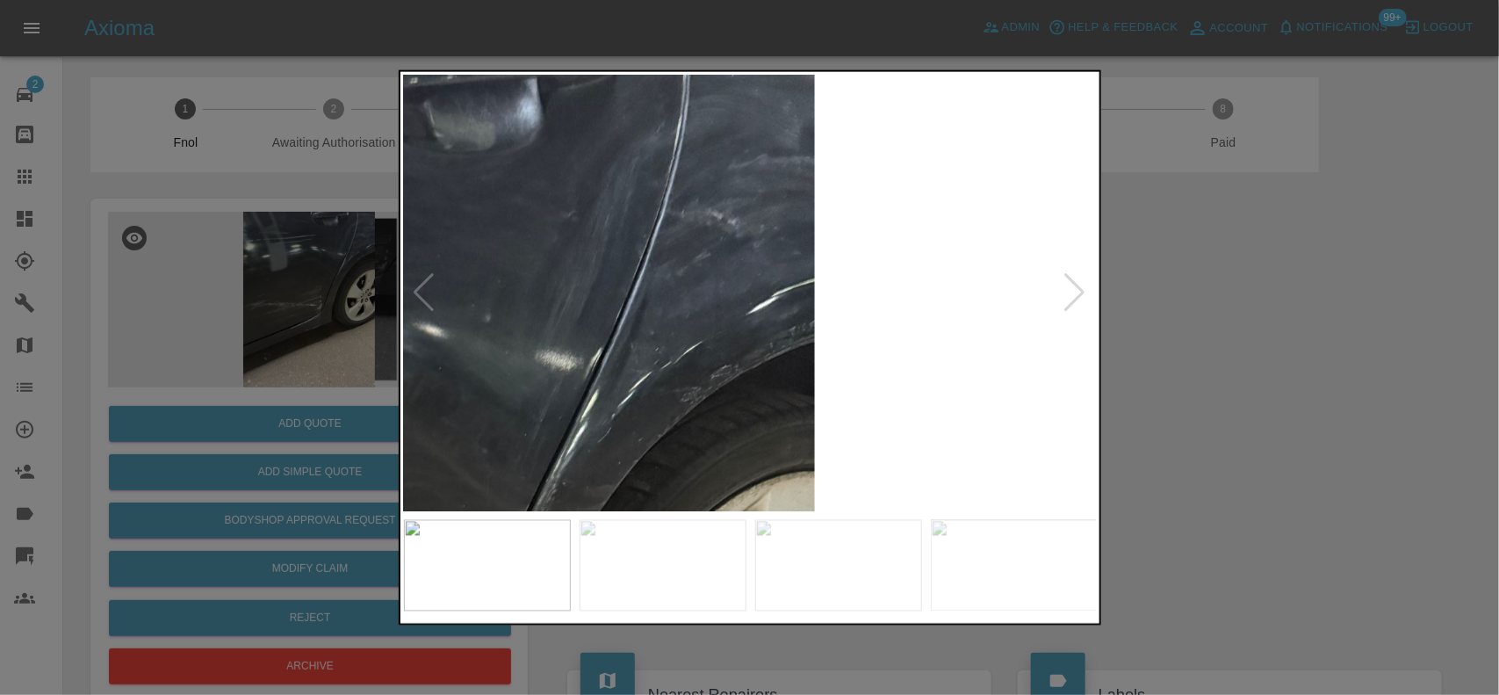
click at [736, 300] on img at bounding box center [324, 698] width 2081 height 1308
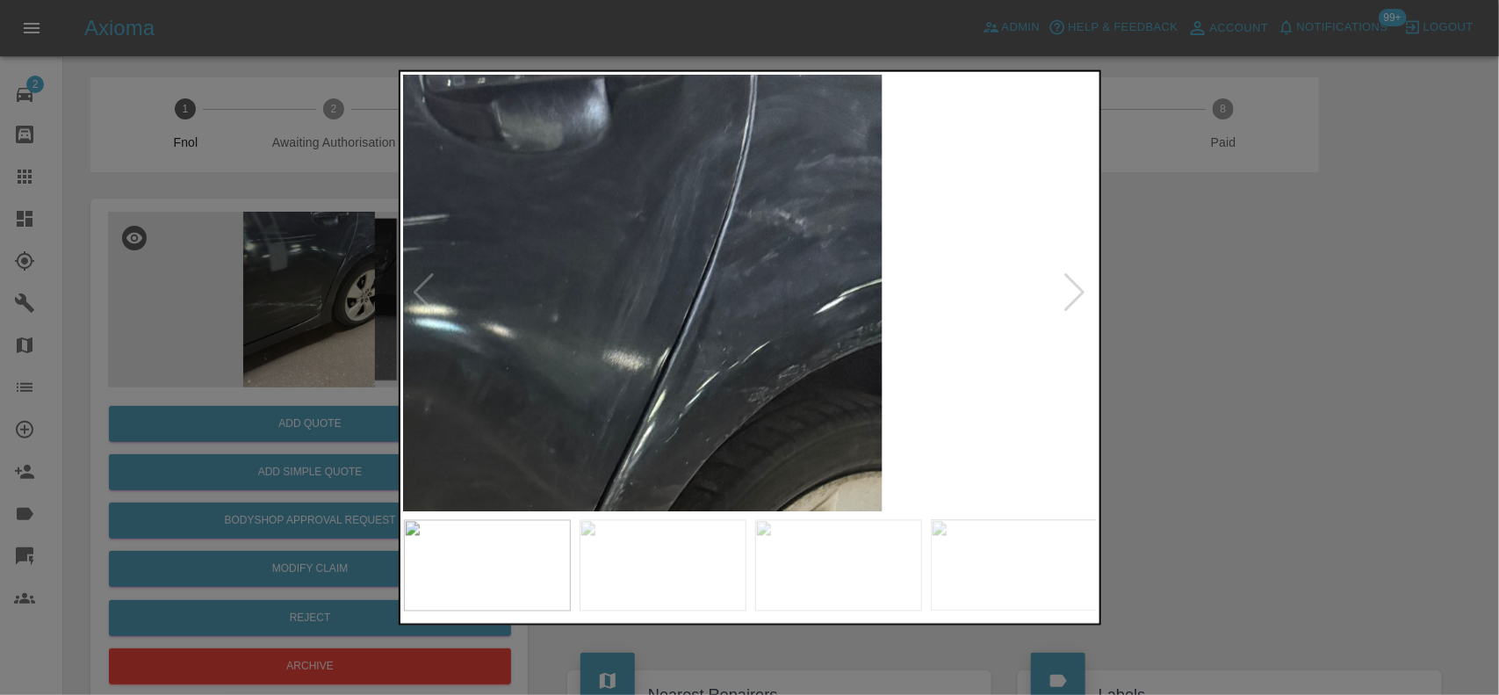
click at [738, 300] on img at bounding box center [391, 698] width 2081 height 1308
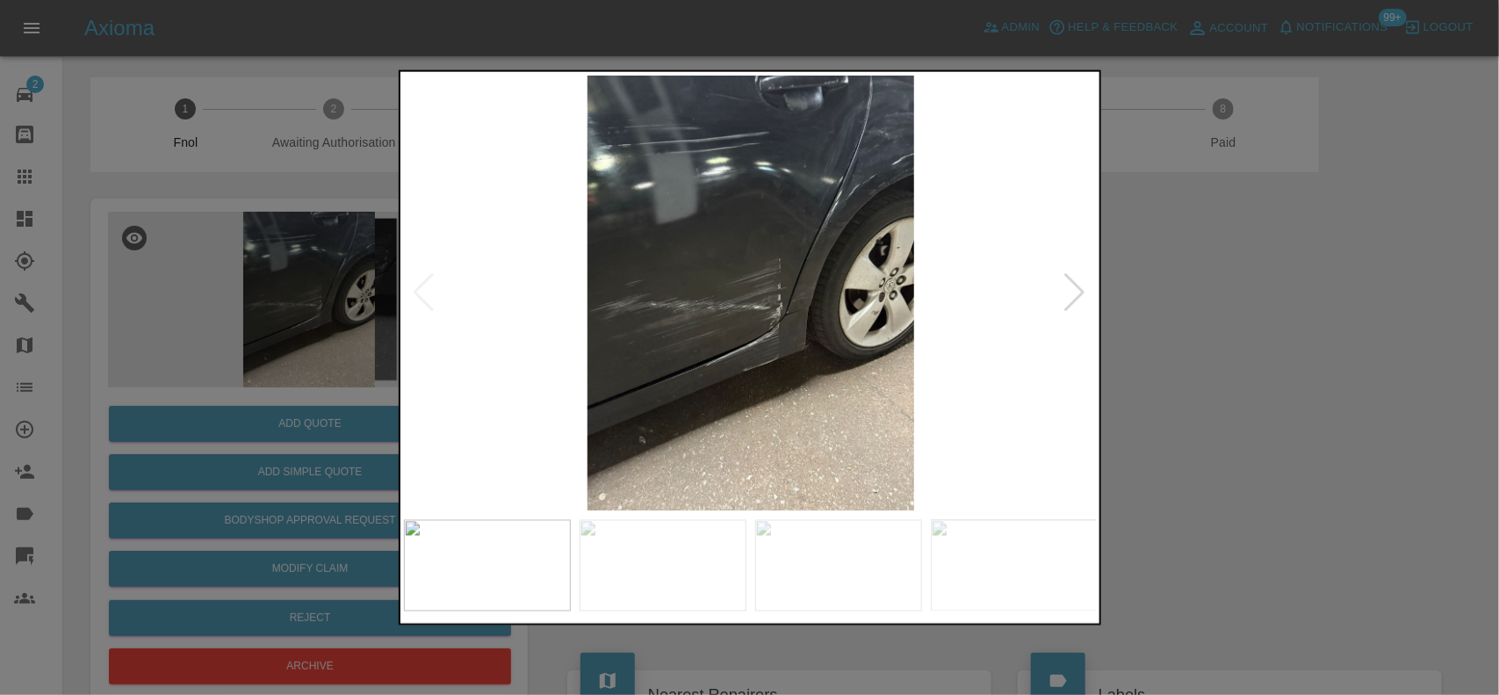
click at [292, 291] on div at bounding box center [749, 347] width 1499 height 695
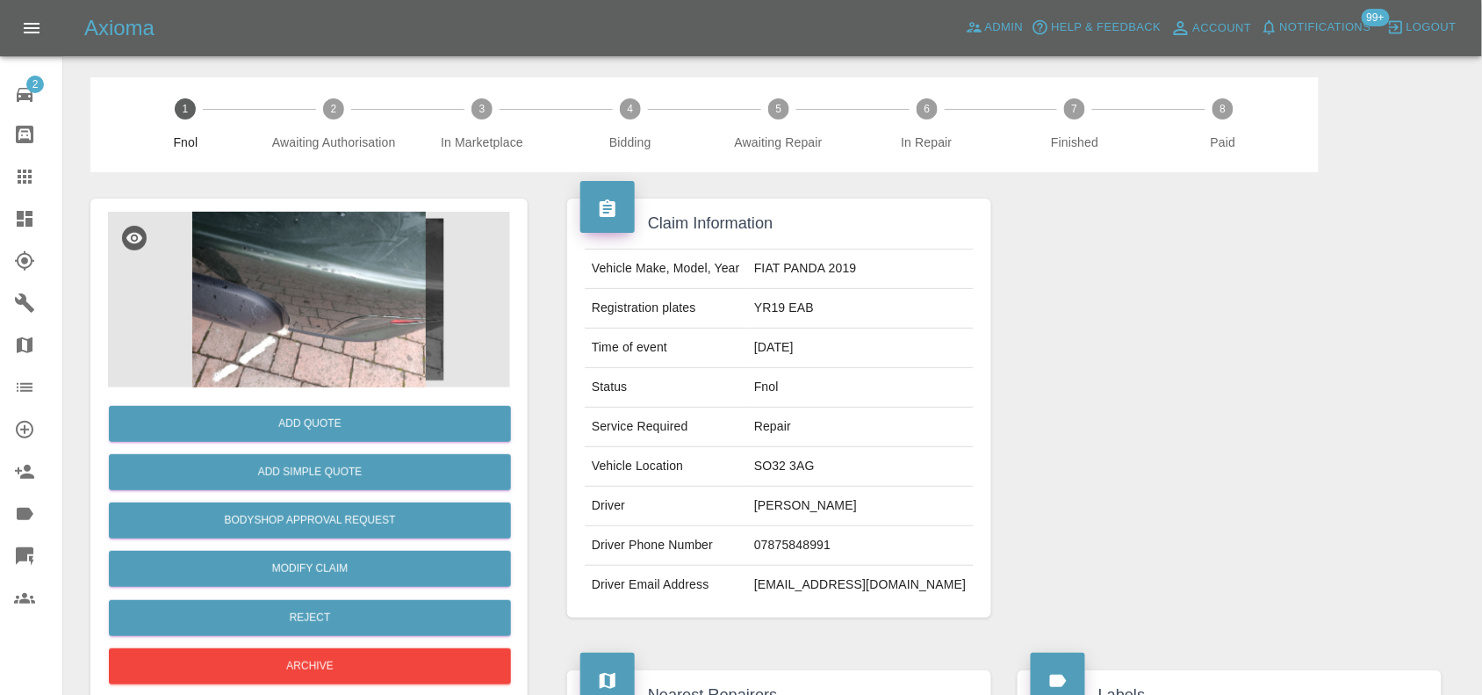
click at [339, 334] on img at bounding box center [309, 300] width 402 height 176
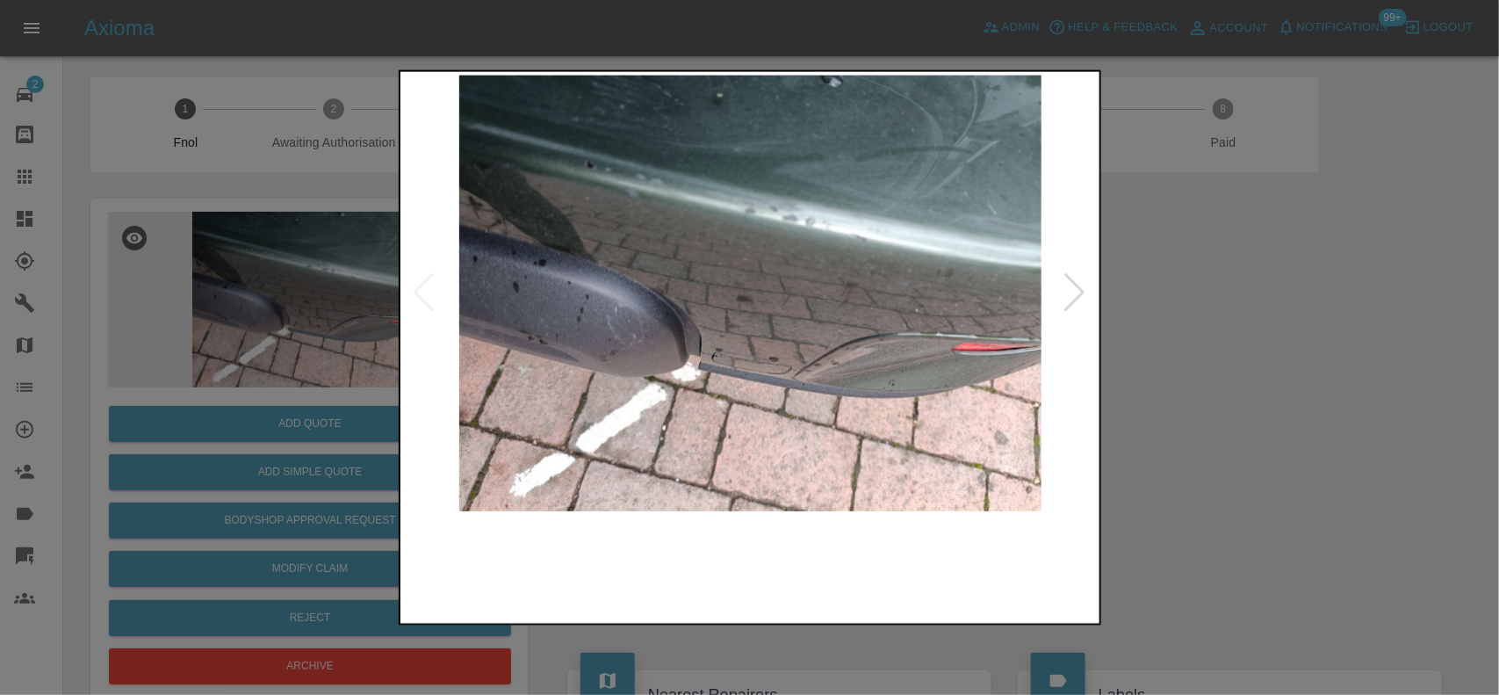
click at [720, 226] on img at bounding box center [751, 293] width 694 height 436
click at [659, 304] on img at bounding box center [751, 293] width 694 height 436
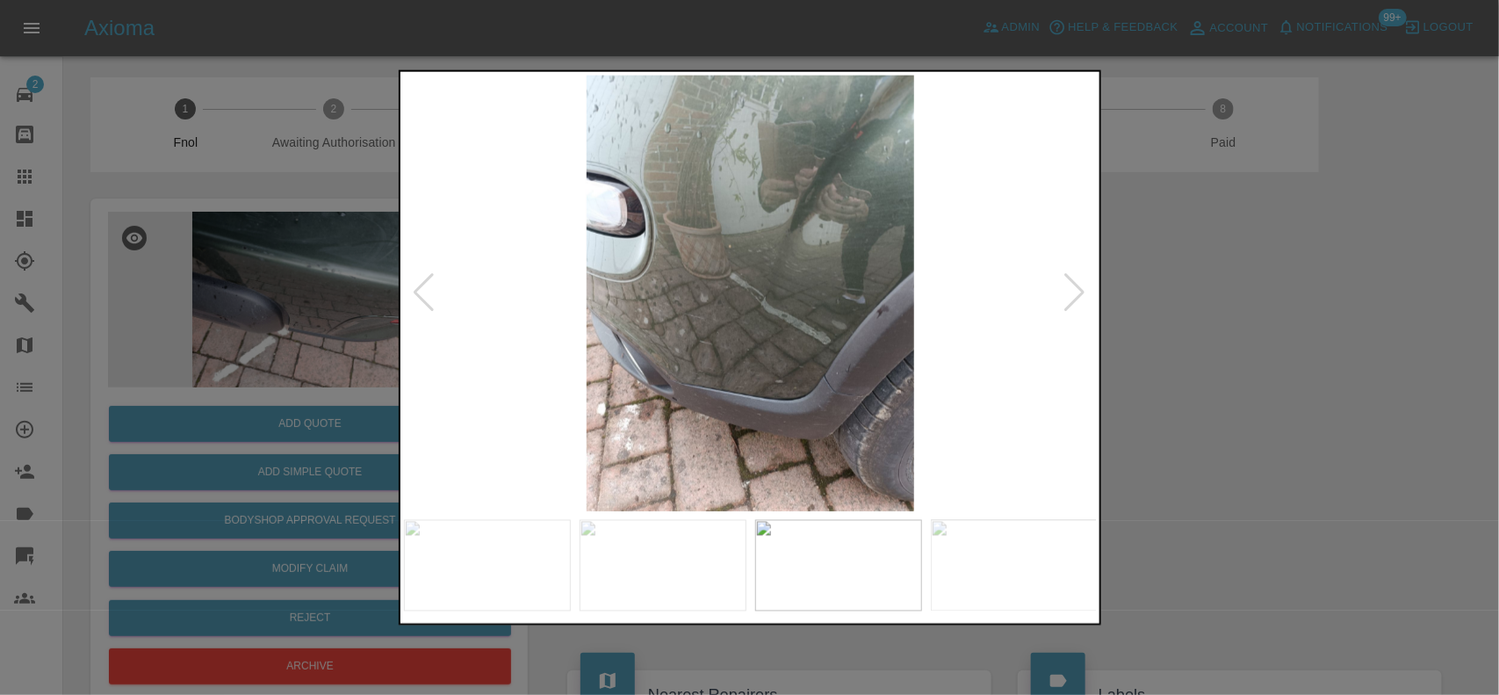
click at [619, 343] on img at bounding box center [751, 293] width 694 height 436
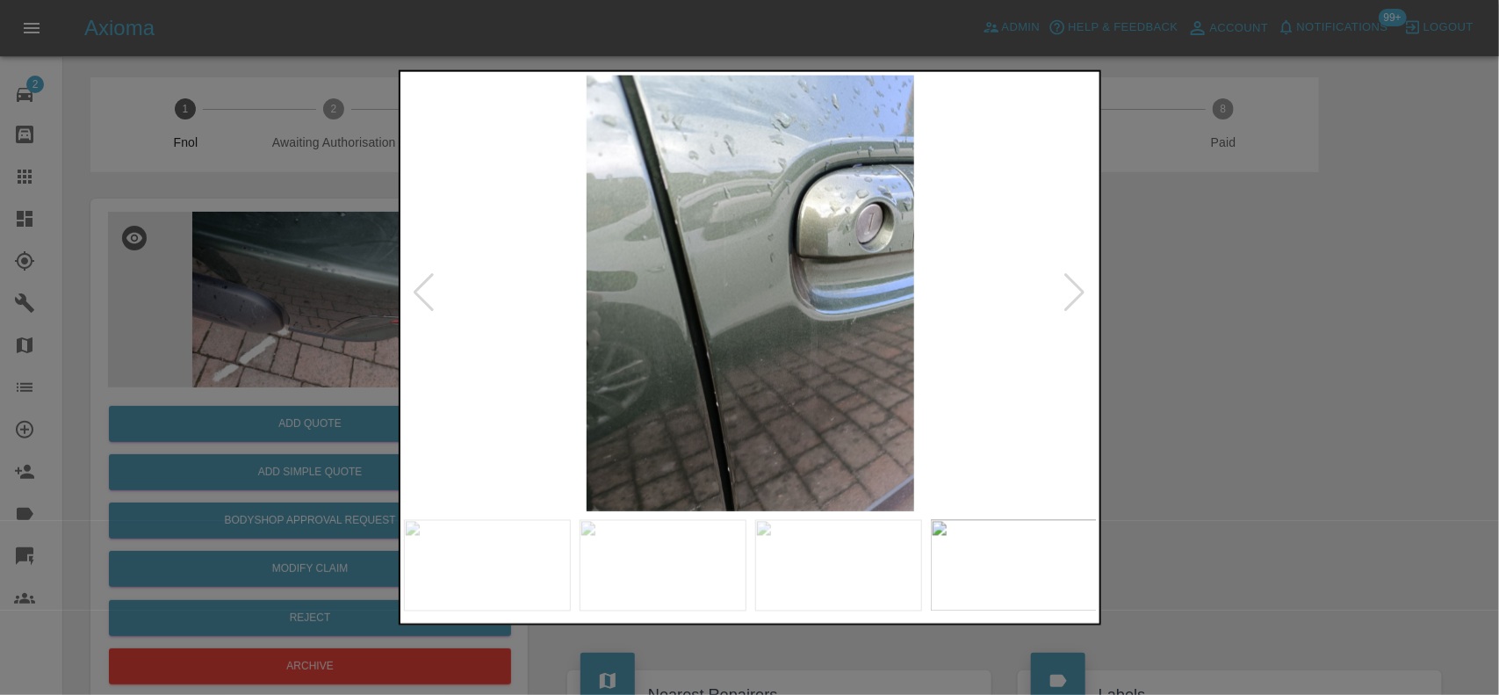
drag, startPoint x: 1358, startPoint y: 440, endPoint x: 1239, endPoint y: 410, distance: 123.1
click at [1282, 426] on div at bounding box center [749, 347] width 1499 height 695
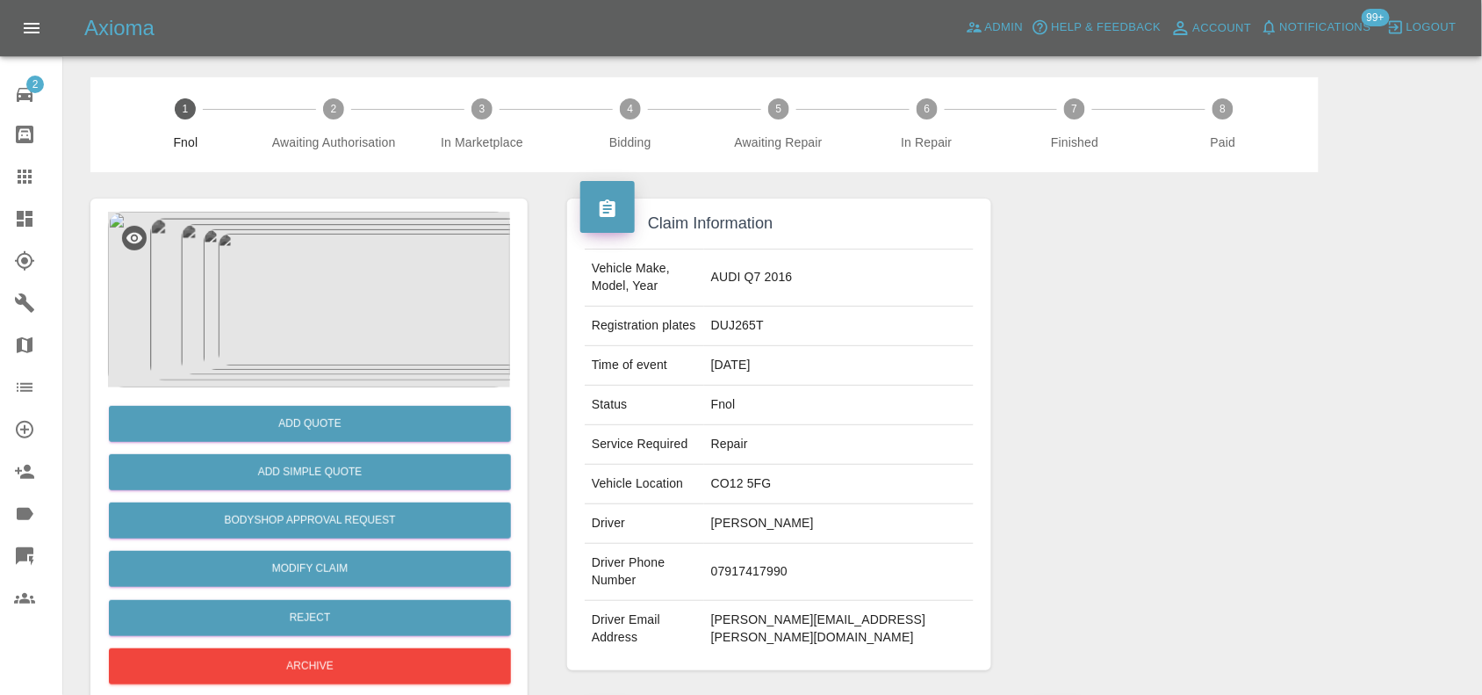
click at [299, 295] on img at bounding box center [309, 300] width 402 height 176
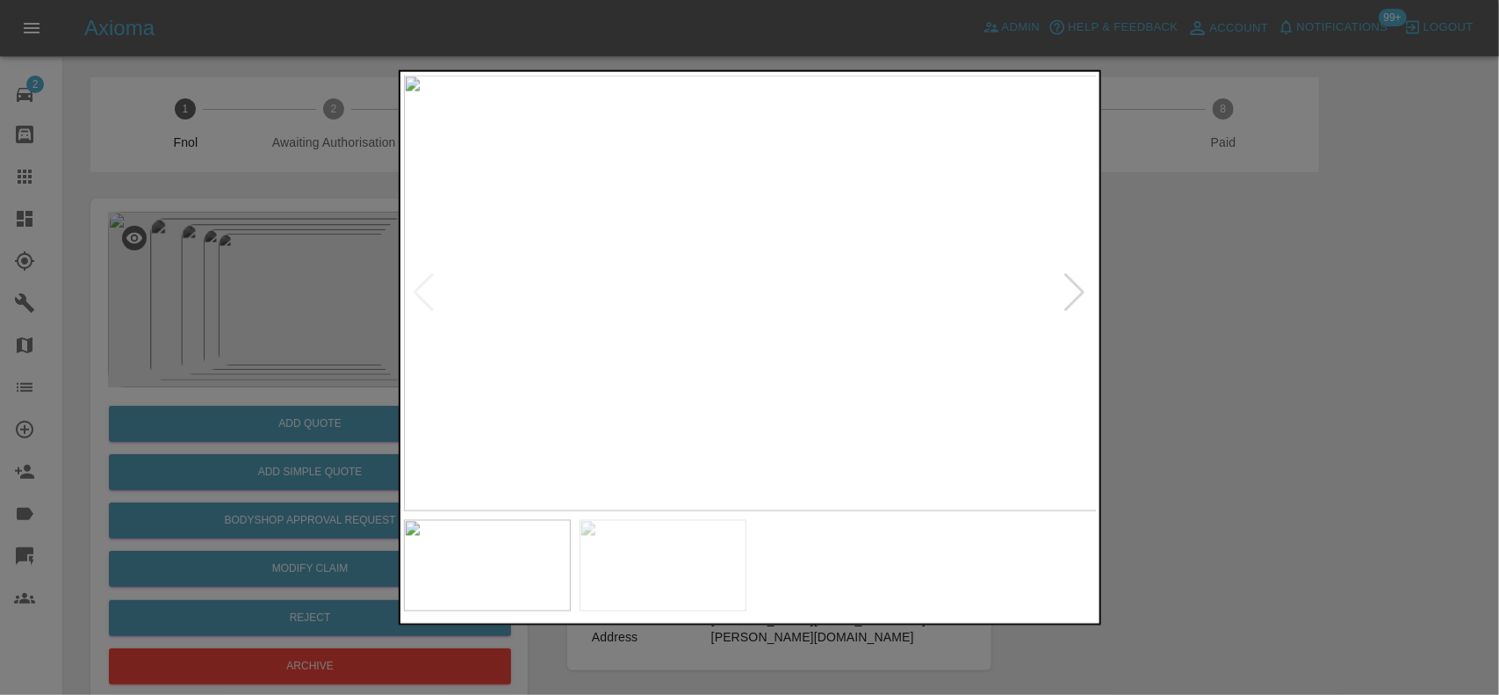
click at [740, 261] on img at bounding box center [751, 293] width 694 height 436
click at [742, 259] on img at bounding box center [751, 293] width 694 height 436
click at [758, 323] on img at bounding box center [773, 394] width 2081 height 1308
click at [586, 310] on img at bounding box center [751, 293] width 694 height 436
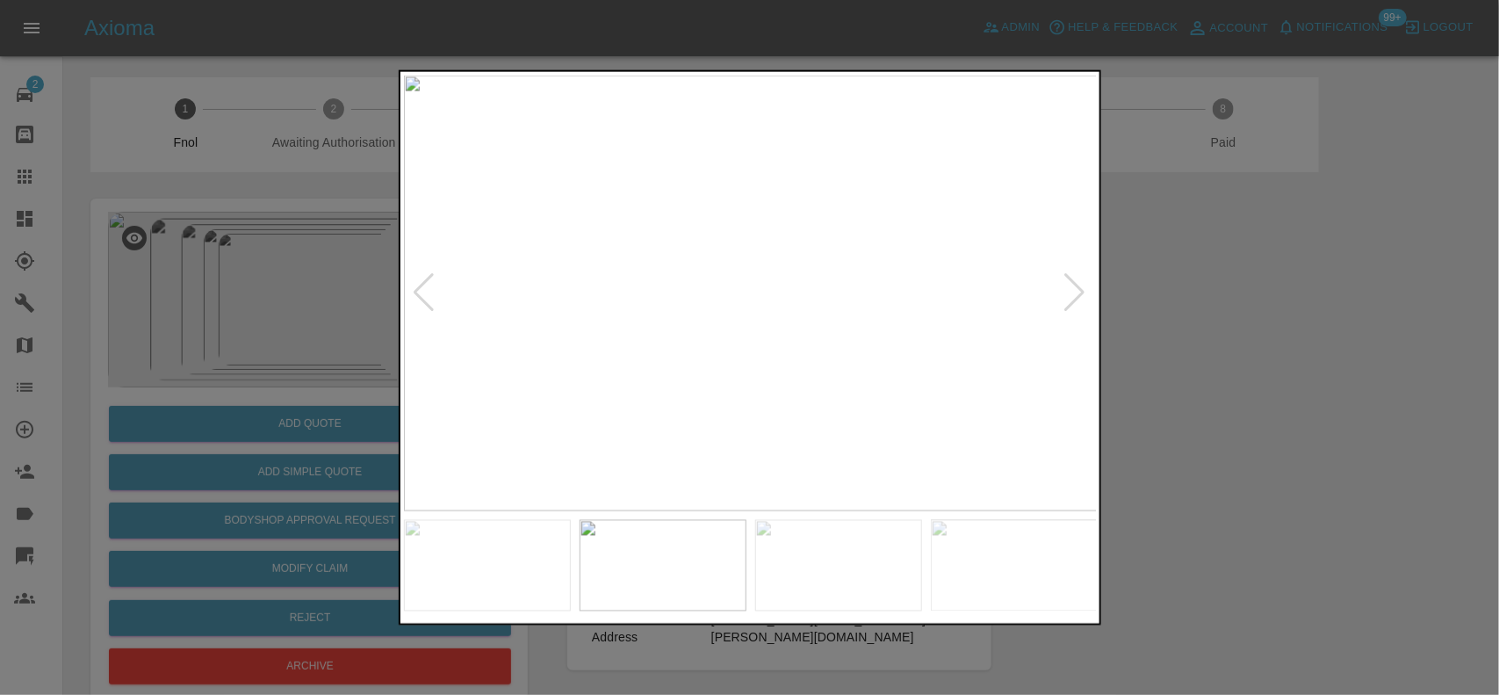
click at [532, 328] on img at bounding box center [751, 293] width 694 height 436
click at [843, 314] on img at bounding box center [751, 293] width 694 height 436
click at [841, 314] on img at bounding box center [751, 293] width 694 height 436
click at [784, 319] on img at bounding box center [474, 226] width 2081 height 1308
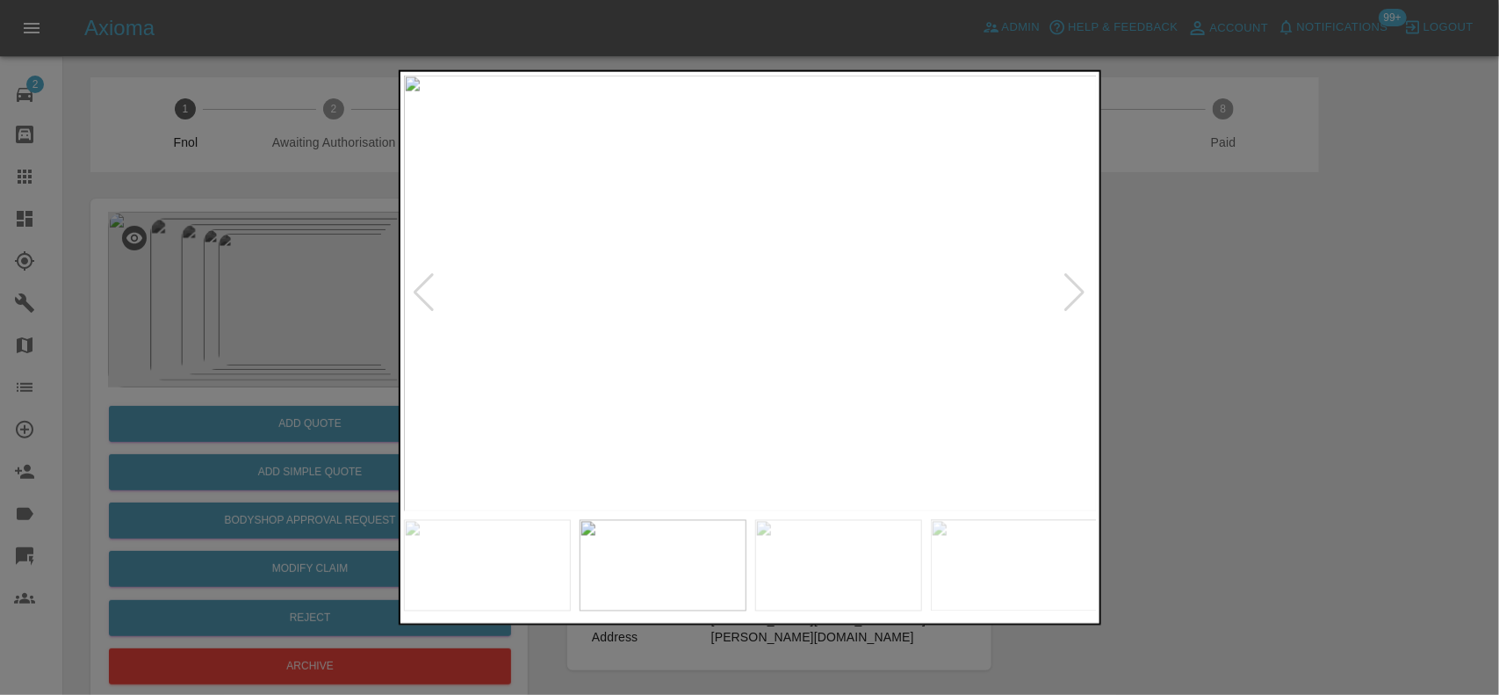
click at [941, 334] on img at bounding box center [751, 293] width 694 height 436
click at [784, 329] on img at bounding box center [751, 293] width 694 height 436
click at [948, 361] on img at bounding box center [751, 293] width 694 height 436
click at [793, 349] on img at bounding box center [751, 293] width 694 height 436
click at [792, 349] on img at bounding box center [751, 293] width 694 height 436
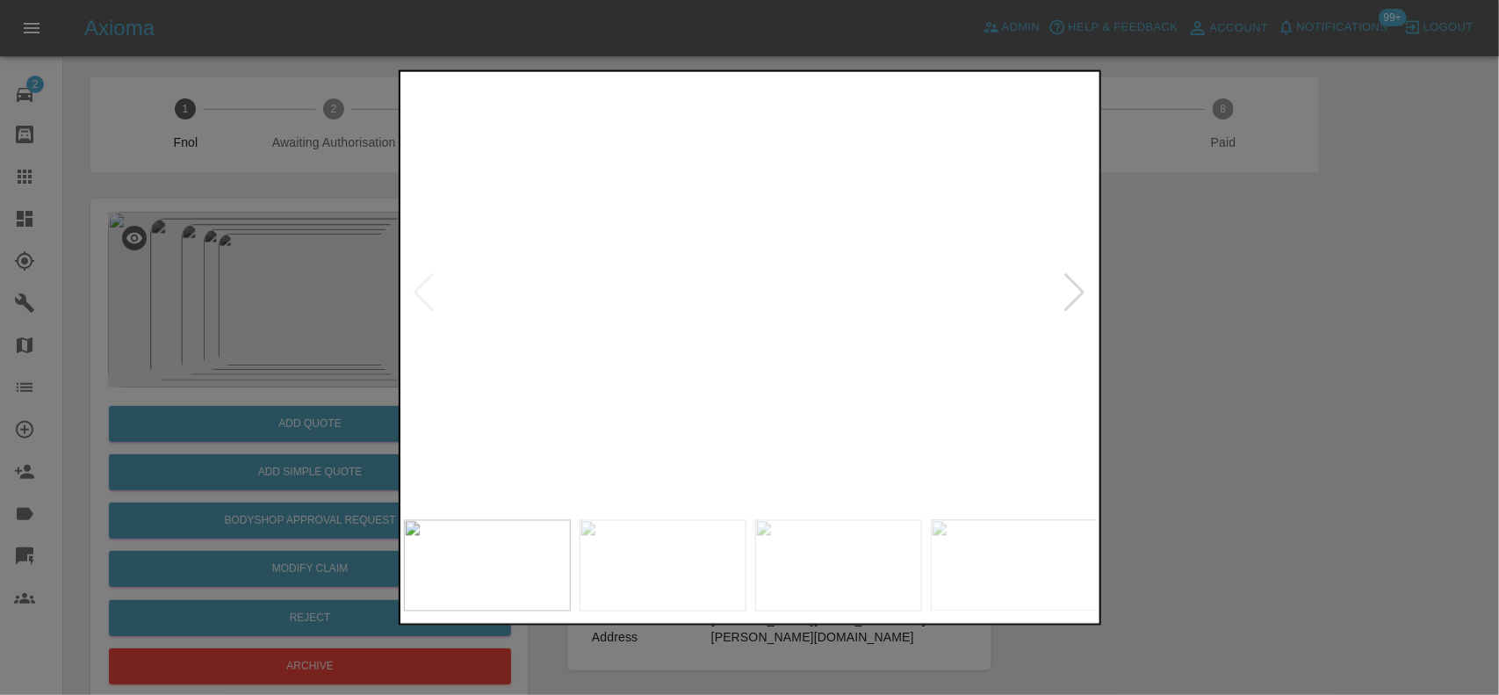
click at [964, 343] on img at bounding box center [830, 118] width 2081 height 1308
click at [1443, 392] on div at bounding box center [749, 347] width 1499 height 695
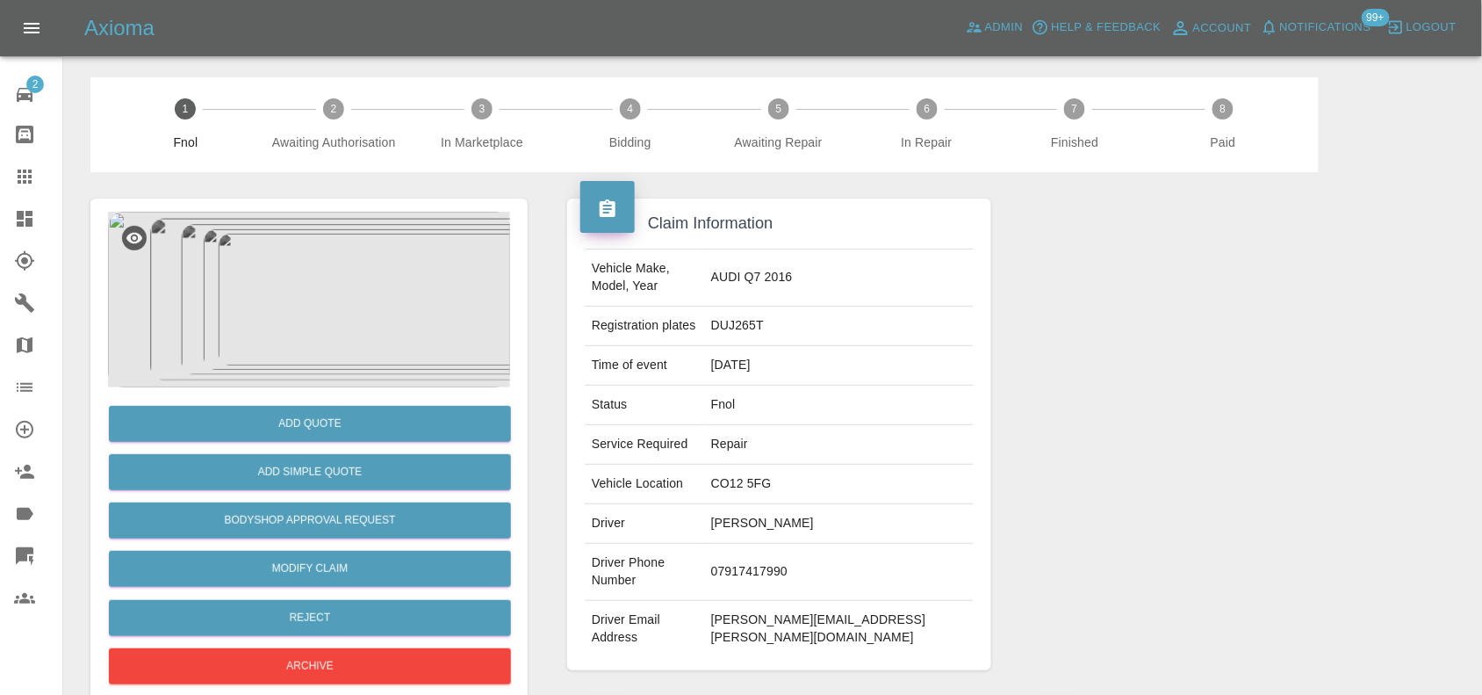
click at [314, 336] on img at bounding box center [309, 300] width 402 height 176
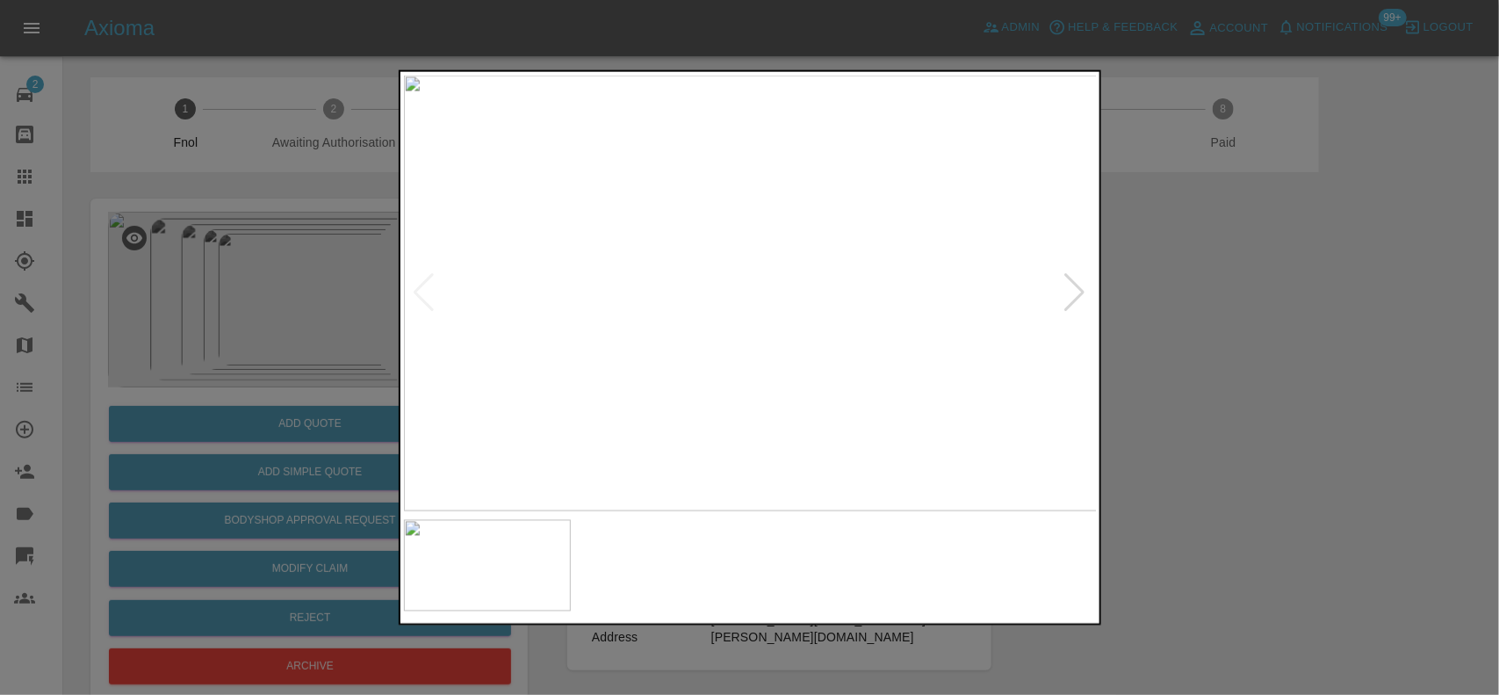
click at [839, 387] on img at bounding box center [751, 293] width 694 height 436
click at [793, 392] on img at bounding box center [751, 293] width 694 height 436
click at [775, 400] on img at bounding box center [751, 293] width 694 height 436
click at [756, 322] on img at bounding box center [751, 293] width 694 height 436
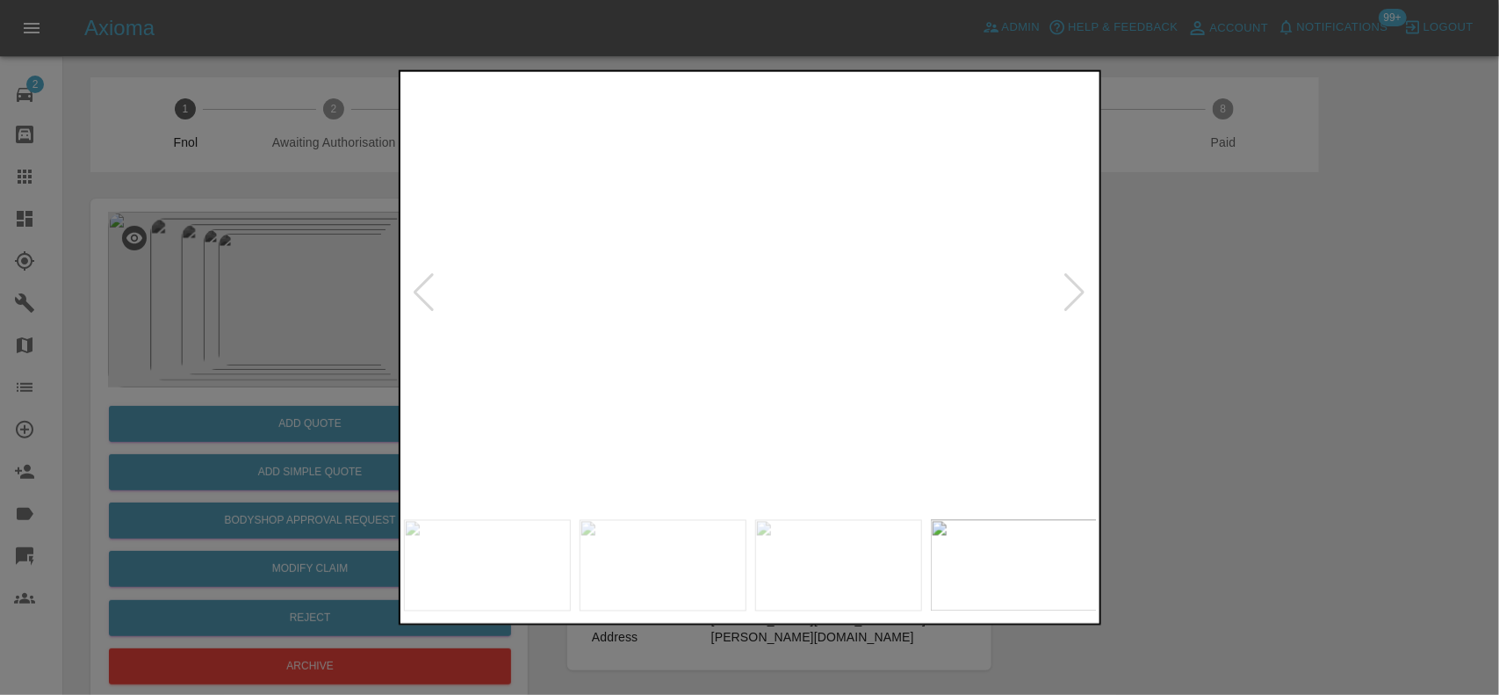
click at [716, 375] on img at bounding box center [731, 203] width 2081 height 1308
click at [625, 384] on img at bounding box center [751, 293] width 694 height 436
click at [582, 331] on img at bounding box center [751, 293] width 694 height 436
click at [92, 262] on div at bounding box center [749, 347] width 1499 height 695
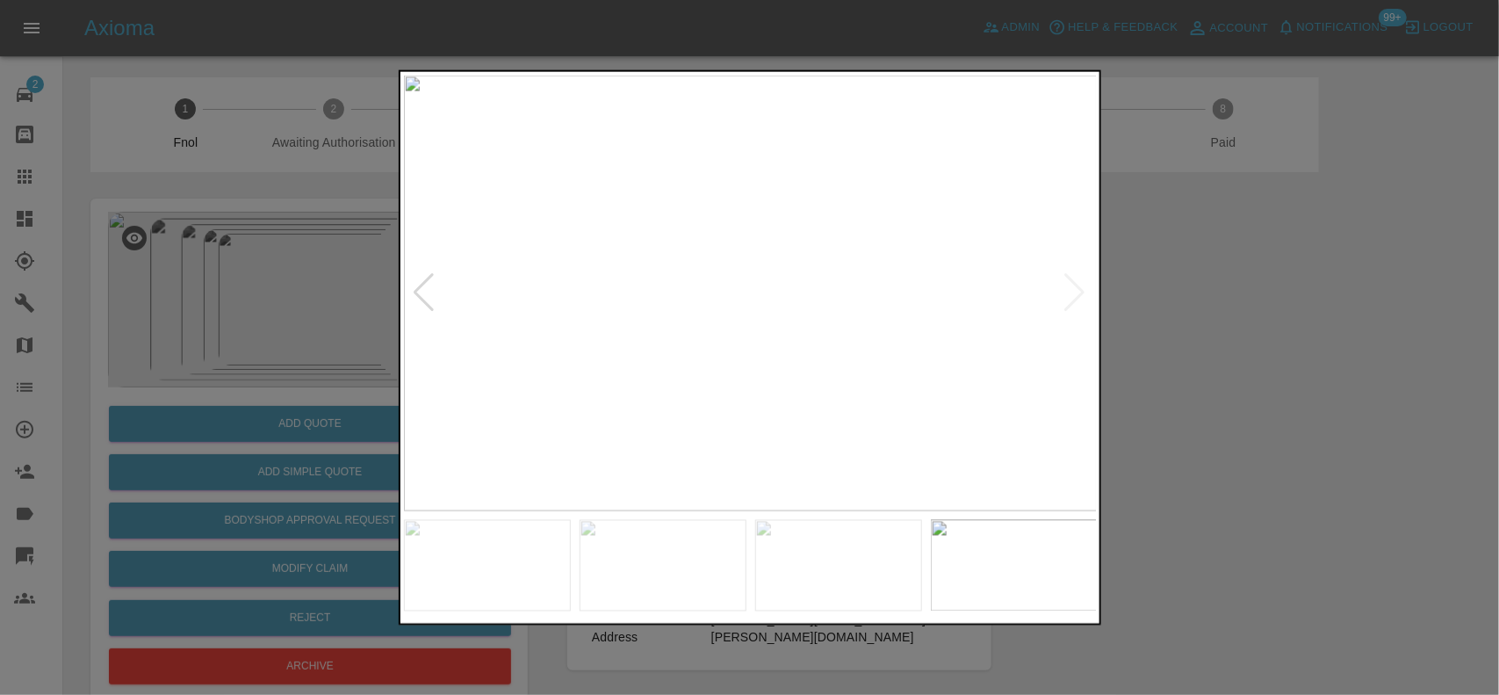
drag, startPoint x: 81, startPoint y: 240, endPoint x: 141, endPoint y: 257, distance: 63.1
click at [114, 242] on div at bounding box center [749, 347] width 1499 height 695
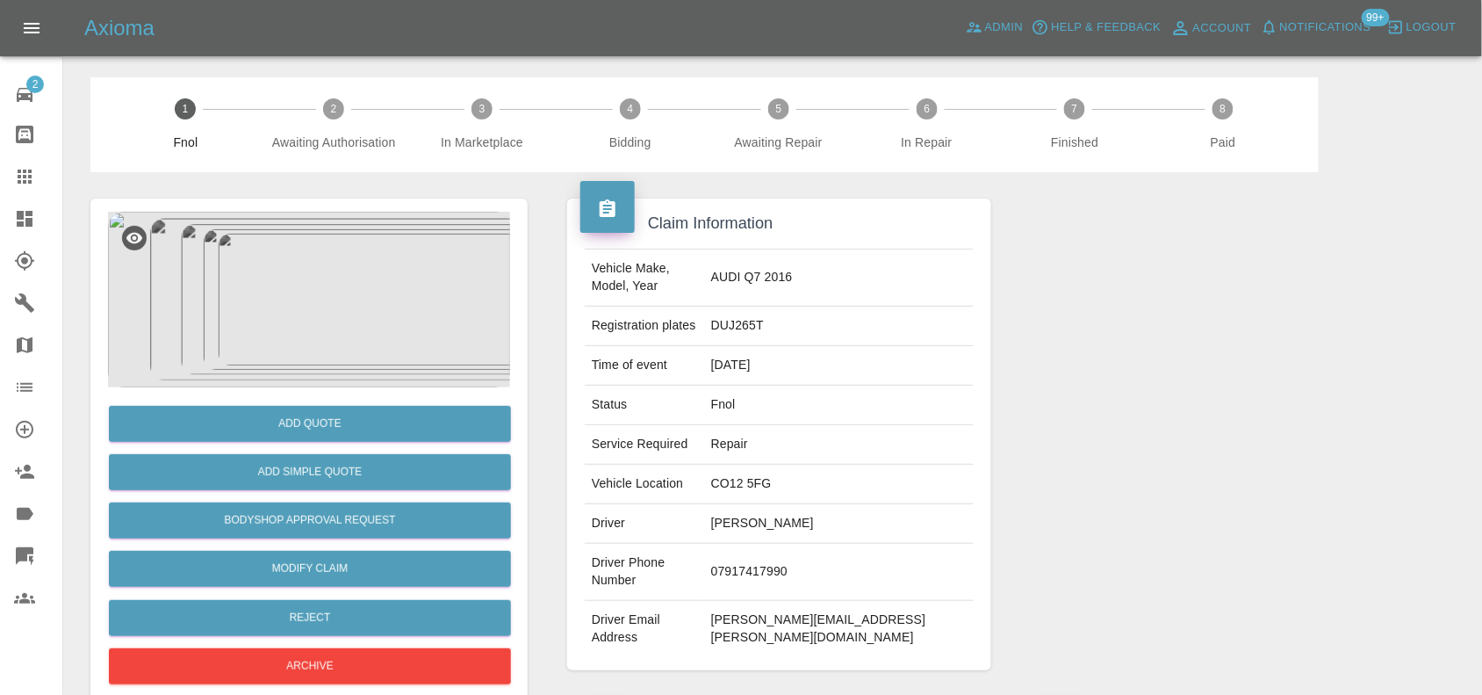
click at [25, 227] on icon at bounding box center [24, 218] width 21 height 21
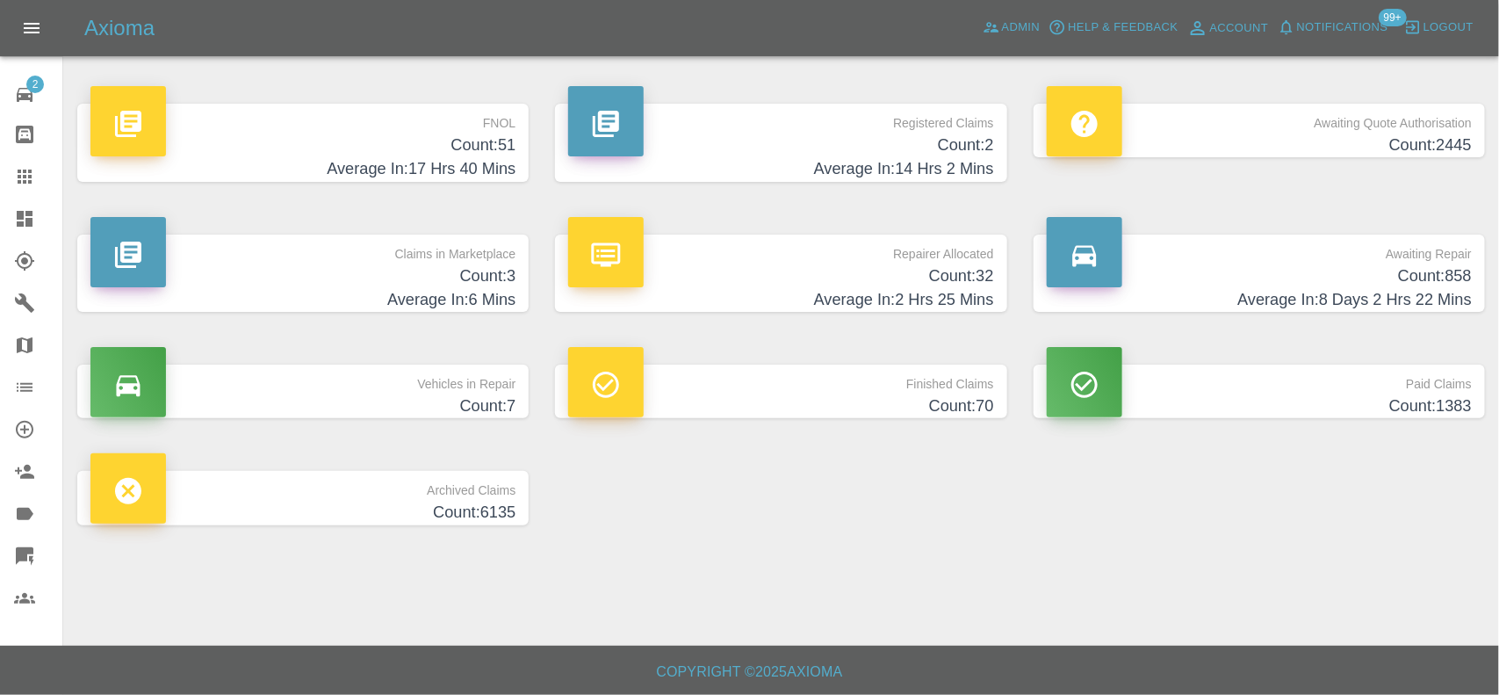
click at [484, 157] on h4 "Average In: 17 Hrs 40 Mins" at bounding box center [302, 169] width 425 height 24
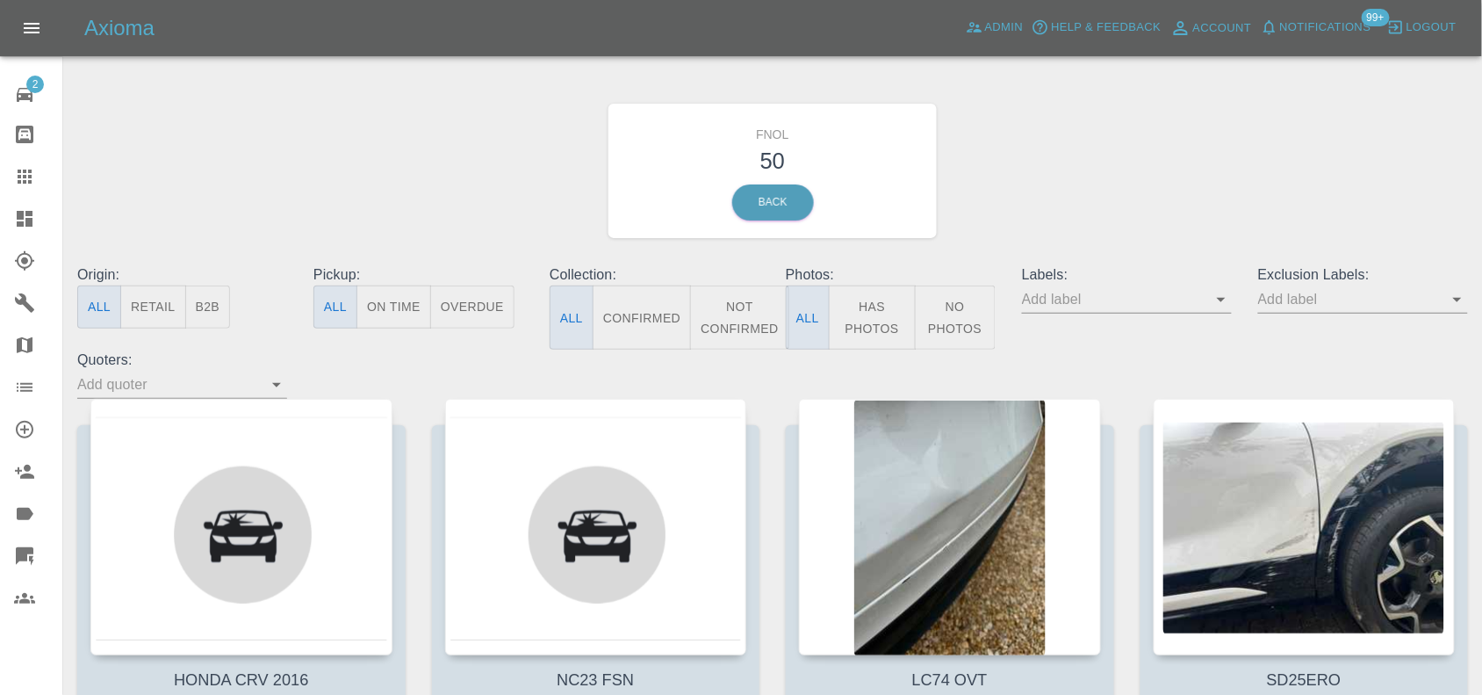
click at [901, 319] on button "Has Photos" at bounding box center [872, 317] width 87 height 64
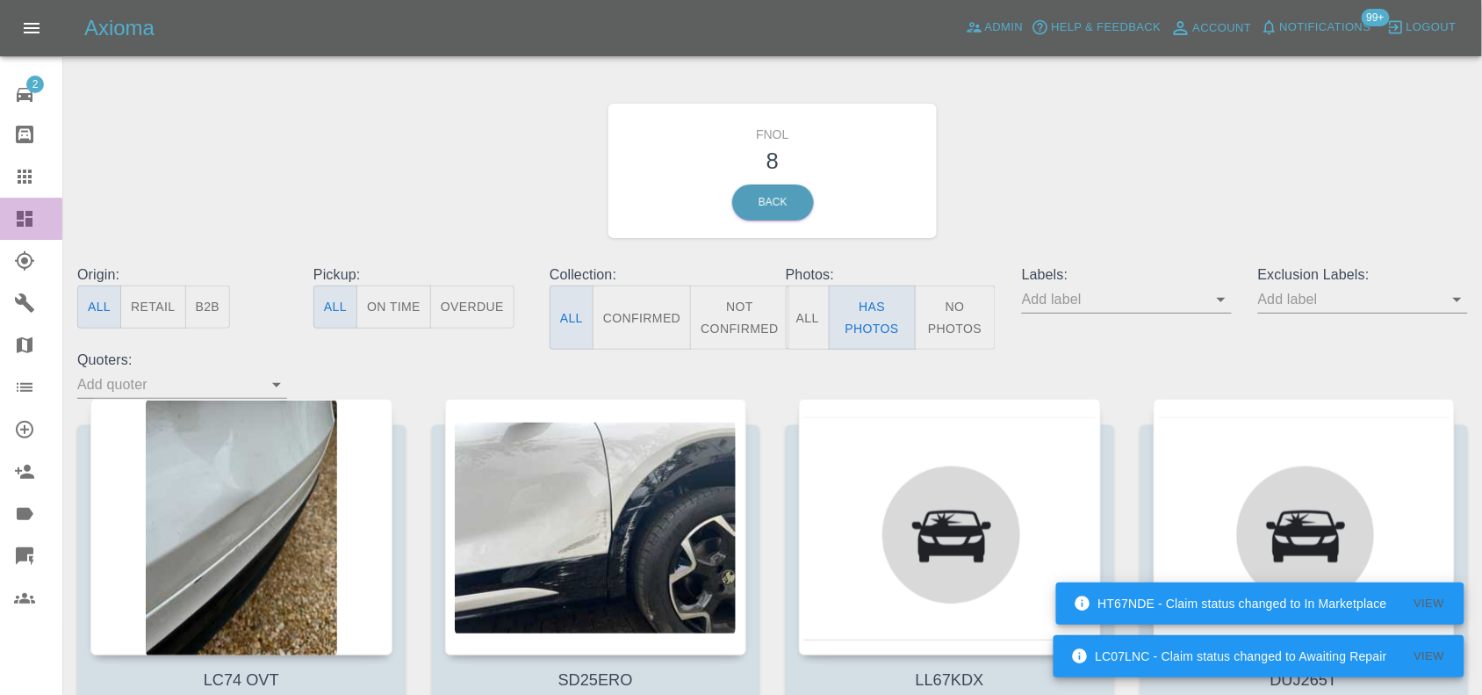
click at [22, 220] on icon at bounding box center [24, 218] width 21 height 21
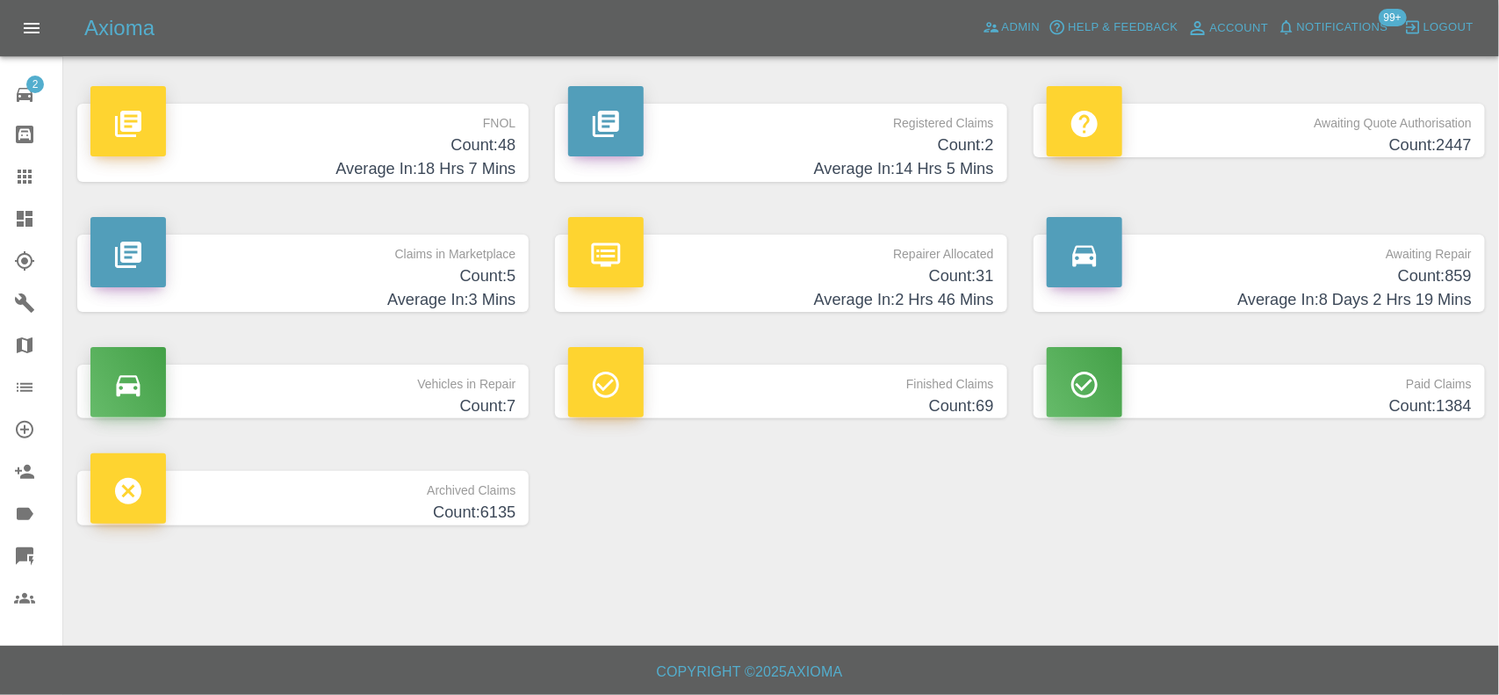
click at [487, 139] on h4 "Count: 48" at bounding box center [302, 145] width 425 height 24
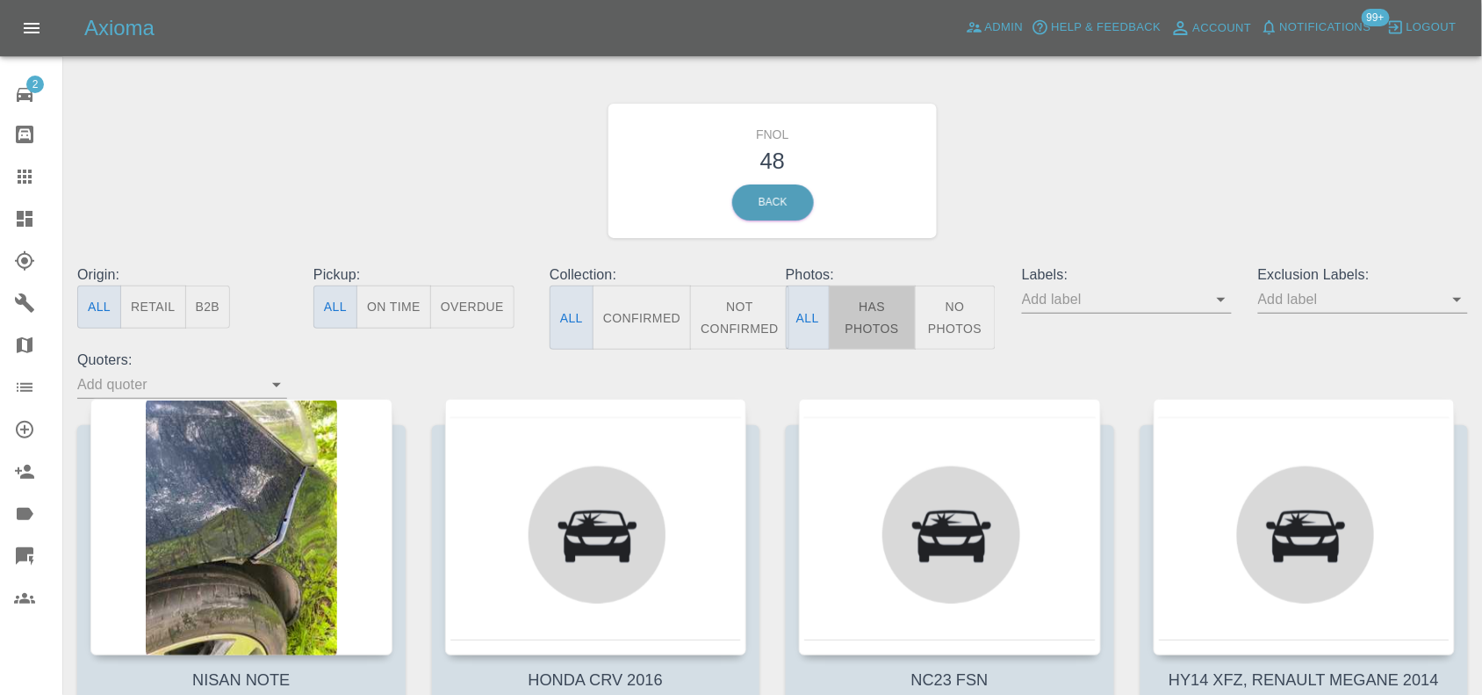
click at [881, 312] on button "Has Photos" at bounding box center [872, 317] width 87 height 64
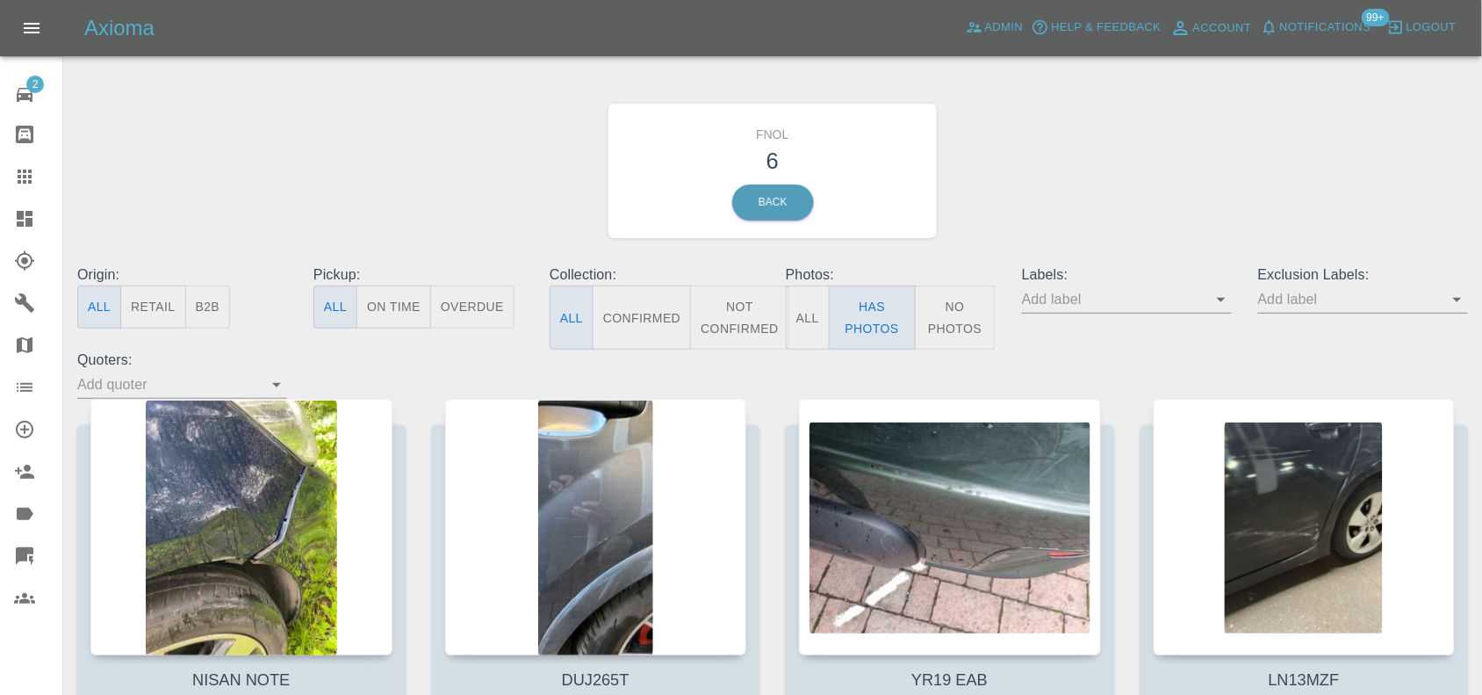
scroll to position [220, 0]
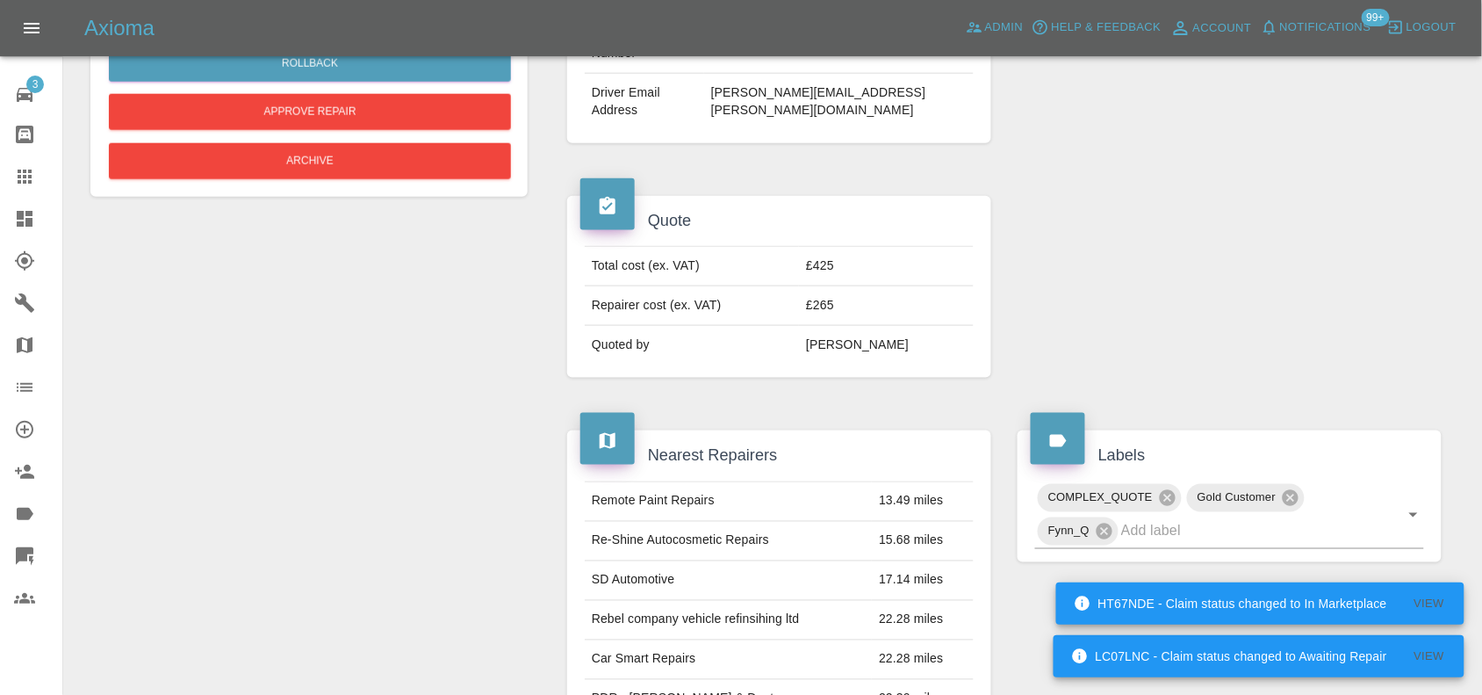
scroll to position [549, 0]
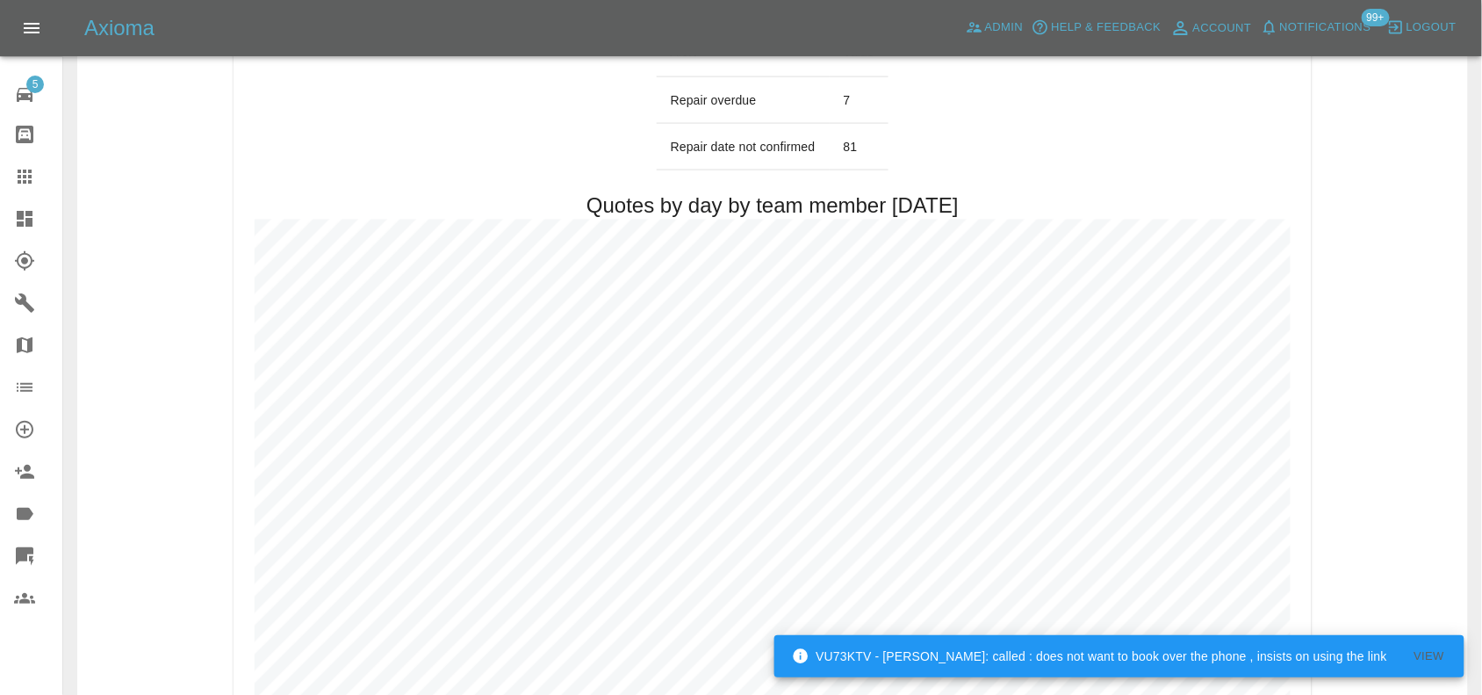
scroll to position [878, 0]
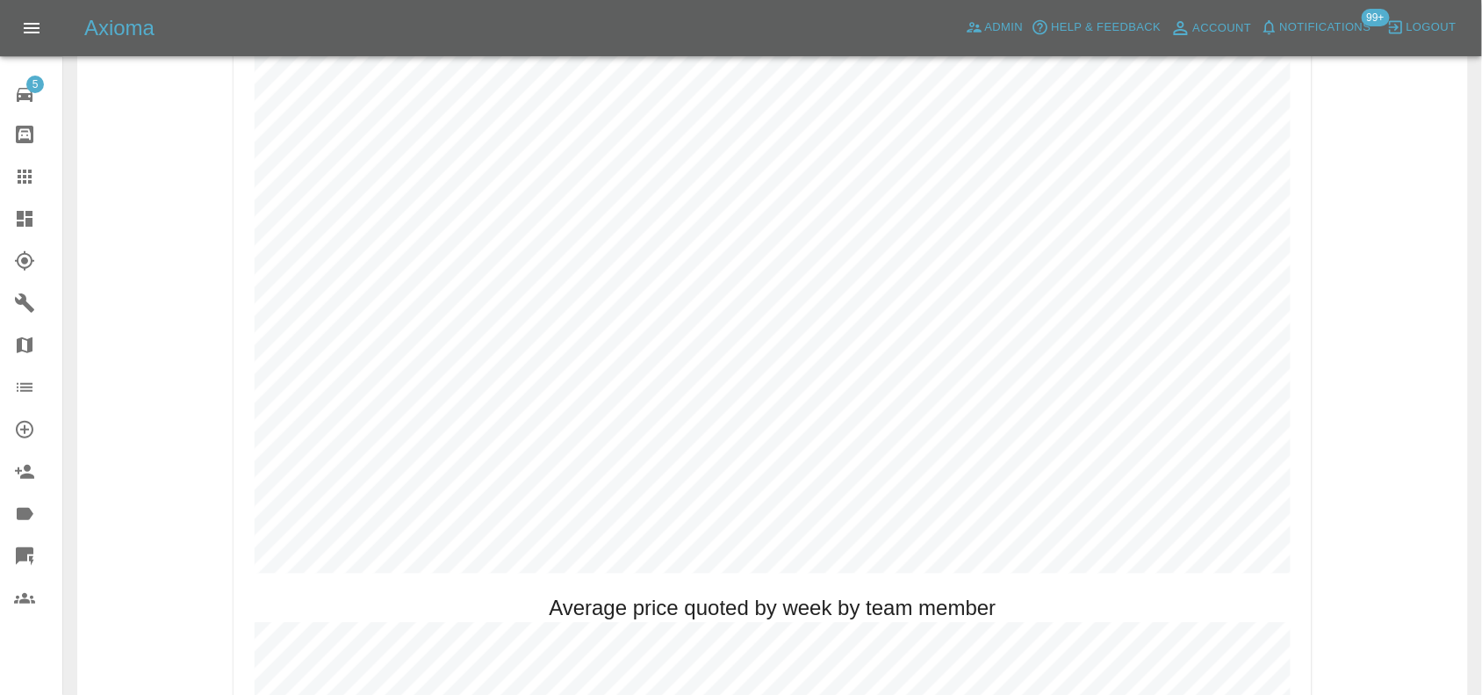
click at [5, 217] on link "Dashboard" at bounding box center [31, 219] width 62 height 42
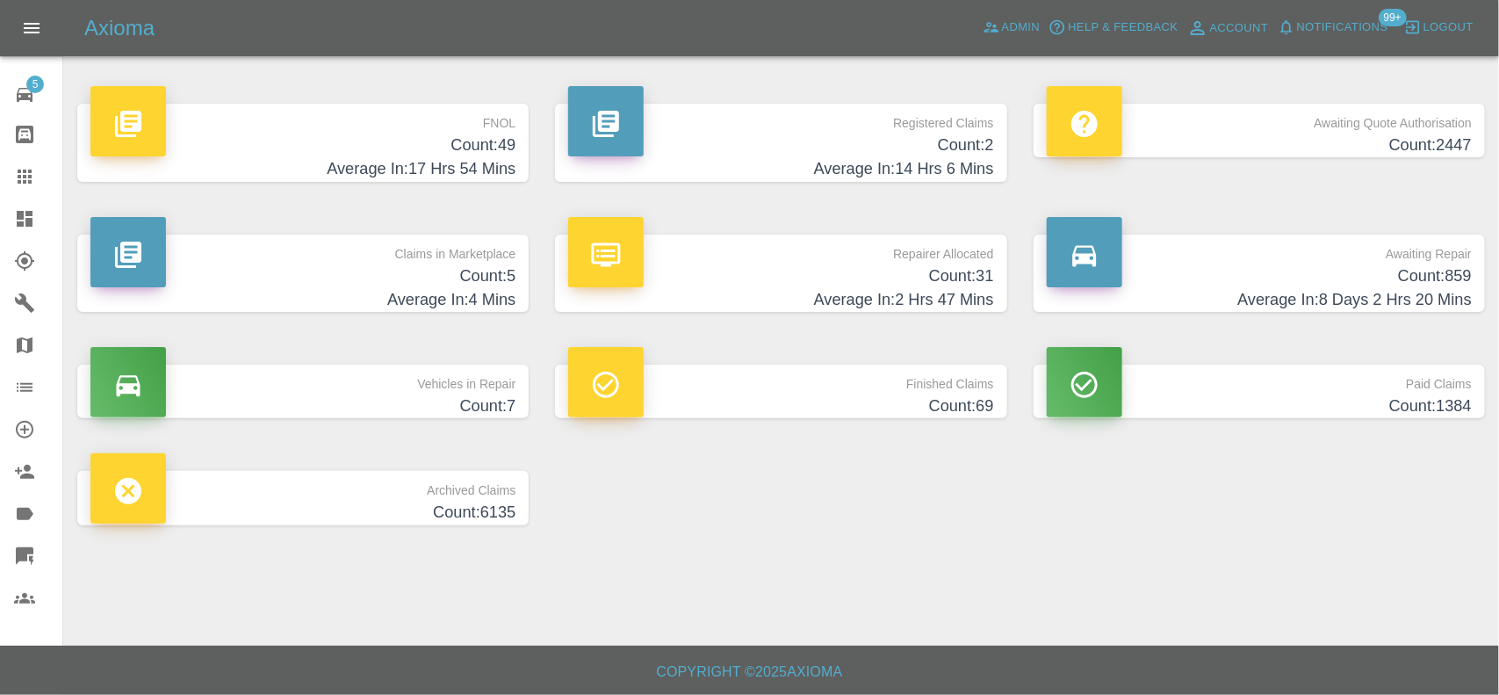
click at [435, 152] on h4 "Count: 49" at bounding box center [302, 145] width 425 height 24
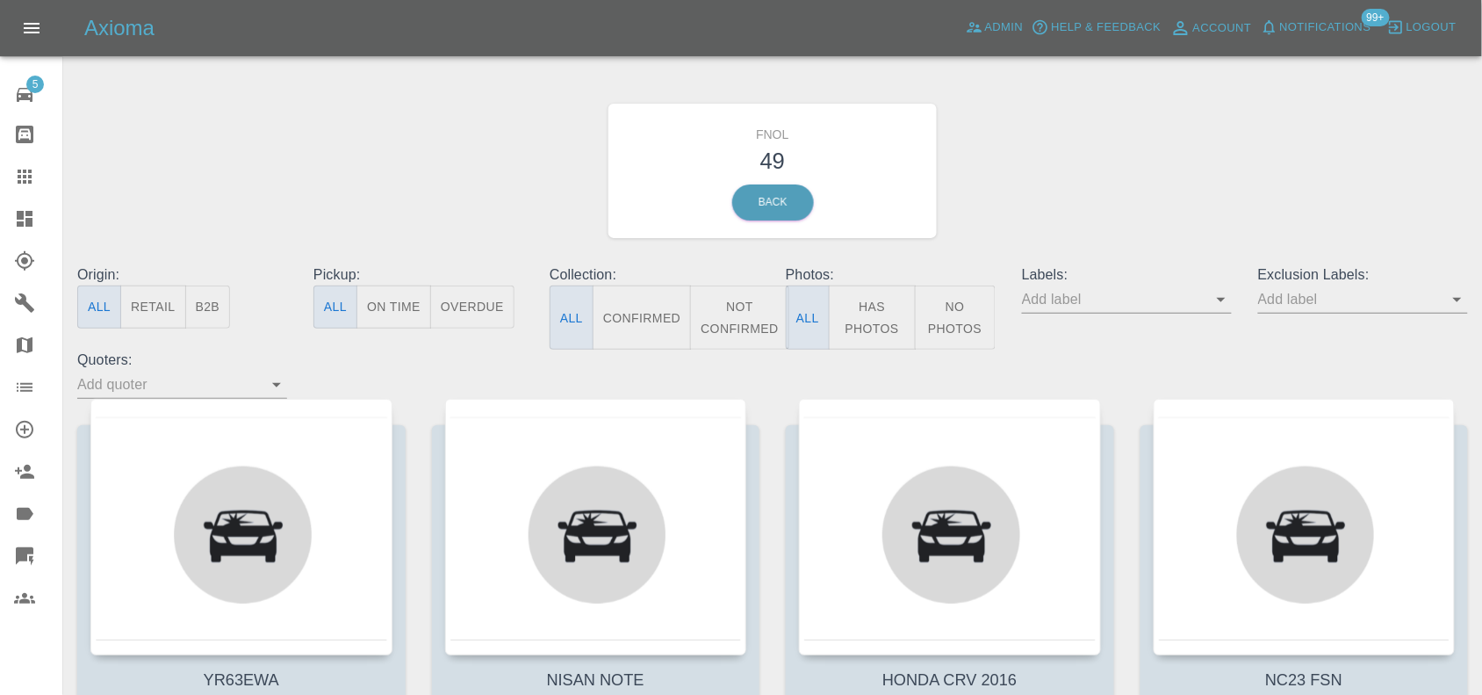
click at [896, 335] on button "Has Photos" at bounding box center [872, 317] width 87 height 64
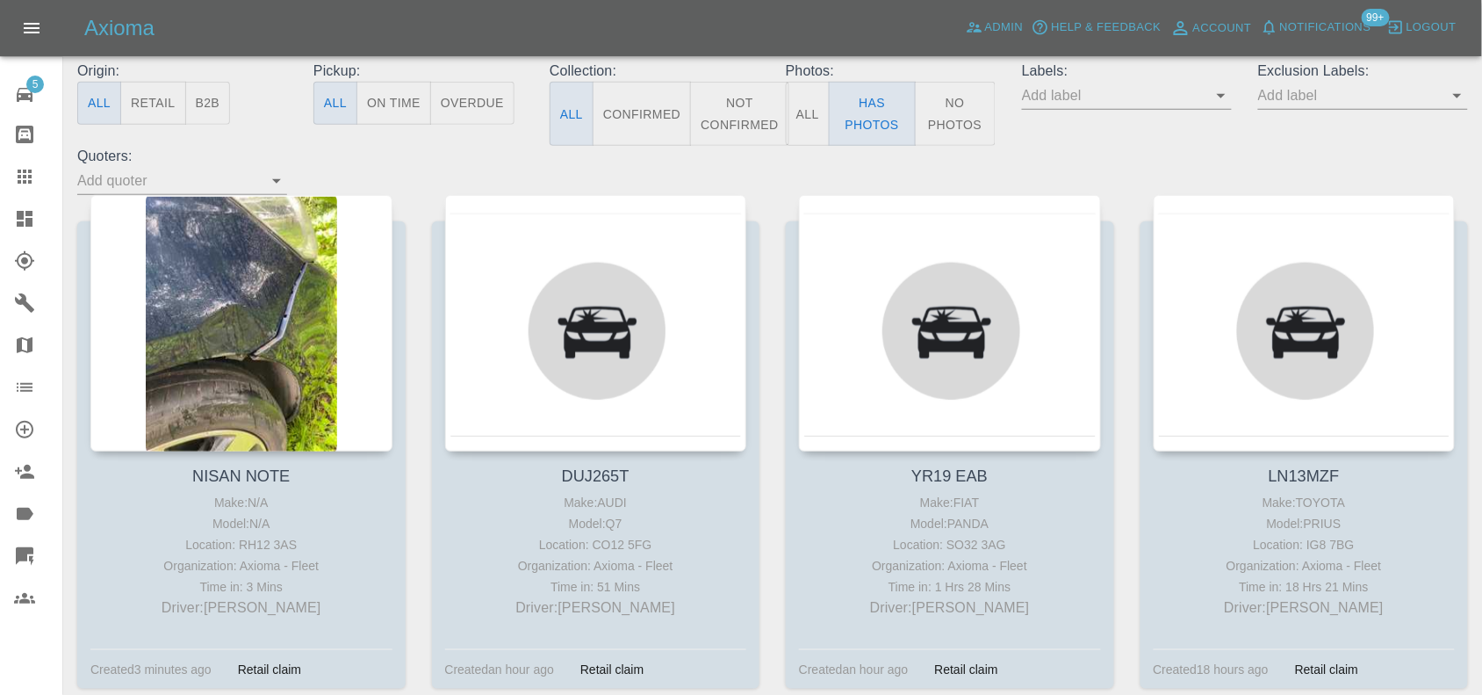
scroll to position [220, 0]
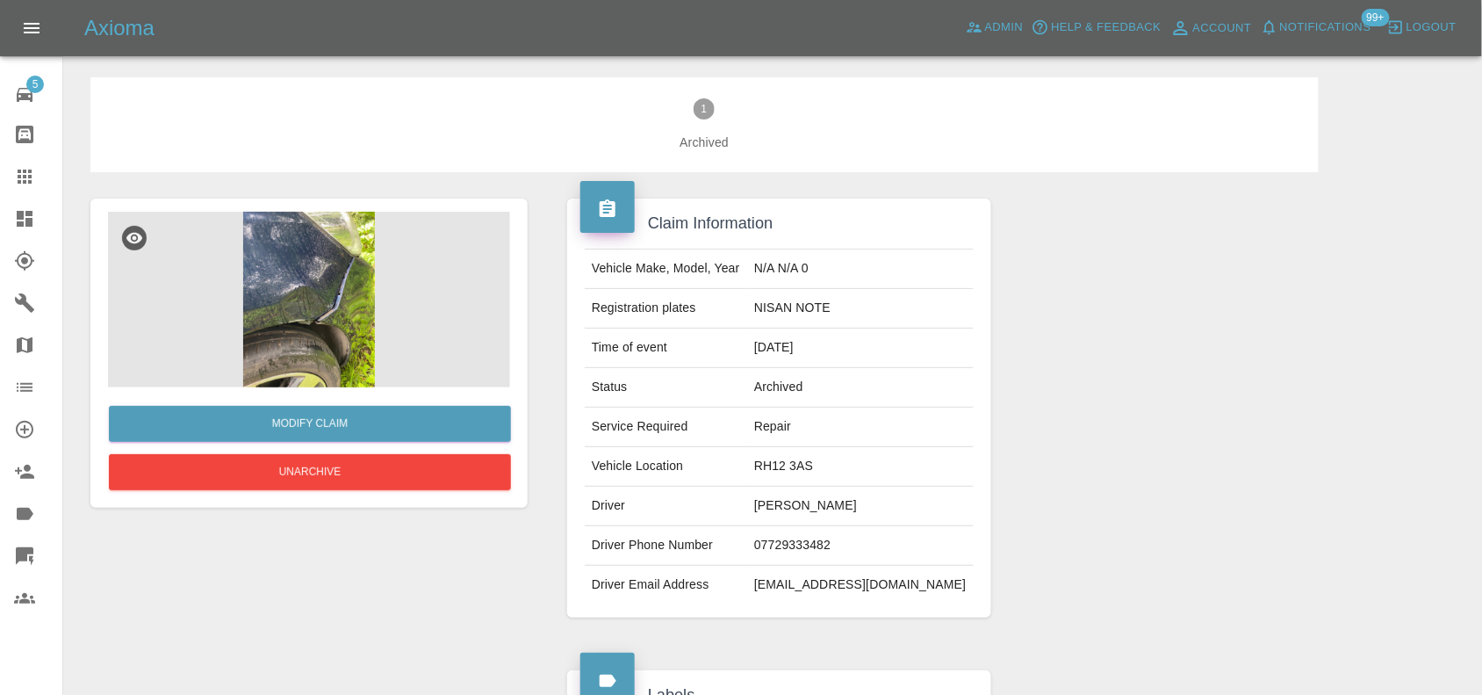
click at [306, 272] on img at bounding box center [309, 300] width 402 height 176
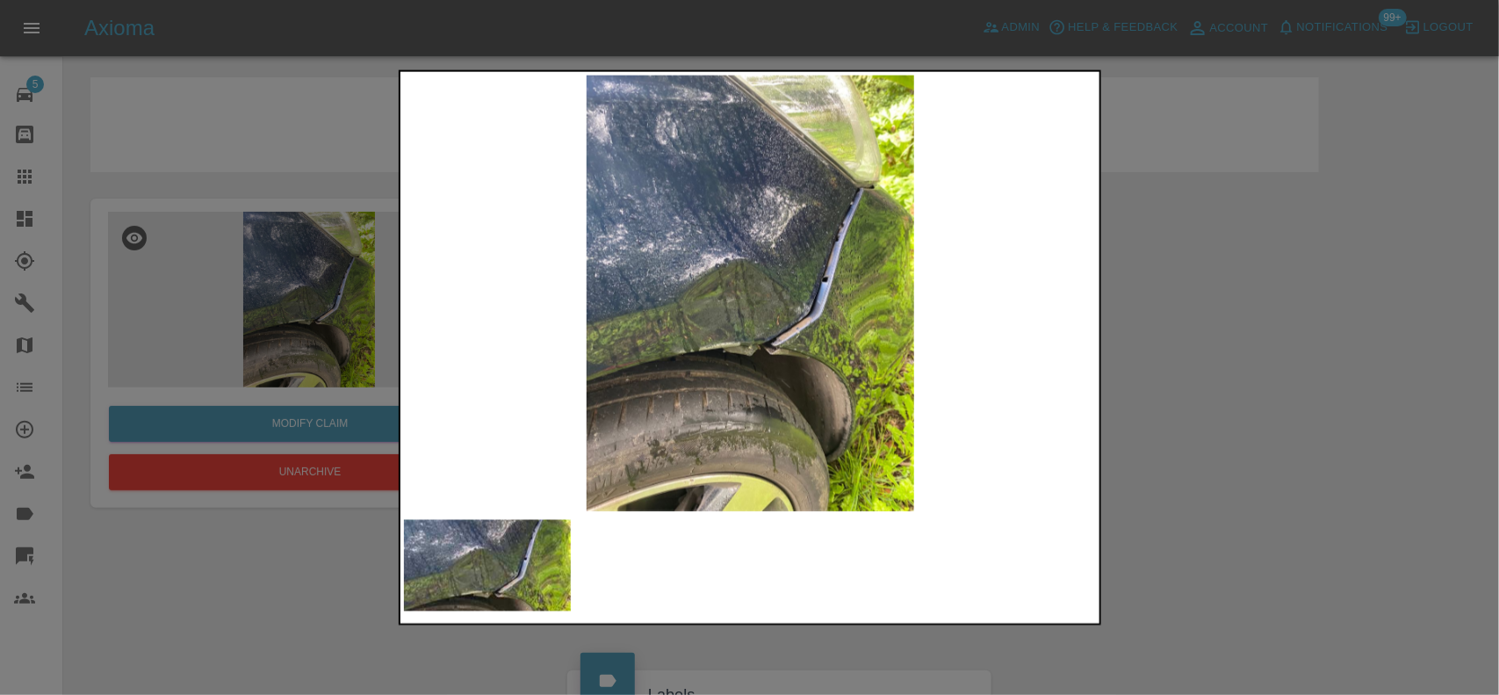
click at [524, 270] on img at bounding box center [751, 293] width 694 height 436
click at [718, 319] on img at bounding box center [751, 293] width 694 height 436
click at [358, 274] on div at bounding box center [749, 347] width 1499 height 695
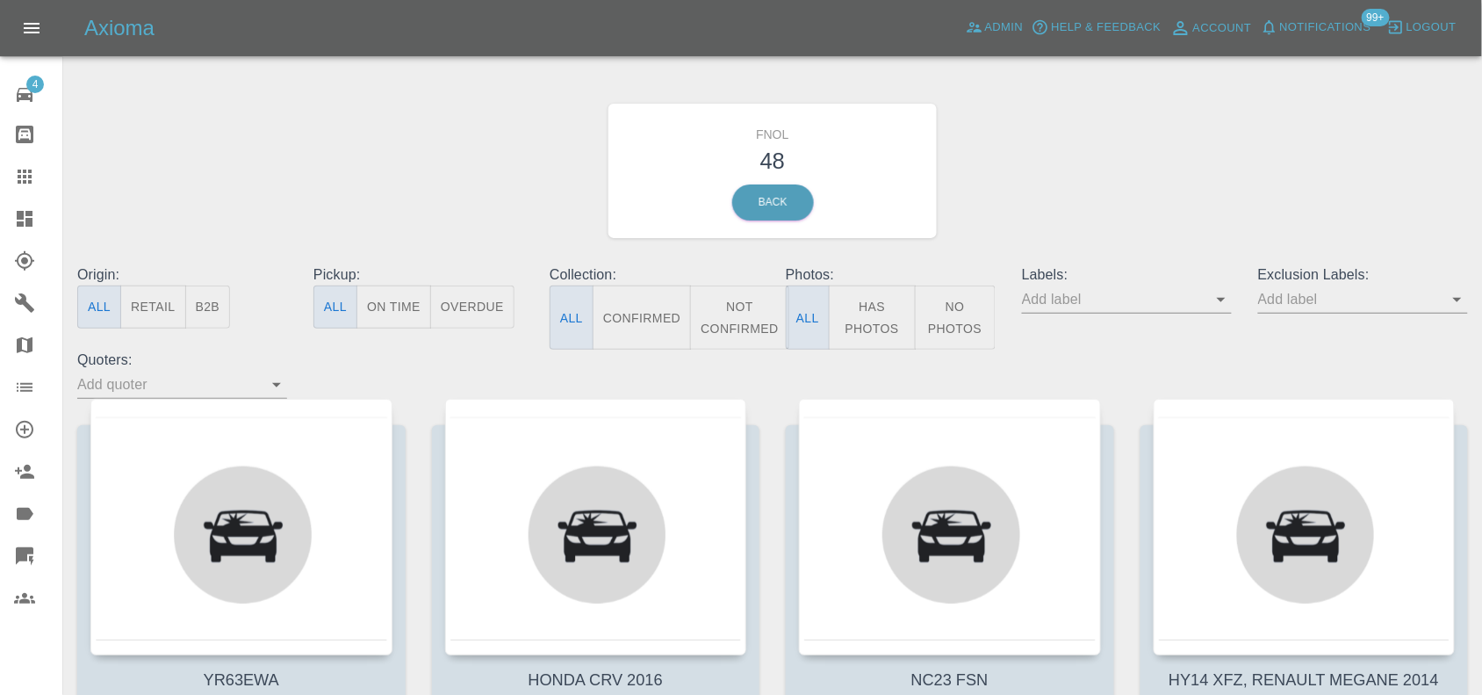
drag, startPoint x: 25, startPoint y: 221, endPoint x: 620, endPoint y: 363, distance: 611.9
click at [25, 221] on icon at bounding box center [24, 218] width 21 height 21
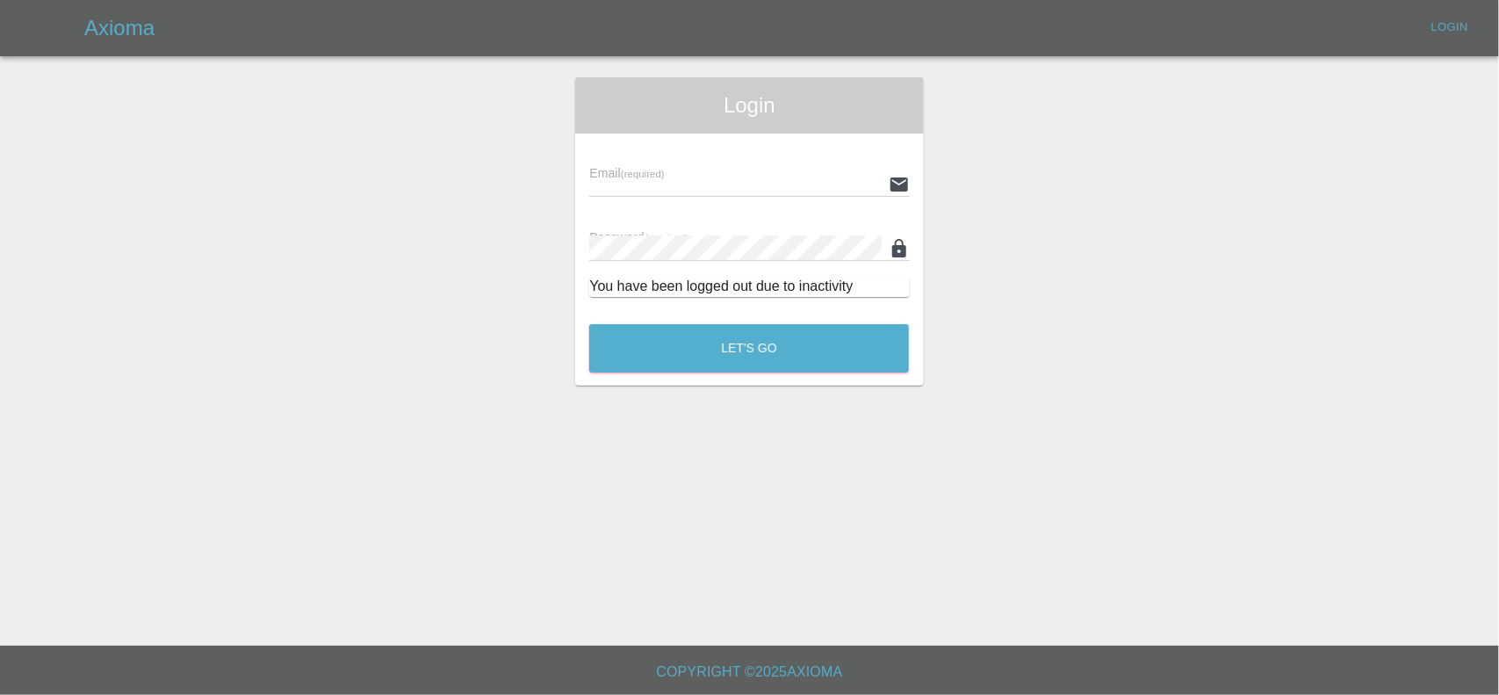
type input "[EMAIL_ADDRESS][DOMAIN_NAME]"
click at [752, 348] on button "Let's Go" at bounding box center [749, 348] width 320 height 48
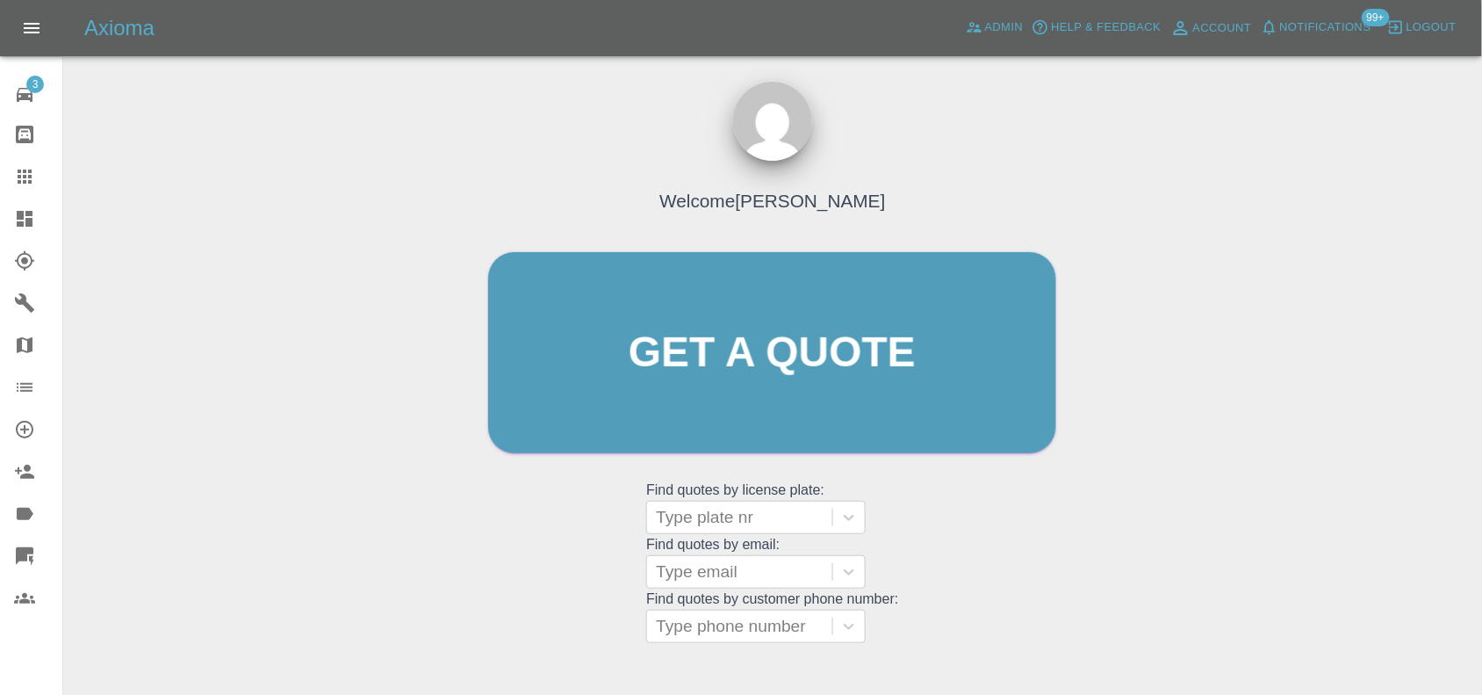
click at [27, 217] on icon at bounding box center [24, 218] width 21 height 21
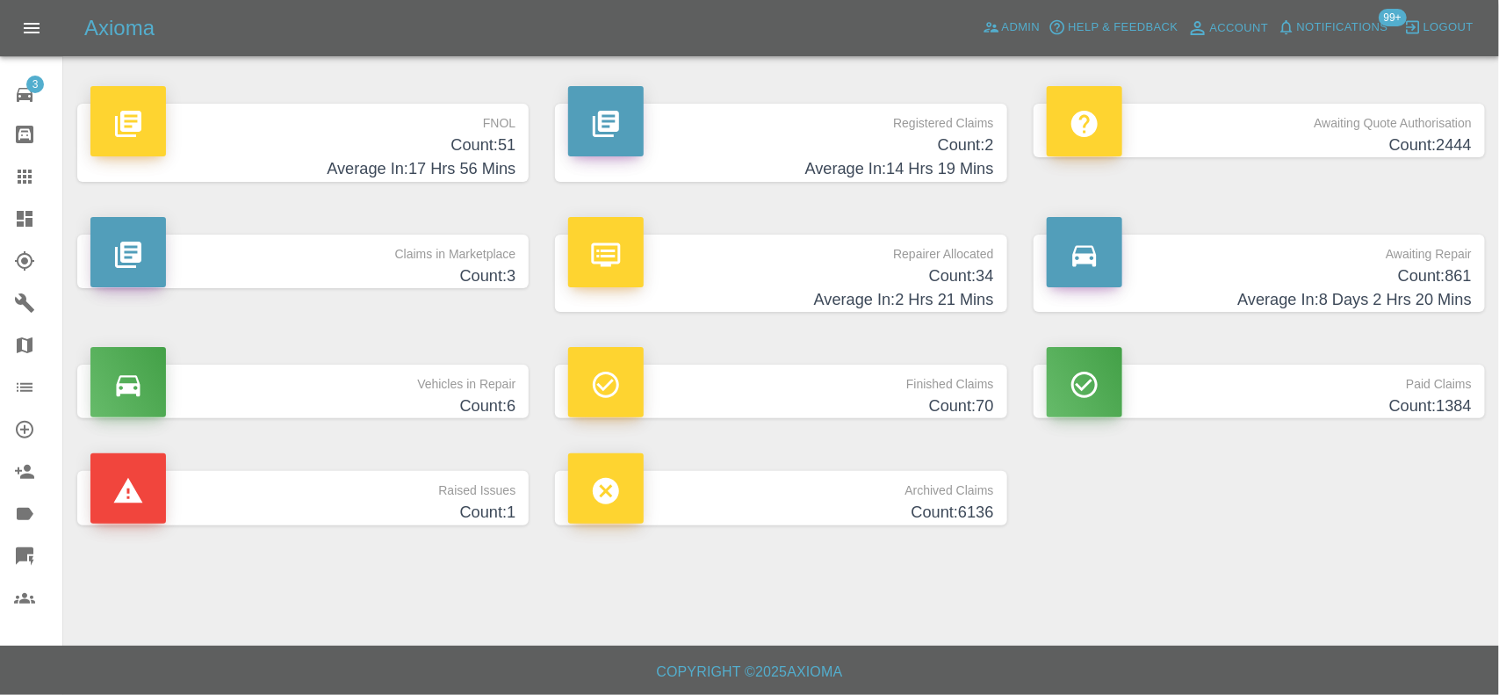
click at [446, 124] on p "FNOL" at bounding box center [302, 119] width 425 height 30
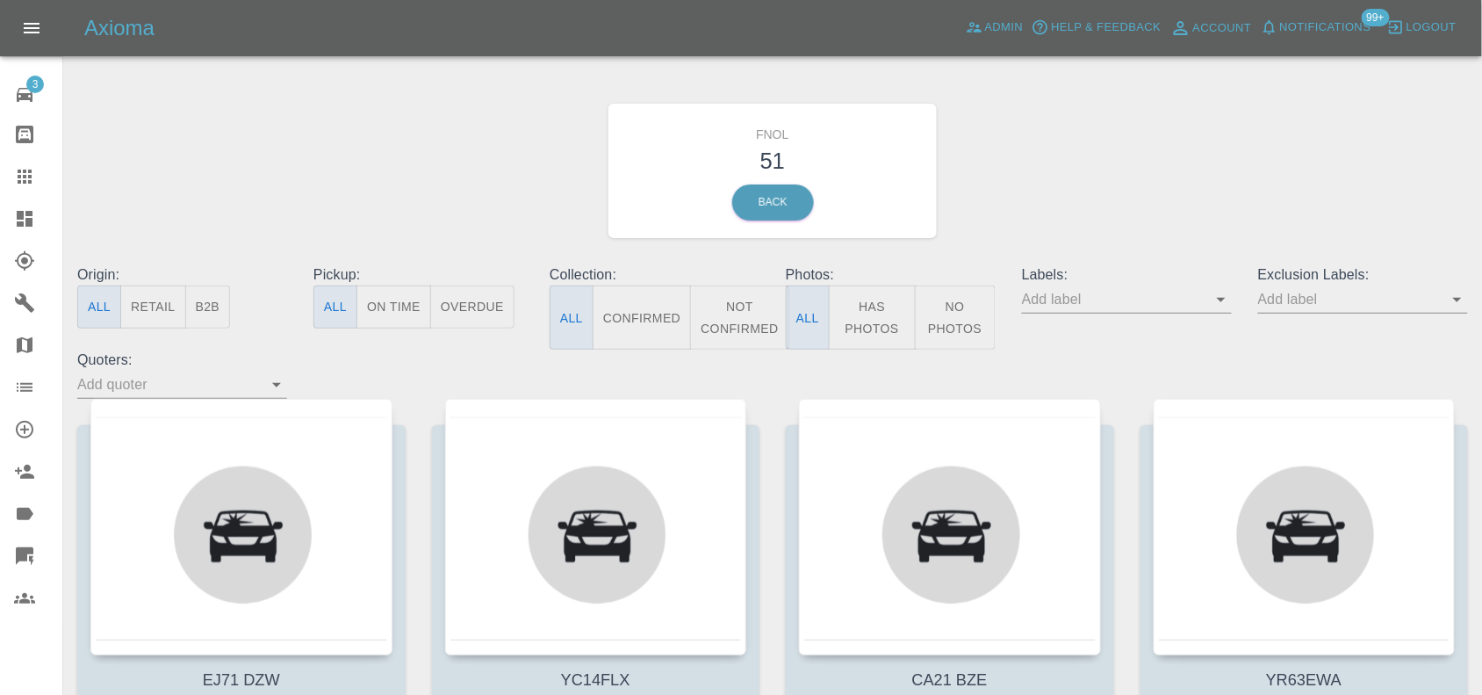
click at [859, 314] on button "Has Photos" at bounding box center [872, 317] width 87 height 64
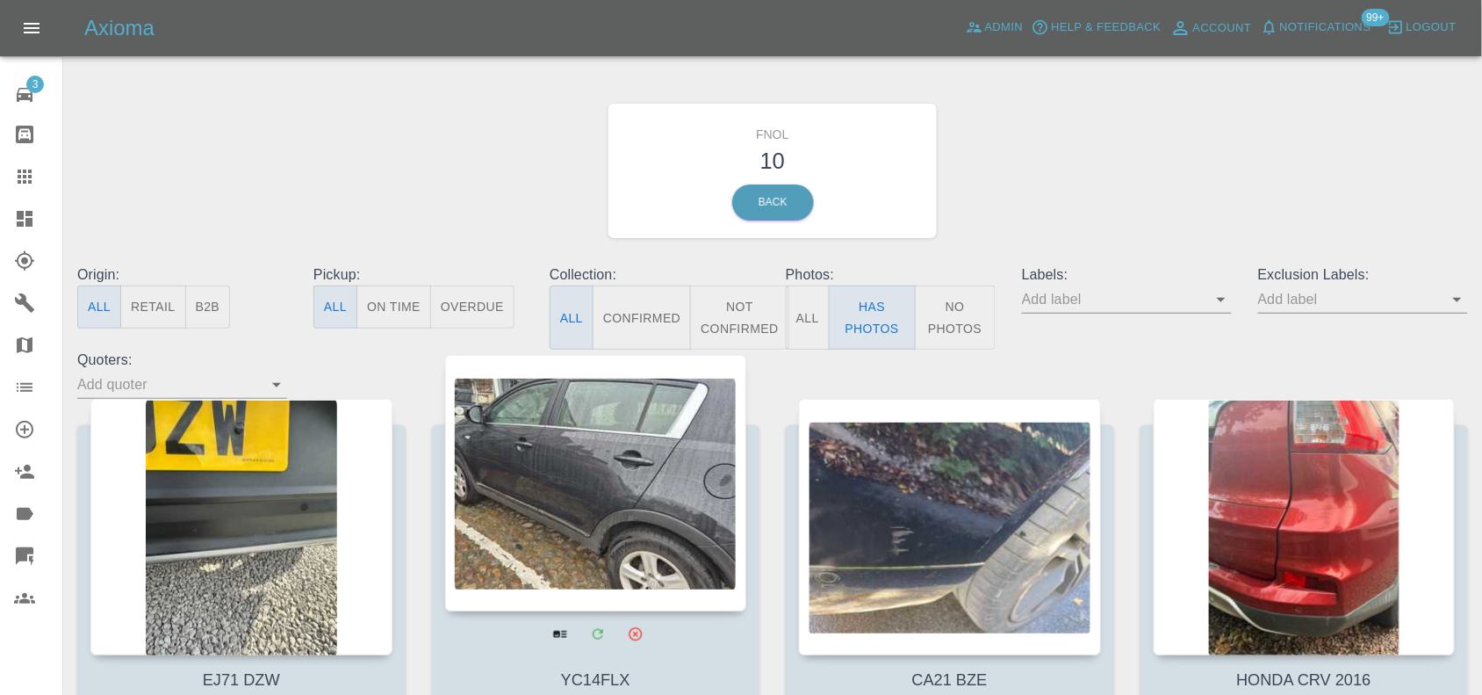
click at [23, 185] on icon at bounding box center [24, 176] width 21 height 21
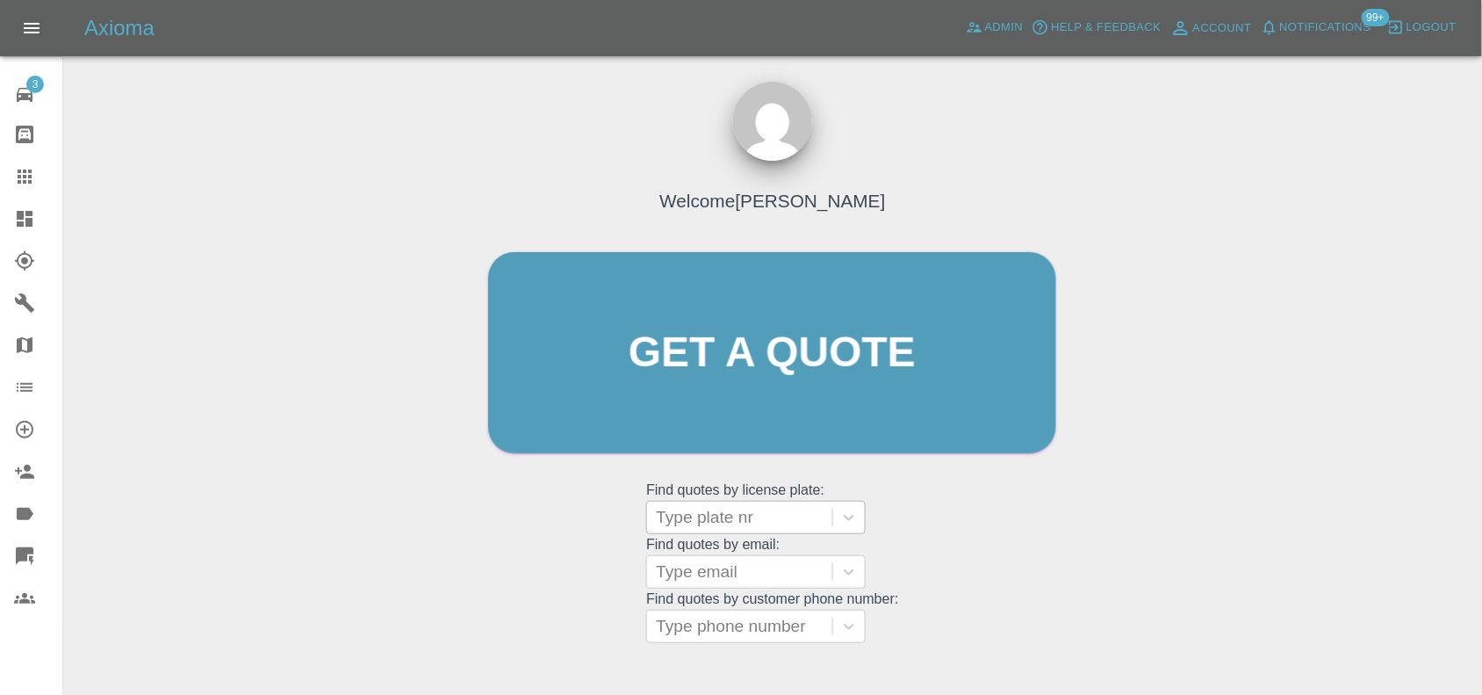
click at [731, 508] on div at bounding box center [740, 517] width 168 height 25
paste input "DY75GHF"
type input "DY75GHF"
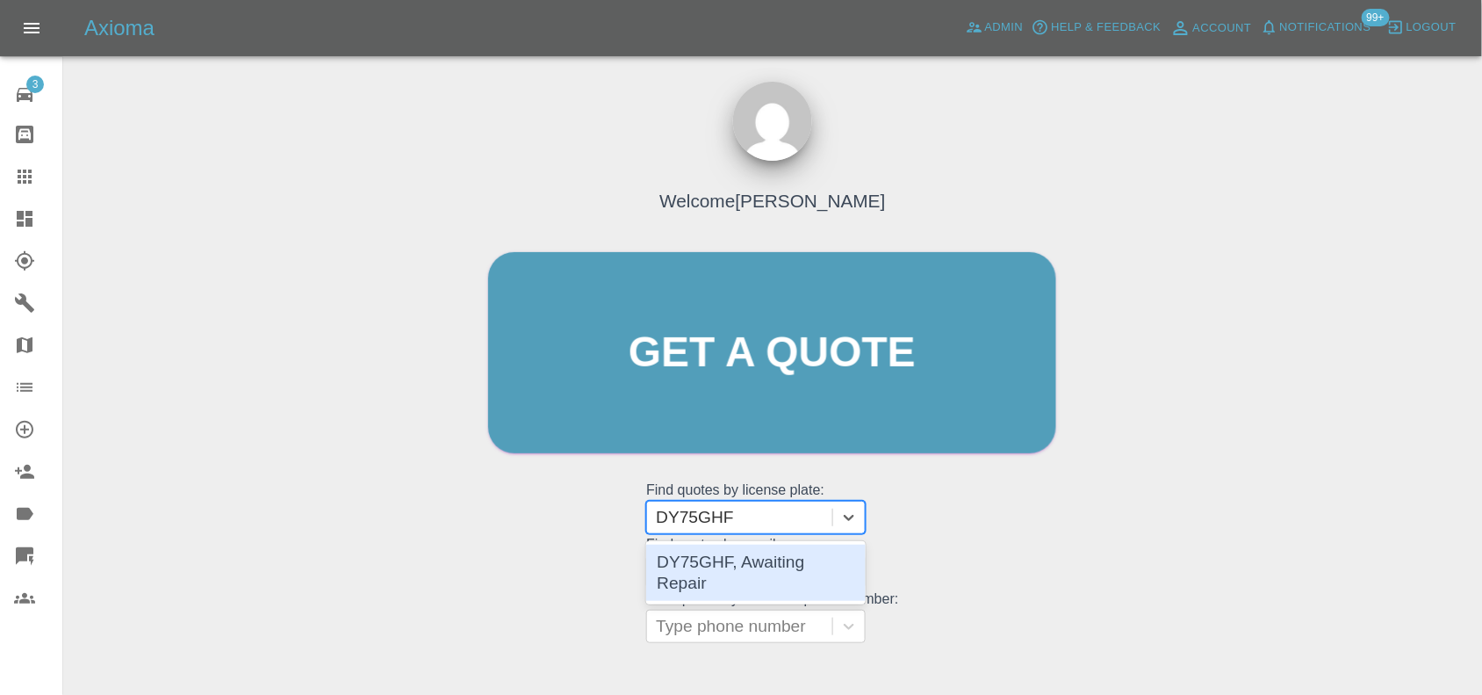
click at [736, 554] on div "DY75GHF, Awaiting Repair" at bounding box center [756, 572] width 220 height 56
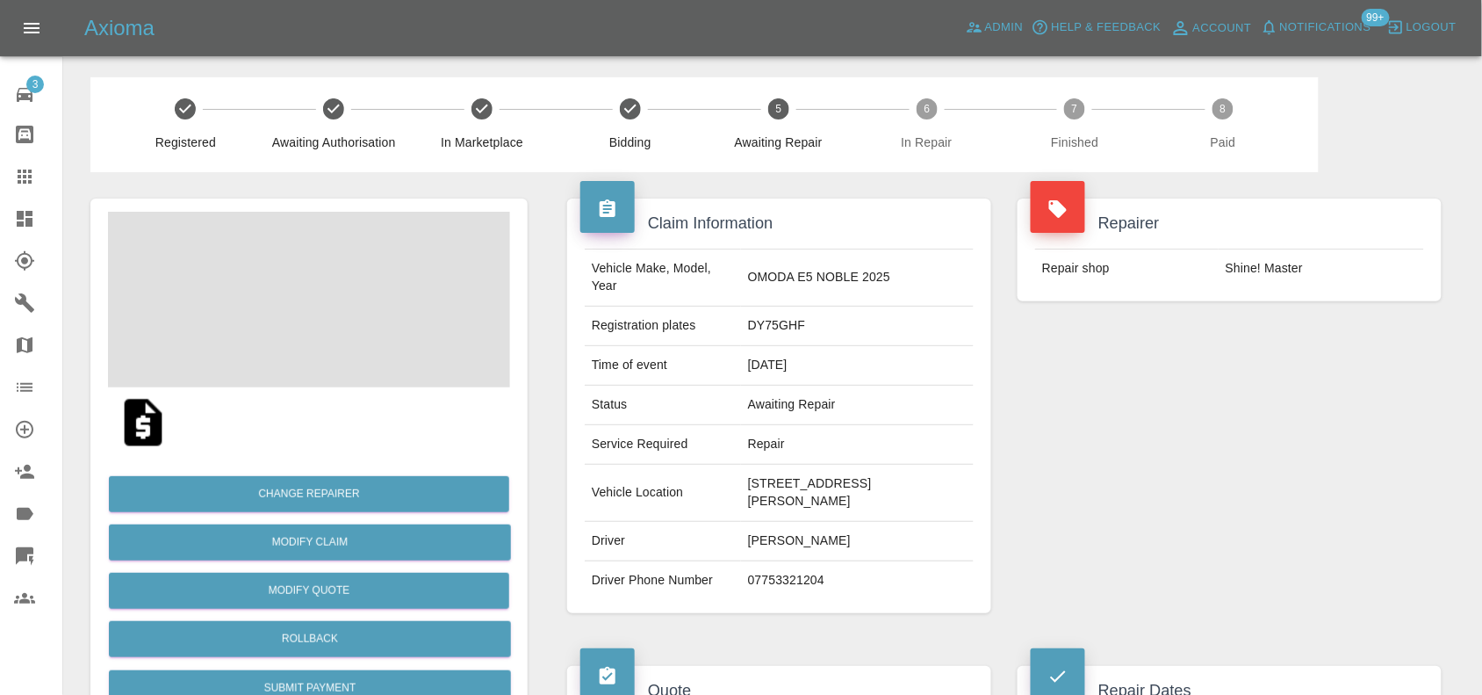
click at [773, 586] on td "07753321204" at bounding box center [857, 580] width 233 height 39
copy td "07753321204"
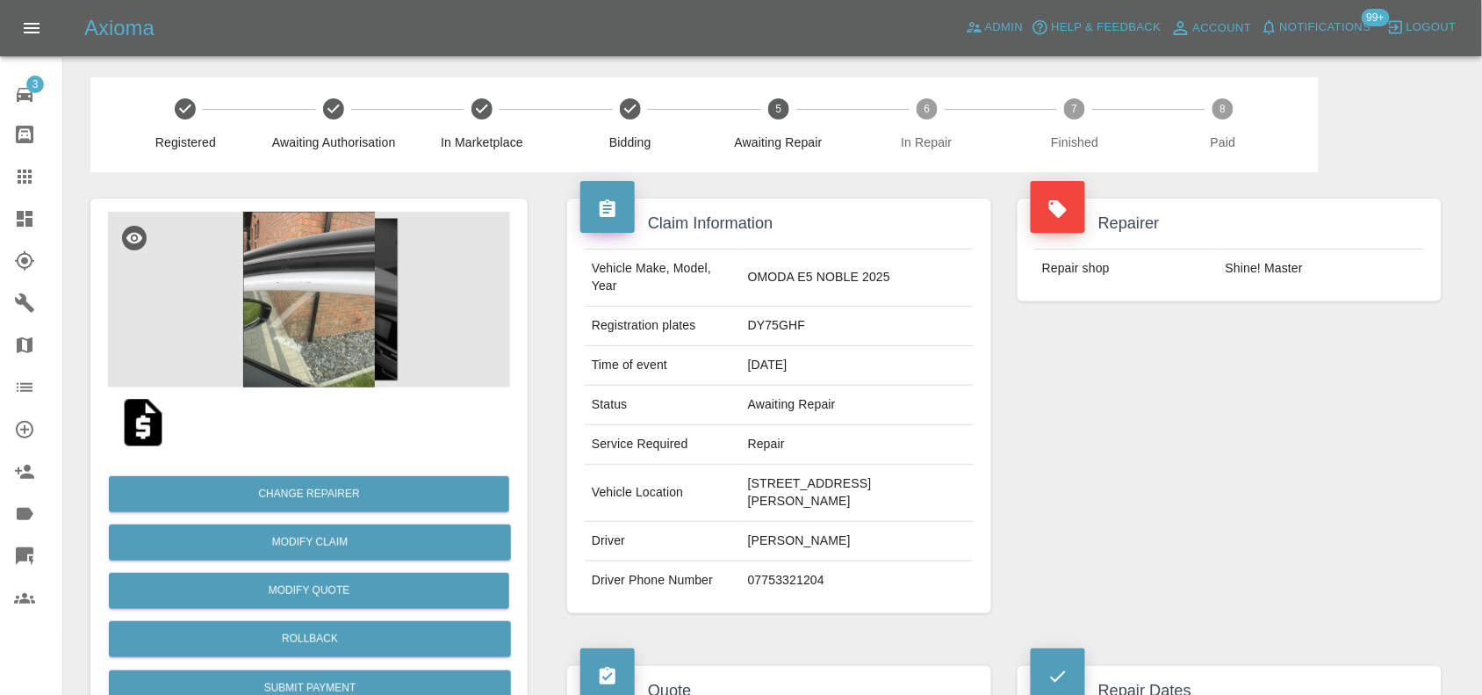
click at [26, 216] on icon at bounding box center [24, 218] width 21 height 21
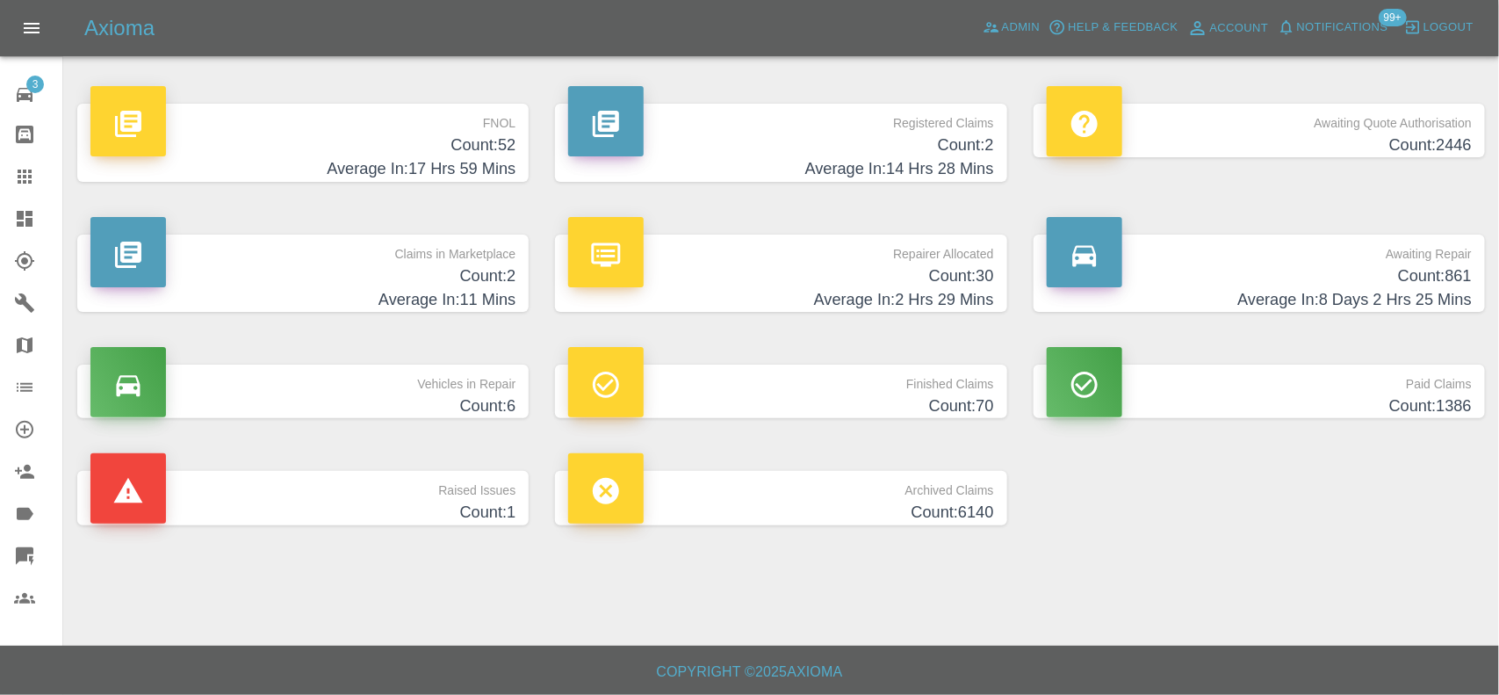
drag, startPoint x: 508, startPoint y: 149, endPoint x: 393, endPoint y: 281, distance: 174.3
click at [508, 149] on h4 "Count: 52" at bounding box center [302, 145] width 425 height 24
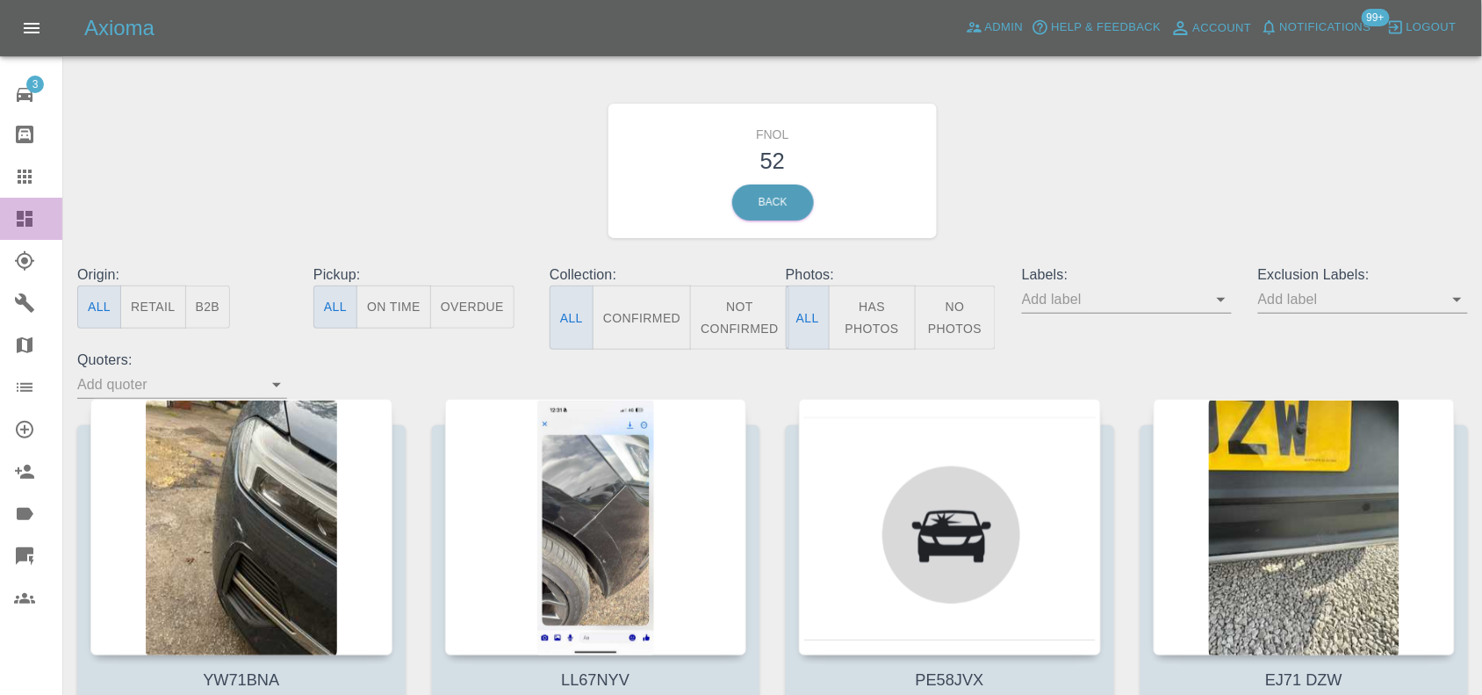
click at [27, 221] on icon at bounding box center [25, 219] width 16 height 16
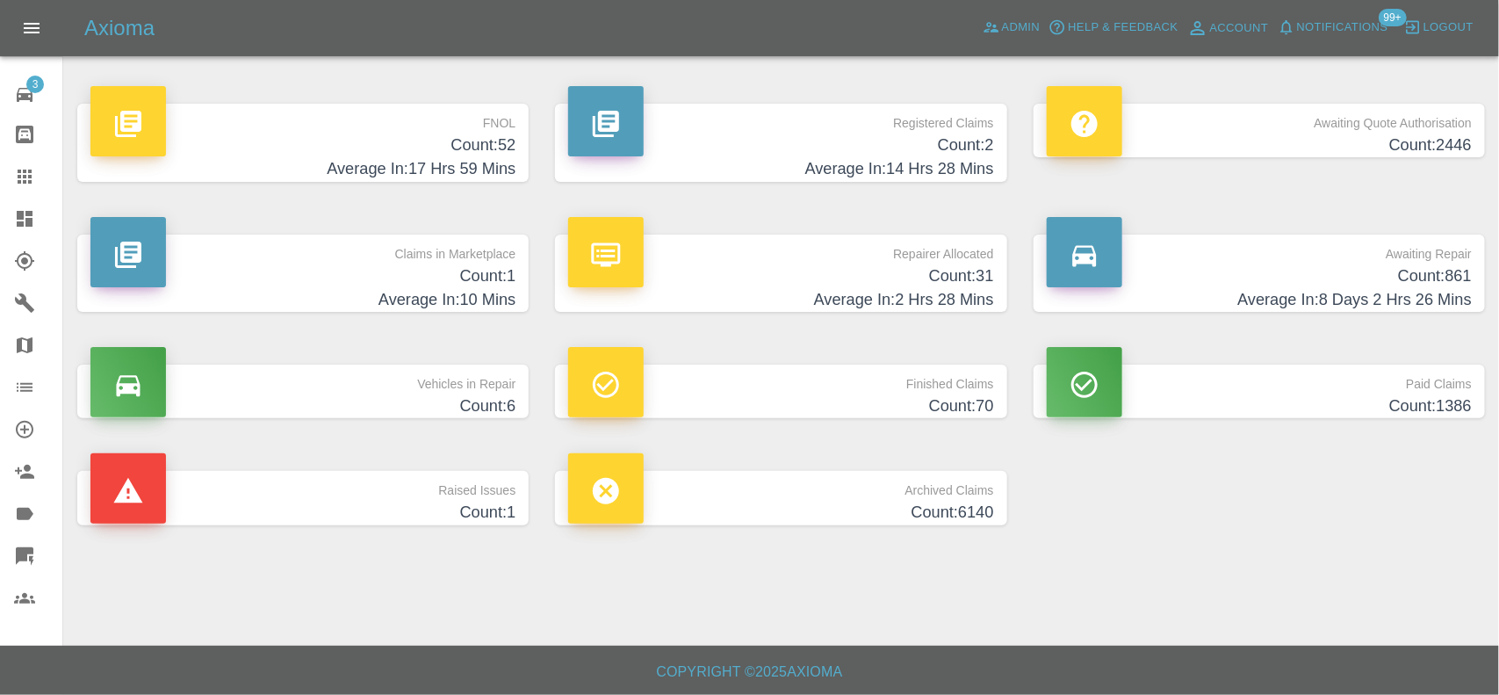
click at [400, 155] on h4 "Count: 52" at bounding box center [302, 145] width 425 height 24
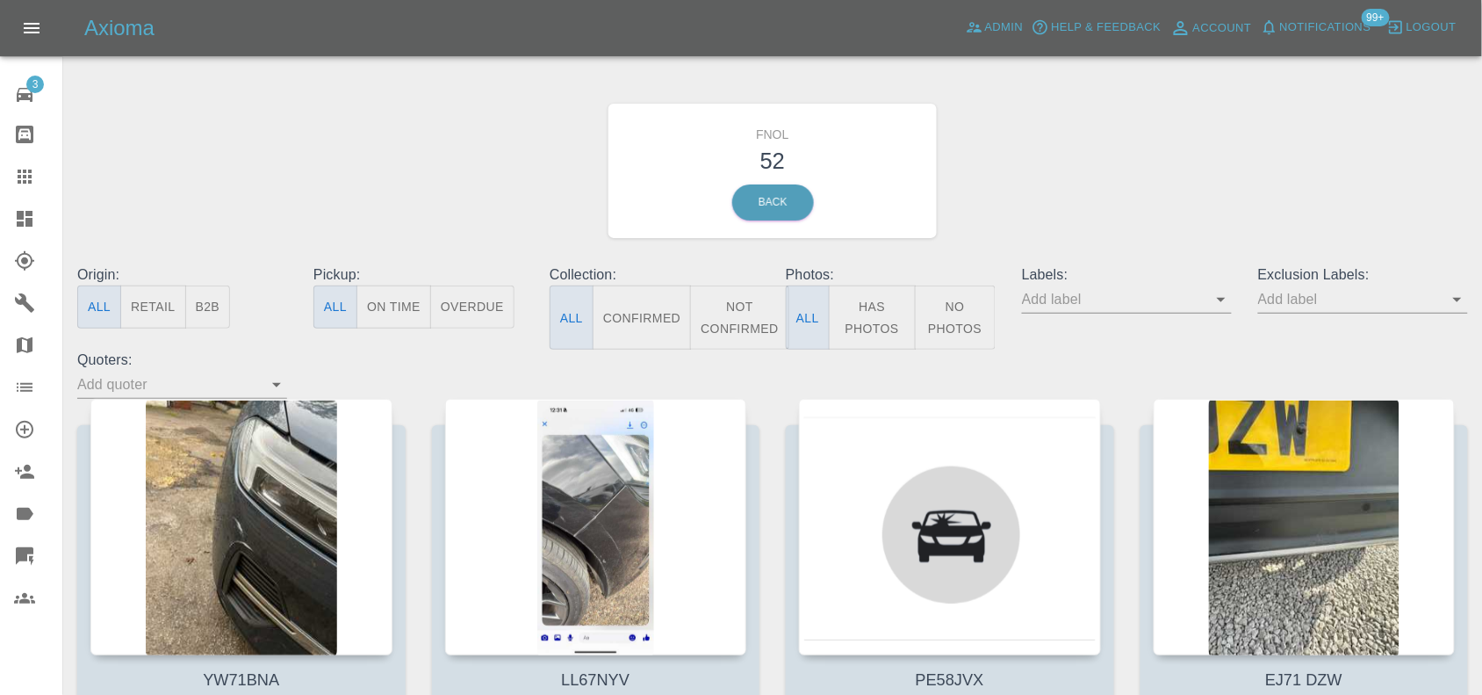
click at [859, 328] on button "Has Photos" at bounding box center [872, 317] width 87 height 64
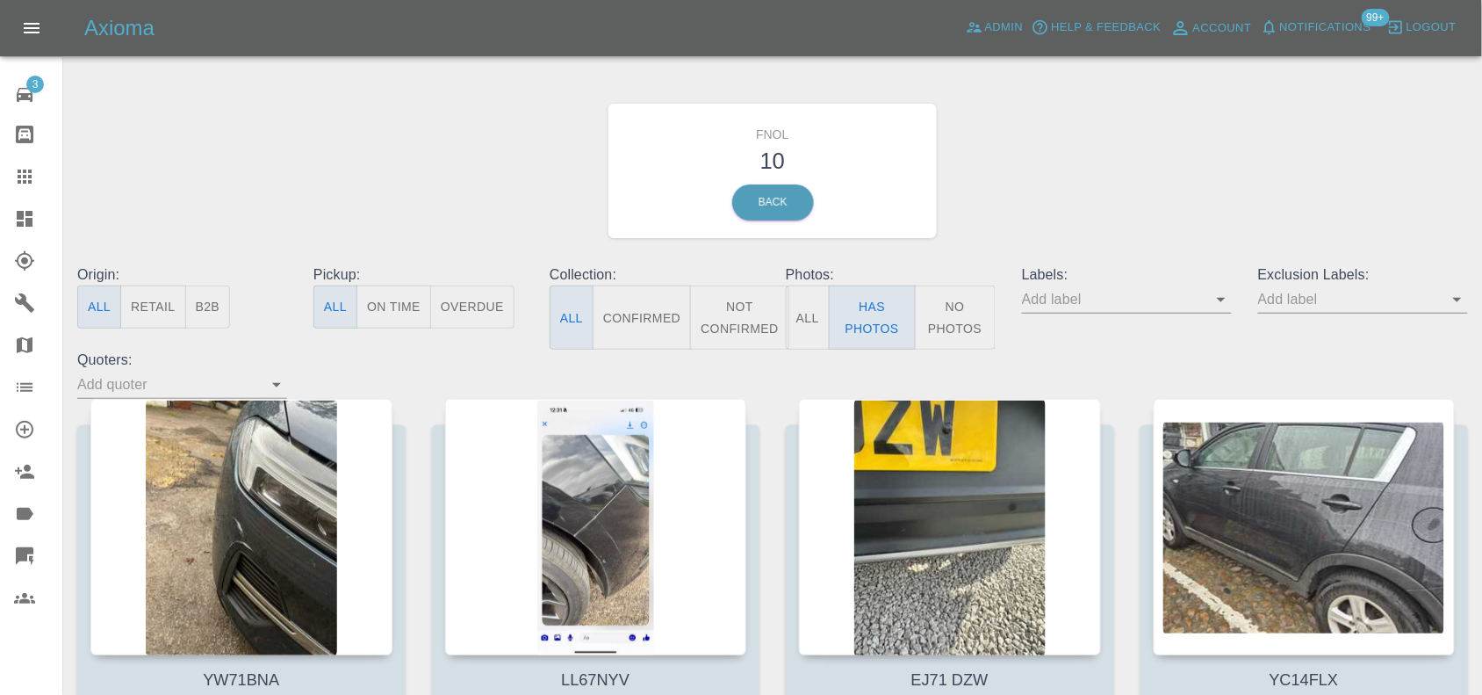
click at [955, 325] on button "No Photos" at bounding box center [955, 317] width 81 height 64
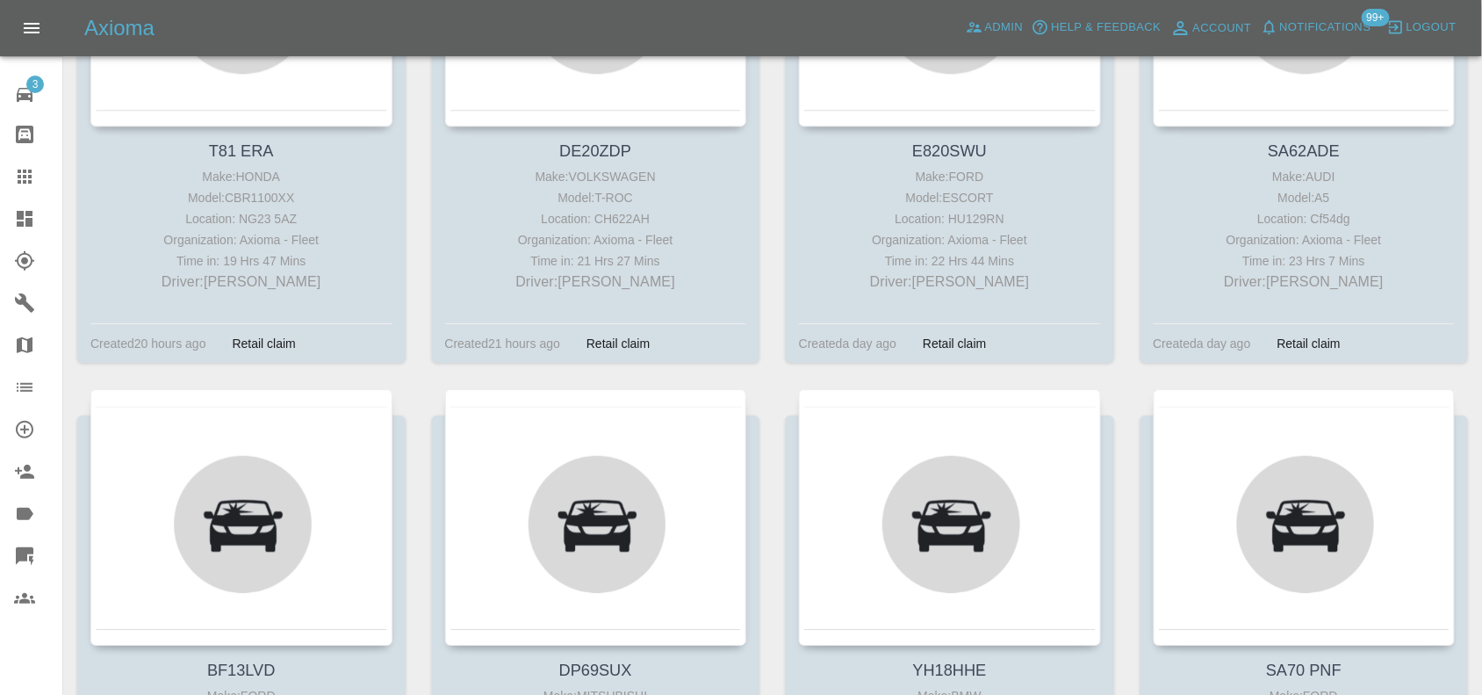
scroll to position [3646, 0]
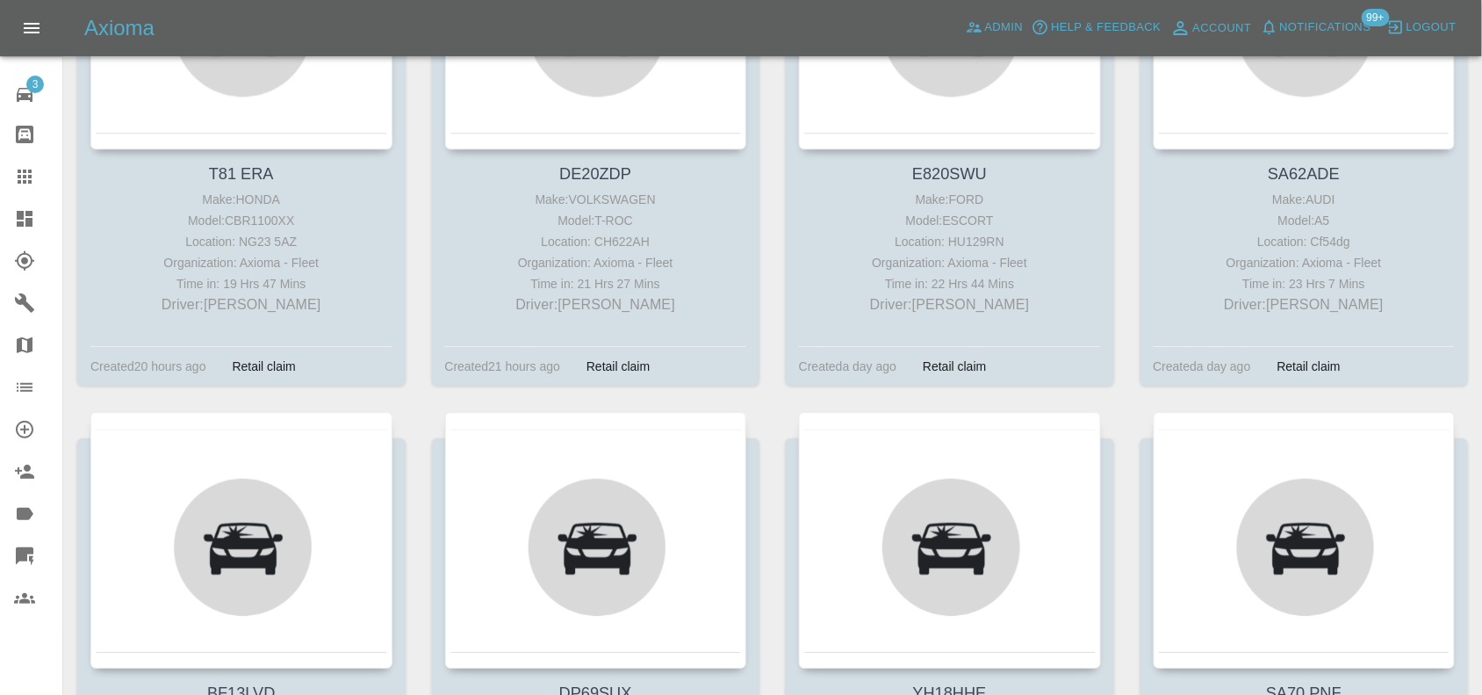
drag, startPoint x: 6, startPoint y: 216, endPoint x: 278, endPoint y: 0, distance: 347.5
click at [9, 216] on link "Dashboard" at bounding box center [31, 219] width 62 height 42
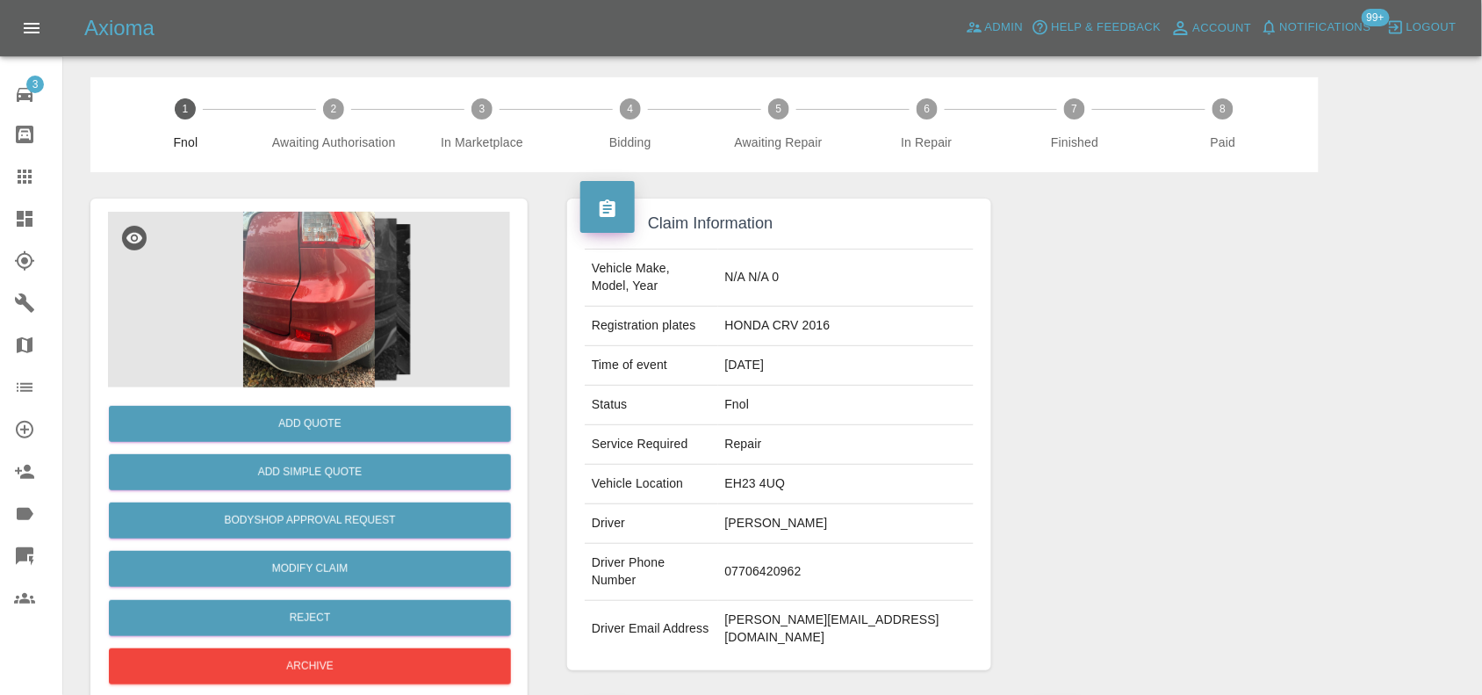
click at [310, 300] on img at bounding box center [309, 300] width 402 height 176
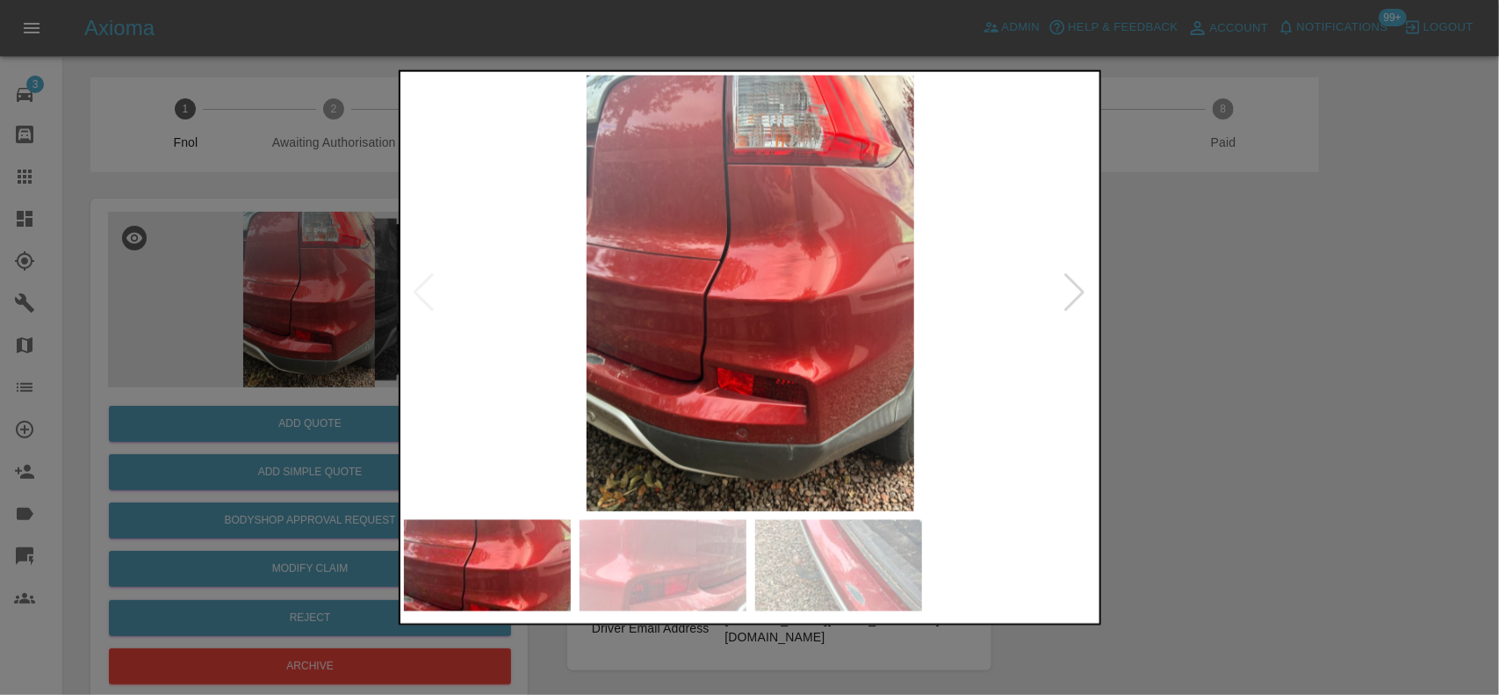
click at [646, 373] on img at bounding box center [751, 293] width 694 height 436
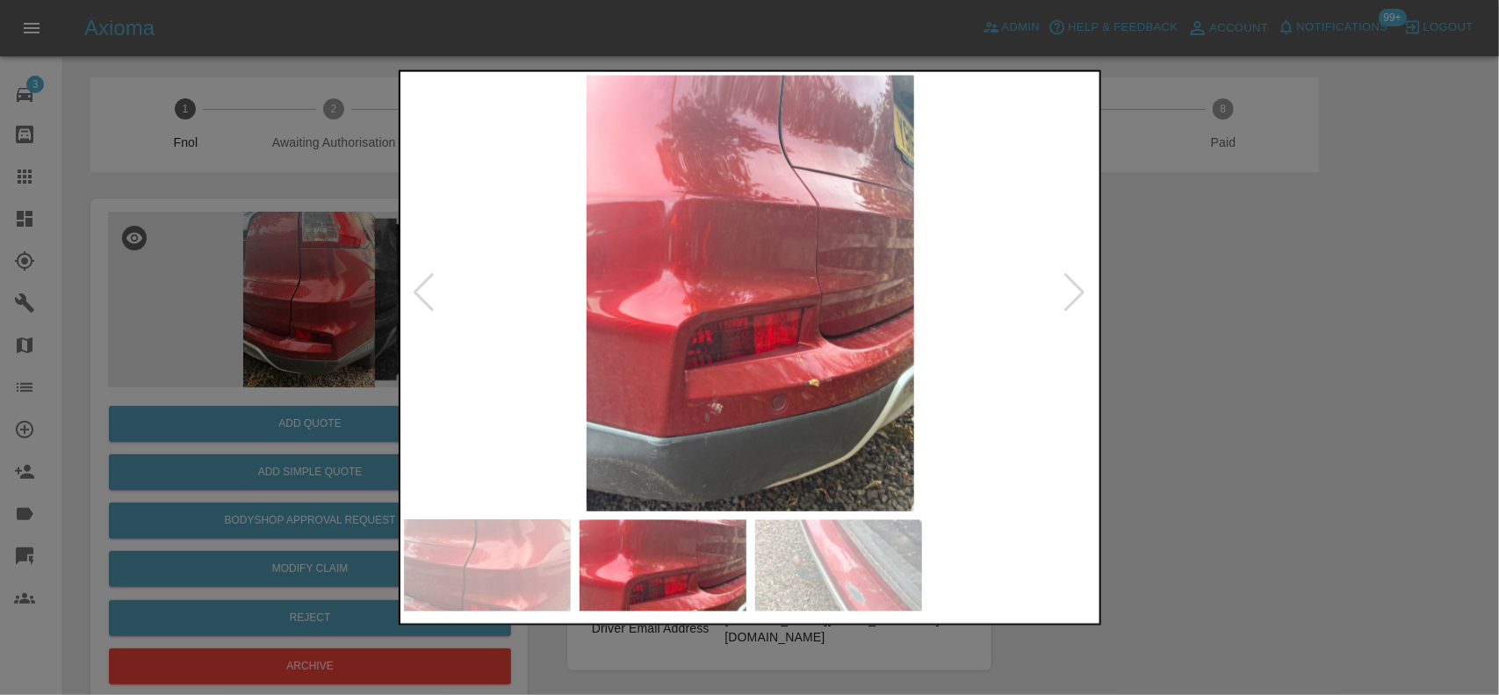
click at [604, 348] on img at bounding box center [751, 293] width 694 height 436
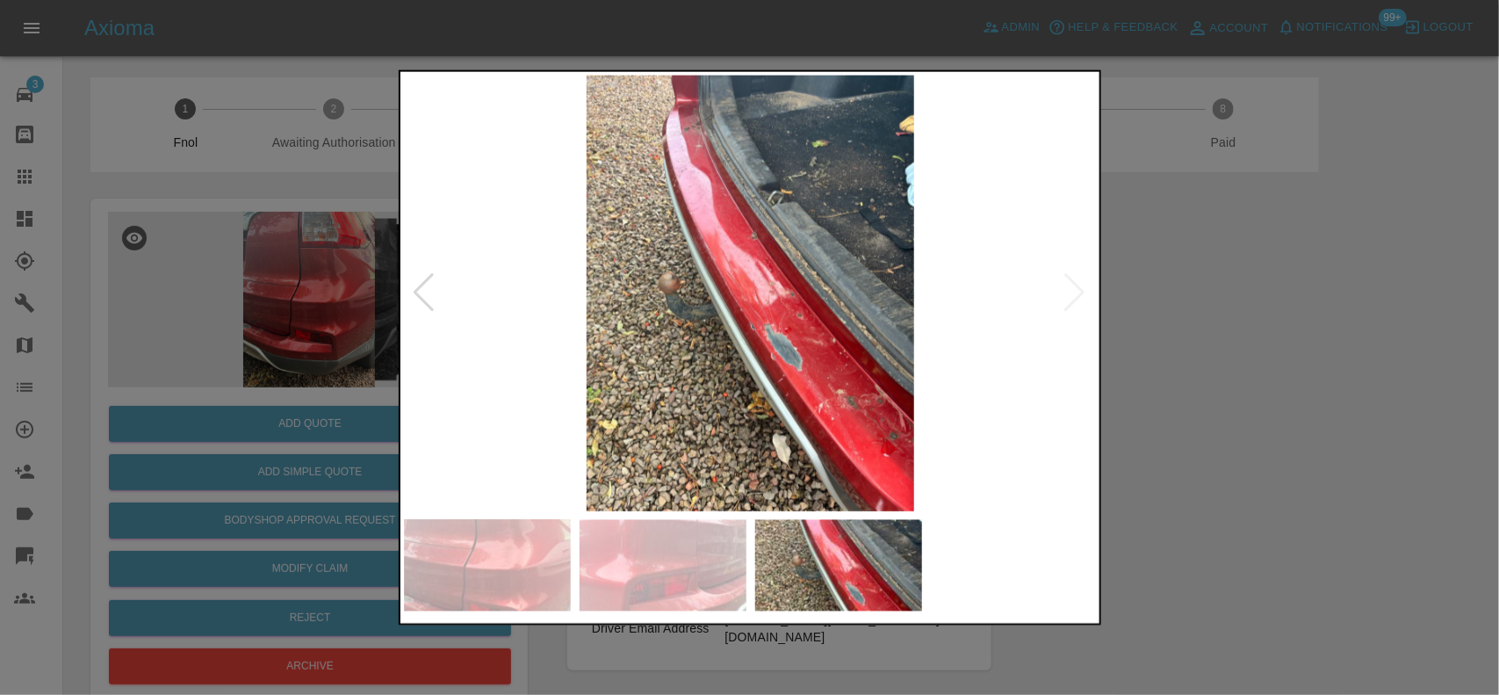
click at [659, 343] on img at bounding box center [751, 293] width 694 height 436
click at [751, 354] on img at bounding box center [751, 293] width 694 height 436
click at [752, 354] on img at bounding box center [751, 293] width 694 height 436
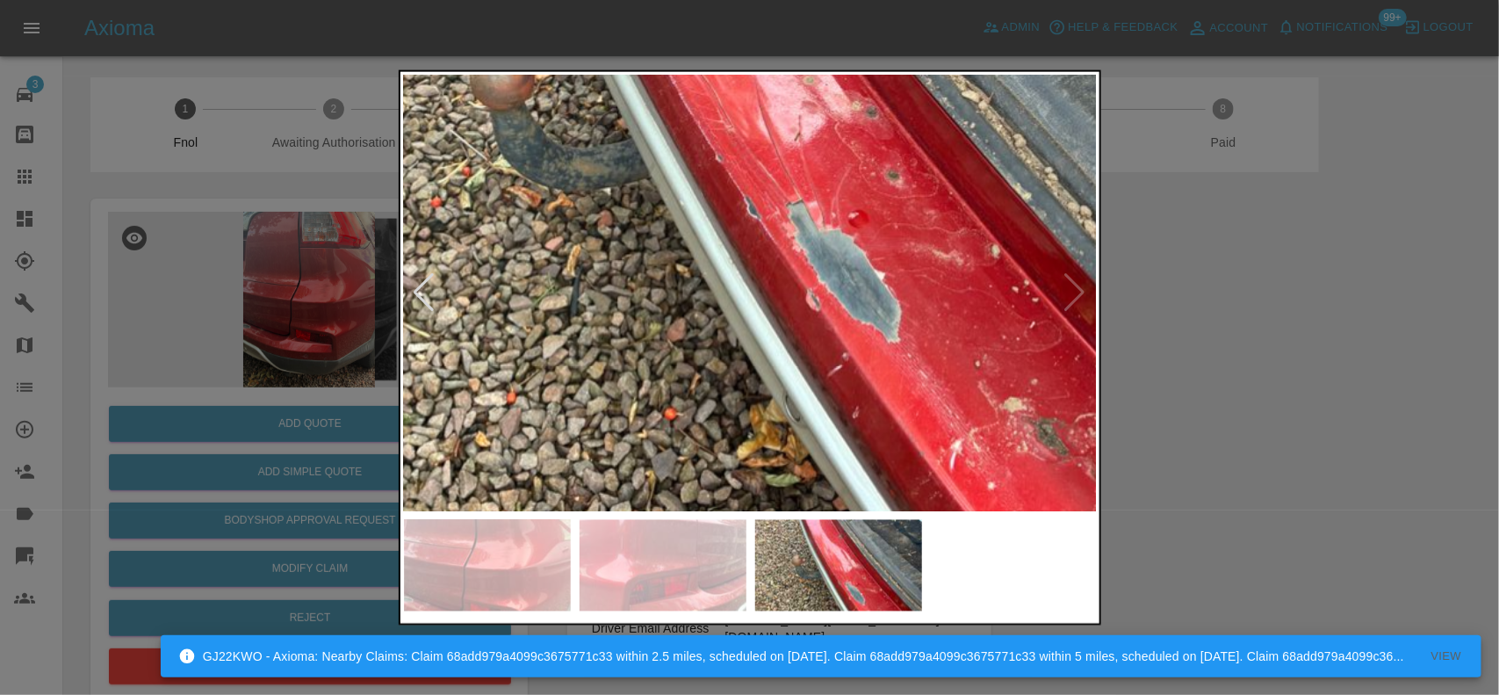
click at [752, 353] on img at bounding box center [744, 107] width 2081 height 1308
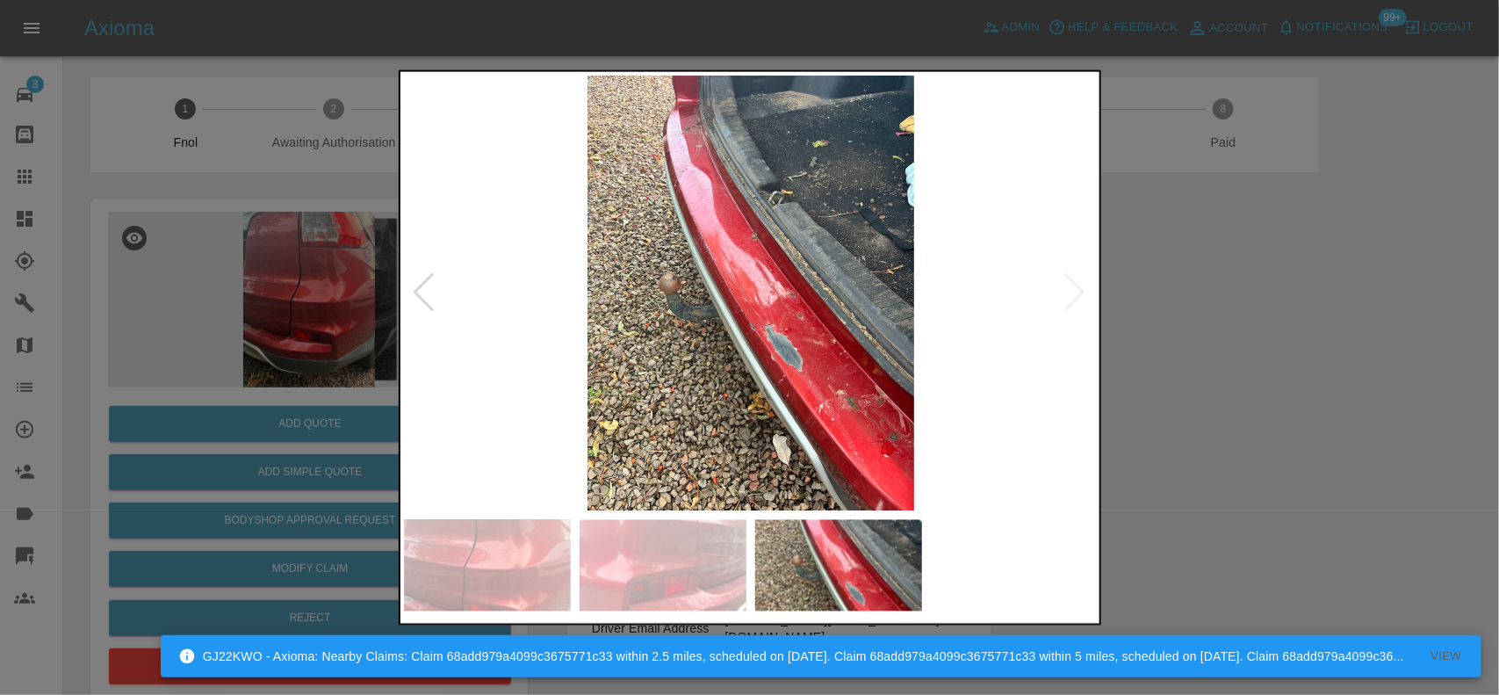
click at [831, 364] on img at bounding box center [751, 293] width 694 height 436
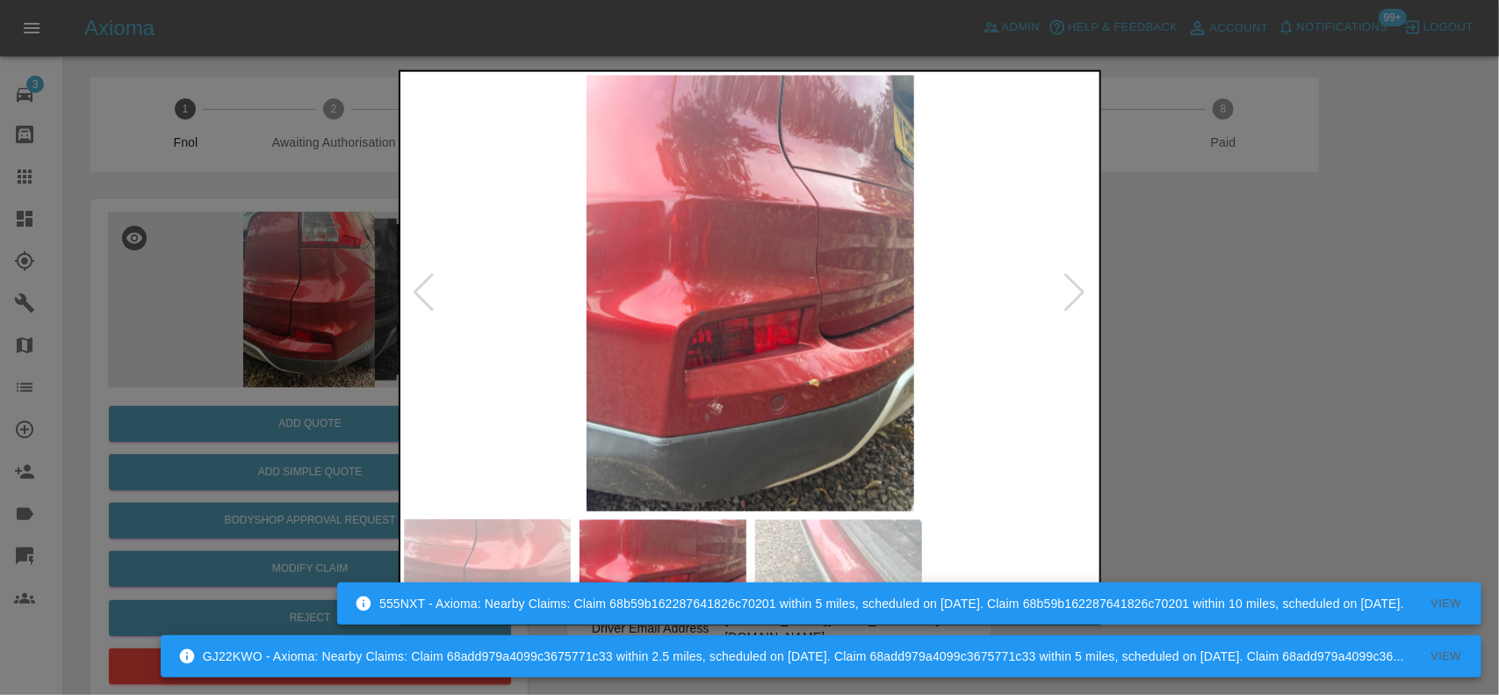
click at [757, 331] on img at bounding box center [751, 293] width 694 height 436
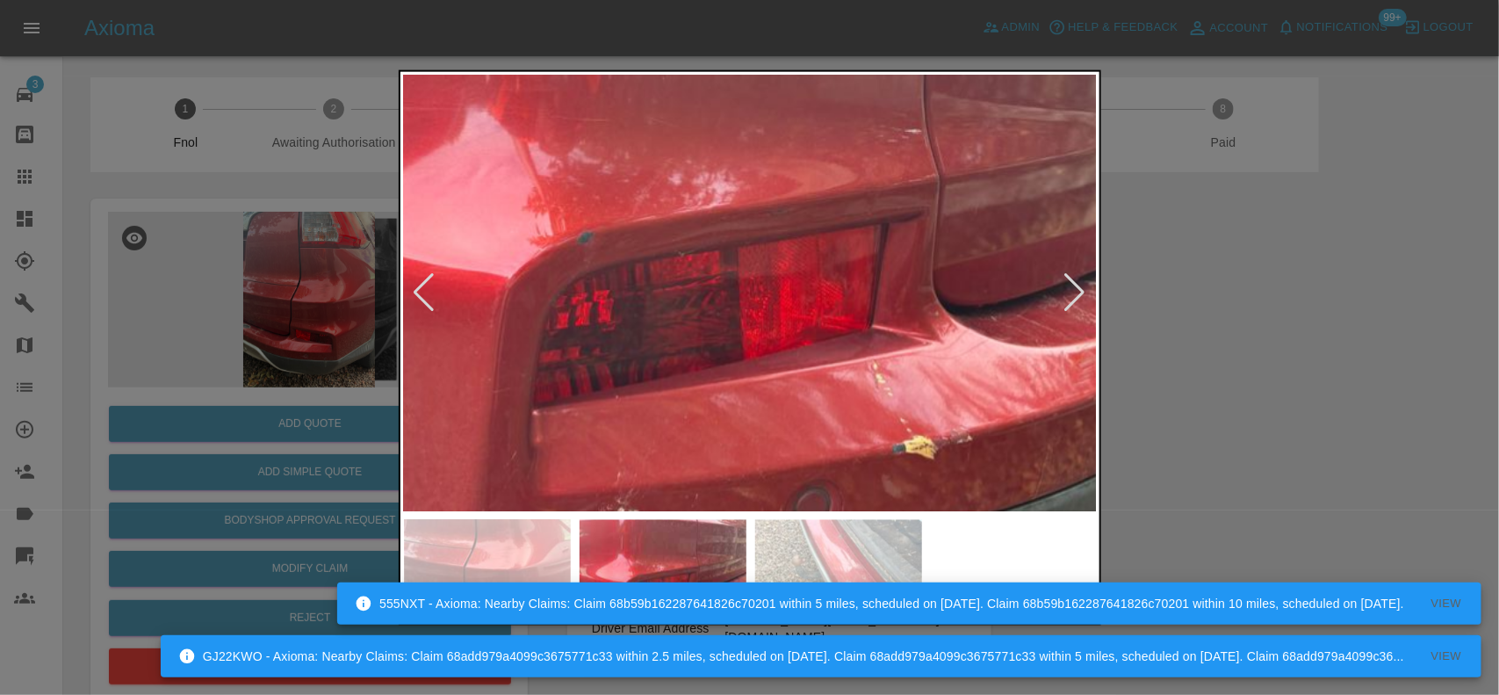
click at [767, 94] on img at bounding box center [727, 176] width 2081 height 1308
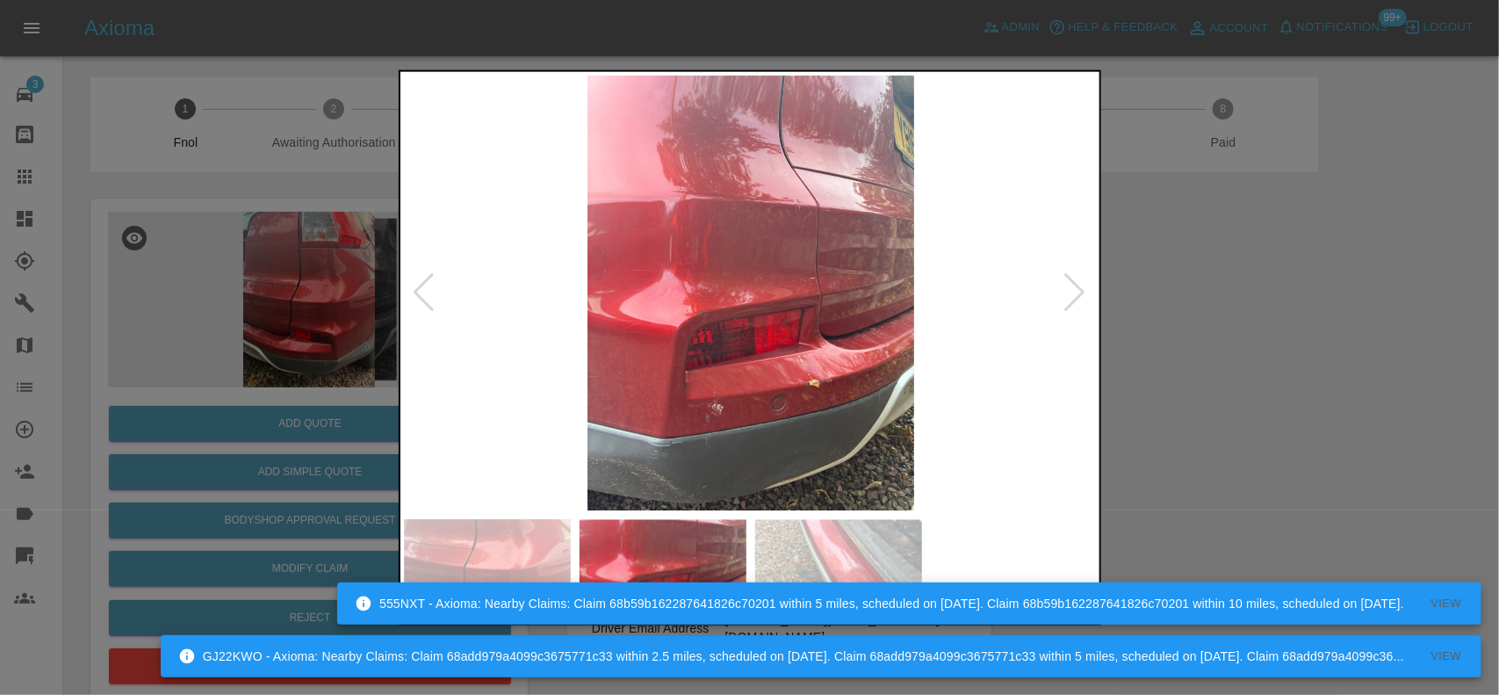
click at [827, 230] on img at bounding box center [751, 293] width 694 height 436
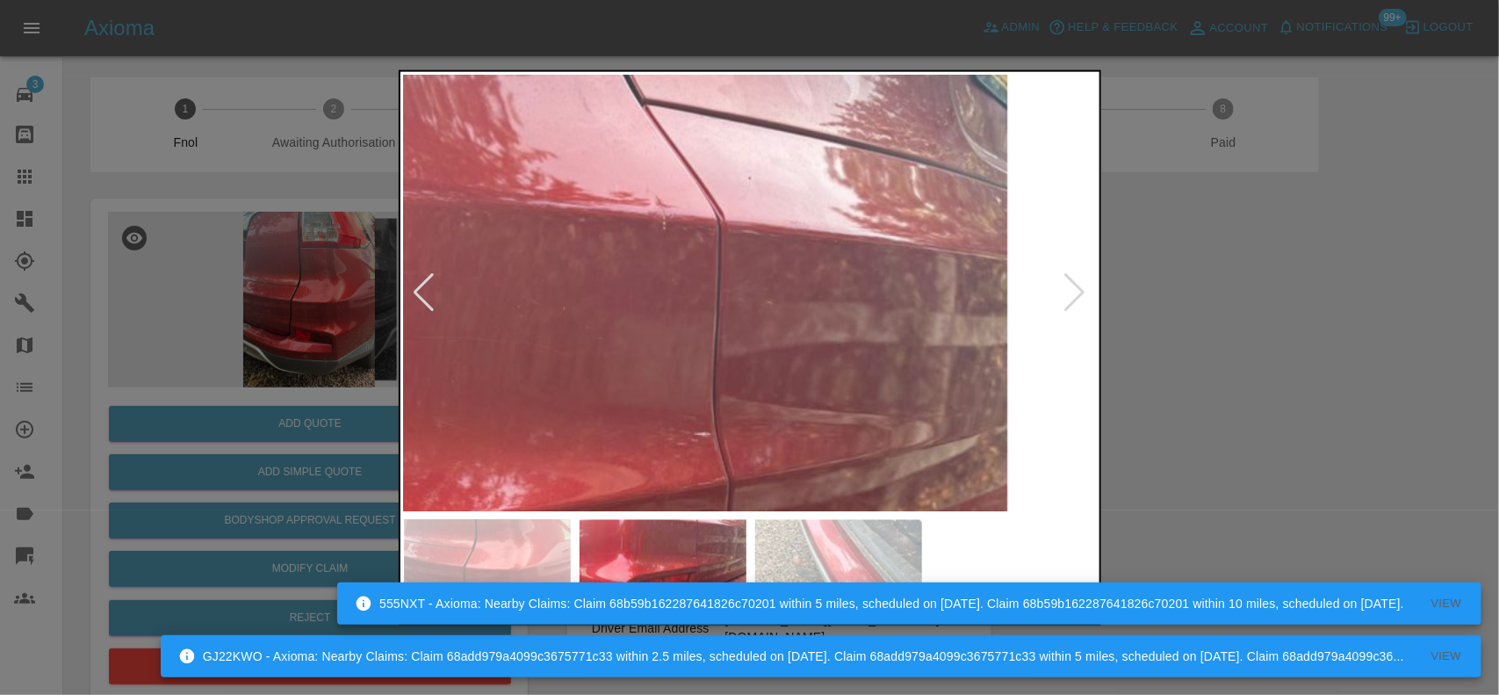
click at [946, 278] on img at bounding box center [517, 479] width 2081 height 1308
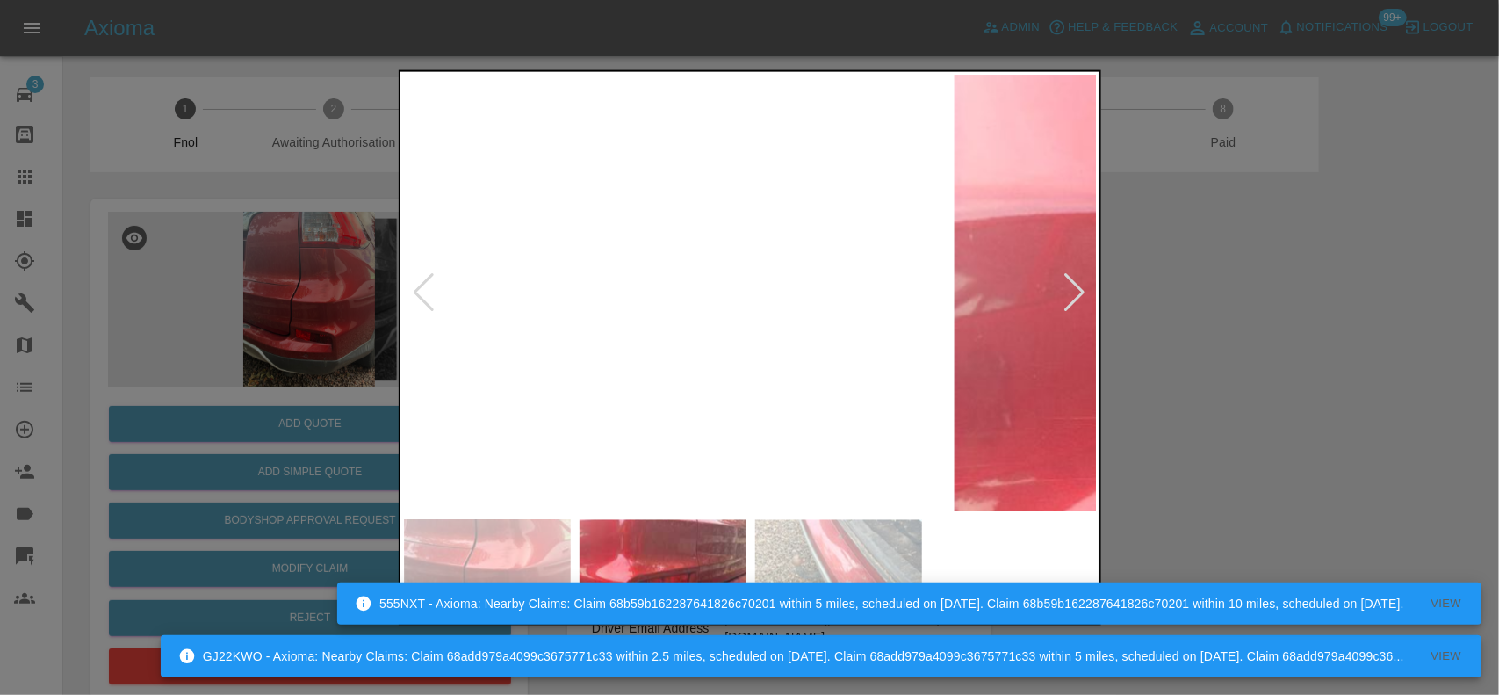
click at [905, 270] on img at bounding box center [1444, 486] width 2081 height 1308
click at [901, 270] on img at bounding box center [1444, 486] width 2081 height 1308
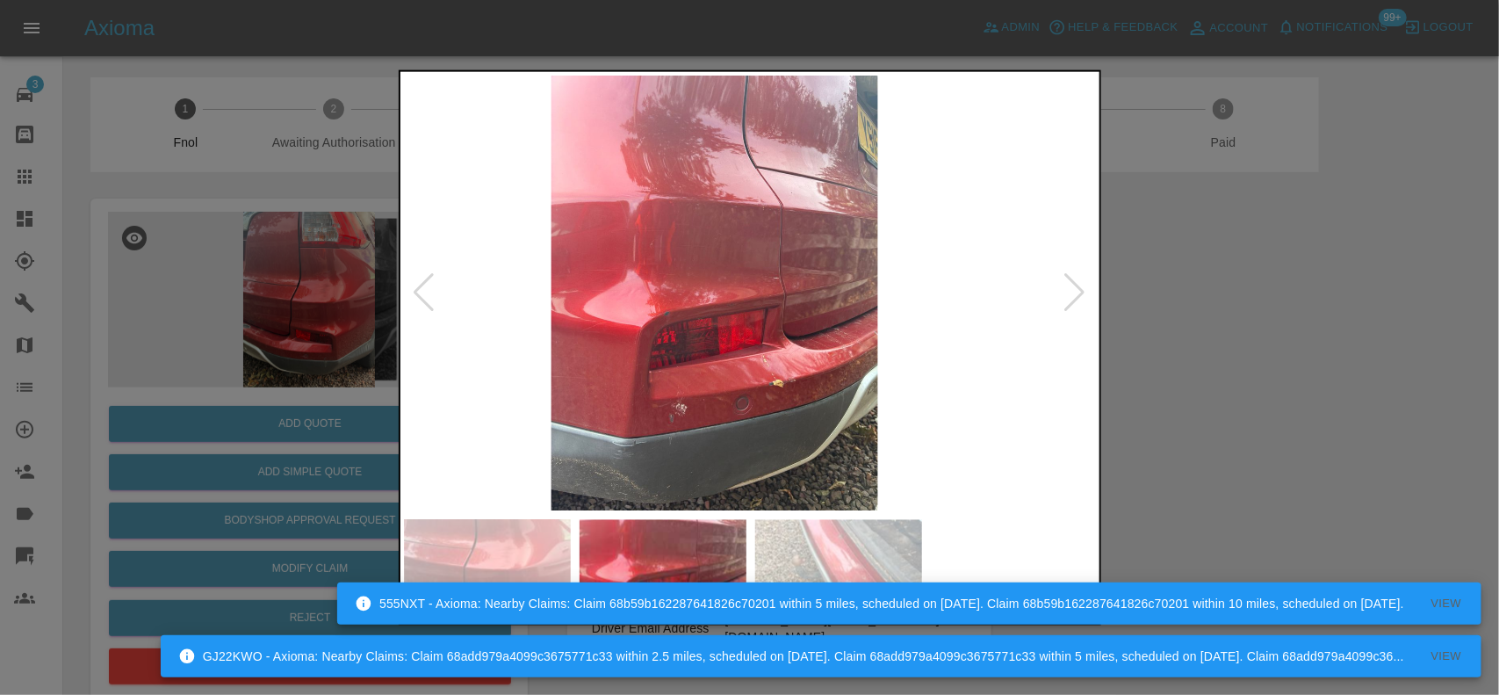
click at [678, 259] on img at bounding box center [714, 293] width 694 height 436
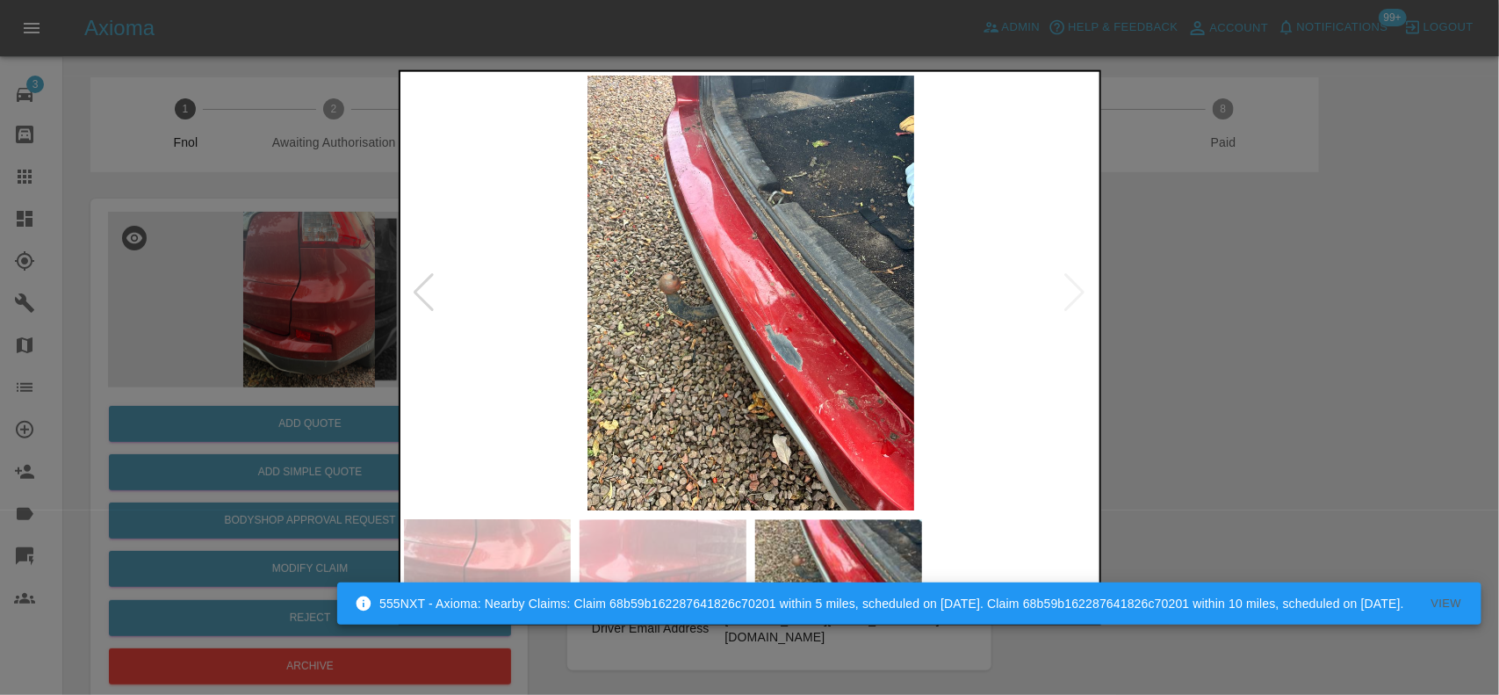
click at [520, 239] on img at bounding box center [751, 293] width 694 height 436
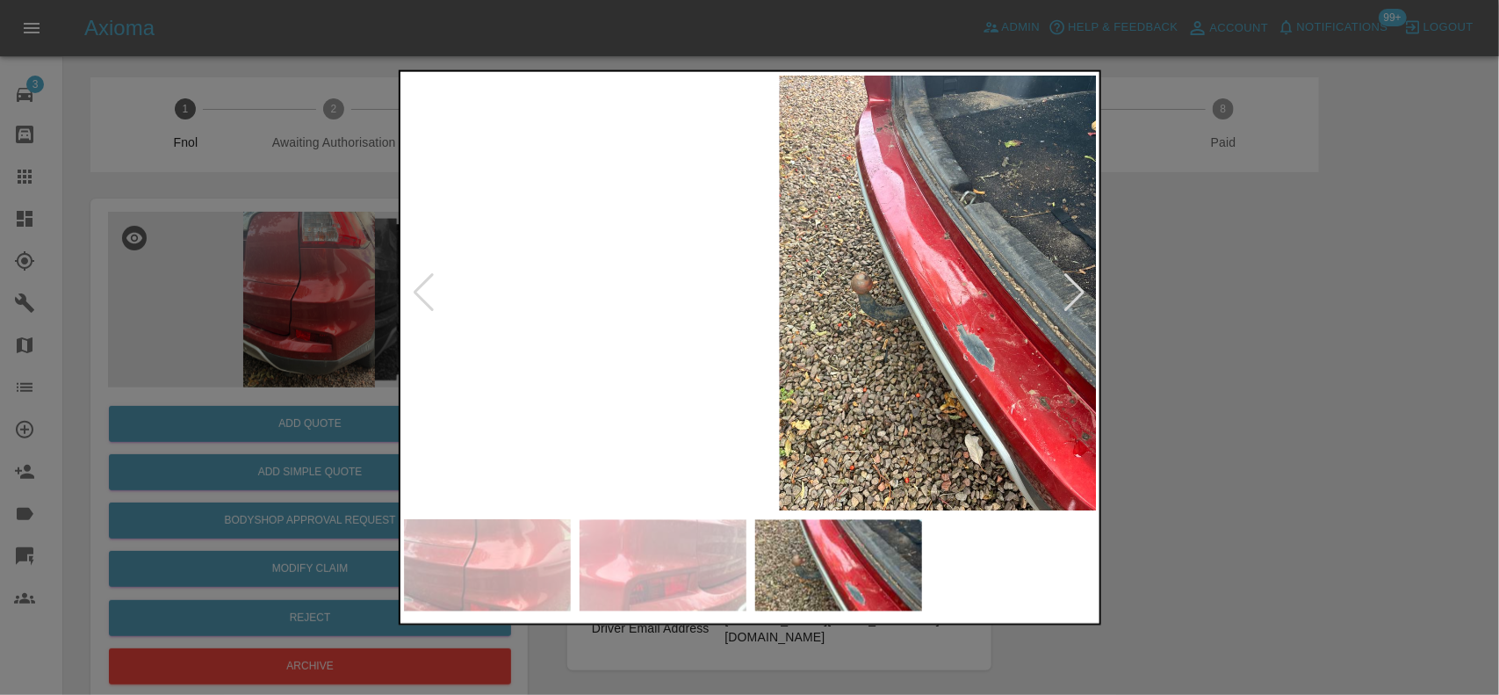
click at [839, 248] on img at bounding box center [942, 293] width 694 height 436
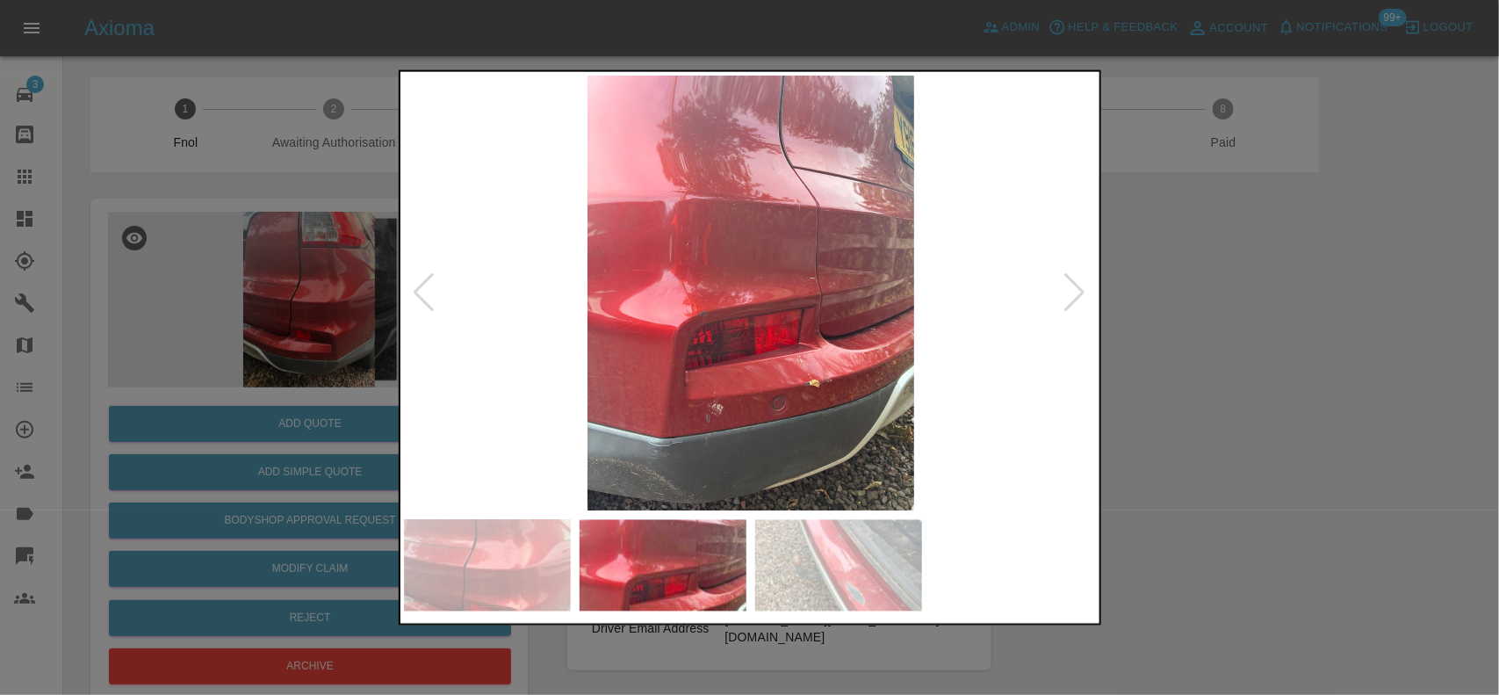
click at [887, 270] on img at bounding box center [751, 293] width 694 height 436
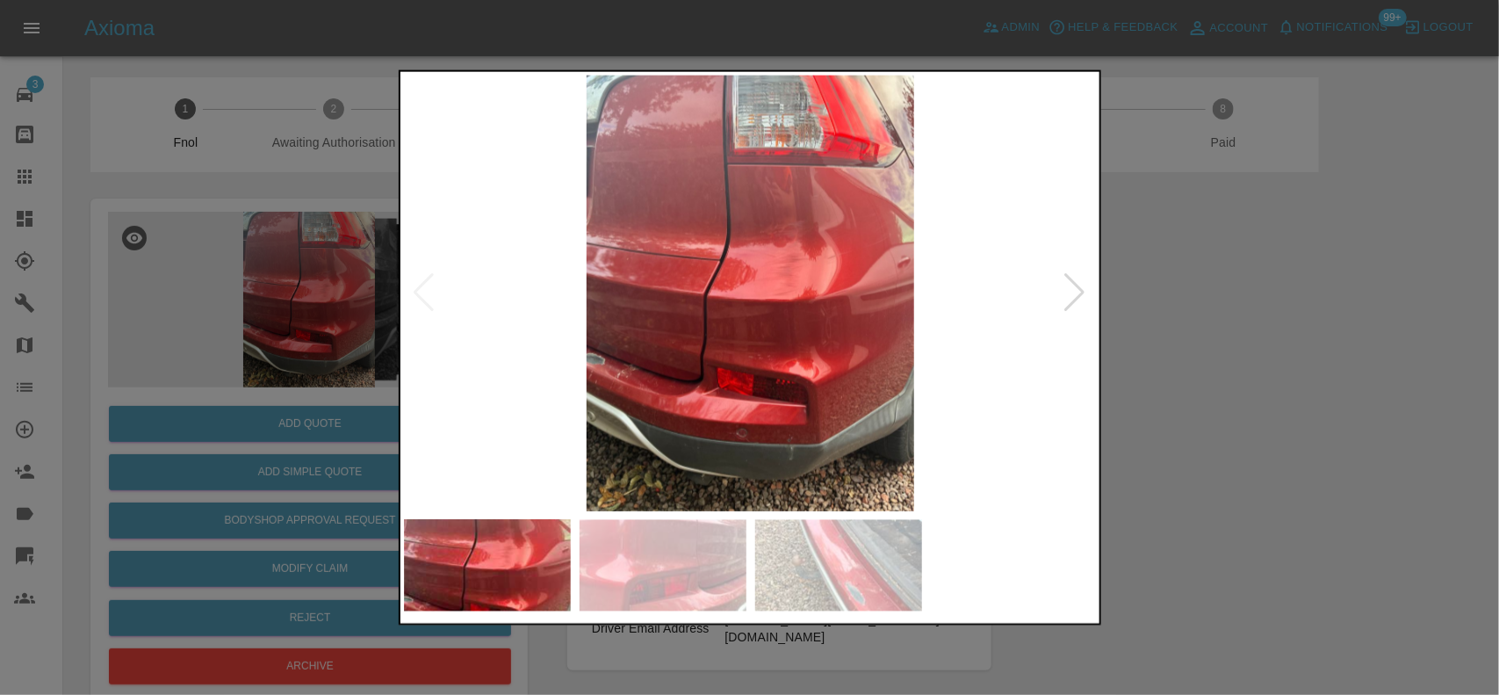
click at [696, 299] on img at bounding box center [751, 293] width 694 height 436
click at [720, 295] on img at bounding box center [751, 293] width 694 height 436
click at [721, 295] on img at bounding box center [751, 293] width 694 height 436
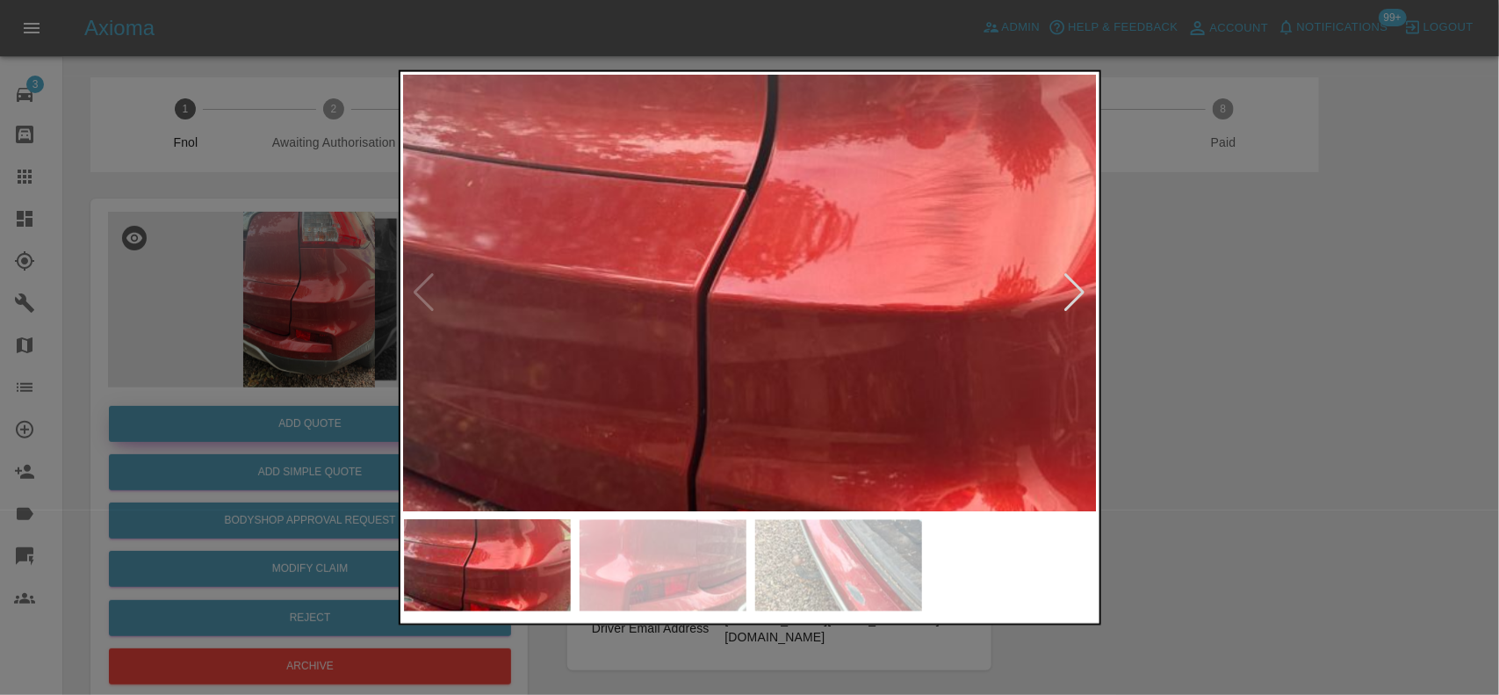
drag, startPoint x: 300, startPoint y: 362, endPoint x: 345, endPoint y: 440, distance: 90.1
click at [299, 365] on div at bounding box center [749, 347] width 1499 height 695
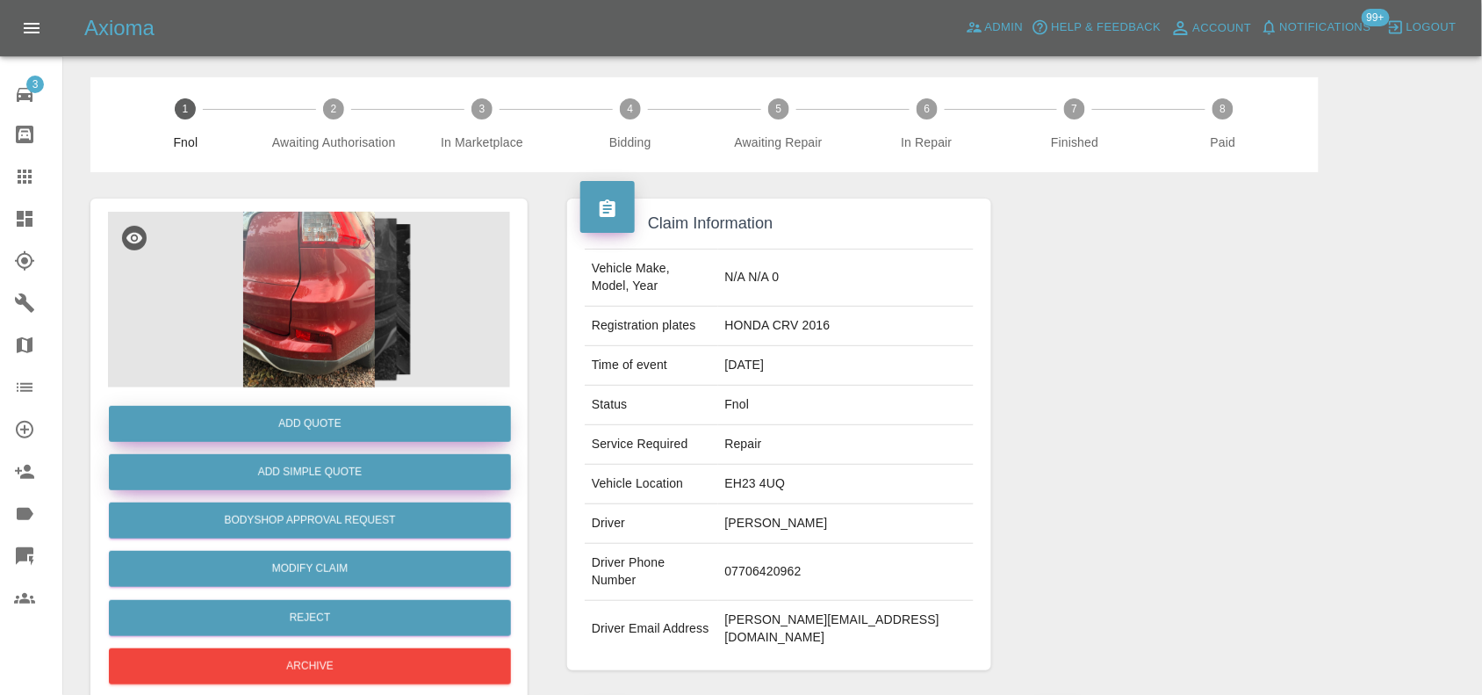
drag, startPoint x: 345, startPoint y: 441, endPoint x: 358, endPoint y: 455, distance: 19.3
click at [345, 442] on div "Add Quote" at bounding box center [309, 423] width 402 height 45
click at [325, 428] on button "Add Quote" at bounding box center [310, 424] width 402 height 36
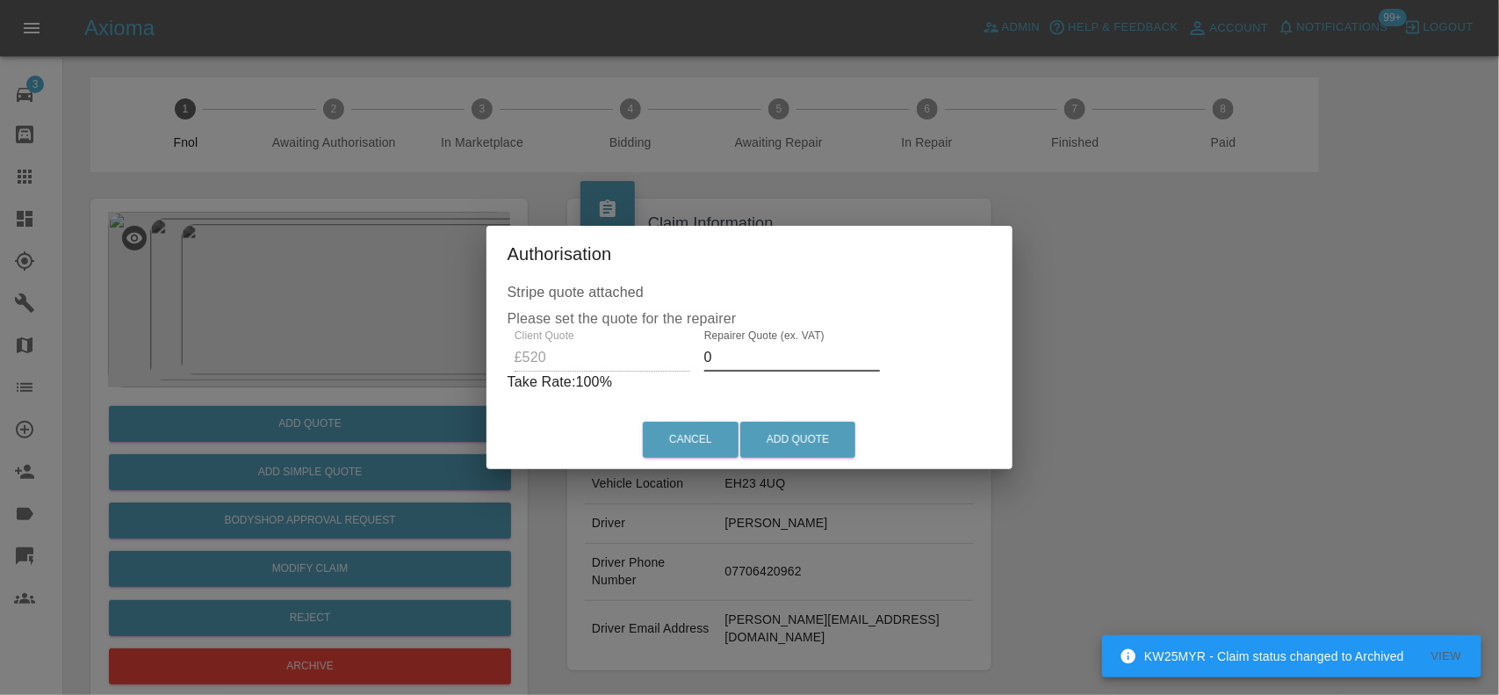
click at [603, 354] on div "Client Quote £520 Repairer Quote (ex. VAT) 0 Take Rate: 100 %" at bounding box center [750, 360] width 485 height 63
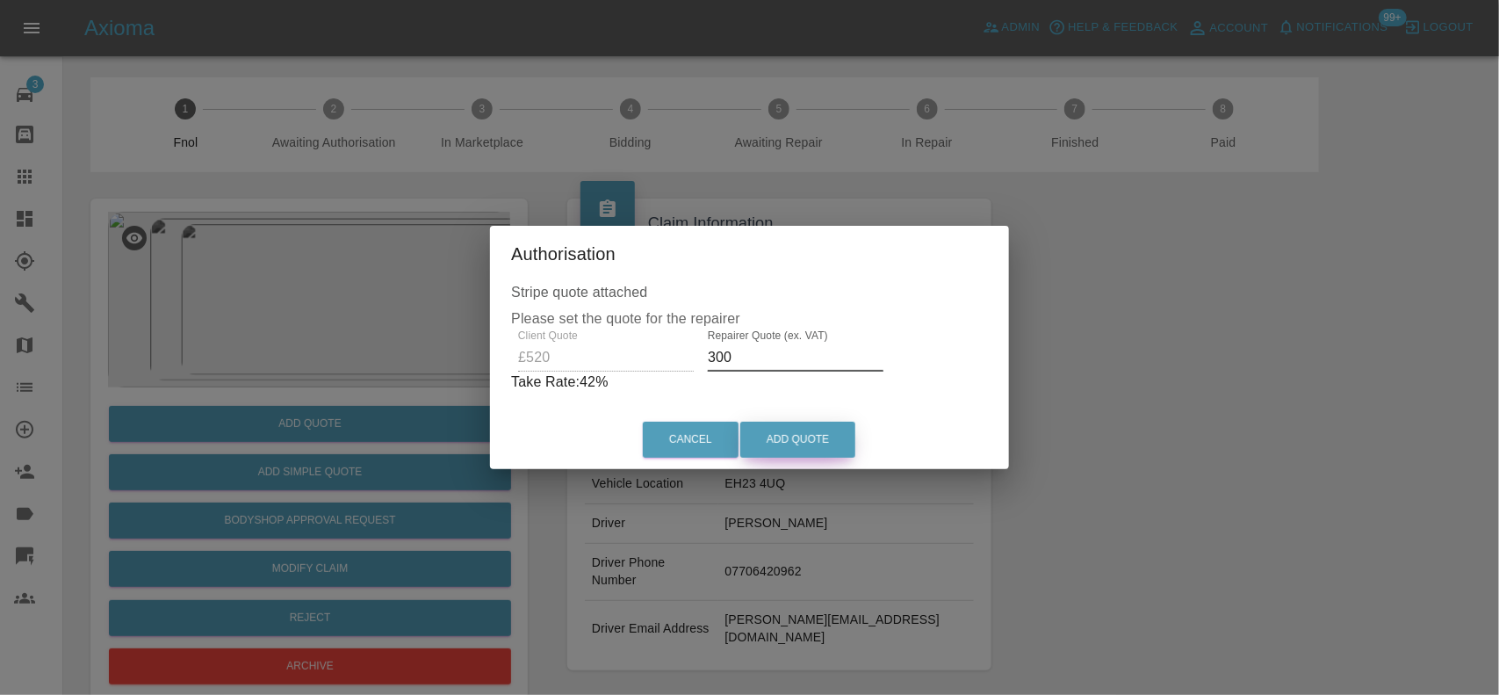
type input "300"
click at [853, 445] on button "Add Quote" at bounding box center [797, 439] width 115 height 36
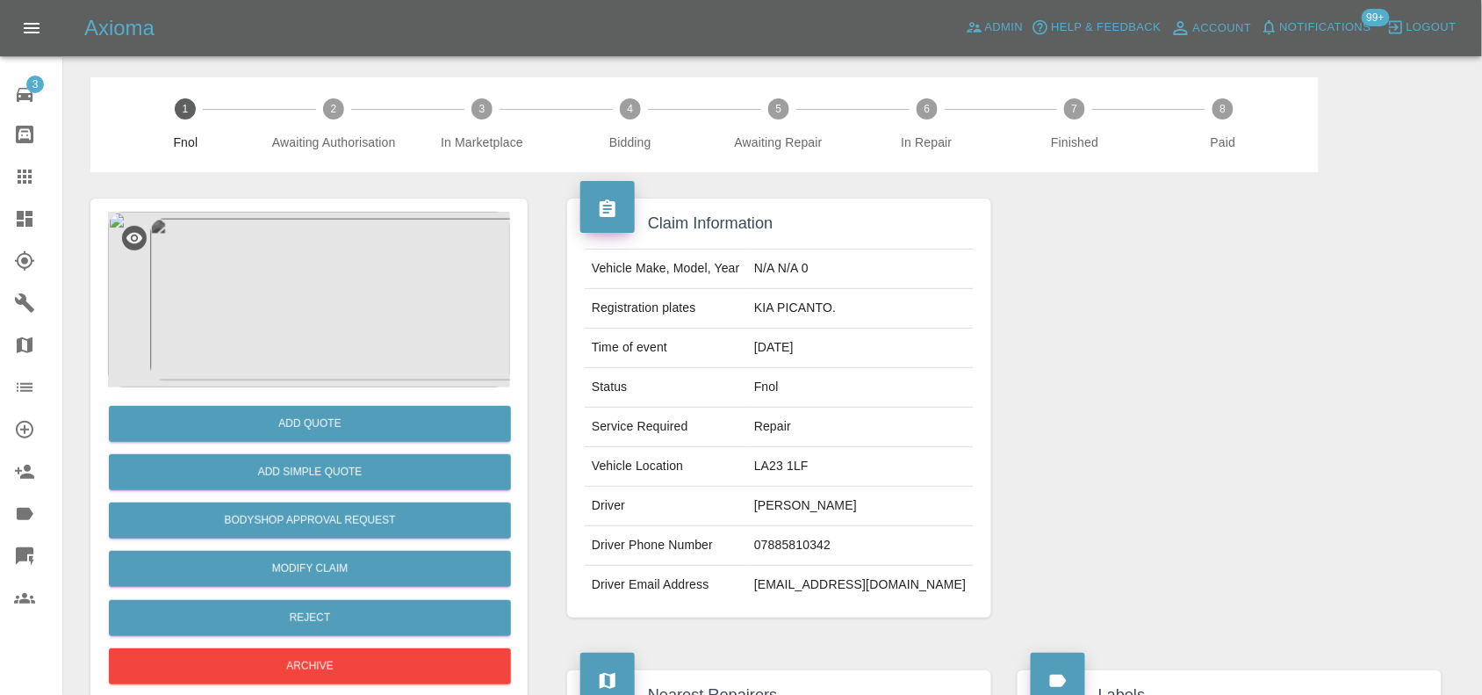
click at [314, 339] on img at bounding box center [309, 300] width 402 height 176
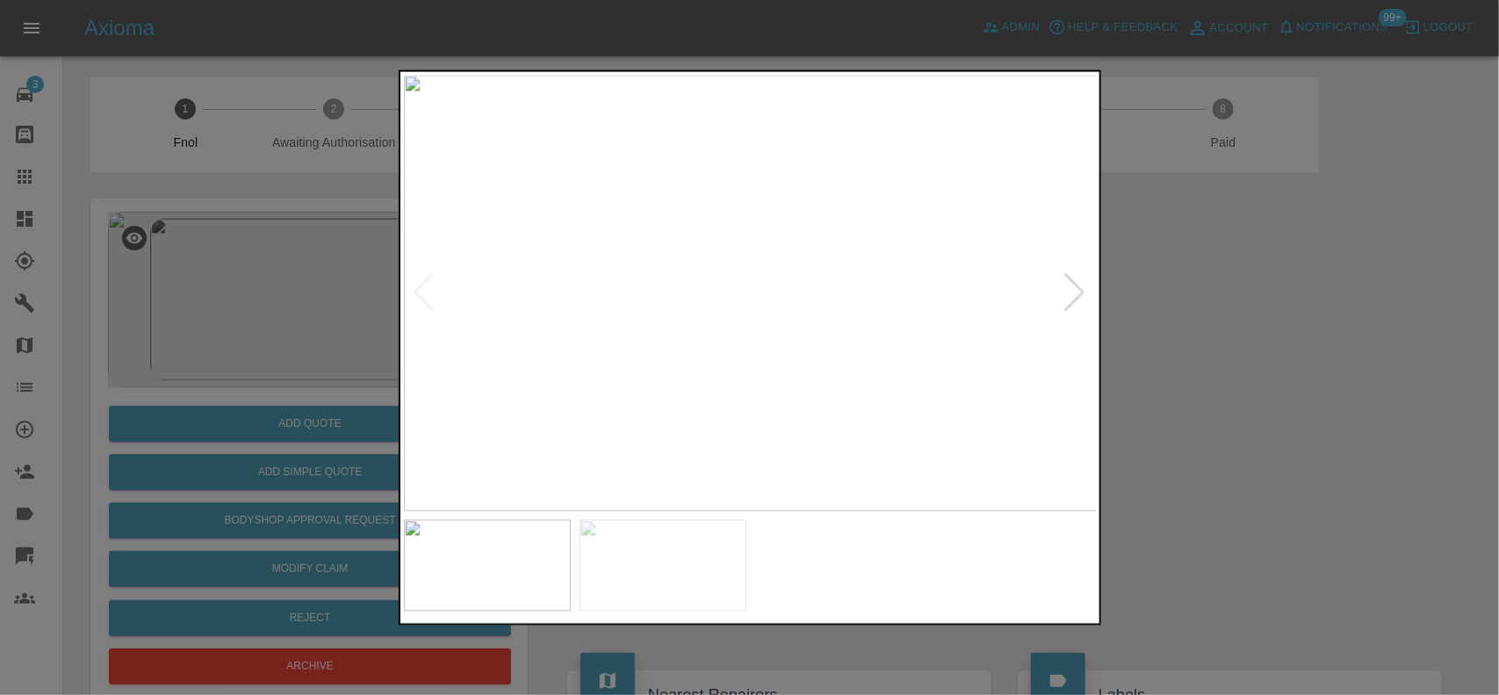
click at [708, 329] on img at bounding box center [751, 293] width 694 height 436
click at [1410, 396] on div at bounding box center [749, 347] width 1499 height 695
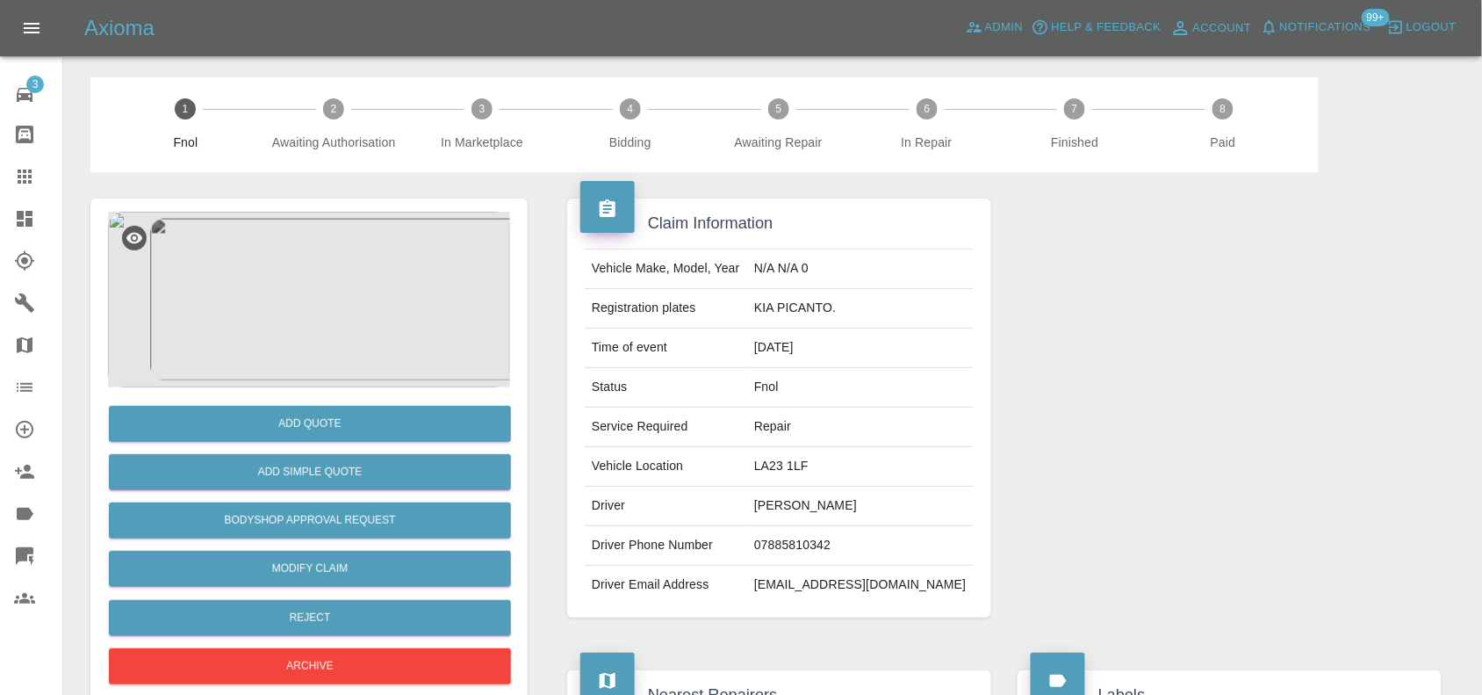
click at [296, 340] on img at bounding box center [309, 300] width 402 height 176
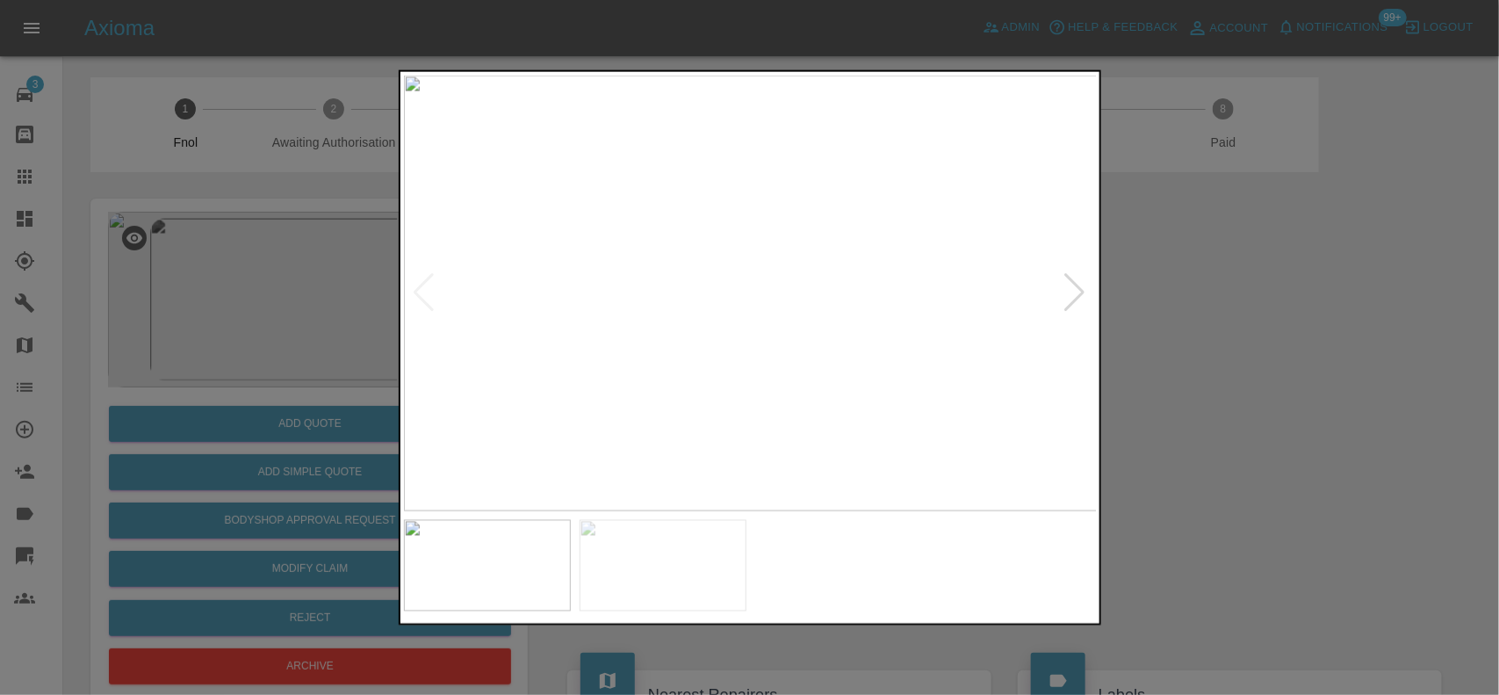
click at [751, 375] on img at bounding box center [751, 293] width 694 height 436
click at [755, 338] on img at bounding box center [751, 293] width 694 height 436
click at [777, 277] on img at bounding box center [751, 293] width 694 height 436
click at [777, 277] on img at bounding box center [668, 338] width 2081 height 1308
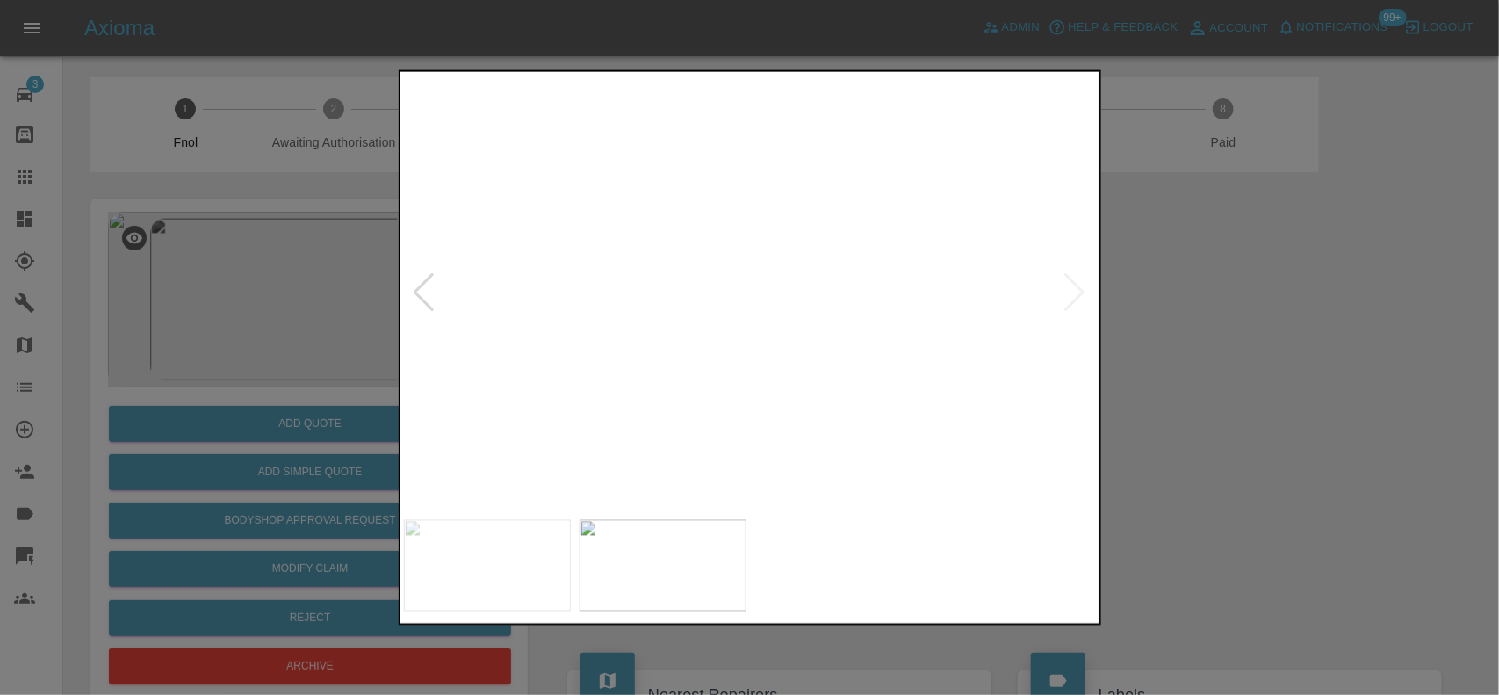
click at [777, 277] on img at bounding box center [668, 338] width 2081 height 1308
click at [709, 319] on img at bounding box center [751, 293] width 694 height 436
click at [760, 265] on img at bounding box center [751, 293] width 694 height 436
click at [285, 279] on div at bounding box center [749, 347] width 1499 height 695
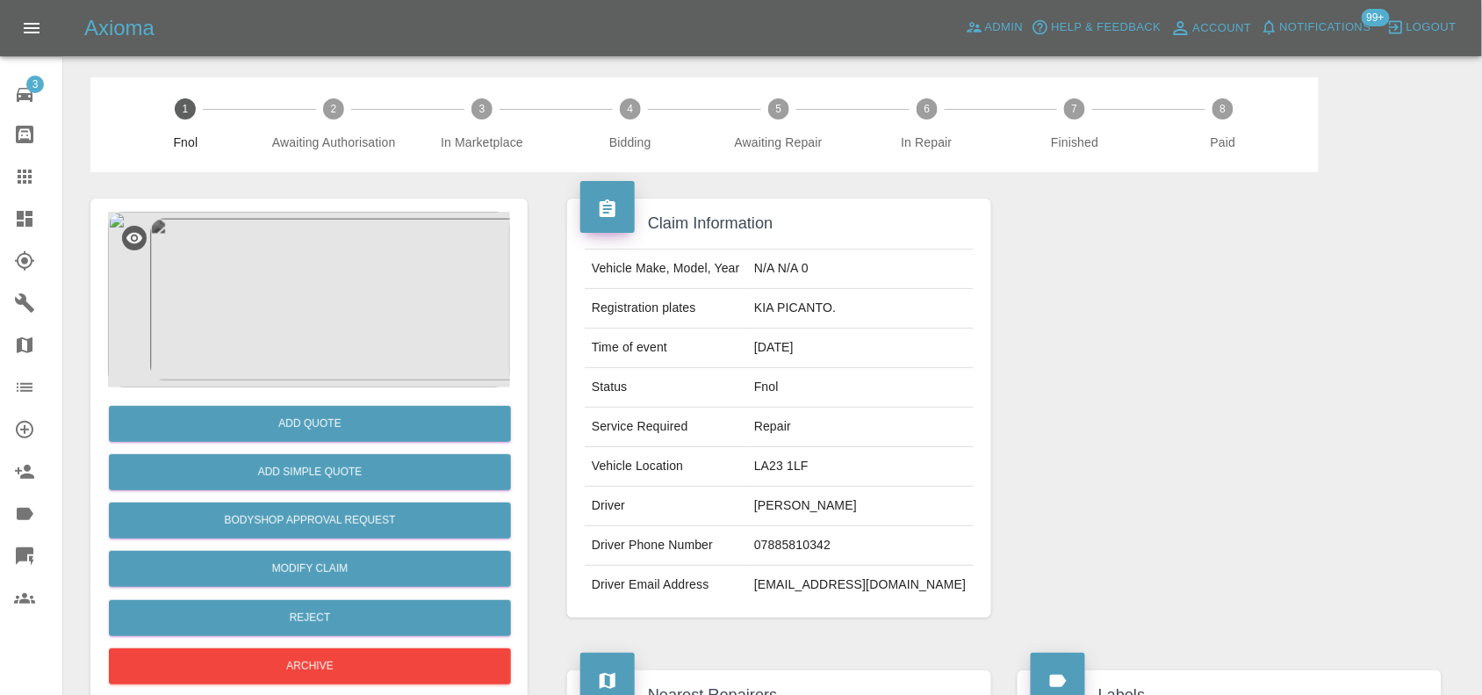
click at [10, 174] on link "Claims" at bounding box center [31, 176] width 62 height 42
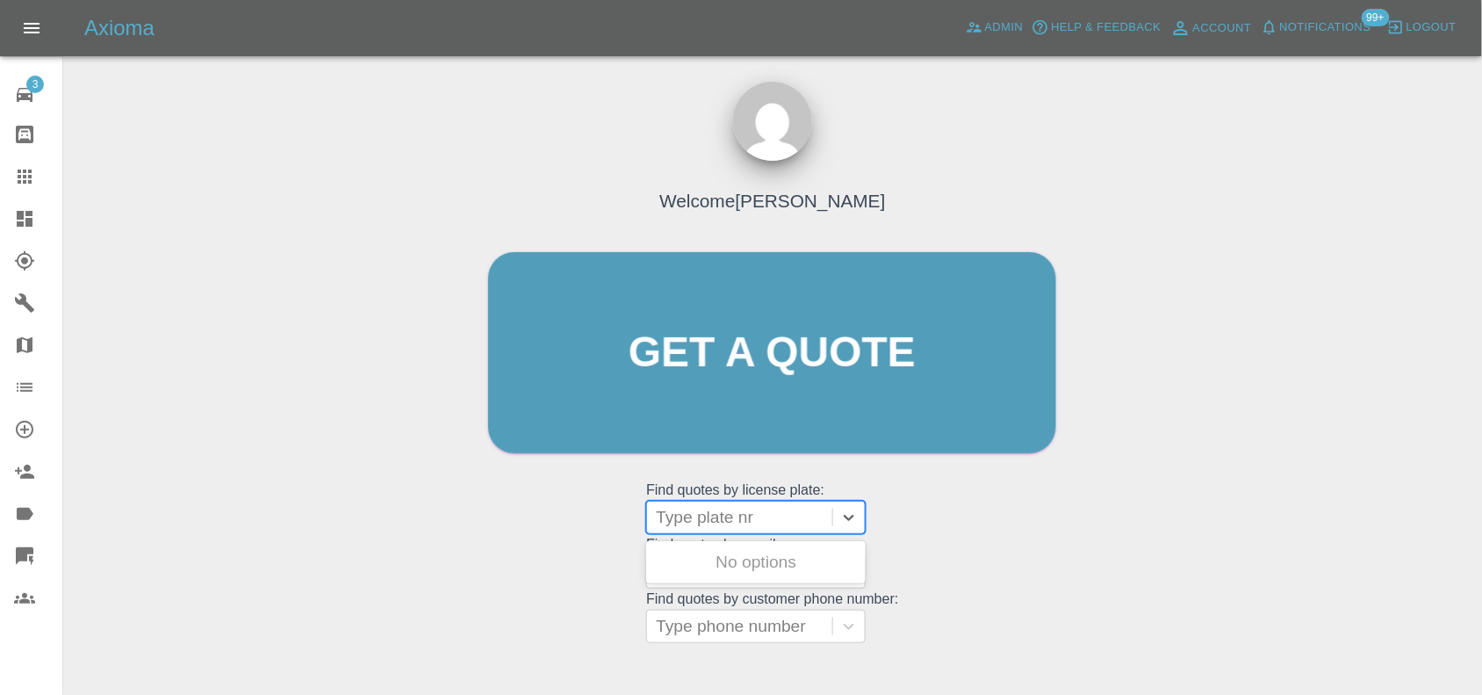
click at [738, 515] on div at bounding box center [740, 517] width 168 height 25
paste input "DY75GHF"
type input "DY75GHF"
click at [779, 560] on div "DY75GHF, Bidding" at bounding box center [756, 561] width 220 height 35
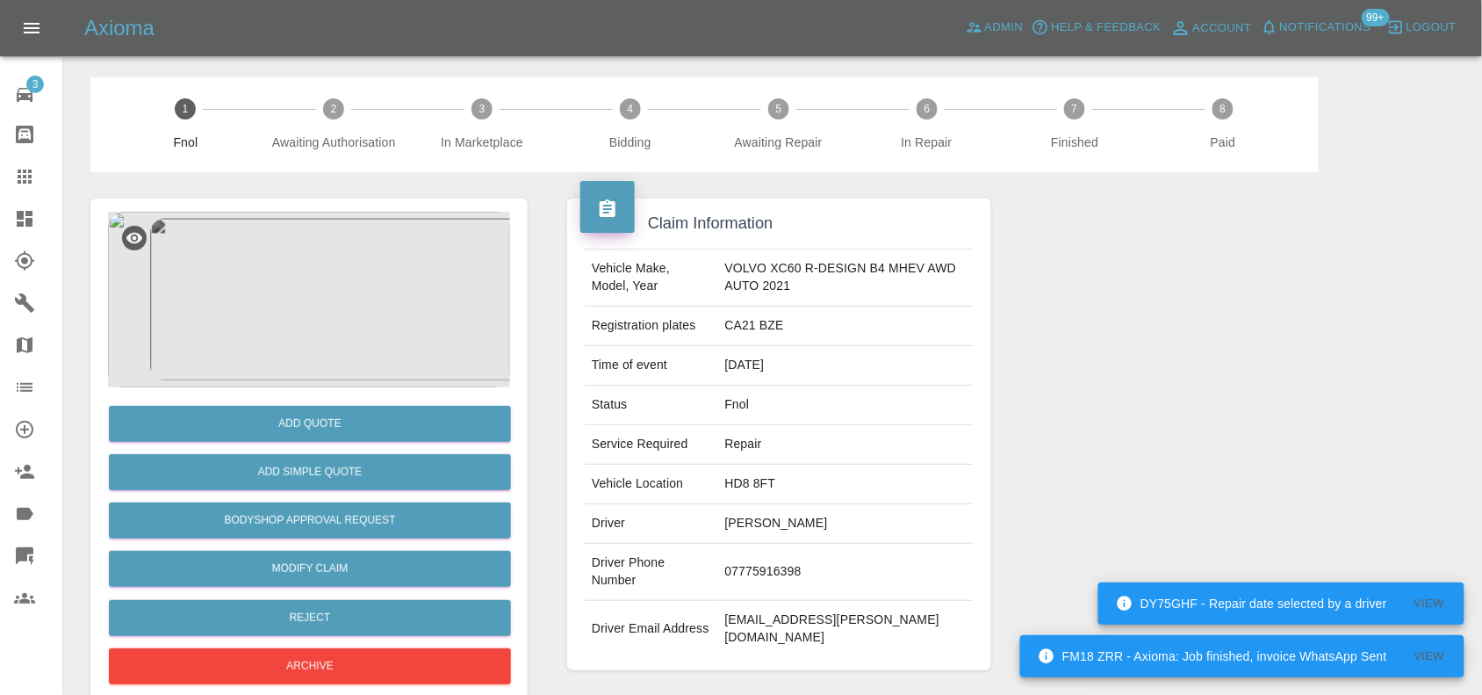
click at [284, 279] on img at bounding box center [309, 300] width 402 height 176
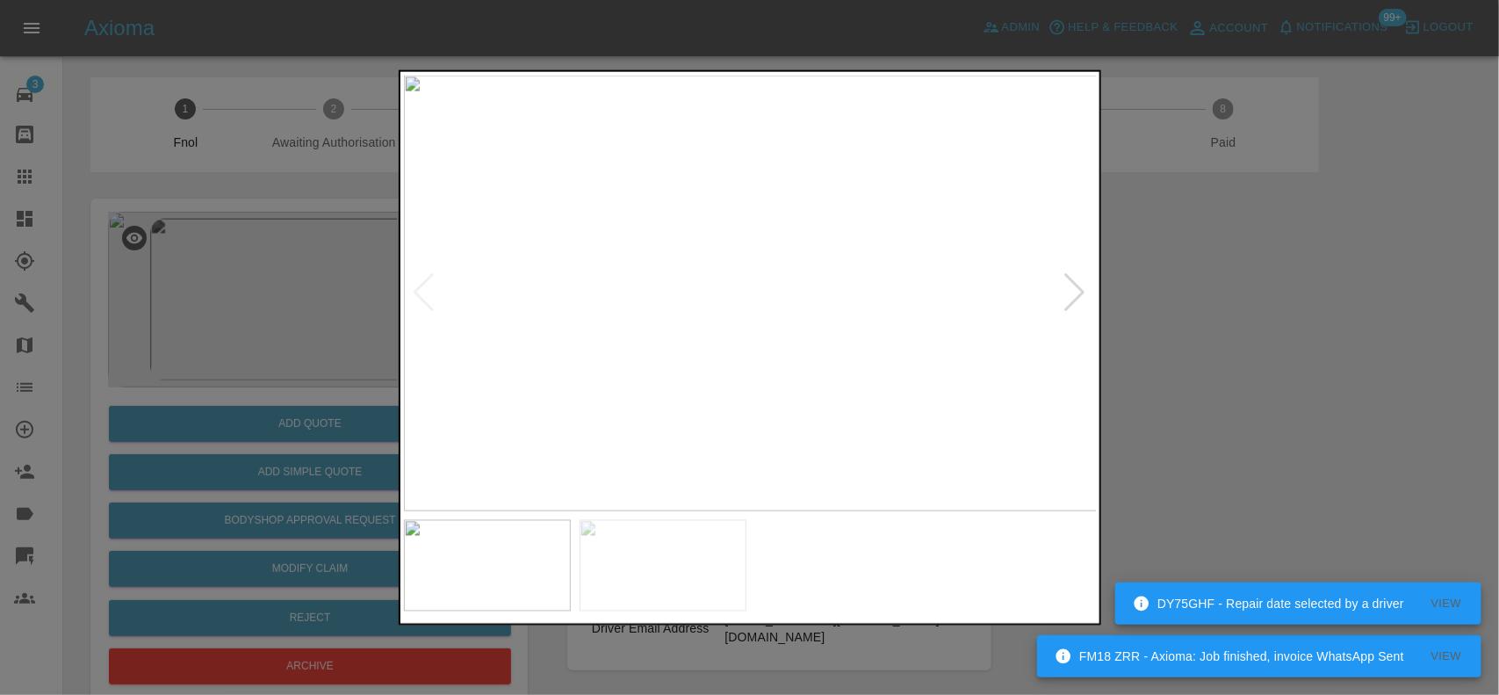
click at [622, 313] on img at bounding box center [751, 293] width 694 height 436
click at [553, 354] on img at bounding box center [751, 293] width 694 height 436
click at [894, 287] on img at bounding box center [751, 293] width 694 height 436
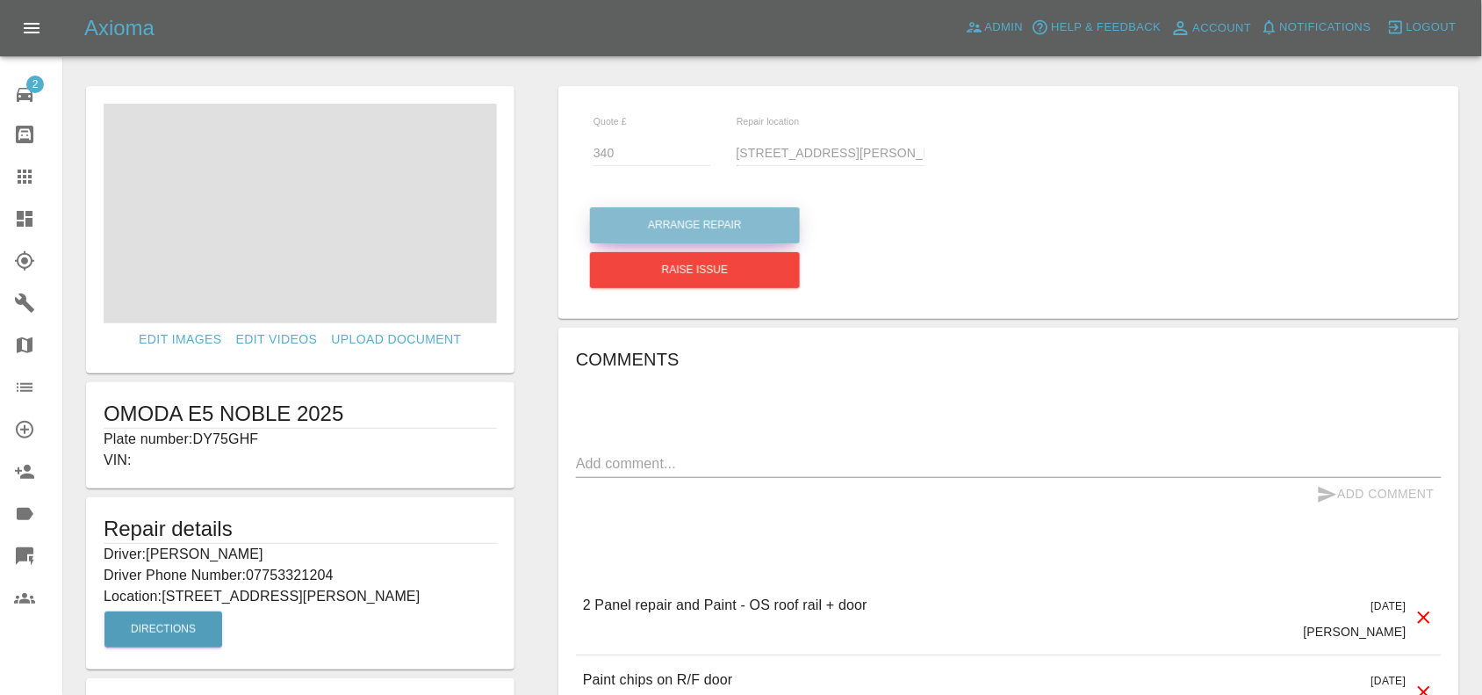
click at [700, 226] on button "Arrange Repair" at bounding box center [695, 225] width 210 height 36
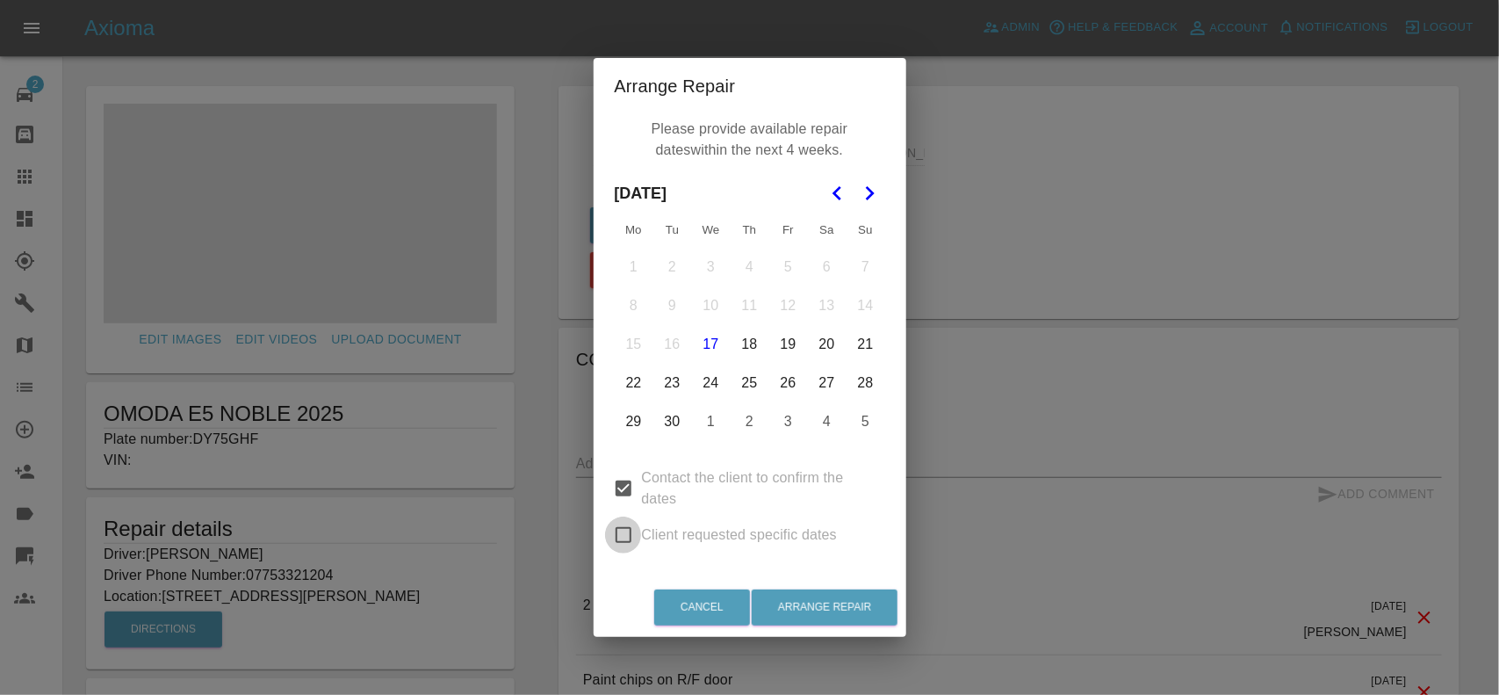
click at [624, 524] on input "Client requested specific dates" at bounding box center [623, 534] width 37 height 37
checkbox input "true"
click at [629, 483] on input "Contact the client to confirm the dates" at bounding box center [623, 488] width 37 height 37
checkbox input "false"
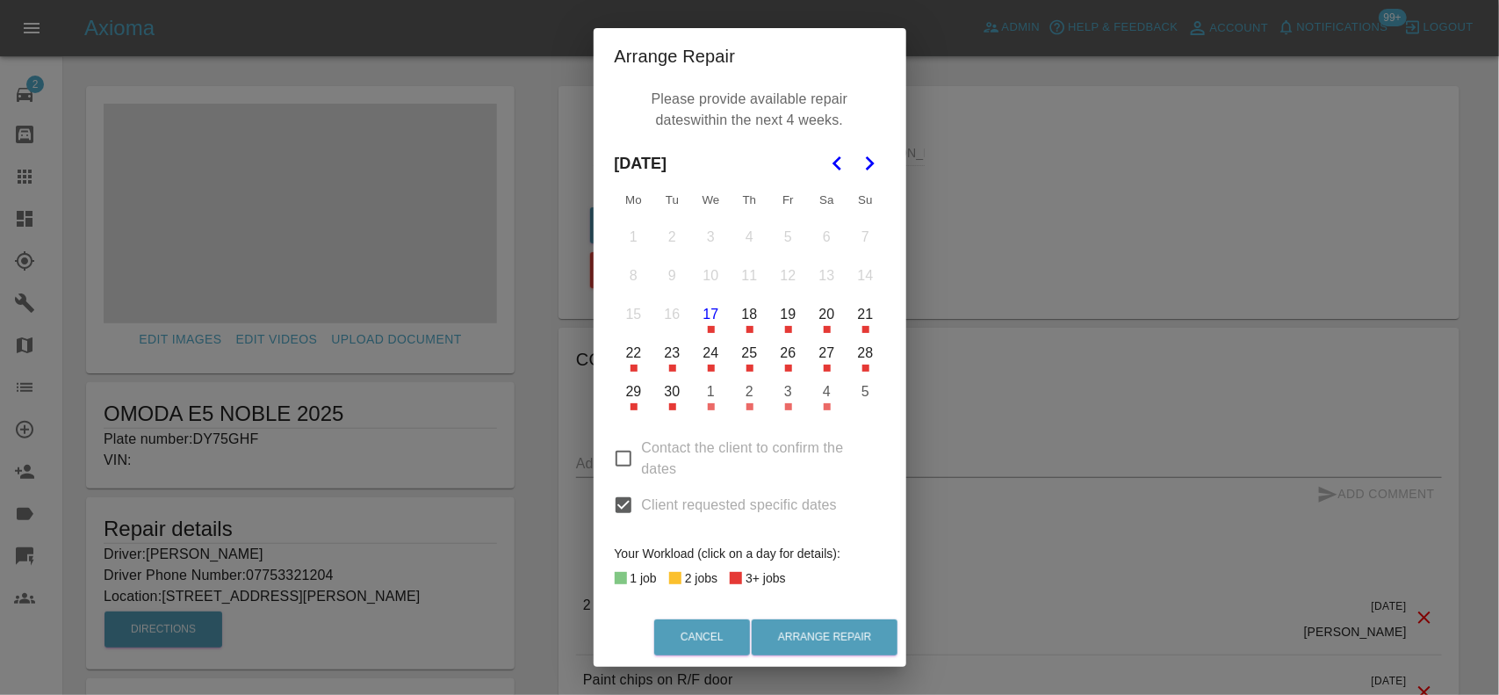
click at [778, 320] on button "19" at bounding box center [788, 314] width 37 height 37
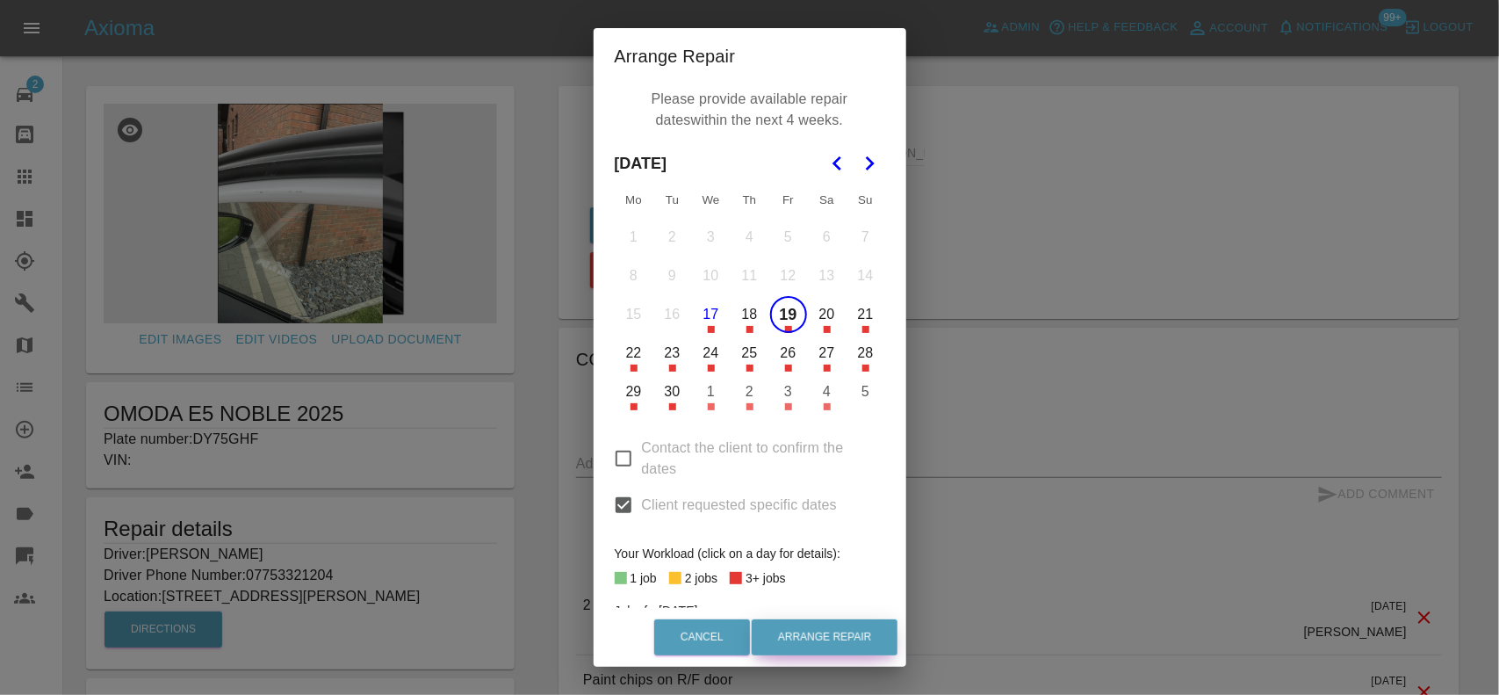
click at [839, 641] on button "Arrange Repair" at bounding box center [825, 637] width 146 height 36
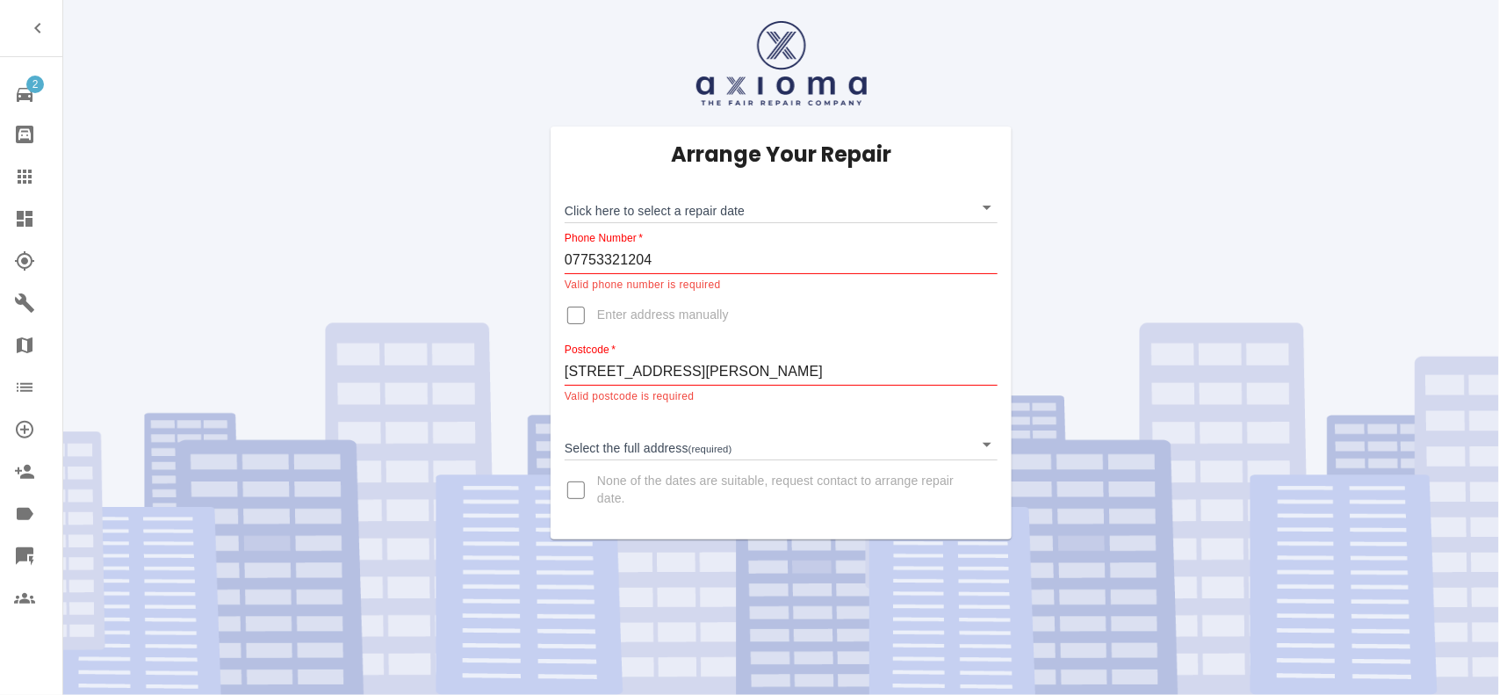
click at [648, 208] on body "2 Repair home Bodyshop home Claims Dashboard Explorer Garages Map Organization …" at bounding box center [749, 347] width 1499 height 695
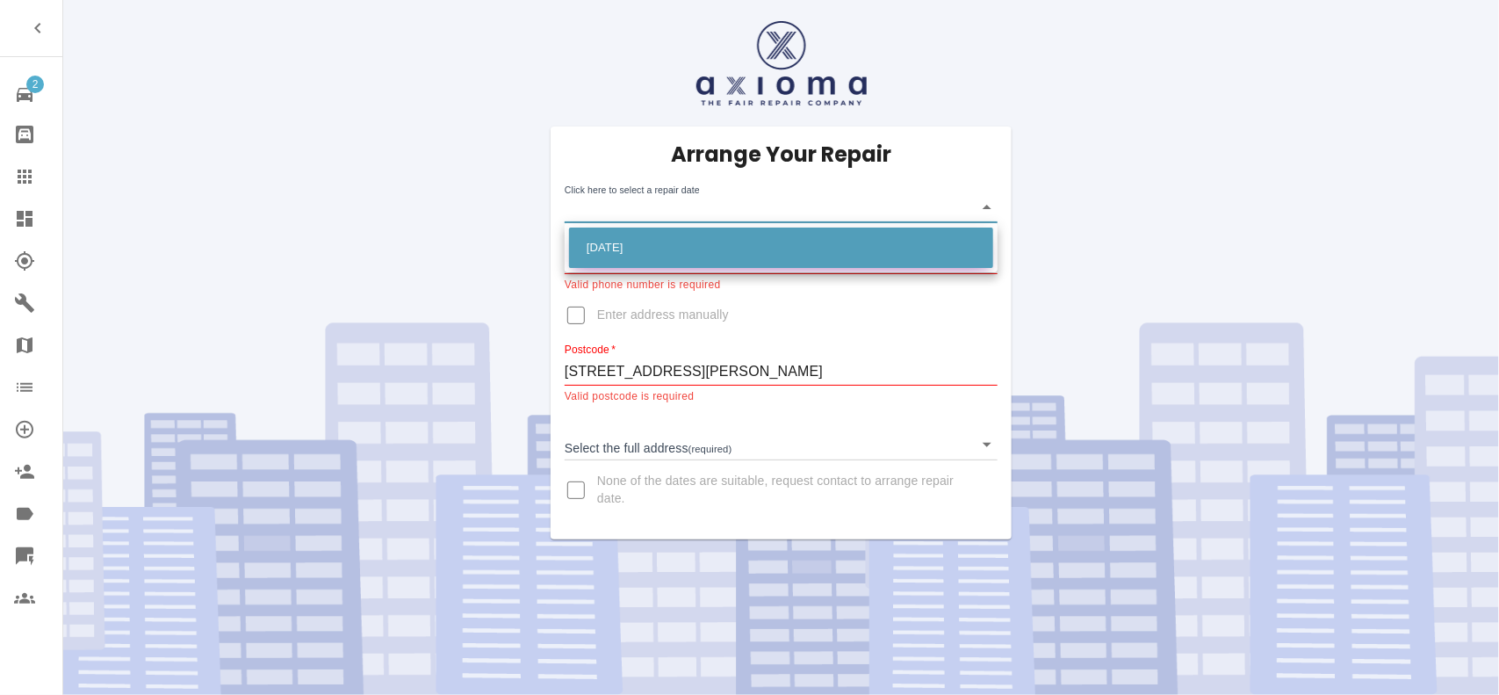
click at [632, 240] on li "[DATE]" at bounding box center [781, 247] width 424 height 40
type input "2025-09-19T00:00:00.000Z"
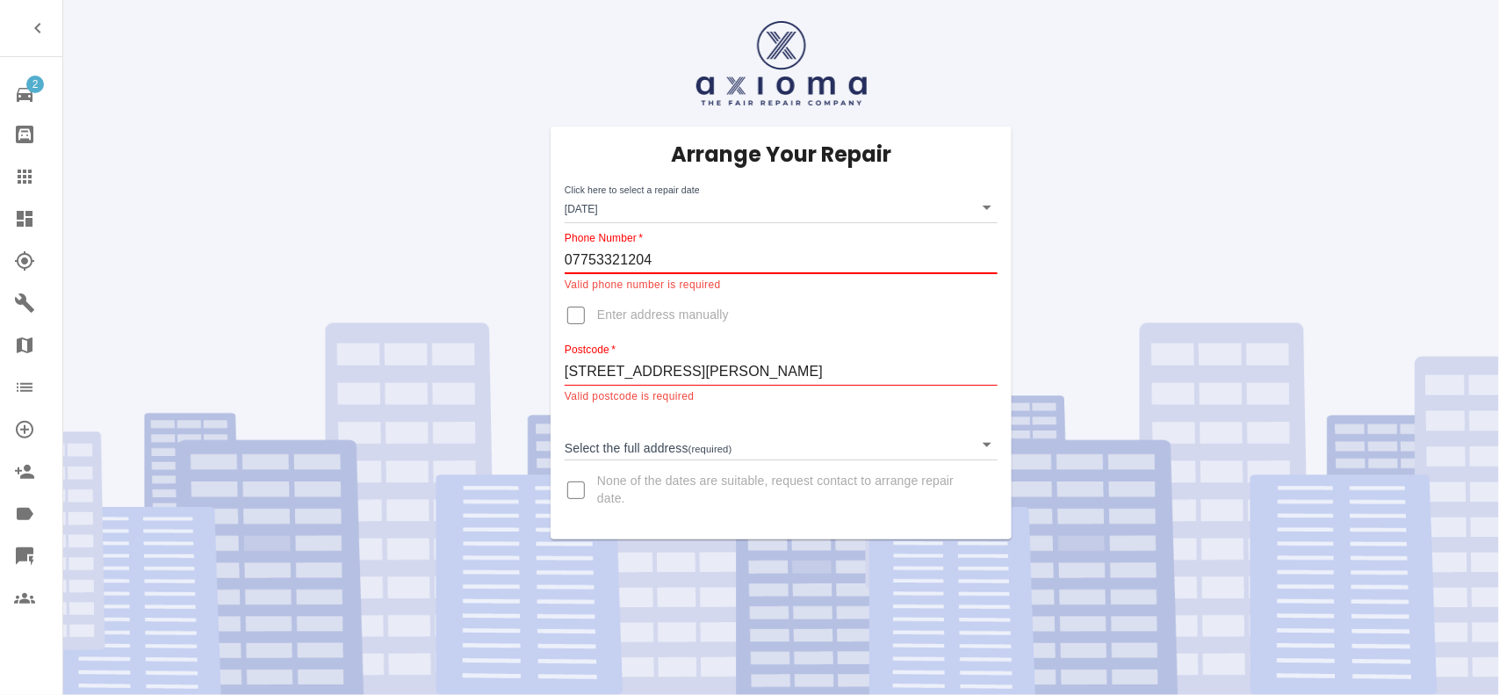
drag, startPoint x: 668, startPoint y: 260, endPoint x: 380, endPoint y: 239, distance: 288.8
click at [380, 239] on div "Arrange Your Repair Click here to select a repair date Fri Sep 19 2025 2025-09-…" at bounding box center [781, 269] width 1462 height 539
drag, startPoint x: 834, startPoint y: 256, endPoint x: 817, endPoint y: 256, distance: 16.7
click at [831, 256] on input "Phone Number   *" at bounding box center [781, 260] width 433 height 28
click at [603, 261] on input "Phone Number   *" at bounding box center [781, 260] width 433 height 28
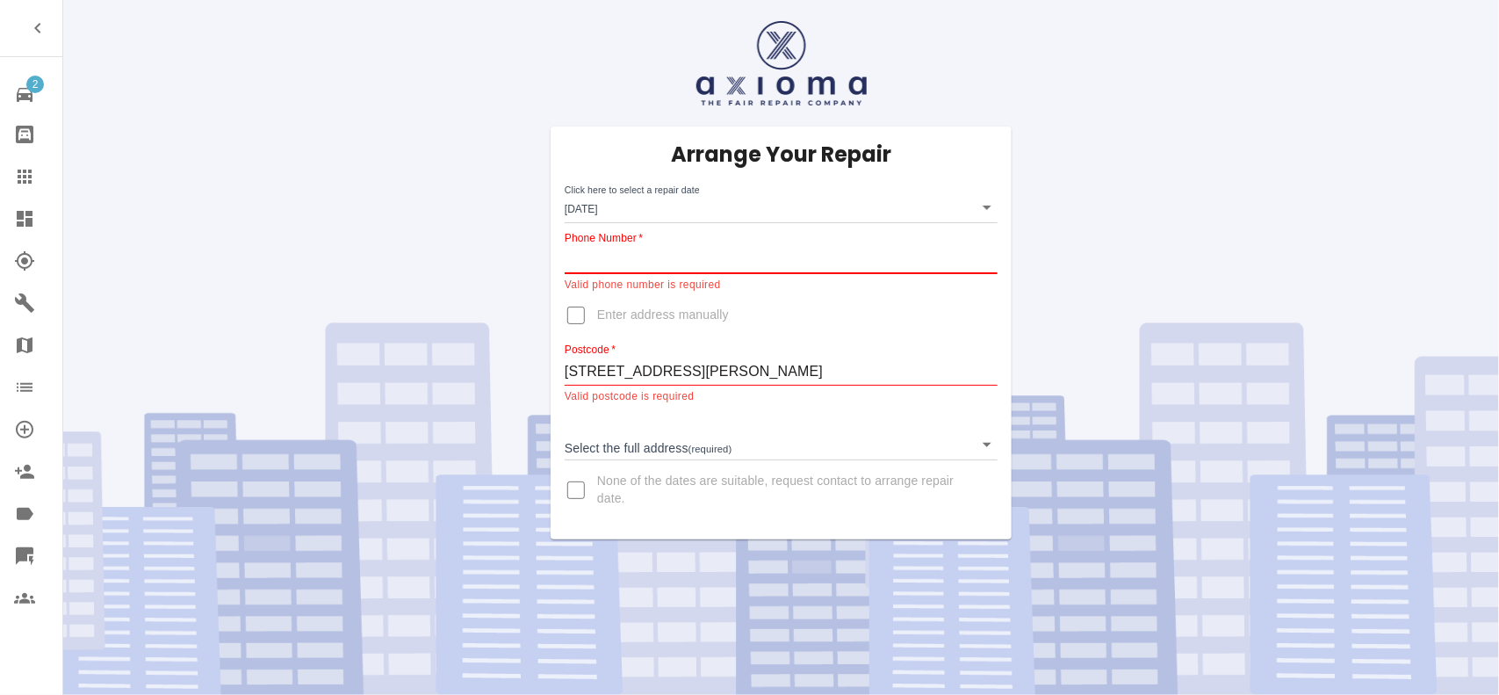
paste input "07753321204"
click at [775, 304] on div "Arrange Your Repair Click here to select a repair date Fri Sep 19 2025 2025-09-…" at bounding box center [781, 332] width 461 height 413
drag, startPoint x: 573, startPoint y: 253, endPoint x: 404, endPoint y: 268, distance: 170.1
click at [417, 263] on div "Arrange Your Repair Click here to select a repair date Fri Sep 19 2025 2025-09-…" at bounding box center [781, 269] width 1462 height 539
click at [778, 301] on div "Arrange Your Repair Click here to select a repair date Fri Sep 19 2025 2025-09-…" at bounding box center [781, 332] width 461 height 413
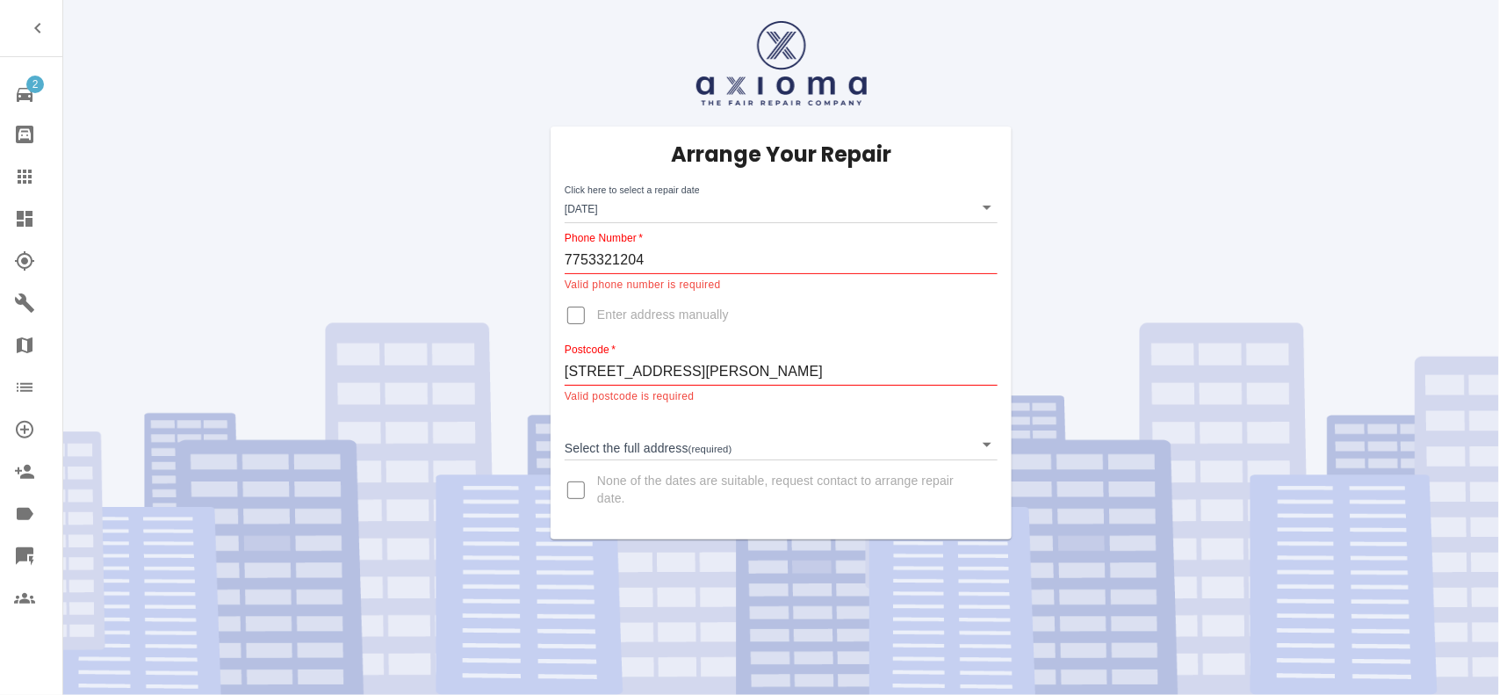
click at [709, 261] on input "7753321204" at bounding box center [781, 260] width 433 height 28
click at [665, 266] on input "775332120" at bounding box center [781, 260] width 433 height 28
paste input "07753321204"
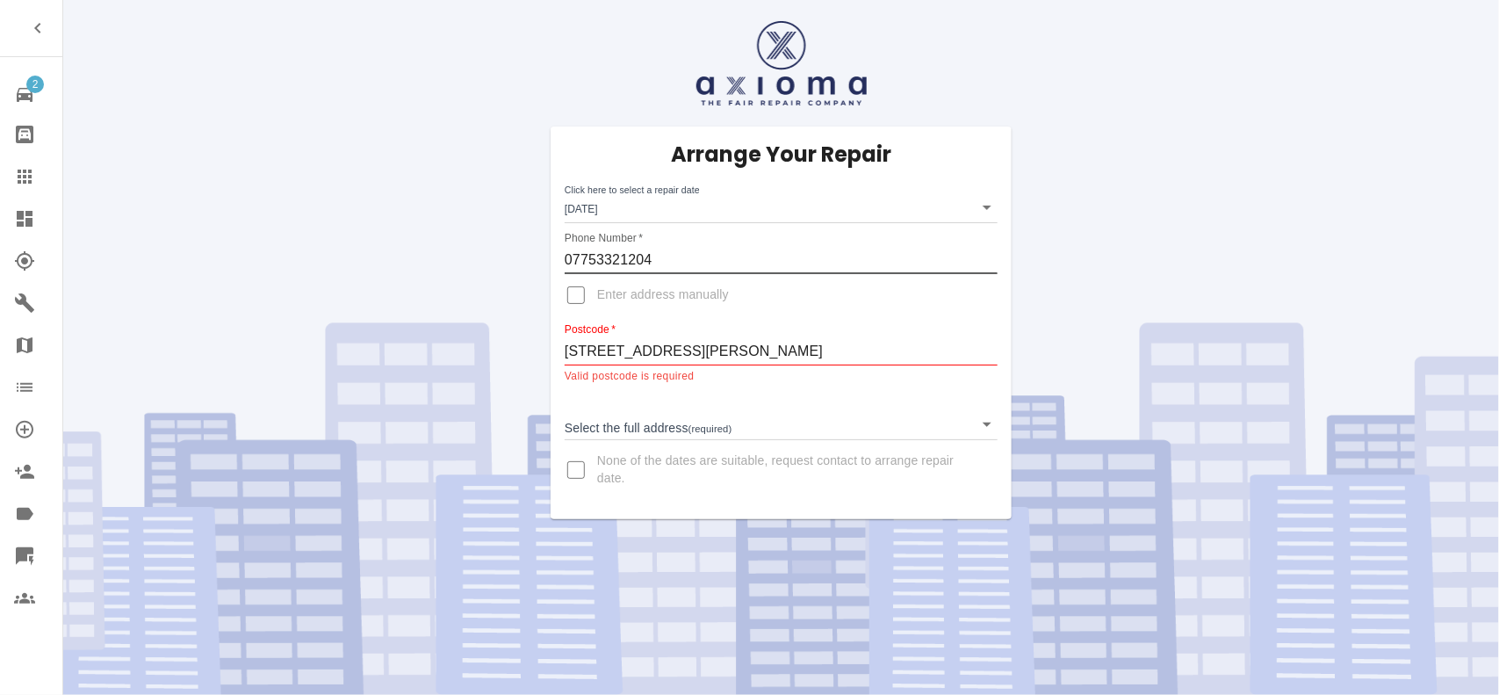
type input "07753321204"
drag, startPoint x: 859, startPoint y: 352, endPoint x: 524, endPoint y: 345, distance: 334.6
click at [527, 345] on div "Arrange Your Repair Click here to select a repair date Fri Sep 19 2025 2025-09-…" at bounding box center [781, 259] width 1462 height 519
click at [576, 295] on input "Enter address manually" at bounding box center [576, 295] width 42 height 42
checkbox input "true"
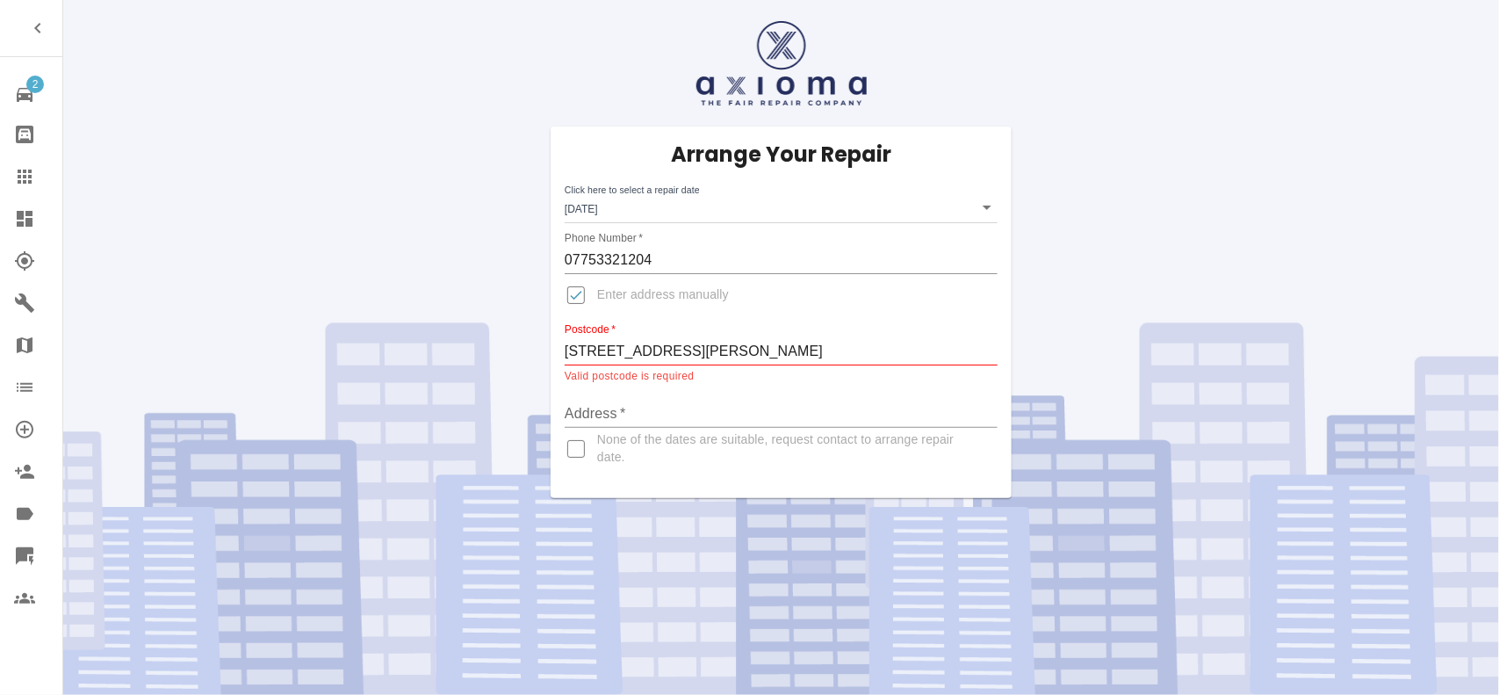
click at [616, 421] on input "Address   *" at bounding box center [781, 414] width 433 height 28
paste input "12 Caroline Gardens, Mid Calder, Livingston,"
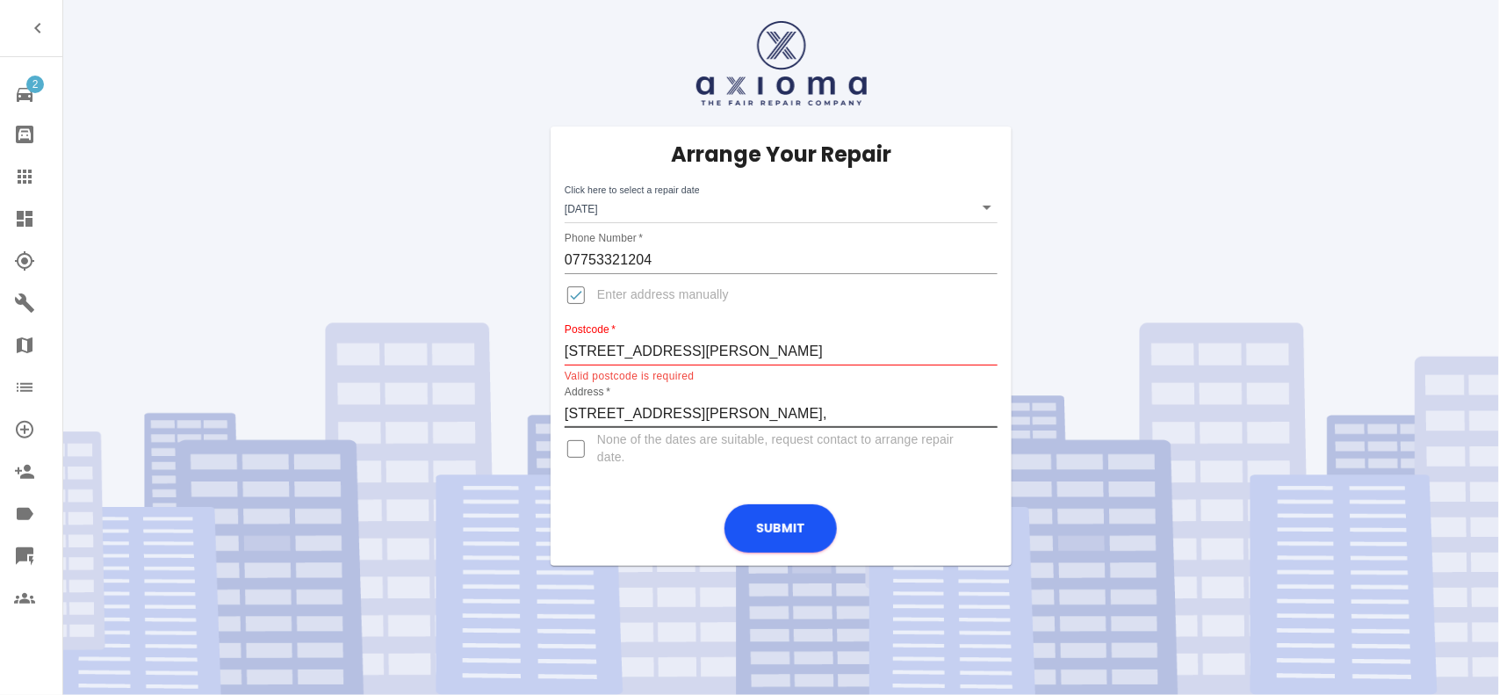
type input "12 Caroline Gardens, Mid Calder, Livingston,"
drag, startPoint x: 857, startPoint y: 352, endPoint x: 406, endPoint y: 329, distance: 451.9
click at [406, 329] on div "Arrange Your Repair Click here to select a repair date Fri Sep 19 2025 2025-09-…" at bounding box center [781, 282] width 1462 height 565
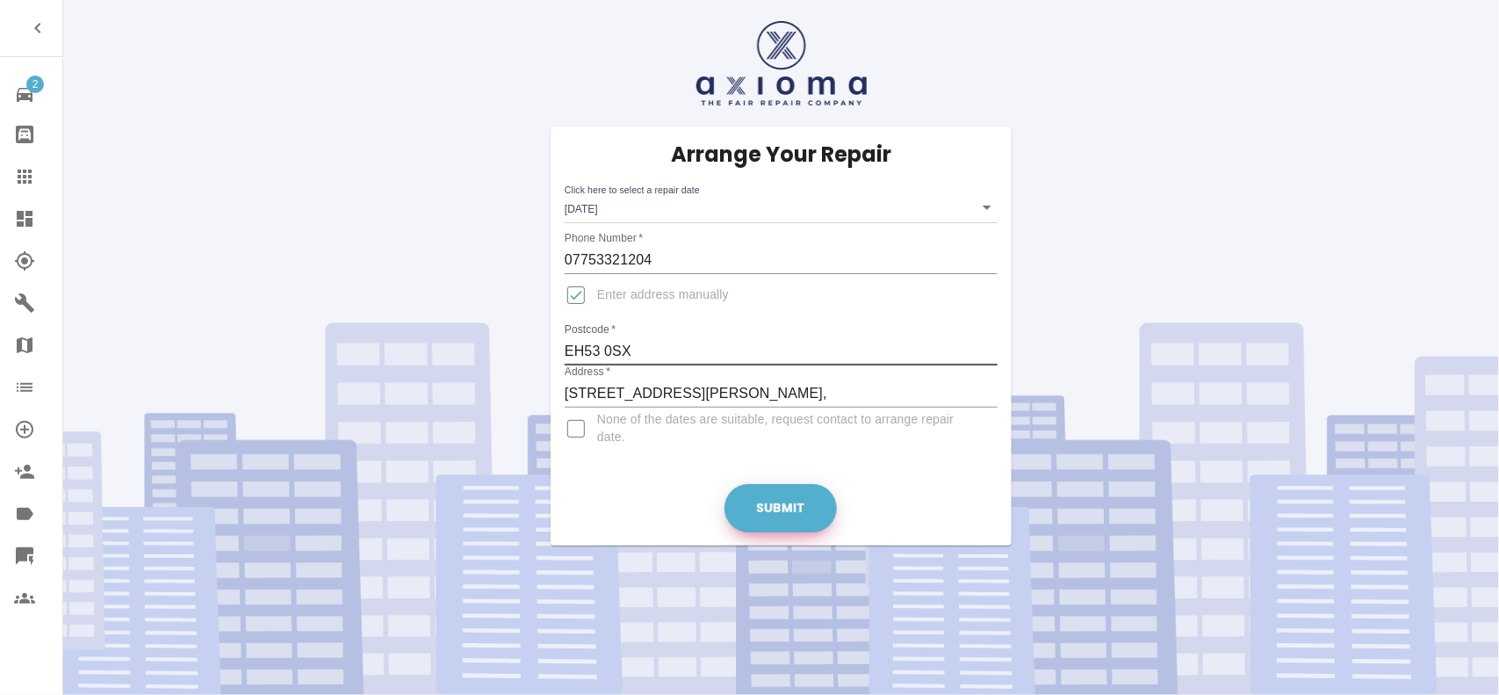
type input "EH53 0SX"
drag, startPoint x: 752, startPoint y: 502, endPoint x: 761, endPoint y: 503, distance: 9.7
click at [761, 503] on button "Submit" at bounding box center [780, 508] width 112 height 48
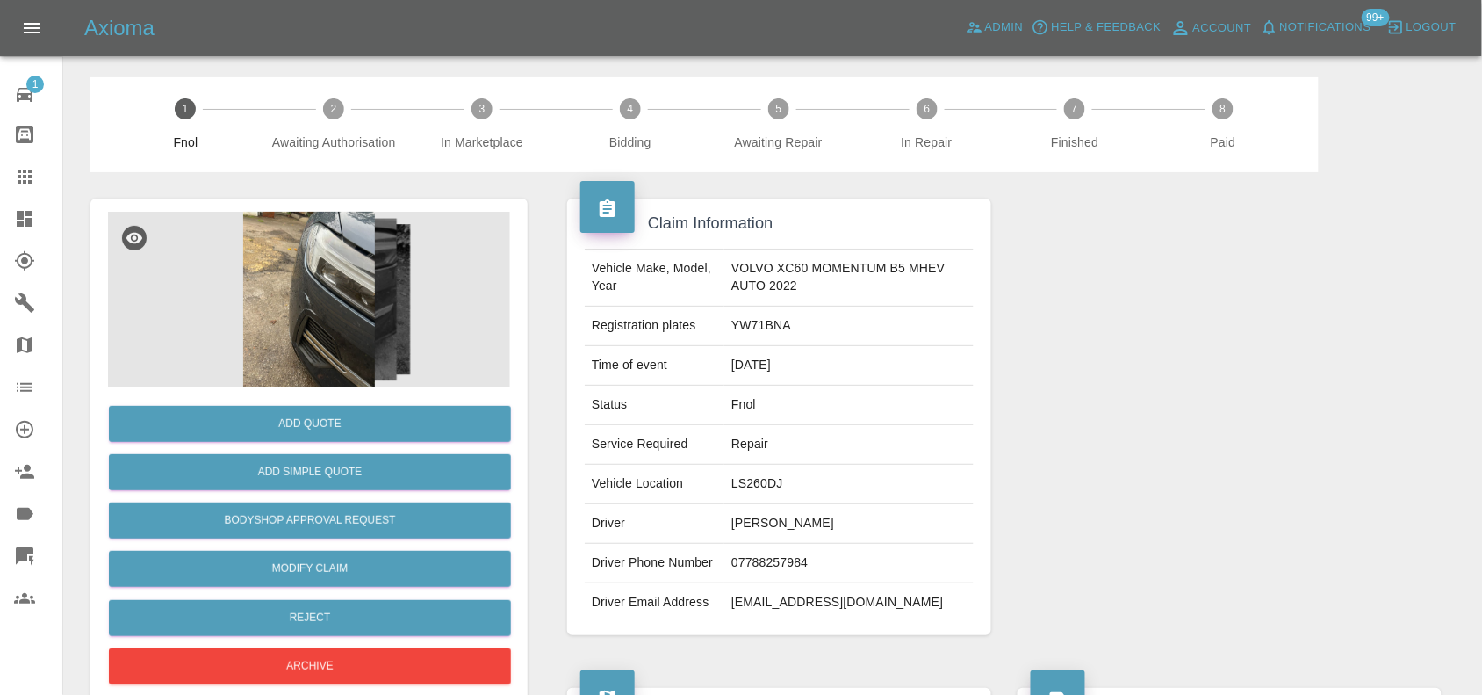
click at [327, 270] on img at bounding box center [309, 300] width 402 height 176
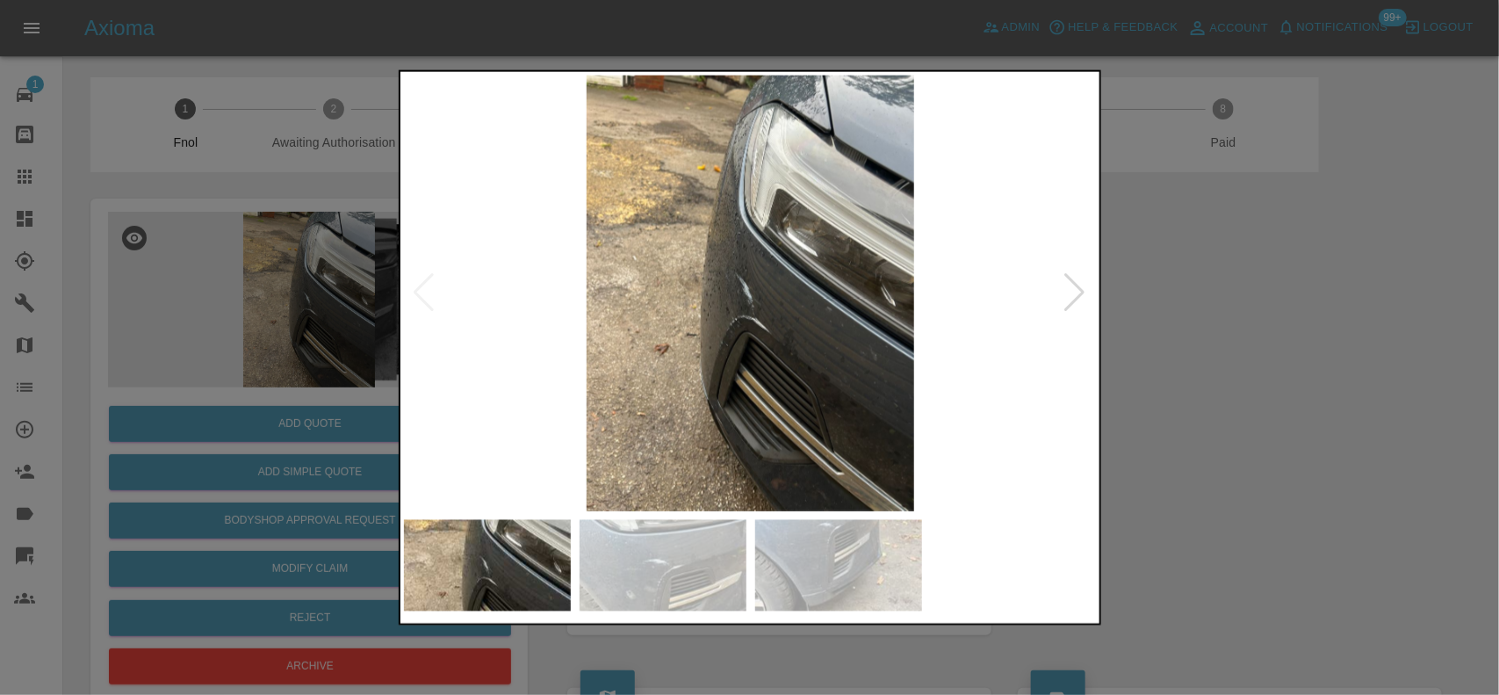
click at [721, 270] on img at bounding box center [751, 293] width 694 height 436
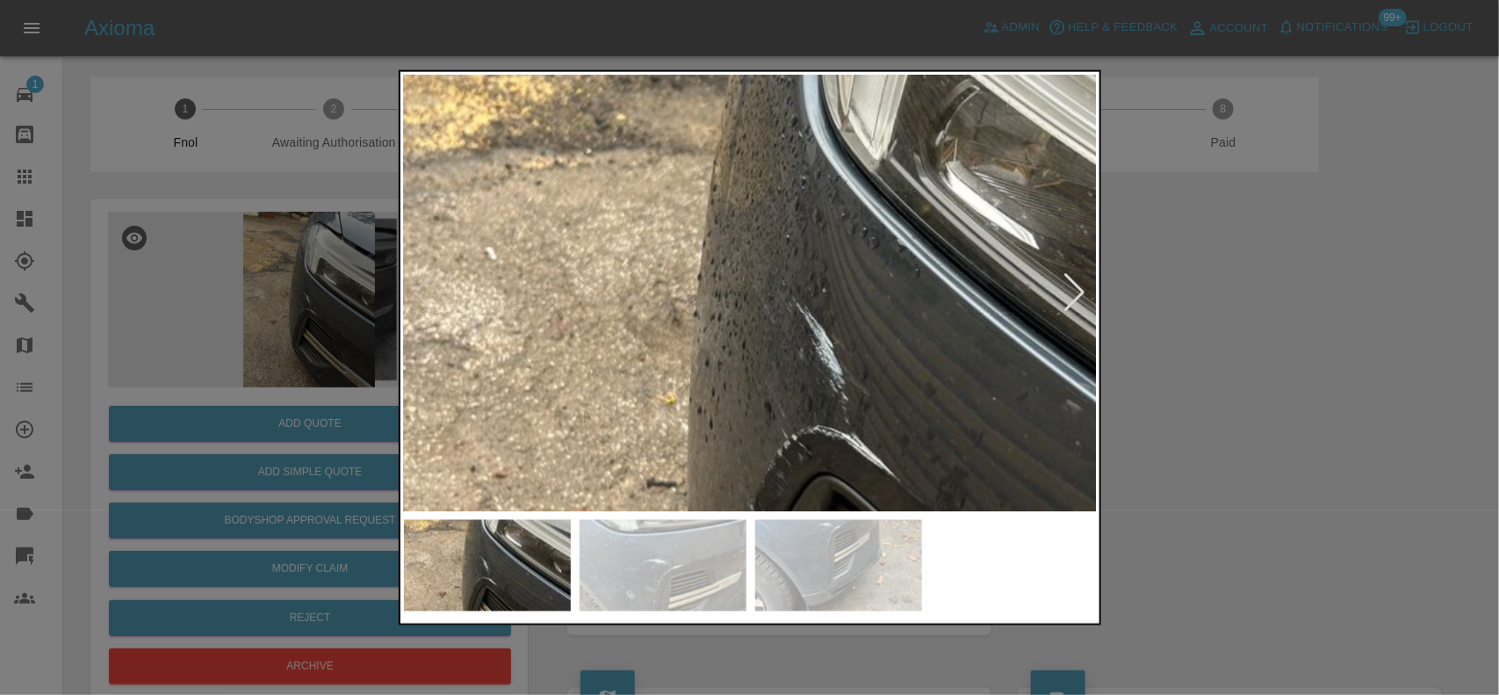
click at [738, 294] on img at bounding box center [836, 357] width 2081 height 1308
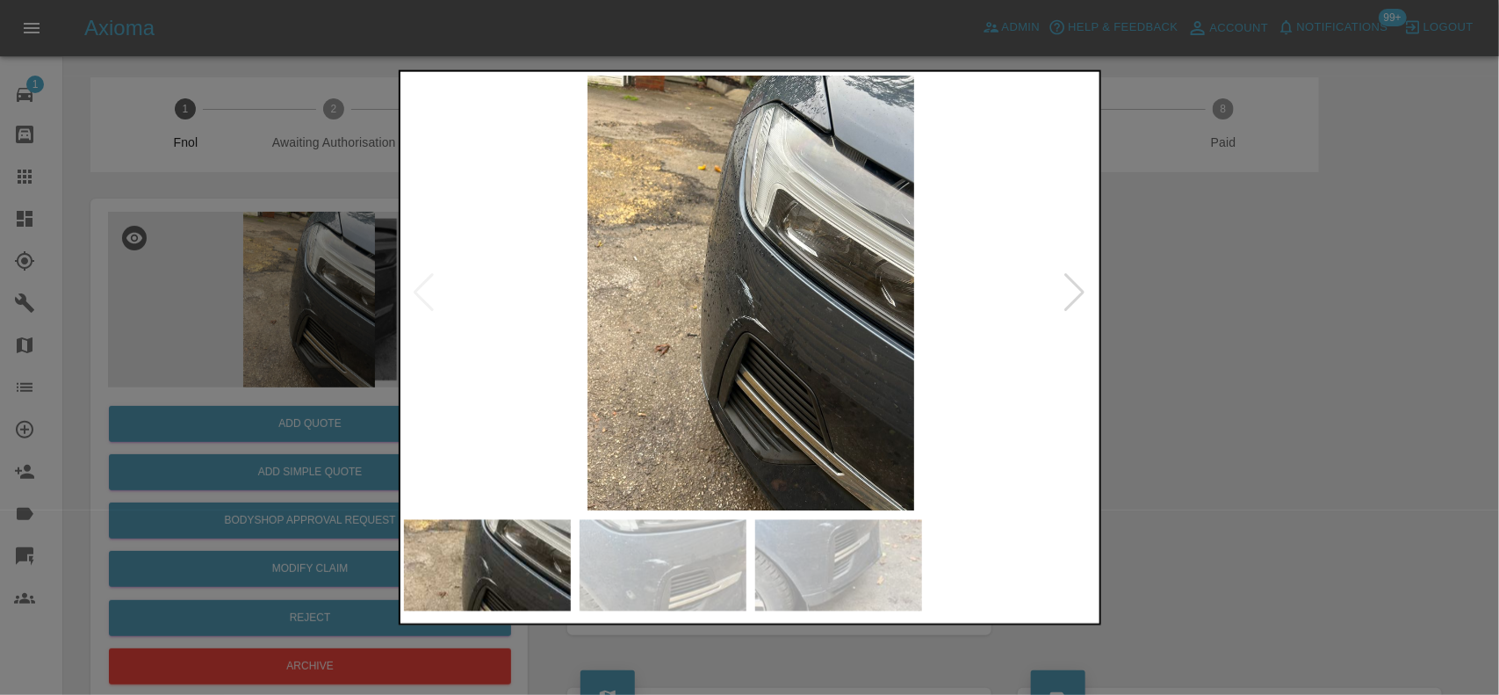
click at [581, 378] on img at bounding box center [751, 293] width 694 height 436
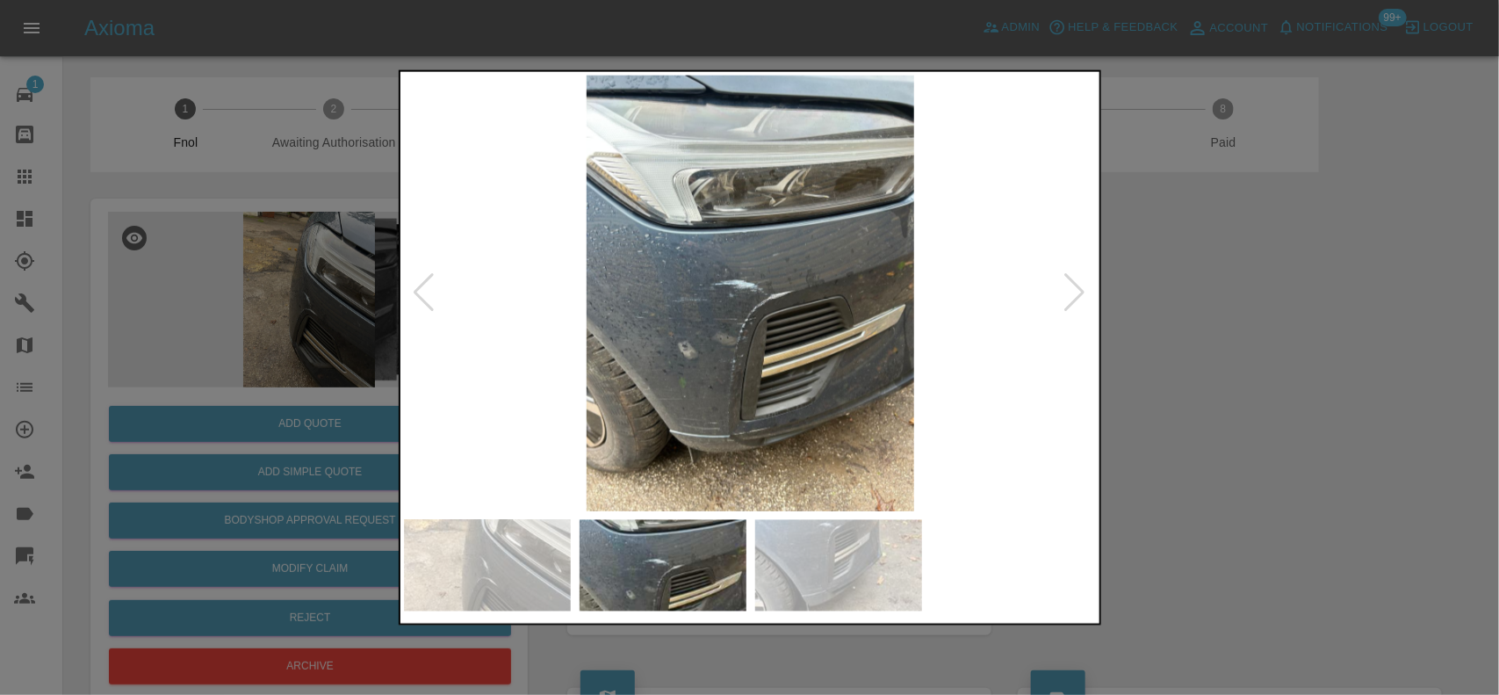
click at [726, 344] on img at bounding box center [751, 293] width 694 height 436
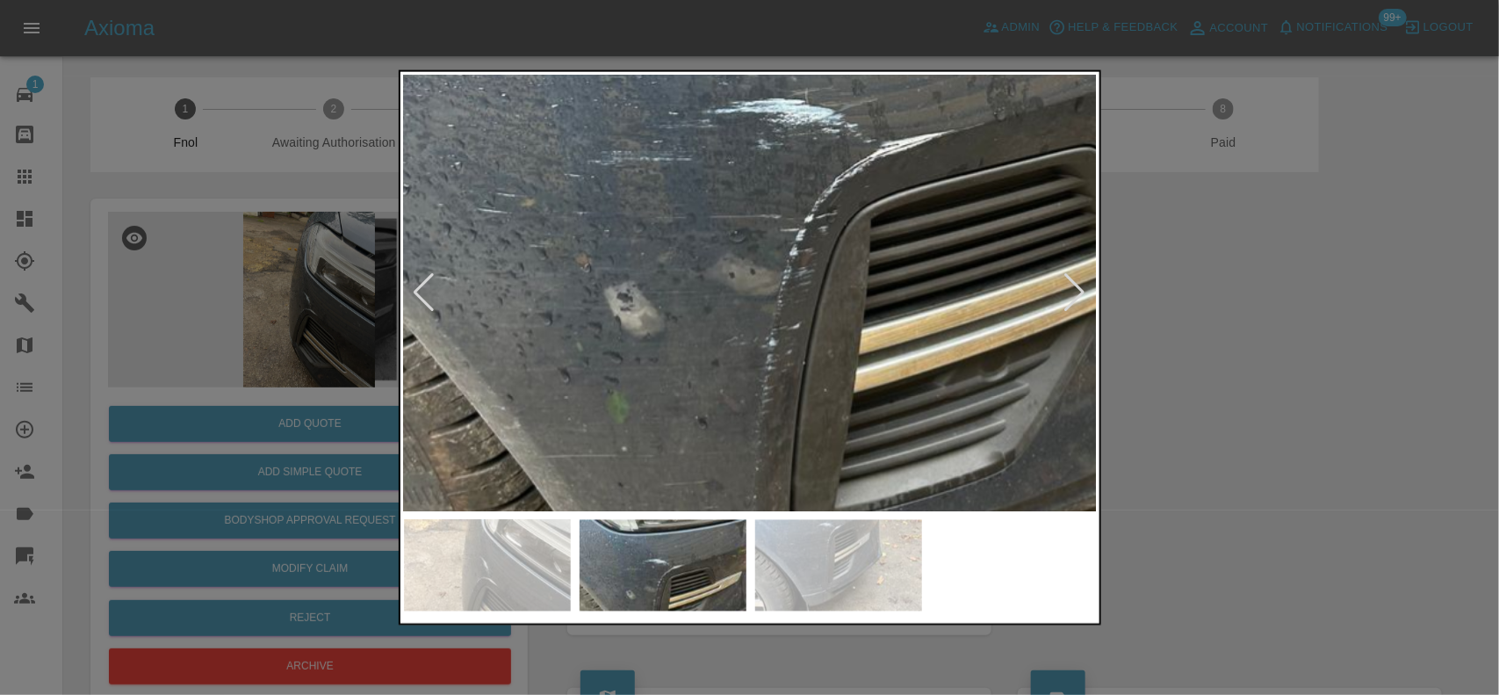
click at [726, 344] on img at bounding box center [820, 137] width 2081 height 1308
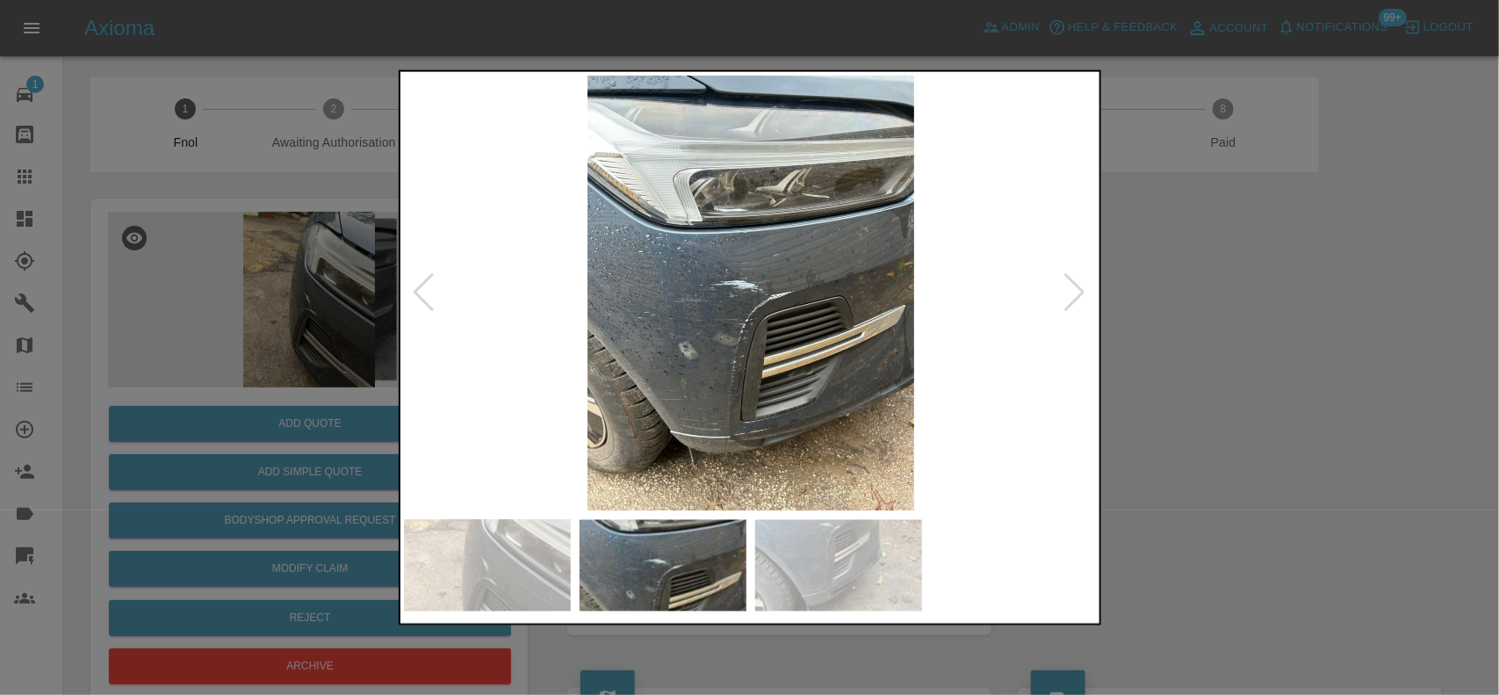
click at [716, 387] on img at bounding box center [751, 293] width 694 height 436
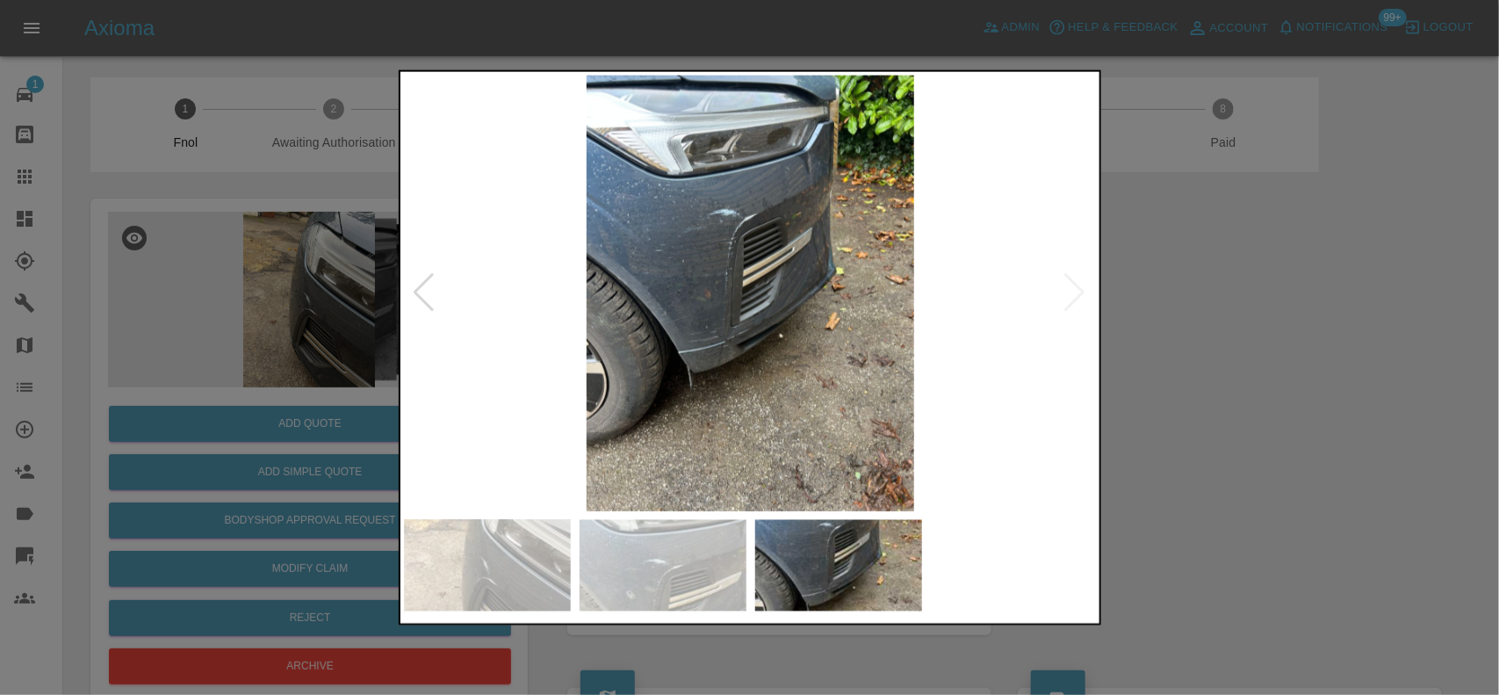
click at [744, 314] on img at bounding box center [751, 293] width 694 height 436
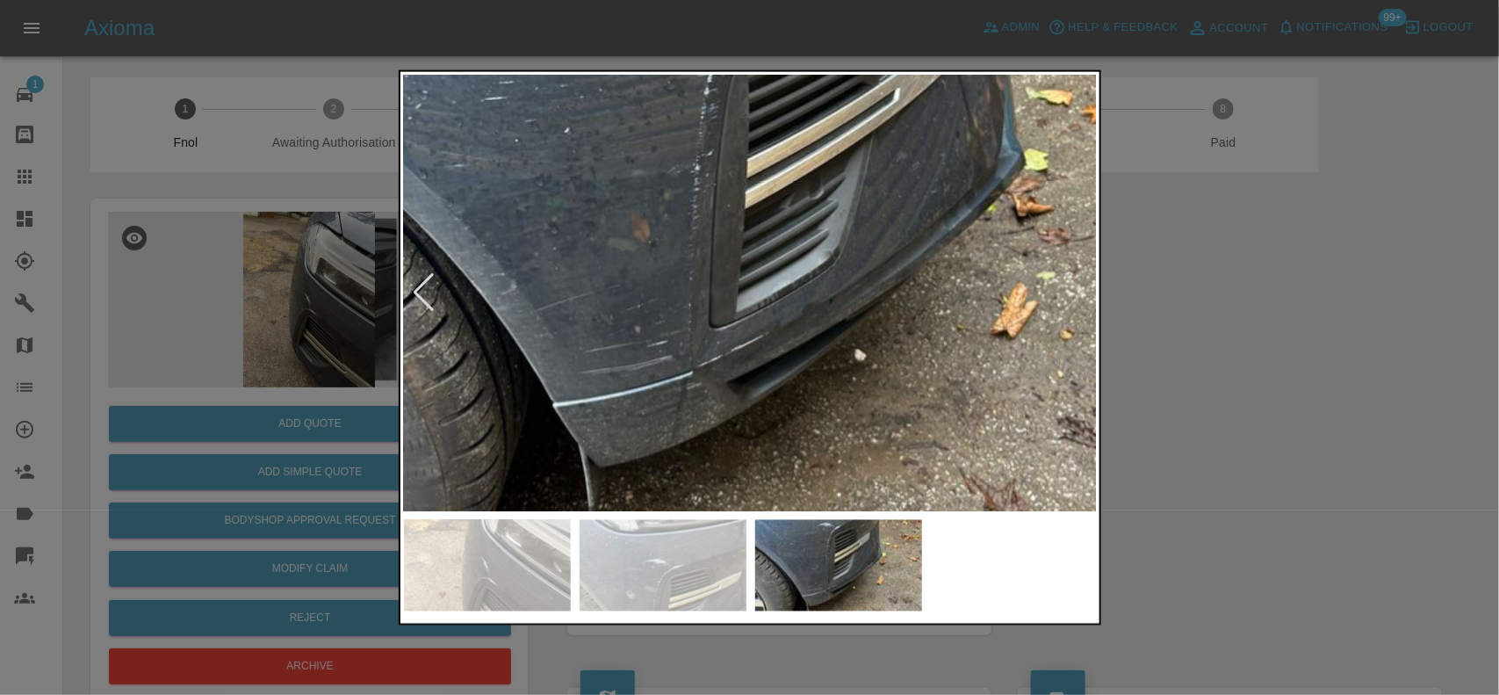
click at [736, 281] on img at bounding box center [767, 226] width 2081 height 1308
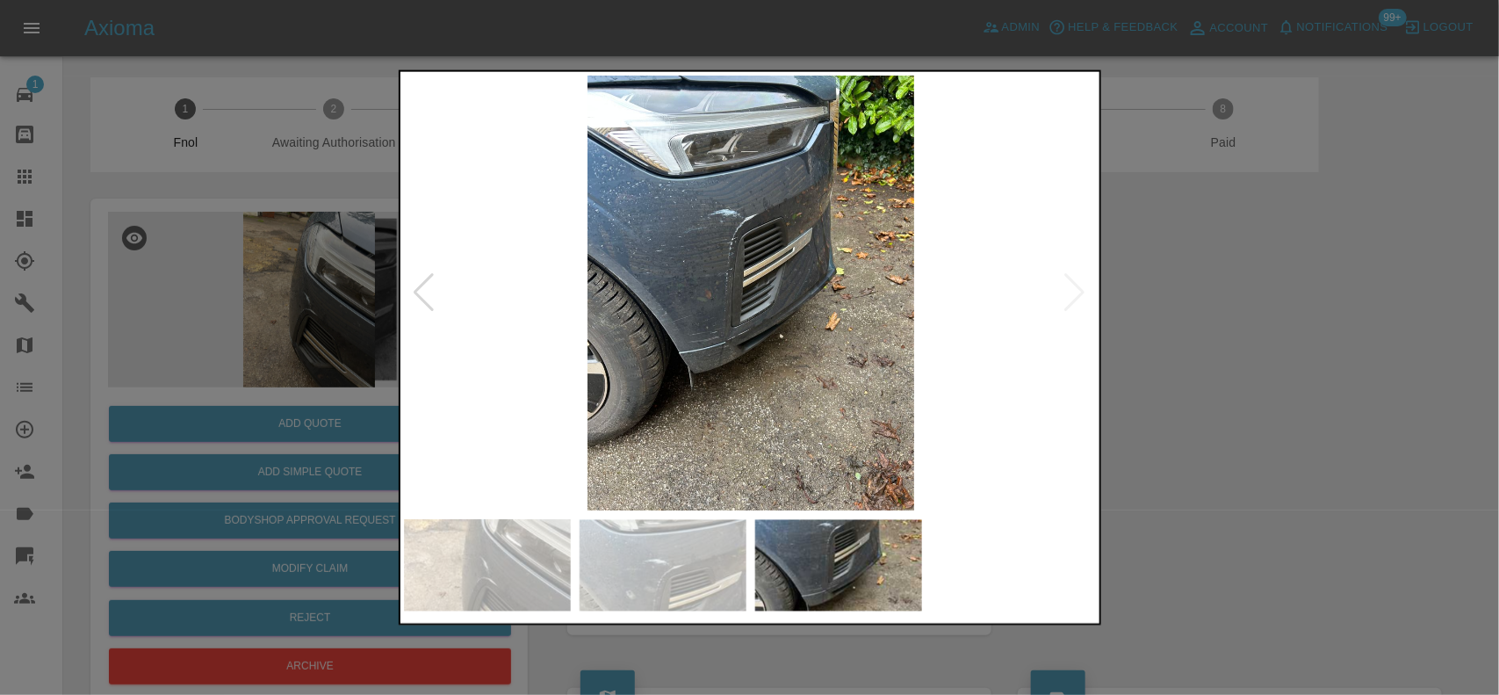
click at [716, 228] on img at bounding box center [751, 293] width 694 height 436
click at [713, 229] on img at bounding box center [751, 293] width 694 height 436
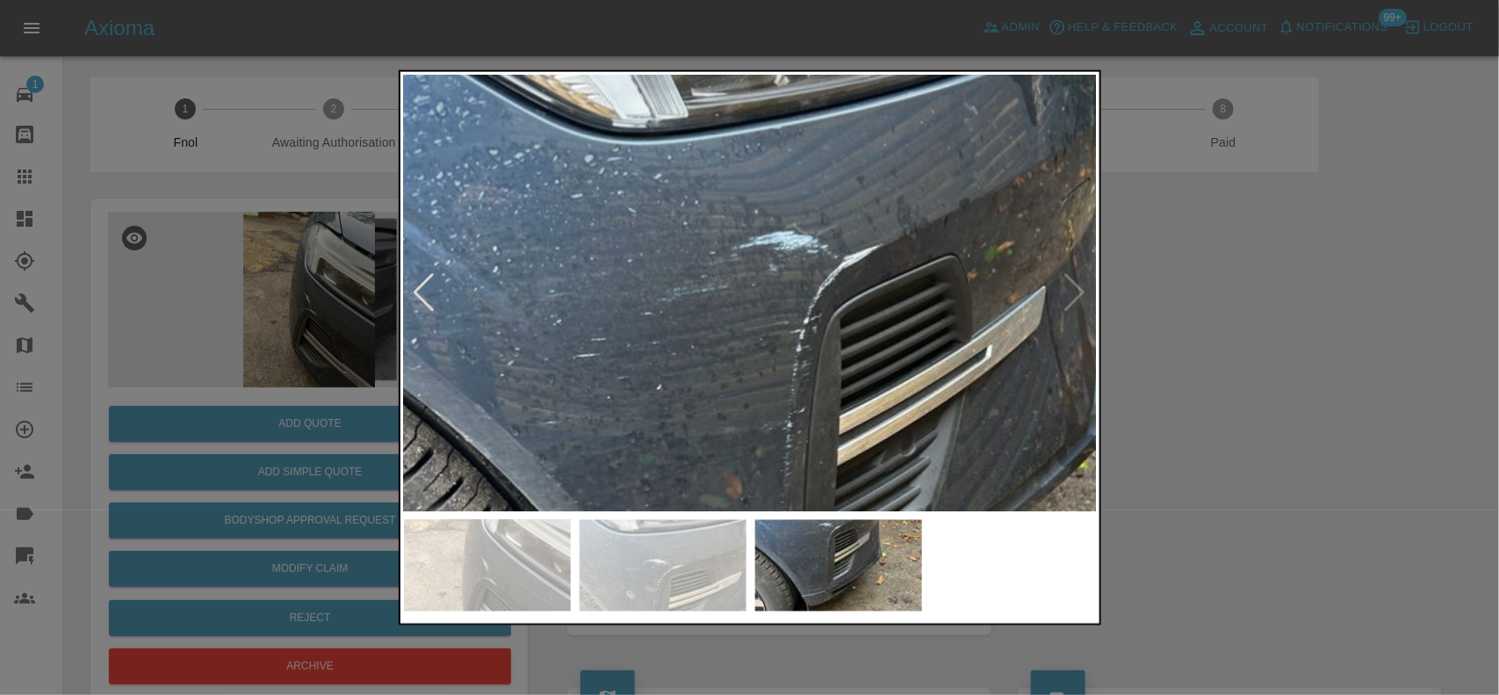
click at [731, 259] on img at bounding box center [859, 483] width 2081 height 1308
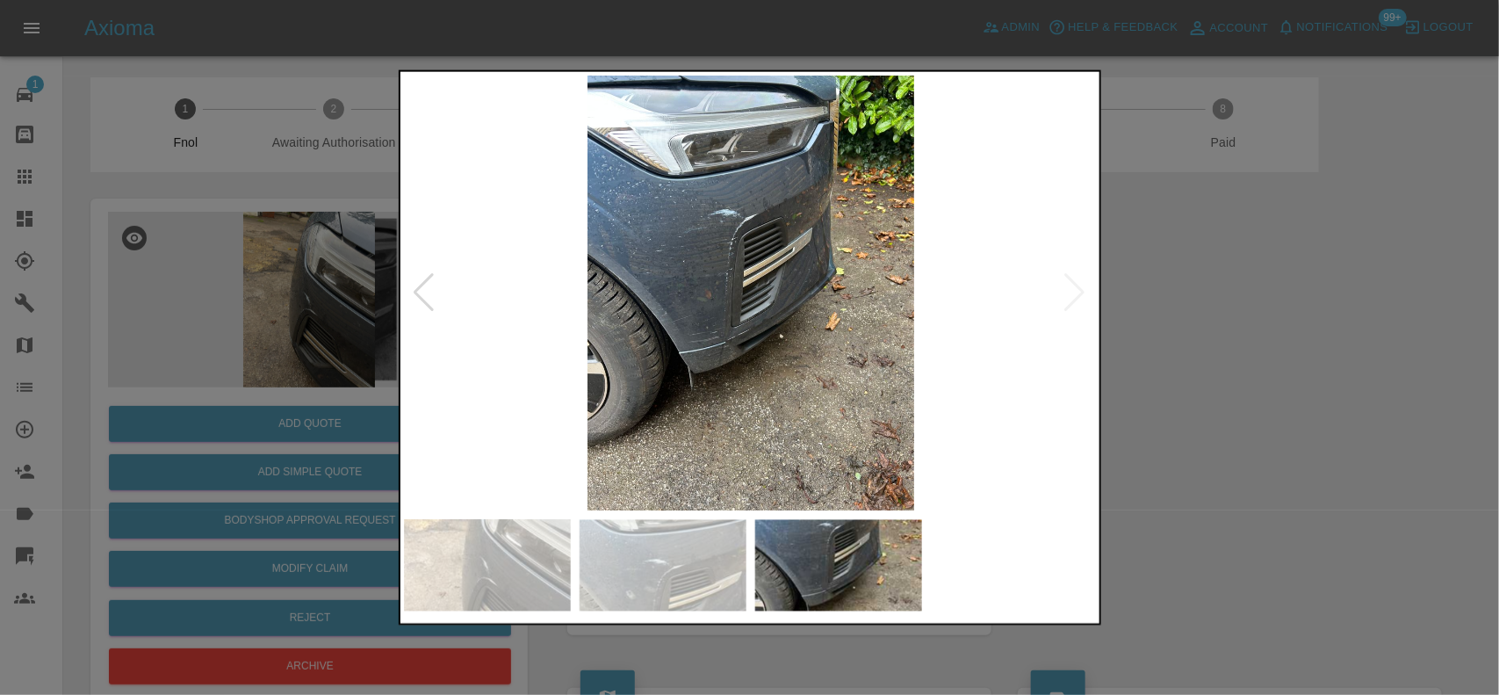
click at [797, 313] on img at bounding box center [751, 293] width 694 height 436
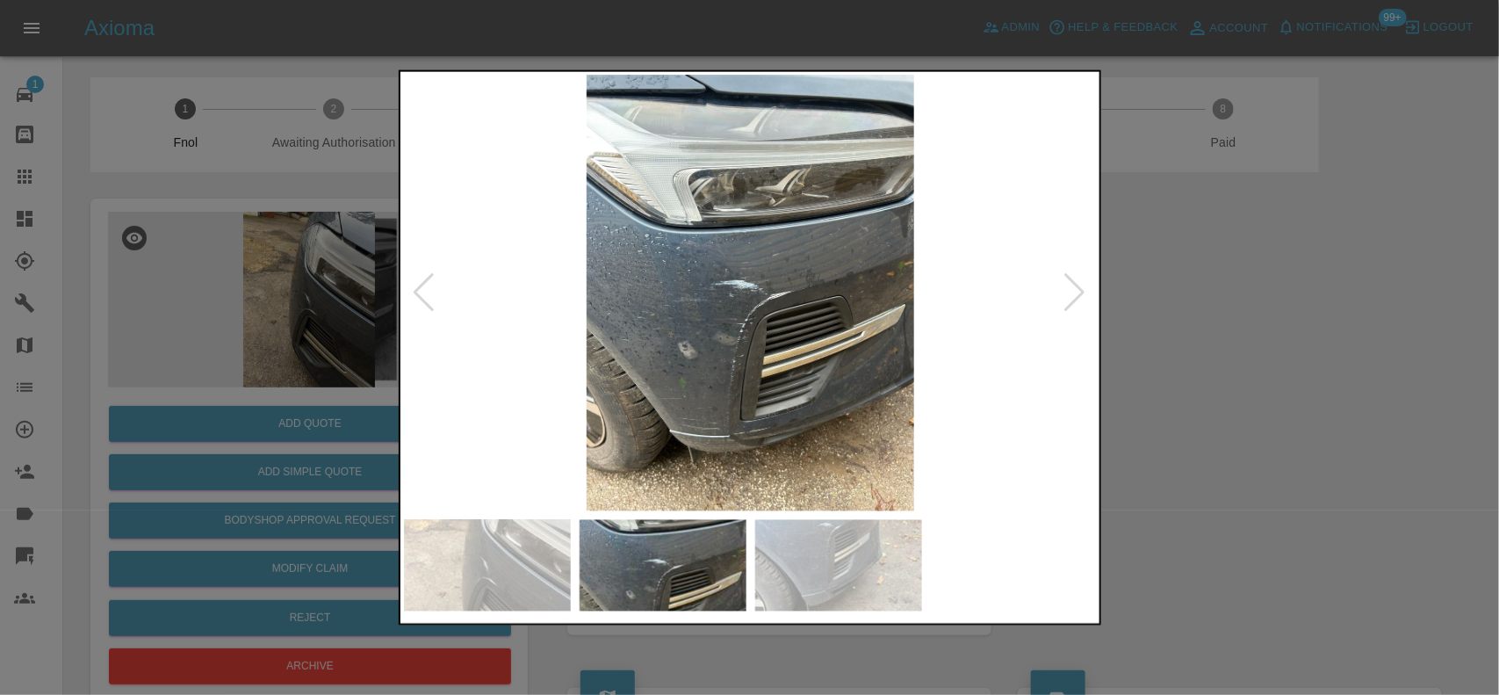
click at [747, 308] on img at bounding box center [751, 293] width 694 height 436
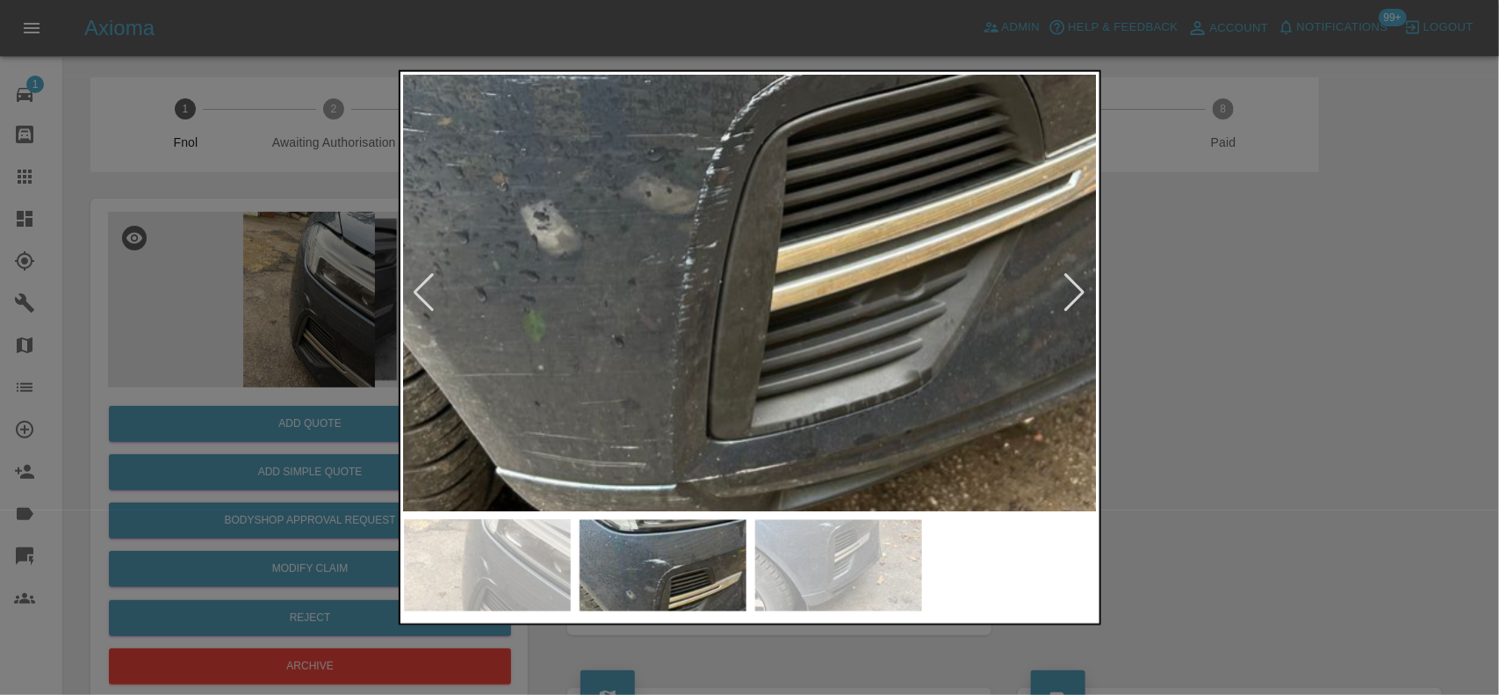
click at [691, 221] on img at bounding box center [736, 56] width 2081 height 1308
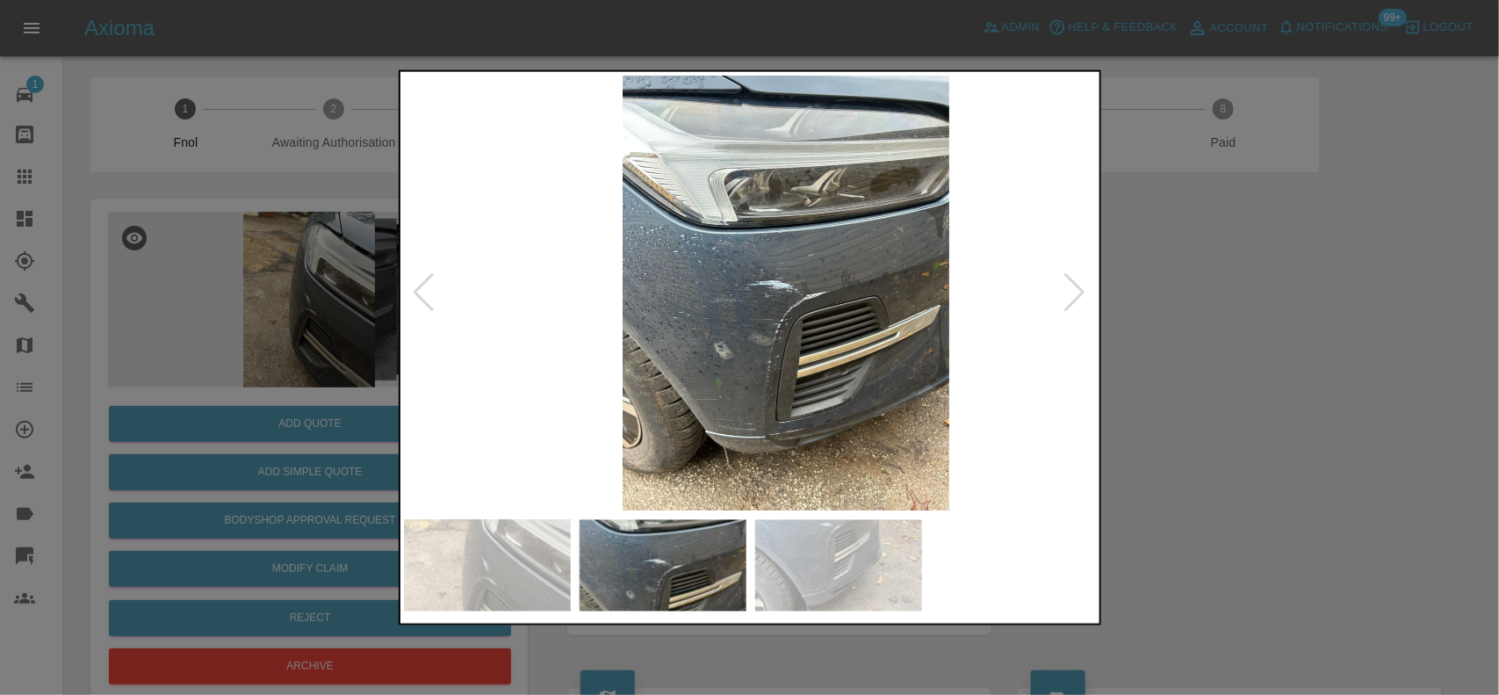
click at [788, 256] on img at bounding box center [786, 293] width 694 height 436
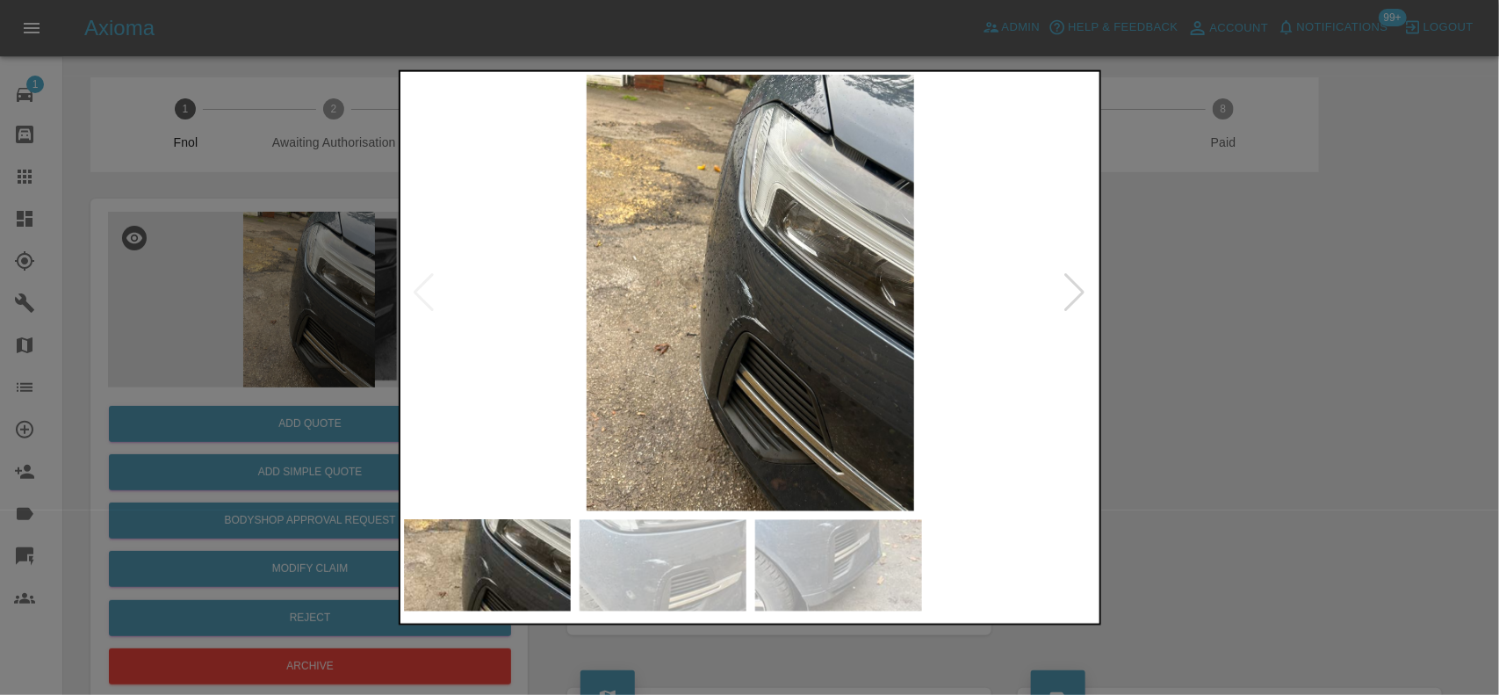
click at [730, 263] on img at bounding box center [751, 293] width 694 height 436
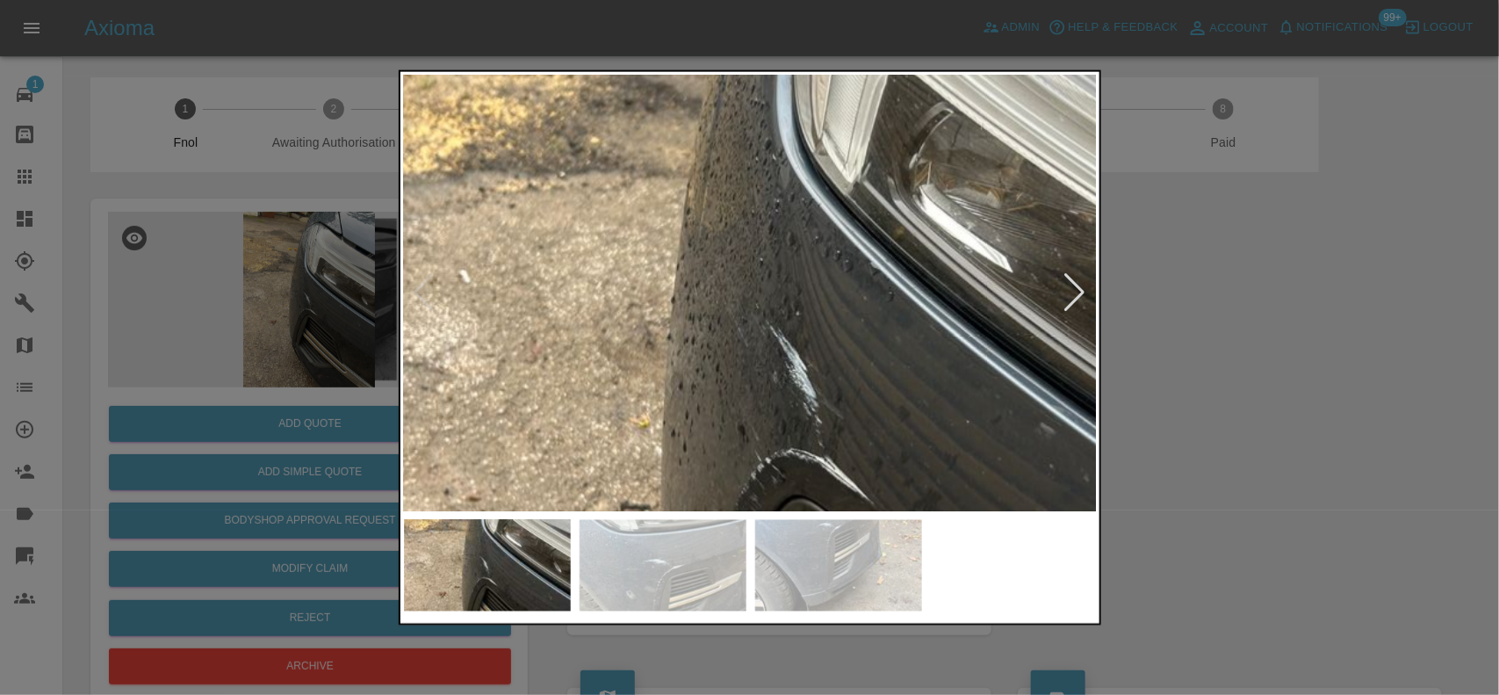
click at [730, 263] on img at bounding box center [810, 381] width 2081 height 1308
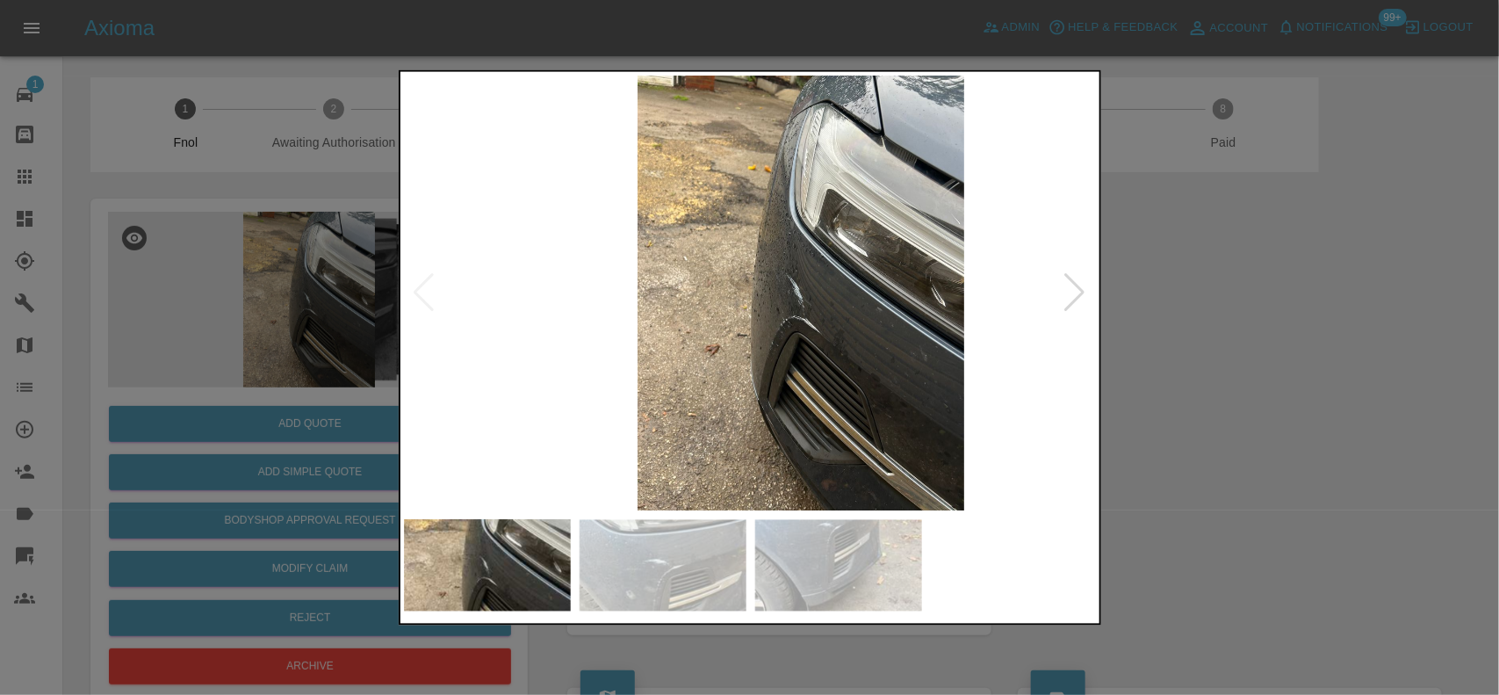
click at [805, 306] on img at bounding box center [801, 293] width 694 height 436
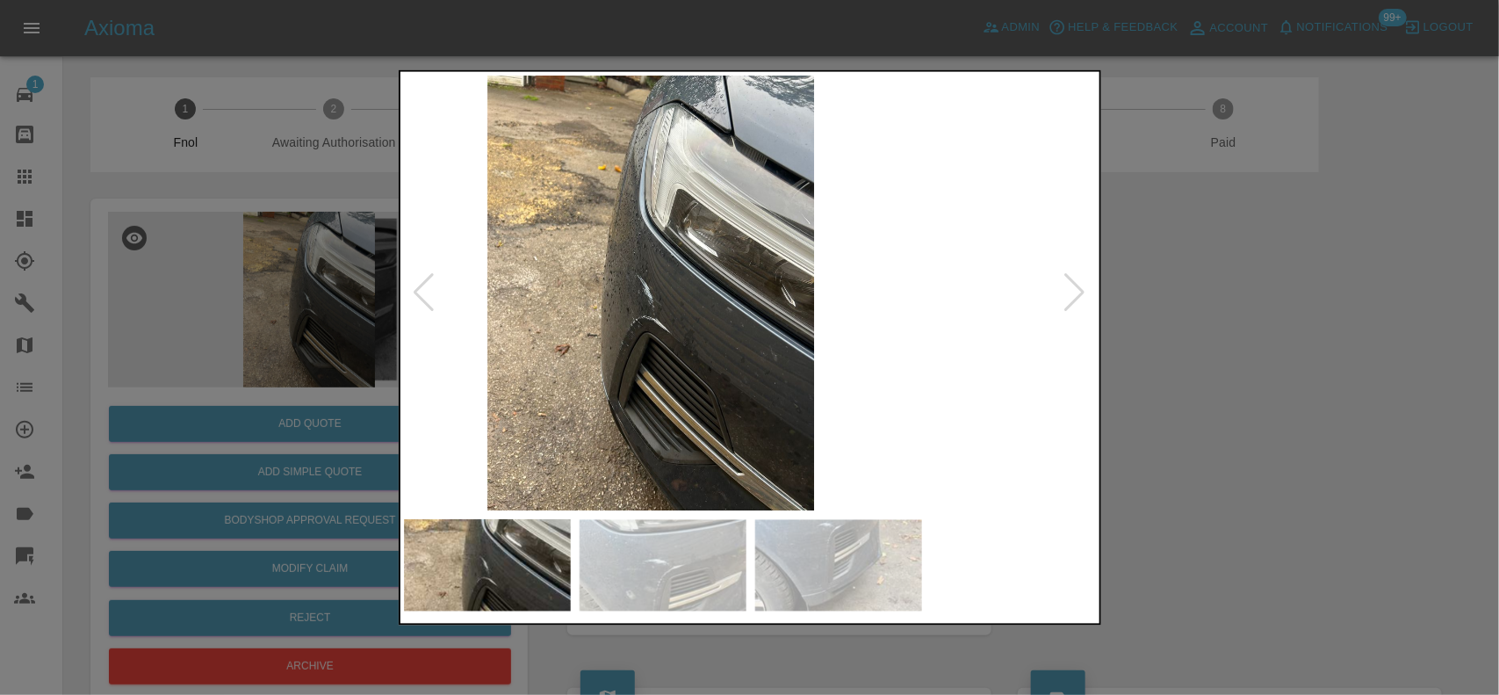
click at [511, 268] on img at bounding box center [651, 293] width 694 height 436
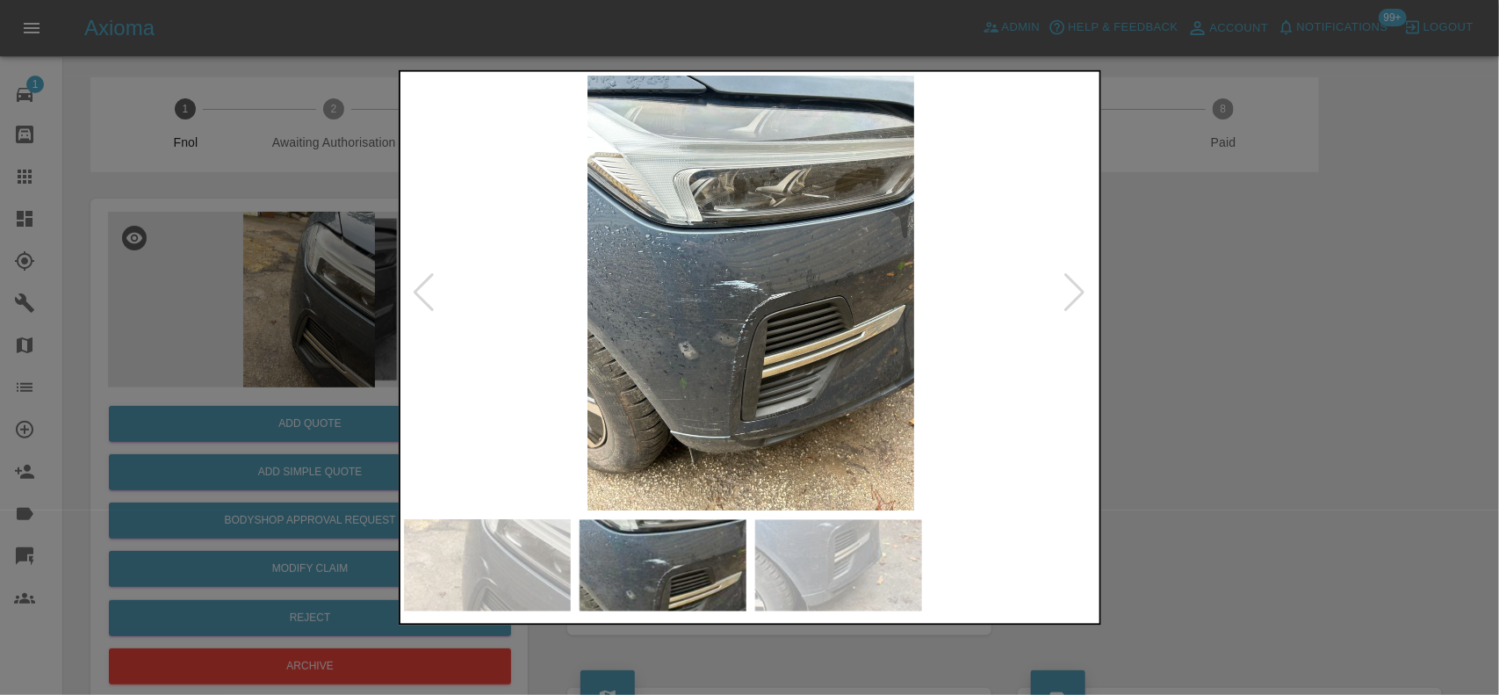
click at [691, 300] on img at bounding box center [751, 293] width 694 height 436
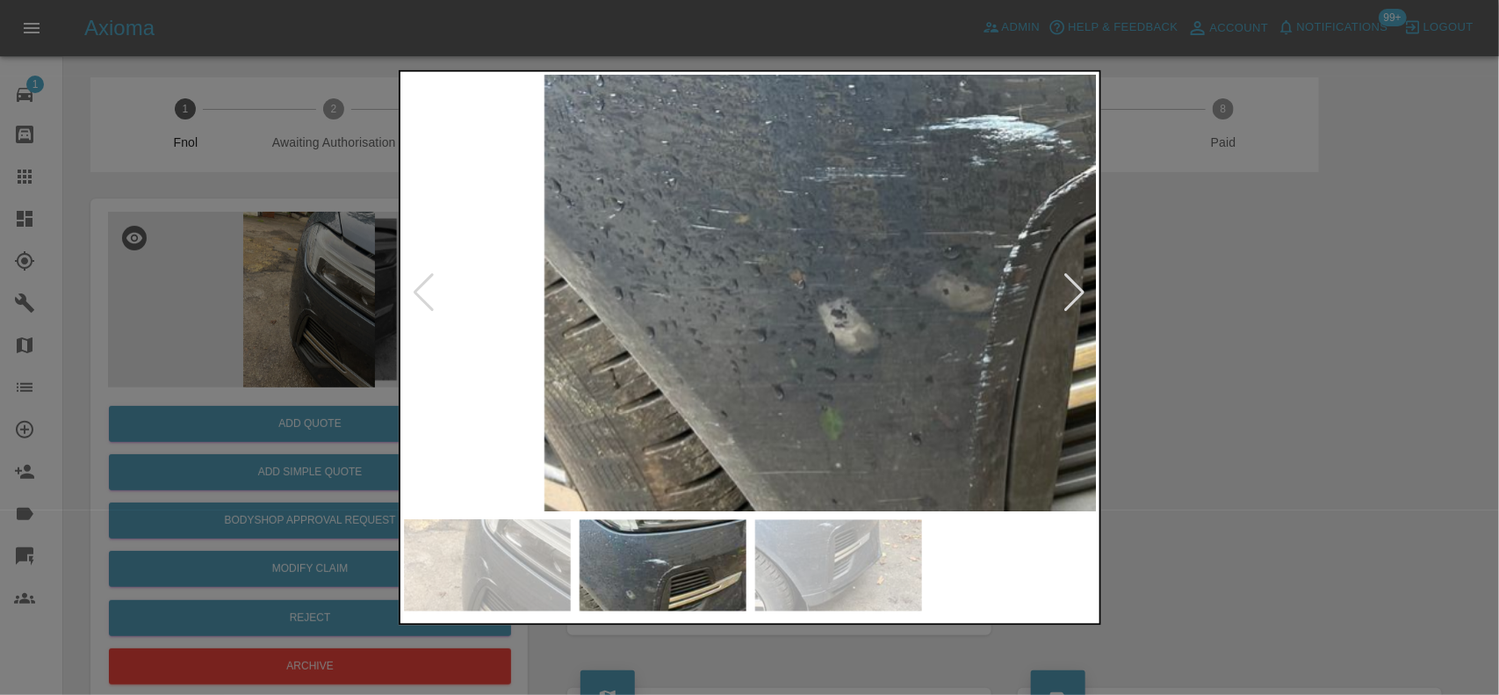
click at [800, 185] on img at bounding box center [1034, 154] width 2081 height 1308
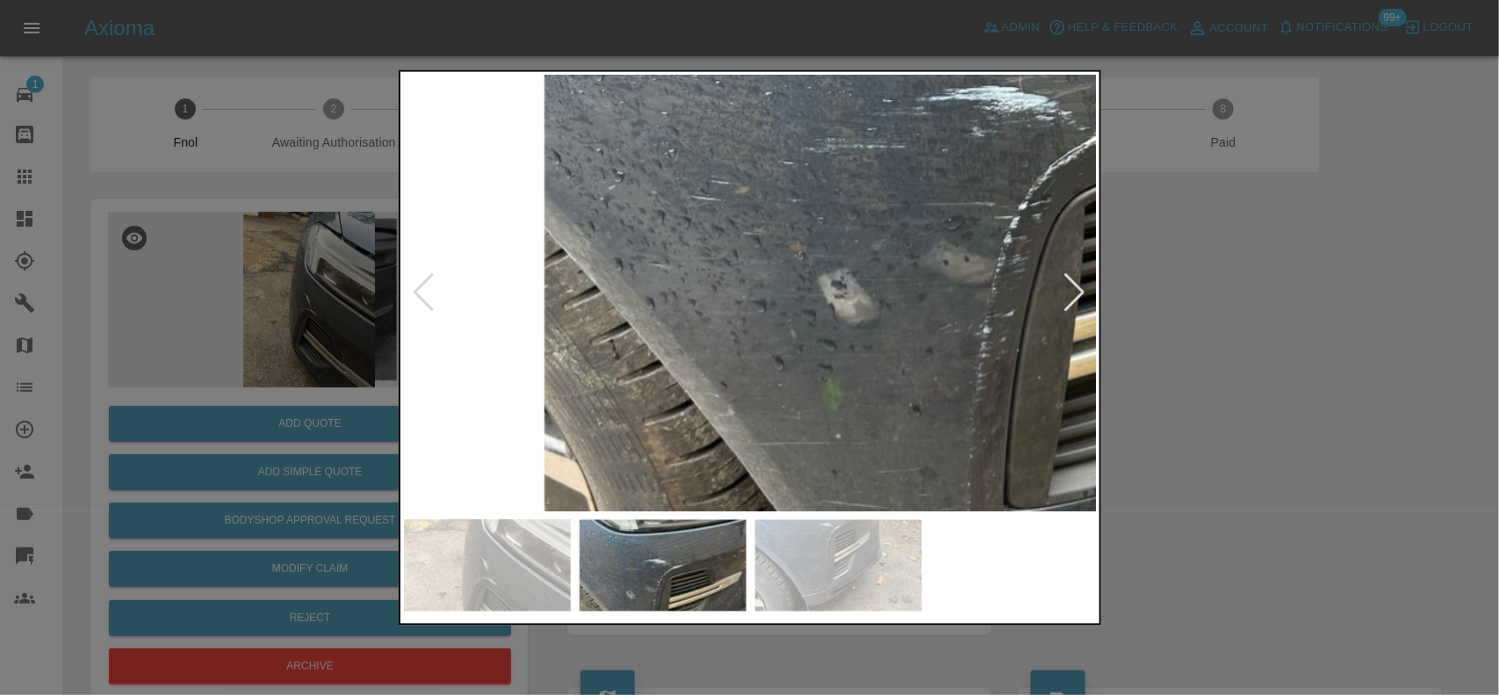
click at [766, 222] on img at bounding box center [1034, 125] width 2081 height 1308
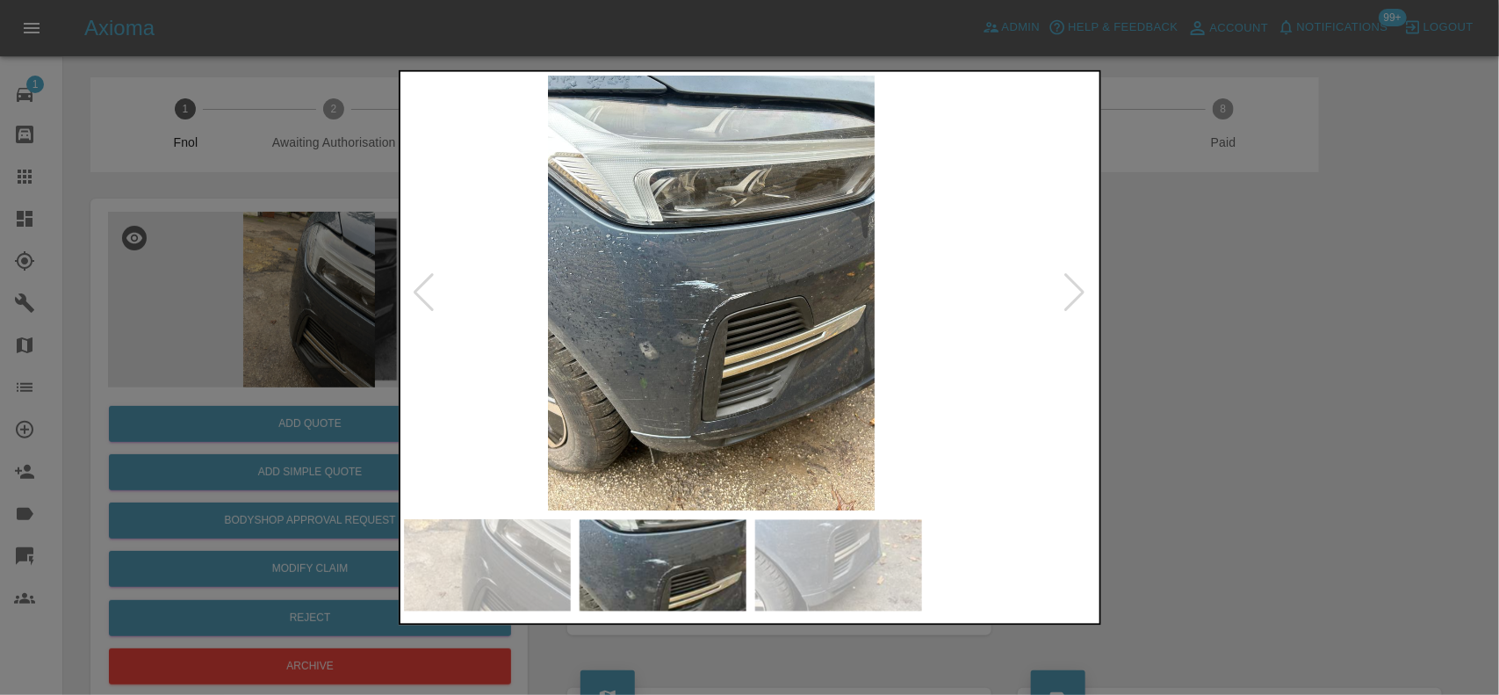
click at [507, 264] on img at bounding box center [711, 293] width 694 height 436
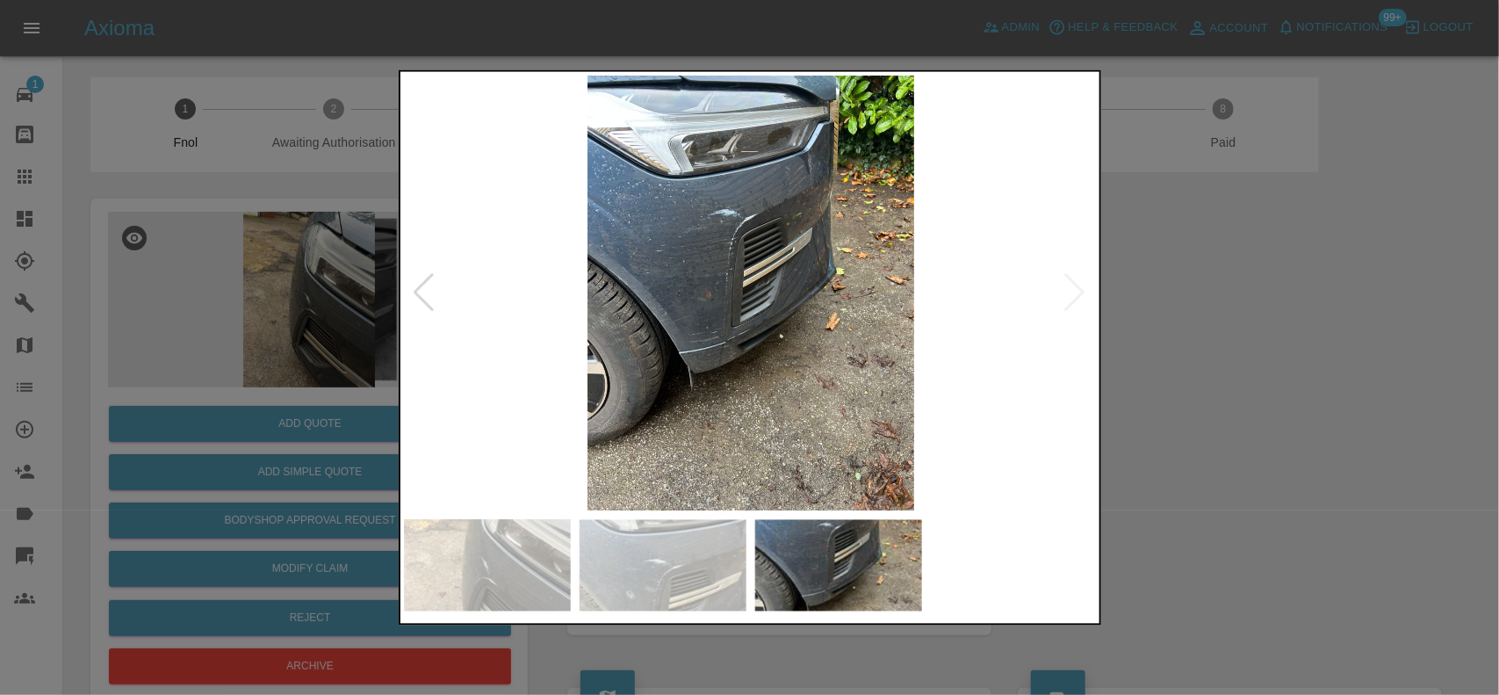
click at [733, 292] on img at bounding box center [751, 293] width 694 height 436
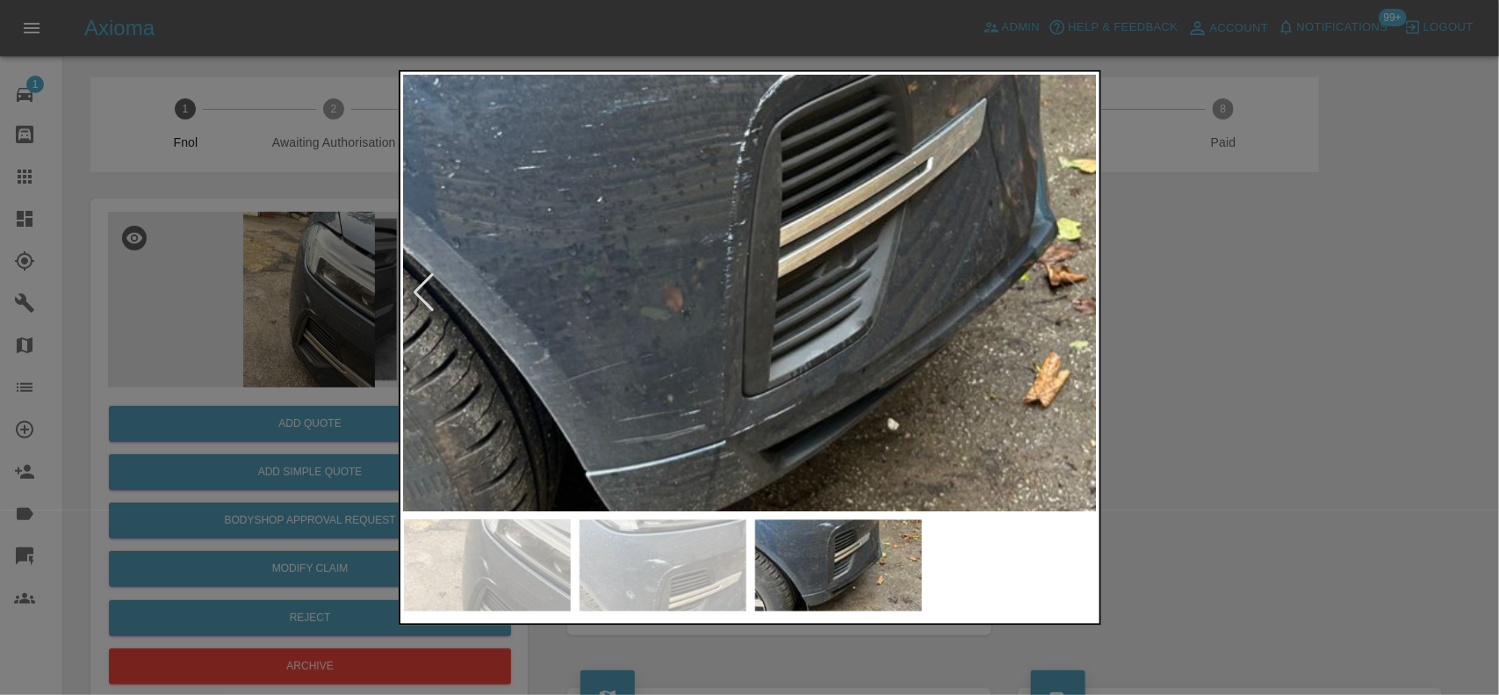
click at [801, 108] on img at bounding box center [799, 295] width 2081 height 1308
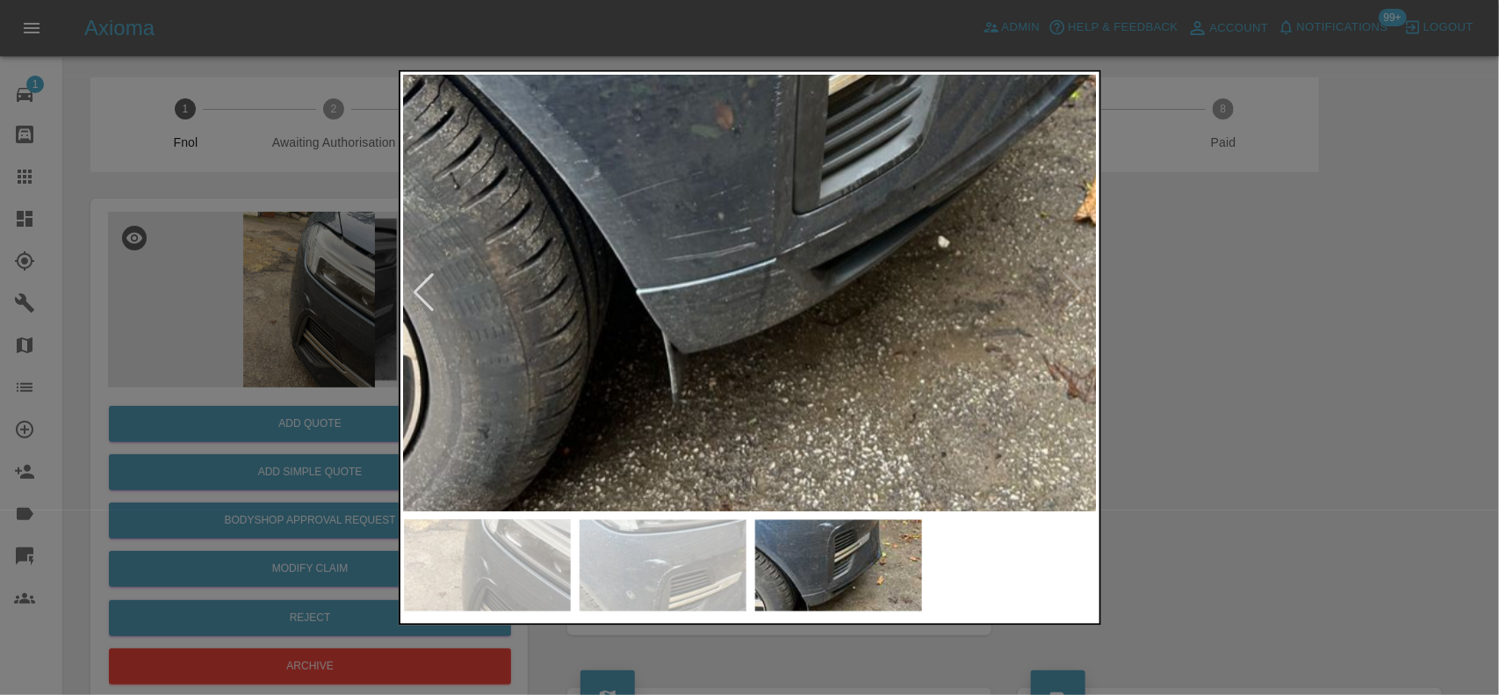
click at [783, 216] on img at bounding box center [850, 112] width 2081 height 1308
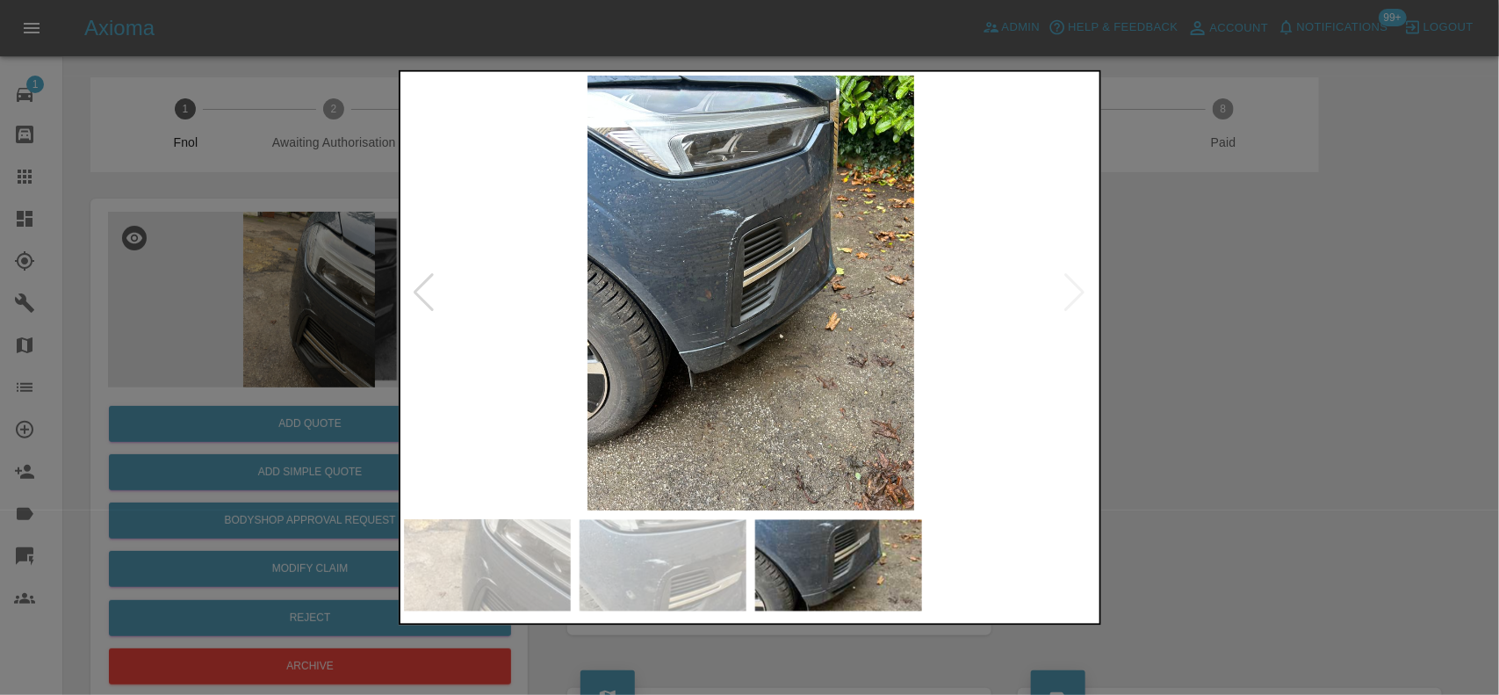
click at [630, 230] on img at bounding box center [751, 293] width 694 height 436
click at [389, 318] on div at bounding box center [749, 347] width 1499 height 695
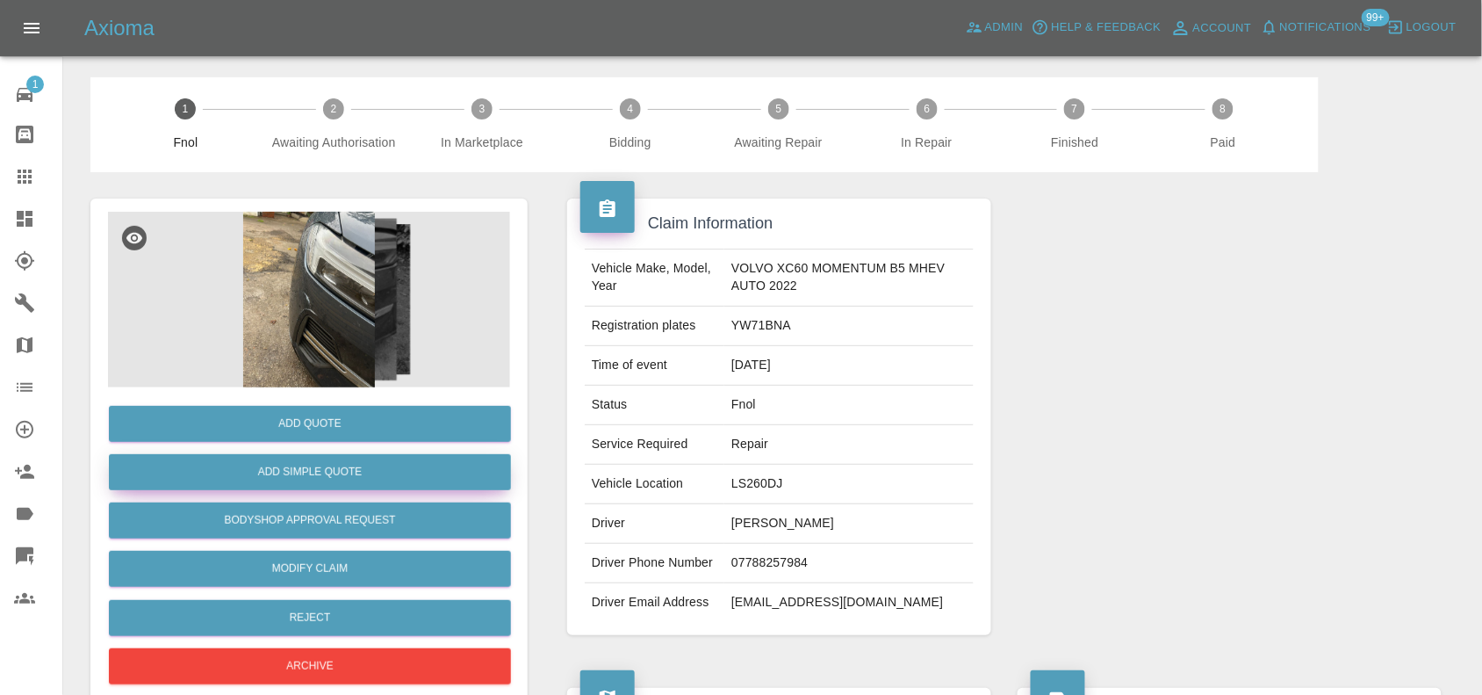
click at [341, 468] on button "Add Simple Quote" at bounding box center [310, 472] width 402 height 36
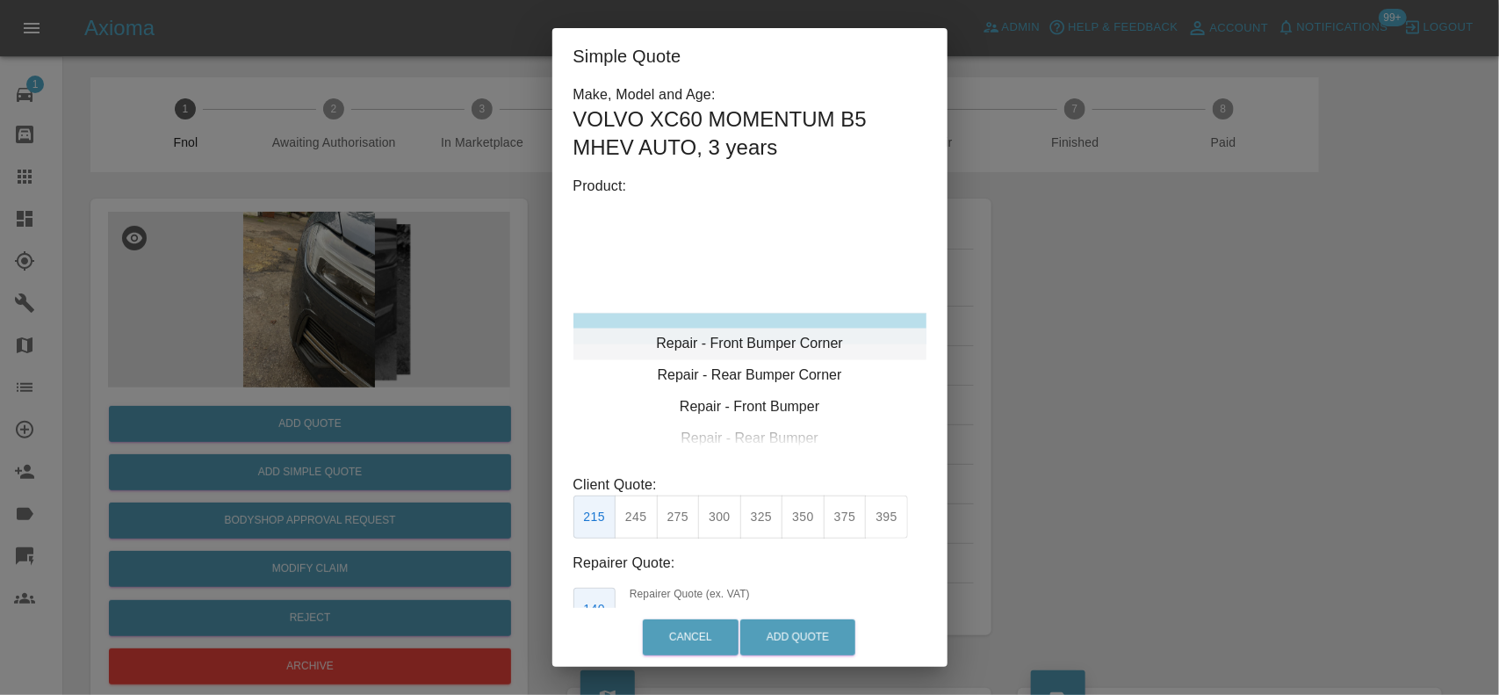
type input "120"
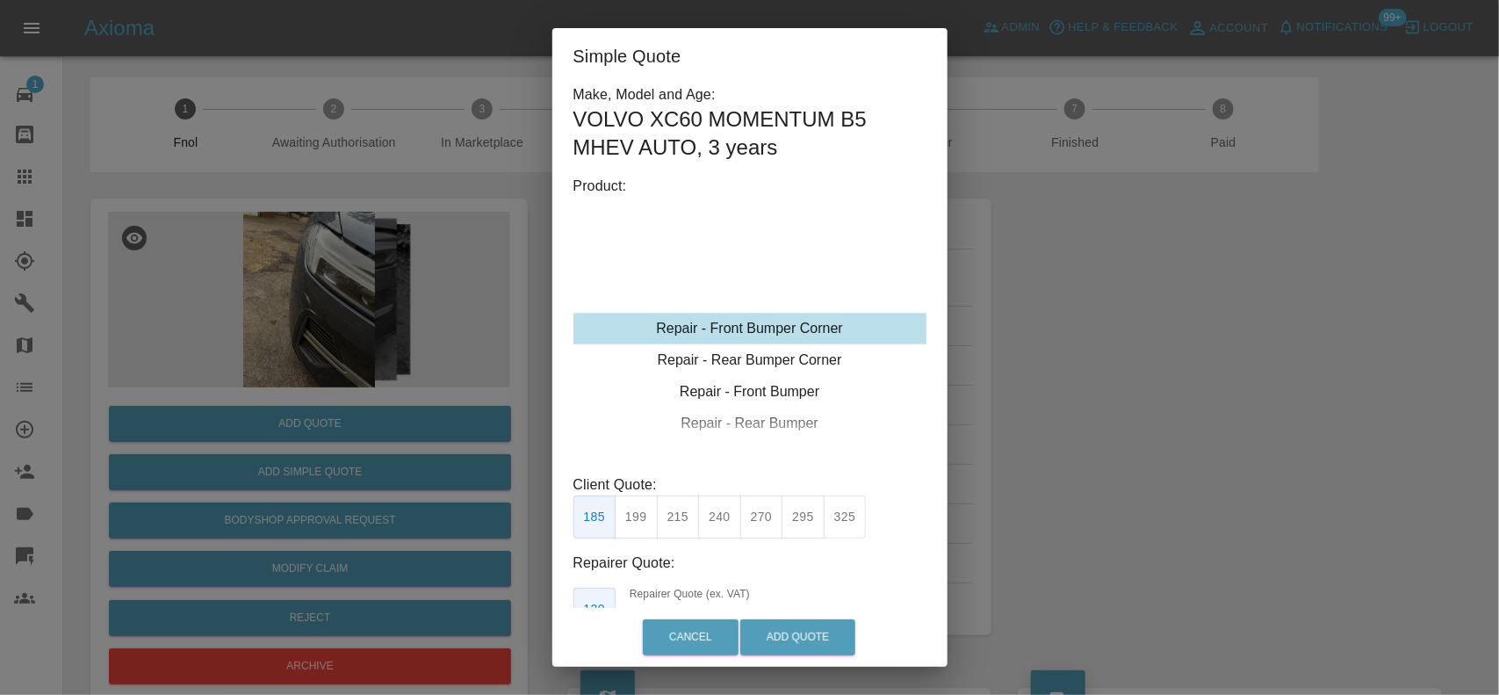
drag, startPoint x: 757, startPoint y: 318, endPoint x: 699, endPoint y: 474, distance: 166.7
click at [749, 322] on div "Repair - Front Bumper Corner" at bounding box center [749, 329] width 353 height 32
click at [637, 515] on button "199" at bounding box center [636, 516] width 43 height 43
click at [810, 644] on button "Add Quote" at bounding box center [797, 637] width 115 height 36
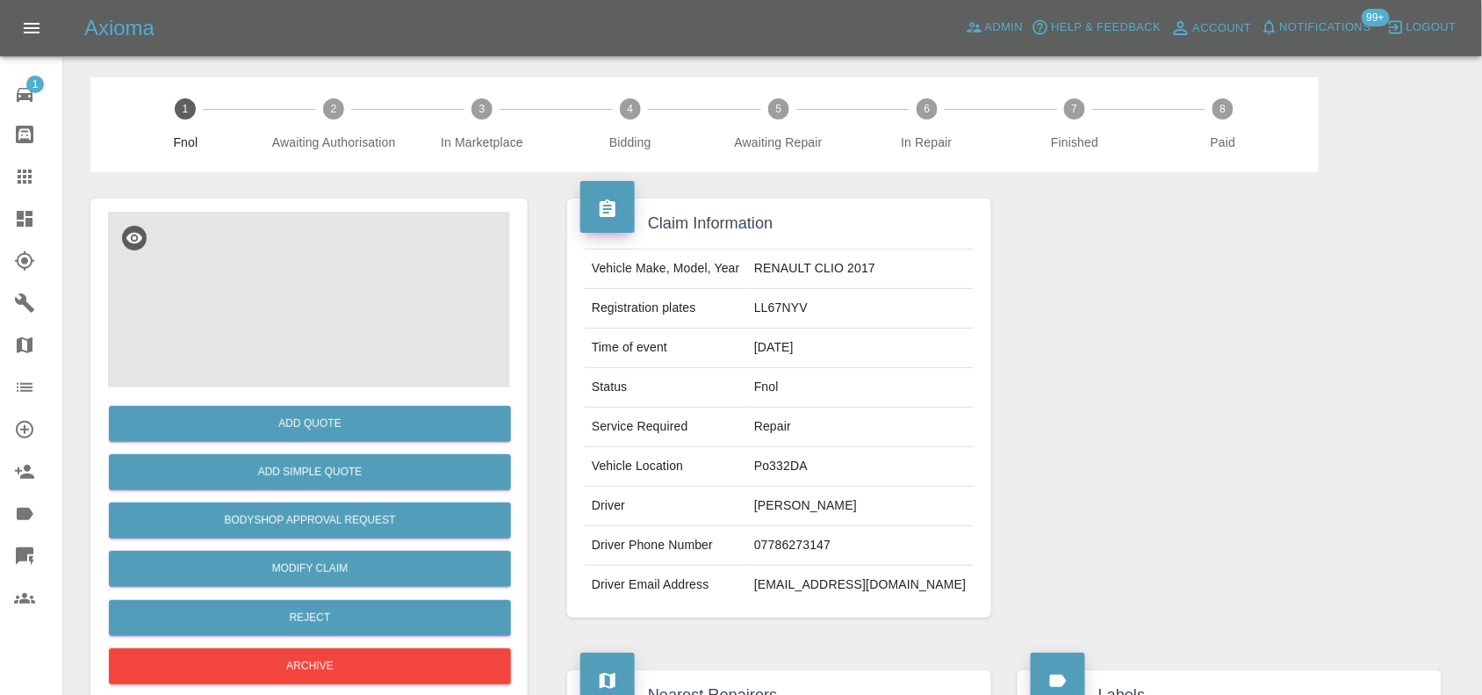
click at [301, 292] on img at bounding box center [309, 300] width 402 height 176
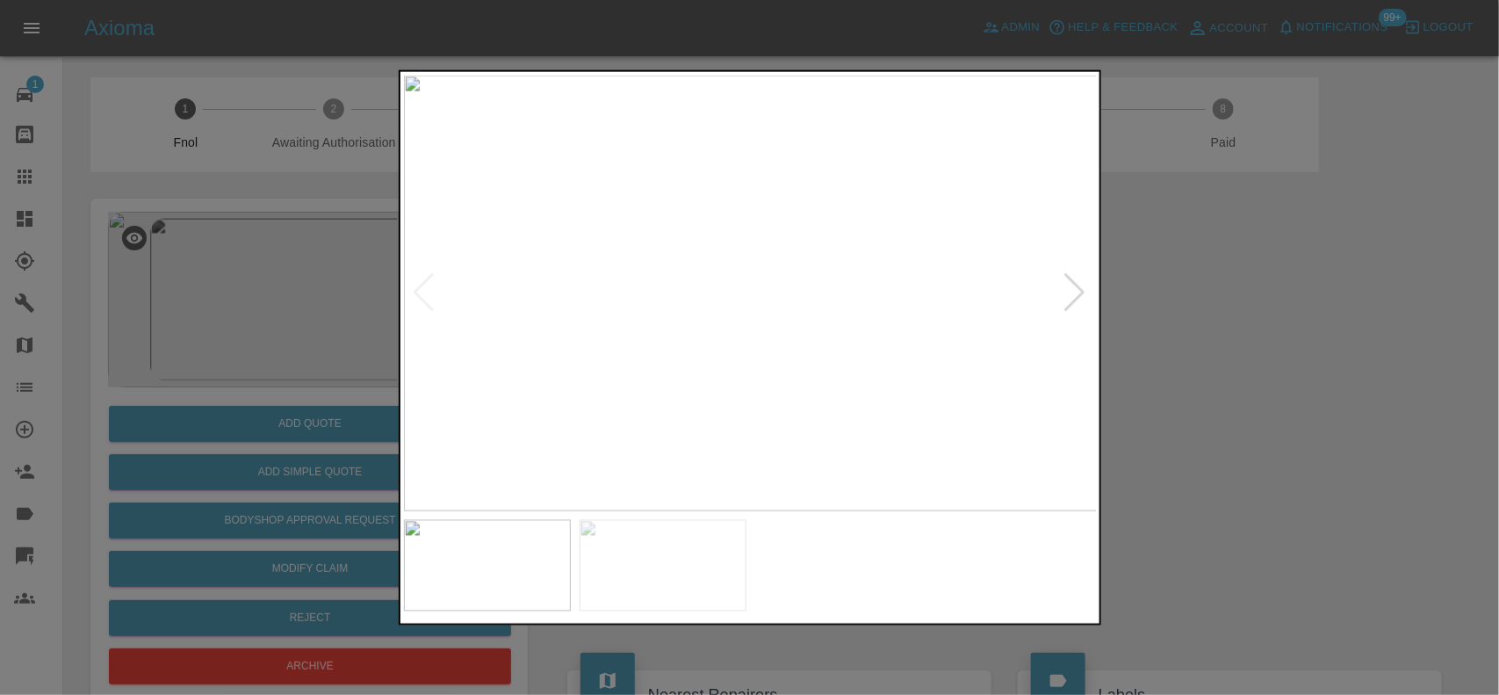
click at [745, 277] on img at bounding box center [751, 293] width 694 height 436
click at [743, 281] on img at bounding box center [763, 338] width 2081 height 1308
click at [704, 340] on img at bounding box center [751, 293] width 694 height 436
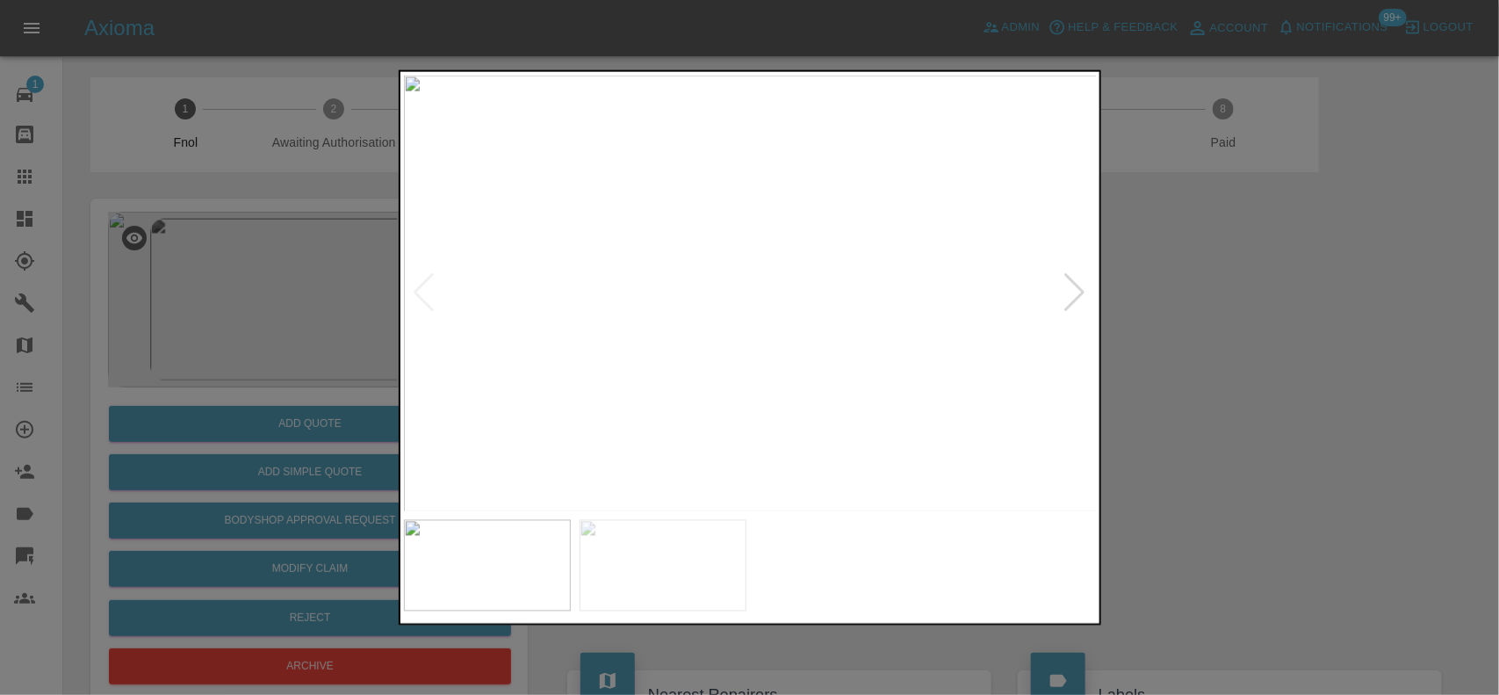
click at [736, 330] on img at bounding box center [751, 293] width 694 height 436
click at [349, 319] on div at bounding box center [749, 347] width 1499 height 695
click at [698, 307] on img at bounding box center [751, 293] width 694 height 436
click at [783, 340] on img at bounding box center [896, 338] width 2081 height 1308
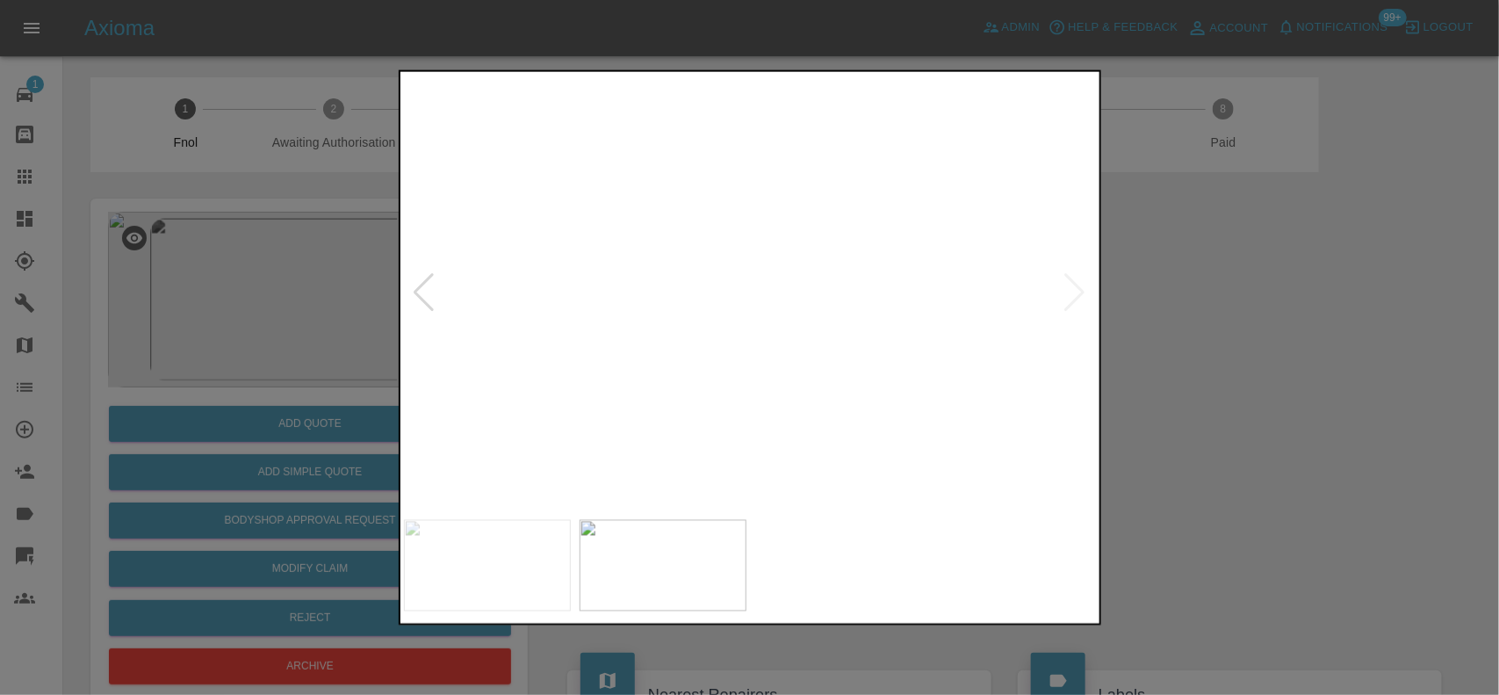
click at [781, 335] on img at bounding box center [896, 338] width 2081 height 1308
click at [1235, 428] on div at bounding box center [749, 347] width 1499 height 695
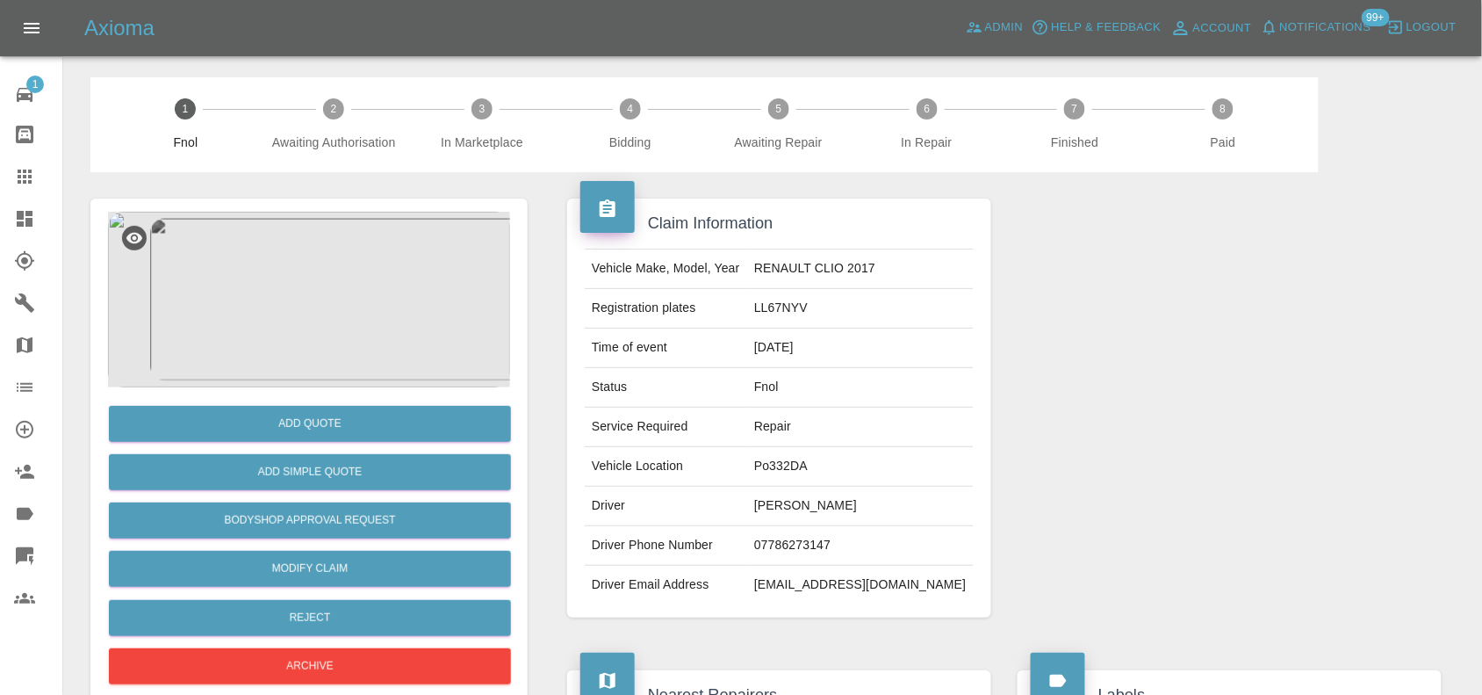
click at [360, 286] on img at bounding box center [309, 300] width 402 height 176
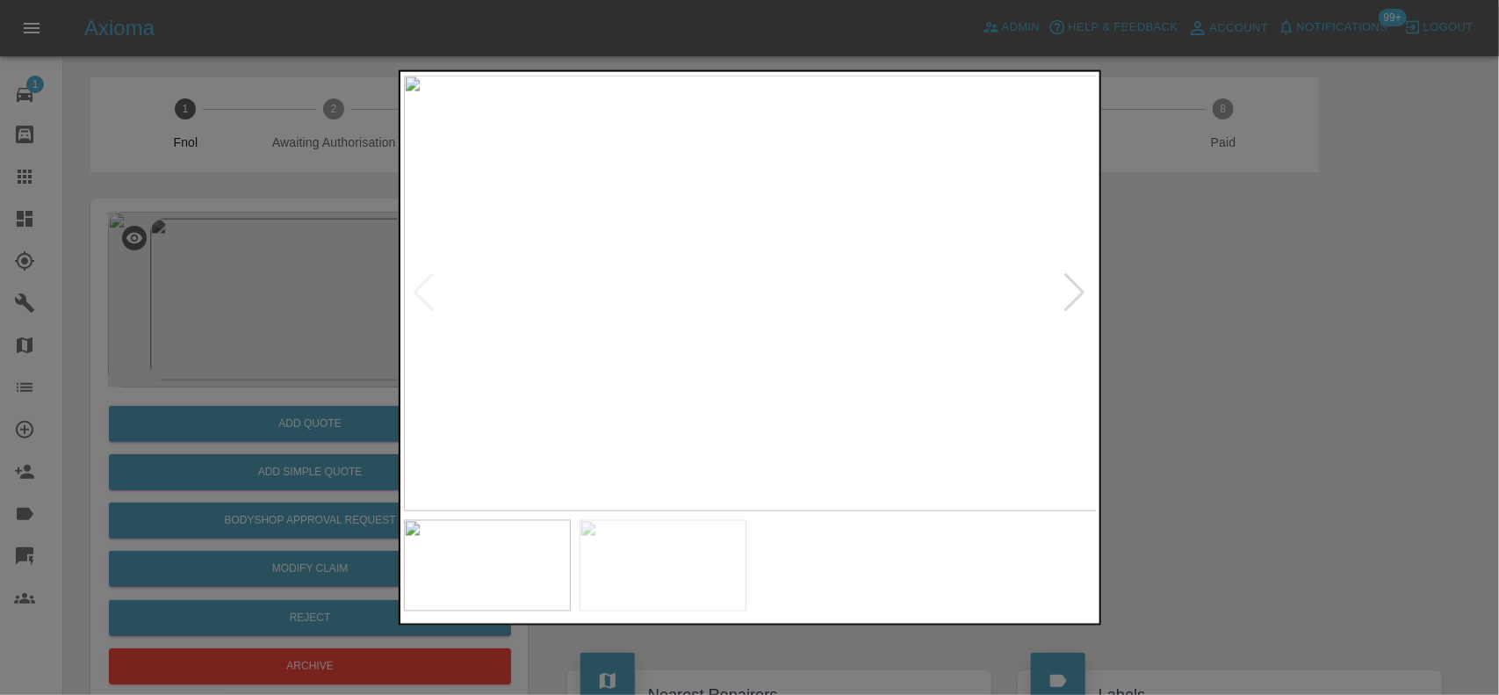
click at [602, 300] on img at bounding box center [751, 293] width 694 height 436
click at [725, 299] on img at bounding box center [751, 293] width 694 height 436
click at [765, 277] on img at bounding box center [828, 356] width 2081 height 1308
click at [286, 265] on div at bounding box center [749, 347] width 1499 height 695
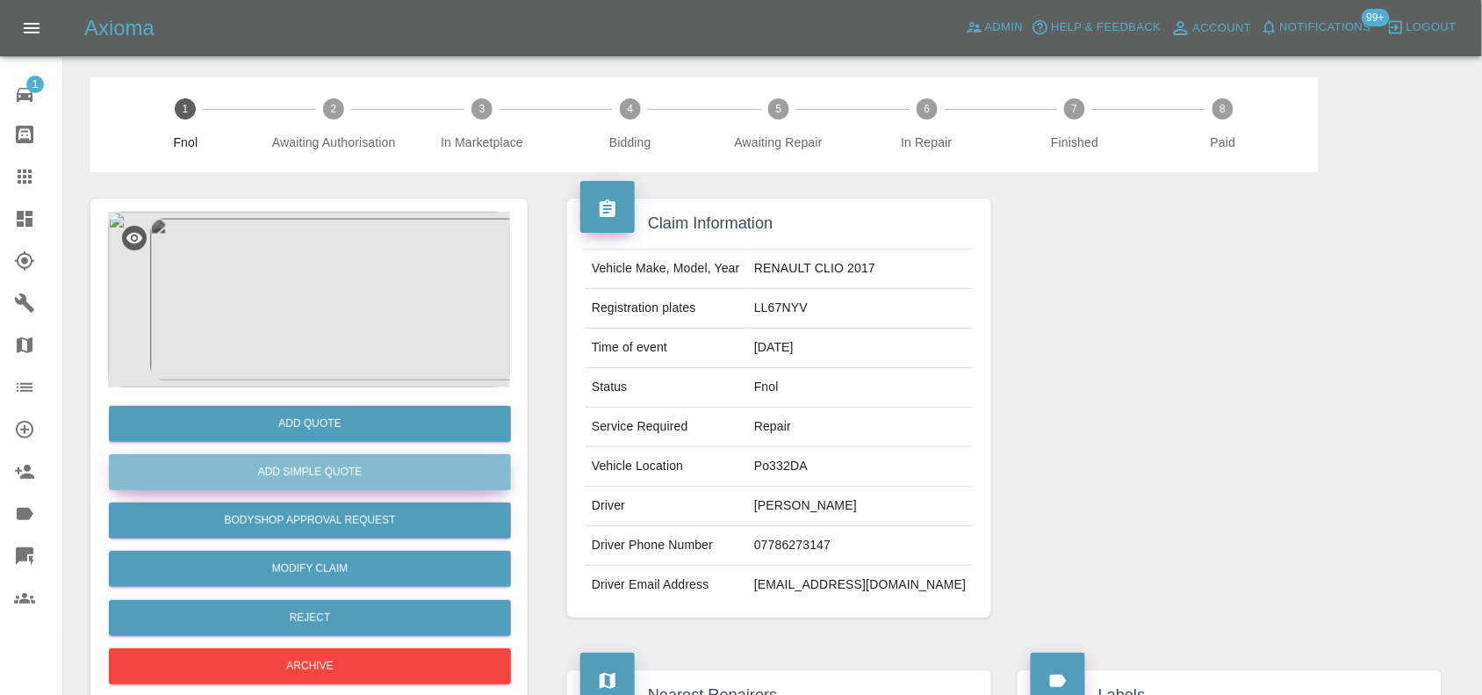
click at [340, 459] on button "Add Simple Quote" at bounding box center [310, 472] width 402 height 36
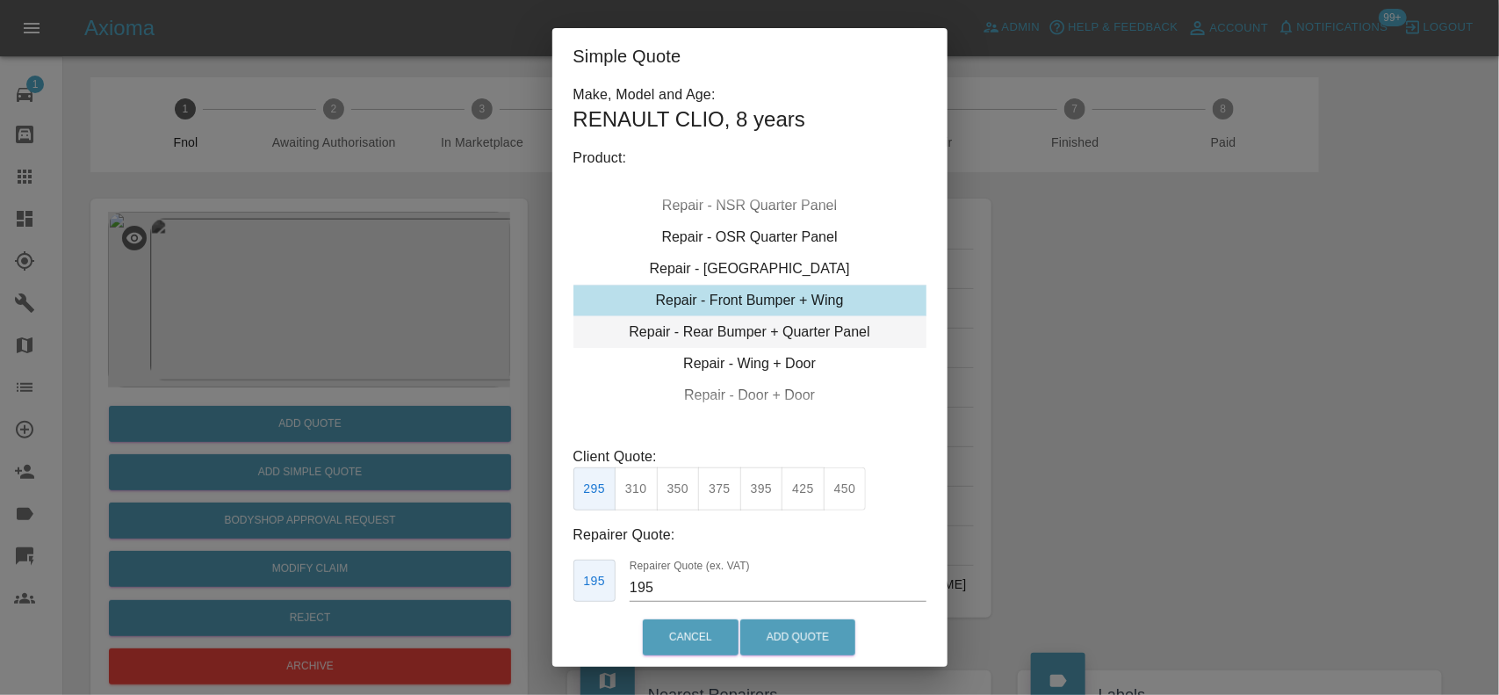
click at [765, 316] on div "Repair - Rear Bumper + Quarter Panel" at bounding box center [749, 332] width 353 height 32
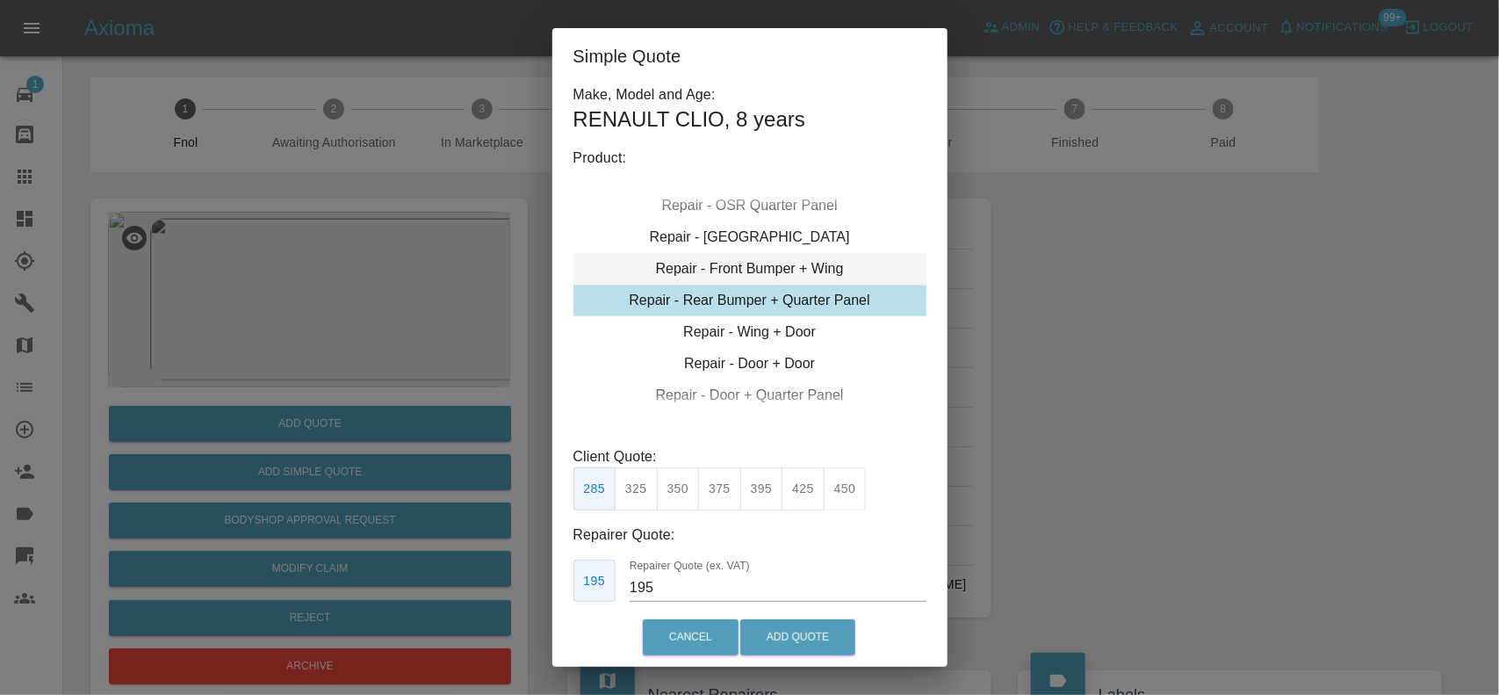
drag, startPoint x: 721, startPoint y: 259, endPoint x: 709, endPoint y: 285, distance: 28.7
click at [721, 257] on div "Repair - Front Bumper + Wing" at bounding box center [749, 269] width 353 height 32
drag, startPoint x: 739, startPoint y: 277, endPoint x: 722, endPoint y: 335, distance: 61.4
click at [739, 277] on div "Repair - Front Bumper + Wing" at bounding box center [749, 269] width 353 height 32
click at [725, 272] on div "Repair - Front Bumper + Wing" at bounding box center [749, 269] width 353 height 32
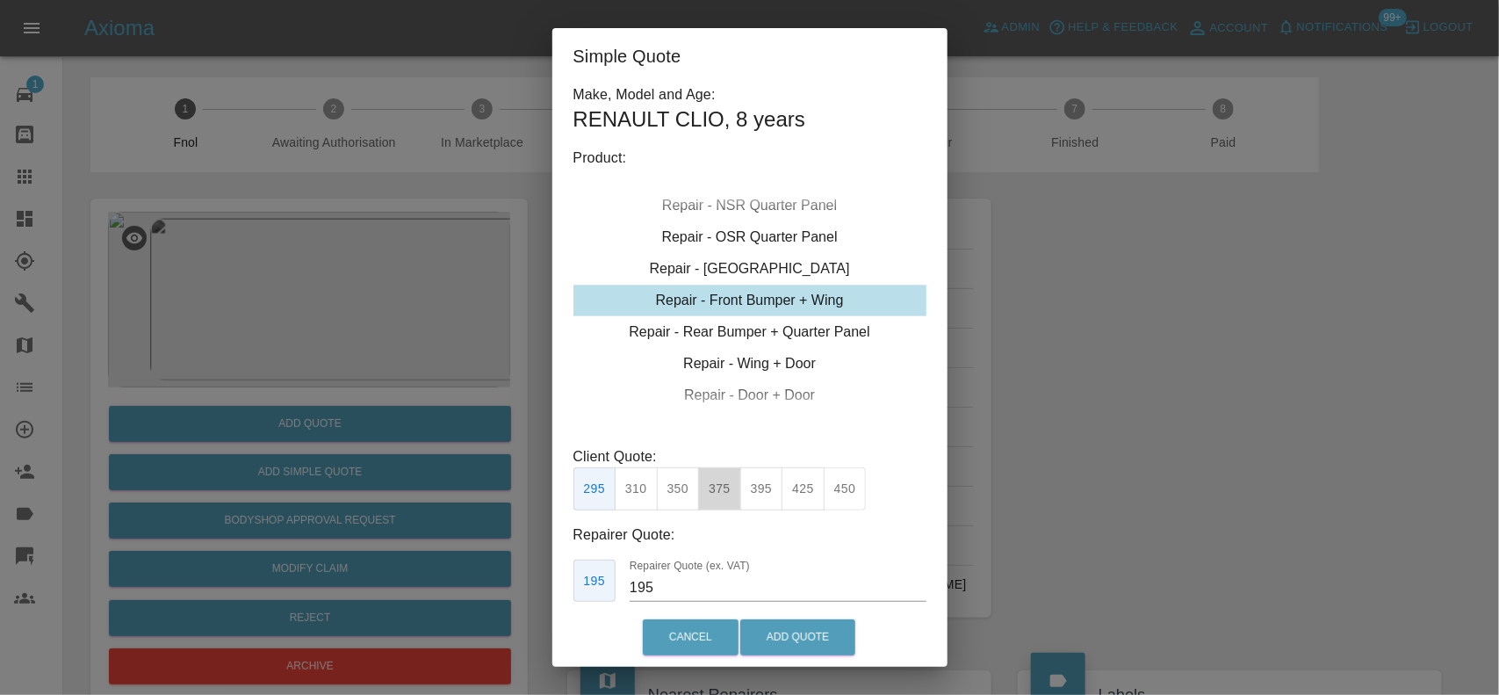
drag, startPoint x: 699, startPoint y: 471, endPoint x: 681, endPoint y: 501, distance: 35.4
click at [698, 471] on div "295 310 350 375 395 425 450" at bounding box center [719, 488] width 293 height 43
click at [681, 499] on button "350" at bounding box center [678, 488] width 43 height 43
drag, startPoint x: 668, startPoint y: 587, endPoint x: 413, endPoint y: 505, distance: 268.2
click at [417, 506] on div "Simple Quote Make, Model and Age: RENAULT CLIO , 8 years Product: Repair - Fron…" at bounding box center [749, 347] width 1499 height 695
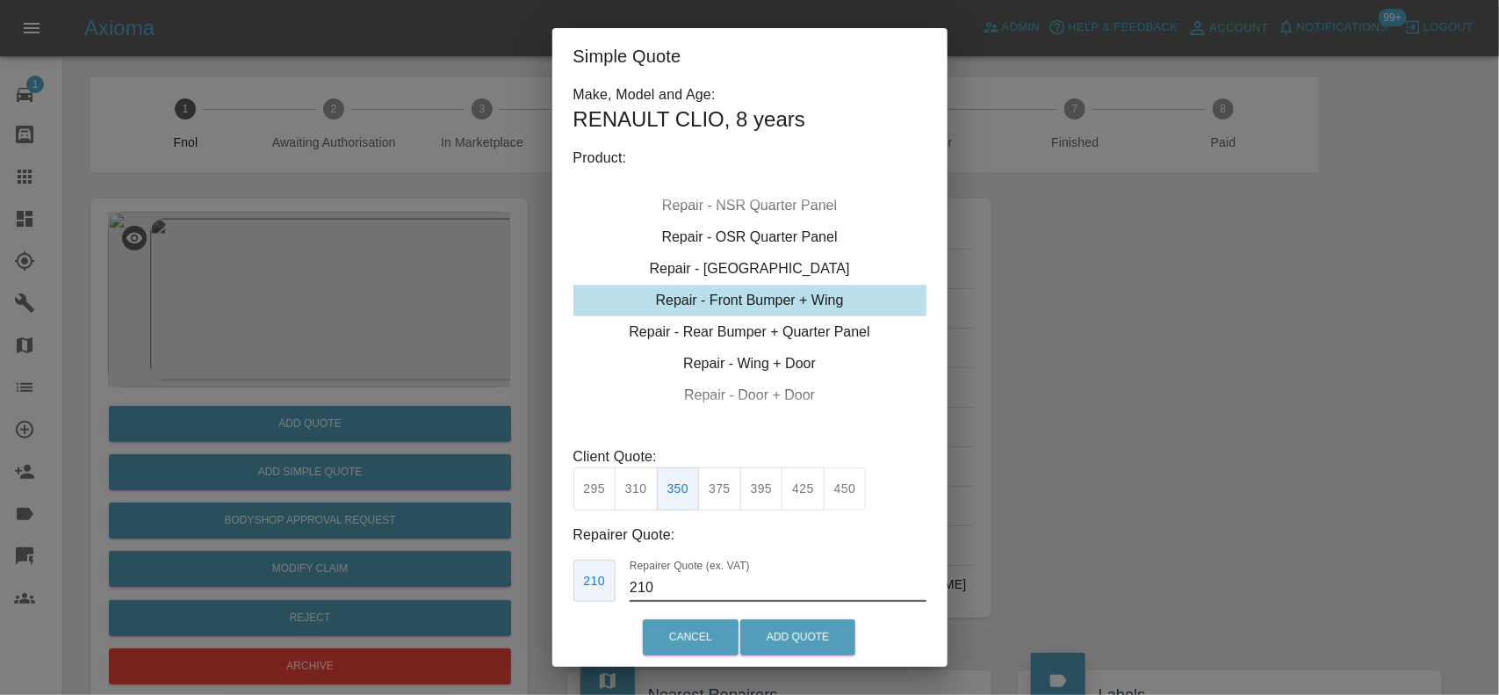
scroll to position [3, 0]
type input "190"
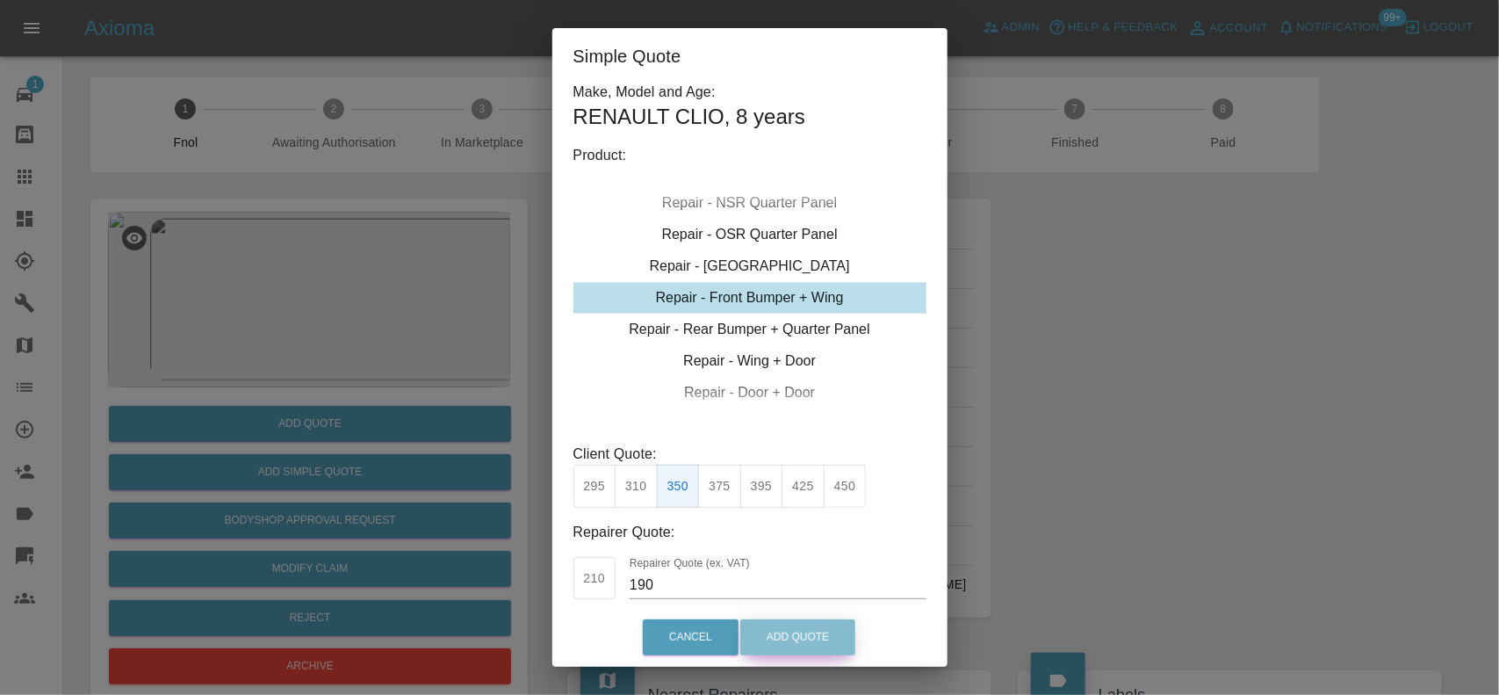
click at [814, 626] on button "Add Quote" at bounding box center [797, 637] width 115 height 36
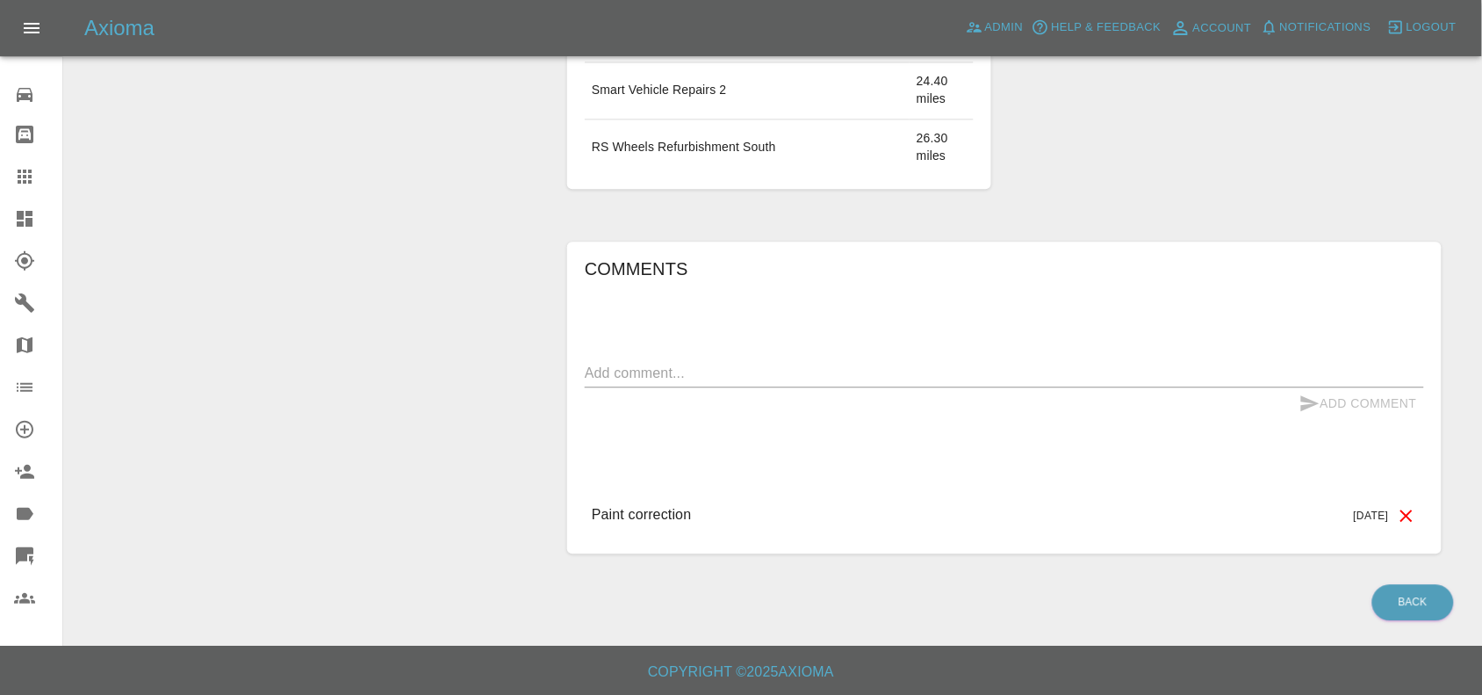
scroll to position [351, 0]
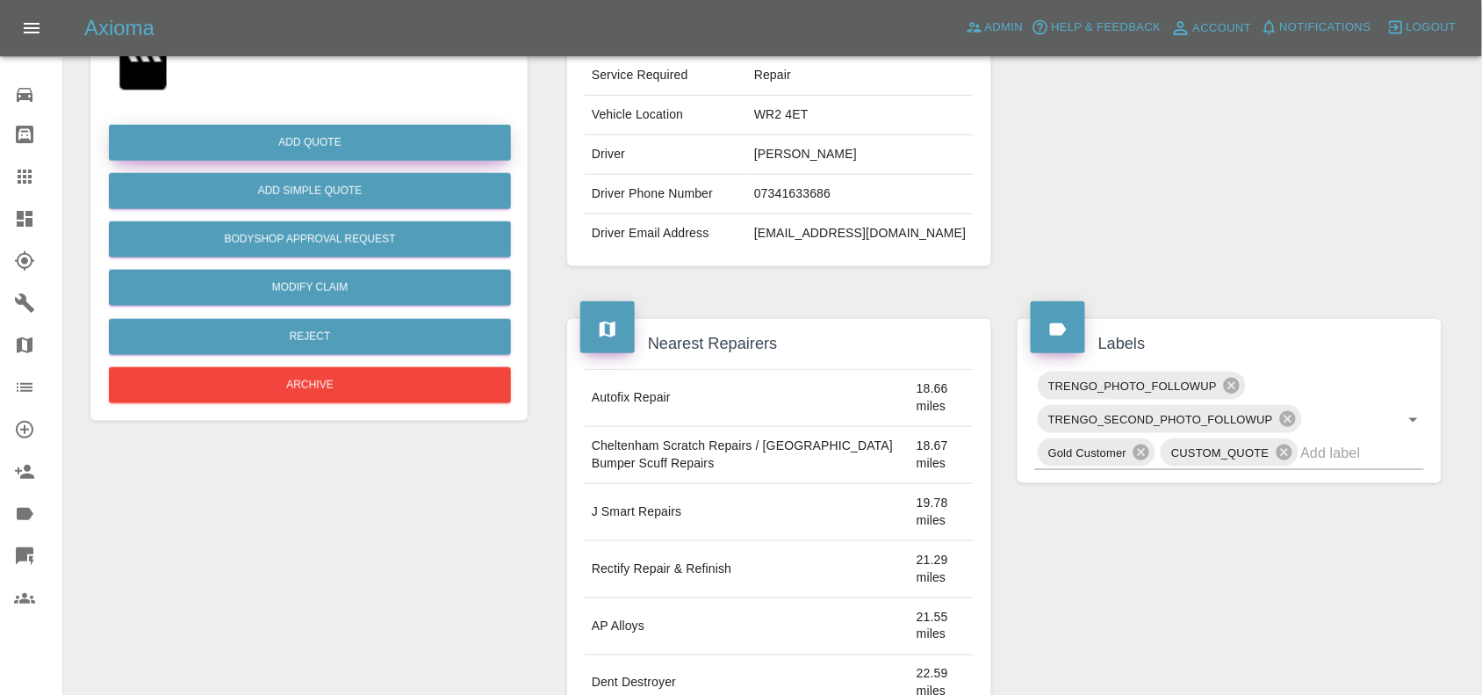
click at [364, 133] on button "Add Quote" at bounding box center [310, 143] width 402 height 36
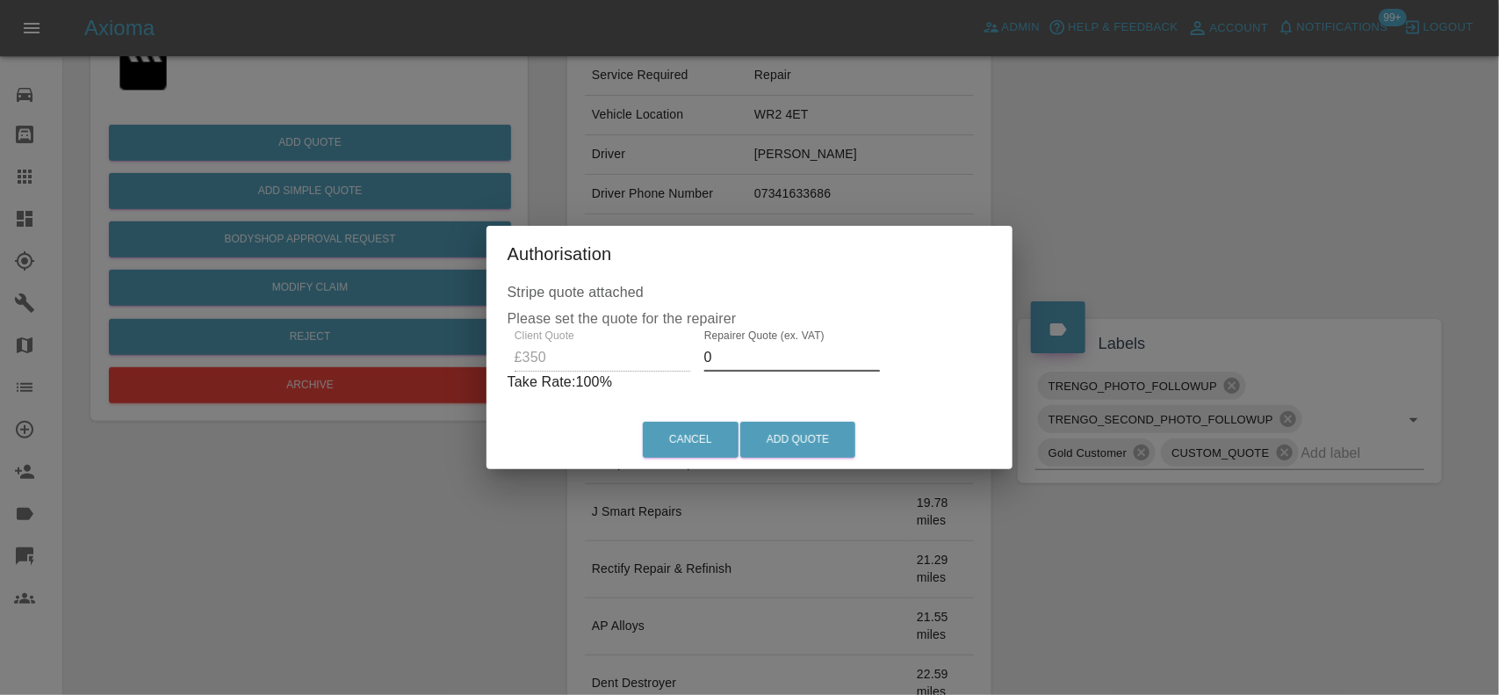
drag, startPoint x: 724, startPoint y: 367, endPoint x: 625, endPoint y: 371, distance: 99.3
click at [630, 375] on div "Client Quote £350 Repairer Quote (ex. VAT) 0 Take Rate: 100 %" at bounding box center [750, 360] width 485 height 63
type input "200"
click at [803, 445] on button "Add Quote" at bounding box center [797, 439] width 115 height 36
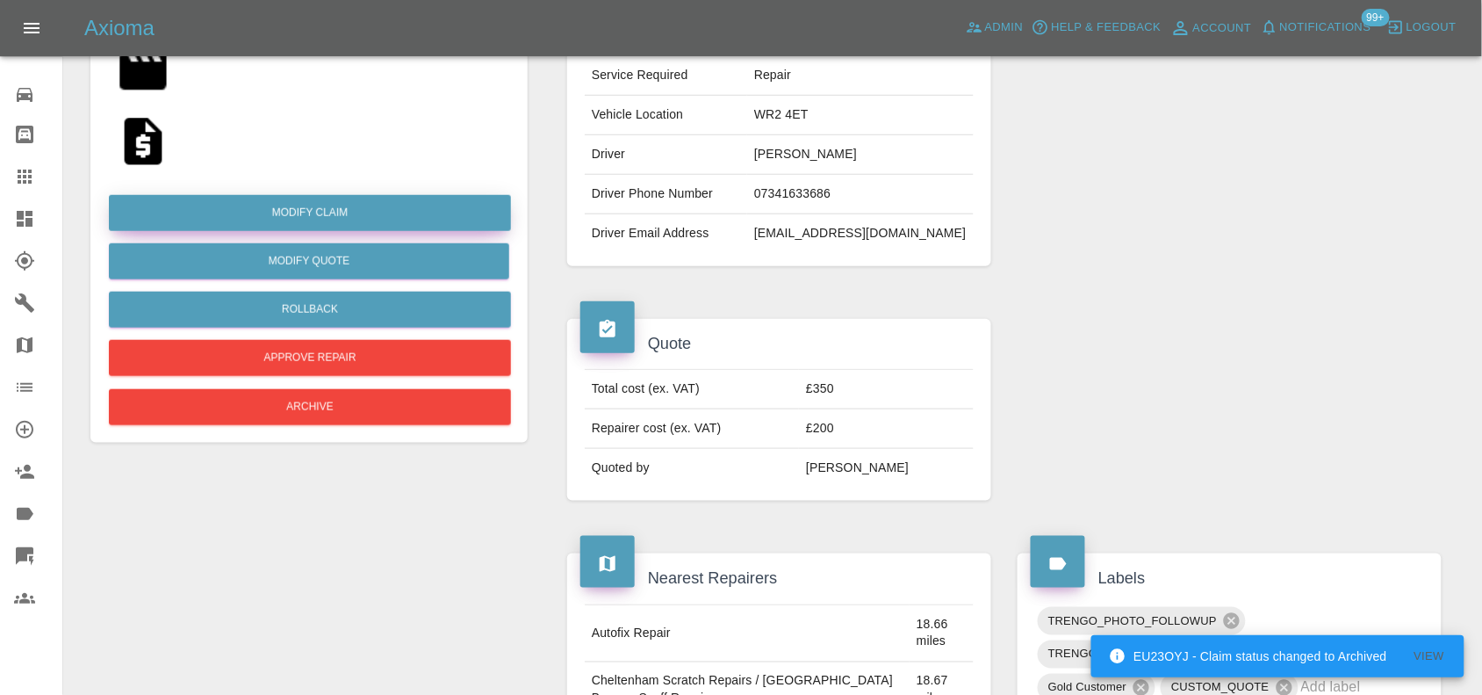
scroll to position [0, 0]
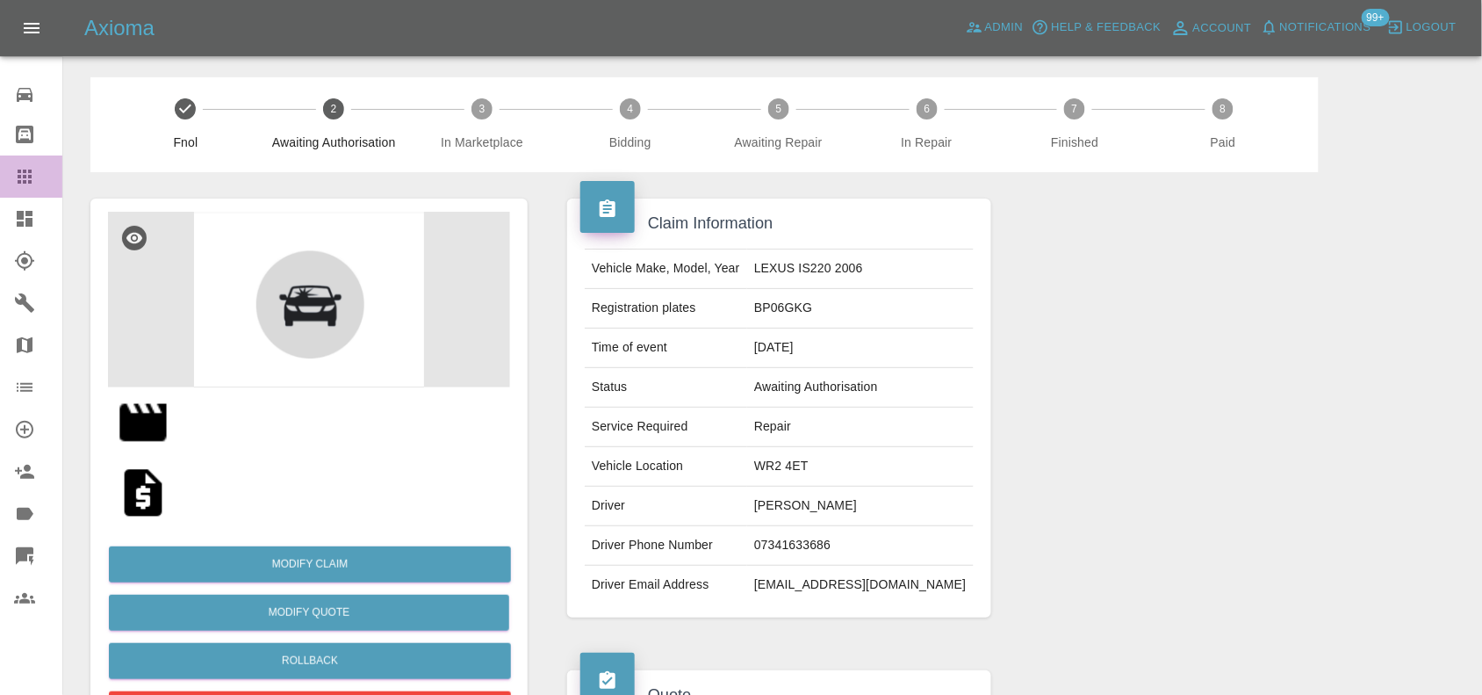
click at [35, 180] on div at bounding box center [38, 176] width 49 height 21
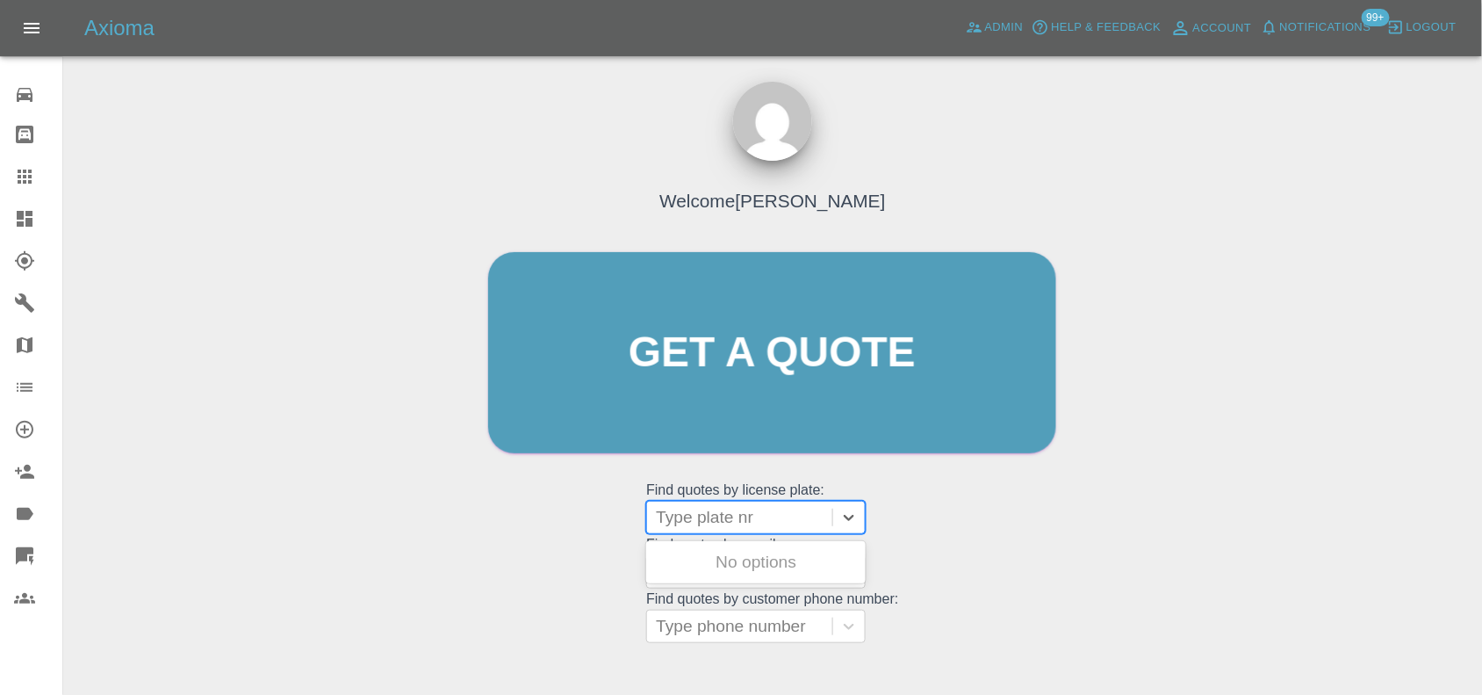
click at [749, 519] on div at bounding box center [740, 517] width 168 height 25
paste input "GN16TFY"
type input "GN16TFY"
click at [744, 554] on div "GN16TFY, Bidding" at bounding box center [756, 561] width 220 height 35
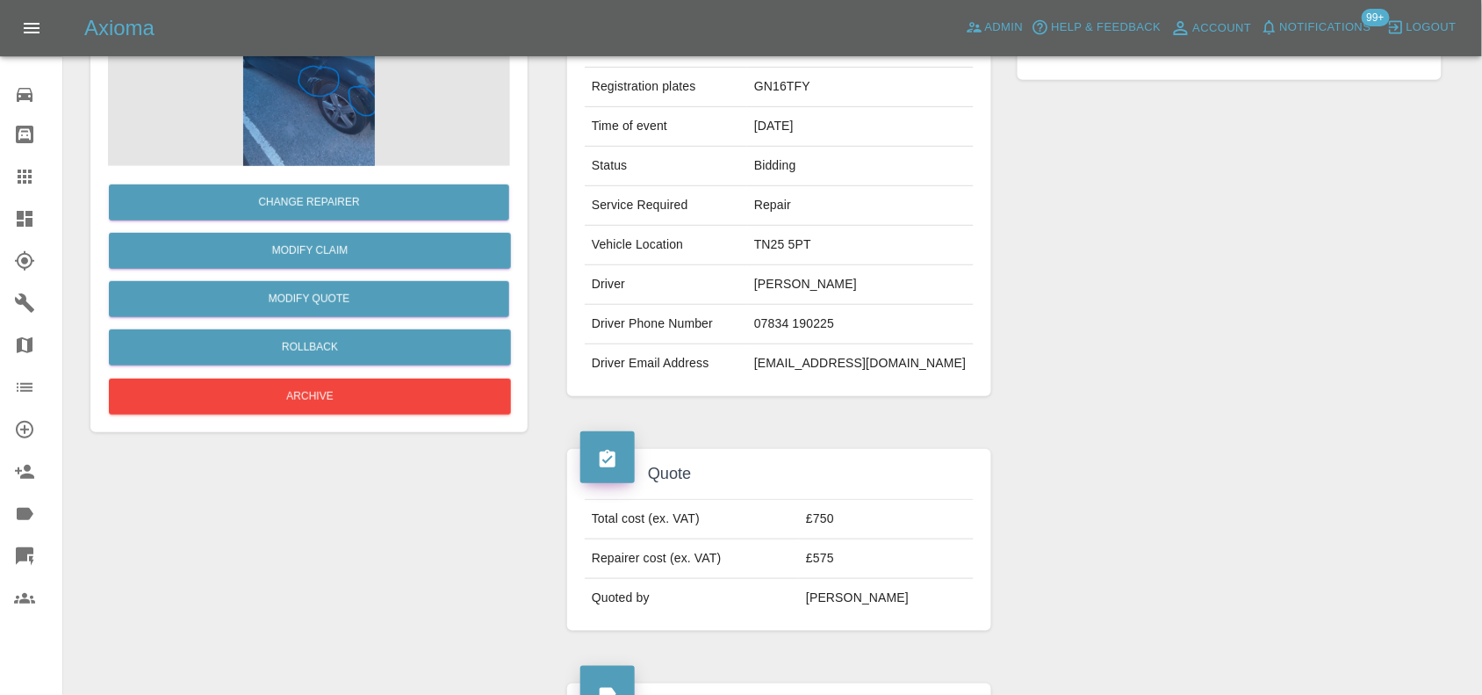
scroll to position [549, 0]
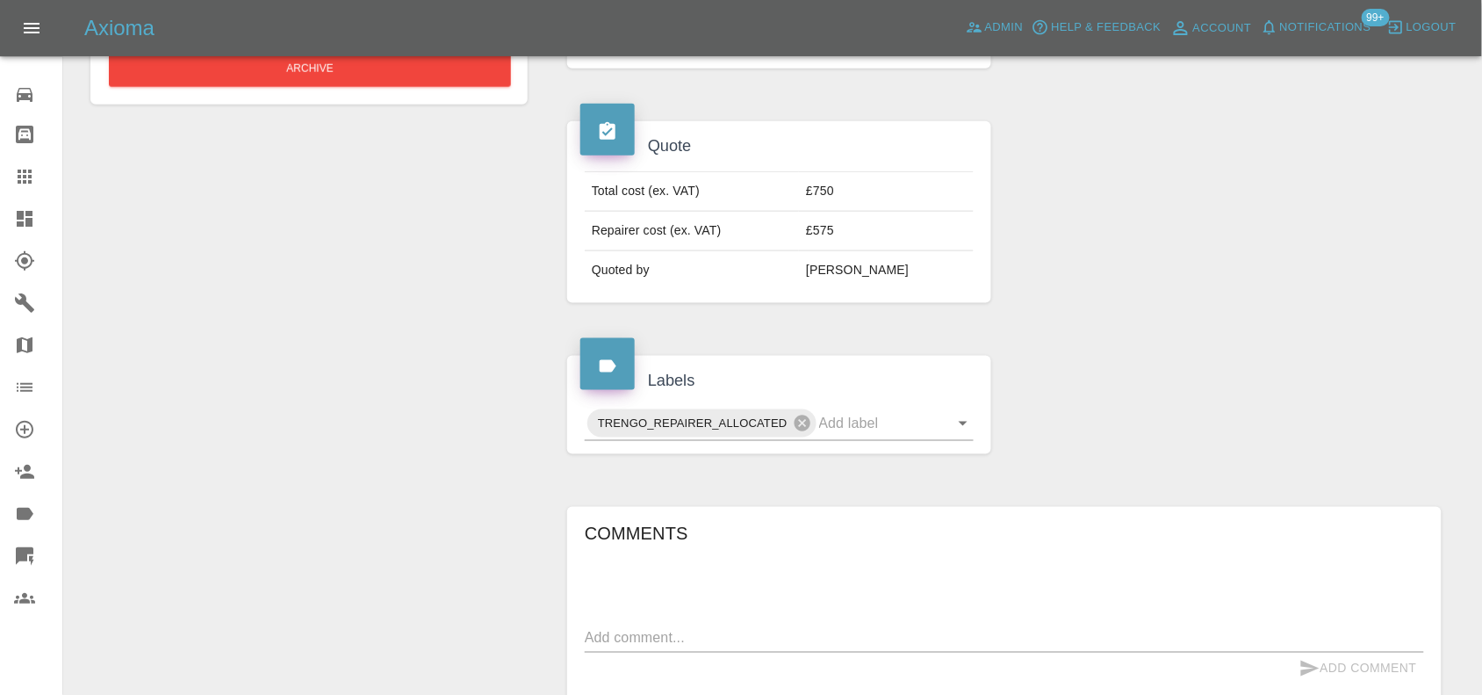
click at [632, 648] on textarea at bounding box center [1004, 638] width 839 height 20
paste textarea "they did tell me when I spoke to them previously they were going away on holida…"
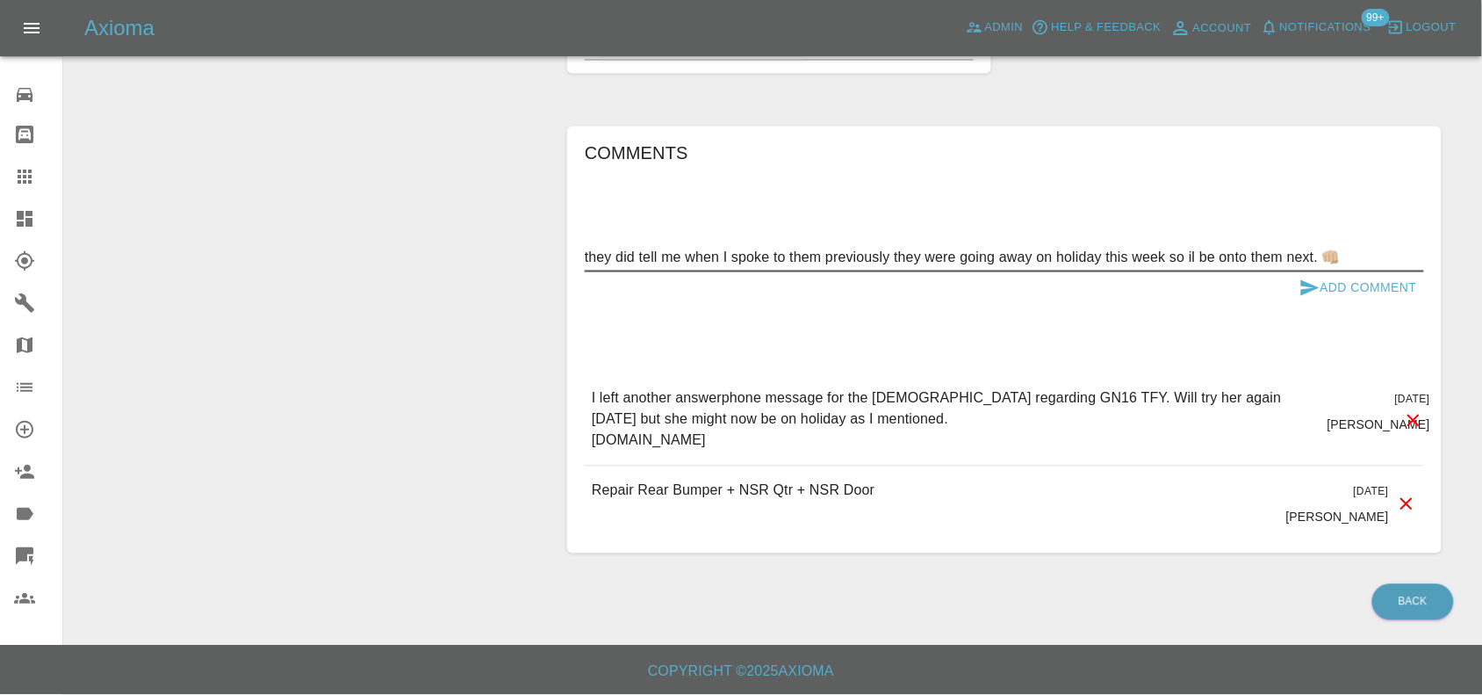
scroll to position [949, 0]
type textarea "they did tell me when I spoke to them previously they were going away on holida…"
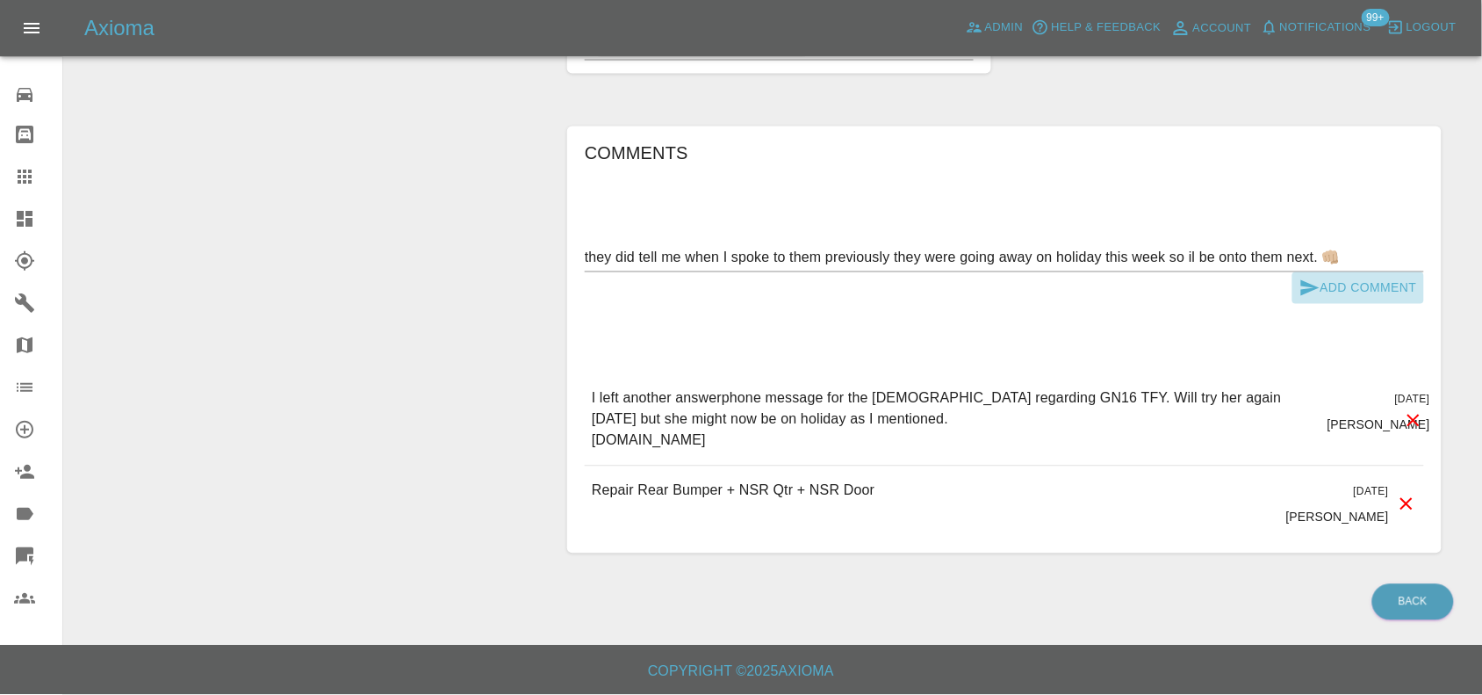
click at [1331, 294] on button "Add Comment" at bounding box center [1358, 288] width 132 height 32
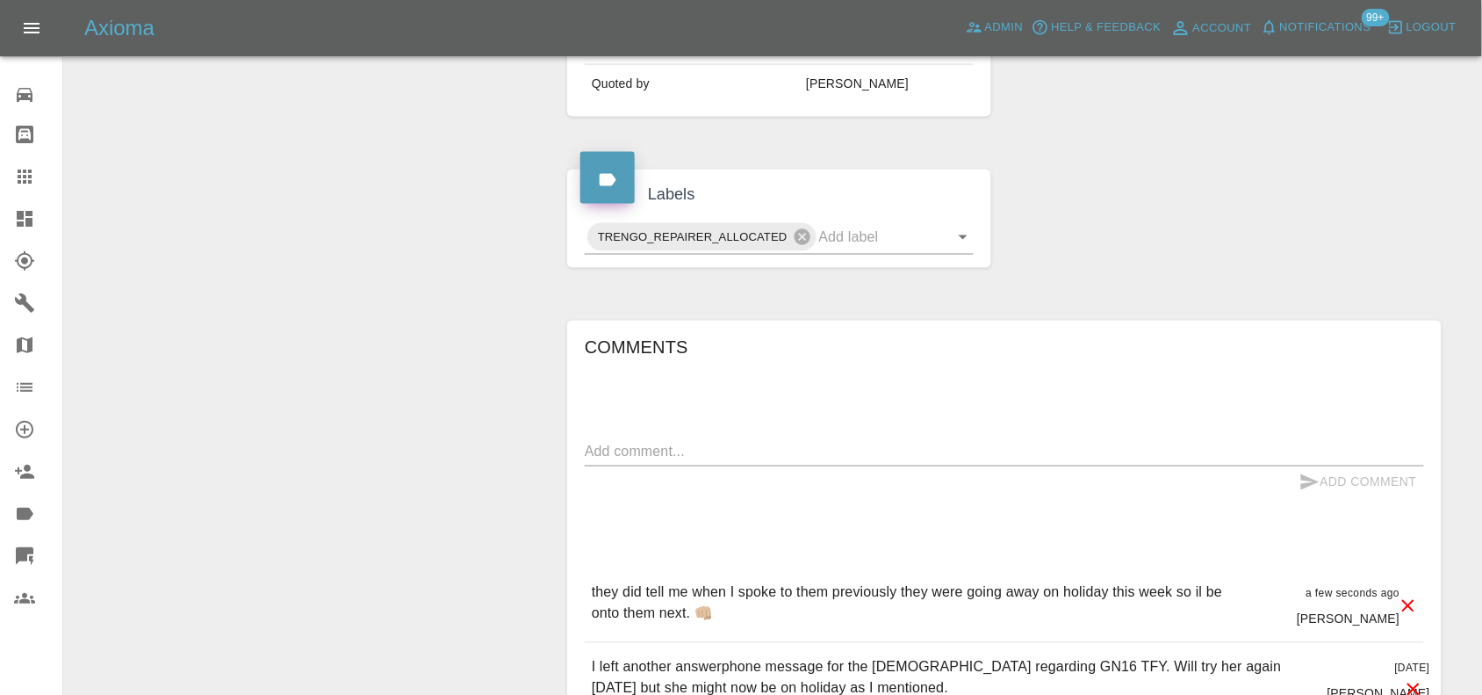
scroll to position [510, 0]
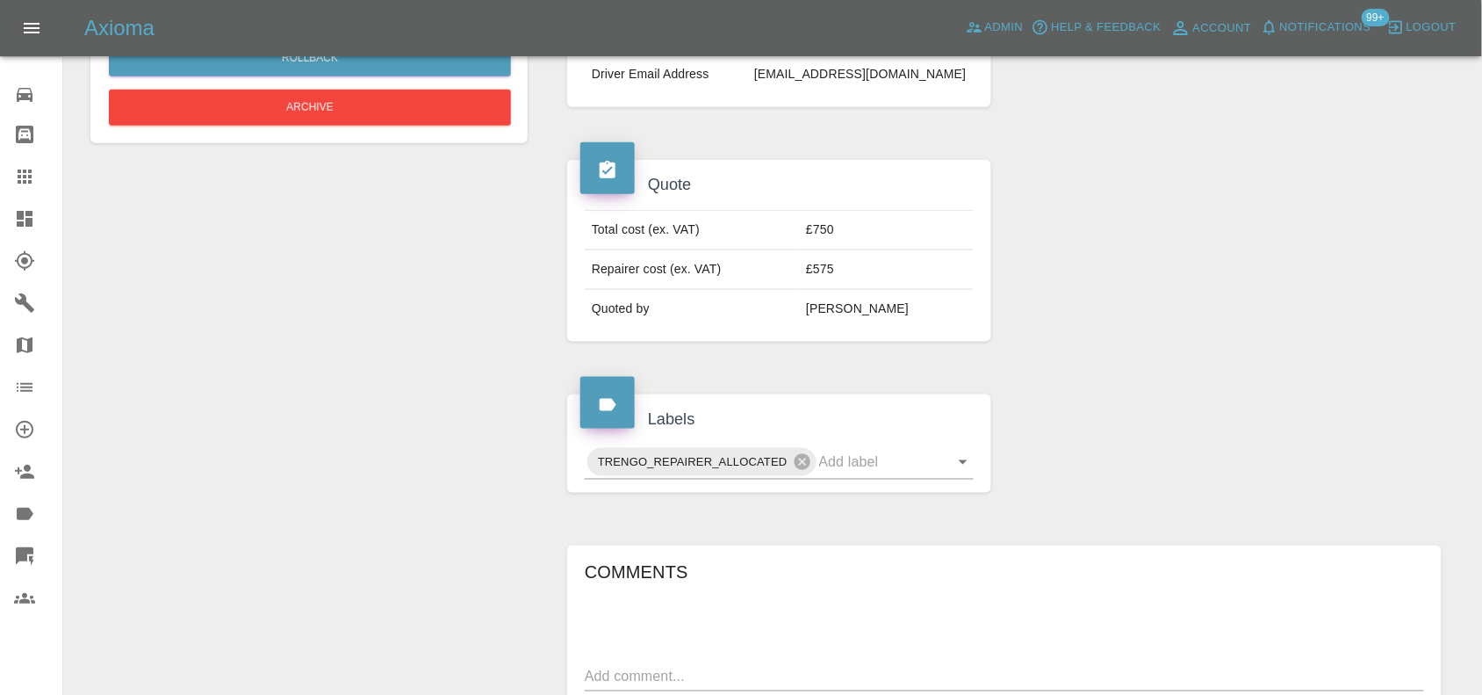
drag, startPoint x: 37, startPoint y: 234, endPoint x: 206, endPoint y: 301, distance: 182.1
click at [37, 234] on link "Dashboard" at bounding box center [31, 219] width 62 height 42
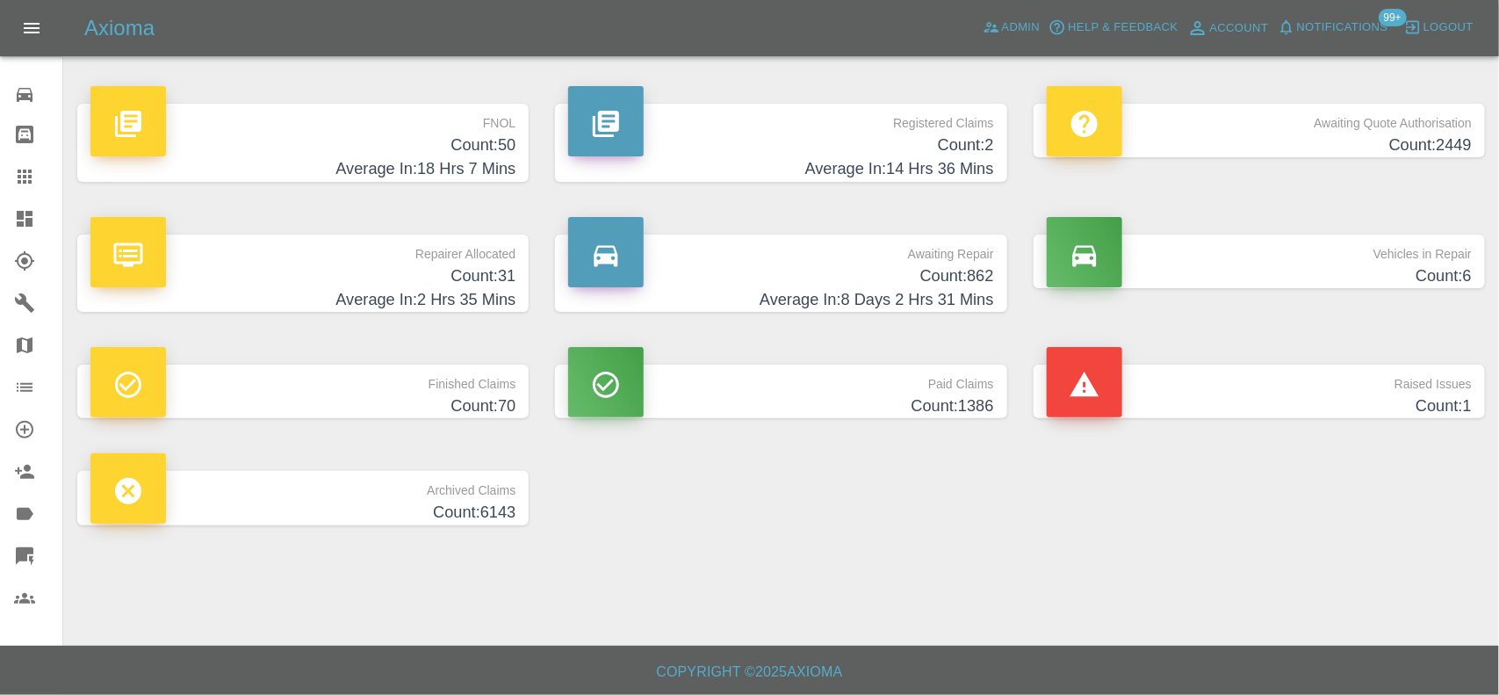
click at [378, 151] on h4 "Count: 50" at bounding box center [302, 145] width 425 height 24
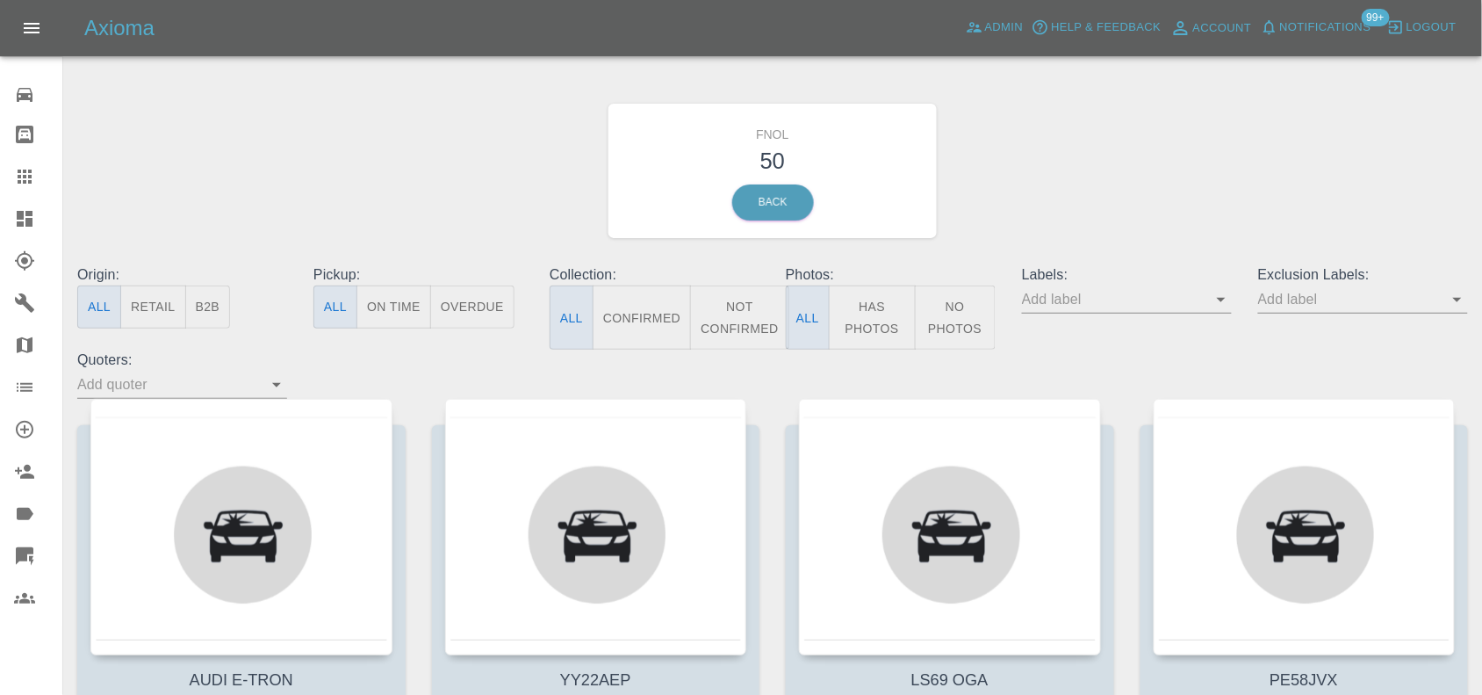
click at [867, 304] on button "Has Photos" at bounding box center [872, 317] width 87 height 64
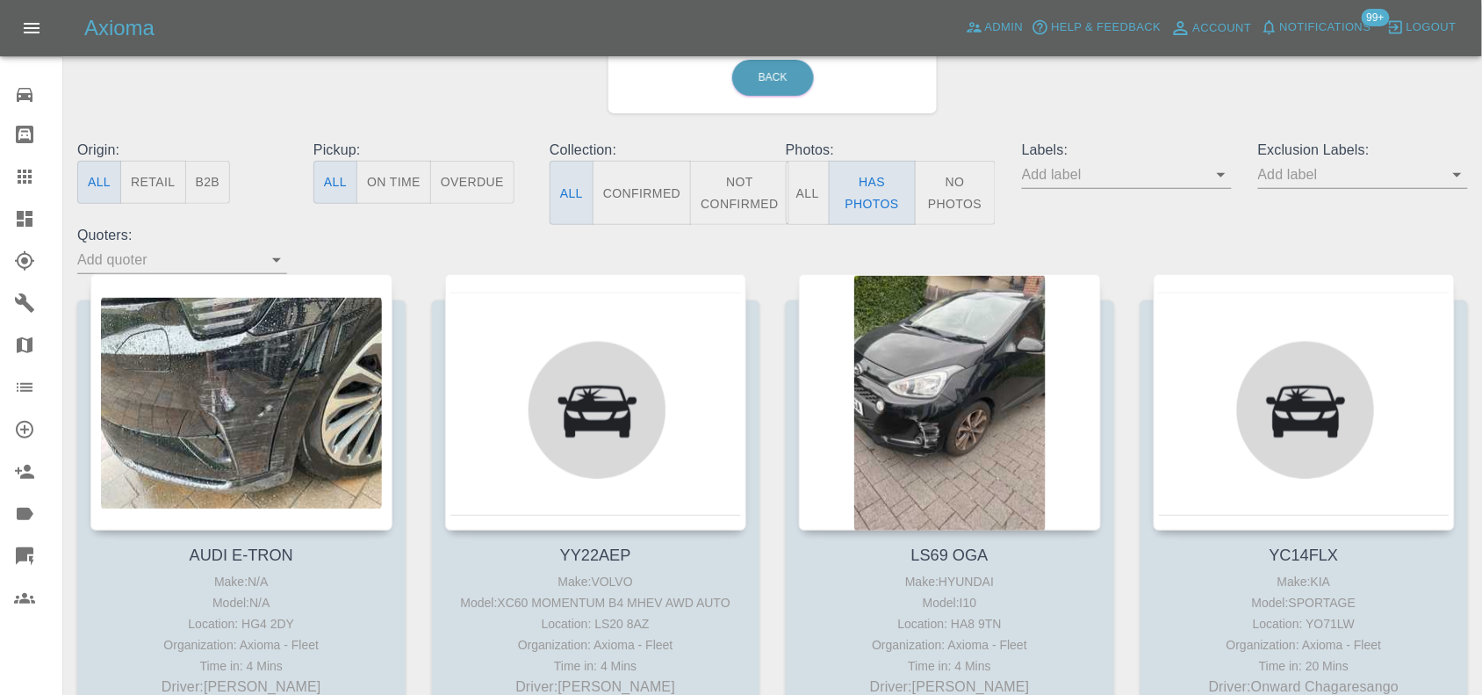
scroll to position [220, 0]
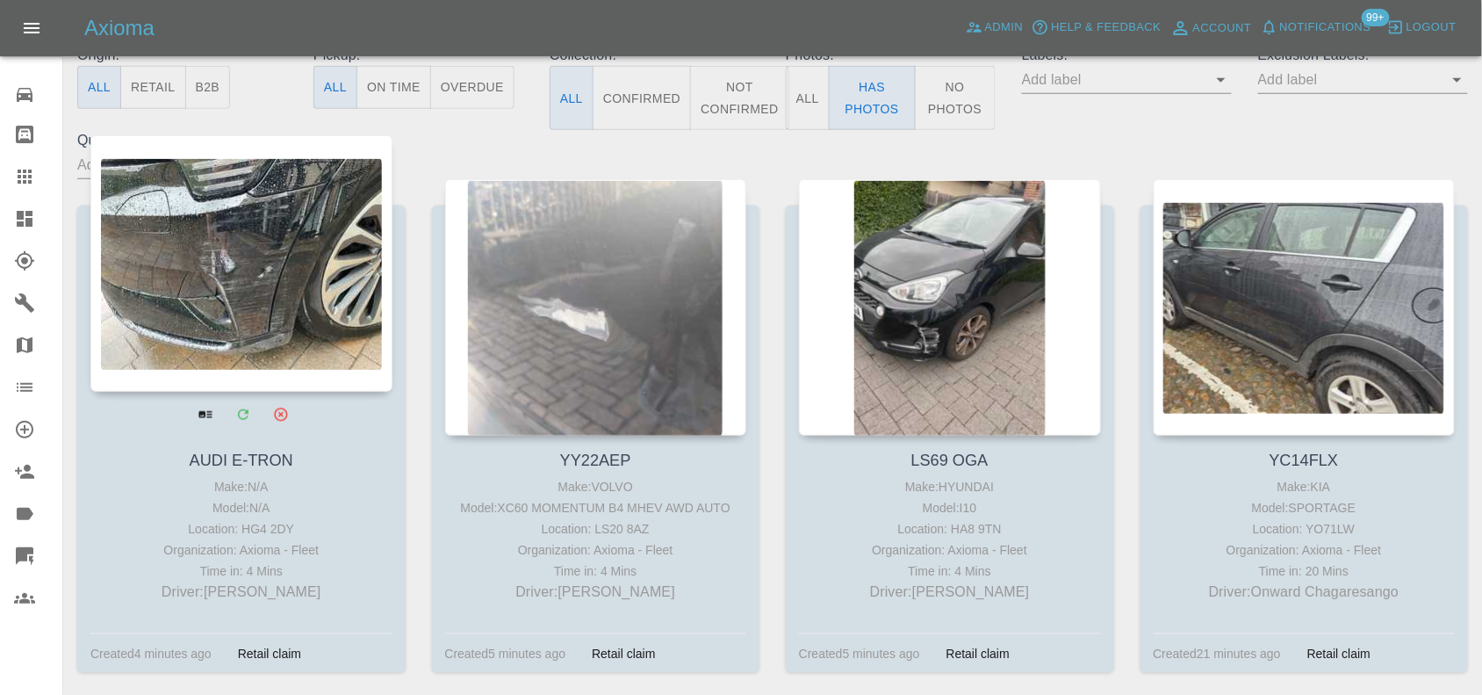
drag, startPoint x: 1278, startPoint y: 262, endPoint x: 222, endPoint y: 256, distance: 1056.3
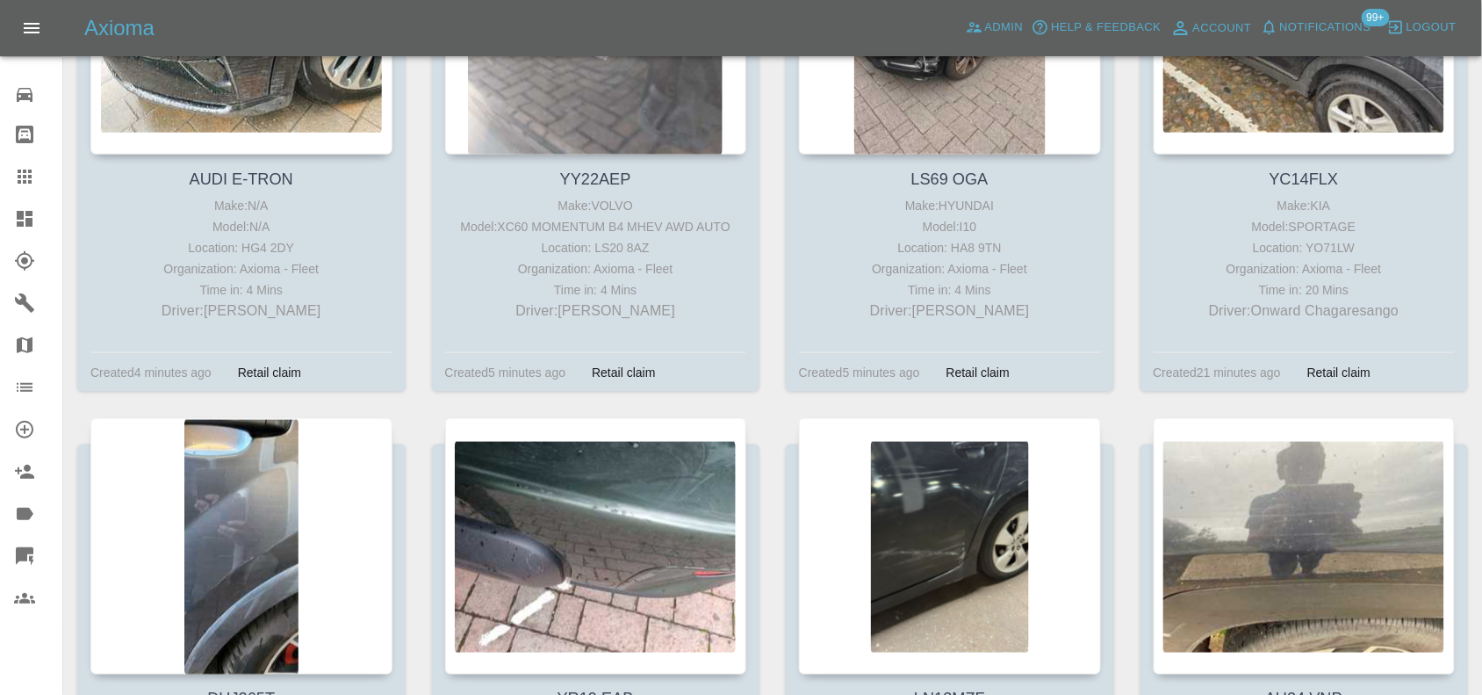
scroll to position [110, 0]
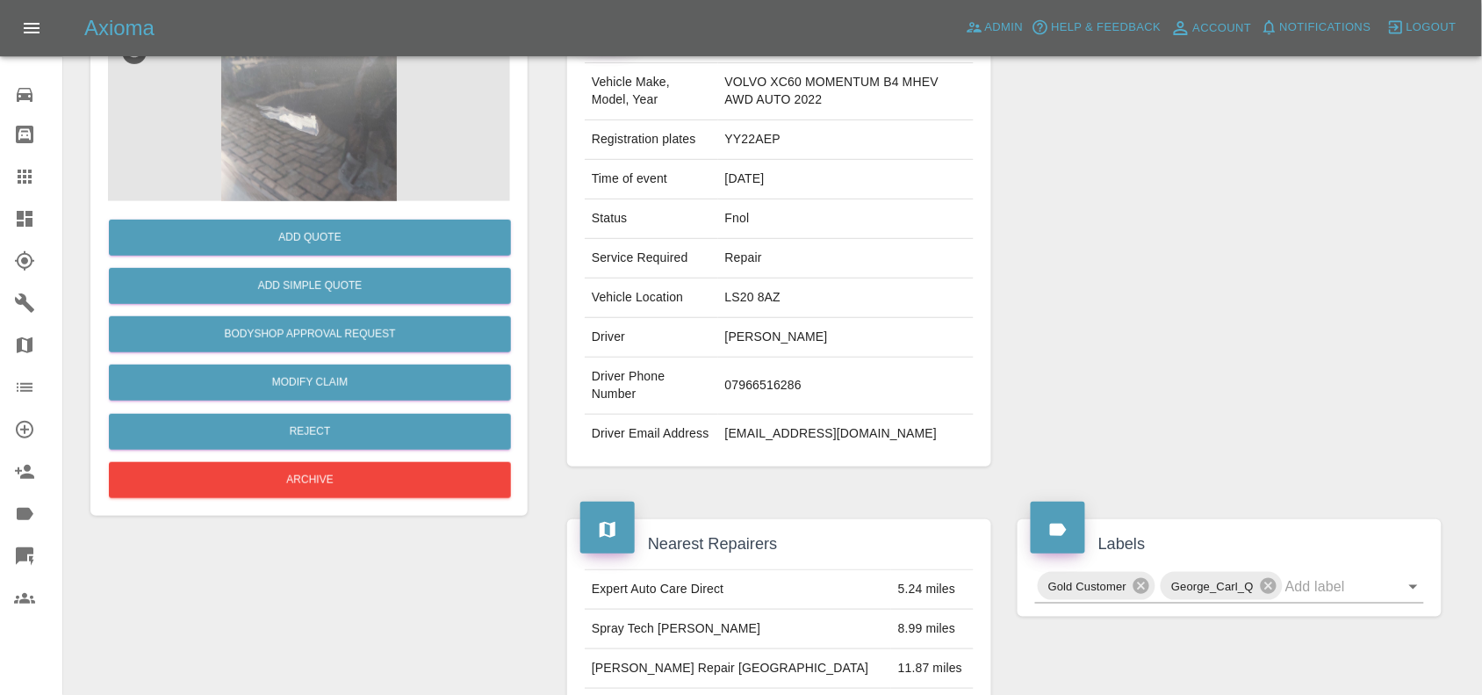
scroll to position [329, 0]
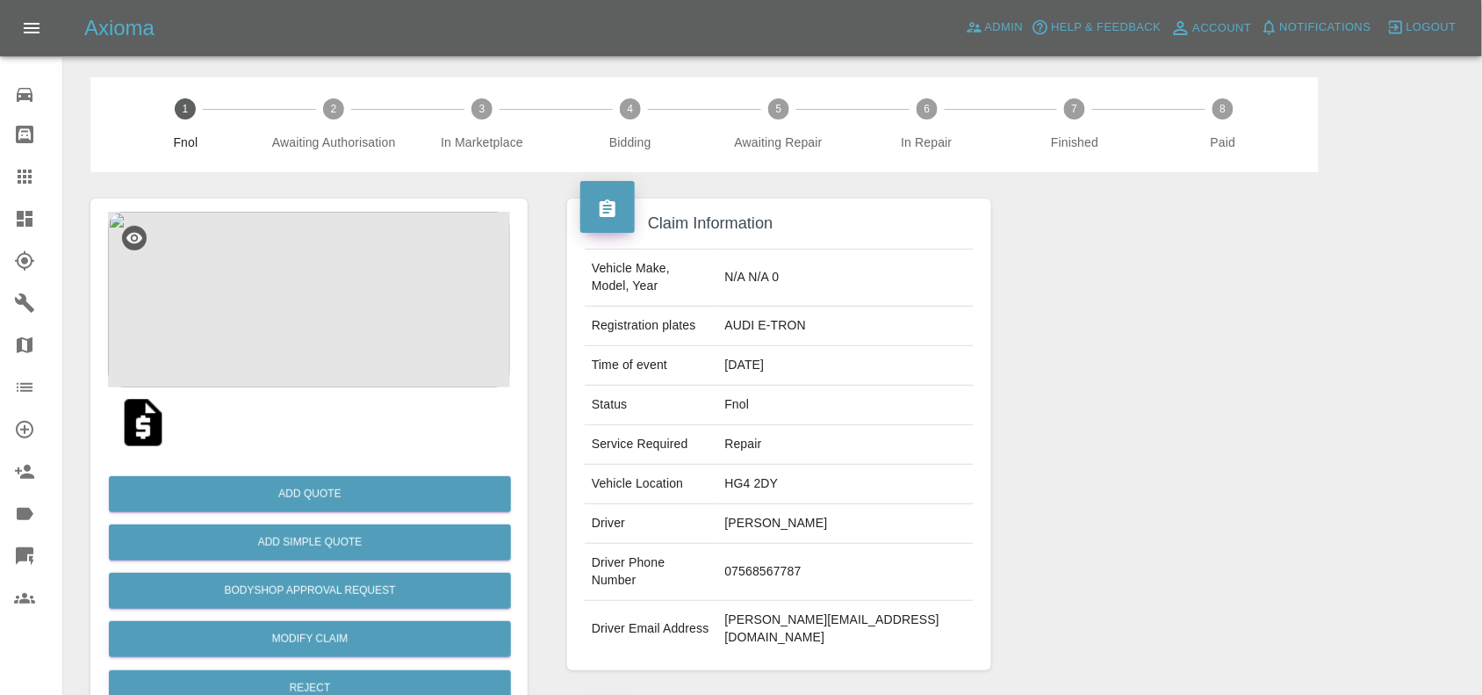
click at [343, 257] on img at bounding box center [309, 300] width 402 height 176
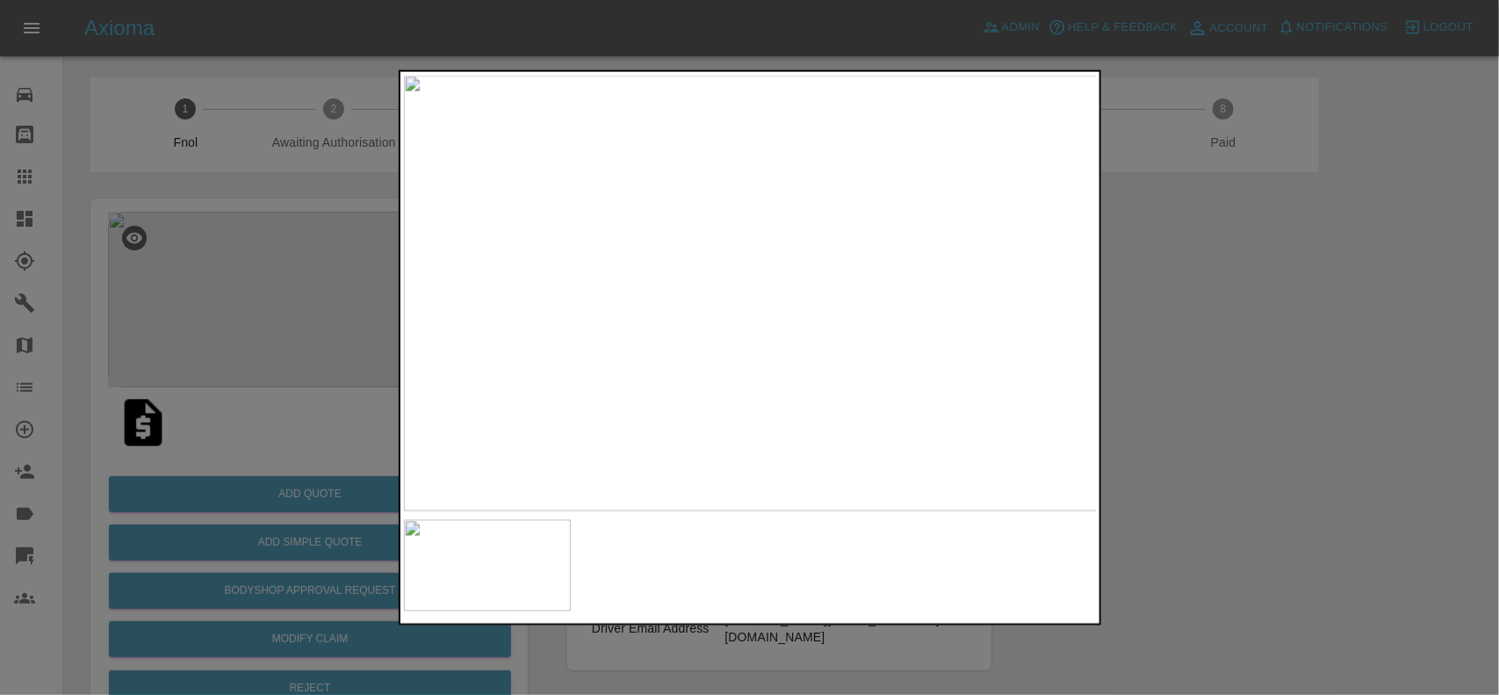
drag, startPoint x: 320, startPoint y: 352, endPoint x: 308, endPoint y: 506, distance: 154.1
click at [320, 353] on div at bounding box center [749, 347] width 1499 height 695
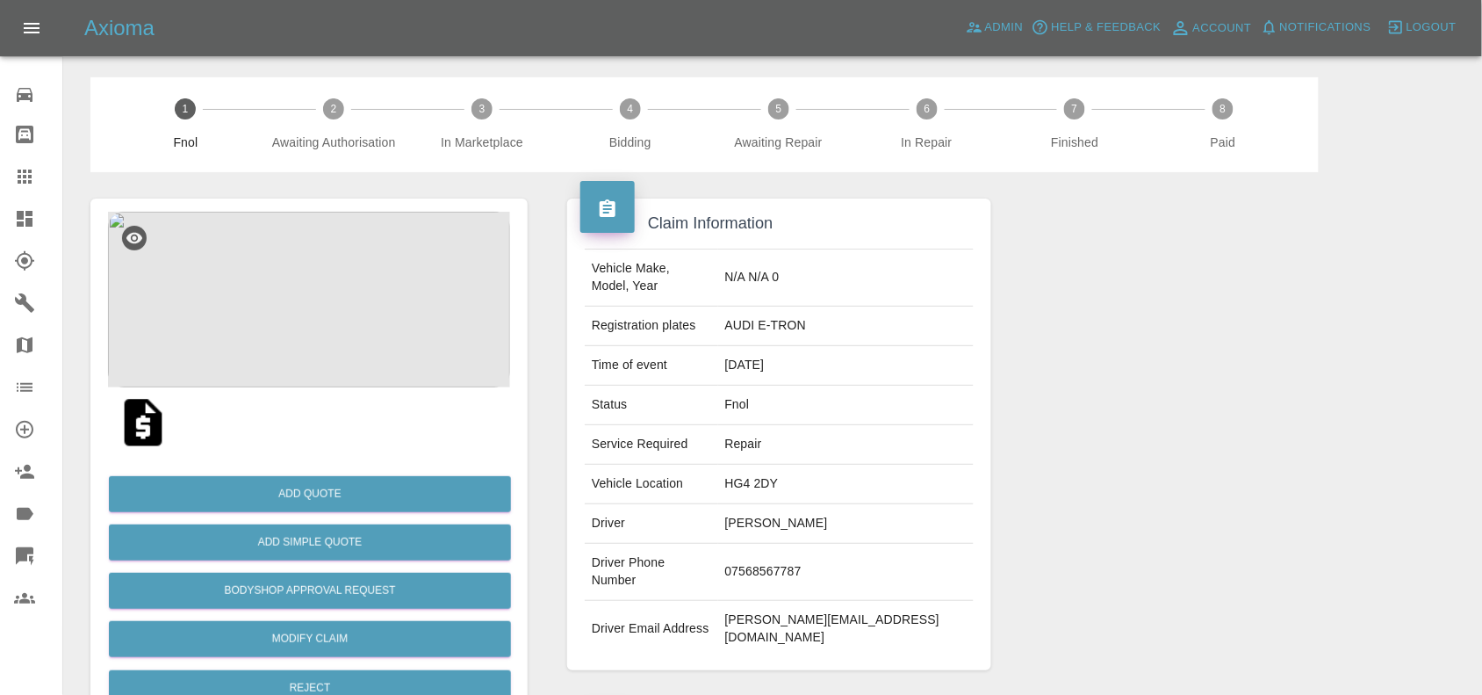
click at [308, 514] on div "Add Quote" at bounding box center [309, 494] width 402 height 45
click at [325, 496] on button "Add Quote" at bounding box center [310, 494] width 402 height 36
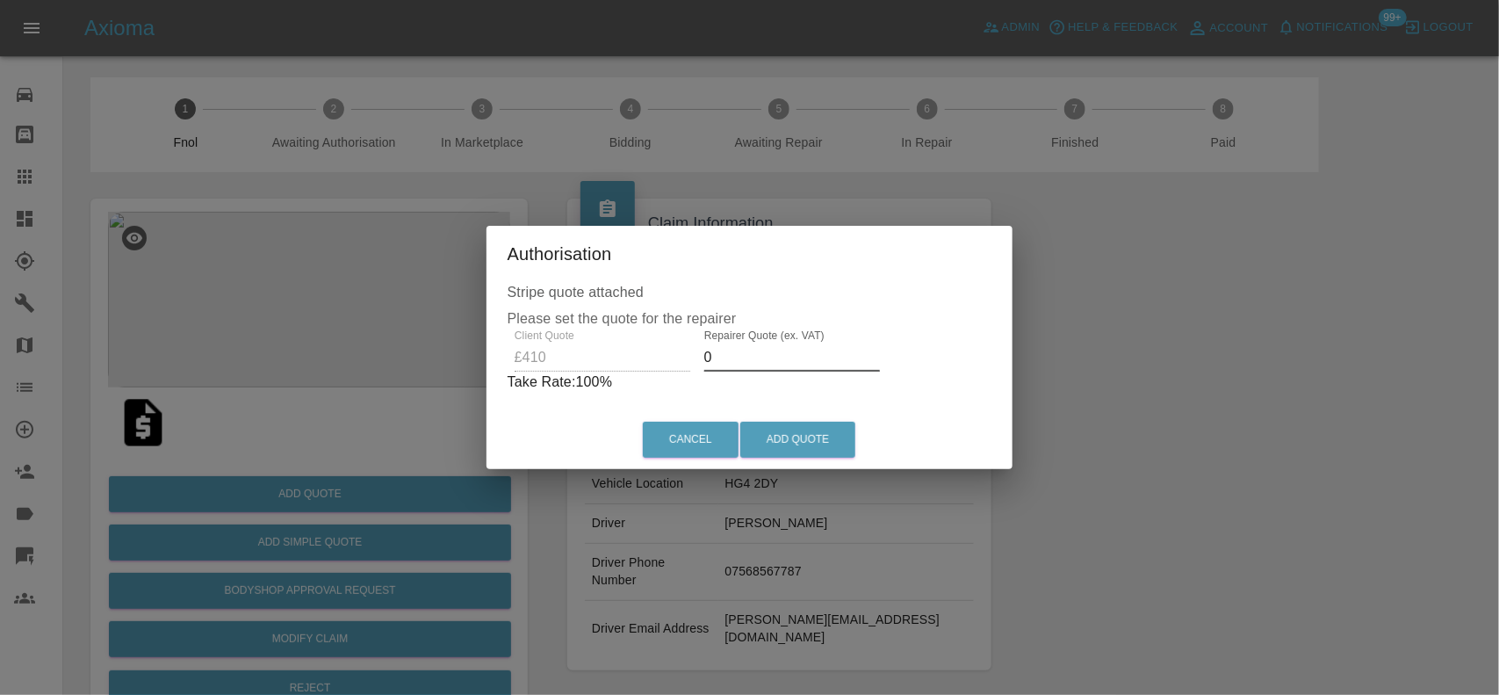
click at [624, 363] on div "Client Quote £410 Repairer Quote (ex. VAT) 0 Take Rate: 100 %" at bounding box center [750, 360] width 485 height 63
type input "250"
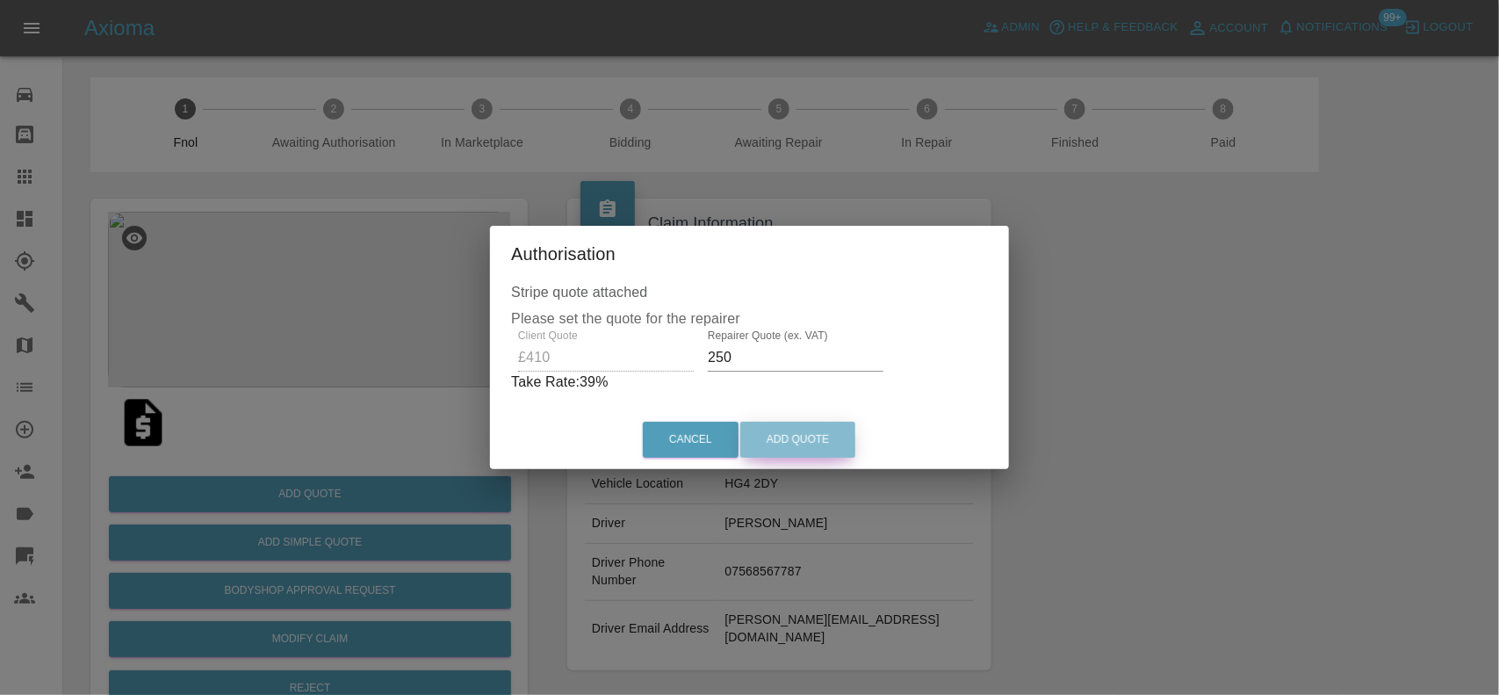
click at [773, 441] on button "Add Quote" at bounding box center [797, 439] width 115 height 36
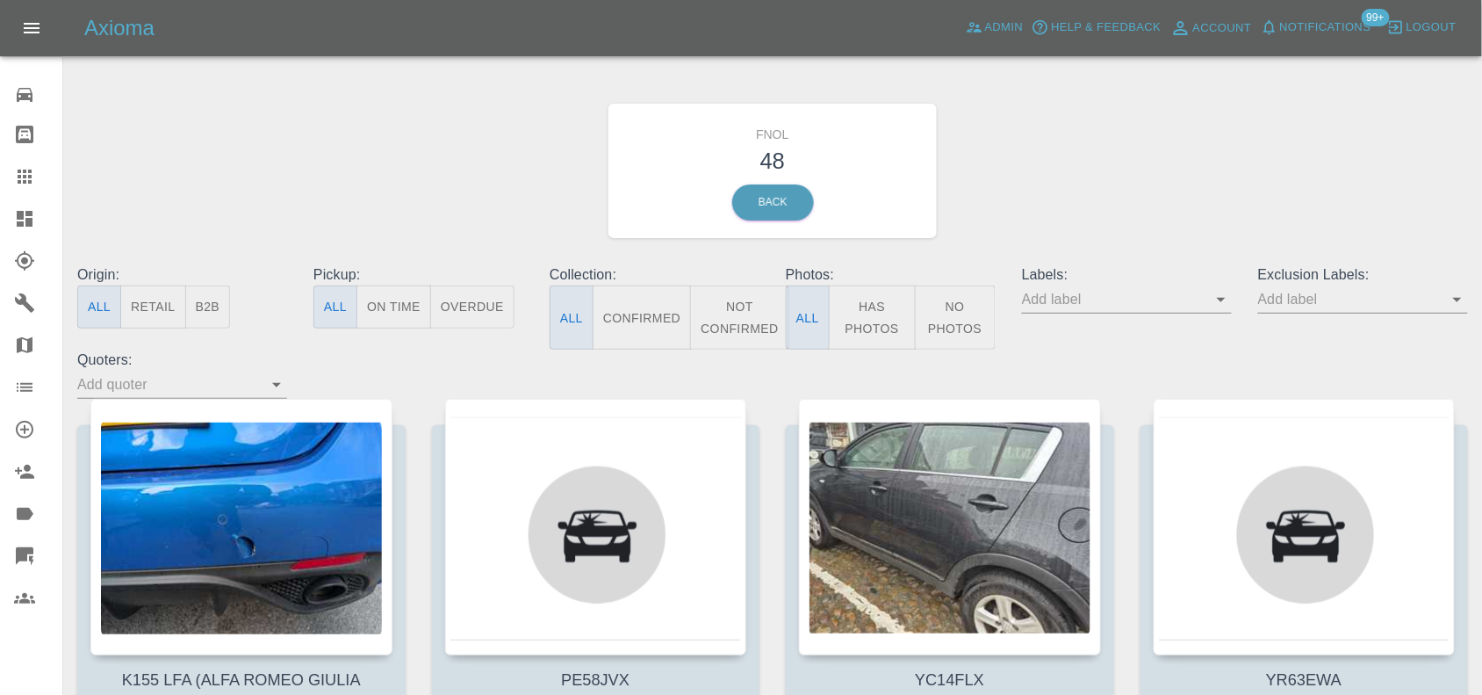
click at [839, 291] on button "Has Photos" at bounding box center [872, 317] width 87 height 64
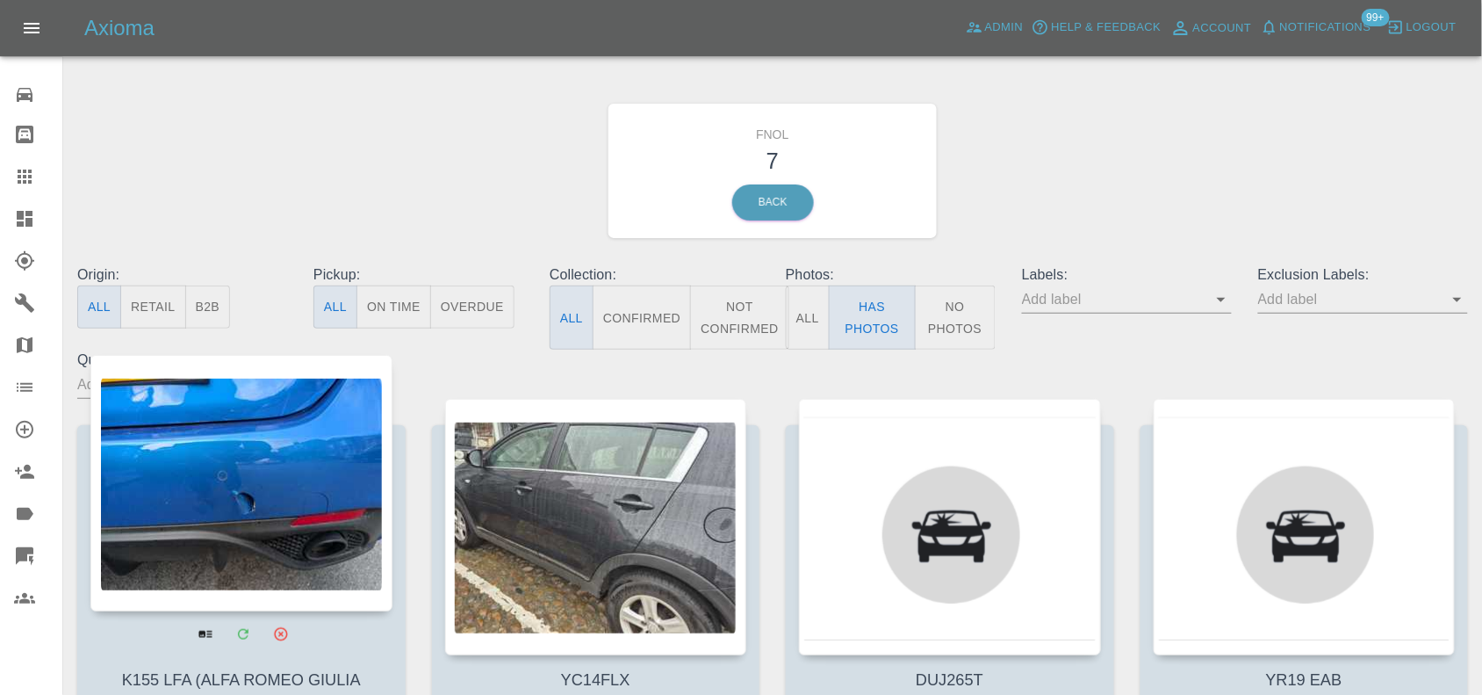
scroll to position [220, 0]
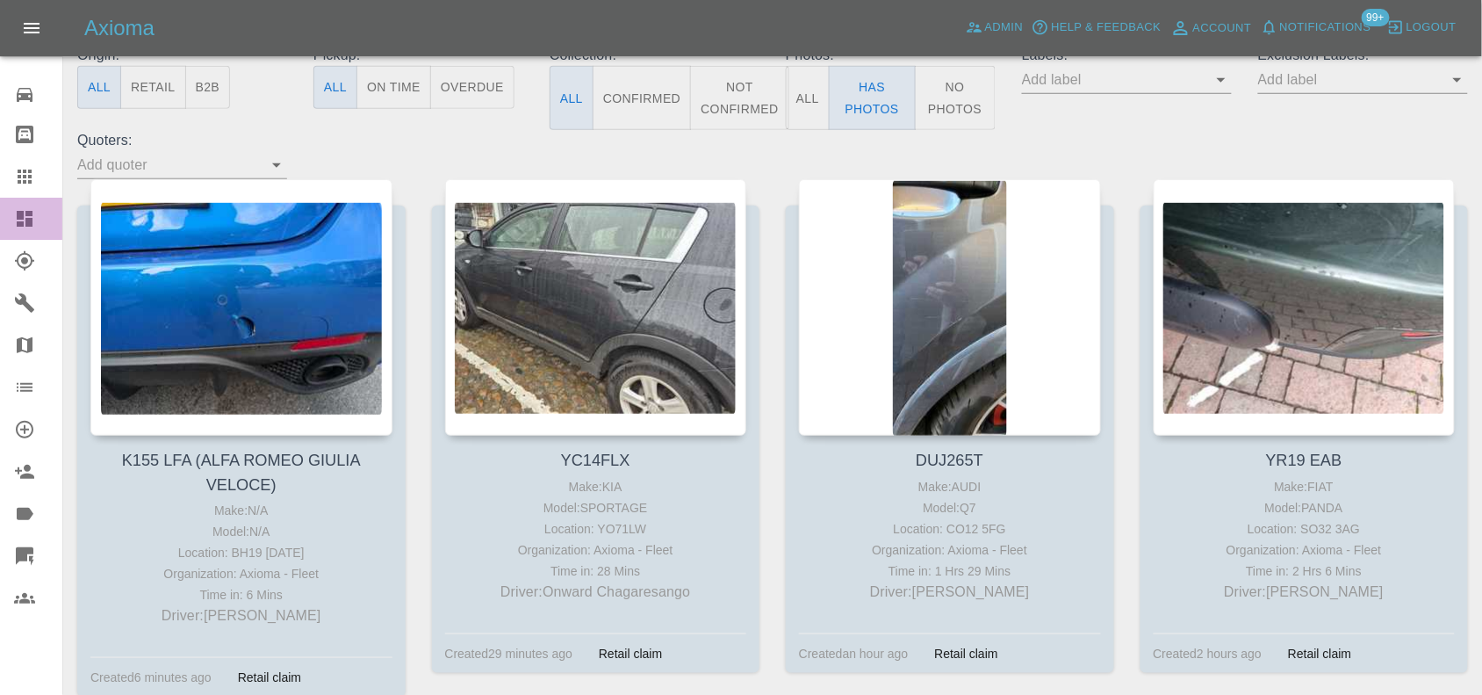
drag, startPoint x: 252, startPoint y: 263, endPoint x: 18, endPoint y: 222, distance: 237.2
click at [23, 235] on link "Dashboard" at bounding box center [31, 219] width 62 height 42
click at [18, 222] on icon at bounding box center [25, 219] width 16 height 16
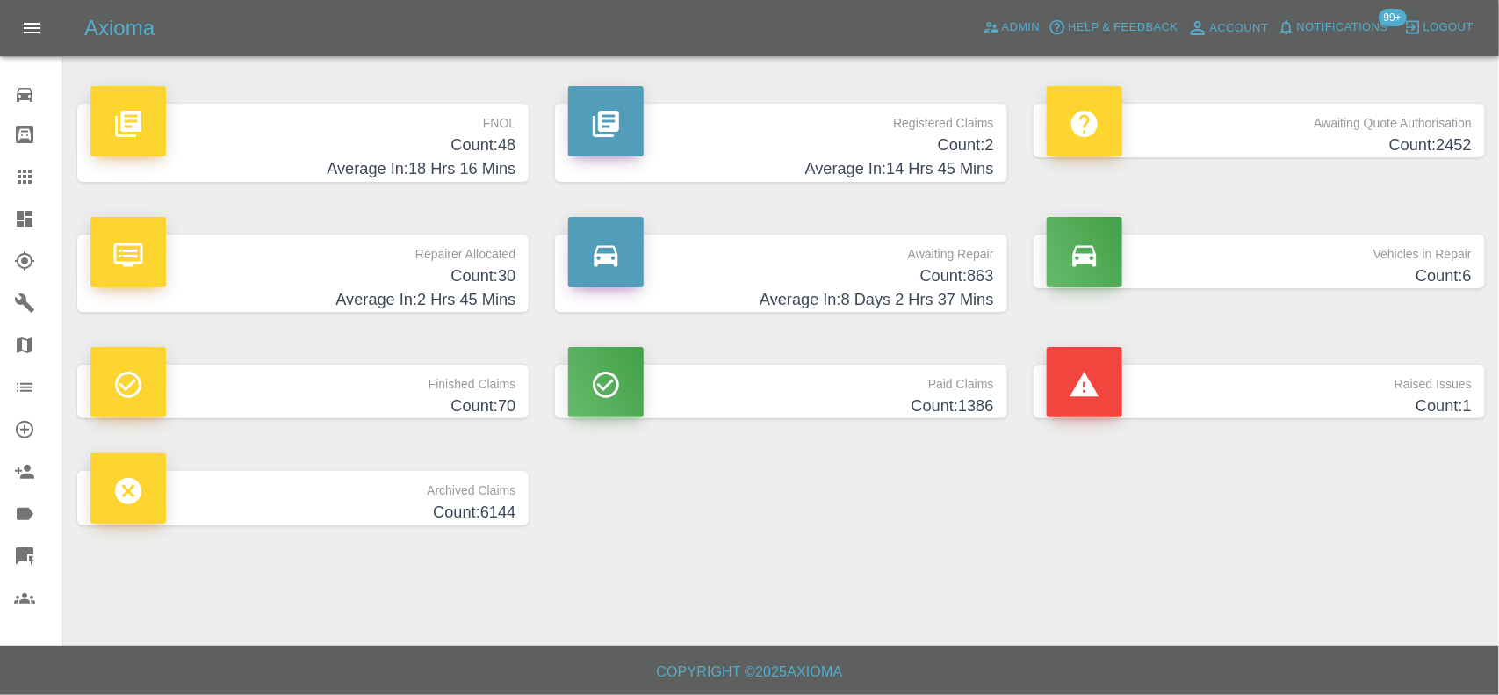
click at [488, 140] on h4 "Count: 48" at bounding box center [302, 145] width 425 height 24
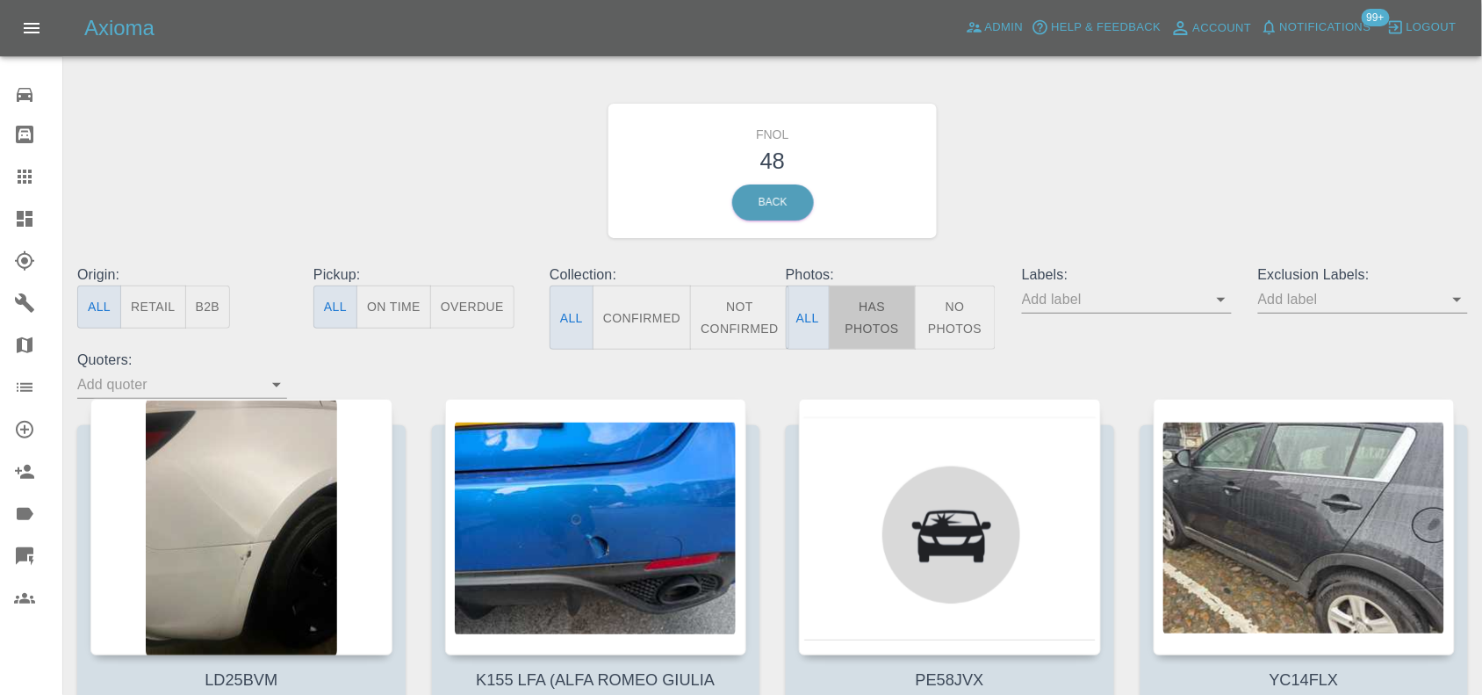
click at [866, 301] on button "Has Photos" at bounding box center [872, 317] width 87 height 64
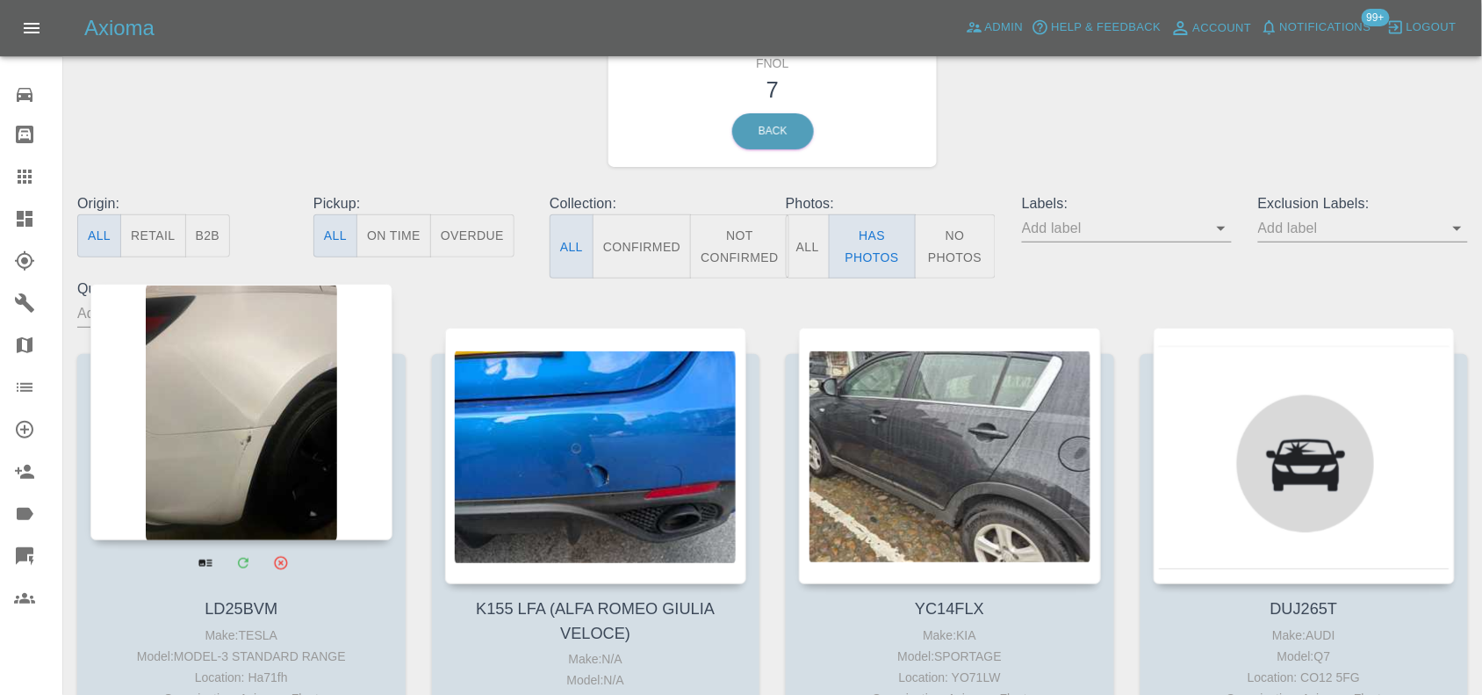
scroll to position [110, 0]
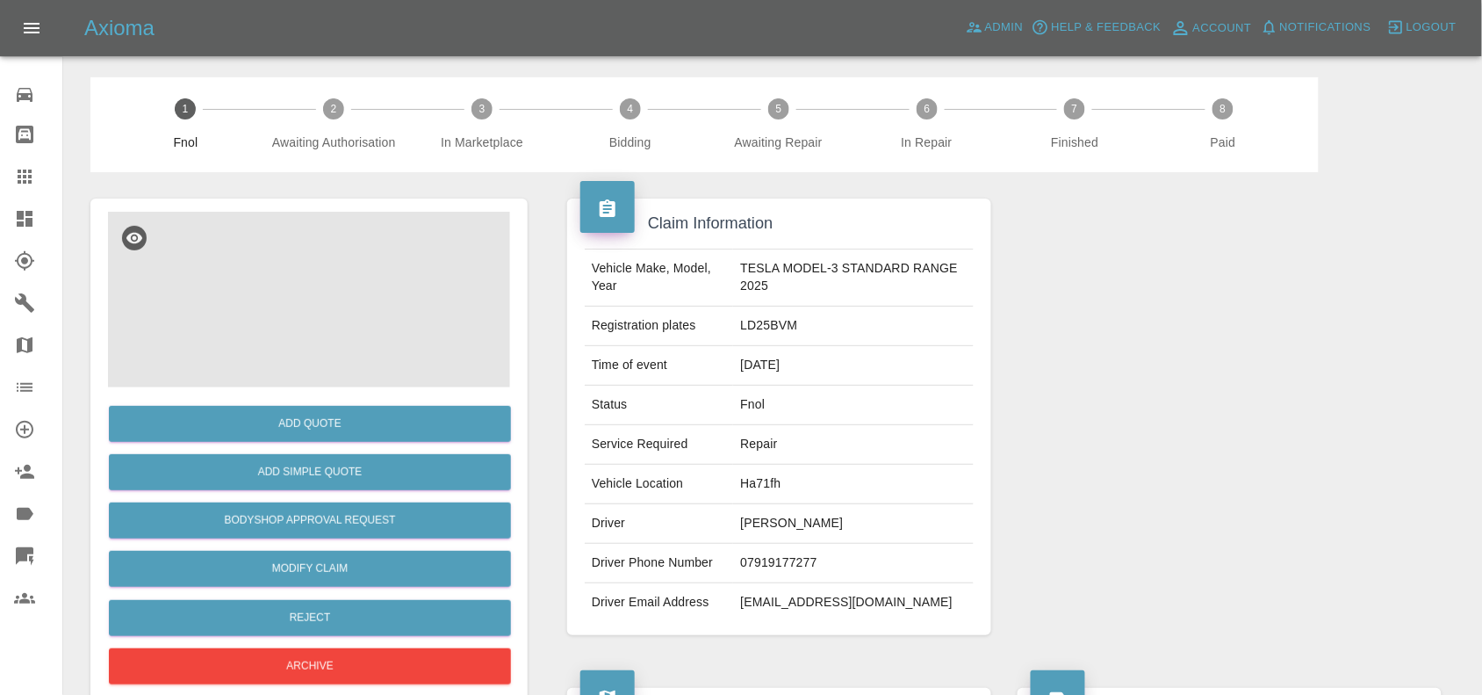
click at [256, 325] on img at bounding box center [309, 300] width 402 height 176
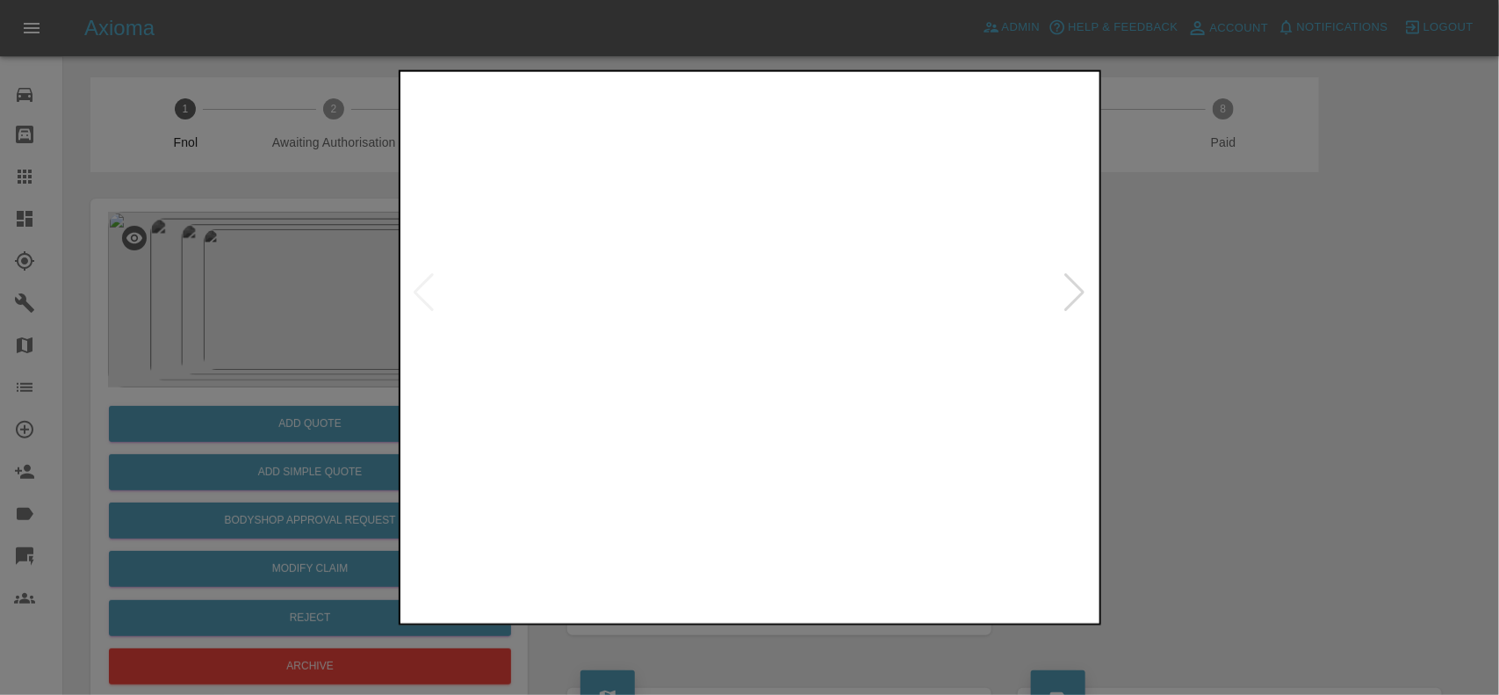
click at [747, 354] on img at bounding box center [751, 293] width 694 height 436
click at [746, 354] on img at bounding box center [751, 293] width 694 height 436
click at [784, 356] on img at bounding box center [760, 107] width 2081 height 1308
click at [691, 361] on img at bounding box center [751, 293] width 694 height 436
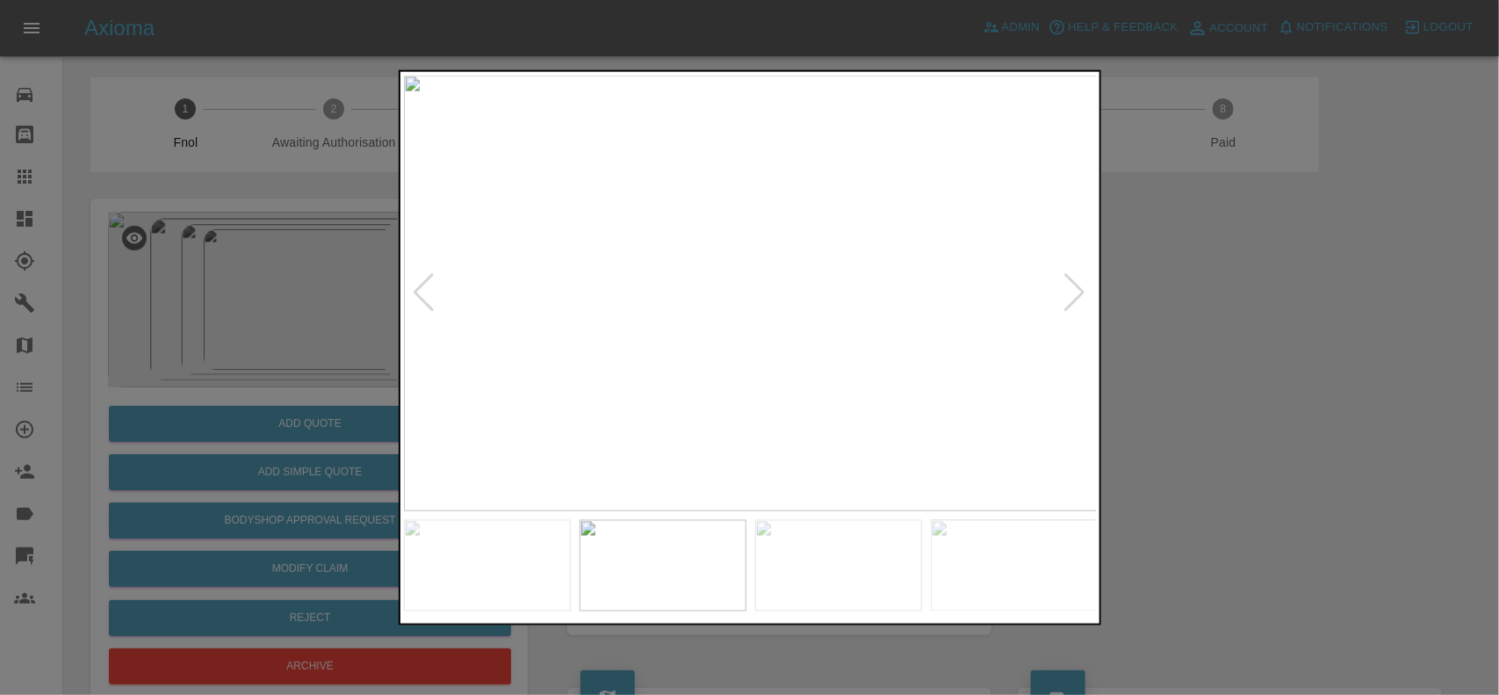
click at [775, 263] on img at bounding box center [751, 293] width 694 height 436
click at [235, 360] on div at bounding box center [749, 347] width 1499 height 695
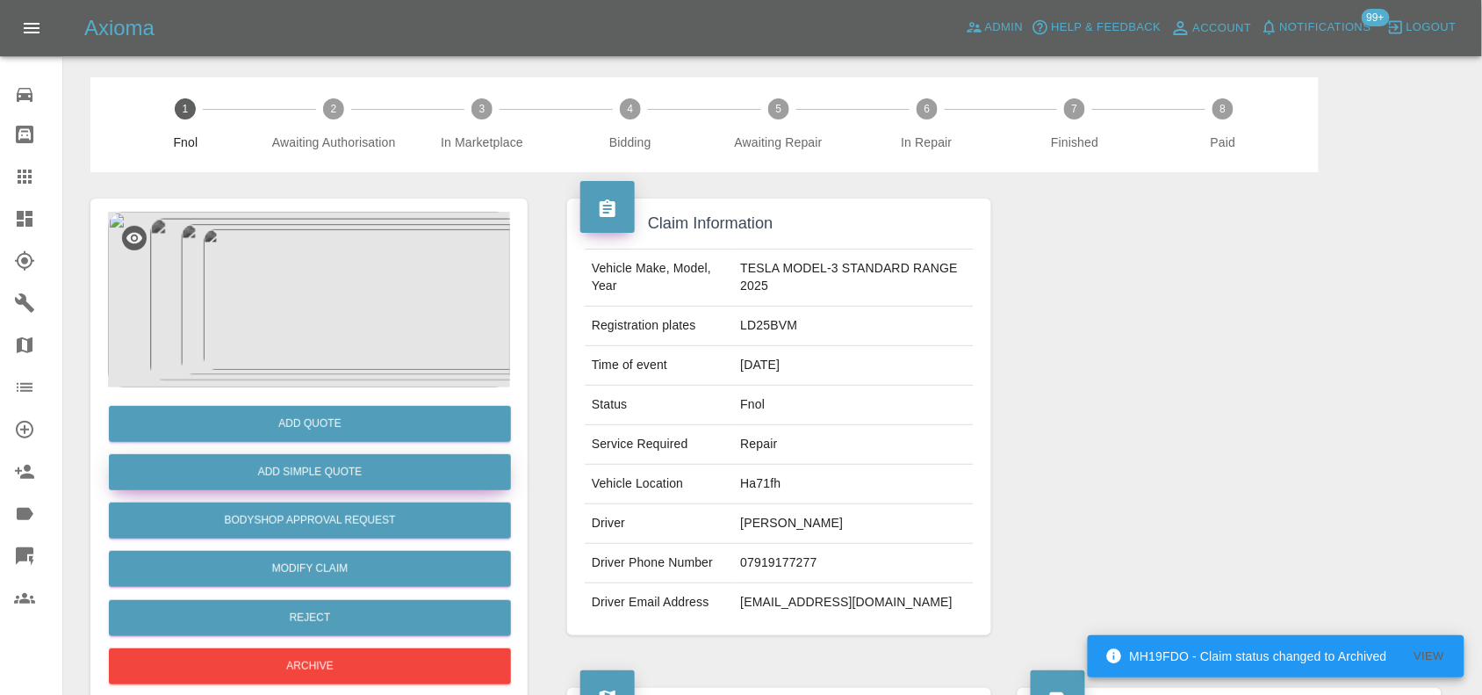
click at [301, 474] on button "Add Simple Quote" at bounding box center [310, 472] width 402 height 36
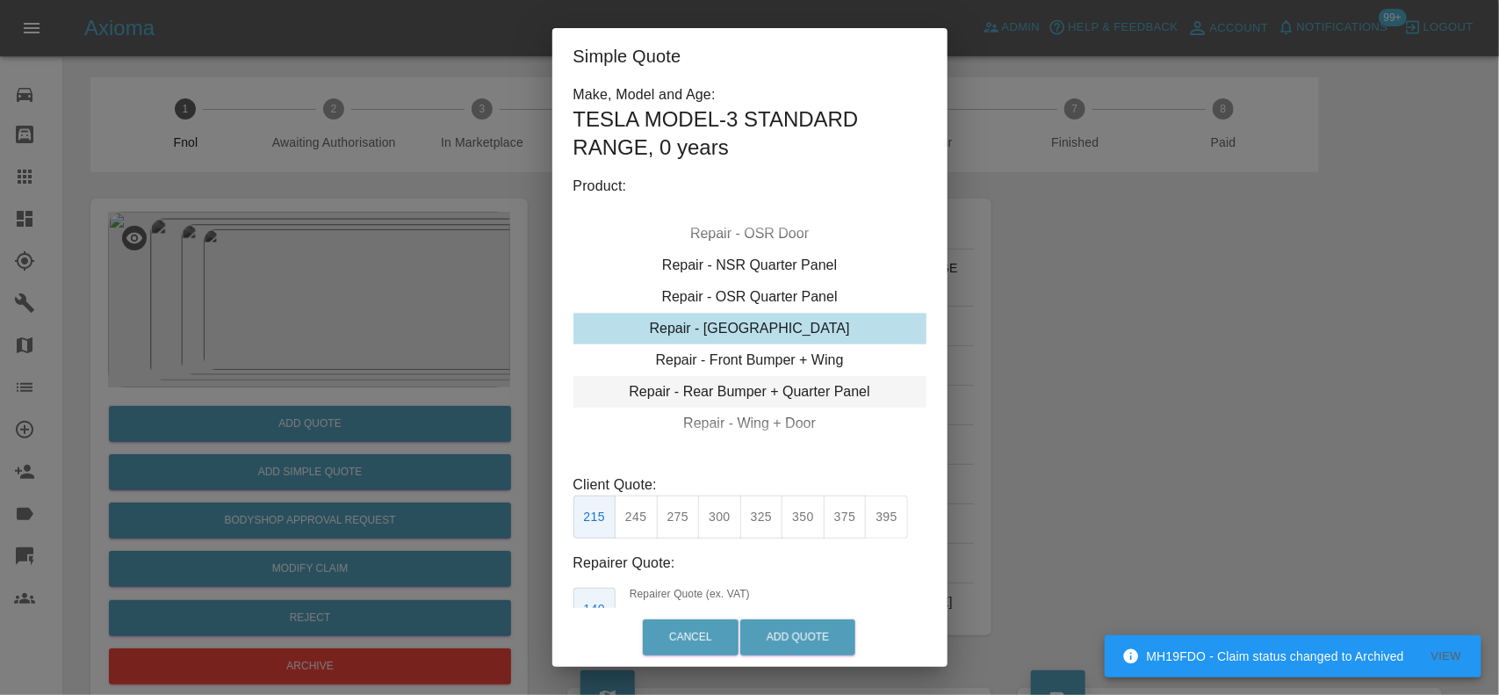
click at [760, 392] on div "Repair - Rear Bumper + Quarter Panel" at bounding box center [749, 392] width 353 height 32
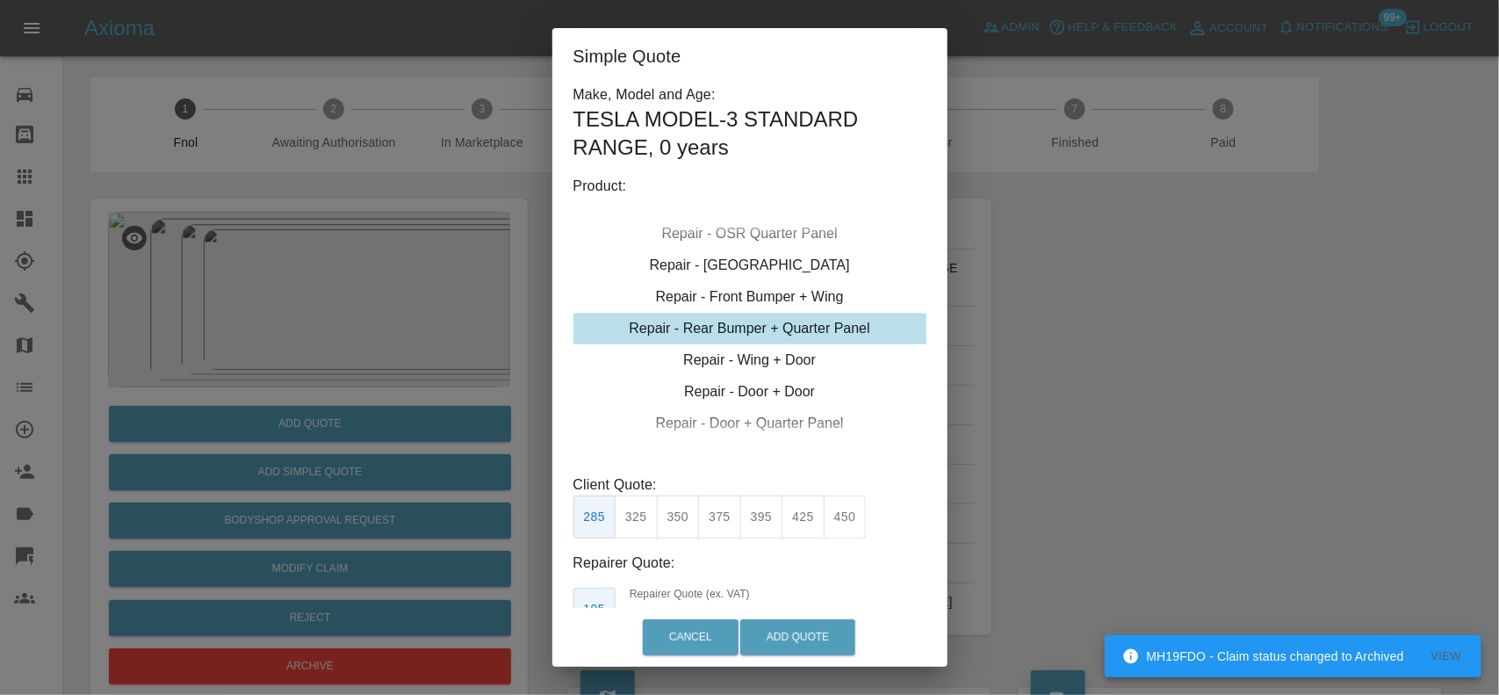
drag, startPoint x: 632, startPoint y: 519, endPoint x: 734, endPoint y: 603, distance: 132.2
click at [632, 521] on button "325" at bounding box center [636, 516] width 43 height 43
type input "200"
click at [787, 644] on button "Add Quote" at bounding box center [797, 637] width 115 height 36
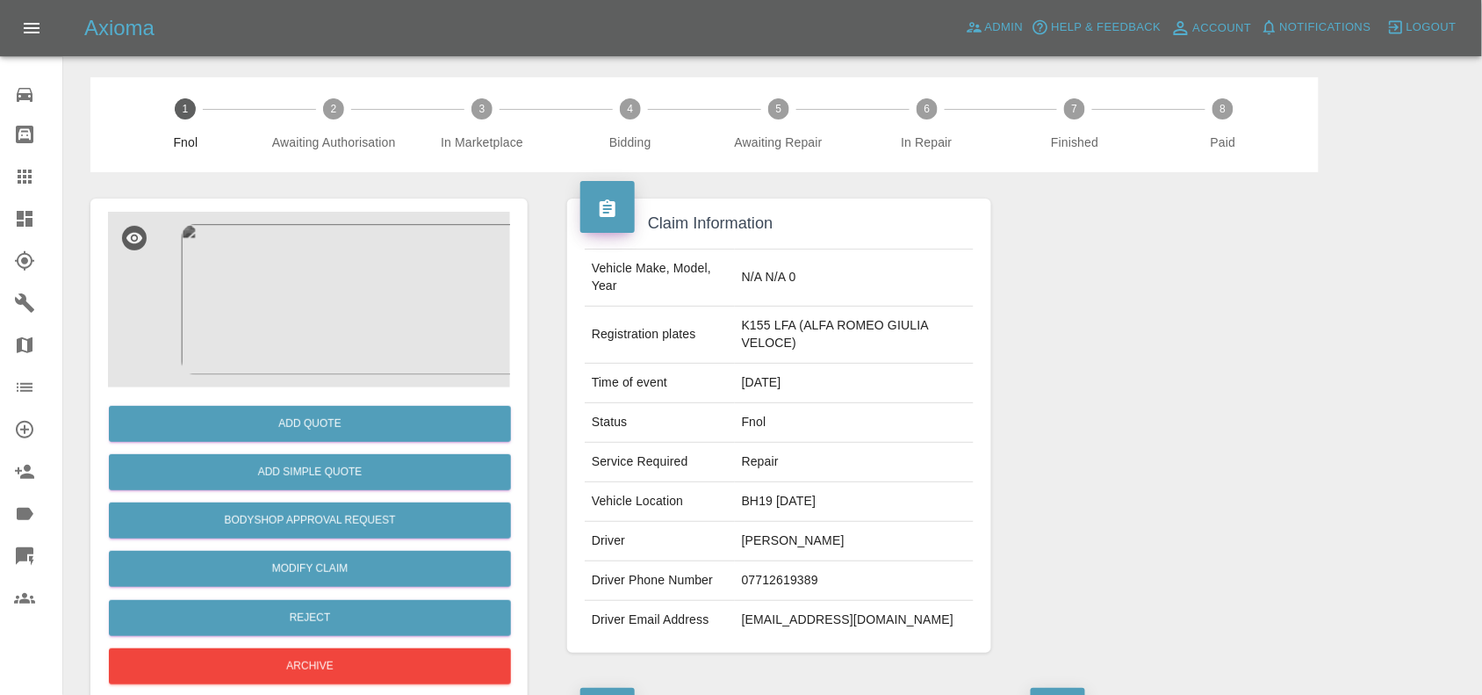
click at [392, 313] on img at bounding box center [309, 300] width 402 height 176
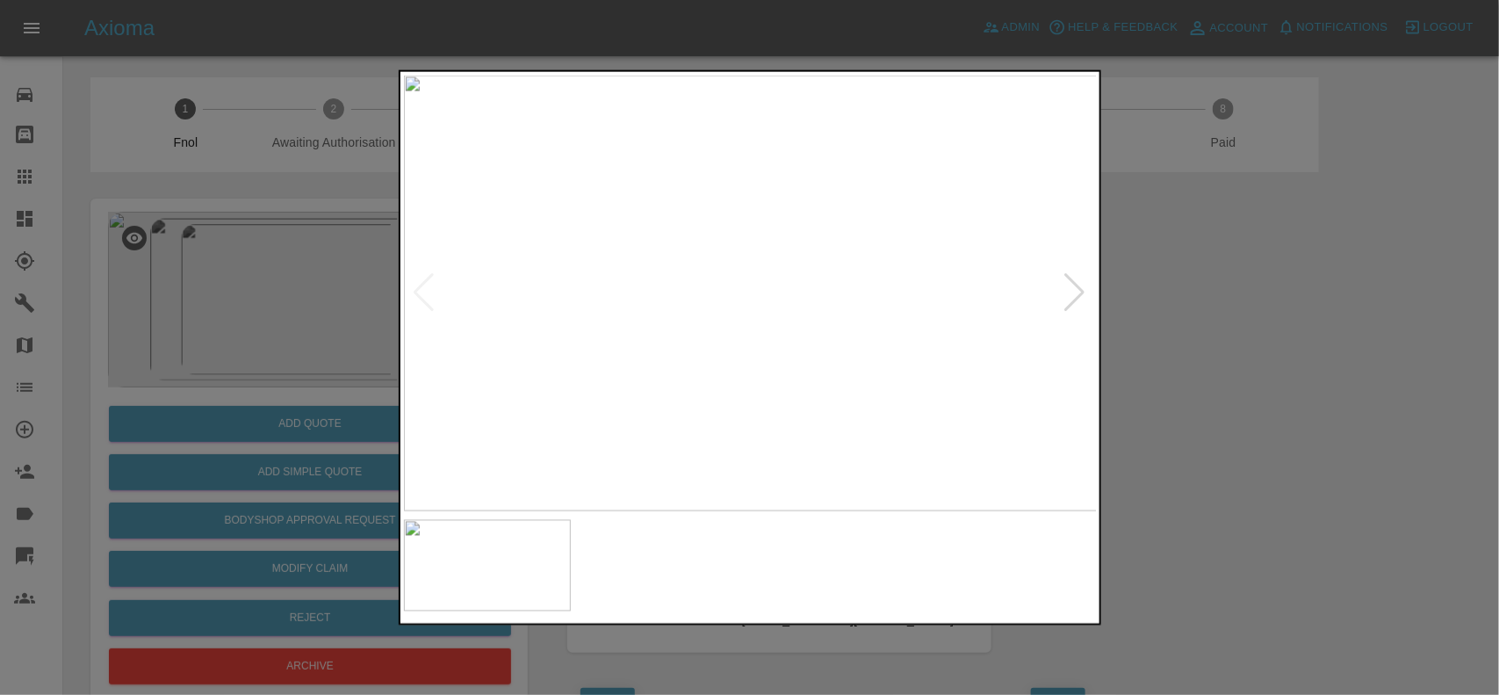
click at [743, 341] on img at bounding box center [751, 293] width 694 height 436
click at [740, 342] on img at bounding box center [770, 146] width 2081 height 1308
click at [709, 354] on img at bounding box center [751, 293] width 694 height 436
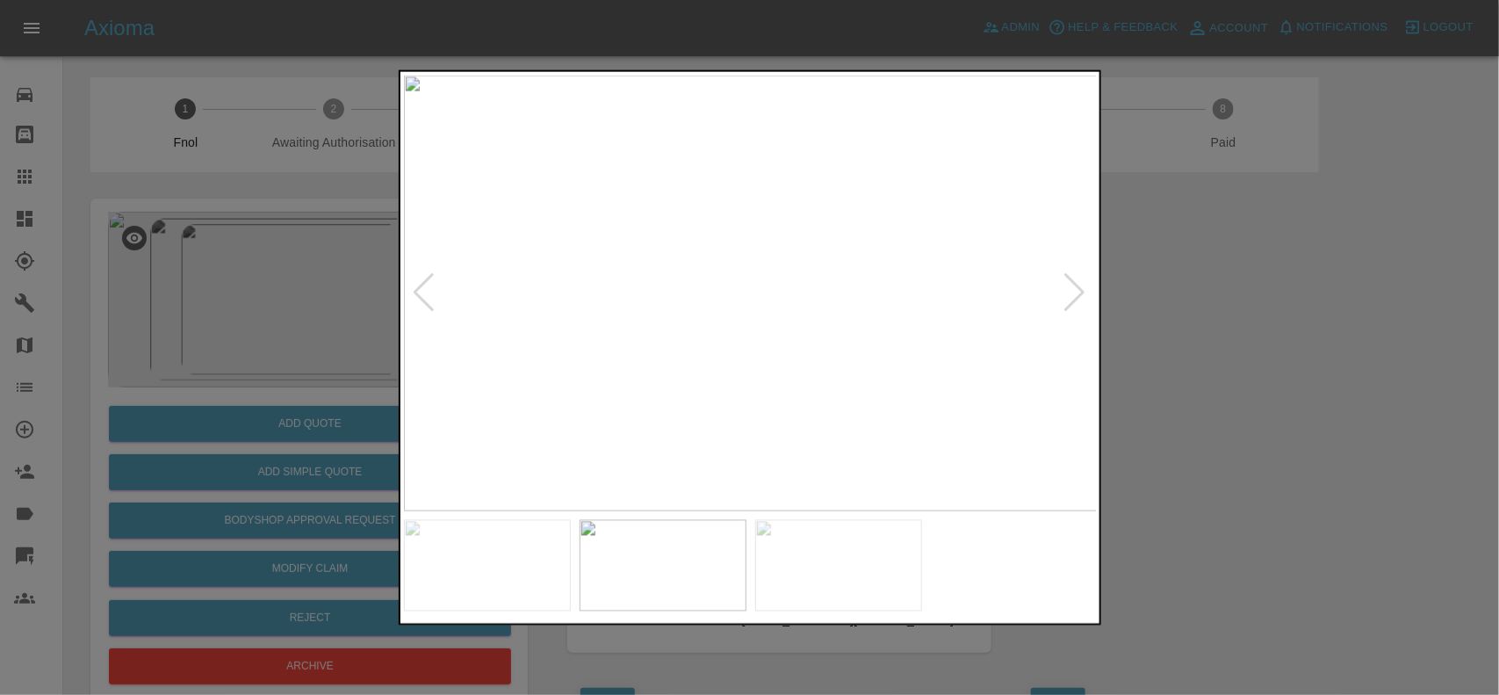
click at [702, 275] on img at bounding box center [751, 293] width 694 height 436
click at [768, 313] on img at bounding box center [751, 293] width 694 height 436
click at [768, 314] on img at bounding box center [751, 293] width 694 height 436
click at [778, 402] on img at bounding box center [694, 229] width 2081 height 1308
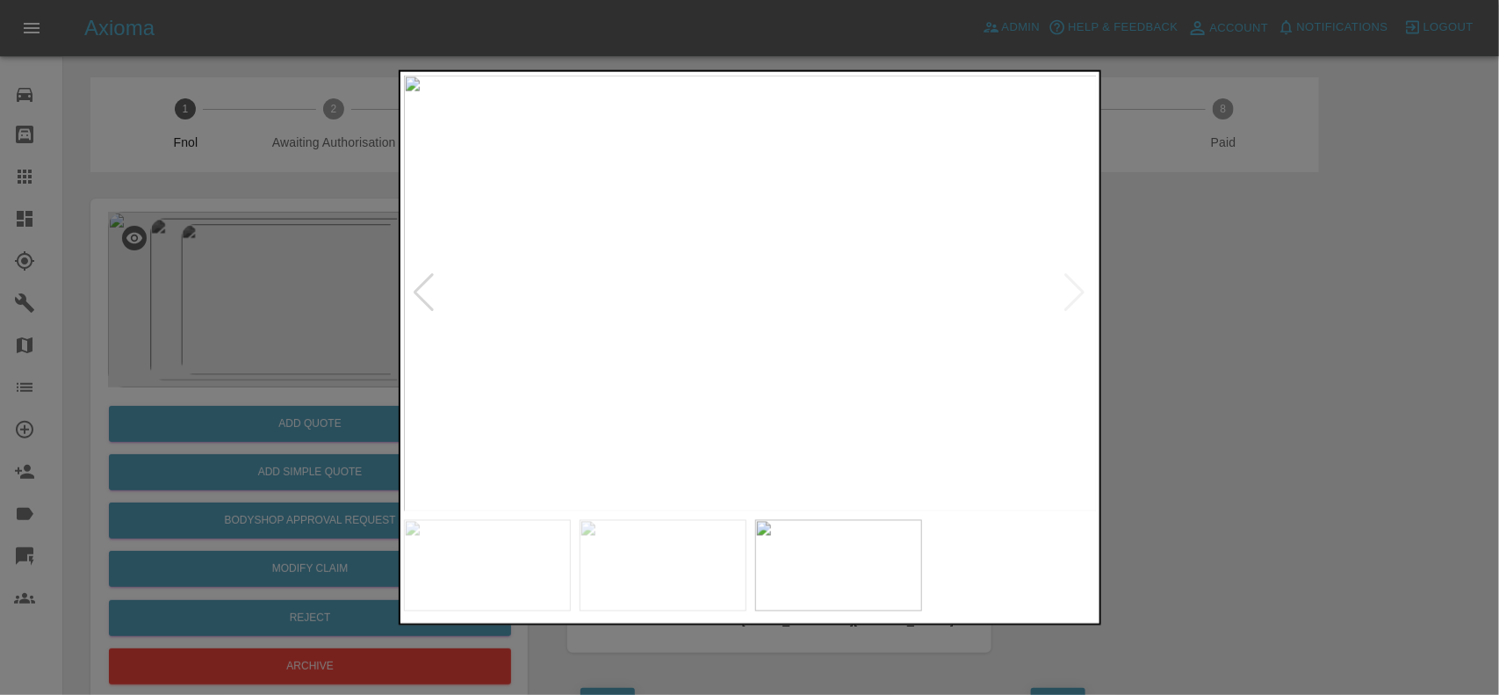
click at [641, 408] on img at bounding box center [751, 293] width 694 height 436
click at [850, 358] on img at bounding box center [751, 293] width 694 height 436
click at [769, 248] on img at bounding box center [751, 293] width 694 height 436
click at [516, 264] on img at bounding box center [691, 423] width 2081 height 1308
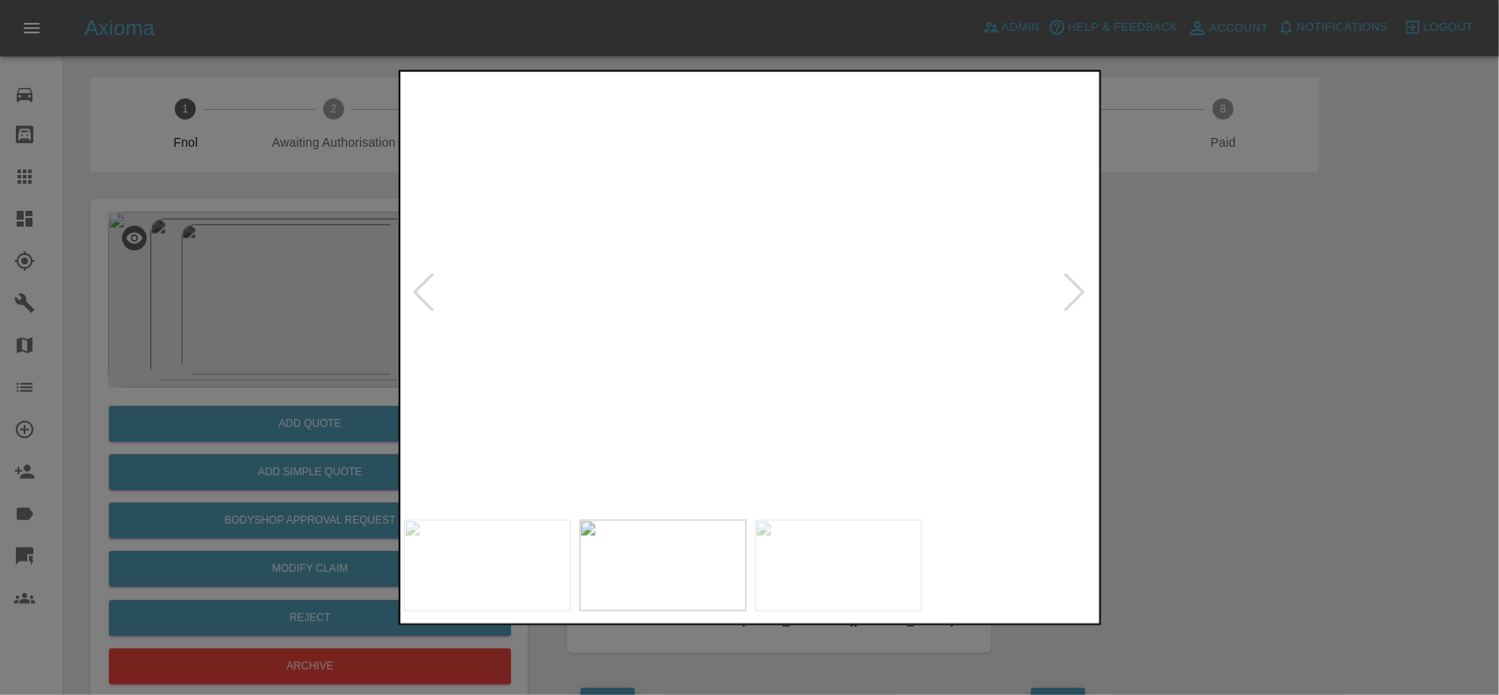
click at [516, 264] on img at bounding box center [691, 423] width 2081 height 1308
click at [783, 319] on img at bounding box center [751, 293] width 694 height 436
click at [817, 361] on img at bounding box center [751, 293] width 694 height 436
click at [199, 420] on div at bounding box center [749, 347] width 1499 height 695
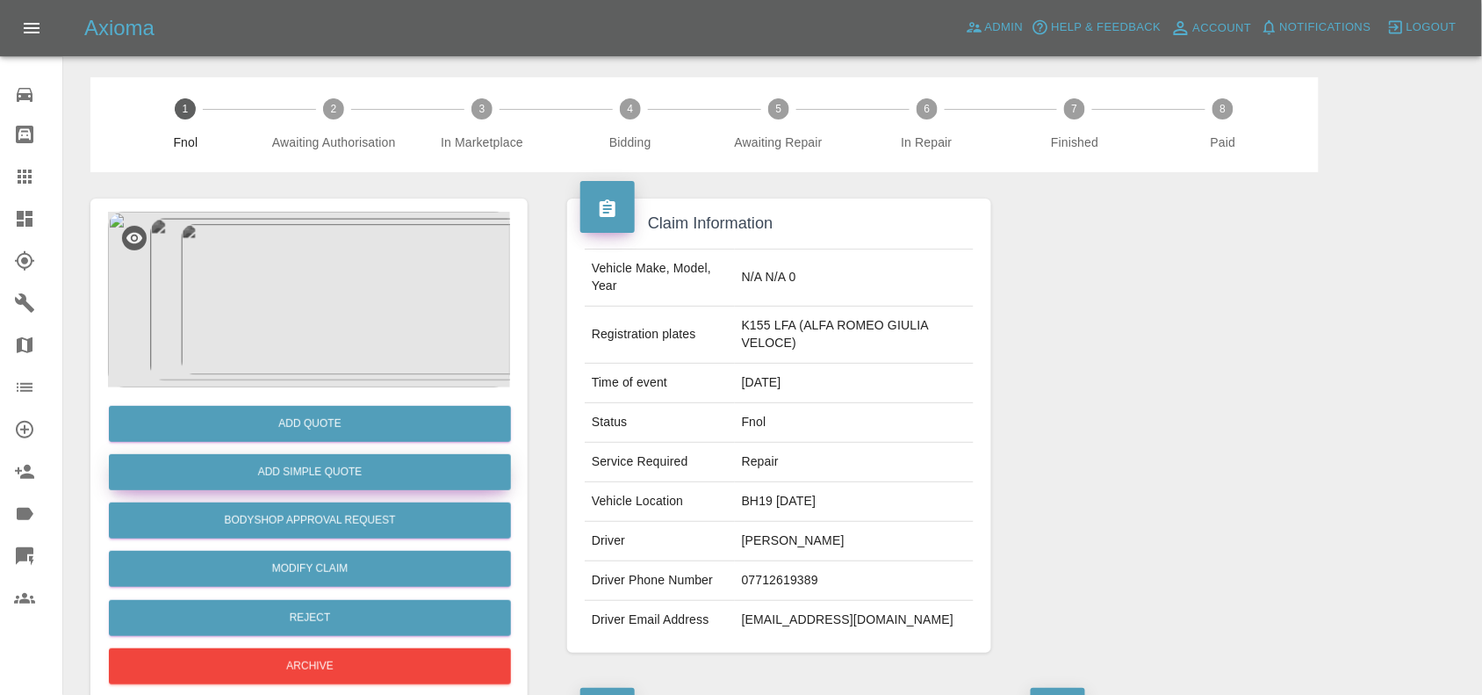
click at [299, 486] on button "Add Simple Quote" at bounding box center [310, 472] width 402 height 36
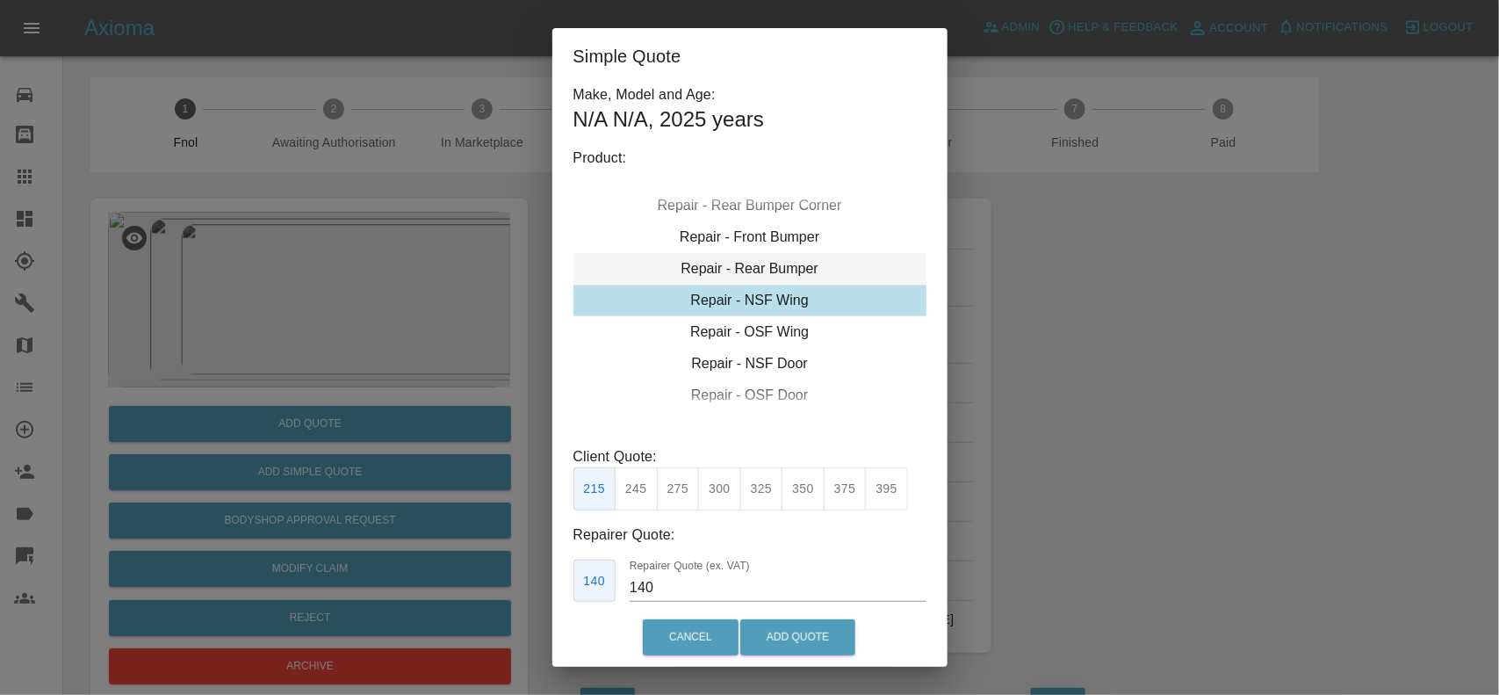
click at [751, 265] on div "Repair - Rear Bumper" at bounding box center [749, 269] width 353 height 32
drag, startPoint x: 752, startPoint y: 479, endPoint x: 792, endPoint y: 578, distance: 106.3
click at [752, 479] on button "400" at bounding box center [761, 488] width 43 height 43
type input "240"
click at [825, 645] on button "Add Quote" at bounding box center [797, 637] width 115 height 36
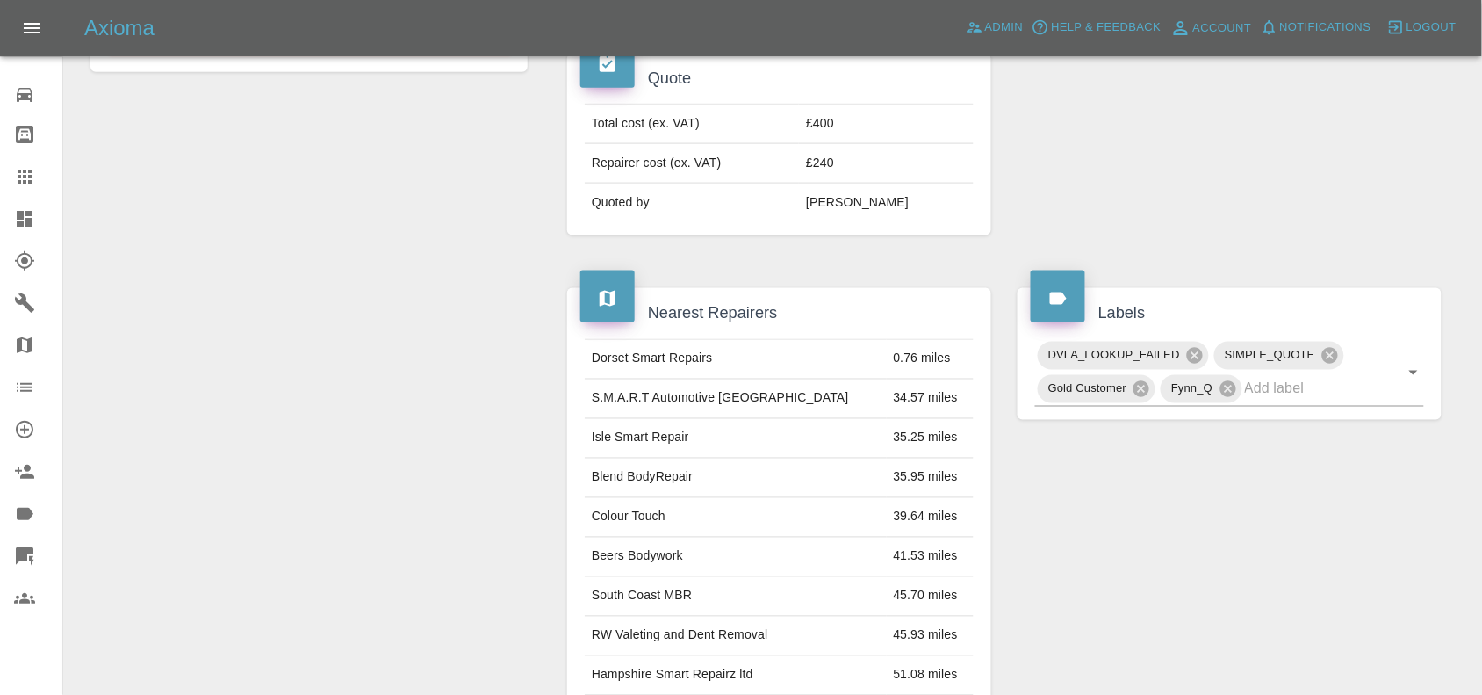
scroll to position [659, 0]
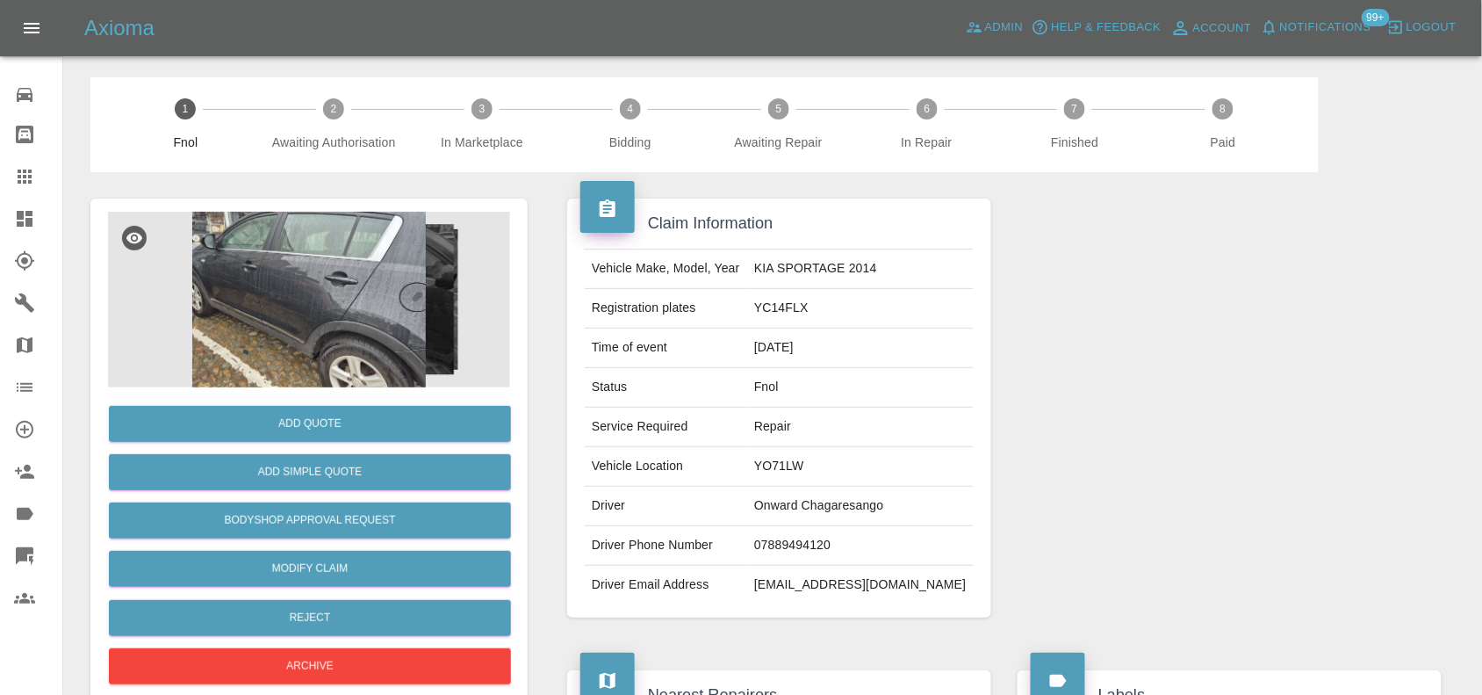
click at [410, 270] on img at bounding box center [309, 300] width 402 height 176
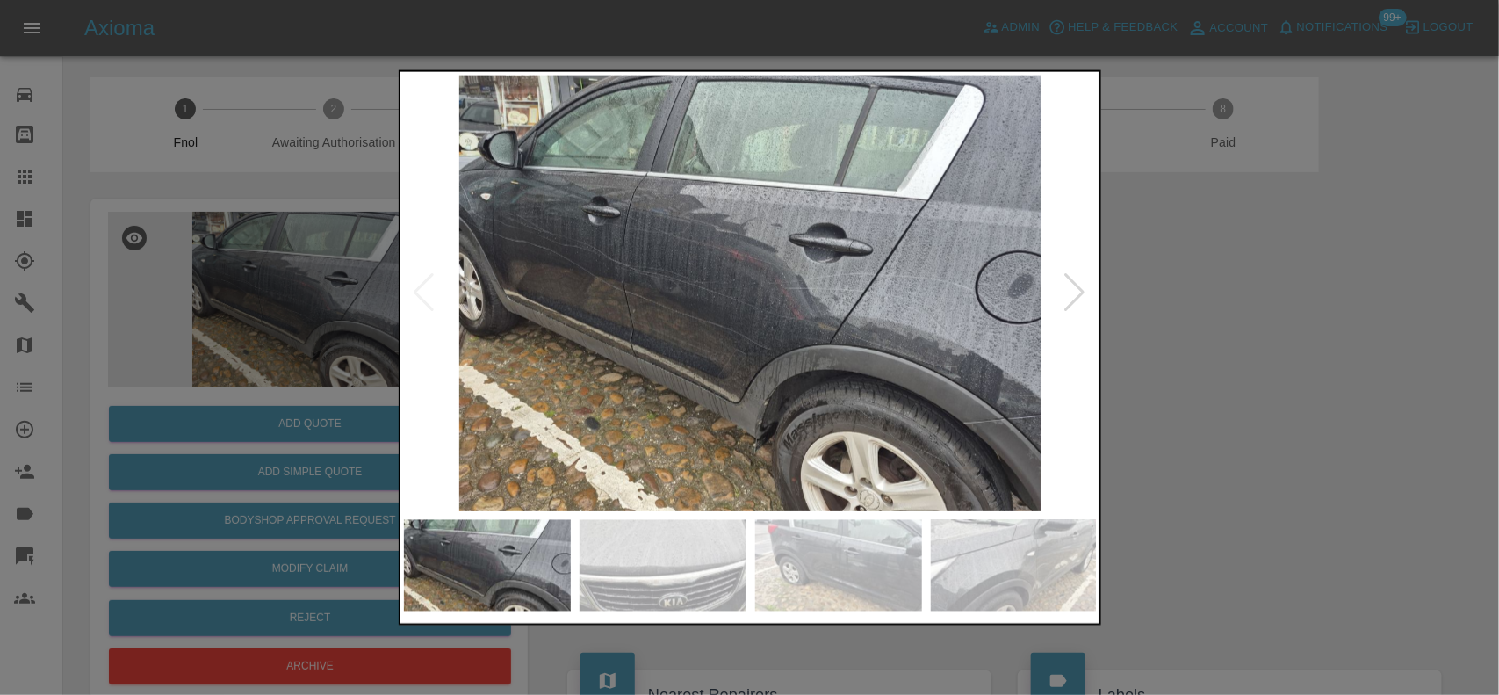
click at [717, 322] on img at bounding box center [751, 293] width 694 height 436
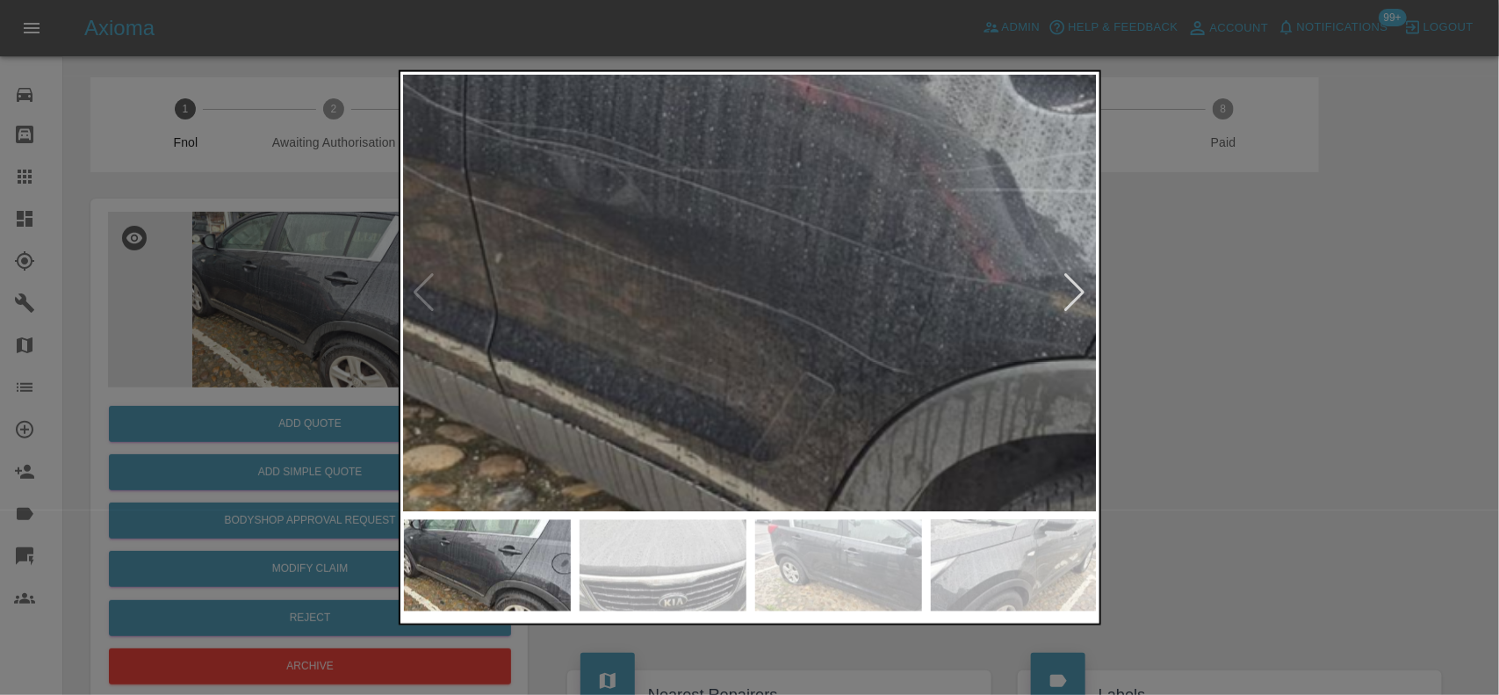
click at [717, 322] on img at bounding box center [846, 203] width 2081 height 1308
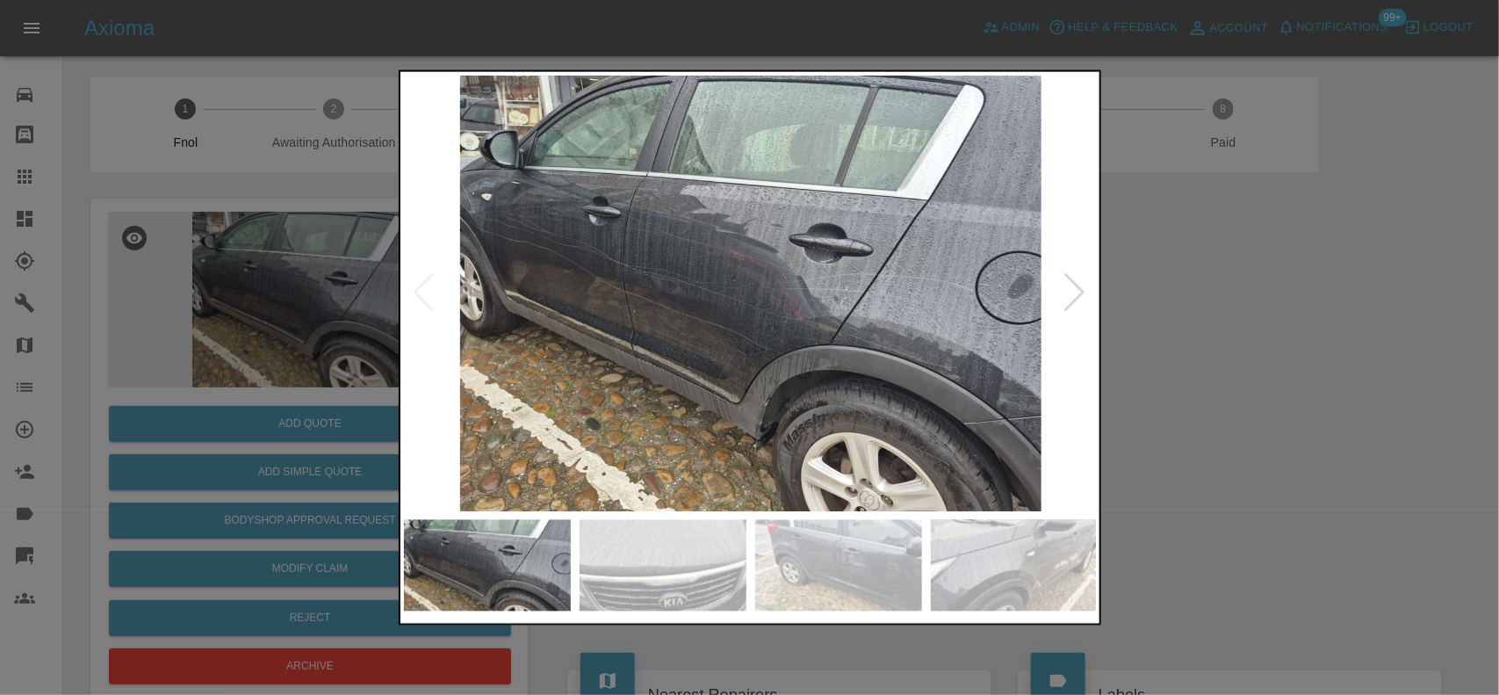
click at [764, 378] on img at bounding box center [751, 293] width 694 height 436
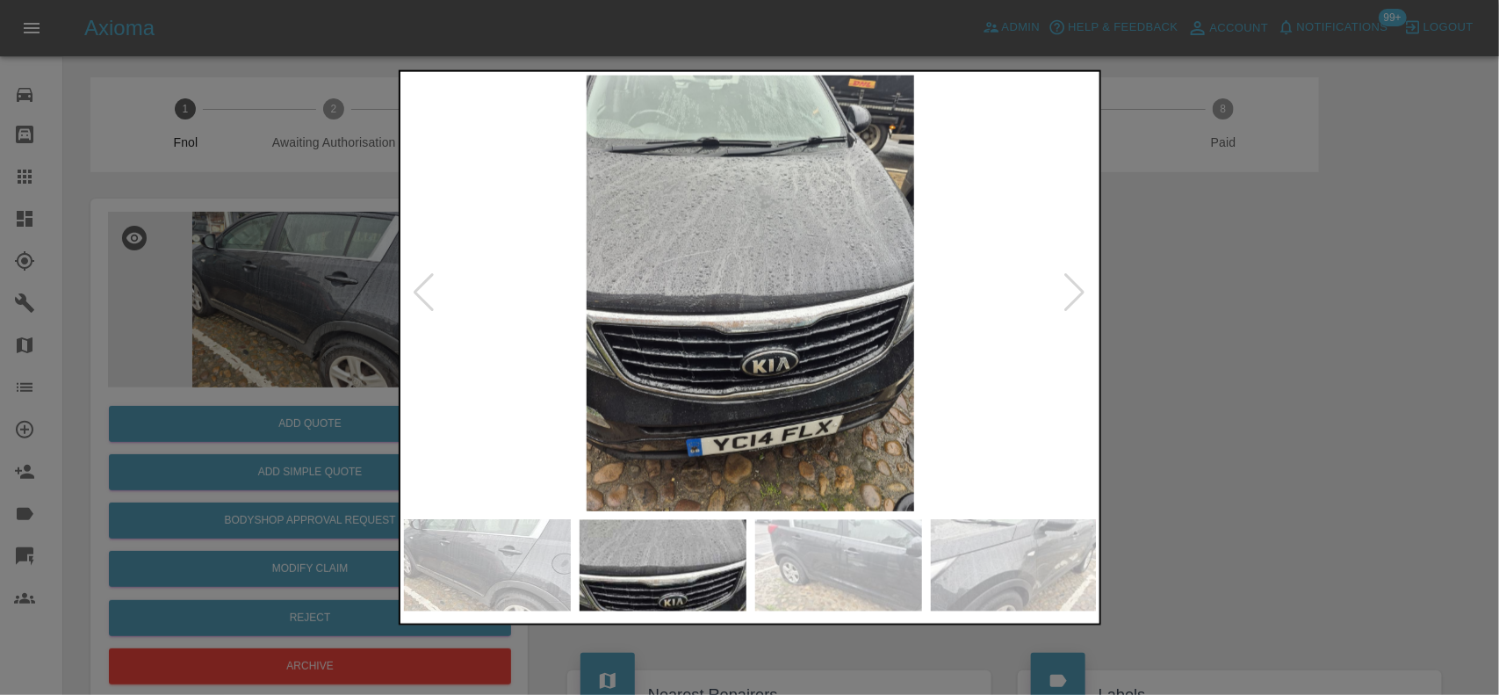
click at [594, 371] on img at bounding box center [751, 293] width 694 height 436
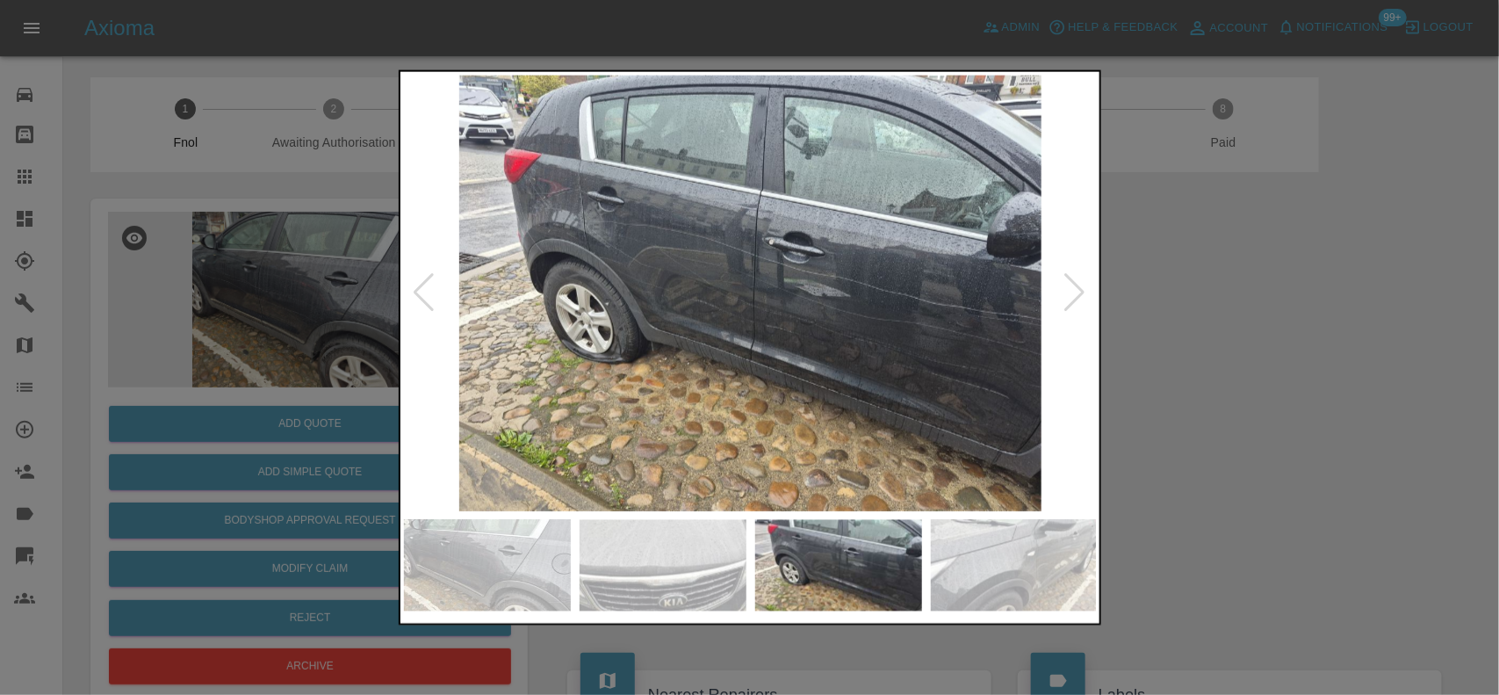
drag, startPoint x: 1367, startPoint y: 389, endPoint x: 1308, endPoint y: 386, distance: 58.9
click at [1367, 388] on div at bounding box center [749, 347] width 1499 height 695
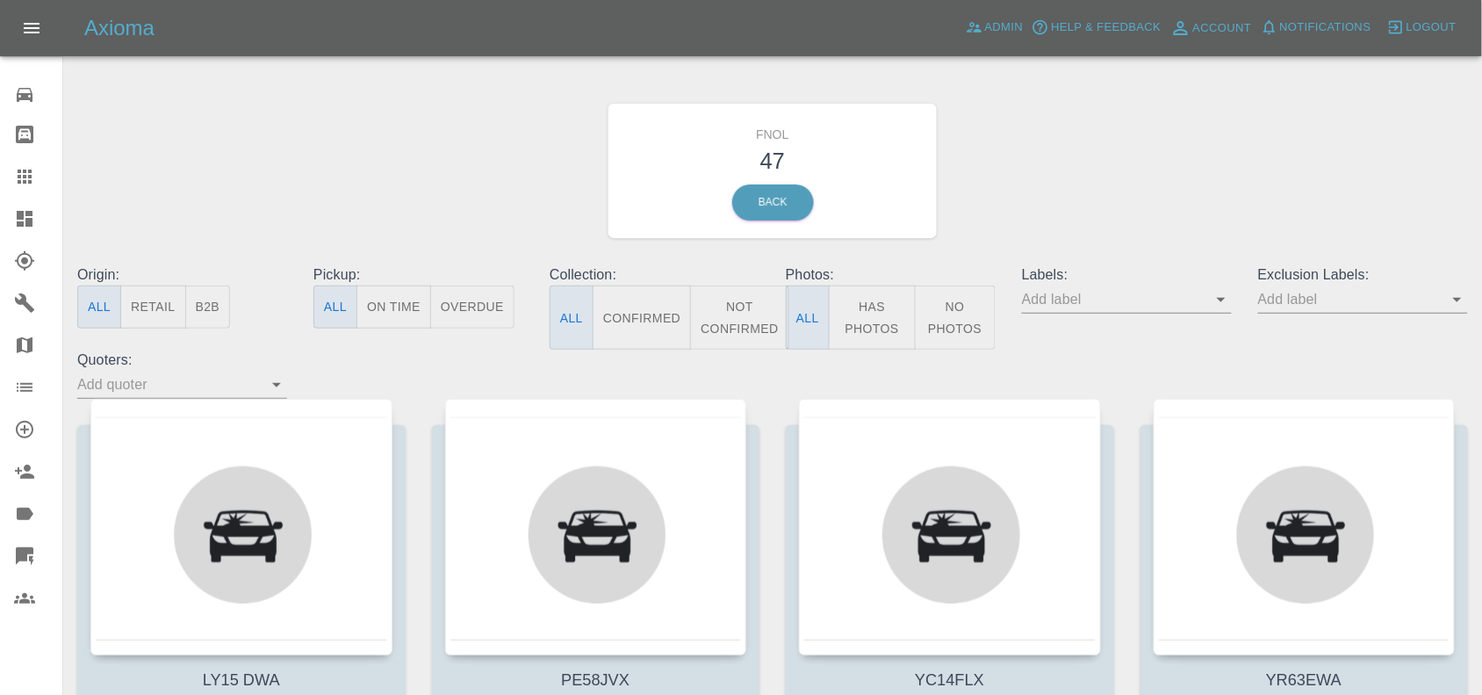
drag, startPoint x: 860, startPoint y: 320, endPoint x: 850, endPoint y: 320, distance: 10.5
click at [860, 320] on button "Has Photos" at bounding box center [872, 317] width 87 height 64
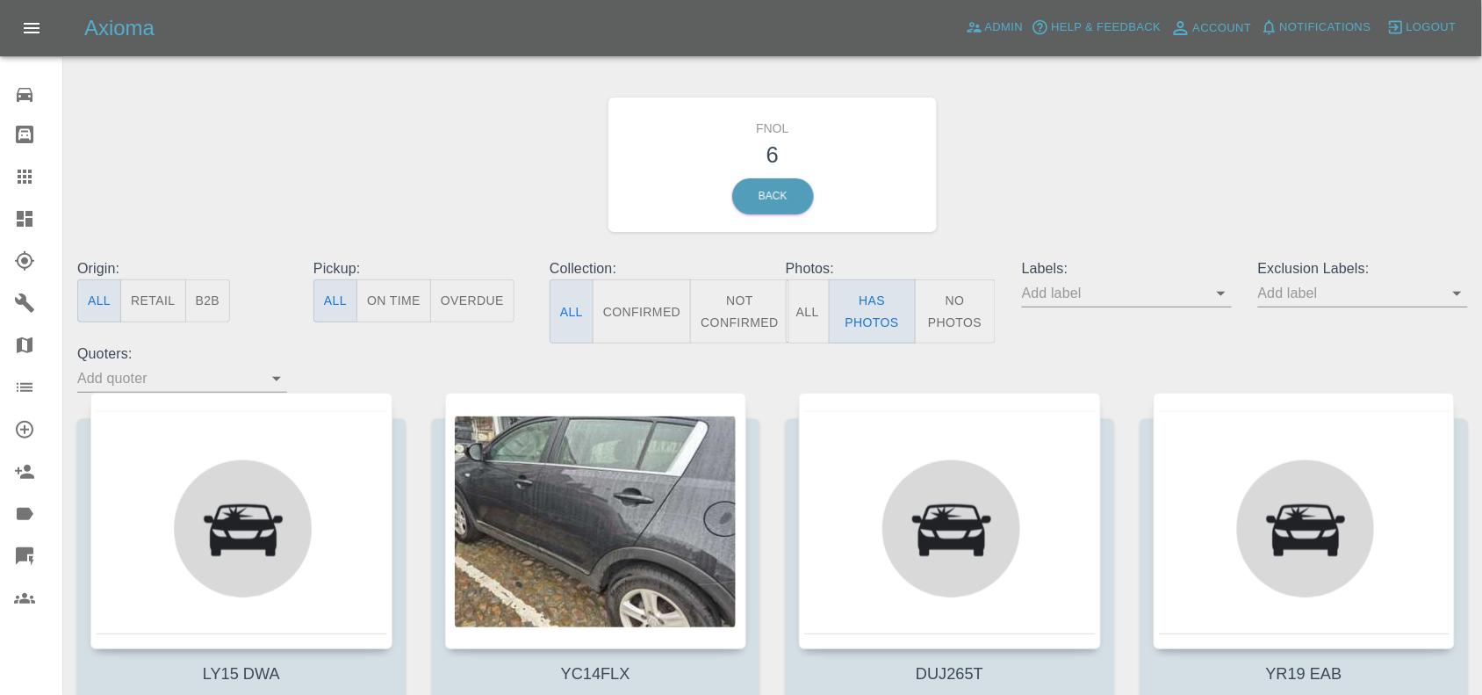
scroll to position [220, 0]
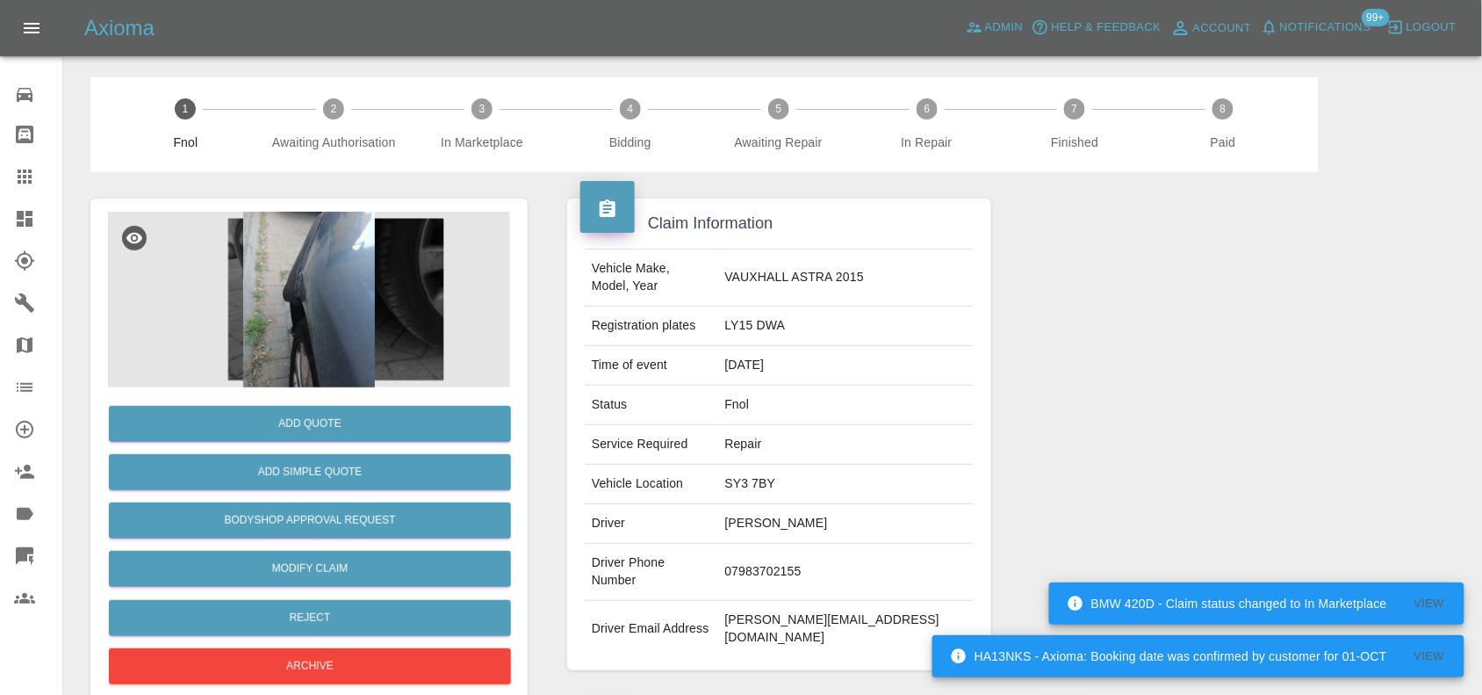
click at [323, 270] on img at bounding box center [309, 300] width 402 height 176
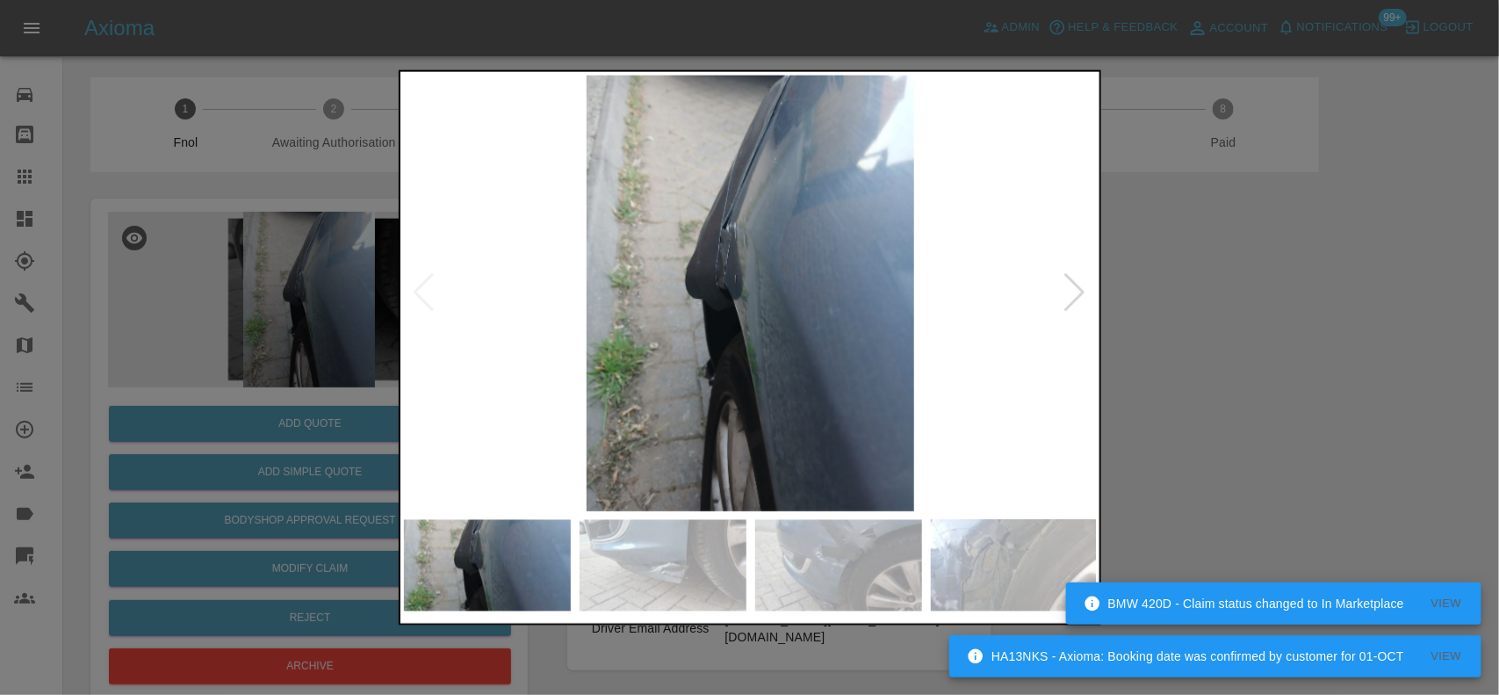
click at [716, 231] on img at bounding box center [751, 293] width 694 height 436
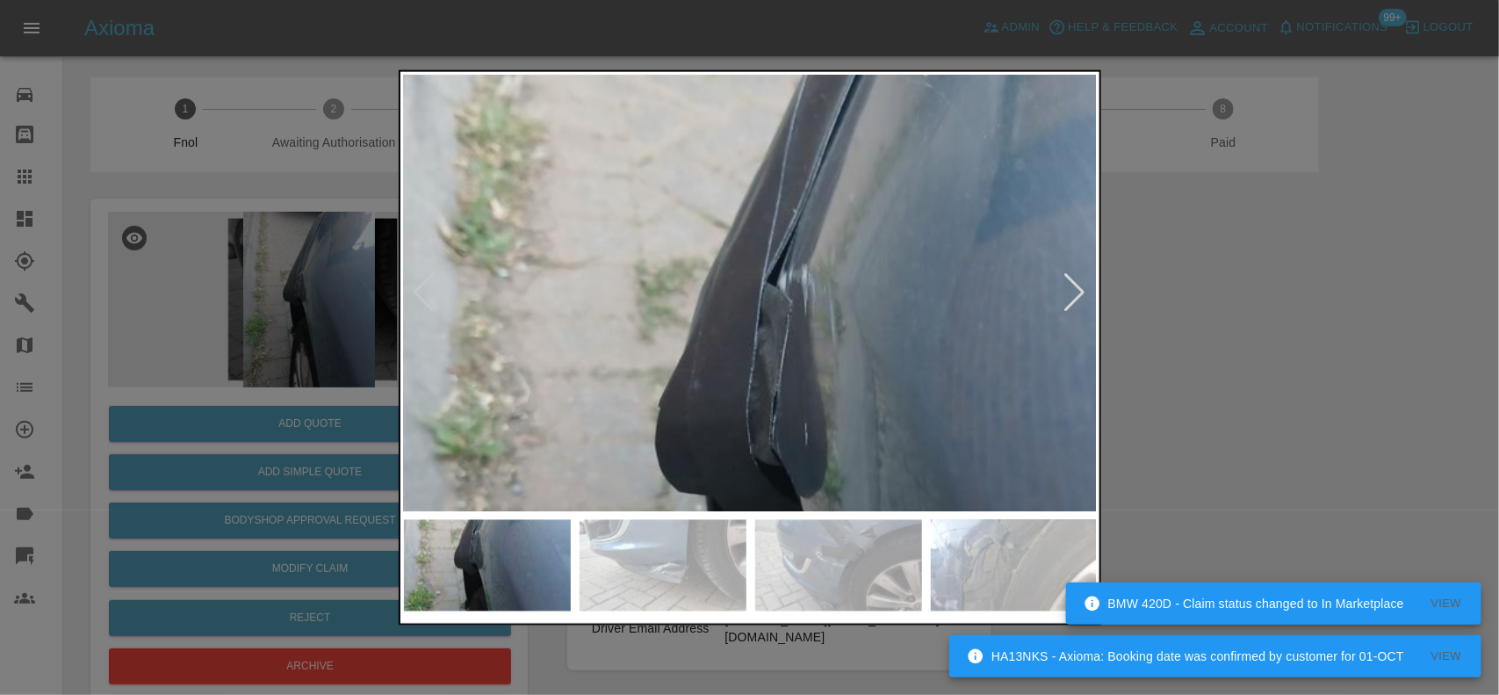
click at [747, 296] on img at bounding box center [849, 476] width 2081 height 1308
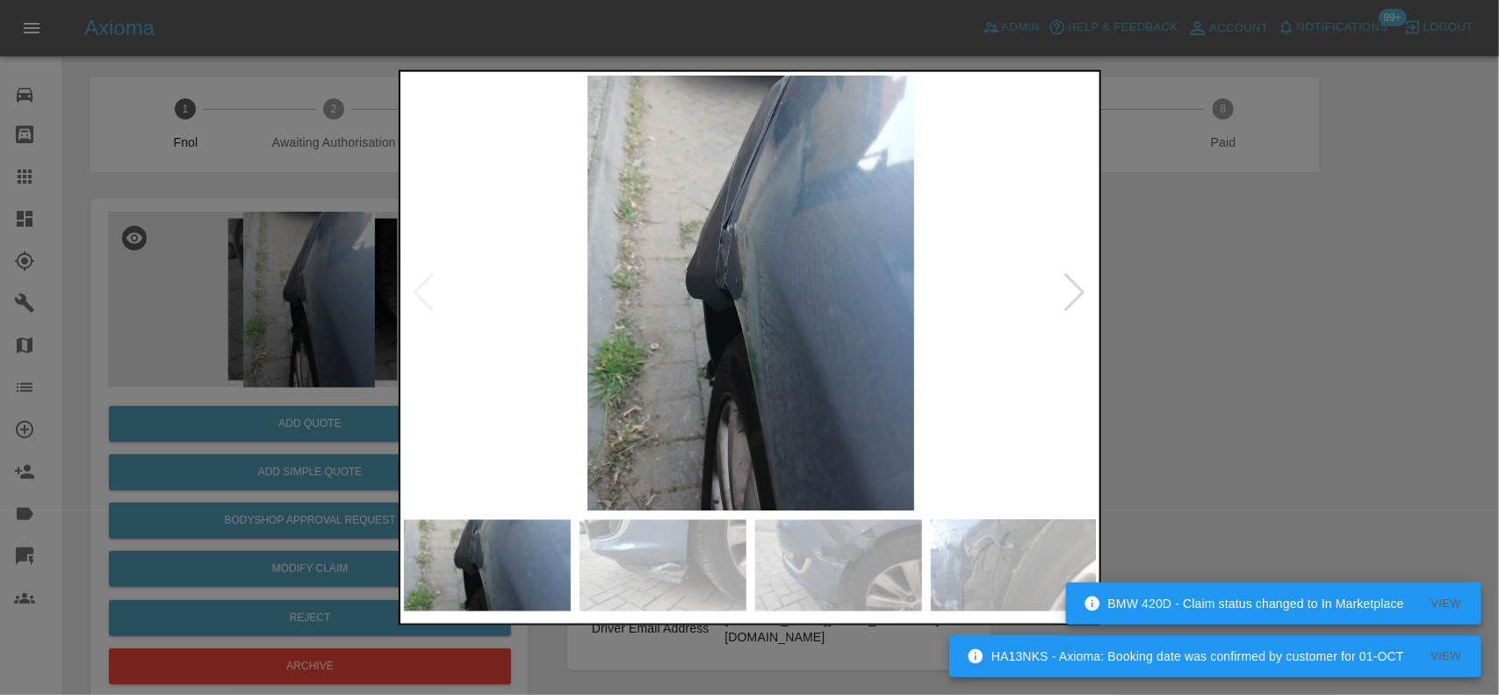
click at [749, 351] on img at bounding box center [751, 293] width 694 height 436
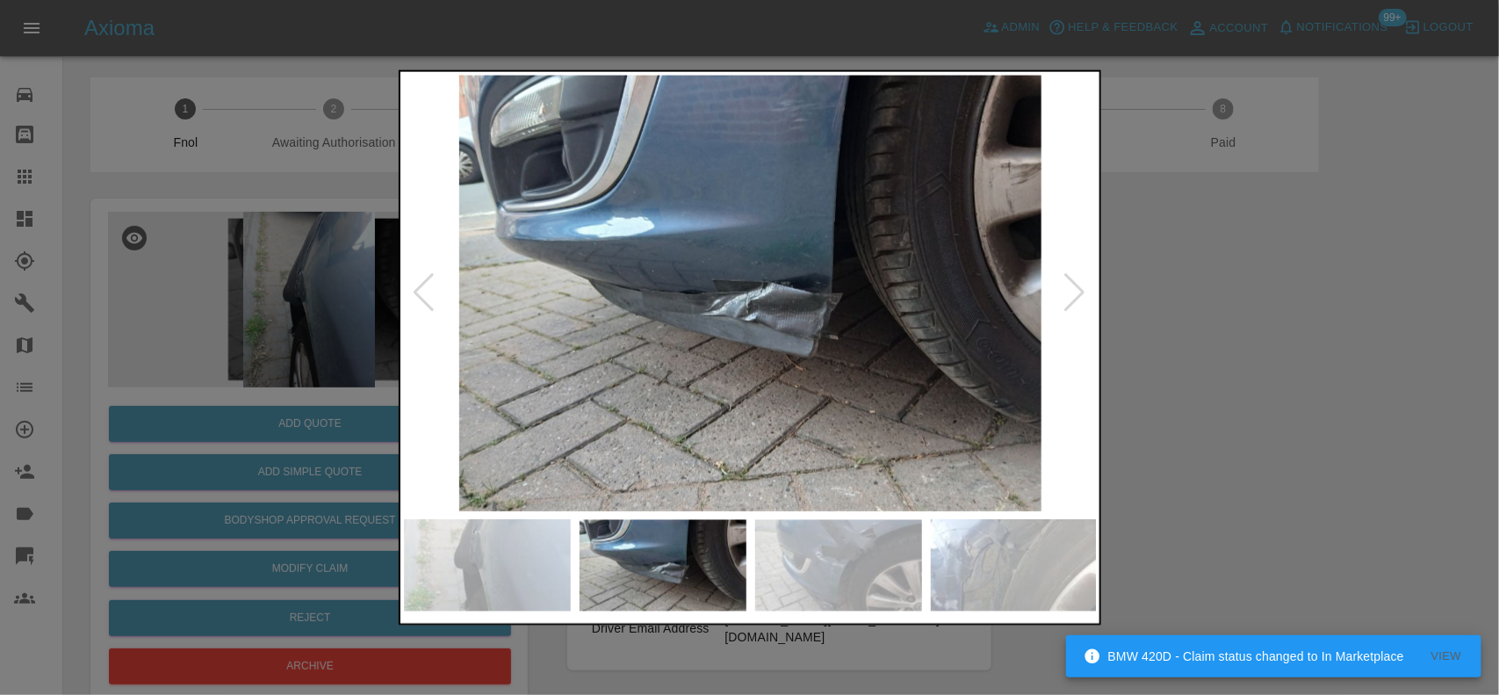
click at [812, 303] on img at bounding box center [751, 293] width 694 height 436
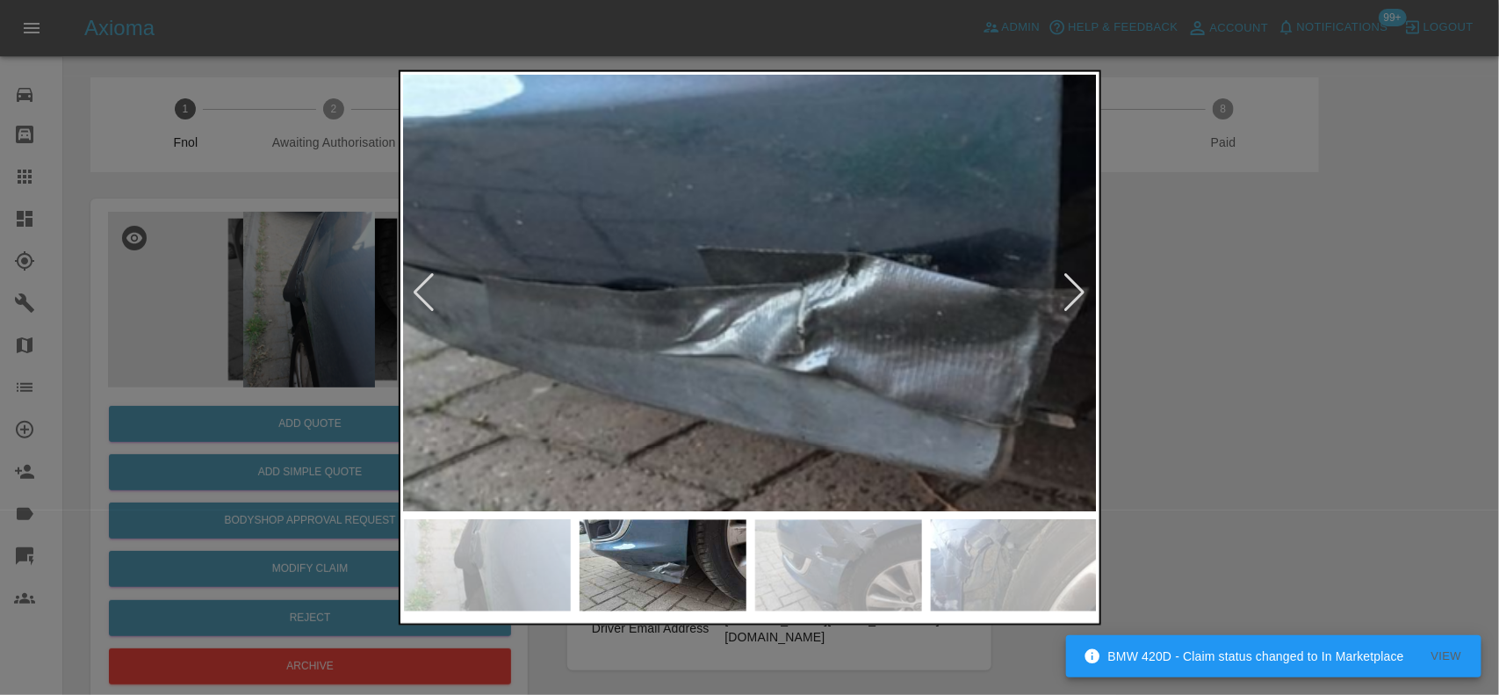
click at [1005, 364] on img at bounding box center [810, 287] width 2081 height 1308
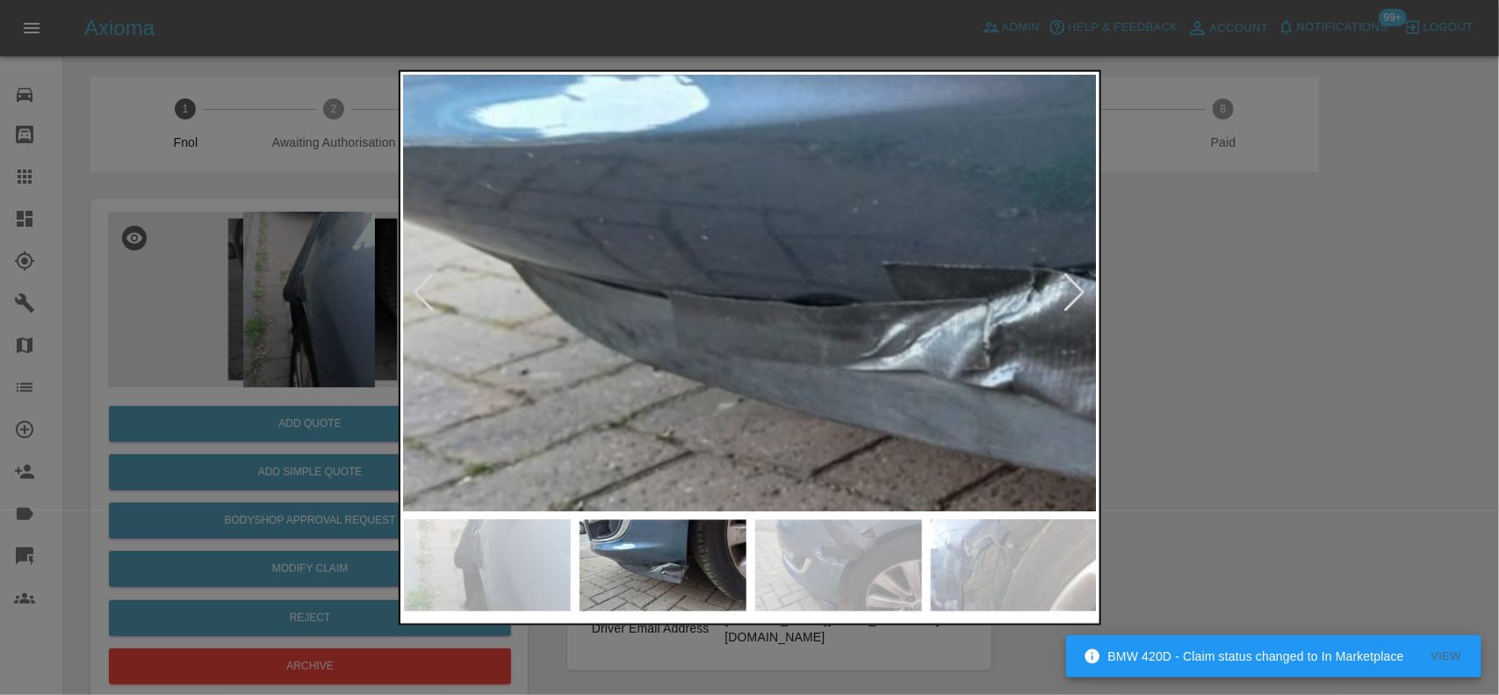
click at [889, 363] on img at bounding box center [995, 303] width 2081 height 1308
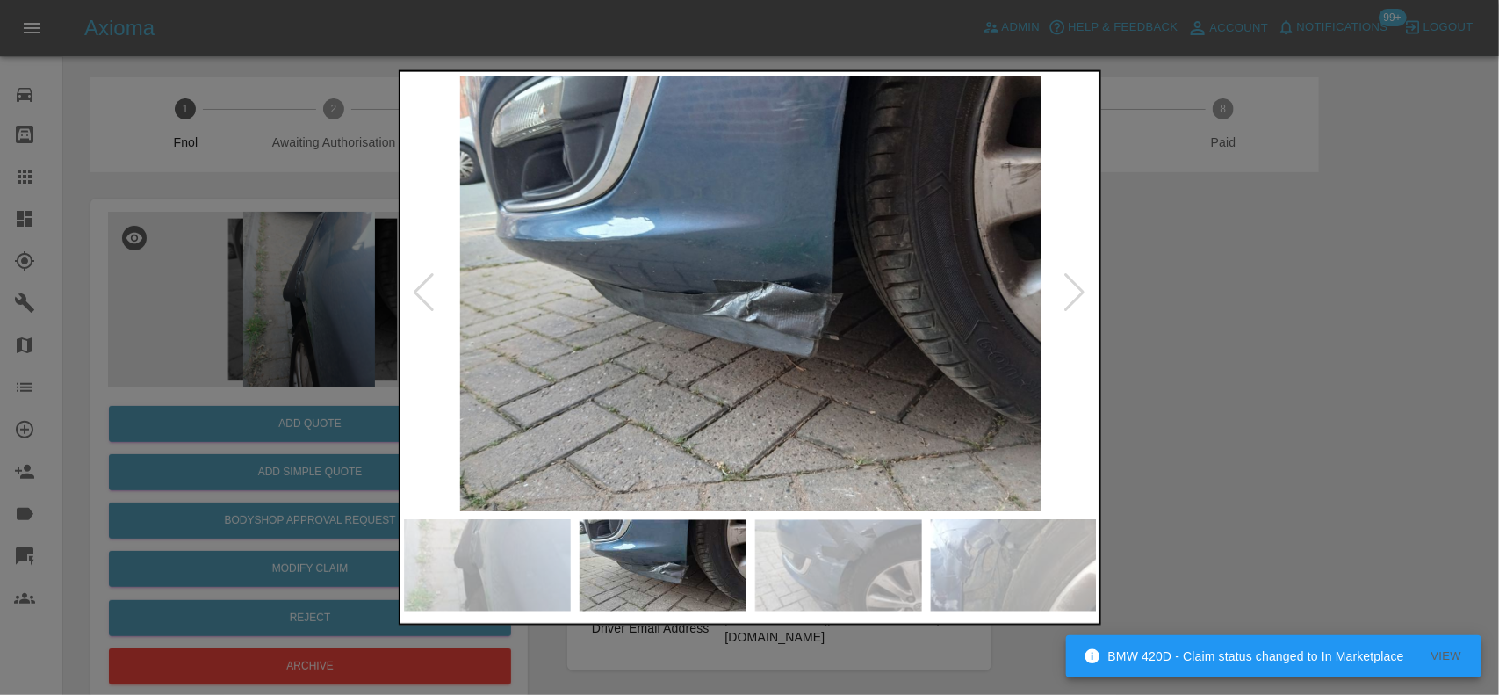
click at [626, 340] on img at bounding box center [751, 293] width 694 height 436
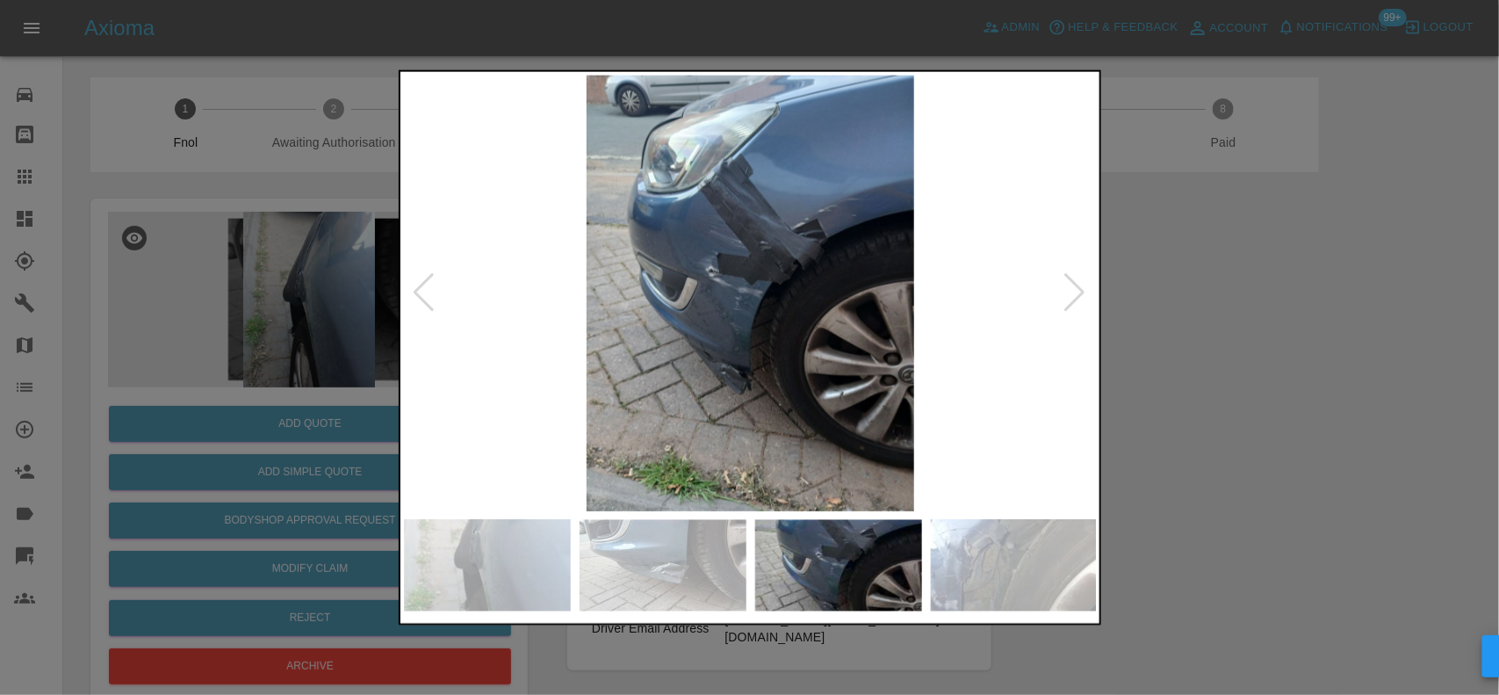
click at [694, 332] on img at bounding box center [751, 293] width 694 height 436
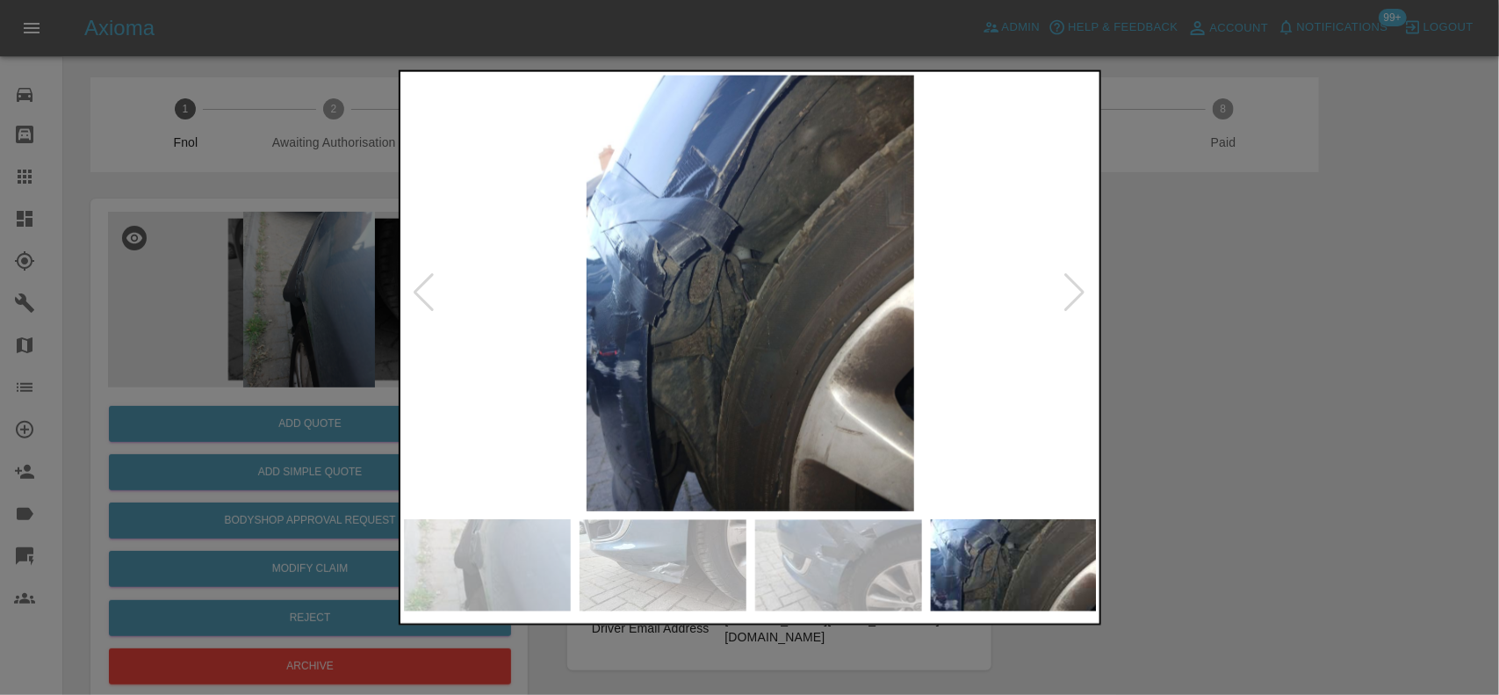
click at [466, 284] on img at bounding box center [751, 293] width 694 height 436
click at [212, 392] on div at bounding box center [749, 347] width 1499 height 695
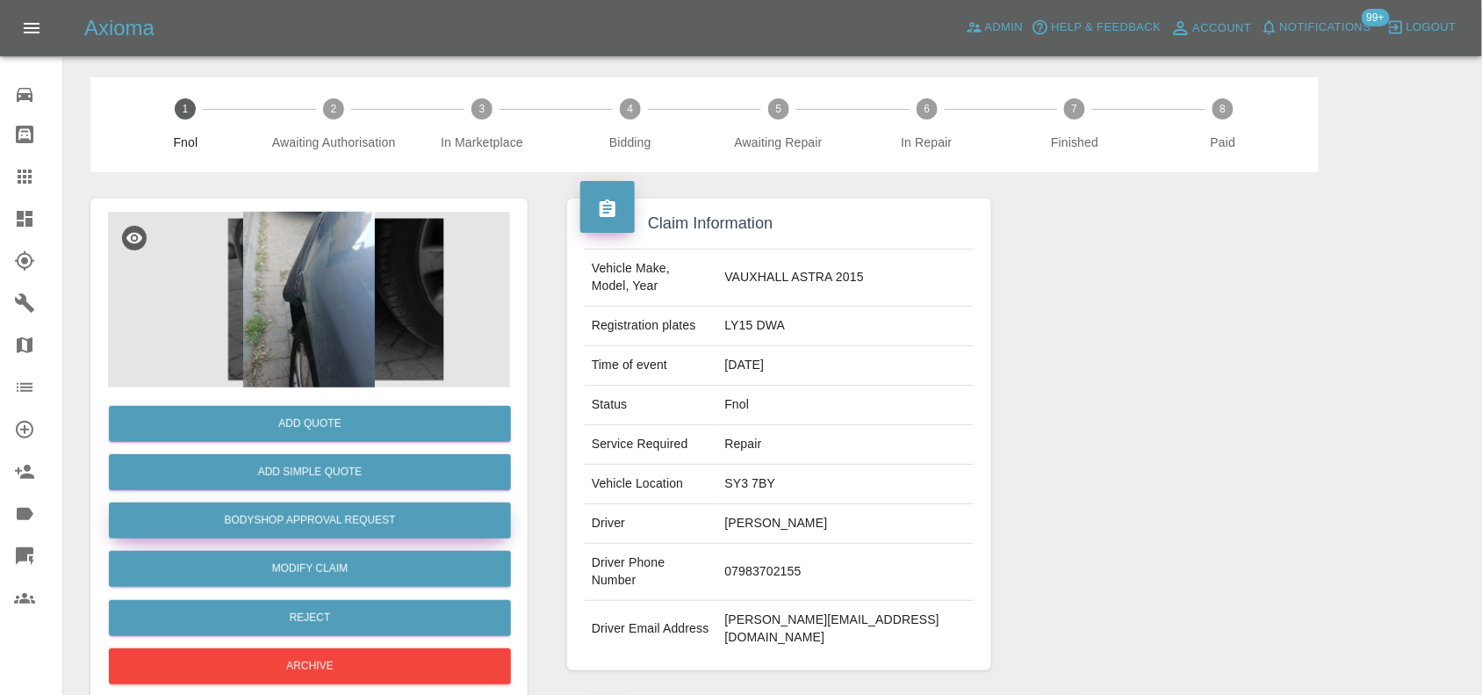
click at [323, 512] on button "Bodyshop Approval Request" at bounding box center [310, 520] width 402 height 36
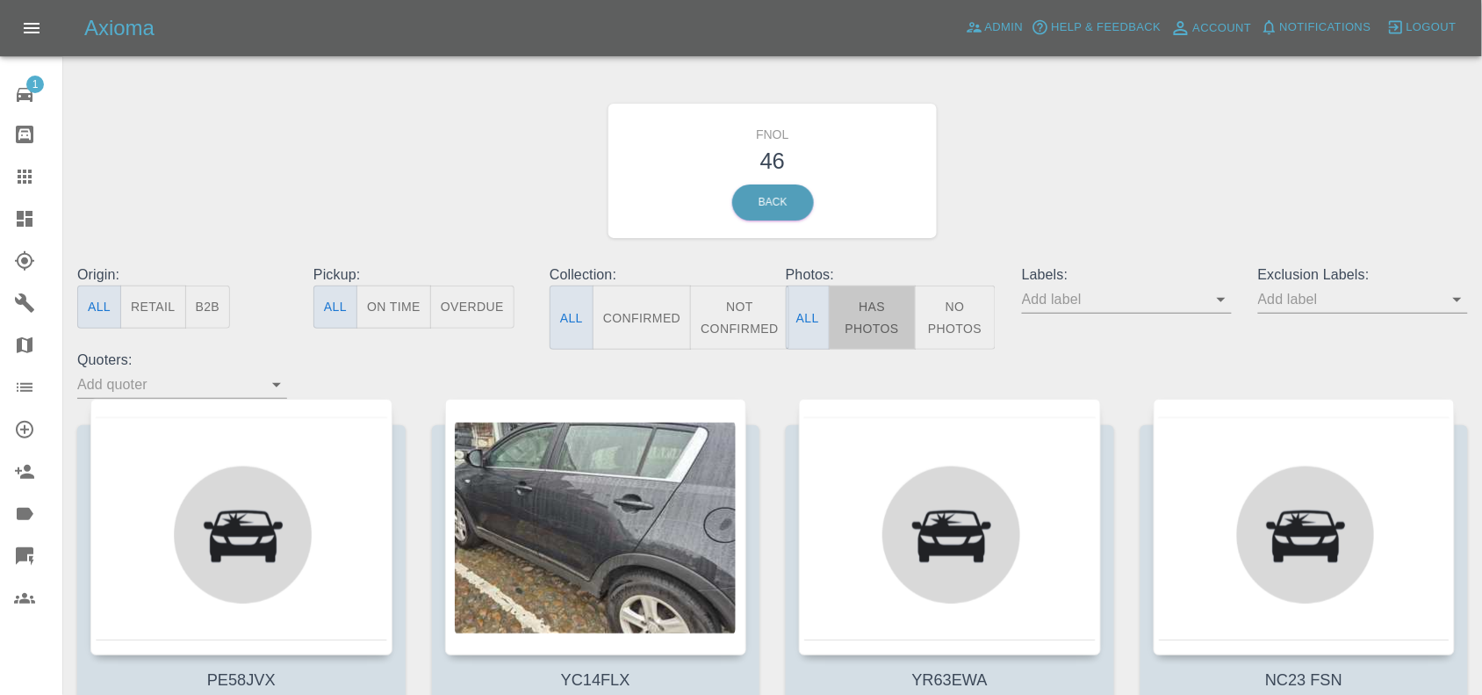
drag, startPoint x: 888, startPoint y: 294, endPoint x: 852, endPoint y: 313, distance: 40.4
click at [887, 295] on button "Has Photos" at bounding box center [872, 317] width 87 height 64
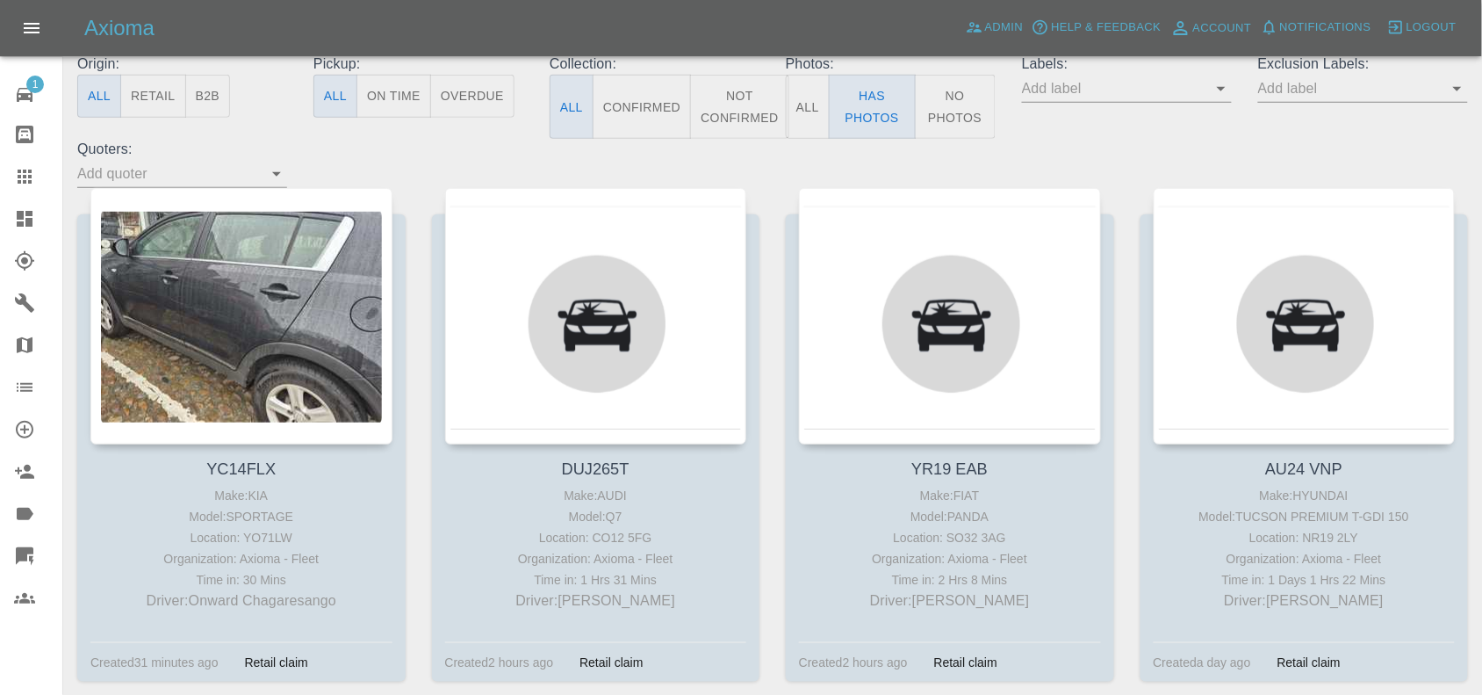
scroll to position [220, 0]
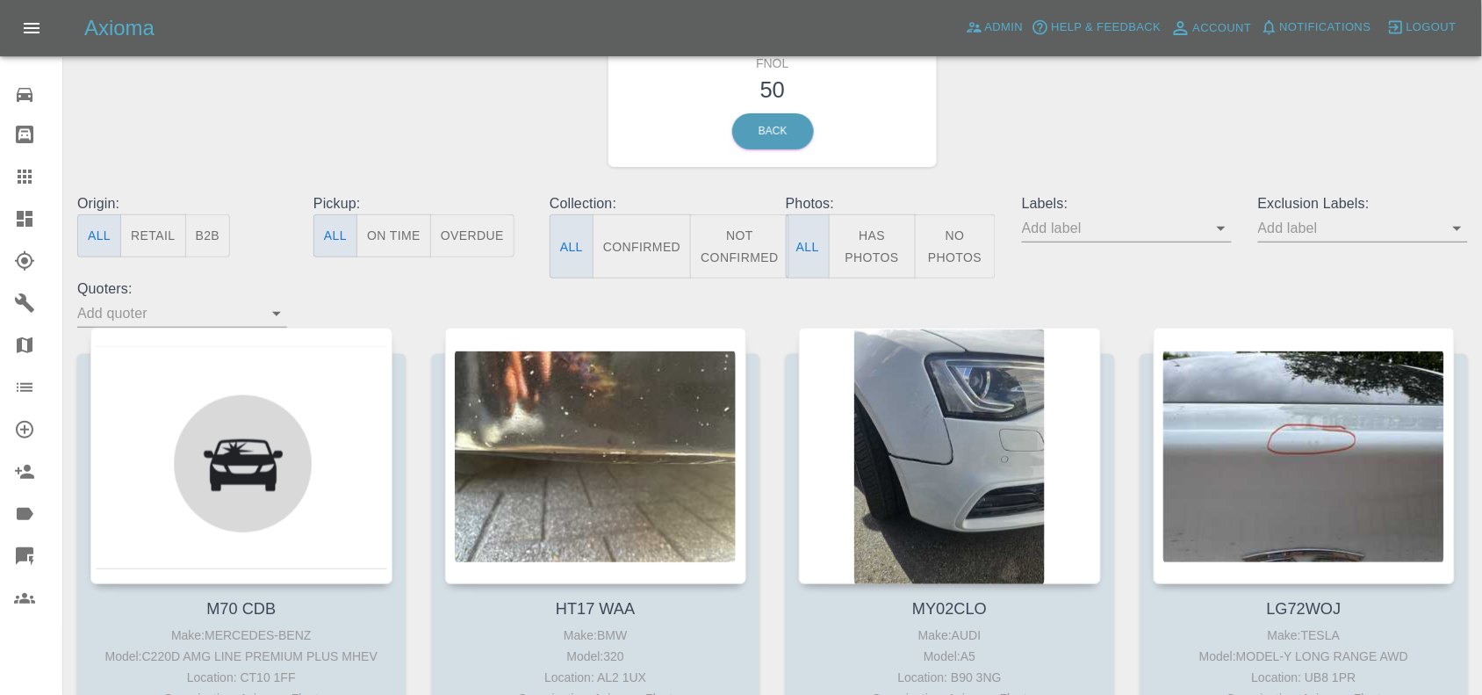
scroll to position [110, 0]
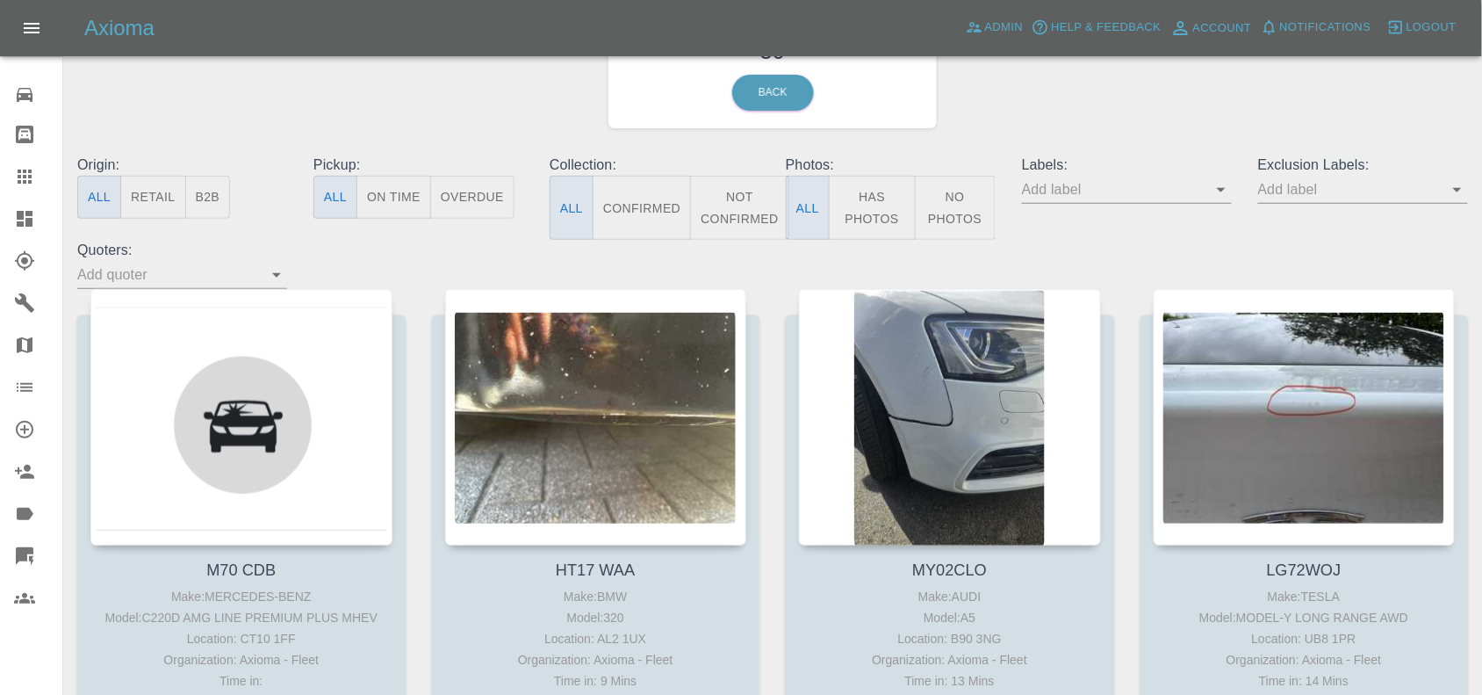
click at [889, 204] on button "Has Photos" at bounding box center [872, 208] width 87 height 64
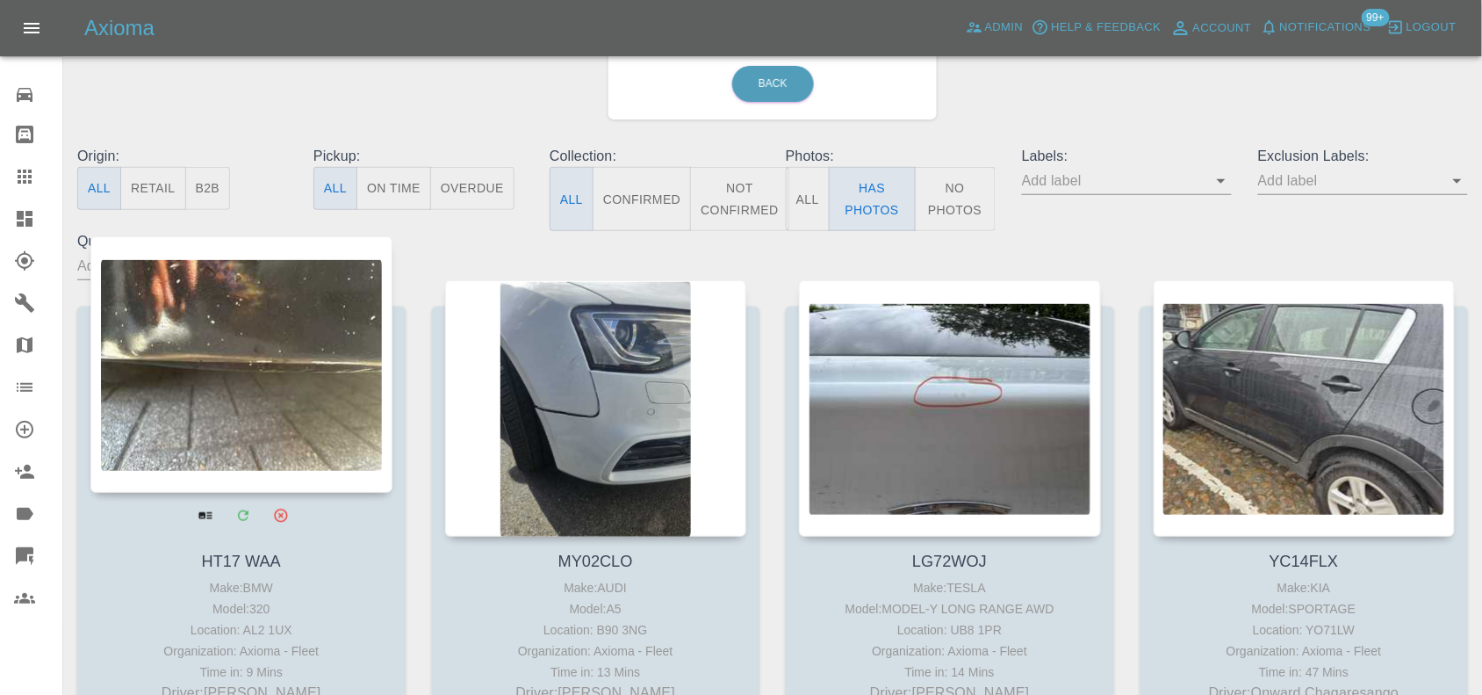
scroll to position [220, 0]
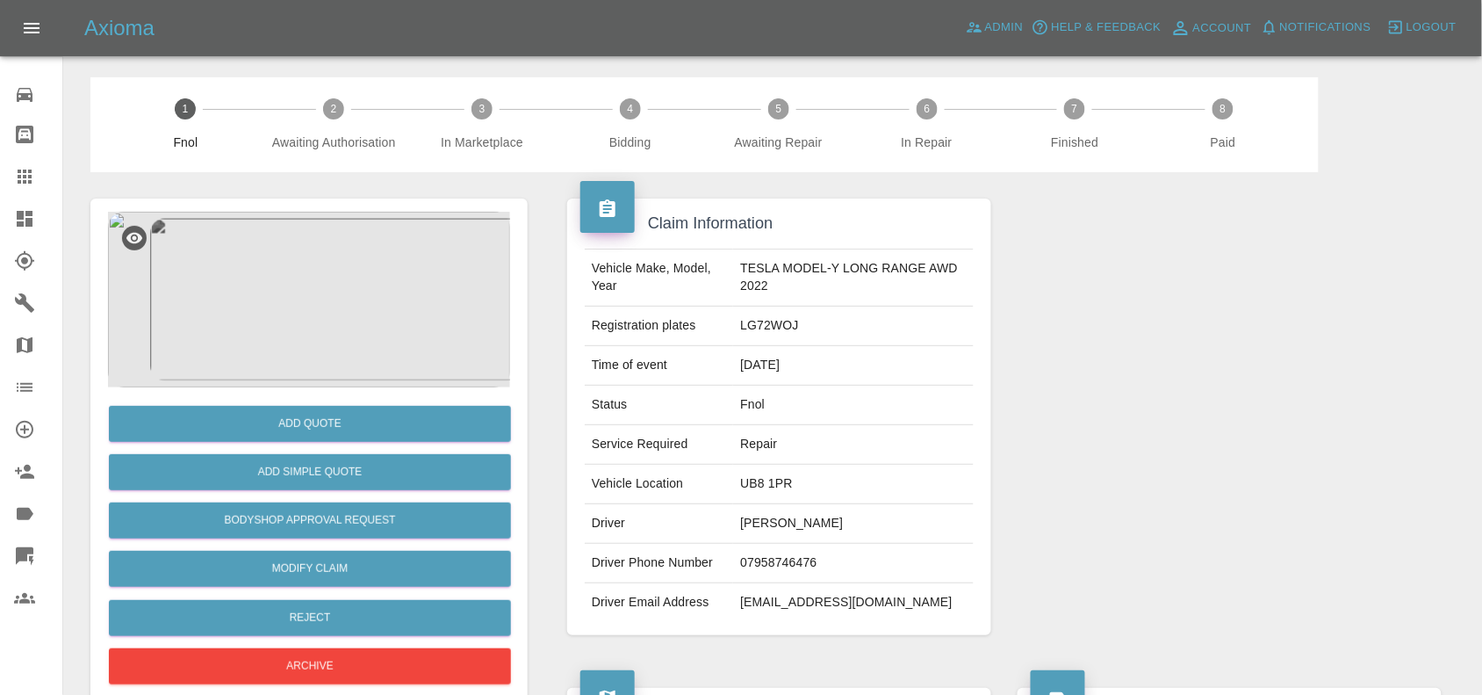
click at [332, 237] on img at bounding box center [309, 300] width 402 height 176
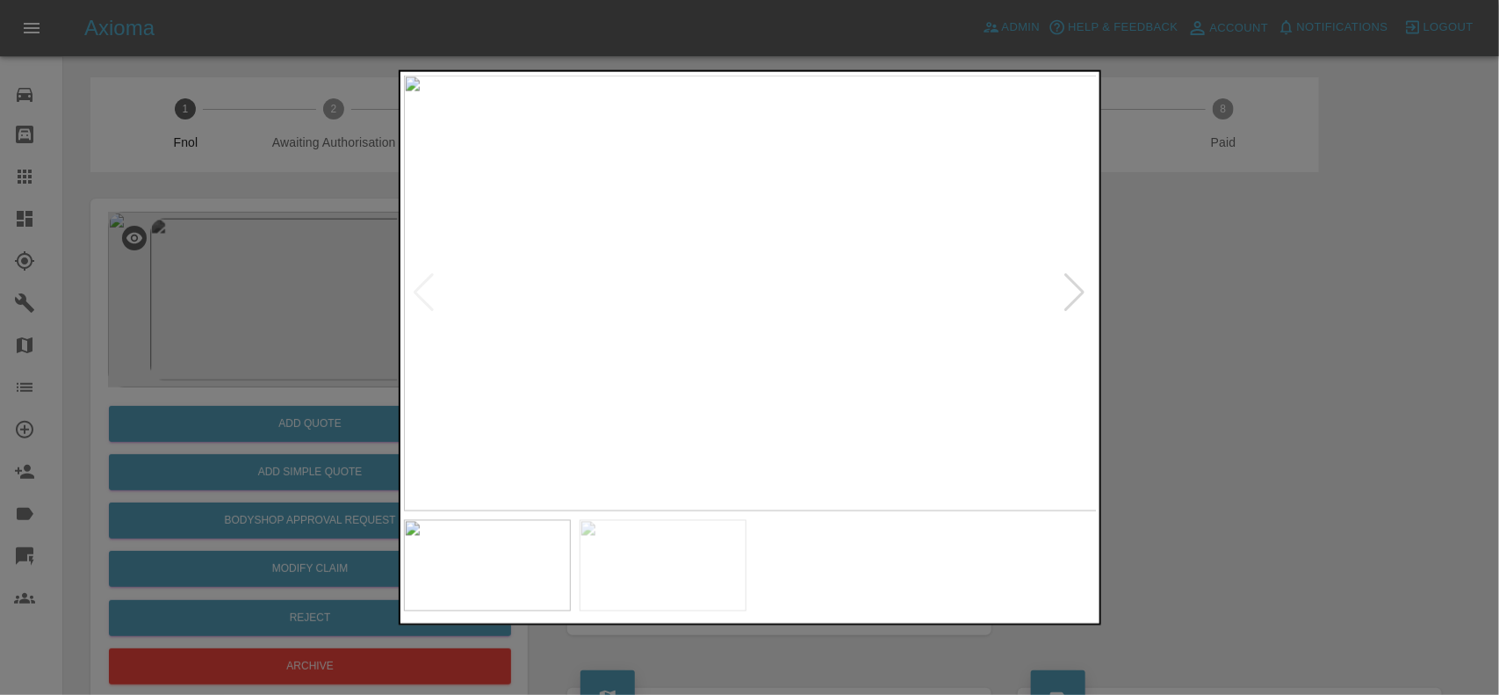
click at [738, 294] on img at bounding box center [751, 293] width 694 height 436
click at [735, 294] on img at bounding box center [751, 293] width 694 height 436
click at [738, 294] on img at bounding box center [793, 289] width 2081 height 1308
click at [666, 314] on img at bounding box center [793, 289] width 2081 height 1308
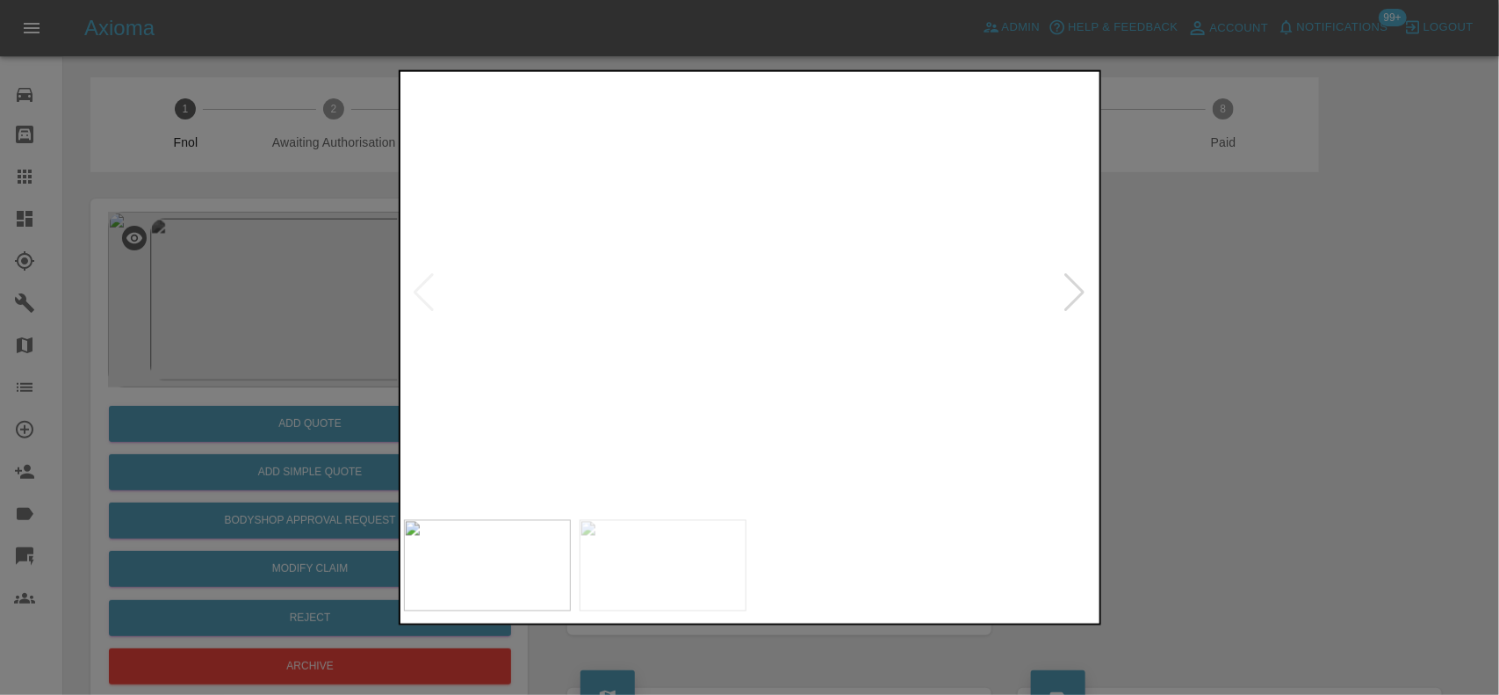
click at [817, 335] on img at bounding box center [626, 296] width 2081 height 1308
click at [600, 320] on img at bounding box center [751, 293] width 694 height 436
click at [767, 328] on img at bounding box center [751, 293] width 694 height 436
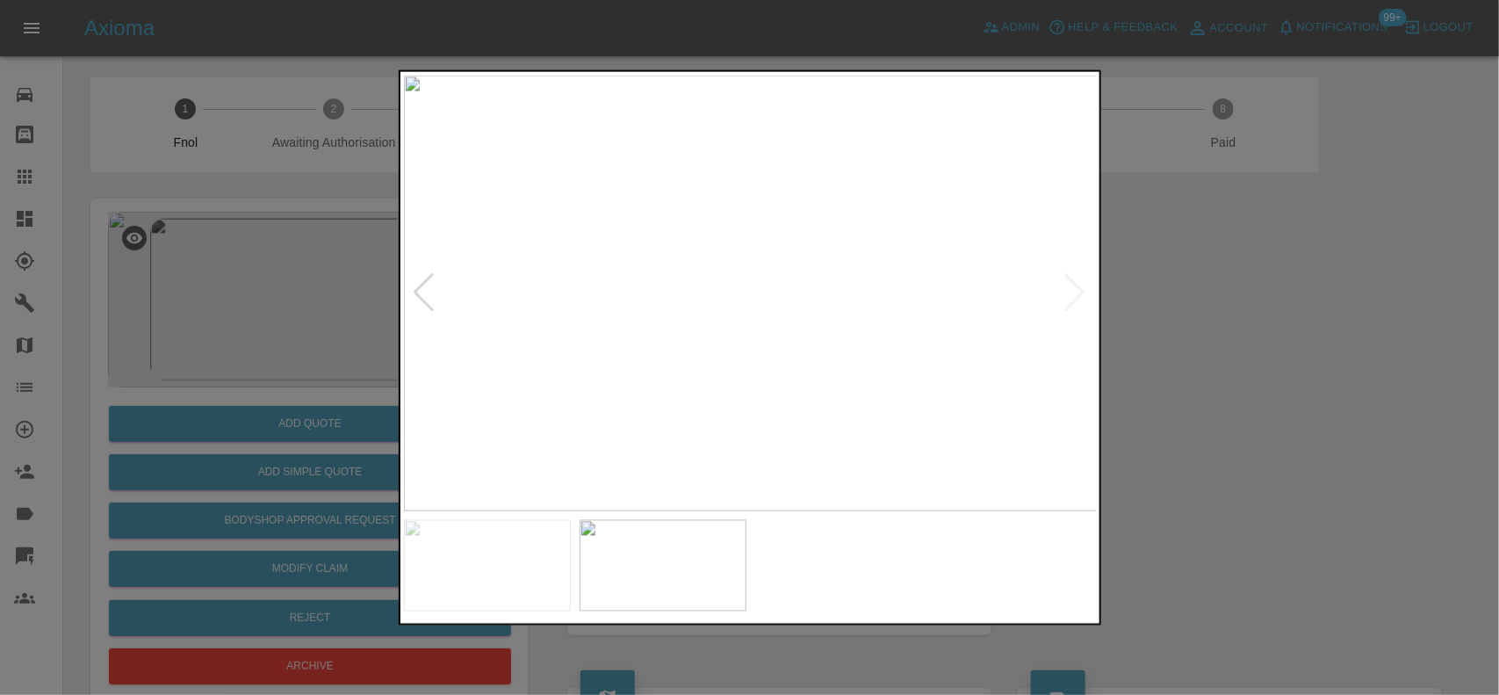
click at [767, 328] on img at bounding box center [751, 293] width 694 height 436
click at [791, 177] on img at bounding box center [694, 355] width 2081 height 1308
click at [809, 182] on img at bounding box center [713, 108] width 2081 height 1308
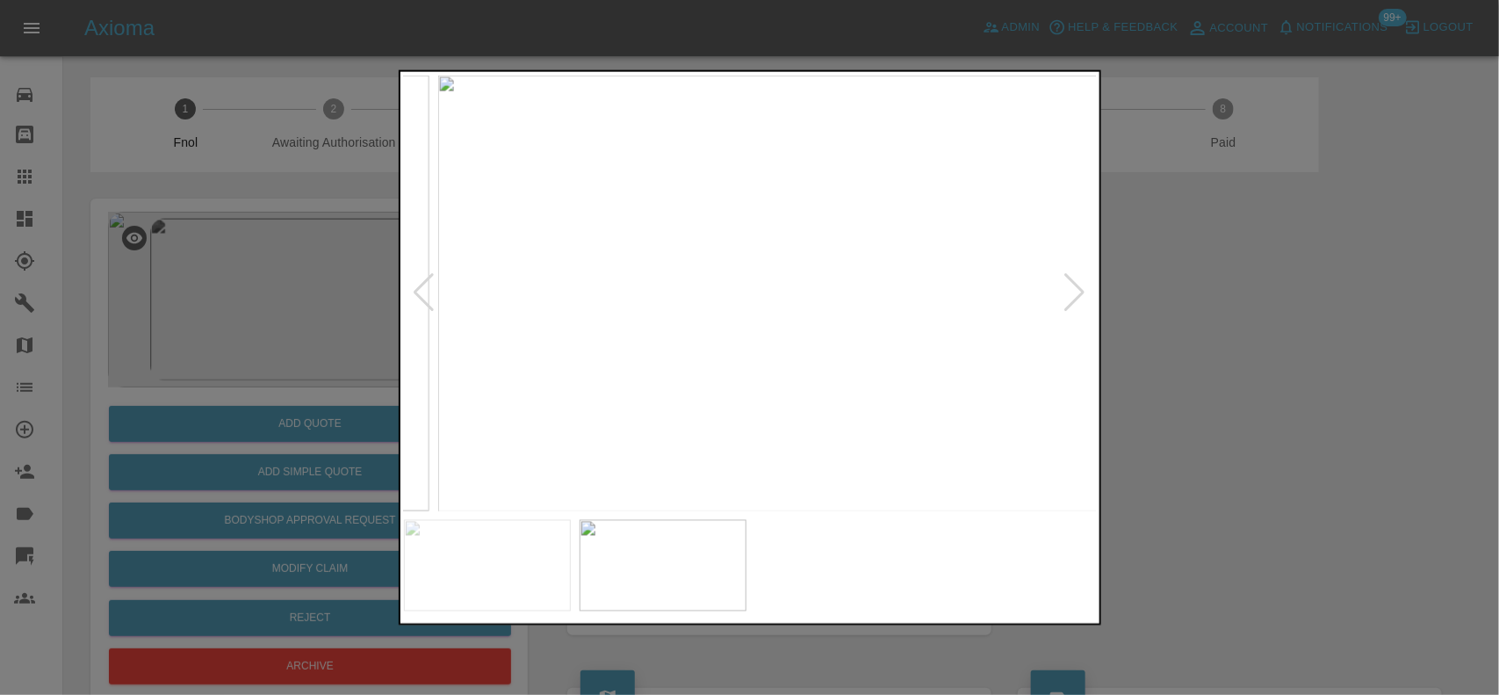
click at [805, 287] on img at bounding box center [784, 293] width 694 height 436
drag, startPoint x: 158, startPoint y: 319, endPoint x: 158, endPoint y: 331, distance: 12.3
click at [158, 325] on div at bounding box center [749, 347] width 1499 height 695
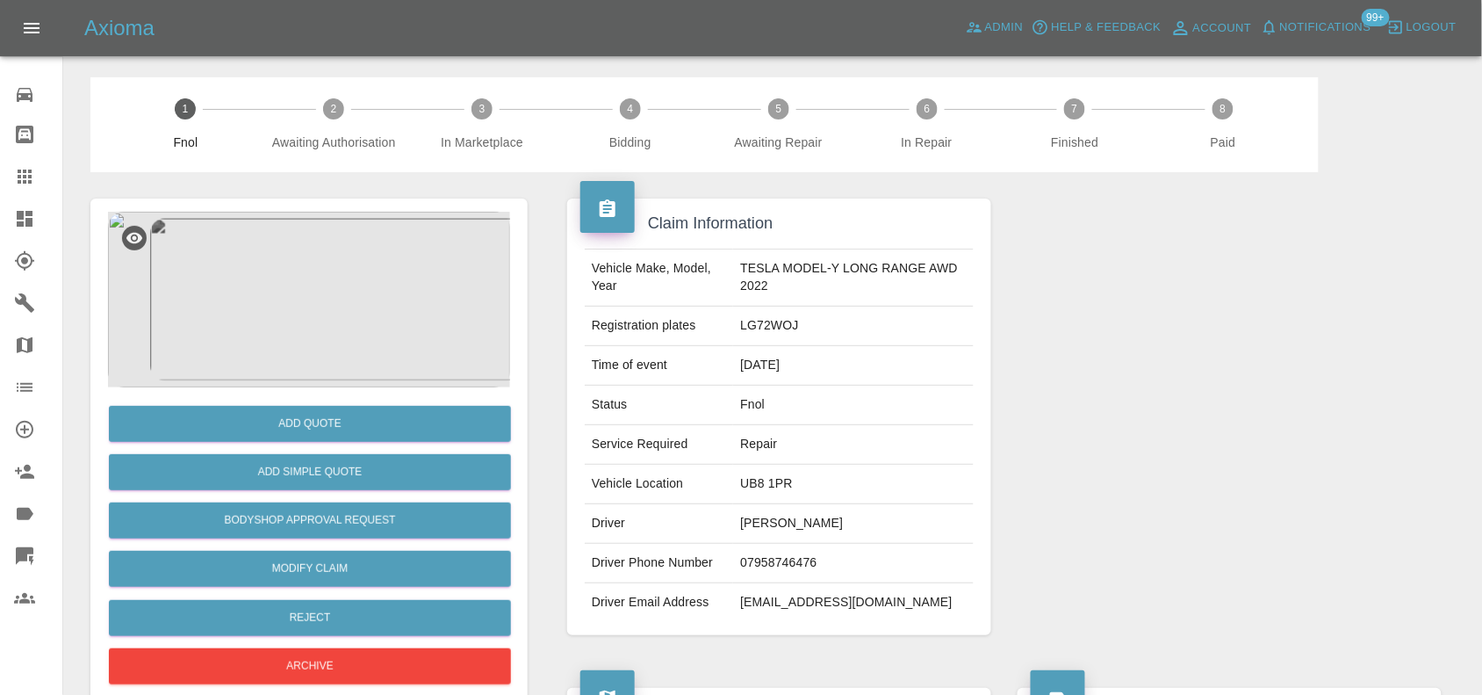
click at [198, 444] on div "Add Quote" at bounding box center [309, 423] width 402 height 45
click at [334, 421] on button "Add Quote" at bounding box center [310, 424] width 402 height 36
click at [331, 300] on img at bounding box center [309, 300] width 402 height 176
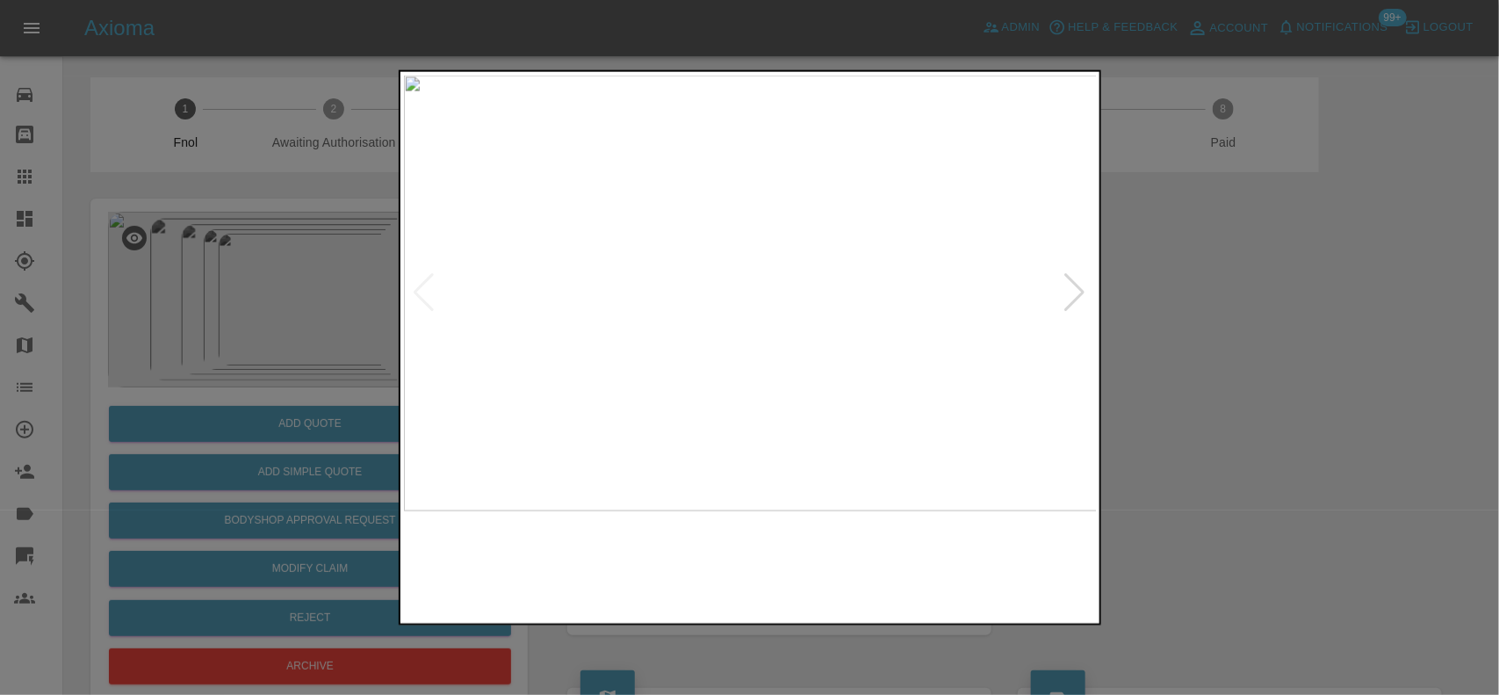
click at [800, 389] on img at bounding box center [751, 293] width 694 height 436
click at [692, 378] on img at bounding box center [751, 293] width 694 height 436
click at [735, 404] on img at bounding box center [751, 293] width 694 height 436
click at [598, 345] on img at bounding box center [751, 293] width 694 height 436
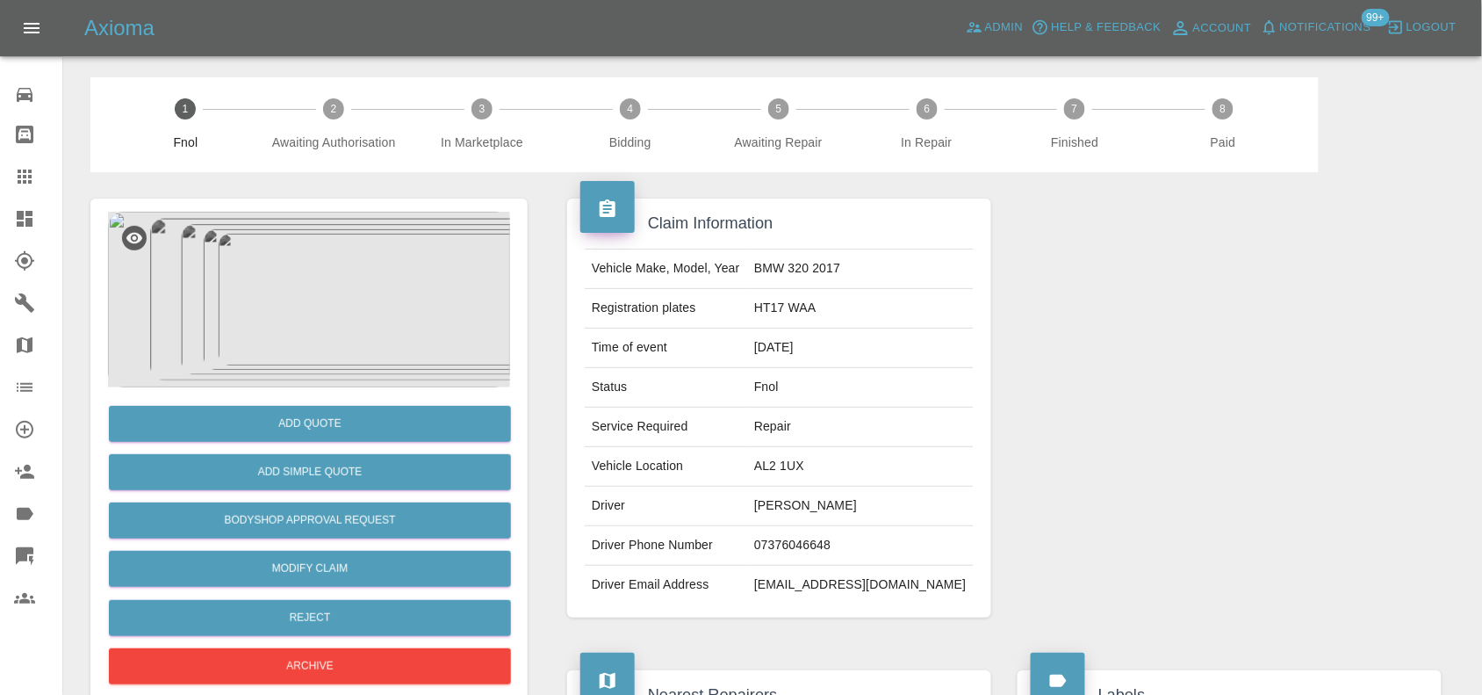
click at [318, 262] on img at bounding box center [309, 300] width 402 height 176
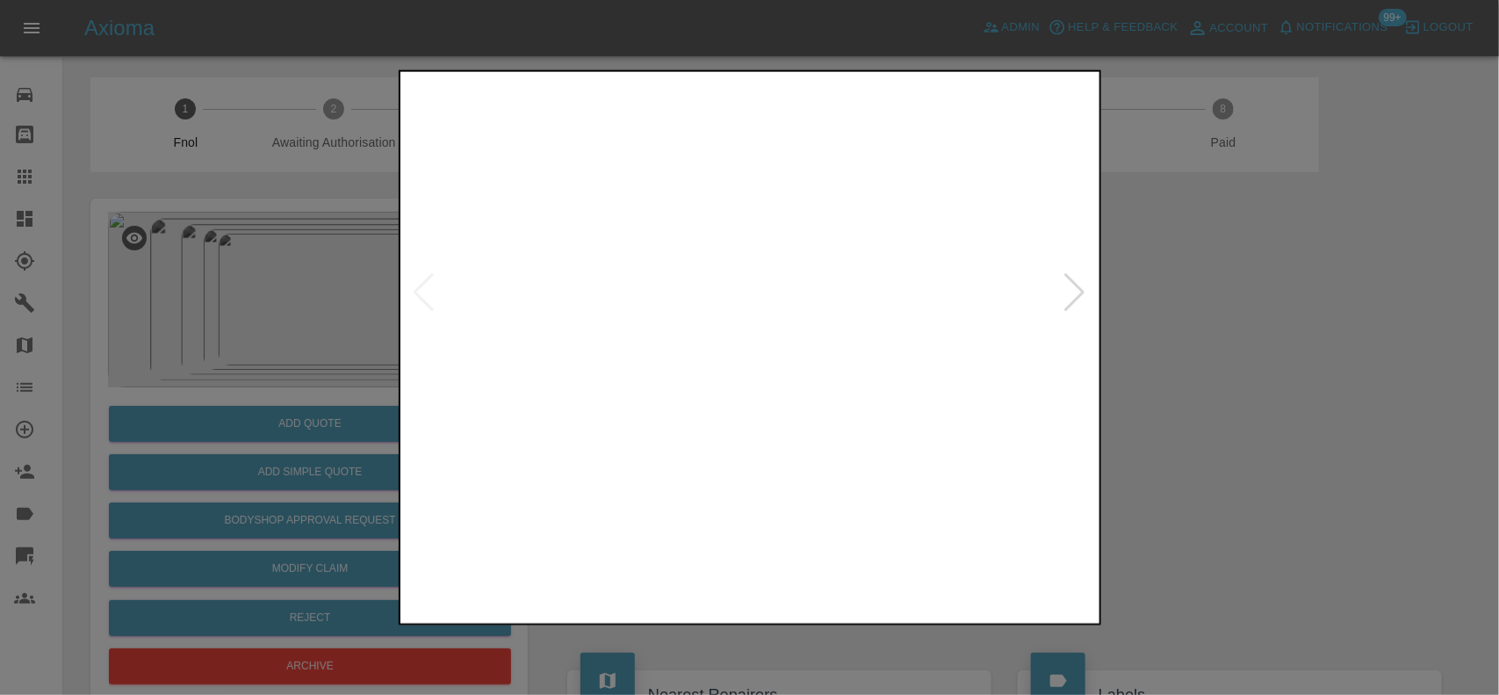
click at [755, 334] on img at bounding box center [751, 293] width 694 height 436
click at [736, 365] on img at bounding box center [751, 293] width 694 height 436
click at [633, 383] on img at bounding box center [751, 293] width 694 height 436
click at [470, 308] on img at bounding box center [751, 293] width 694 height 436
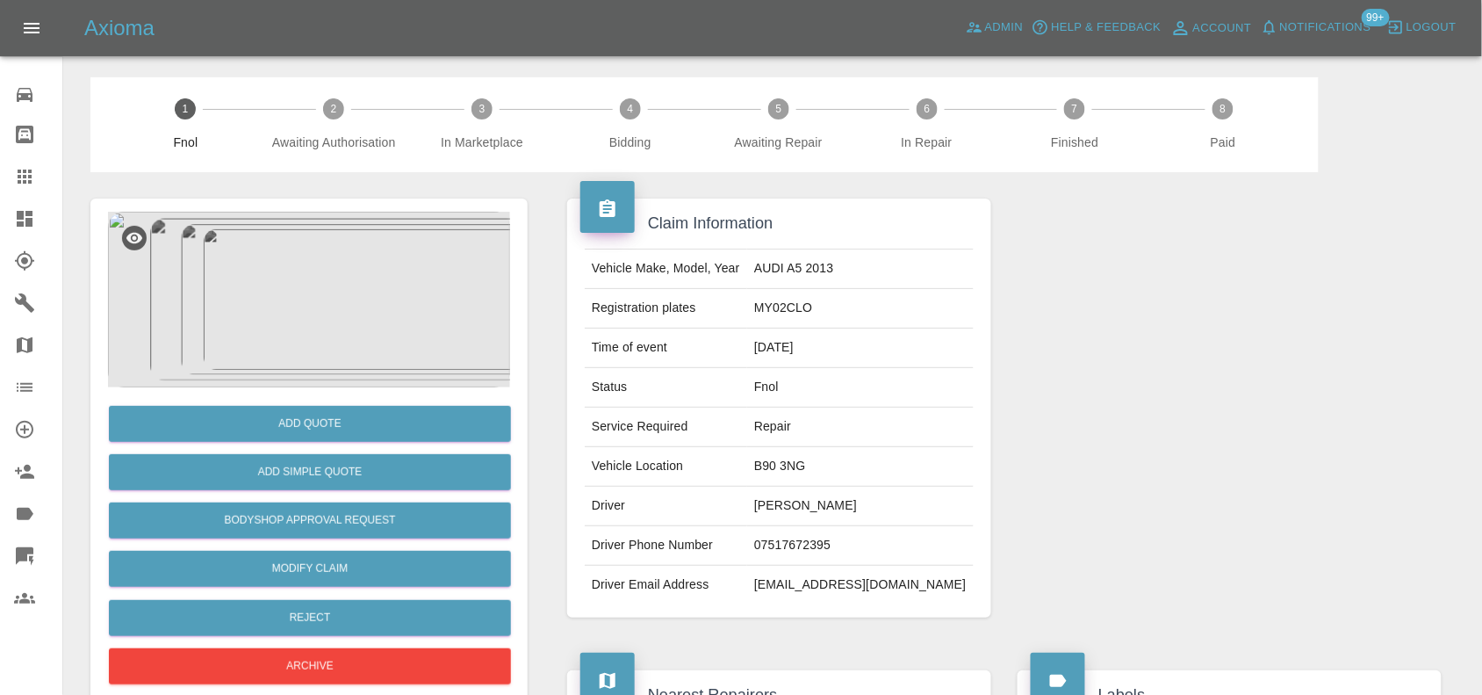
click at [335, 316] on img at bounding box center [309, 300] width 402 height 176
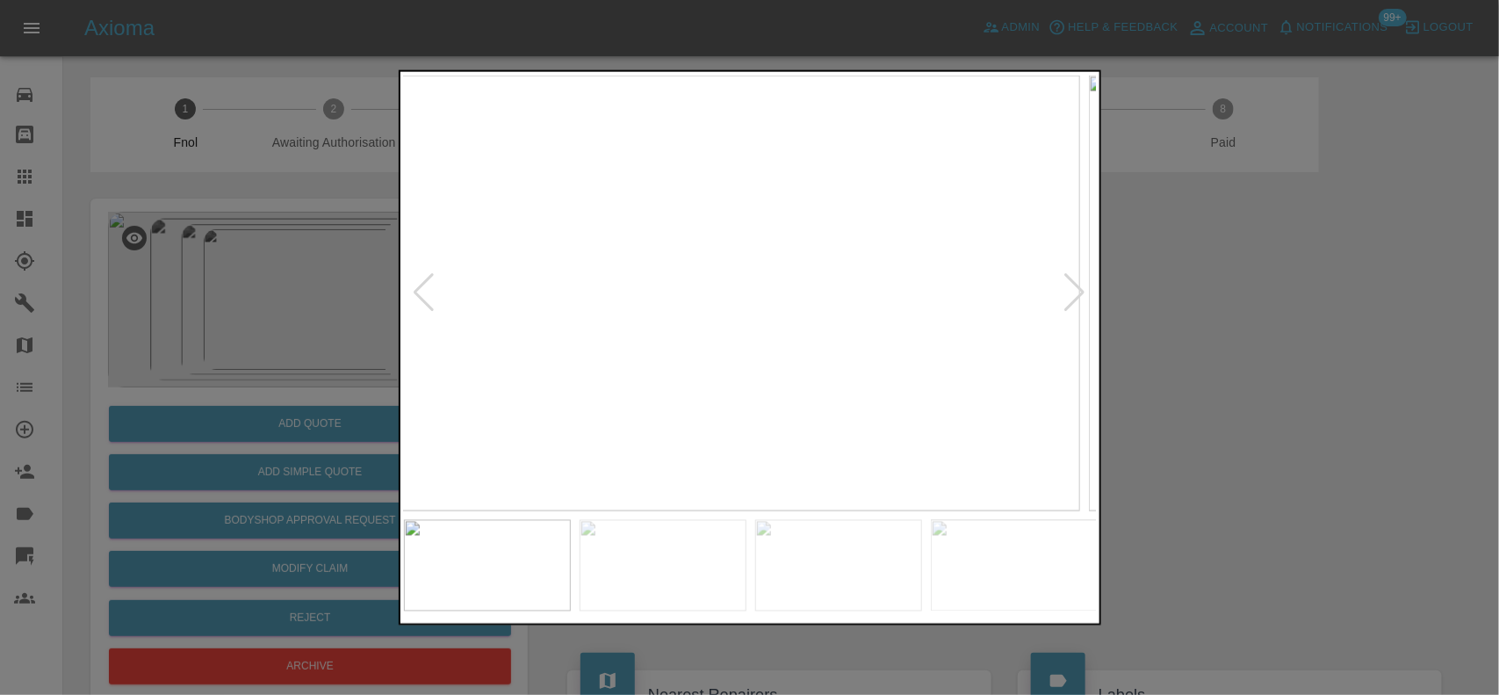
click at [739, 386] on img at bounding box center [733, 293] width 694 height 436
click at [744, 331] on img at bounding box center [751, 293] width 694 height 436
click at [819, 348] on img at bounding box center [751, 293] width 694 height 436
click at [841, 436] on img at bounding box center [540, 127] width 2081 height 1308
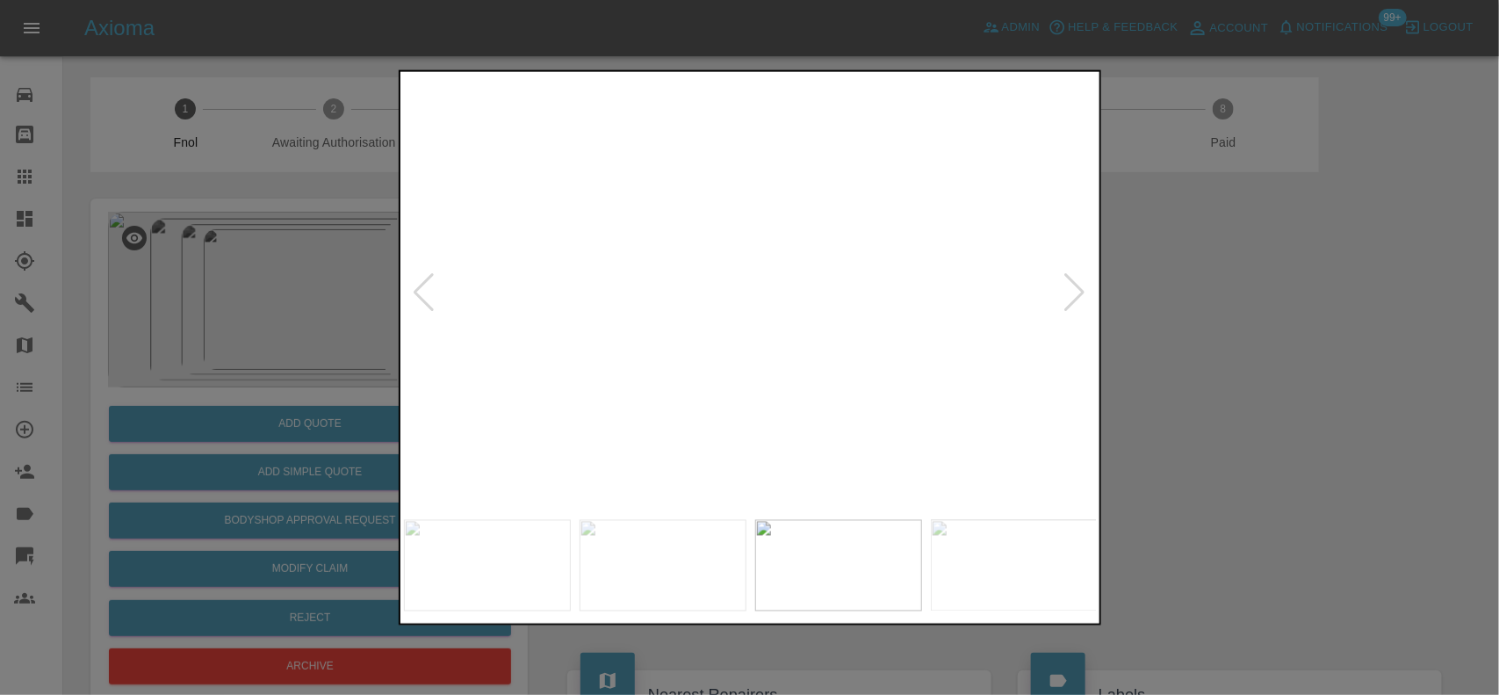
click at [841, 436] on img at bounding box center [540, 127] width 2081 height 1308
click at [625, 414] on img at bounding box center [751, 293] width 694 height 436
click at [1362, 450] on div at bounding box center [749, 347] width 1499 height 695
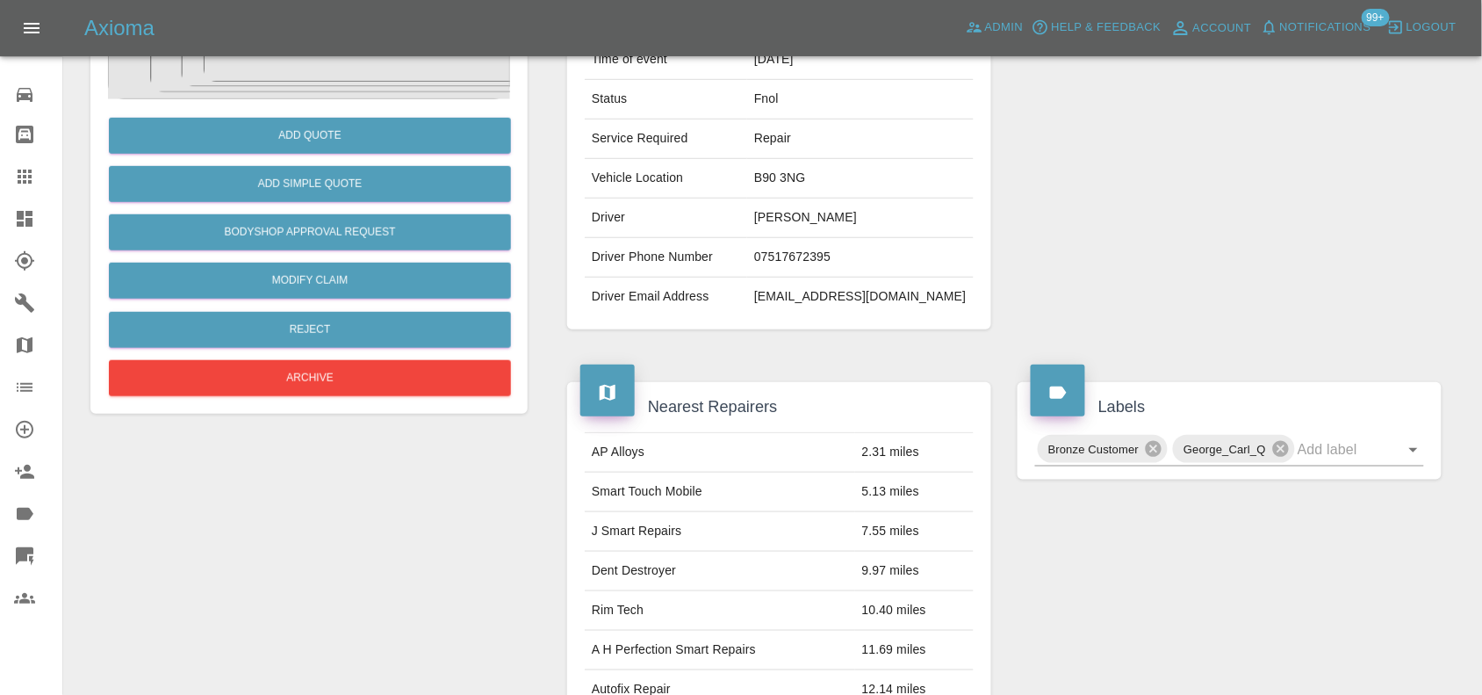
scroll to position [329, 0]
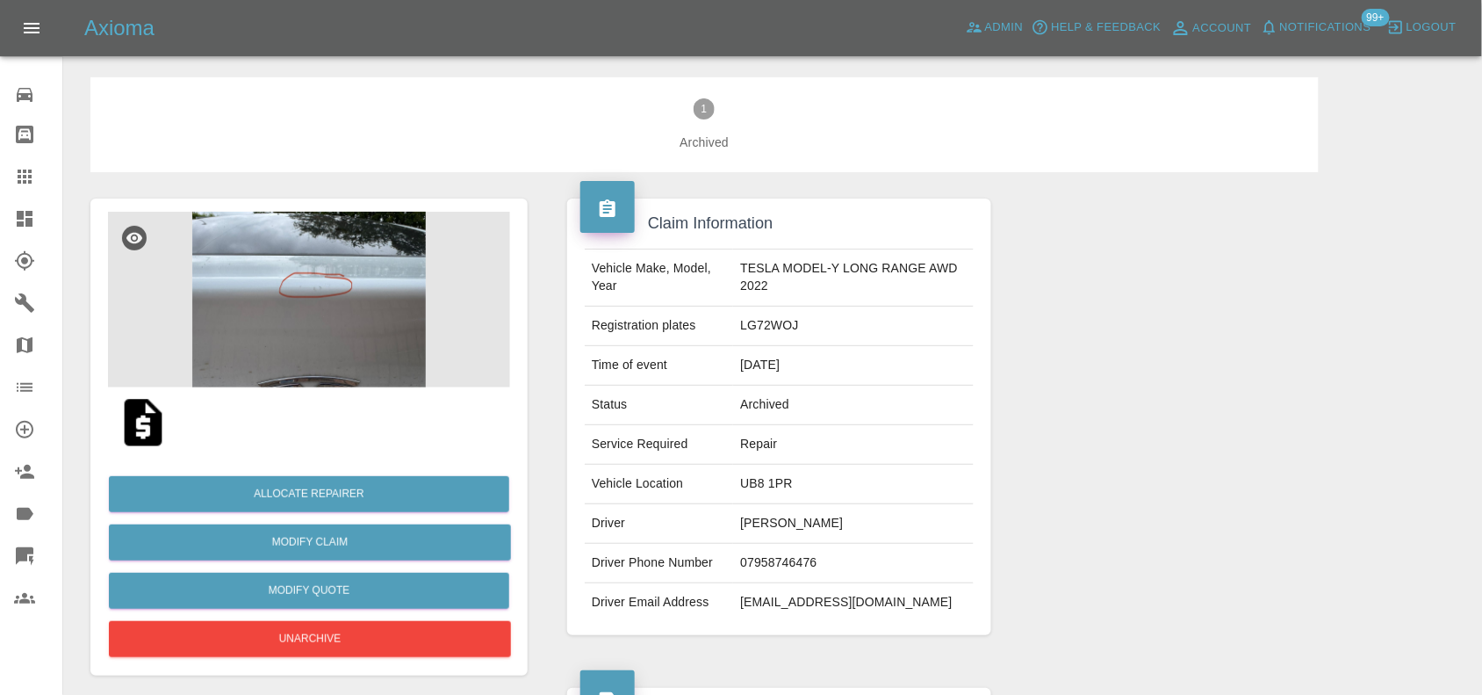
click at [352, 308] on img at bounding box center [309, 300] width 402 height 176
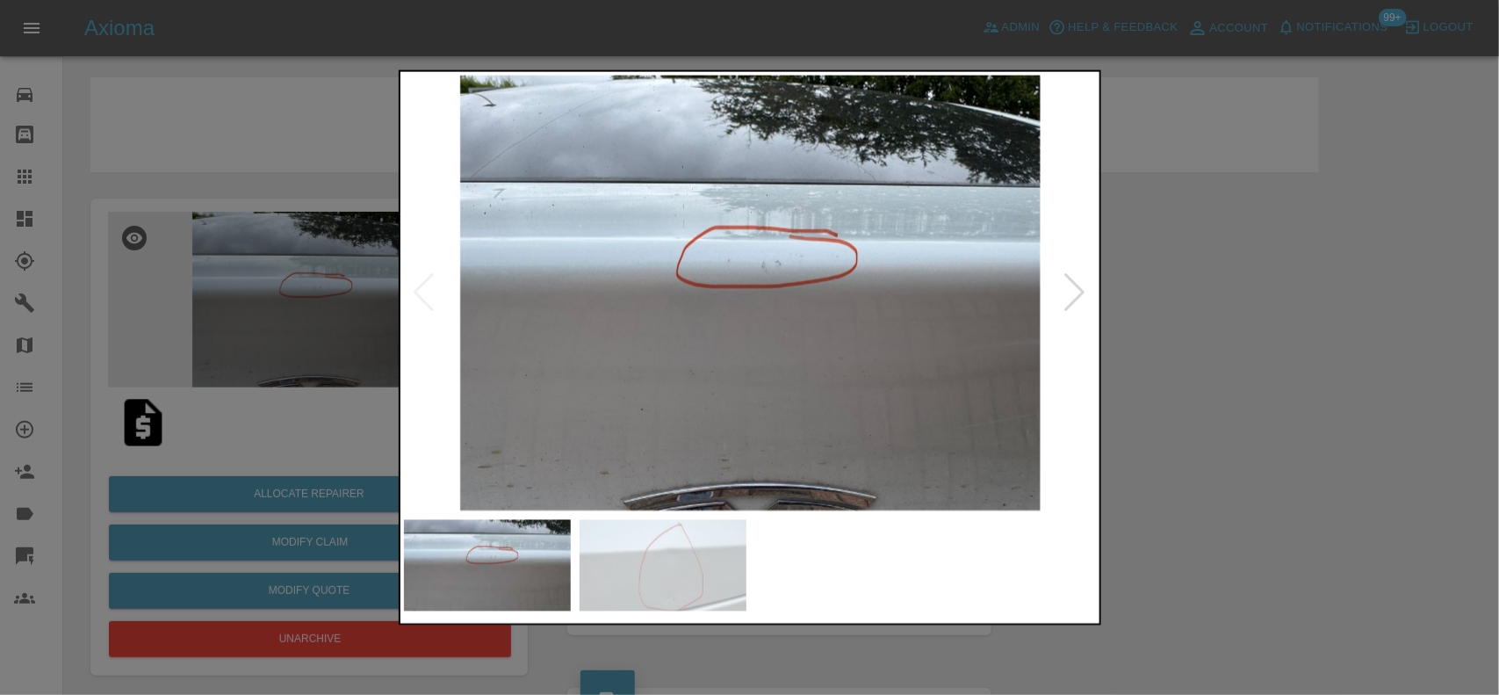
click at [781, 301] on img at bounding box center [751, 293] width 694 height 436
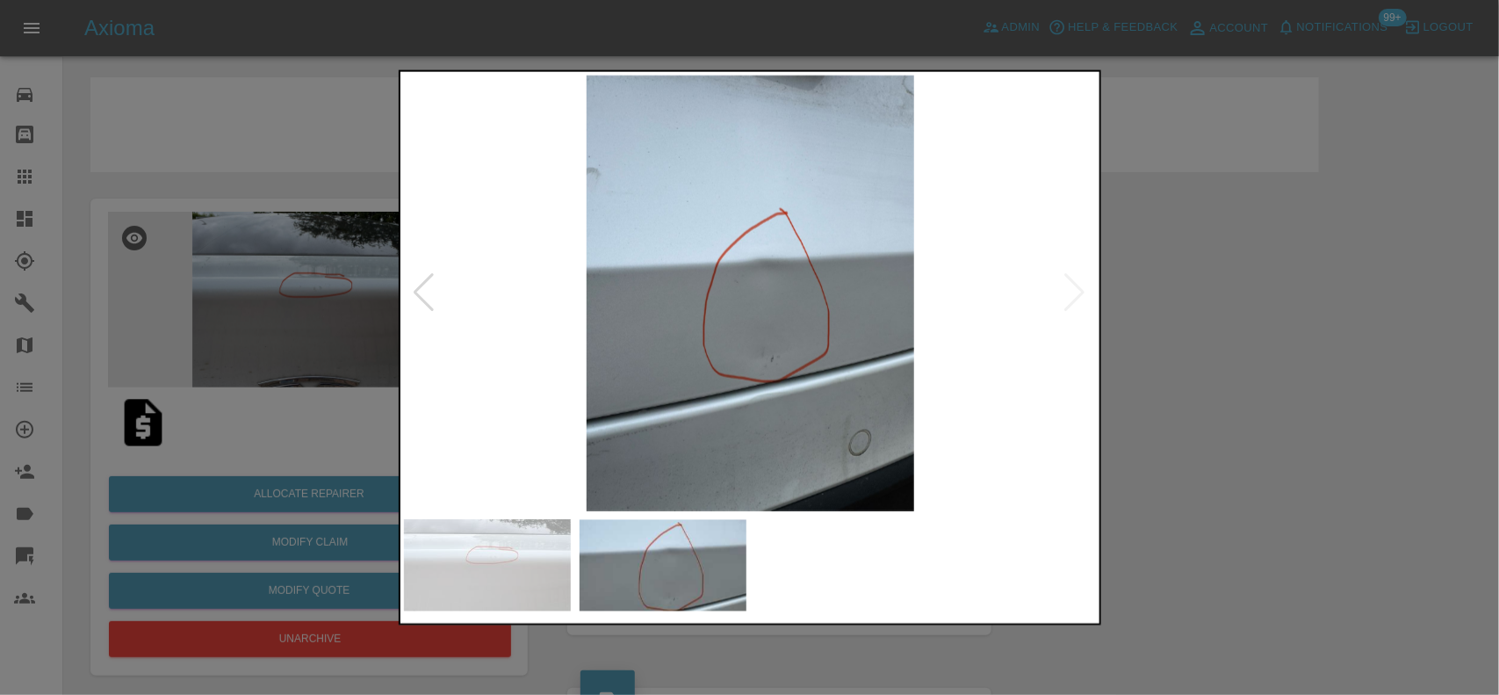
click at [528, 308] on img at bounding box center [751, 293] width 694 height 436
drag, startPoint x: 133, startPoint y: 273, endPoint x: 177, endPoint y: 265, distance: 45.5
click at [154, 272] on div at bounding box center [749, 347] width 1499 height 695
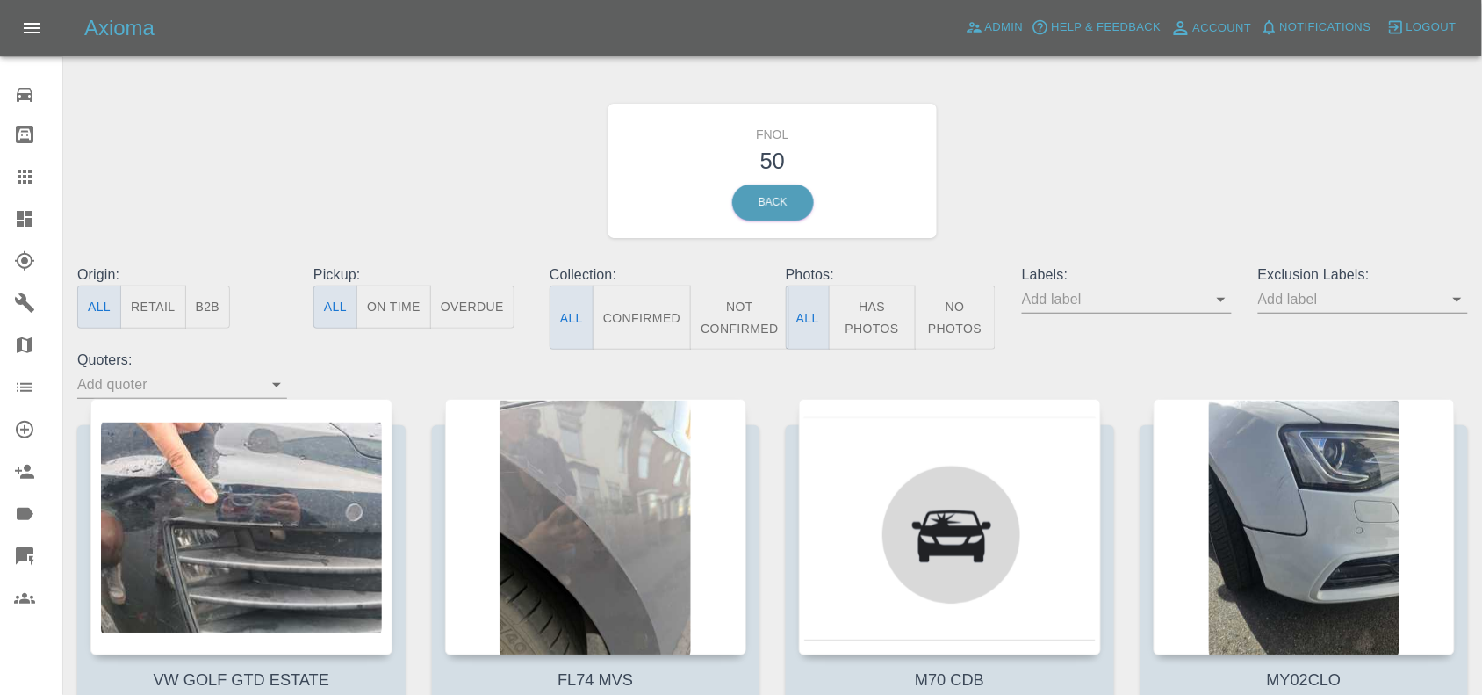
drag, startPoint x: 892, startPoint y: 335, endPoint x: 854, endPoint y: 330, distance: 38.0
click at [892, 335] on button "Has Photos" at bounding box center [872, 317] width 87 height 64
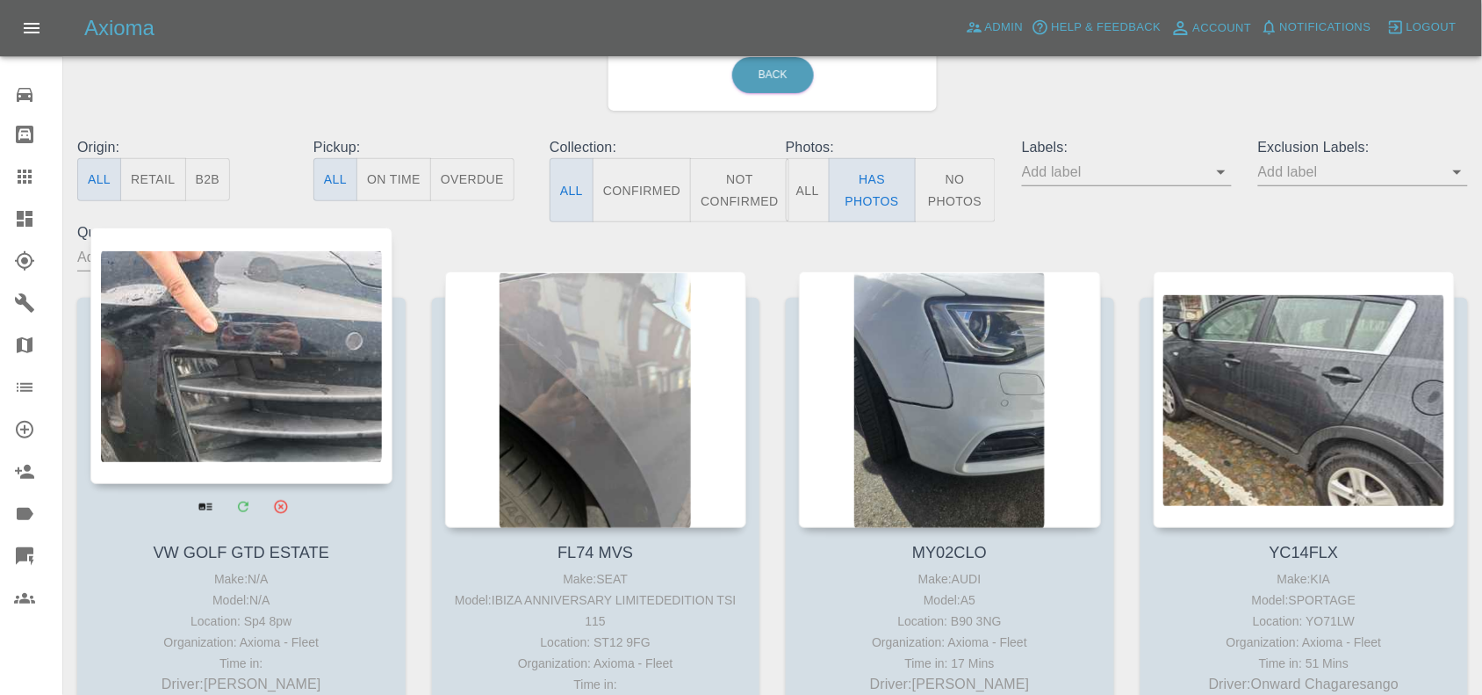
scroll to position [45, 0]
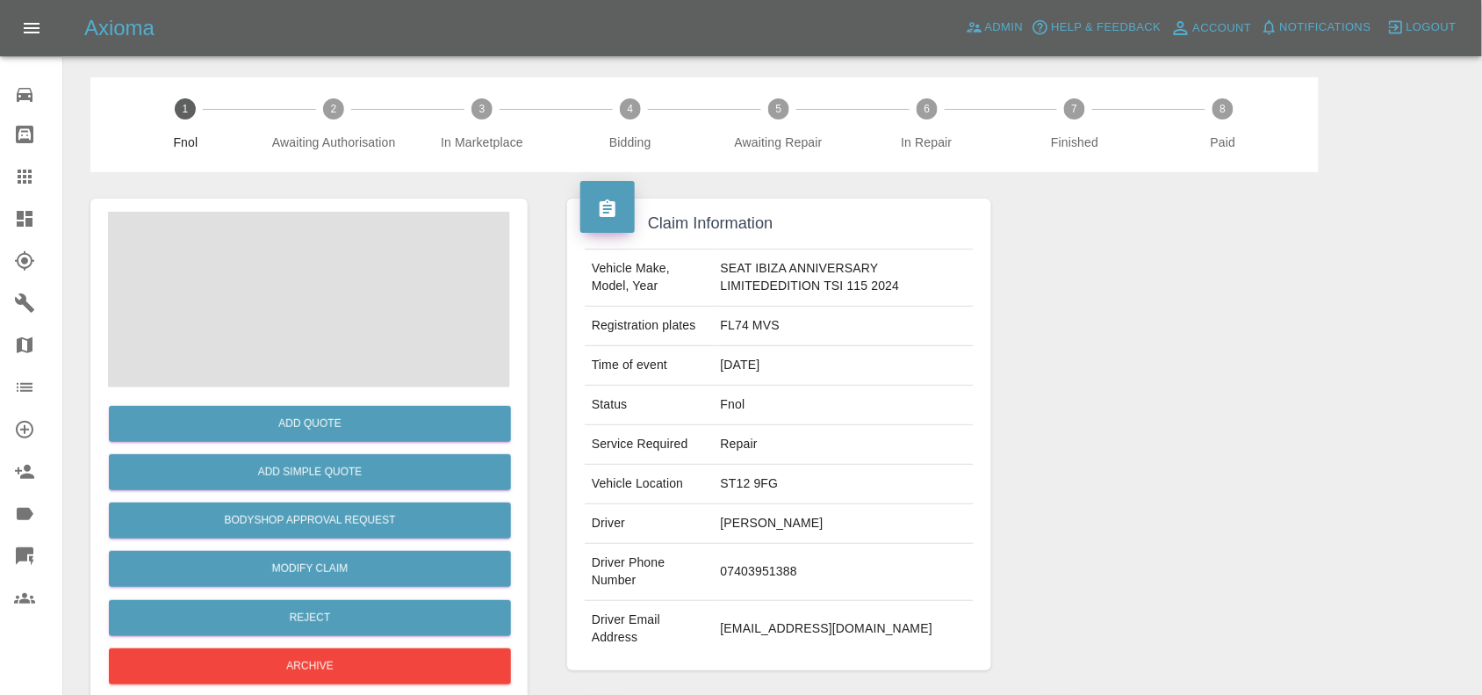
drag, startPoint x: 384, startPoint y: 313, endPoint x: 420, endPoint y: 323, distance: 37.3
click at [384, 314] on span at bounding box center [309, 300] width 402 height 176
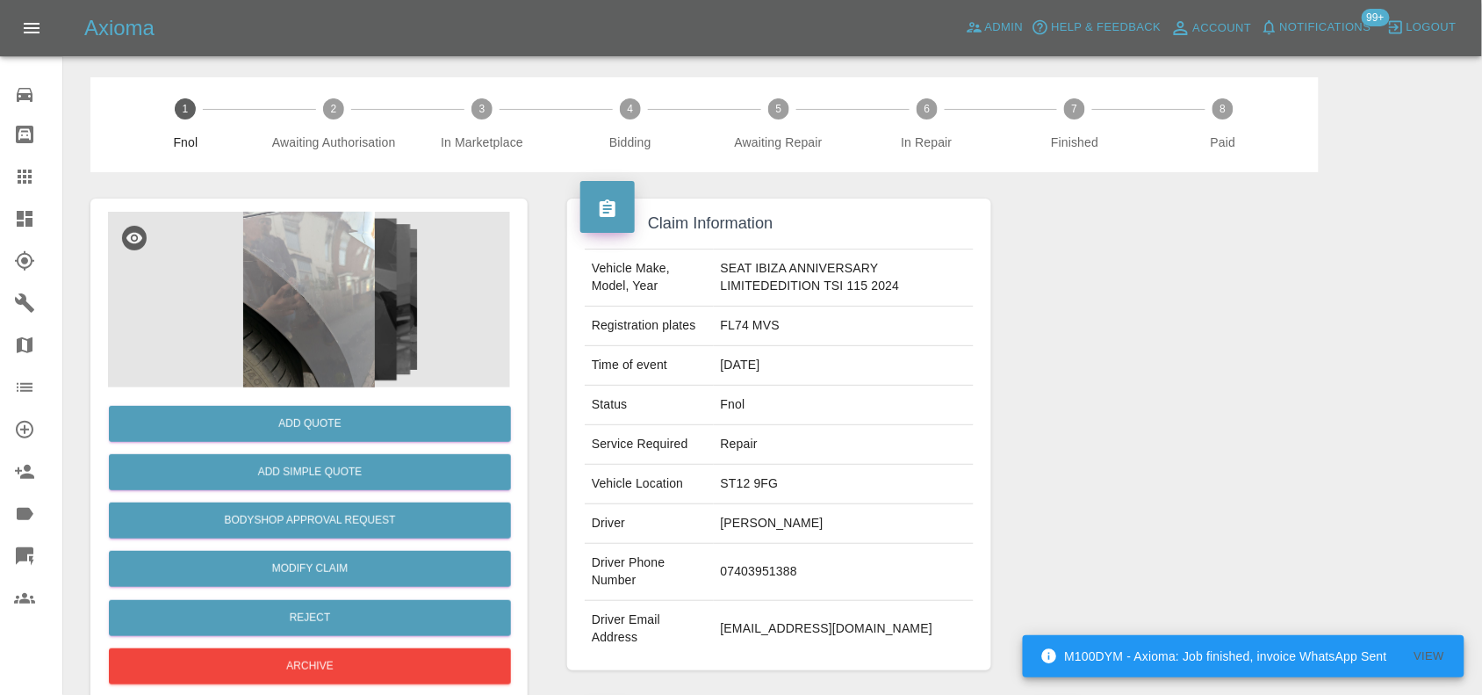
click at [327, 259] on img at bounding box center [309, 300] width 402 height 176
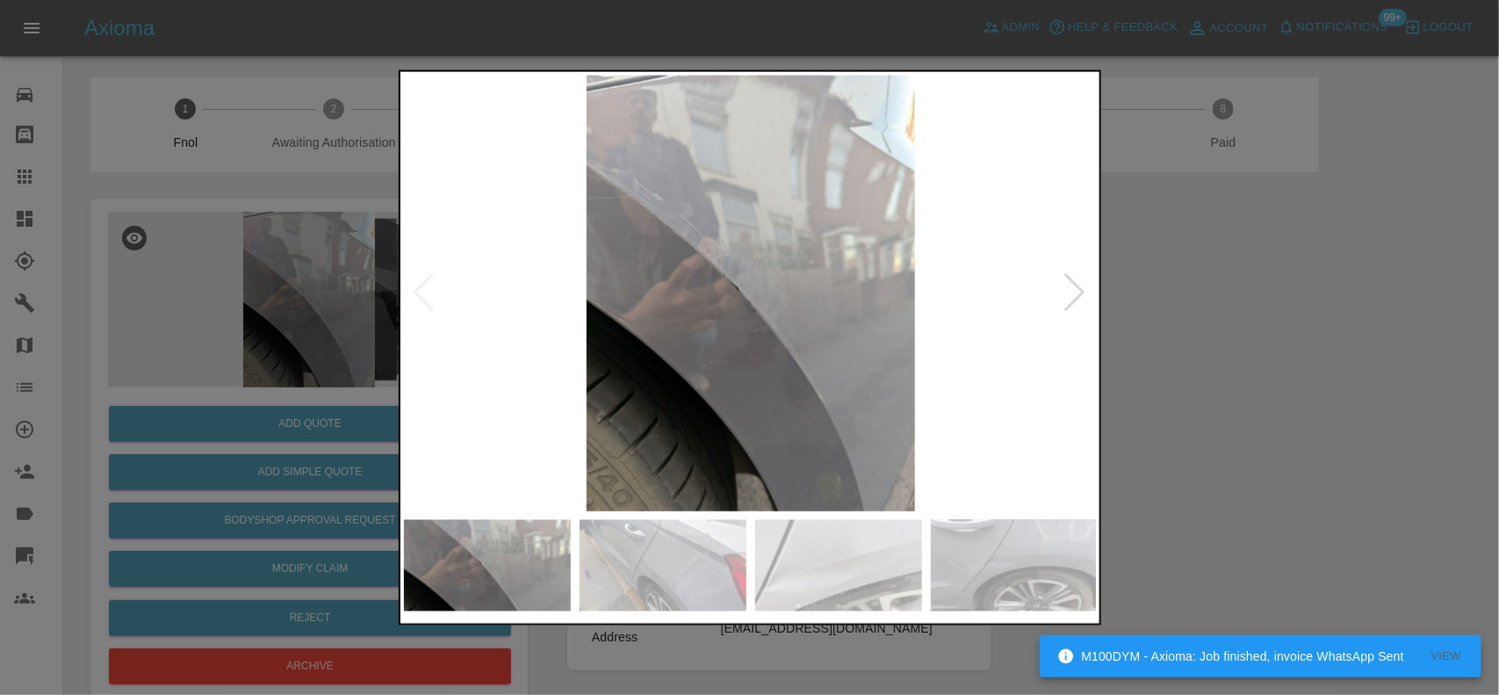
click at [731, 328] on img at bounding box center [751, 293] width 694 height 436
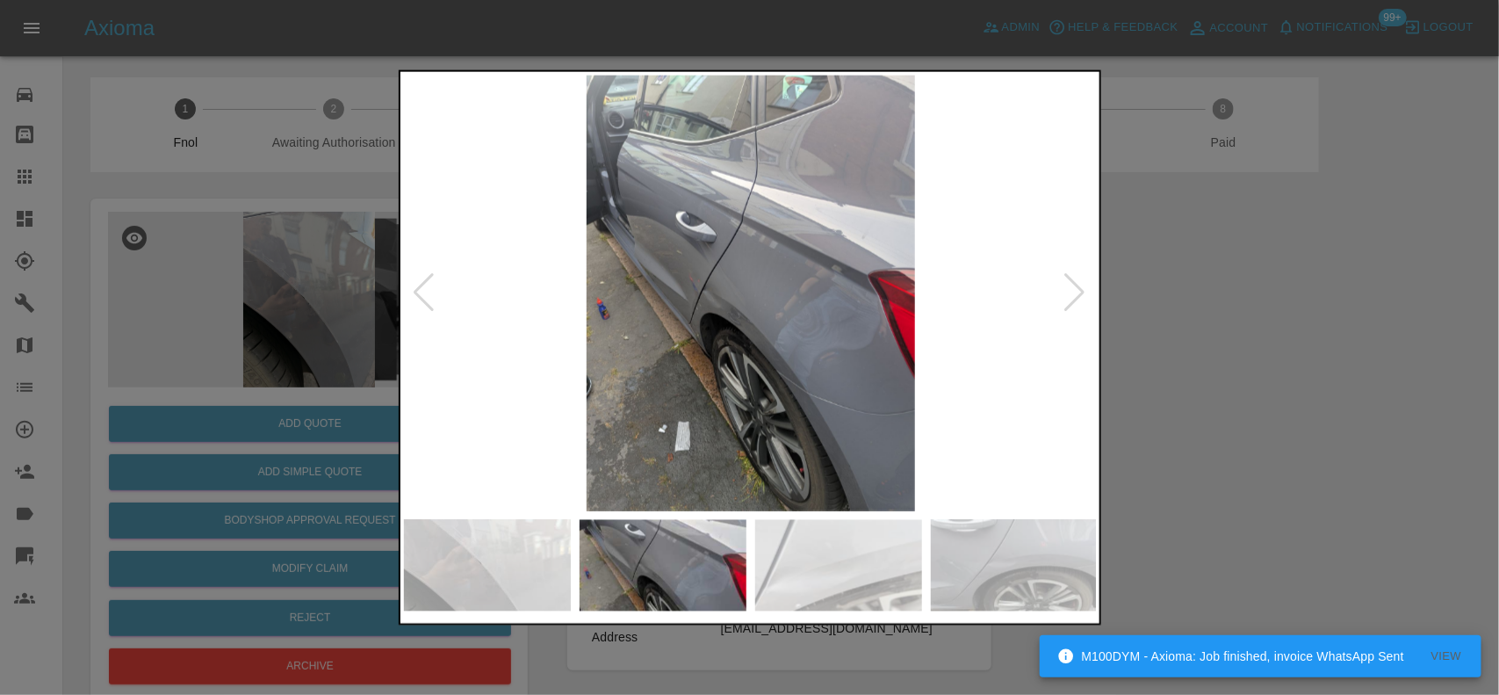
click at [624, 321] on img at bounding box center [751, 293] width 694 height 436
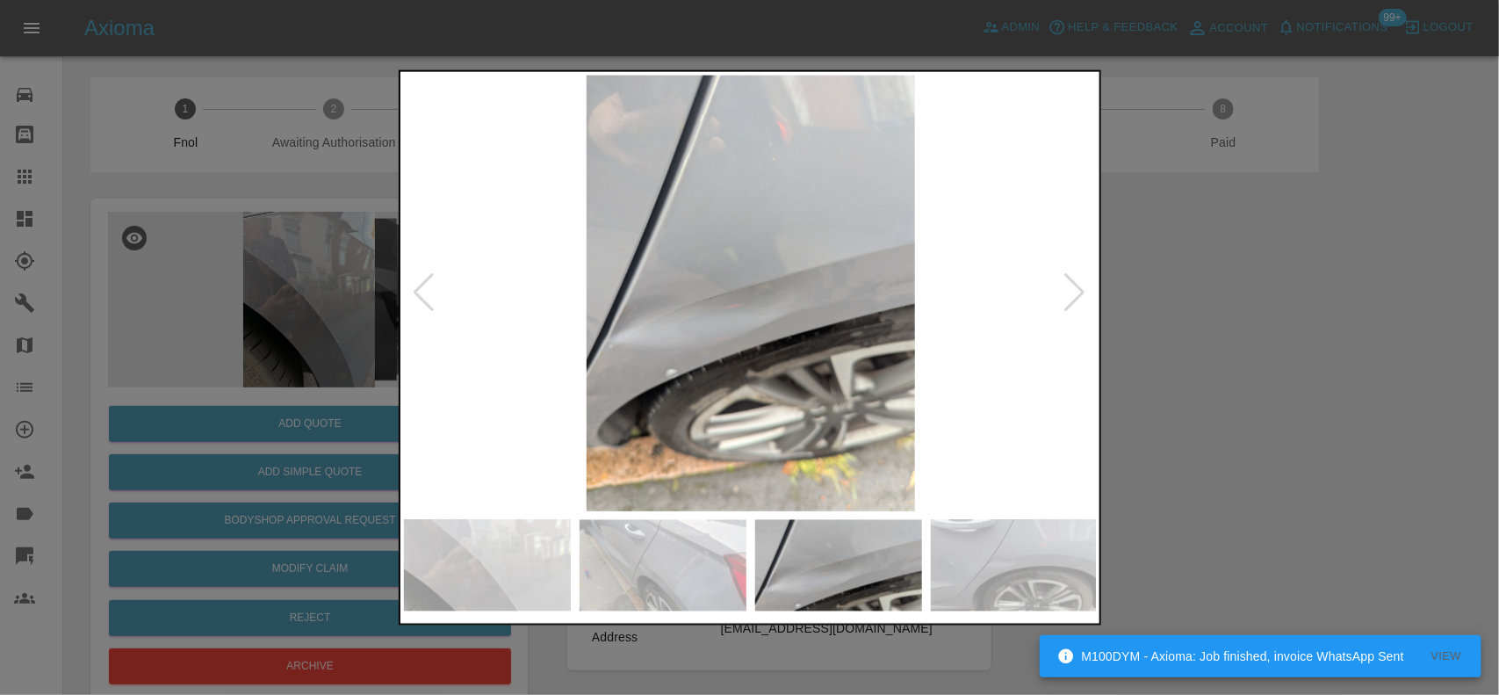
click at [692, 321] on img at bounding box center [751, 293] width 694 height 436
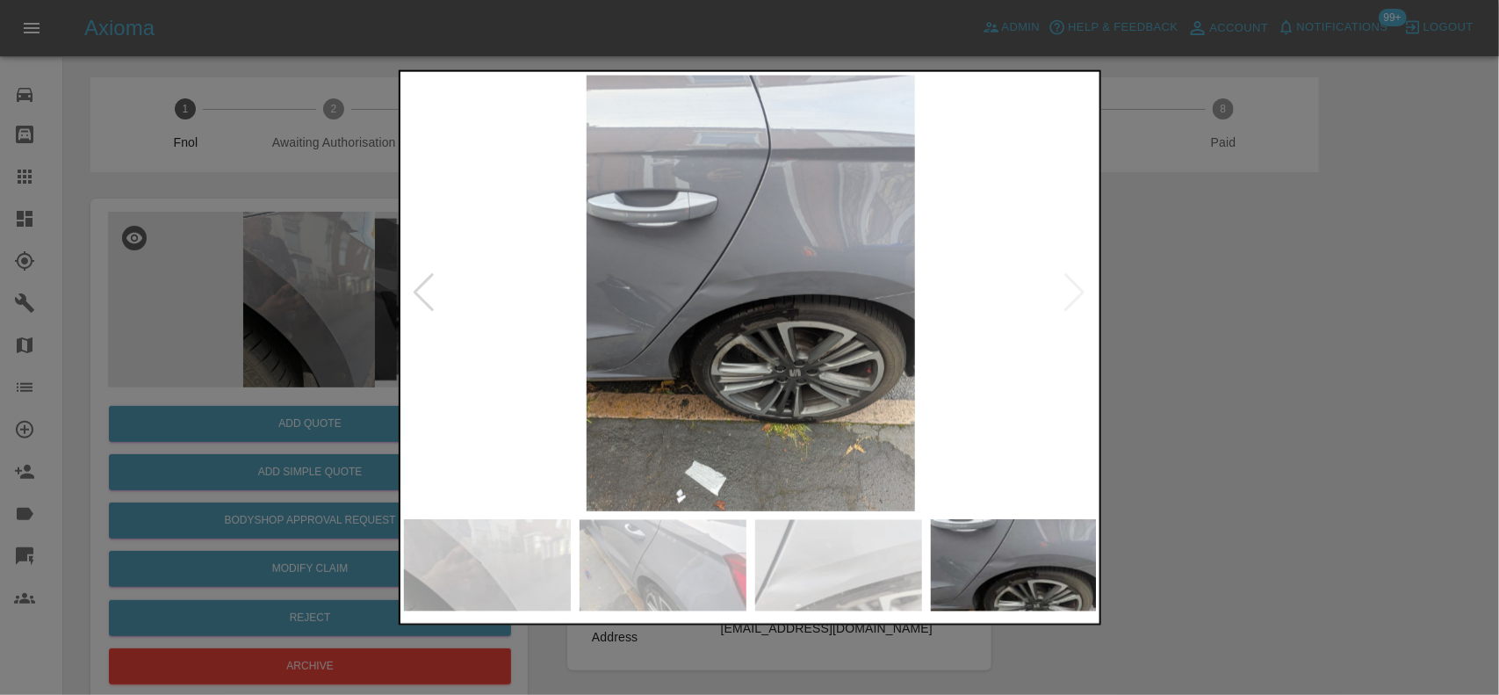
click at [632, 320] on img at bounding box center [751, 293] width 694 height 436
click at [664, 319] on img at bounding box center [751, 293] width 694 height 436
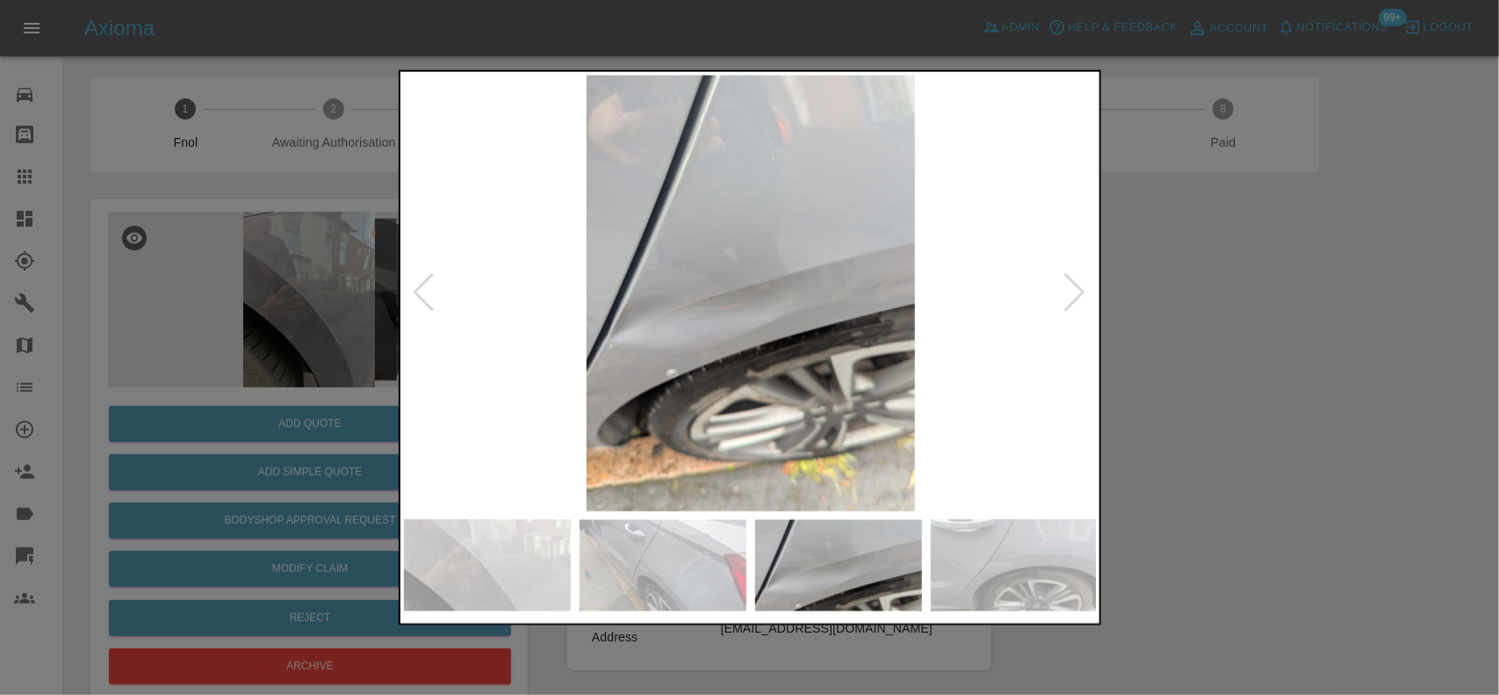
drag, startPoint x: 349, startPoint y: 269, endPoint x: 322, endPoint y: 299, distance: 40.5
click at [347, 270] on div at bounding box center [749, 347] width 1499 height 695
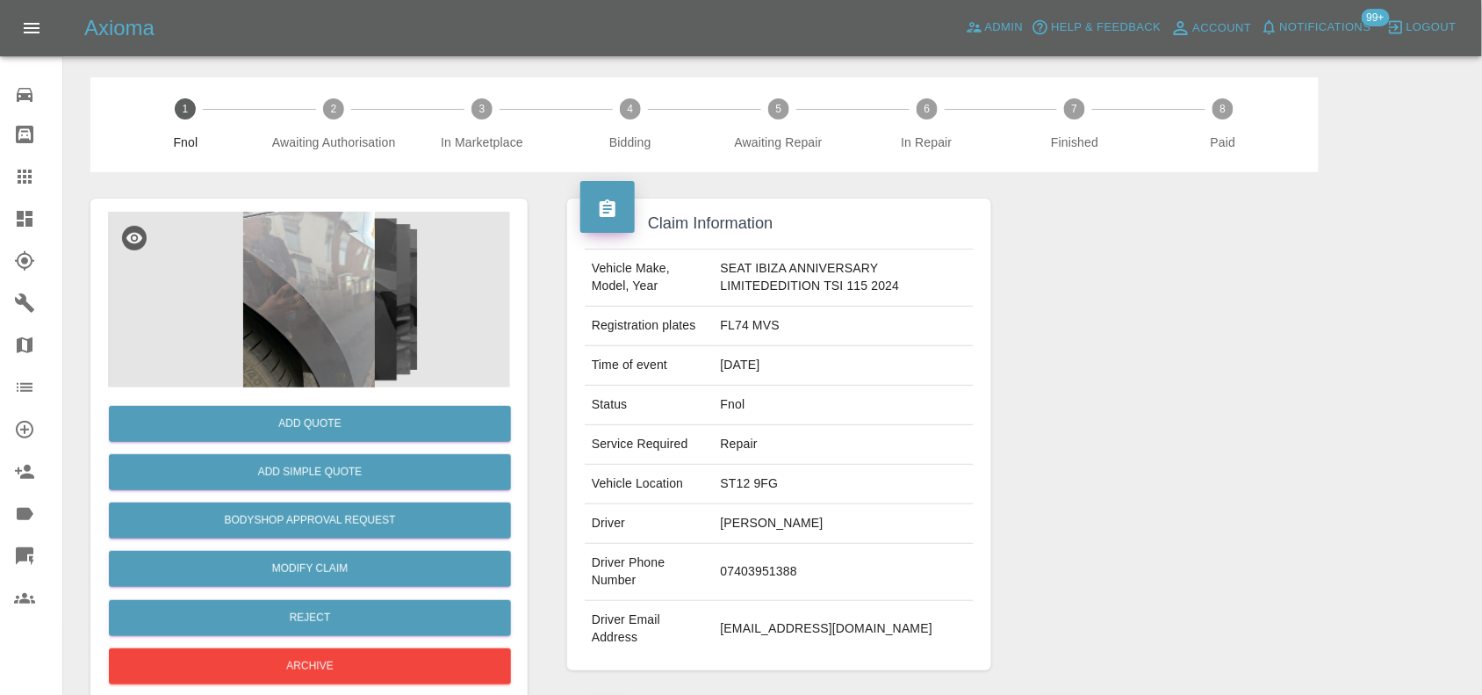
click at [323, 301] on img at bounding box center [309, 300] width 402 height 176
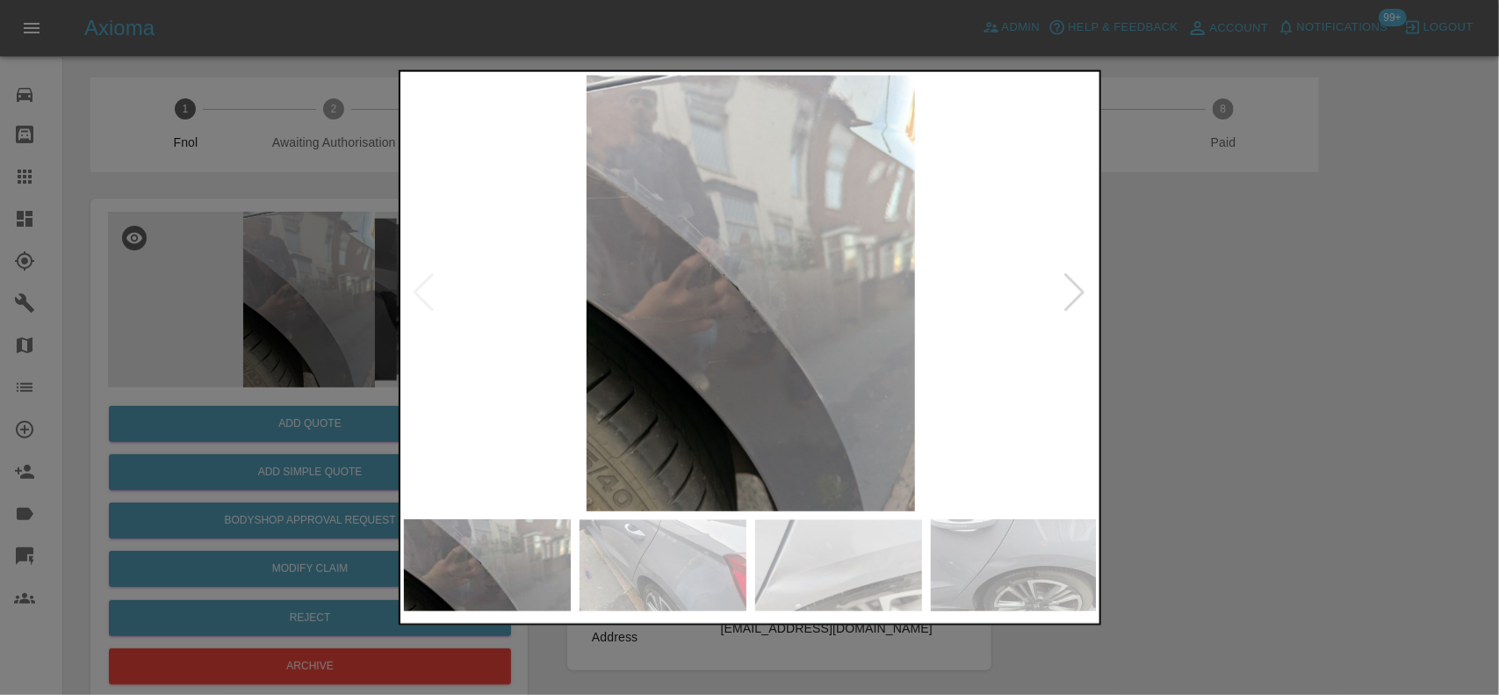
click at [774, 277] on img at bounding box center [751, 293] width 694 height 436
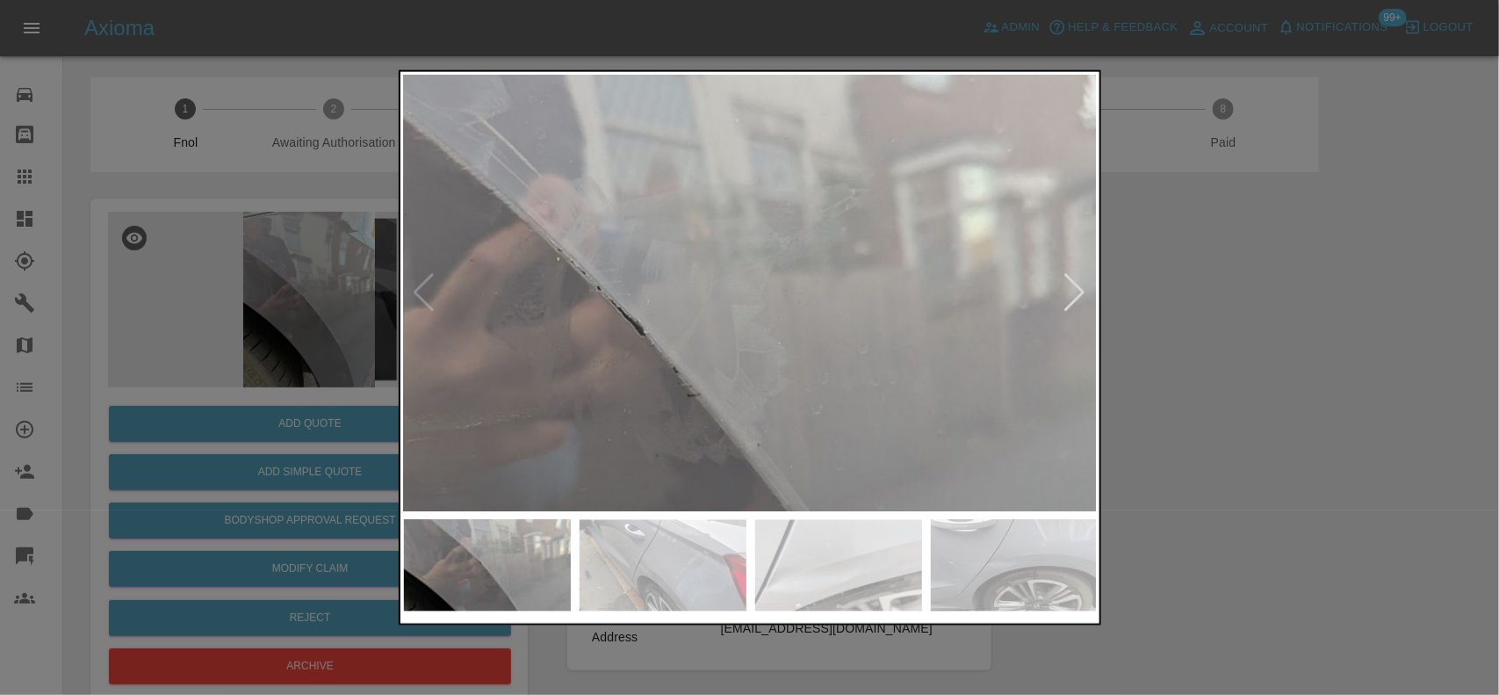
click at [771, 294] on img at bounding box center [678, 341] width 2081 height 1308
click at [771, 295] on img at bounding box center [678, 341] width 2081 height 1308
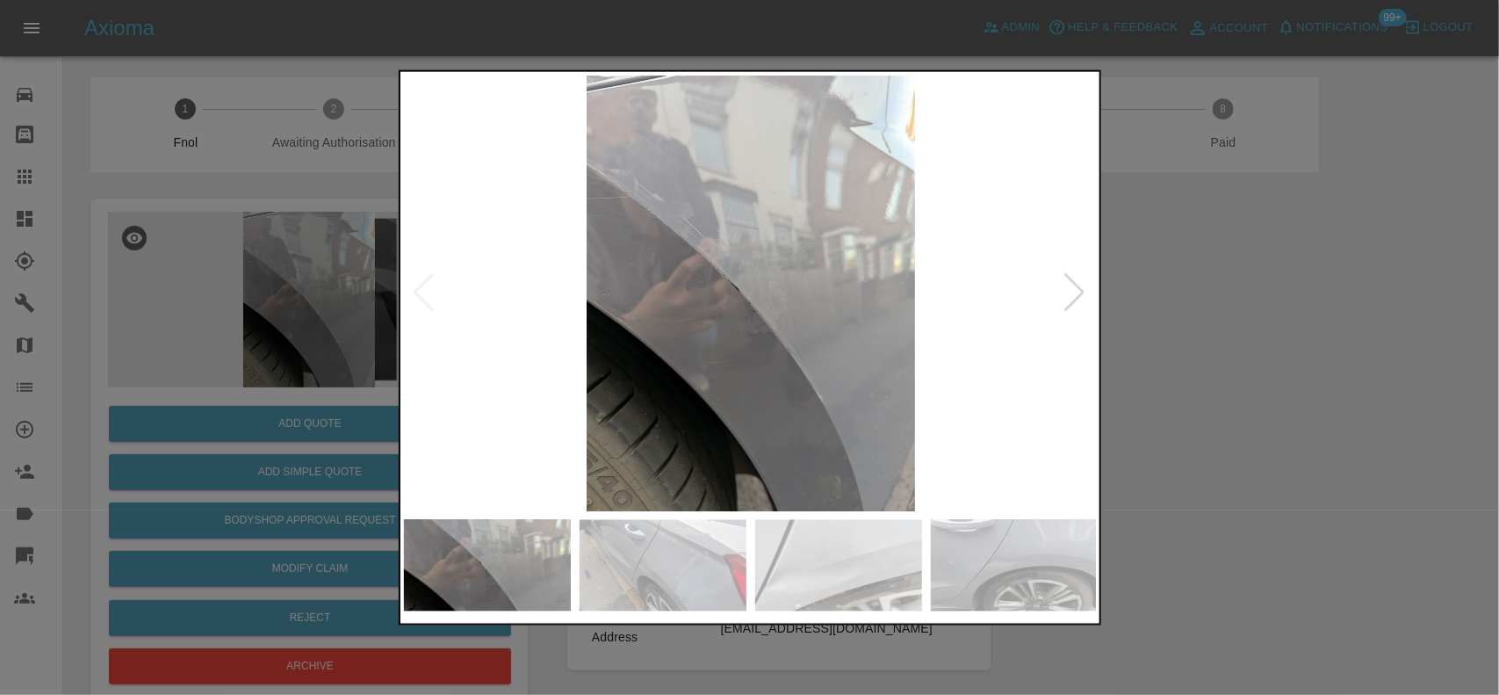
click at [731, 322] on img at bounding box center [751, 293] width 694 height 436
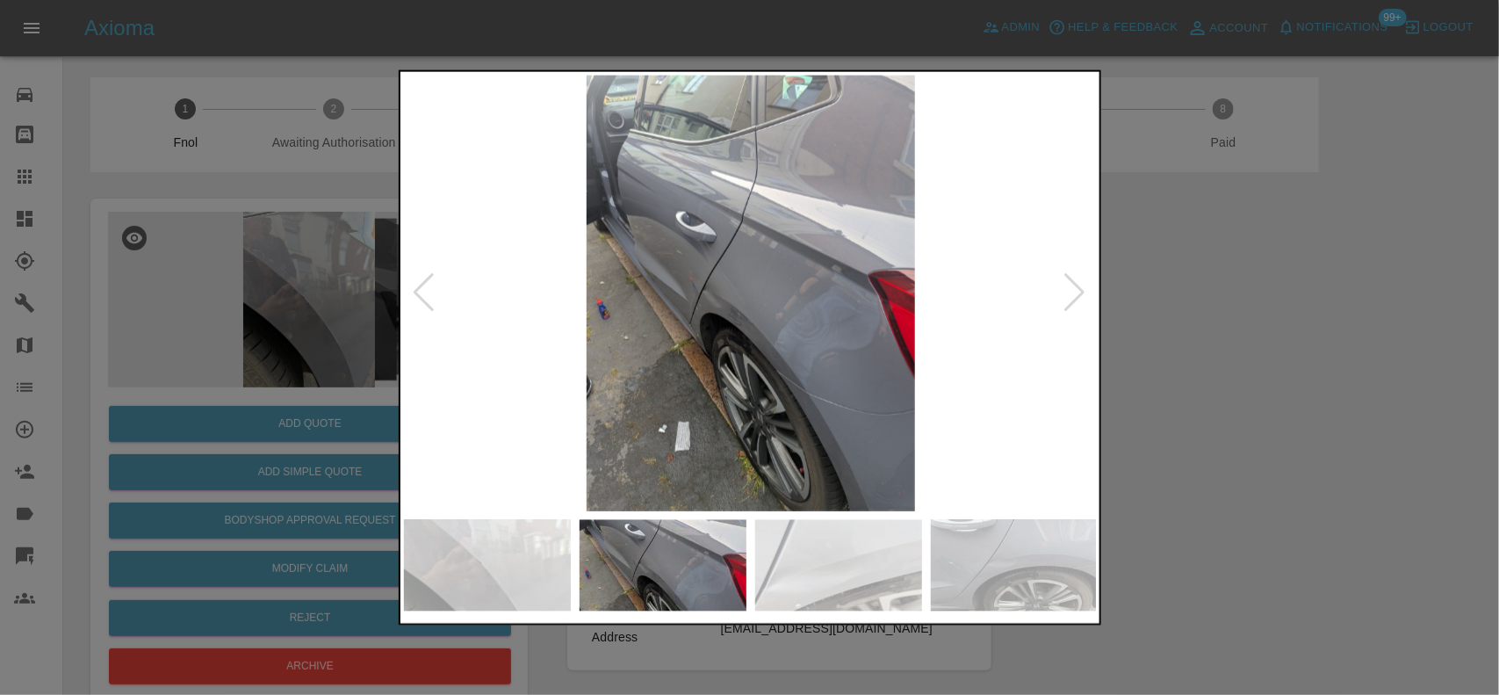
click at [792, 312] on img at bounding box center [751, 293] width 694 height 436
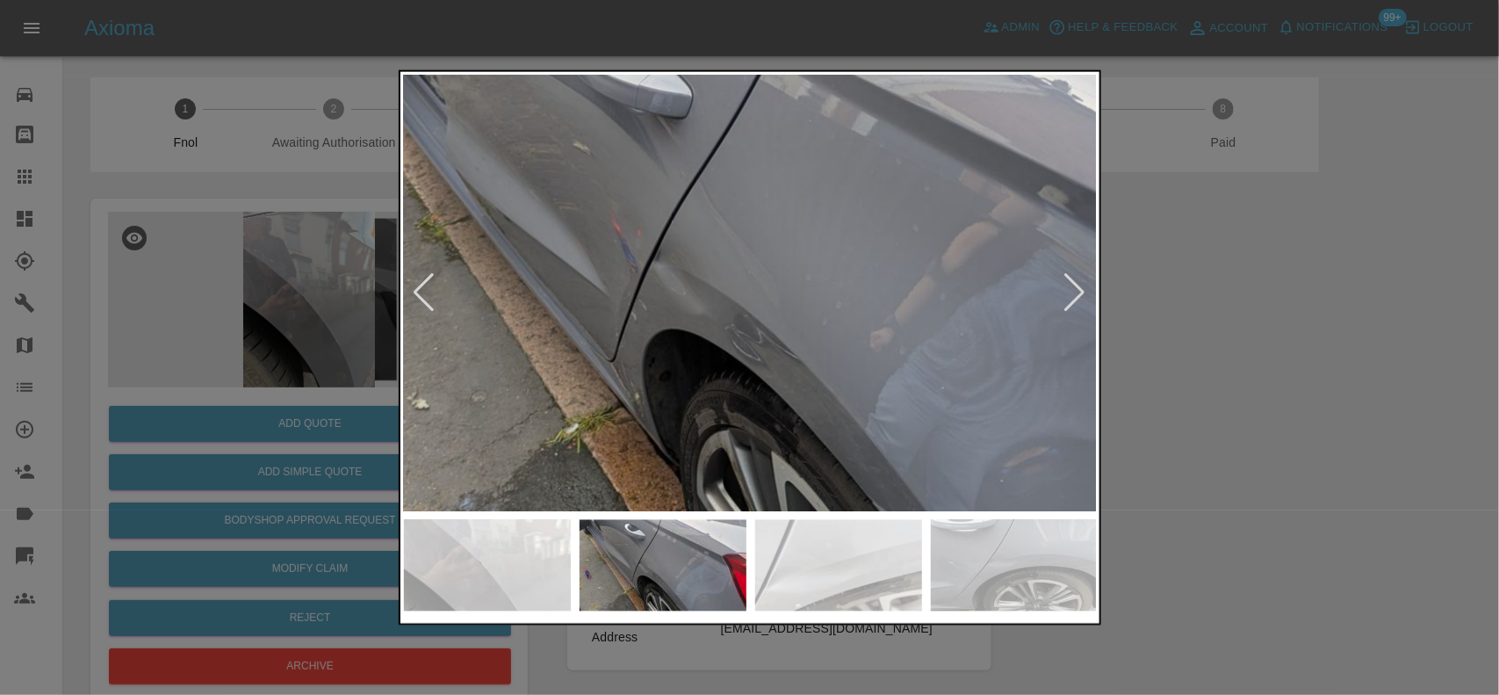
click at [814, 343] on img at bounding box center [794, 269] width 2081 height 1308
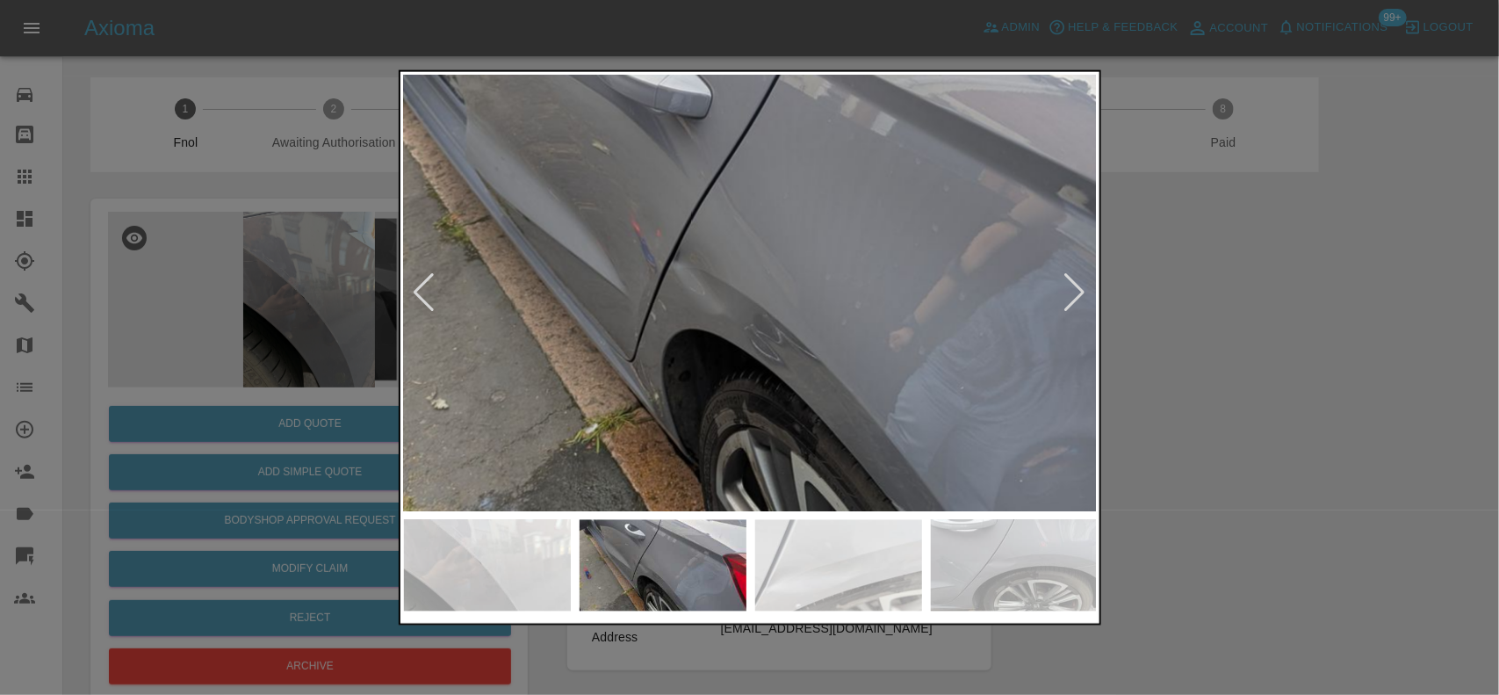
click at [809, 347] on img at bounding box center [813, 269] width 2081 height 1308
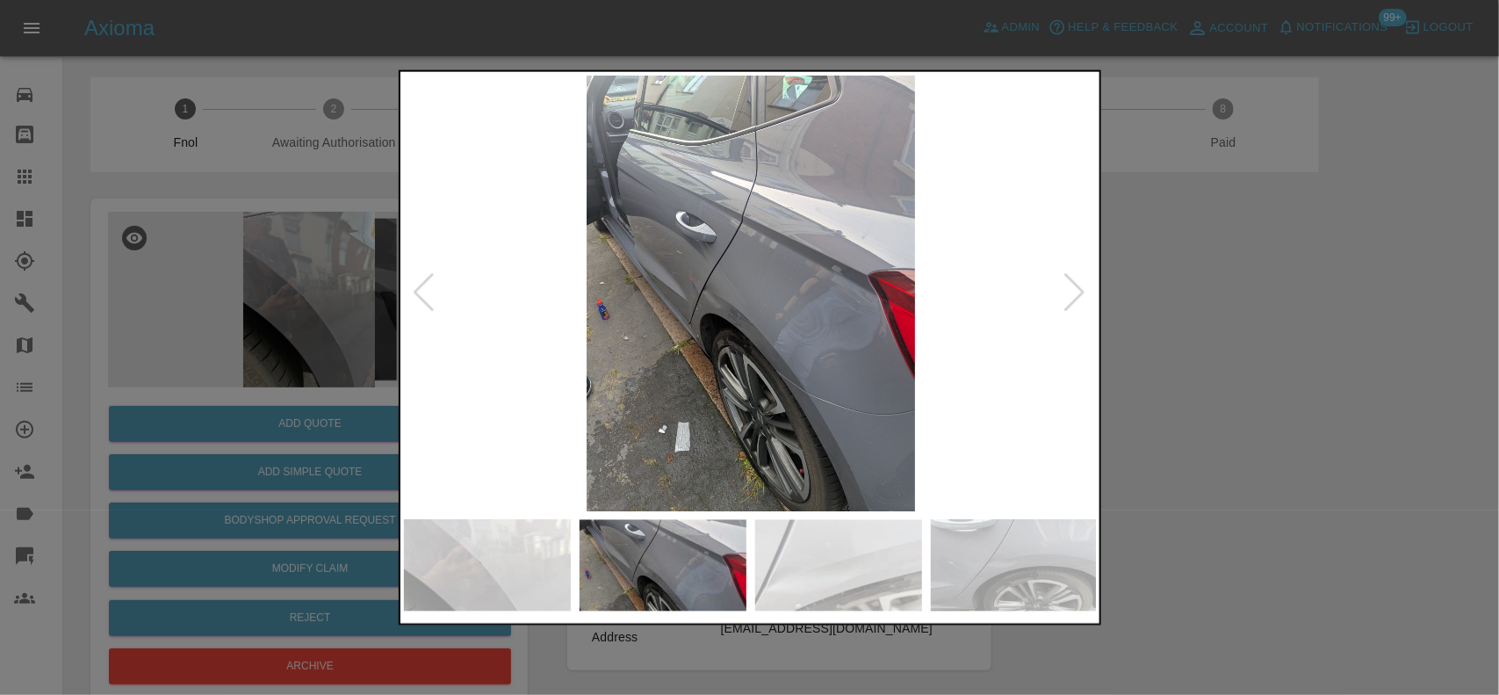
click at [687, 345] on img at bounding box center [751, 293] width 694 height 436
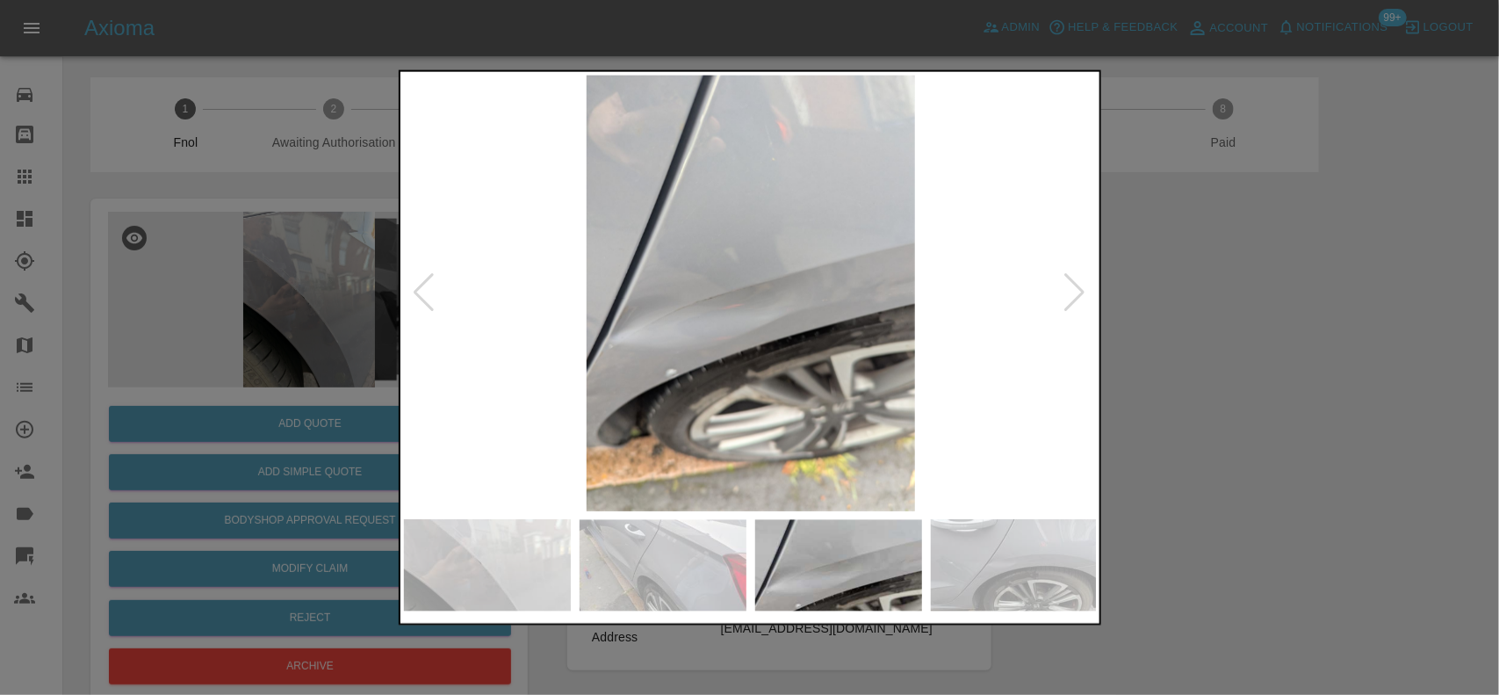
click at [689, 273] on img at bounding box center [751, 293] width 694 height 436
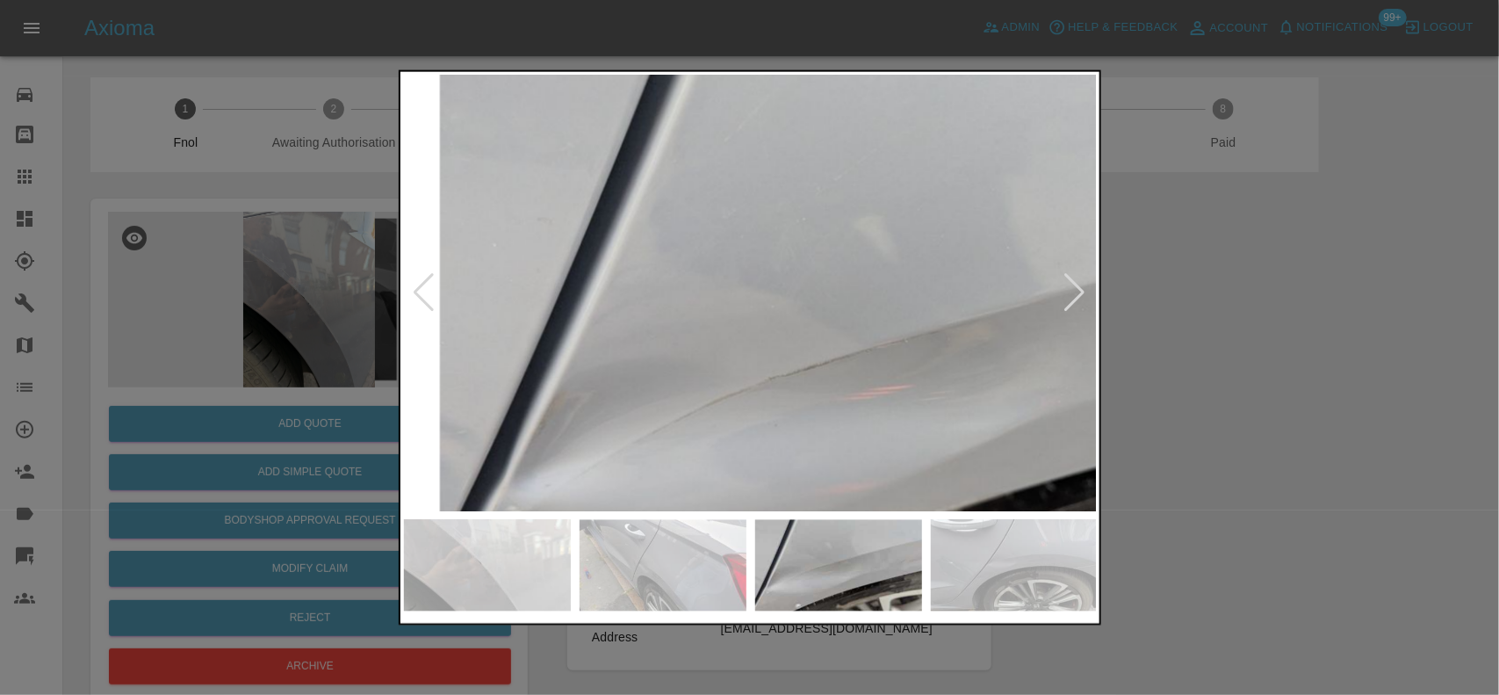
click at [701, 318] on img at bounding box center [931, 351] width 2081 height 1308
click at [703, 319] on img at bounding box center [931, 351] width 2081 height 1308
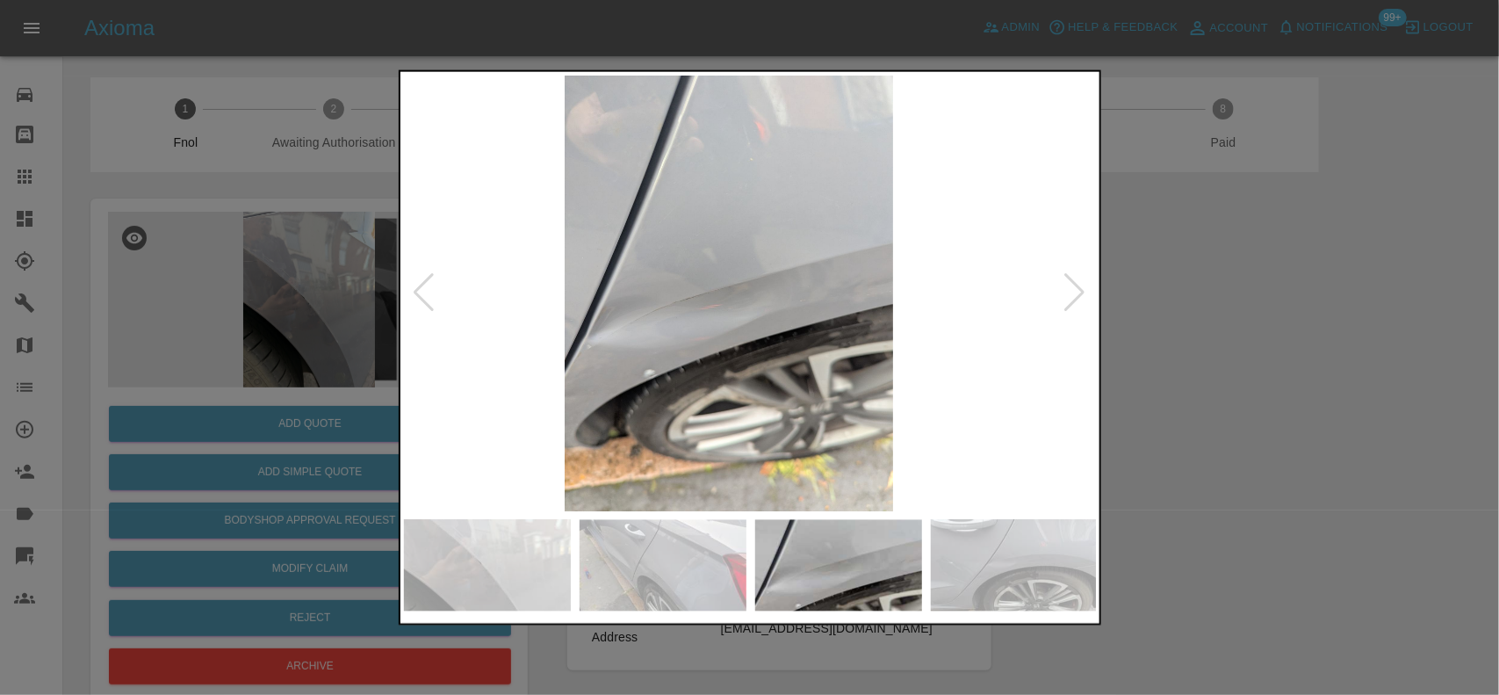
click at [644, 318] on img at bounding box center [729, 293] width 694 height 436
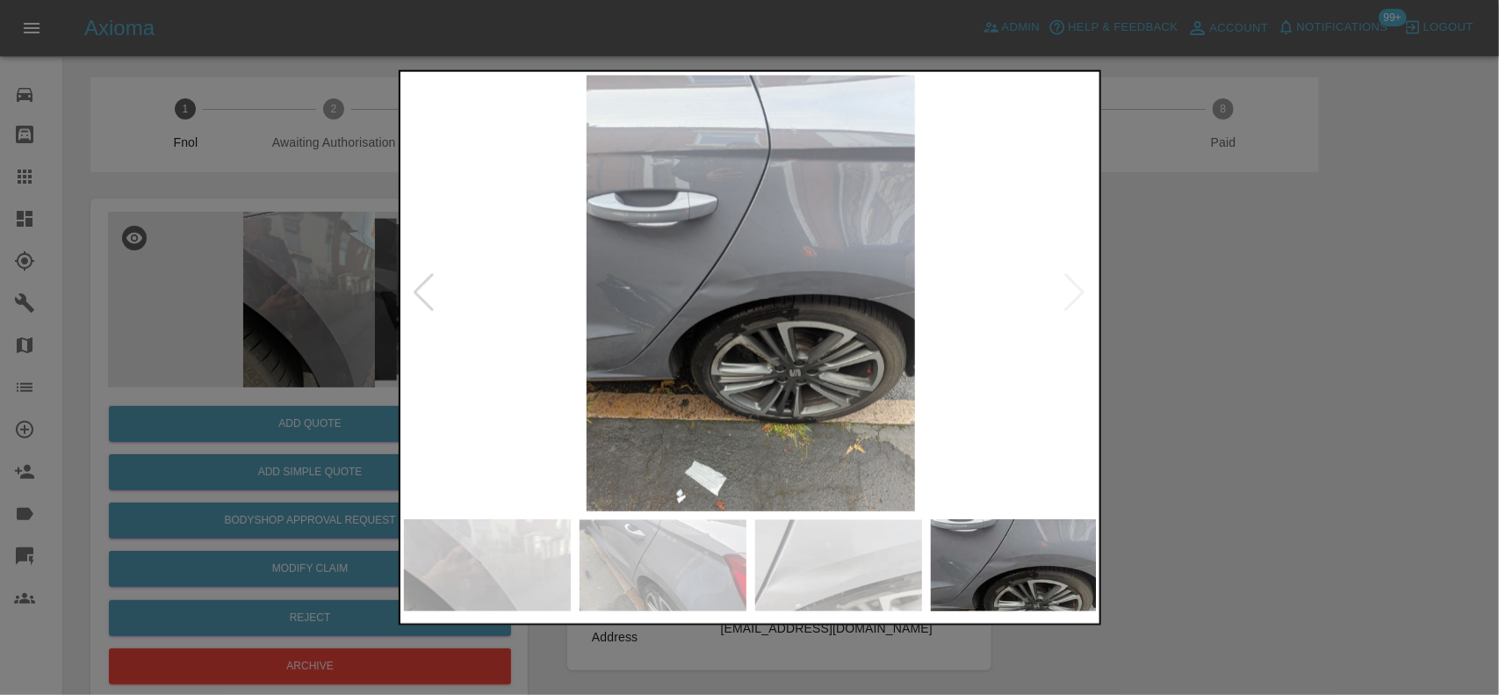
click at [716, 310] on img at bounding box center [751, 293] width 694 height 436
click at [709, 312] on img at bounding box center [751, 293] width 694 height 436
click at [680, 303] on img at bounding box center [751, 293] width 694 height 436
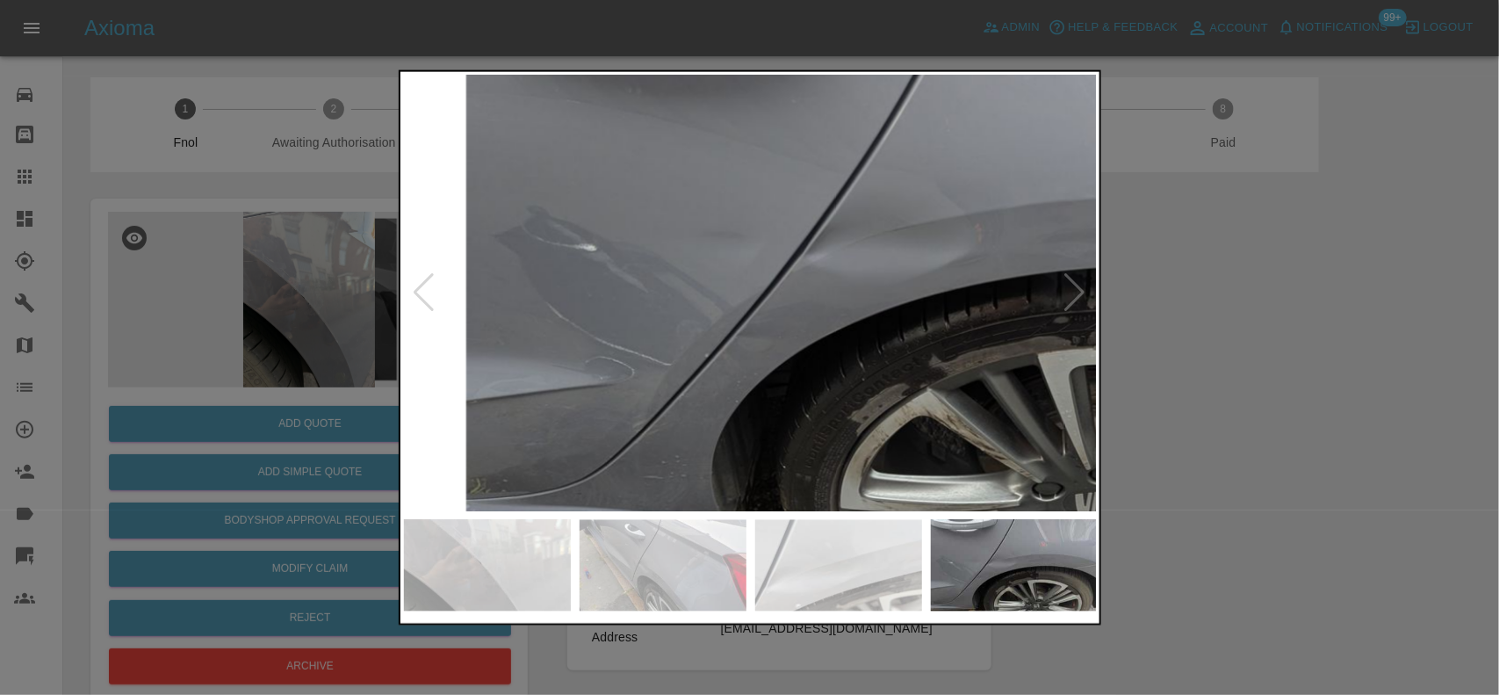
drag, startPoint x: 291, startPoint y: 277, endPoint x: 250, endPoint y: 373, distance: 104.7
click at [288, 277] on div at bounding box center [749, 347] width 1499 height 695
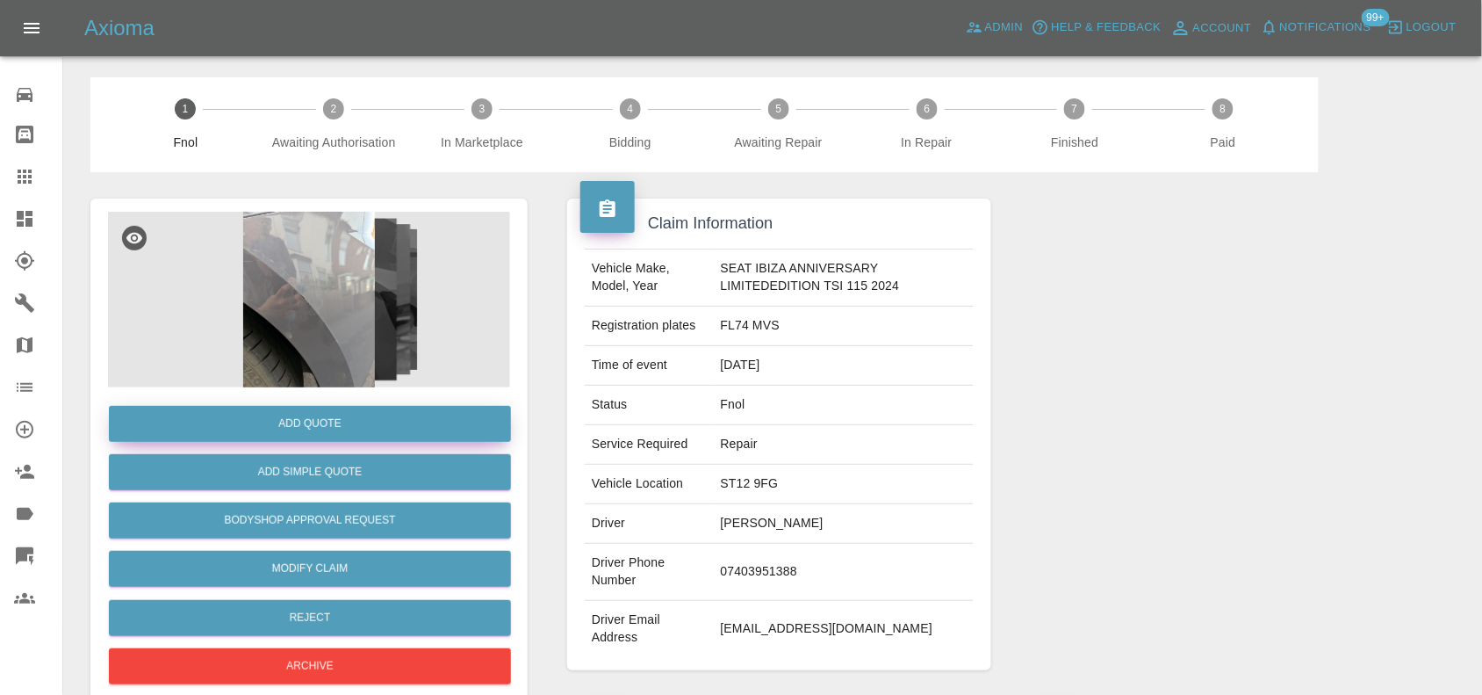
click at [313, 428] on button "Add Quote" at bounding box center [310, 424] width 402 height 36
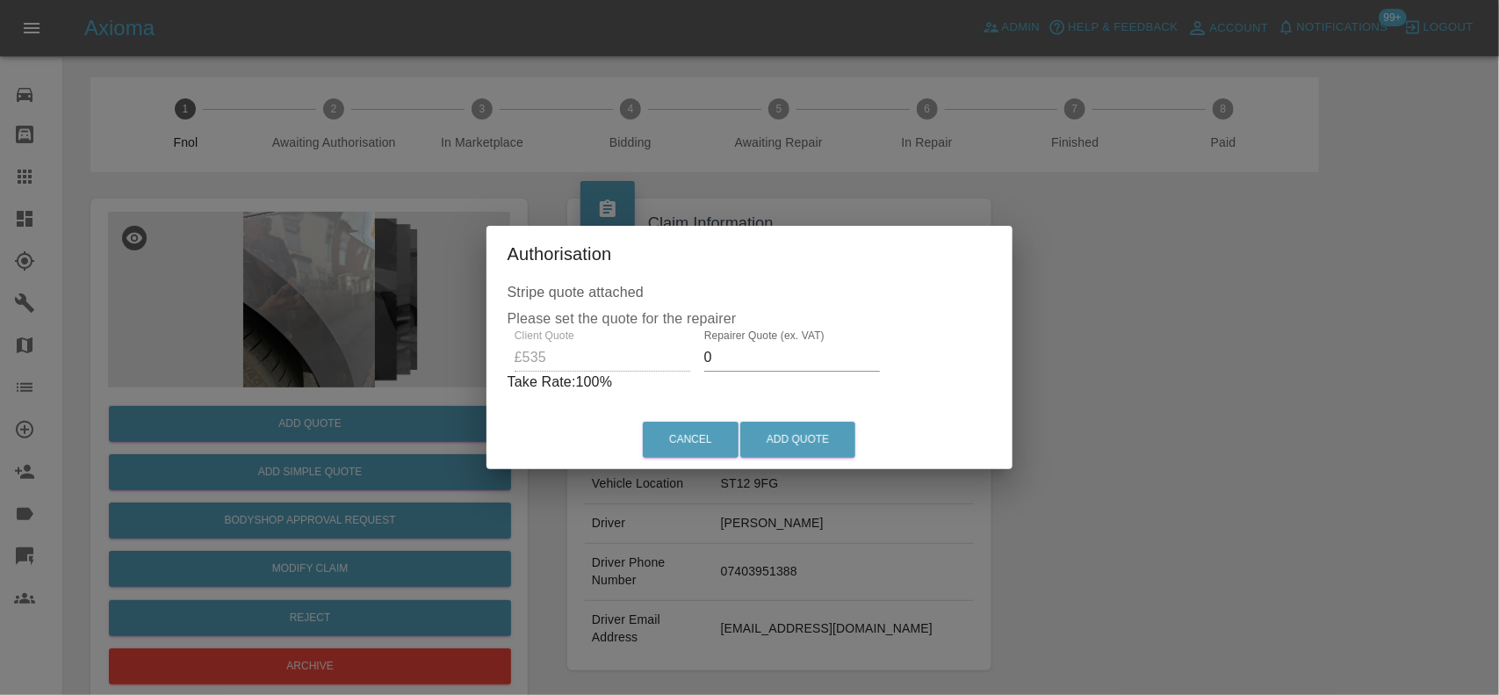
click at [634, 365] on div "Client Quote £535 Repairer Quote (ex. VAT) 0 Take Rate: 100 %" at bounding box center [750, 360] width 485 height 63
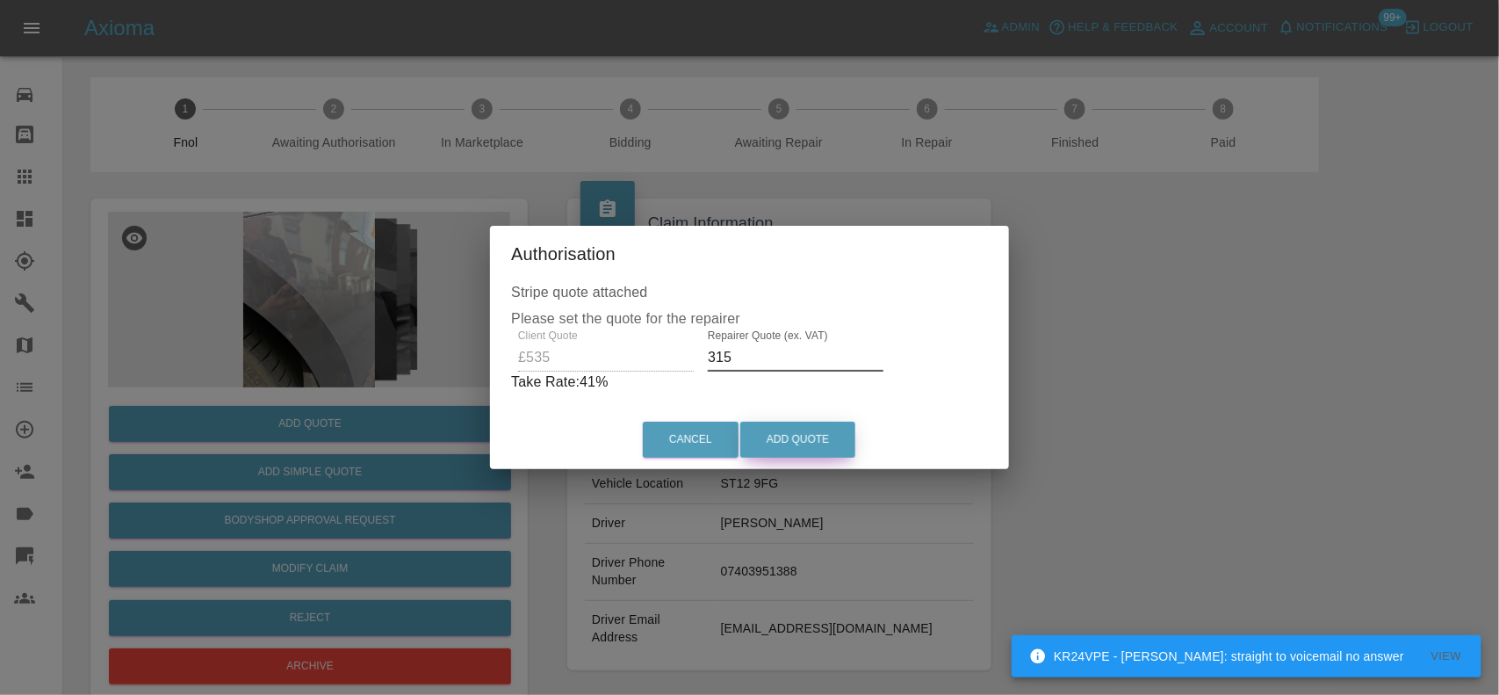
type input "315"
drag, startPoint x: 786, startPoint y: 426, endPoint x: 891, endPoint y: 550, distance: 162.6
click at [783, 427] on button "Add Quote" at bounding box center [797, 439] width 115 height 36
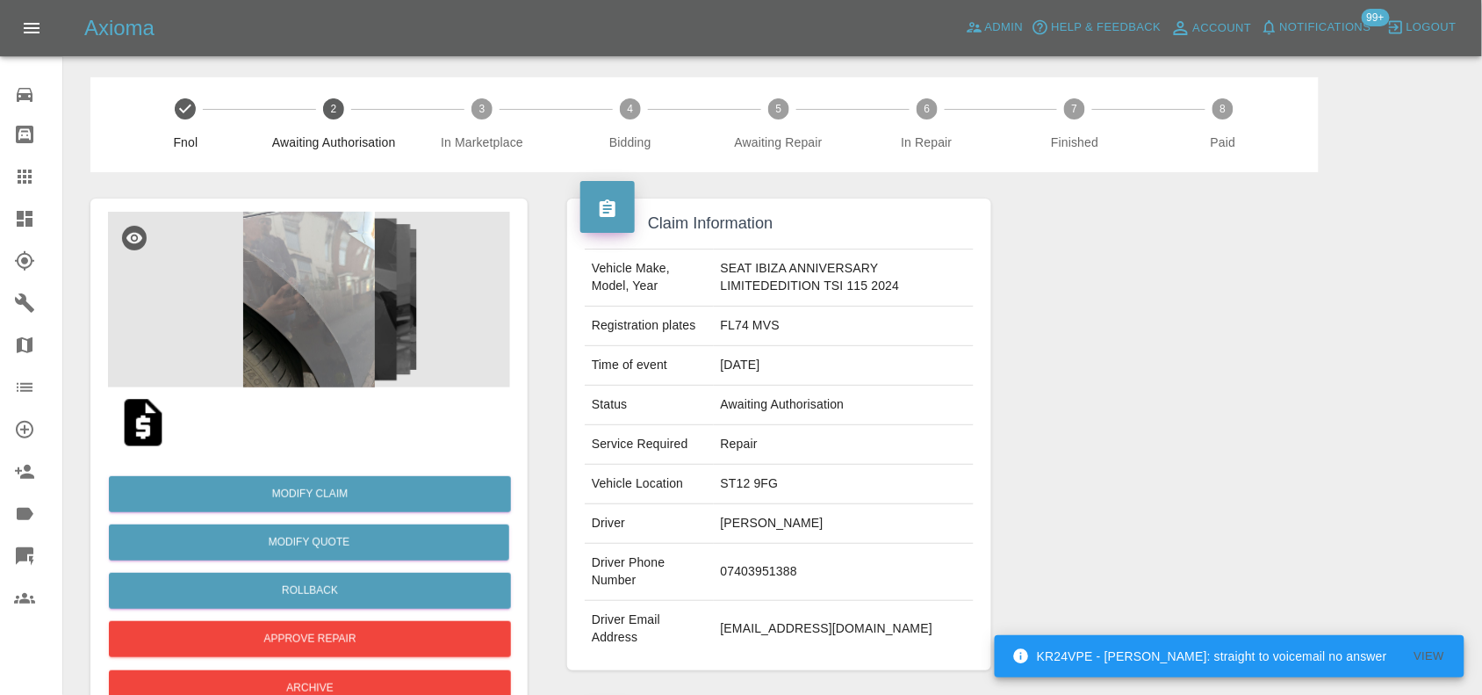
click at [369, 306] on img at bounding box center [309, 300] width 402 height 176
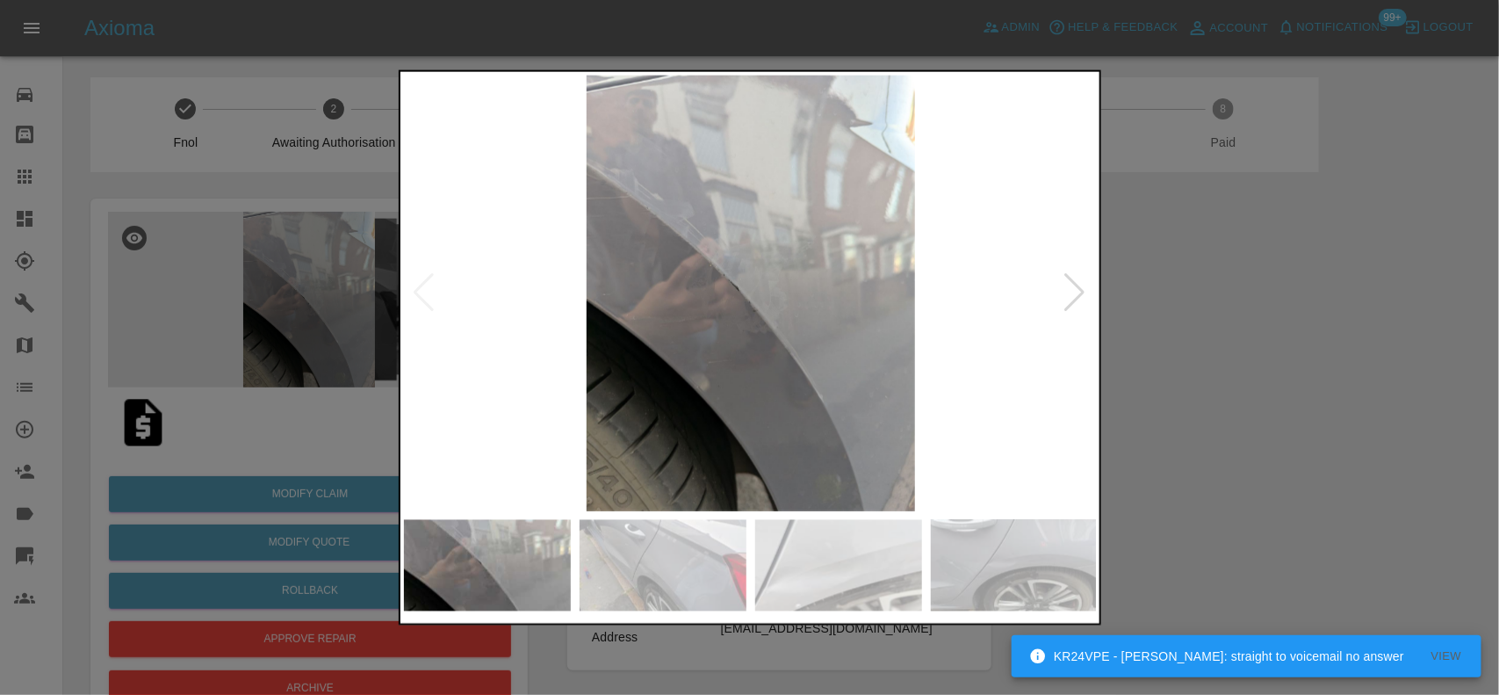
click at [790, 330] on img at bounding box center [751, 293] width 694 height 436
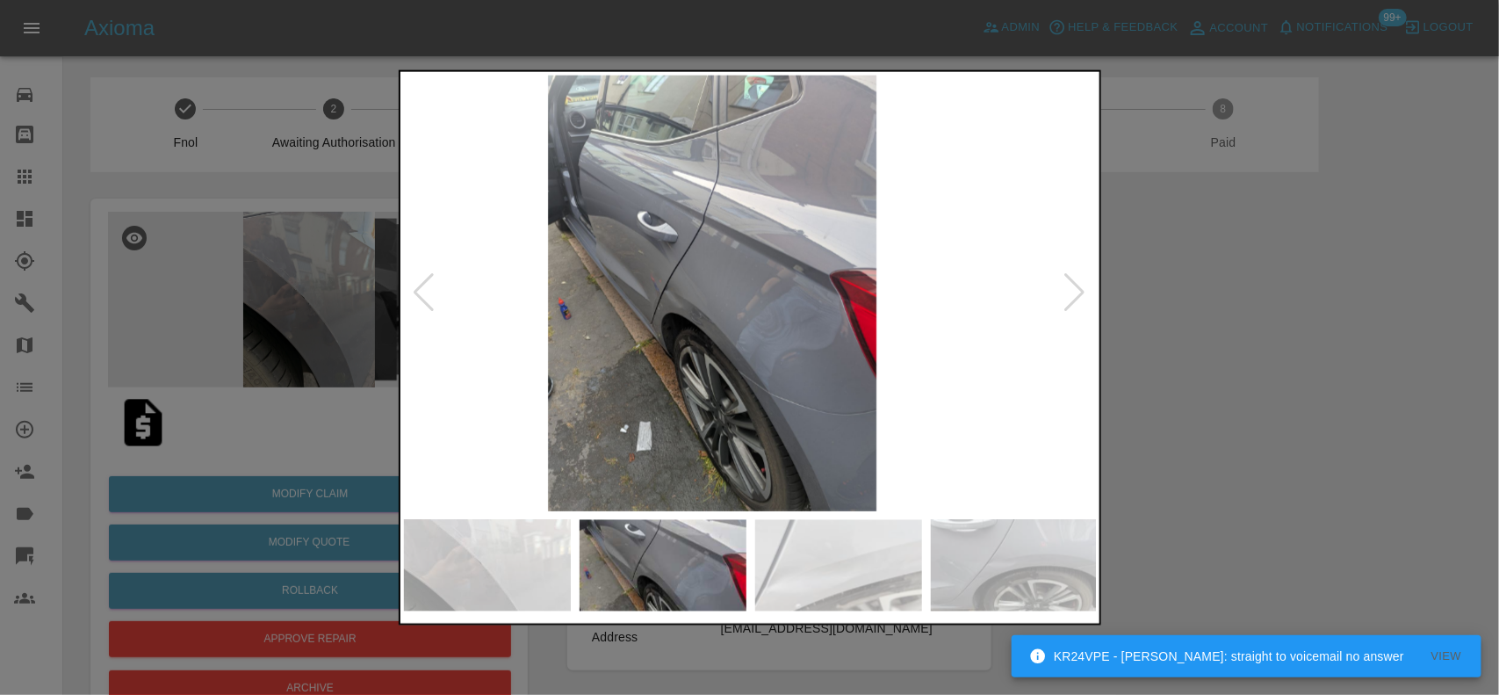
click at [788, 334] on img at bounding box center [712, 293] width 694 height 436
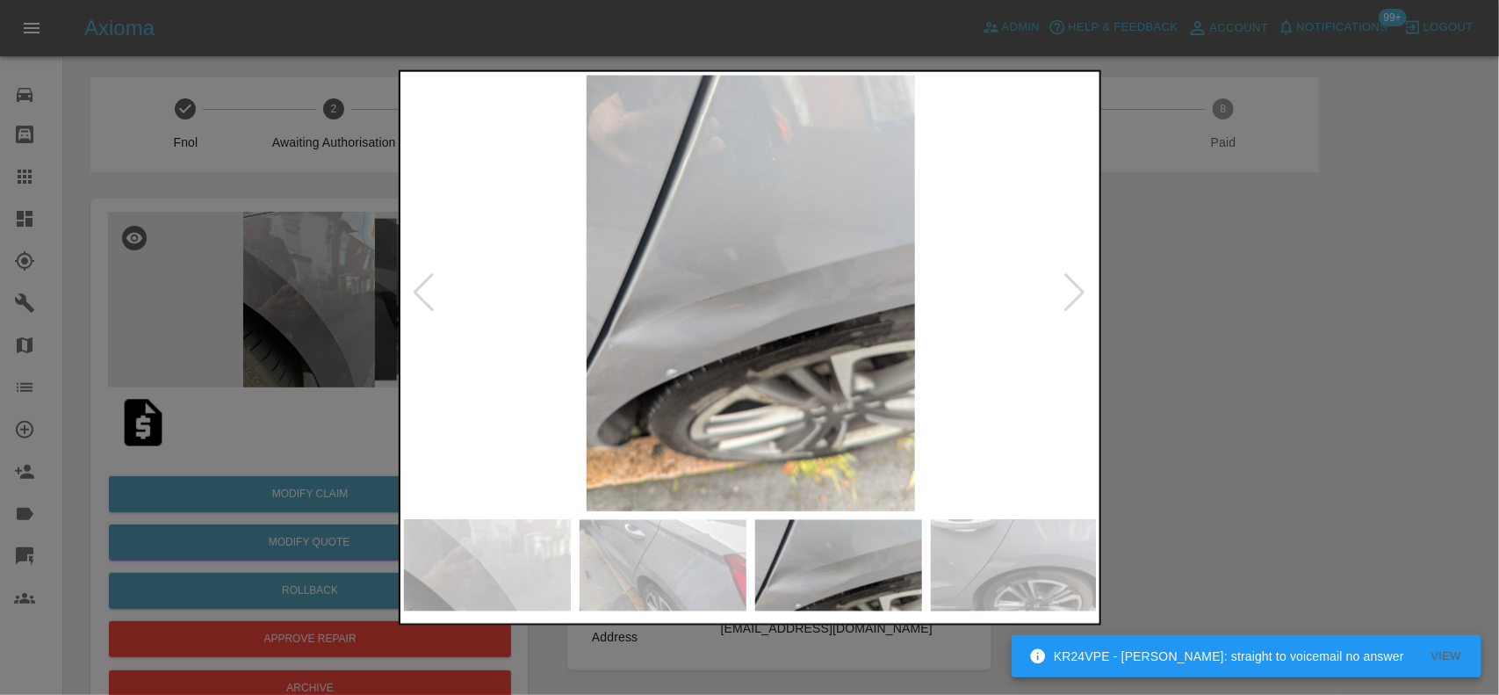
click at [746, 320] on img at bounding box center [751, 293] width 694 height 436
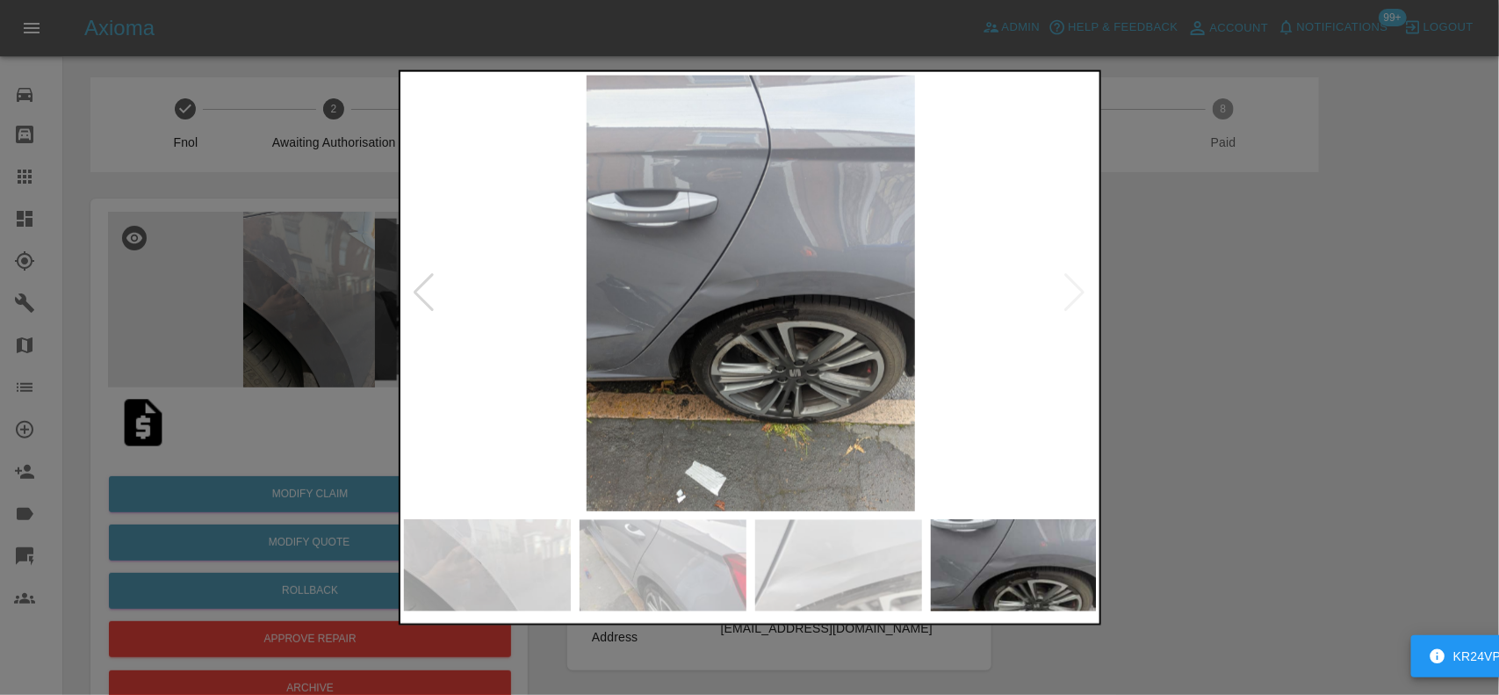
click at [760, 325] on img at bounding box center [751, 293] width 694 height 436
click at [670, 288] on img at bounding box center [751, 293] width 694 height 436
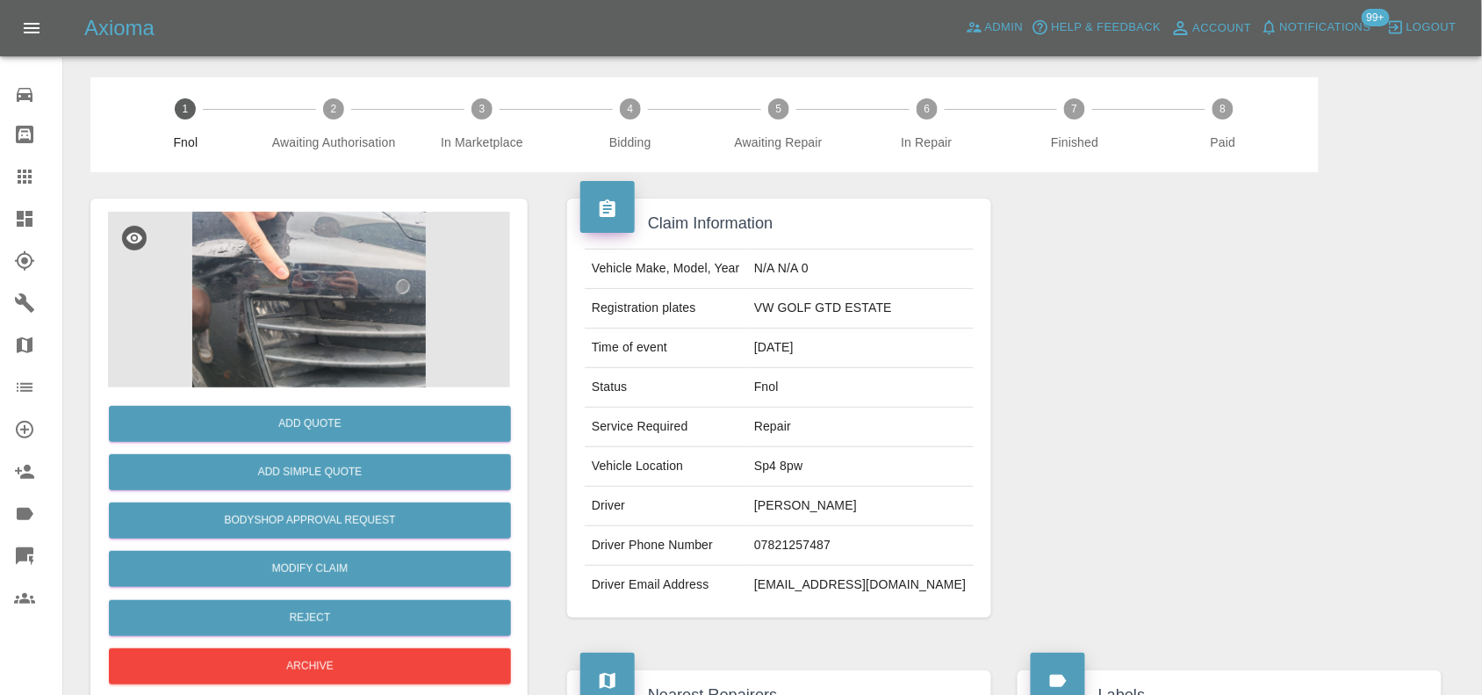
click at [353, 336] on img at bounding box center [309, 300] width 402 height 176
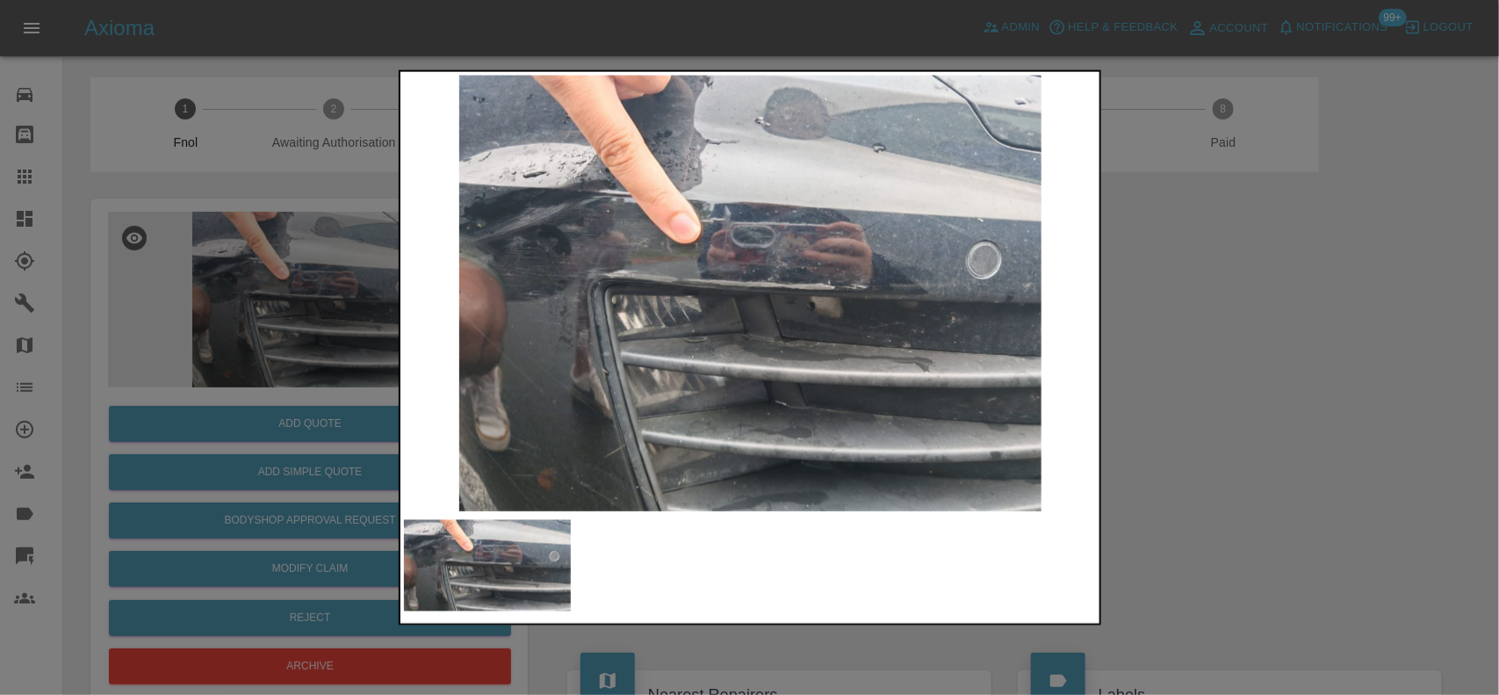
click at [717, 314] on img at bounding box center [751, 293] width 694 height 436
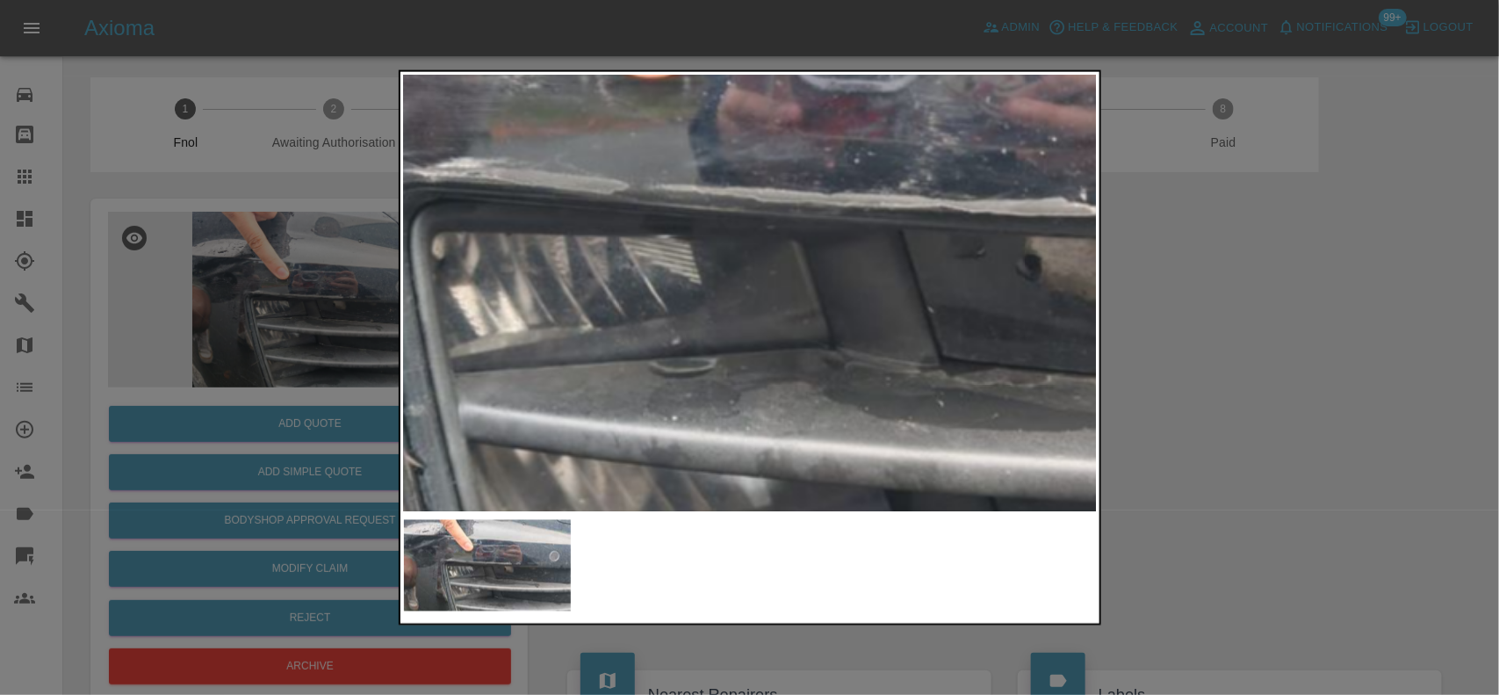
click at [718, 314] on img at bounding box center [846, 226] width 2081 height 1308
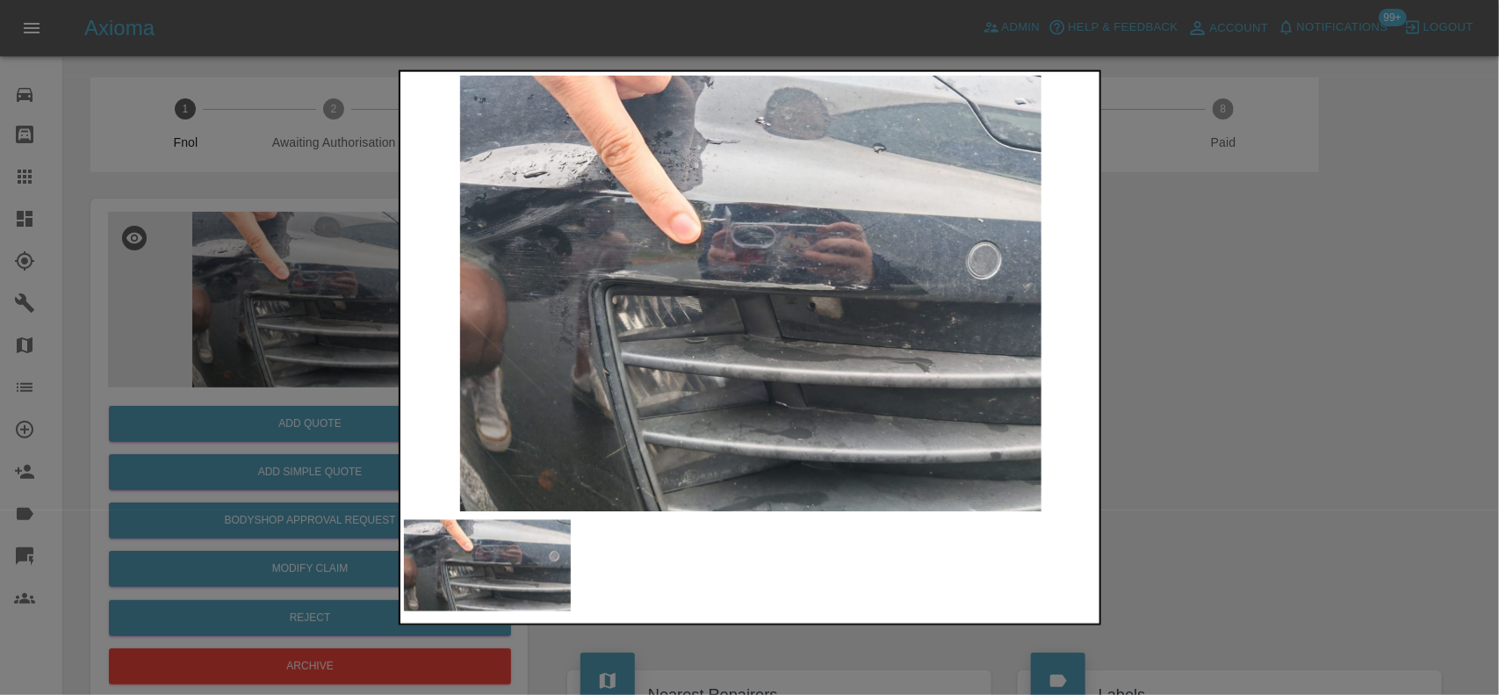
click at [563, 304] on img at bounding box center [751, 293] width 694 height 436
click at [585, 305] on img at bounding box center [751, 293] width 694 height 436
click at [683, 282] on img at bounding box center [751, 293] width 694 height 436
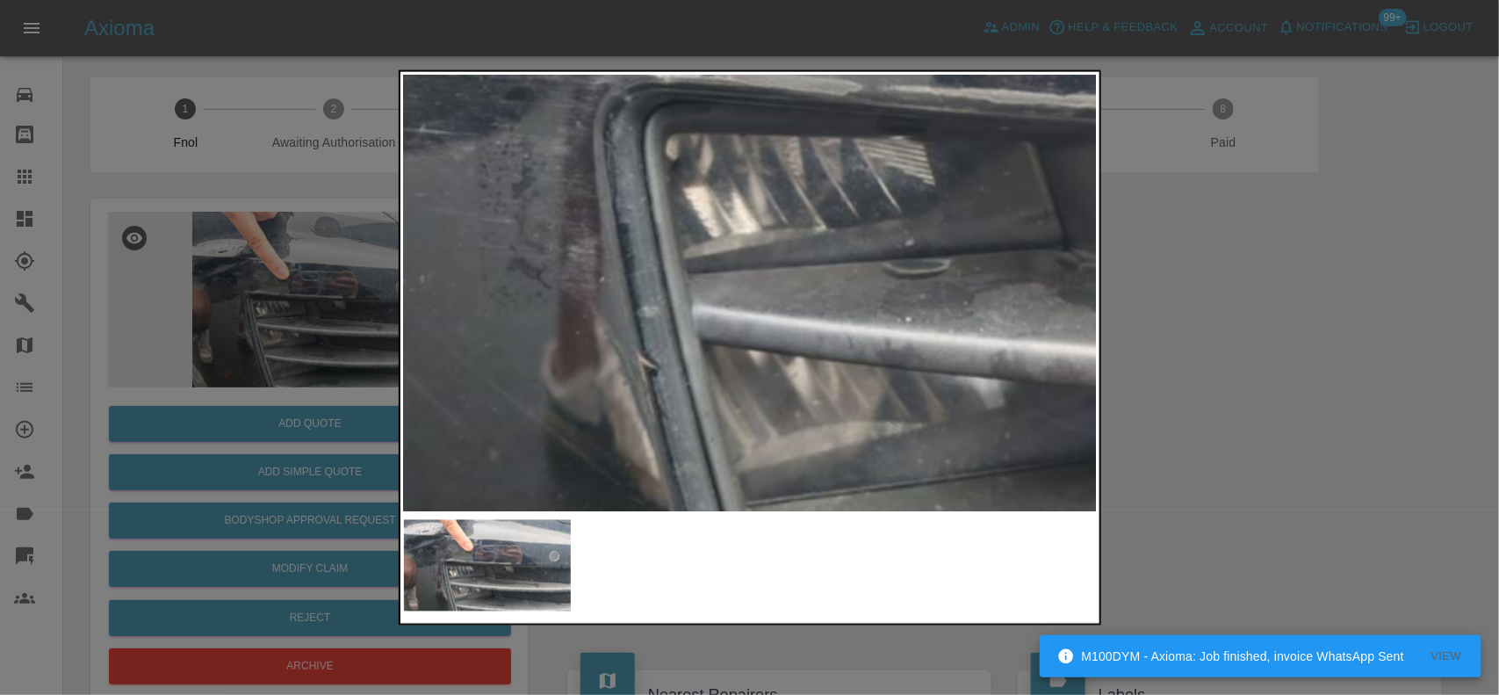
click at [817, 203] on img at bounding box center [1080, 127] width 2081 height 1308
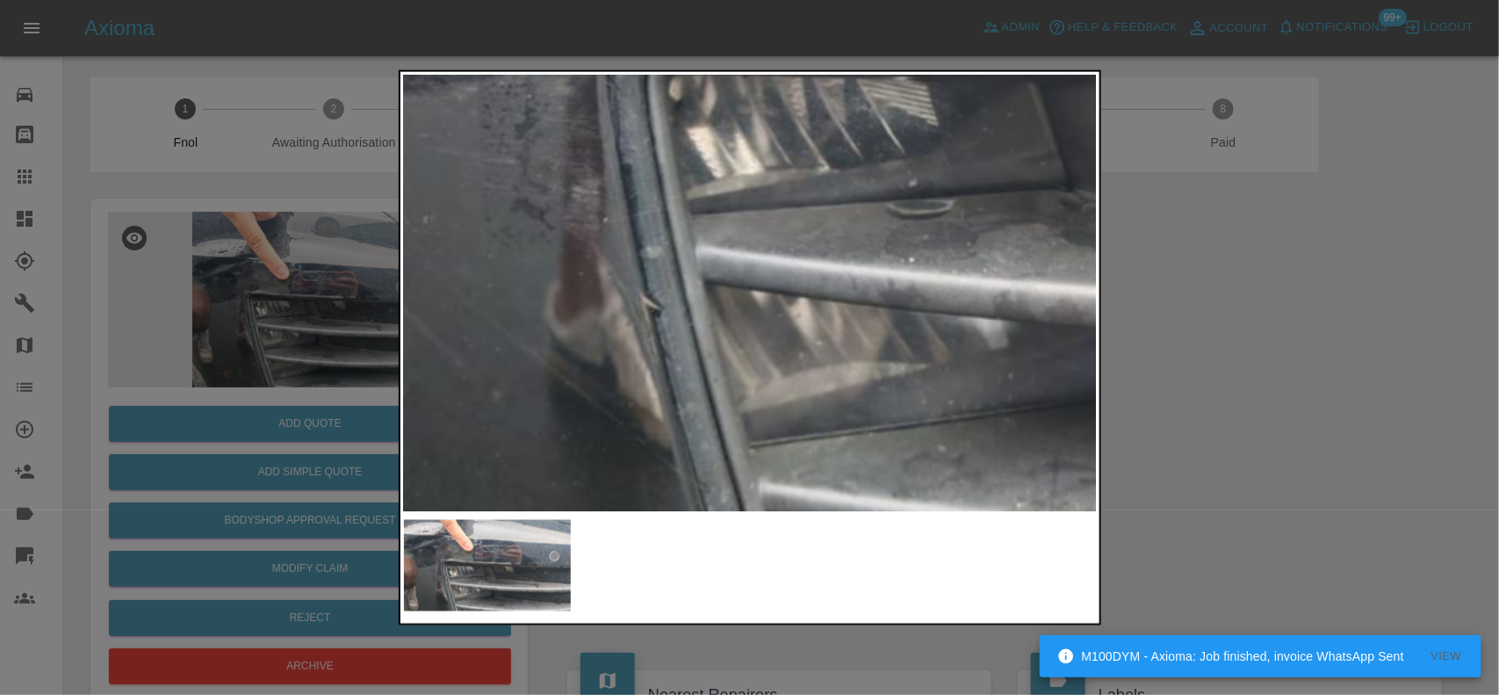
click at [760, 167] on img at bounding box center [1083, 67] width 2081 height 1308
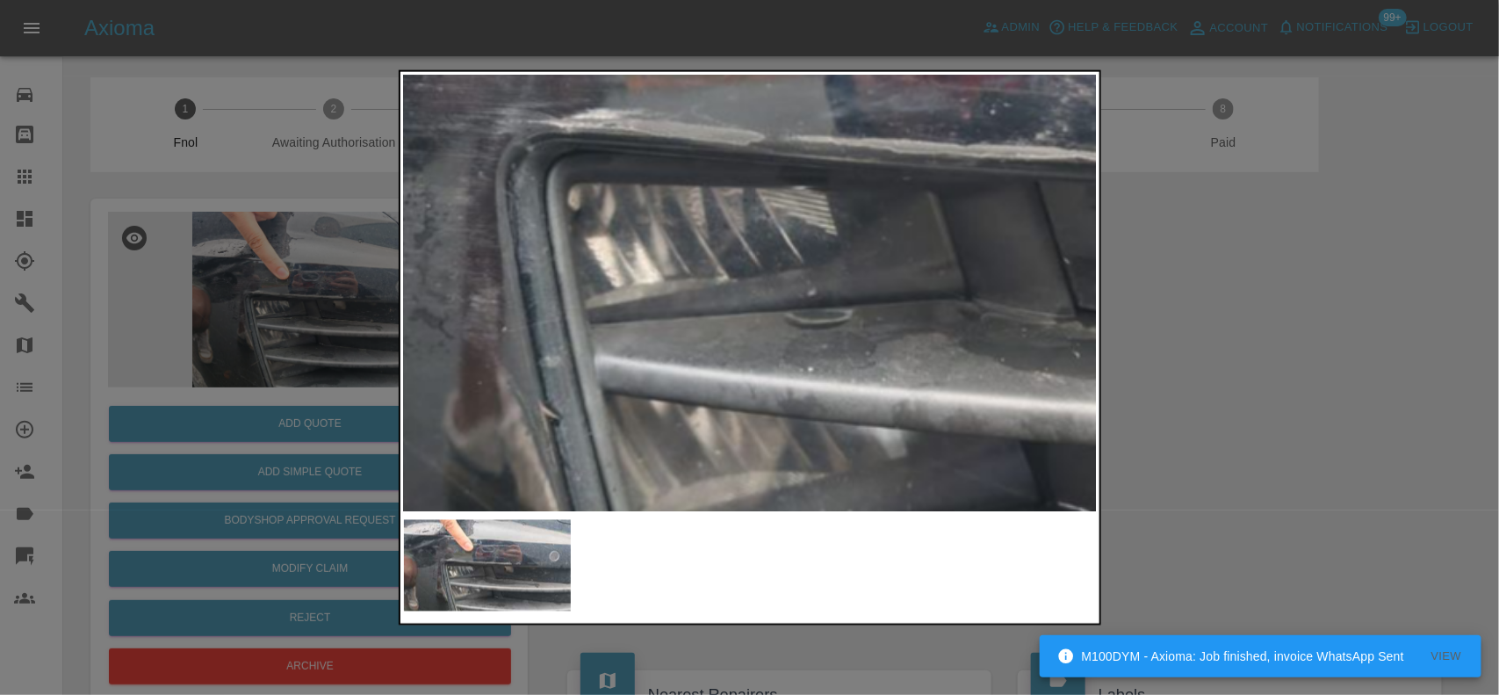
click at [777, 414] on img at bounding box center [982, 177] width 2081 height 1308
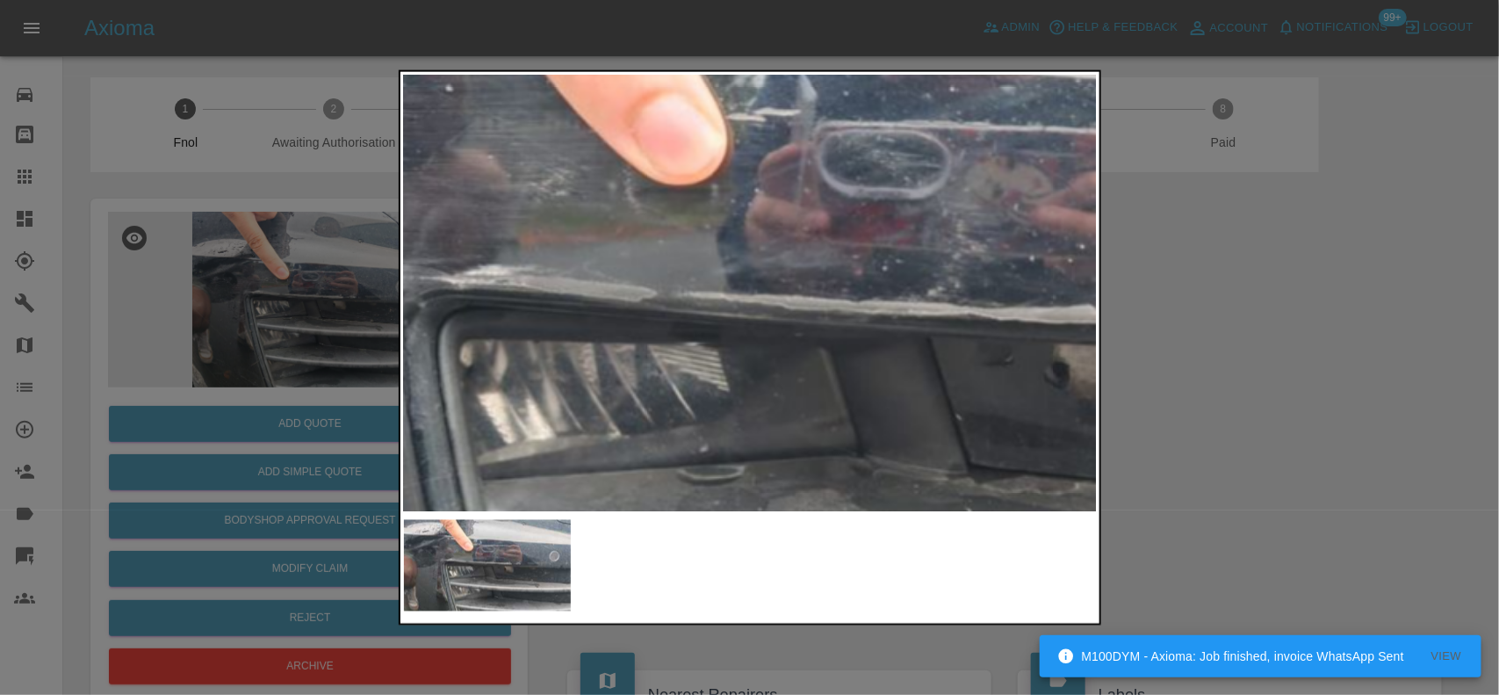
click at [713, 361] on img at bounding box center [874, 334] width 2081 height 1308
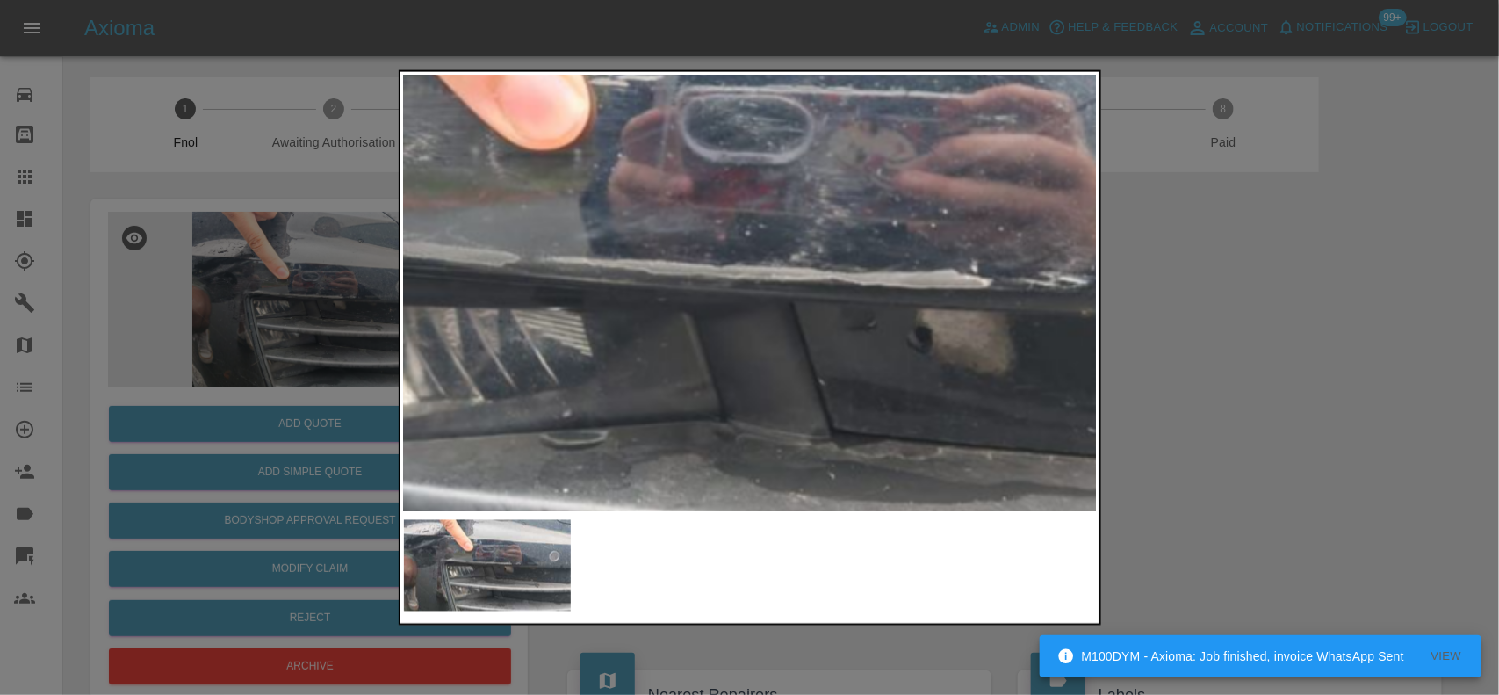
click at [717, 371] on img at bounding box center [737, 298] width 2081 height 1308
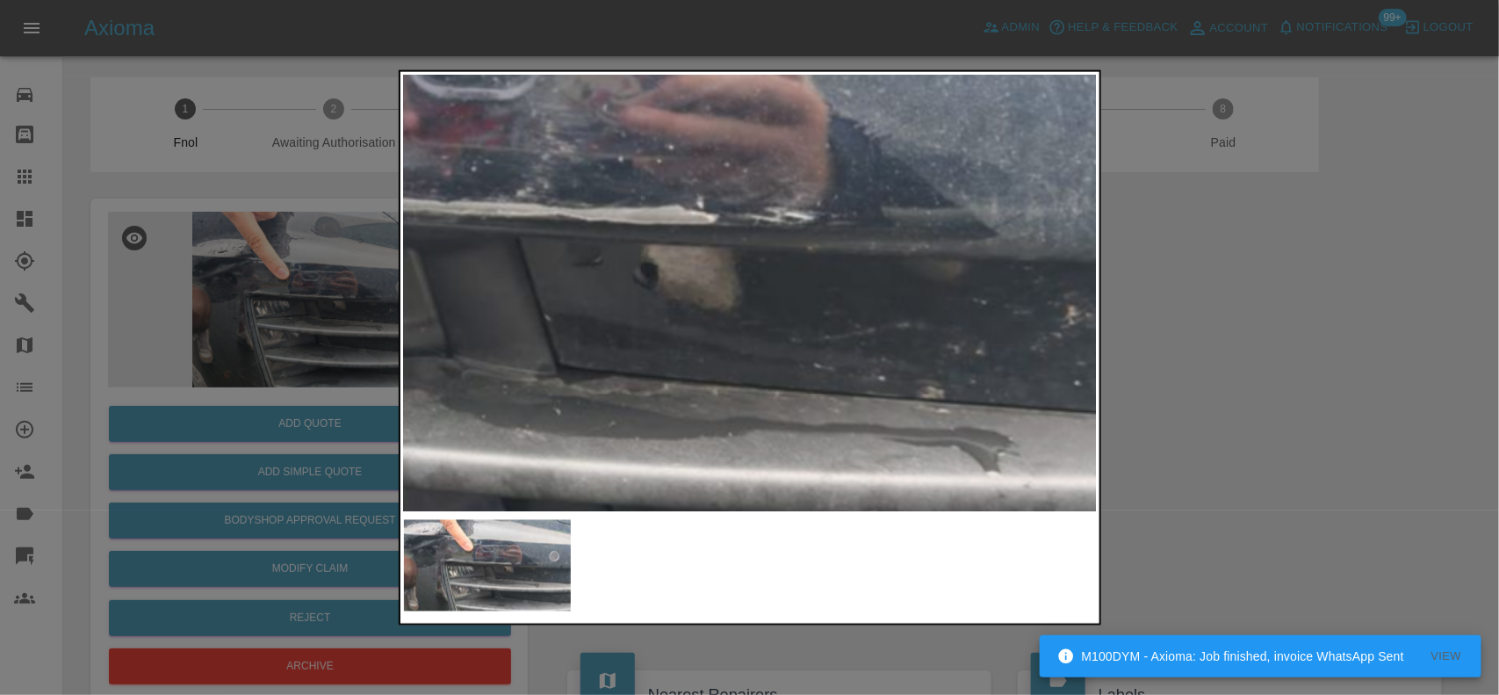
click at [703, 364] on img at bounding box center [463, 233] width 2081 height 1308
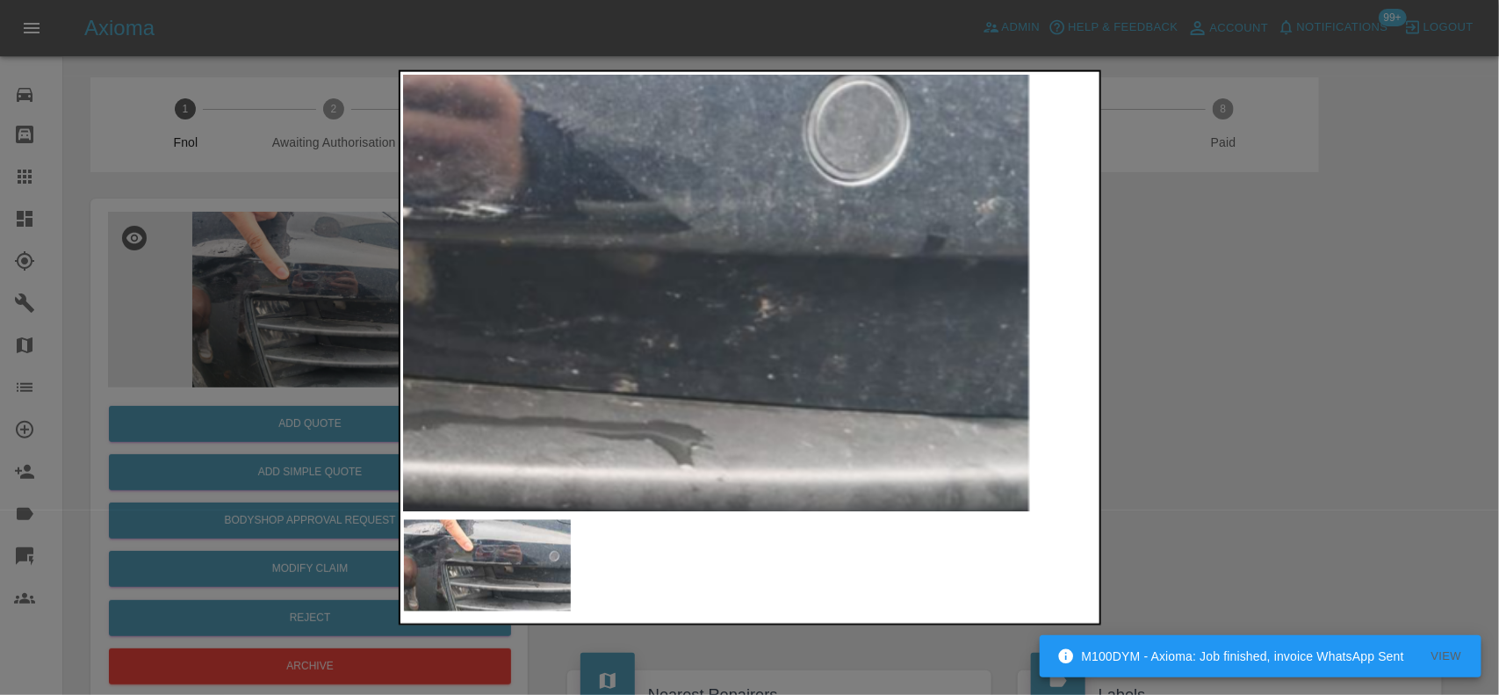
click at [707, 392] on img at bounding box center [156, 227] width 2081 height 1308
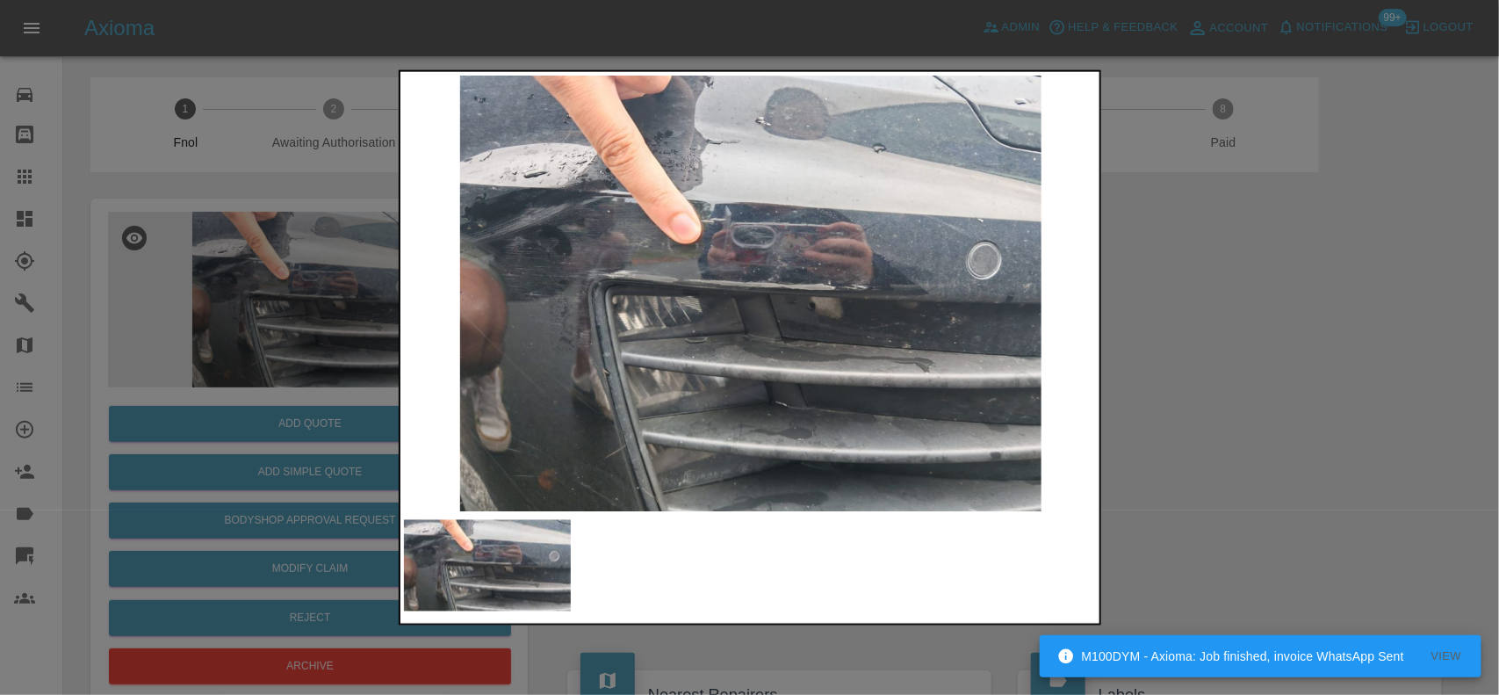
drag, startPoint x: 262, startPoint y: 418, endPoint x: 334, endPoint y: 493, distance: 104.3
click at [262, 421] on div at bounding box center [749, 347] width 1499 height 695
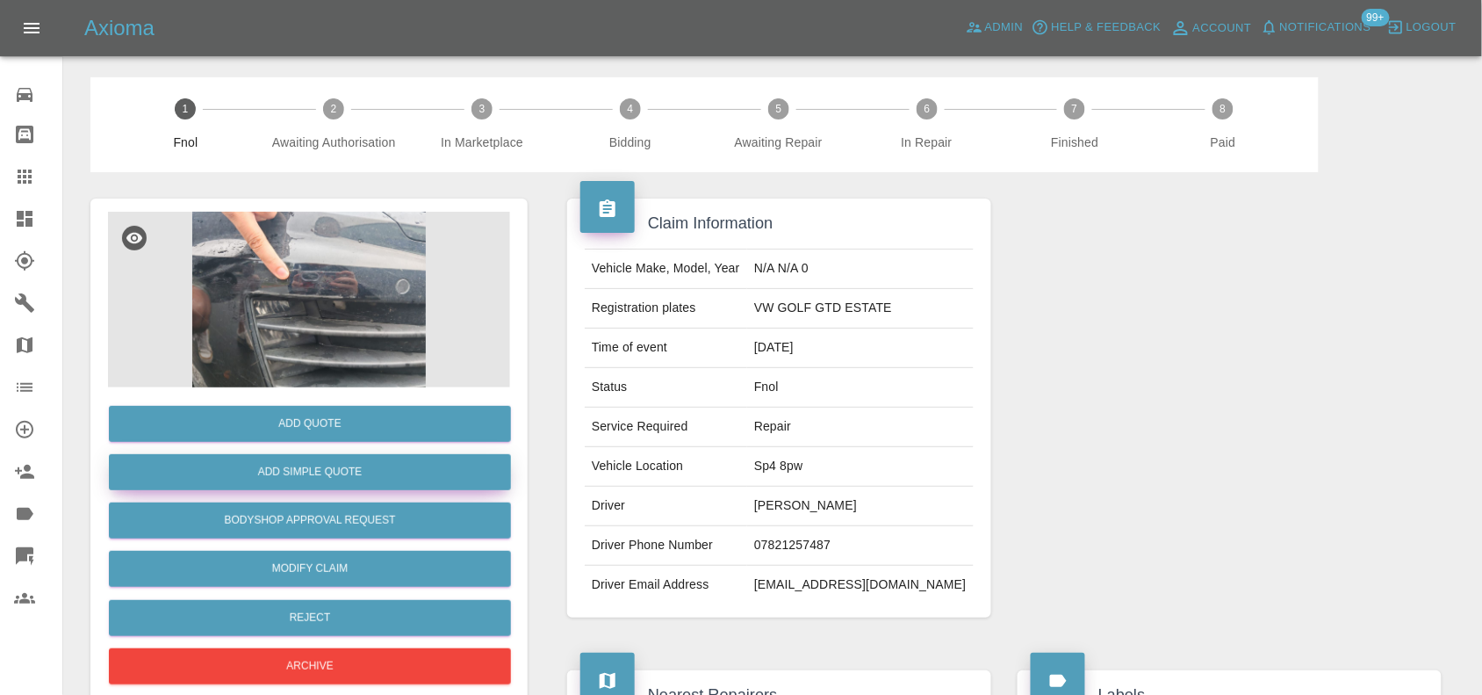
click at [343, 463] on button "Add Simple Quote" at bounding box center [310, 472] width 402 height 36
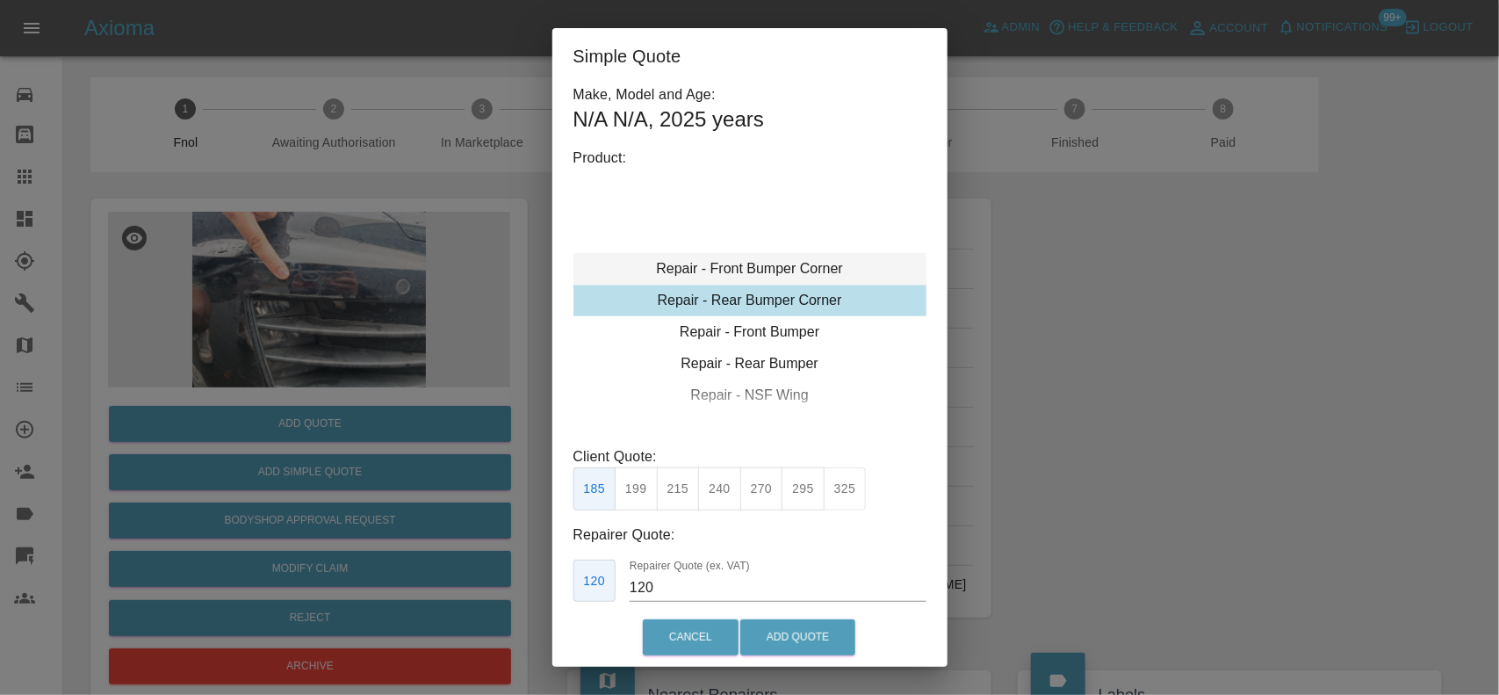
click at [735, 263] on div "Repair - Front Bumper Corner" at bounding box center [749, 269] width 353 height 32
drag, startPoint x: 679, startPoint y: 500, endPoint x: 764, endPoint y: 603, distance: 133.4
click at [681, 505] on button "215" at bounding box center [678, 488] width 43 height 43
type input "135"
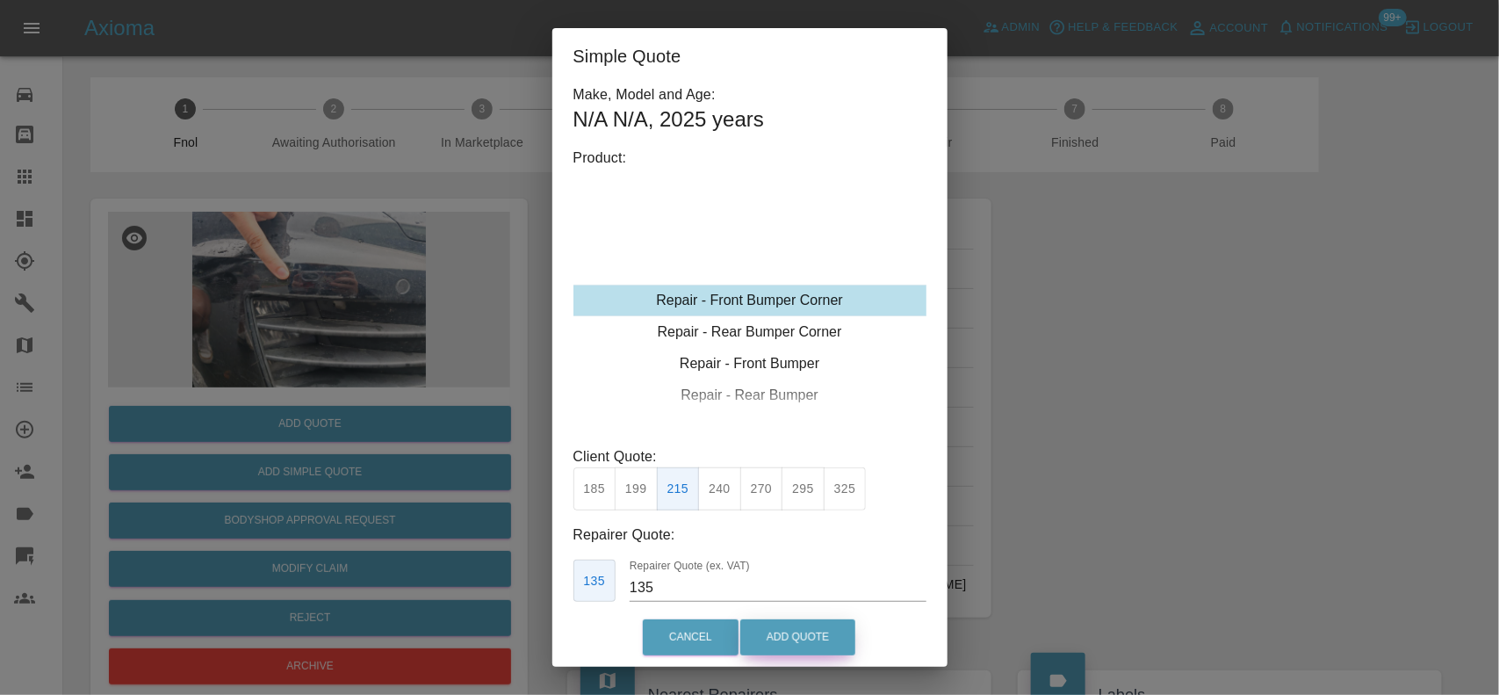
click at [795, 644] on button "Add Quote" at bounding box center [797, 637] width 115 height 36
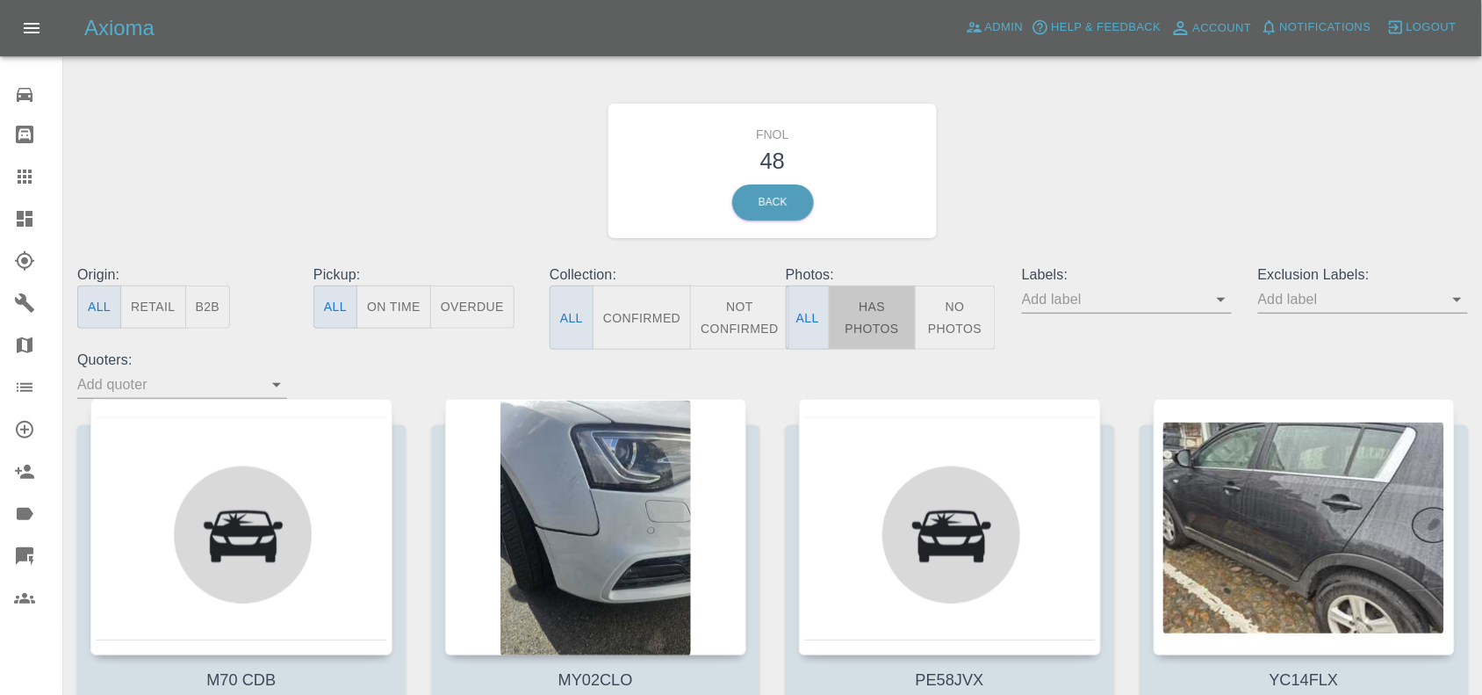
click at [870, 299] on button "Has Photos" at bounding box center [872, 317] width 87 height 64
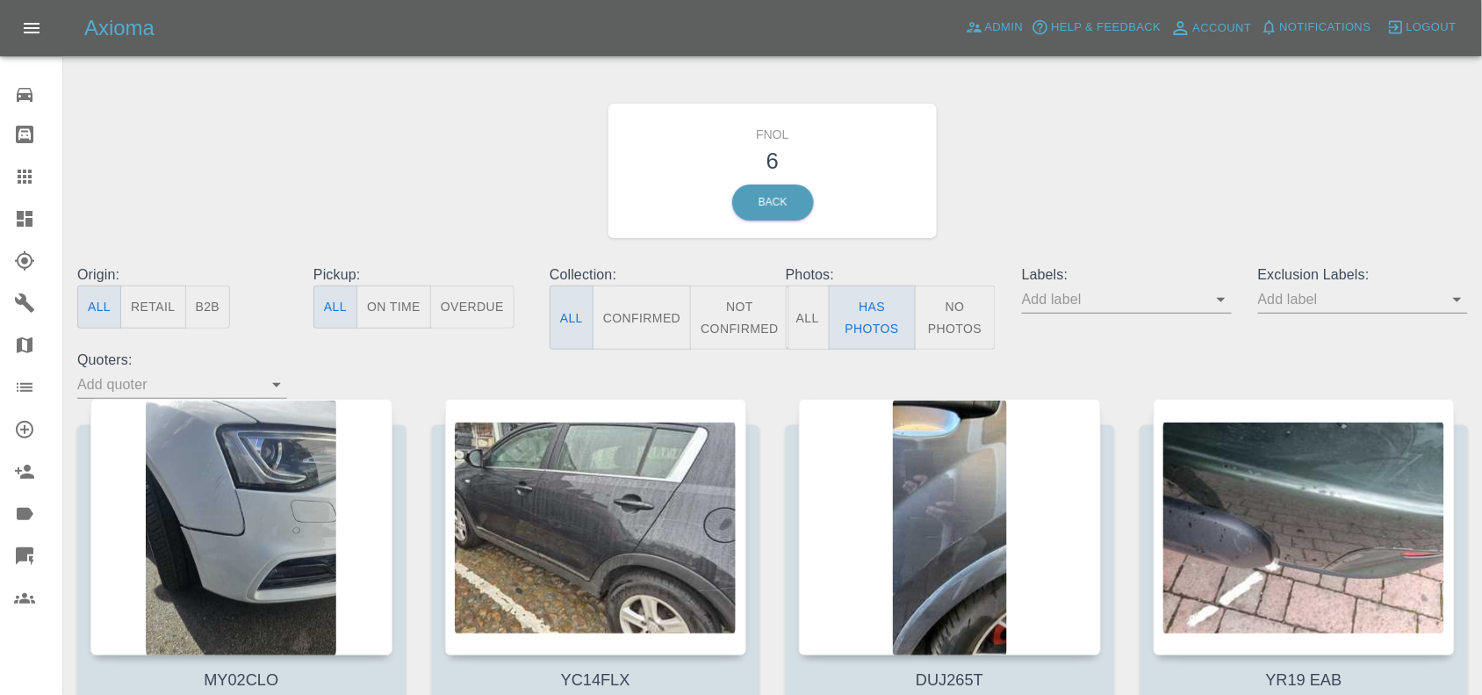
click at [971, 320] on button "No Photos" at bounding box center [955, 317] width 81 height 64
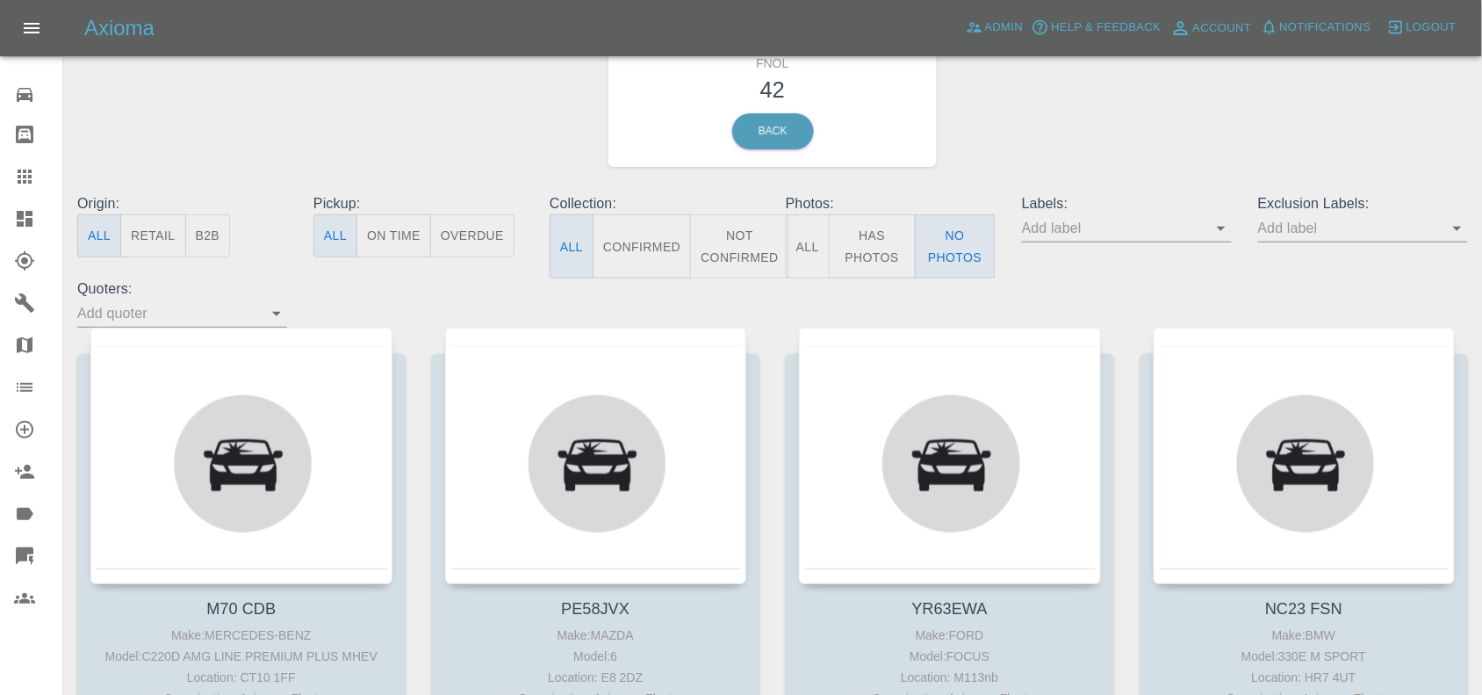
scroll to position [110, 0]
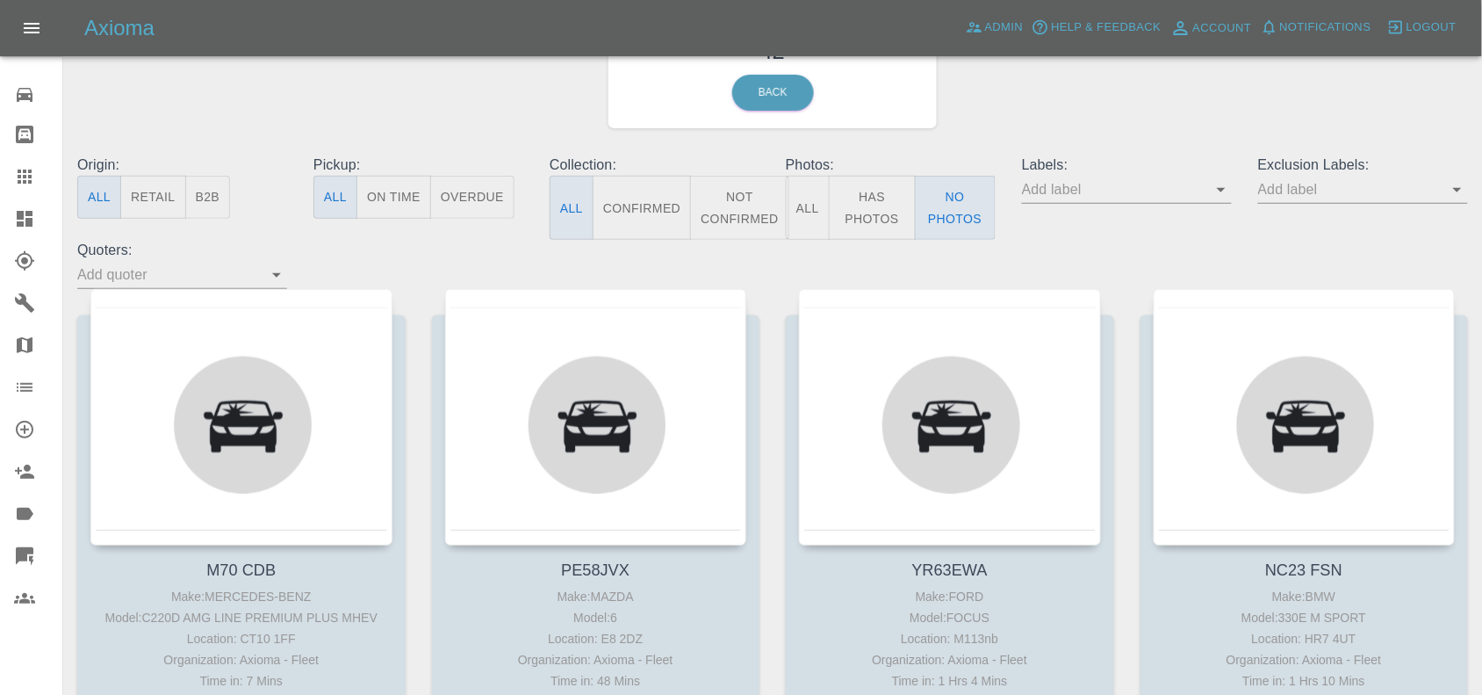
click at [911, 206] on button "Has Photos" at bounding box center [872, 208] width 87 height 64
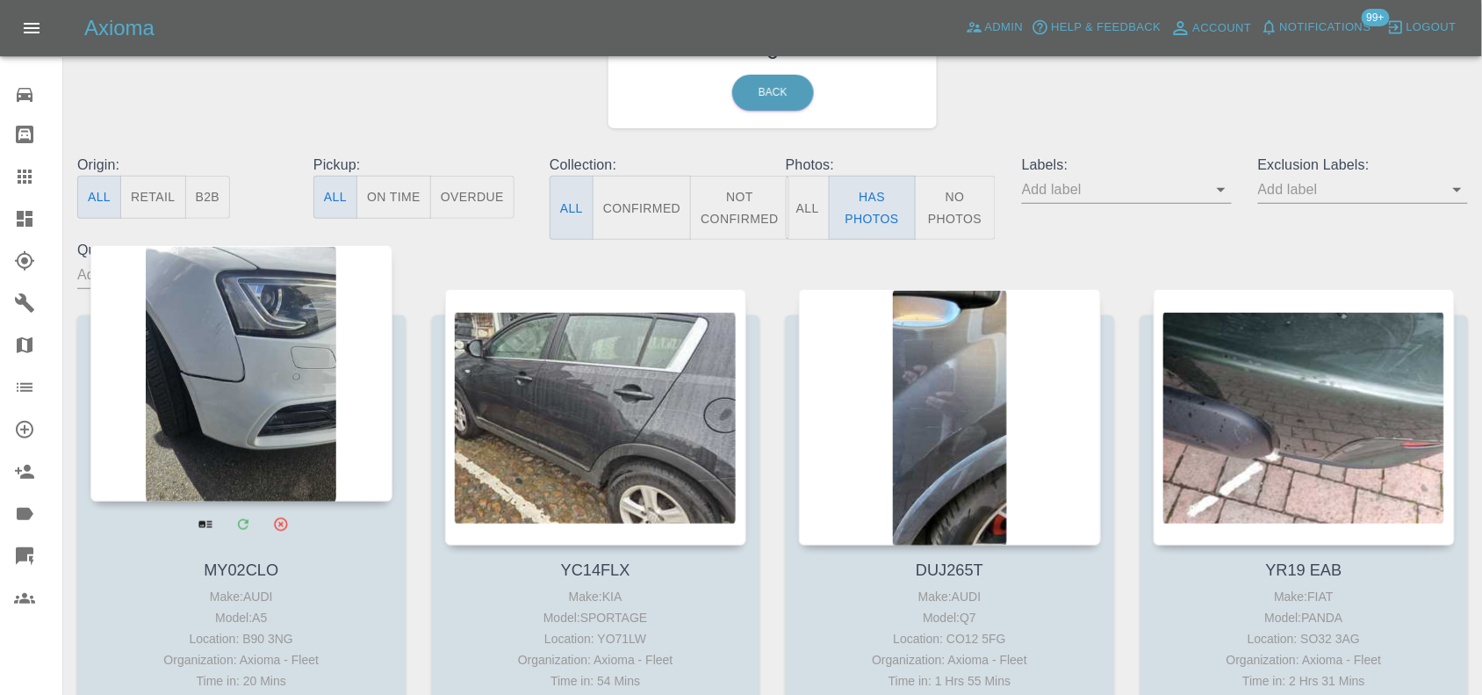
drag, startPoint x: 20, startPoint y: 217, endPoint x: 323, endPoint y: 418, distance: 363.6
click at [20, 217] on icon at bounding box center [25, 219] width 16 height 16
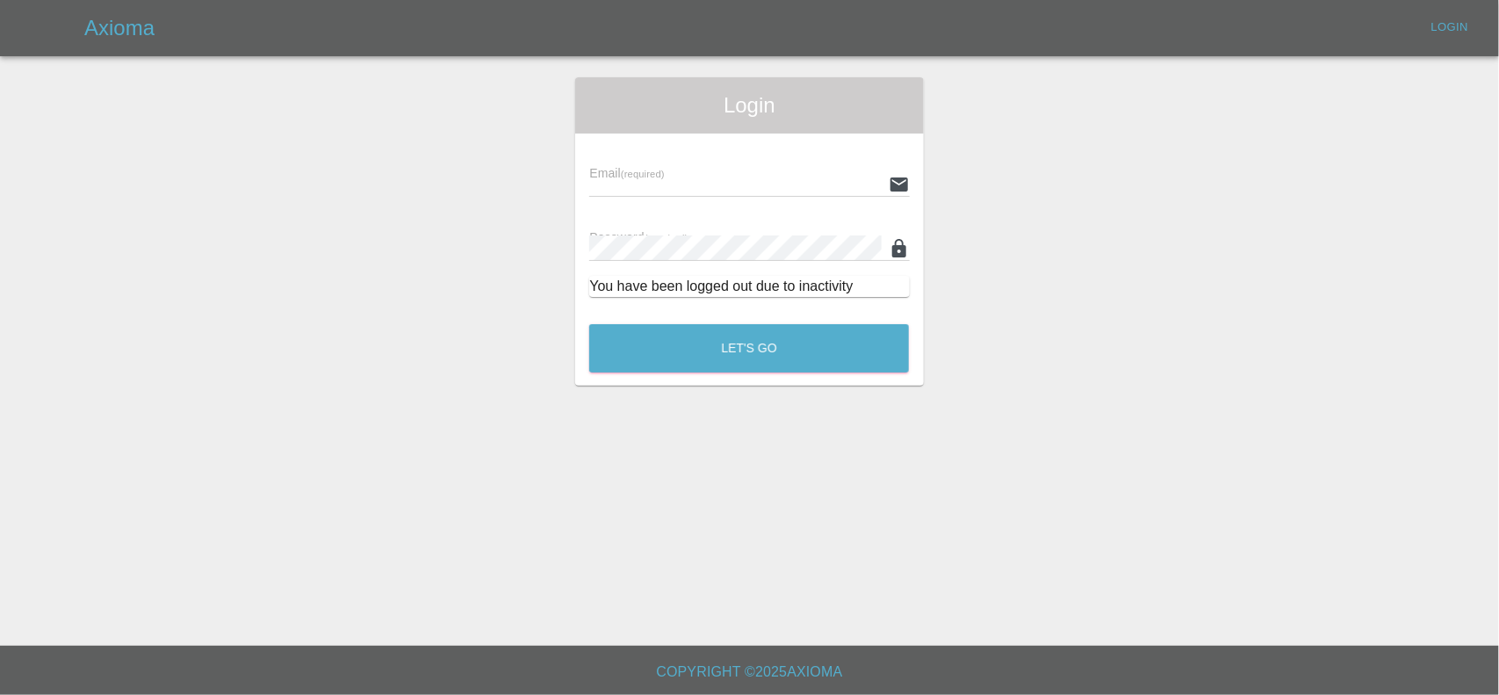
type input "[EMAIL_ADDRESS][DOMAIN_NAME]"
click at [775, 358] on button "Let's Go" at bounding box center [749, 348] width 320 height 48
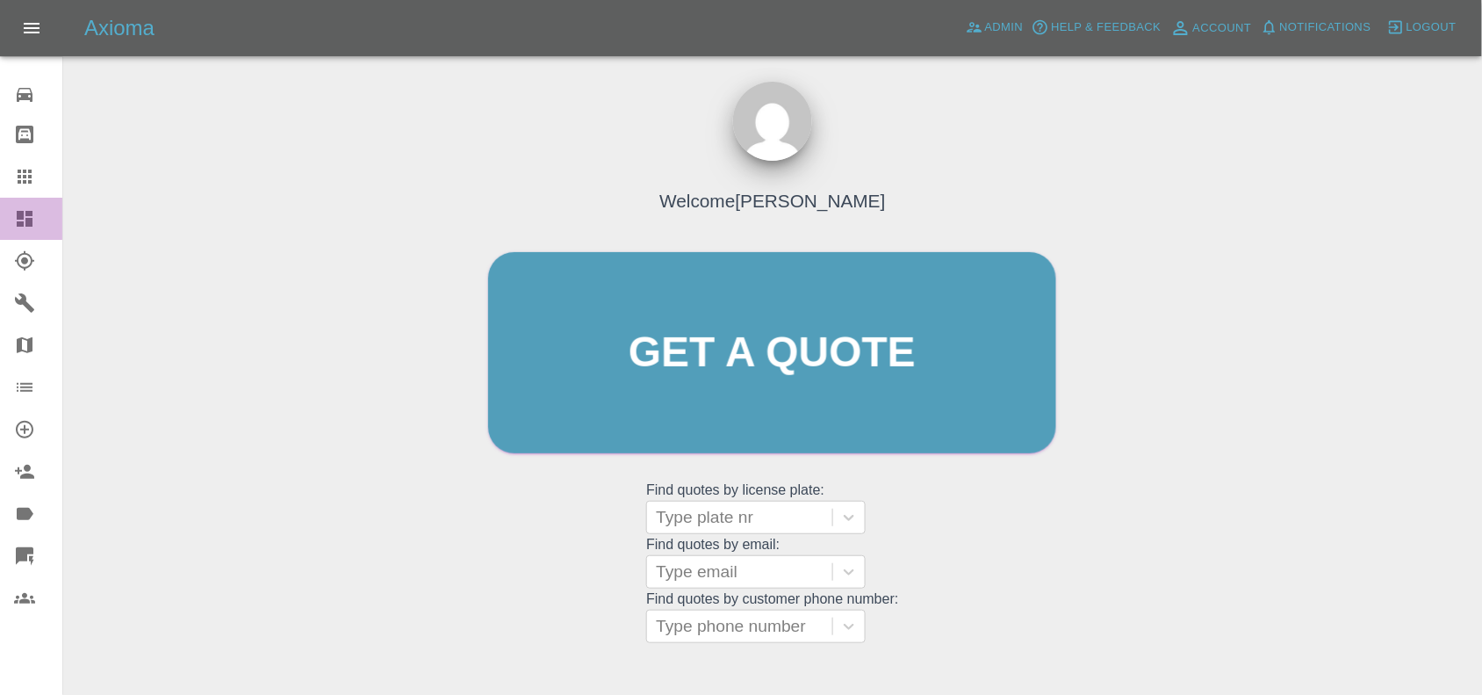
click at [26, 213] on icon at bounding box center [25, 219] width 16 height 16
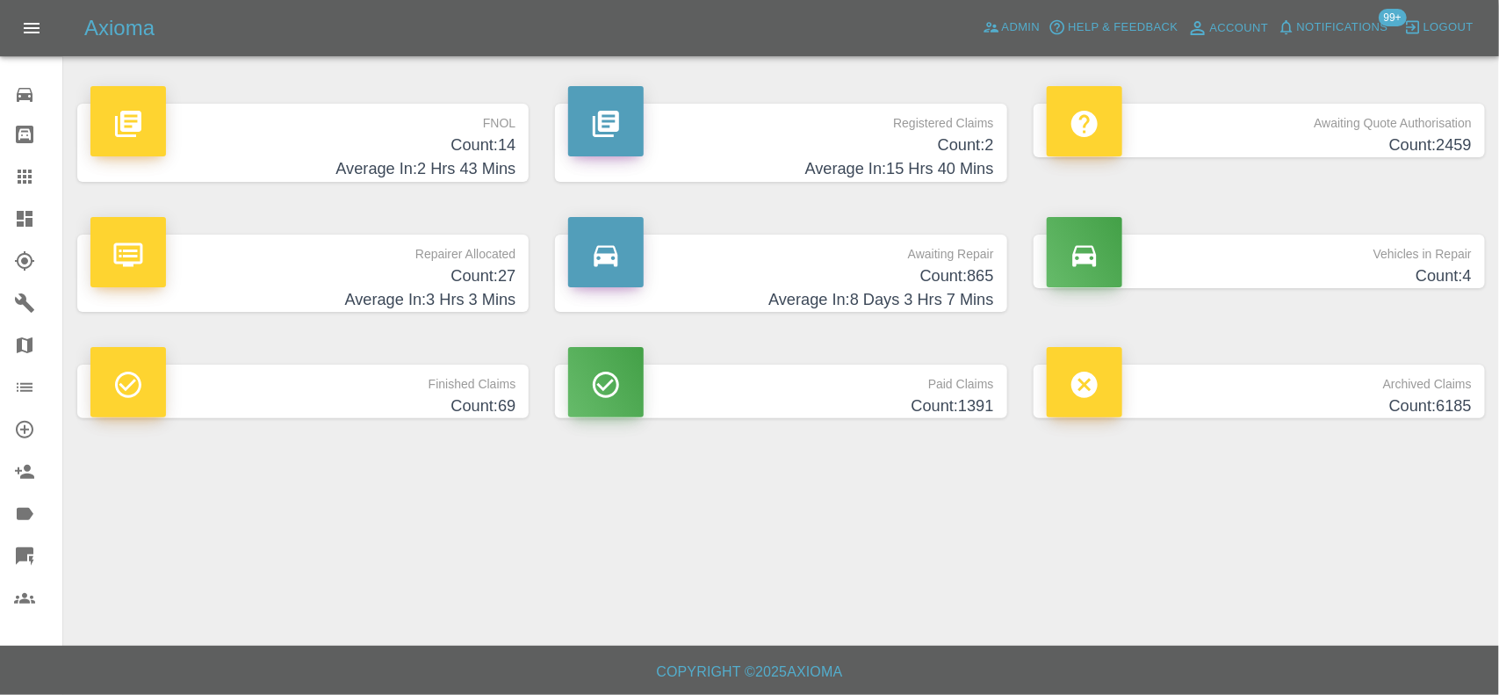
click at [436, 132] on p "FNOL" at bounding box center [302, 119] width 425 height 30
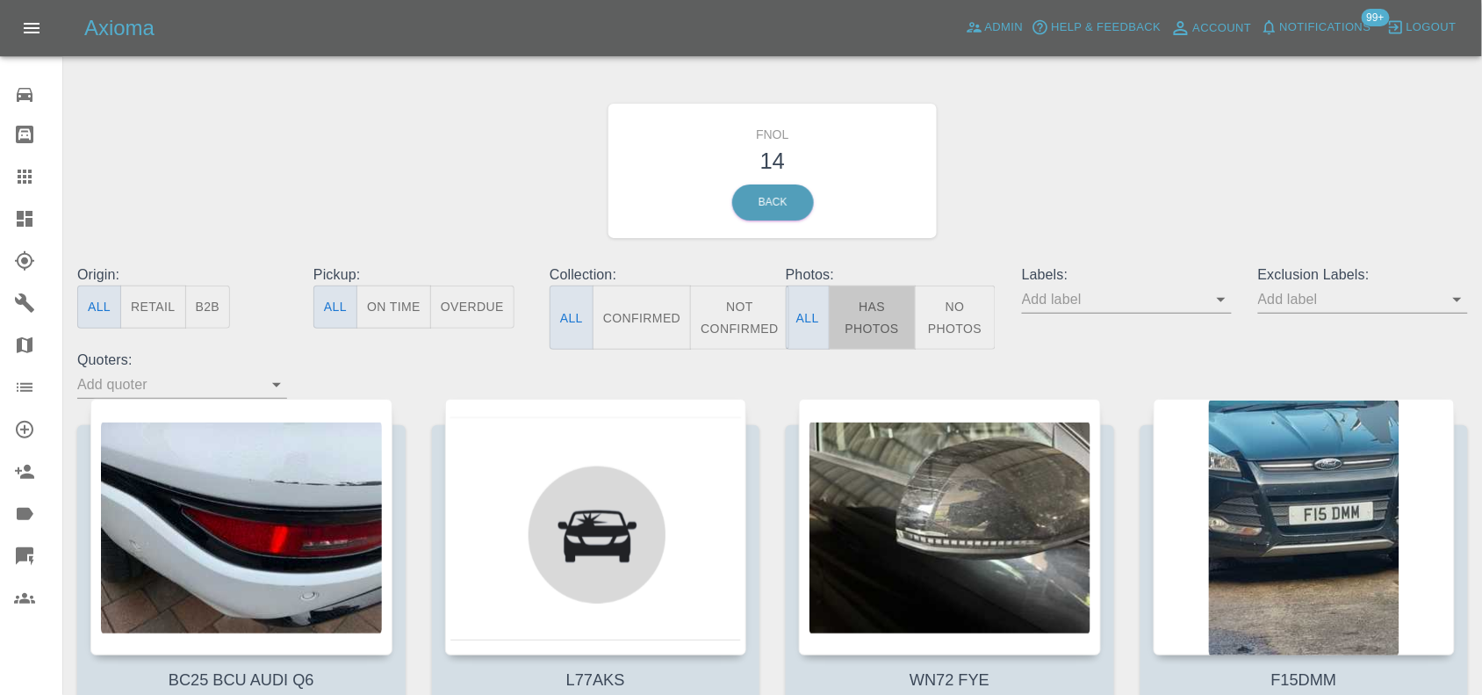
click at [879, 322] on button "Has Photos" at bounding box center [872, 317] width 87 height 64
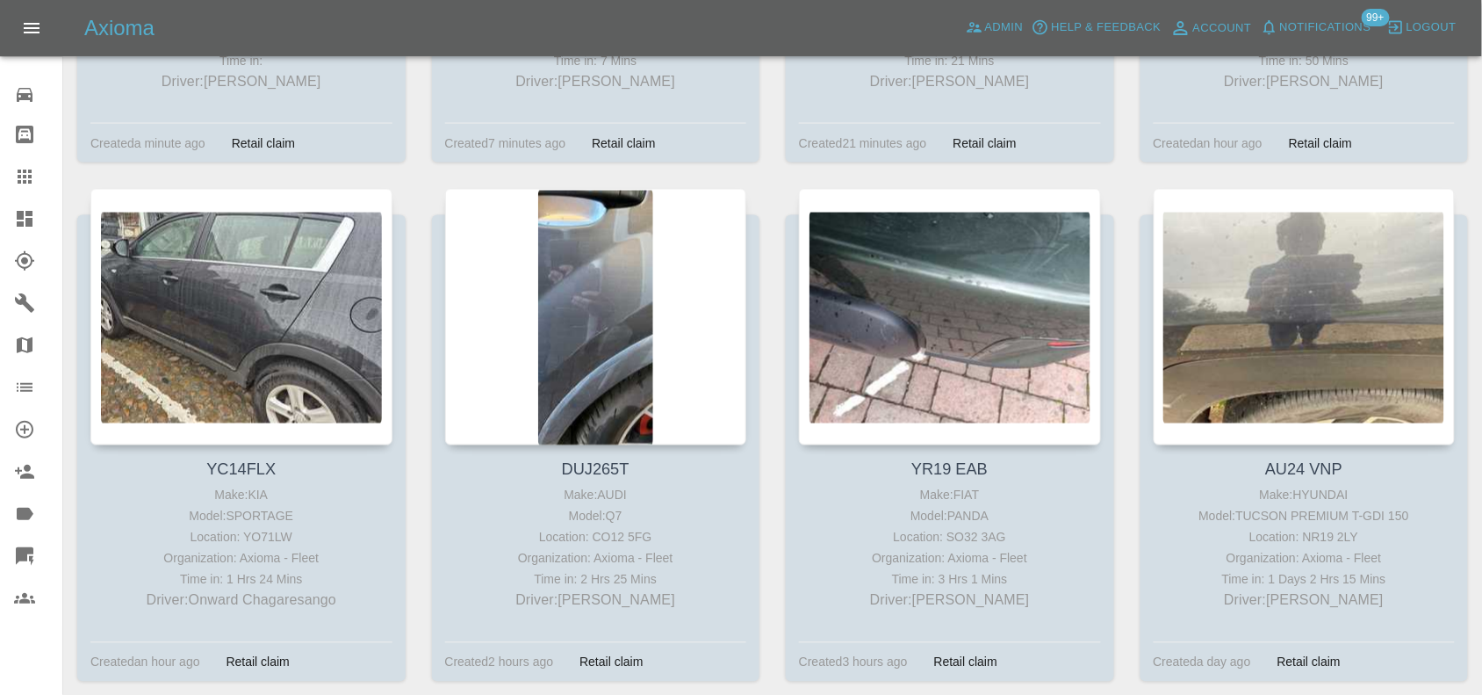
scroll to position [768, 0]
